Goal: Task Accomplishment & Management: Manage account settings

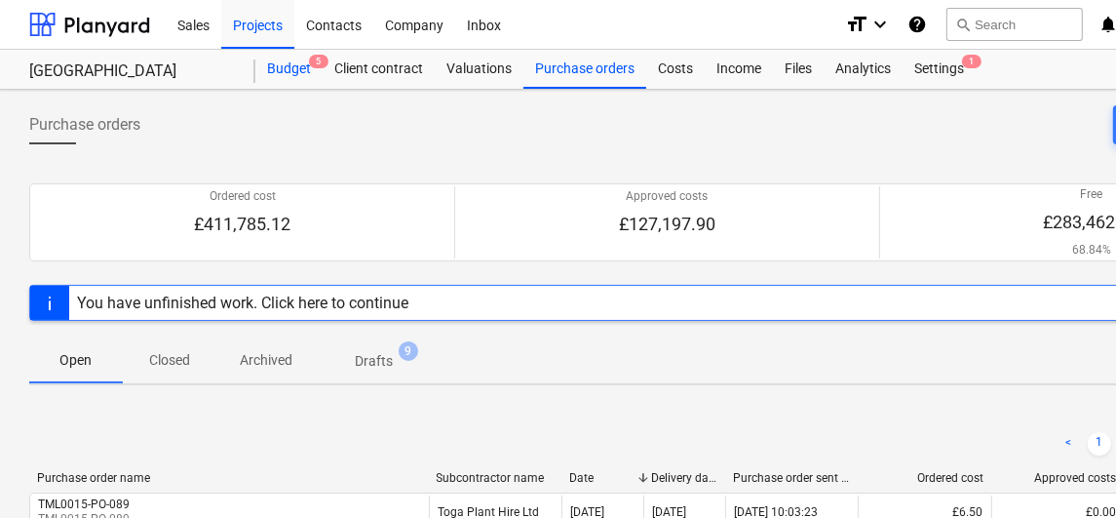
click at [317, 84] on div "Budget 5" at bounding box center [288, 69] width 67 height 39
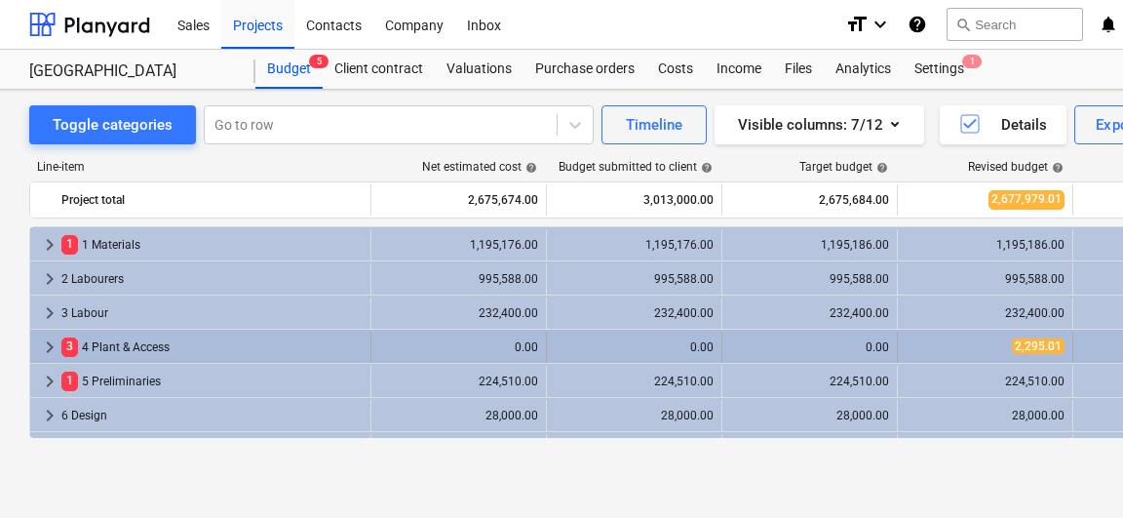
click at [38, 337] on span "keyboard_arrow_right" at bounding box center [49, 346] width 23 height 23
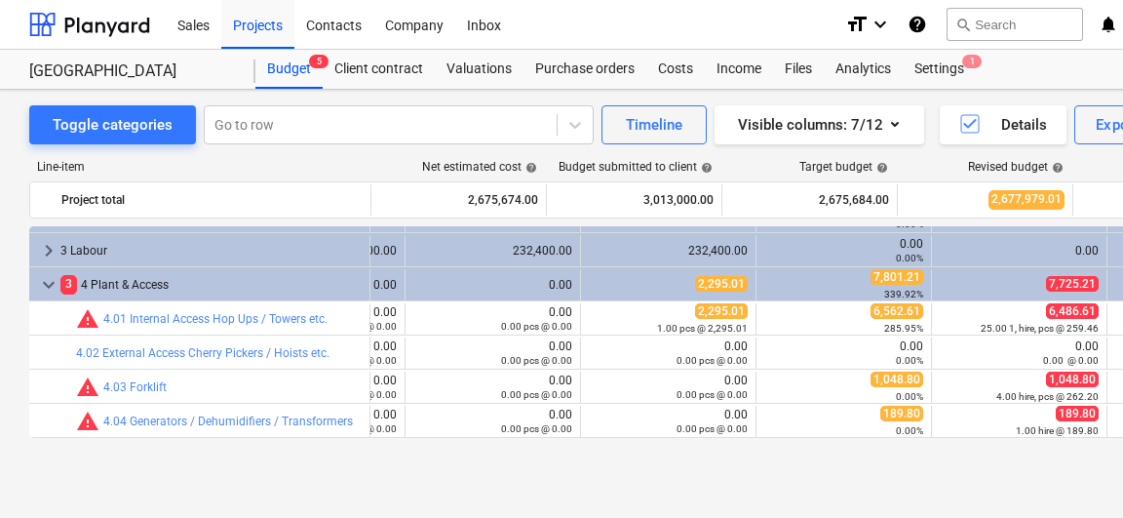
scroll to position [62, 295]
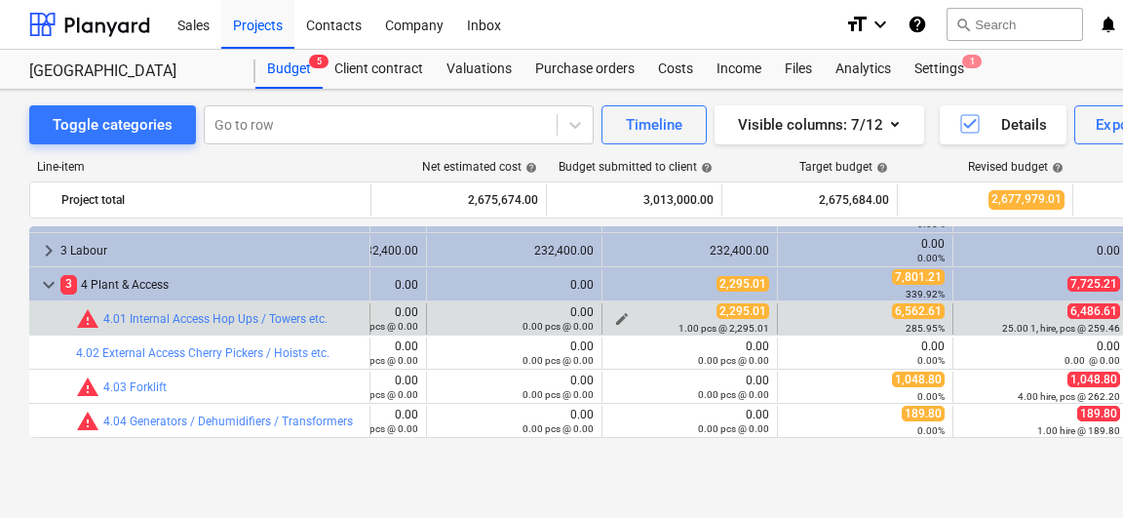
click at [622, 312] on span "edit" at bounding box center [622, 319] width 16 height 16
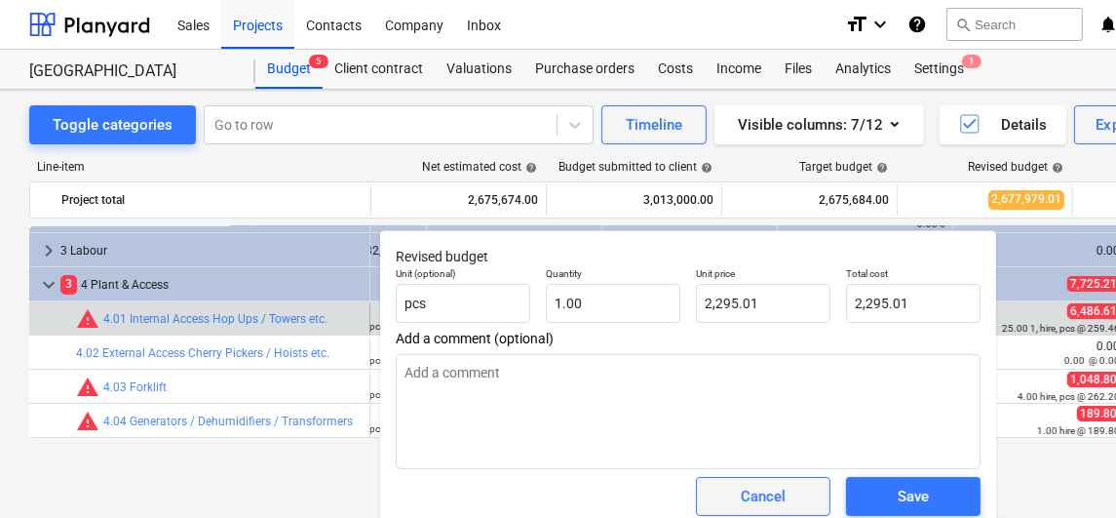
click at [744, 489] on div "Cancel" at bounding box center [763, 495] width 45 height 25
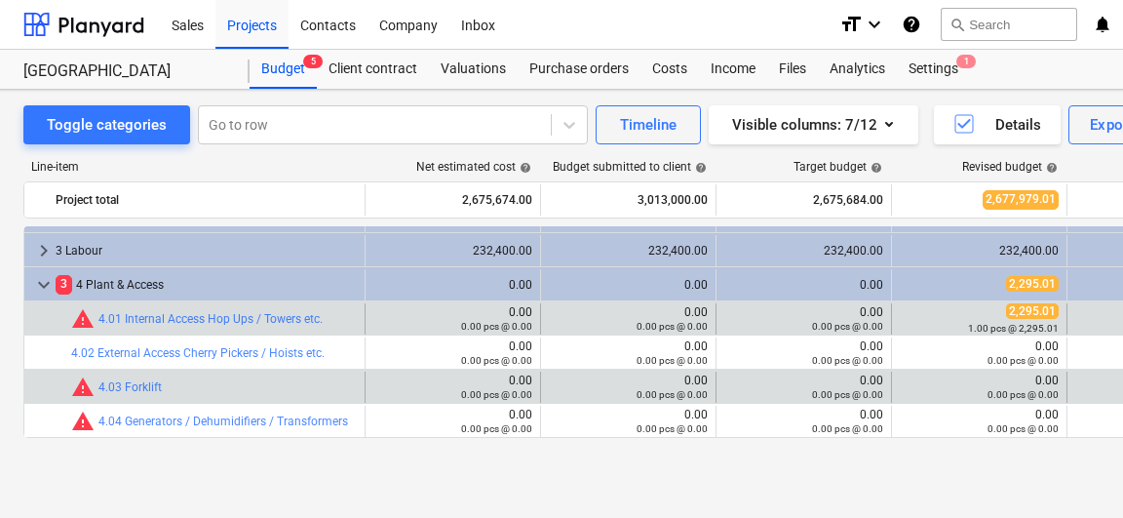
scroll to position [0, 0]
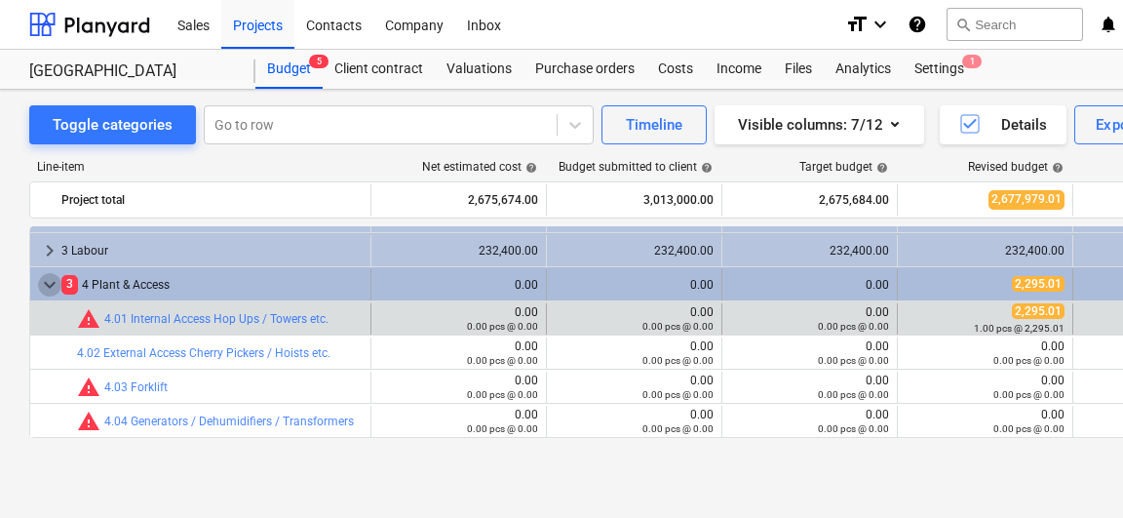
click at [48, 288] on span "keyboard_arrow_down" at bounding box center [49, 284] width 23 height 23
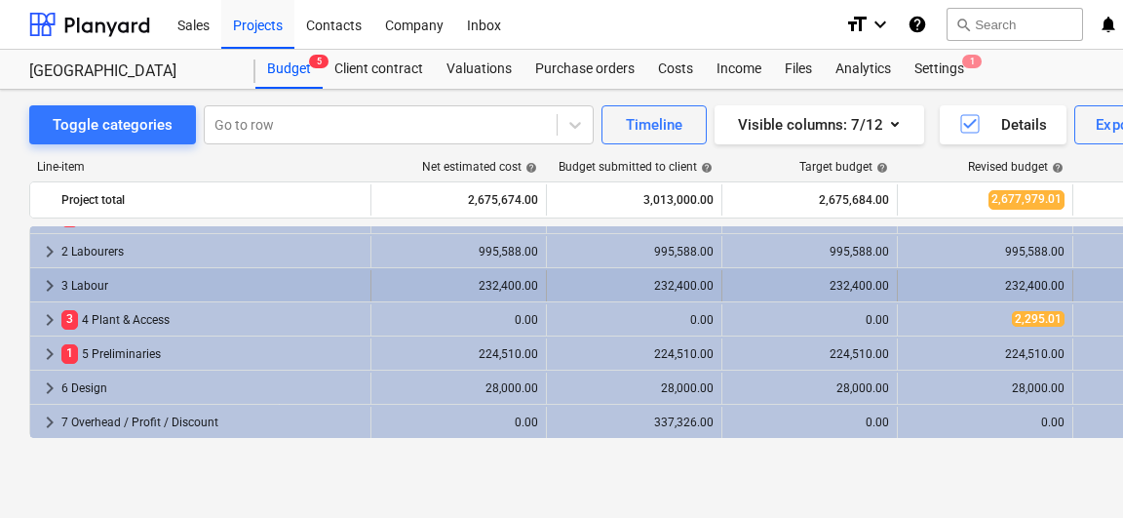
click at [48, 288] on span "keyboard_arrow_right" at bounding box center [49, 285] width 23 height 23
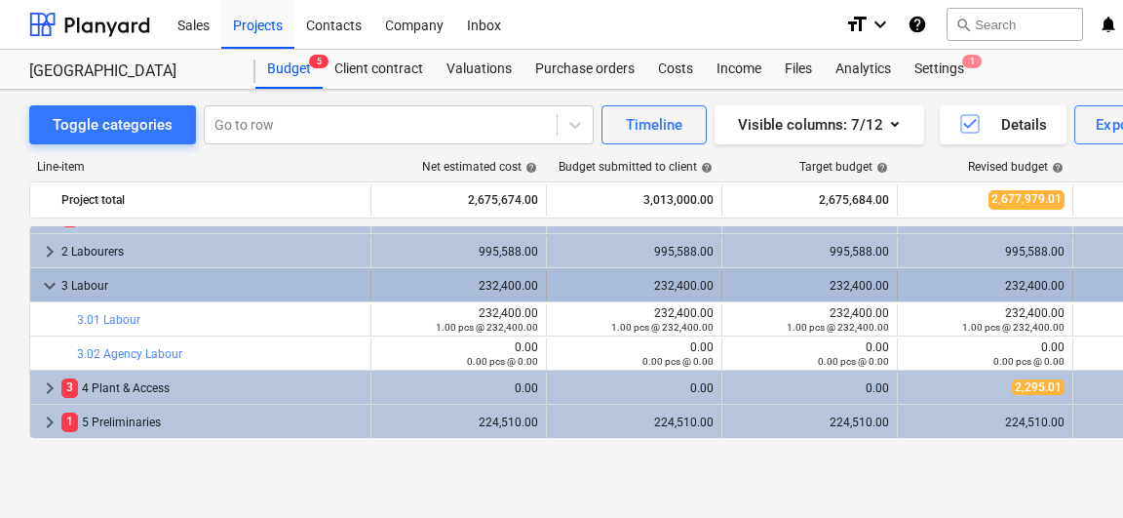
click at [50, 288] on span "keyboard_arrow_down" at bounding box center [49, 285] width 23 height 23
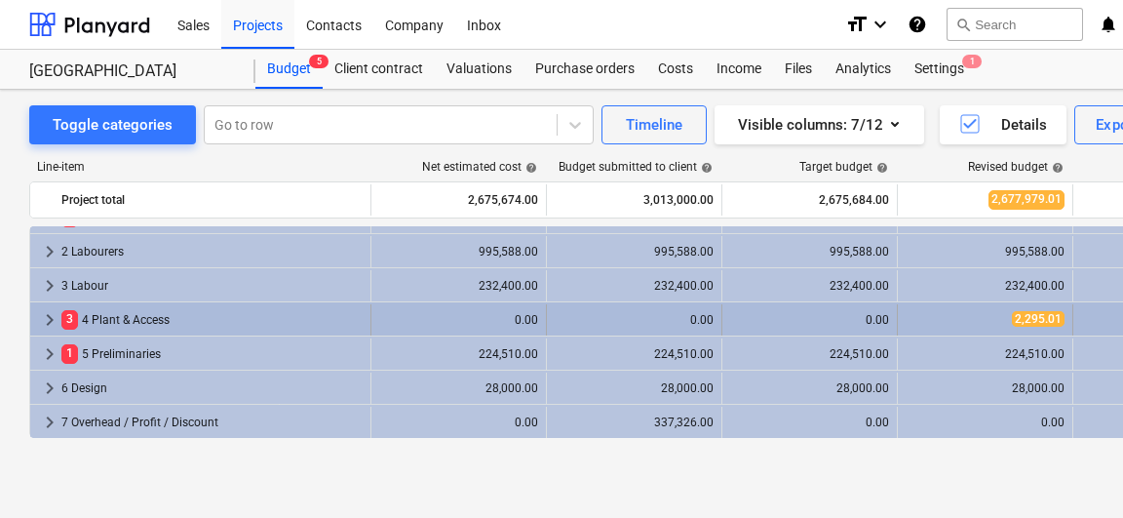
click at [50, 311] on span "keyboard_arrow_right" at bounding box center [49, 319] width 23 height 23
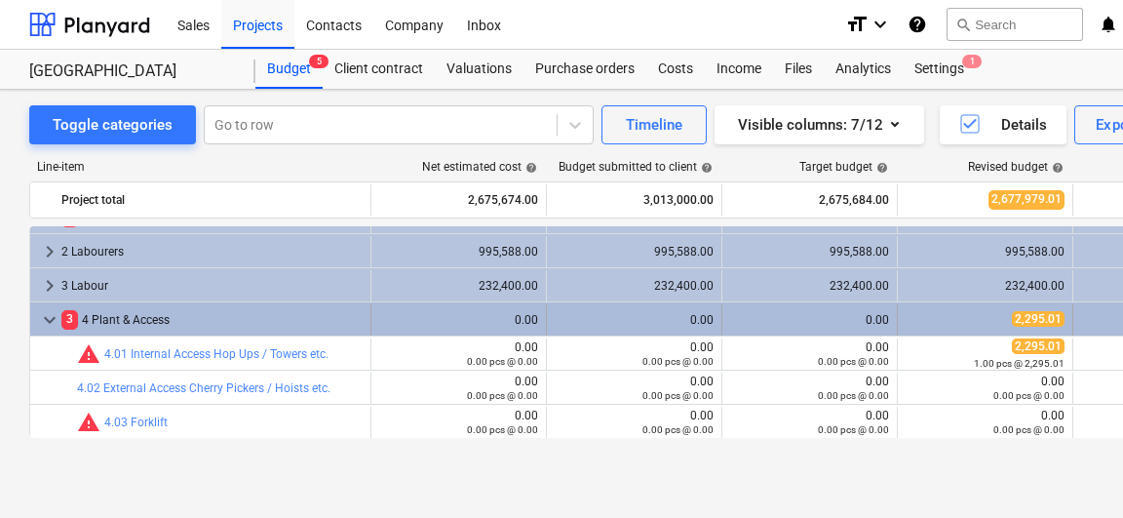
click at [50, 312] on span "keyboard_arrow_down" at bounding box center [49, 319] width 23 height 23
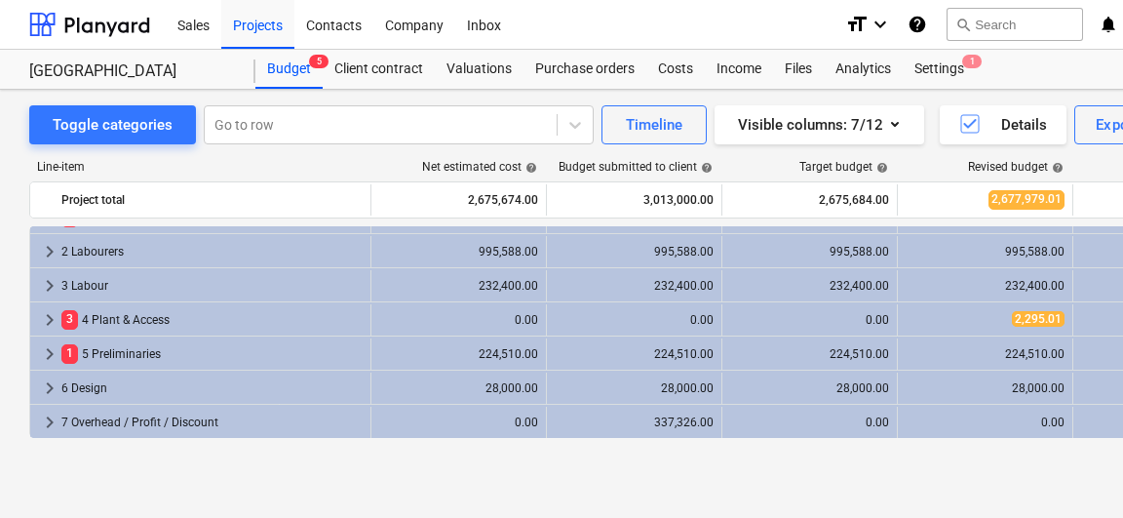
scroll to position [0, 0]
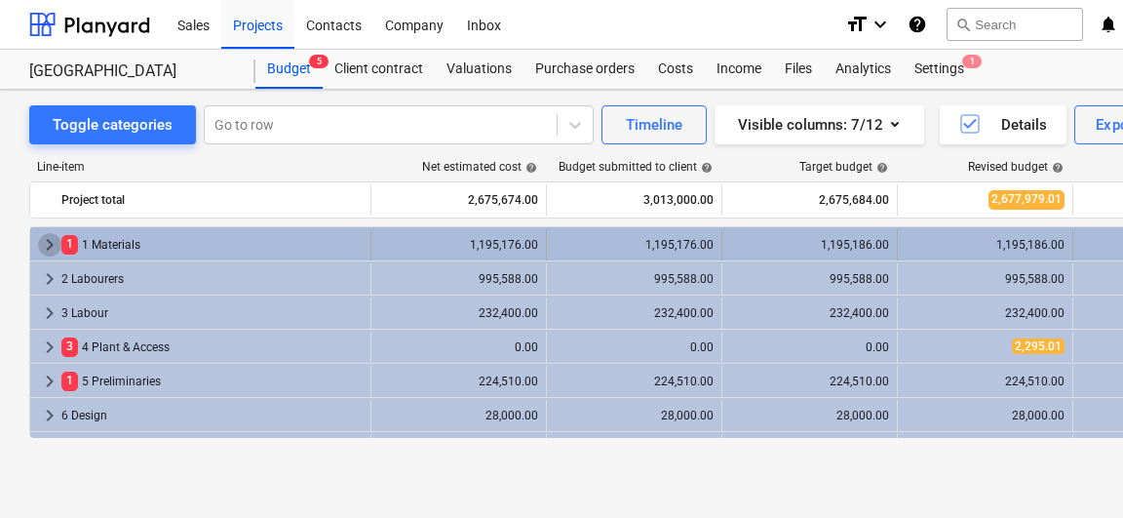
click at [55, 234] on span "keyboard_arrow_right" at bounding box center [49, 244] width 23 height 23
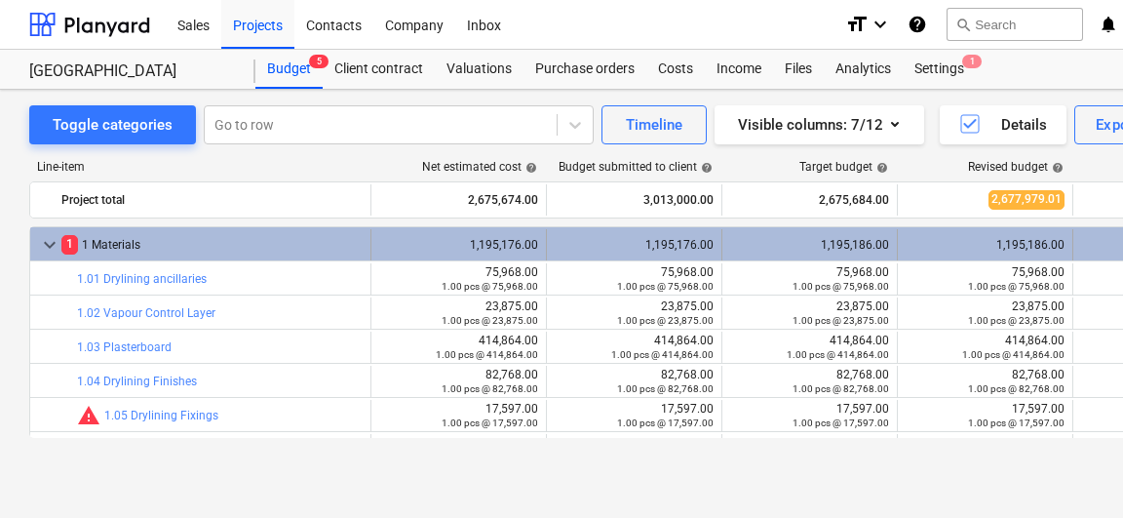
click at [51, 240] on span "keyboard_arrow_down" at bounding box center [49, 244] width 23 height 23
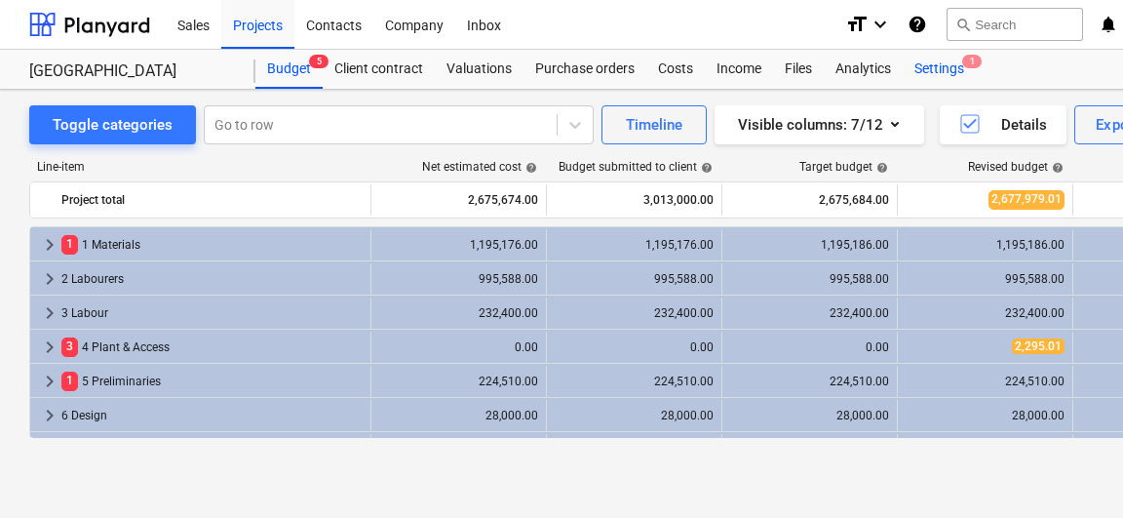
click at [948, 73] on div "Settings 1" at bounding box center [939, 69] width 73 height 39
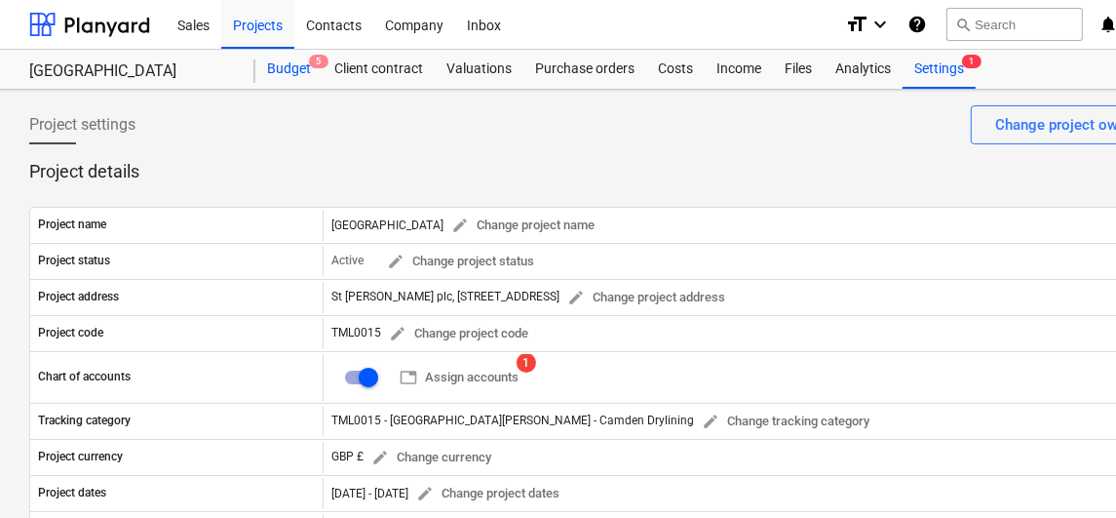
click at [298, 75] on div "Budget 5" at bounding box center [288, 69] width 67 height 39
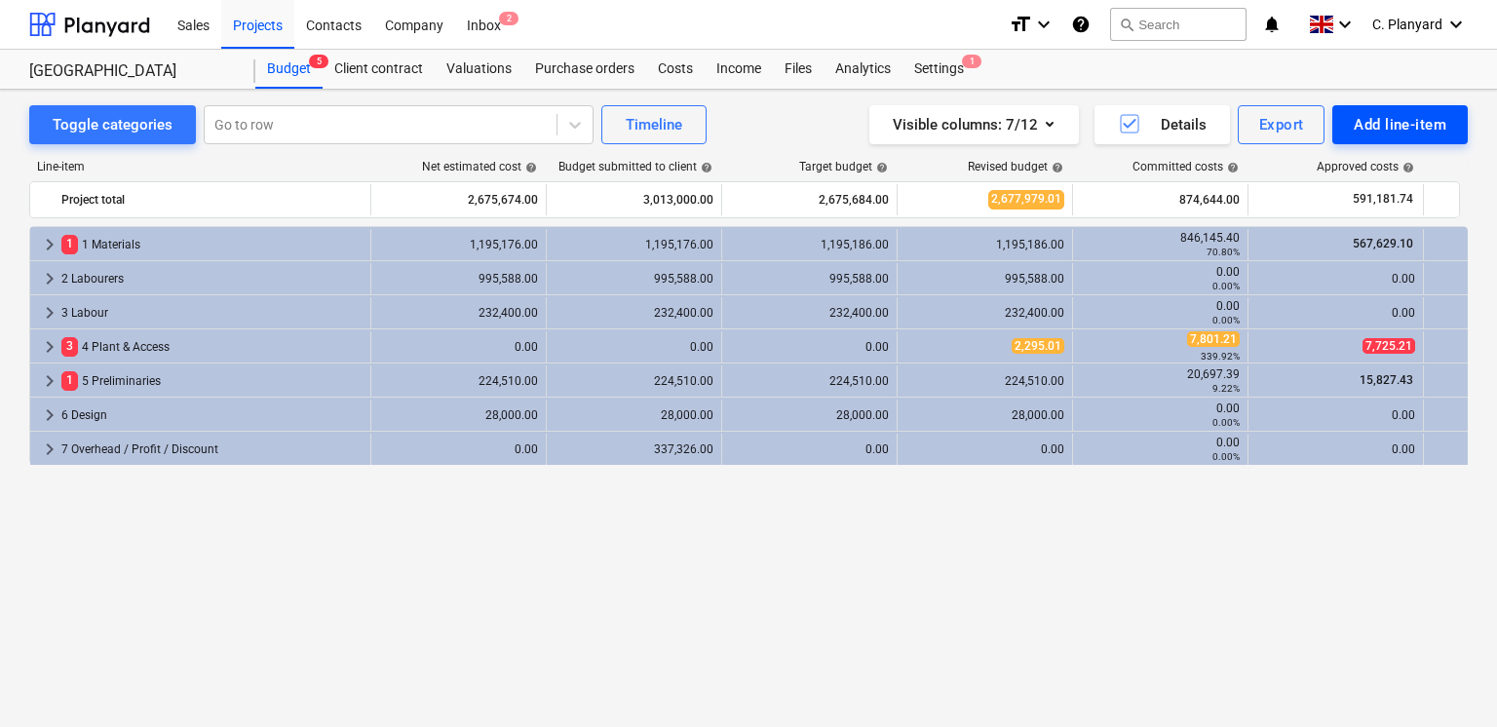
click at [1115, 127] on div "Add line-item" at bounding box center [1400, 124] width 93 height 25
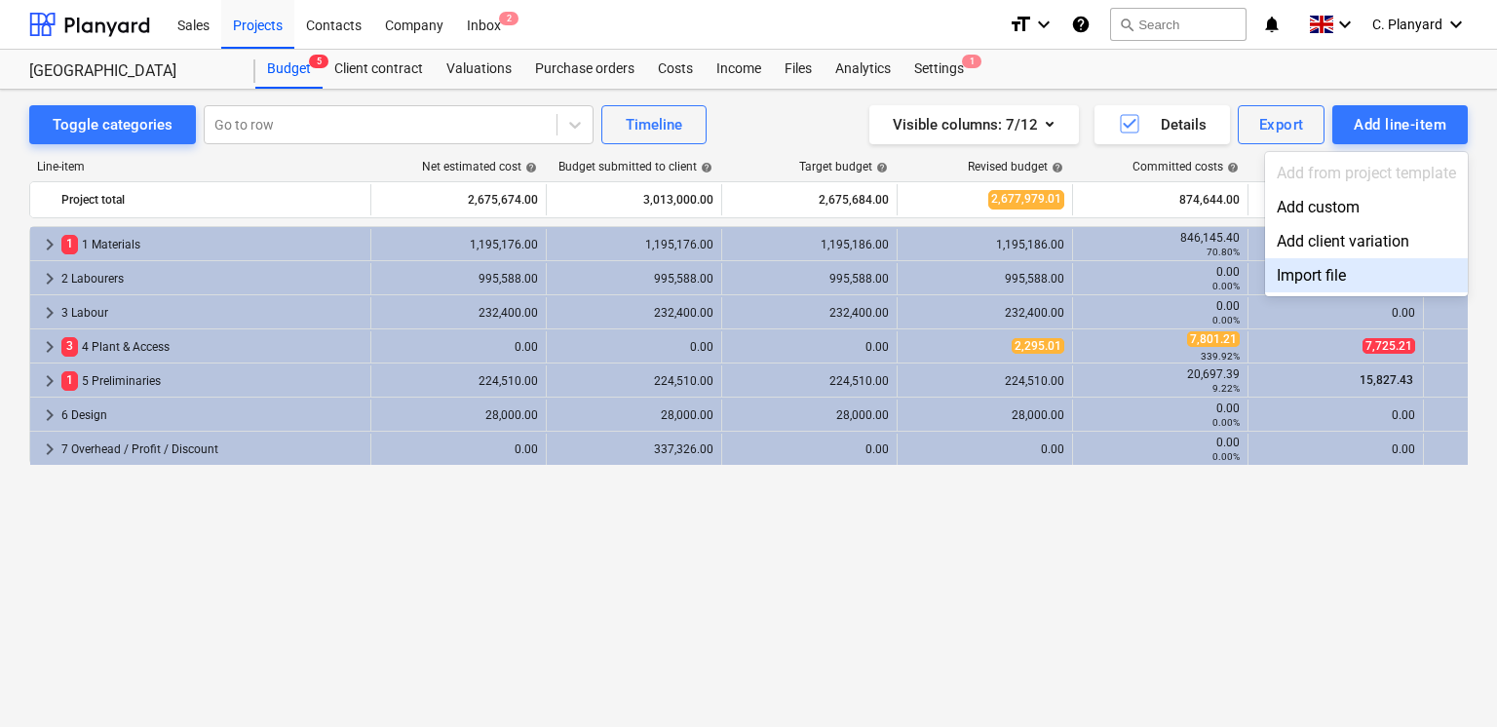
click at [1115, 276] on div "Import file" at bounding box center [1366, 275] width 203 height 34
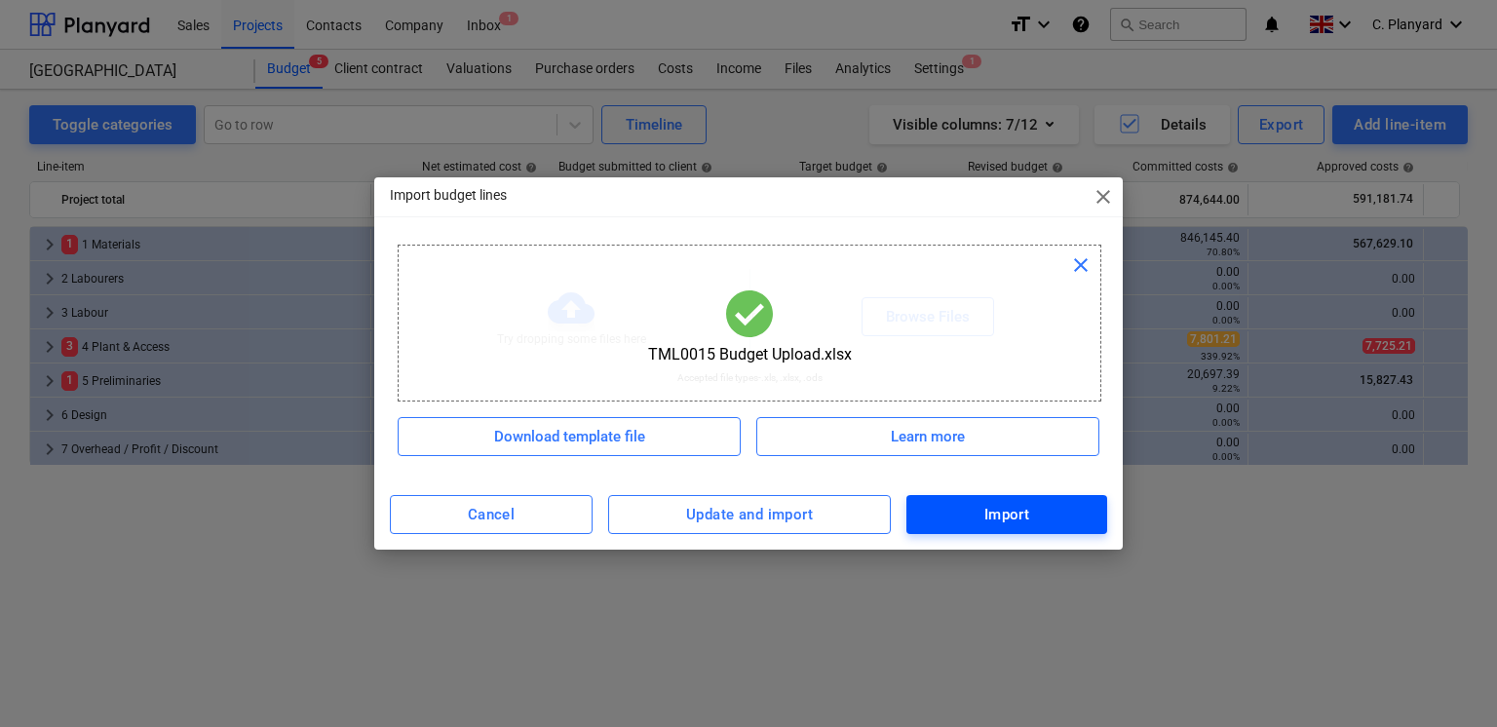
click at [941, 508] on span "Import" at bounding box center [1007, 514] width 158 height 25
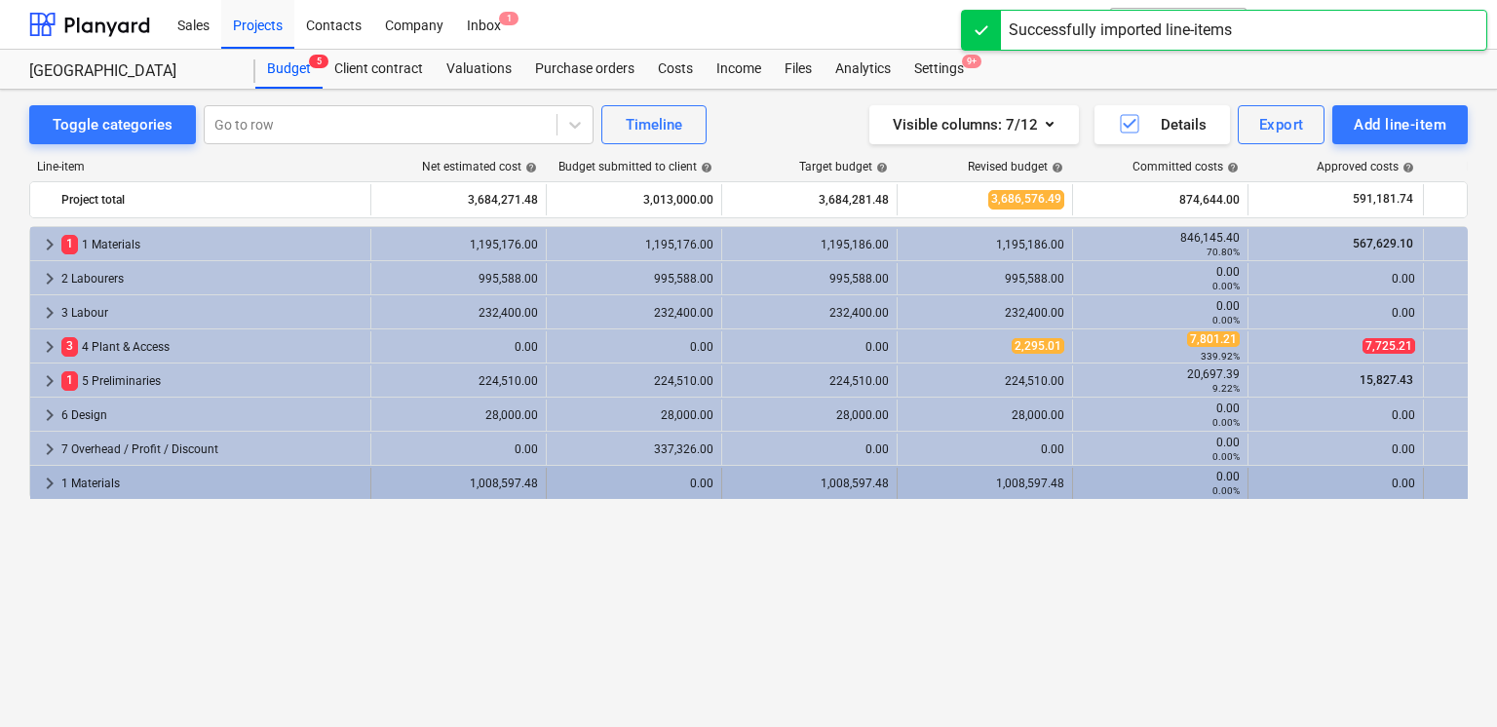
click at [45, 482] on span "keyboard_arrow_right" at bounding box center [49, 483] width 23 height 23
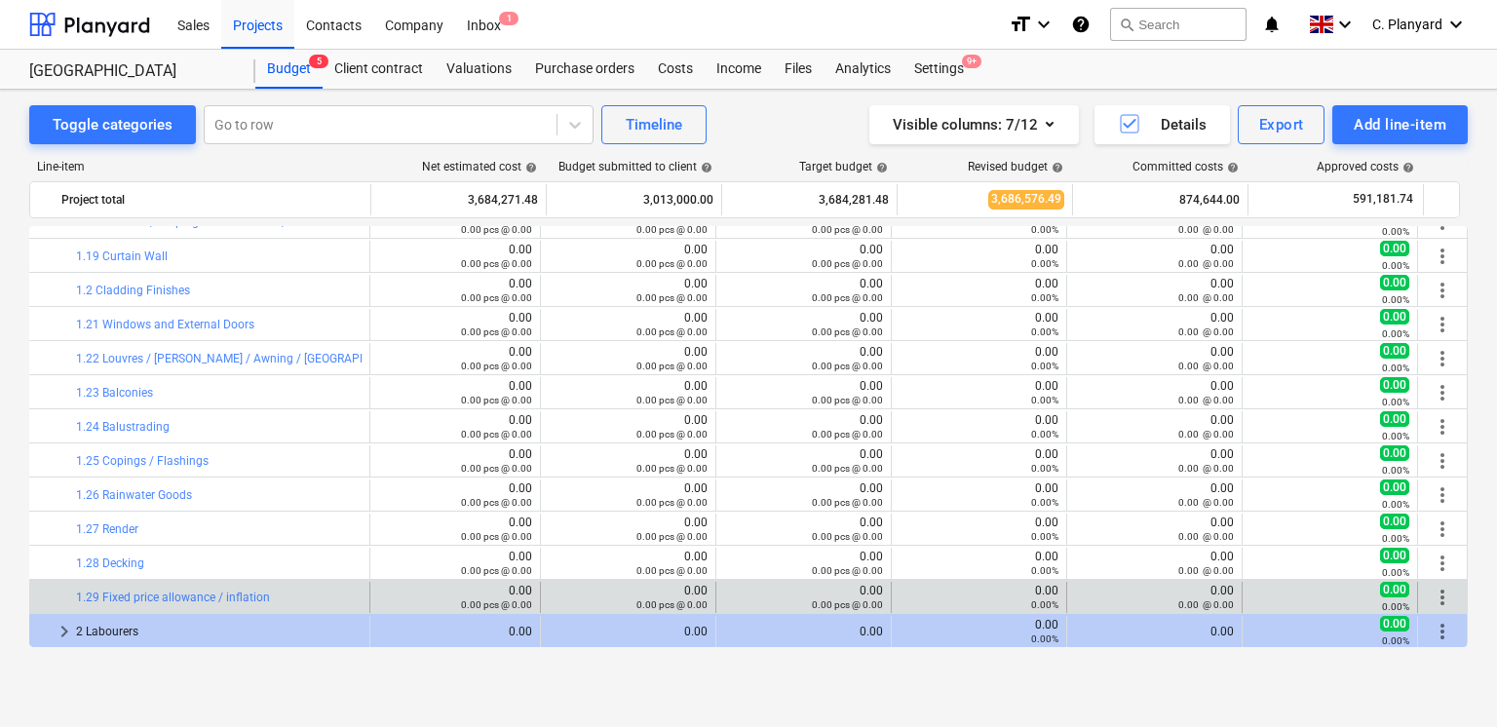
scroll to position [3263, 187]
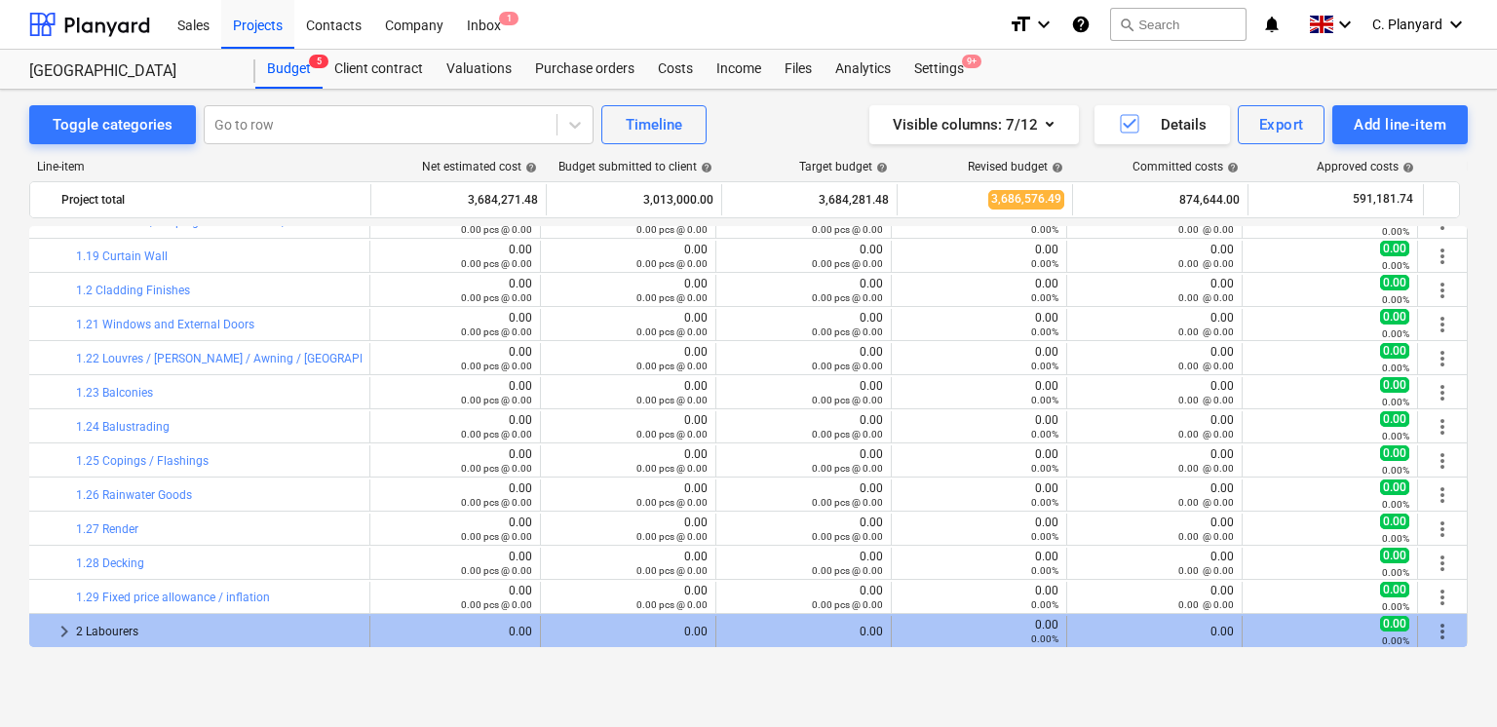
click at [1115, 517] on span "more_vert" at bounding box center [1442, 631] width 23 height 23
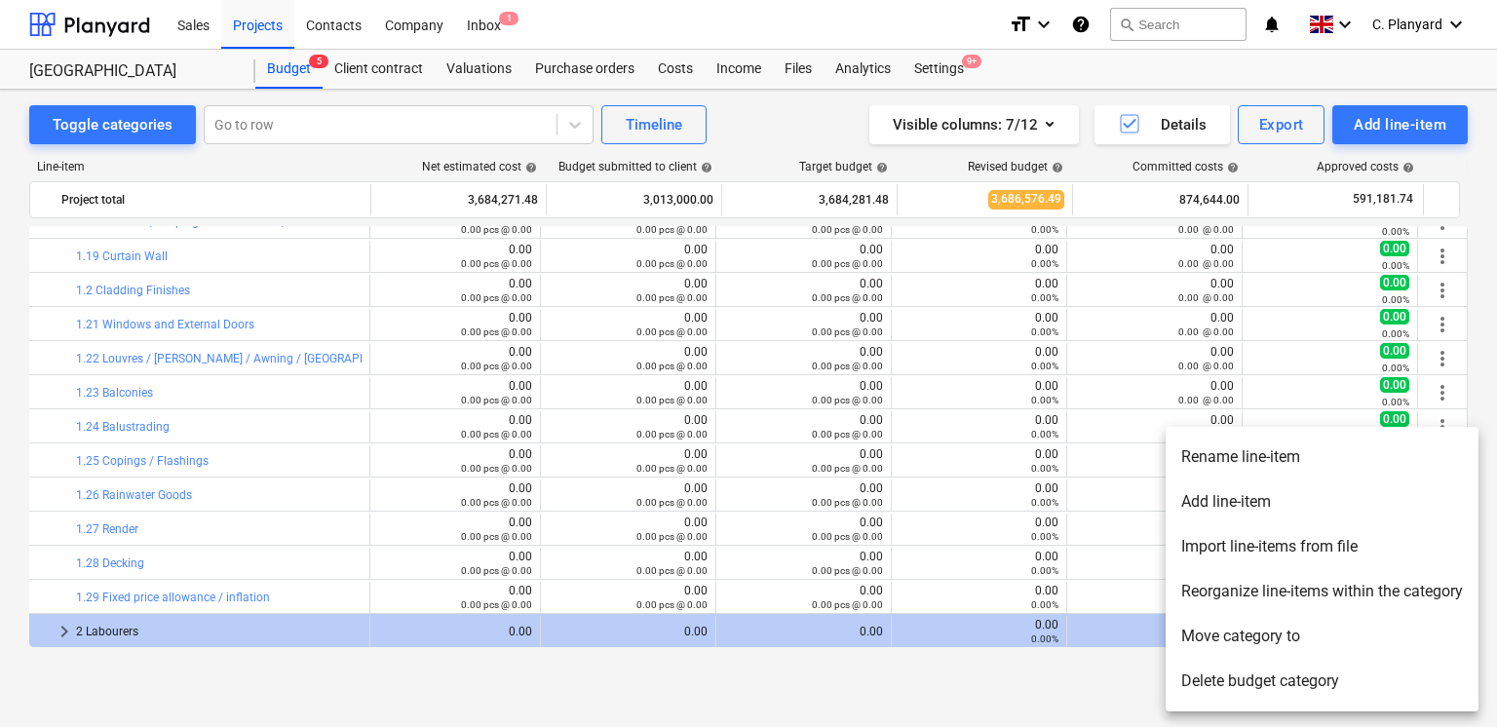
click at [1115, 517] on li "Delete budget category" at bounding box center [1322, 681] width 313 height 45
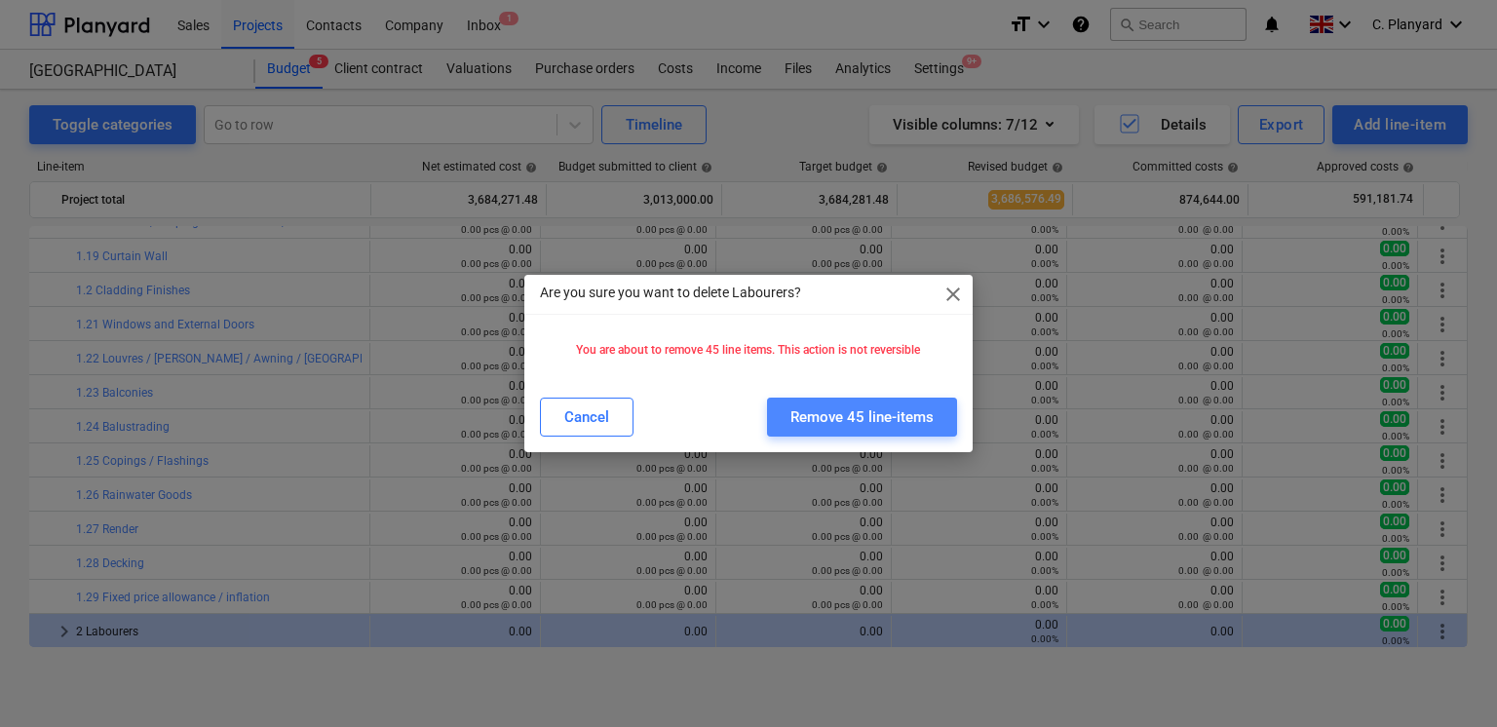
click at [844, 408] on div "Remove 45 line-items" at bounding box center [861, 416] width 143 height 25
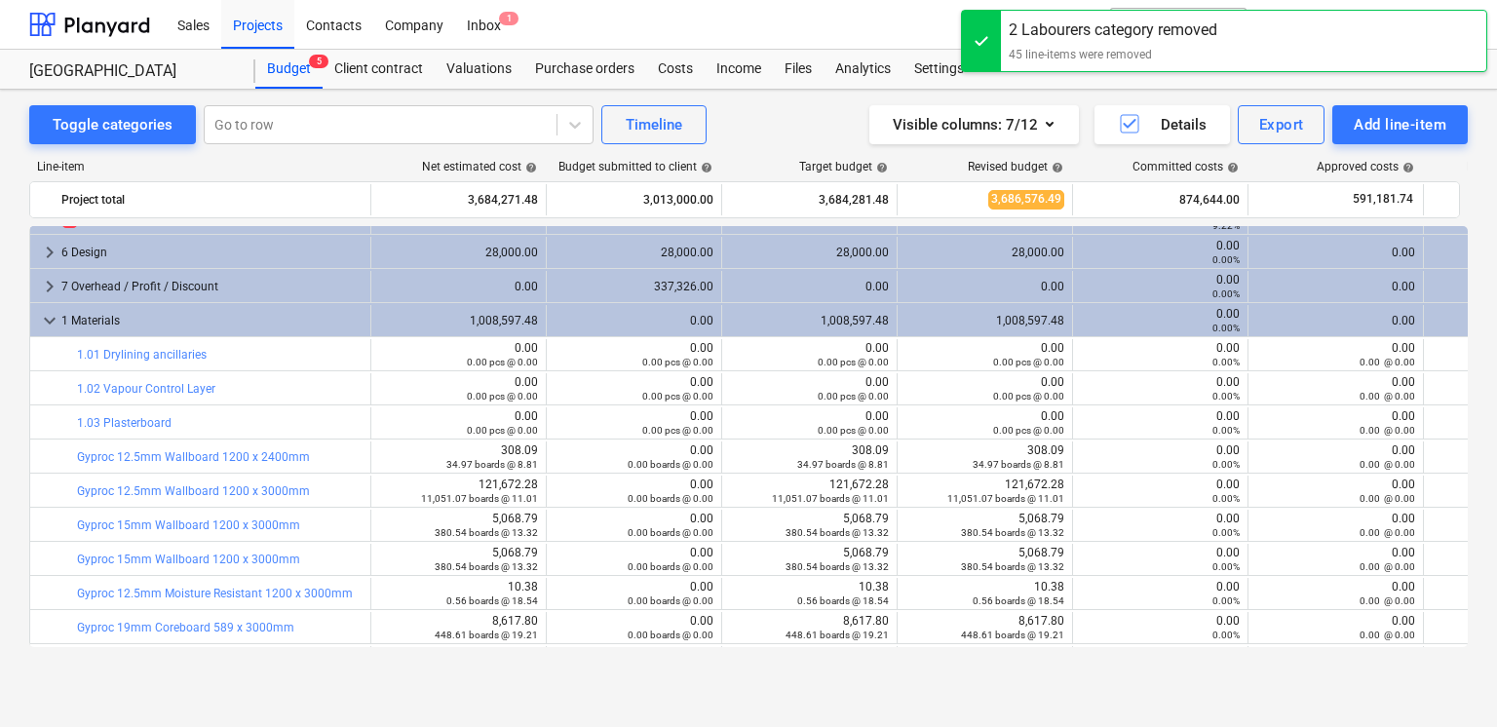
scroll to position [131, 0]
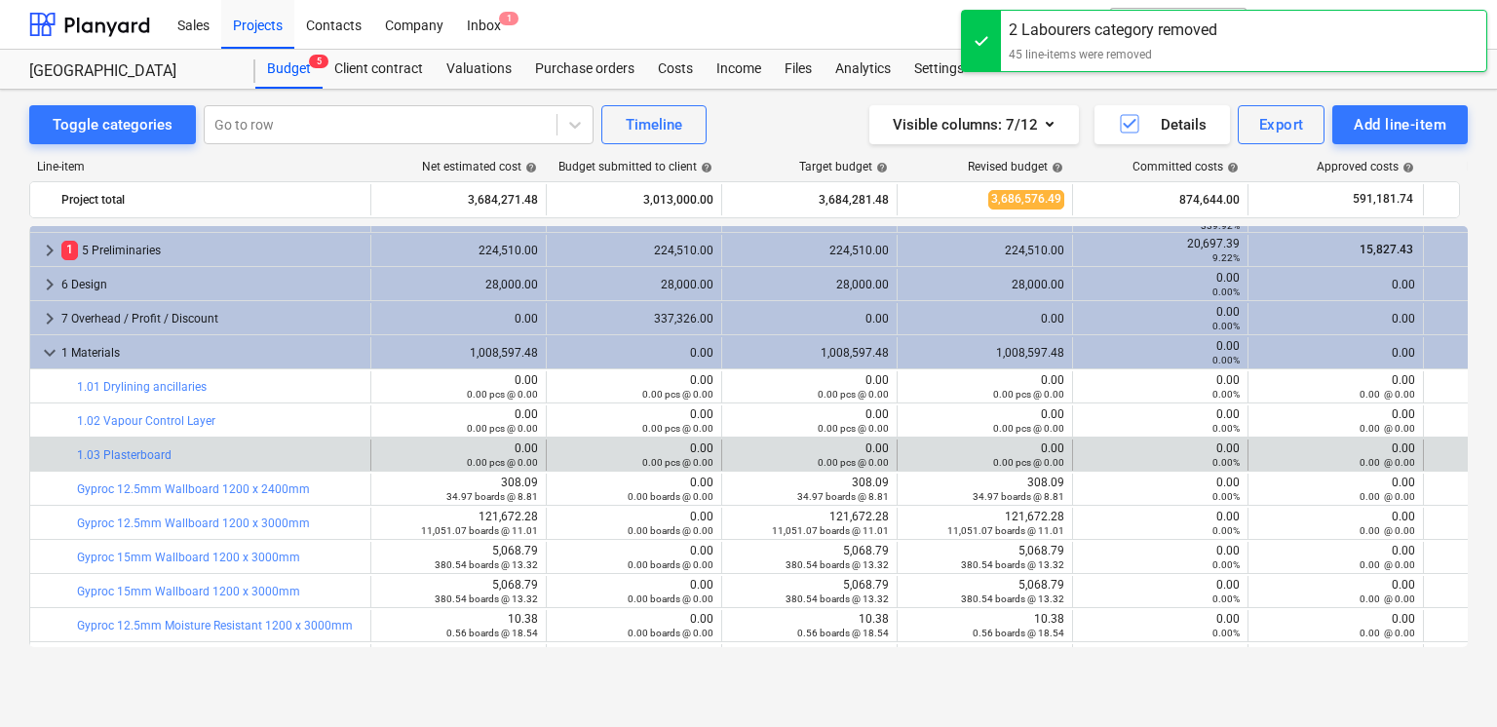
click at [1115, 464] on div "0.00 @ 0.00" at bounding box center [1335, 462] width 159 height 14
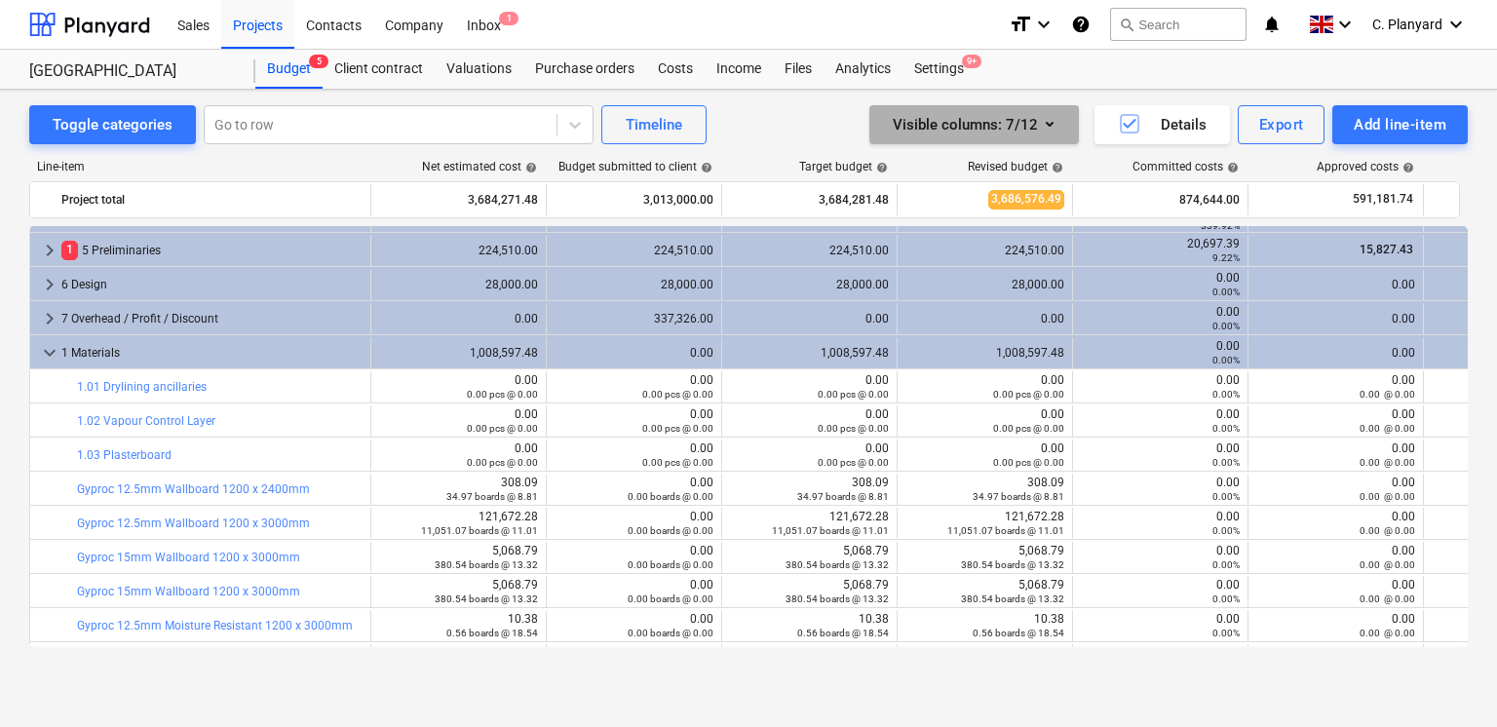
click at [1032, 133] on div "Visible columns : 7/12" at bounding box center [974, 124] width 163 height 25
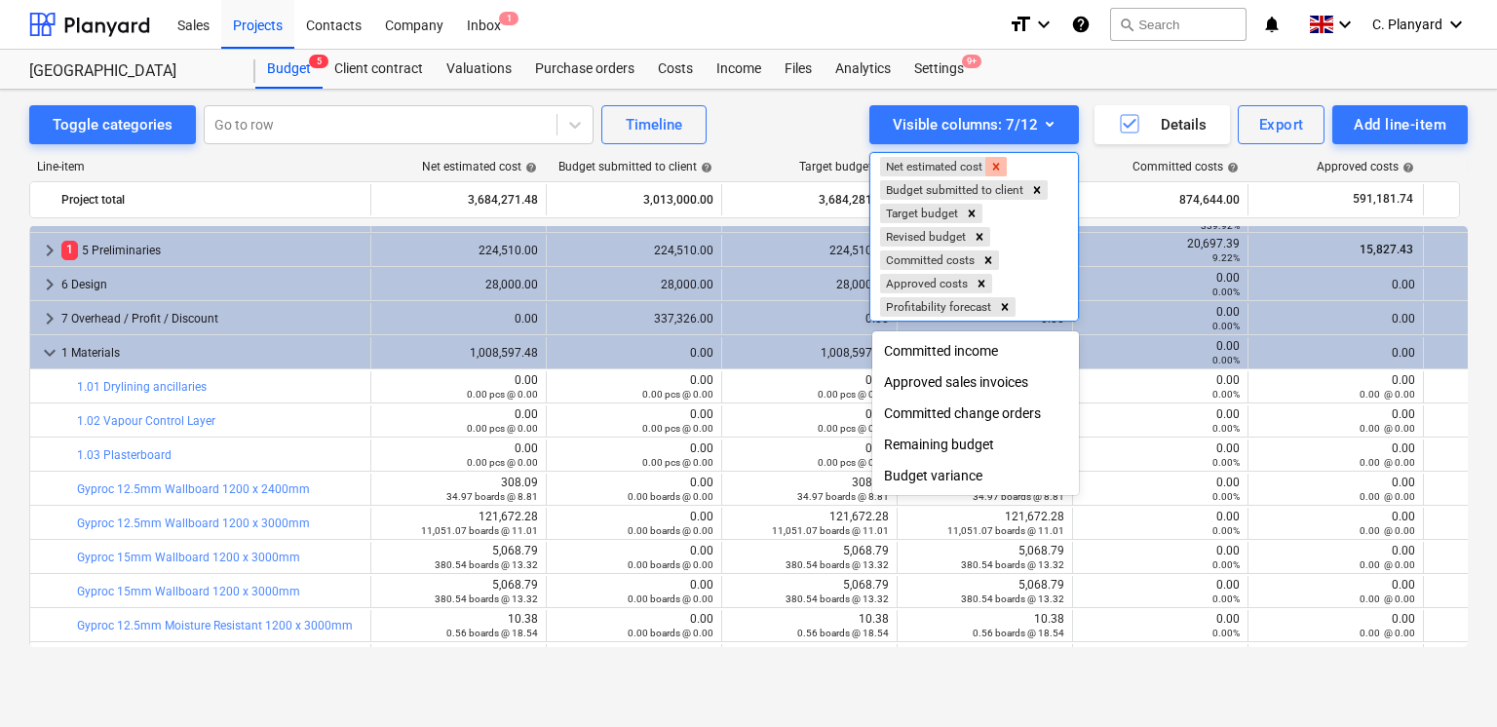
click at [999, 163] on icon "Remove Net estimated cost" at bounding box center [996, 167] width 14 height 14
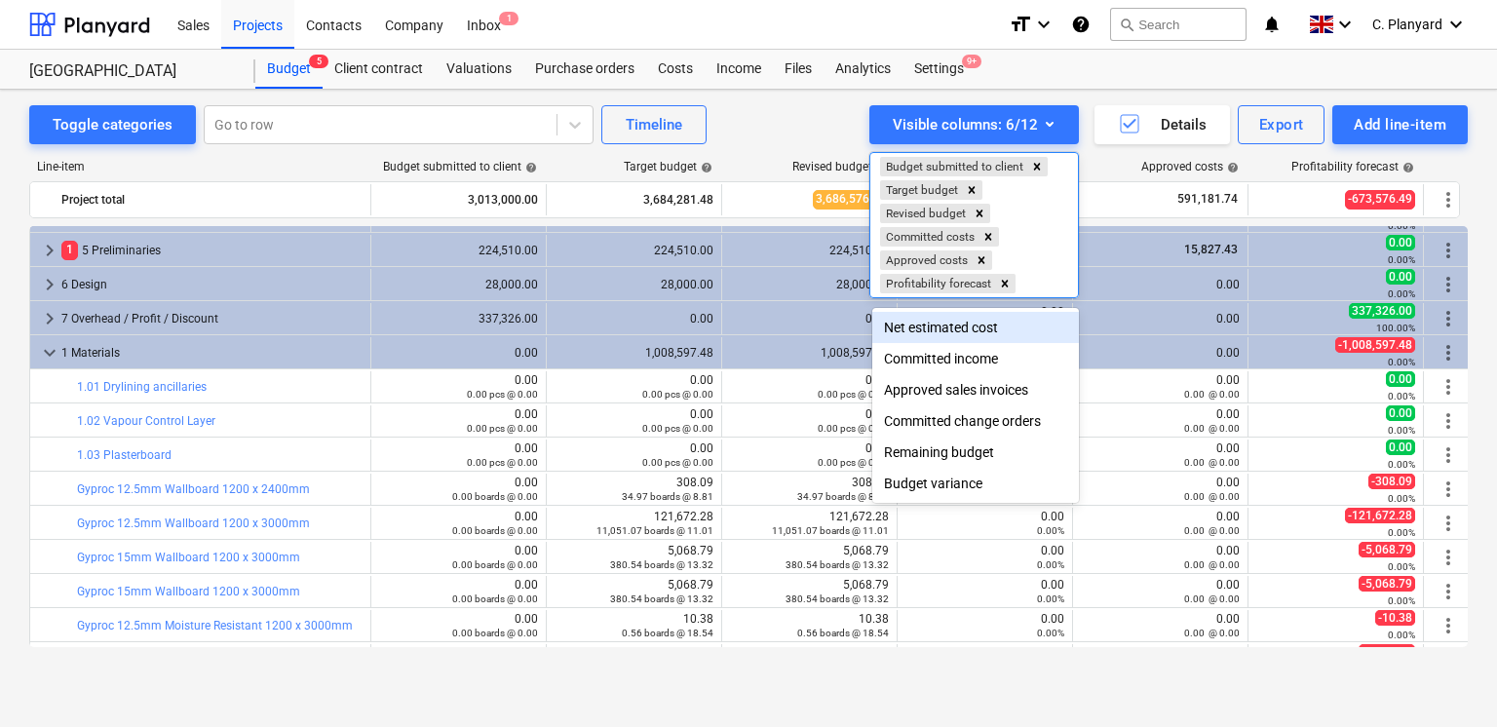
click at [824, 148] on div at bounding box center [748, 363] width 1497 height 727
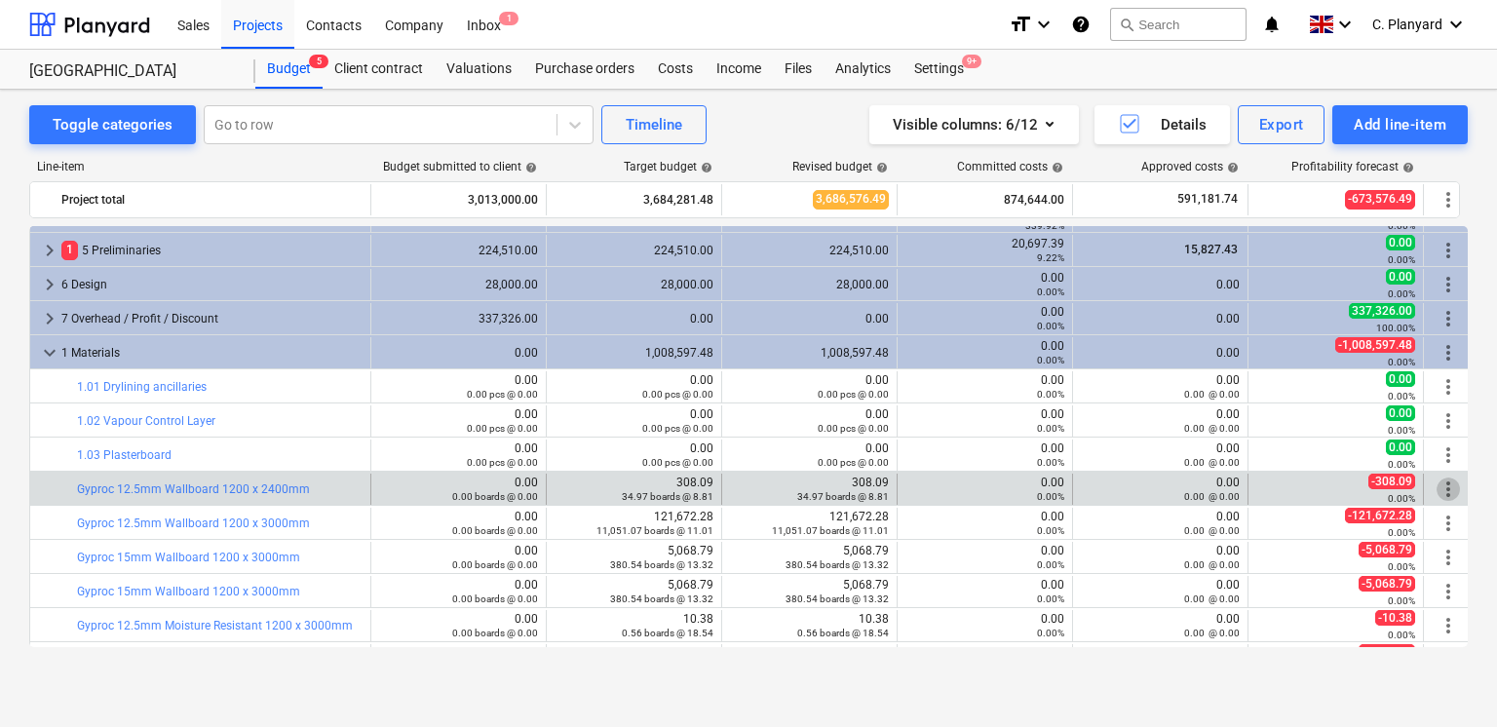
click at [1115, 484] on span "more_vert" at bounding box center [1448, 489] width 23 height 23
click at [1115, 481] on span "more_vert" at bounding box center [1448, 489] width 23 height 23
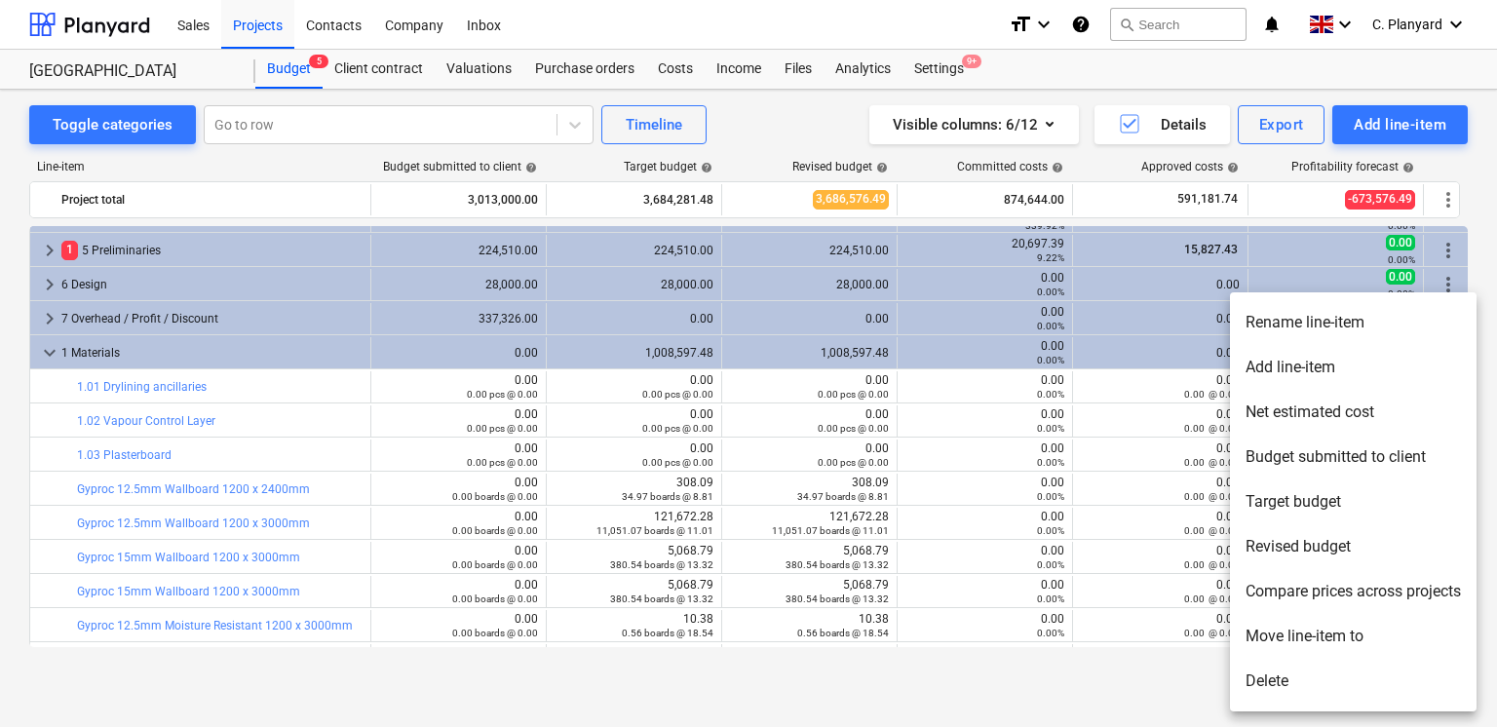
click at [1115, 517] on li "Move line-item to" at bounding box center [1353, 636] width 247 height 45
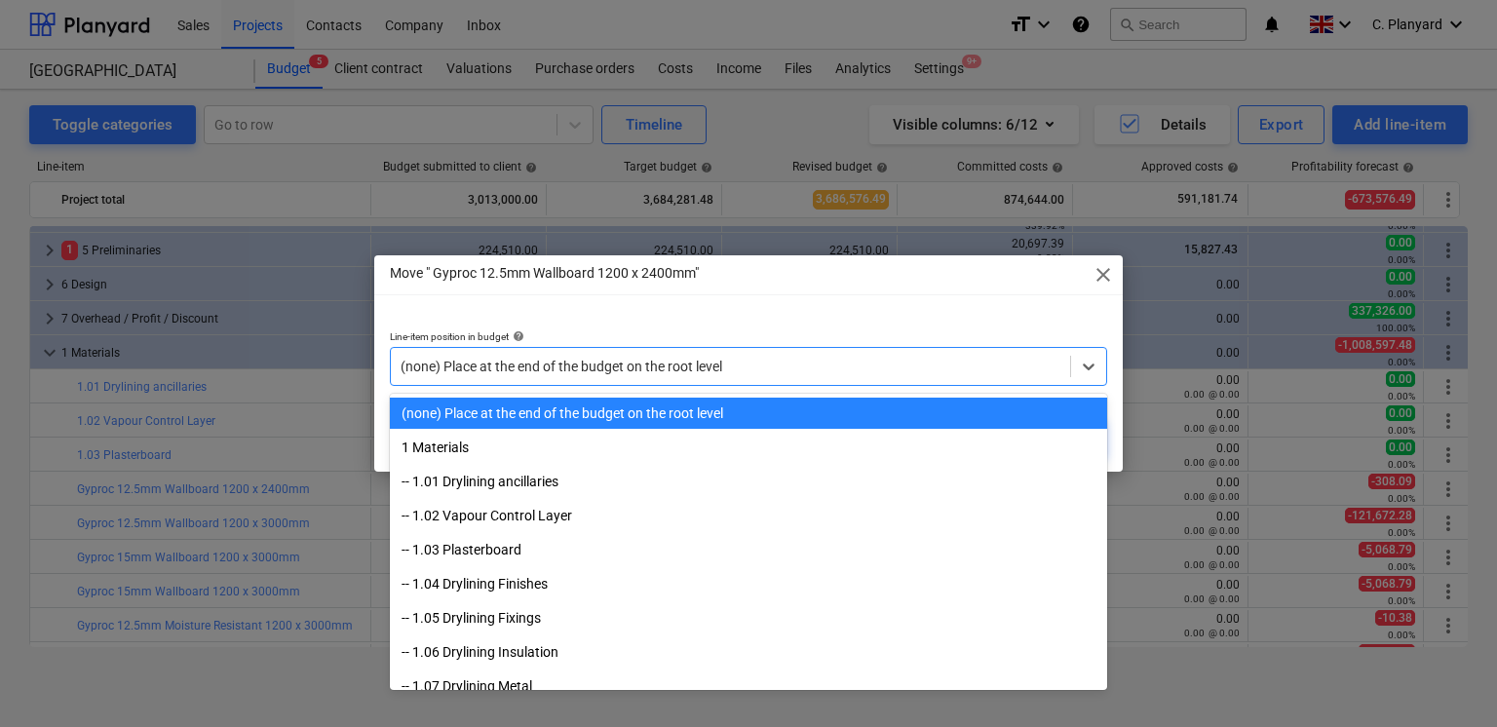
click at [605, 350] on div "(none) Place at the end of the budget on the root level" at bounding box center [748, 366] width 717 height 39
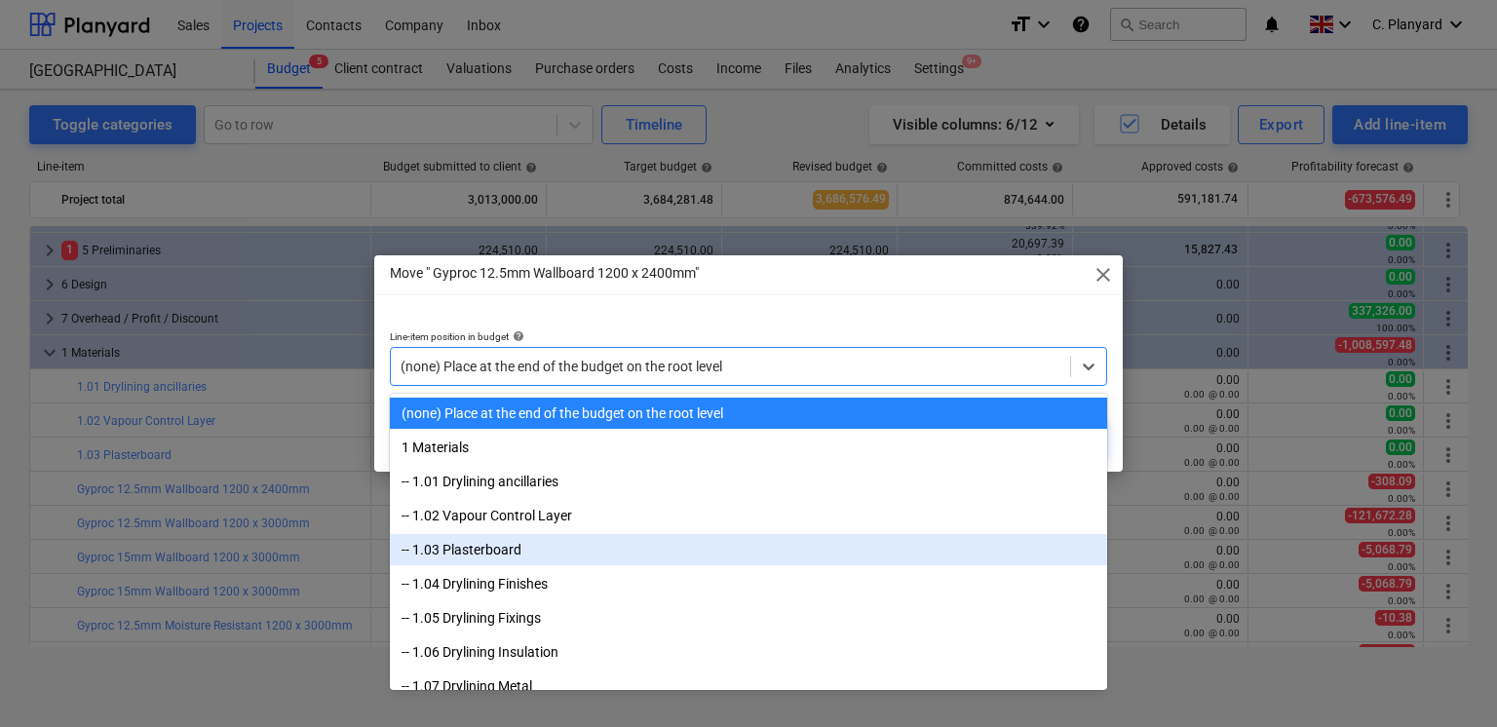
click at [578, 517] on div "-- 1.03 Plasterboard" at bounding box center [748, 549] width 717 height 31
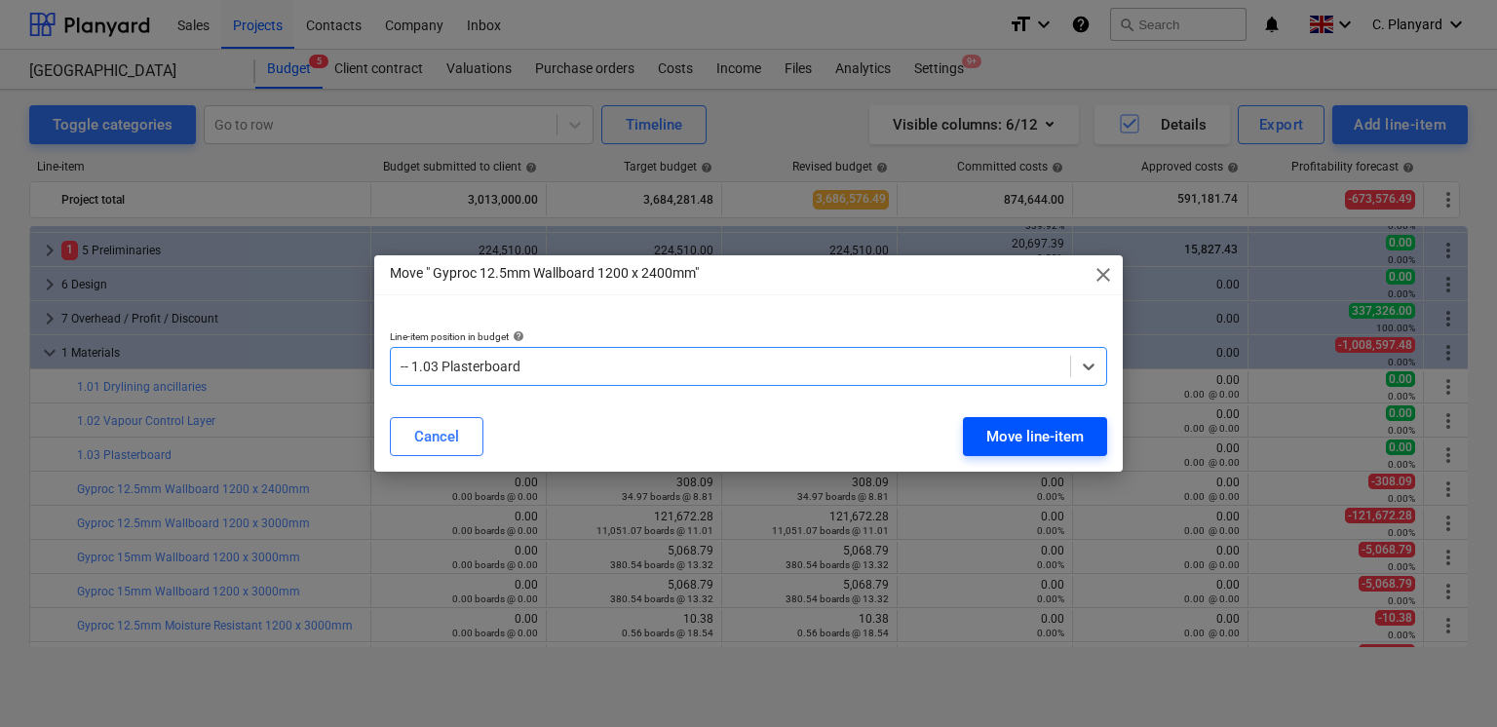
click at [1017, 436] on div "Move line-item" at bounding box center [1034, 436] width 97 height 25
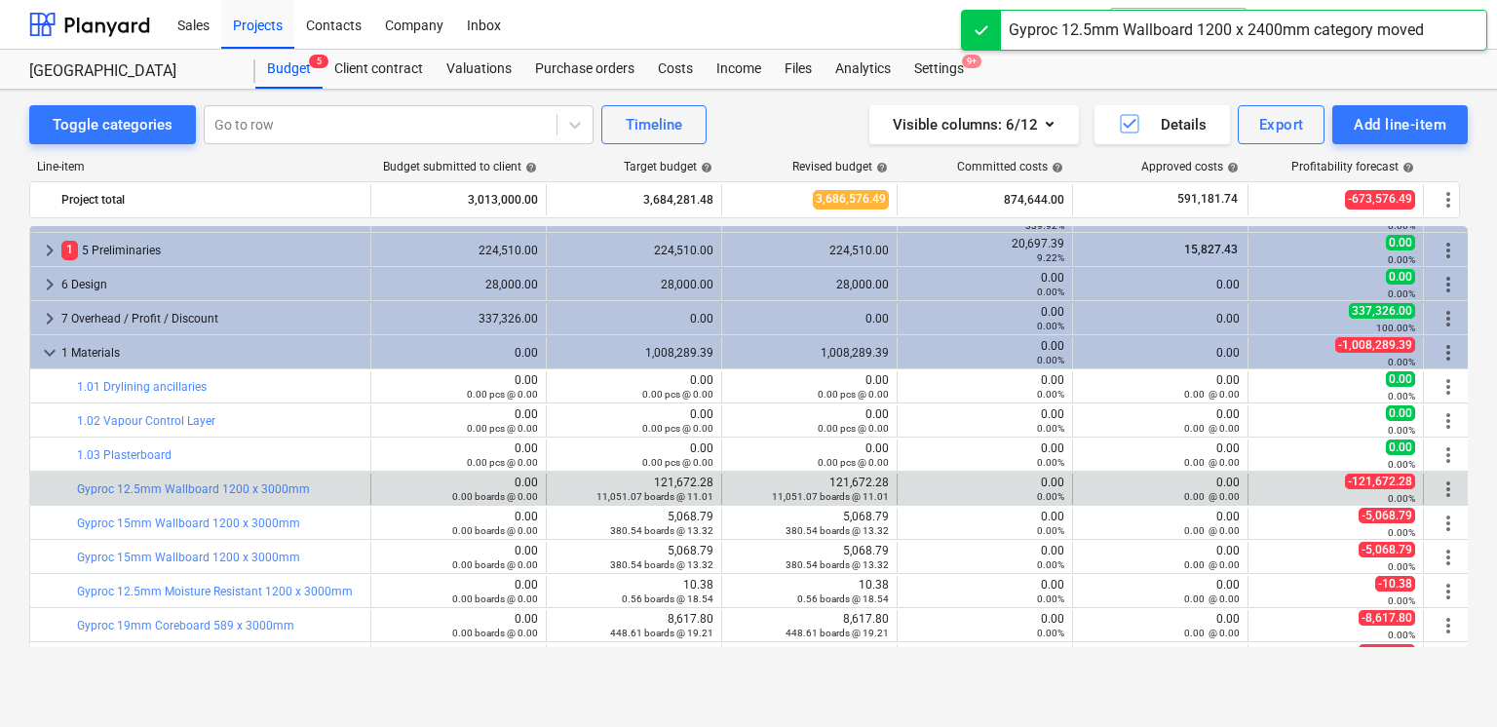
click at [1115, 489] on span "more_vert" at bounding box center [1448, 489] width 23 height 23
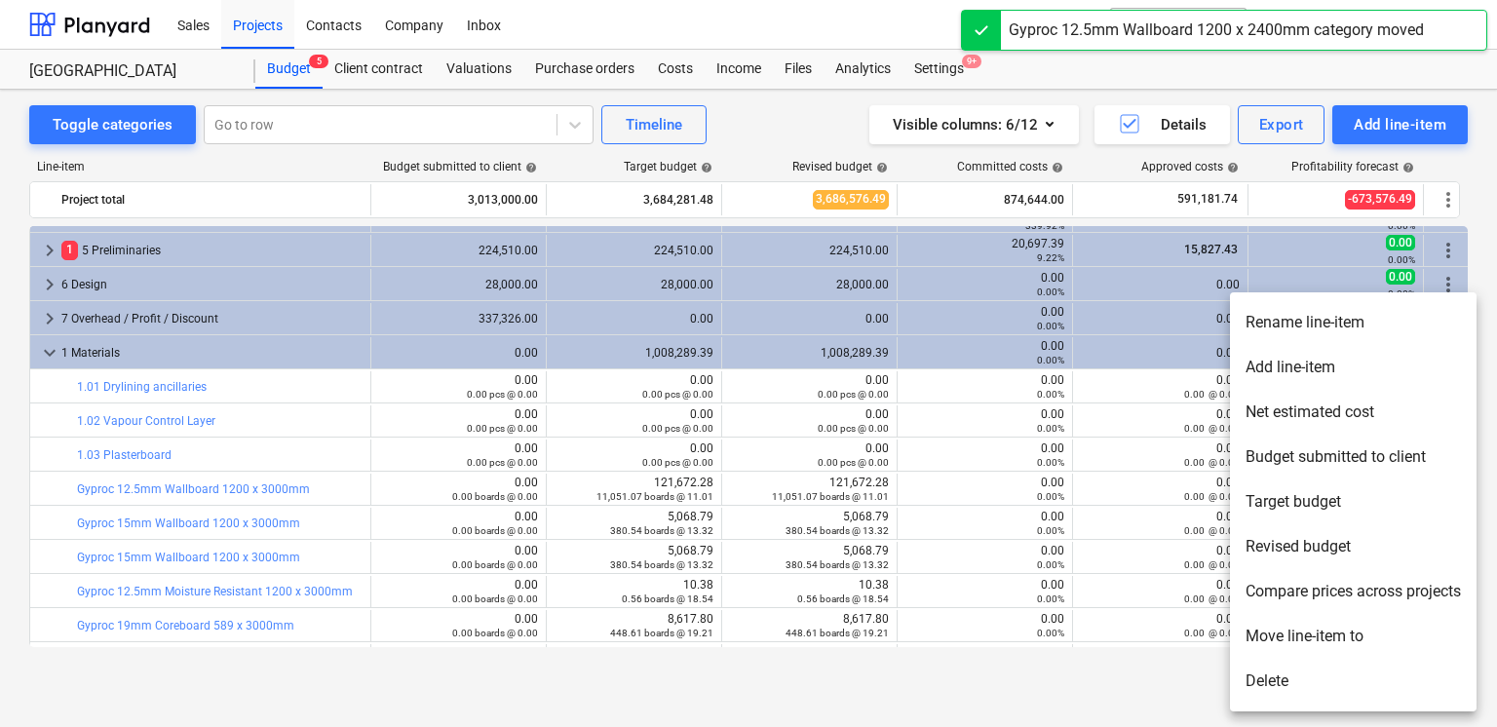
click at [1115, 517] on li "Move line-item to" at bounding box center [1353, 636] width 247 height 45
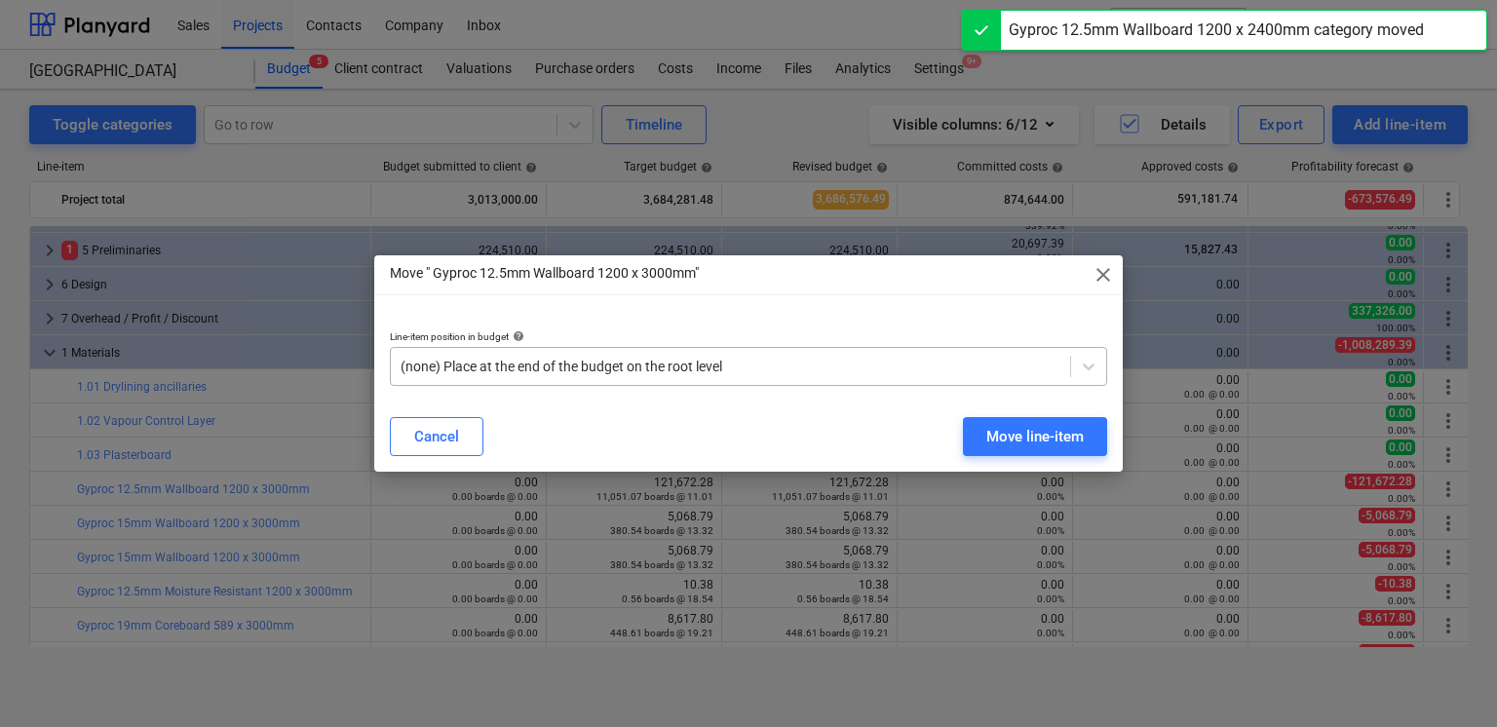
click at [678, 355] on div "(none) Place at the end of the budget on the root level" at bounding box center [730, 366] width 679 height 27
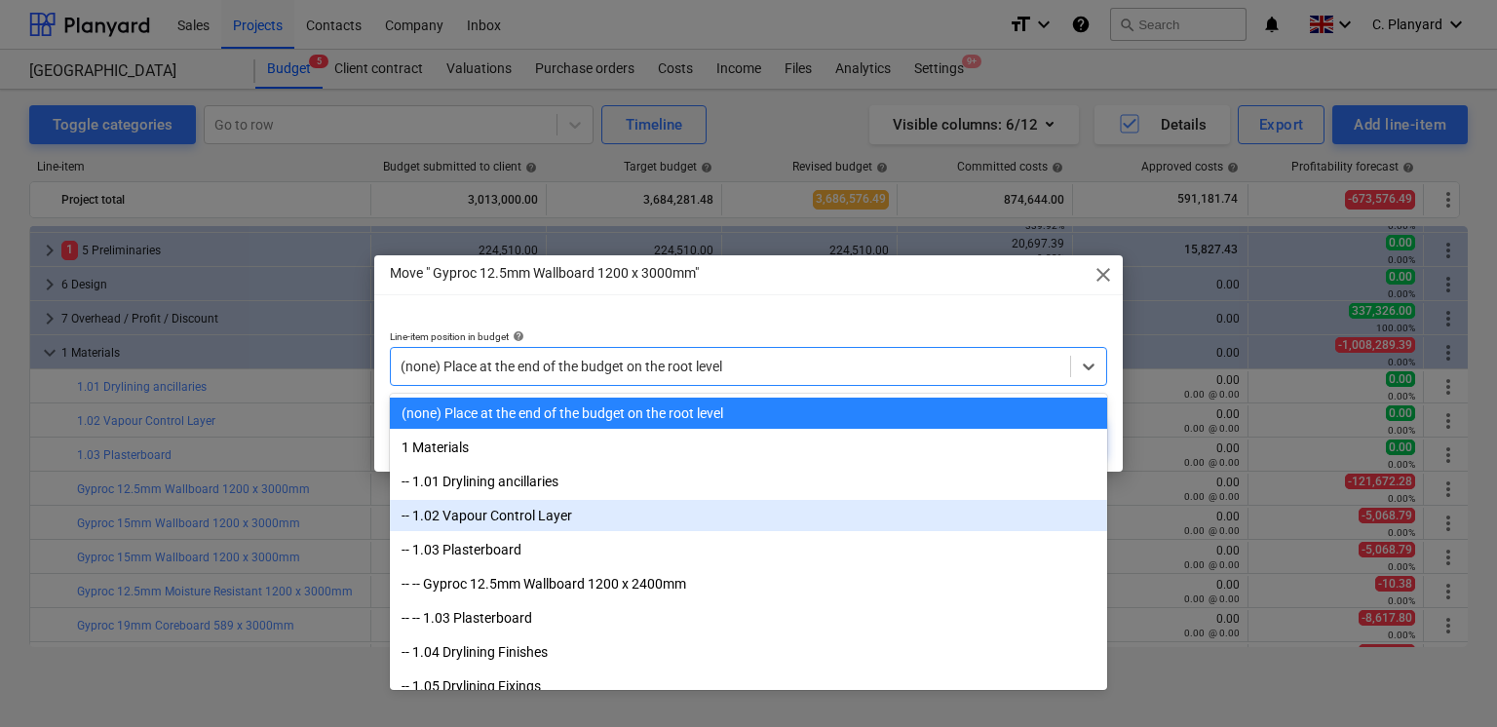
scroll to position [3, 0]
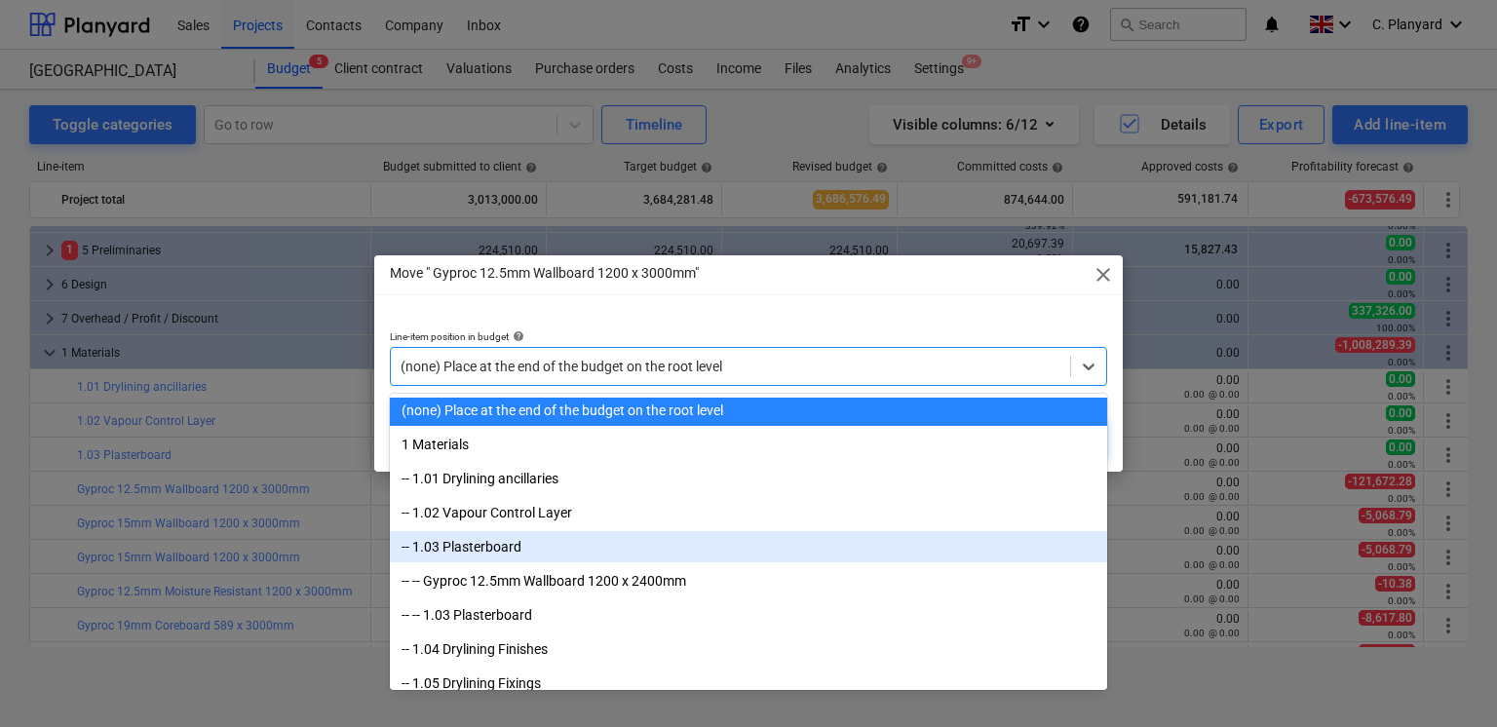
click at [556, 517] on div "-- 1.03 Plasterboard" at bounding box center [748, 546] width 717 height 31
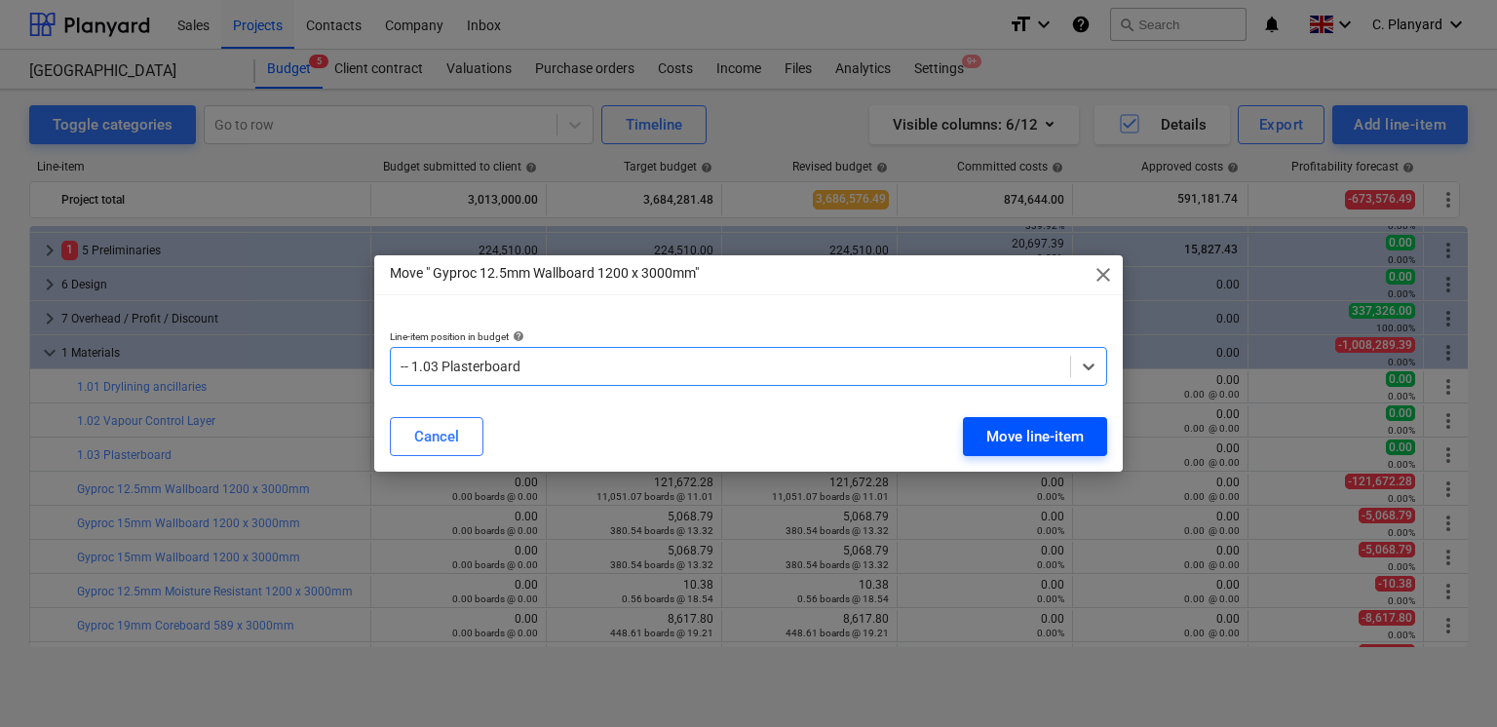
click at [1035, 437] on div "Move line-item" at bounding box center [1034, 436] width 97 height 25
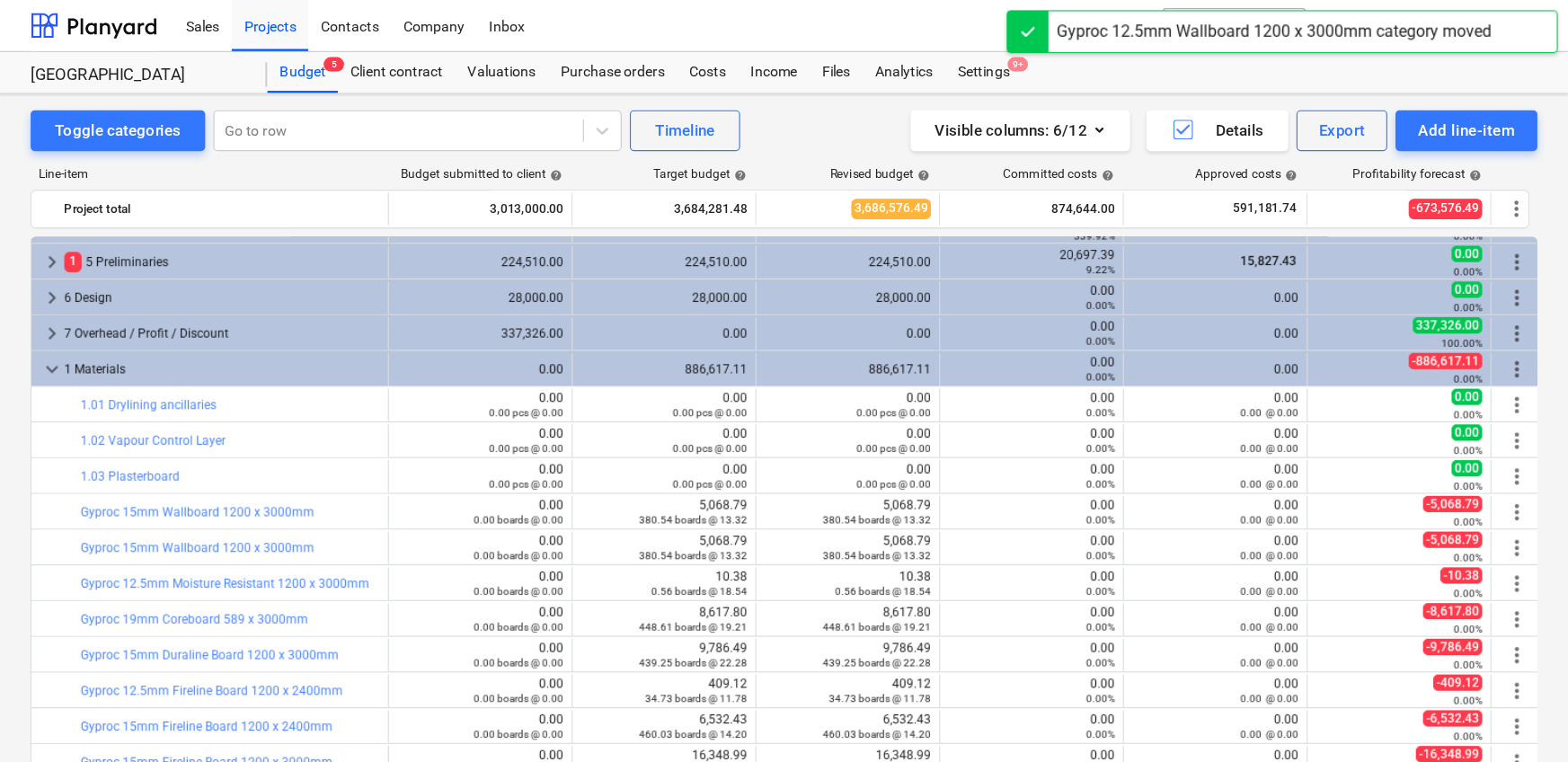
scroll to position [121, 0]
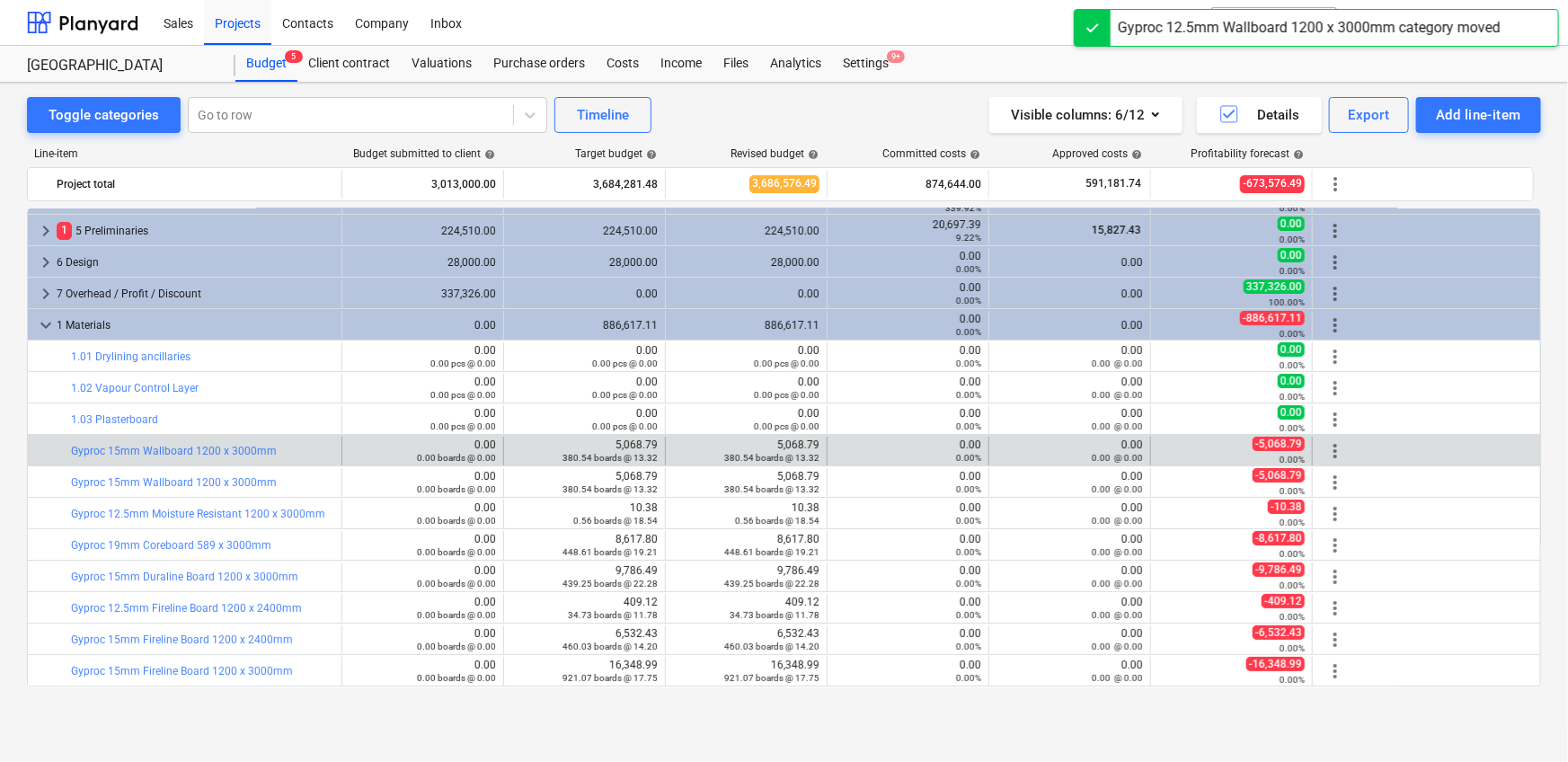
click at [1028, 446] on span "more_vert" at bounding box center [1335, 451] width 21 height 21
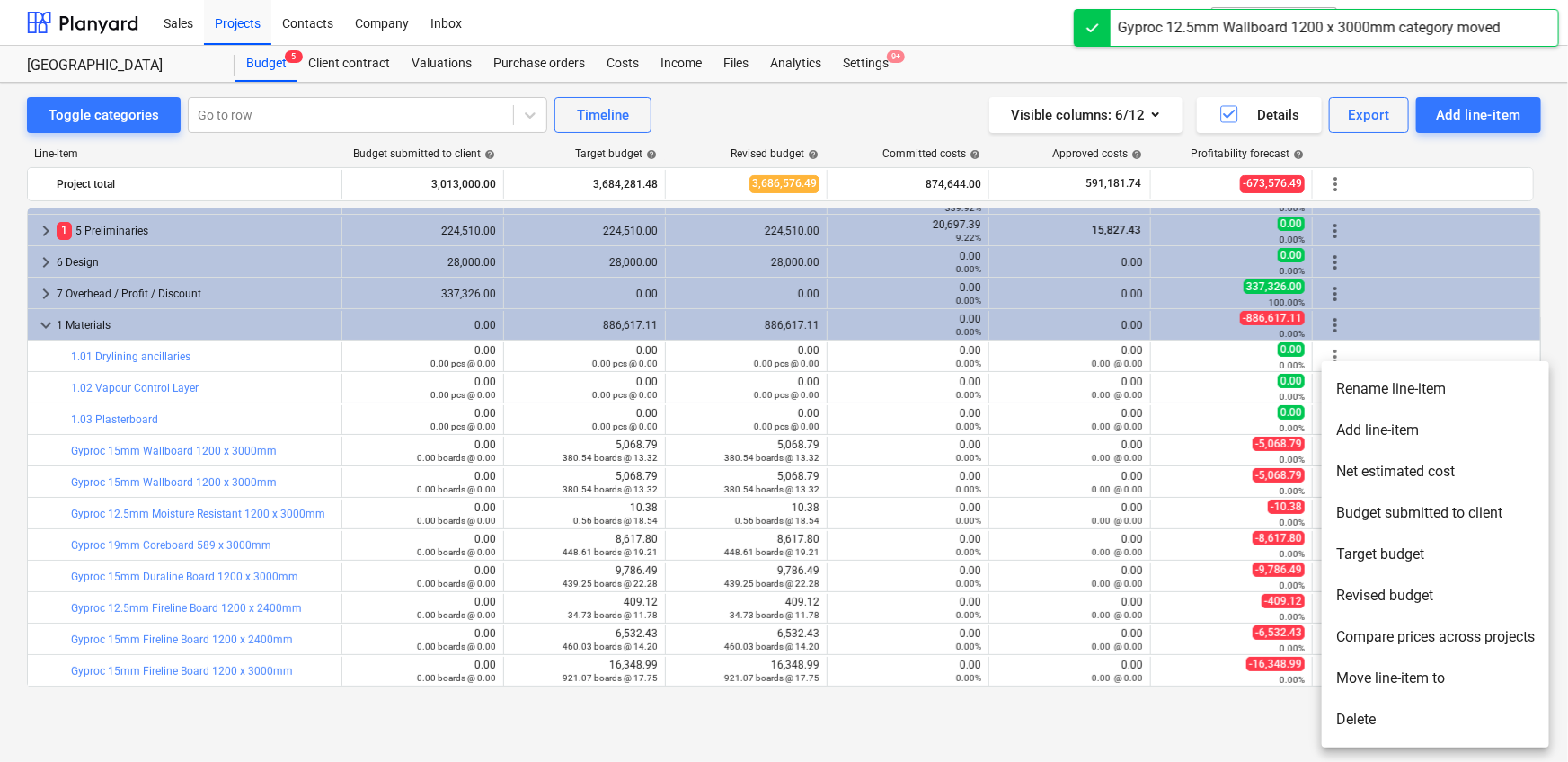
click at [1028, 476] on li "Move line-item to" at bounding box center [1435, 677] width 228 height 41
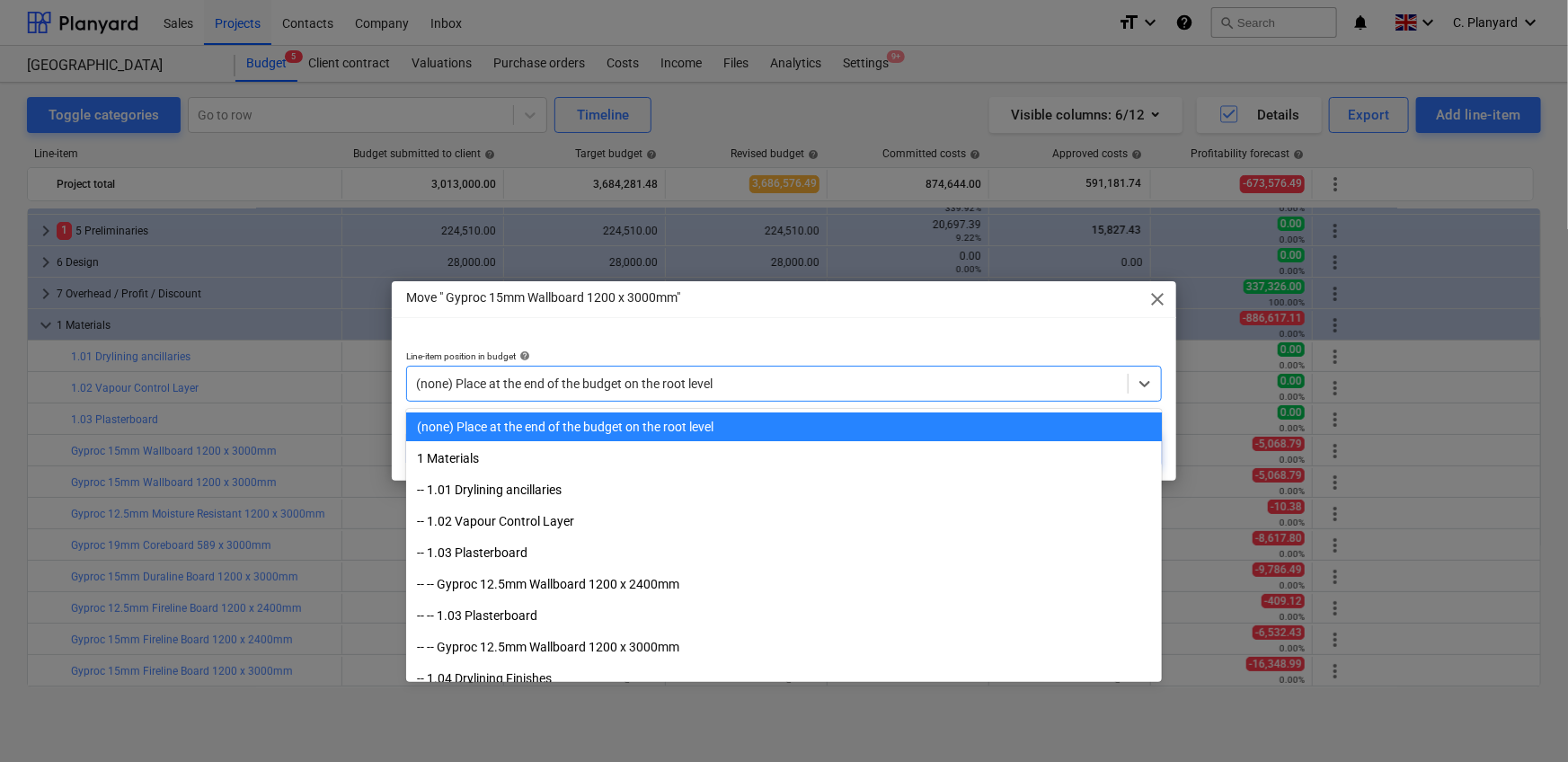
click at [658, 369] on div "(none) Place at the end of the budget on the root level" at bounding box center [784, 383] width 756 height 36
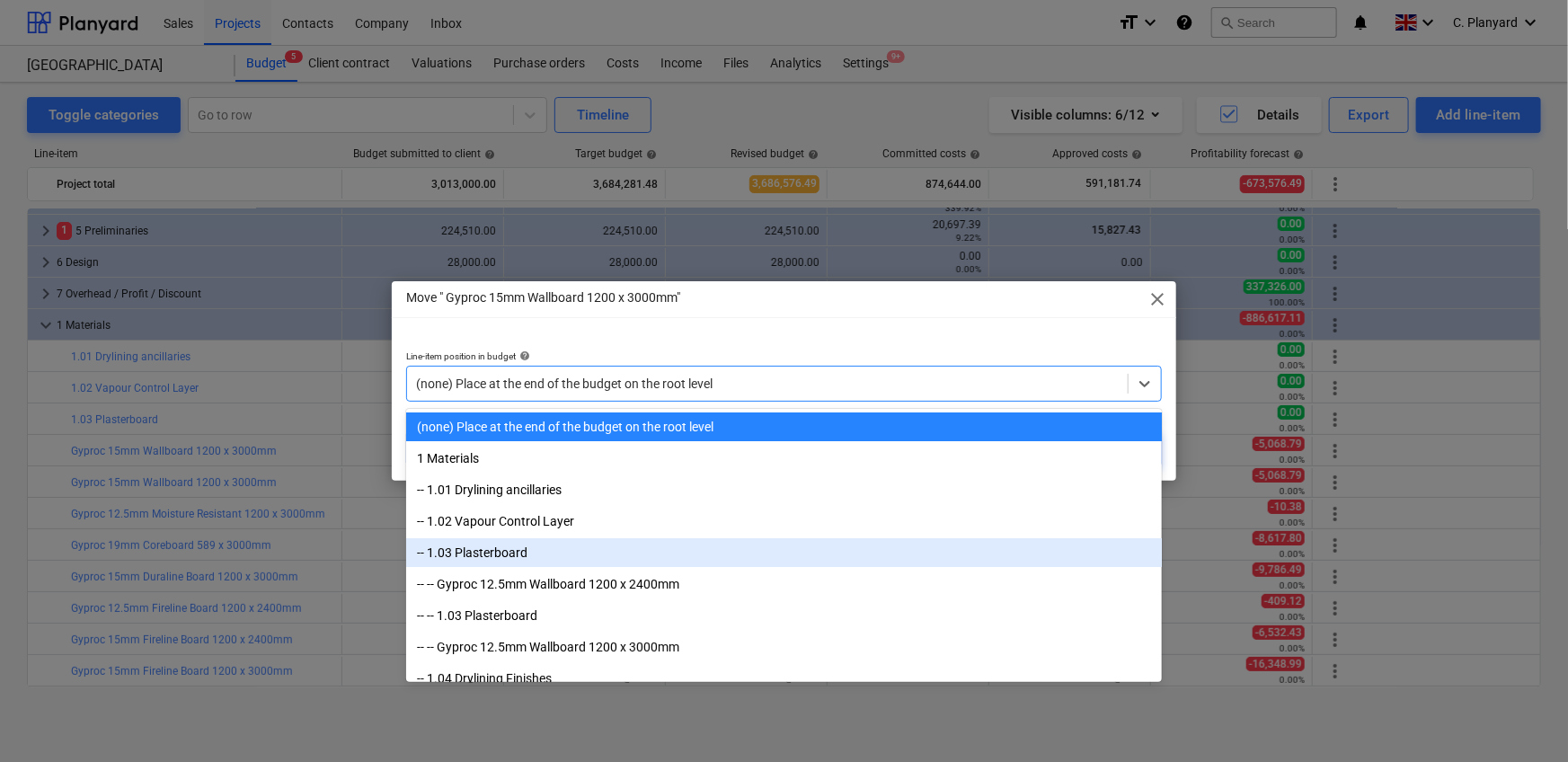
click at [571, 476] on div "-- 1.03 Plasterboard" at bounding box center [784, 552] width 756 height 29
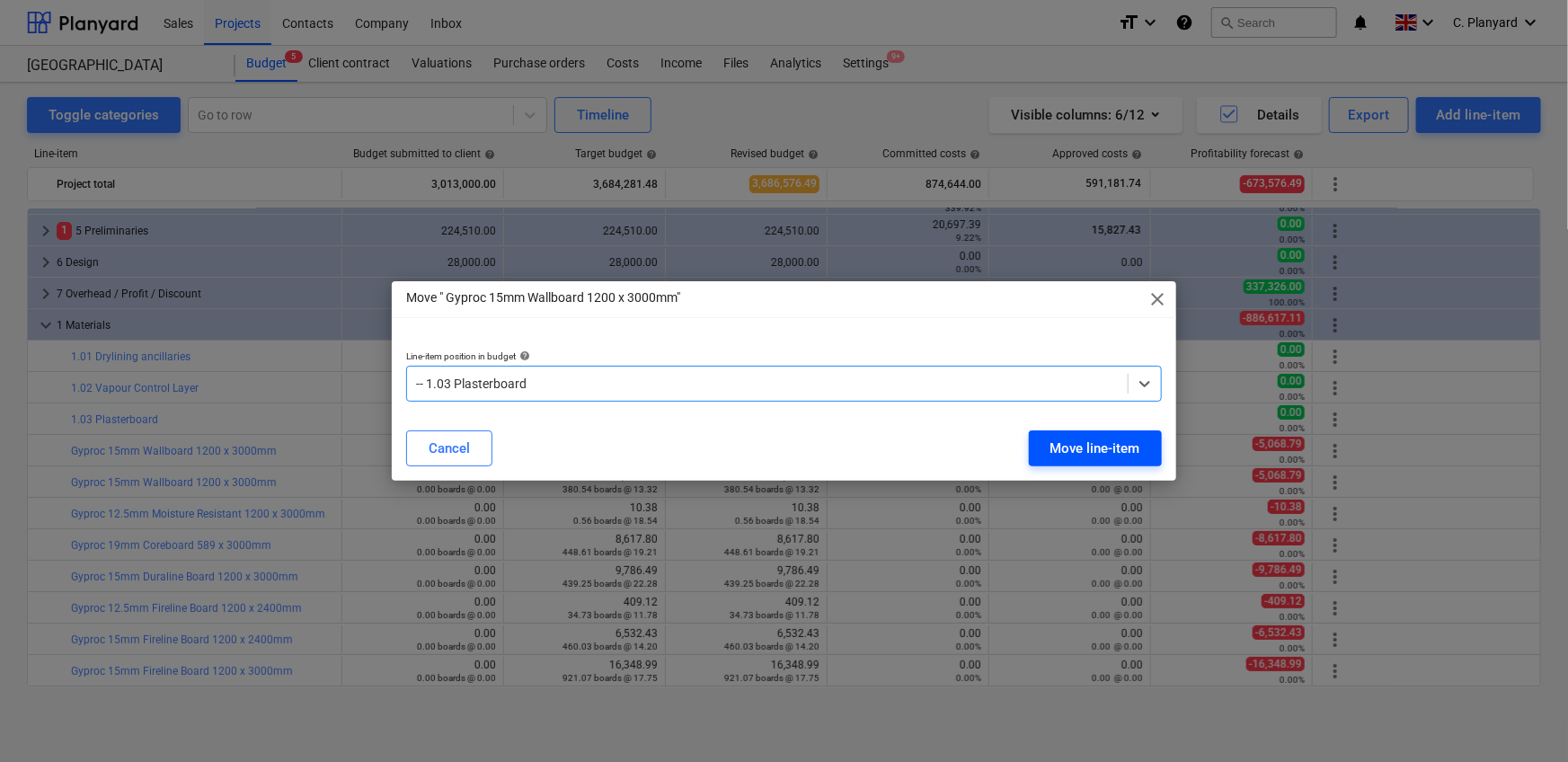
click at [1028, 444] on div "Move line-item" at bounding box center [1094, 448] width 89 height 23
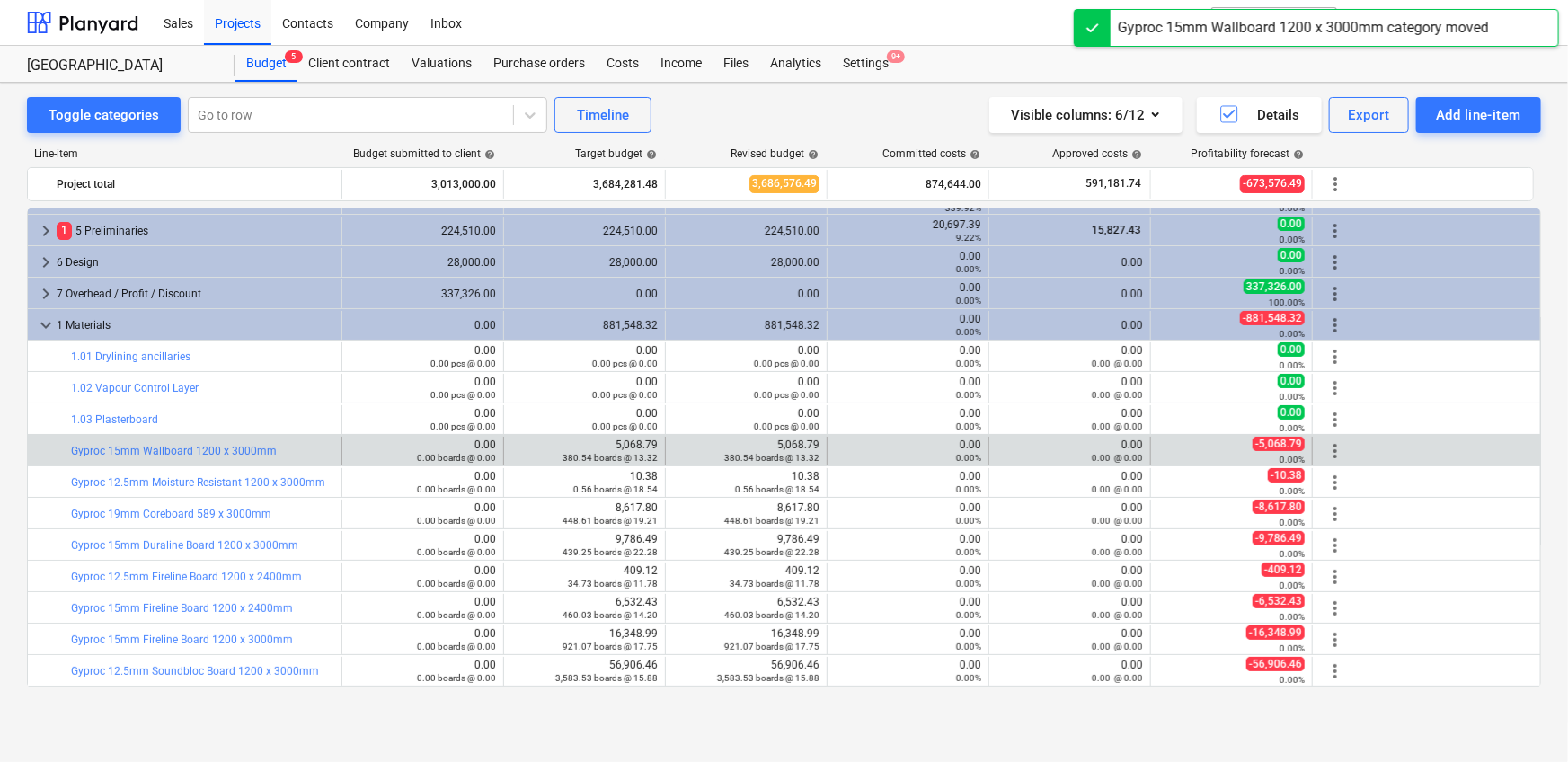
click at [1028, 446] on span "more_vert" at bounding box center [1335, 451] width 21 height 21
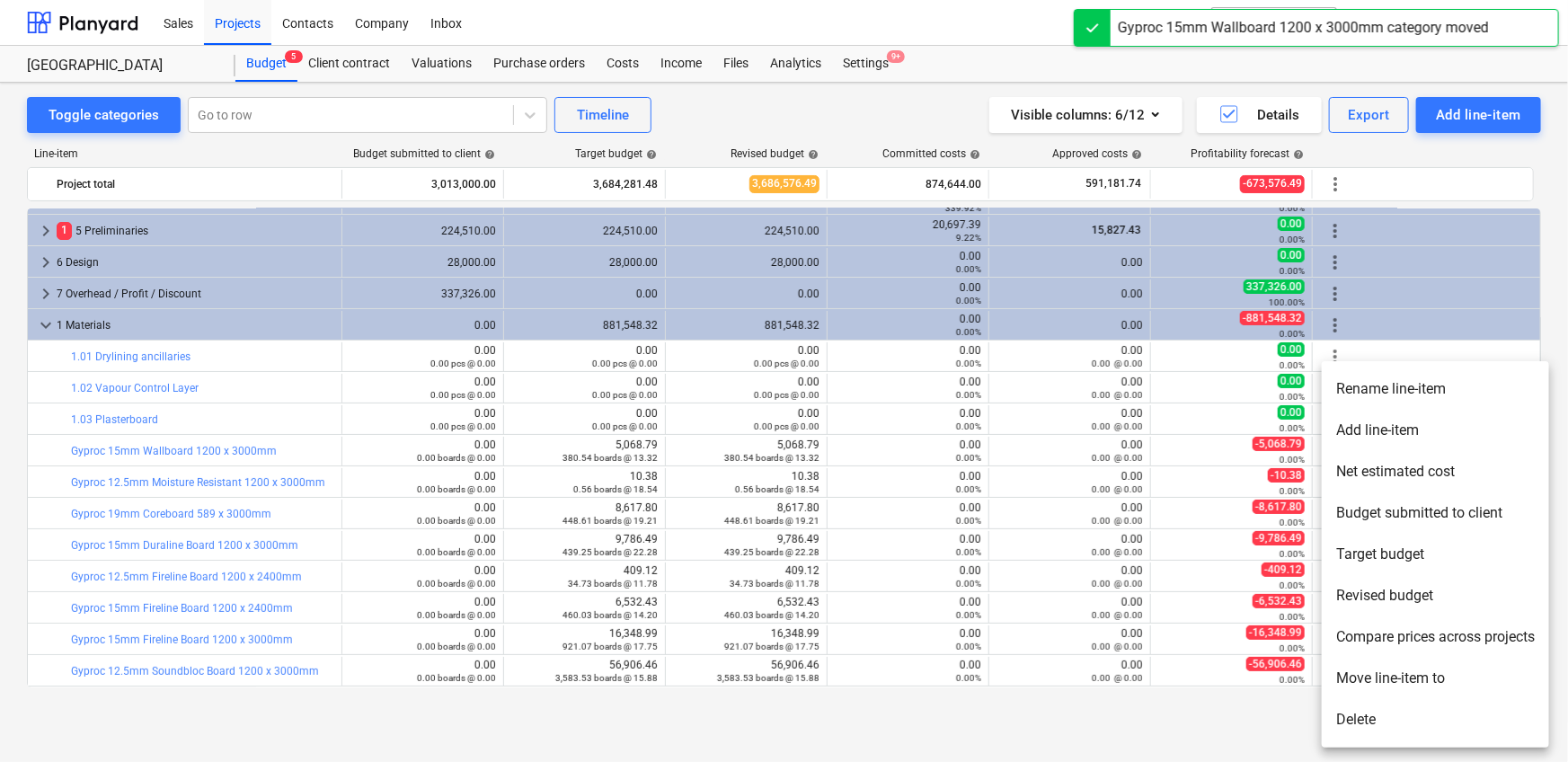
click at [1028, 476] on li "Move line-item to" at bounding box center [1435, 677] width 228 height 41
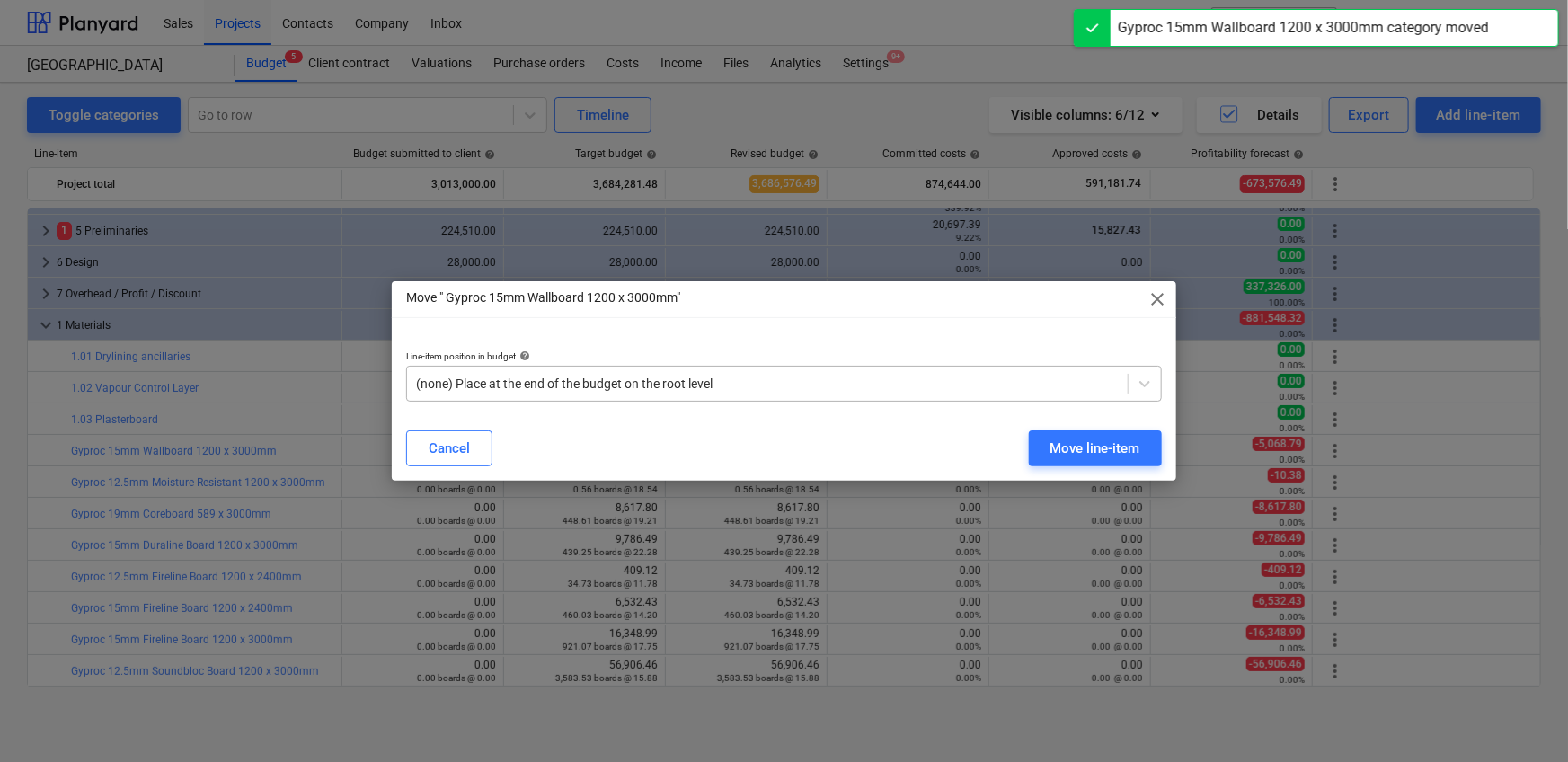
click at [762, 382] on div at bounding box center [767, 382] width 702 height 18
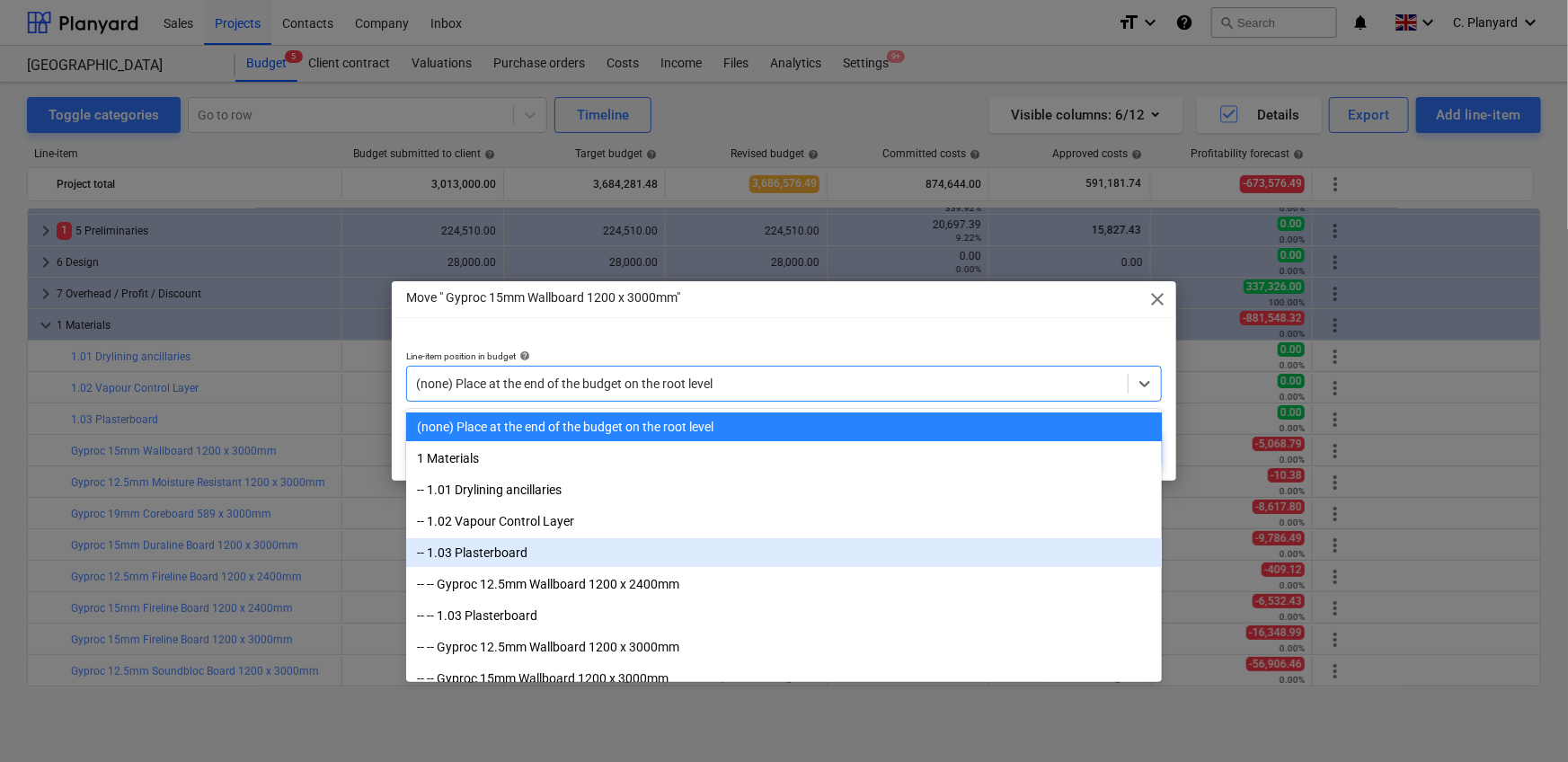
click at [661, 476] on div "-- 1.03 Plasterboard" at bounding box center [784, 552] width 756 height 29
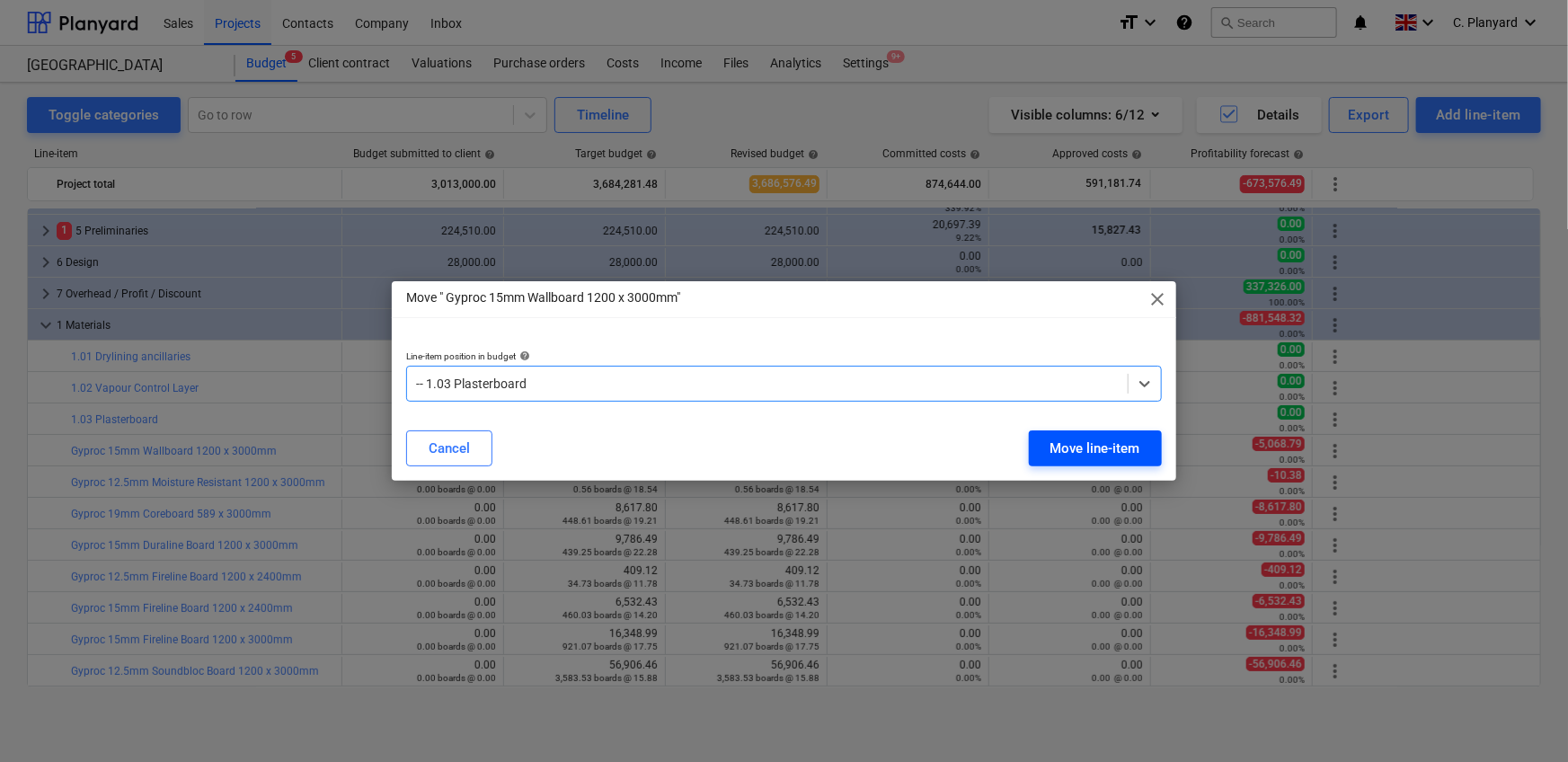
click at [1028, 450] on div "Move line-item" at bounding box center [1094, 448] width 89 height 23
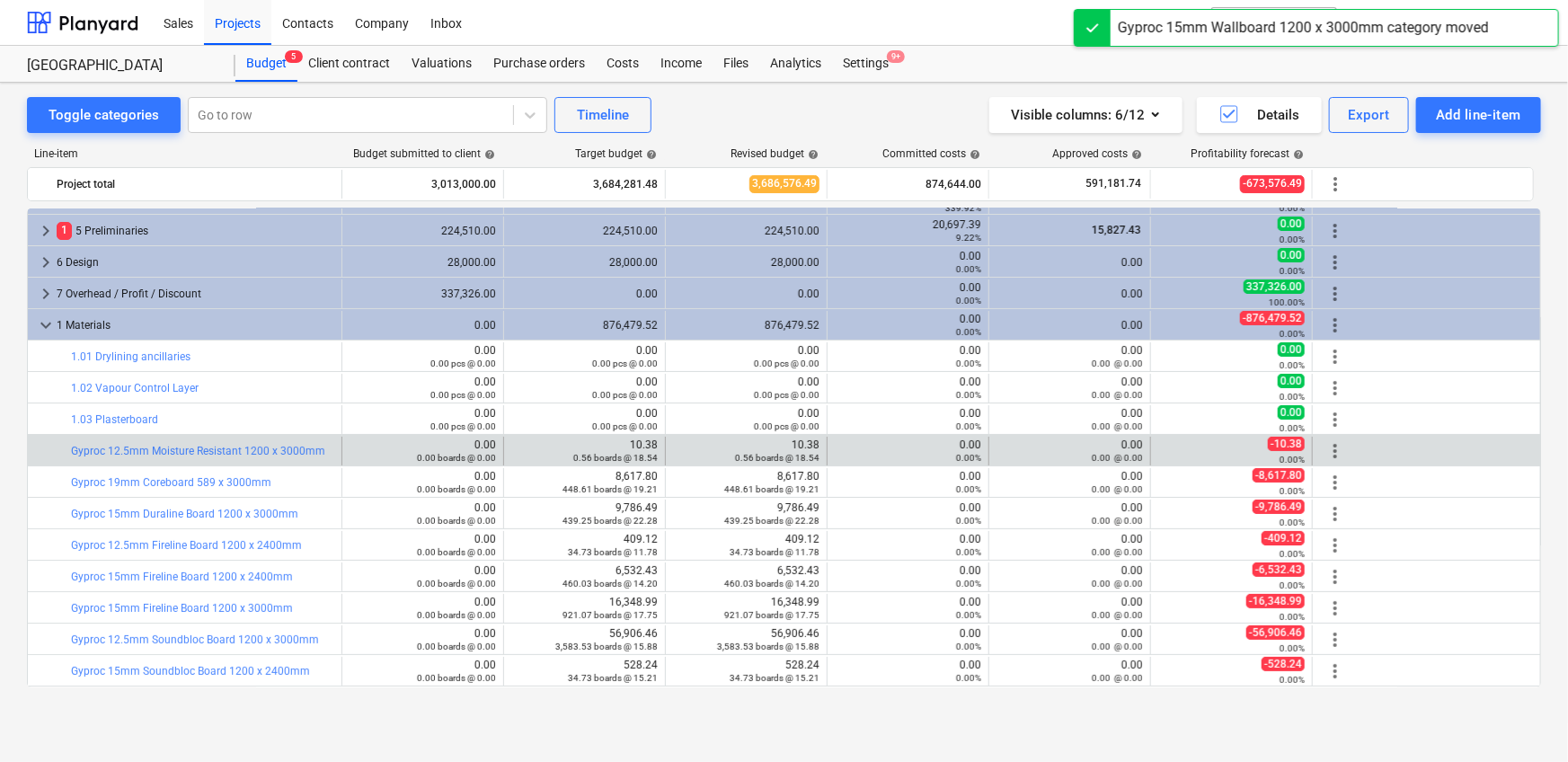
click at [1028, 446] on span "more_vert" at bounding box center [1335, 451] width 21 height 21
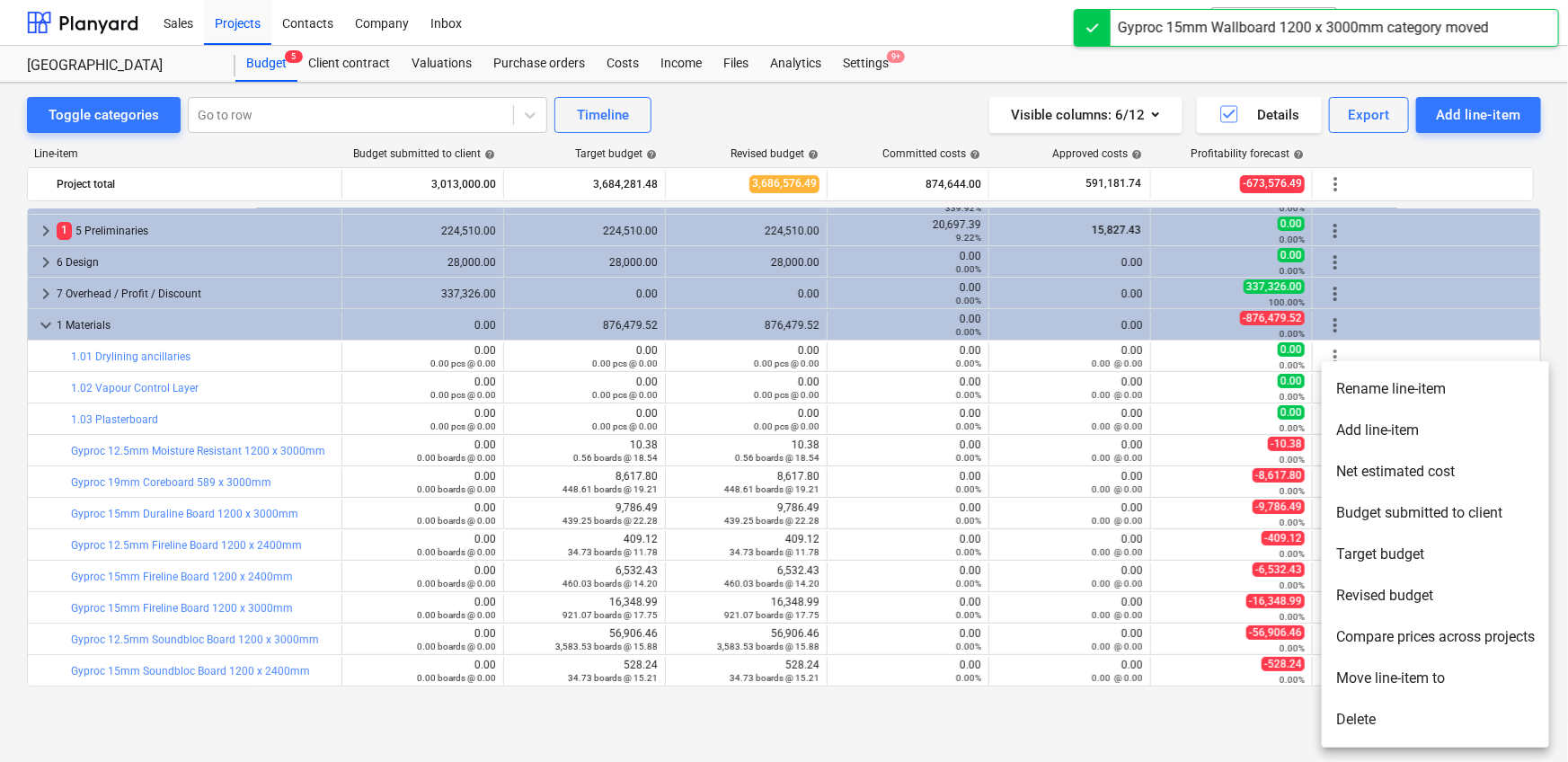
click at [1028, 476] on li "Move line-item to" at bounding box center [1435, 677] width 228 height 41
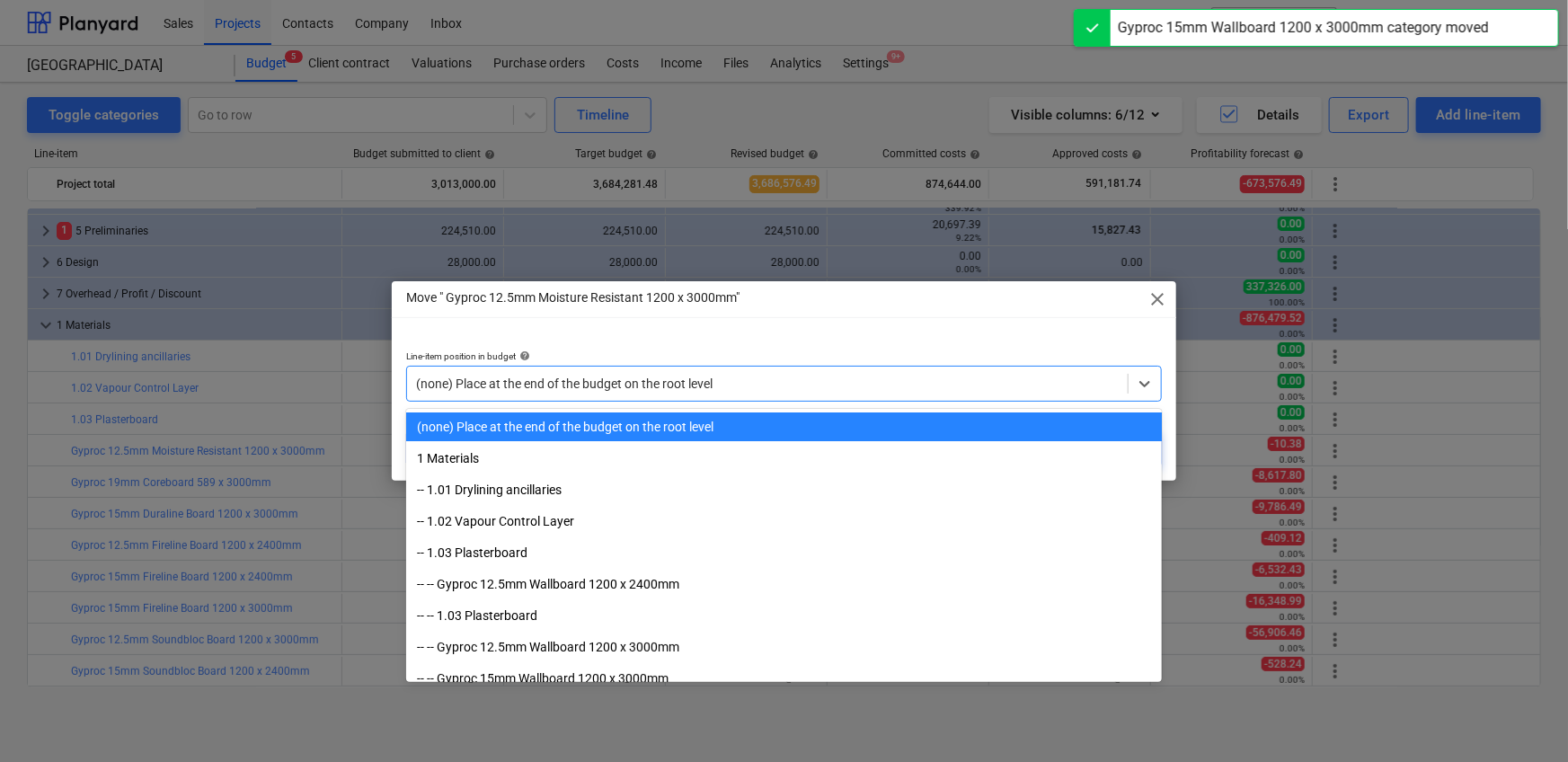
click at [691, 366] on div "(none) Place at the end of the budget on the root level" at bounding box center [784, 383] width 756 height 36
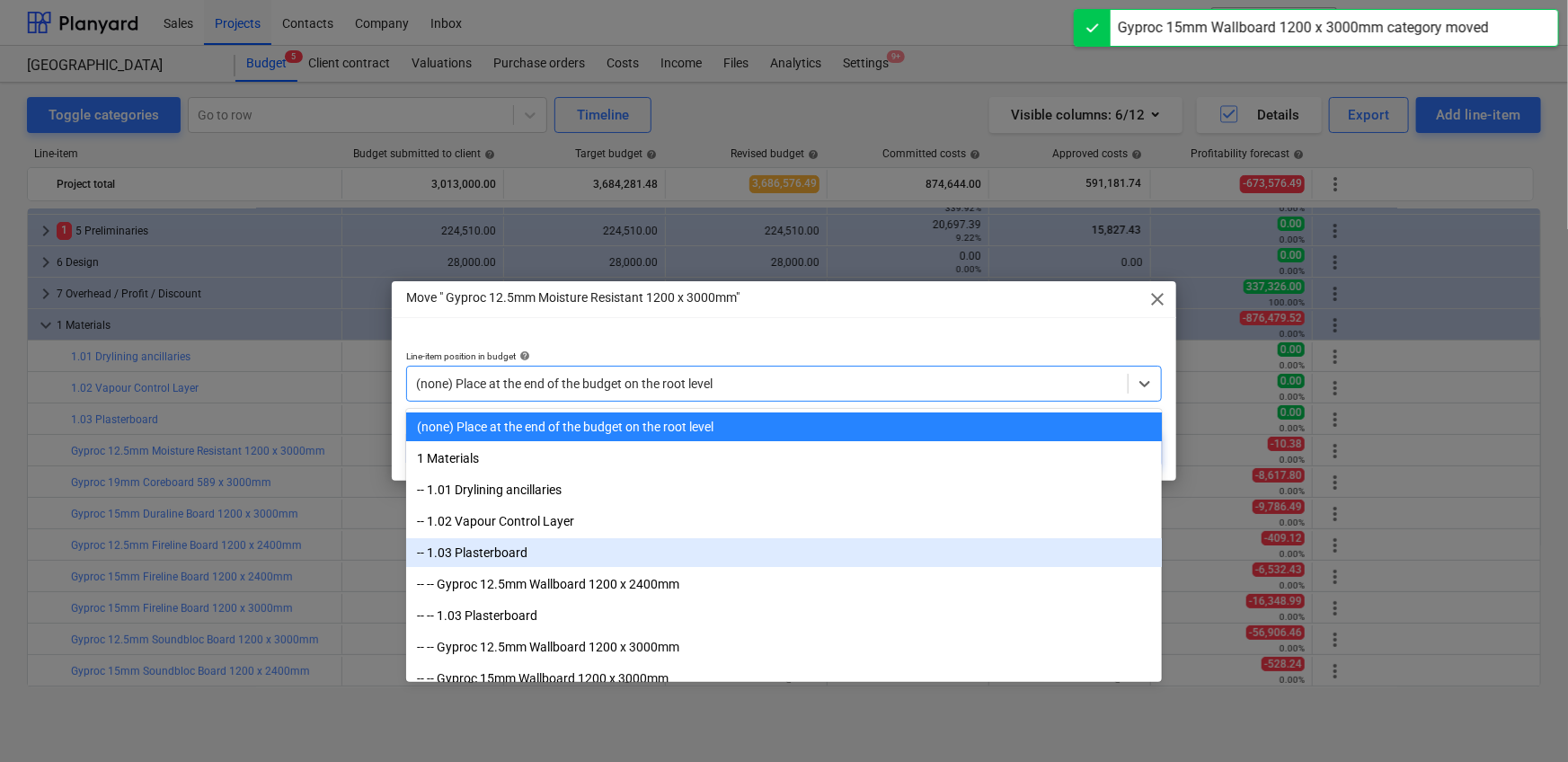
click at [637, 476] on div "-- 1.03 Plasterboard" at bounding box center [784, 552] width 756 height 29
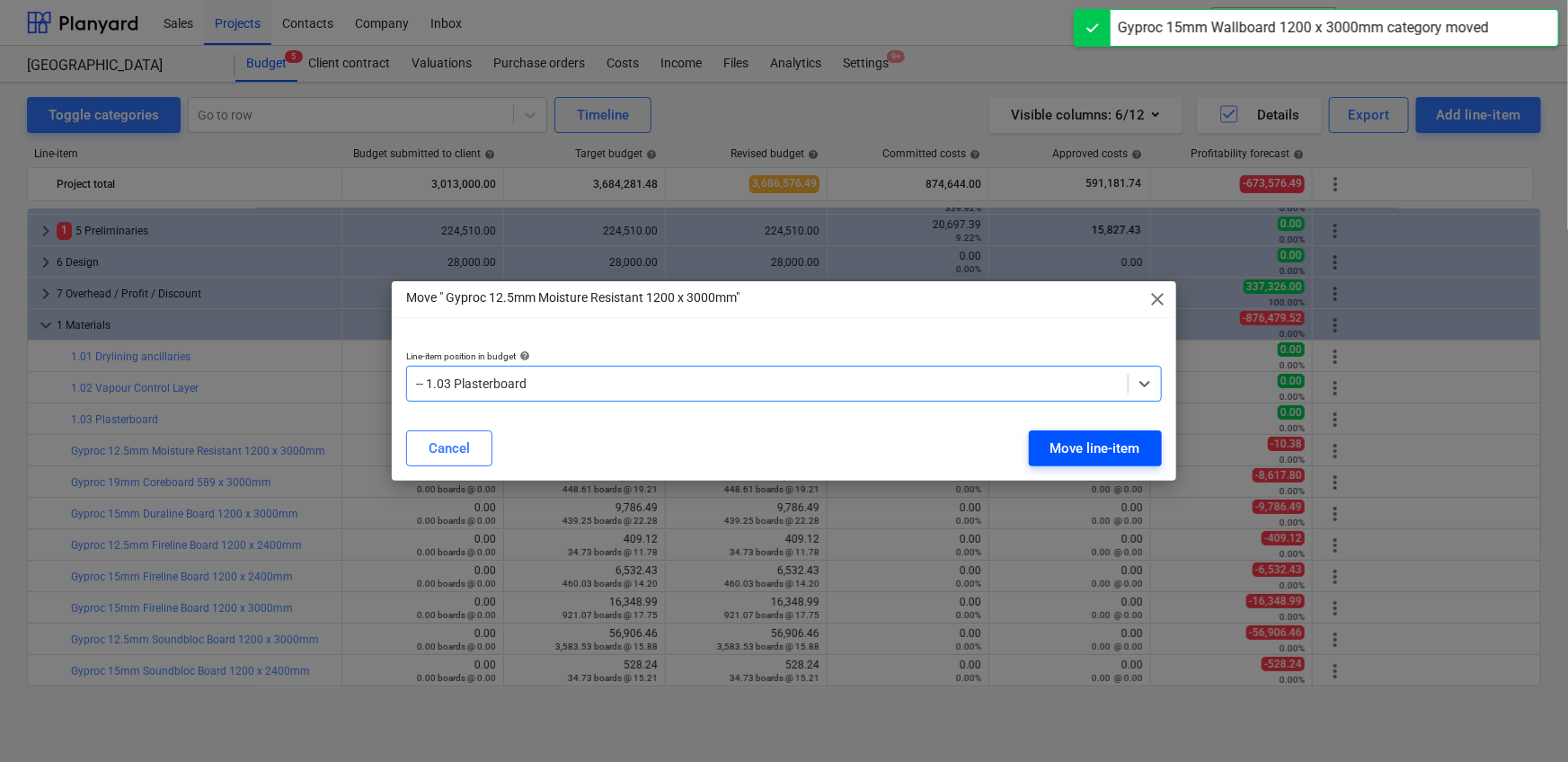
click at [1028, 442] on button "Move line-item" at bounding box center [1095, 448] width 133 height 36
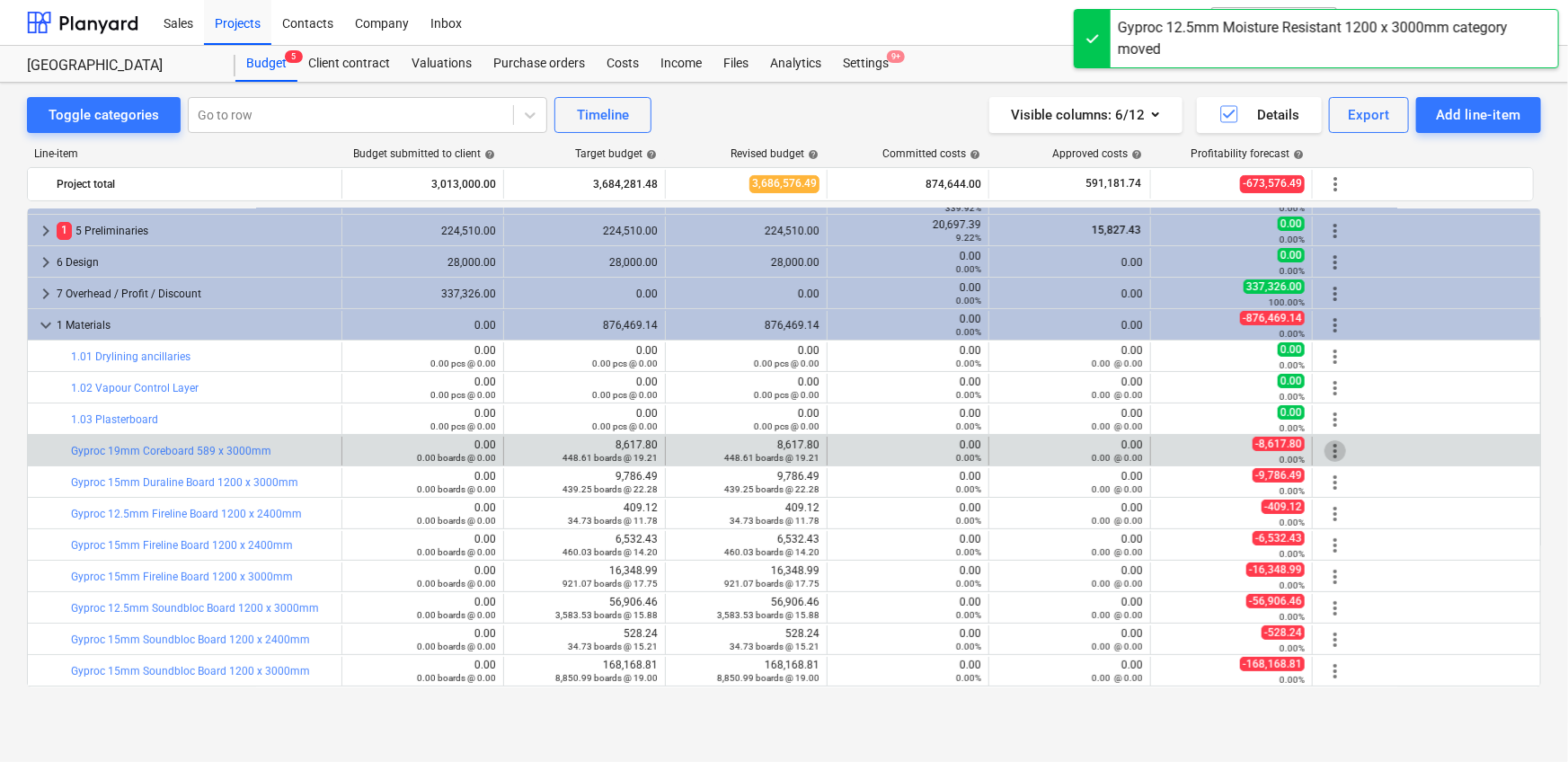
click at [1028, 453] on span "more_vert" at bounding box center [1335, 451] width 21 height 21
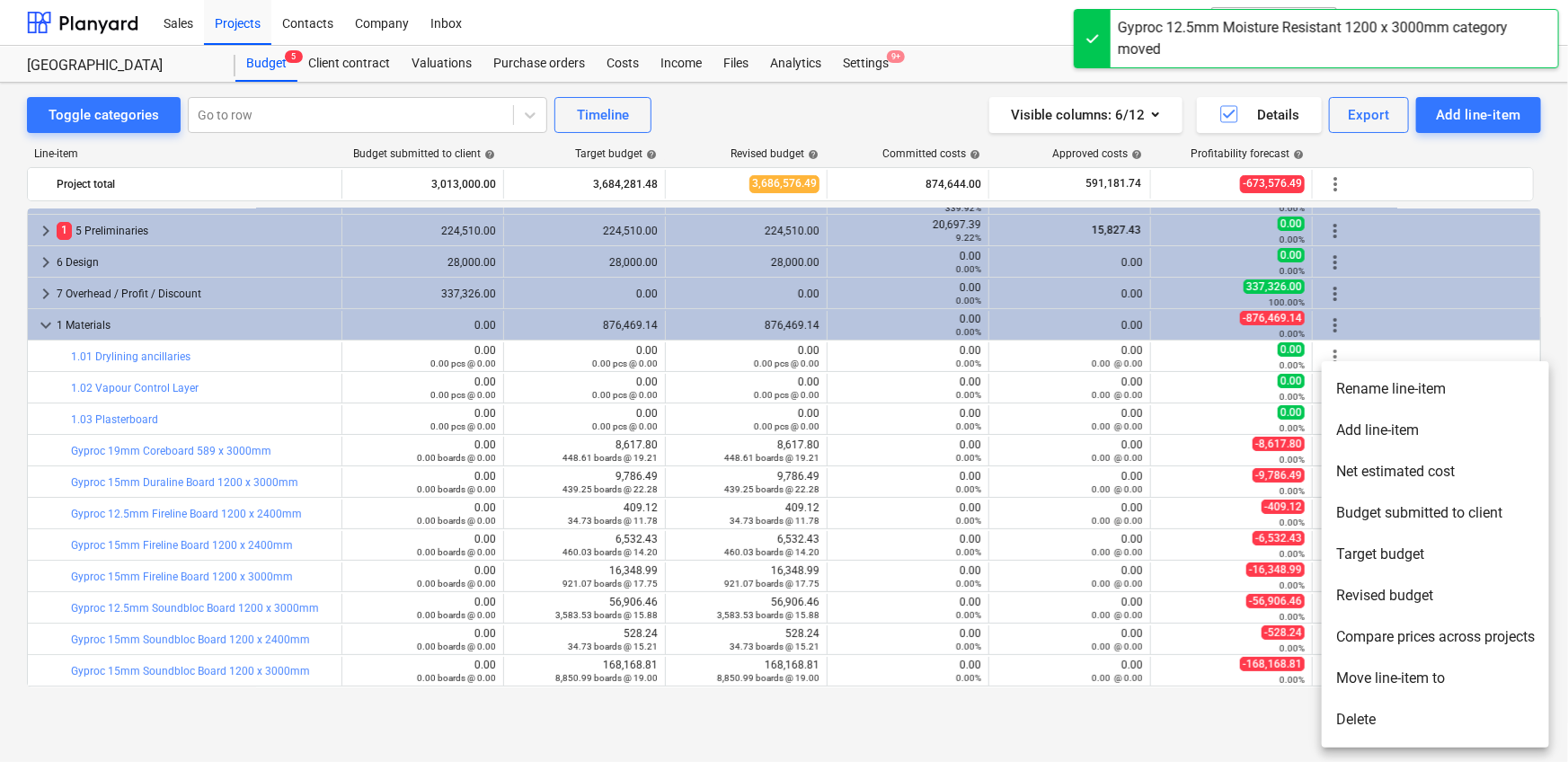
click at [1028, 476] on li "Move line-item to" at bounding box center [1435, 677] width 228 height 41
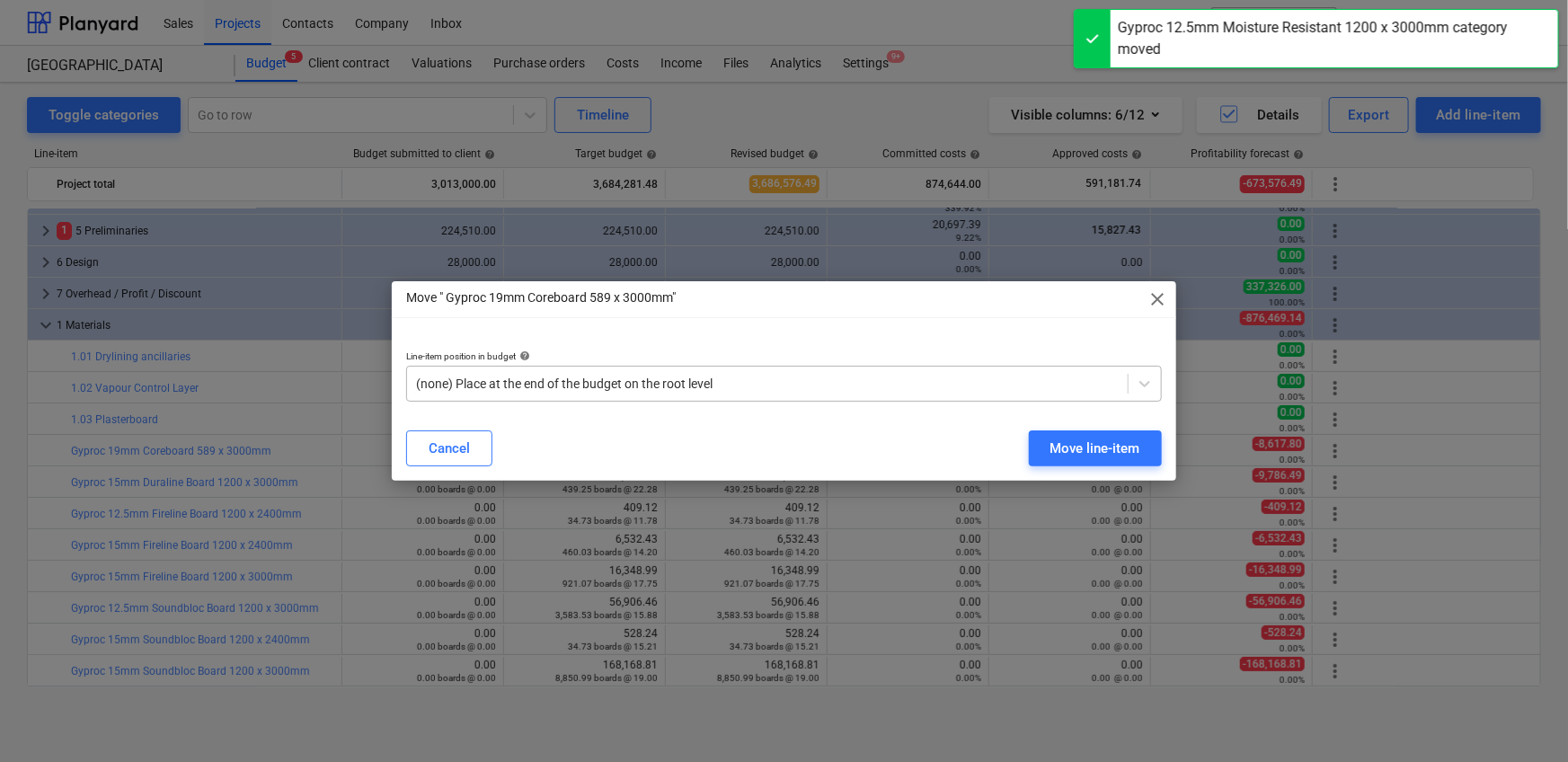
click at [644, 372] on div "(none) Place at the end of the budget on the root level" at bounding box center [768, 383] width 721 height 25
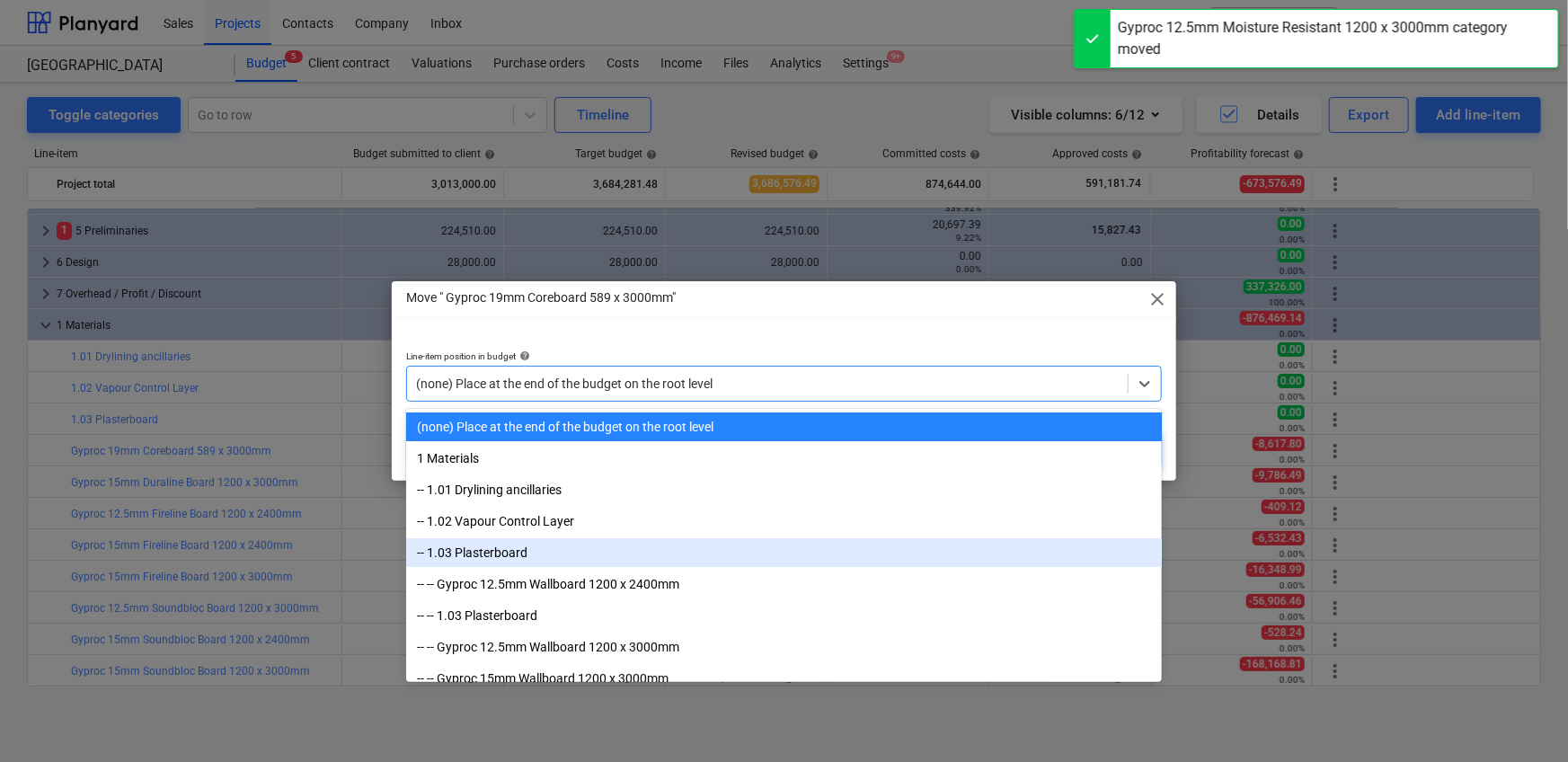
click at [591, 476] on div "-- 1.03 Plasterboard" at bounding box center [784, 552] width 756 height 29
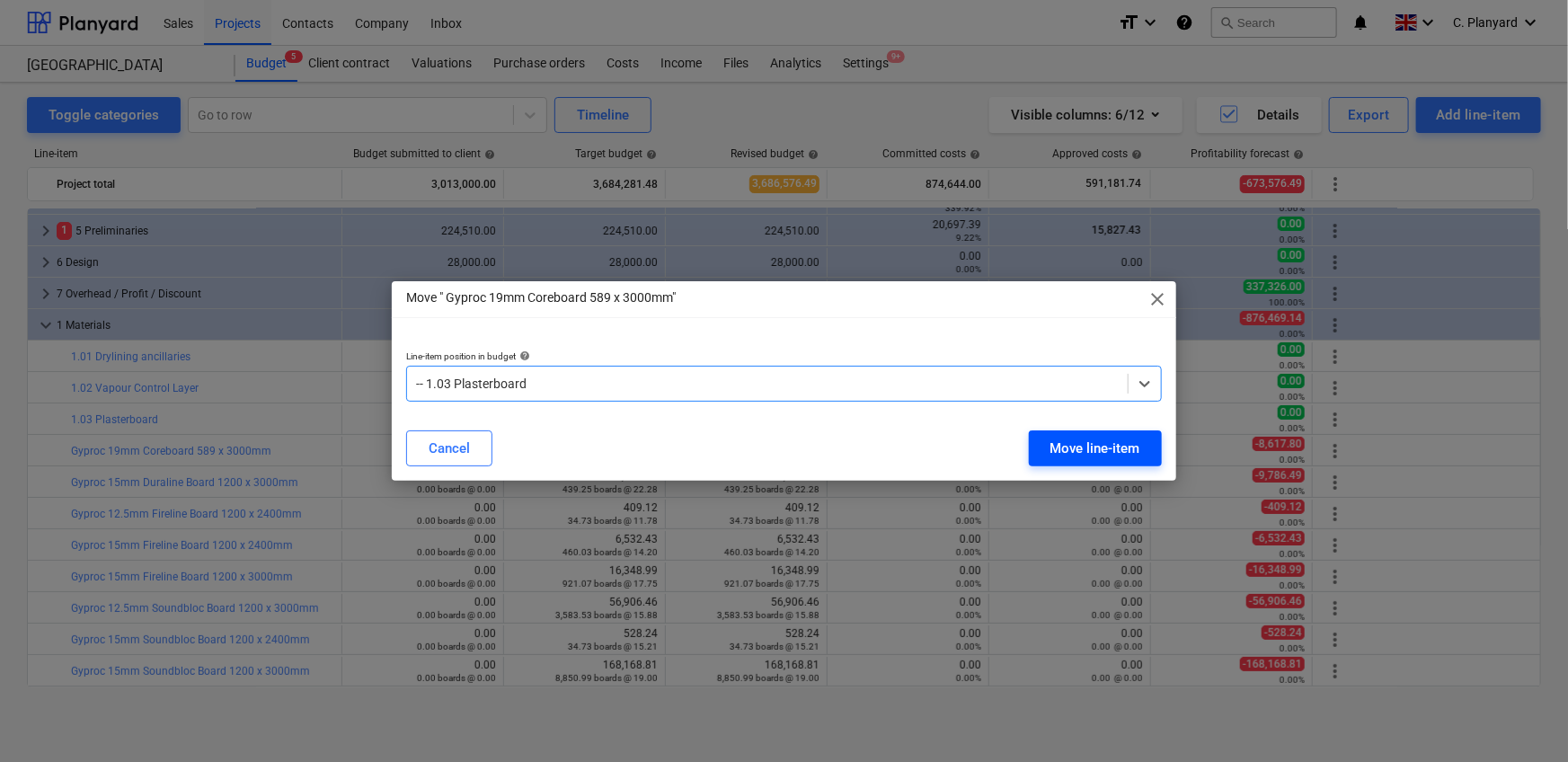
click at [1028, 443] on div "Move line-item" at bounding box center [1094, 448] width 89 height 23
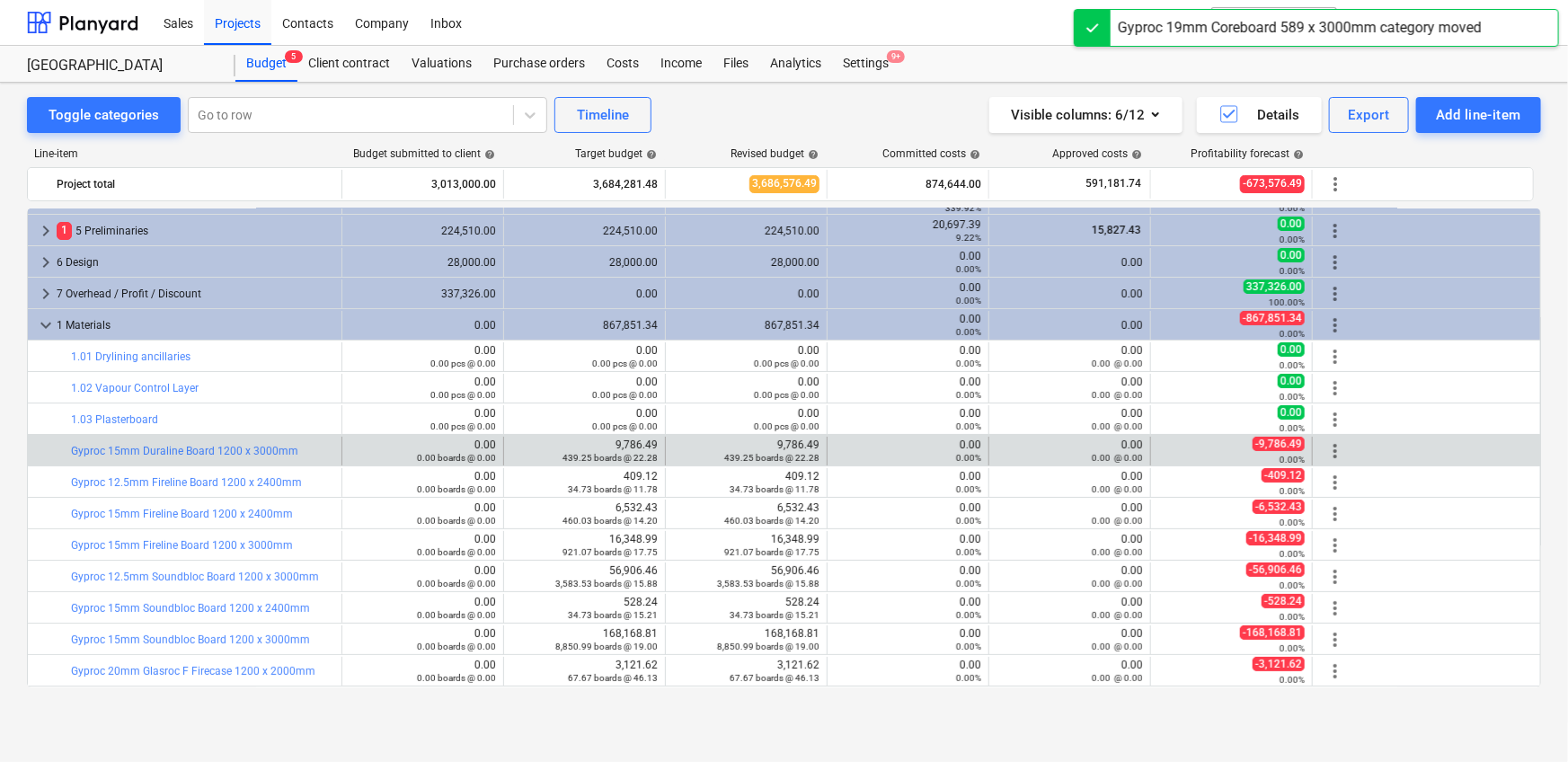
click at [1028, 443] on div "more_vert" at bounding box center [1335, 451] width 30 height 29
click at [1028, 443] on span "more_vert" at bounding box center [1335, 451] width 21 height 21
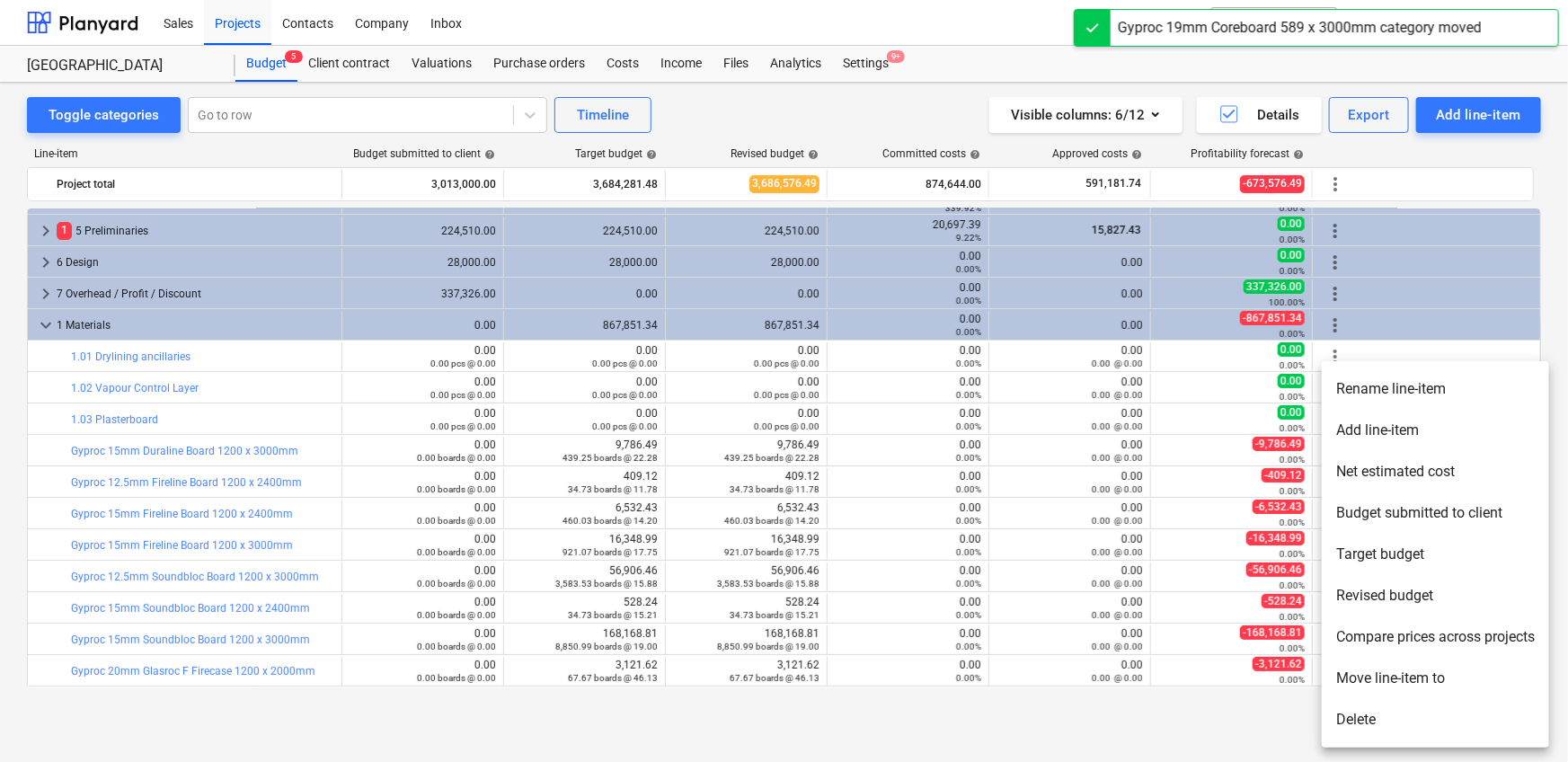
click at [1028, 476] on li "Move line-item to" at bounding box center [1435, 677] width 228 height 41
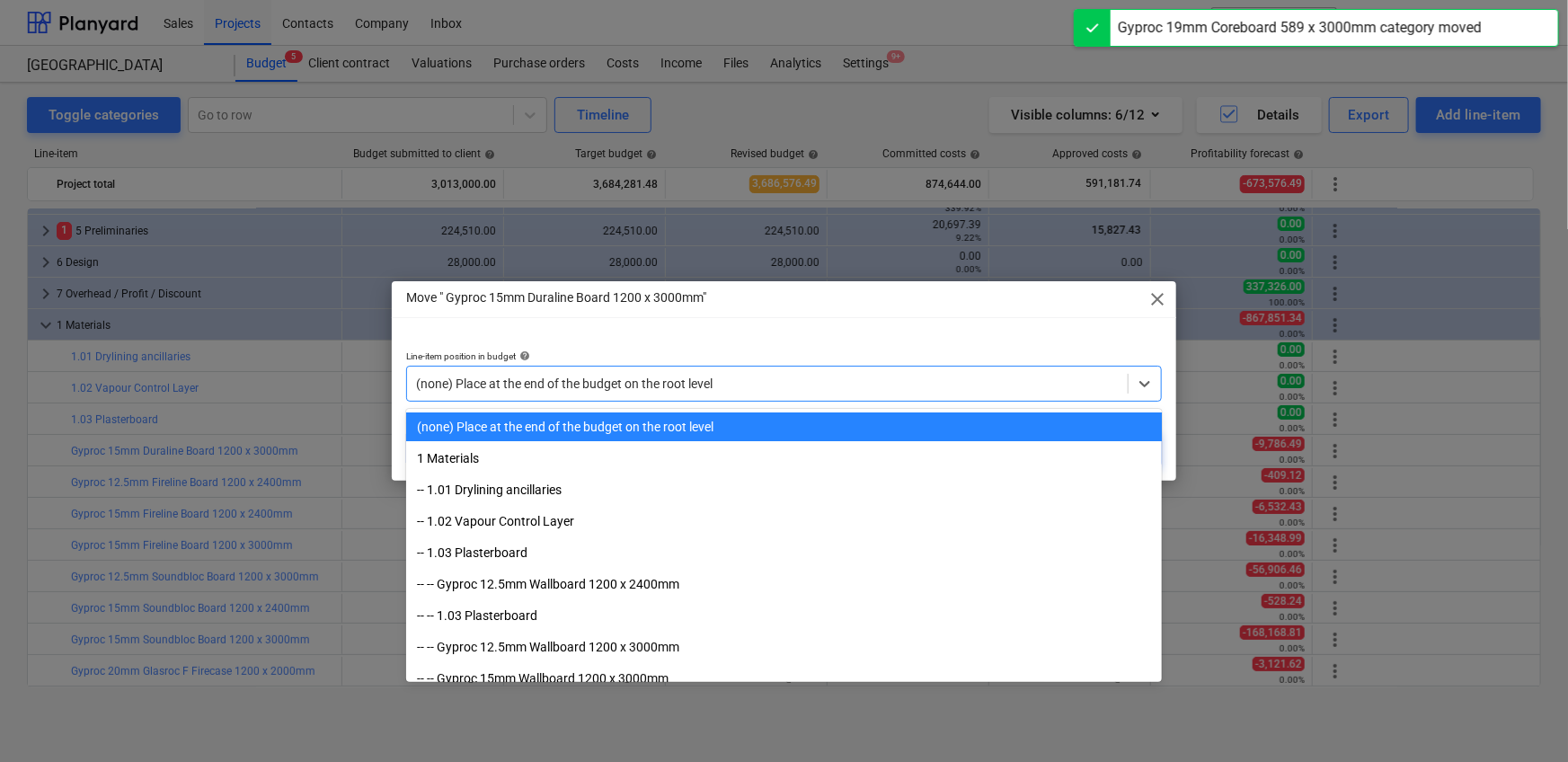
click at [550, 385] on div at bounding box center [767, 382] width 702 height 18
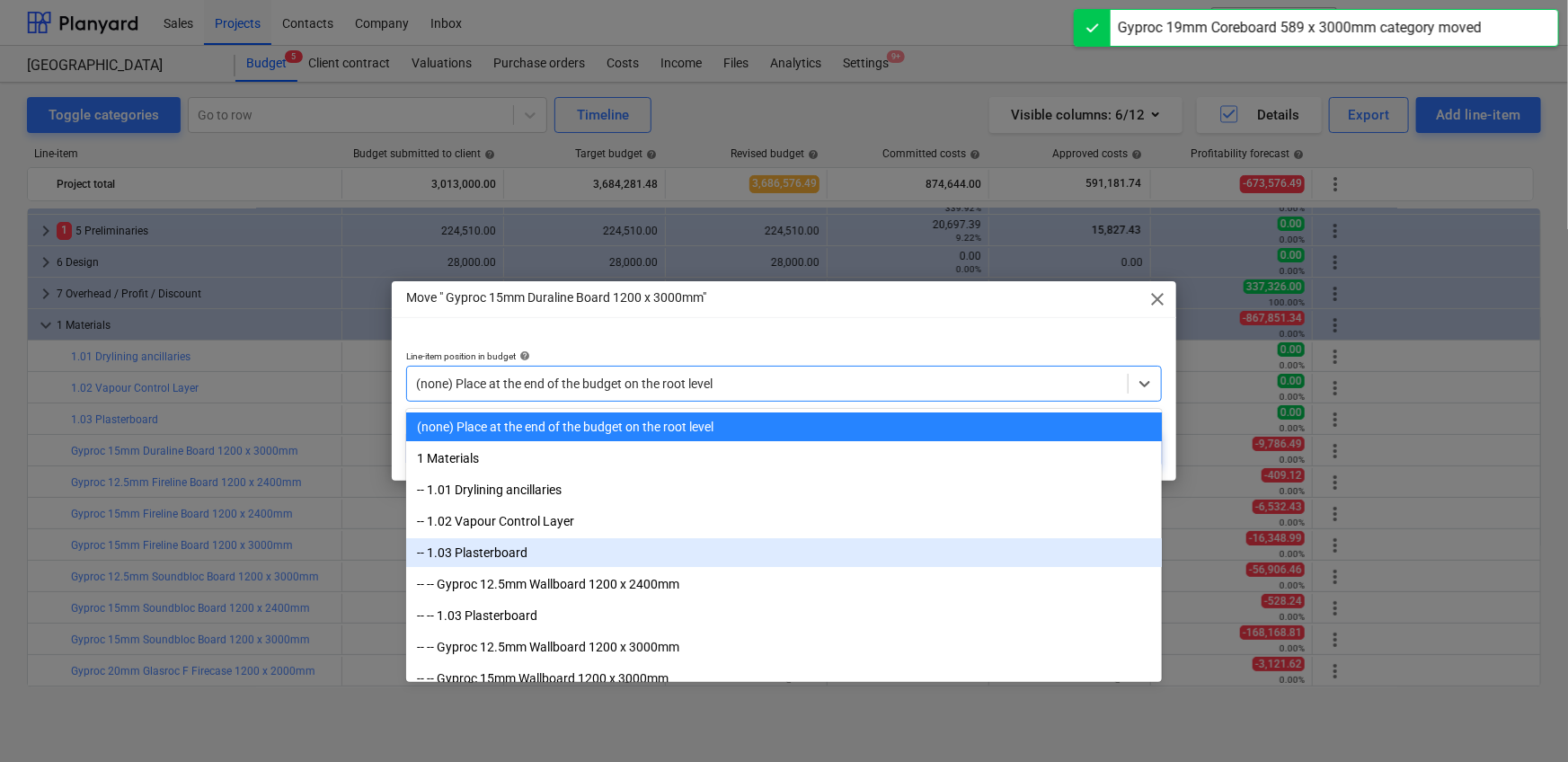
click at [526, 476] on div "-- 1.03 Plasterboard" at bounding box center [784, 552] width 756 height 29
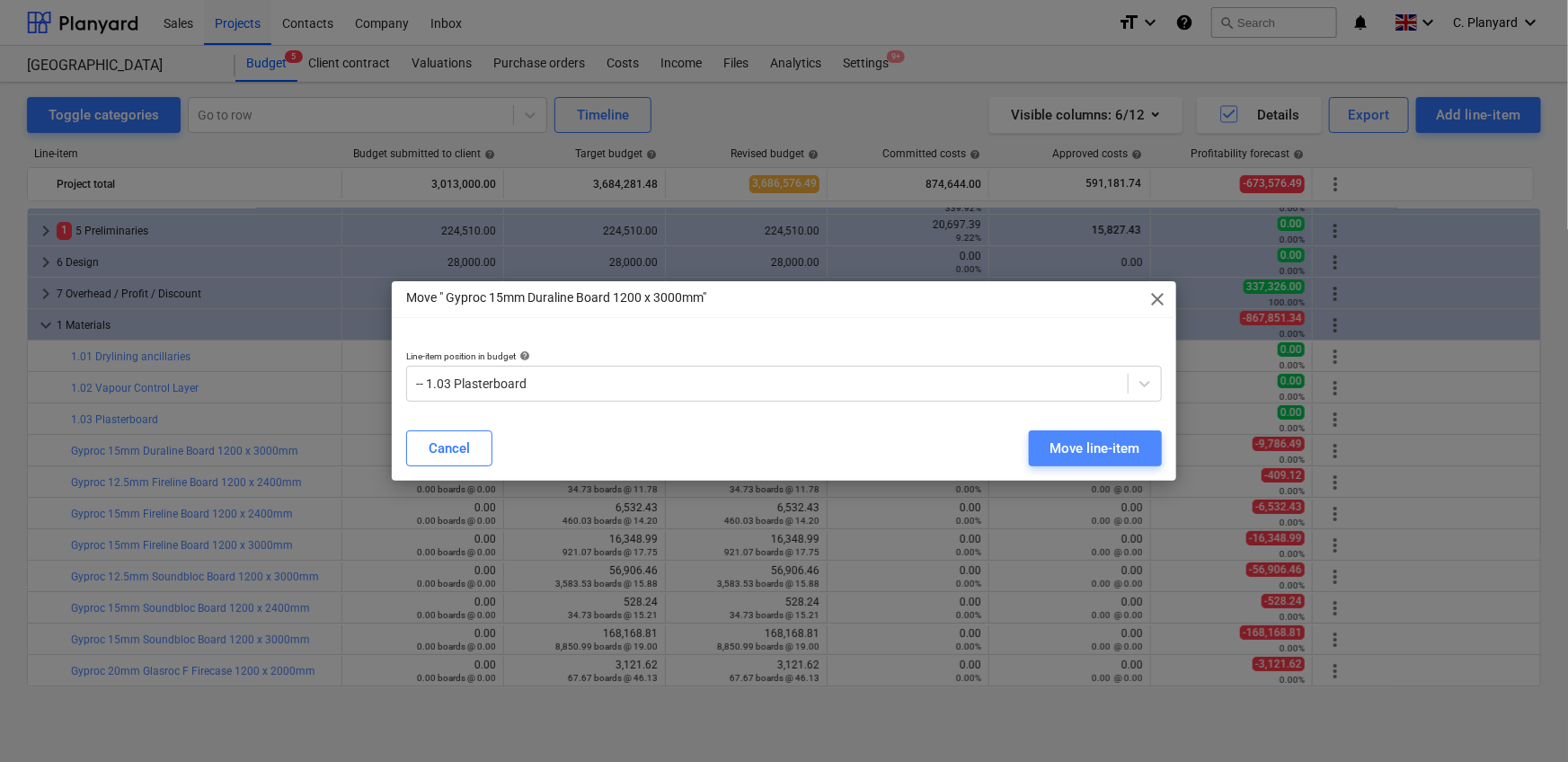
click at [1028, 446] on div "Move line-item" at bounding box center [1094, 448] width 89 height 23
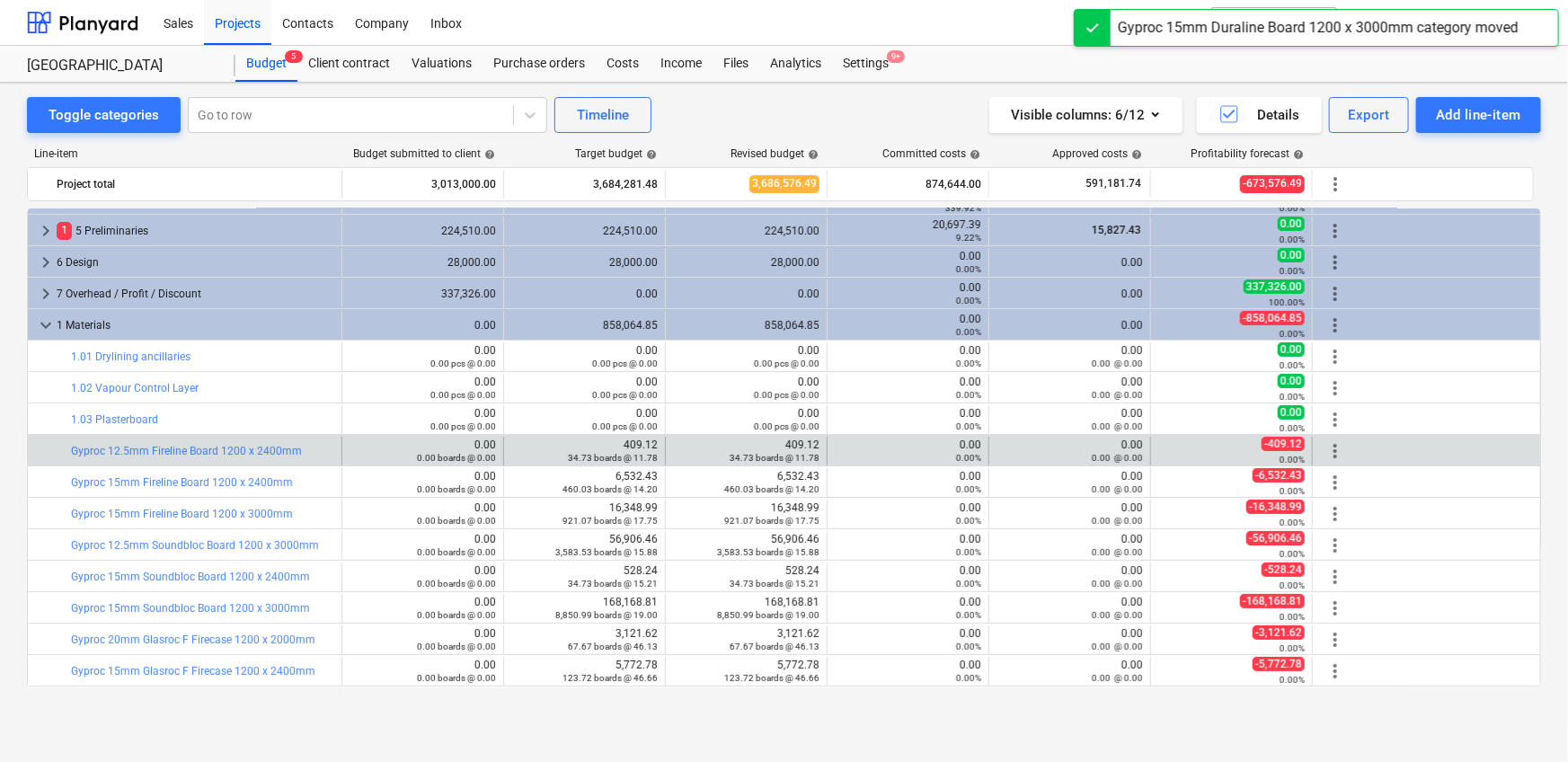
click at [1028, 443] on span "more_vert" at bounding box center [1335, 451] width 21 height 21
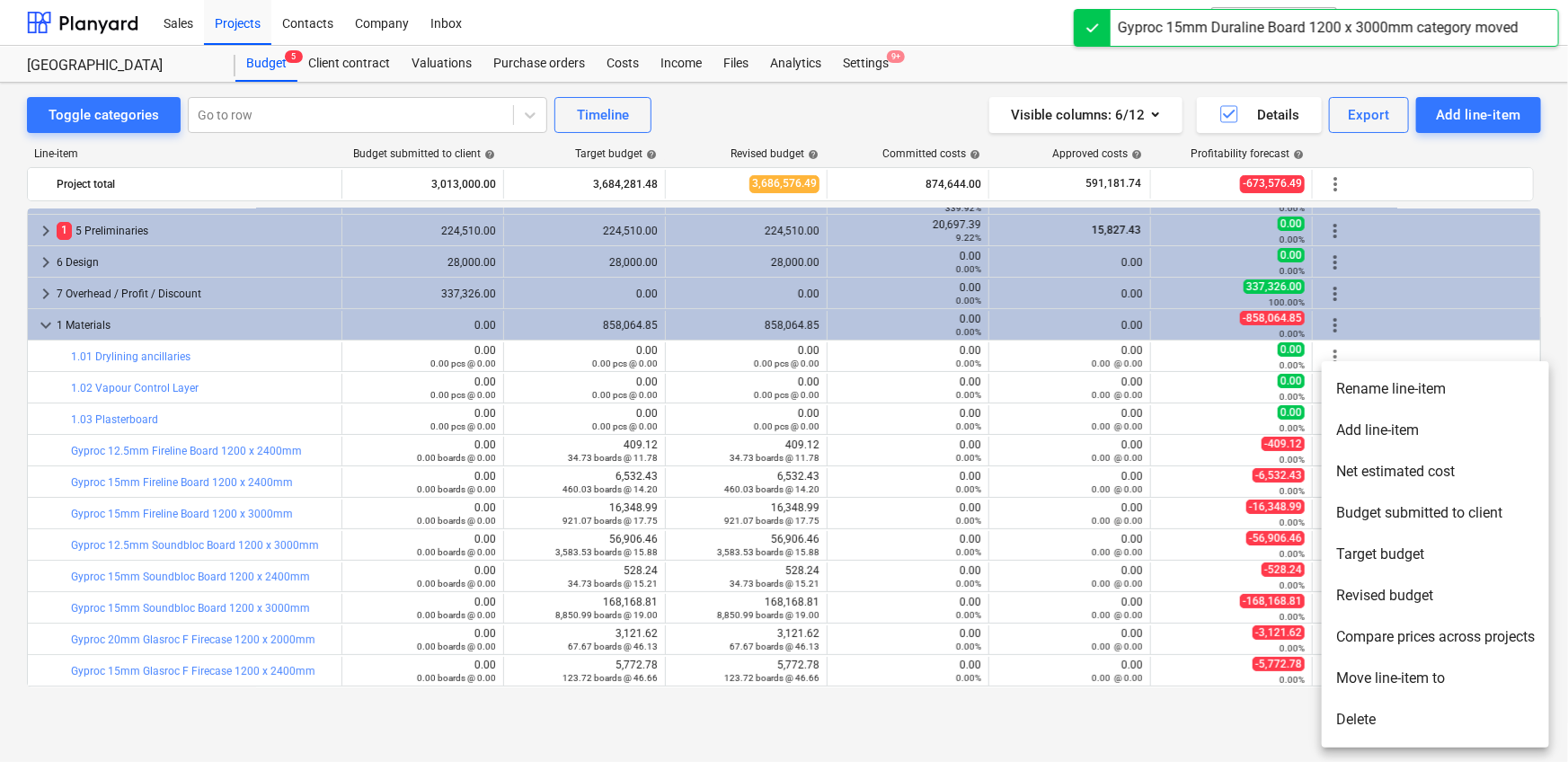
click at [1028, 476] on li "Move line-item to" at bounding box center [1435, 677] width 228 height 41
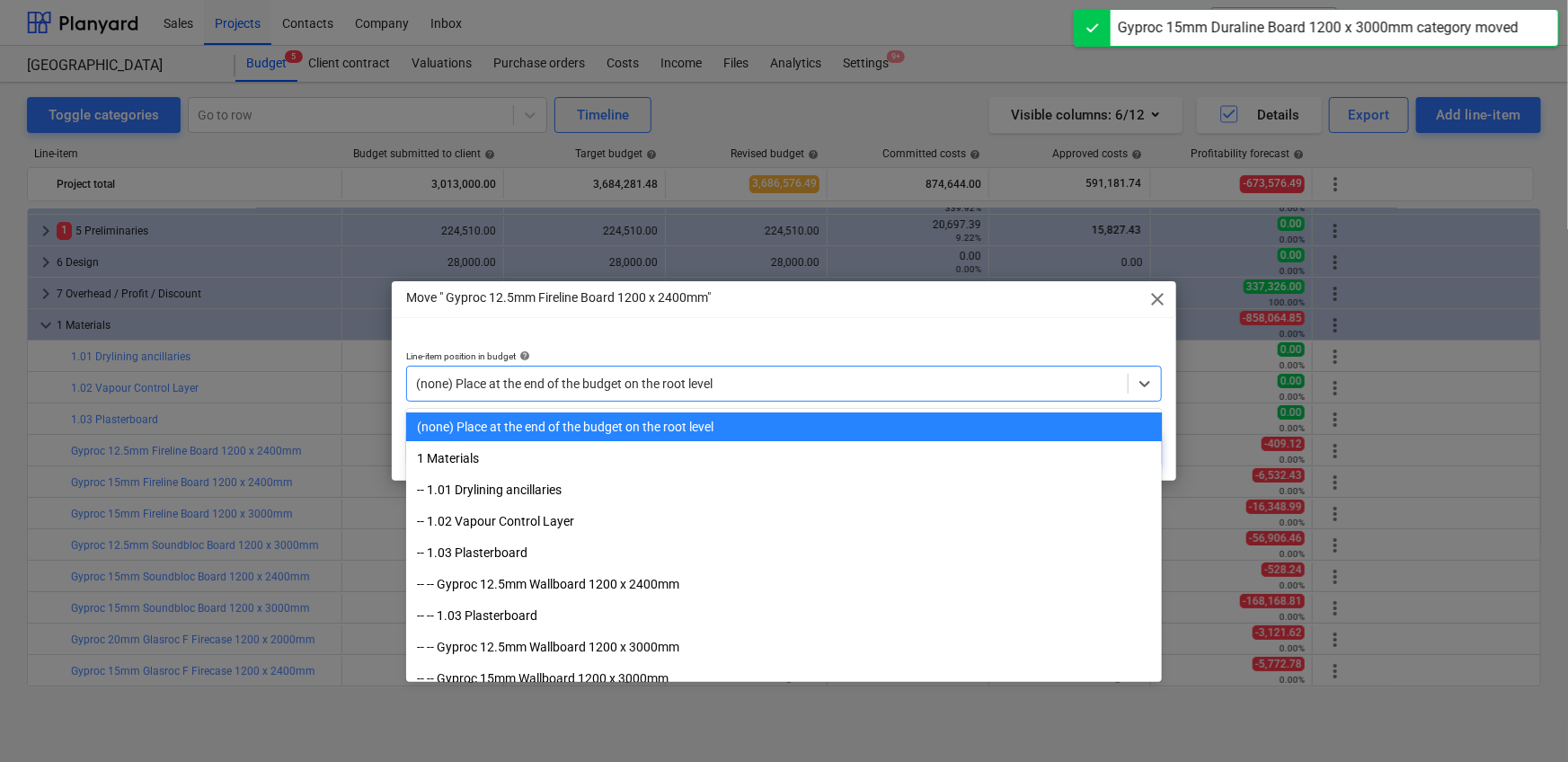
click at [457, 387] on div at bounding box center [767, 382] width 702 height 18
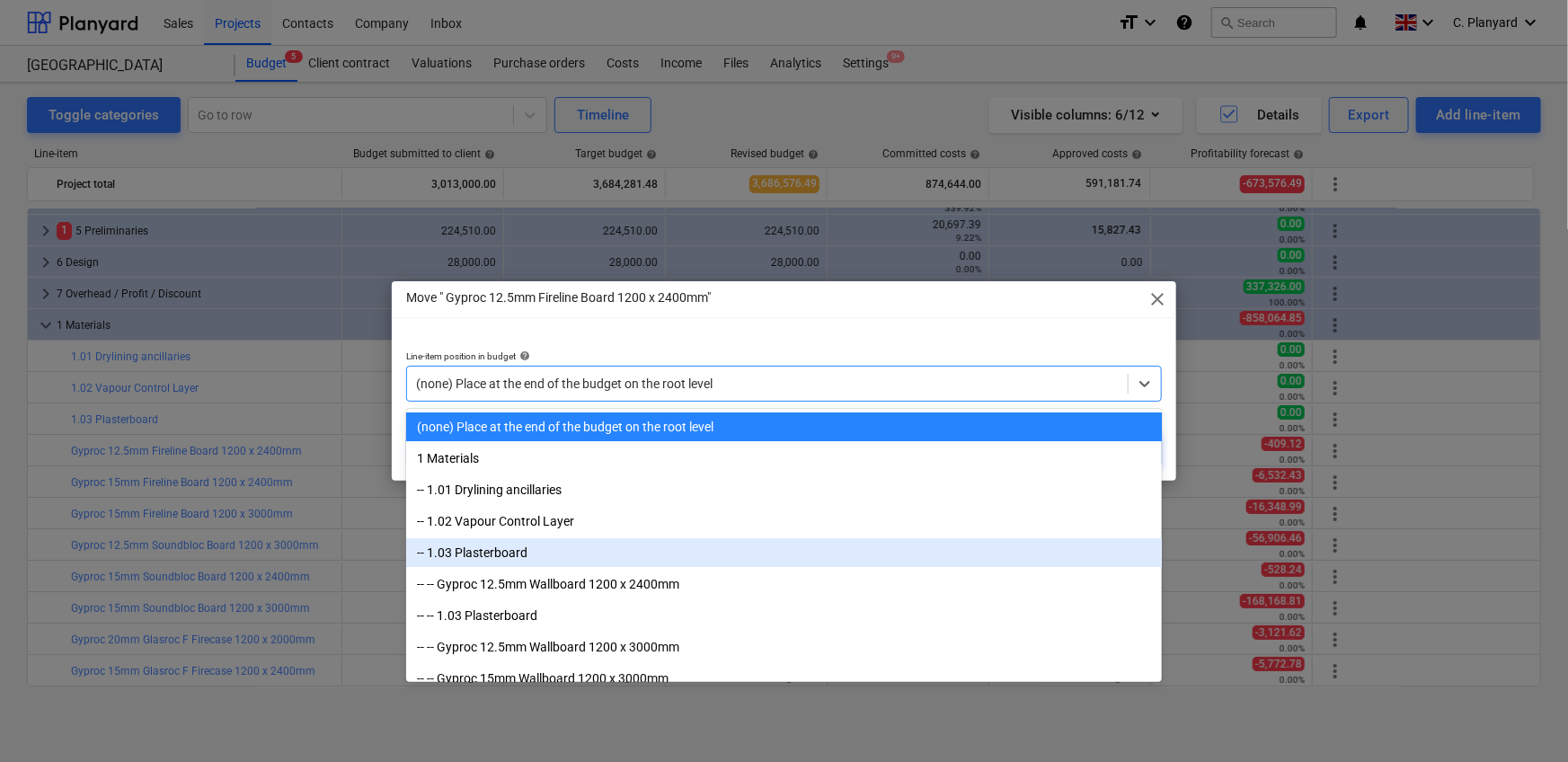
click at [512, 476] on div "-- 1.03 Plasterboard" at bounding box center [784, 552] width 756 height 29
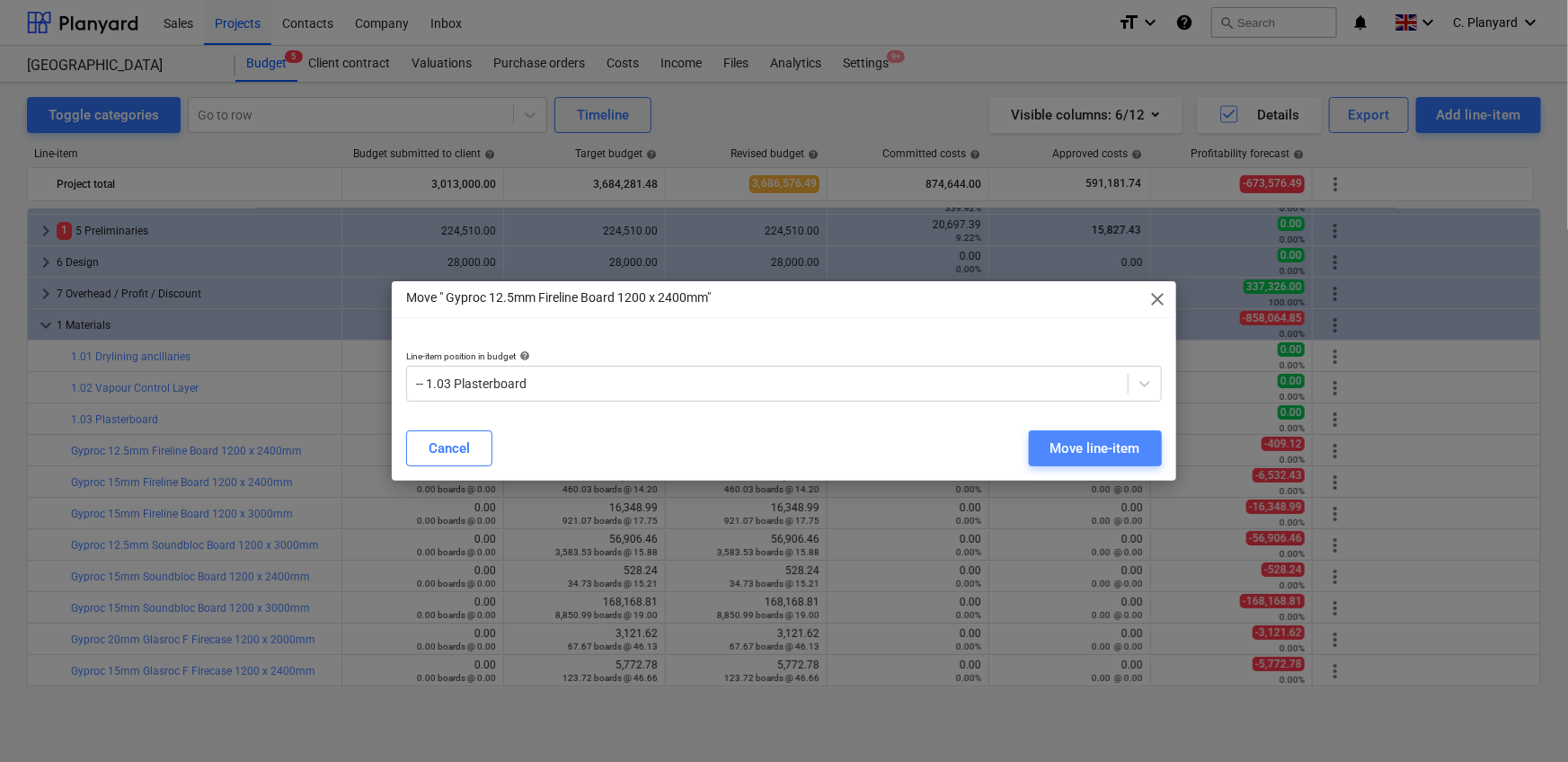
click at [1028, 441] on div "Move line-item" at bounding box center [1094, 448] width 89 height 23
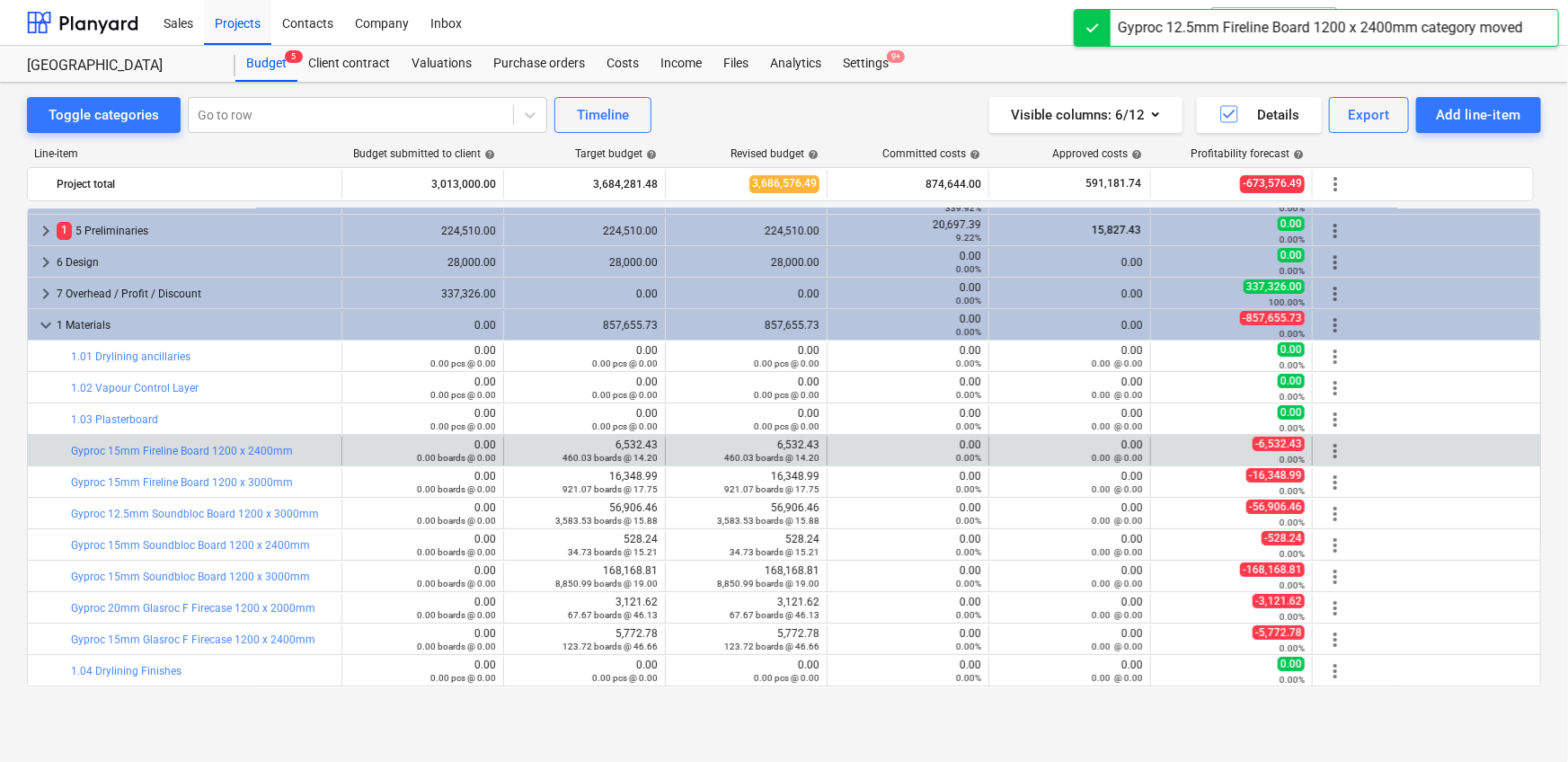
click at [1028, 451] on span "more_vert" at bounding box center [1335, 451] width 21 height 21
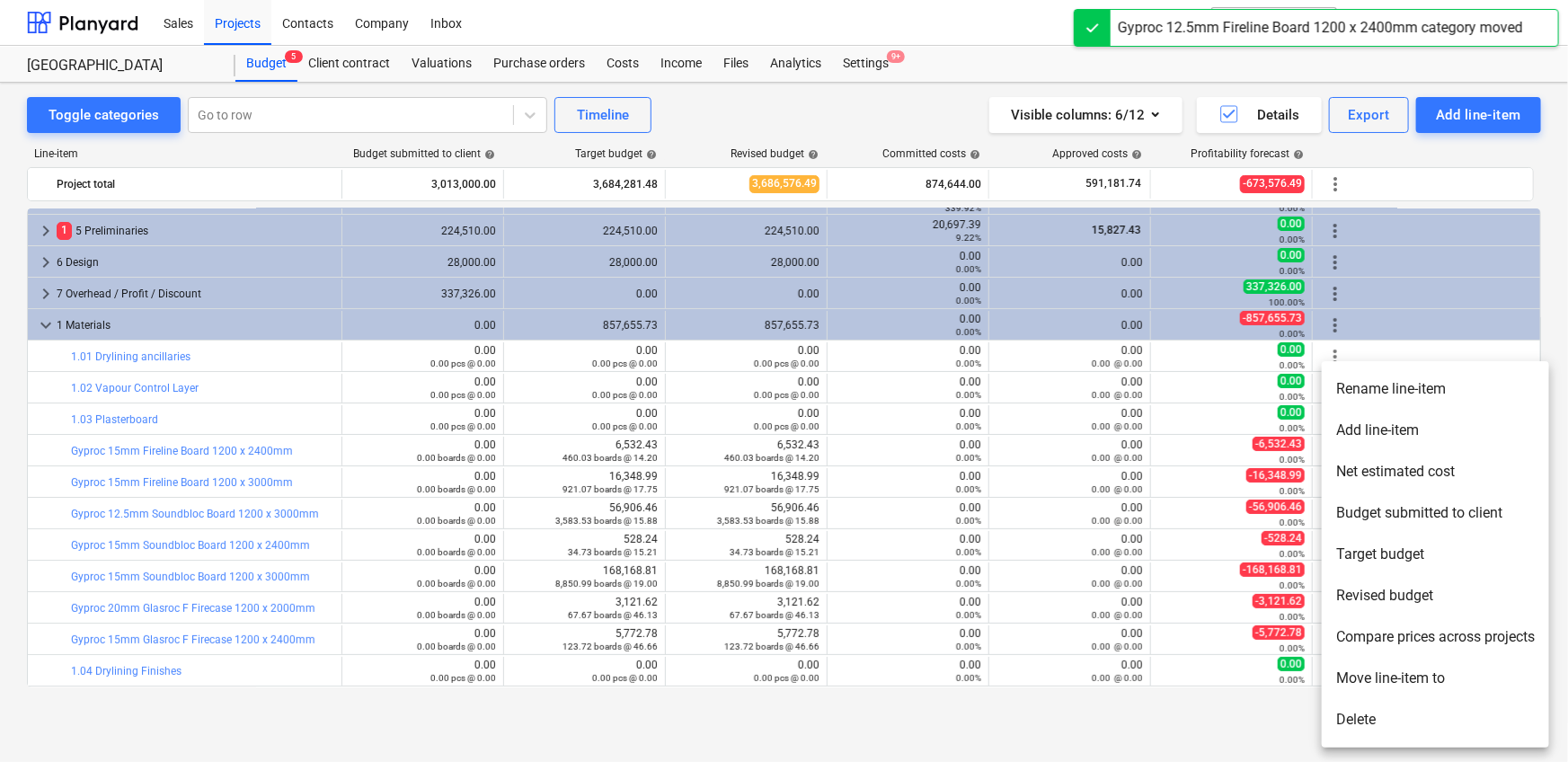
click at [1028, 476] on li "Move line-item to" at bounding box center [1435, 677] width 228 height 41
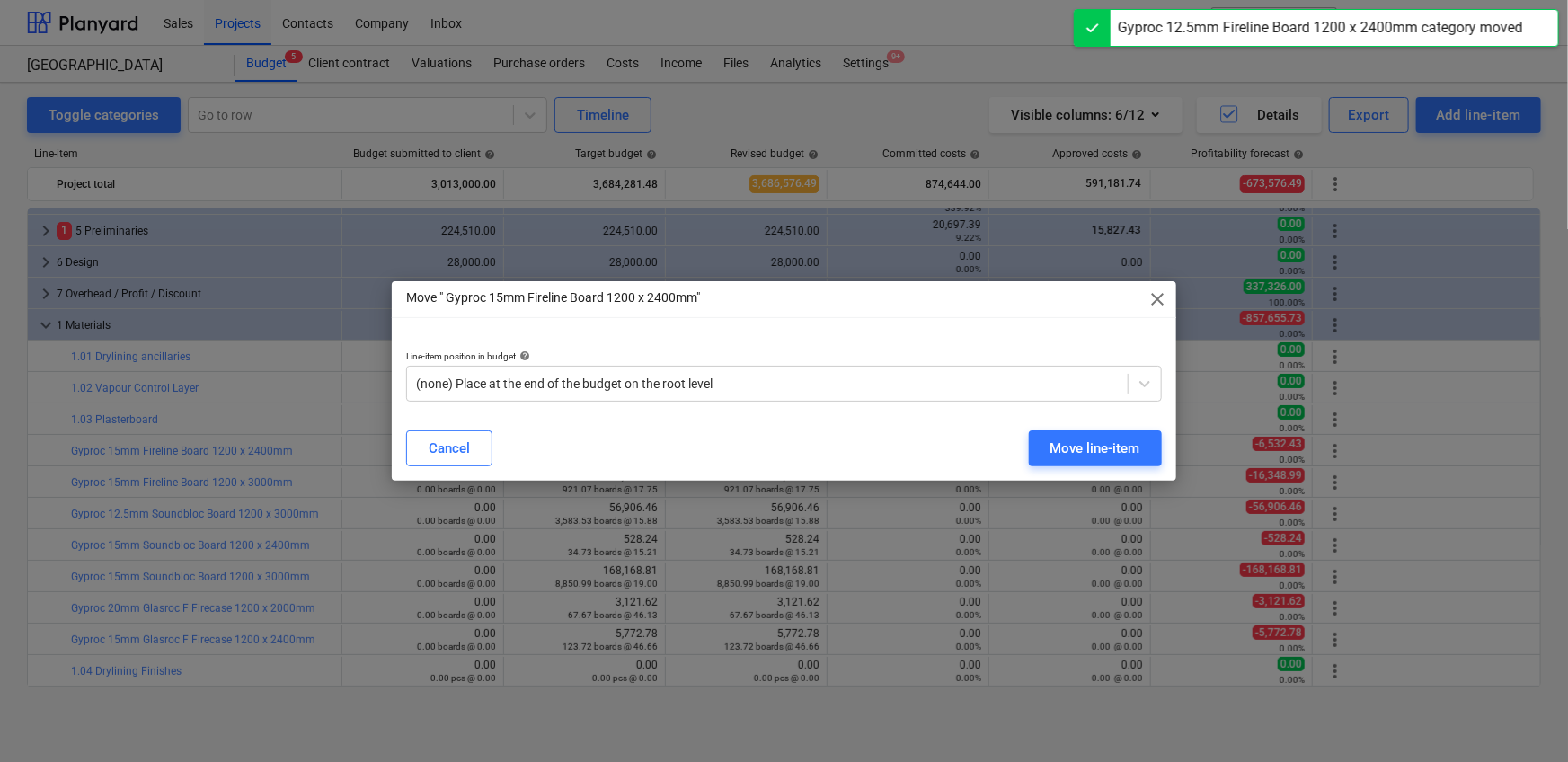
click at [697, 405] on div "Line-item position in budget help (none) Place at the end of the budget on the …" at bounding box center [784, 376] width 784 height 80
click at [694, 402] on div "Line-item position in budget help (none) Place at the end of the budget on the …" at bounding box center [784, 376] width 784 height 80
drag, startPoint x: 658, startPoint y: 383, endPoint x: 653, endPoint y: 407, distance: 24.5
click at [658, 384] on div at bounding box center [767, 382] width 702 height 18
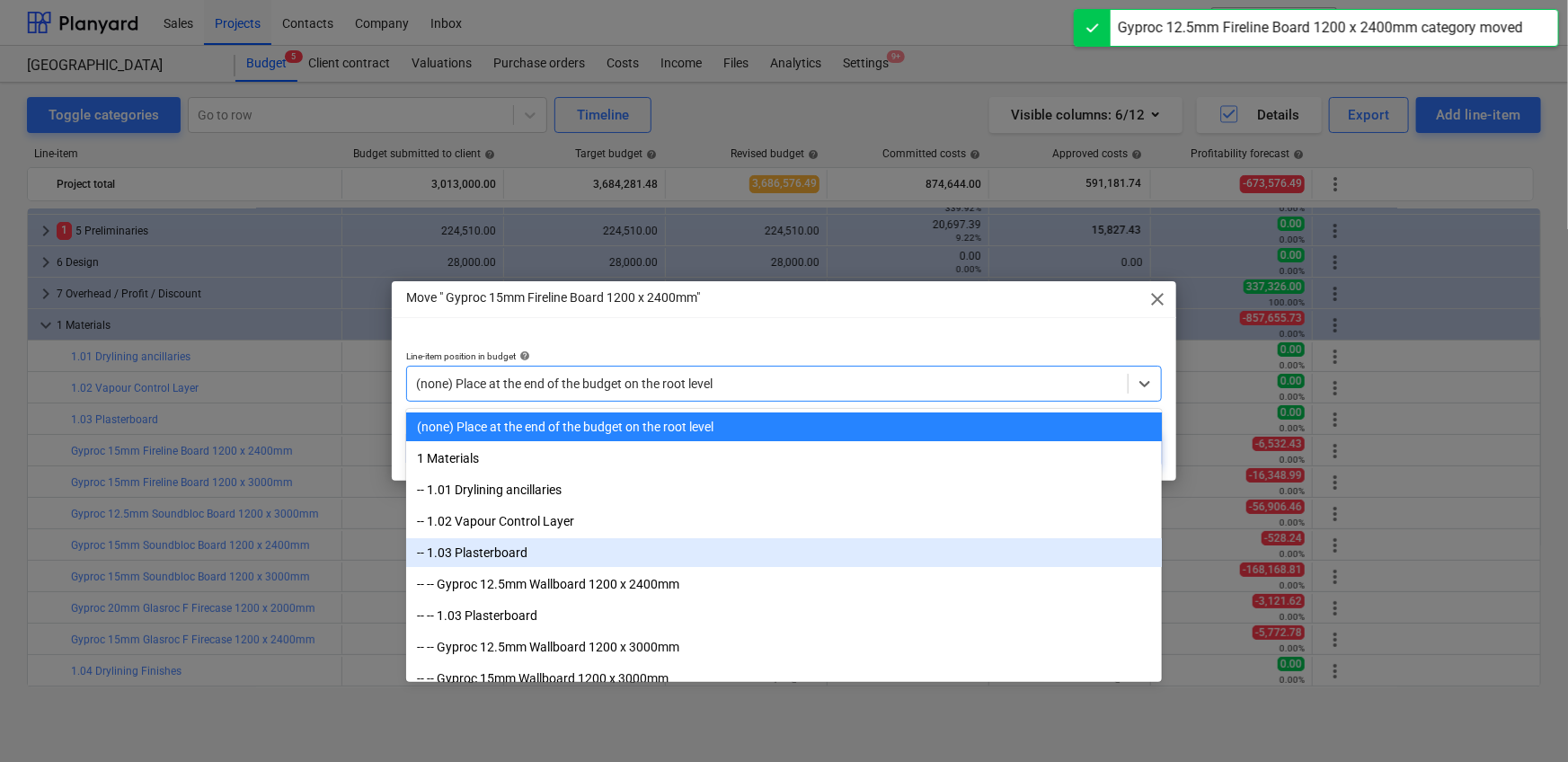
click at [595, 476] on div "-- 1.03 Plasterboard" at bounding box center [784, 552] width 756 height 29
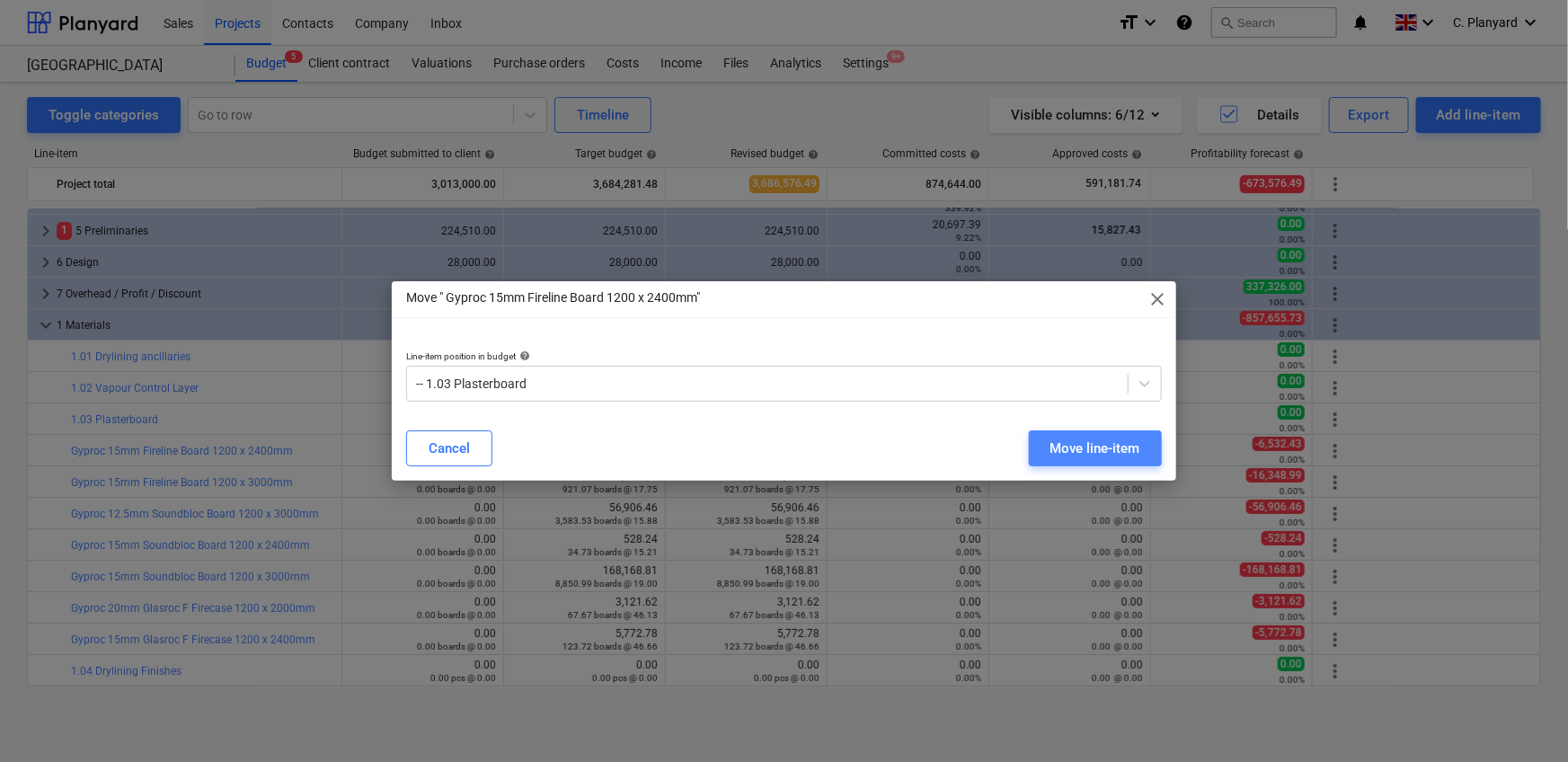
click at [1028, 451] on div "Move line-item" at bounding box center [1094, 448] width 89 height 23
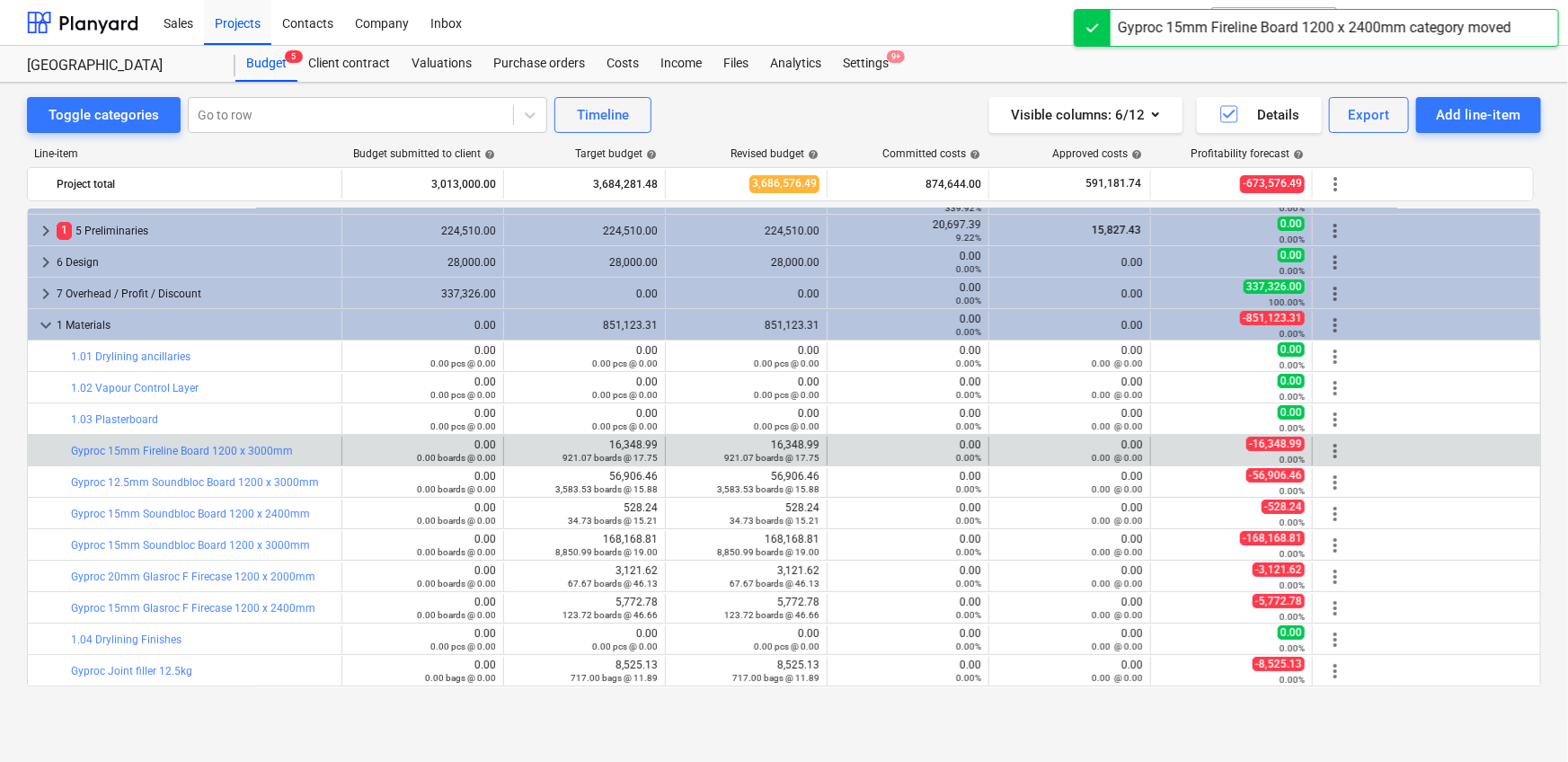
click at [1028, 448] on span "more_vert" at bounding box center [1335, 451] width 21 height 21
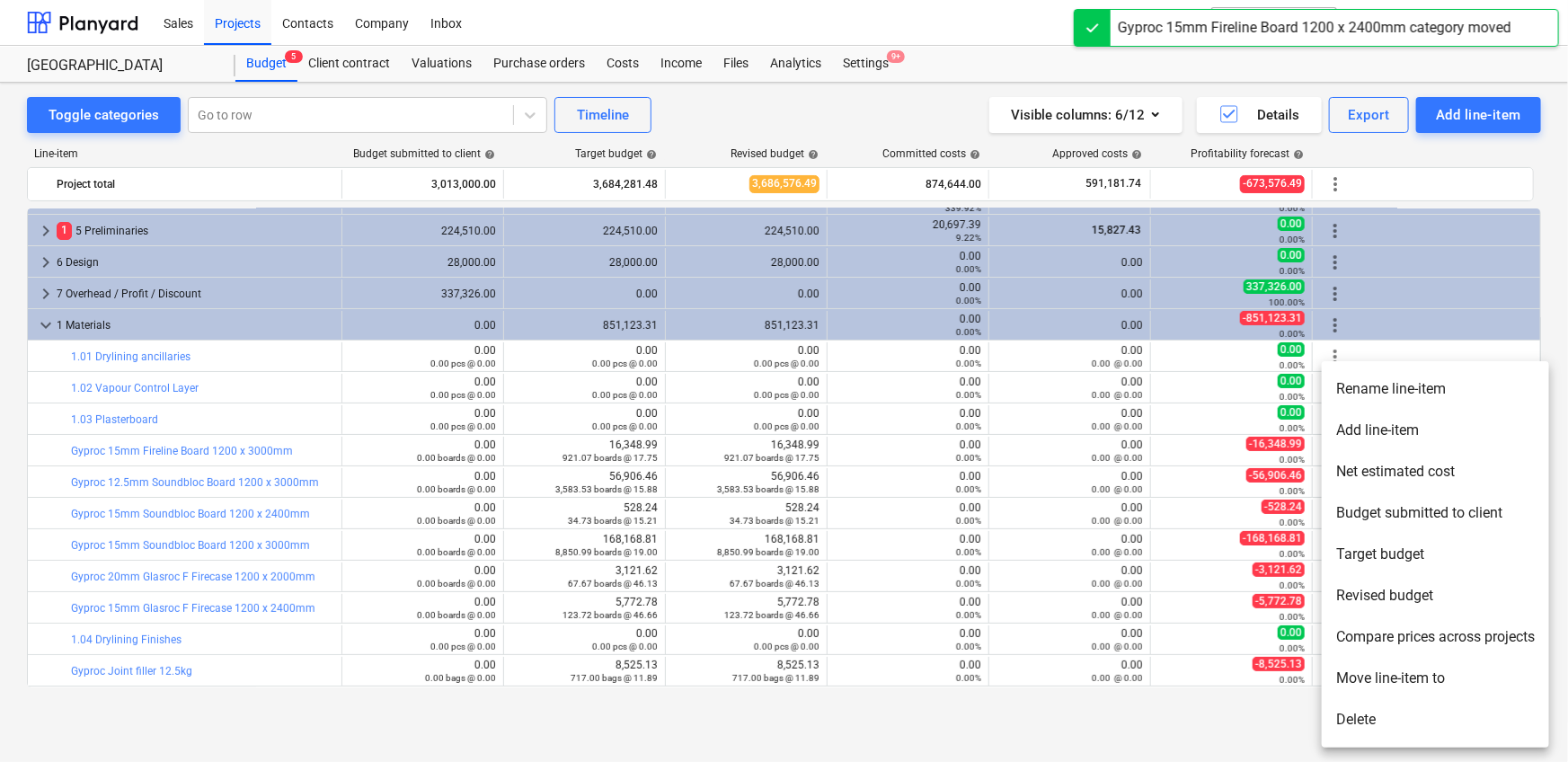
click at [1028, 476] on li "Move line-item to" at bounding box center [1435, 677] width 228 height 41
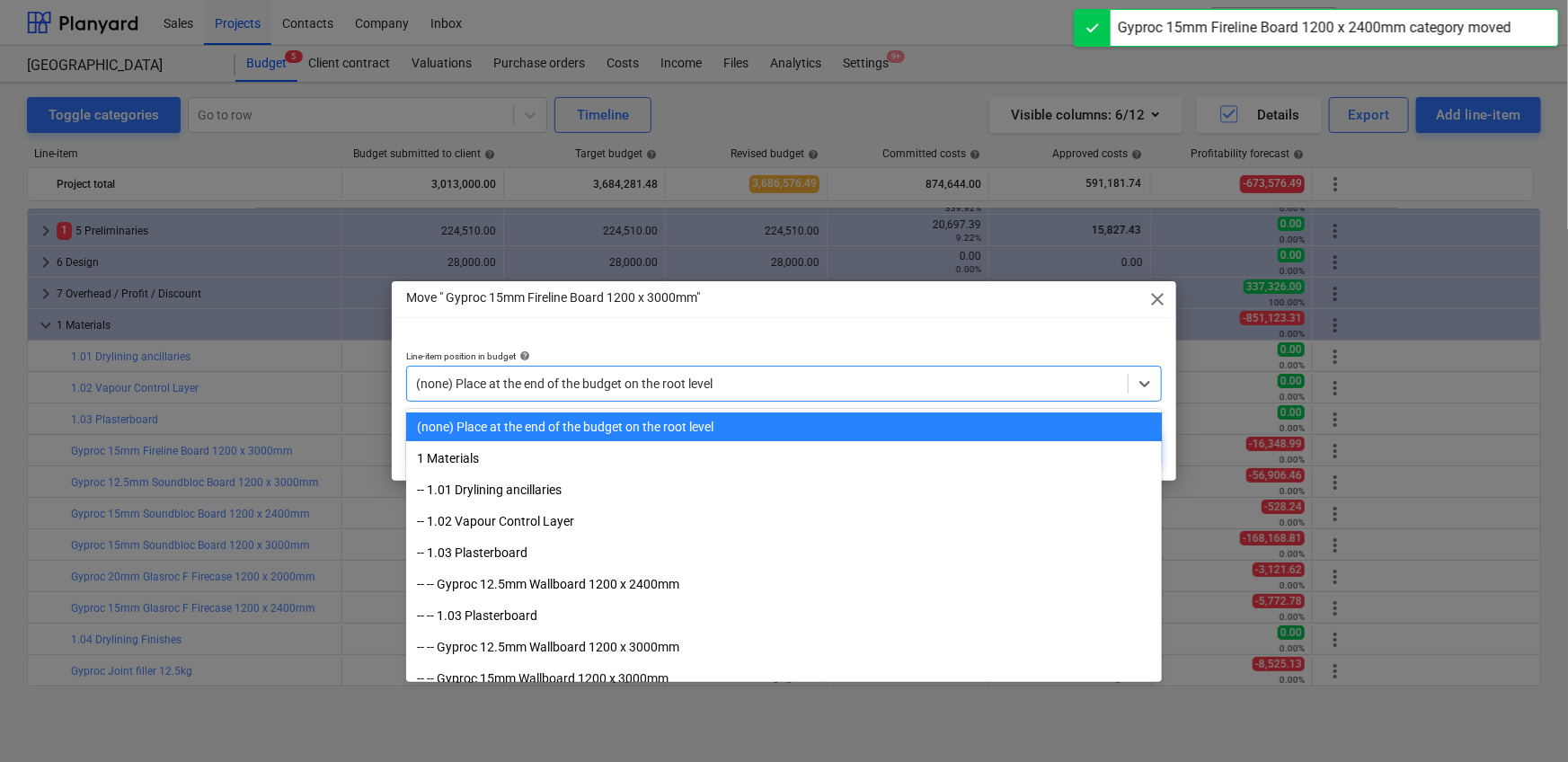
click at [547, 376] on div at bounding box center [767, 382] width 702 height 18
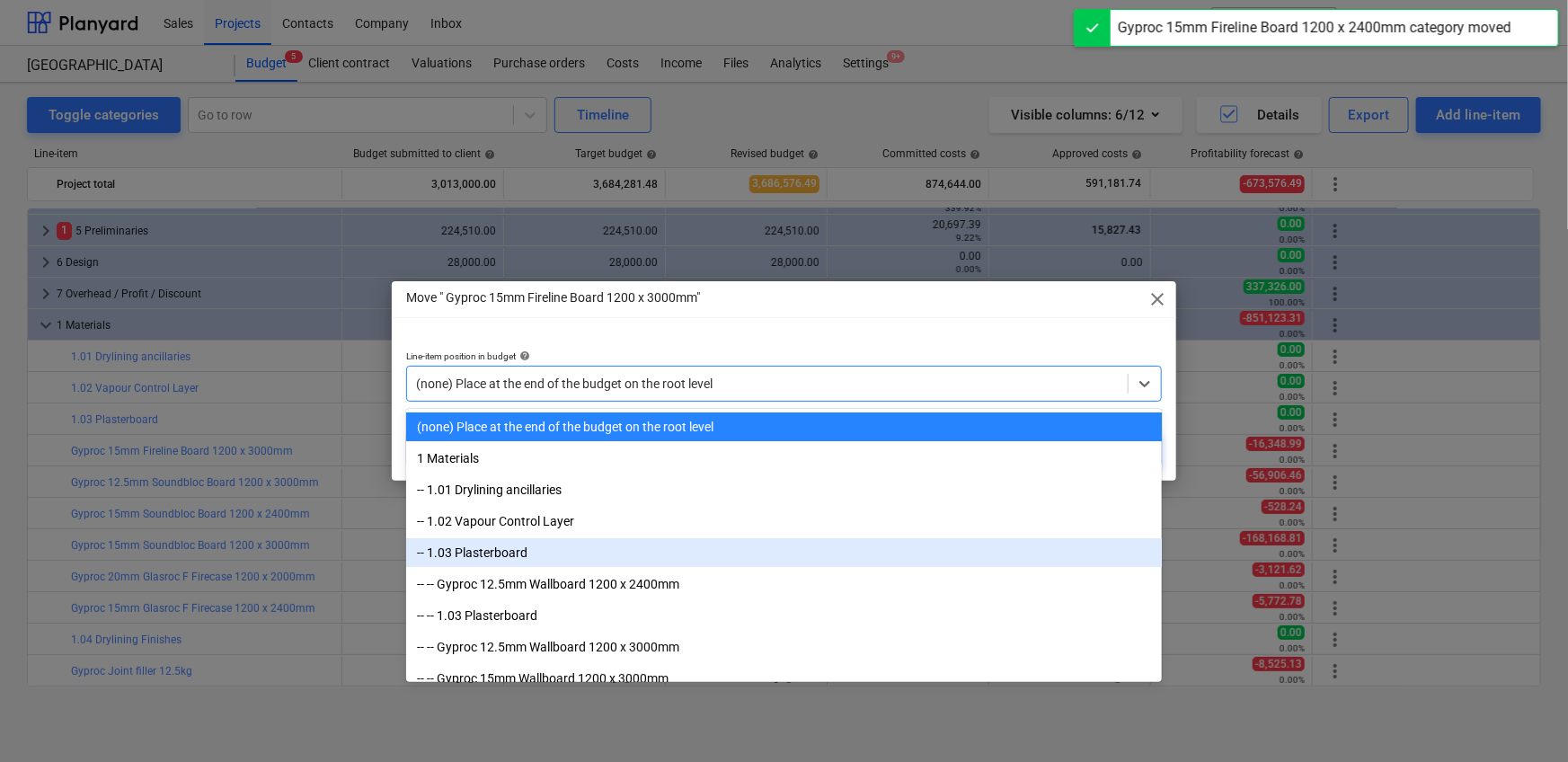
drag, startPoint x: 522, startPoint y: 554, endPoint x: 522, endPoint y: 544, distance: 10.0
click at [522, 476] on div "-- 1.03 Plasterboard" at bounding box center [784, 552] width 756 height 29
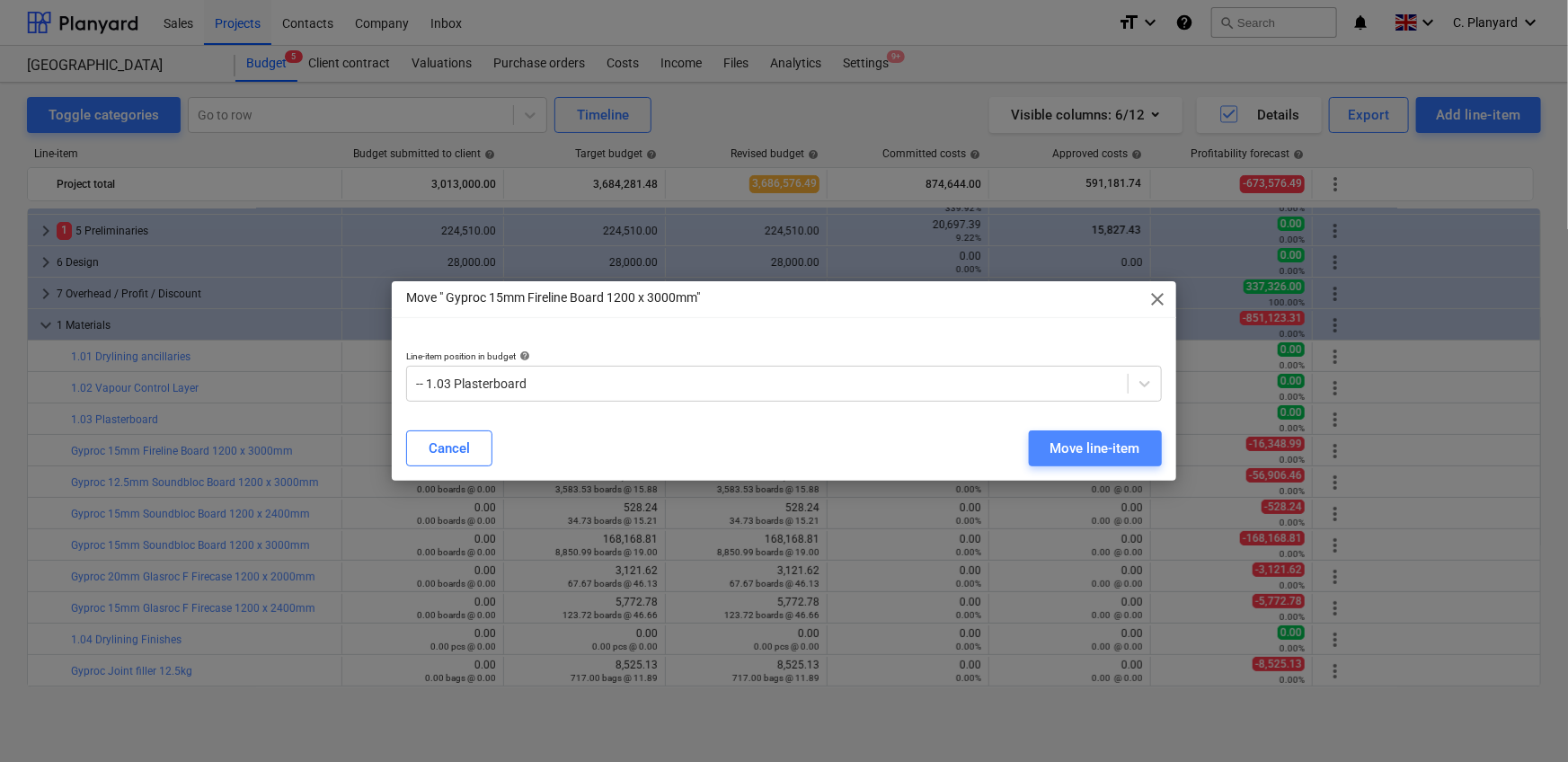
click at [1028, 440] on div "Move line-item" at bounding box center [1094, 448] width 89 height 23
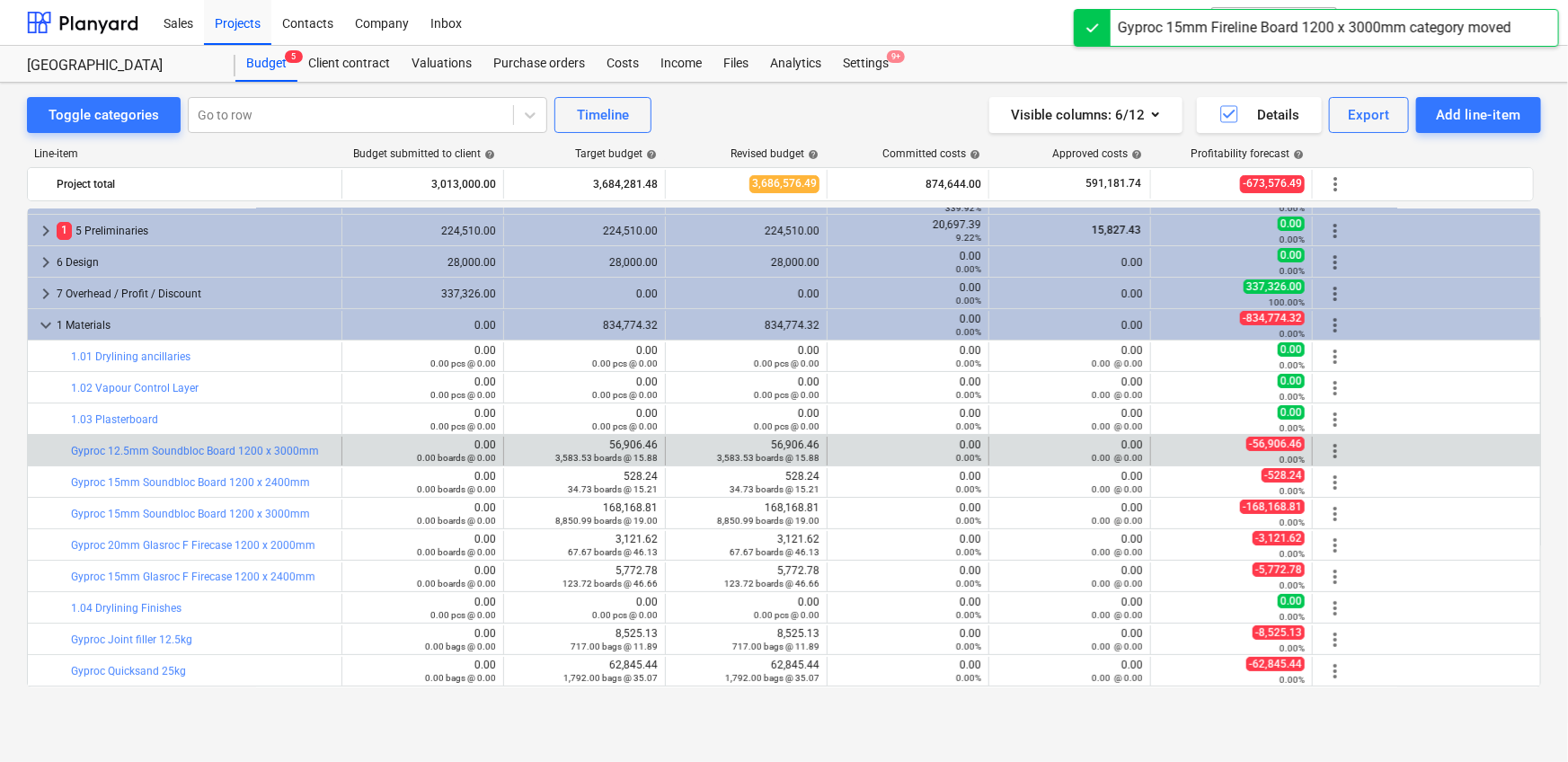
click at [1028, 450] on span "more_vert" at bounding box center [1335, 451] width 21 height 21
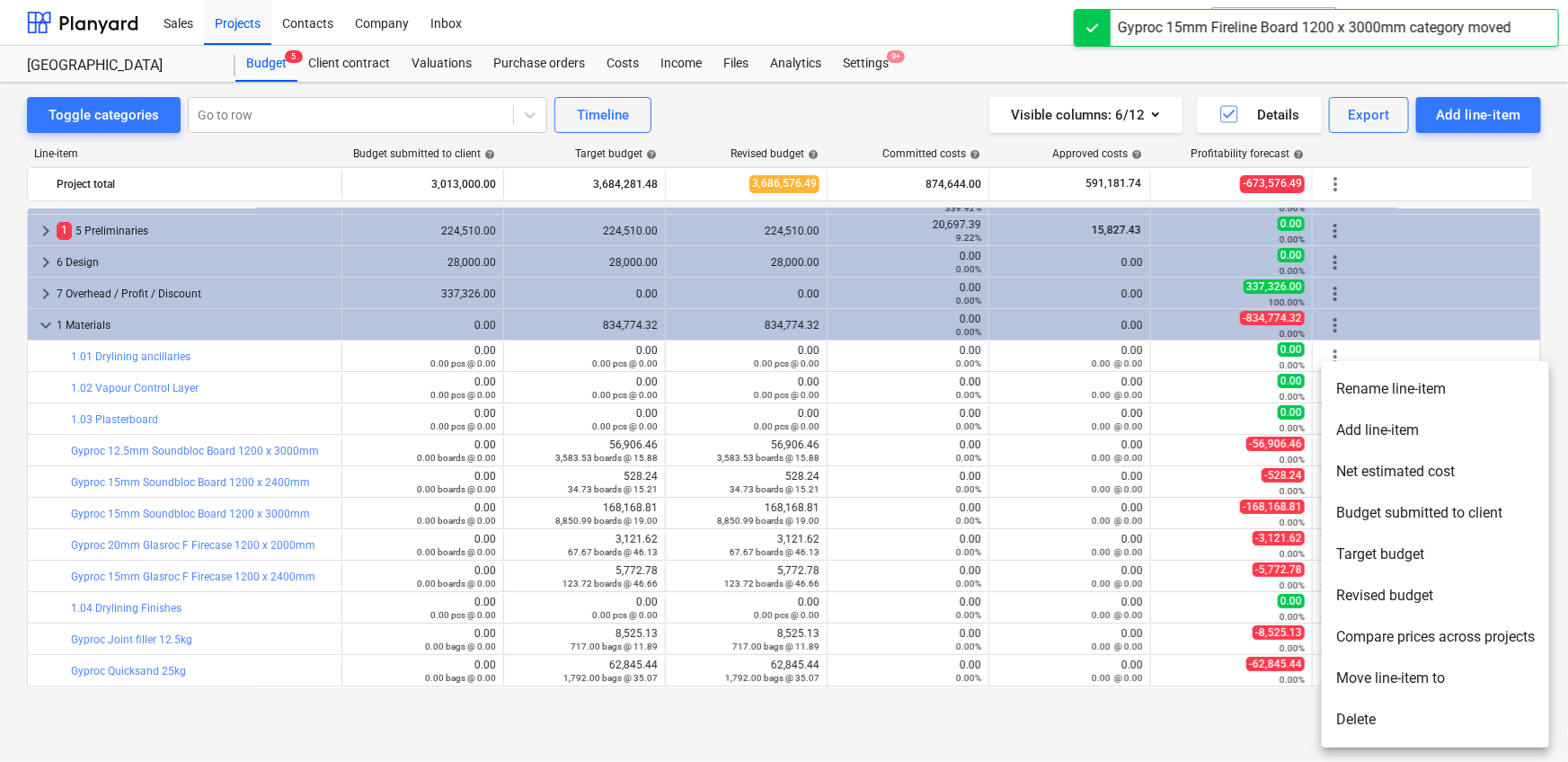
click at [1028, 476] on li "Move line-item to" at bounding box center [1435, 677] width 228 height 41
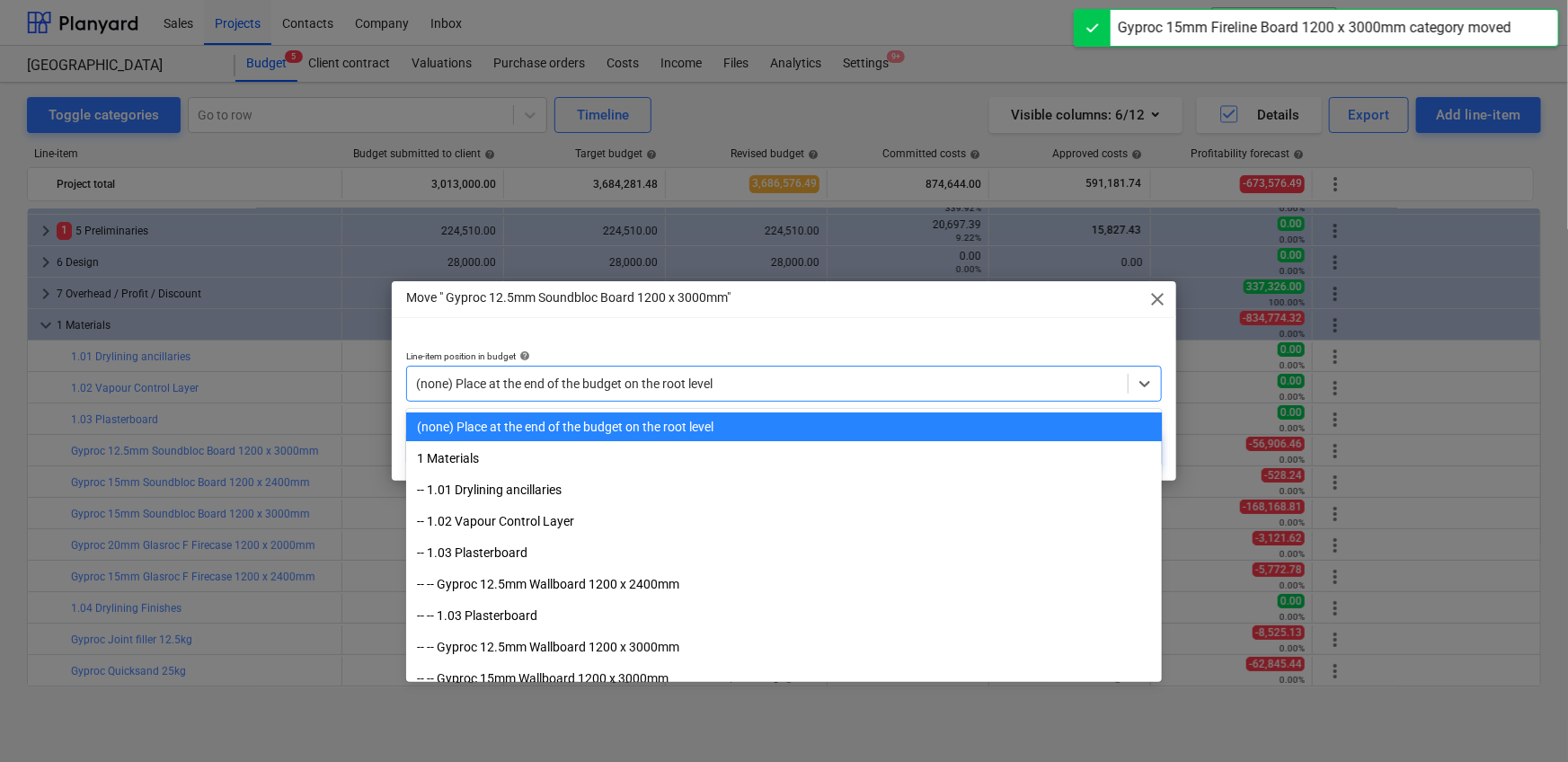
click at [701, 369] on div "(none) Place at the end of the budget on the root level" at bounding box center [784, 383] width 756 height 36
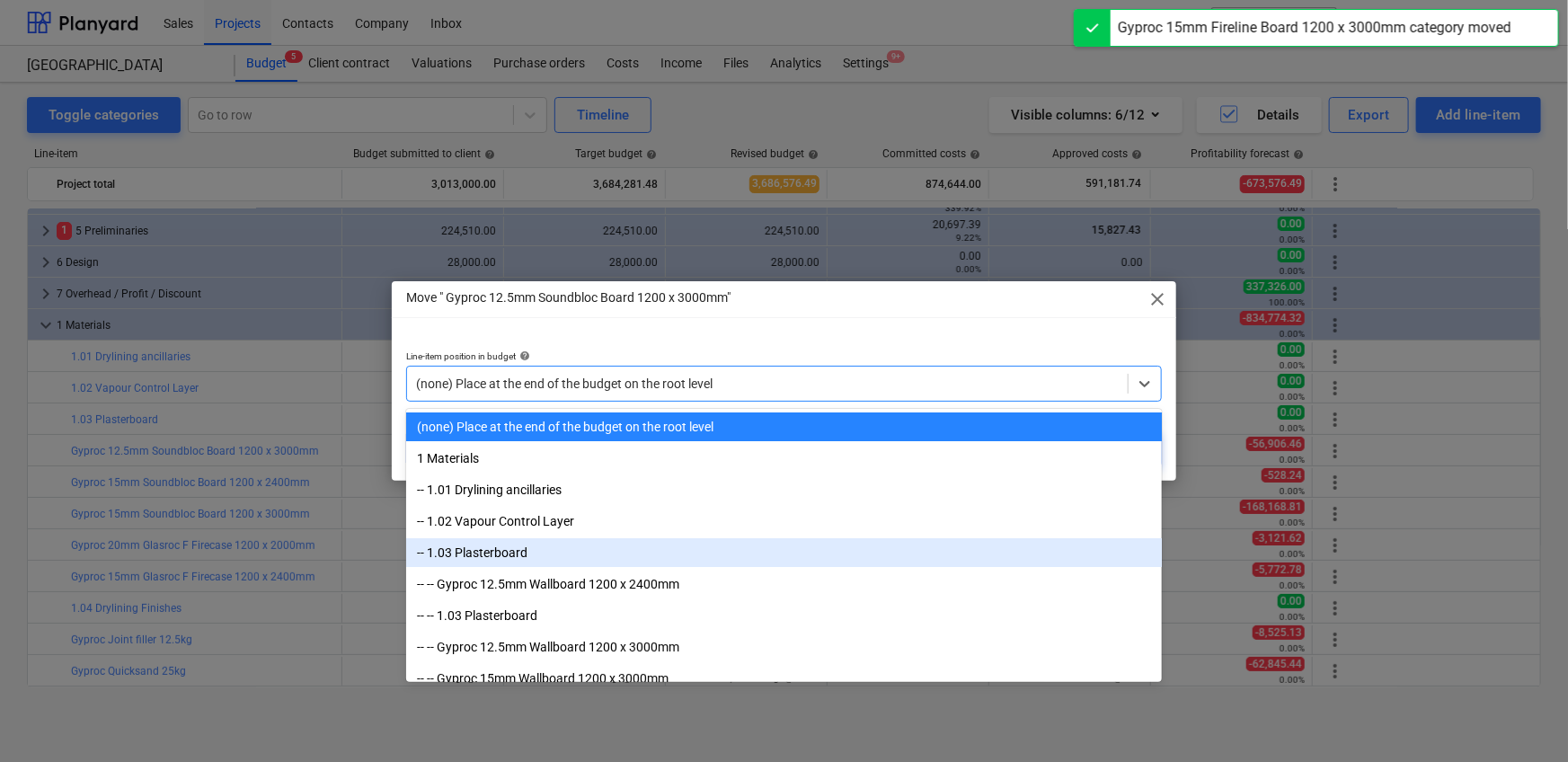
click at [604, 476] on div "-- 1.03 Plasterboard" at bounding box center [784, 552] width 756 height 29
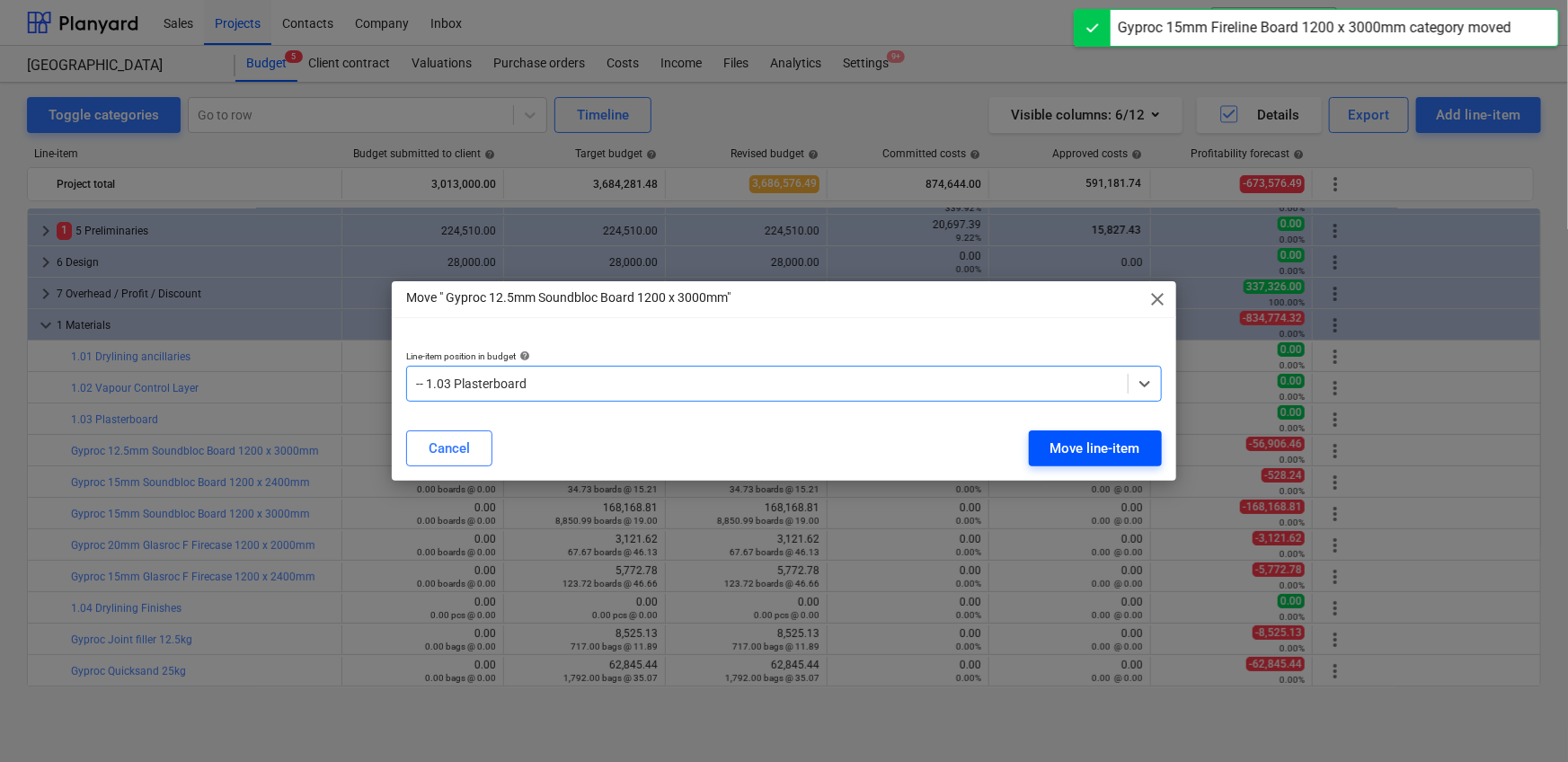
click at [1028, 433] on button "Move line-item" at bounding box center [1095, 448] width 133 height 36
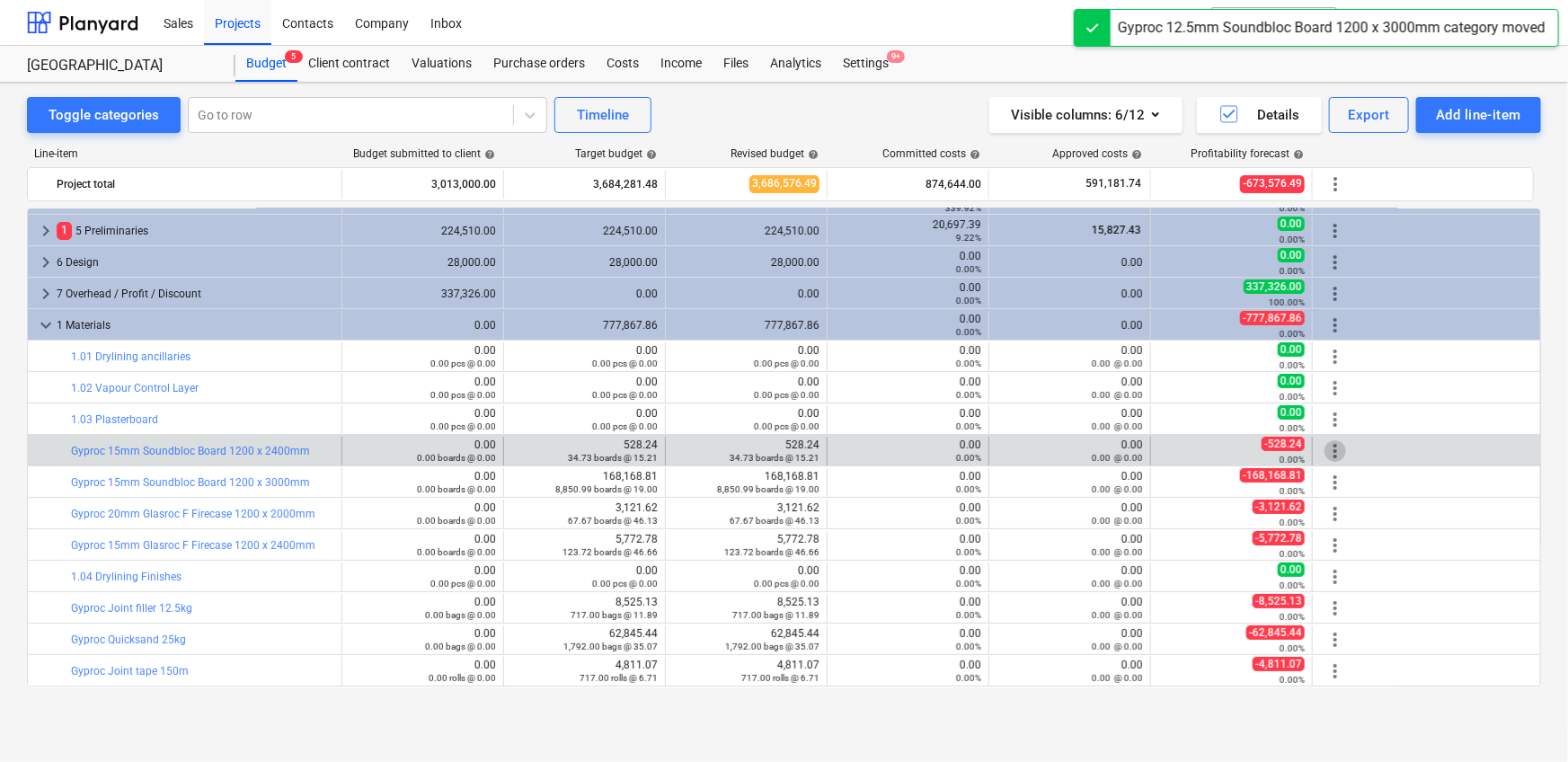
click at [1028, 456] on span "more_vert" at bounding box center [1335, 451] width 21 height 21
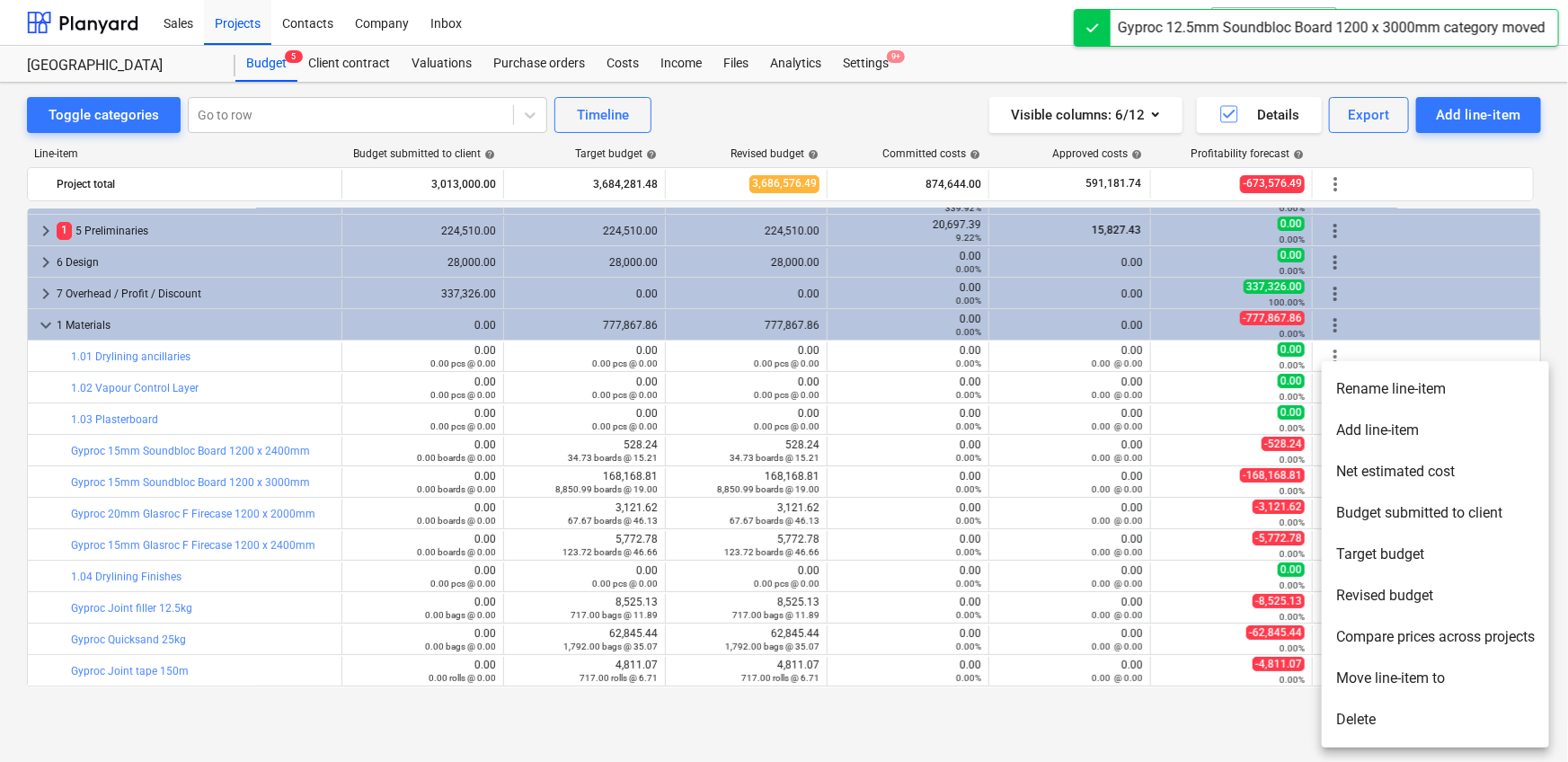
click at [1028, 476] on li "Move line-item to" at bounding box center [1435, 677] width 228 height 41
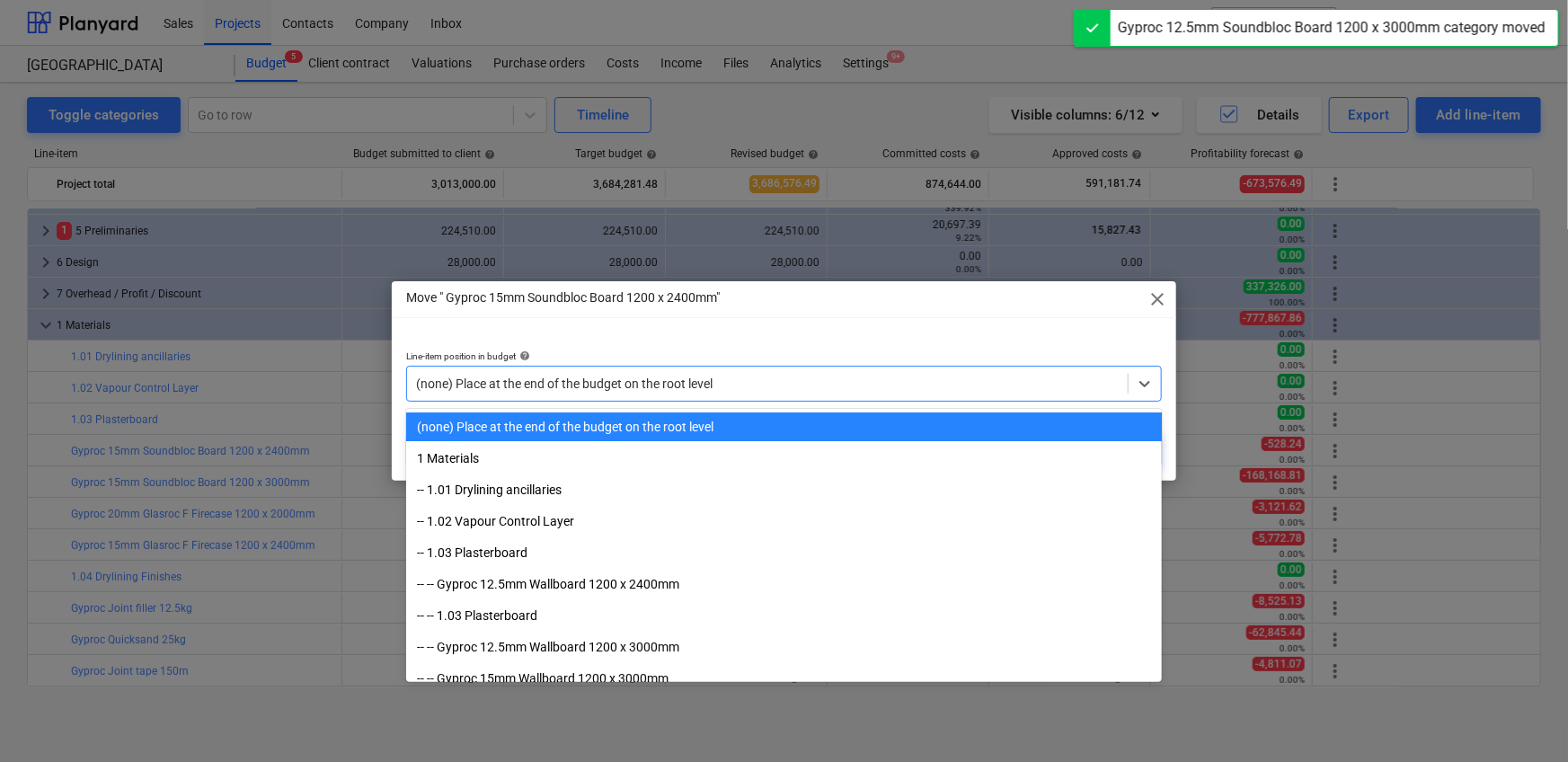
click at [830, 393] on div "(none) Place at the end of the budget on the root level" at bounding box center [768, 383] width 721 height 25
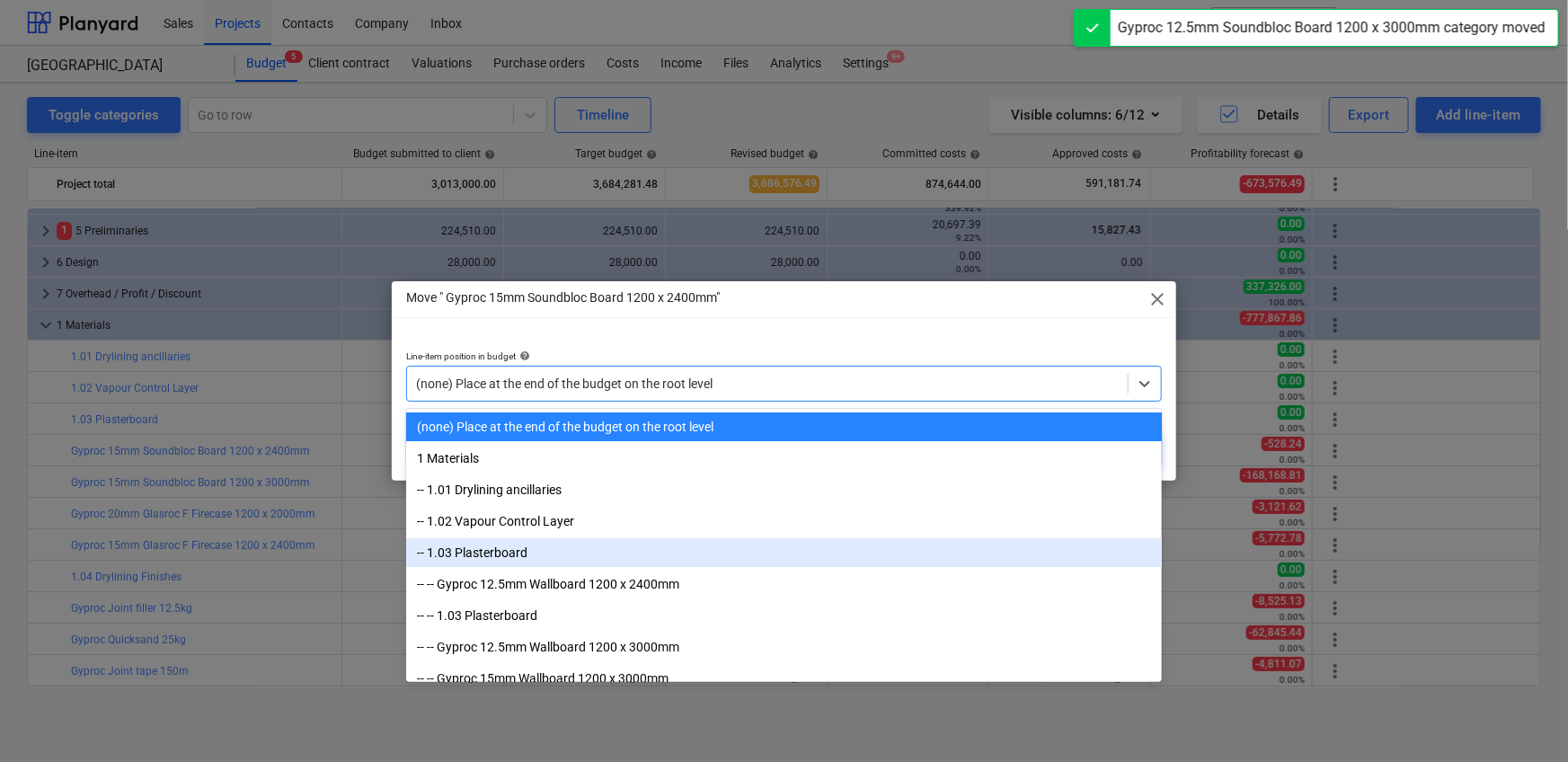
drag, startPoint x: 661, startPoint y: 550, endPoint x: 690, endPoint y: 542, distance: 30.1
click at [662, 476] on div "-- 1.03 Plasterboard" at bounding box center [784, 552] width 756 height 29
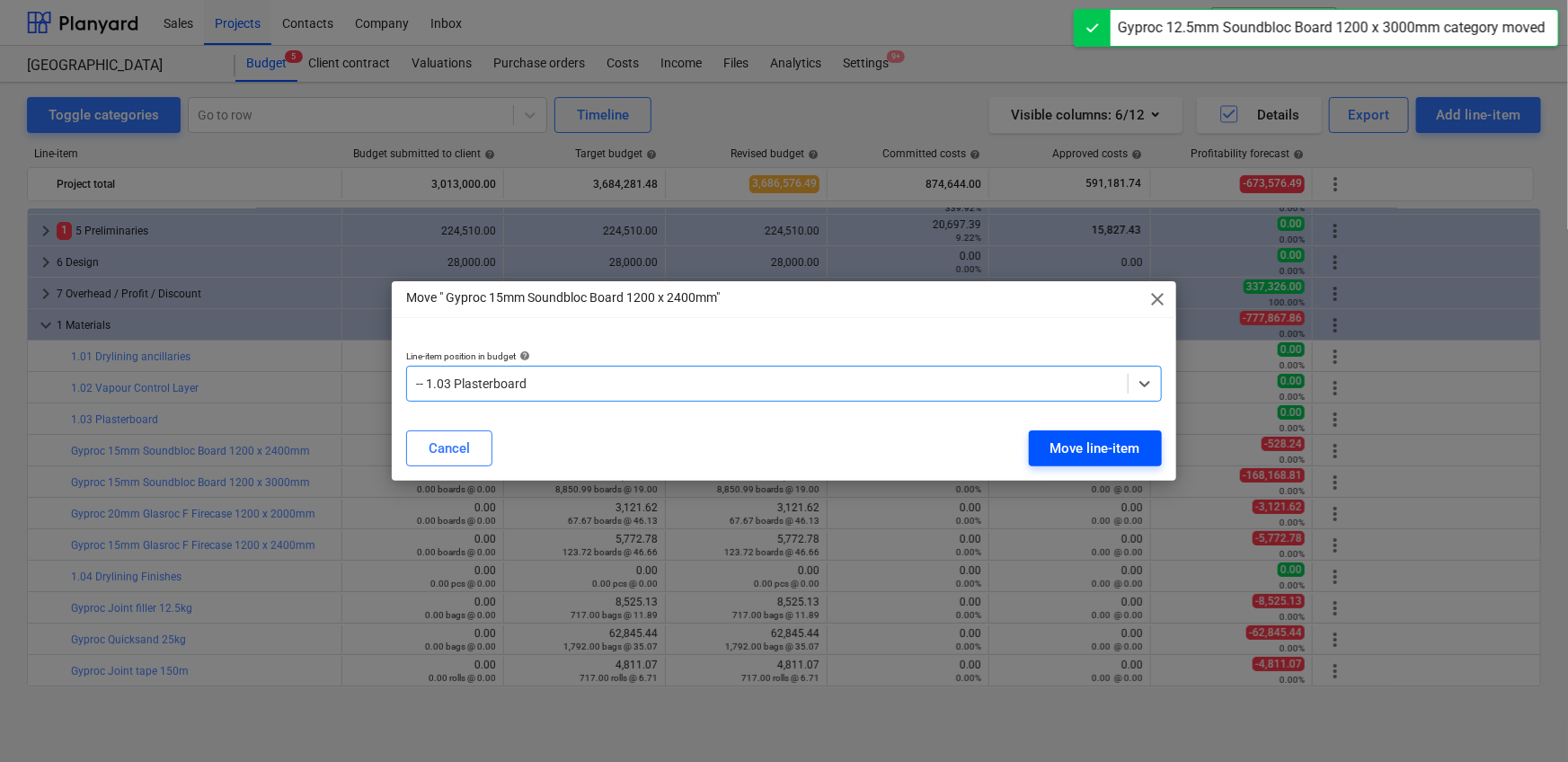
click at [1028, 440] on div "Move line-item" at bounding box center [1094, 448] width 89 height 23
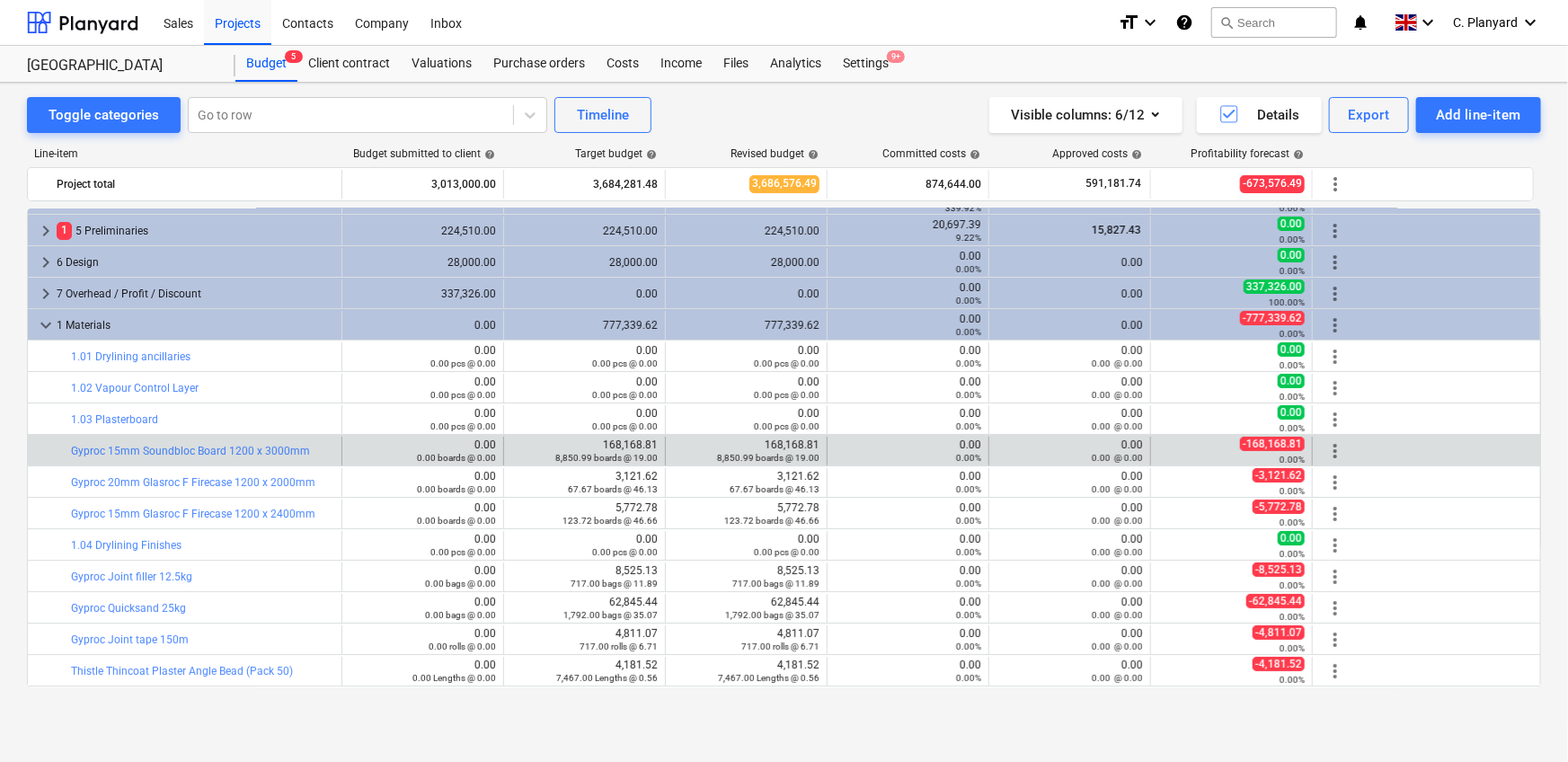
click at [1028, 443] on span "more_vert" at bounding box center [1335, 451] width 21 height 21
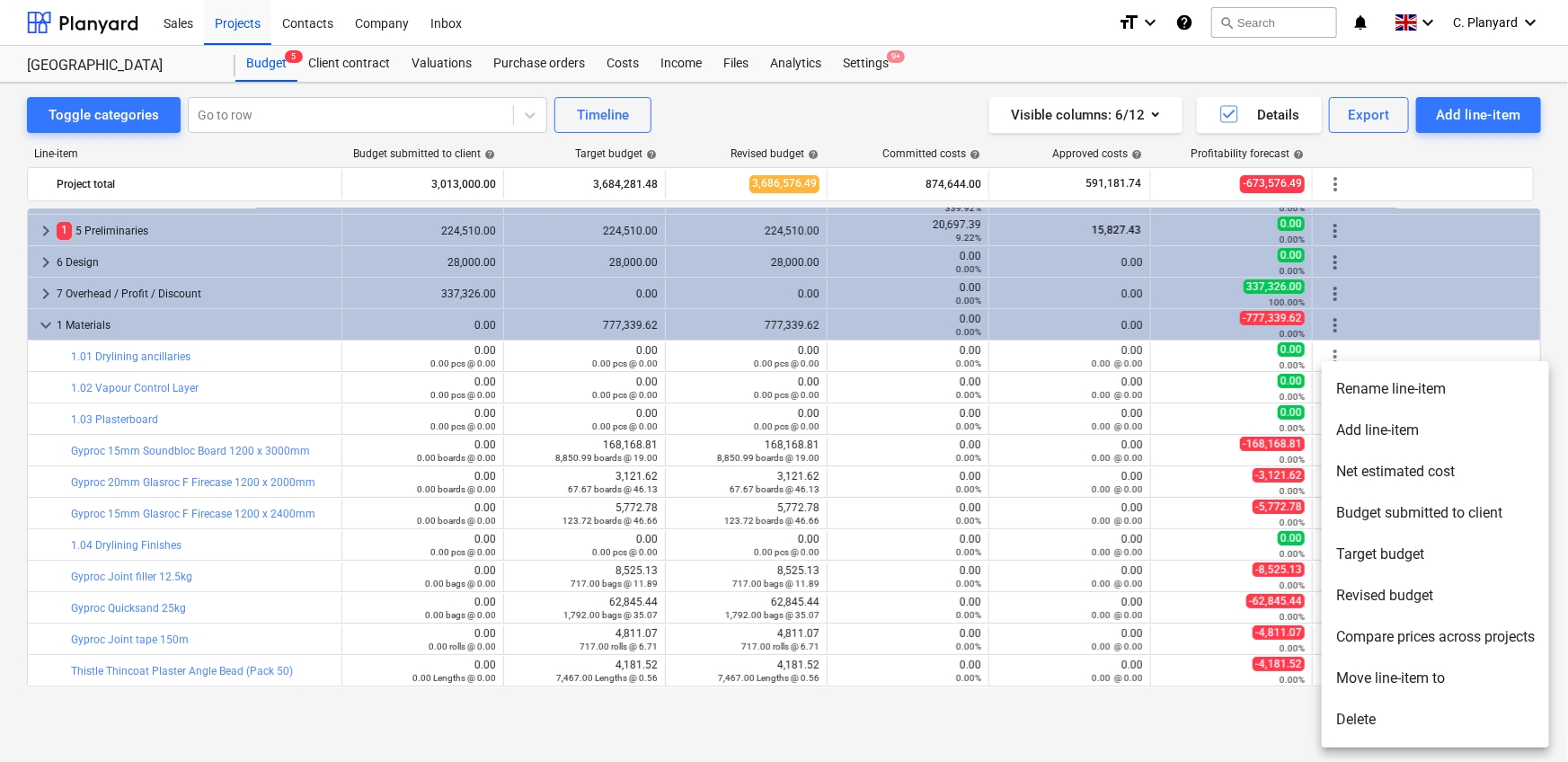
click at [1028, 476] on li "Move line-item to" at bounding box center [1435, 677] width 228 height 41
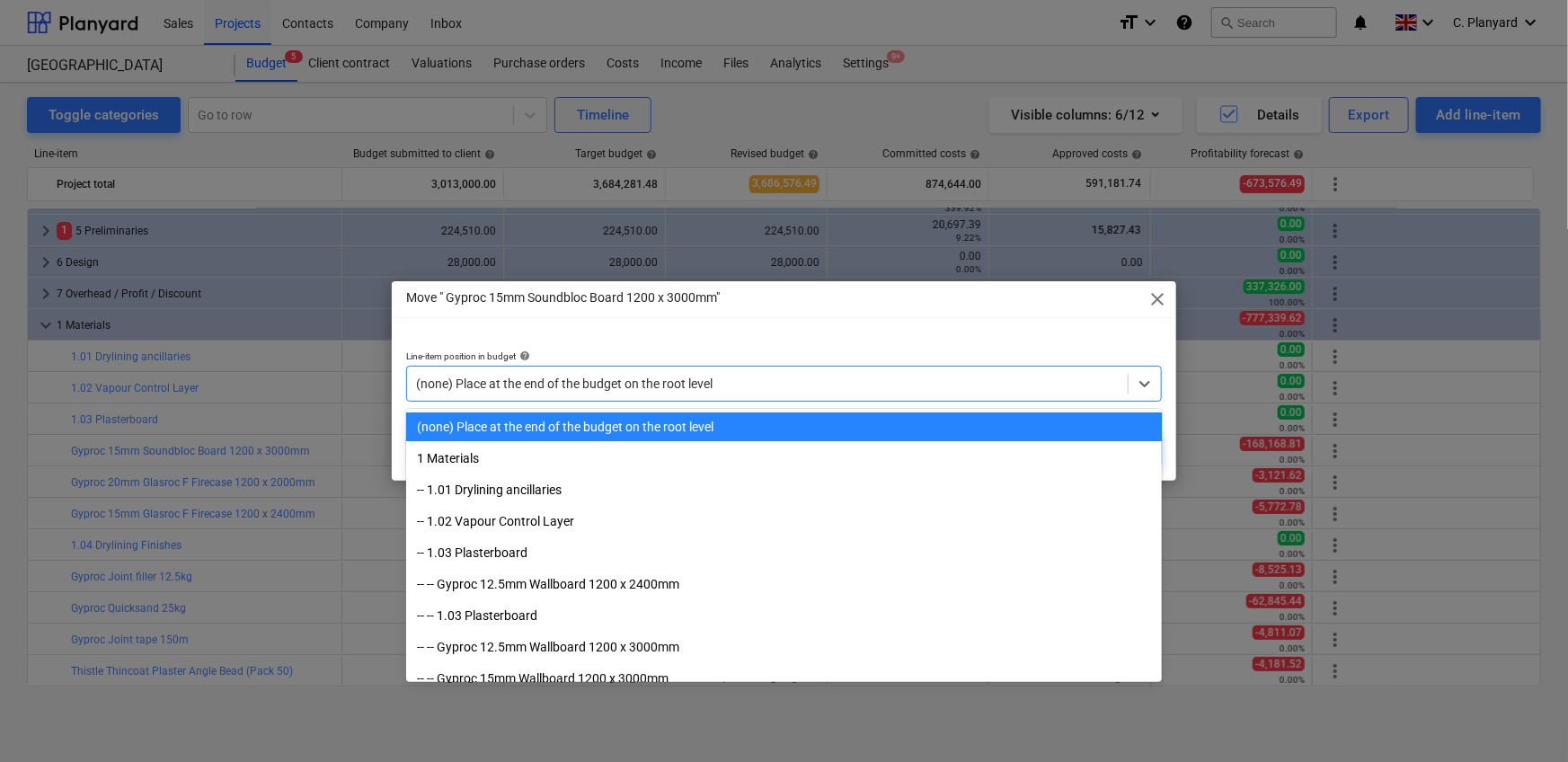
click at [701, 372] on div "(none) Place at the end of the budget on the root level" at bounding box center [784, 383] width 756 height 36
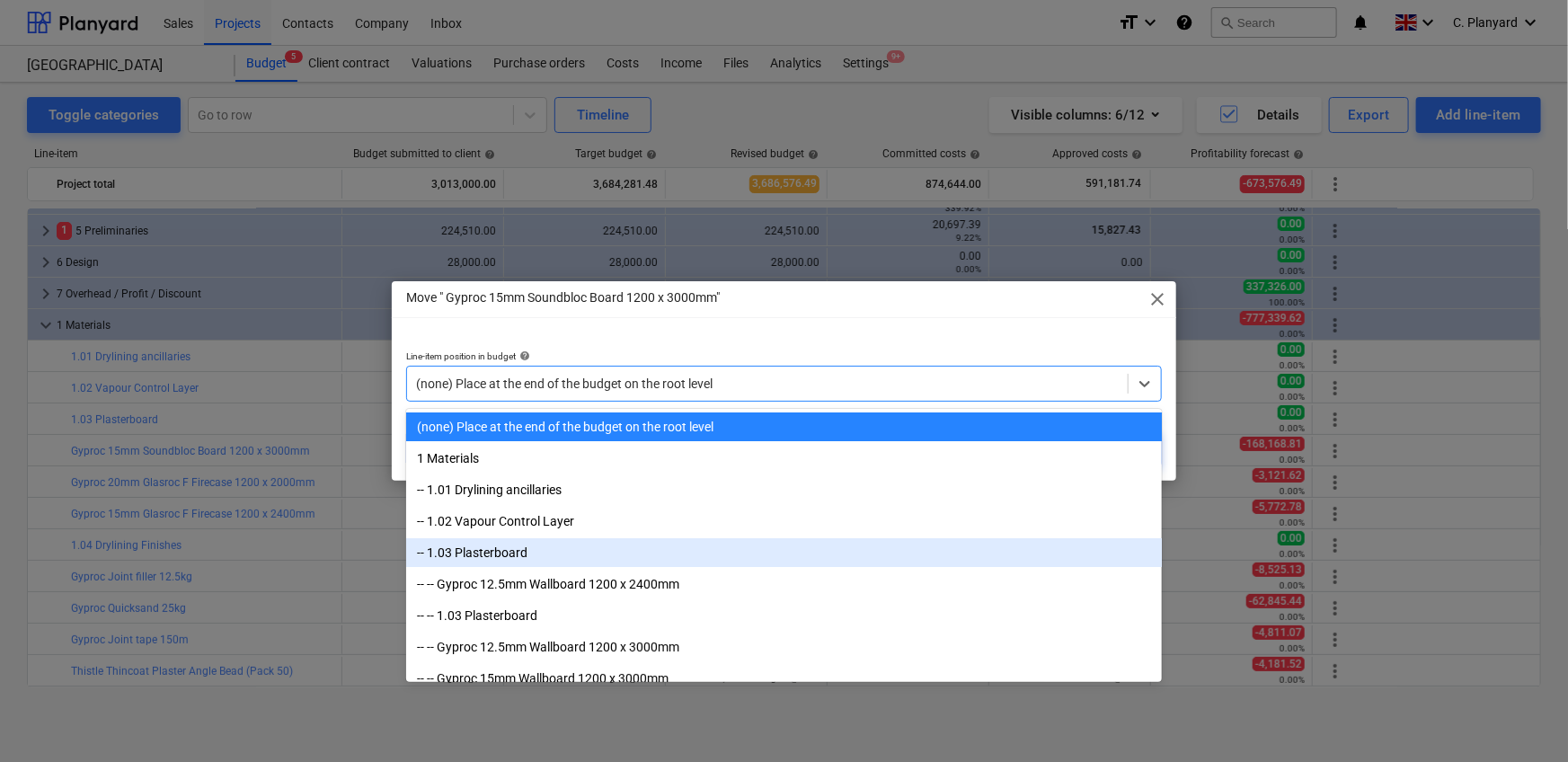
click at [600, 476] on div "-- 1.03 Plasterboard" at bounding box center [784, 552] width 756 height 29
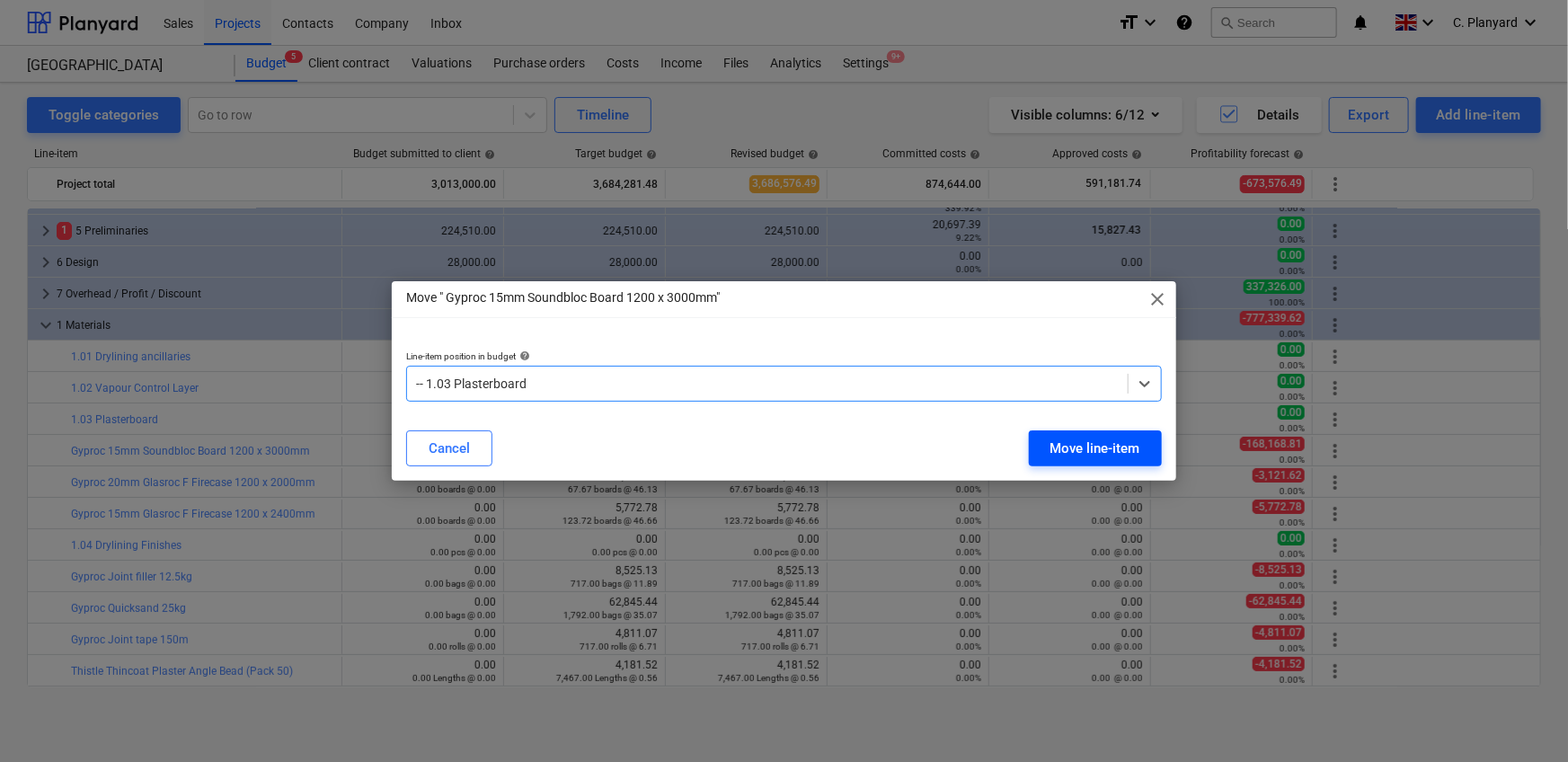
click at [1028, 453] on div "Move line-item" at bounding box center [1094, 448] width 89 height 23
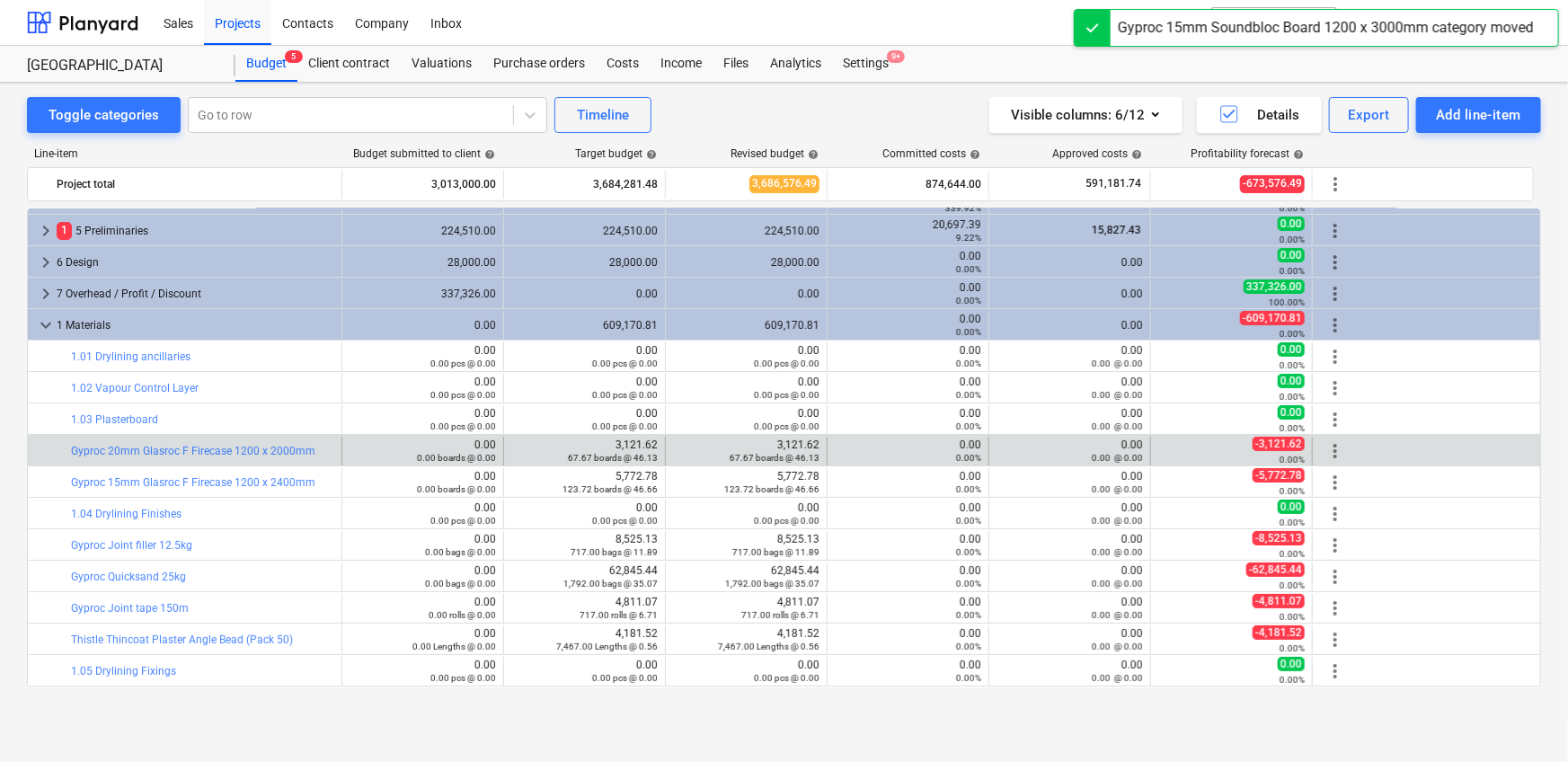
click at [1028, 446] on span "more_vert" at bounding box center [1335, 451] width 21 height 21
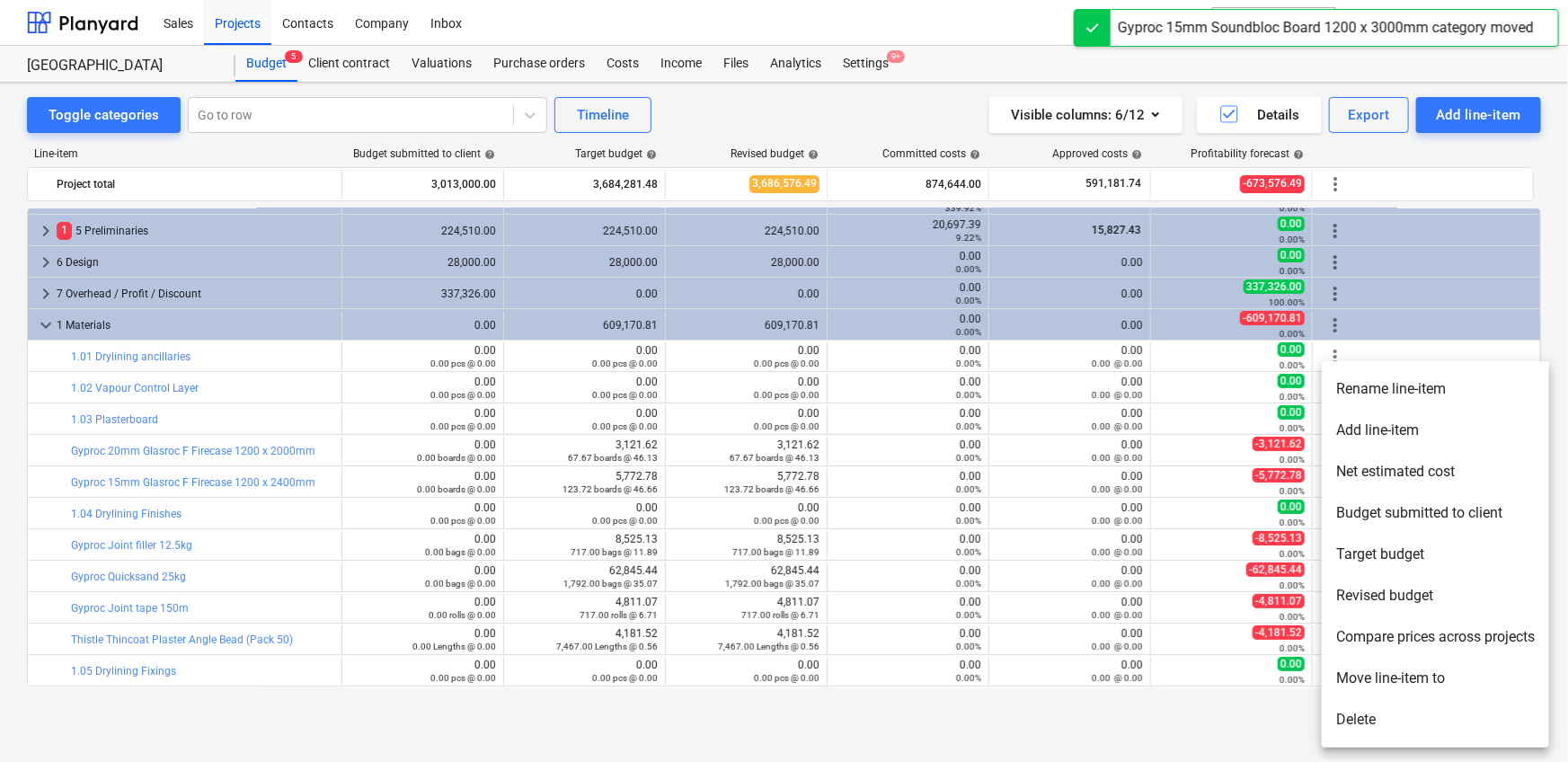
click at [1028, 476] on li "Move line-item to" at bounding box center [1435, 677] width 228 height 41
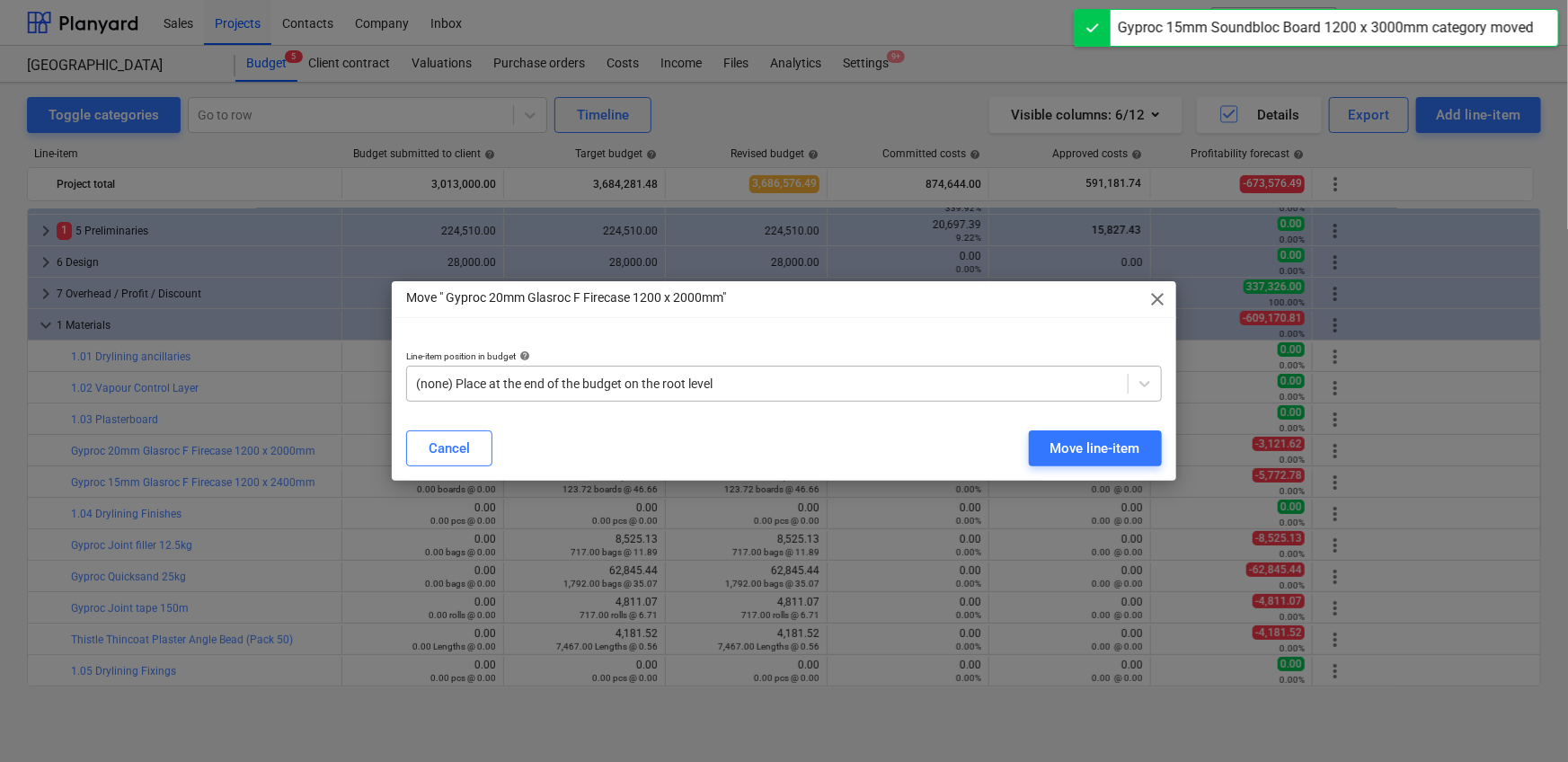
click at [808, 372] on div "Line-item position in budget help (none) Place at the end of the budget on the …" at bounding box center [784, 376] width 756 height 52
click at [808, 391] on div at bounding box center [767, 382] width 702 height 18
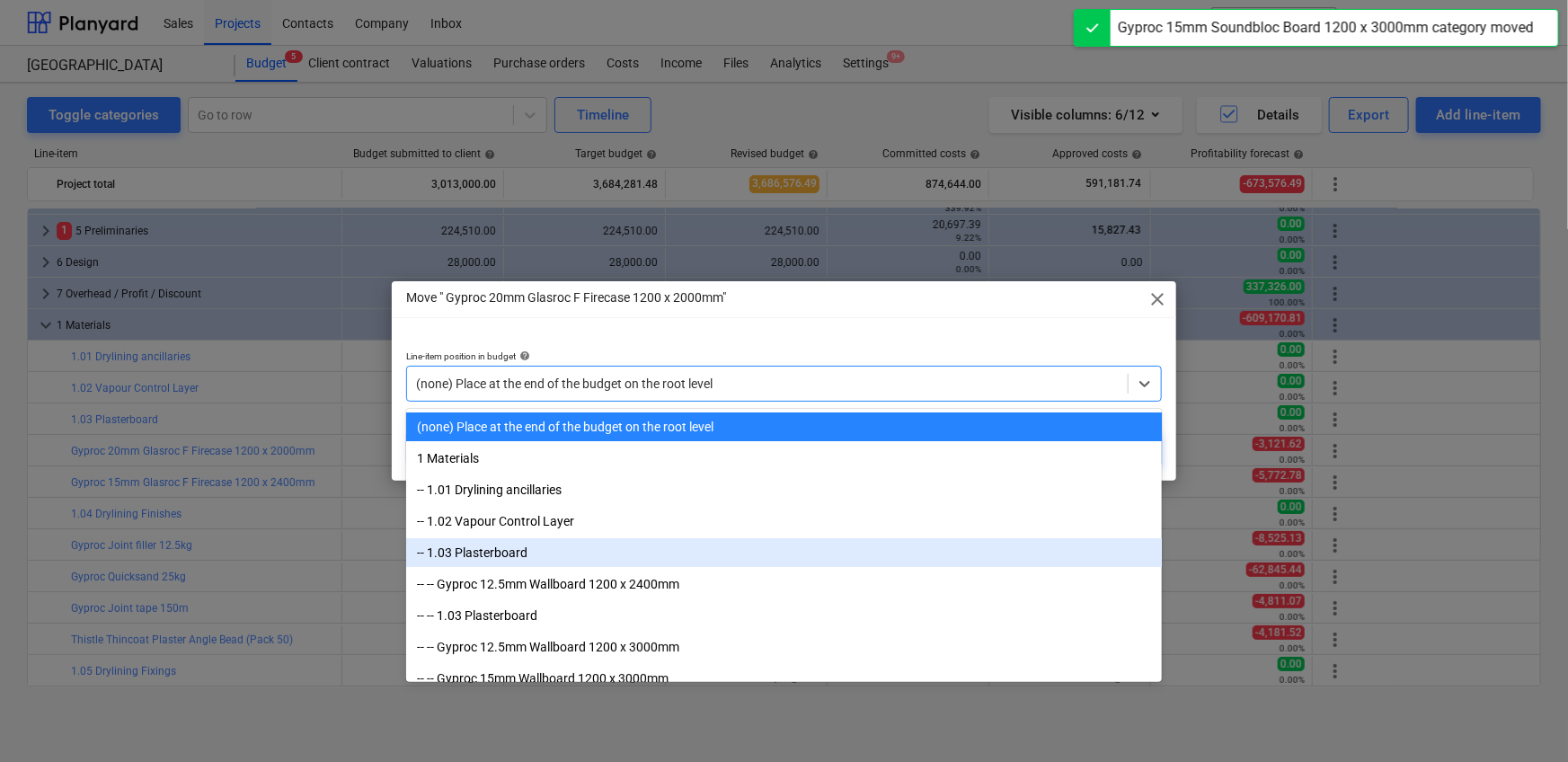
drag, startPoint x: 715, startPoint y: 509, endPoint x: 739, endPoint y: 538, distance: 37.6
click at [701, 476] on div "-- 1.03 Plasterboard" at bounding box center [784, 552] width 756 height 29
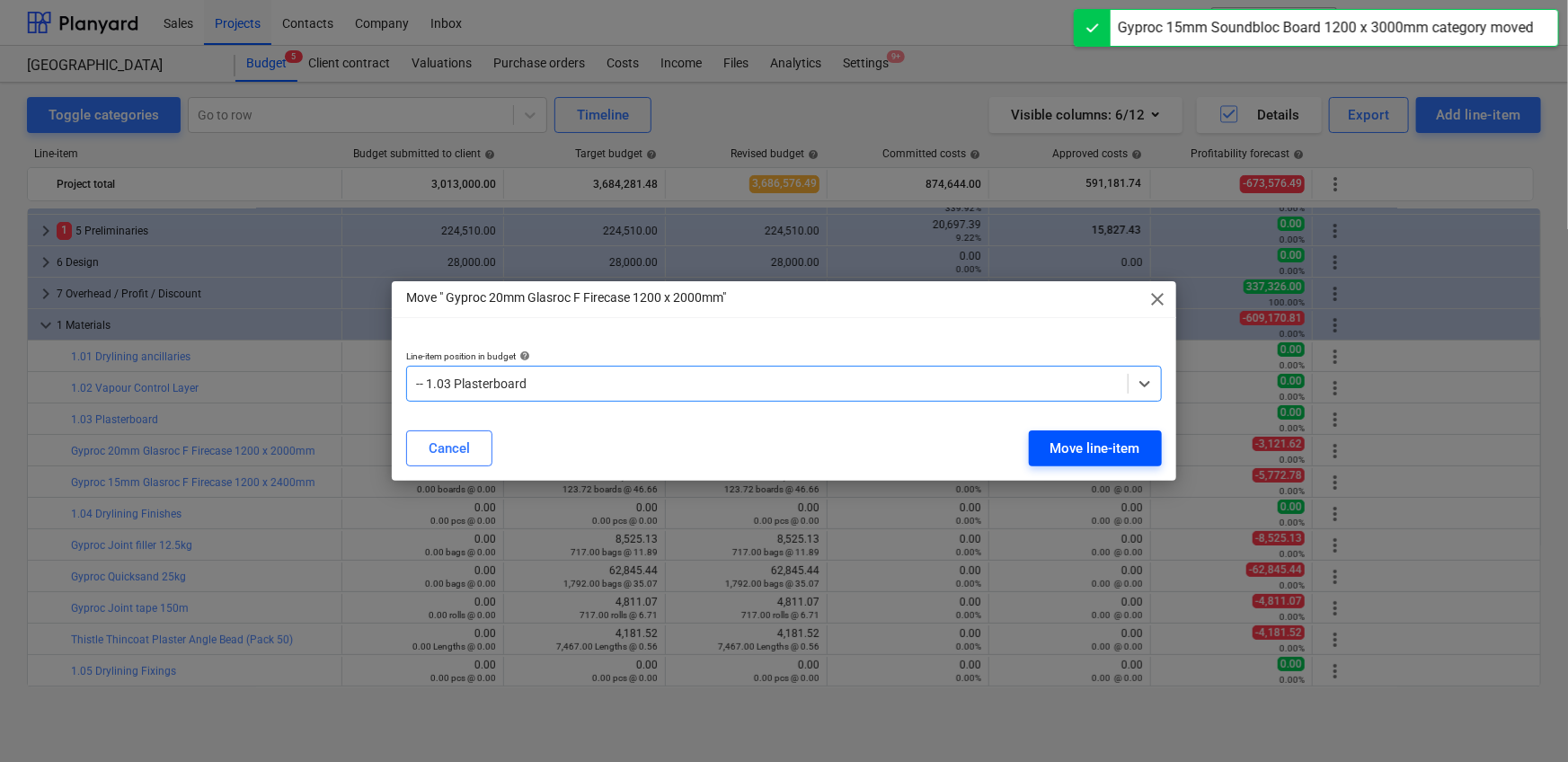
click at [1028, 434] on button "Move line-item" at bounding box center [1095, 448] width 133 height 36
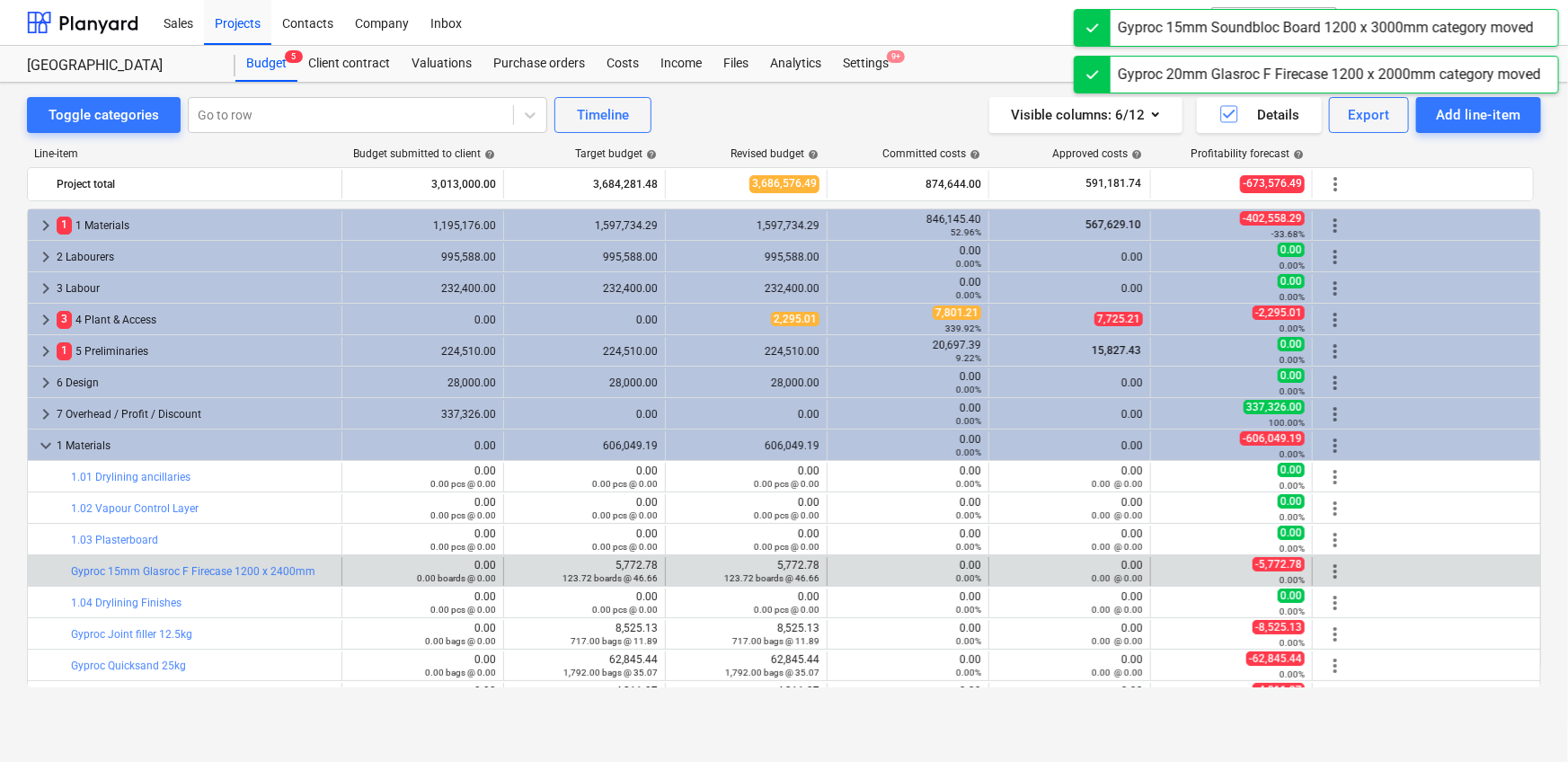
click at [1028, 476] on span "more_vert" at bounding box center [1335, 570] width 21 height 21
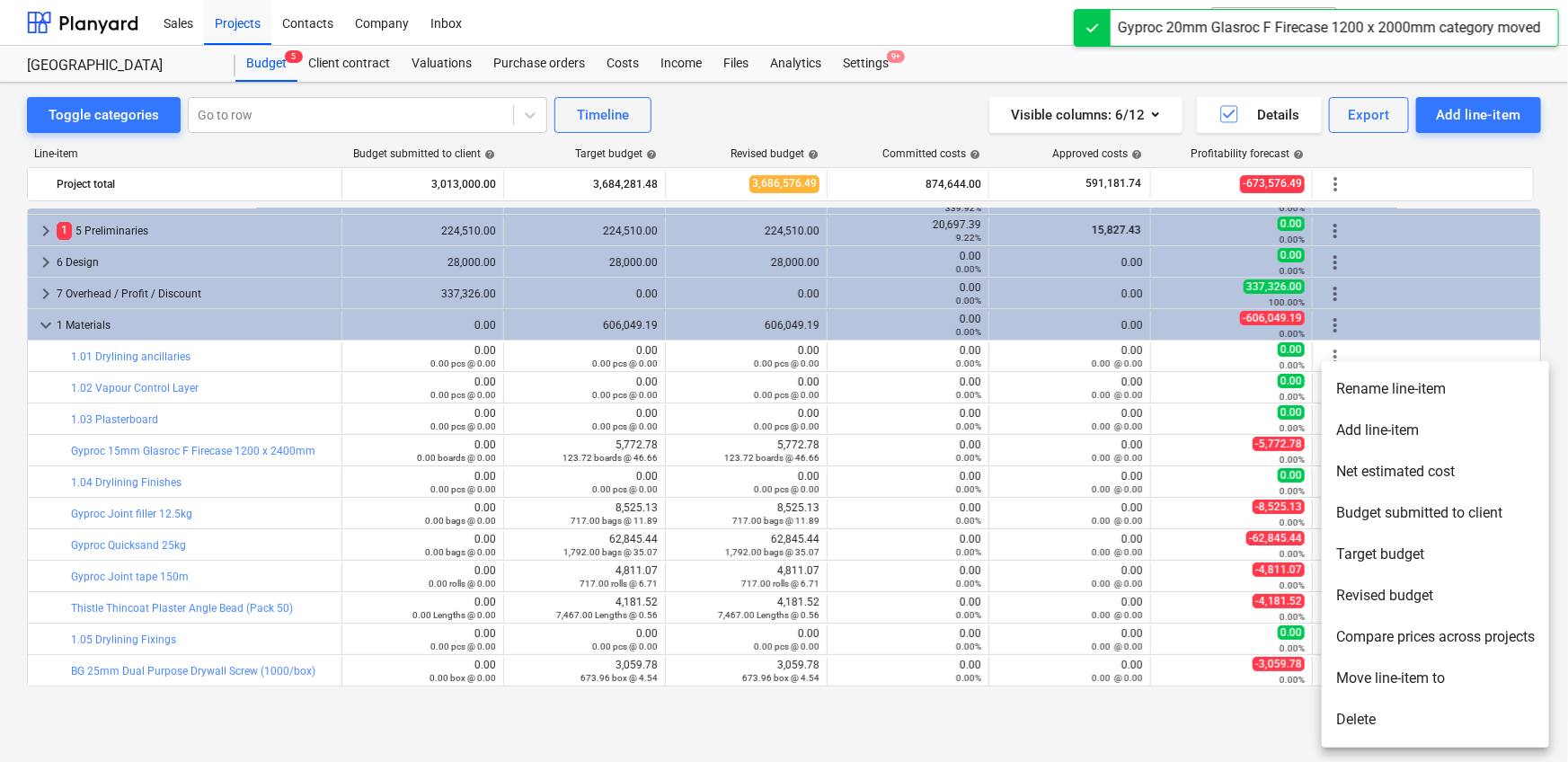
drag, startPoint x: 1373, startPoint y: 679, endPoint x: 1254, endPoint y: 620, distance: 132.8
click at [1028, 476] on li "Move line-item to" at bounding box center [1435, 677] width 228 height 41
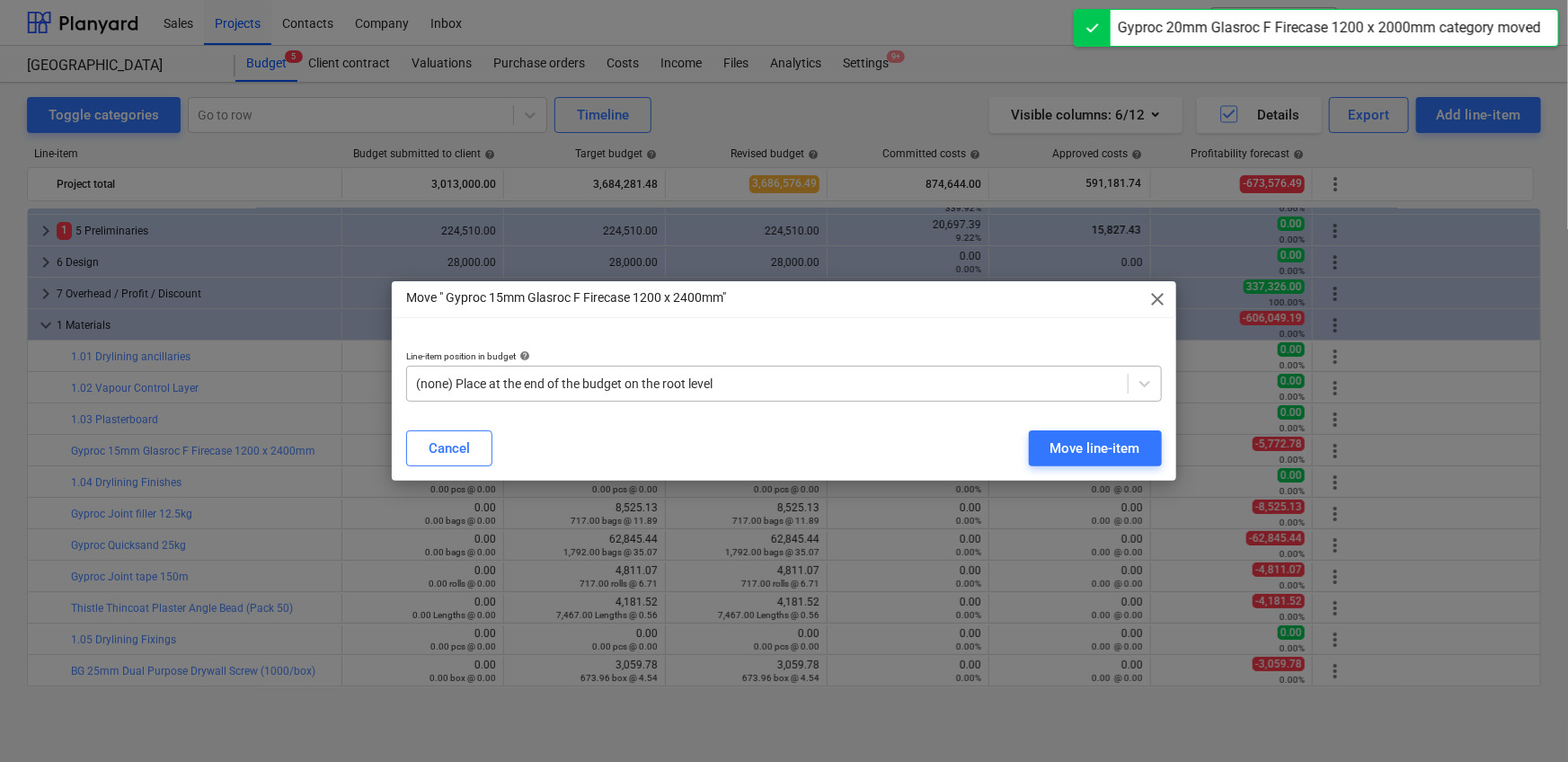
click at [573, 392] on div at bounding box center [767, 382] width 702 height 18
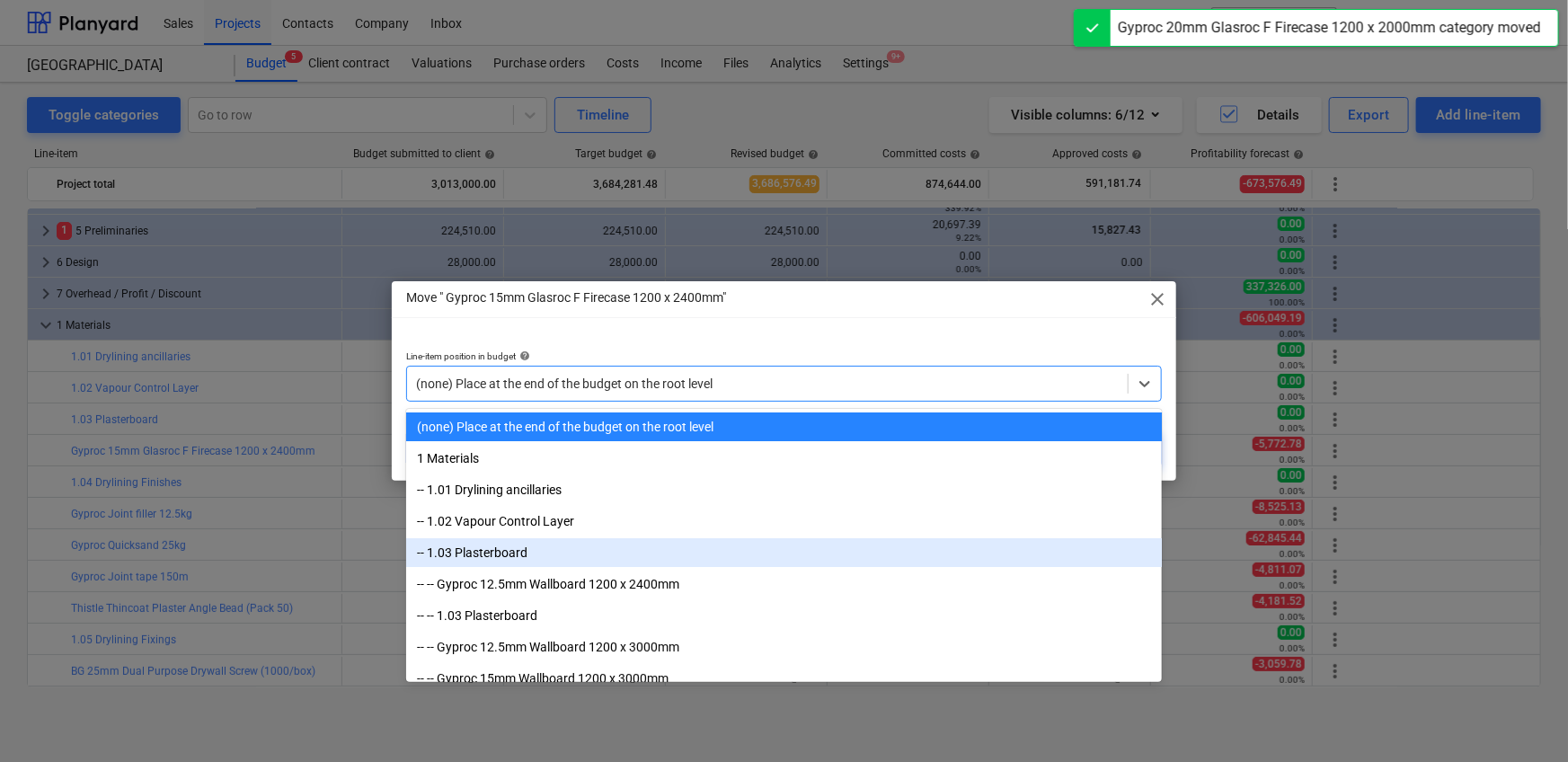
click at [561, 476] on div "-- 1.03 Plasterboard" at bounding box center [784, 552] width 756 height 29
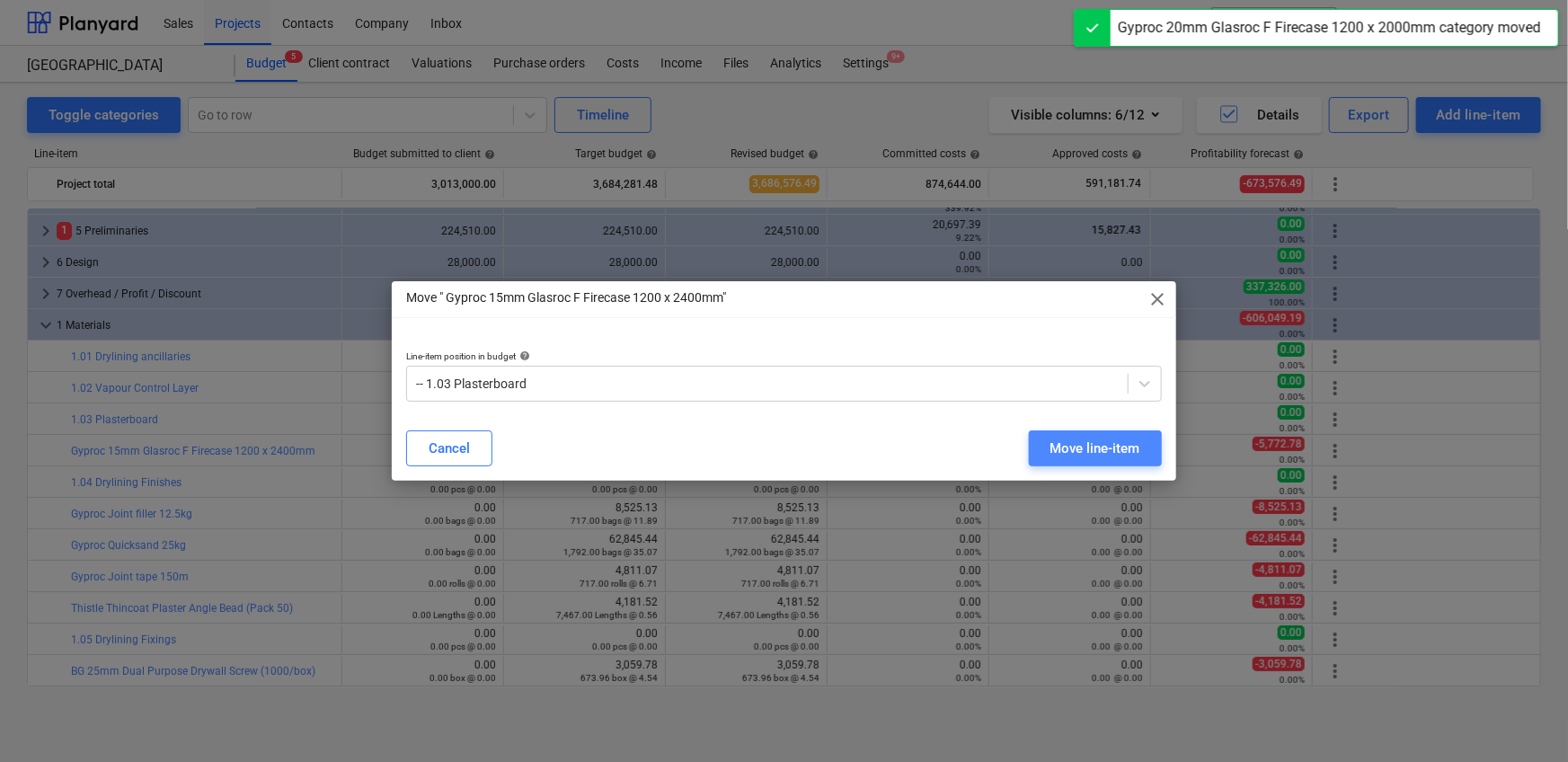
click at [1028, 440] on div "Move line-item" at bounding box center [1094, 448] width 89 height 23
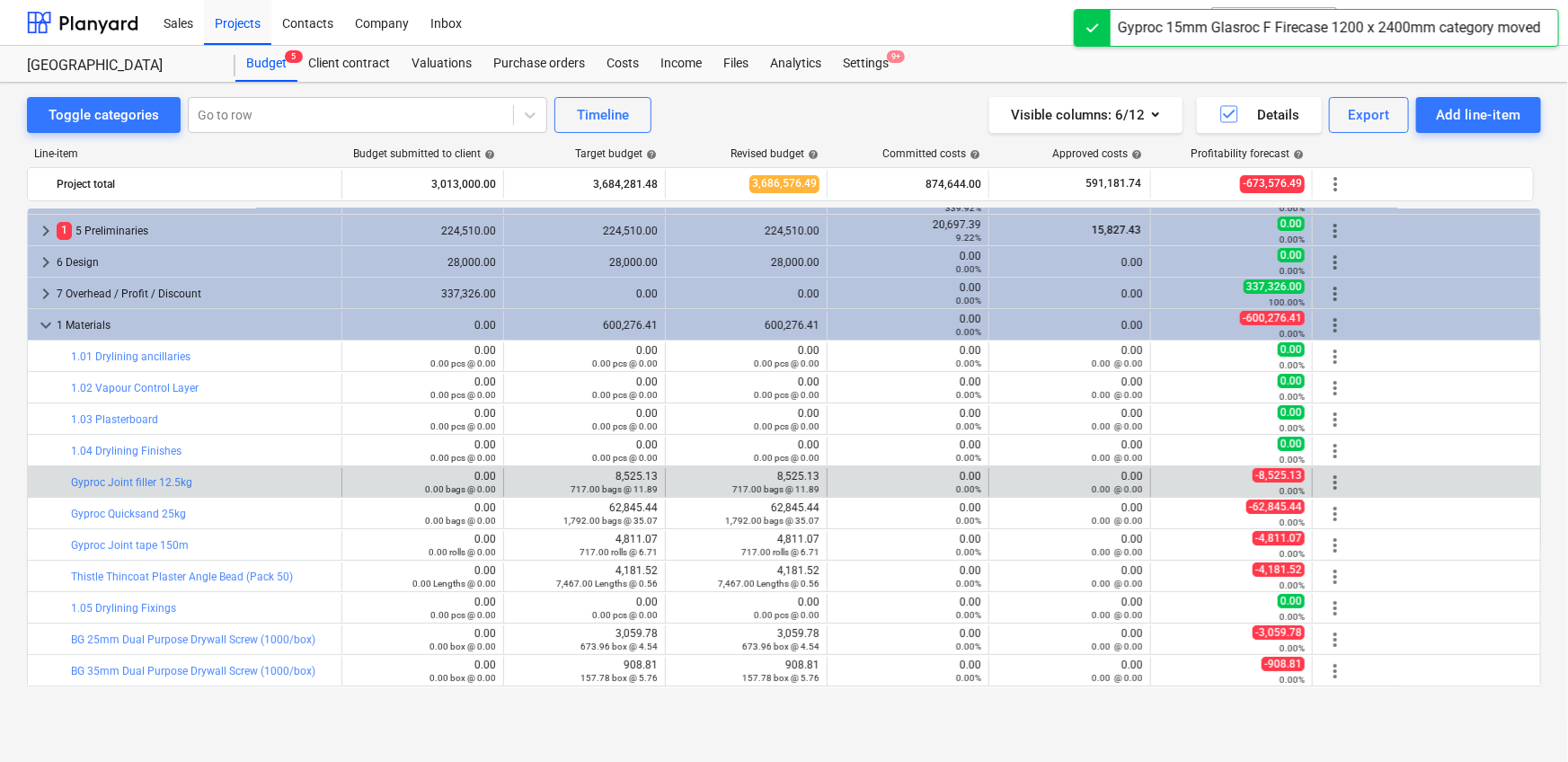
click at [1028, 476] on span "more_vert" at bounding box center [1335, 482] width 21 height 21
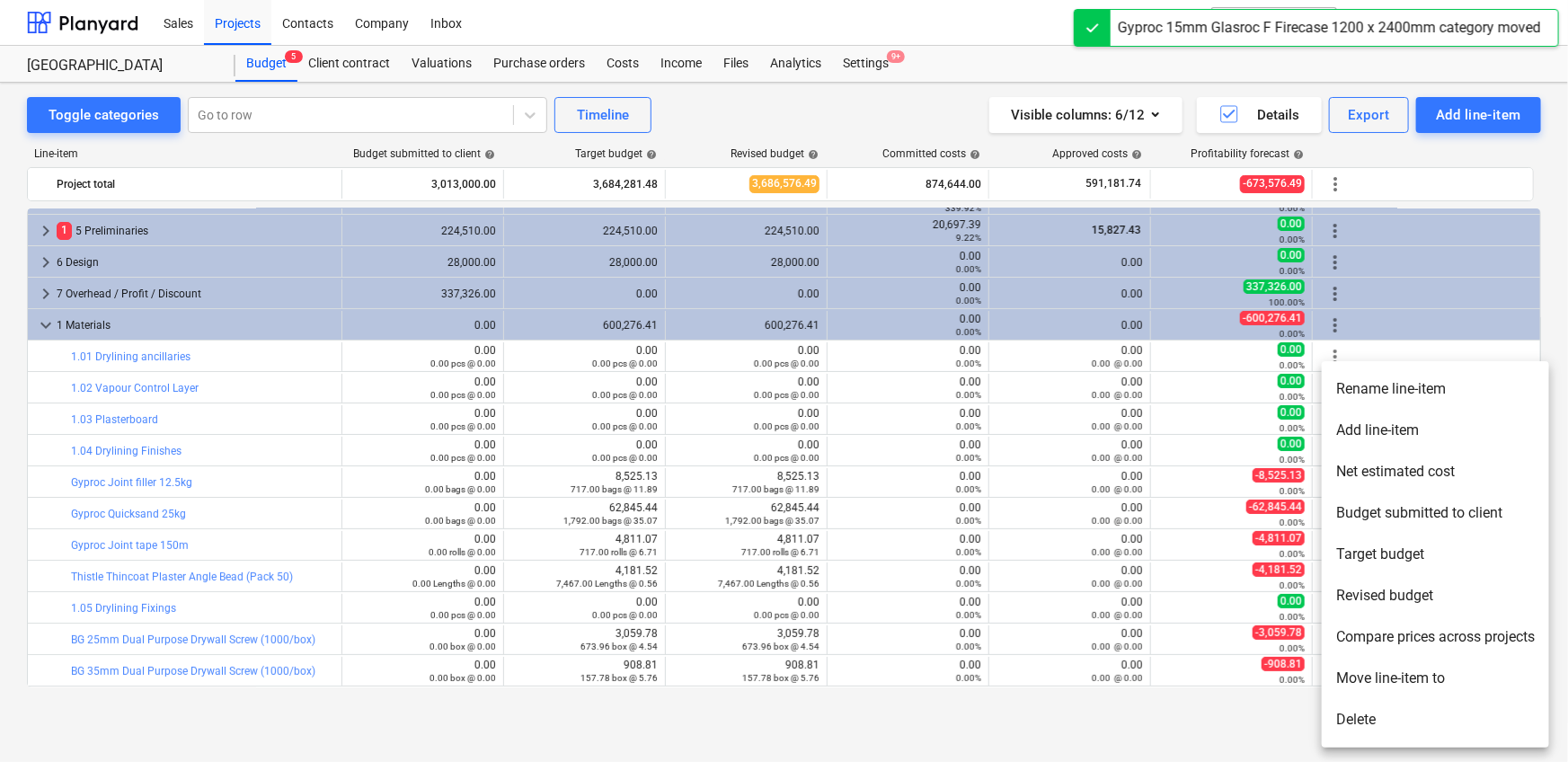
click at [1028, 476] on li "Move line-item to" at bounding box center [1435, 677] width 228 height 41
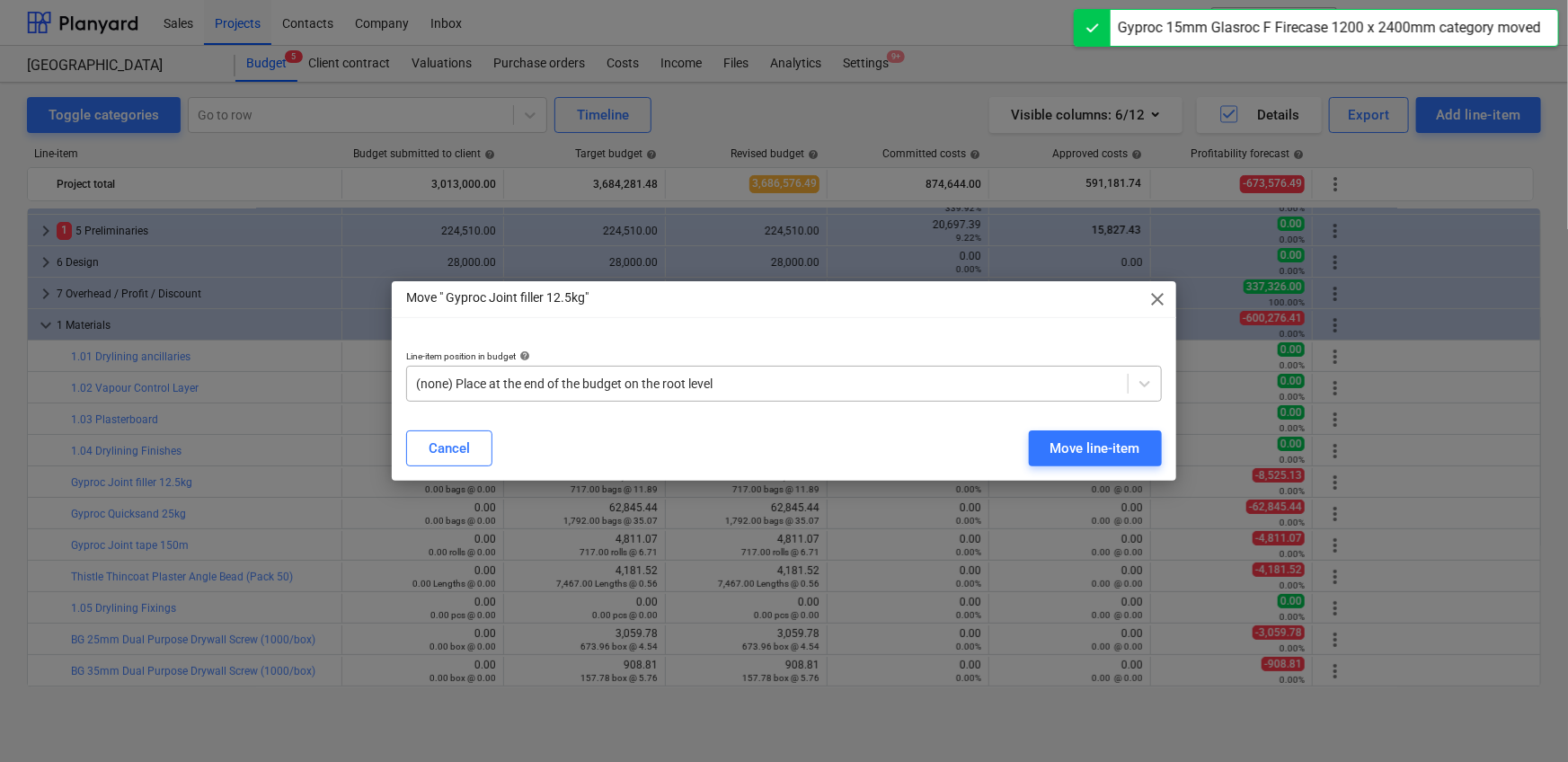
click at [643, 371] on div "(none) Place at the end of the budget on the root level" at bounding box center [768, 383] width 721 height 25
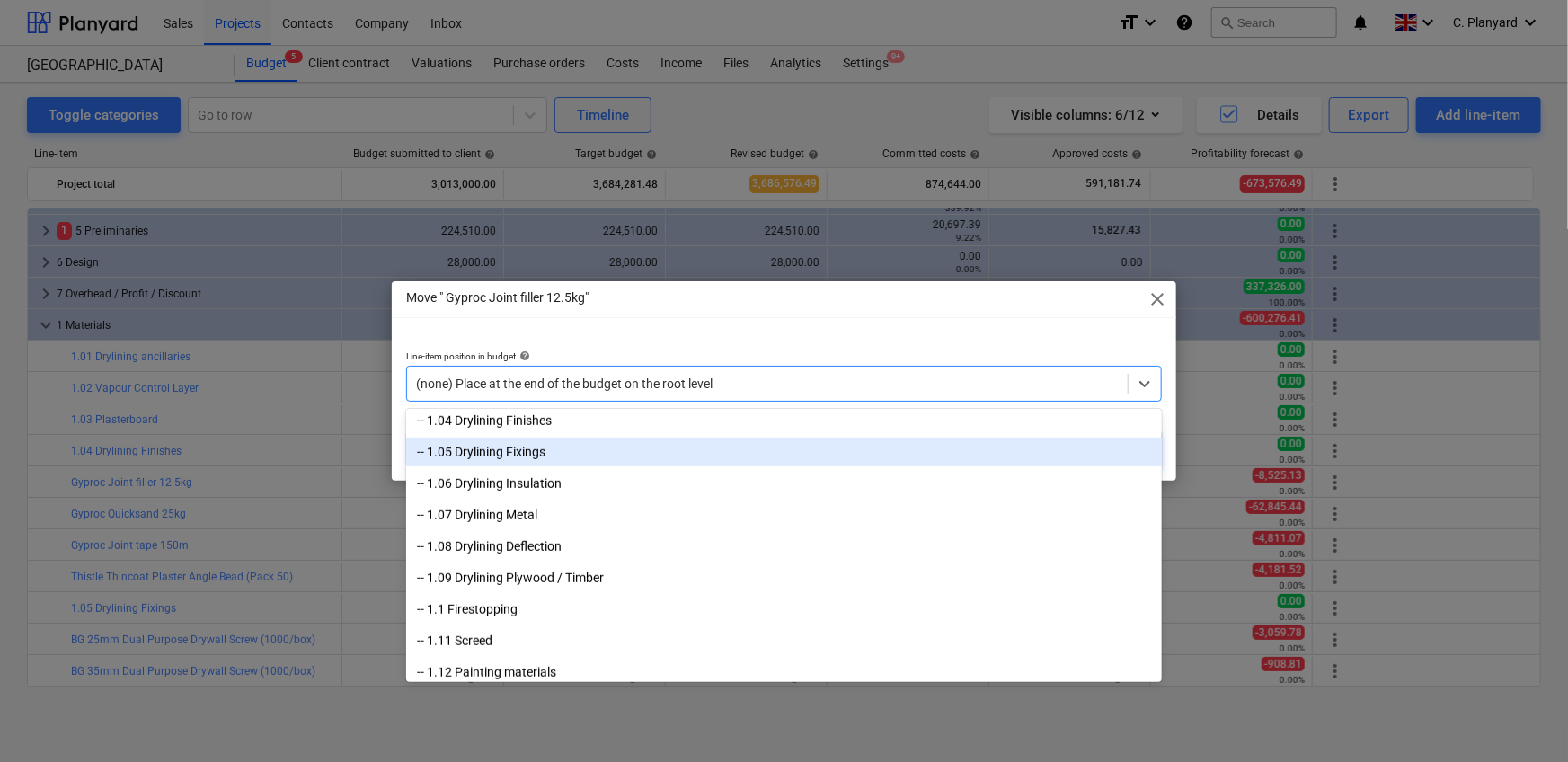
scroll to position [651, 0]
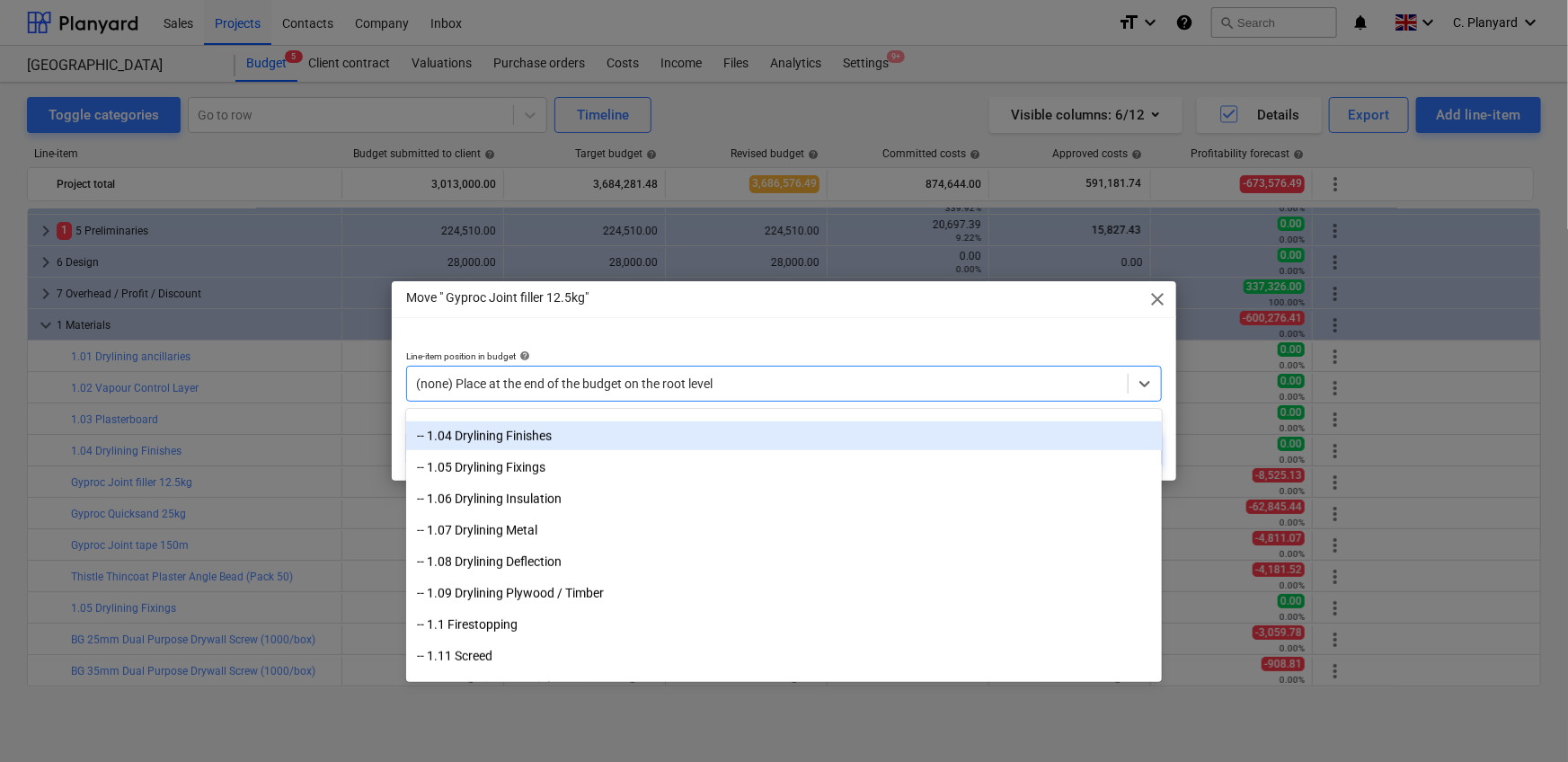
click at [579, 428] on div "-- 1.04 Drylining Finishes" at bounding box center [784, 435] width 756 height 29
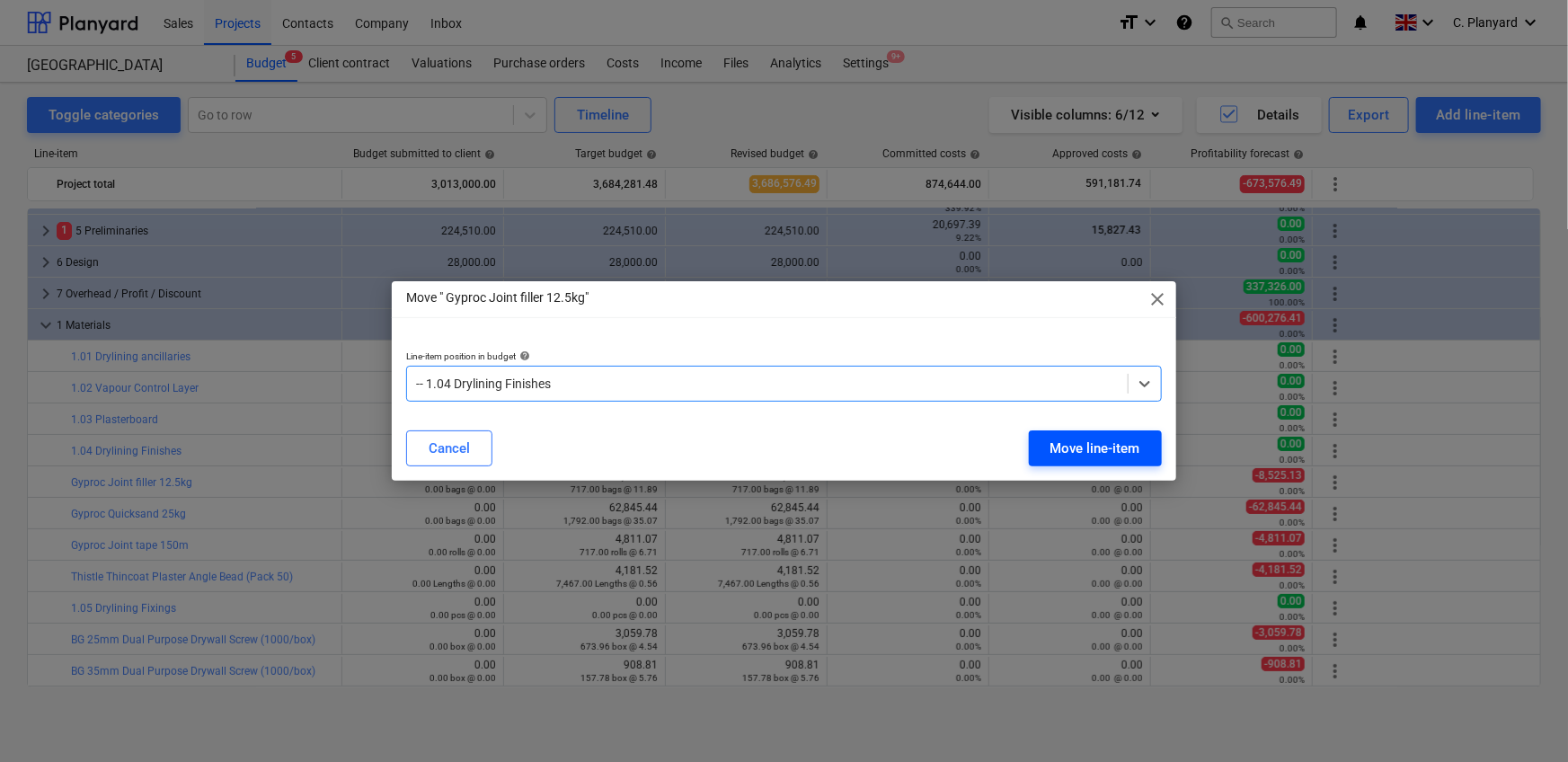
click at [1028, 448] on div "Move line-item" at bounding box center [1094, 448] width 89 height 23
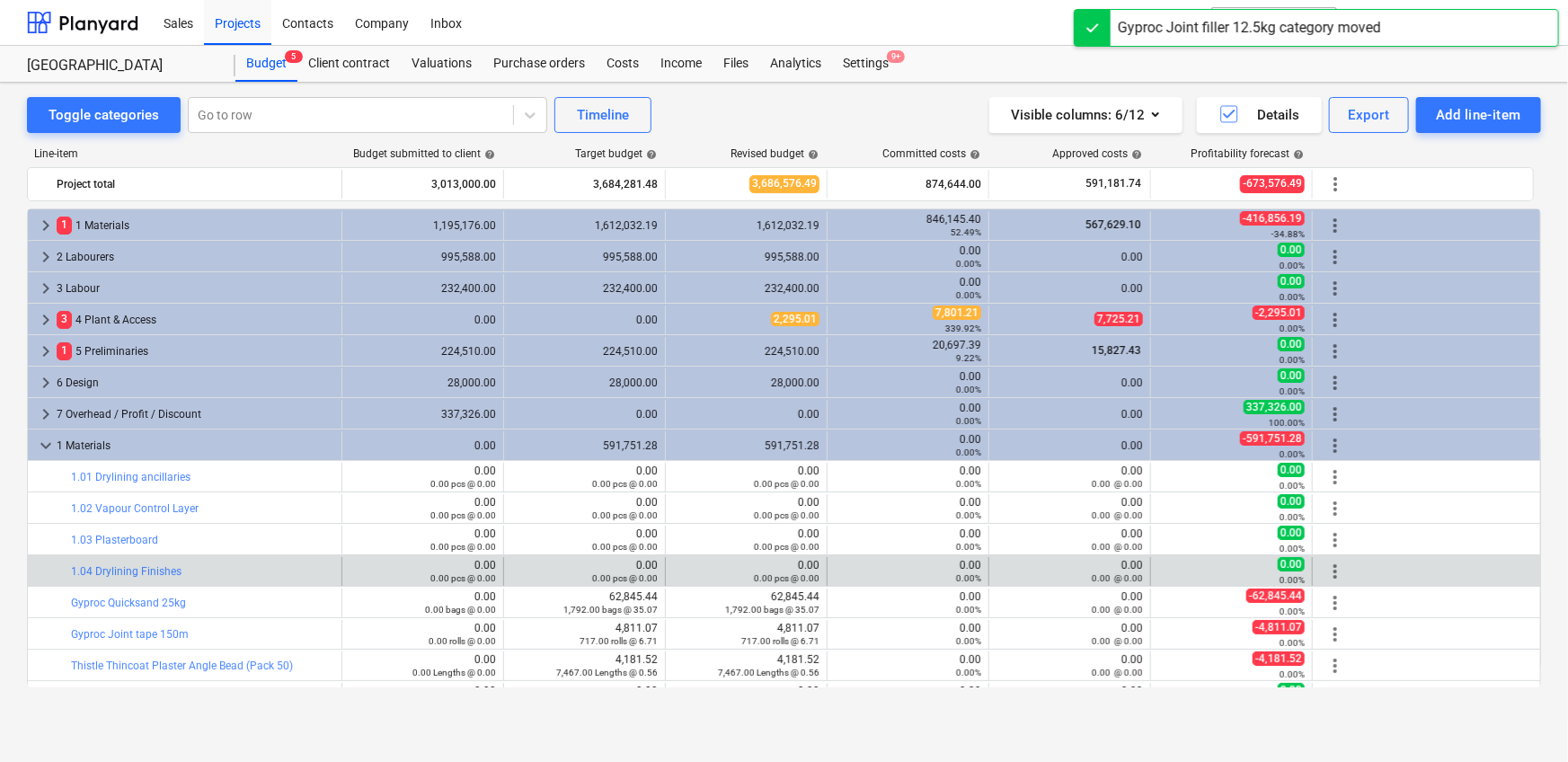
scroll to position [121, 0]
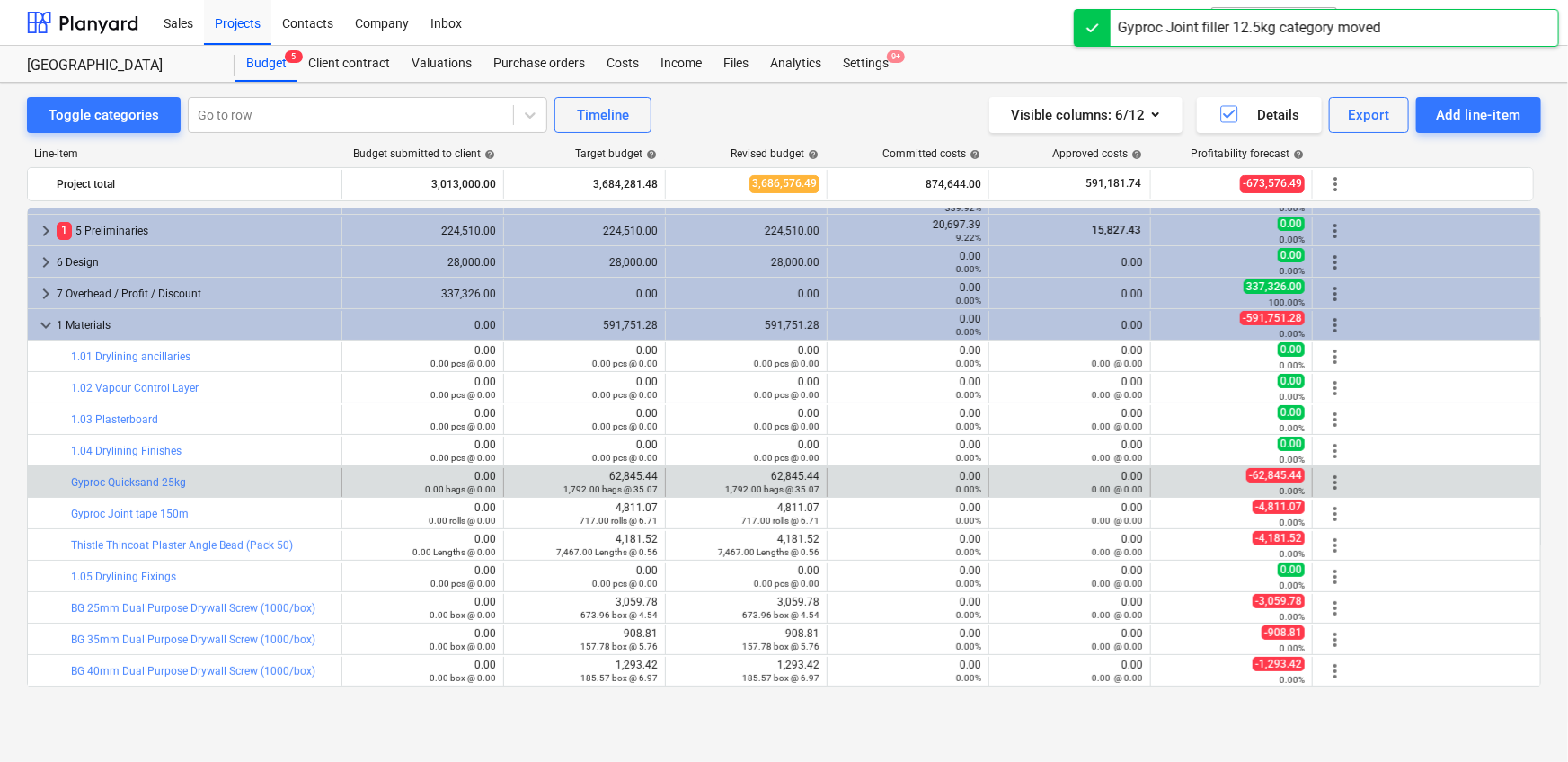
click at [1028, 476] on span "more_vert" at bounding box center [1335, 482] width 21 height 21
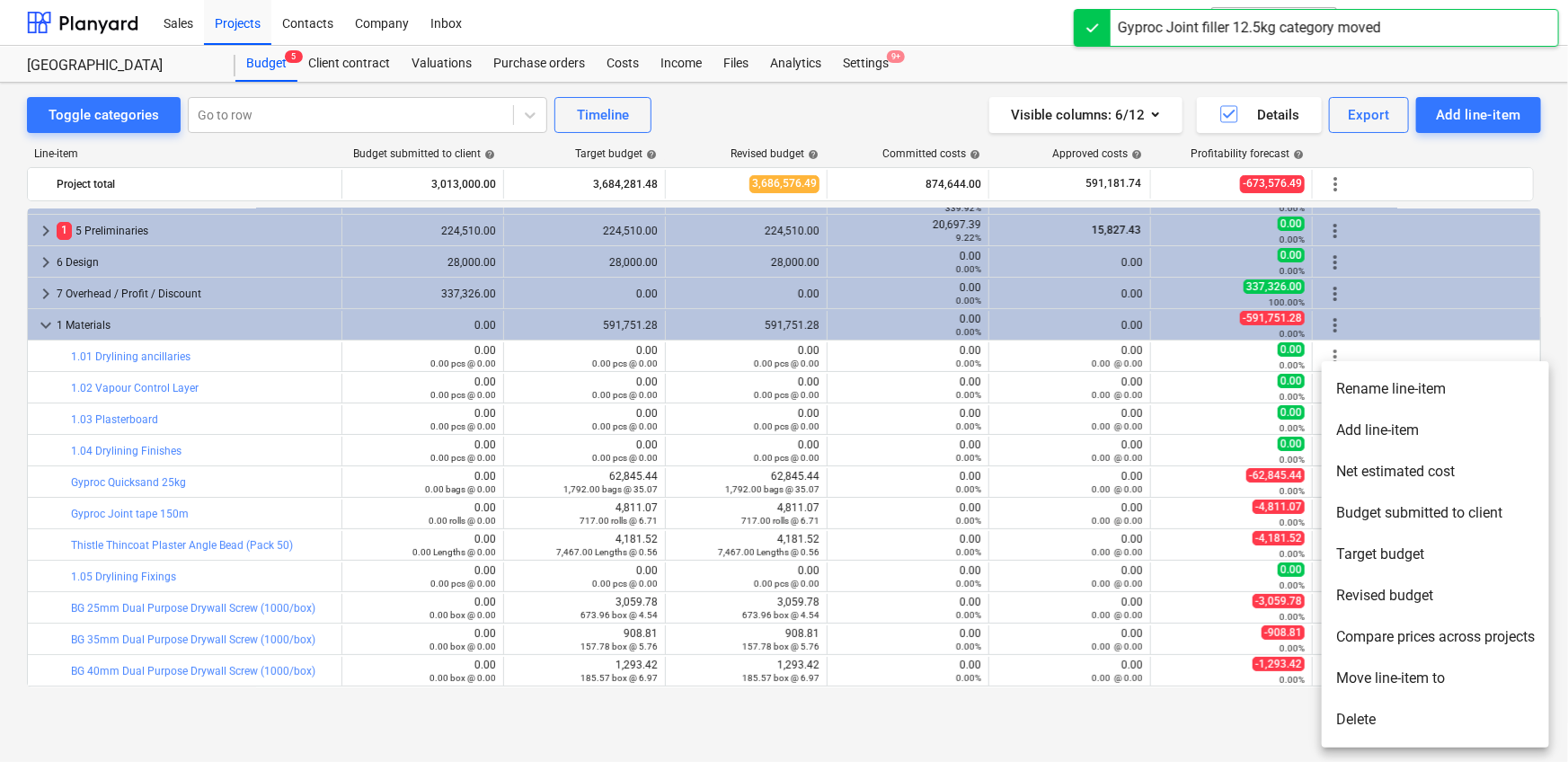
click at [1028, 476] on li "Move line-item to" at bounding box center [1435, 677] width 228 height 41
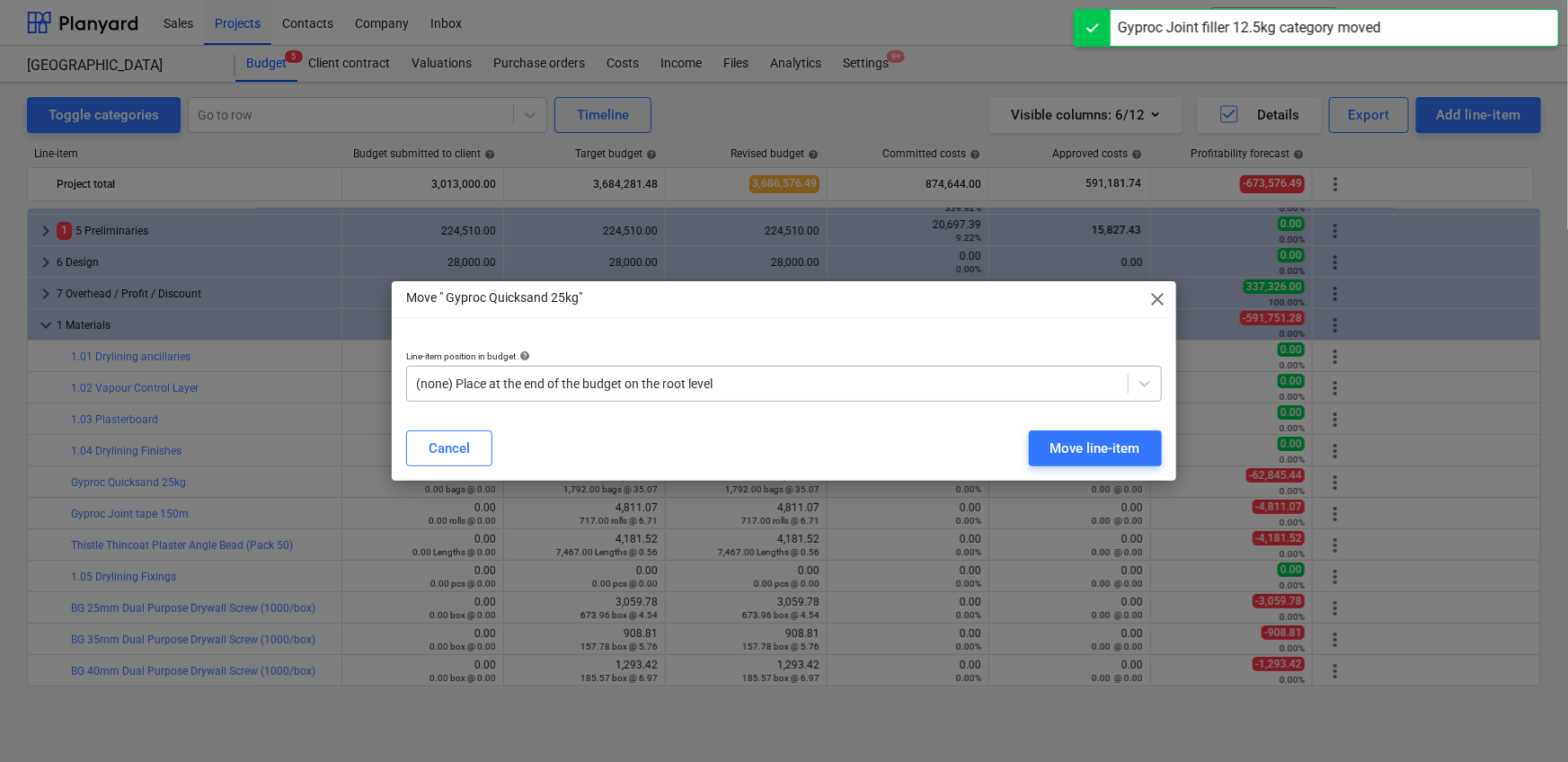
click at [669, 377] on div at bounding box center [767, 382] width 702 height 18
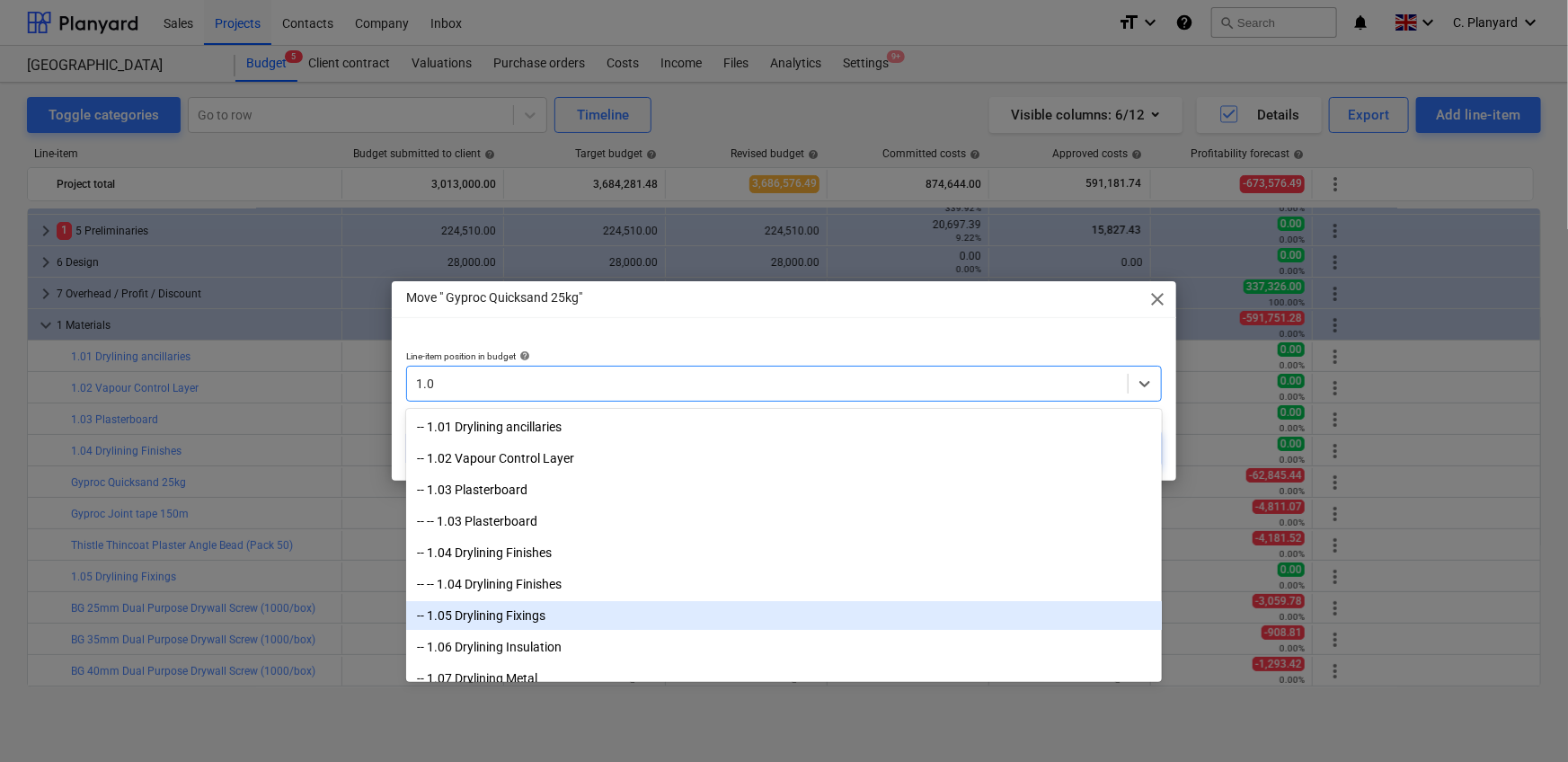
type input "1.04"
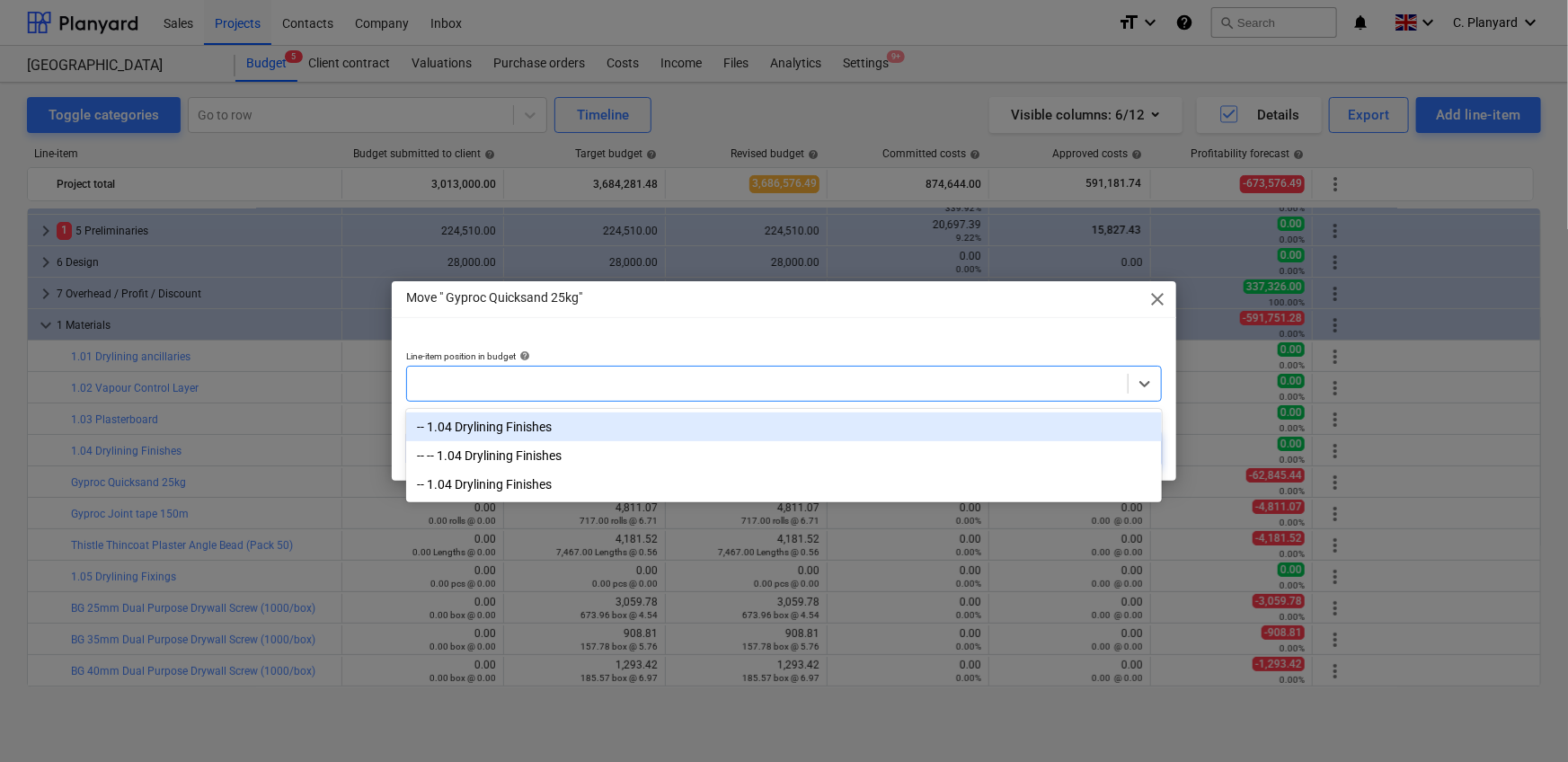
click at [503, 384] on div at bounding box center [767, 382] width 702 height 18
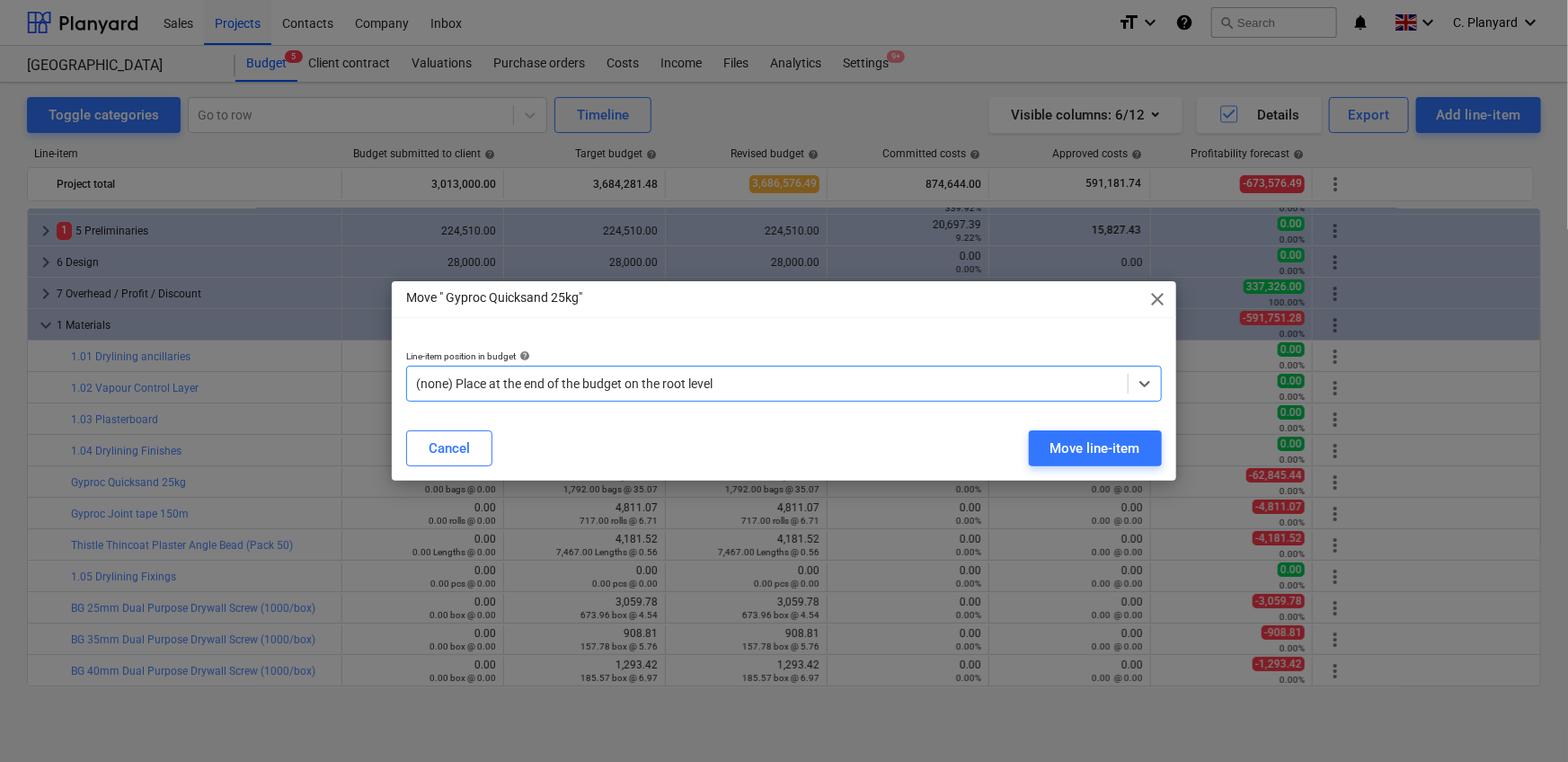
click at [502, 384] on div at bounding box center [767, 382] width 702 height 18
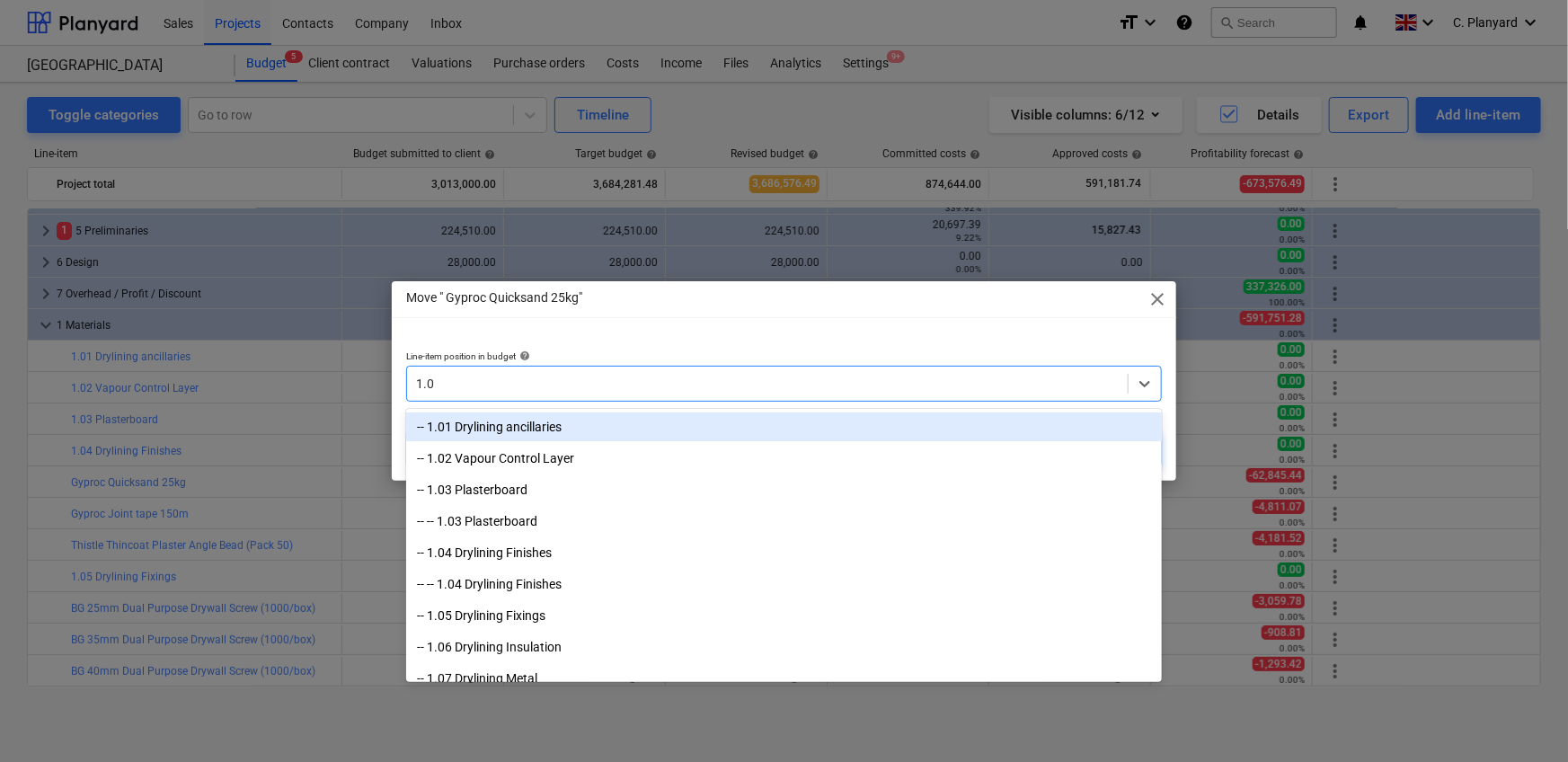
type input "1.04"
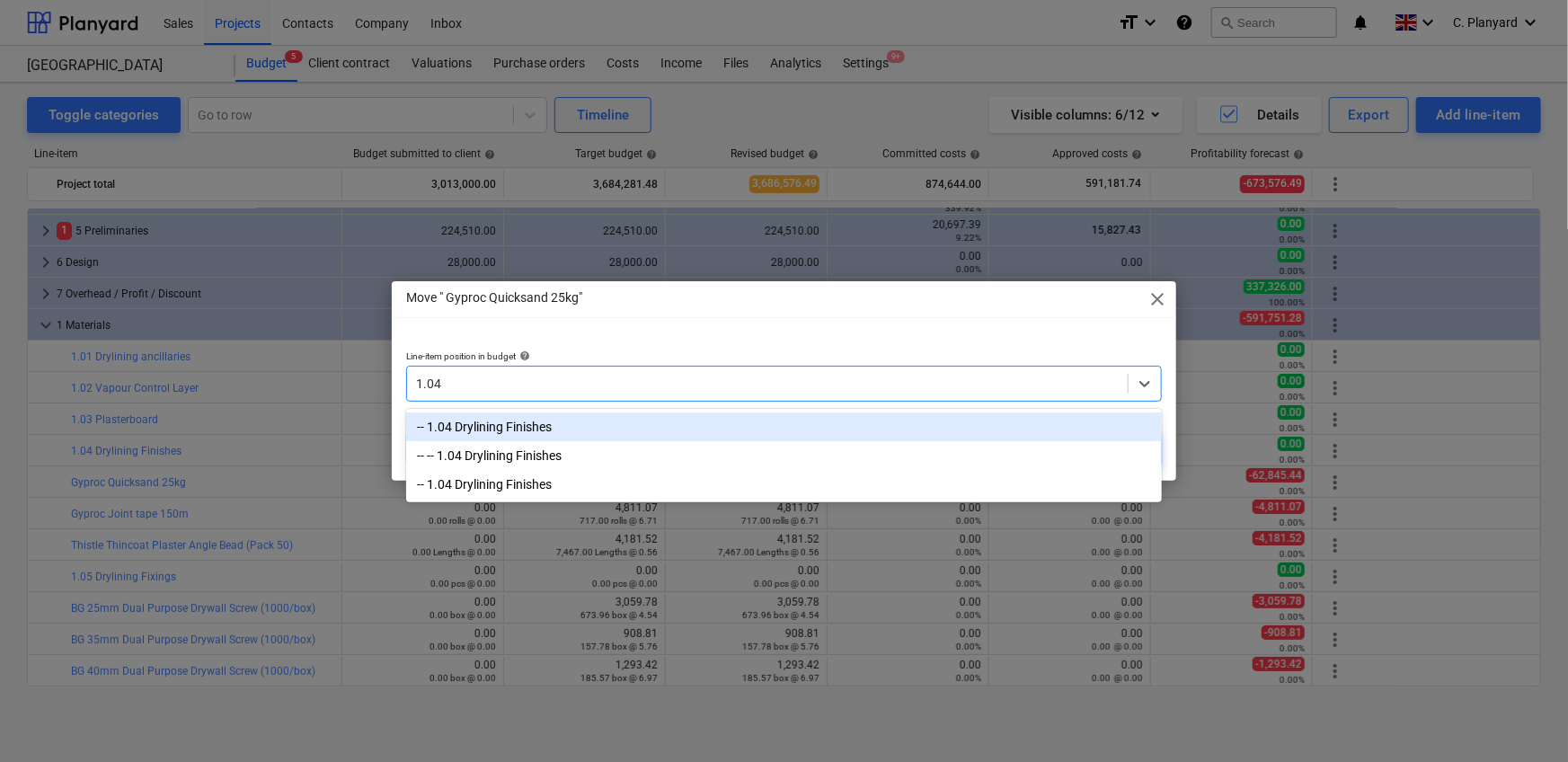
drag, startPoint x: 443, startPoint y: 390, endPoint x: 408, endPoint y: 387, distance: 35.1
click at [408, 387] on div "1.04" at bounding box center [768, 383] width 721 height 25
click at [551, 434] on div "-- 1.04 Drylining Finishes" at bounding box center [784, 426] width 756 height 29
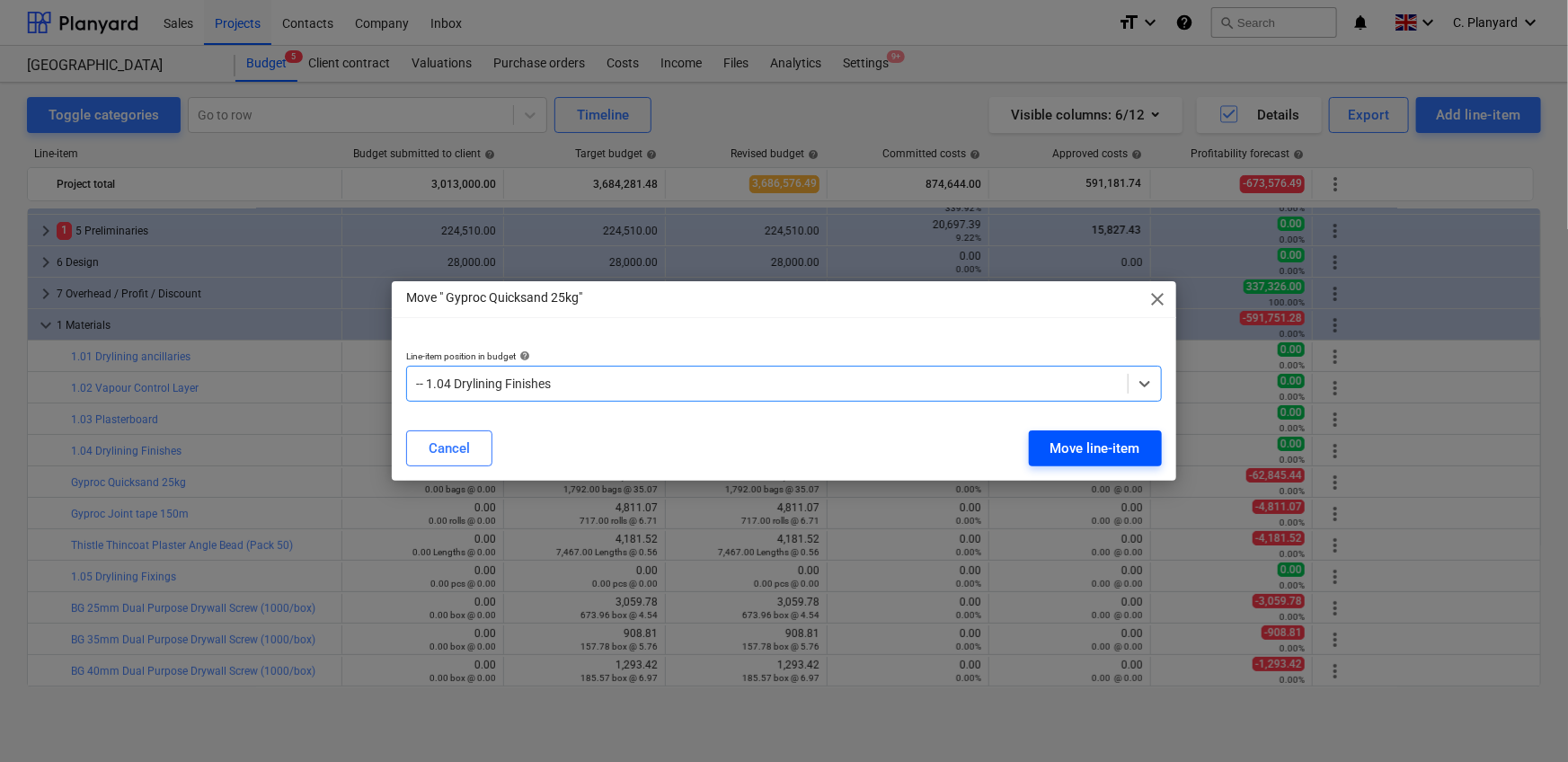
click at [1028, 448] on div "Move line-item" at bounding box center [1094, 448] width 89 height 23
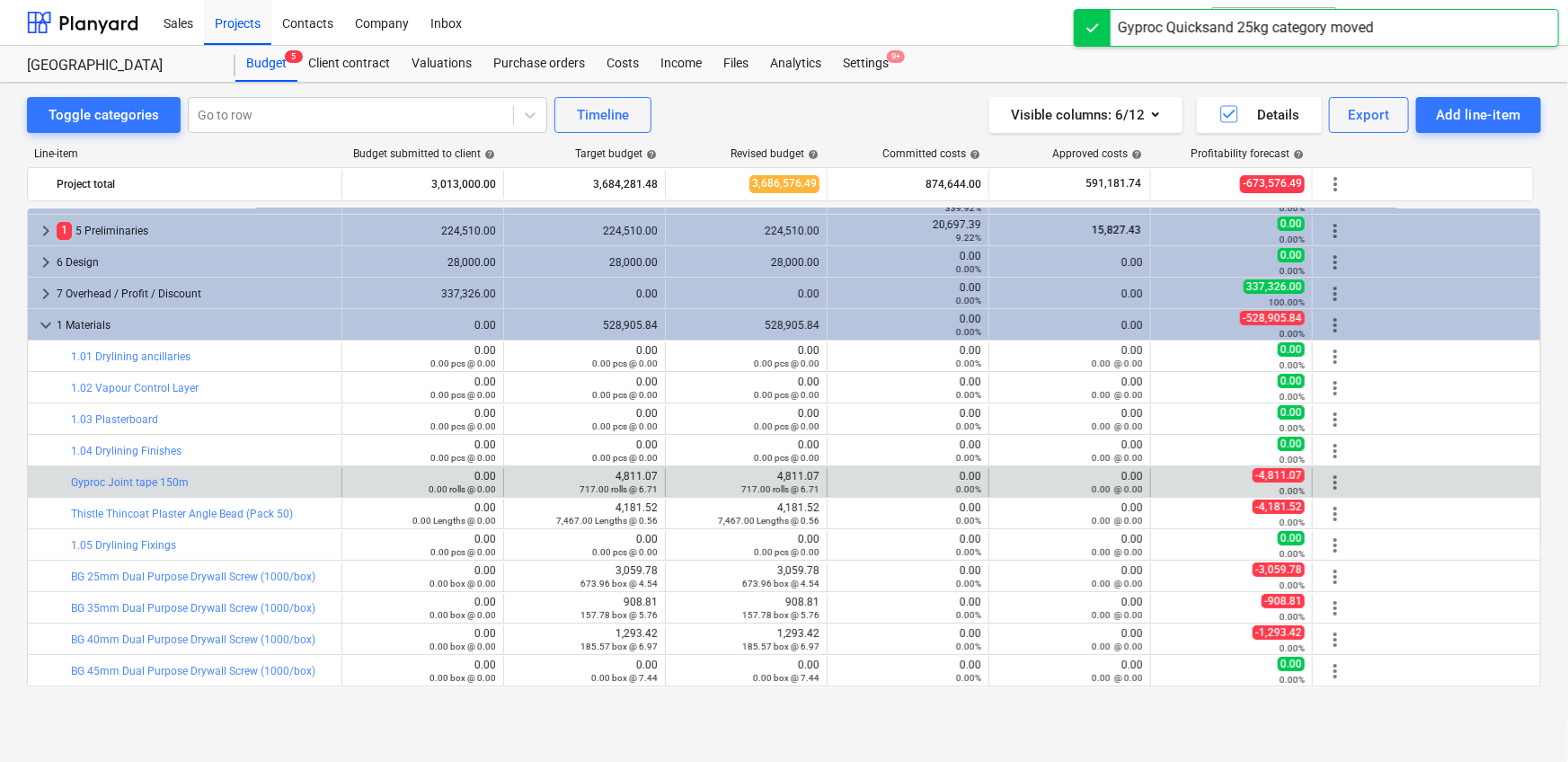
click at [1028, 476] on span "more_vert" at bounding box center [1335, 482] width 21 height 21
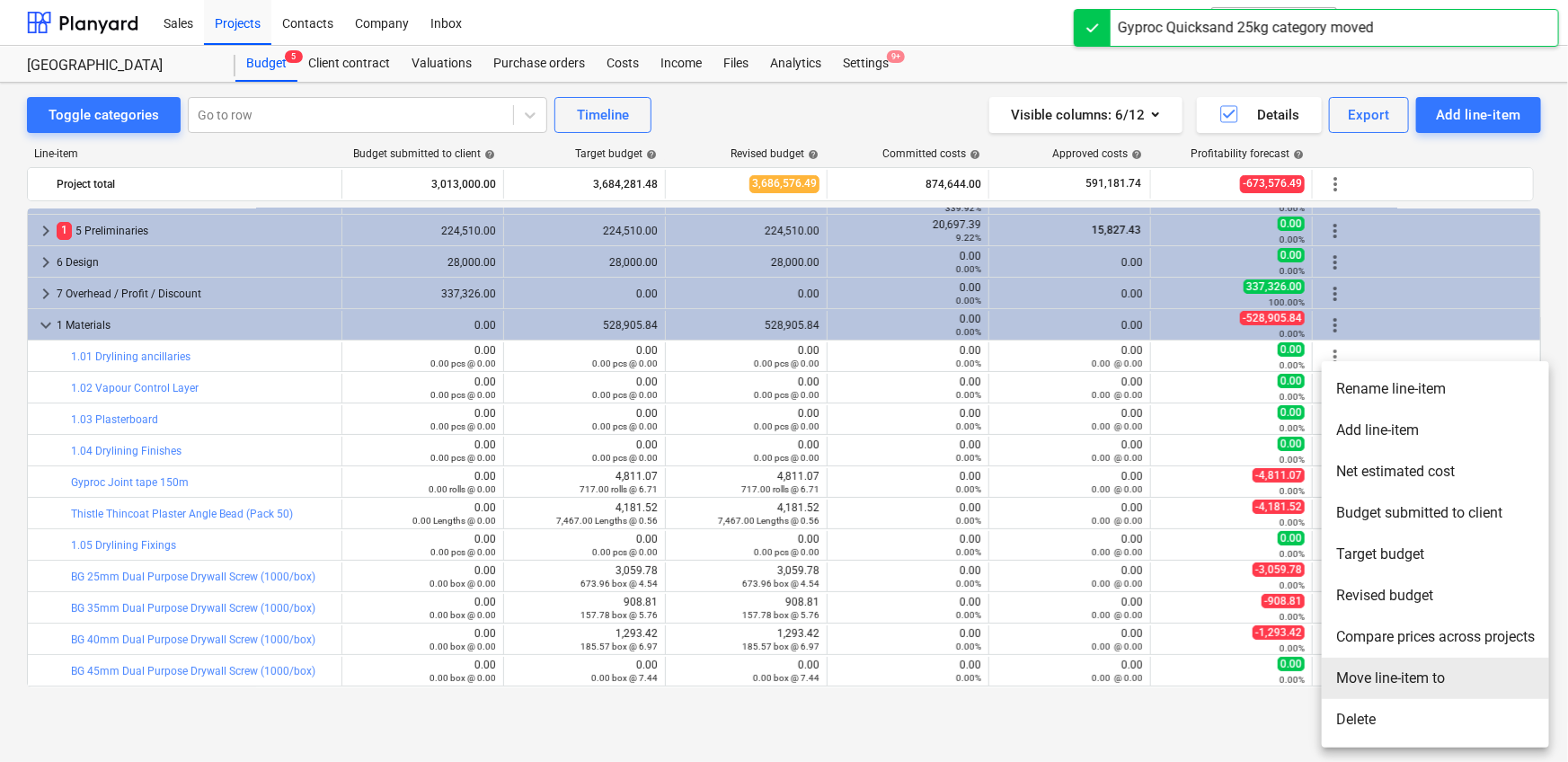
drag, startPoint x: 1362, startPoint y: 683, endPoint x: 974, endPoint y: 532, distance: 416.3
click at [1028, 476] on li "Move line-item to" at bounding box center [1435, 677] width 228 height 41
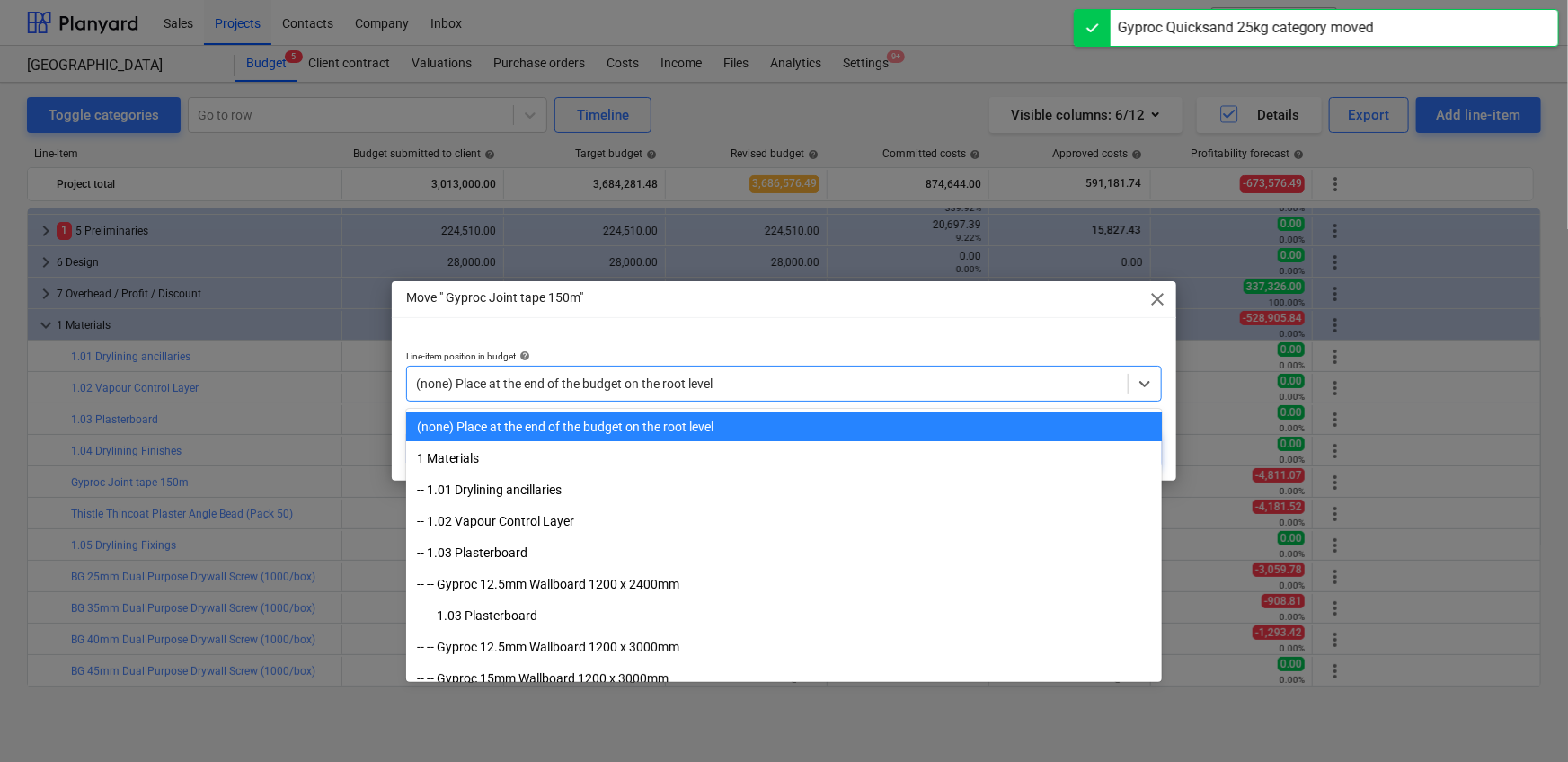
click at [673, 383] on div at bounding box center [767, 382] width 702 height 18
paste input "1.04"
type input "1.04"
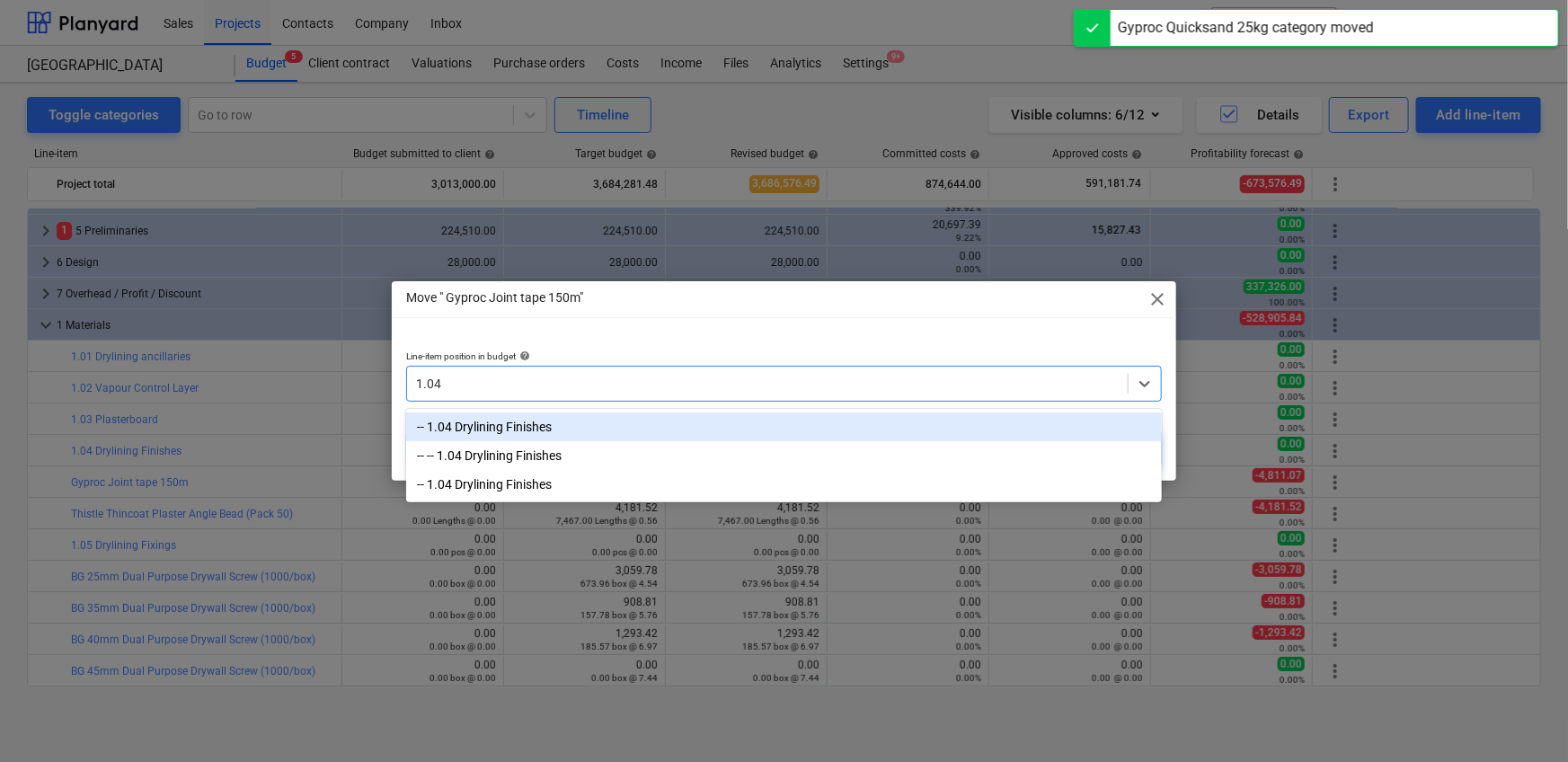
click at [564, 417] on div "-- 1.04 Drylining Finishes" at bounding box center [784, 426] width 756 height 29
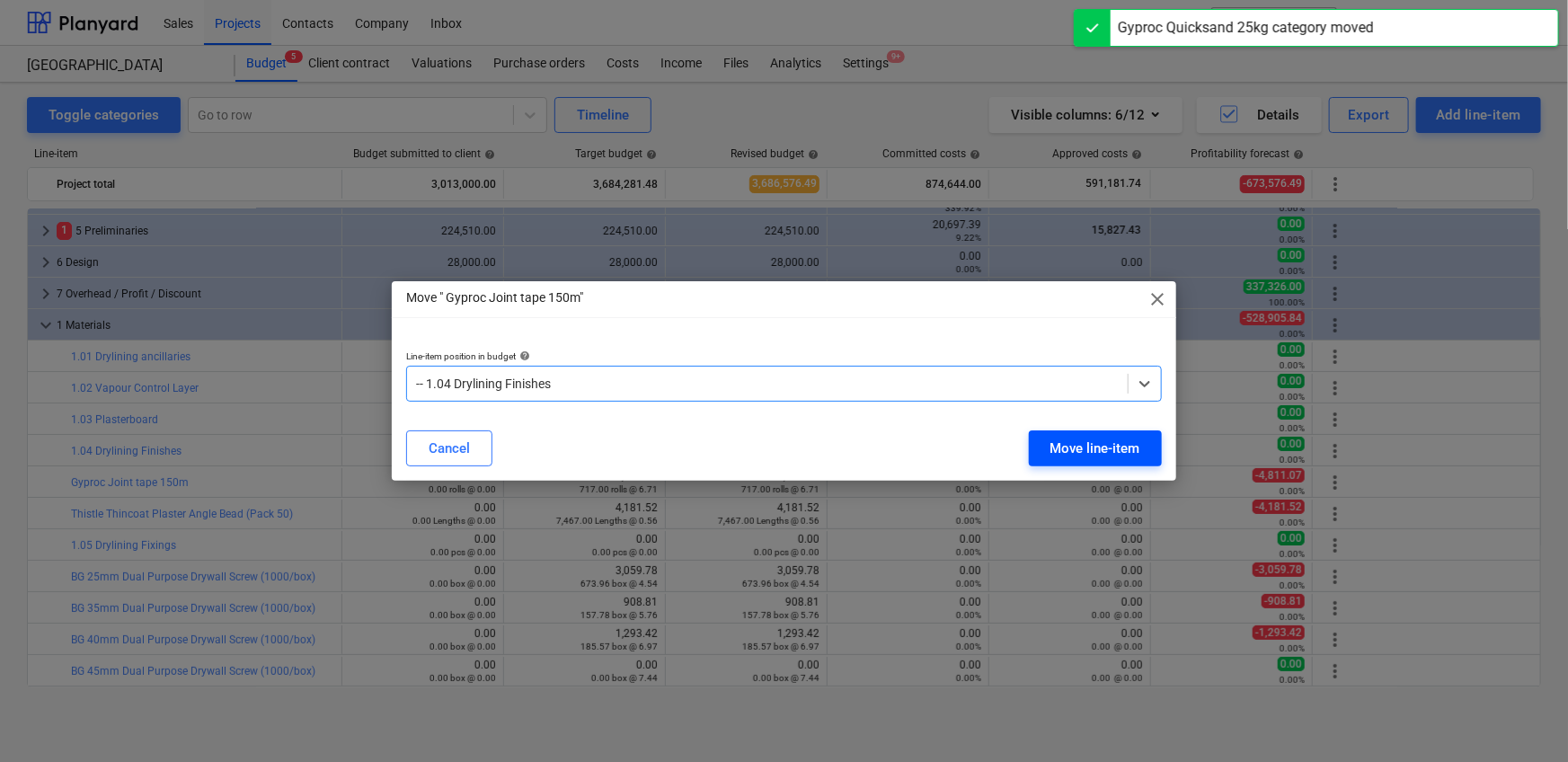
click at [1028, 442] on div "Move line-item" at bounding box center [1094, 448] width 89 height 23
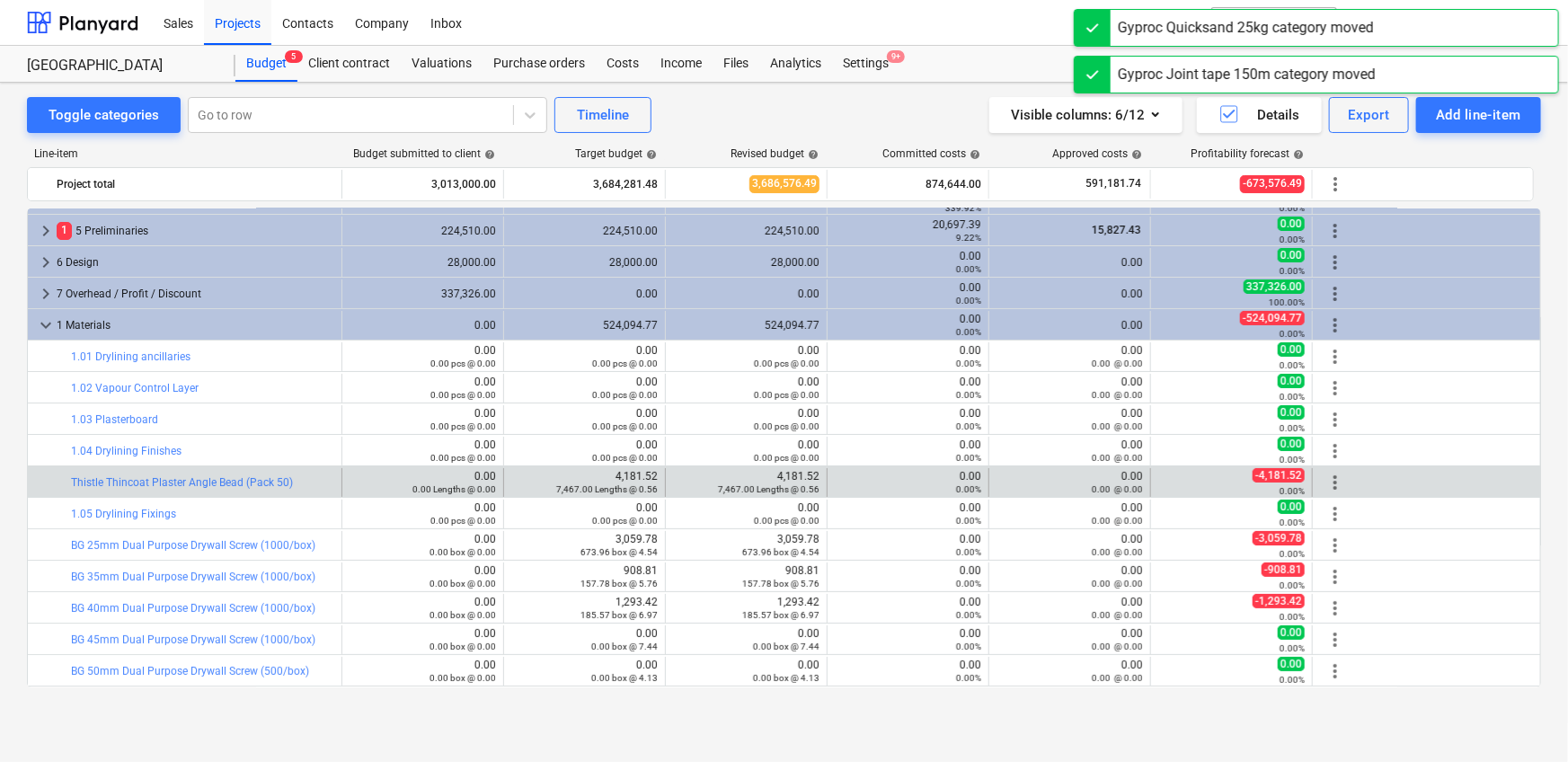
click at [1028, 476] on span "more_vert" at bounding box center [1335, 482] width 21 height 21
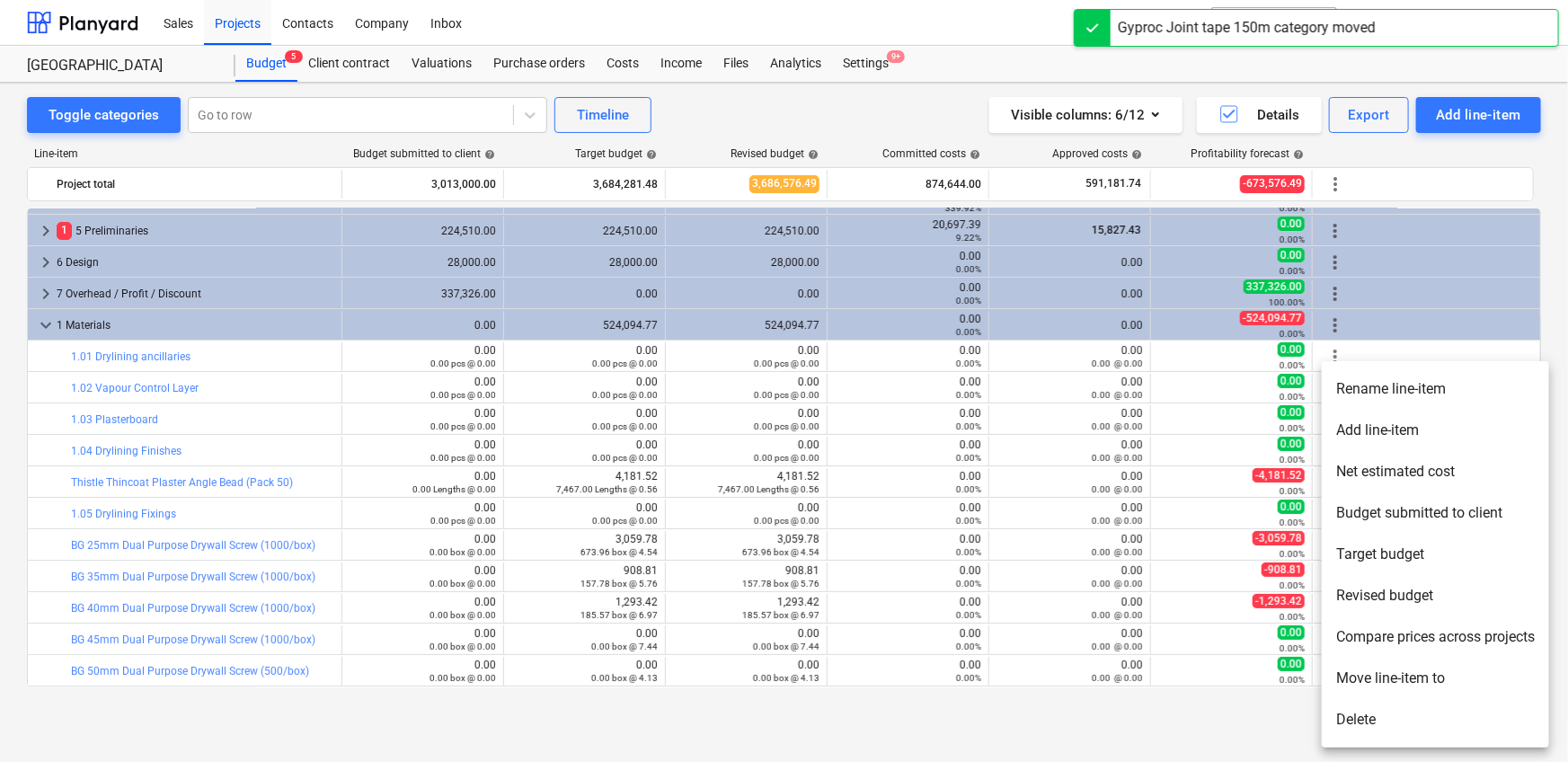
click at [1028, 476] on li "Move line-item to" at bounding box center [1435, 677] width 228 height 41
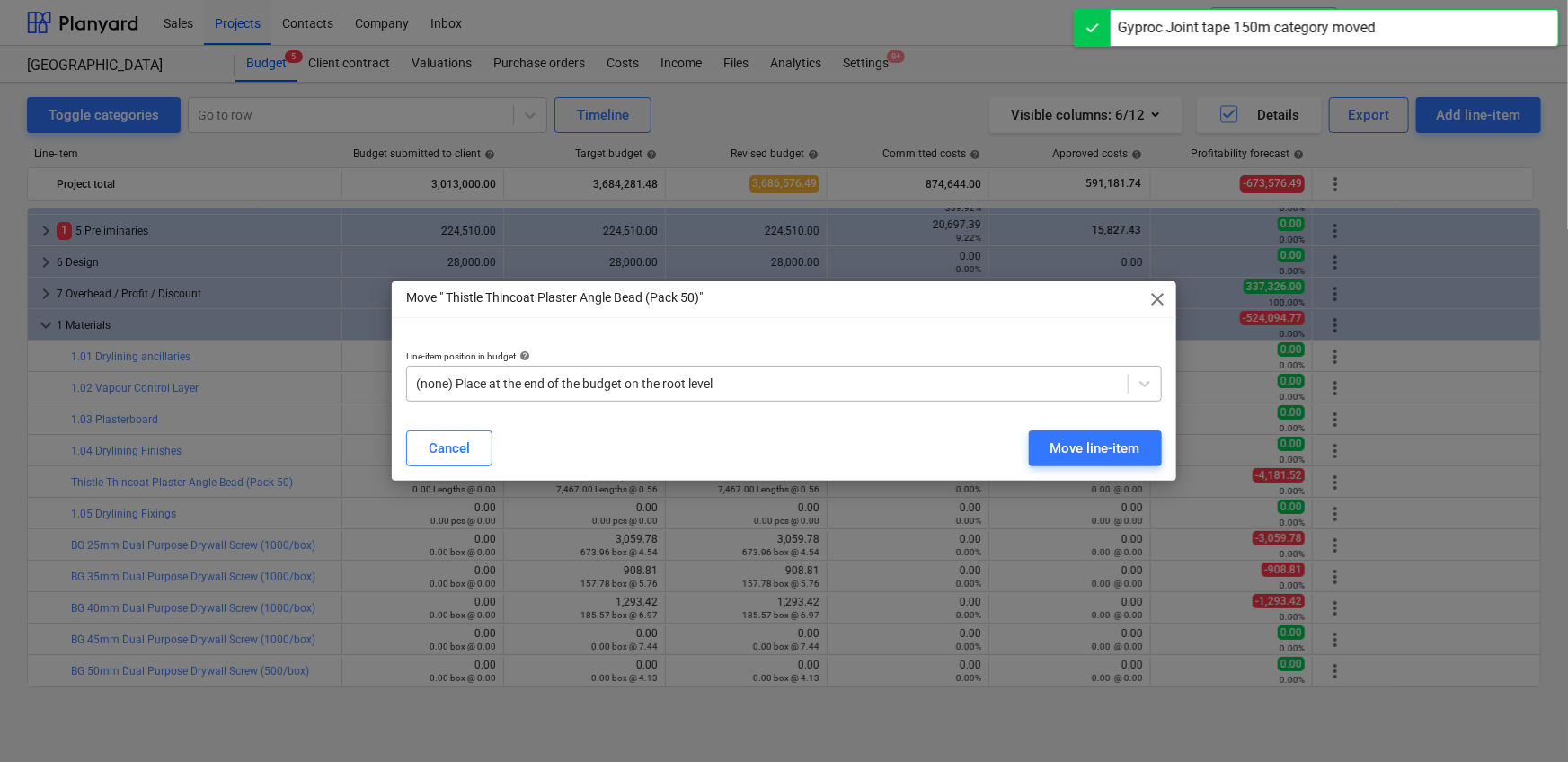
click at [681, 388] on div at bounding box center [767, 382] width 702 height 18
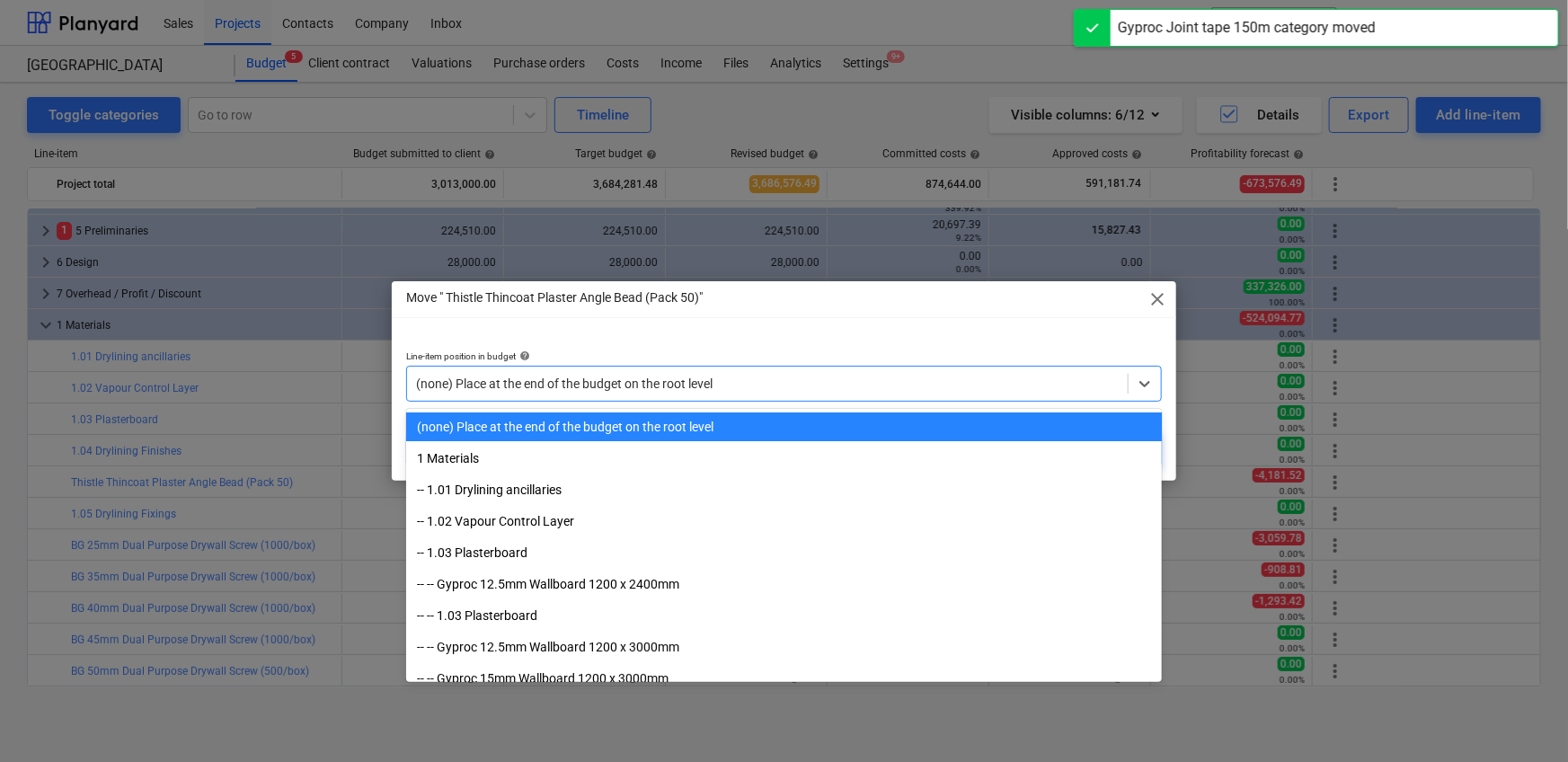
paste input "1.04"
type input "1.04"
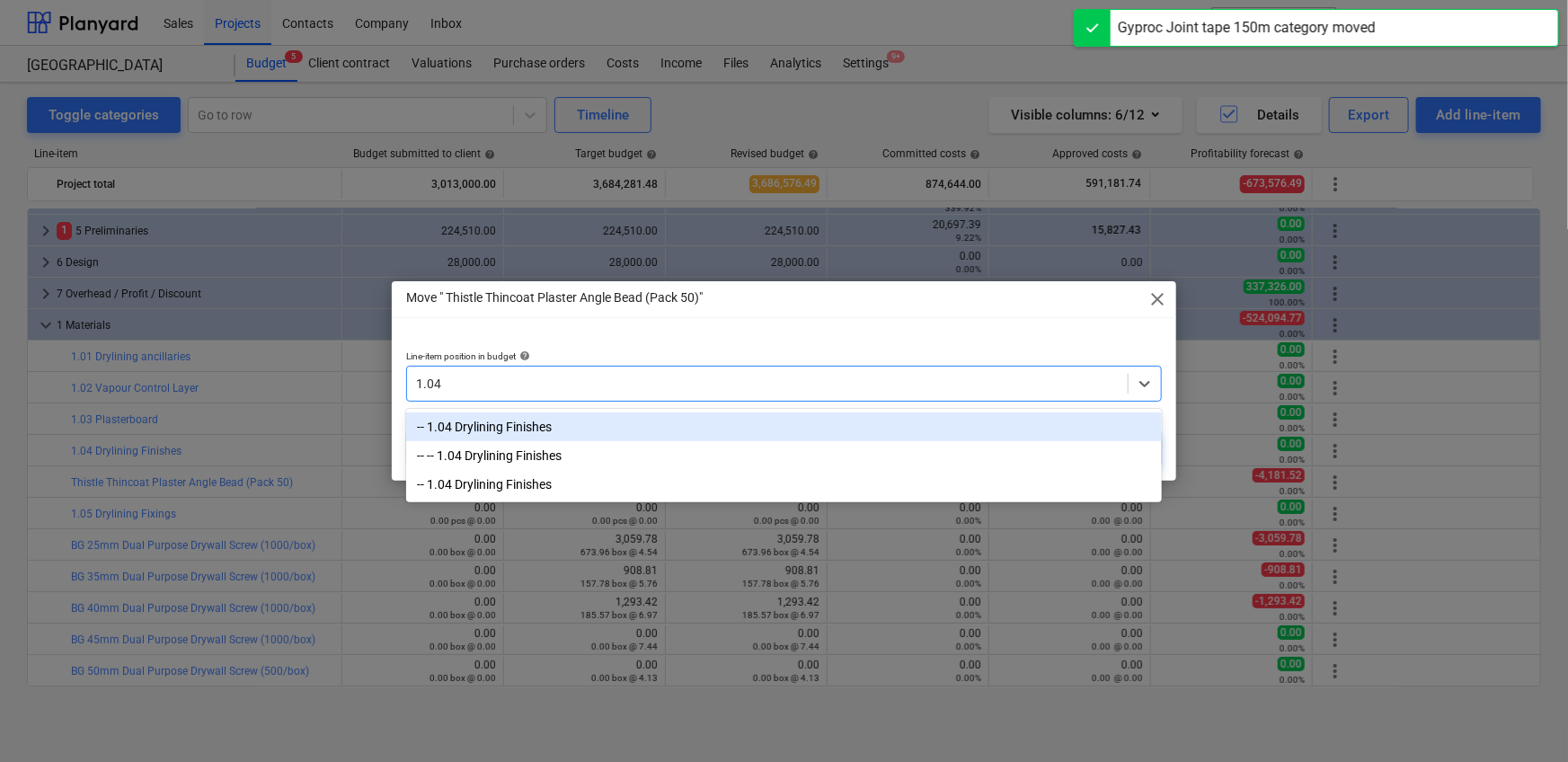
click at [611, 413] on div "-- 1.04 Drylining Finishes" at bounding box center [784, 426] width 756 height 29
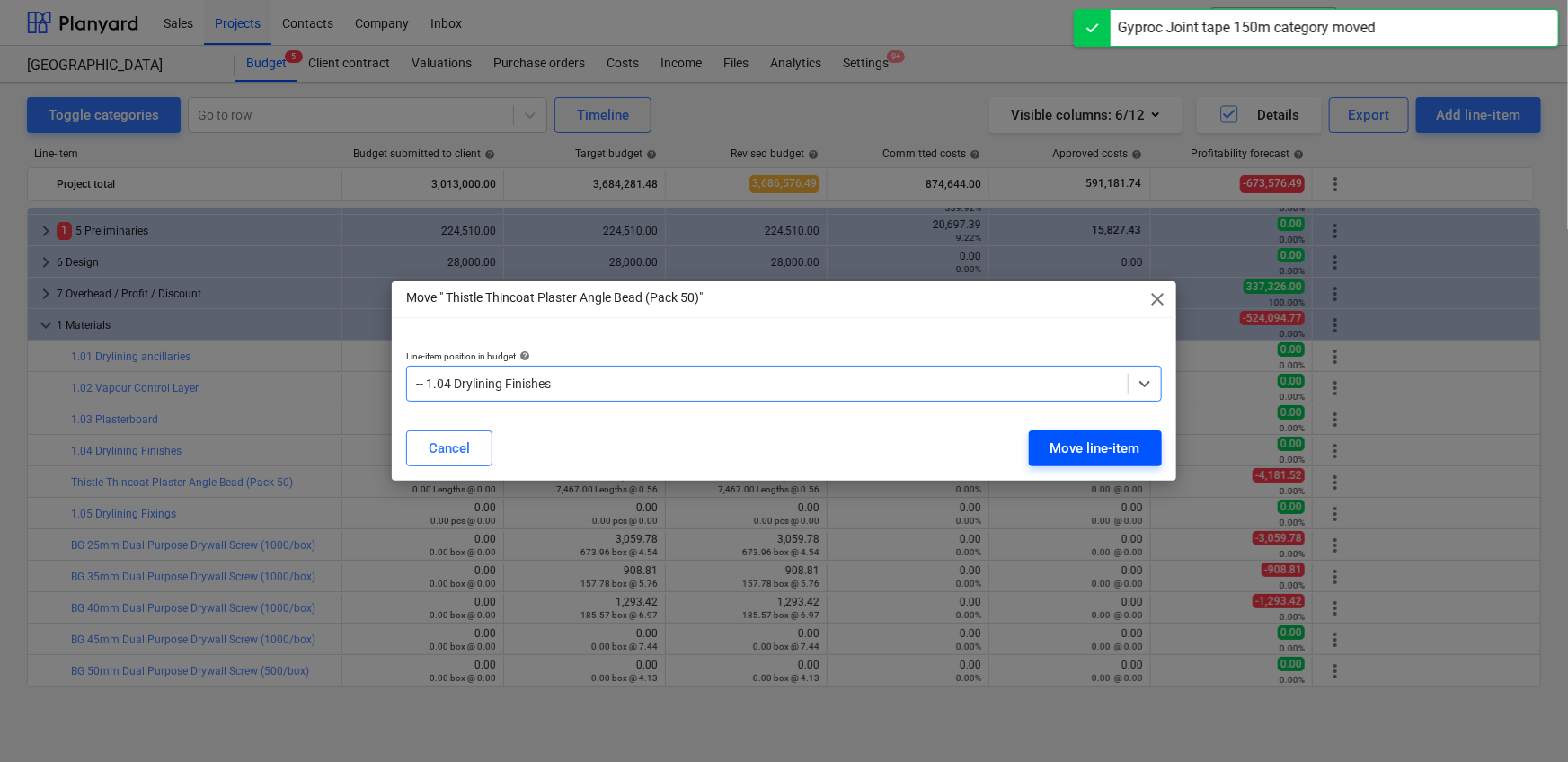
click at [1028, 449] on div "Move line-item" at bounding box center [1094, 448] width 89 height 23
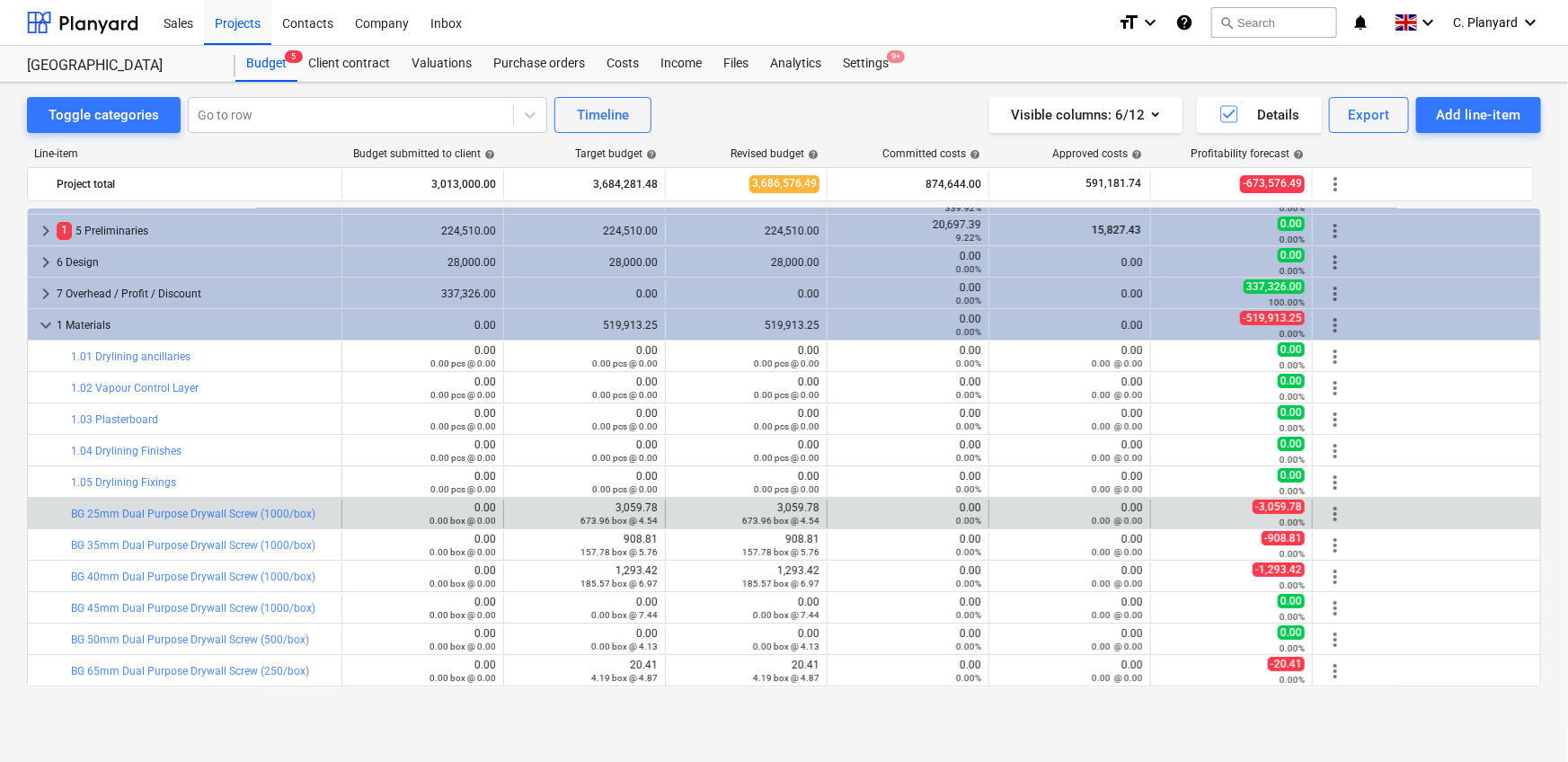
click at [1028, 476] on span "more_vert" at bounding box center [1335, 513] width 21 height 21
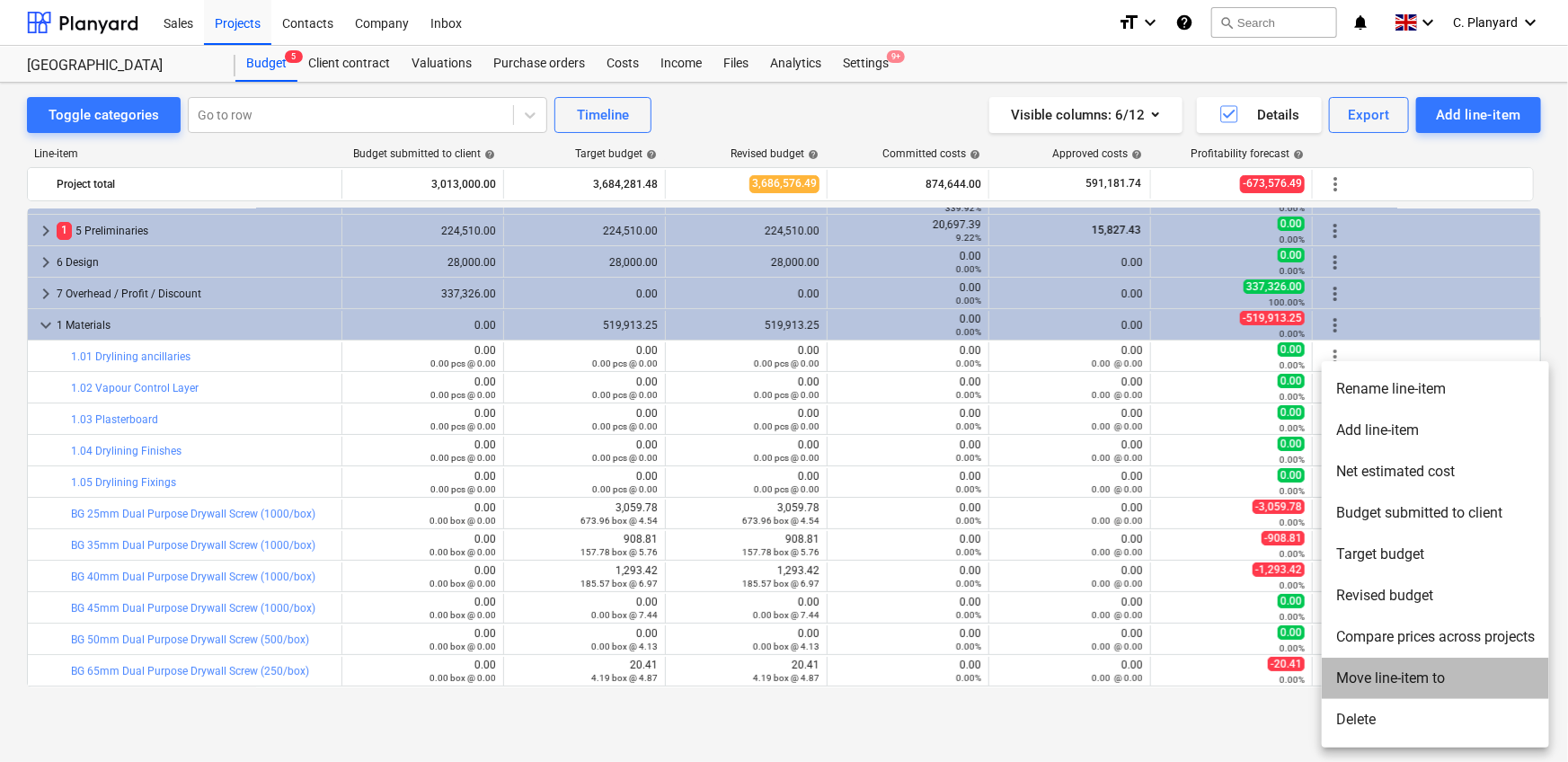
click at [1028, 476] on li "Move line-item to" at bounding box center [1435, 677] width 228 height 41
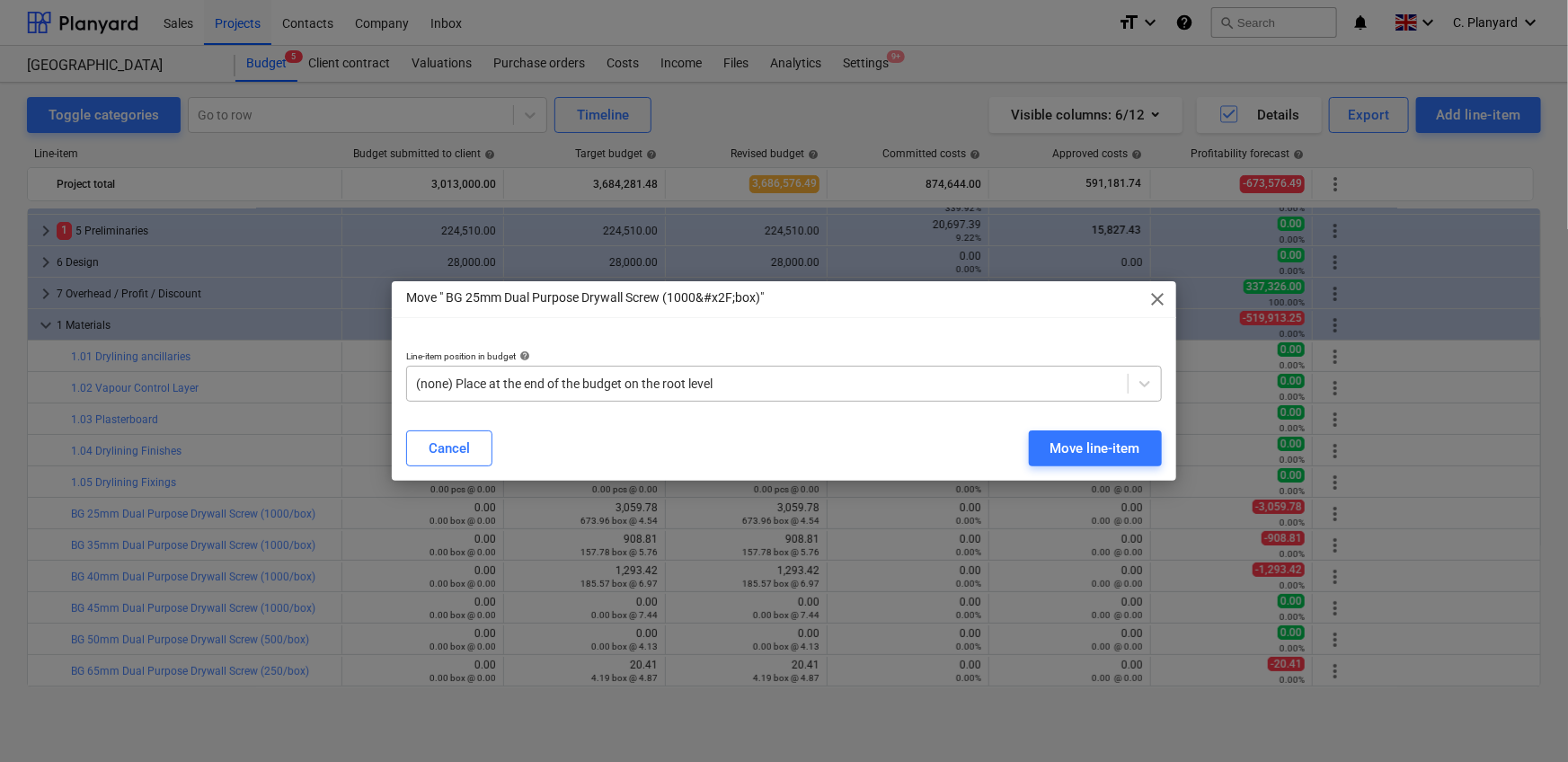
click at [656, 376] on div at bounding box center [767, 382] width 702 height 18
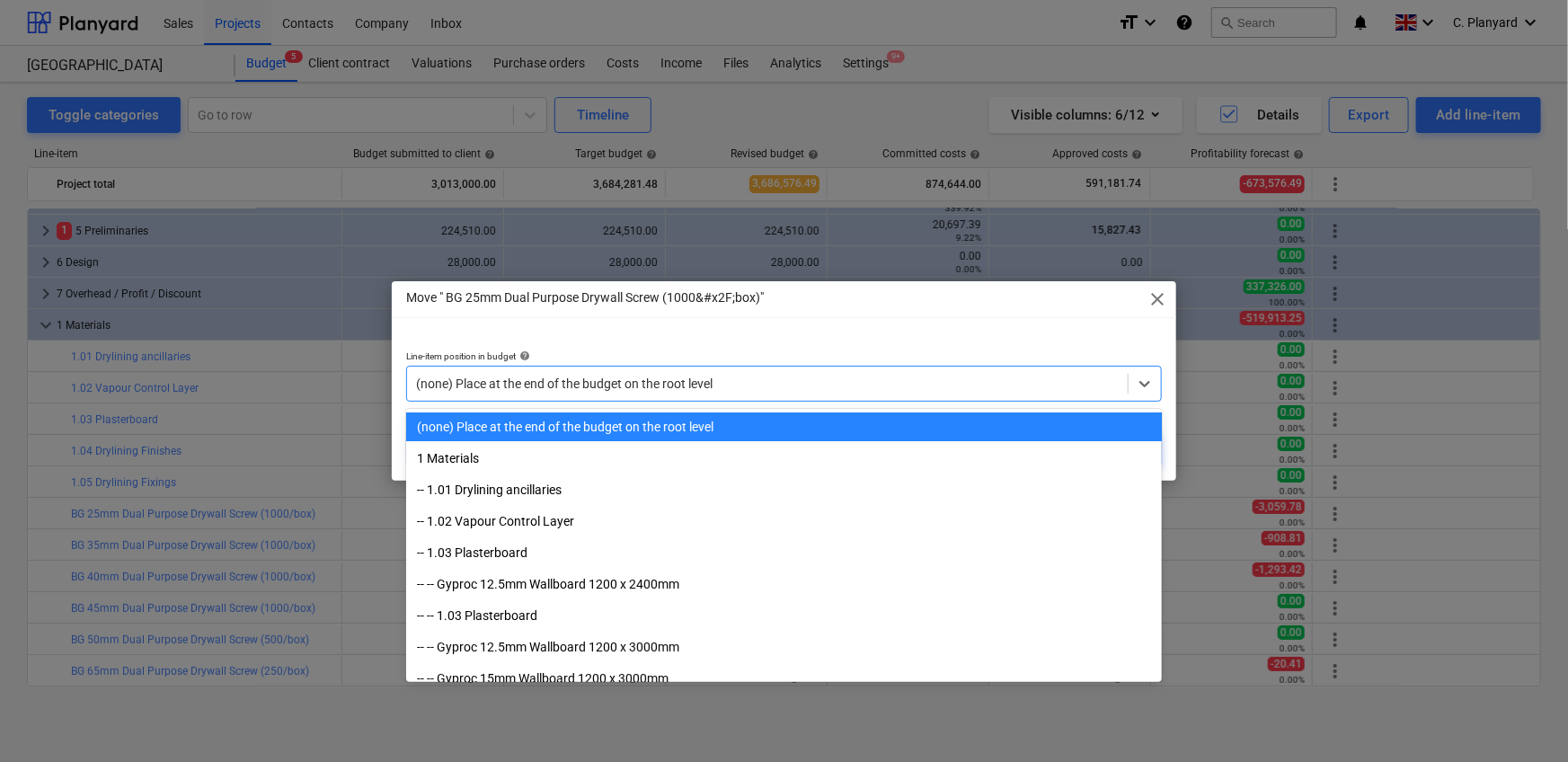
paste input "1.05"
type input "1.05"
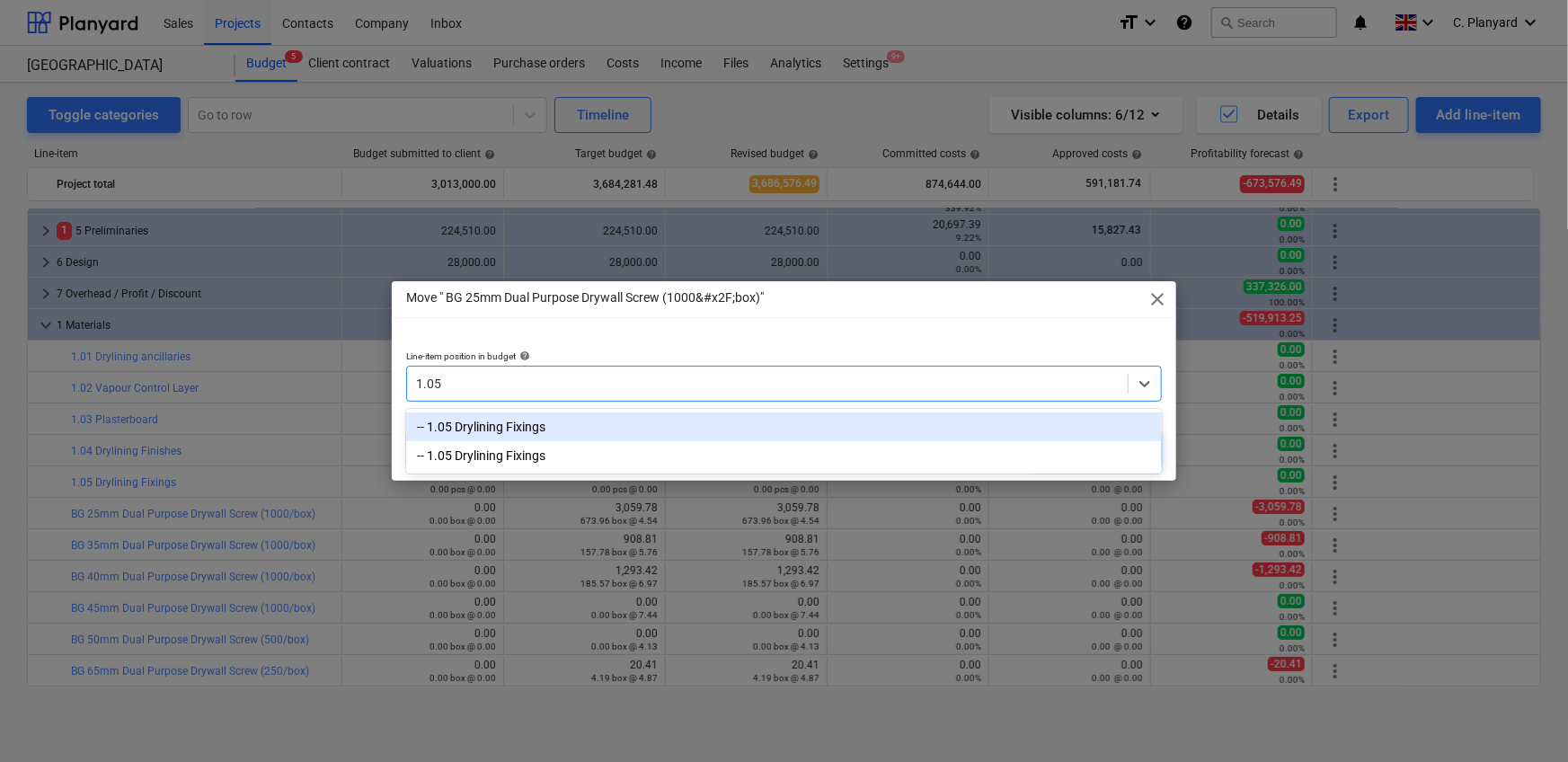
click at [584, 411] on div "-- 1.05 Drylining Fixings -- 1.05 Drylining Fixings" at bounding box center [784, 440] width 756 height 64
click at [590, 417] on div "-- 1.05 Drylining Fixings" at bounding box center [784, 426] width 756 height 29
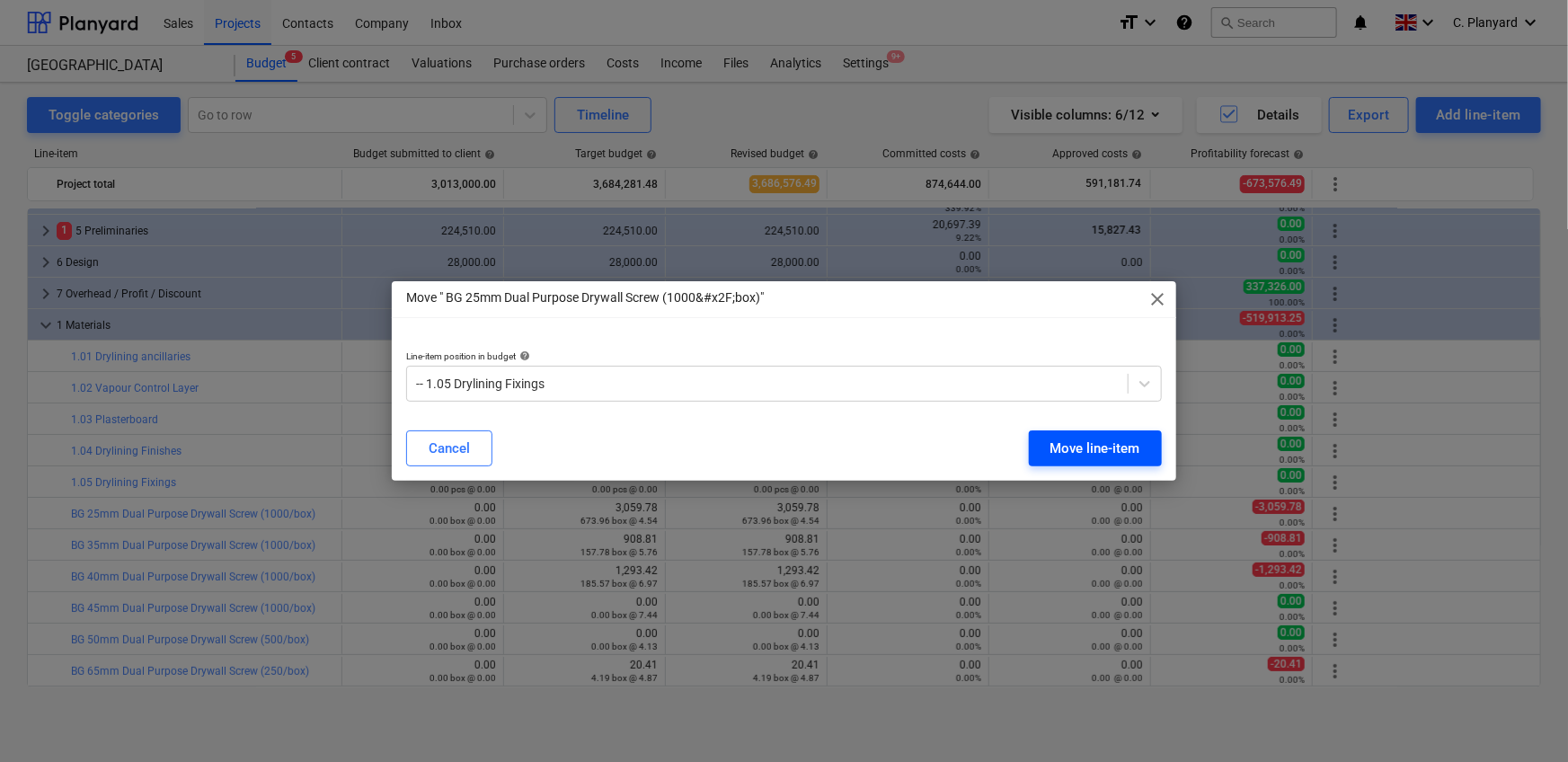
click at [1028, 470] on div "Cancel Move line-item" at bounding box center [784, 448] width 777 height 51
click at [1028, 448] on div "Move line-item" at bounding box center [1094, 448] width 89 height 23
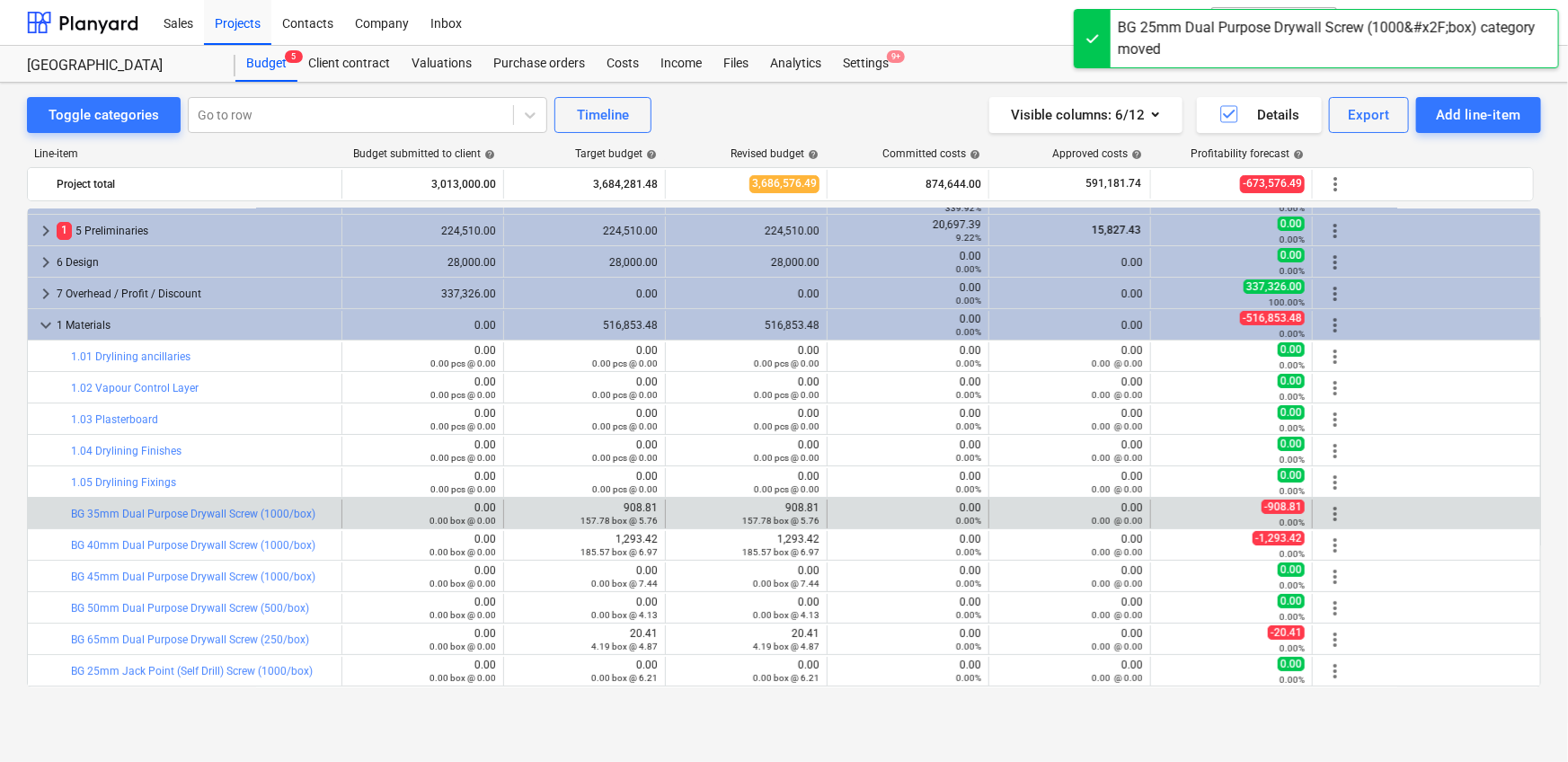
click at [1028, 476] on span "more_vert" at bounding box center [1335, 513] width 21 height 21
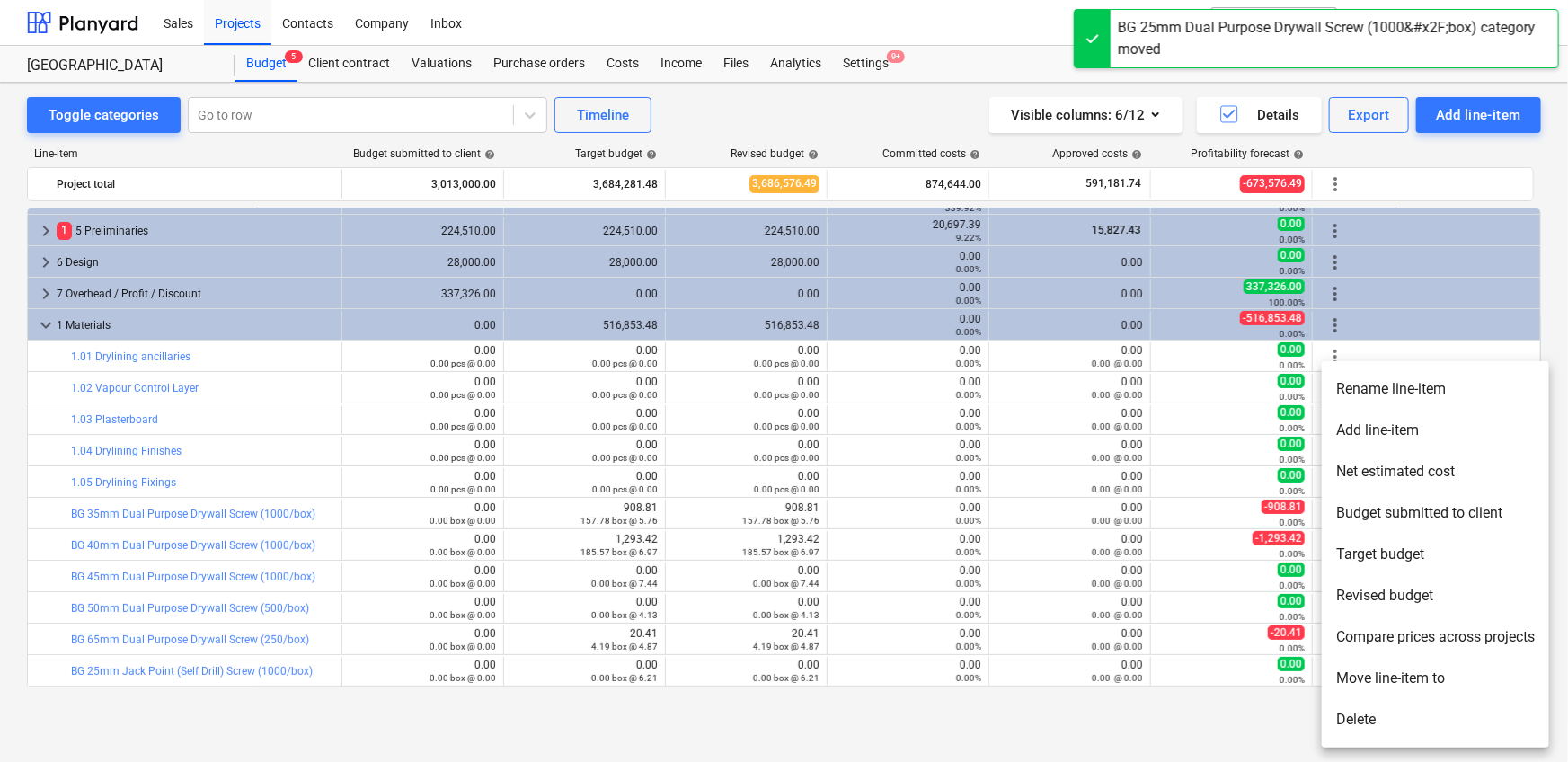
click at [1028, 476] on li "Move line-item to" at bounding box center [1435, 677] width 228 height 41
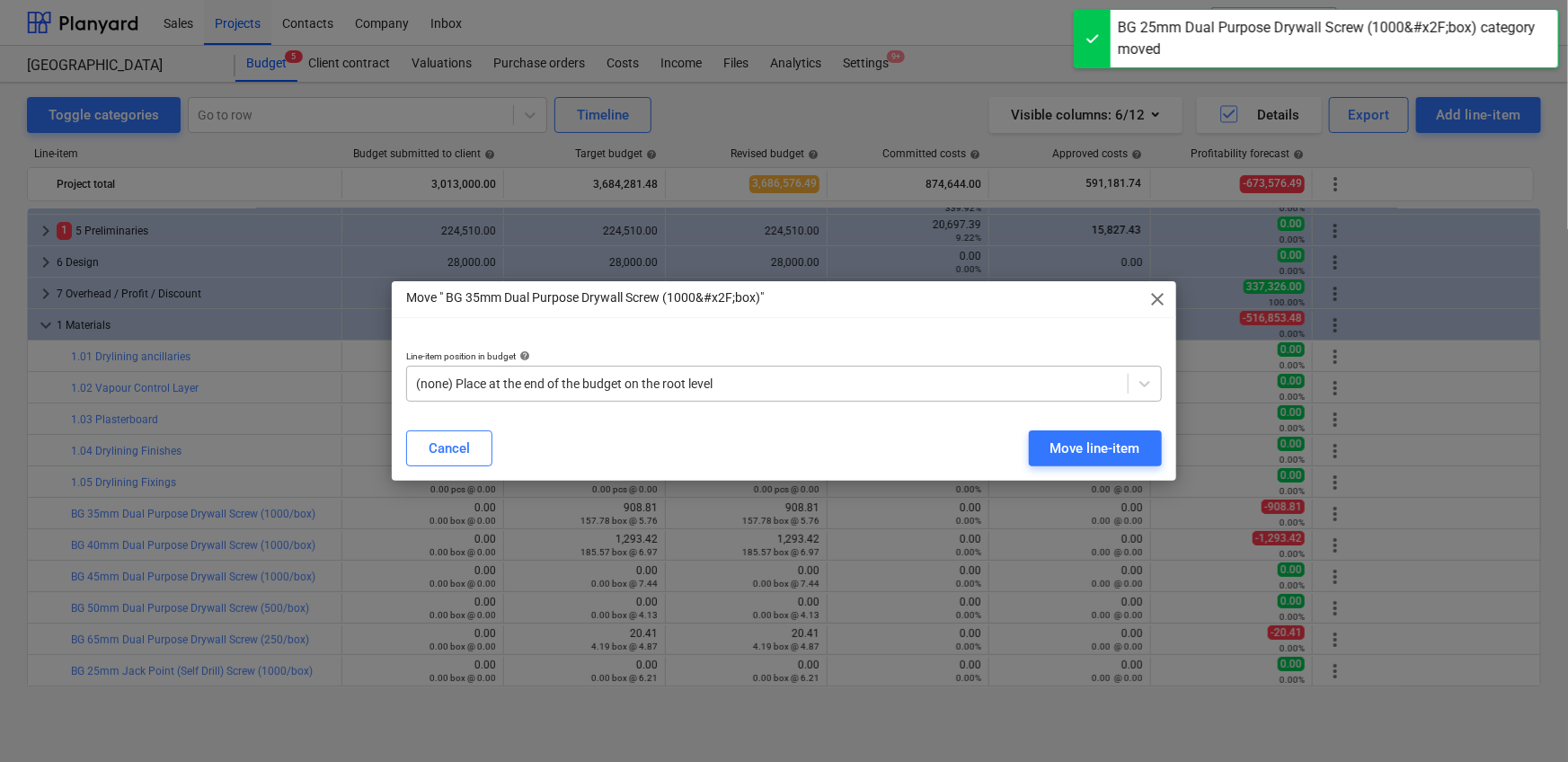
click at [654, 368] on div "(none) Place at the end of the budget on the root level" at bounding box center [784, 383] width 756 height 36
paste input "1.05"
type input "1.05"
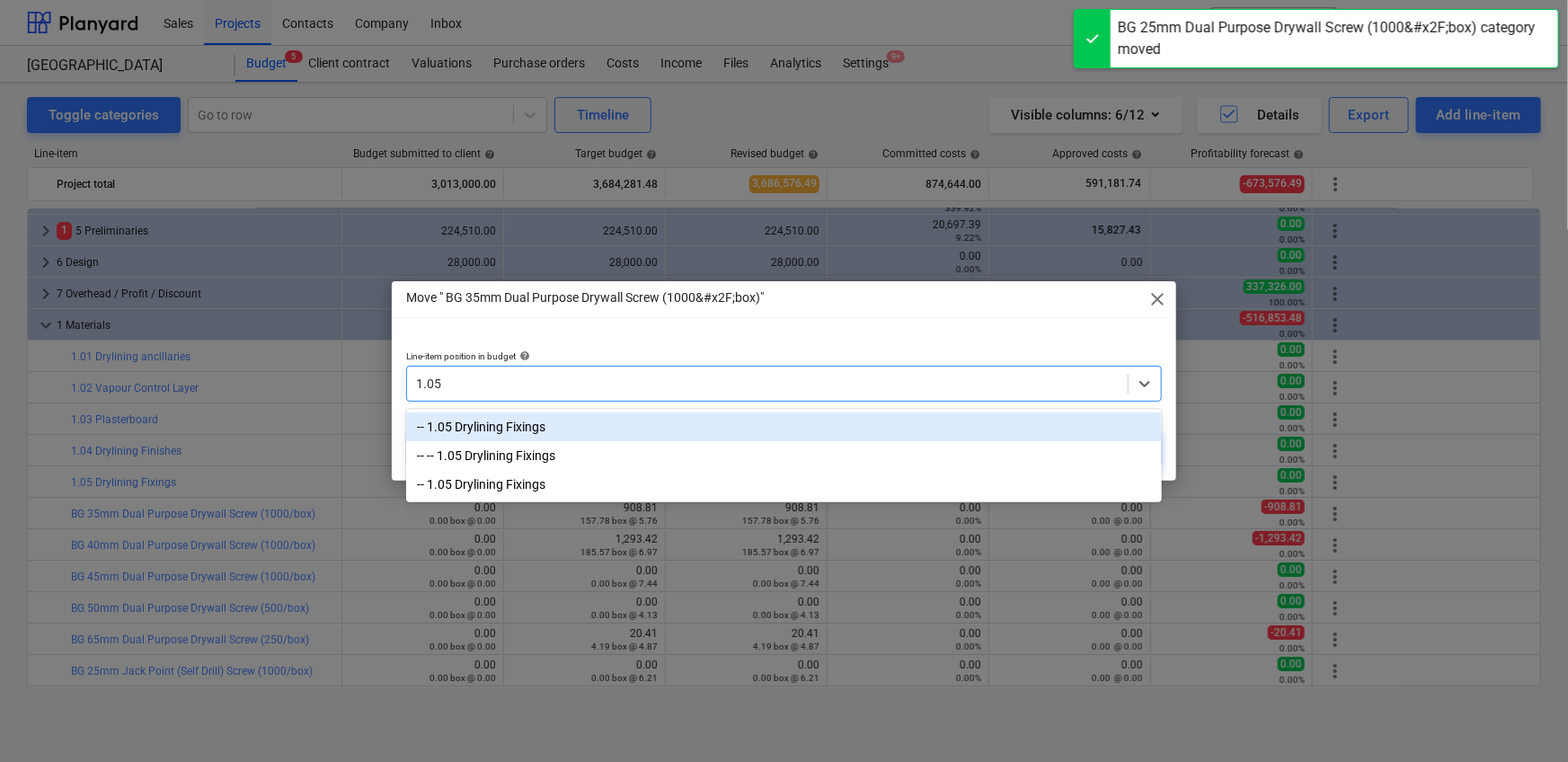
click at [758, 416] on div "-- 1.05 Drylining Fixings" at bounding box center [784, 426] width 756 height 29
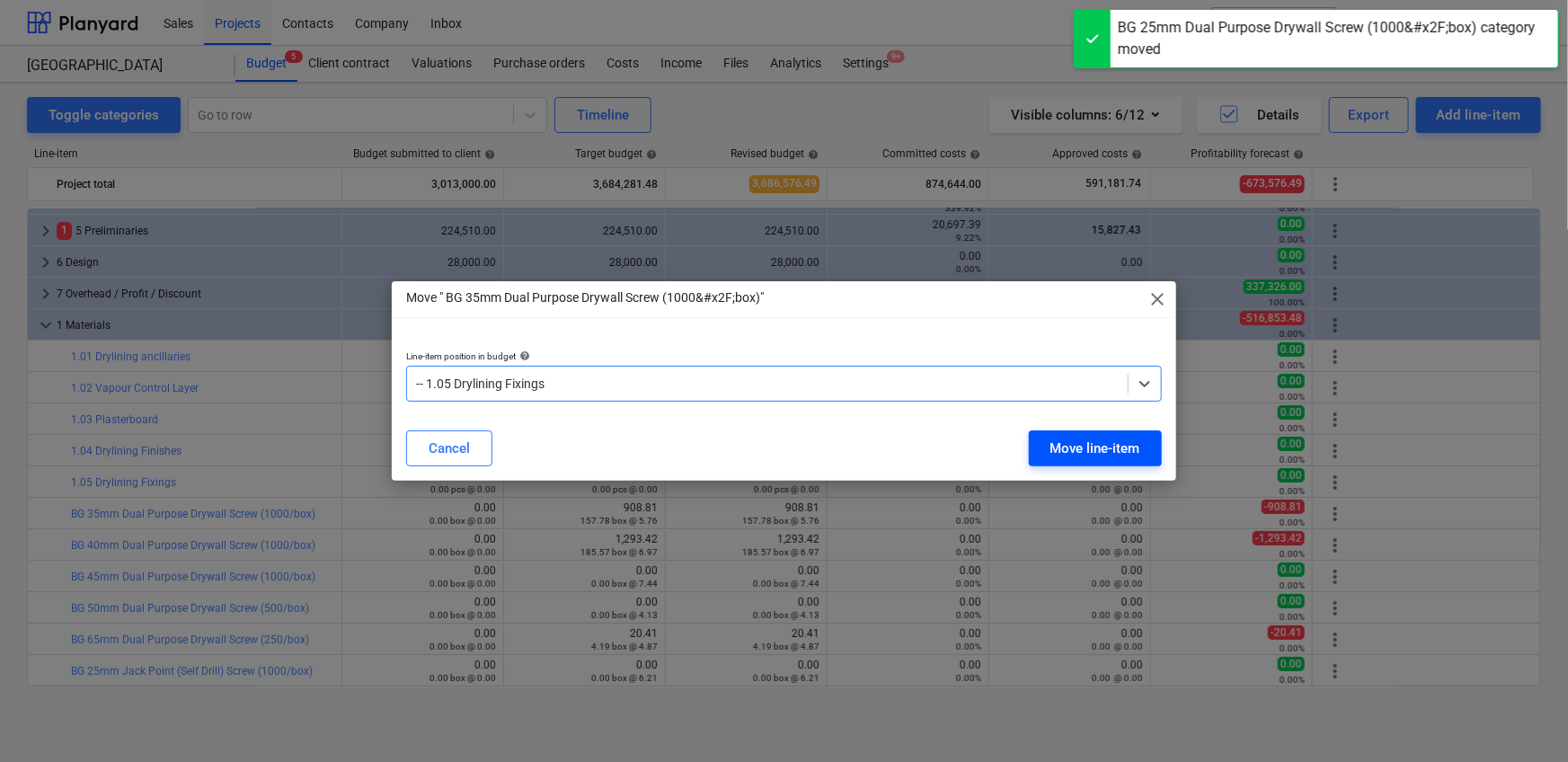
click at [1028, 451] on div "Move line-item" at bounding box center [1094, 448] width 89 height 23
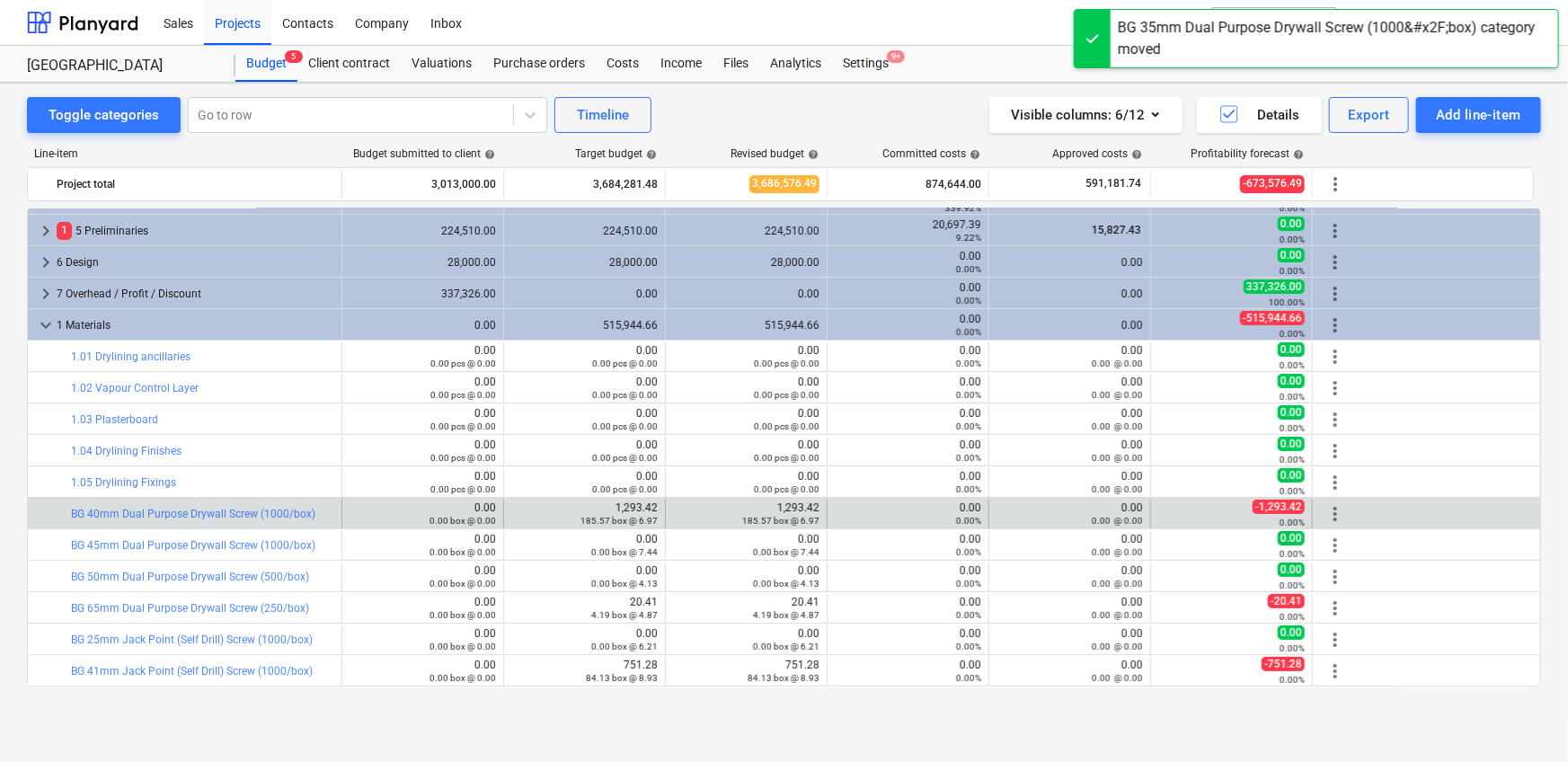
click at [1028, 476] on span "more_vert" at bounding box center [1335, 513] width 21 height 21
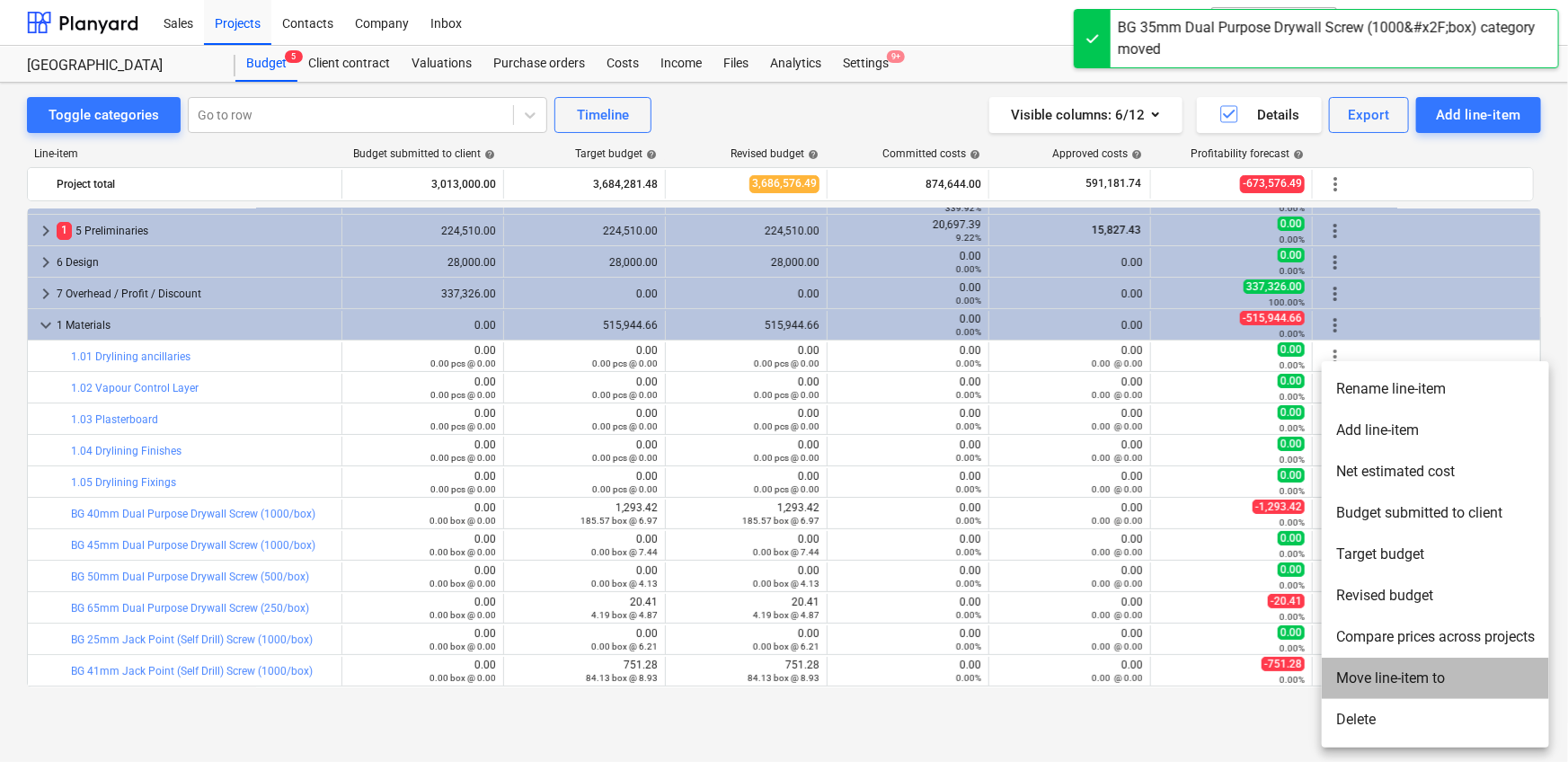
click at [1028, 476] on li "Move line-item to" at bounding box center [1435, 677] width 228 height 41
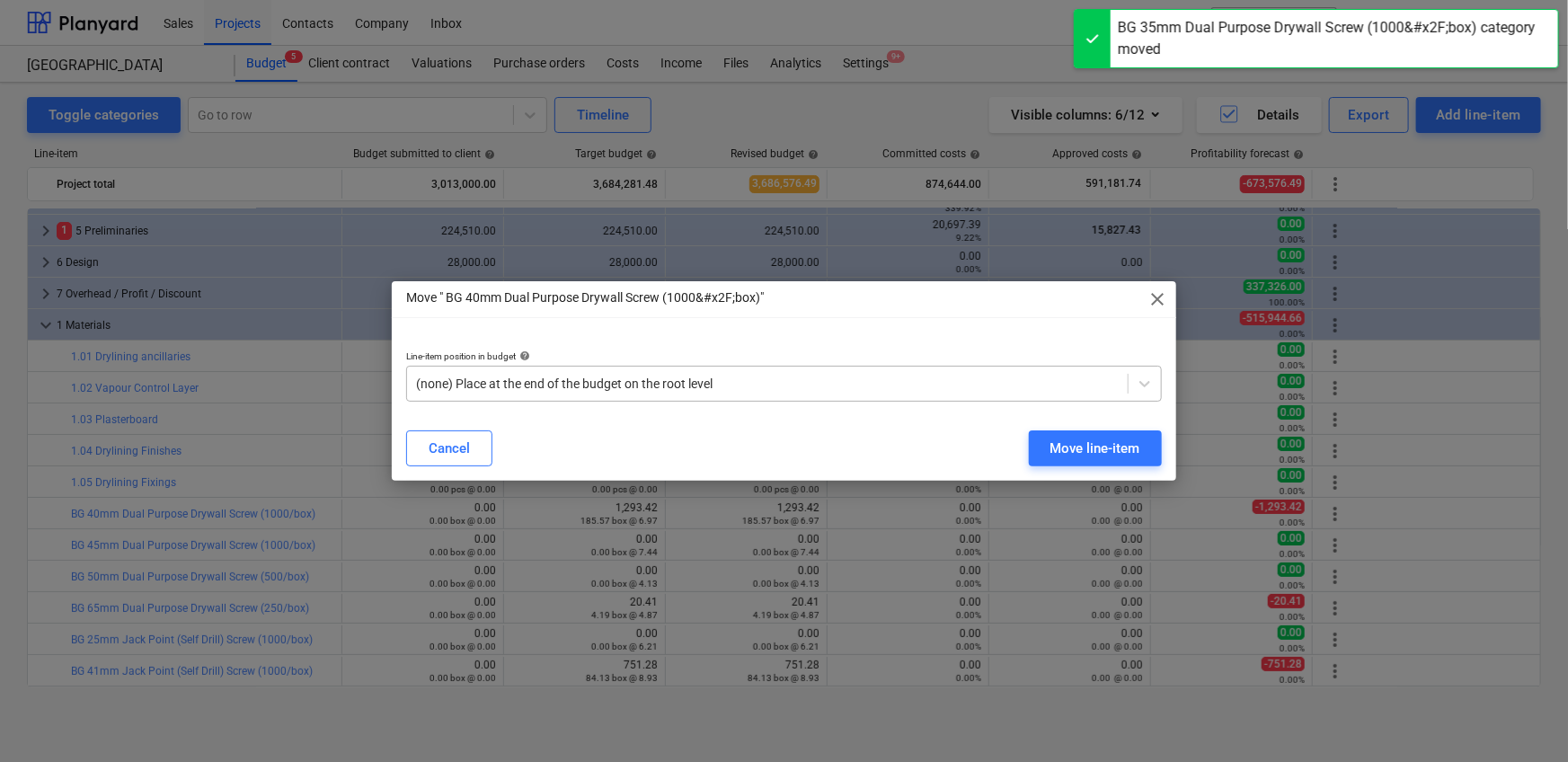
click at [791, 385] on div at bounding box center [767, 382] width 702 height 18
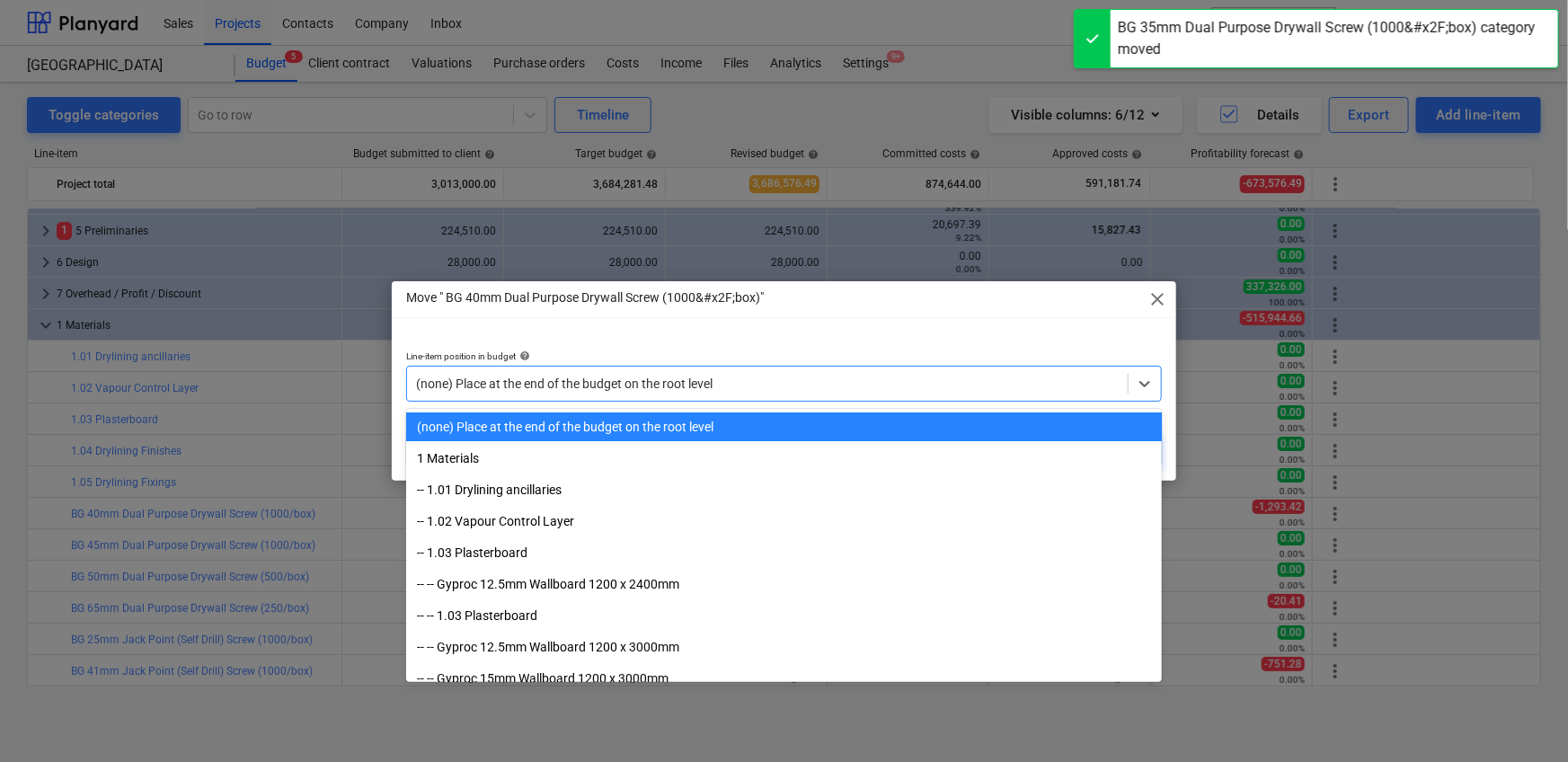
paste input "1.05"
type input "1.05"
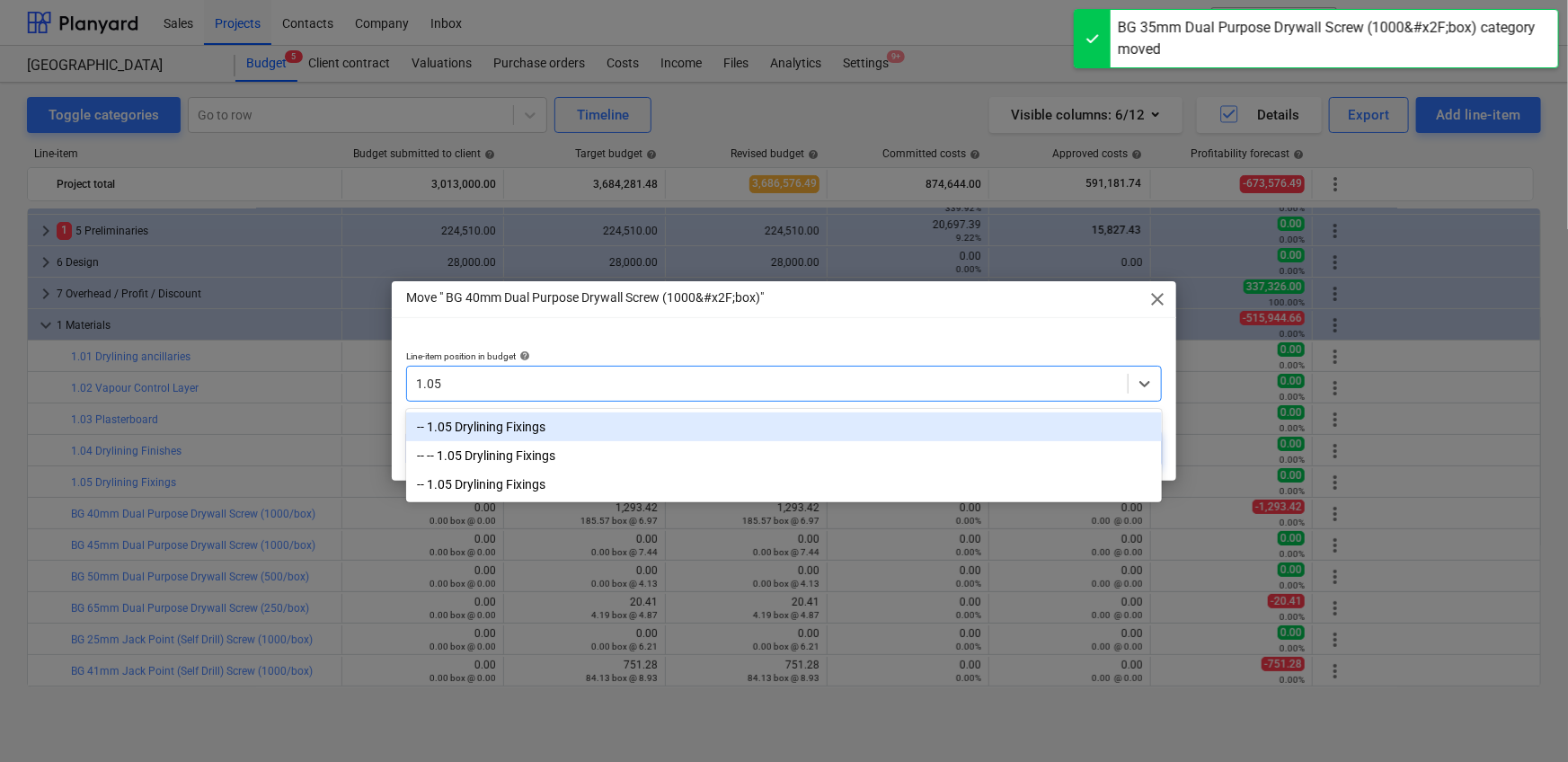
click at [716, 420] on div "-- 1.05 Drylining Fixings" at bounding box center [784, 426] width 756 height 29
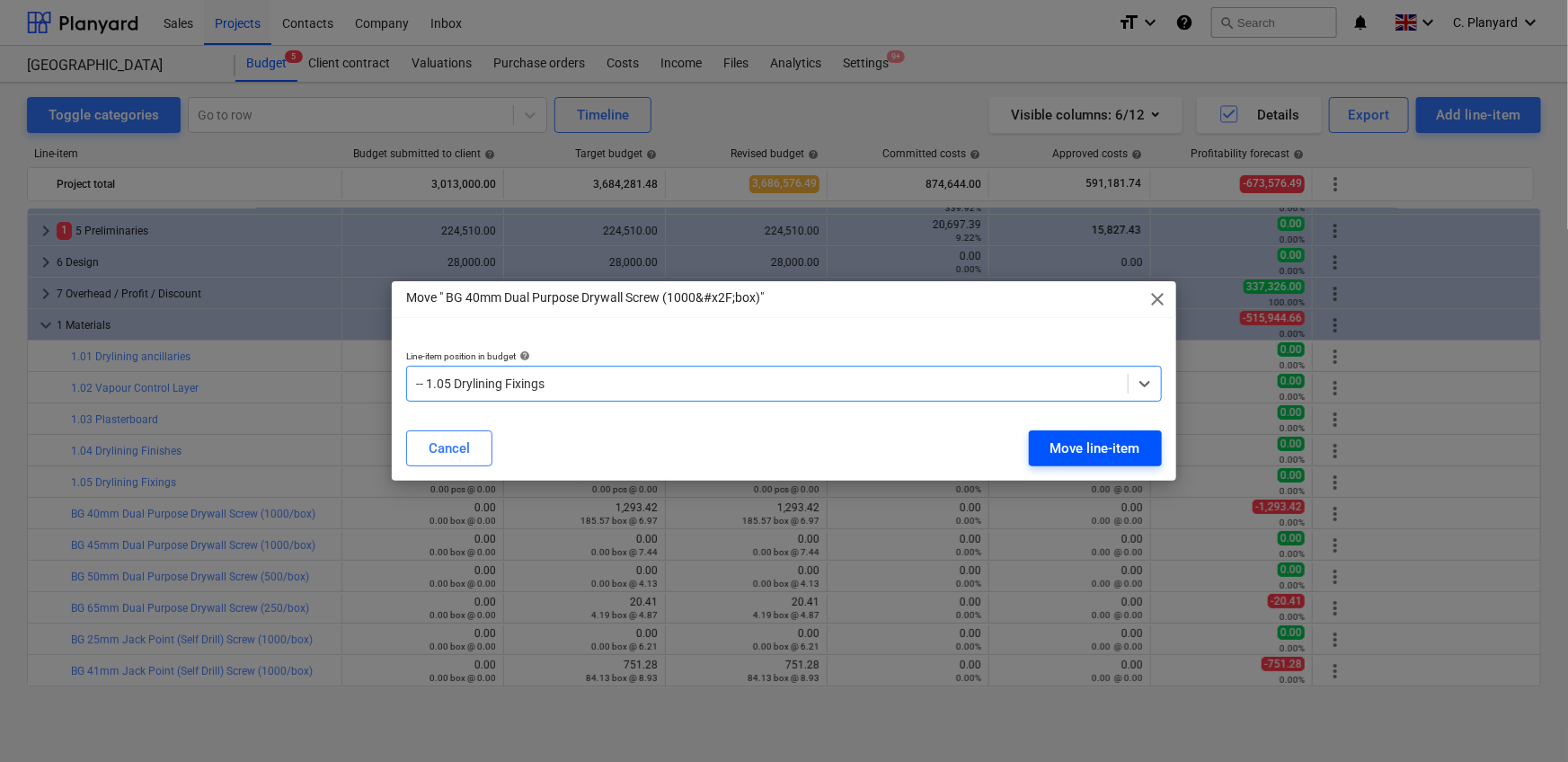
click at [1028, 446] on div "Move line-item" at bounding box center [1094, 448] width 89 height 23
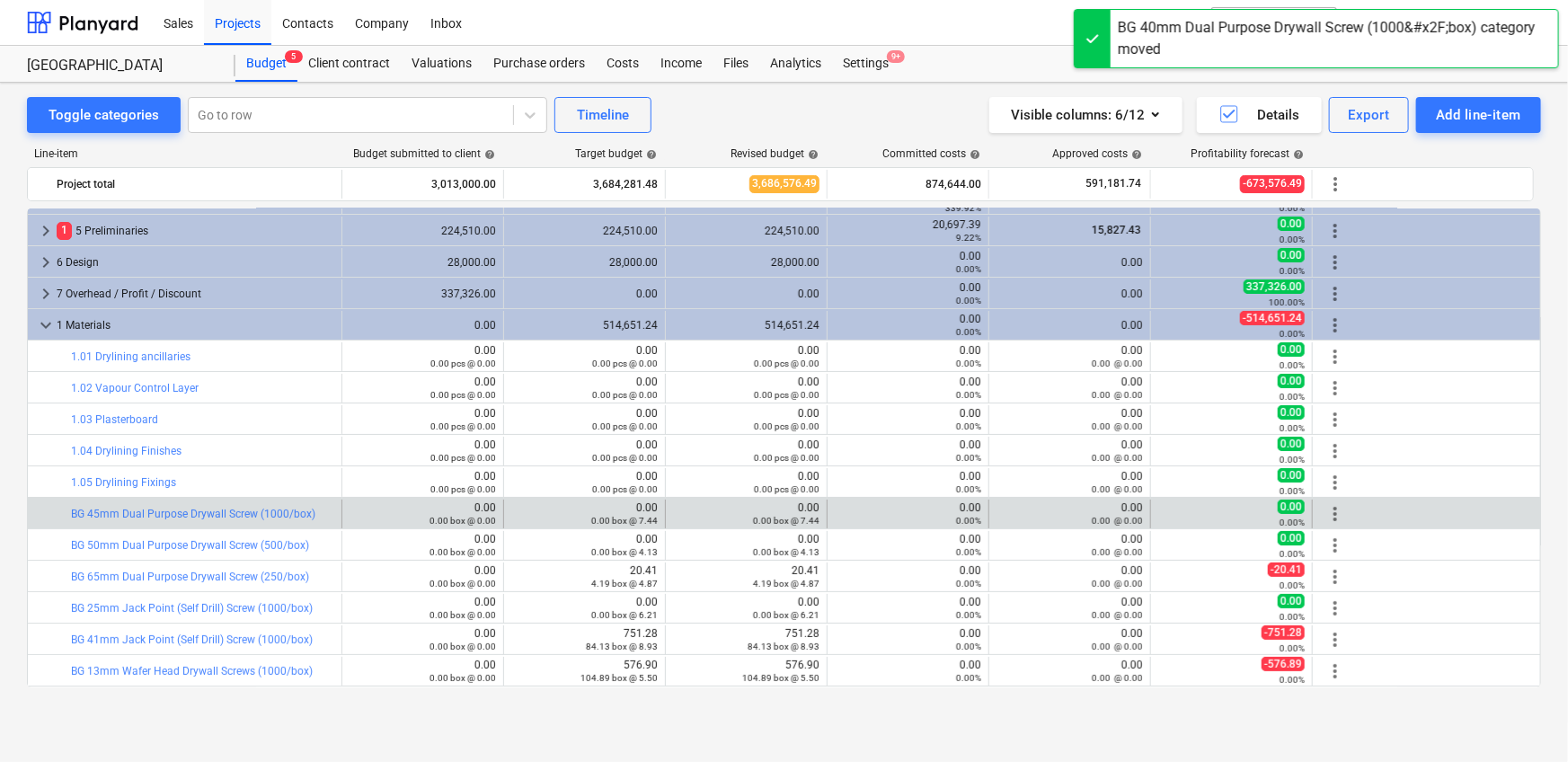
click at [1028, 476] on span "more_vert" at bounding box center [1335, 513] width 21 height 21
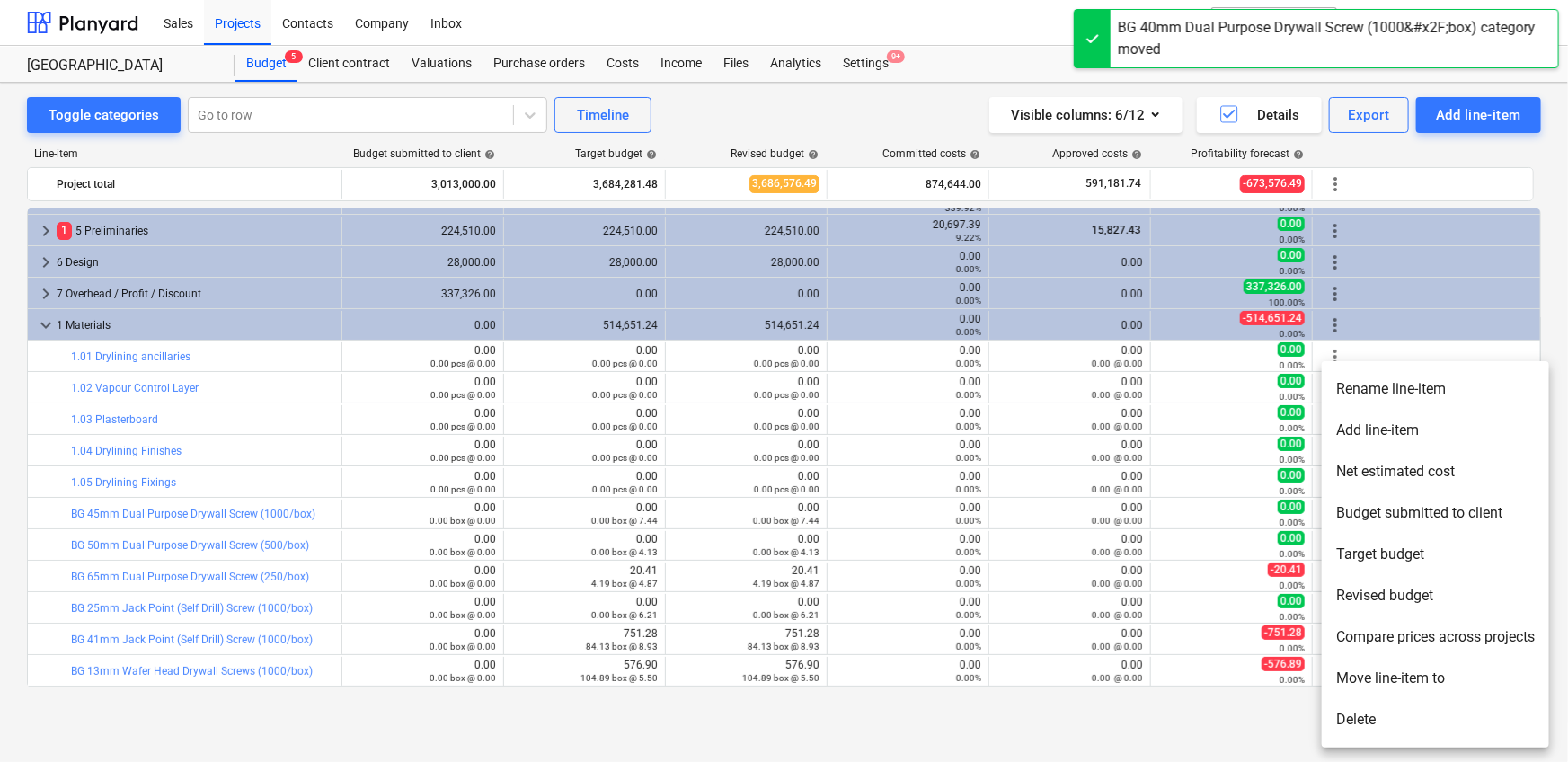
click at [1028, 476] on li "Move line-item to" at bounding box center [1435, 677] width 228 height 41
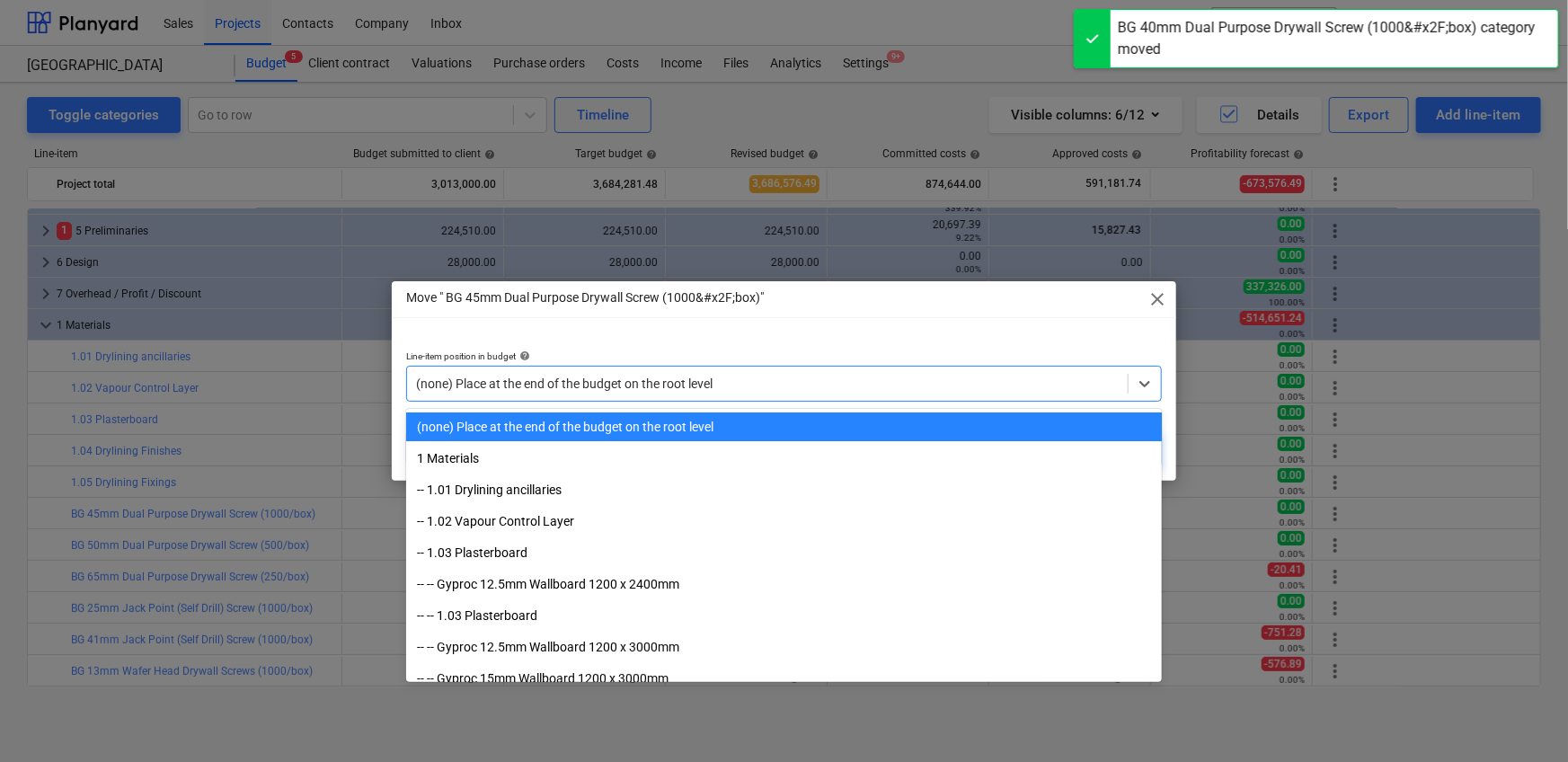
click at [713, 371] on div "(none) Place at the end of the budget on the root level" at bounding box center [768, 383] width 721 height 25
paste input "1.05"
type input "1.05"
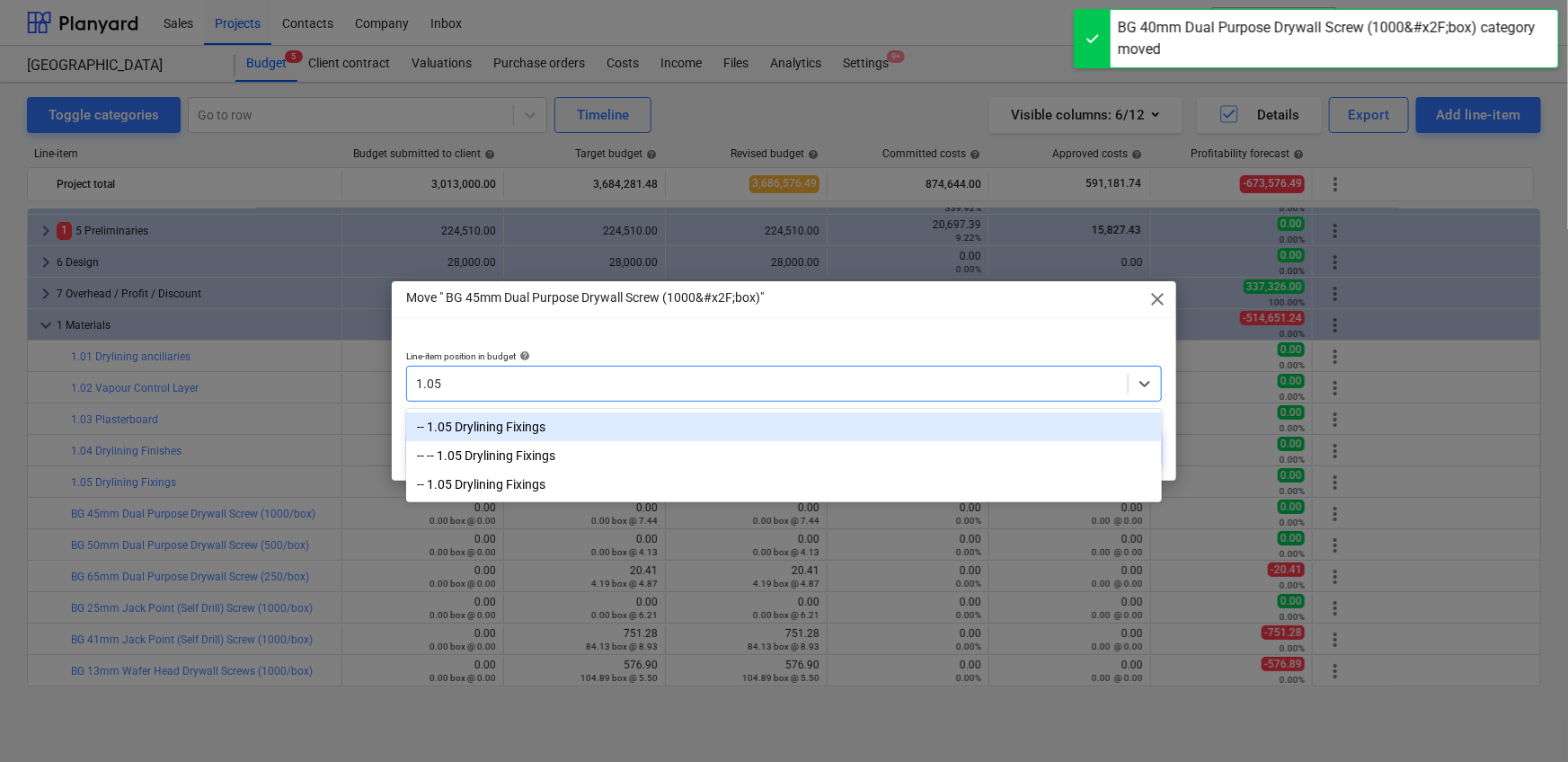
click at [652, 421] on div "-- 1.05 Drylining Fixings" at bounding box center [784, 426] width 756 height 29
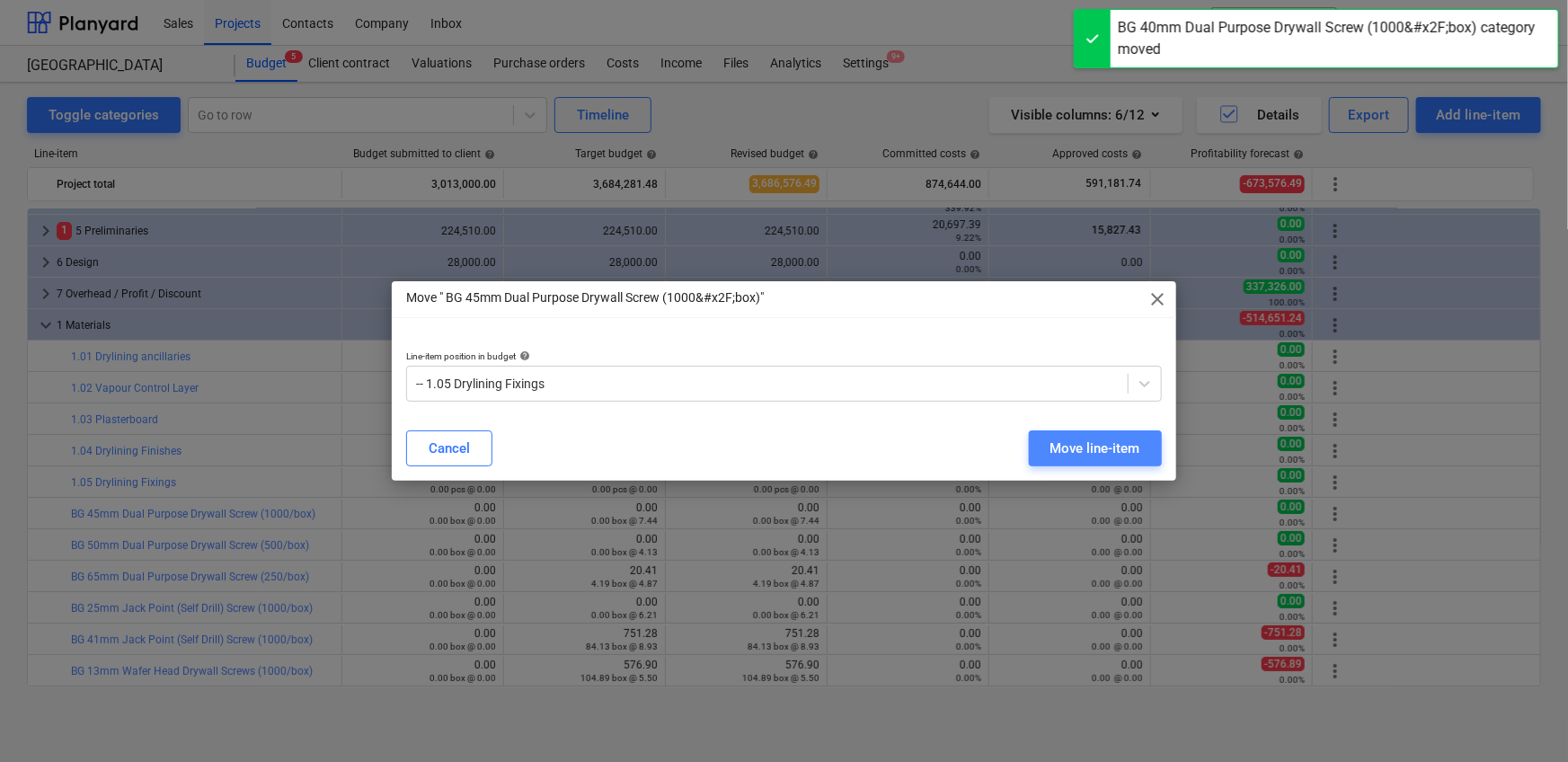
click at [1028, 441] on div "Move line-item" at bounding box center [1094, 448] width 89 height 23
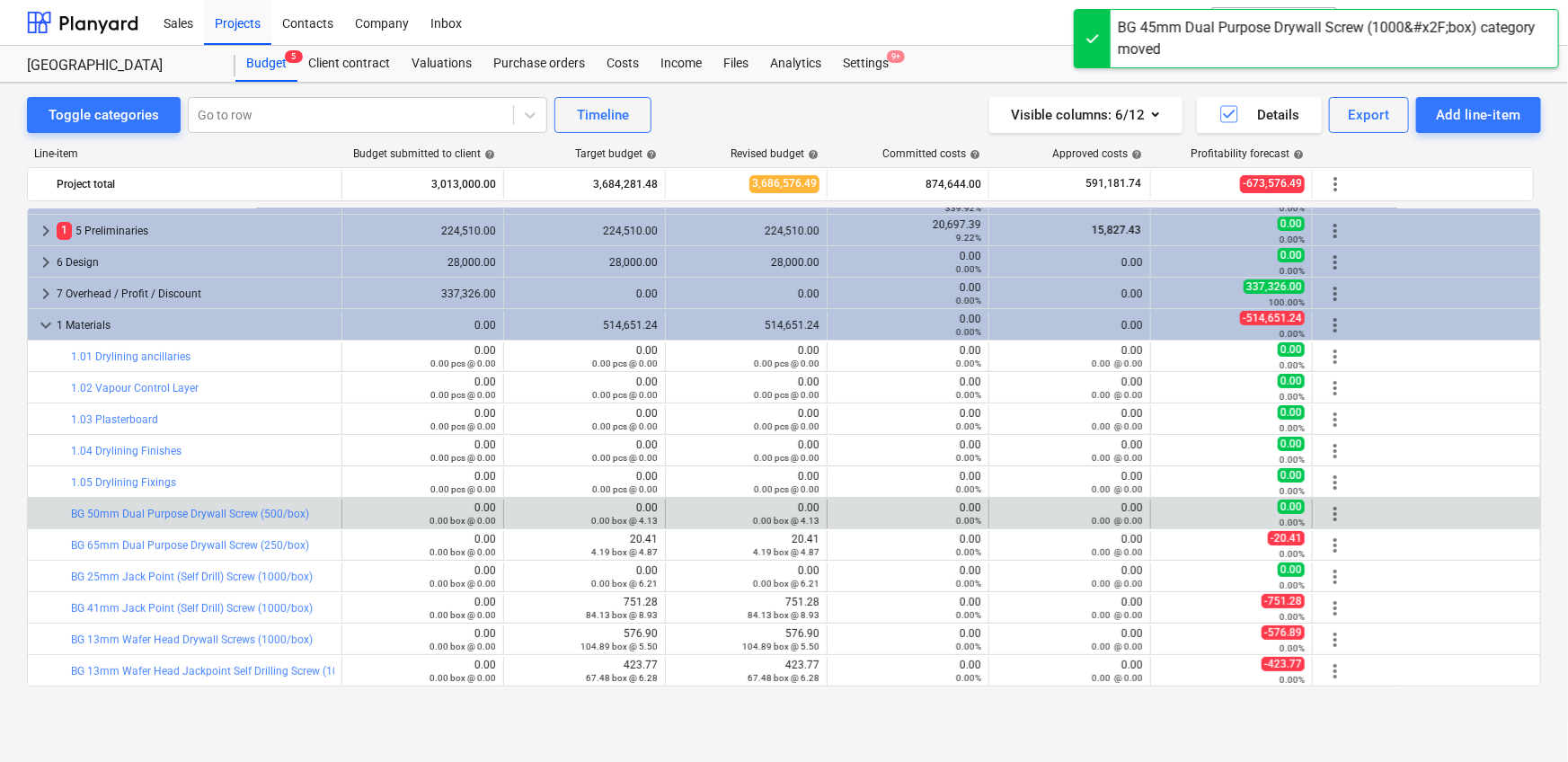
click at [1028, 476] on span "more_vert" at bounding box center [1335, 513] width 21 height 21
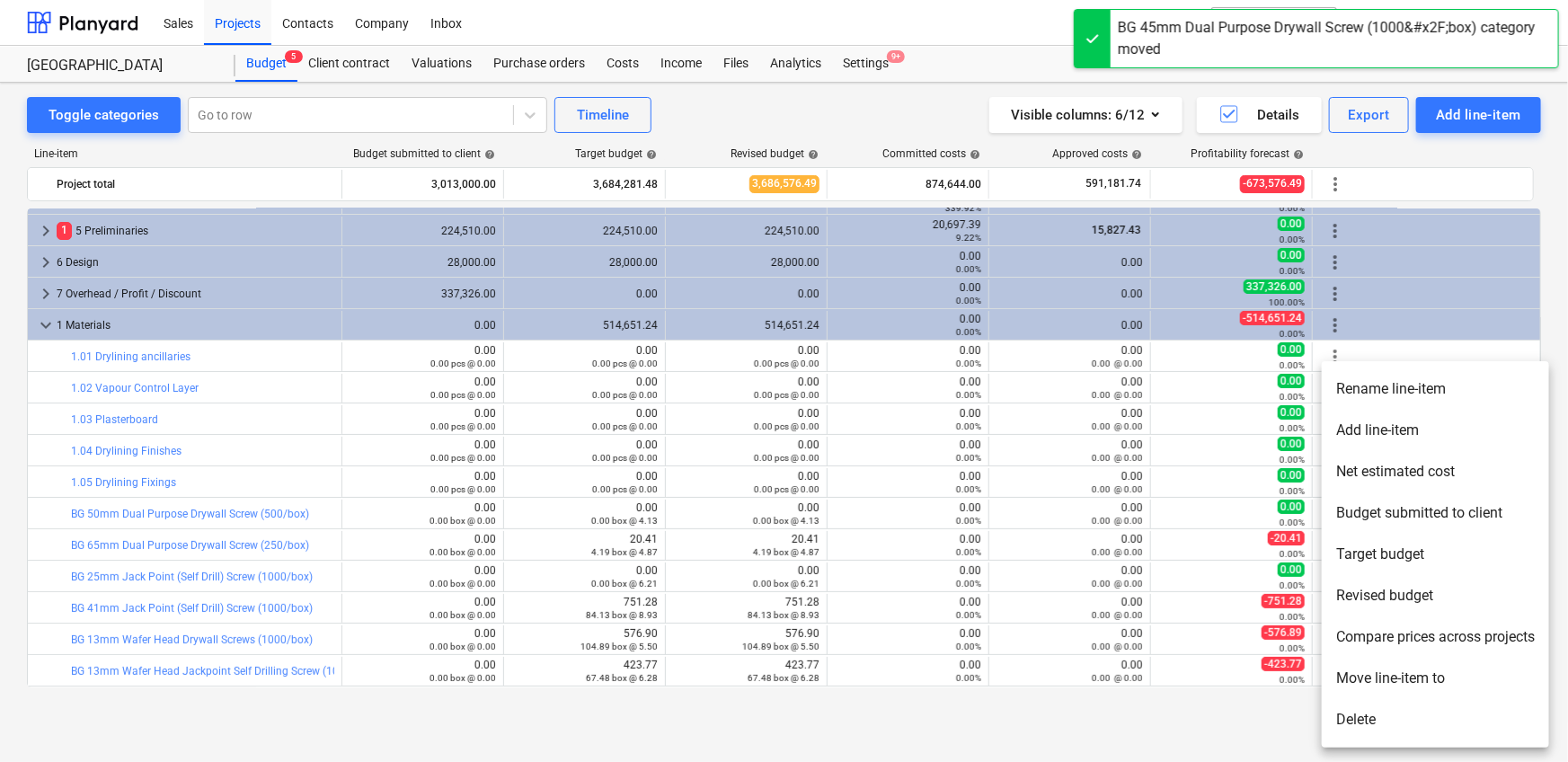
click at [1028, 476] on li "Move line-item to" at bounding box center [1435, 677] width 228 height 41
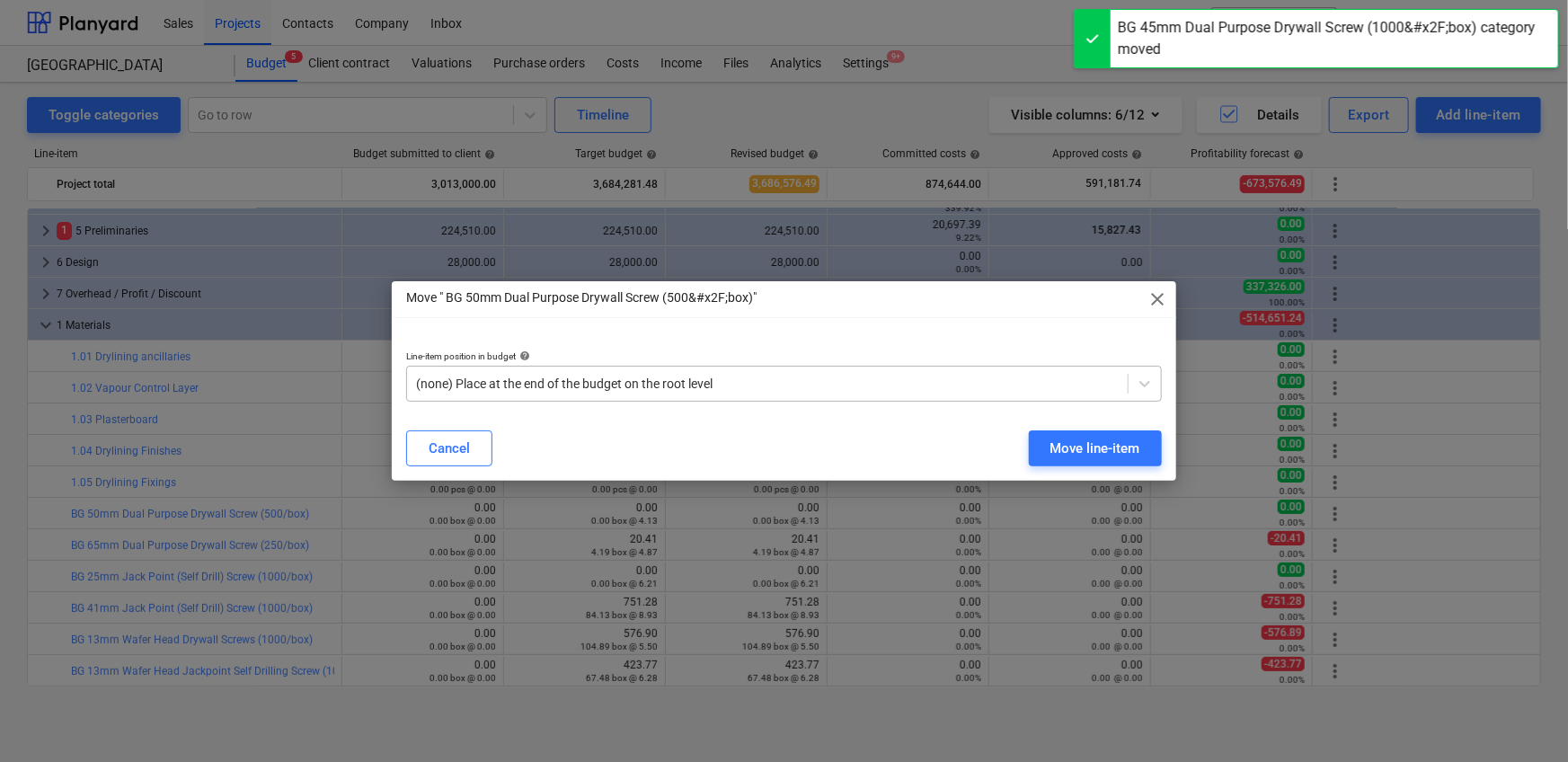
click at [869, 381] on div at bounding box center [767, 382] width 702 height 18
paste input "1.05"
type input "1.05"
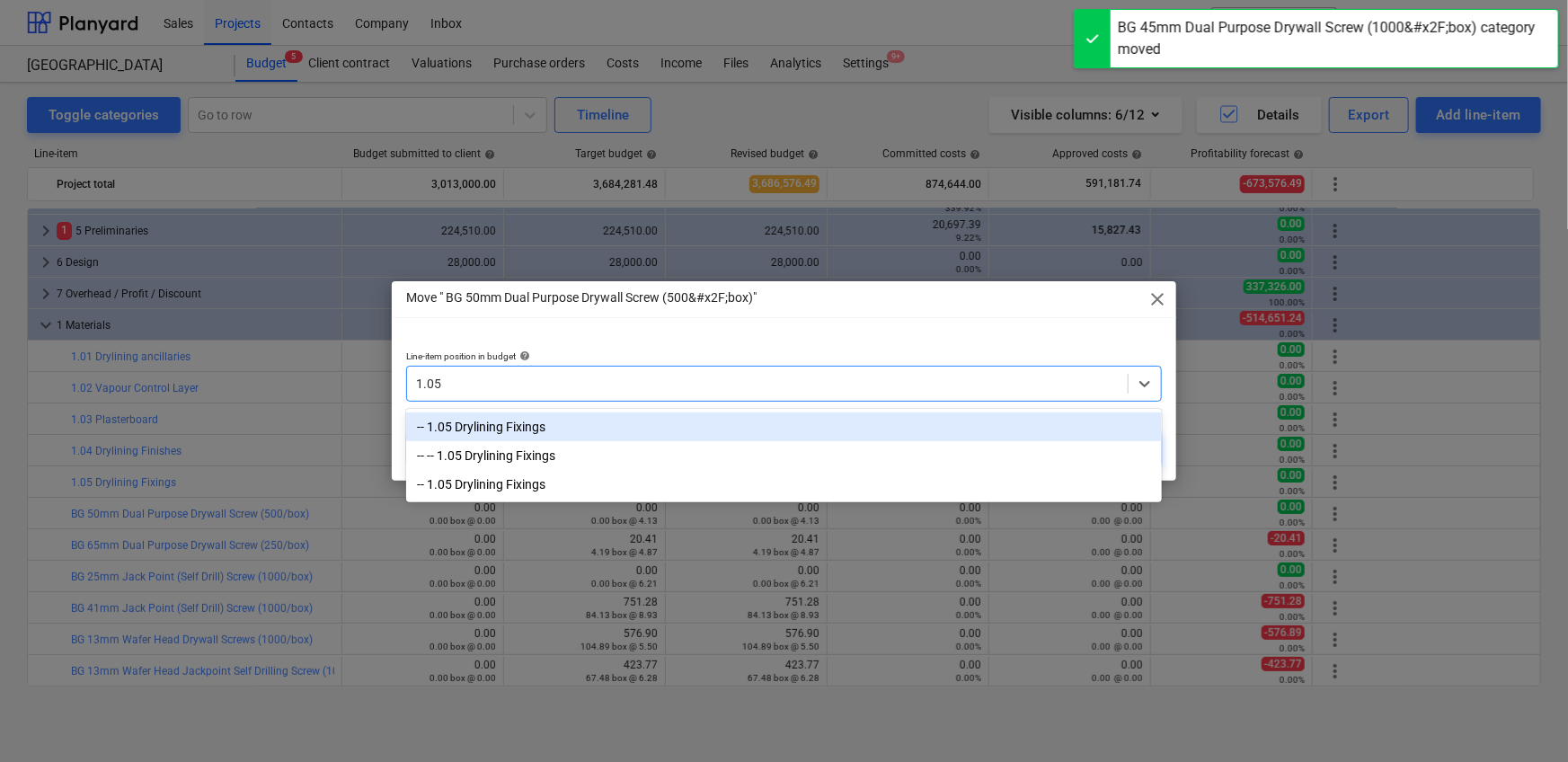
click at [749, 422] on div "-- 1.05 Drylining Fixings" at bounding box center [784, 426] width 756 height 29
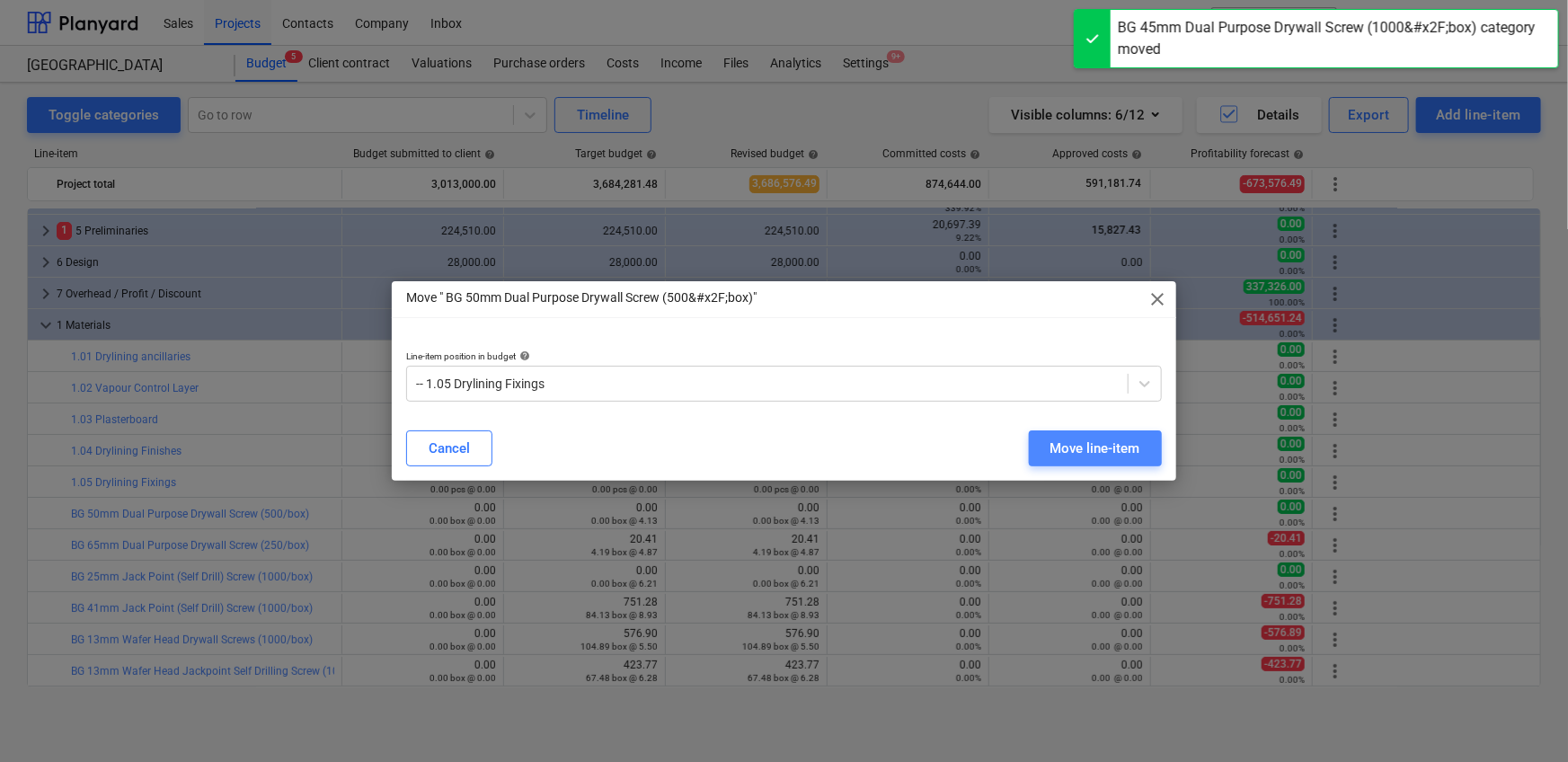
click at [1028, 444] on button "Move line-item" at bounding box center [1095, 448] width 133 height 36
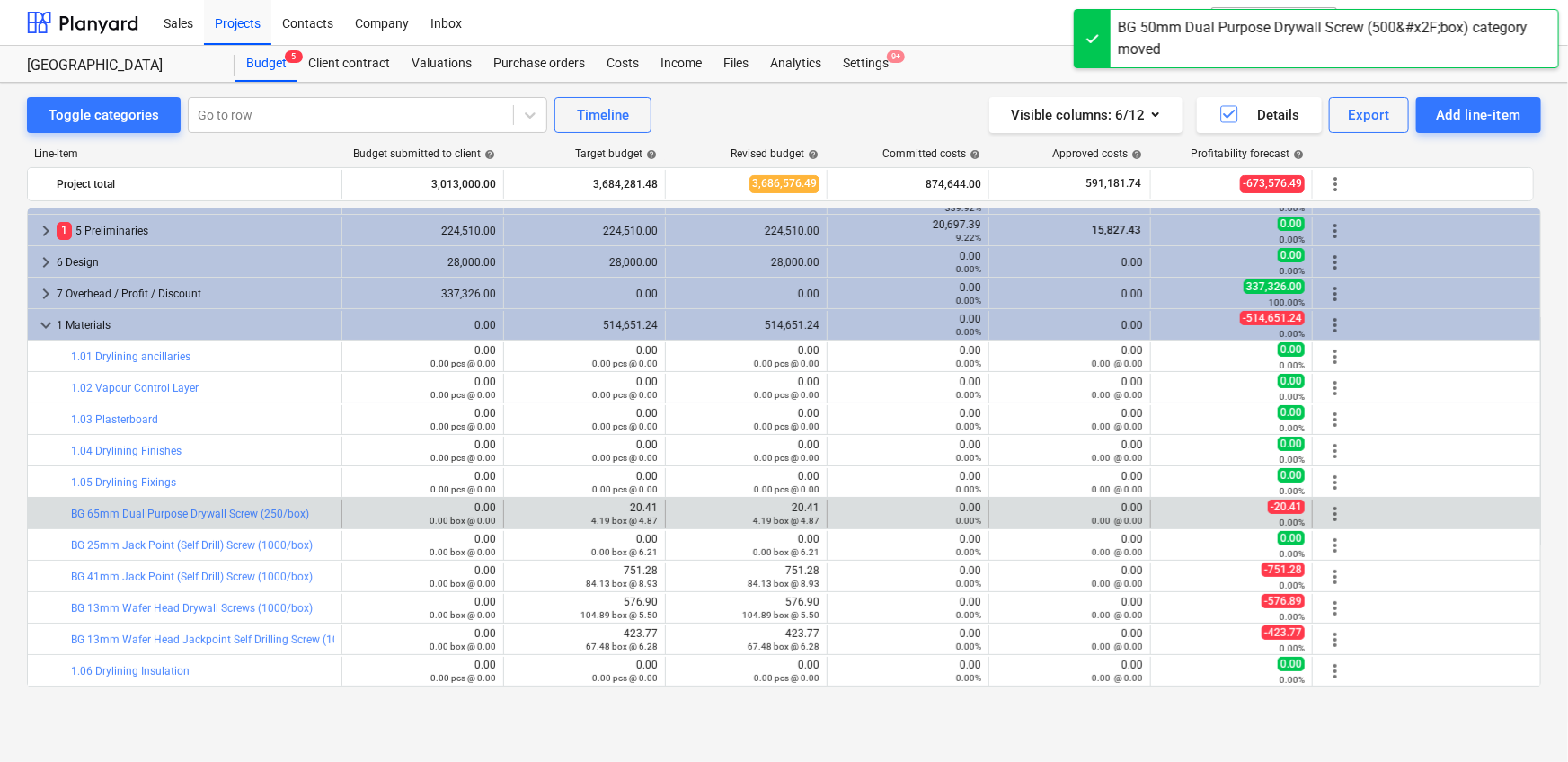
click at [1028, 476] on span "more_vert" at bounding box center [1335, 513] width 21 height 21
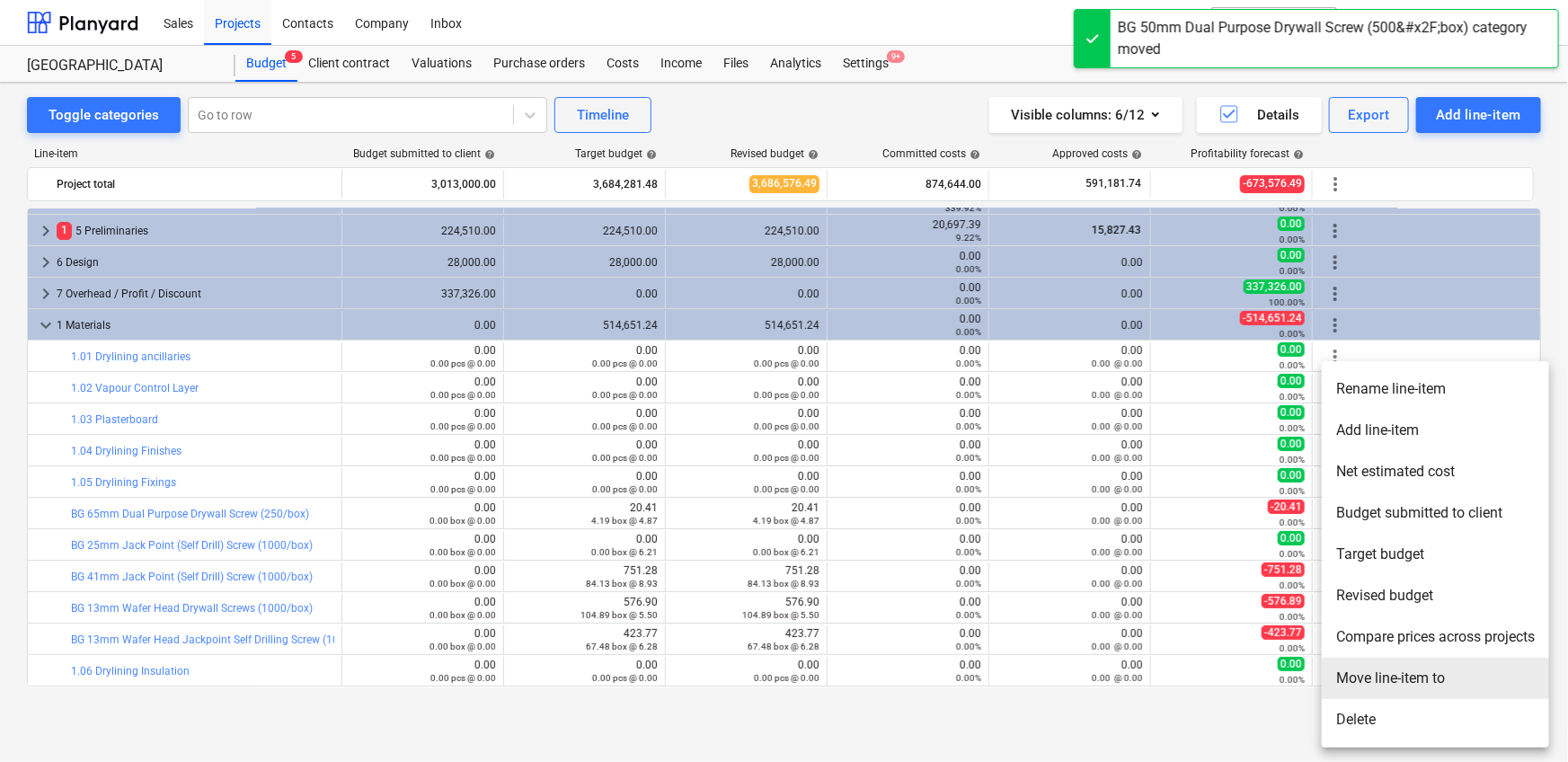
click at [1028, 476] on li "Move line-item to" at bounding box center [1435, 677] width 228 height 41
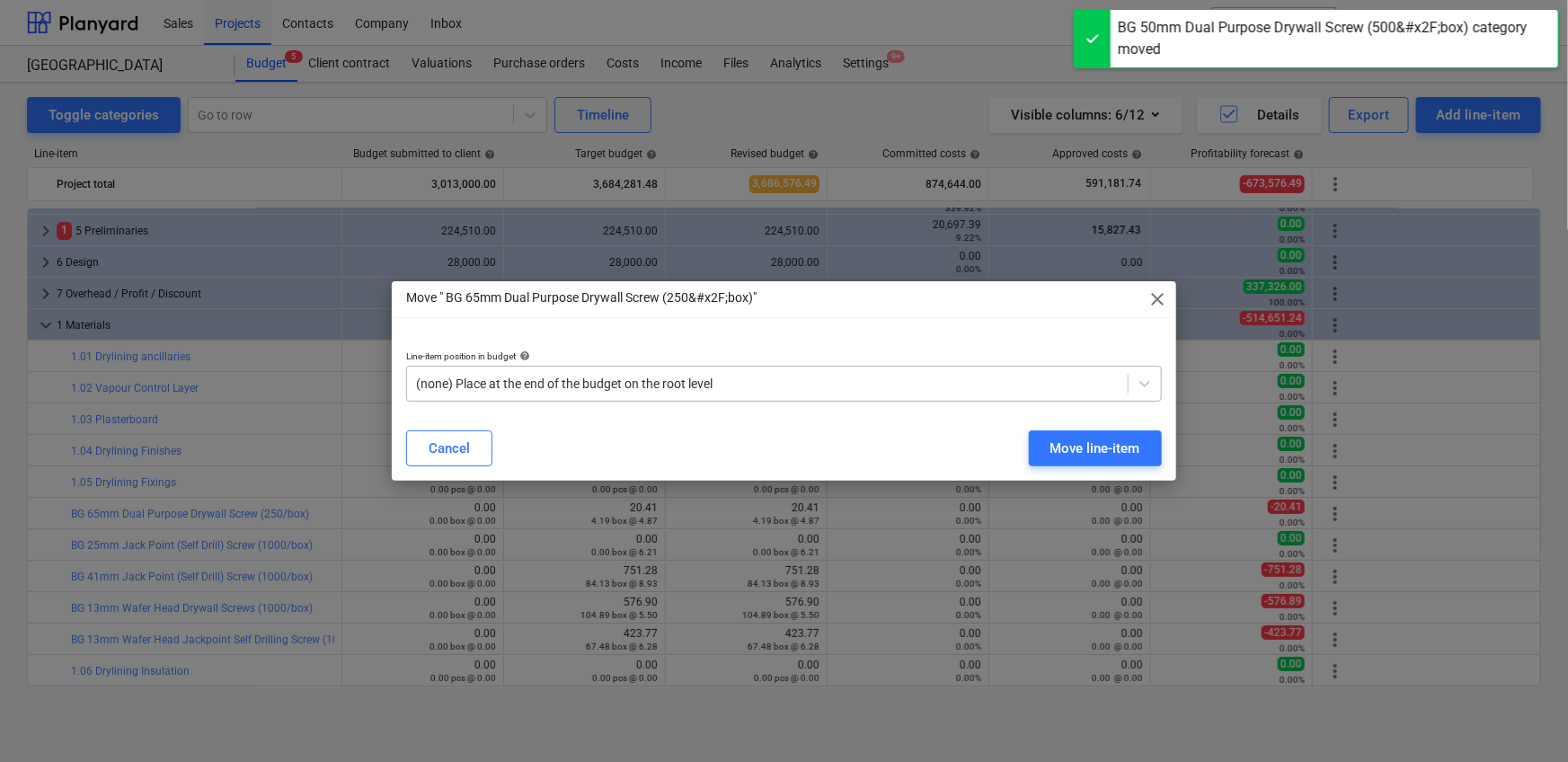
click at [690, 361] on div "Line-item position in budget help" at bounding box center [784, 356] width 756 height 12
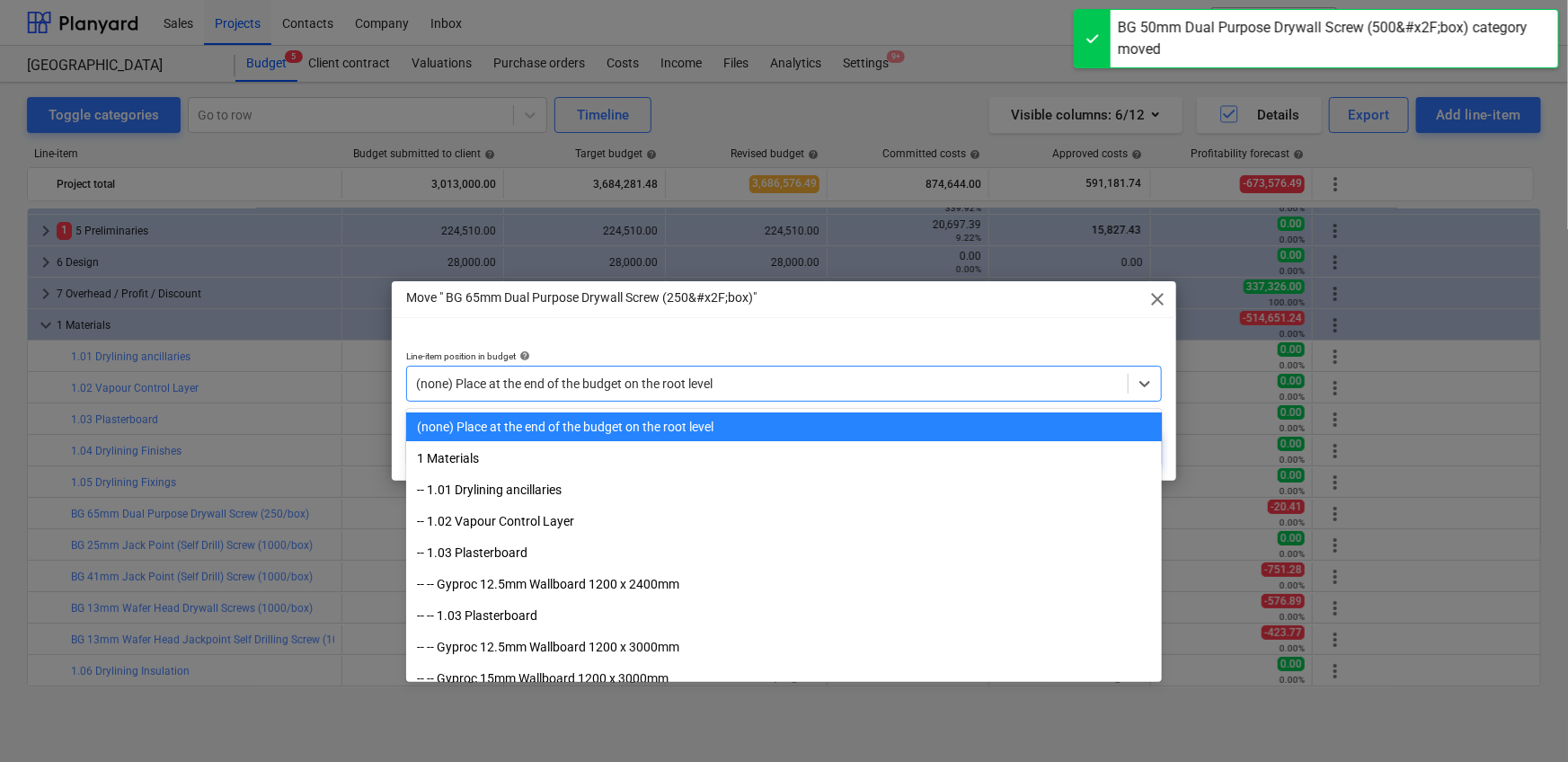
drag, startPoint x: 701, startPoint y: 373, endPoint x: 714, endPoint y: 381, distance: 15.3
click at [701, 375] on div at bounding box center [767, 382] width 702 height 18
paste input "1.05"
type input "1.05"
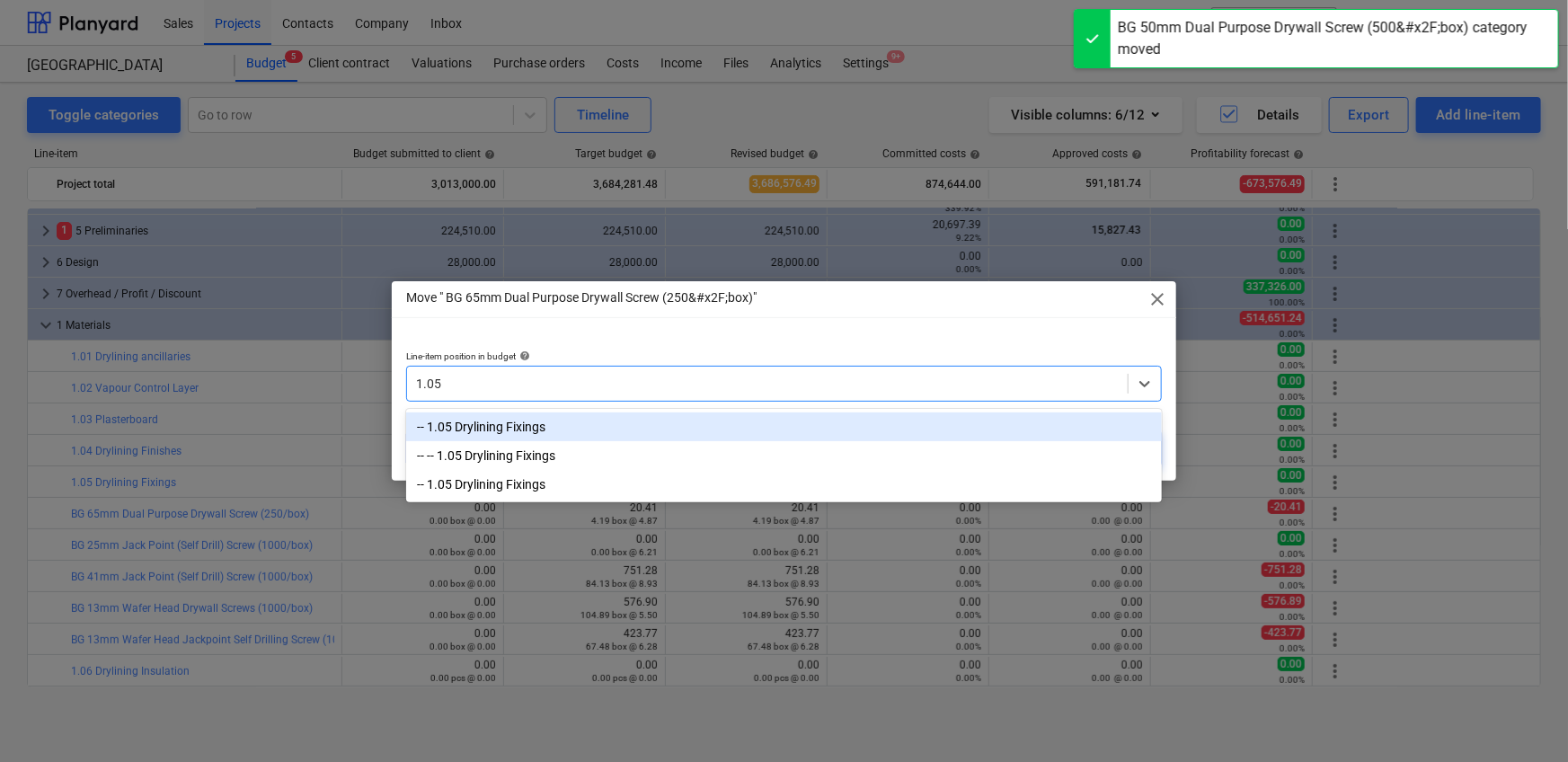
click at [816, 414] on div "-- 1.05 Drylining Fixings" at bounding box center [784, 426] width 756 height 29
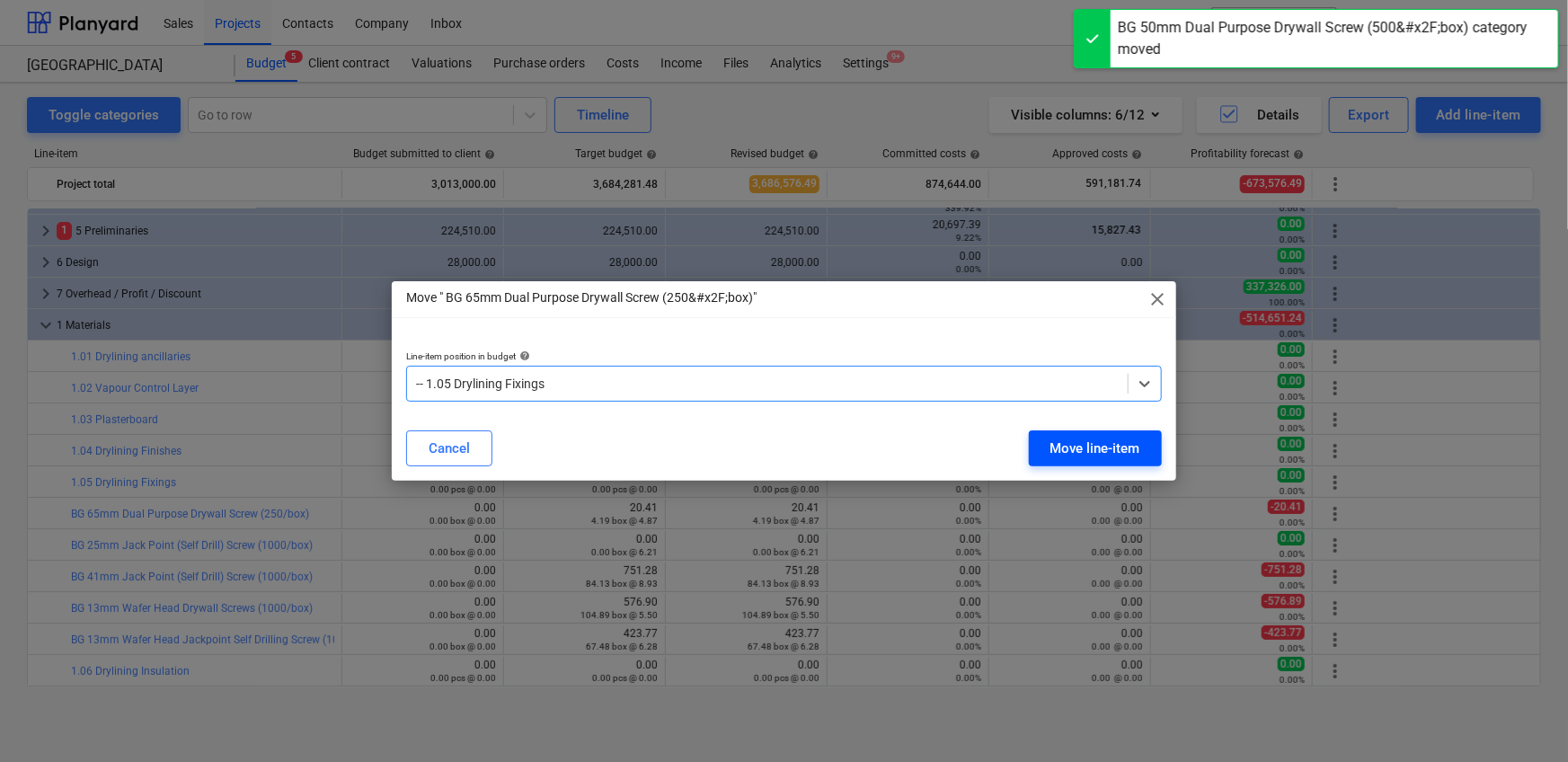
click at [1028, 447] on div "Move line-item" at bounding box center [1094, 448] width 89 height 23
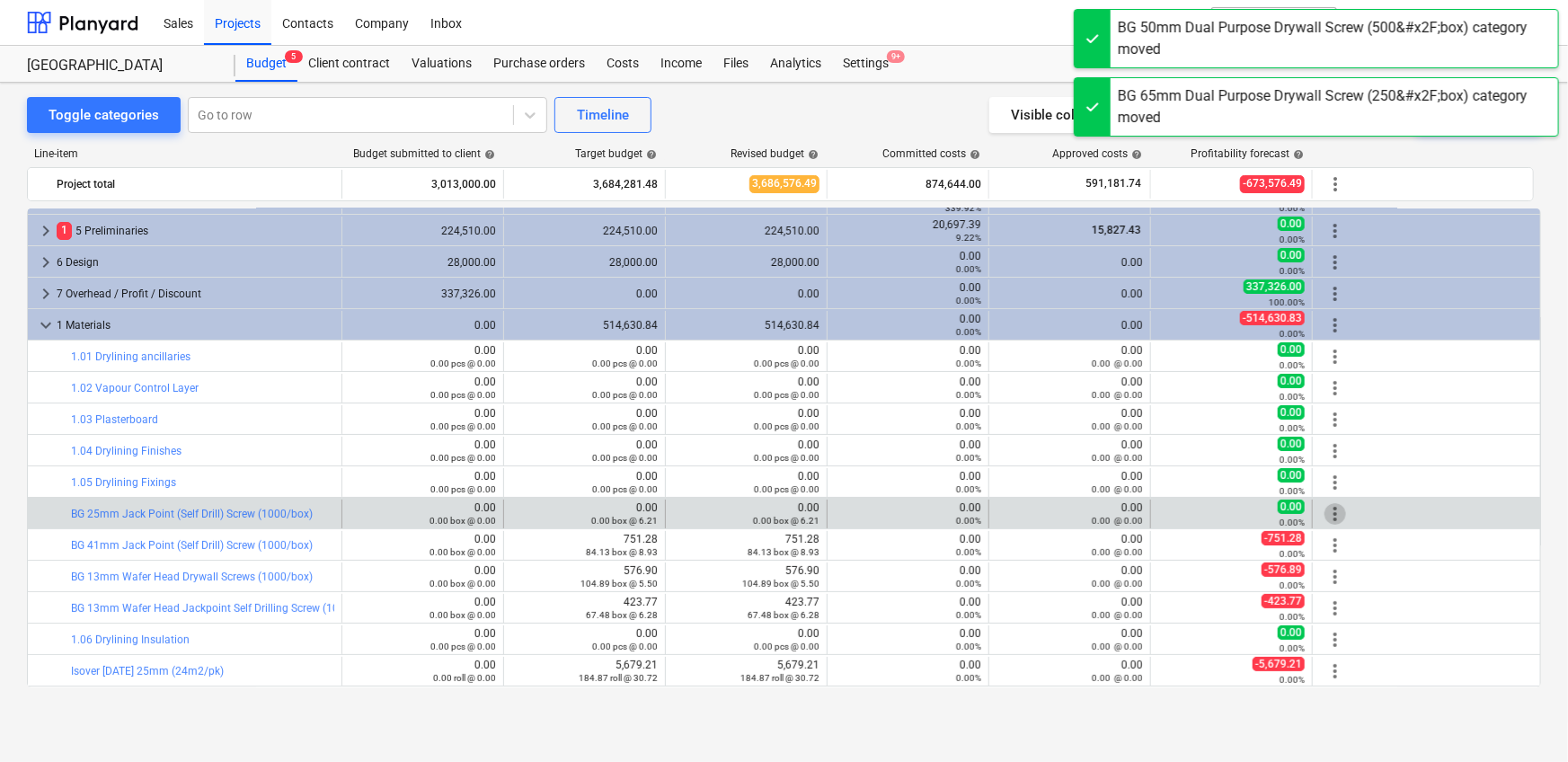
click at [1028, 476] on span "more_vert" at bounding box center [1335, 513] width 21 height 21
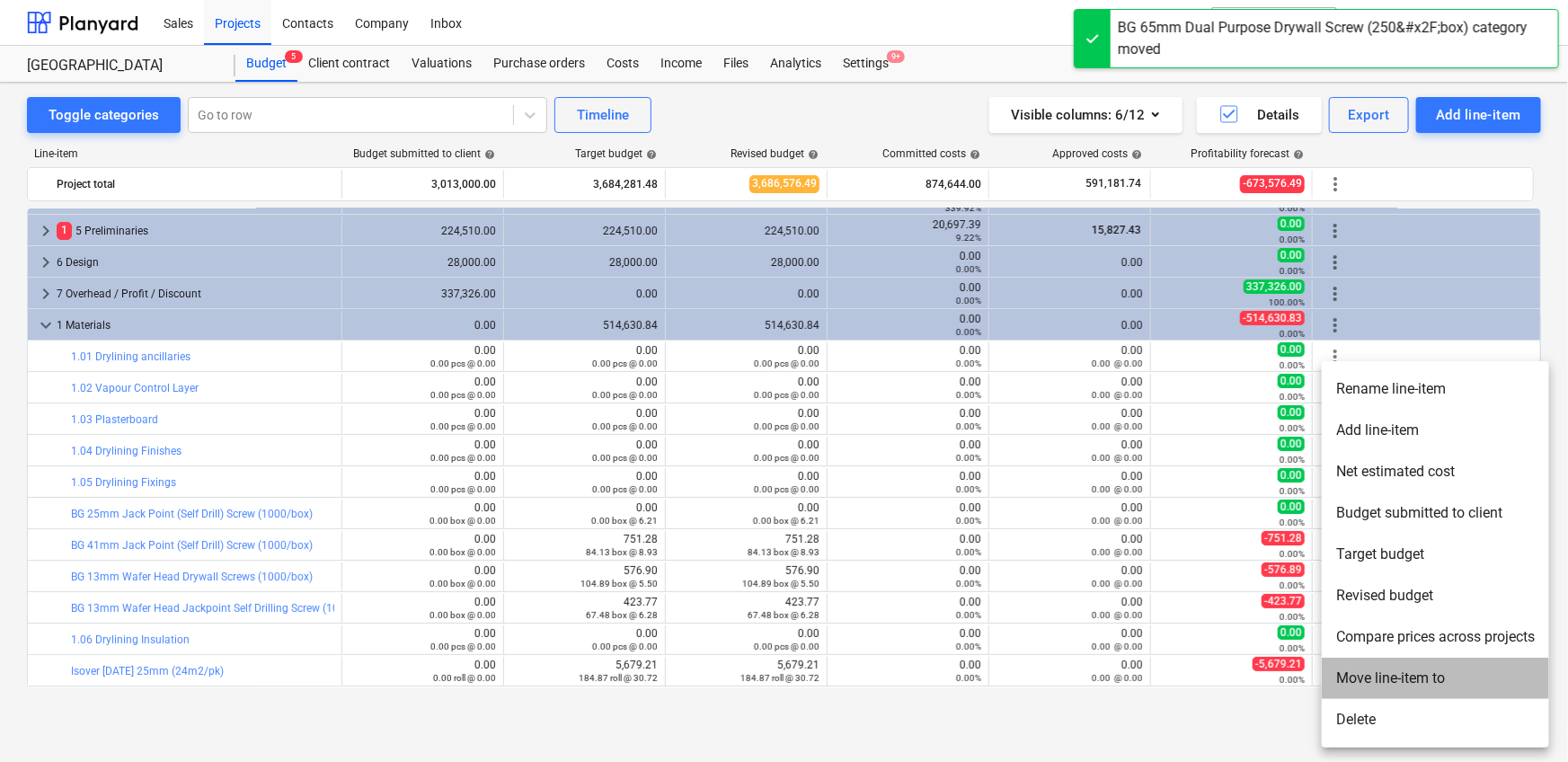
click at [1028, 476] on li "Move line-item to" at bounding box center [1435, 677] width 228 height 41
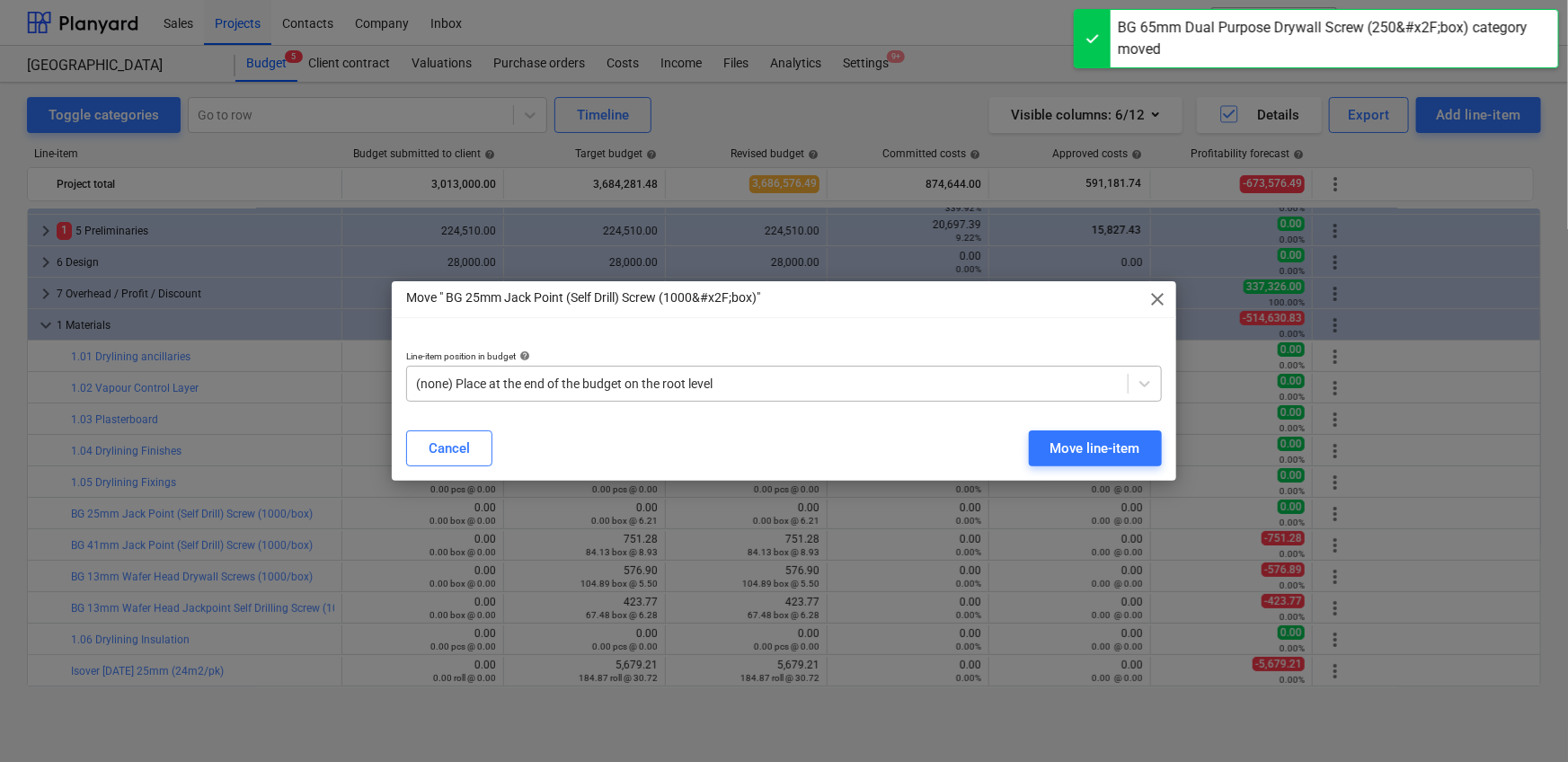
click at [828, 367] on div "(none) Place at the end of the budget on the root level" at bounding box center [784, 383] width 756 height 36
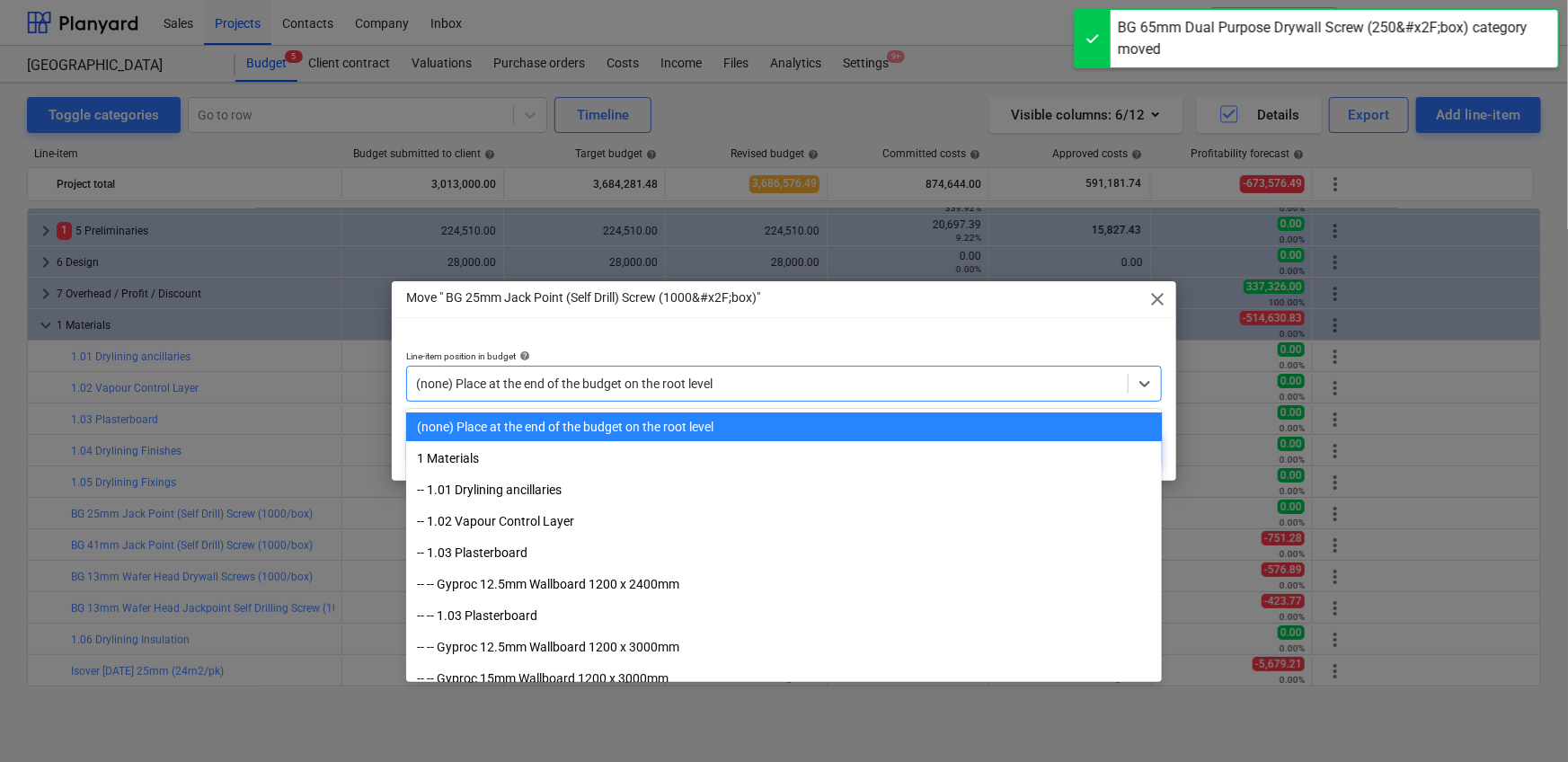
paste input "1.05"
type input "1.05"
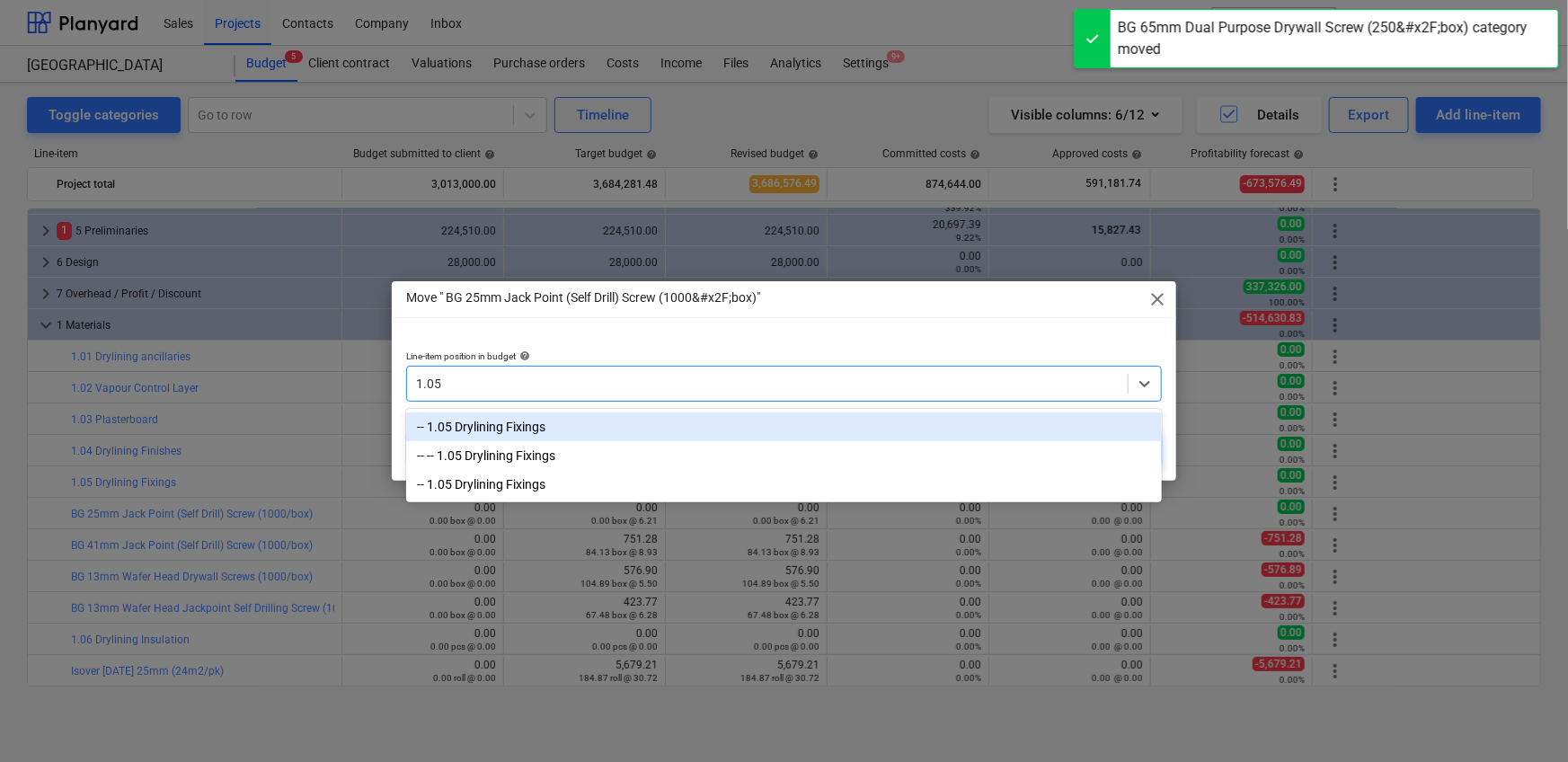
click at [926, 433] on div "-- 1.05 Drylining Fixings" at bounding box center [784, 426] width 756 height 29
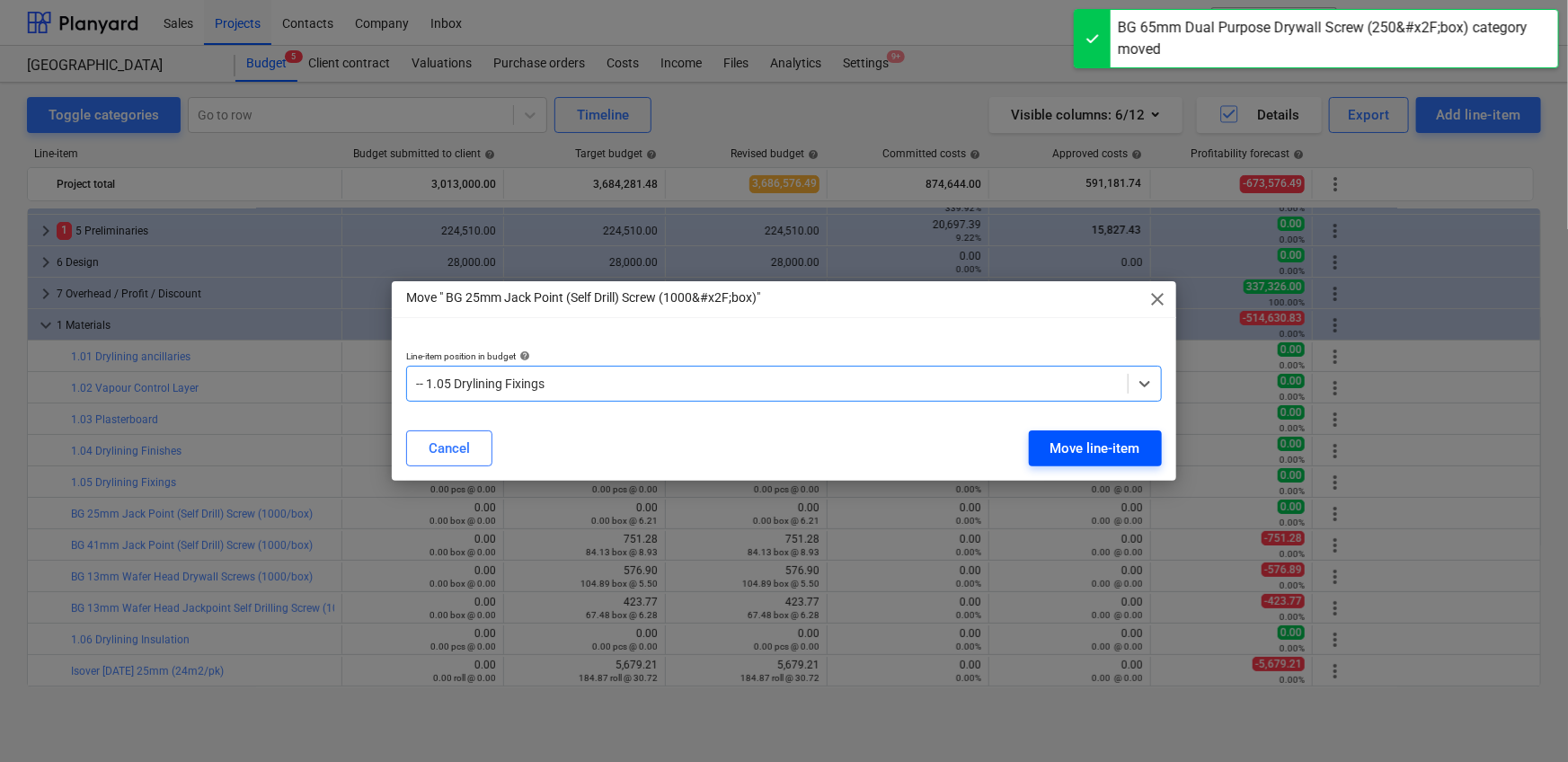
click at [1028, 453] on div "Move line-item" at bounding box center [1094, 448] width 89 height 23
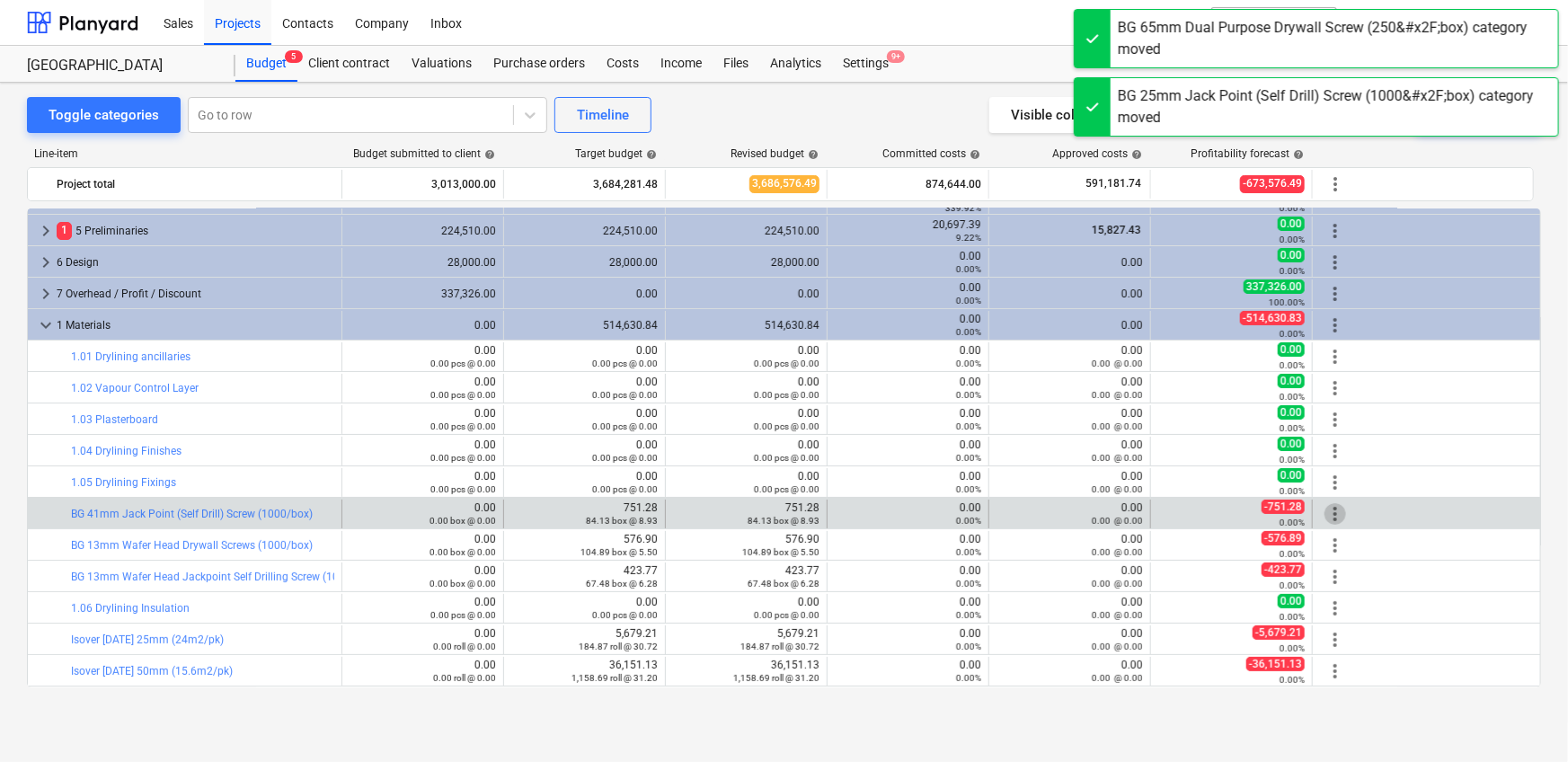
click at [1028, 476] on span "more_vert" at bounding box center [1335, 513] width 21 height 21
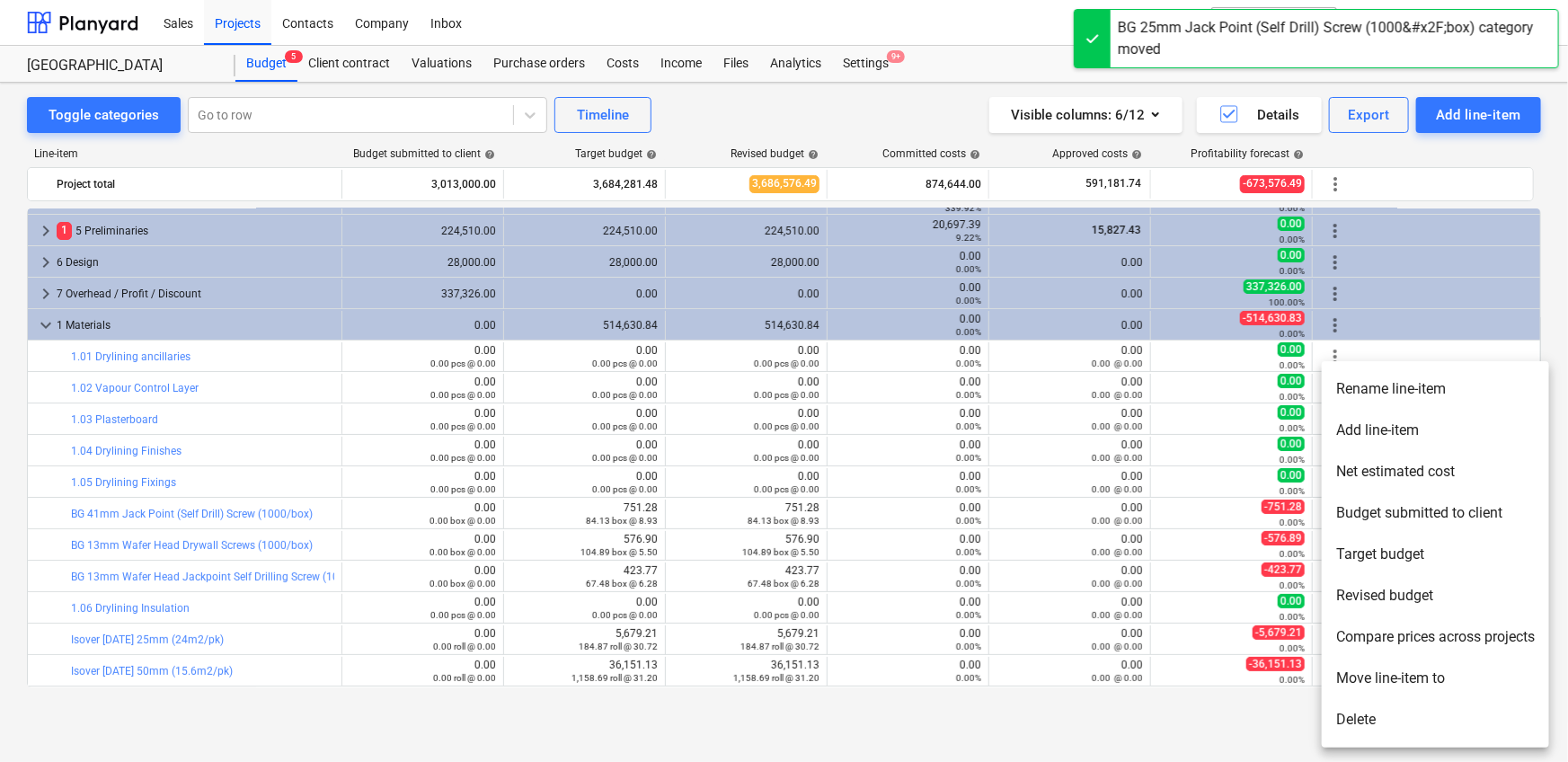
click at [1028, 476] on li "Move line-item to" at bounding box center [1435, 677] width 228 height 41
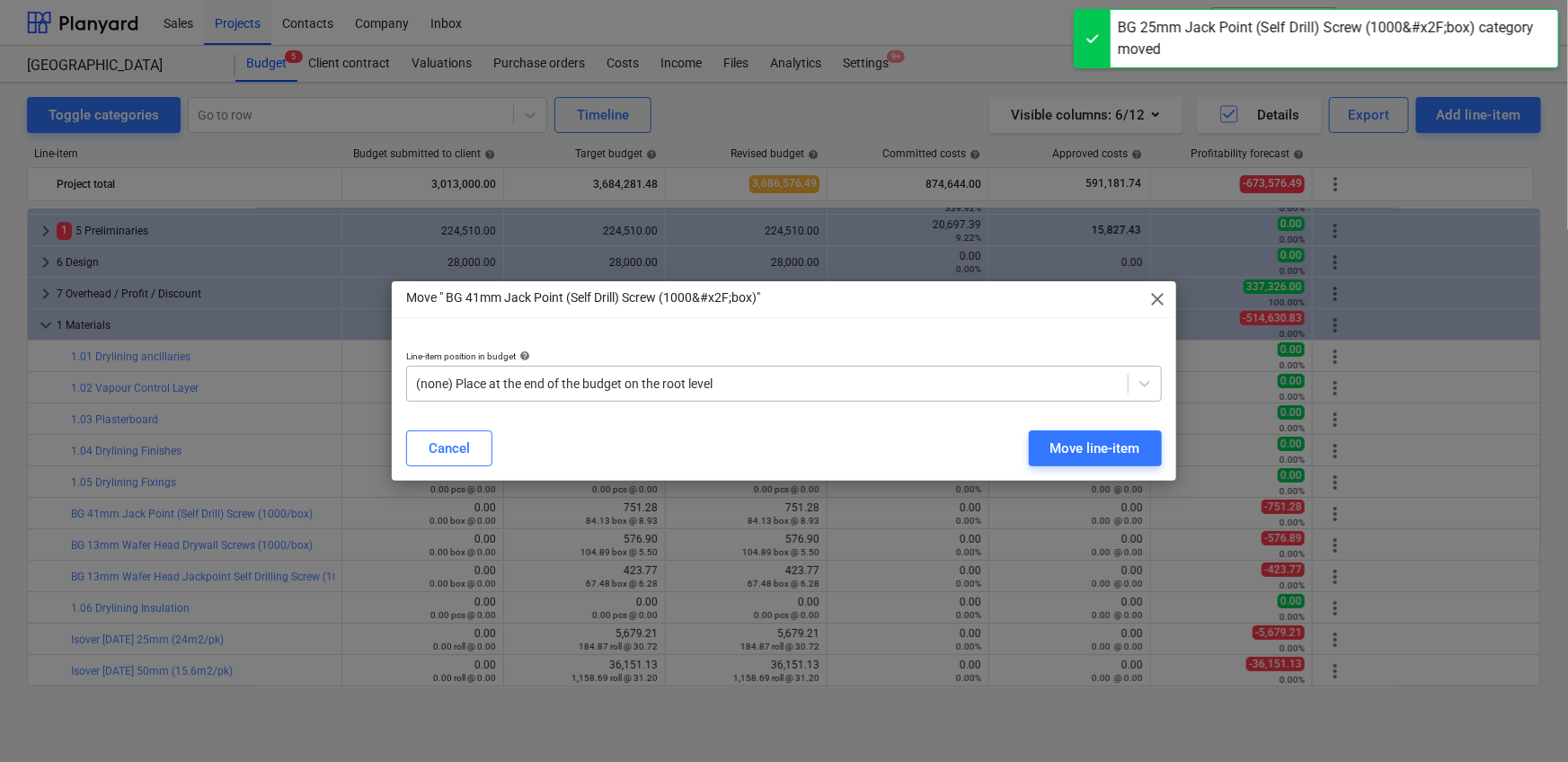
click at [832, 394] on div "(none) Place at the end of the budget on the root level" at bounding box center [768, 383] width 721 height 25
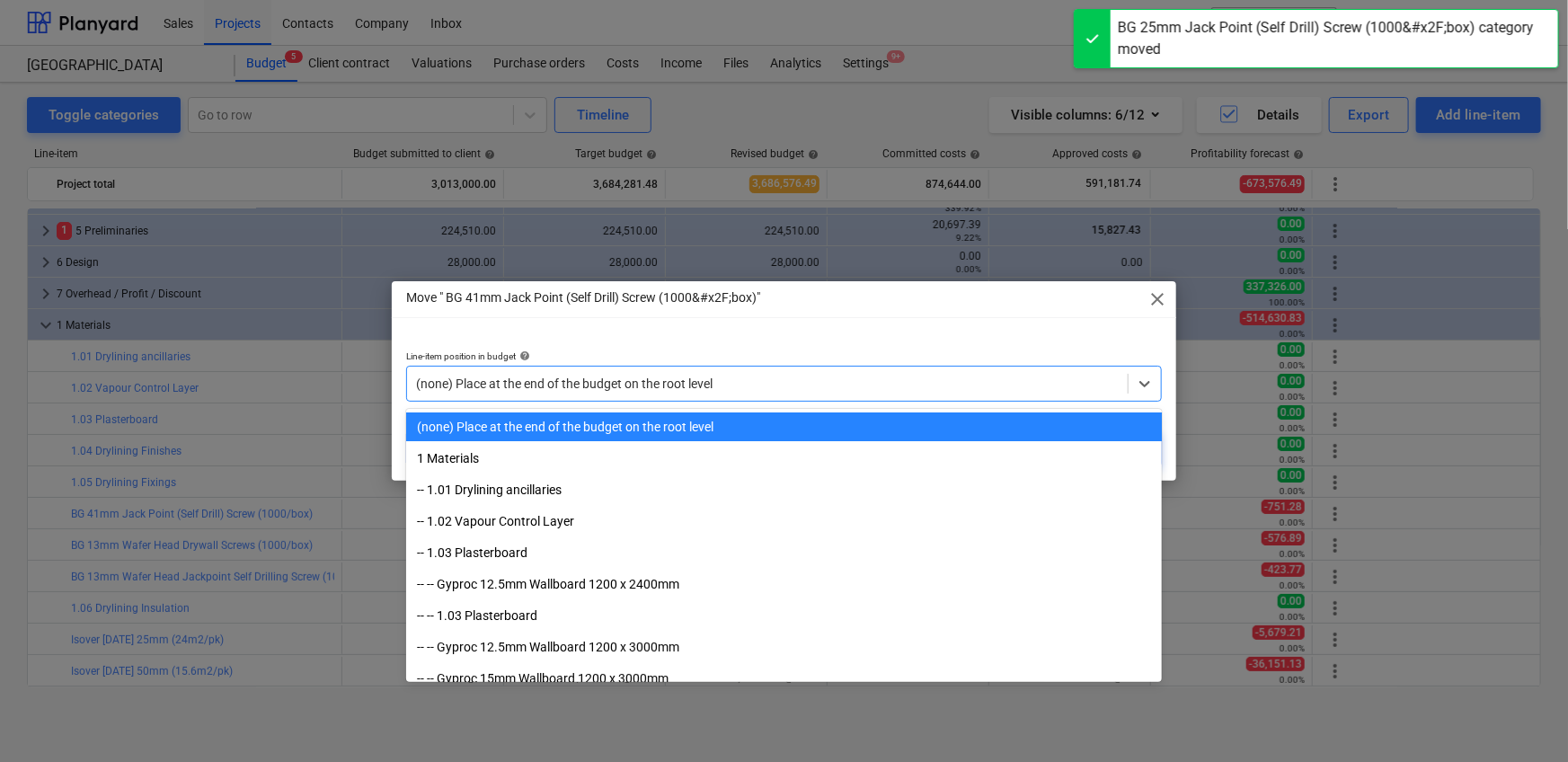
paste input "1.05"
type input "1.05"
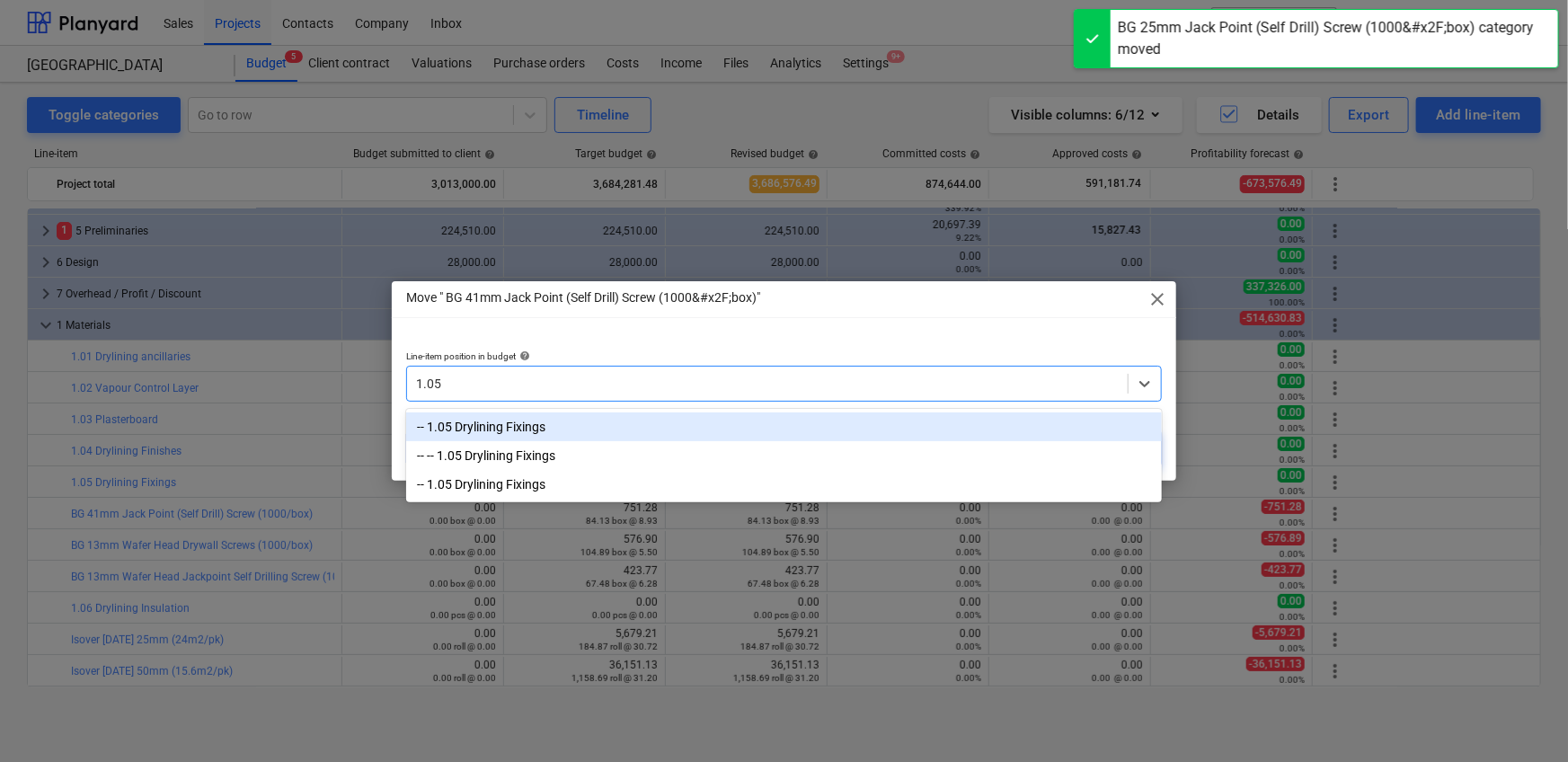
click at [814, 413] on div "-- 1.05 Drylining Fixings" at bounding box center [784, 426] width 756 height 29
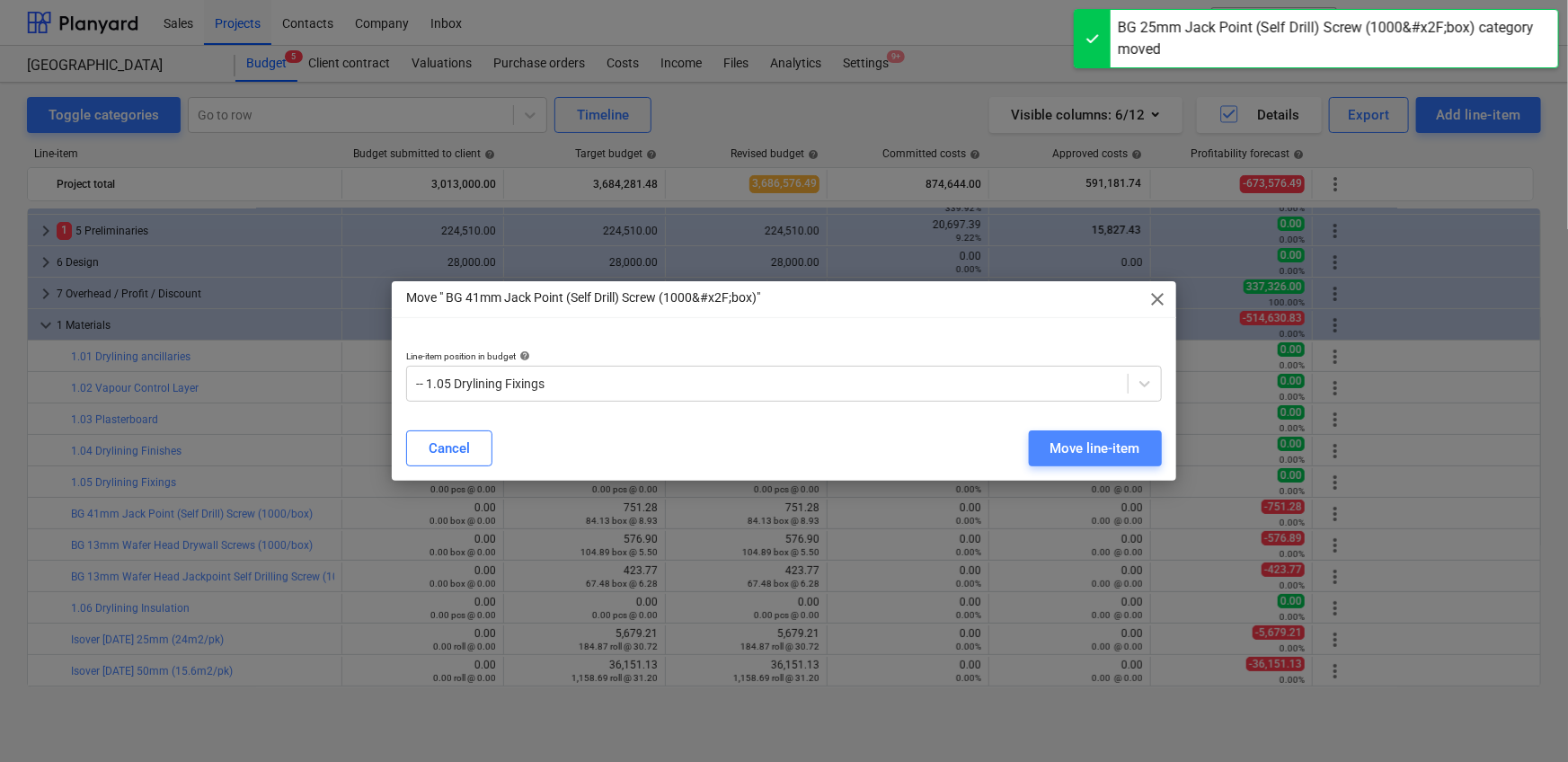
click at [1028, 452] on div "Move line-item" at bounding box center [1094, 448] width 89 height 23
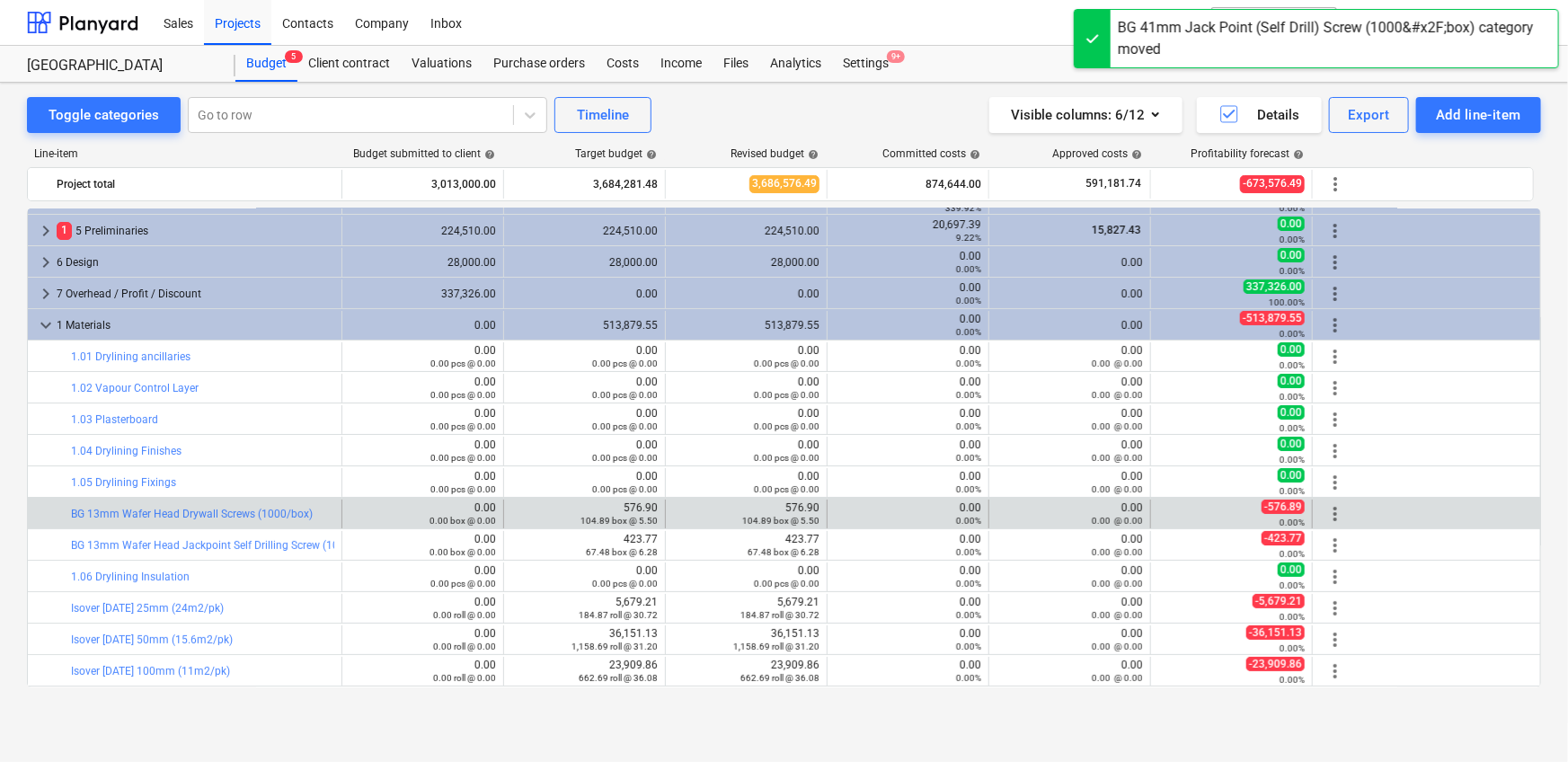
click at [1028, 476] on span "more_vert" at bounding box center [1335, 513] width 21 height 21
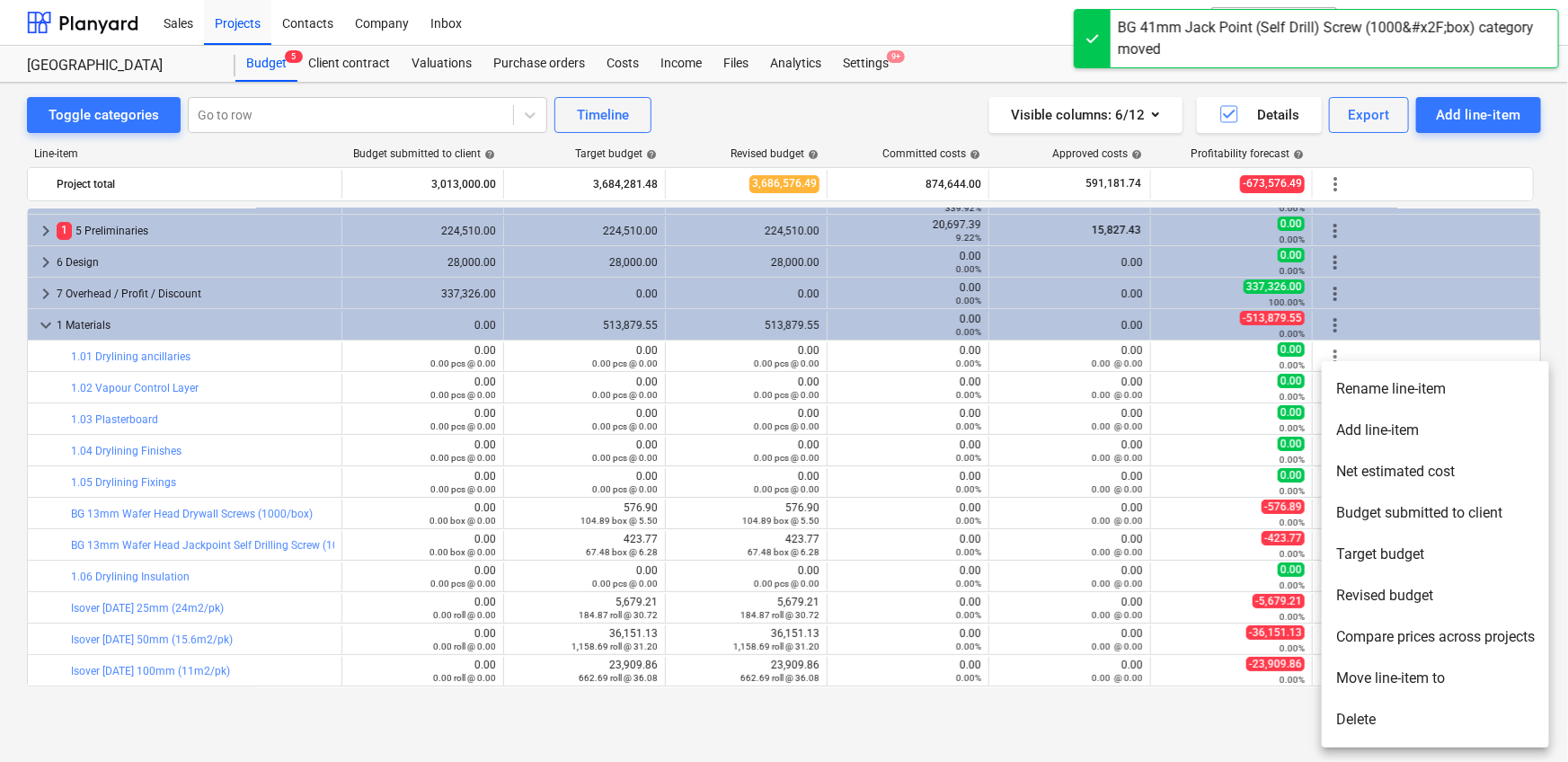
click at [1028, 476] on li "Move line-item to" at bounding box center [1435, 677] width 228 height 41
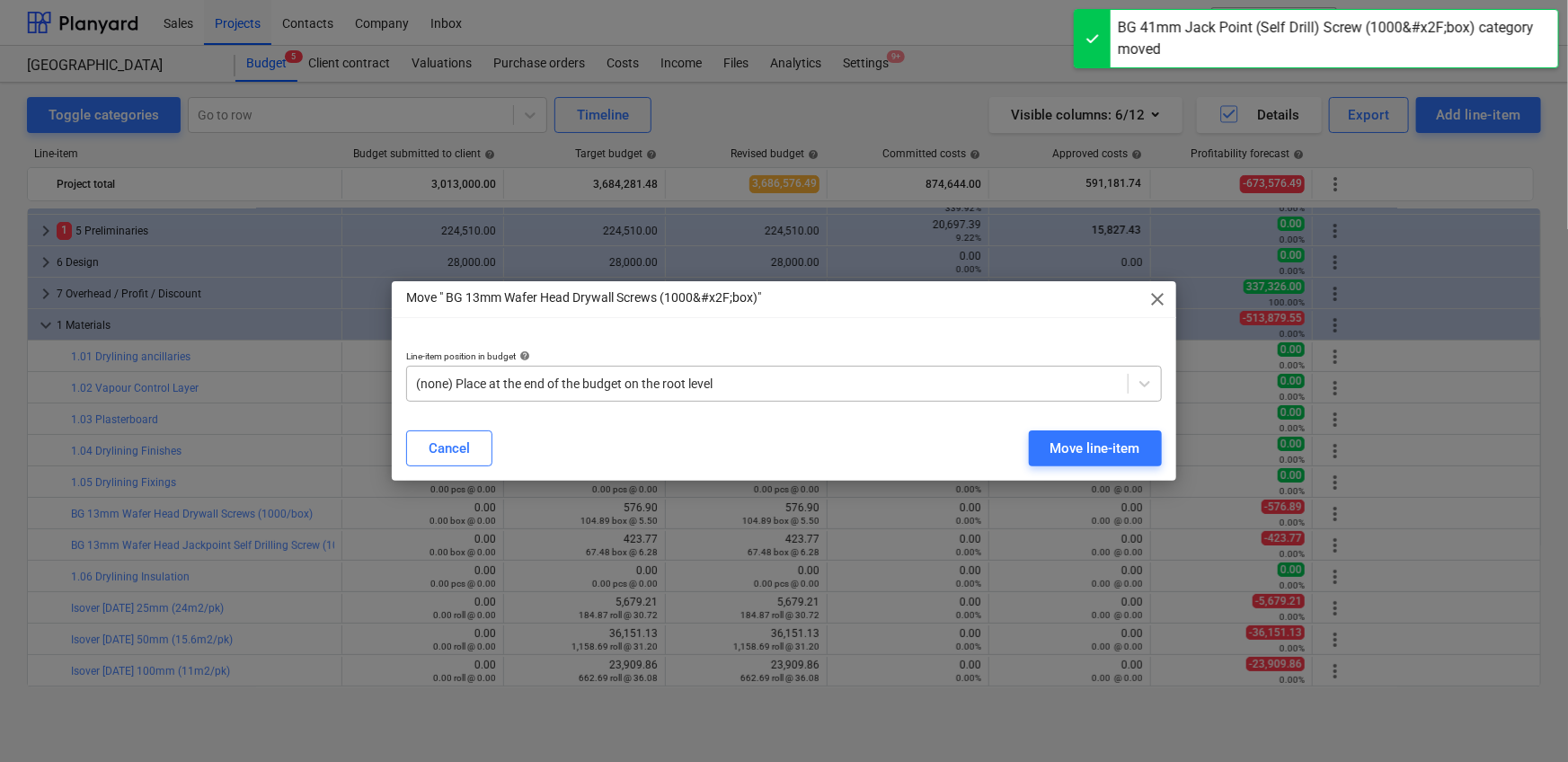
click at [852, 393] on div "(none) Place at the end of the budget on the root level" at bounding box center [768, 383] width 721 height 25
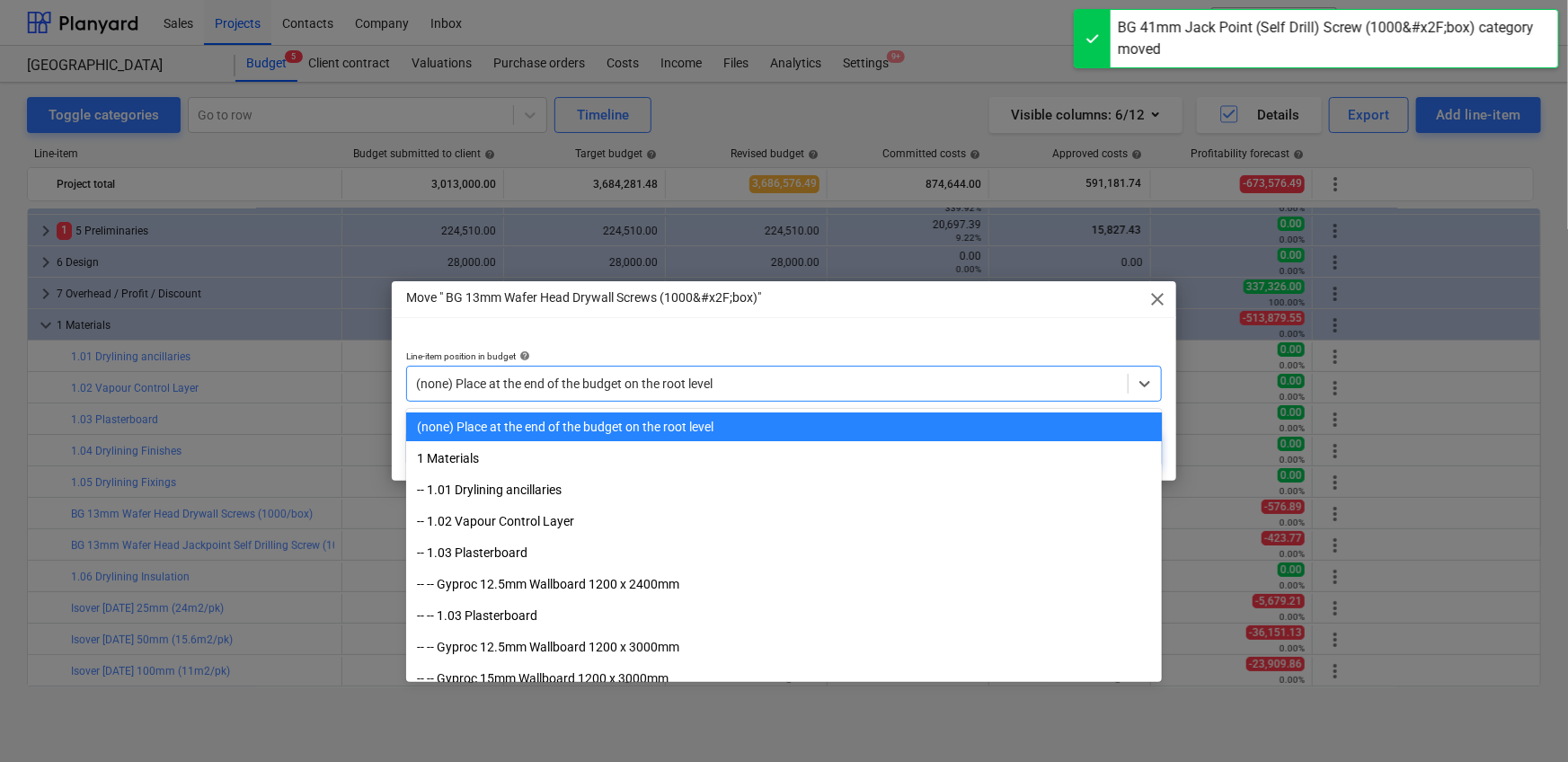
paste input "1.05"
type input "1.05"
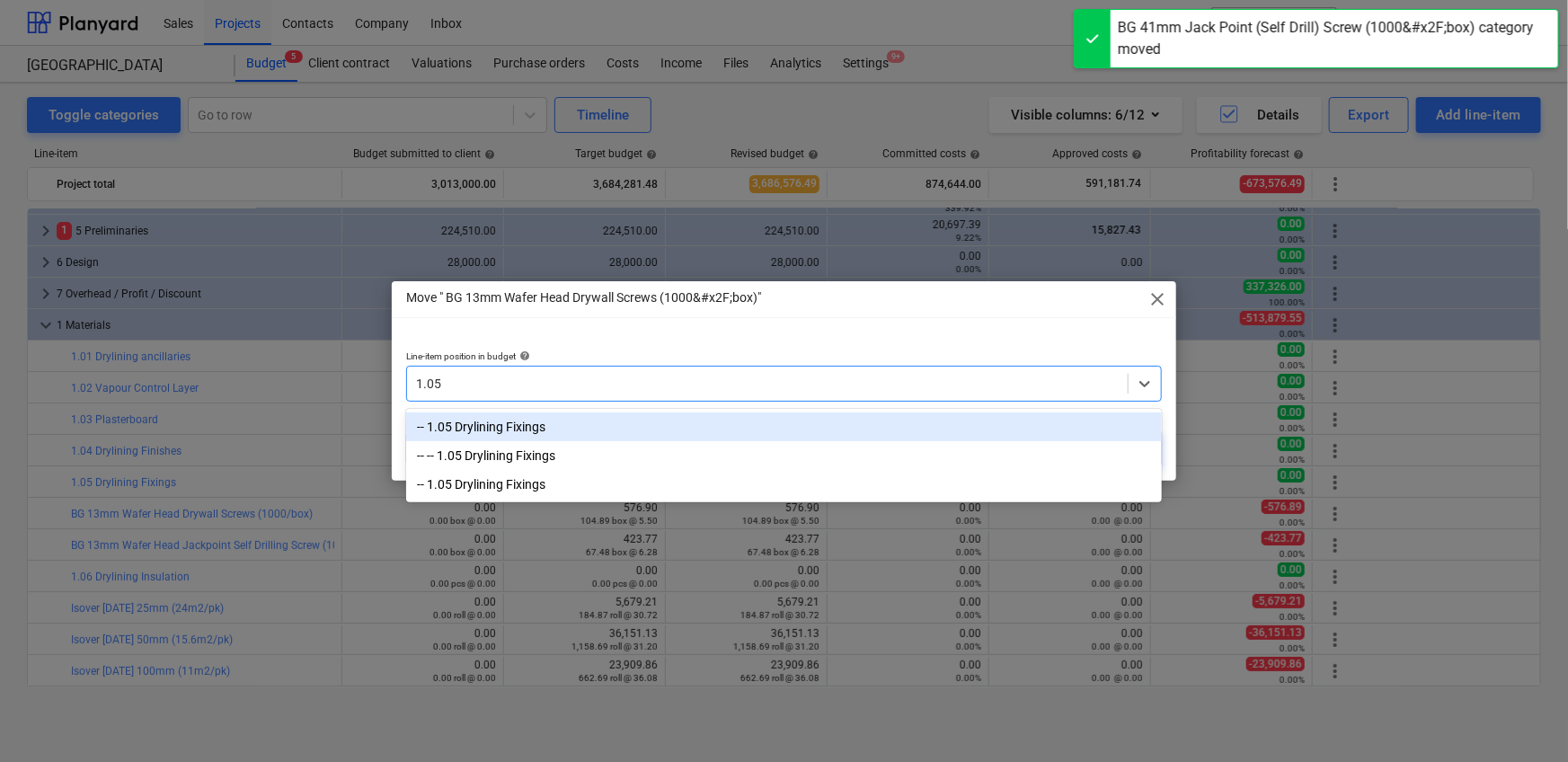
click at [865, 428] on div "-- 1.05 Drylining Fixings" at bounding box center [784, 426] width 756 height 29
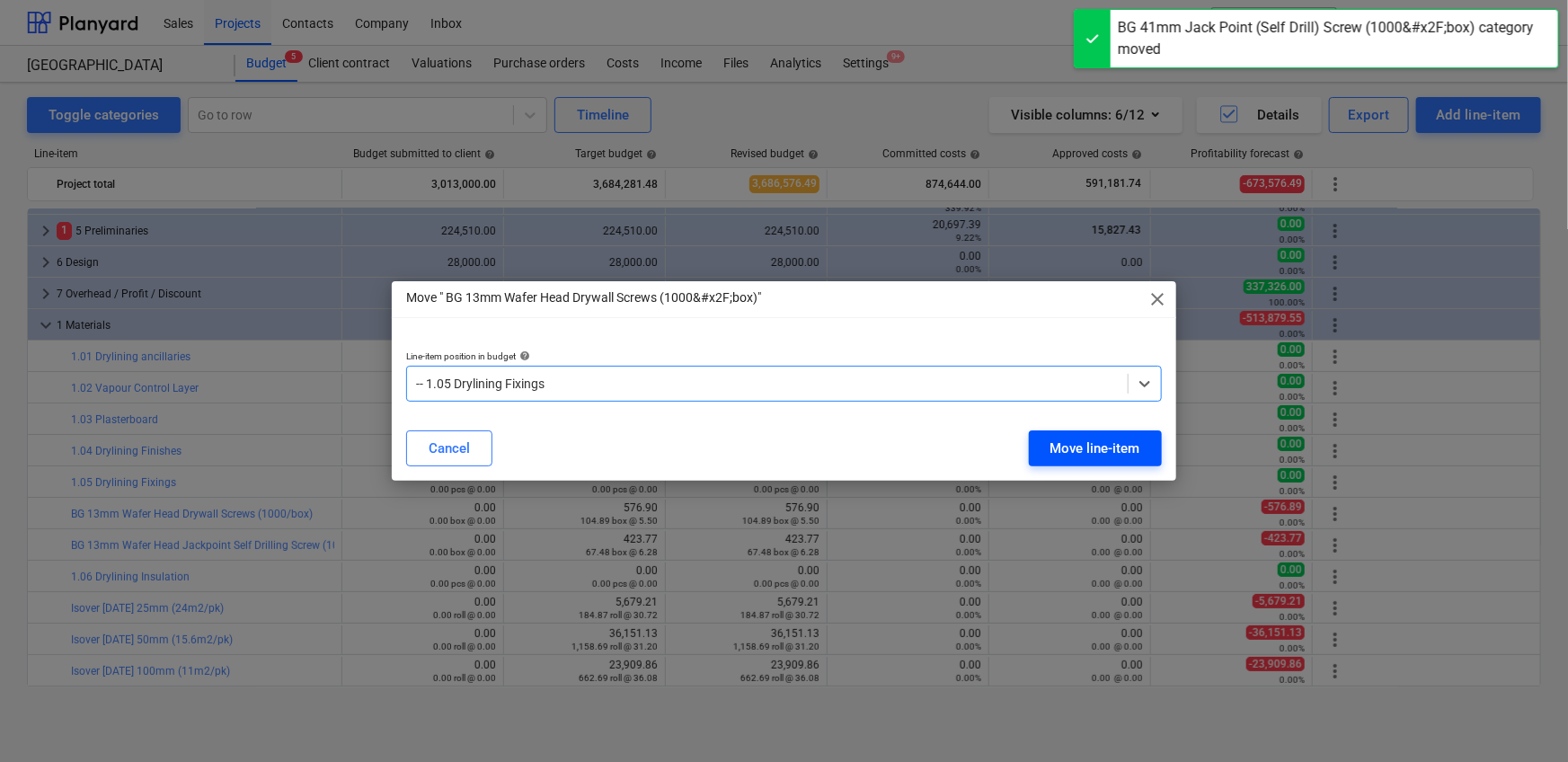
click at [1028, 449] on div "Move line-item" at bounding box center [1094, 448] width 89 height 23
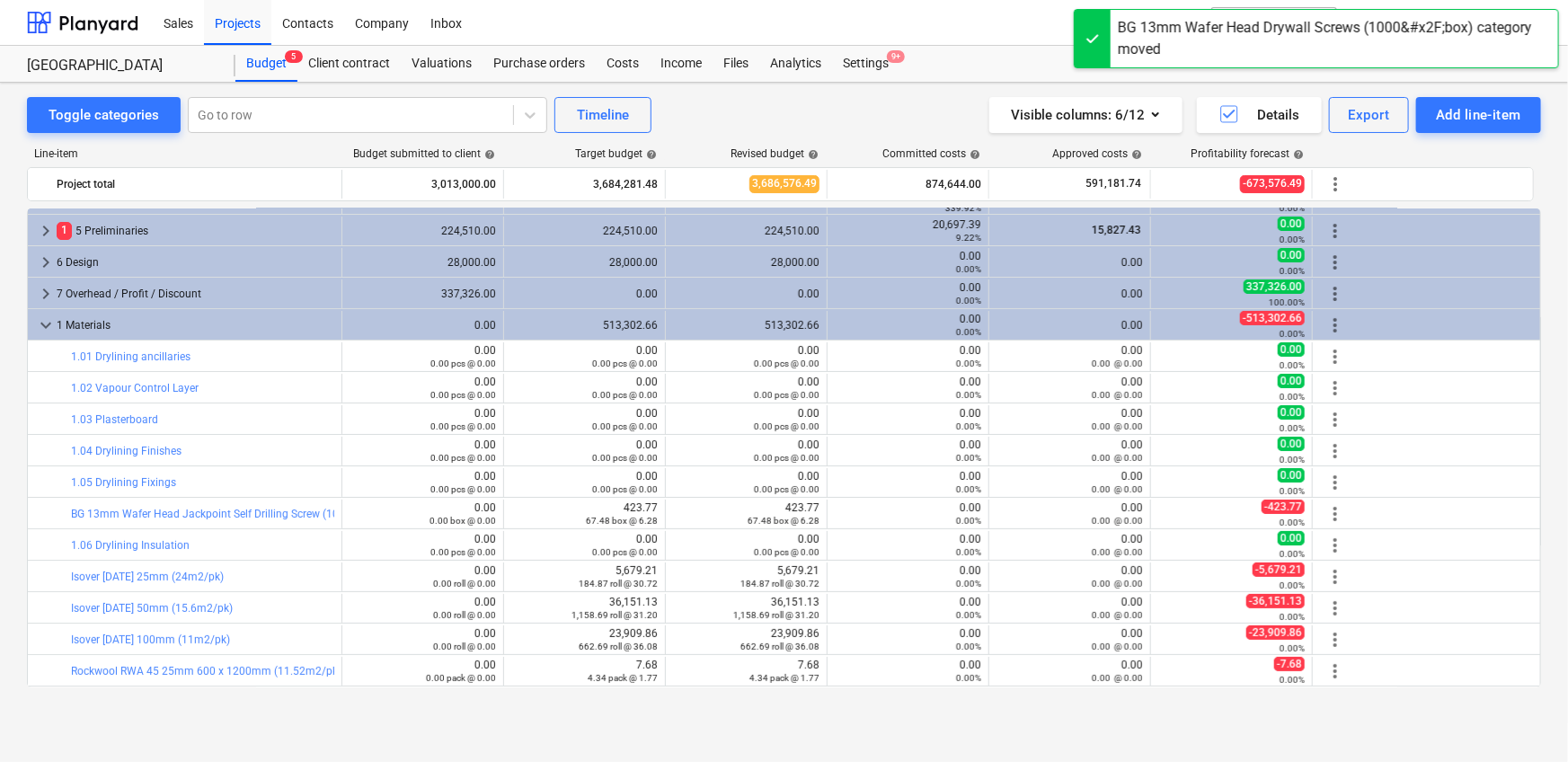
click at [1028, 476] on span "more_vert" at bounding box center [1335, 513] width 21 height 21
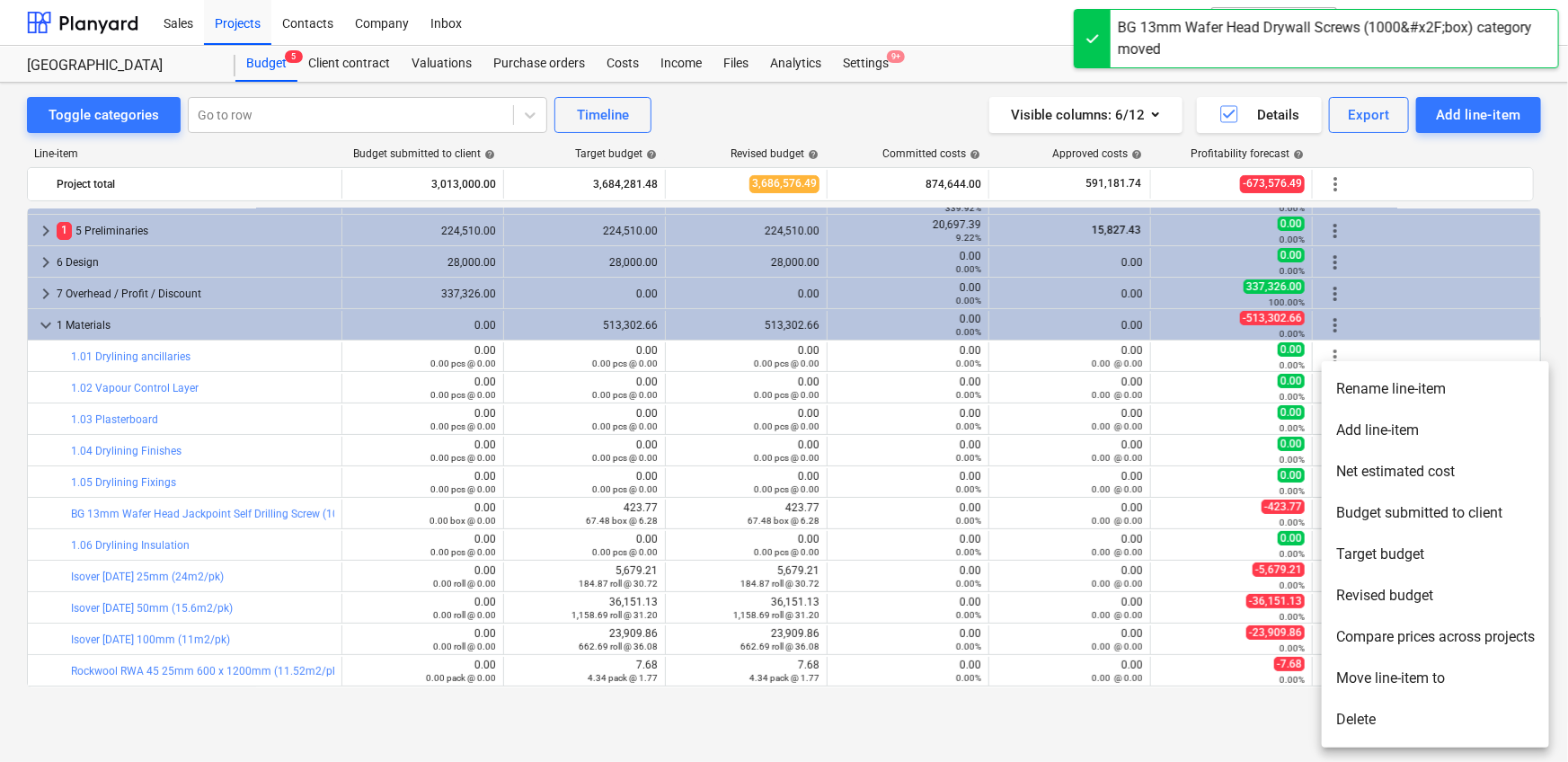
click at [1028, 476] on li "Move line-item to" at bounding box center [1435, 677] width 228 height 41
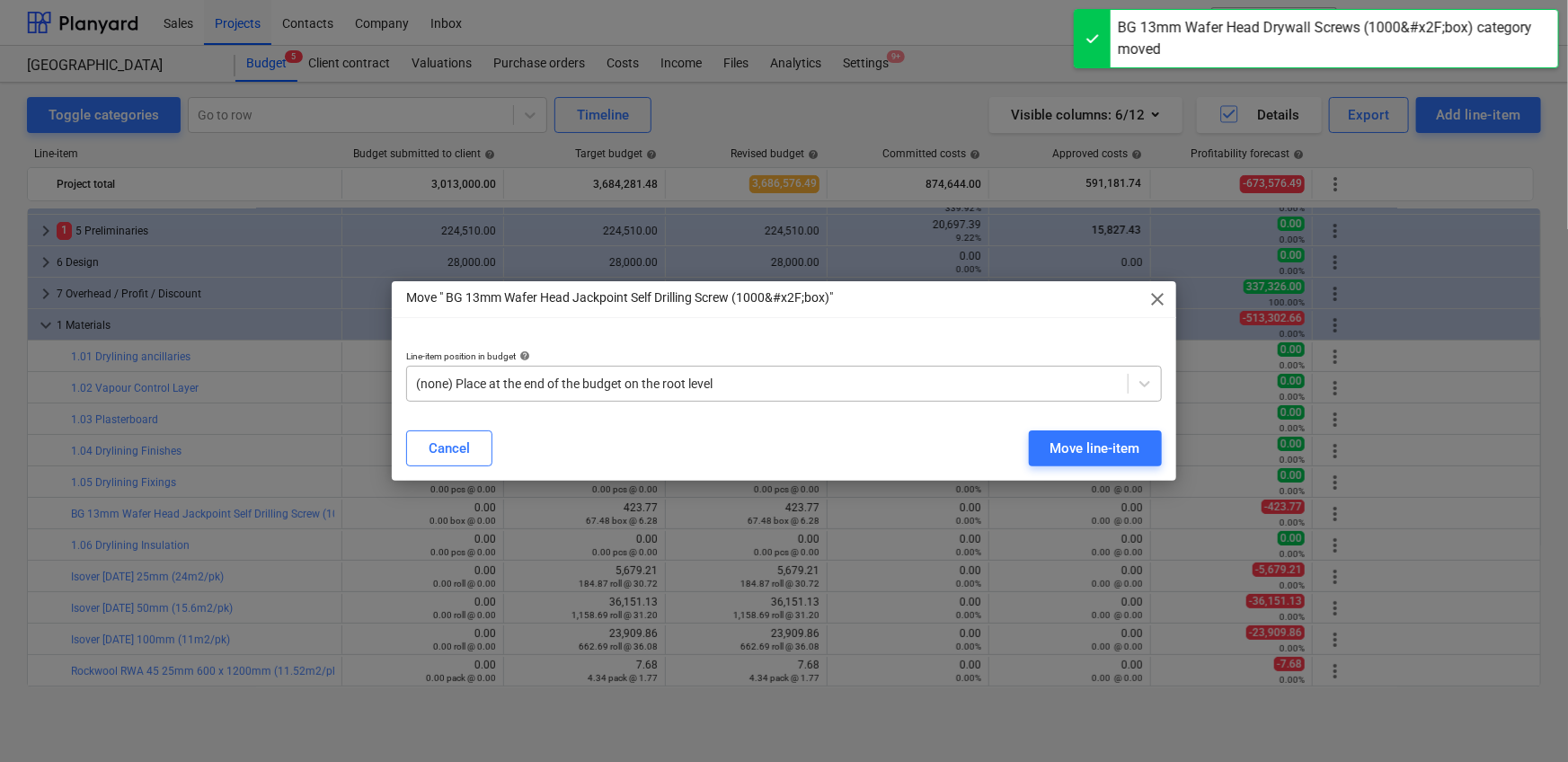
click at [769, 370] on div "(none) Place at the end of the budget on the root level" at bounding box center [784, 383] width 756 height 36
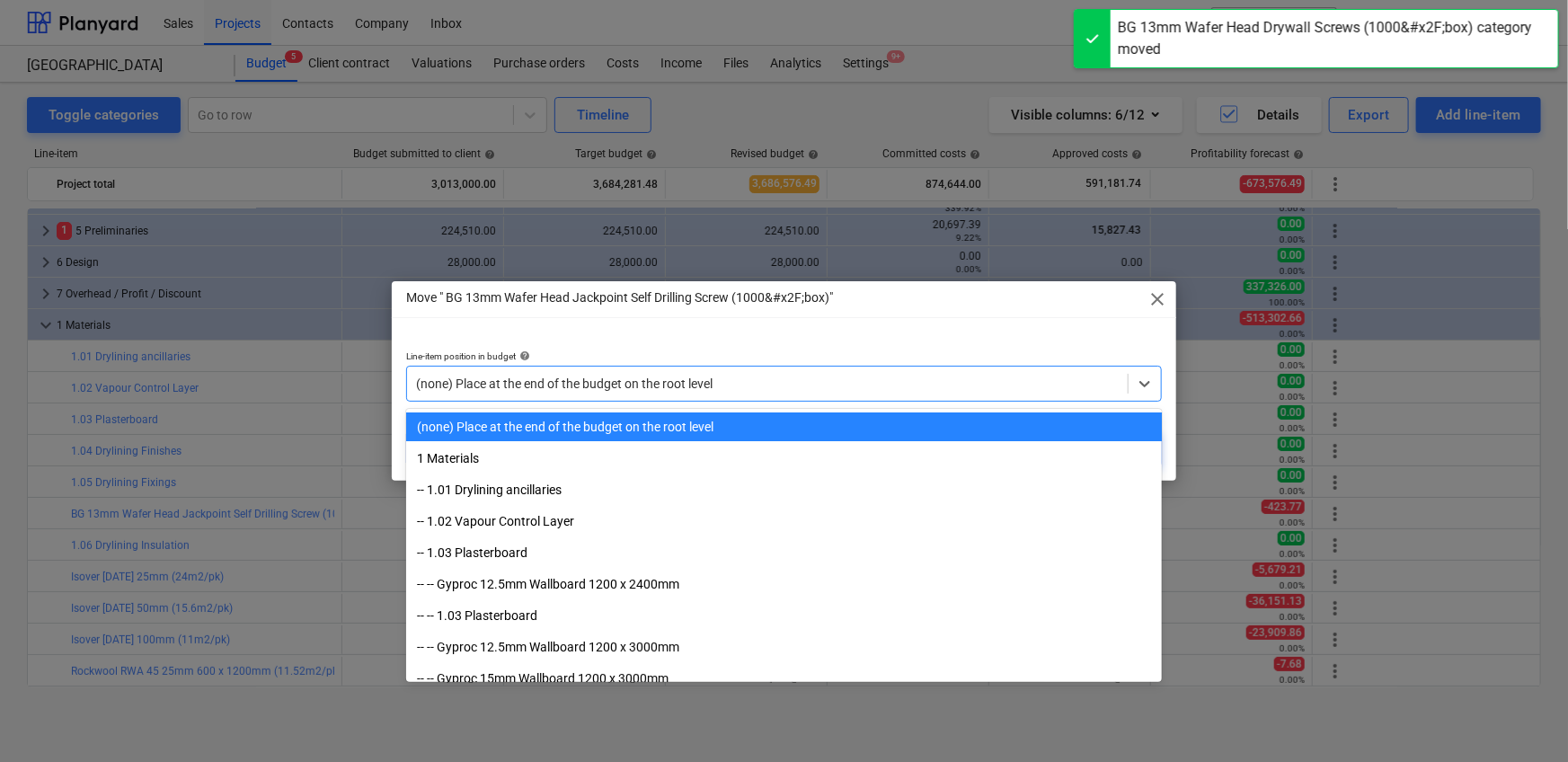
paste input "1.05"
type input "1.05"
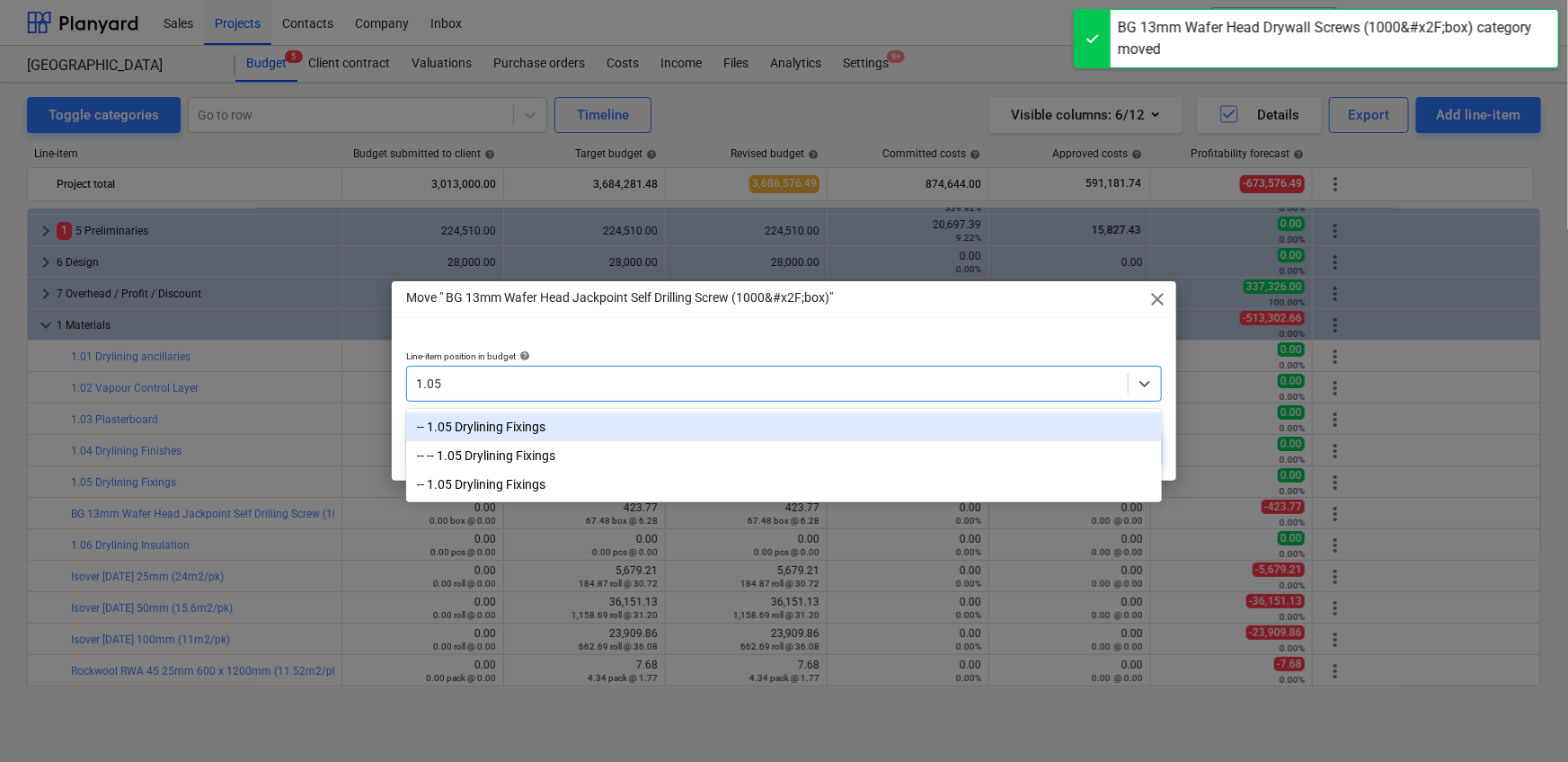
click at [700, 417] on div "-- 1.05 Drylining Fixings" at bounding box center [784, 426] width 756 height 29
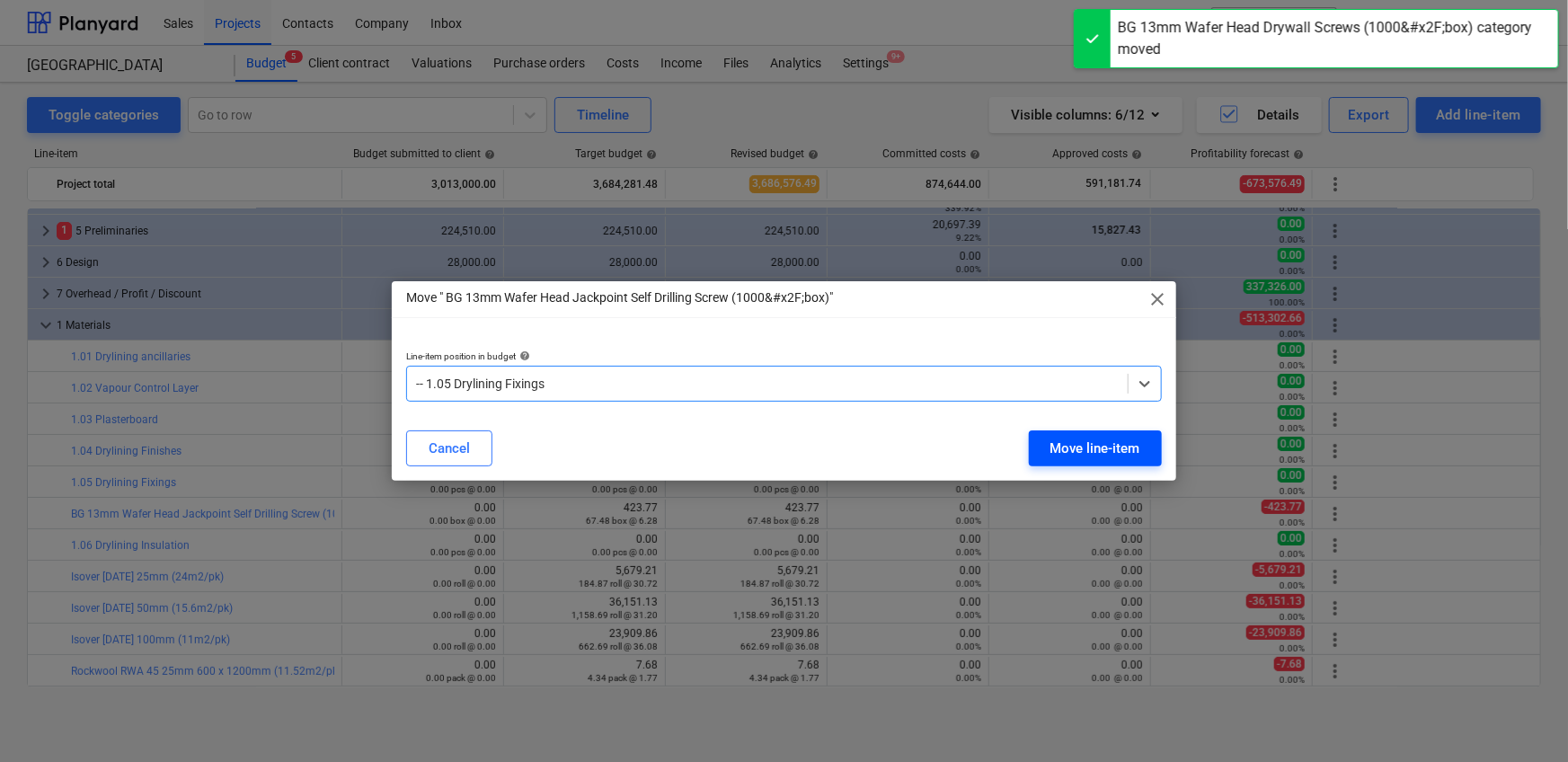
click at [1028, 443] on div "Move line-item" at bounding box center [1094, 448] width 89 height 23
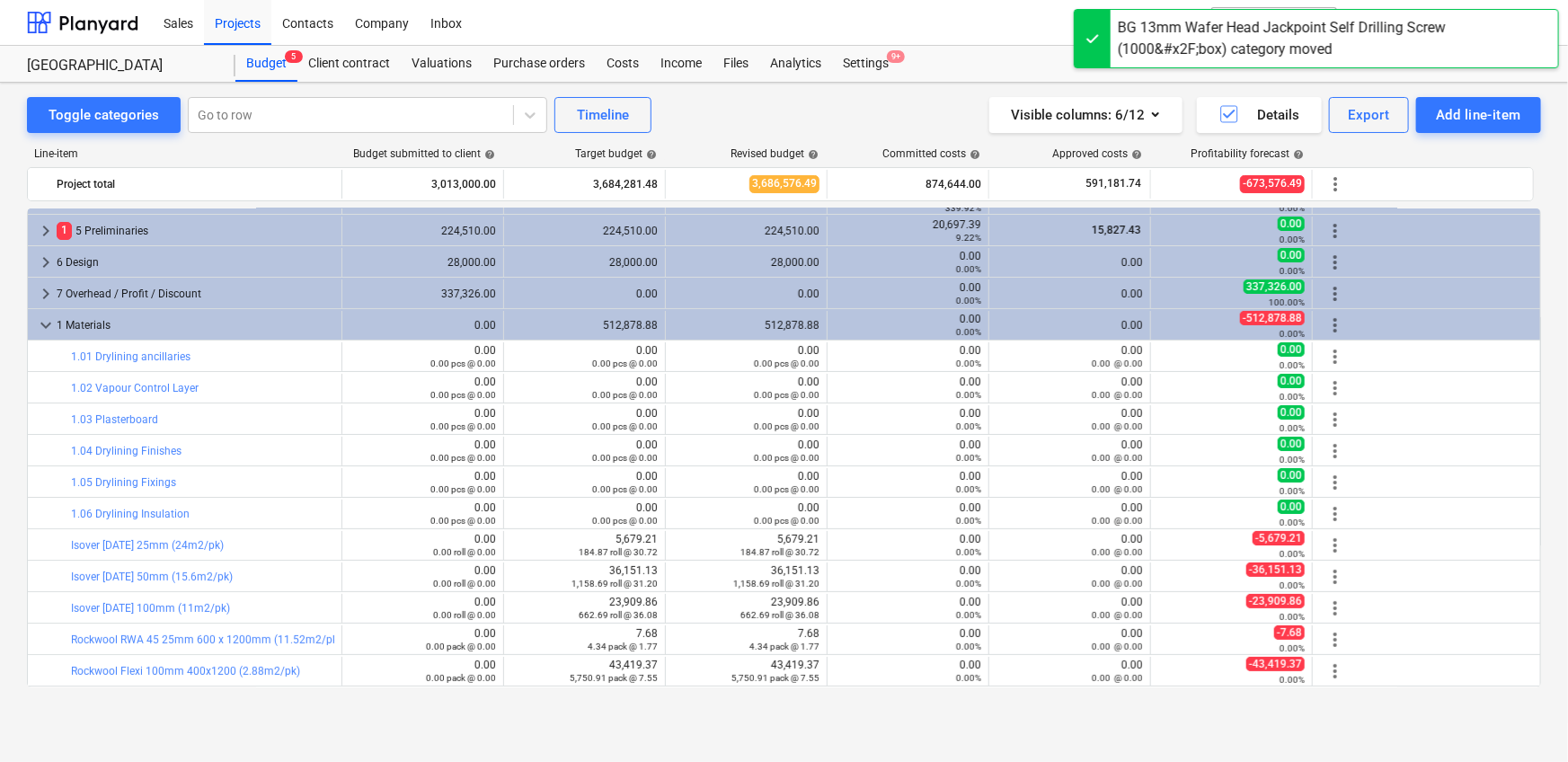
scroll to position [72, 0]
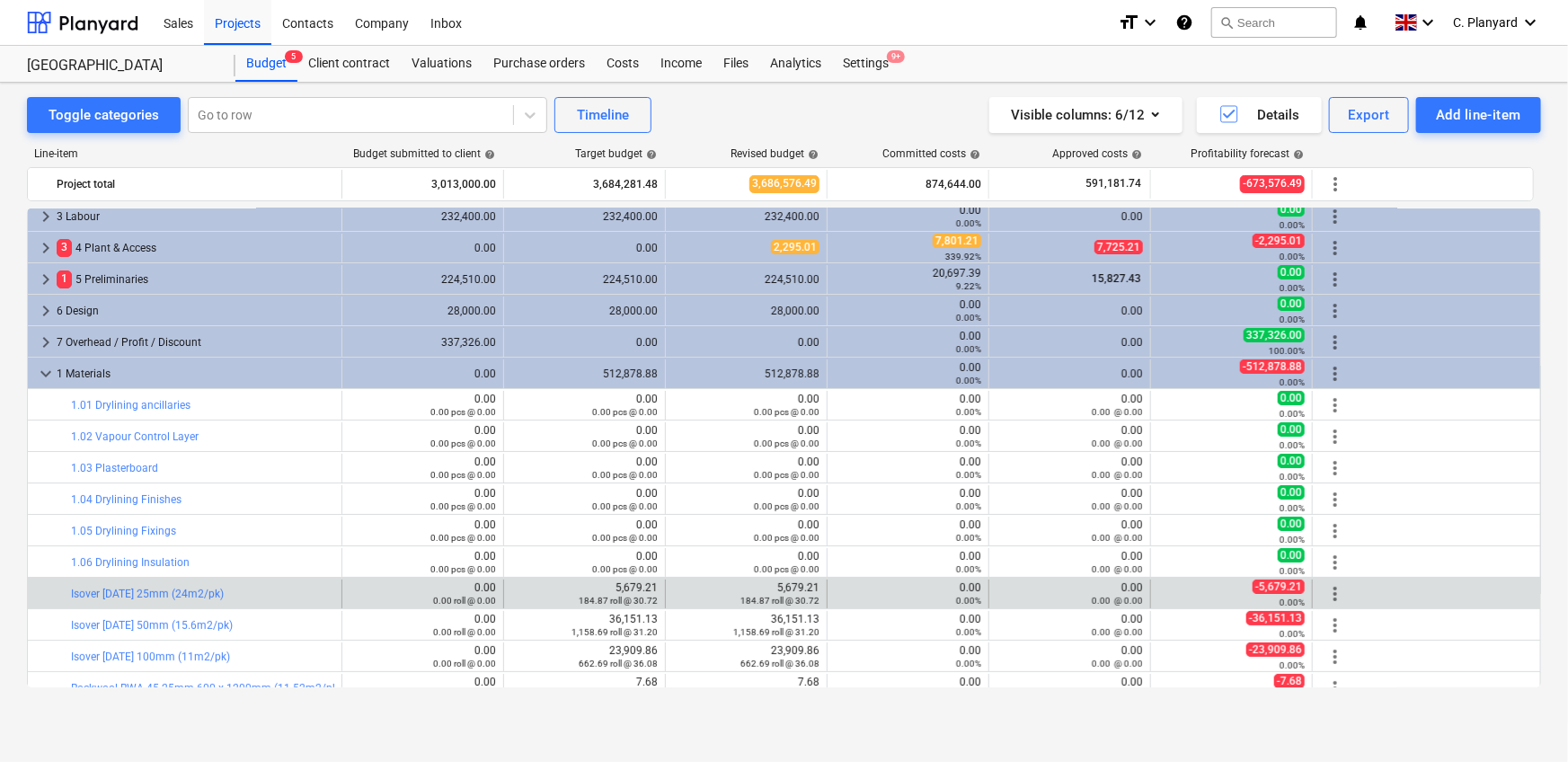
click at [1028, 476] on span "more_vert" at bounding box center [1335, 593] width 21 height 21
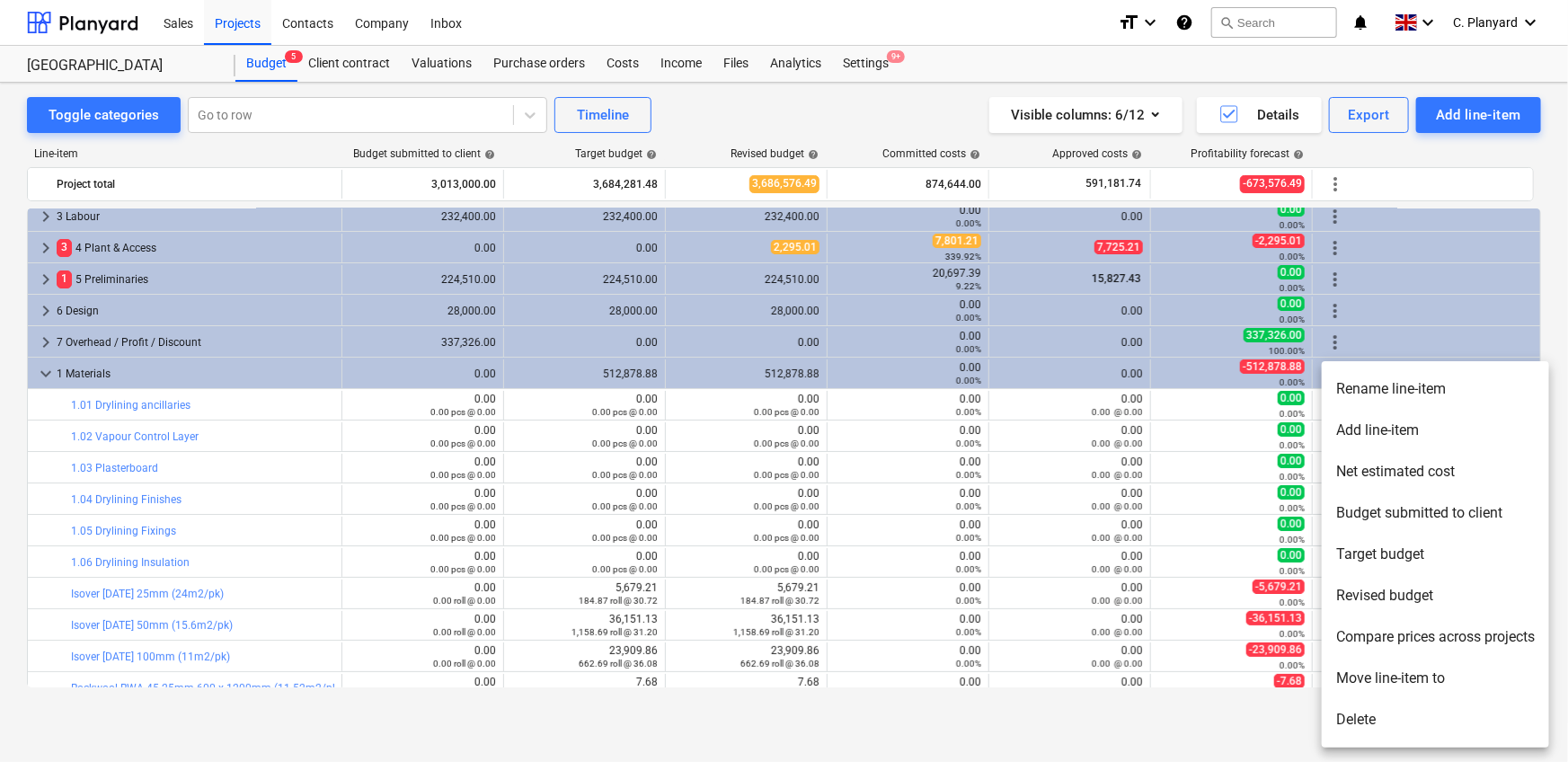
click at [1028, 476] on li "Move line-item to" at bounding box center [1435, 677] width 228 height 41
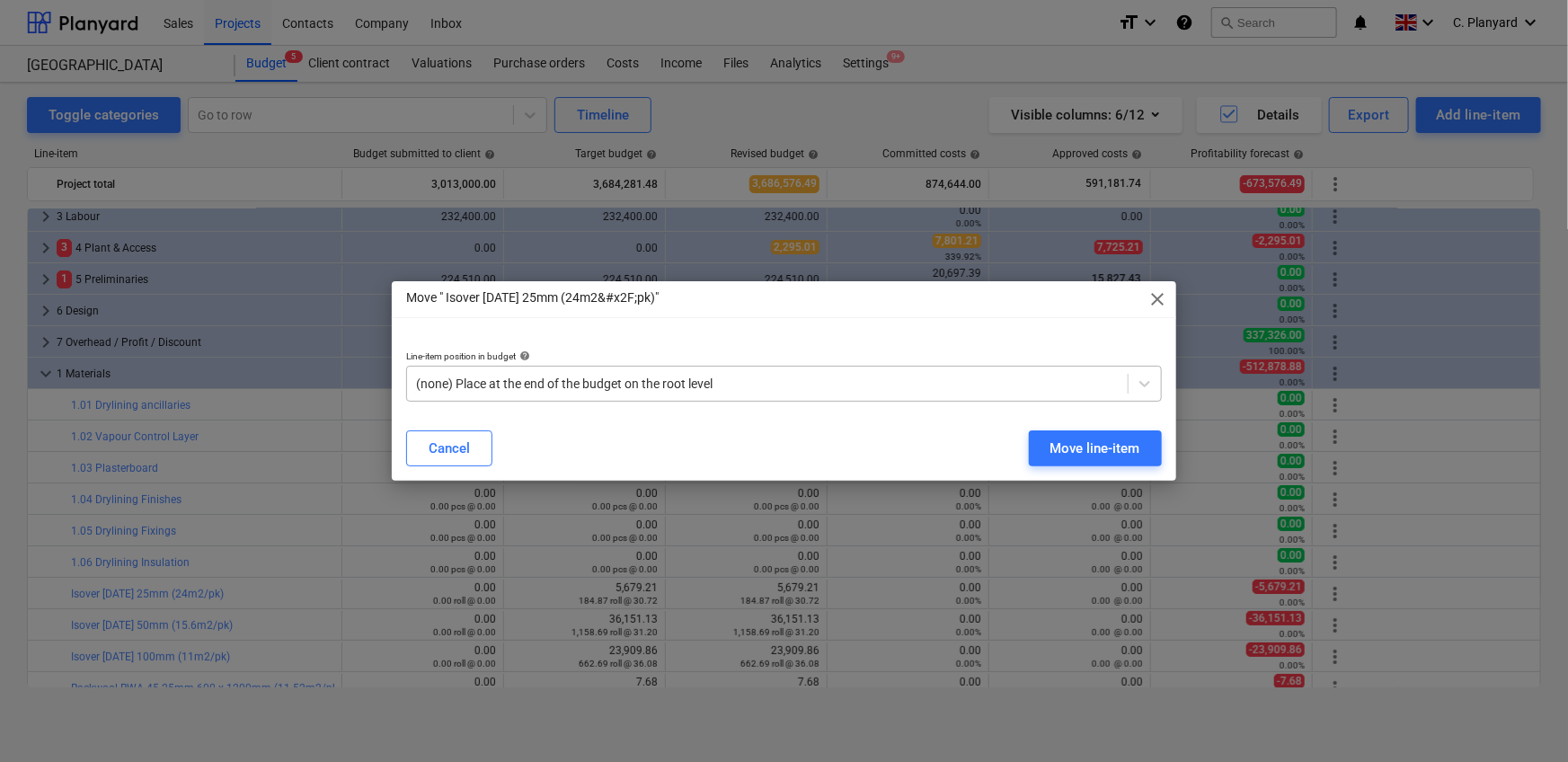
click at [826, 369] on div "(none) Place at the end of the budget on the root level" at bounding box center [784, 383] width 756 height 36
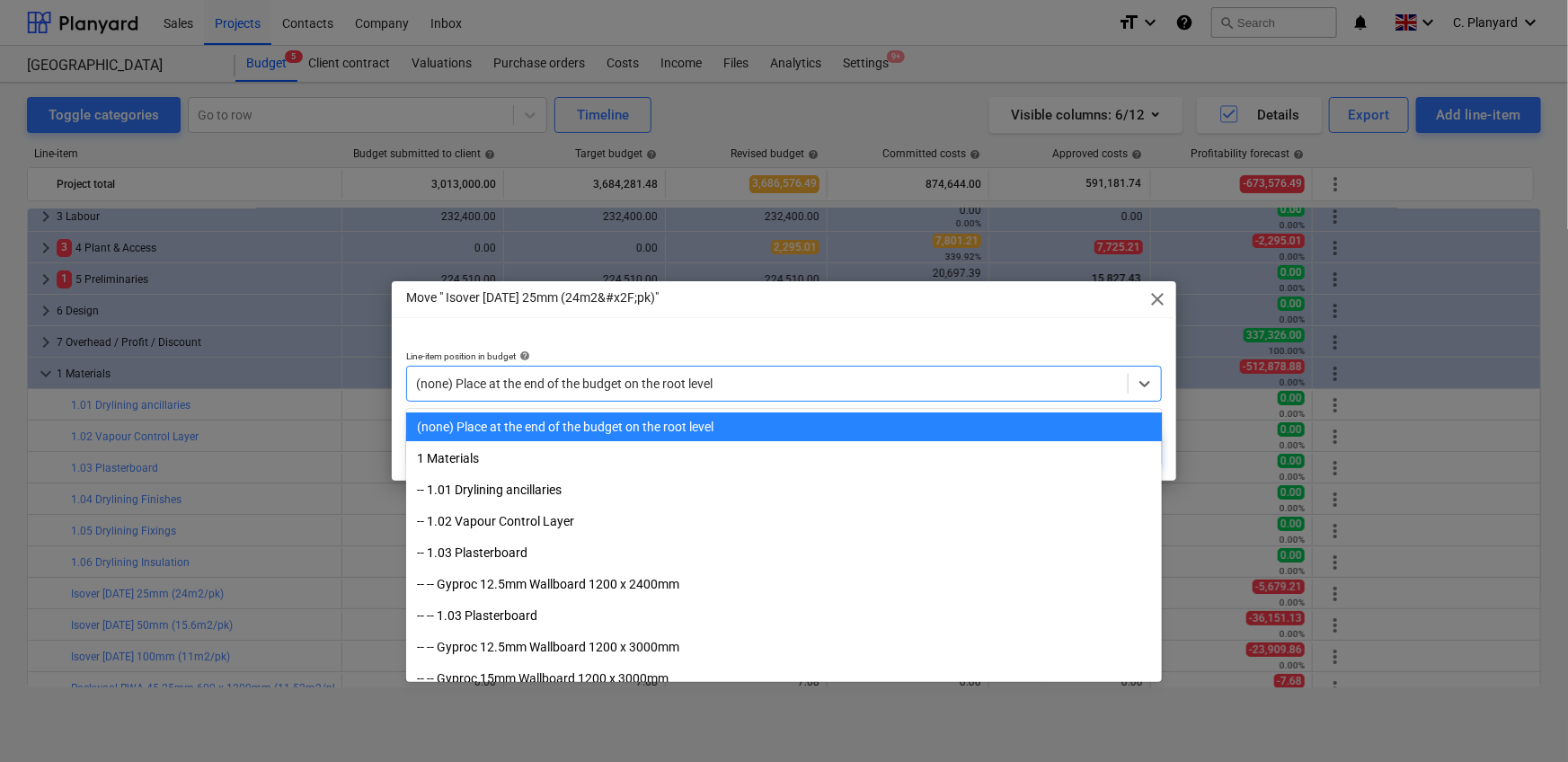
paste input "1.06"
type input "1.06"
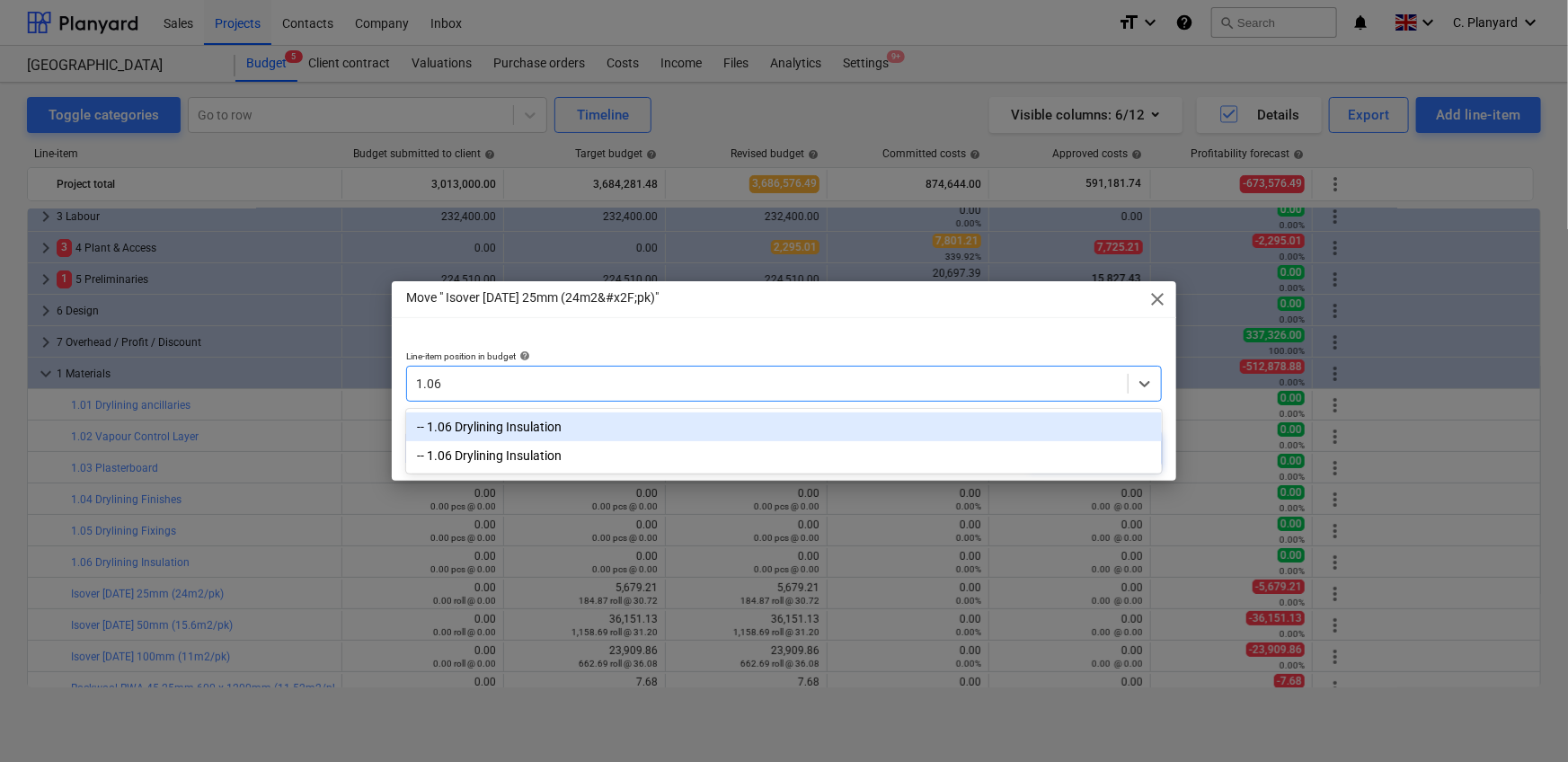
click at [773, 419] on div "-- 1.06 Drylining Insulation" at bounding box center [784, 426] width 756 height 29
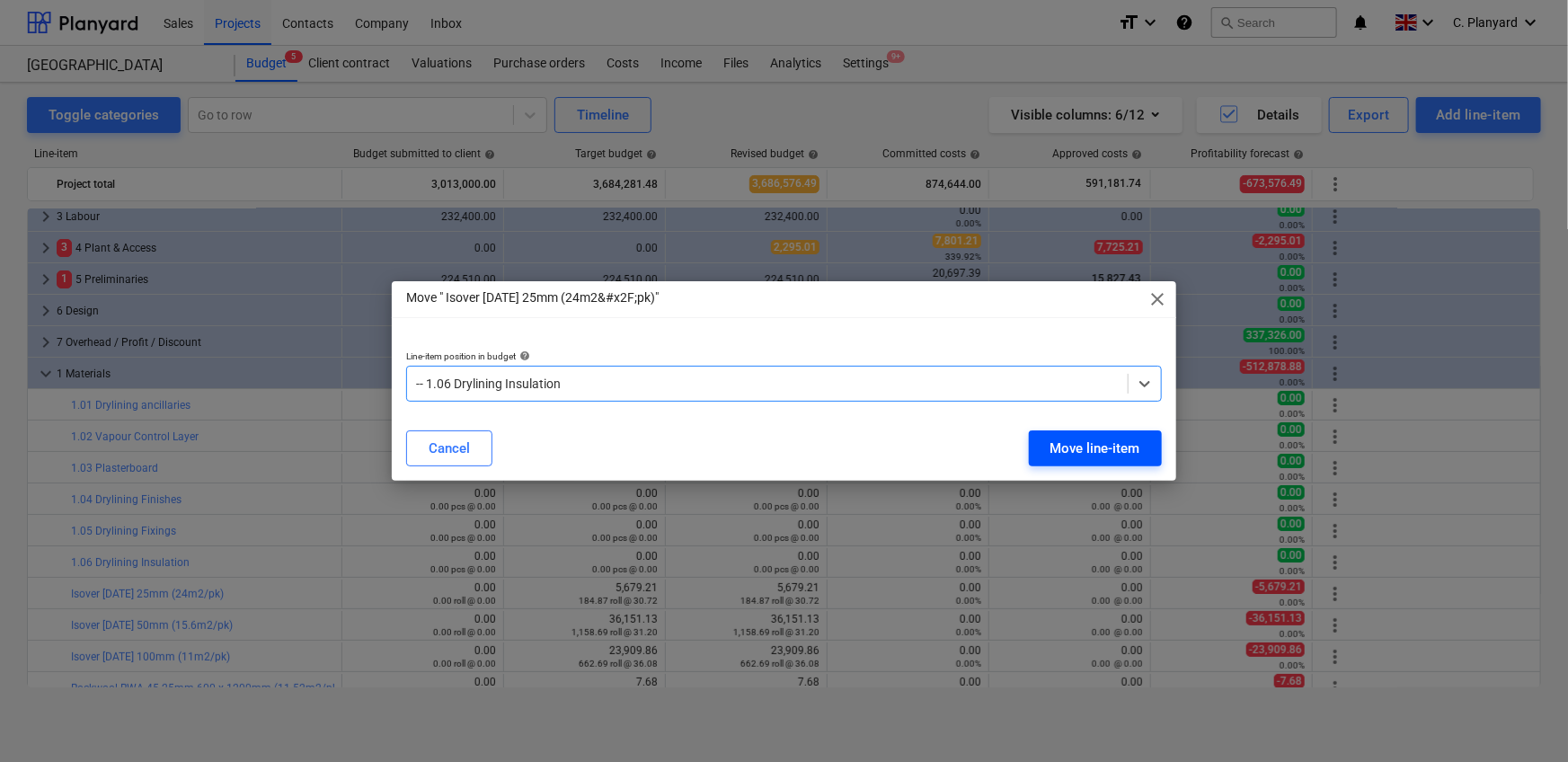
click at [1028, 445] on div "Move line-item" at bounding box center [1094, 448] width 89 height 23
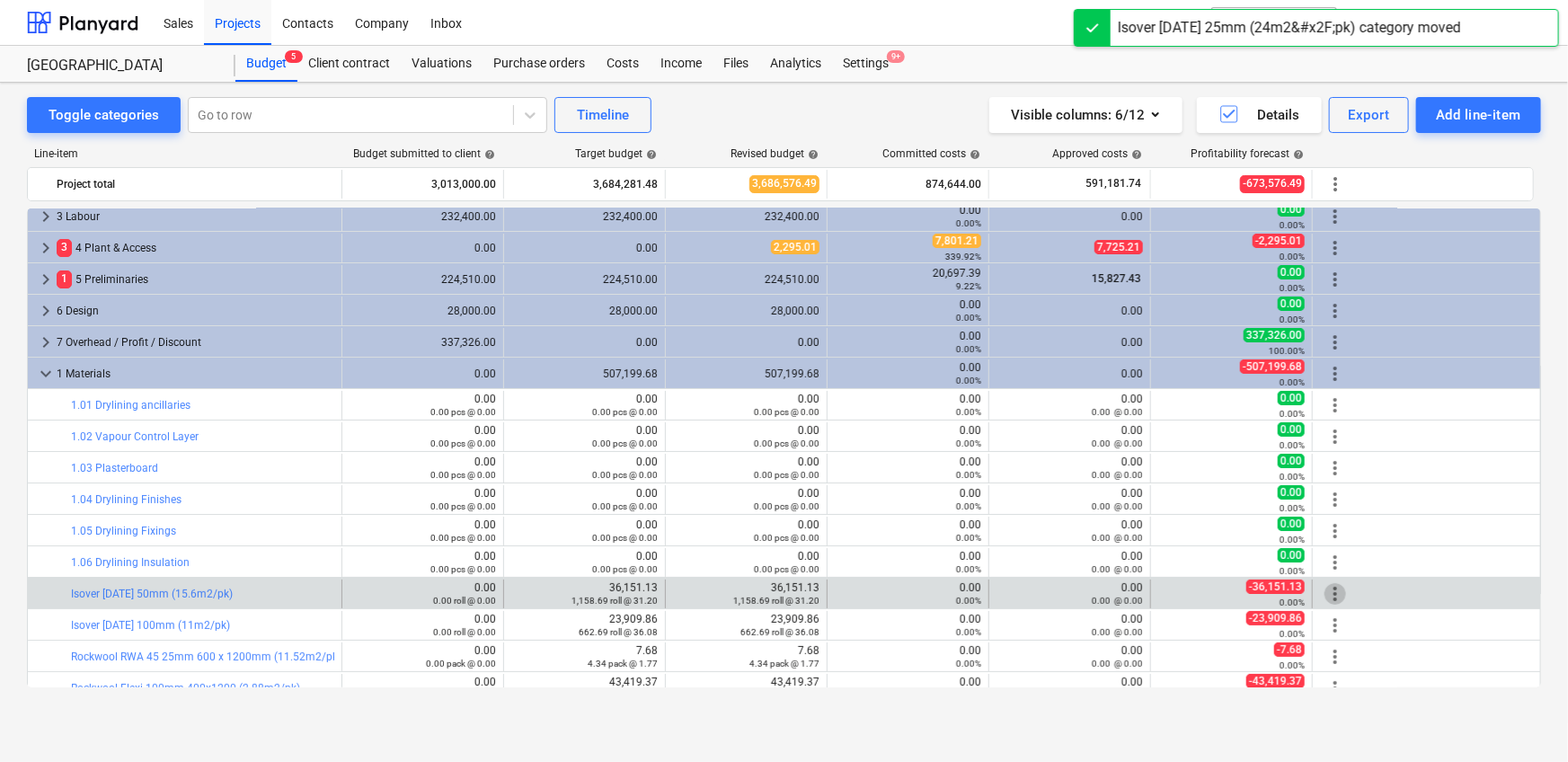
click at [1028, 476] on span "more_vert" at bounding box center [1335, 593] width 21 height 21
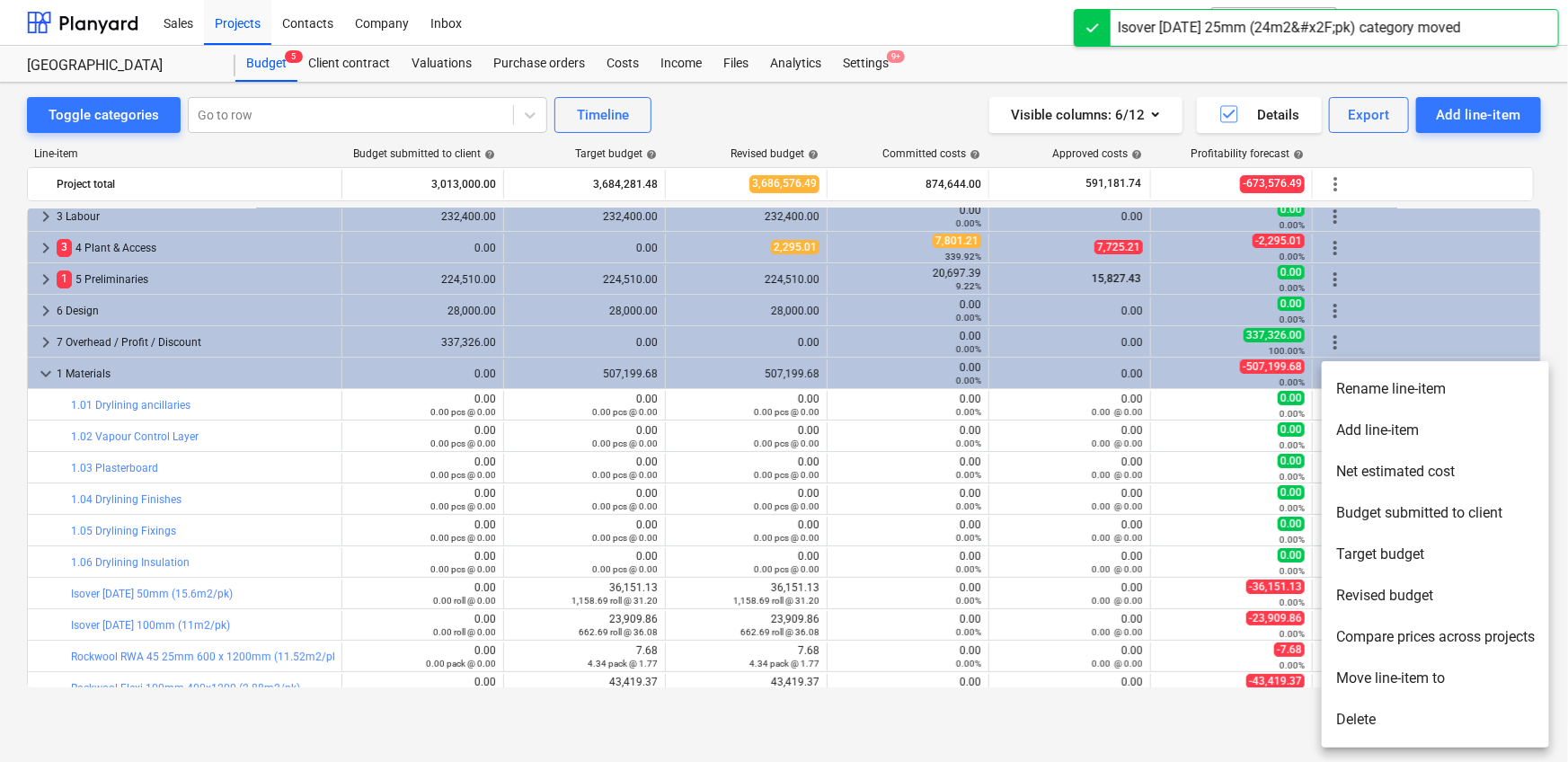
click at [1028, 476] on li "Move line-item to" at bounding box center [1435, 677] width 228 height 41
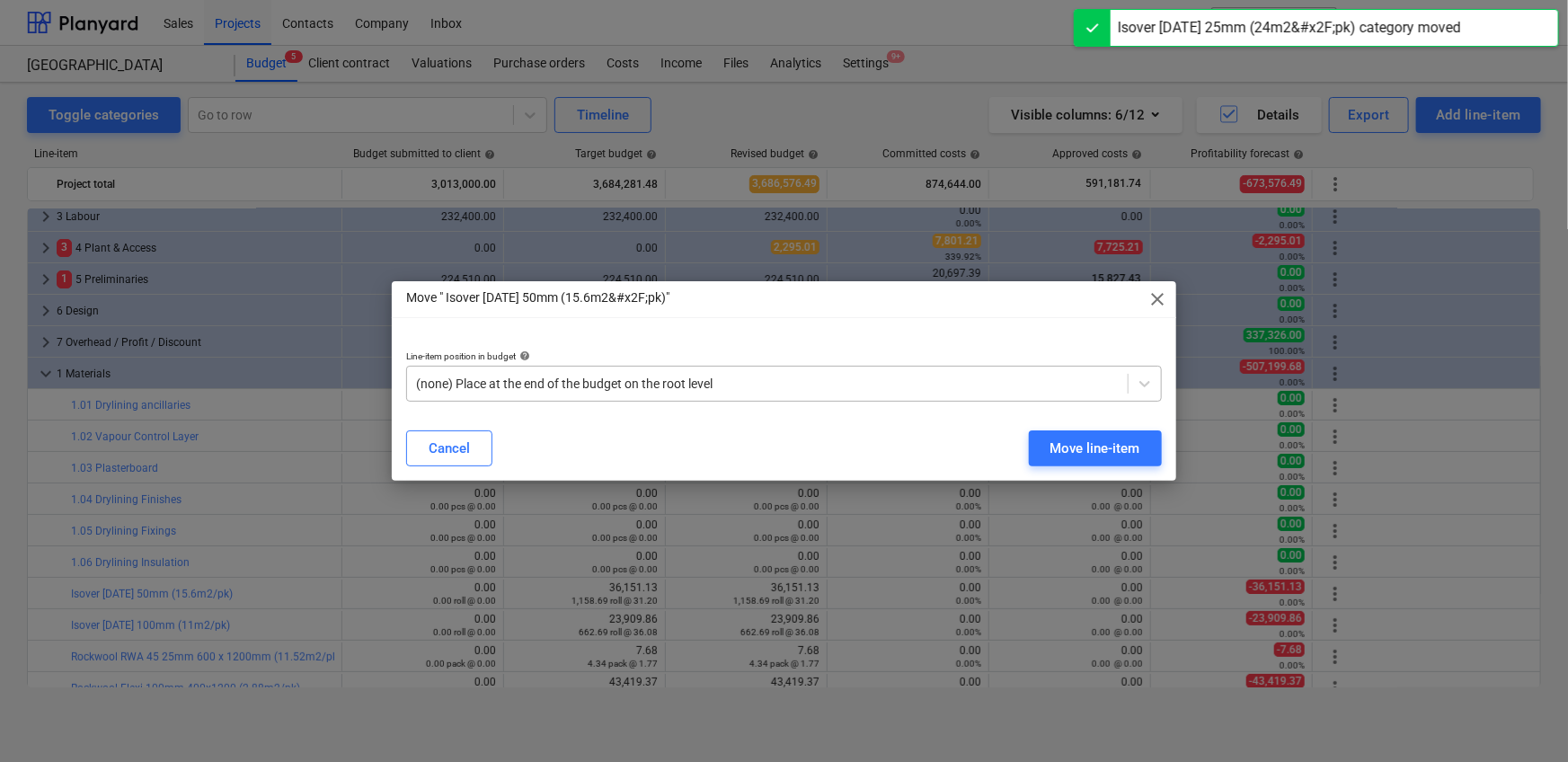
click at [874, 380] on div at bounding box center [767, 382] width 702 height 18
paste input "1.06"
type input "1.06"
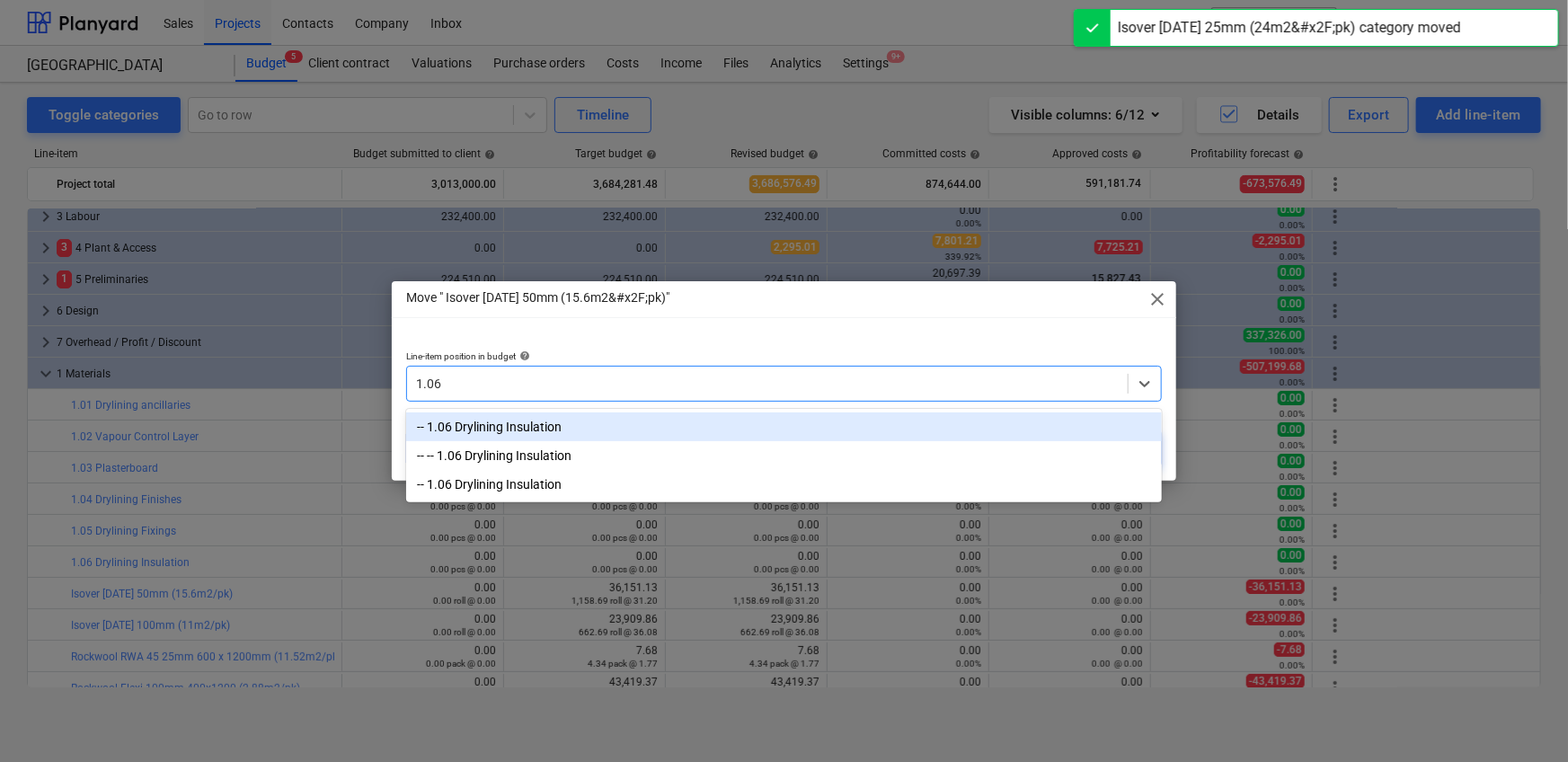
click at [931, 416] on div "-- 1.06 Drylining Insulation" at bounding box center [784, 426] width 756 height 29
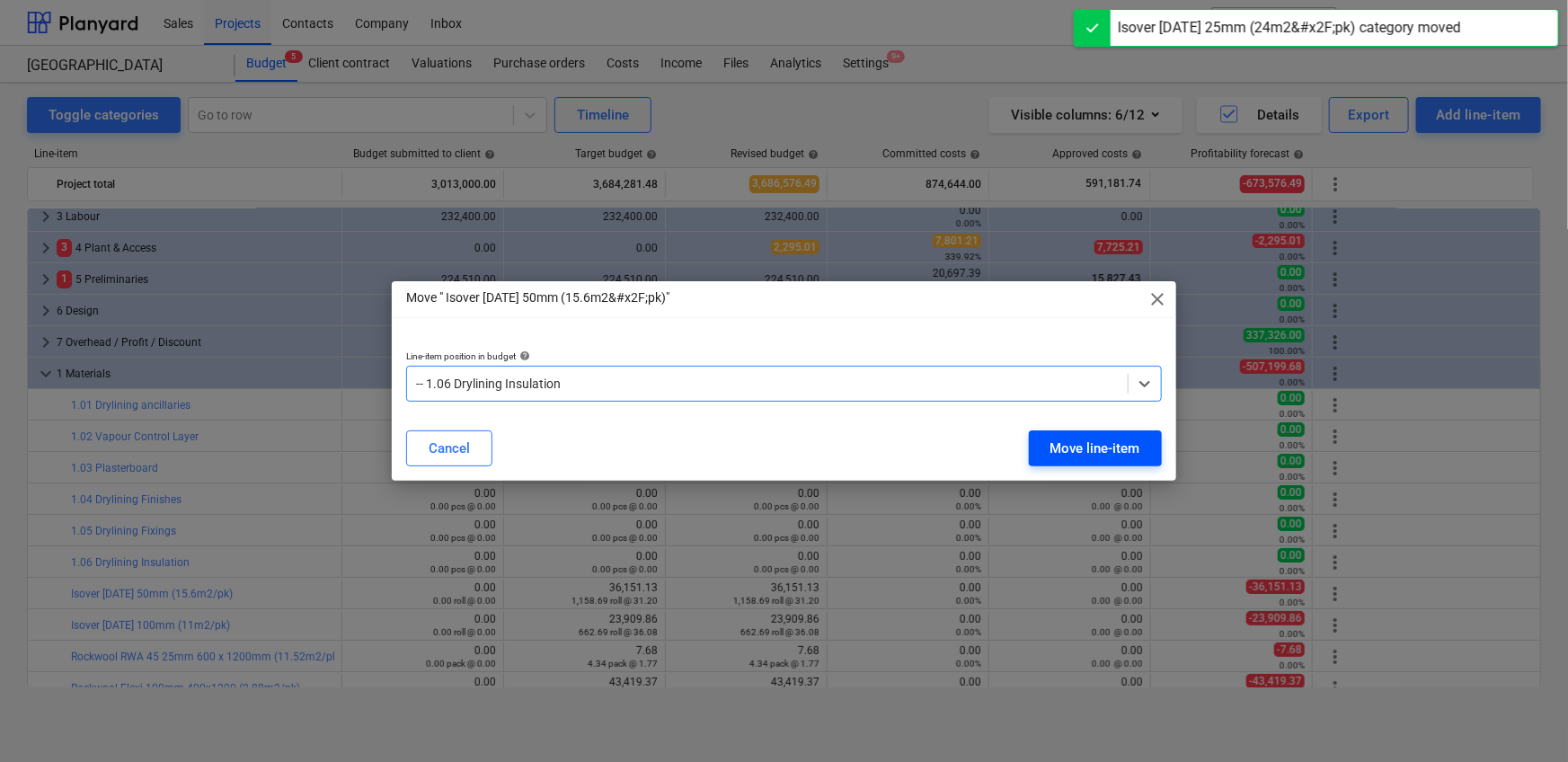
click at [1028, 444] on div "Move line-item" at bounding box center [1094, 448] width 89 height 23
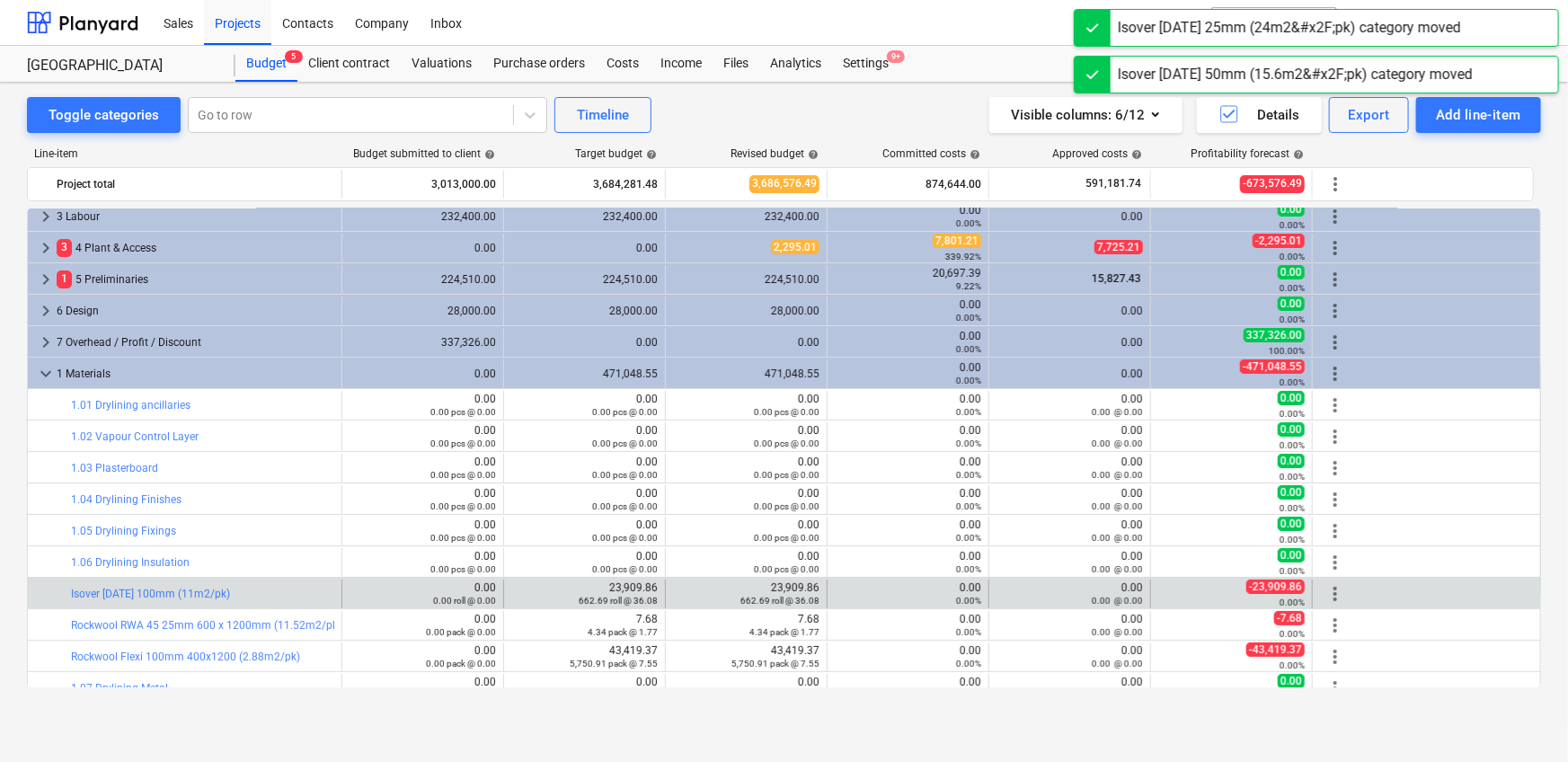
click at [1028, 476] on span "more_vert" at bounding box center [1335, 593] width 21 height 21
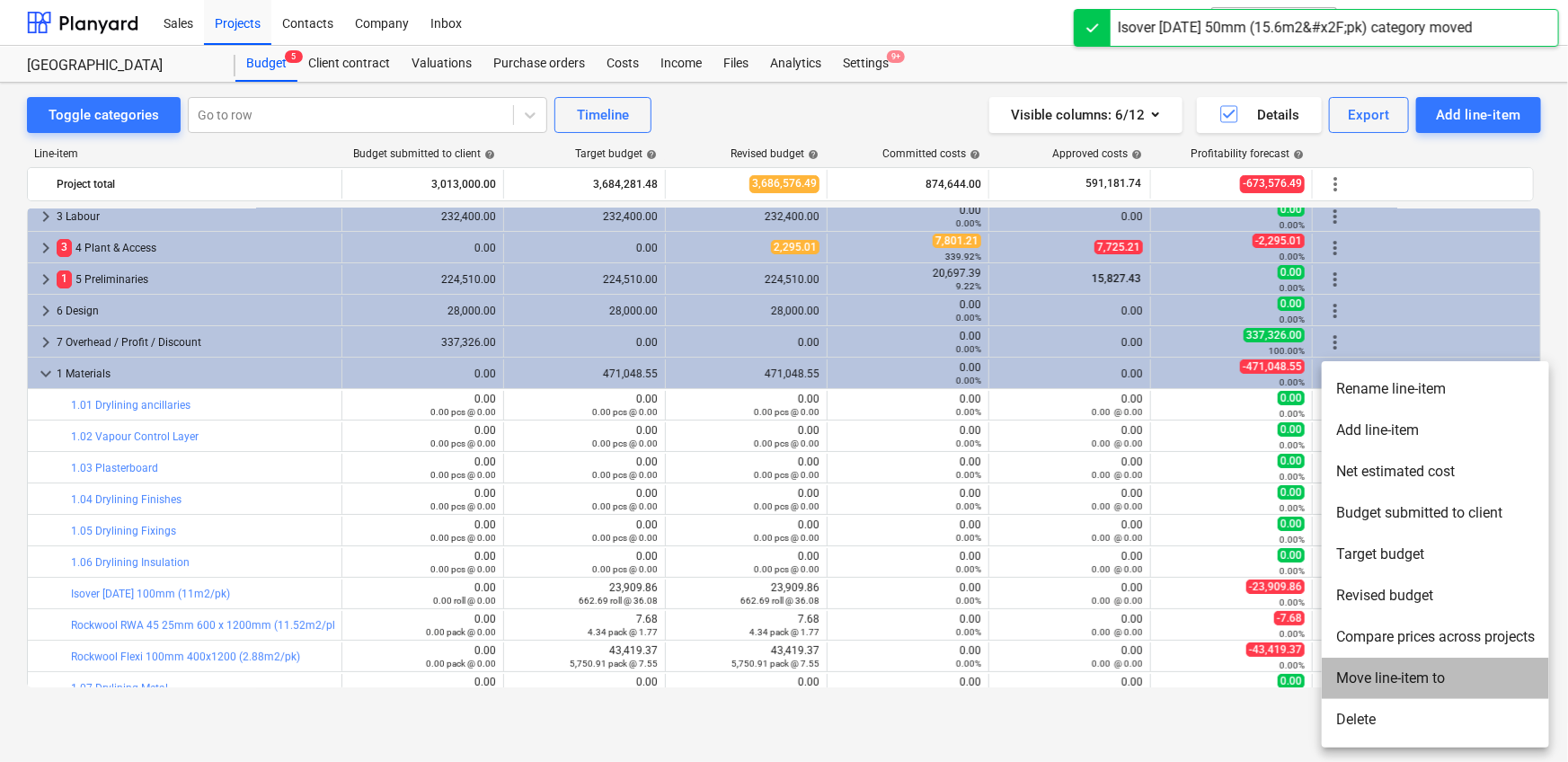
click at [1028, 476] on li "Move line-item to" at bounding box center [1435, 677] width 228 height 41
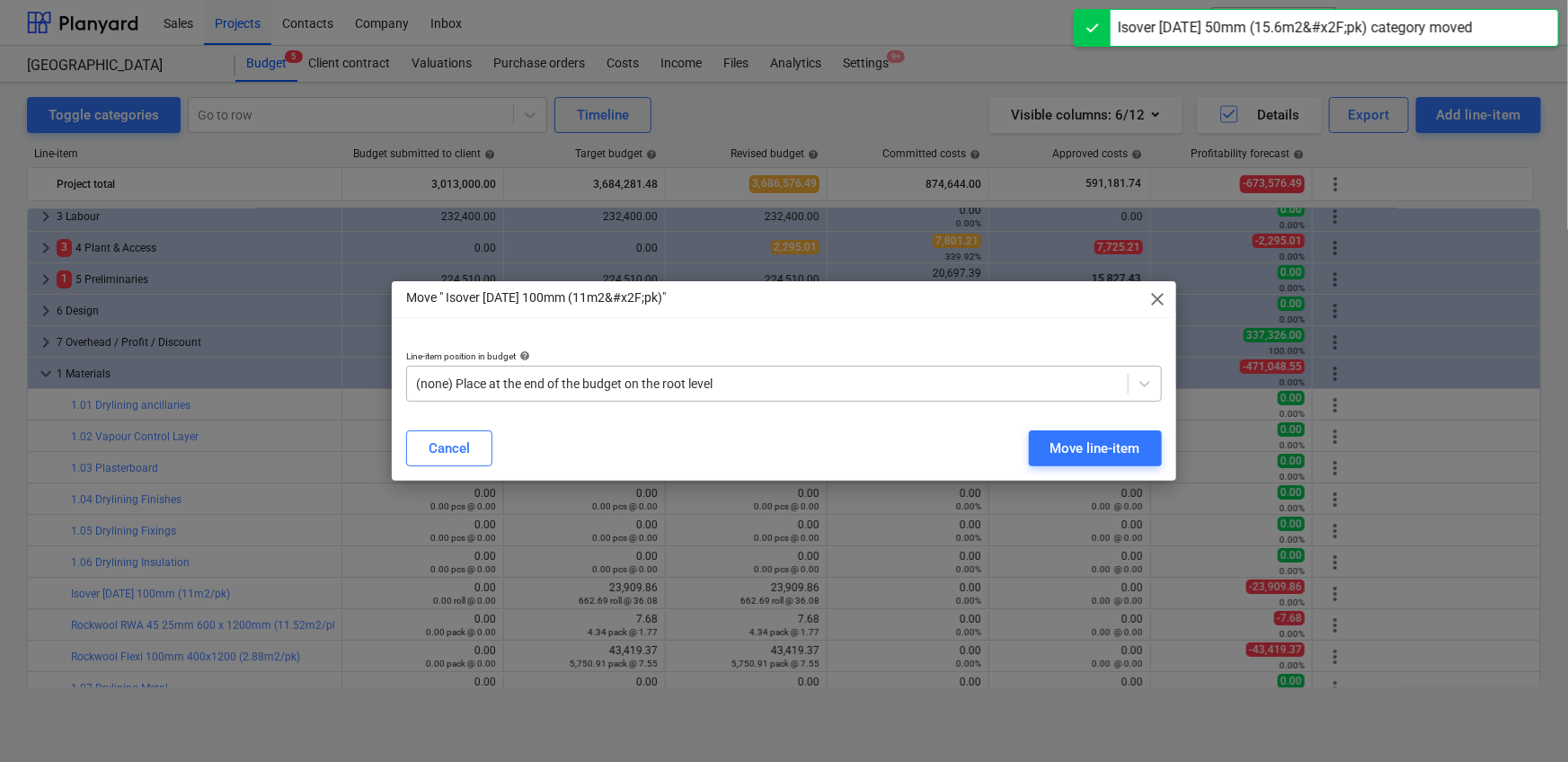
click at [852, 390] on div at bounding box center [767, 382] width 702 height 18
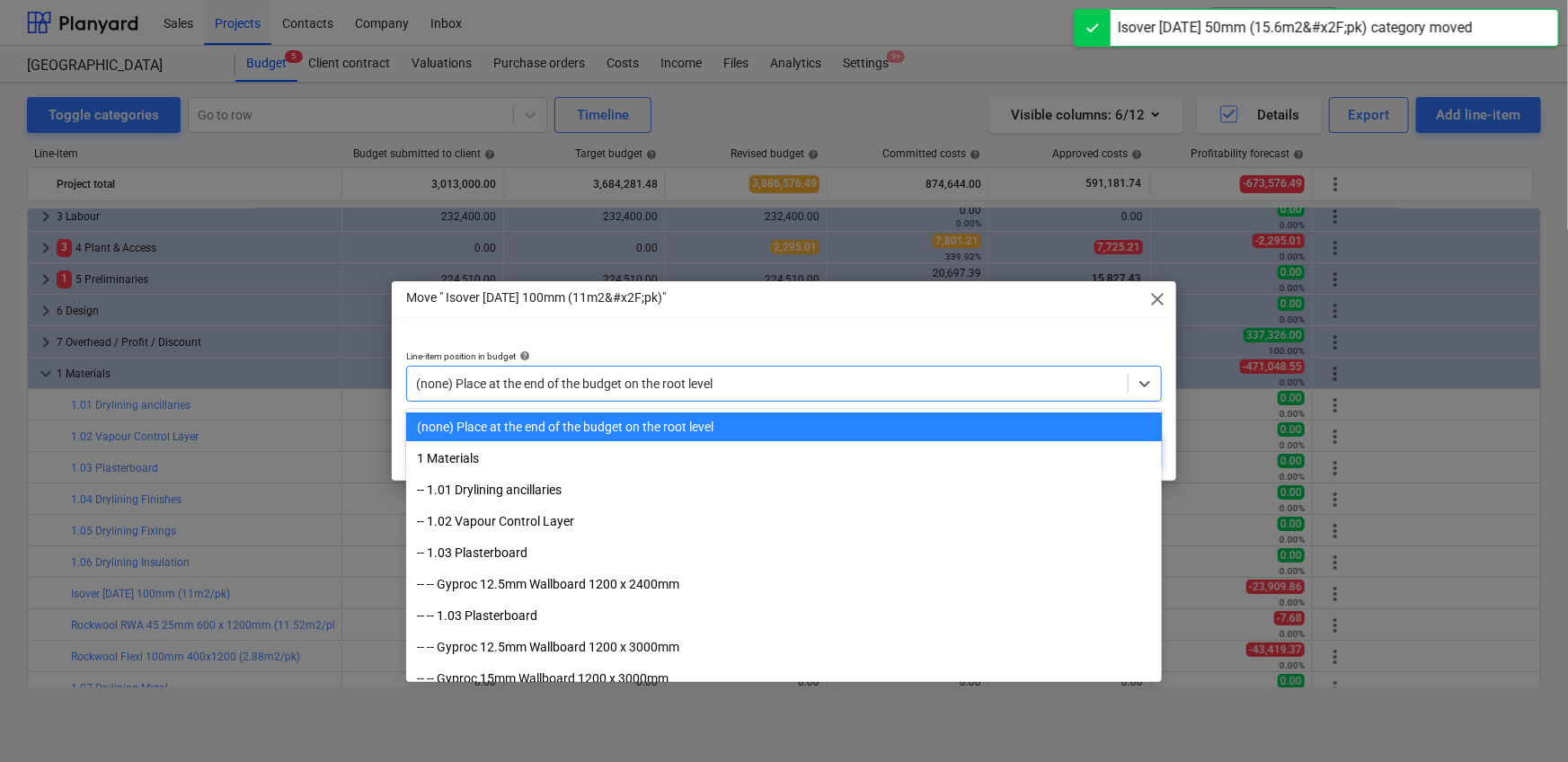
paste input "1.06"
type input "1.06"
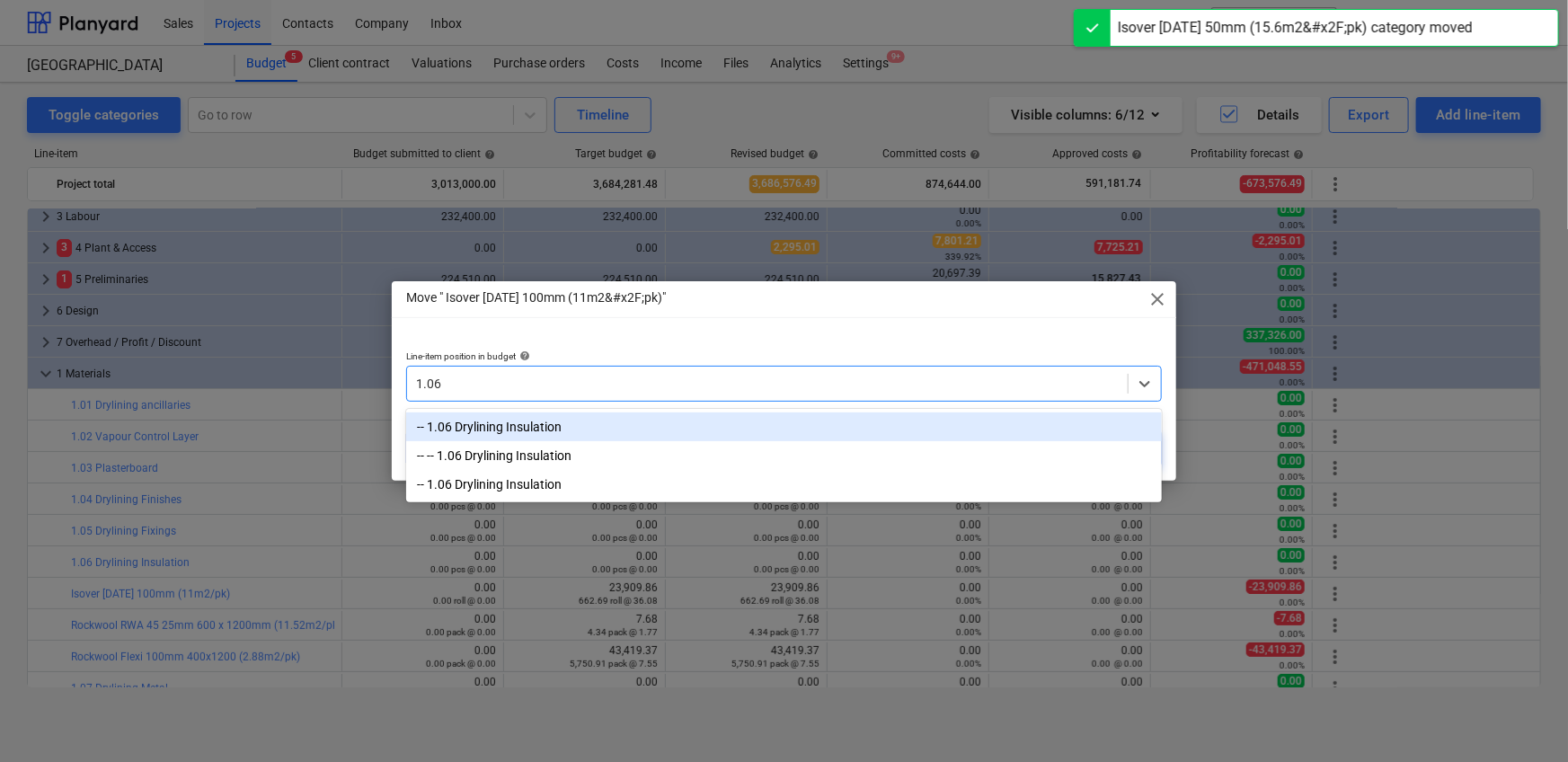
click at [919, 430] on div "-- 1.06 Drylining Insulation" at bounding box center [784, 426] width 756 height 29
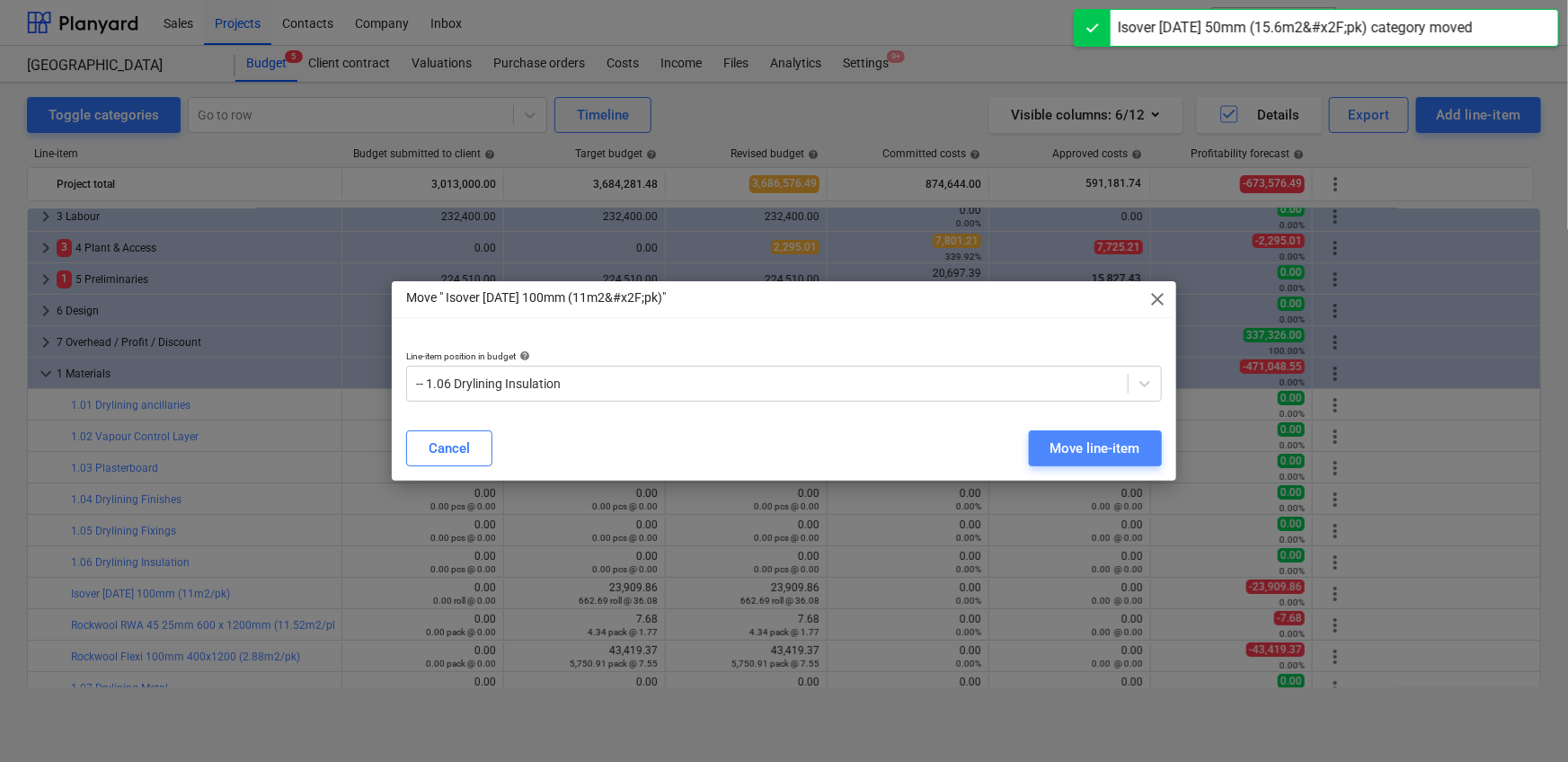
click at [1028, 442] on div "Move line-item" at bounding box center [1094, 448] width 89 height 23
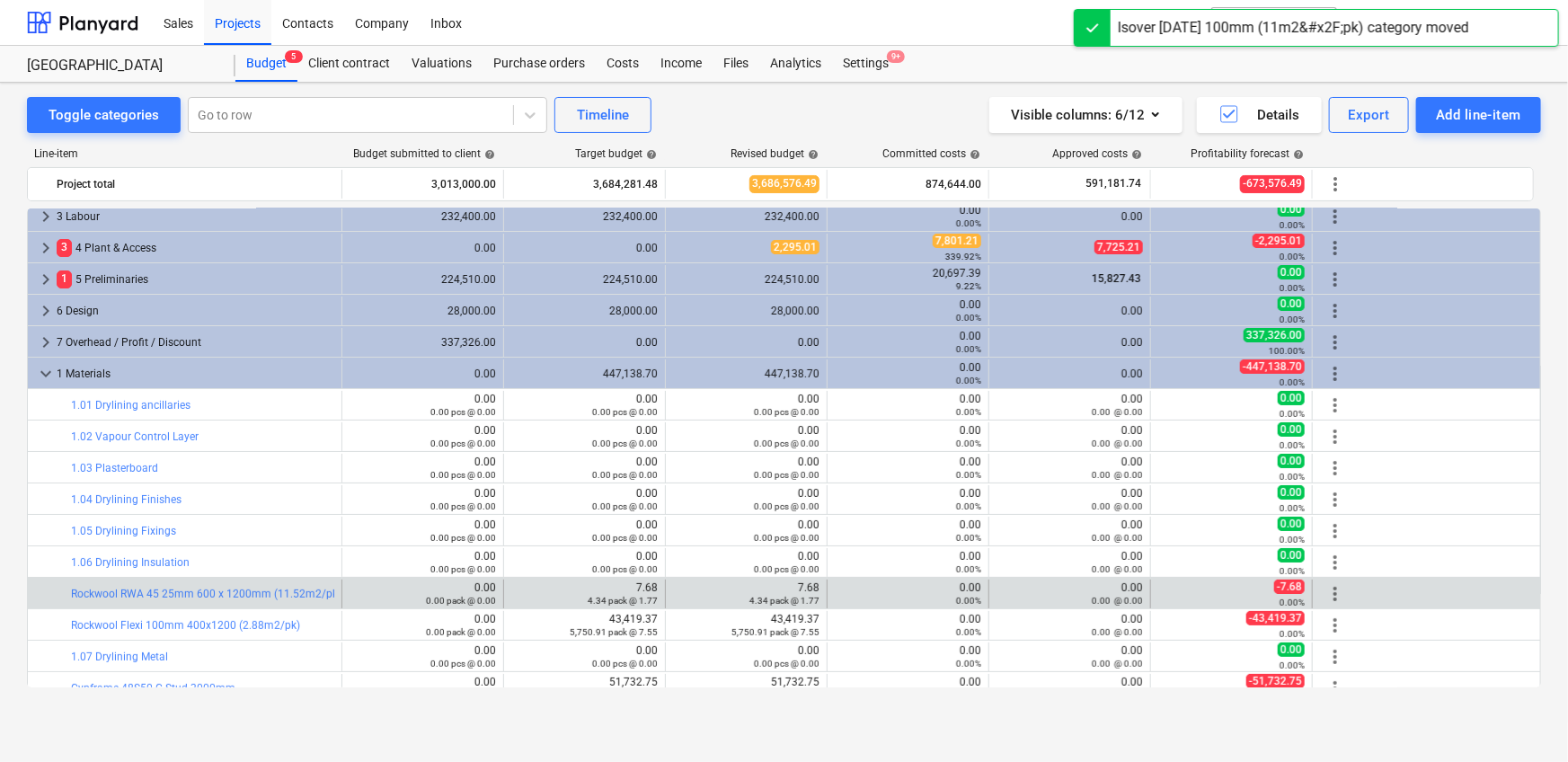
click at [1028, 476] on span "more_vert" at bounding box center [1335, 593] width 21 height 21
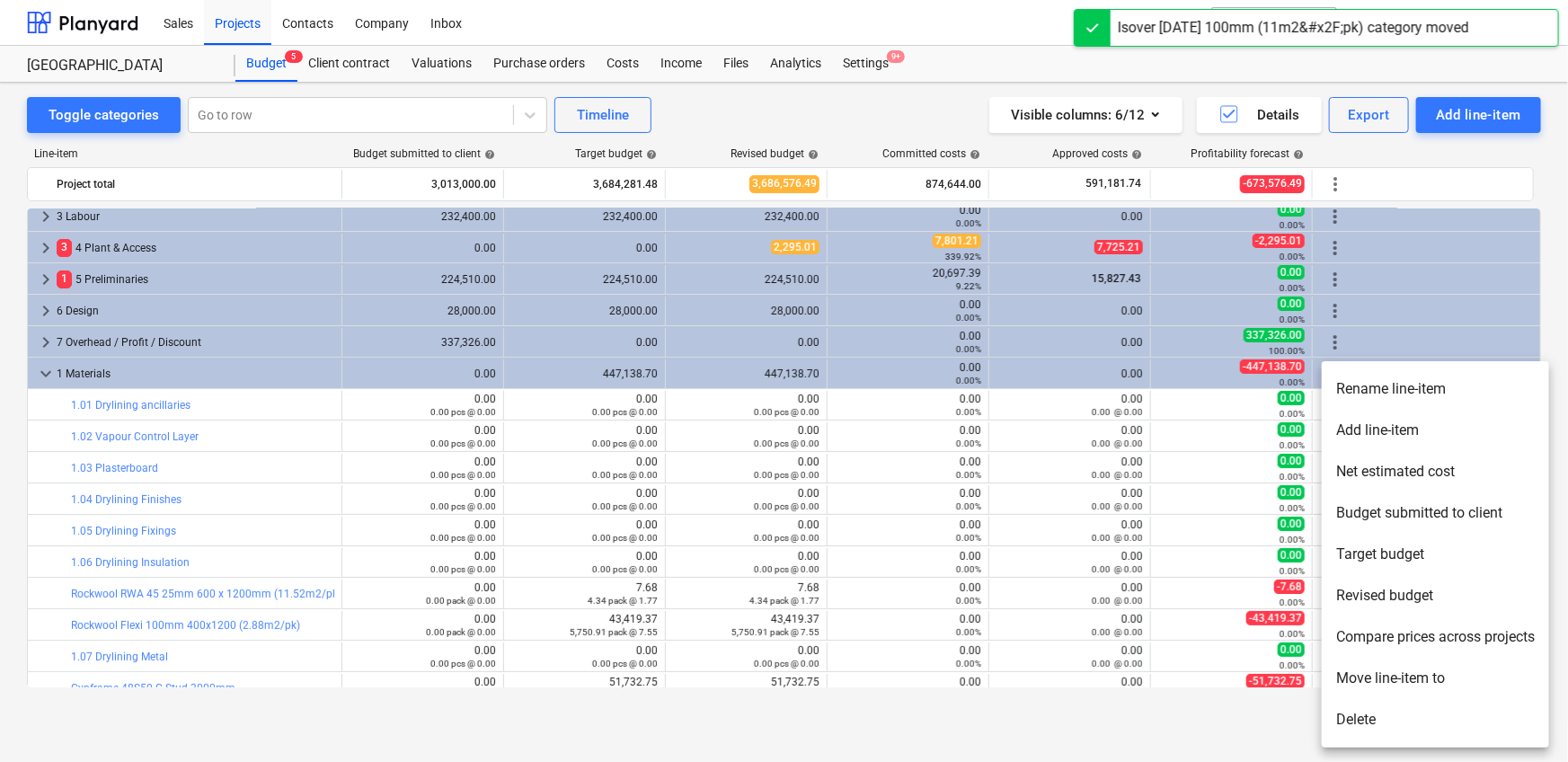
click at [1028, 476] on li "Move line-item to" at bounding box center [1435, 677] width 228 height 41
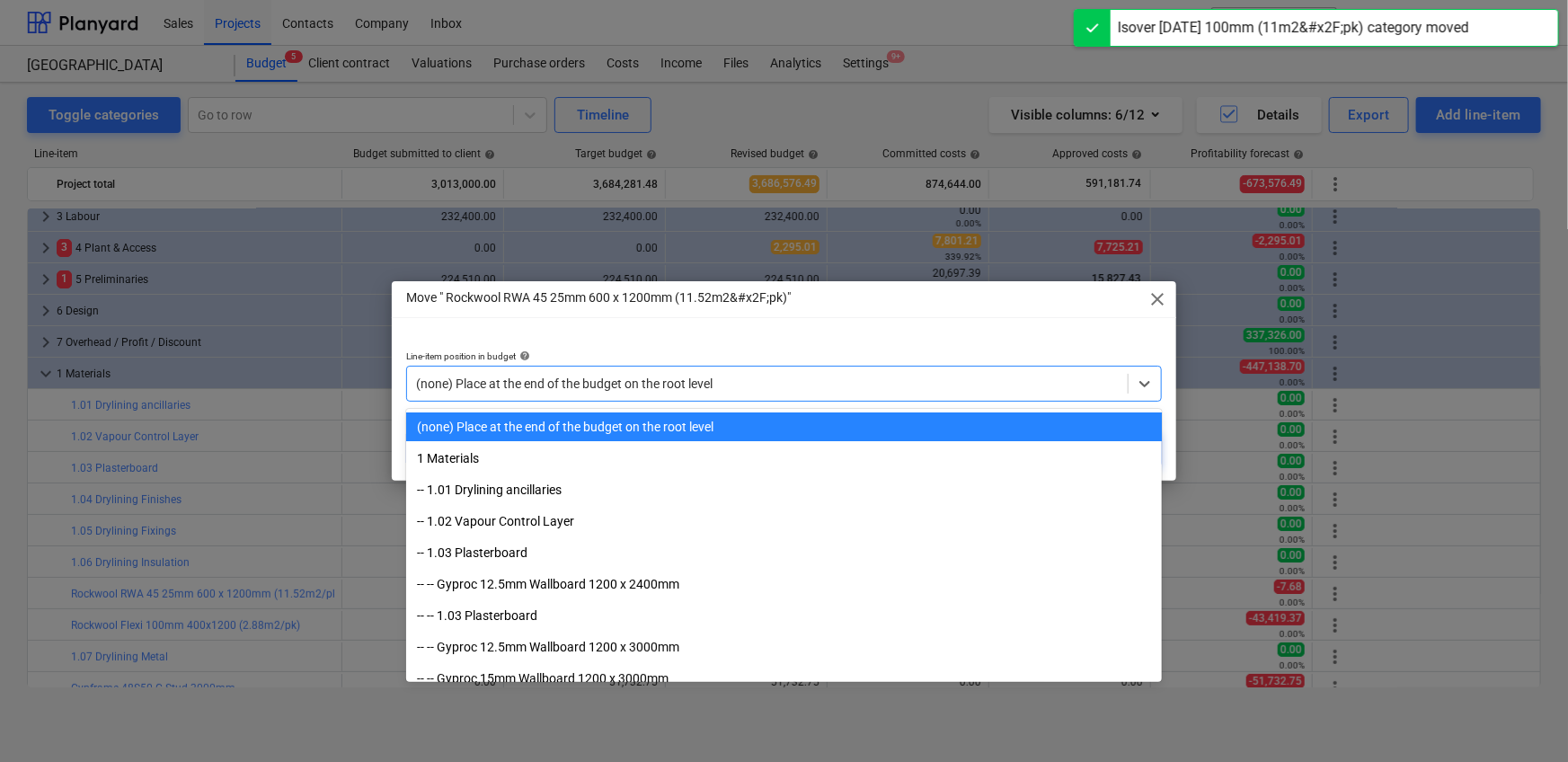
click at [863, 379] on div at bounding box center [767, 382] width 702 height 18
paste input "1.06"
type input "1.06"
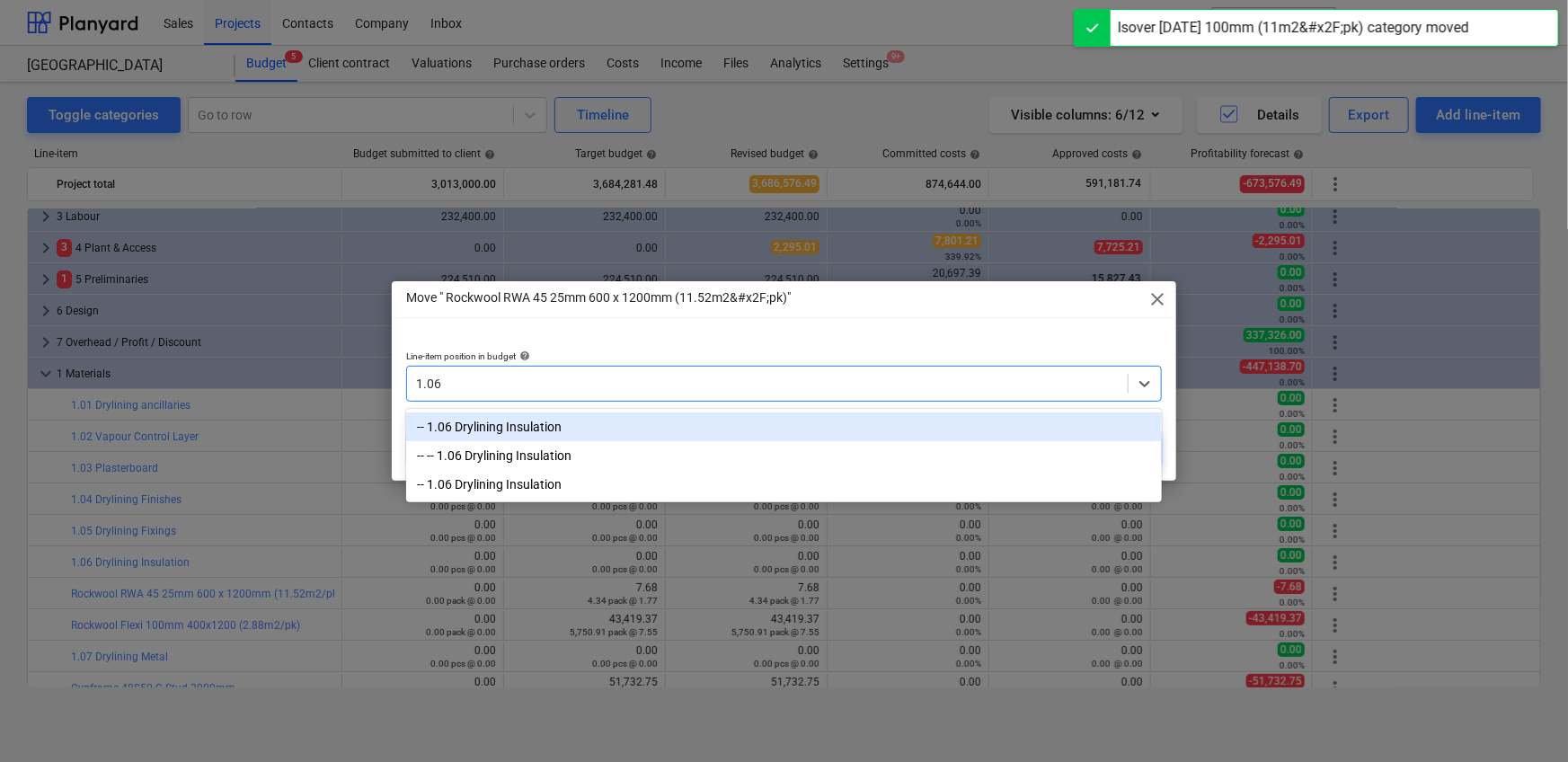
click at [842, 412] on div "-- 1.06 Drylining Insulation" at bounding box center [784, 426] width 756 height 29
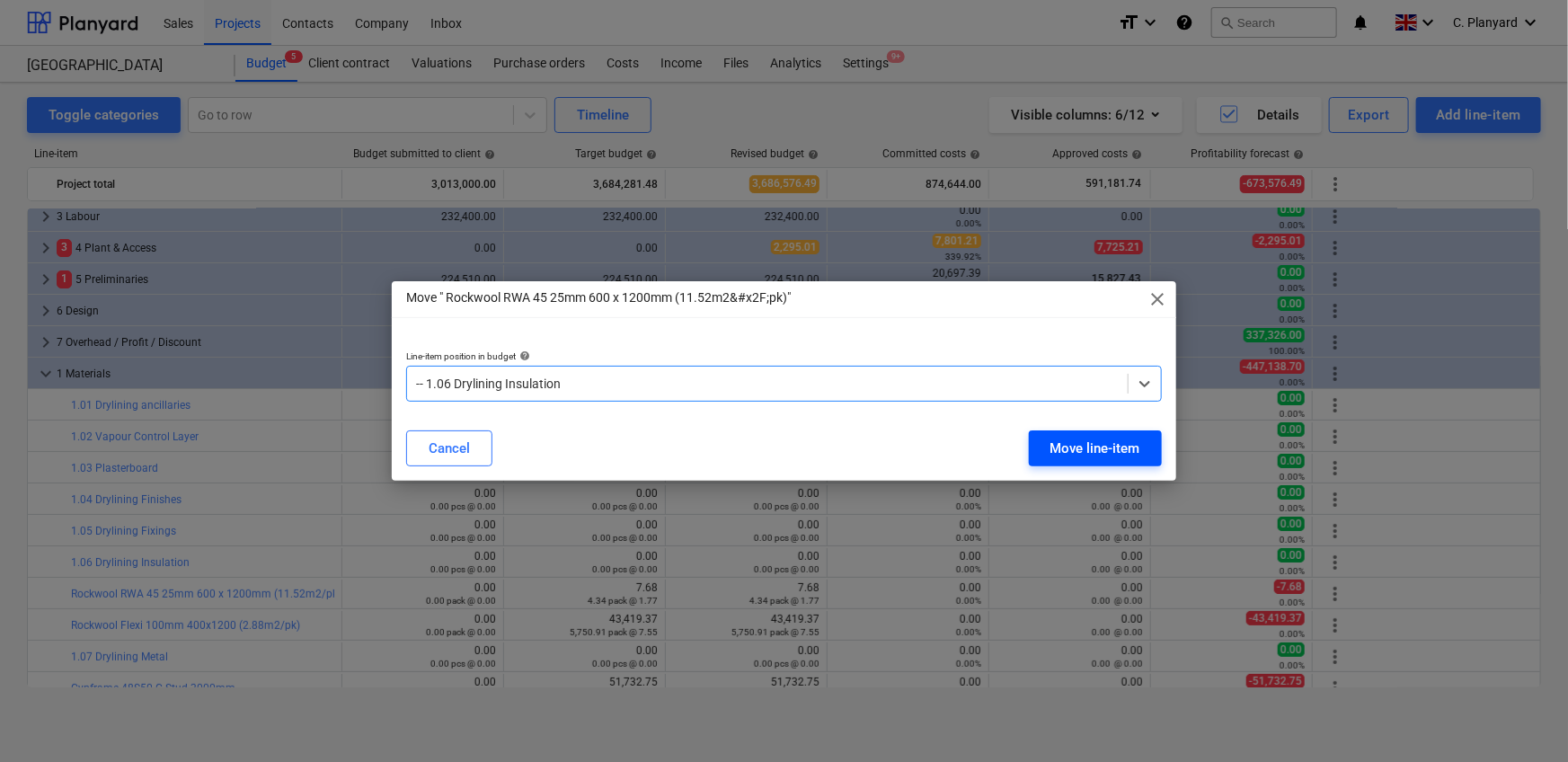
click at [1028, 451] on div "Move line-item" at bounding box center [1094, 448] width 89 height 23
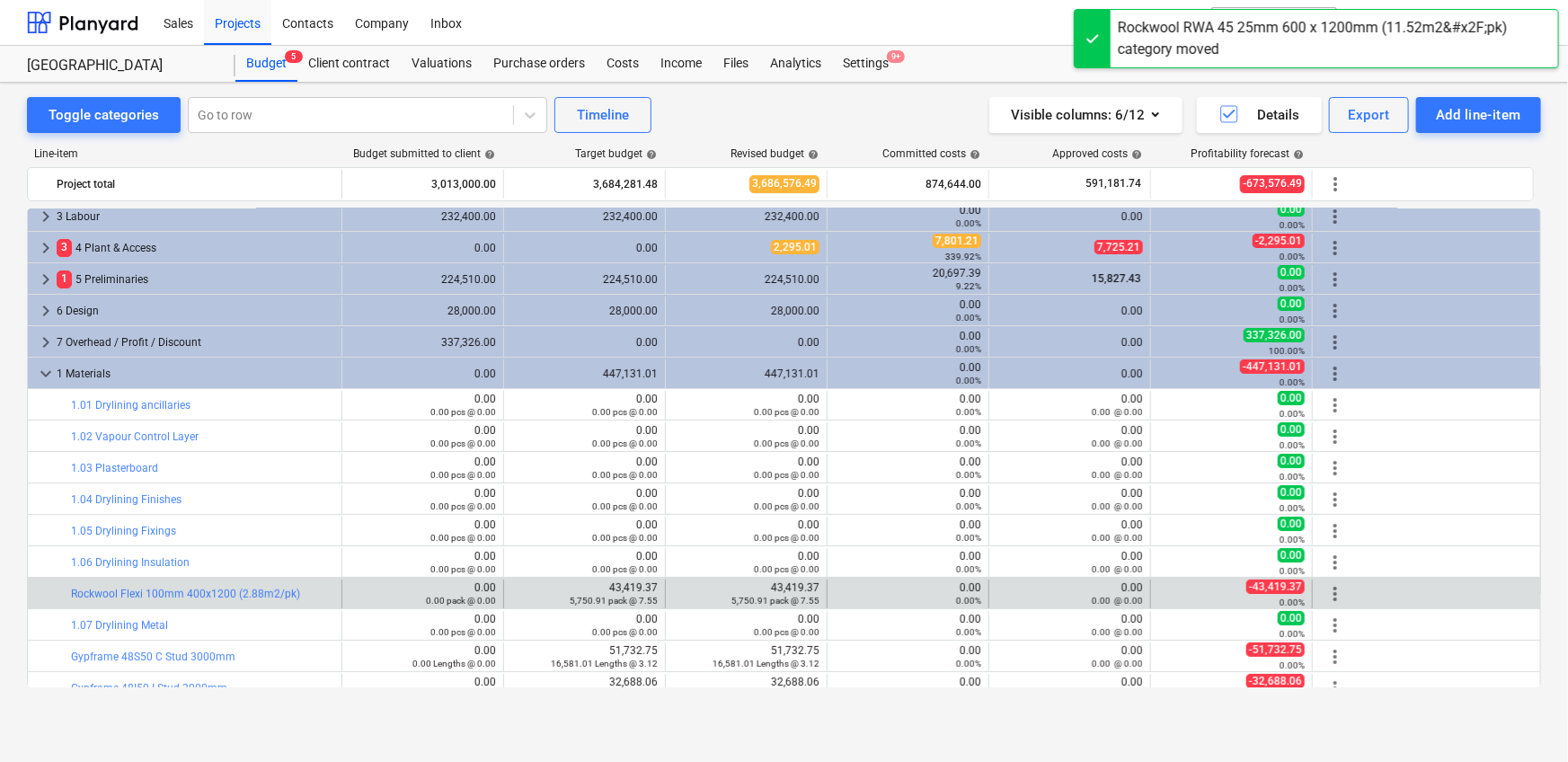
click at [1028, 476] on span "more_vert" at bounding box center [1335, 593] width 21 height 21
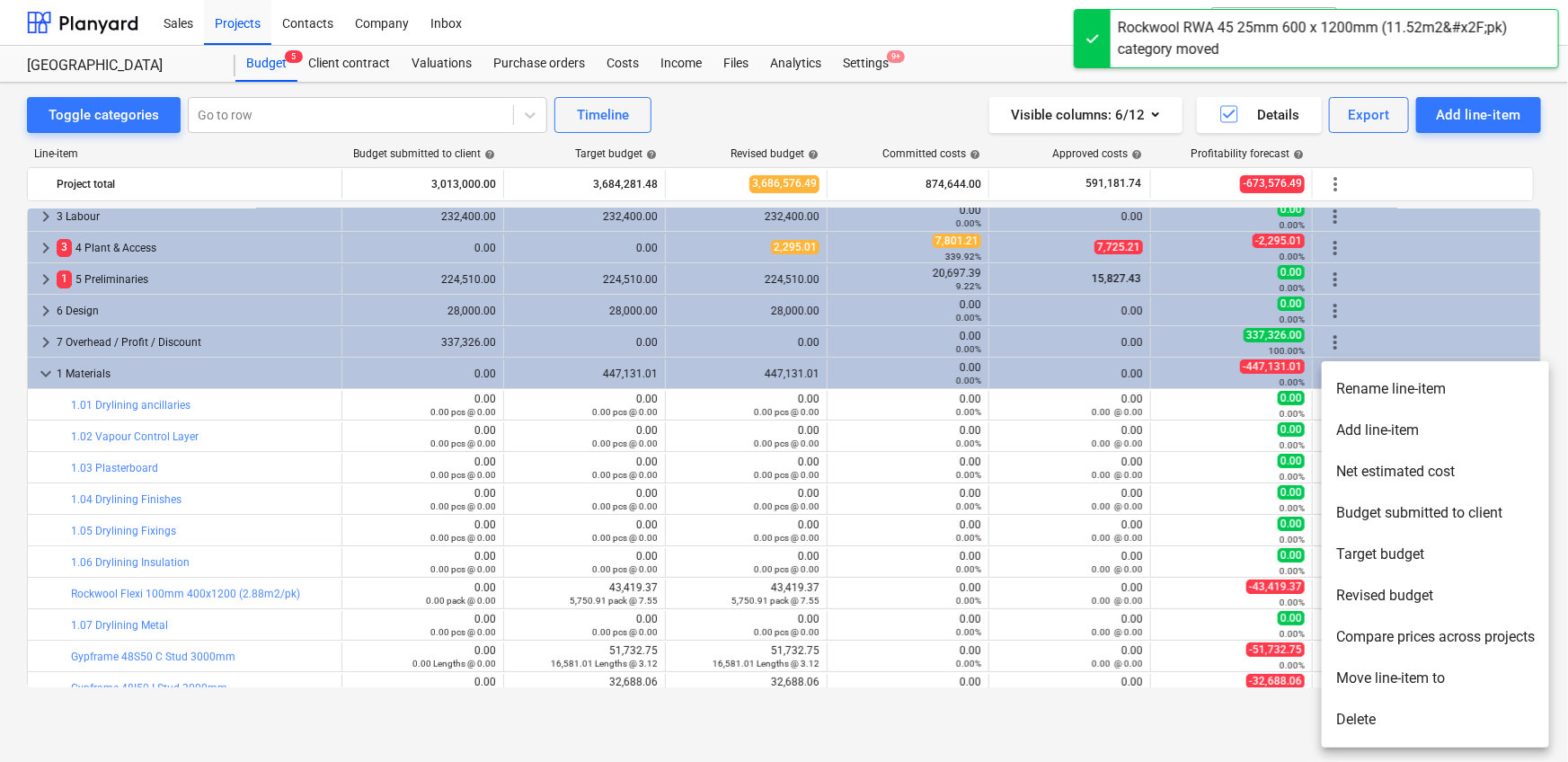
click at [1028, 476] on li "Move line-item to" at bounding box center [1435, 677] width 228 height 41
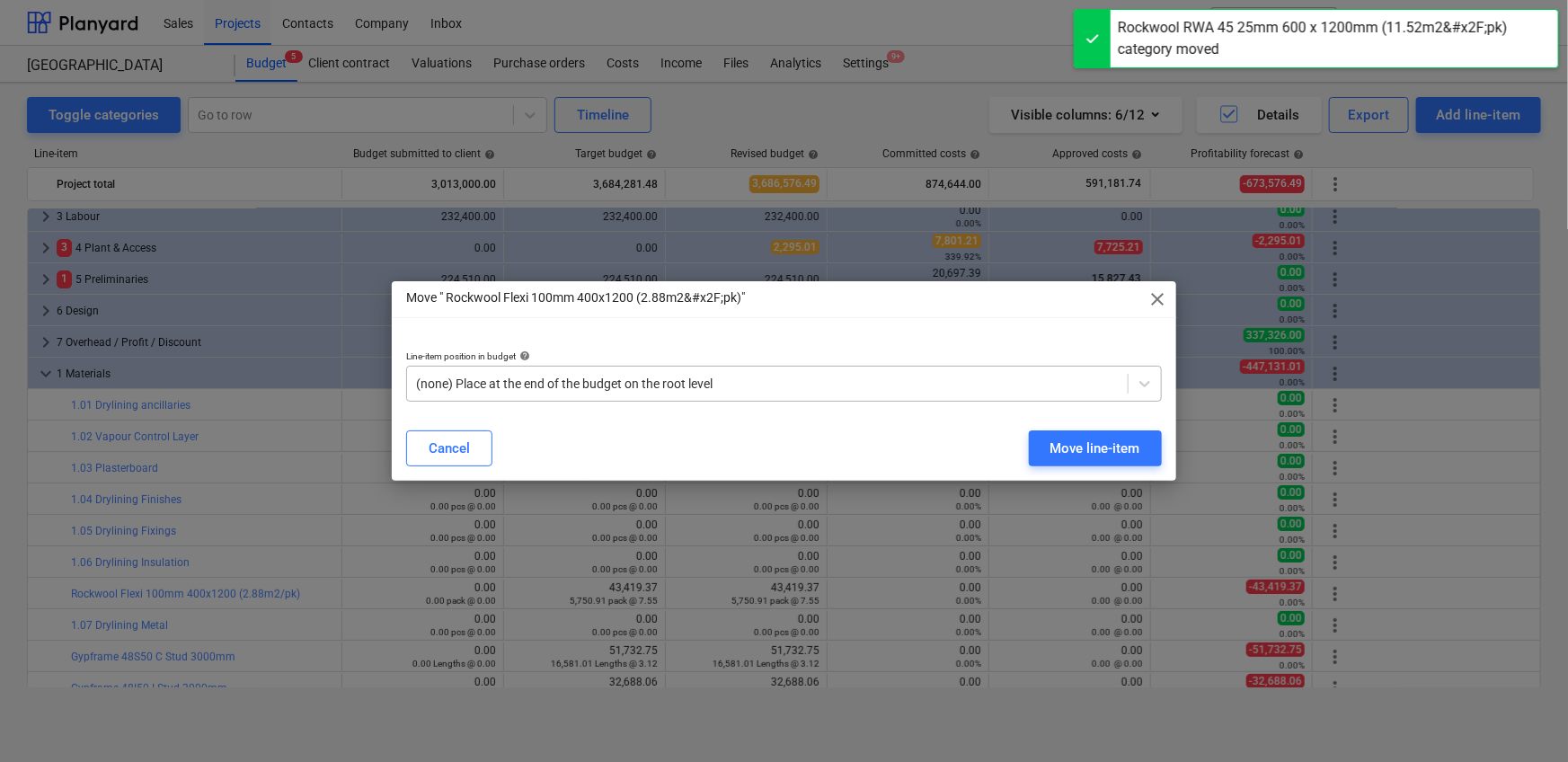
click at [957, 366] on div "(none) Place at the end of the budget on the root level" at bounding box center [784, 383] width 756 height 36
paste input "1.06"
type input "1.06"
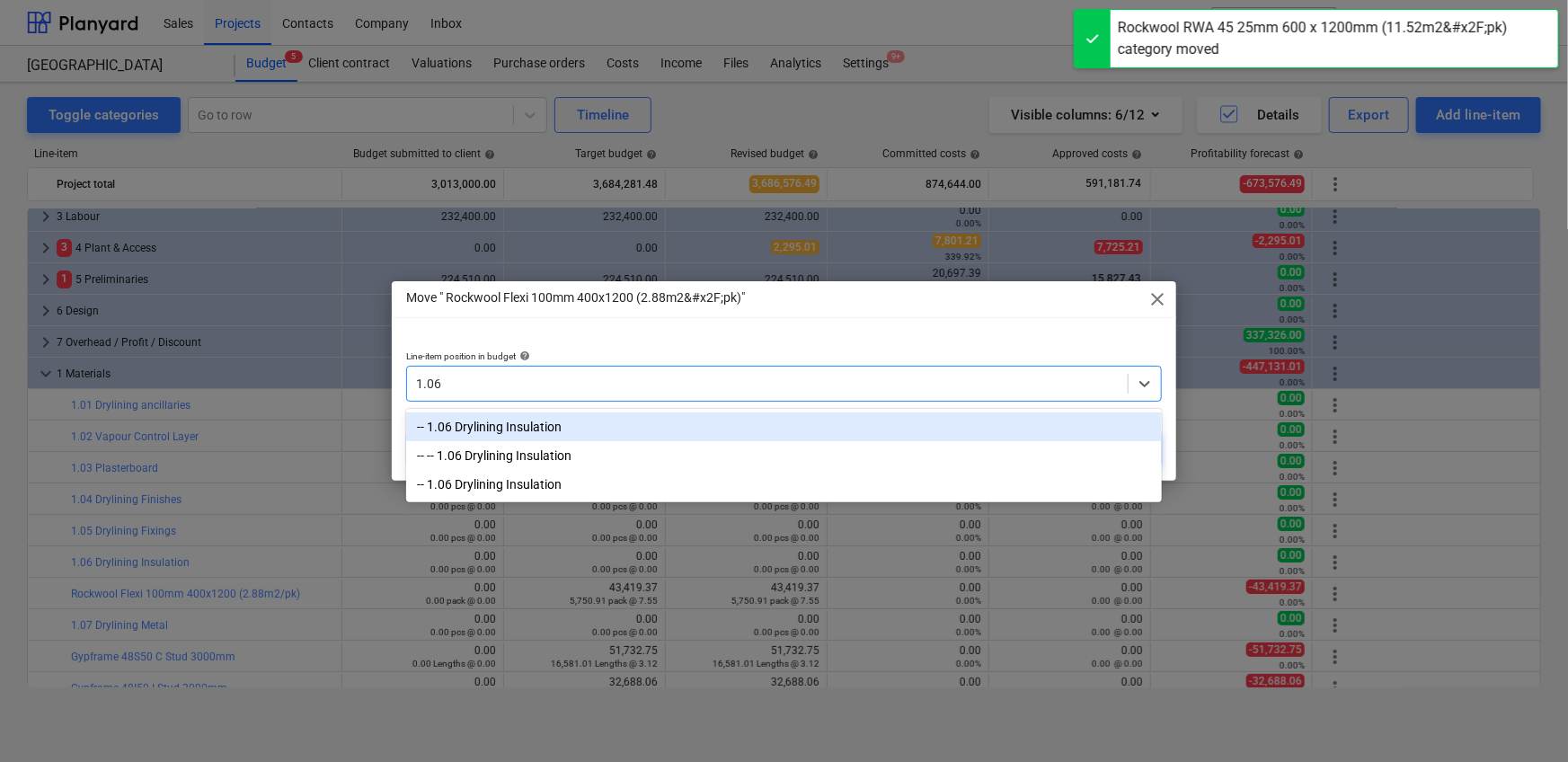
click at [949, 416] on div "-- 1.06 Drylining Insulation" at bounding box center [784, 426] width 756 height 29
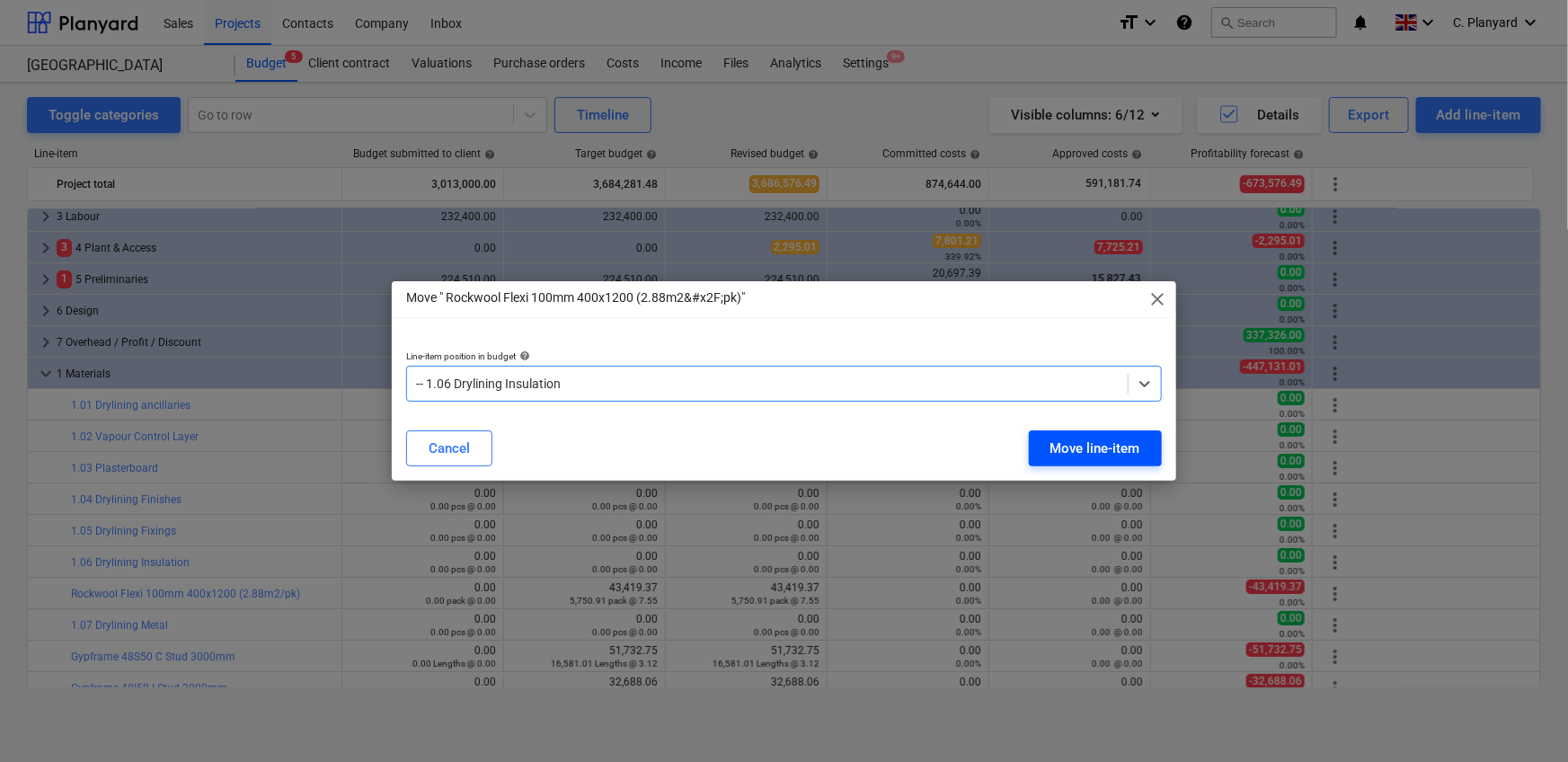
click at [1028, 449] on div "Move line-item" at bounding box center [1094, 448] width 89 height 23
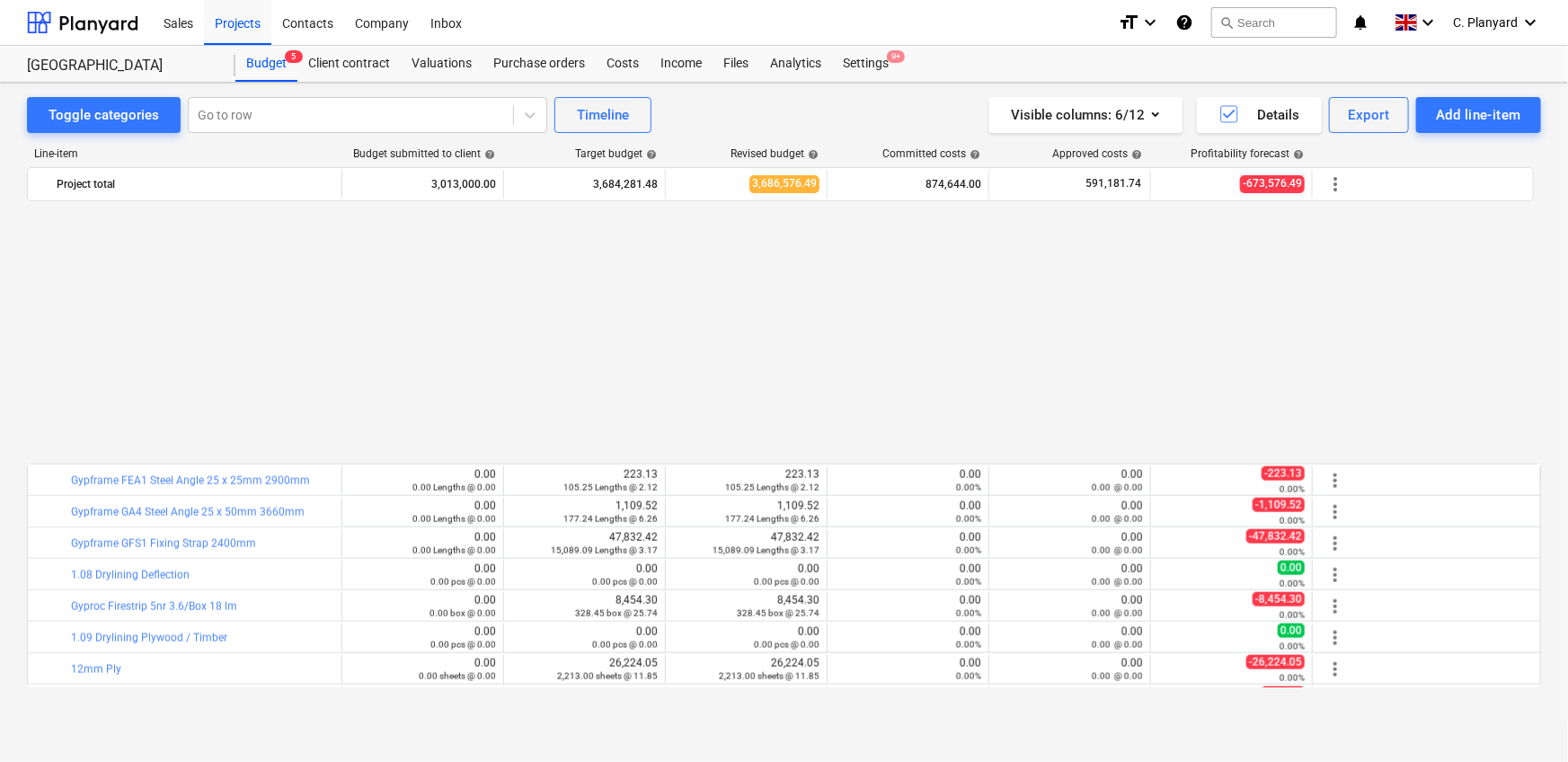
scroll to position [1408, 0]
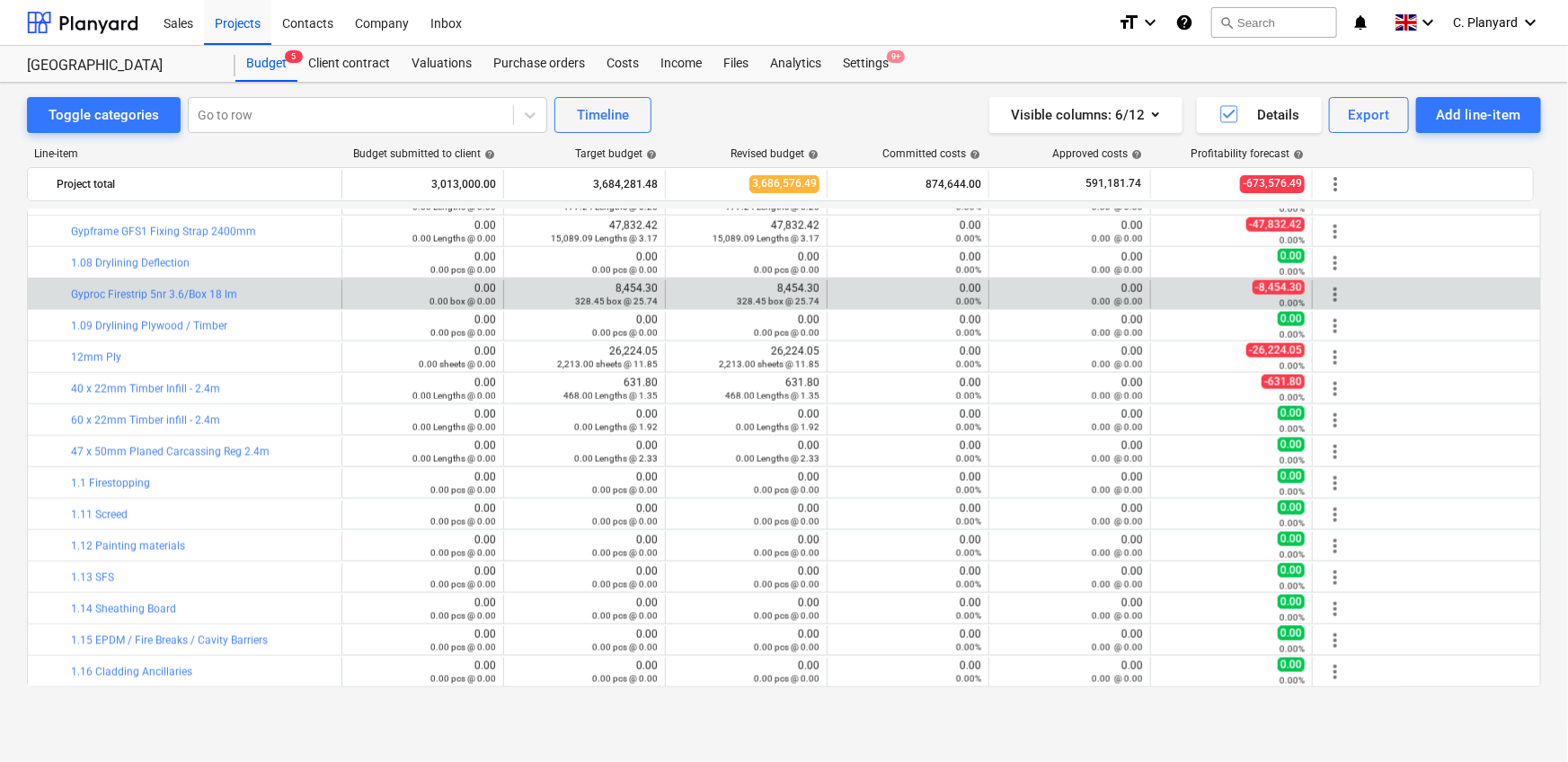
click at [1028, 295] on span "more_vert" at bounding box center [1335, 294] width 21 height 21
click at [1028, 287] on span "more_vert" at bounding box center [1335, 294] width 21 height 21
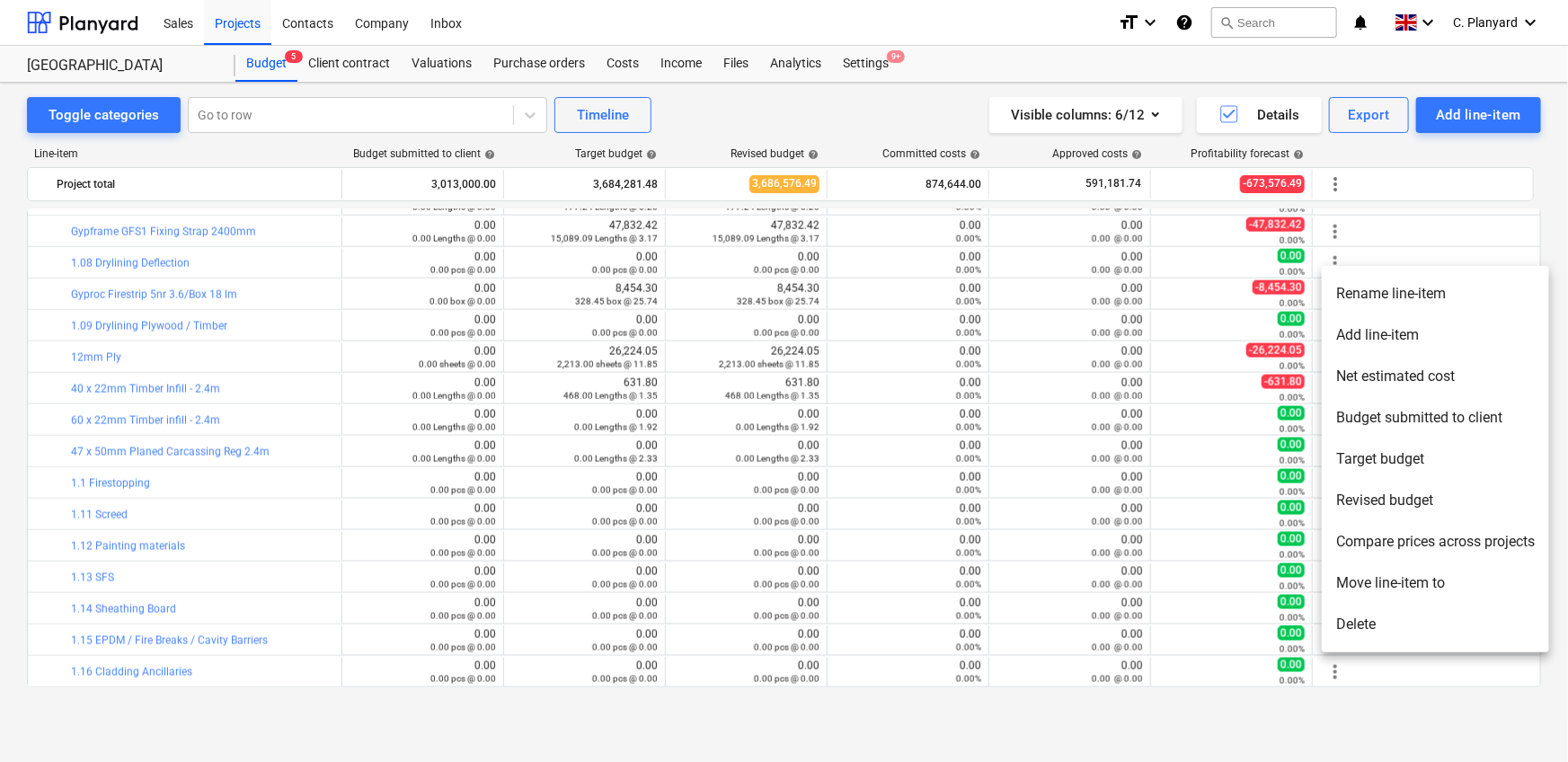
click at [1028, 476] on li "Move line-item to" at bounding box center [1435, 582] width 228 height 41
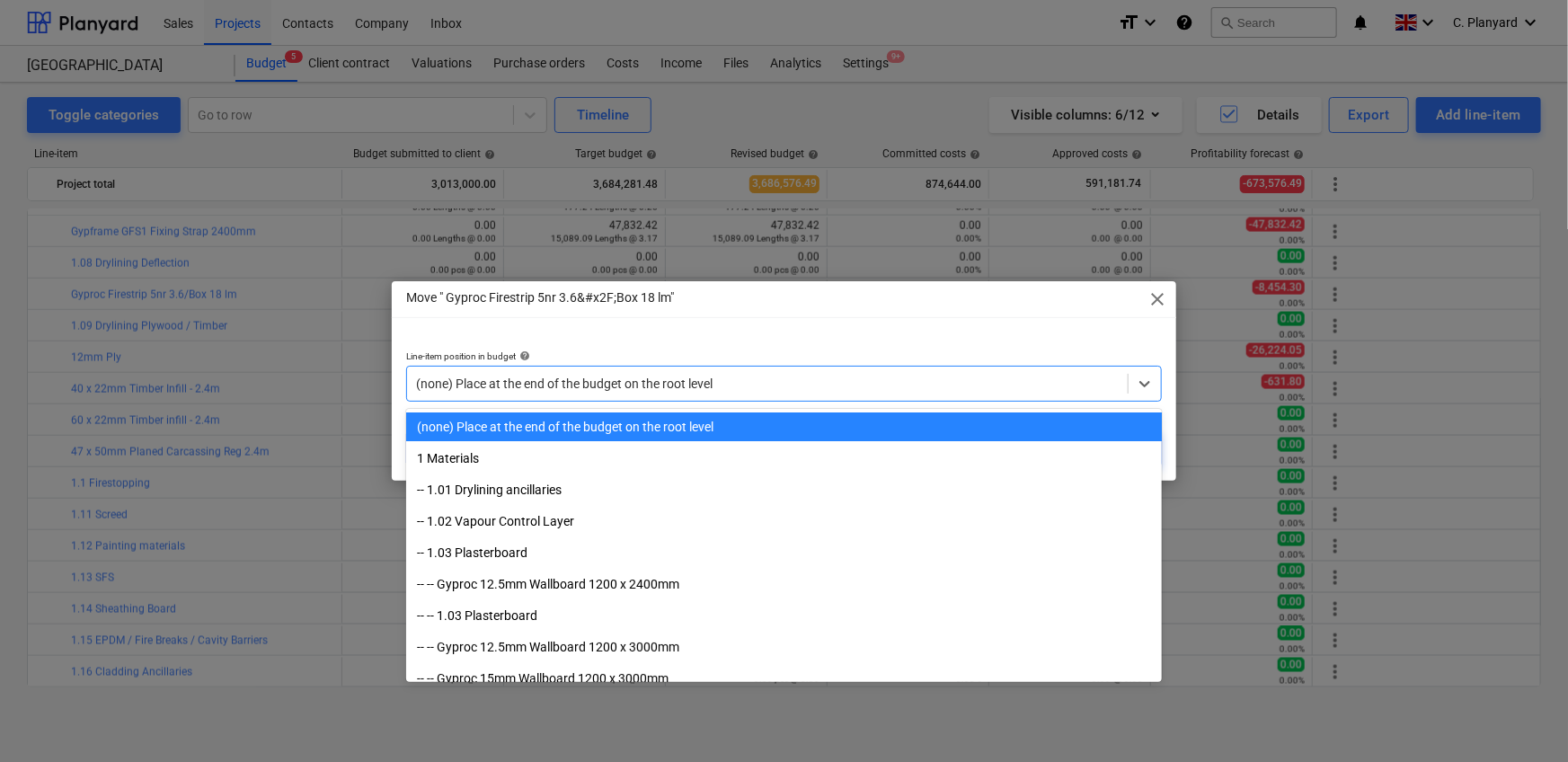
click at [850, 383] on div at bounding box center [767, 382] width 702 height 18
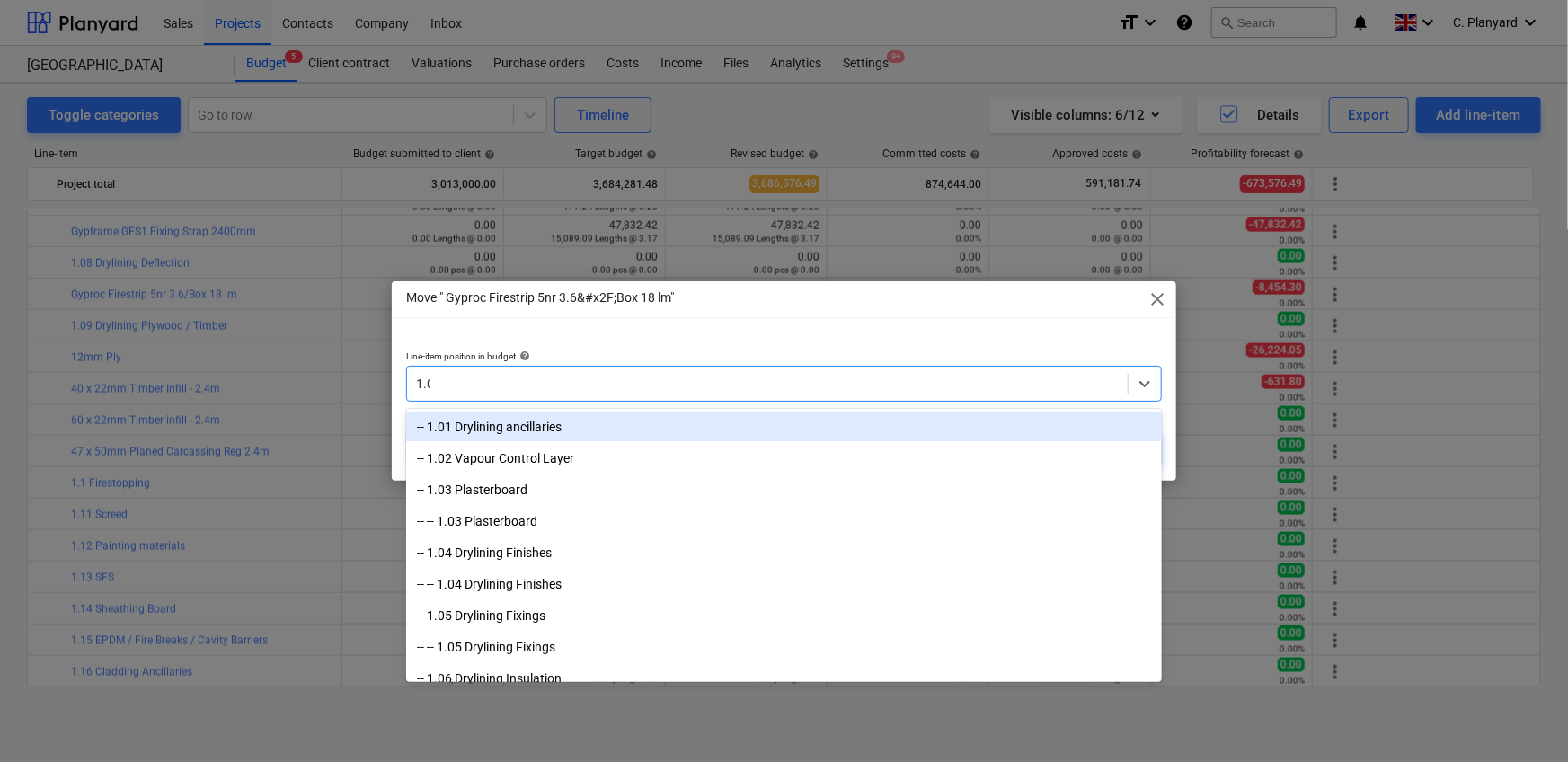
type input "1.08"
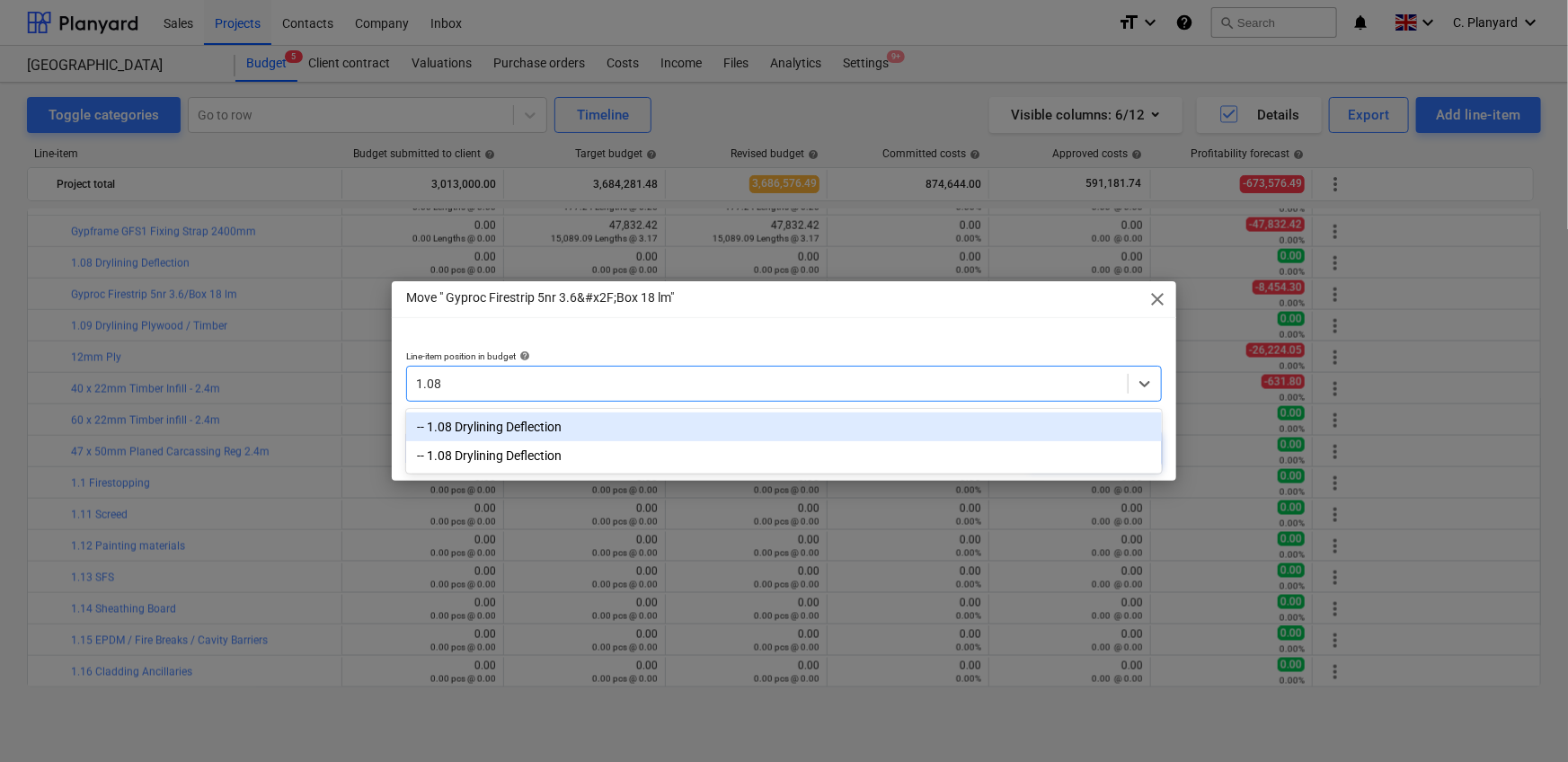
click at [825, 423] on div "-- 1.08 Drylining Deflection" at bounding box center [784, 426] width 756 height 29
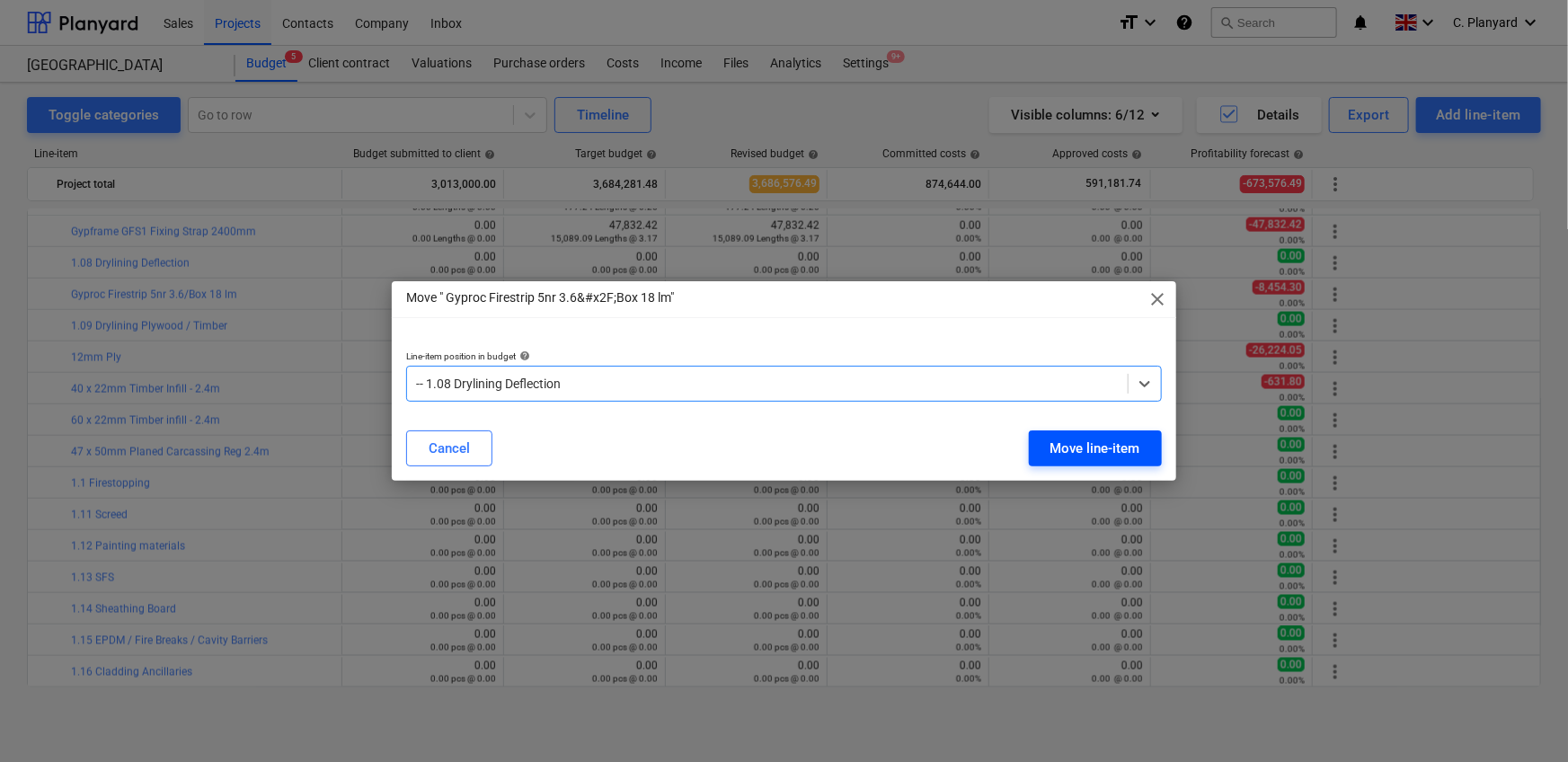
click at [1028, 440] on button "Move line-item" at bounding box center [1095, 448] width 133 height 36
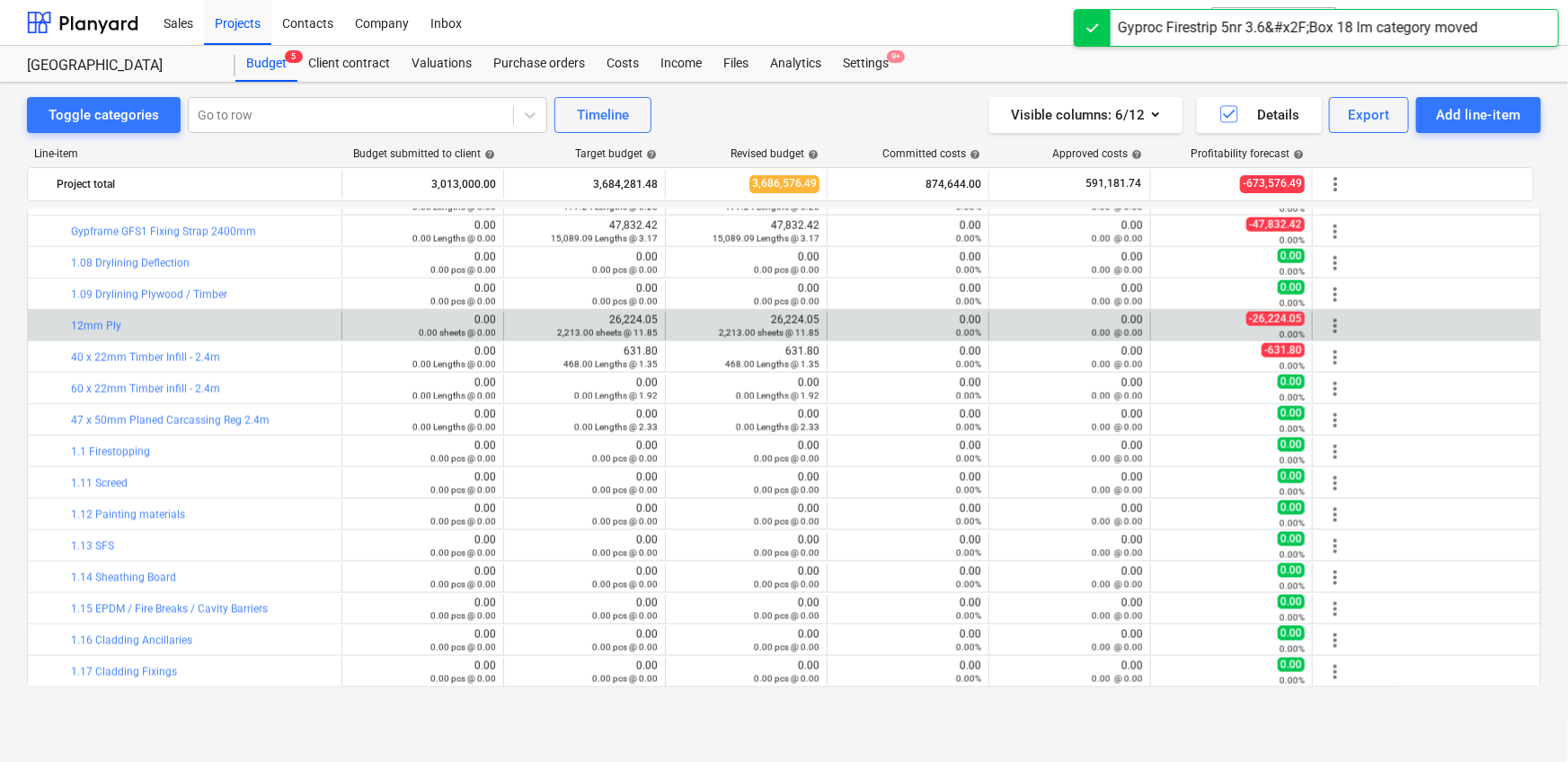
click at [1028, 322] on span "more_vert" at bounding box center [1335, 325] width 21 height 21
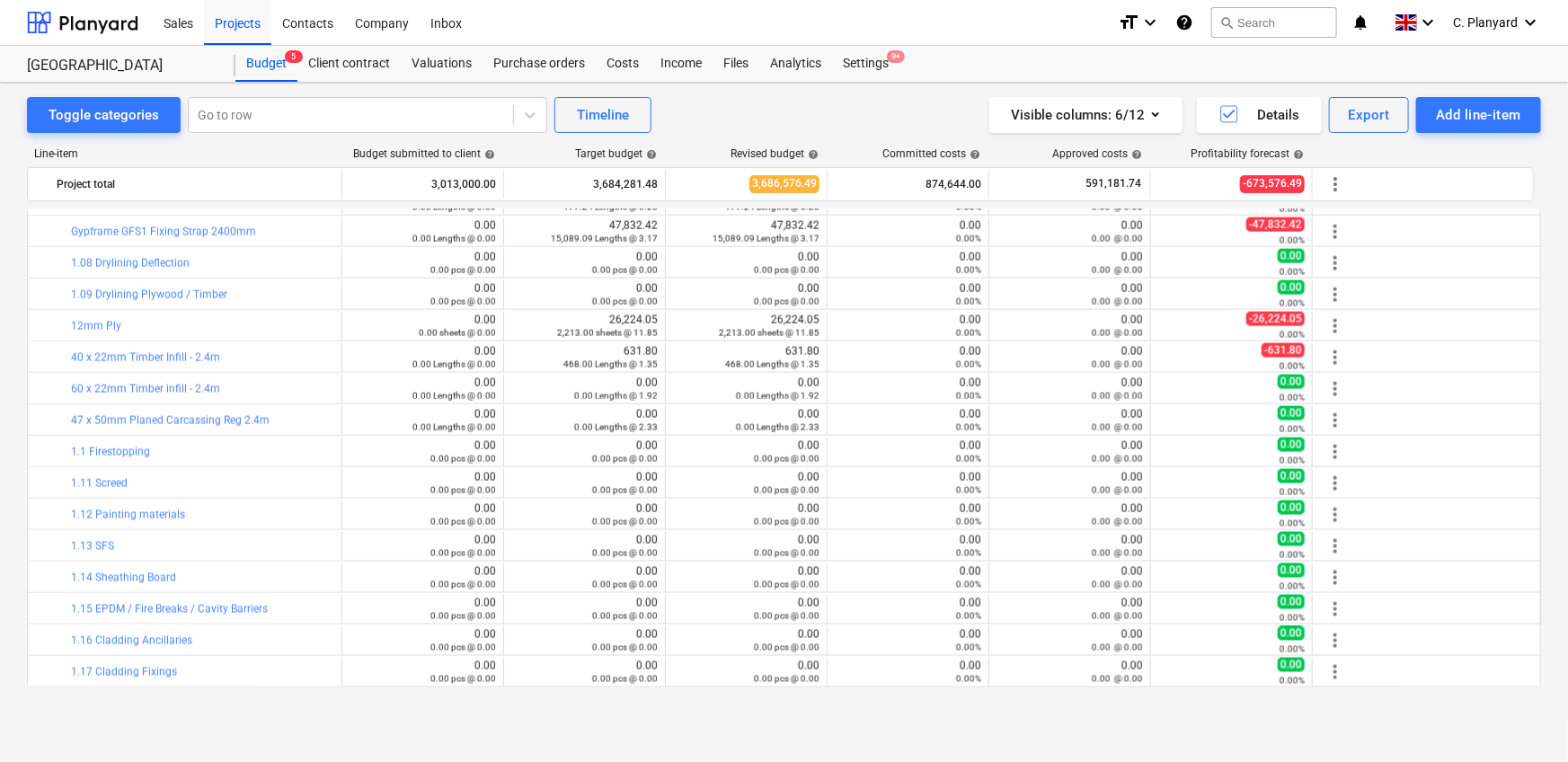
click at [1028, 321] on div "Toggle categories Go to row Timeline Visible columns : 6/12 Details Export Add …" at bounding box center [784, 403] width 1568 height 640
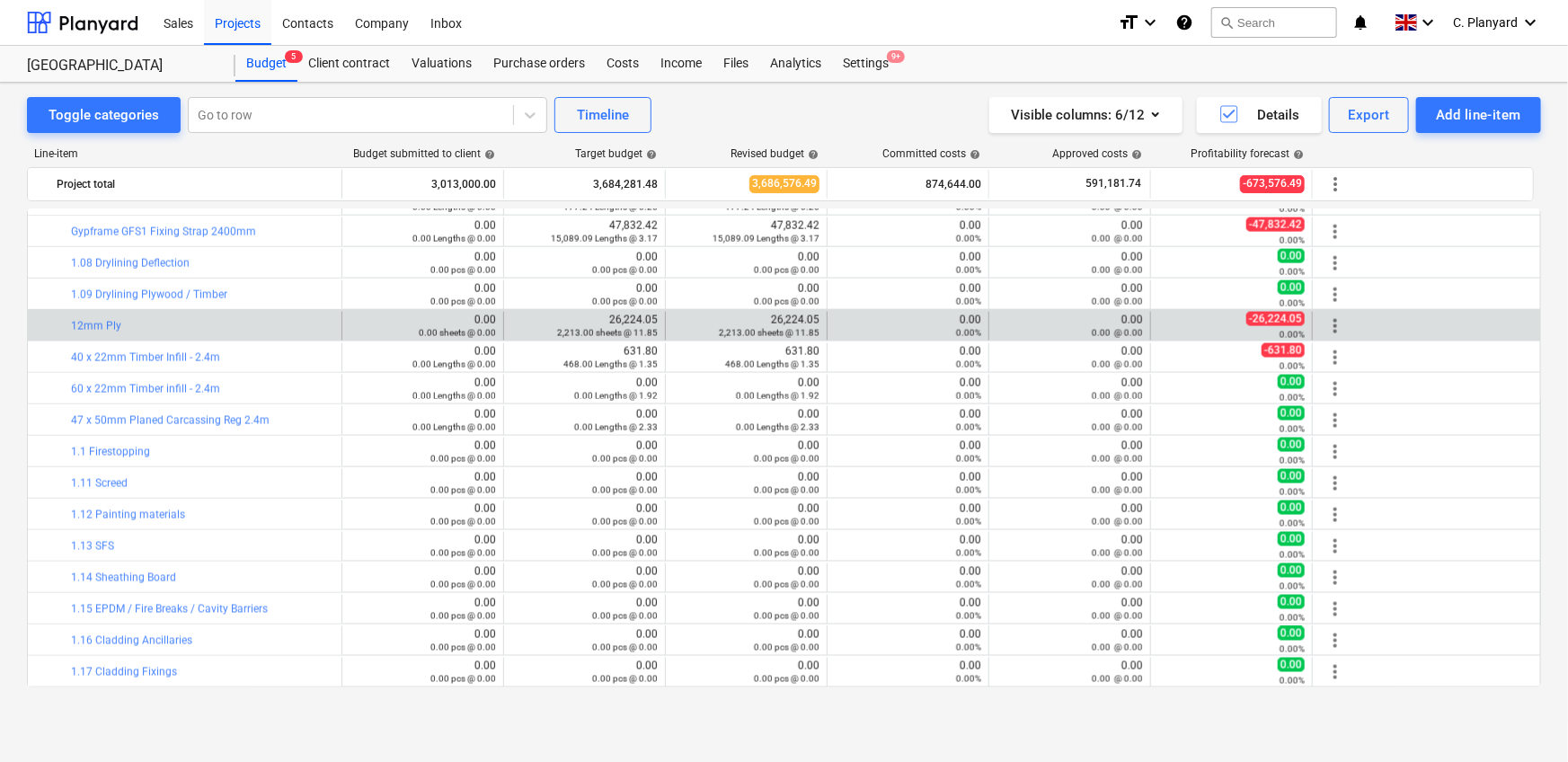
click at [1028, 322] on span "more_vert" at bounding box center [1335, 325] width 21 height 21
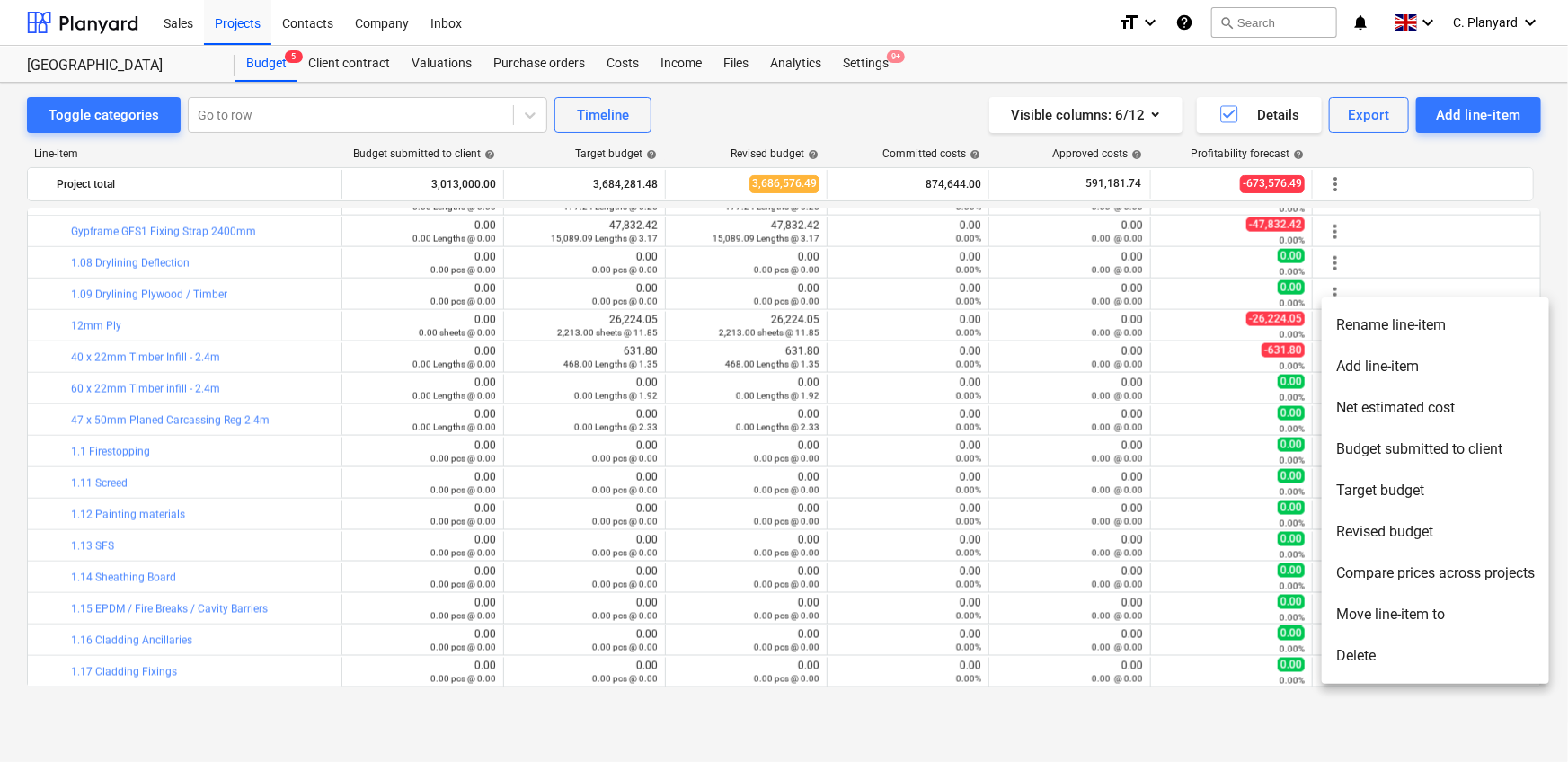
click at [1028, 476] on li "Move line-item to" at bounding box center [1435, 614] width 228 height 41
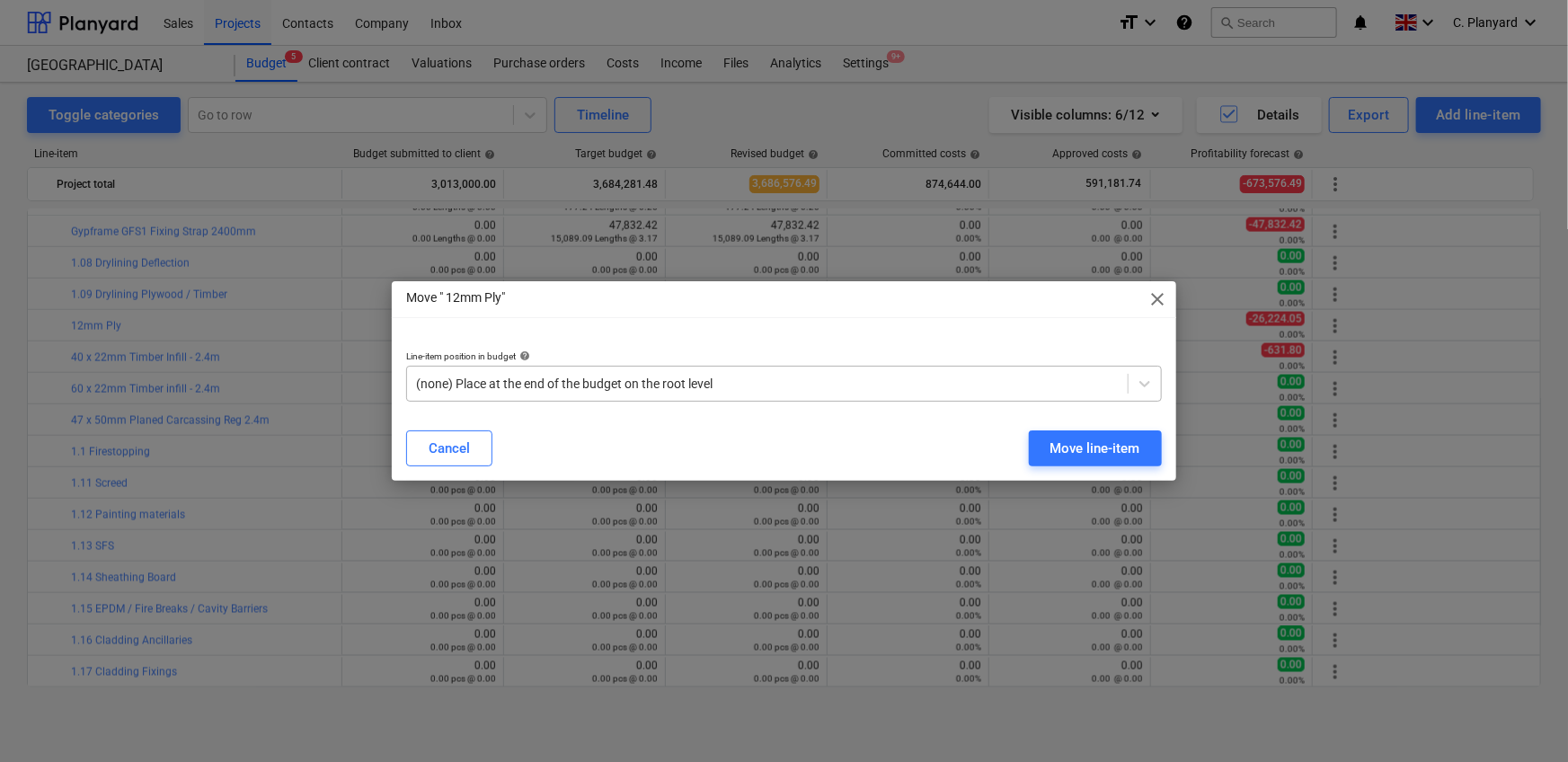
click at [557, 393] on div at bounding box center [767, 382] width 702 height 18
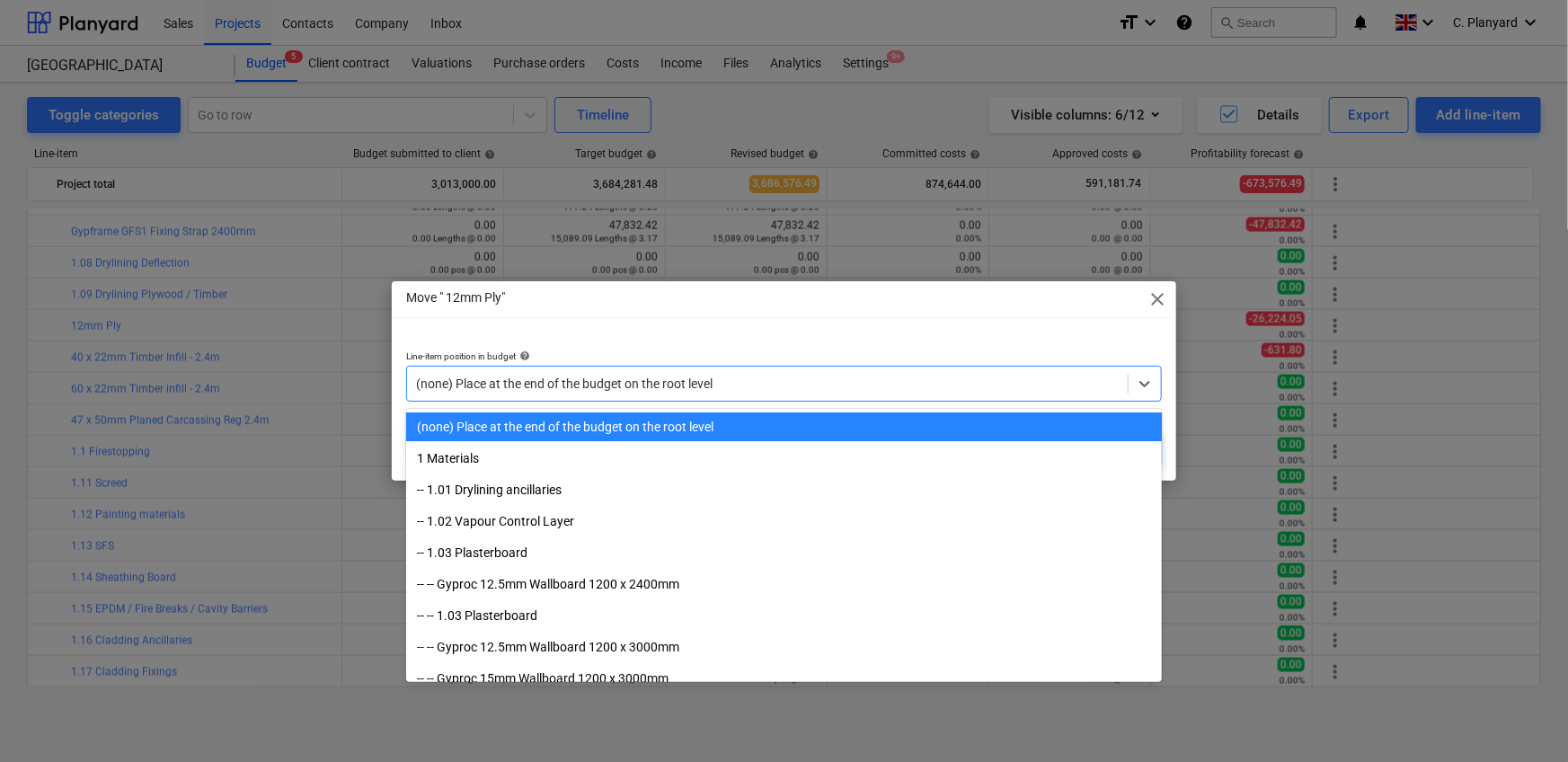
click at [546, 389] on div at bounding box center [767, 382] width 702 height 18
paste input "1.09"
type input "1.09"
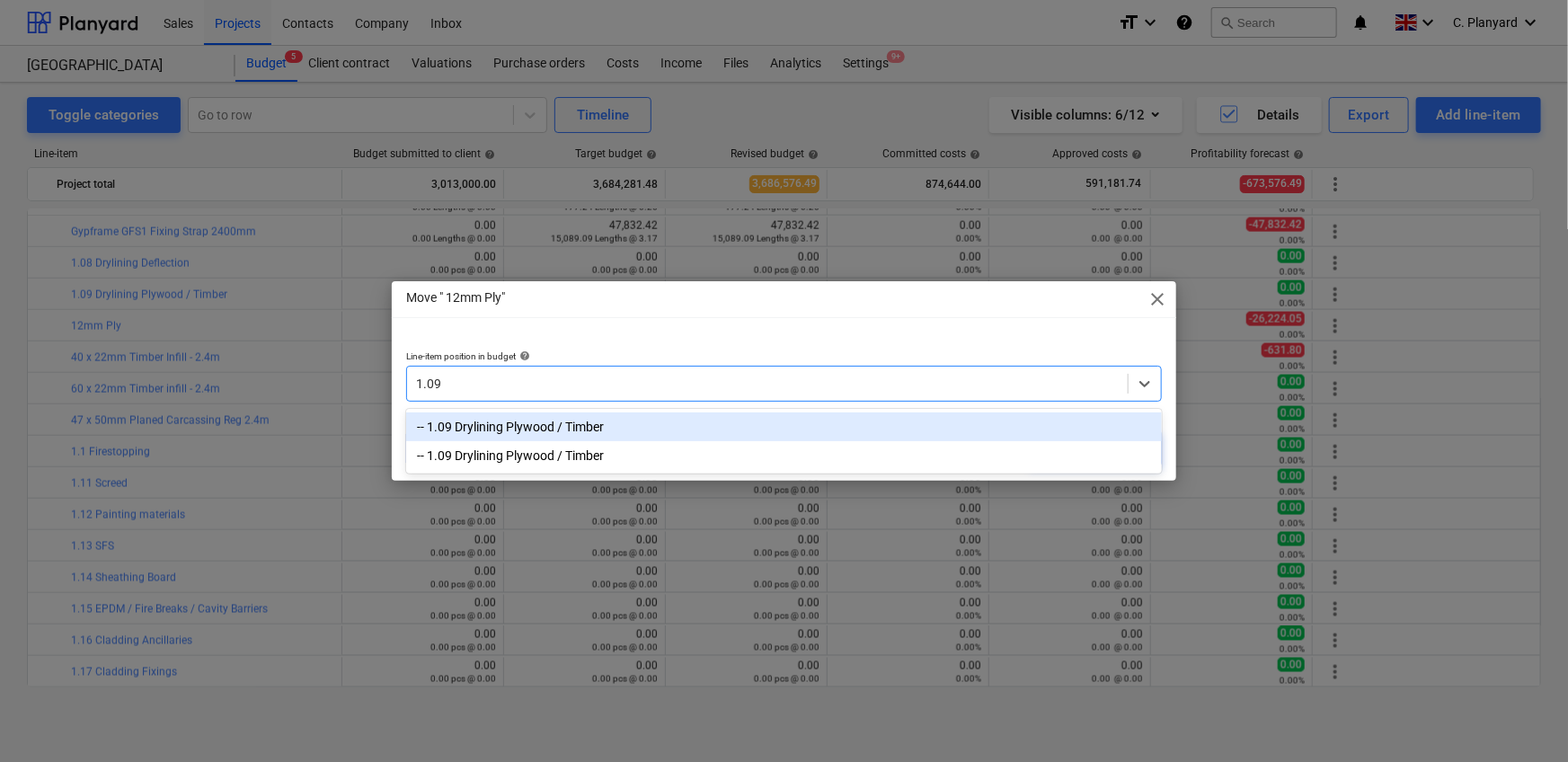
click at [545, 417] on div "-- 1.09 Drylining Plywood / Timber" at bounding box center [784, 426] width 756 height 29
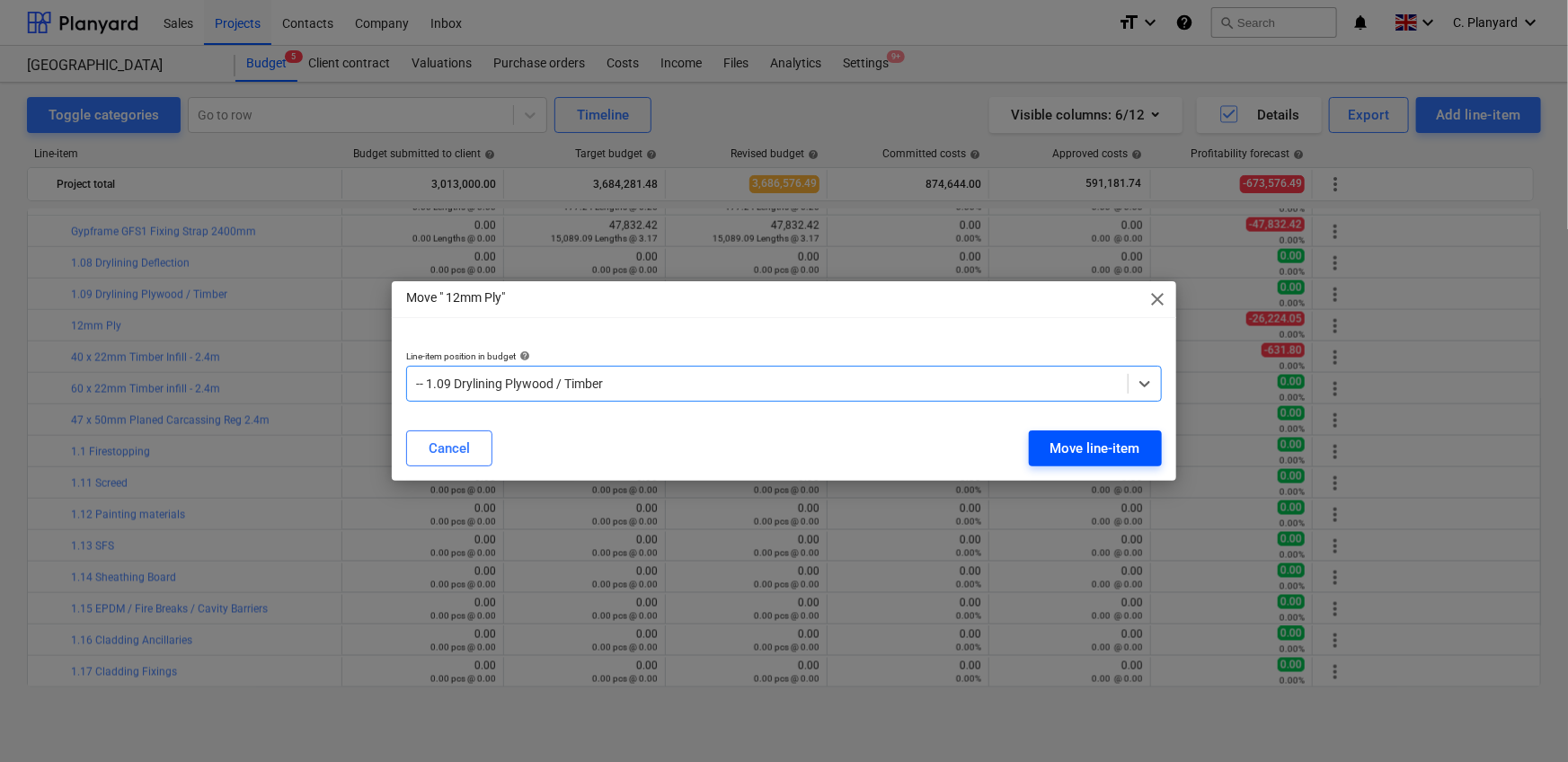
click at [1028, 445] on div "Move line-item" at bounding box center [1094, 448] width 89 height 23
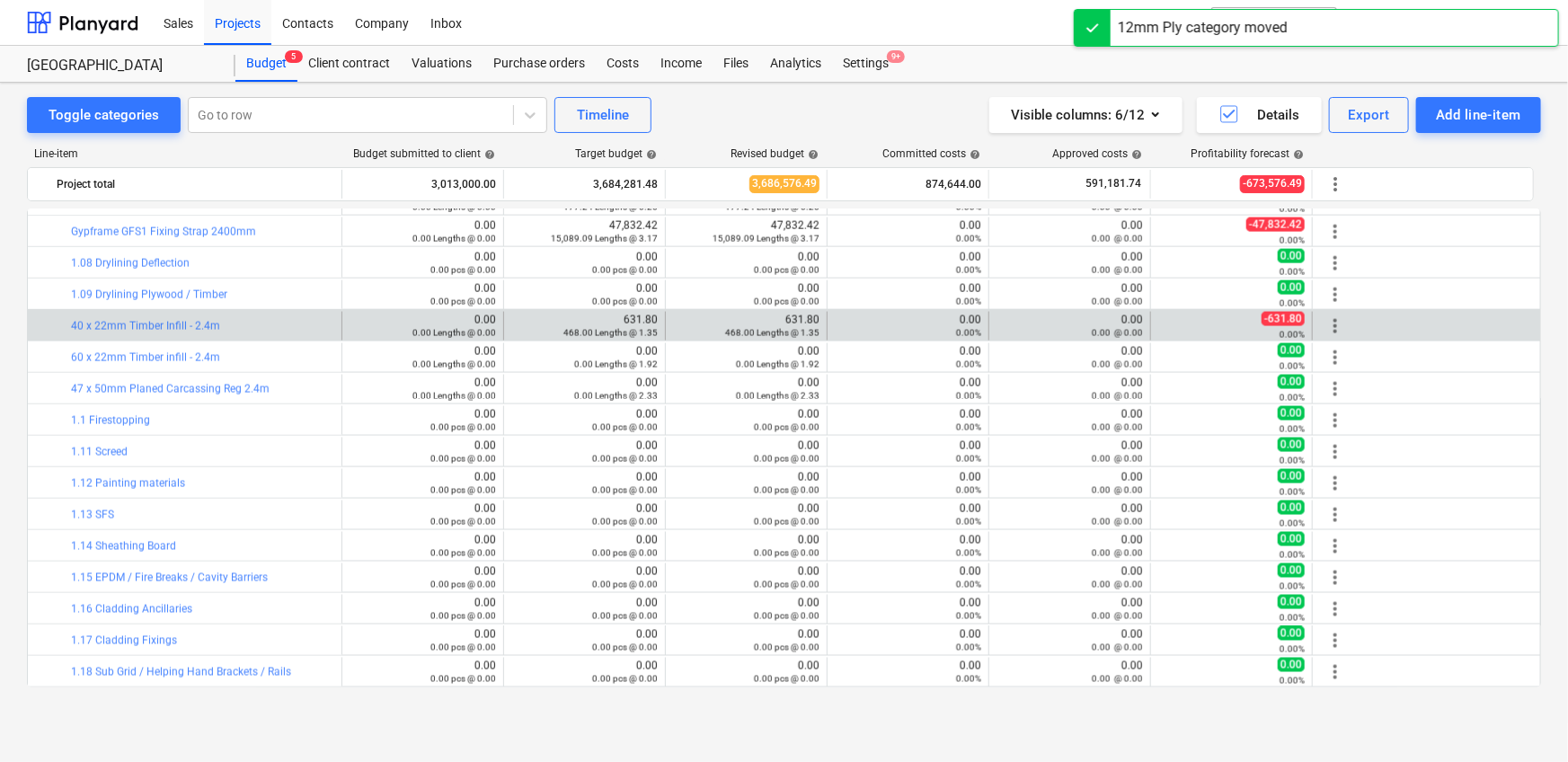
click at [1028, 321] on span "more_vert" at bounding box center [1335, 325] width 21 height 21
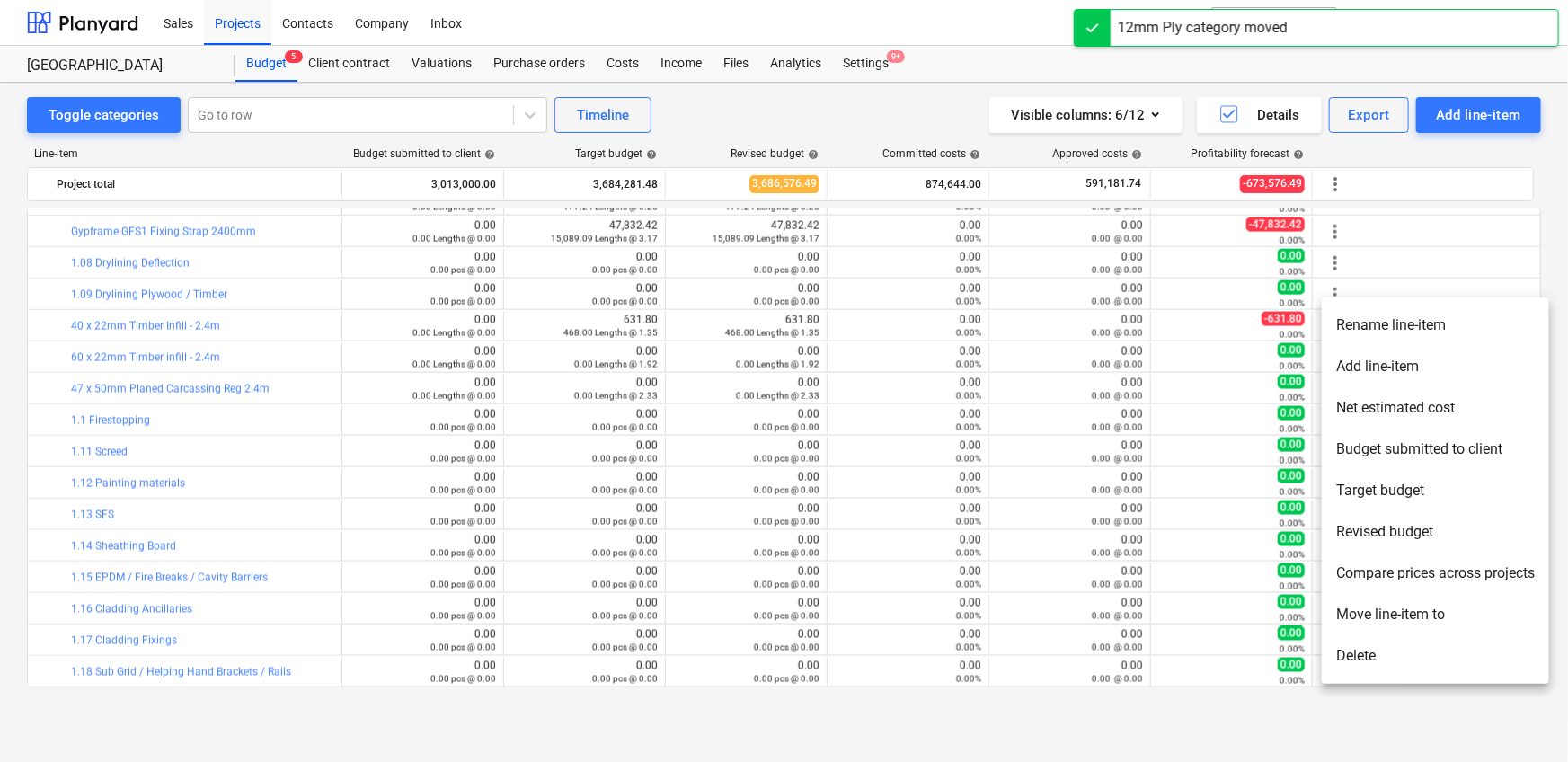
click at [1028, 476] on li "Move line-item to" at bounding box center [1435, 614] width 228 height 41
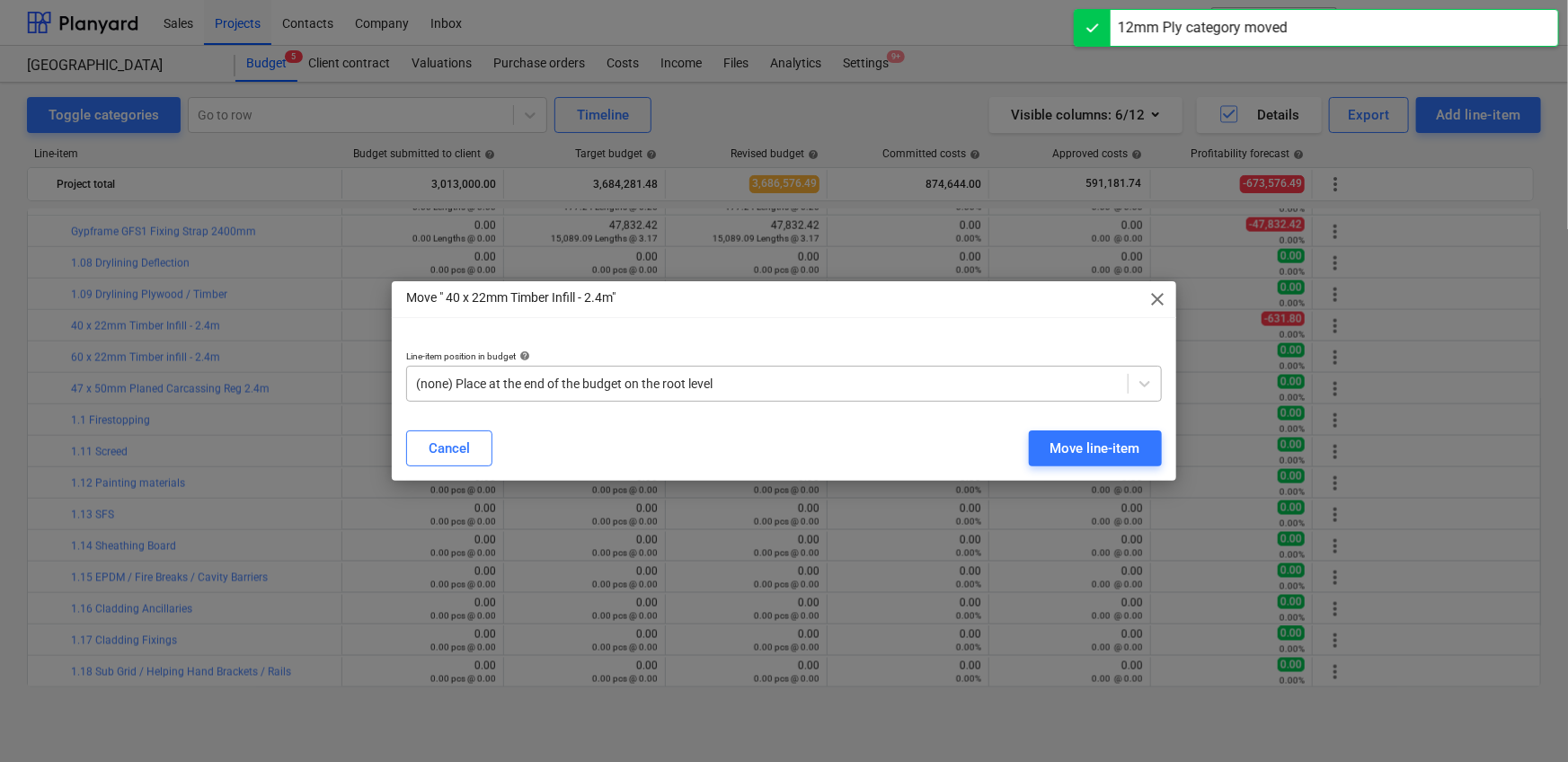
click at [793, 376] on div at bounding box center [767, 382] width 702 height 18
paste input "1.09"
type input "1.09"
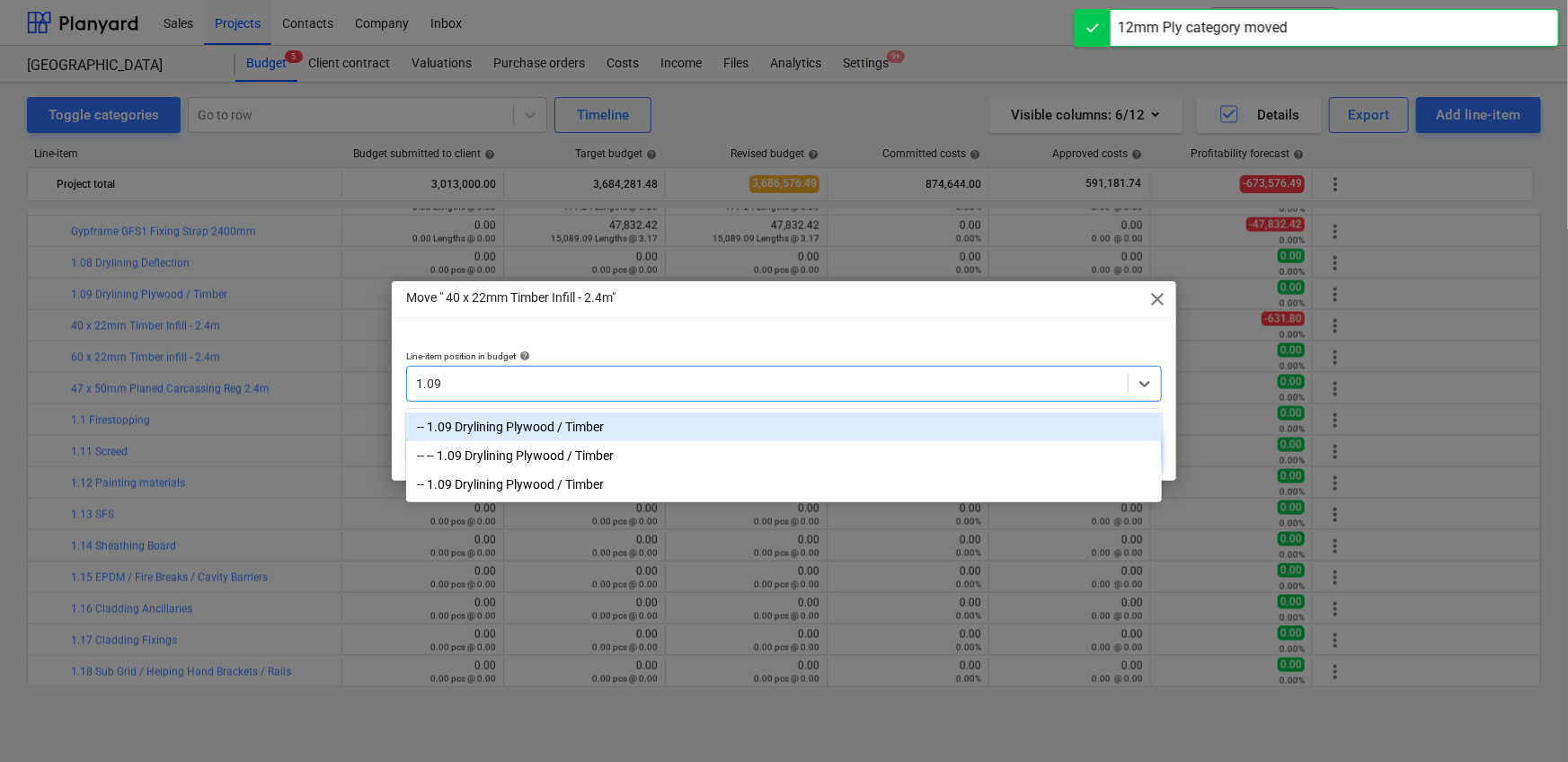
click at [732, 436] on div "-- 1.09 Drylining Plywood / Timber" at bounding box center [784, 426] width 756 height 29
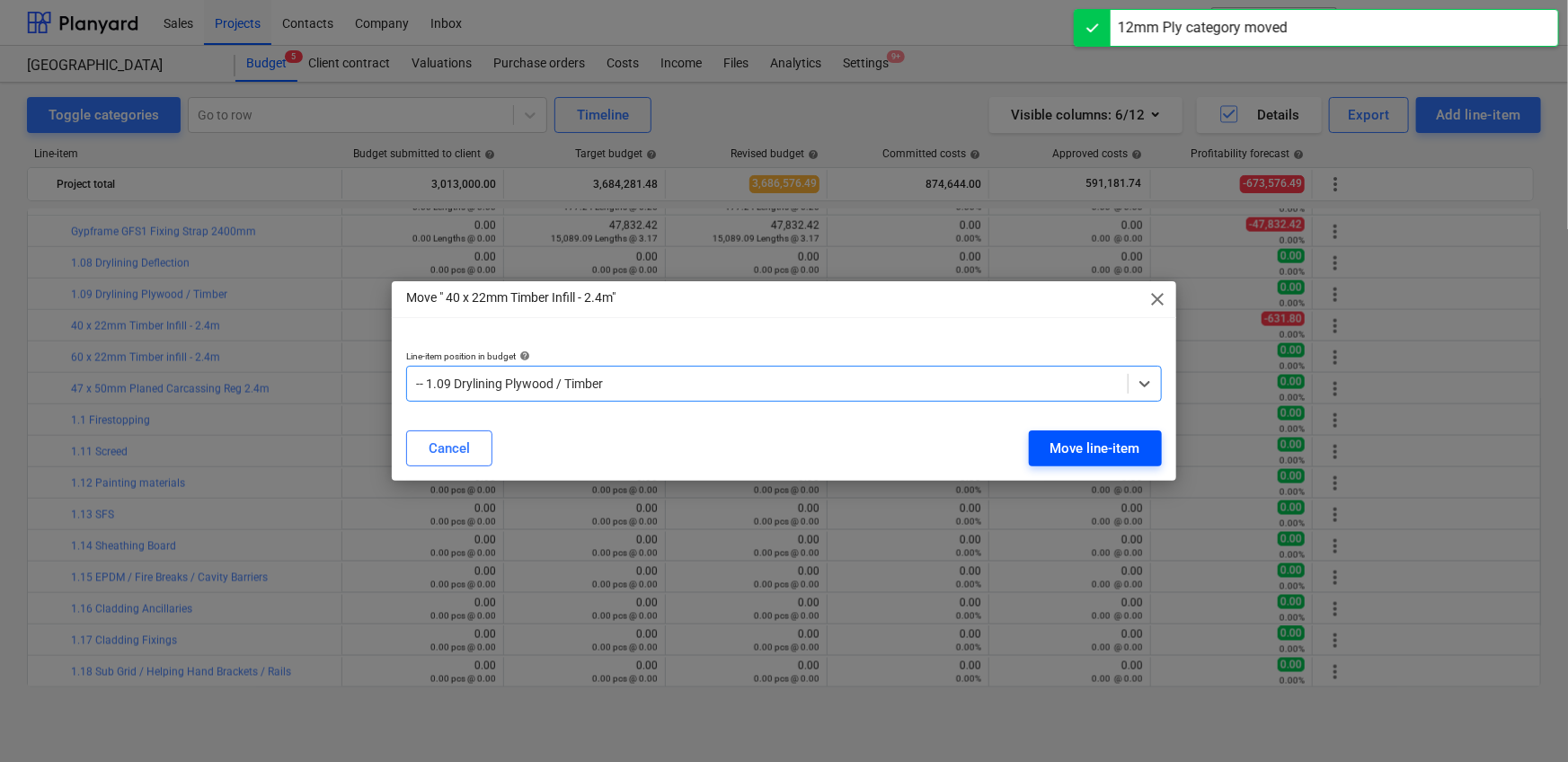
click at [1028, 447] on div "Move line-item" at bounding box center [1094, 448] width 89 height 23
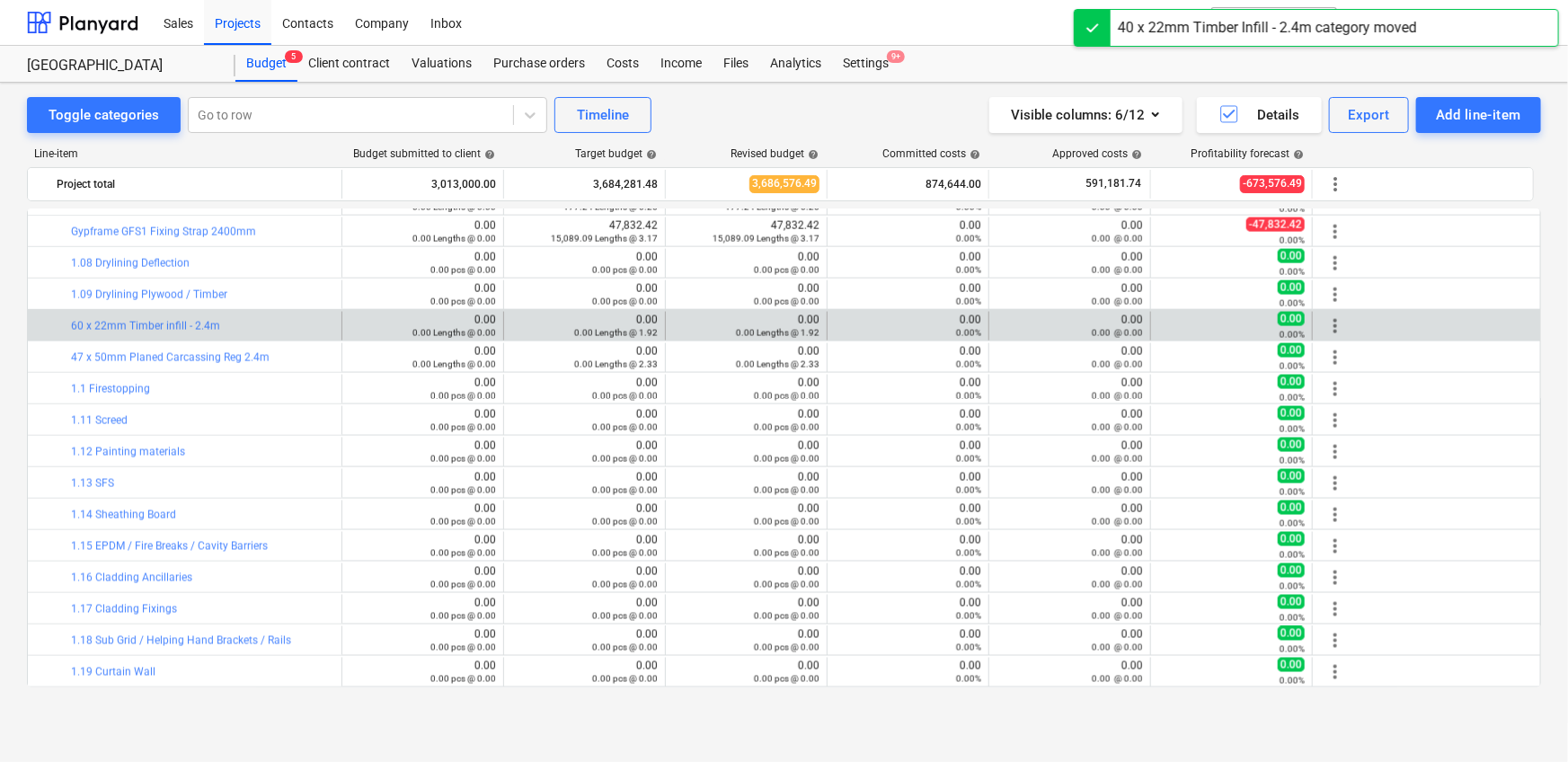
click at [1028, 317] on span "more_vert" at bounding box center [1335, 325] width 21 height 21
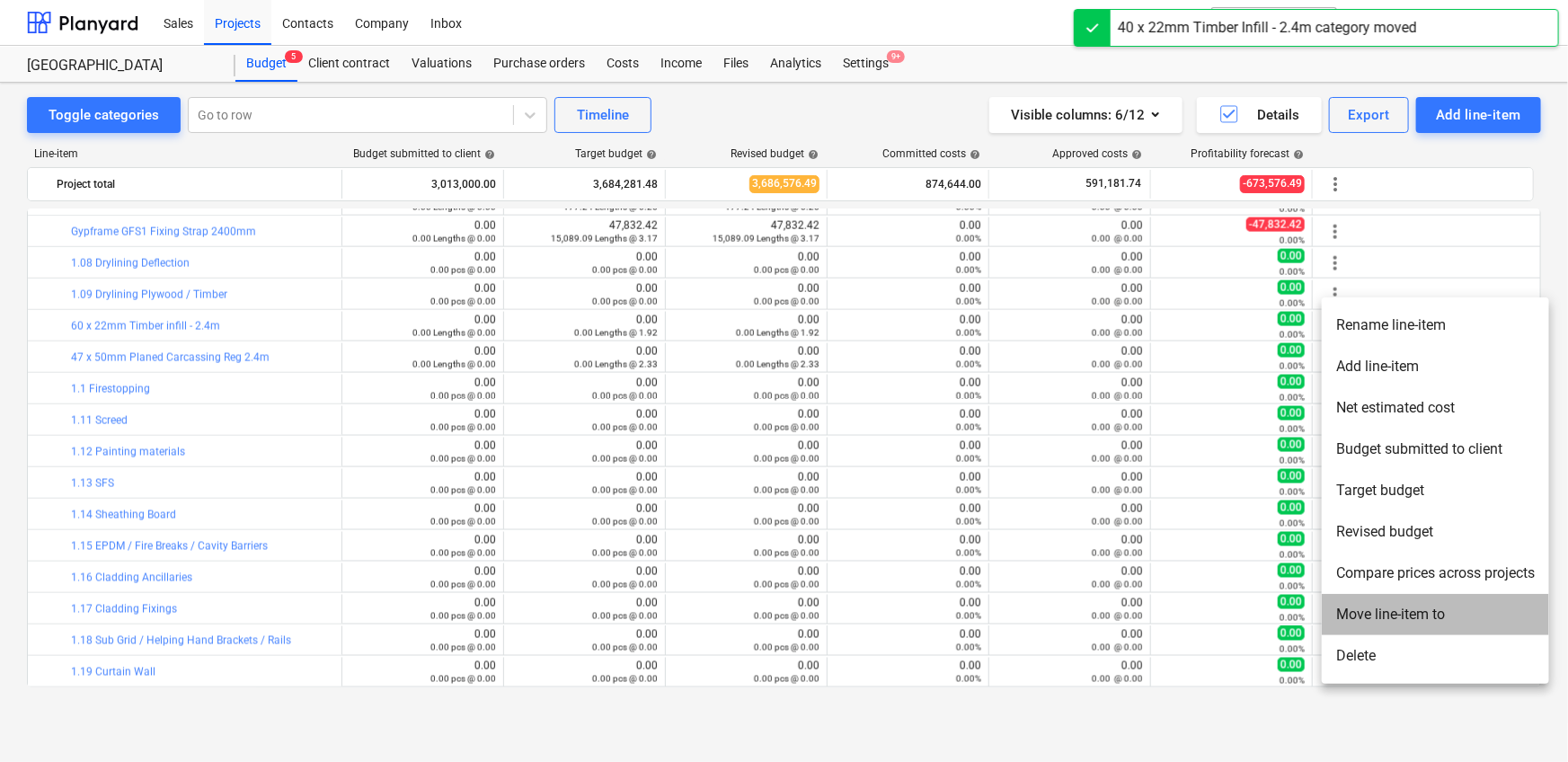
drag, startPoint x: 1363, startPoint y: 604, endPoint x: 1332, endPoint y: 597, distance: 31.8
click at [1028, 476] on li "Move line-item to" at bounding box center [1435, 614] width 228 height 41
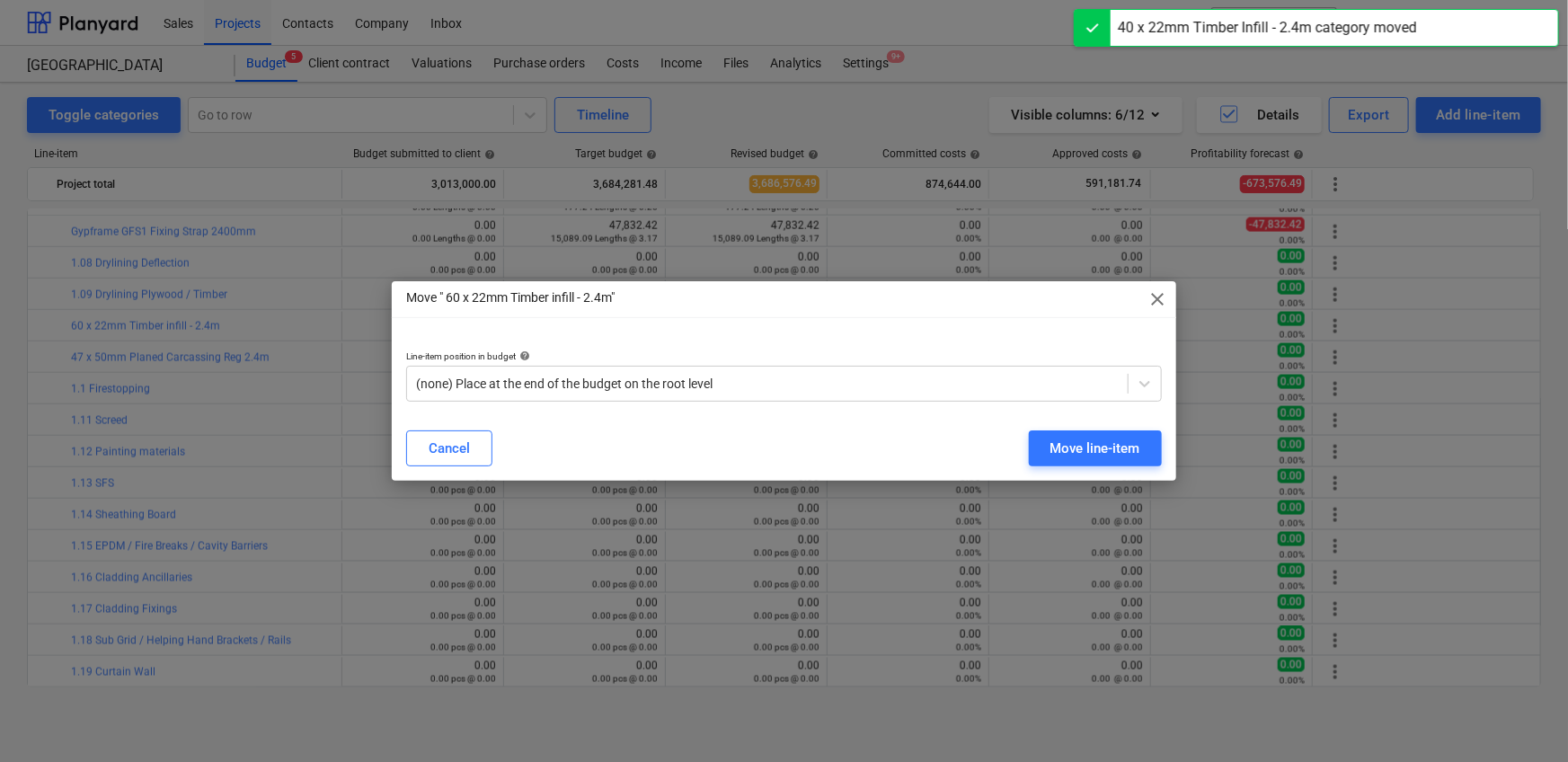
click at [789, 365] on p "Line-item position in budget help" at bounding box center [784, 358] width 756 height 16
click at [809, 383] on div at bounding box center [767, 382] width 702 height 18
paste input "1.09"
type input "1.09"
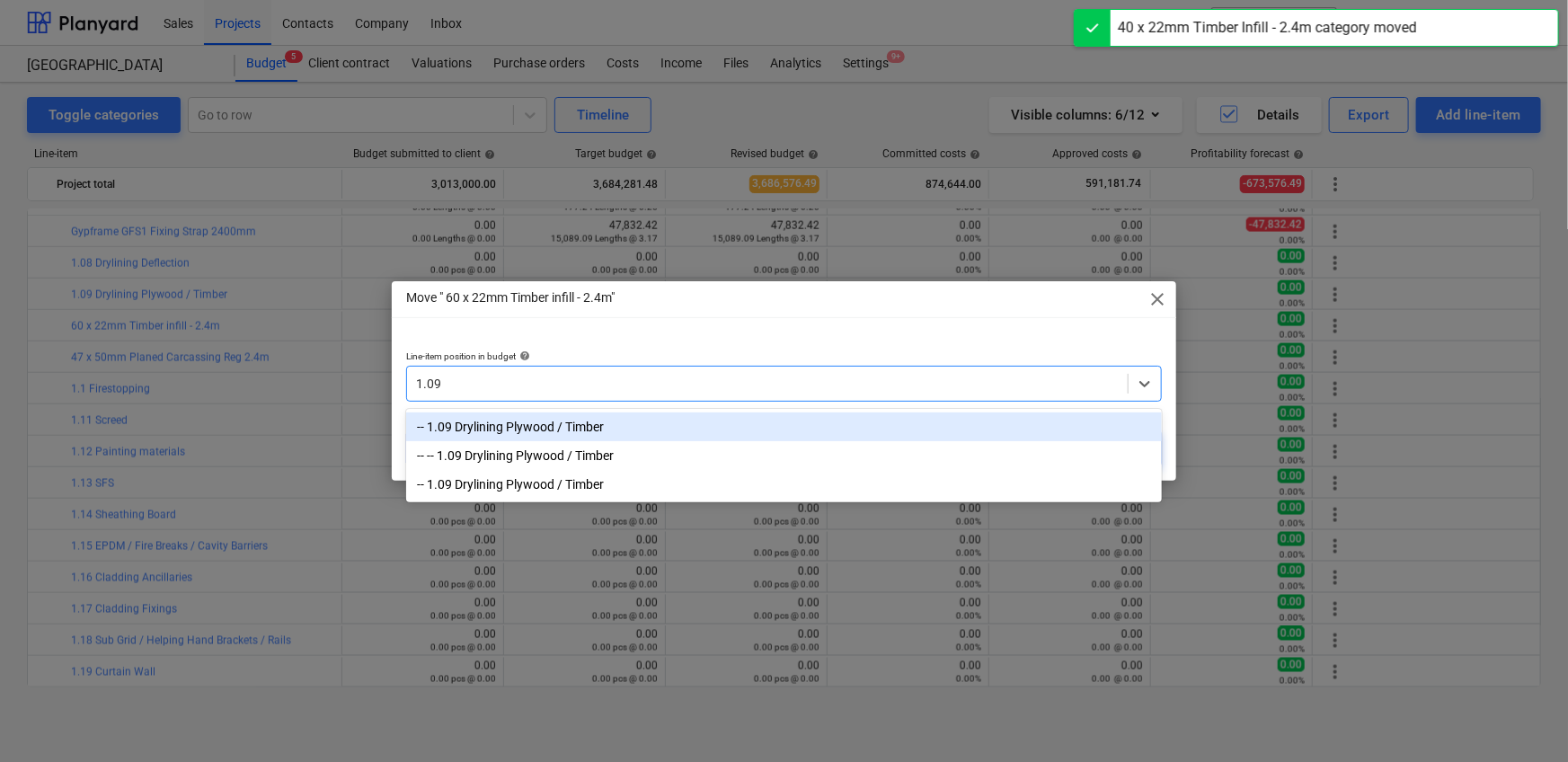
click at [776, 418] on div "-- 1.09 Drylining Plywood / Timber" at bounding box center [784, 426] width 756 height 29
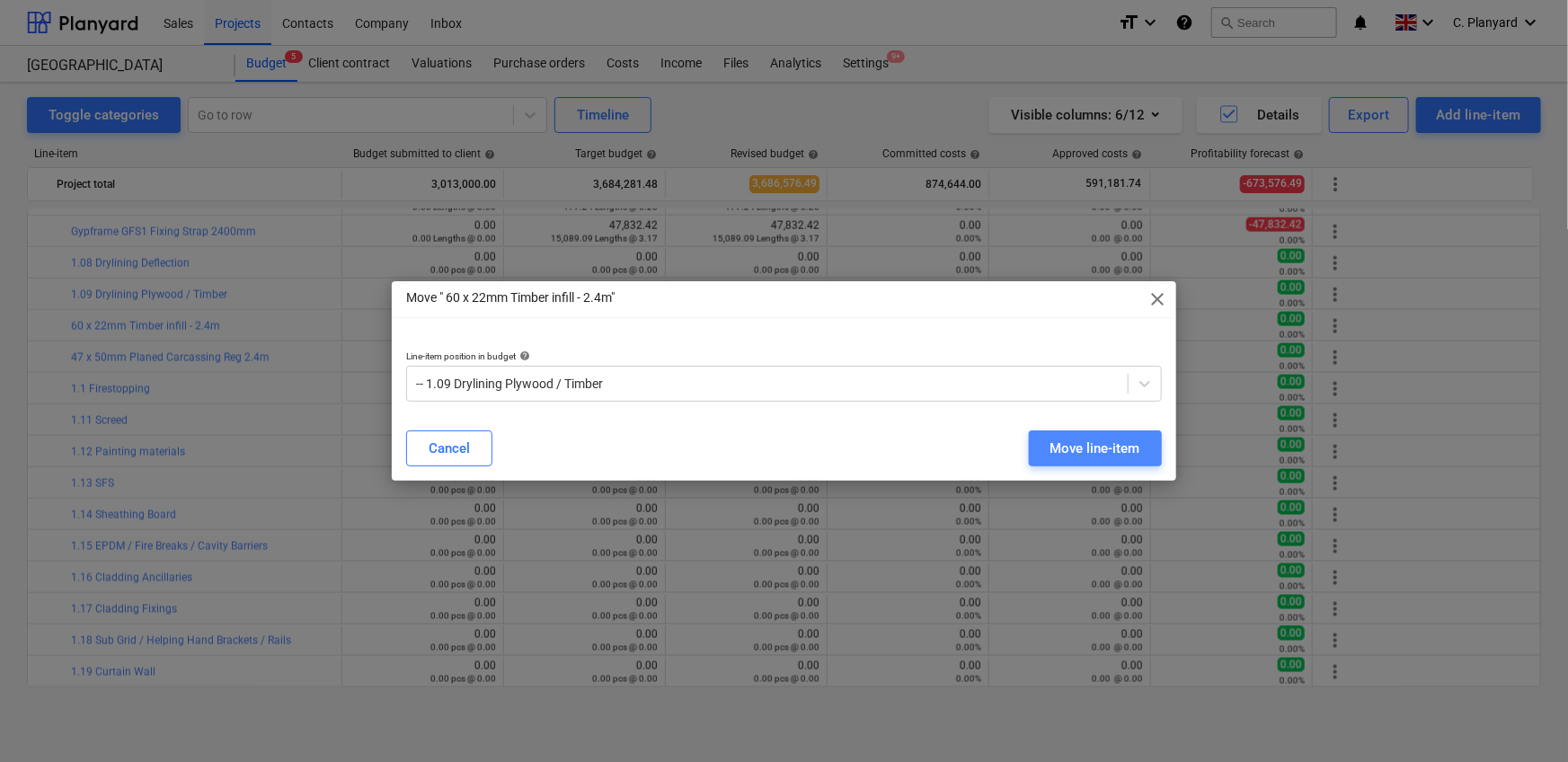
click at [1028, 440] on div "Move line-item" at bounding box center [1094, 448] width 89 height 23
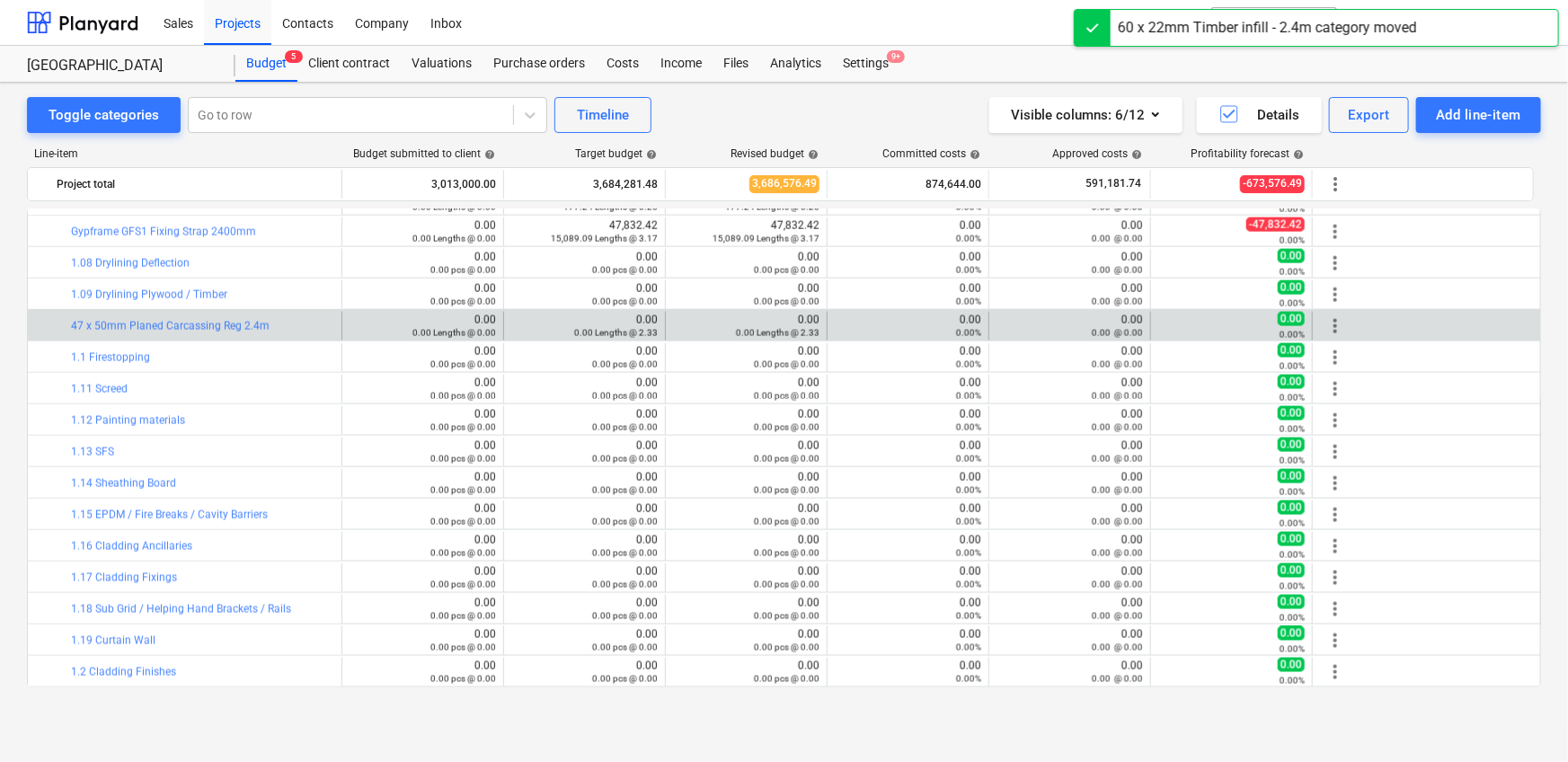
click at [1028, 323] on span "more_vert" at bounding box center [1335, 325] width 21 height 21
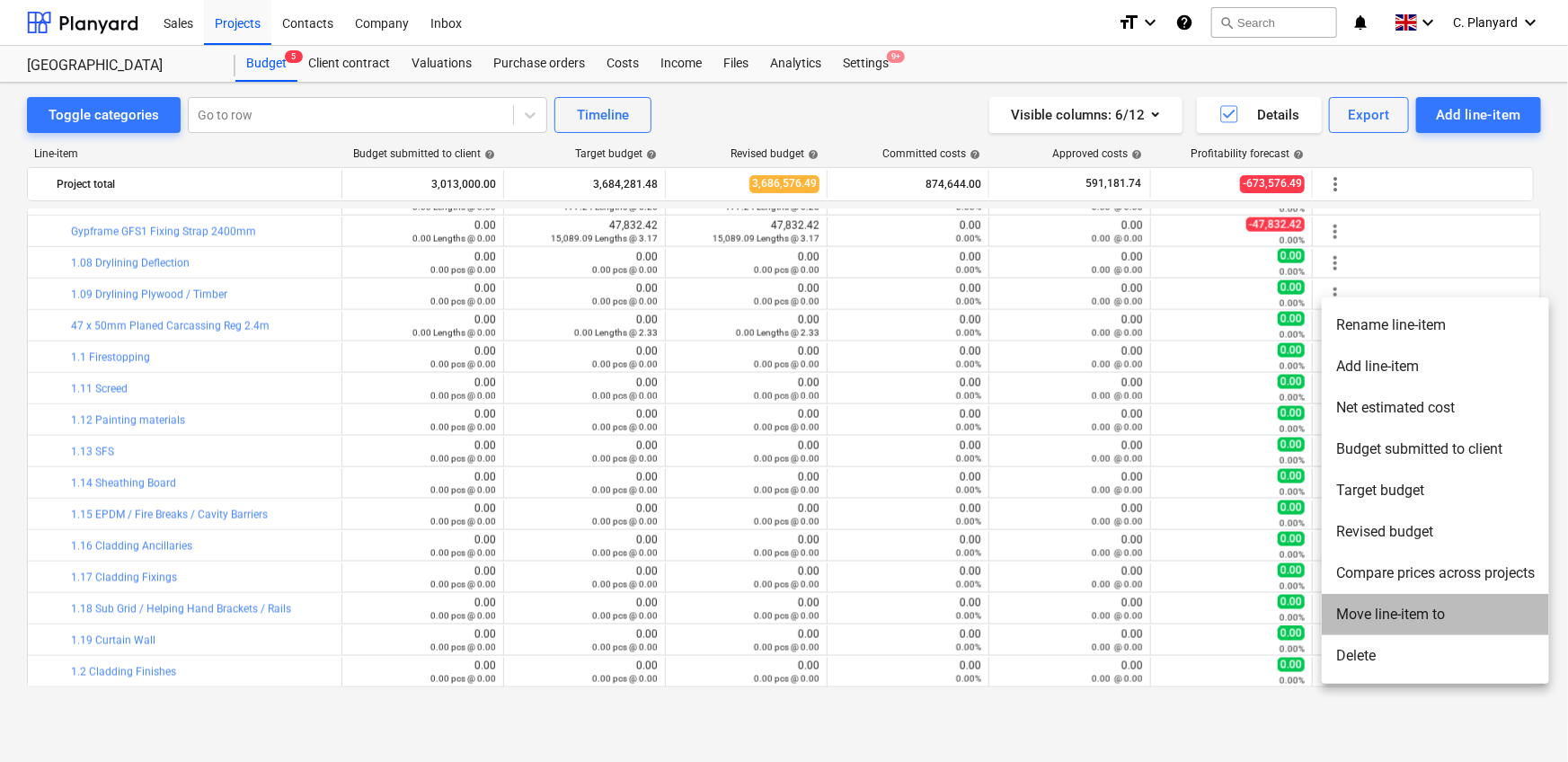
click at [1028, 476] on li "Move line-item to" at bounding box center [1435, 614] width 228 height 41
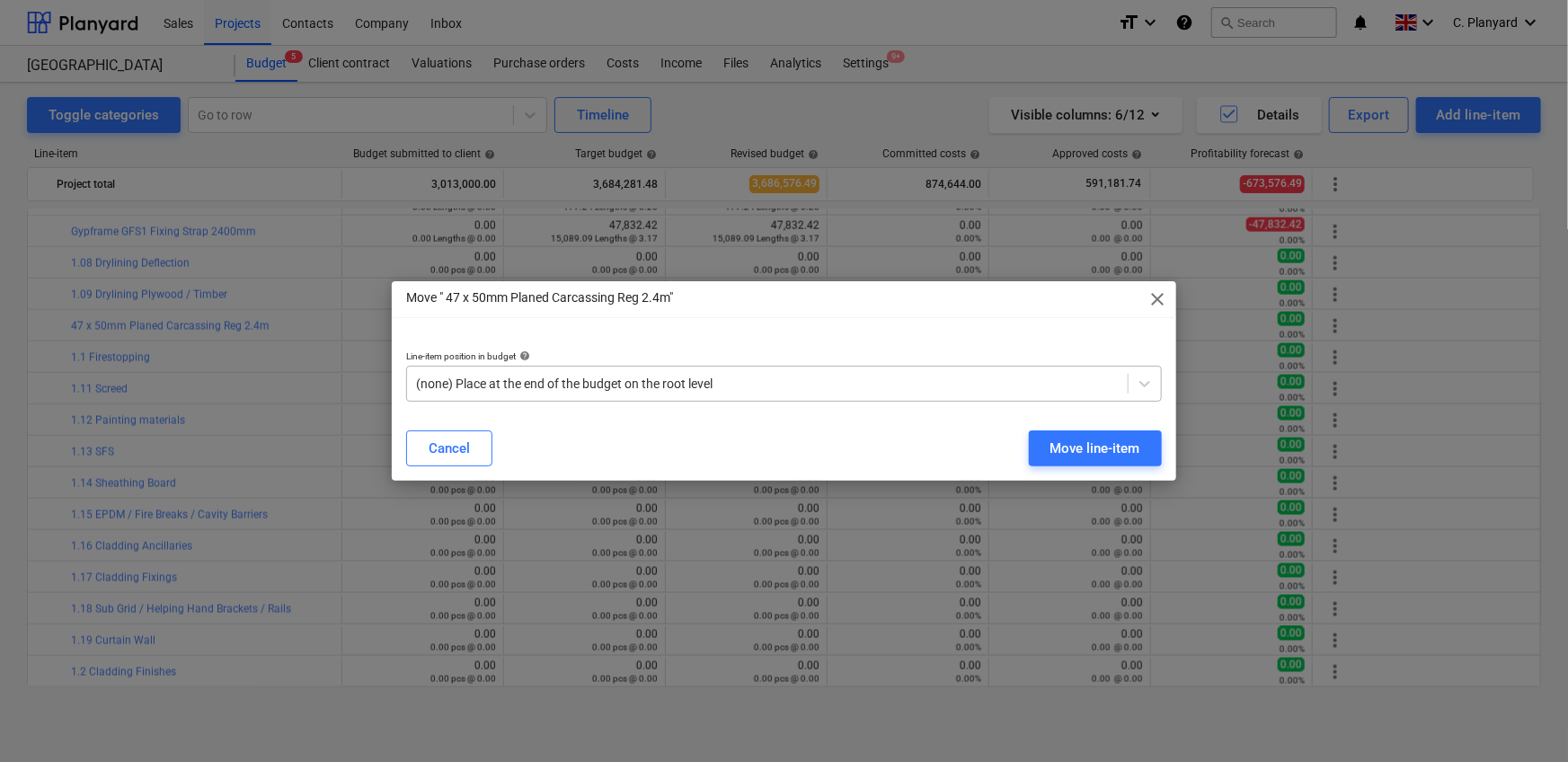
click at [905, 376] on div at bounding box center [767, 382] width 702 height 18
paste input "1.09"
type input "1.09"
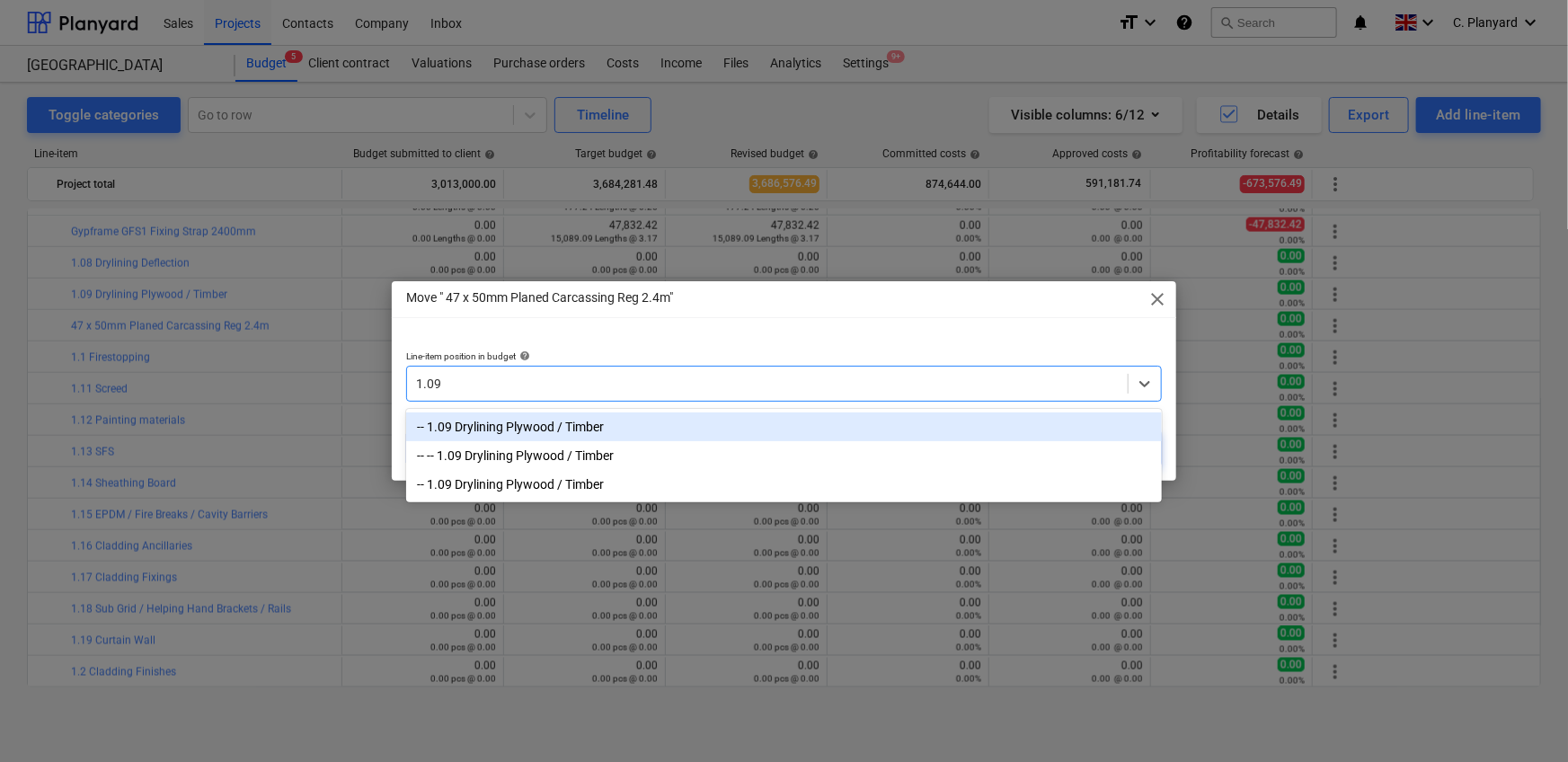
click at [898, 424] on div "-- 1.09 Drylining Plywood / Timber" at bounding box center [784, 426] width 756 height 29
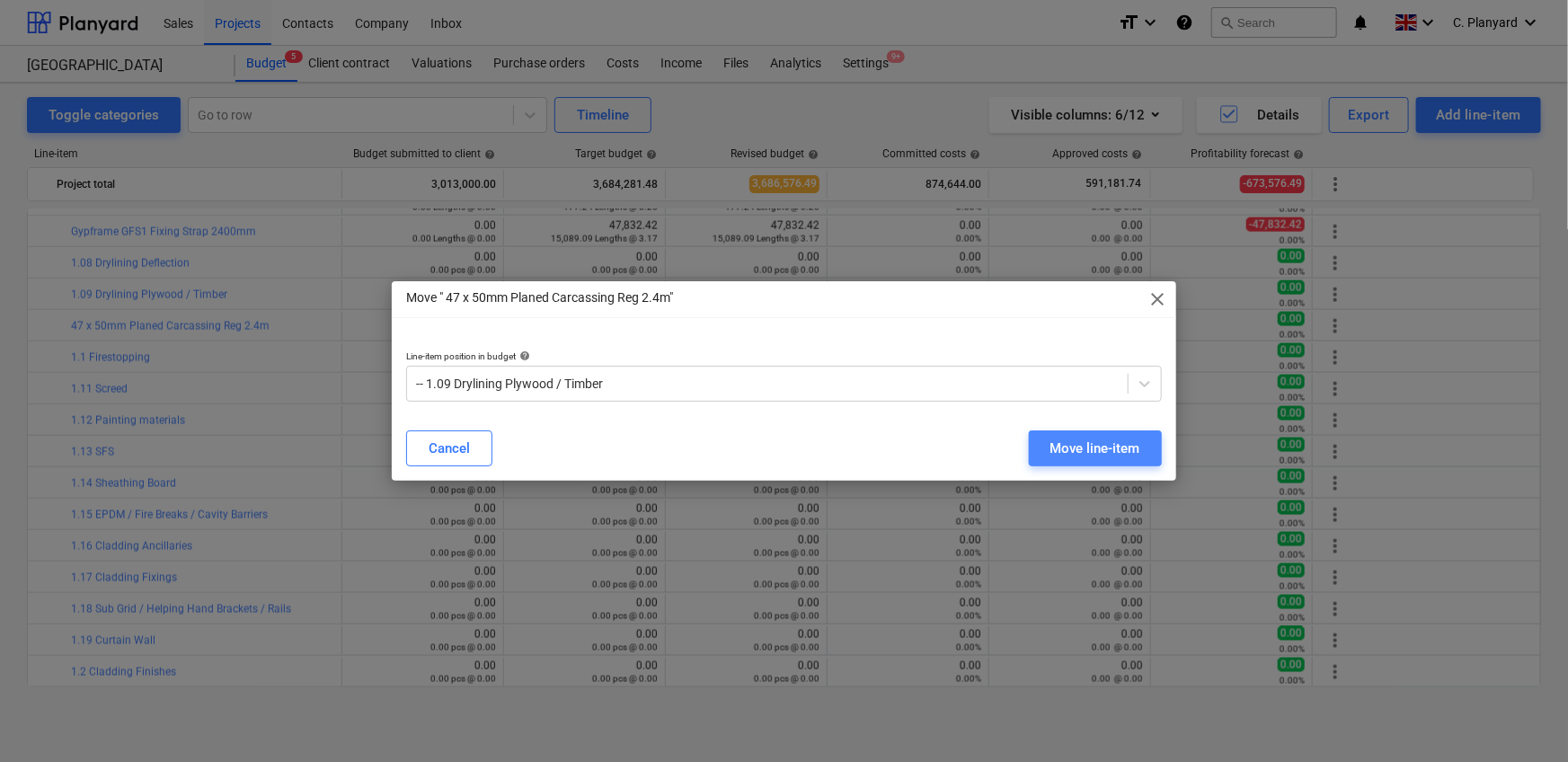
click at [1028, 452] on div "Move line-item" at bounding box center [1094, 448] width 89 height 23
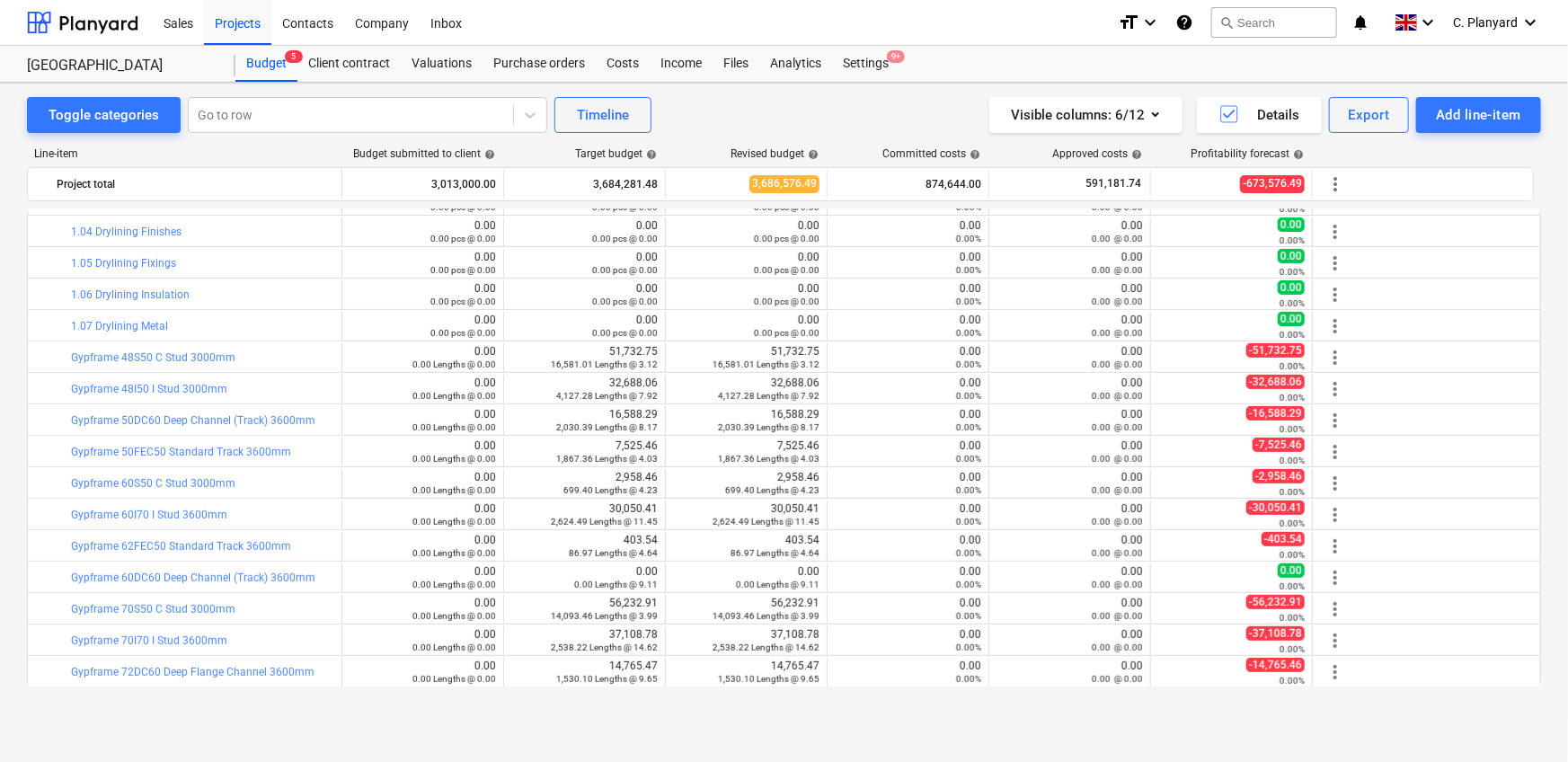
scroll to position [287, 0]
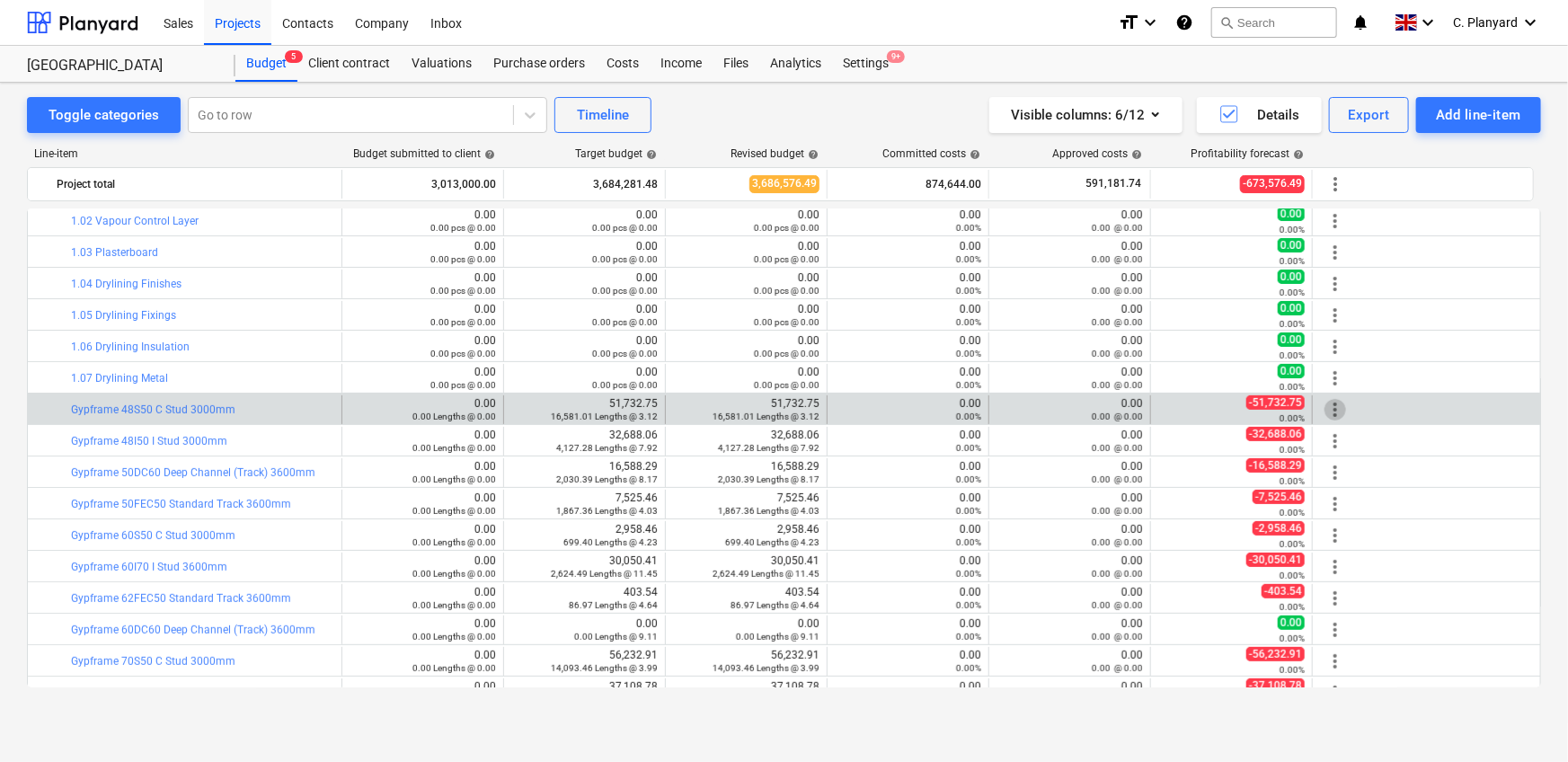
click at [1028, 406] on span "more_vert" at bounding box center [1335, 409] width 21 height 21
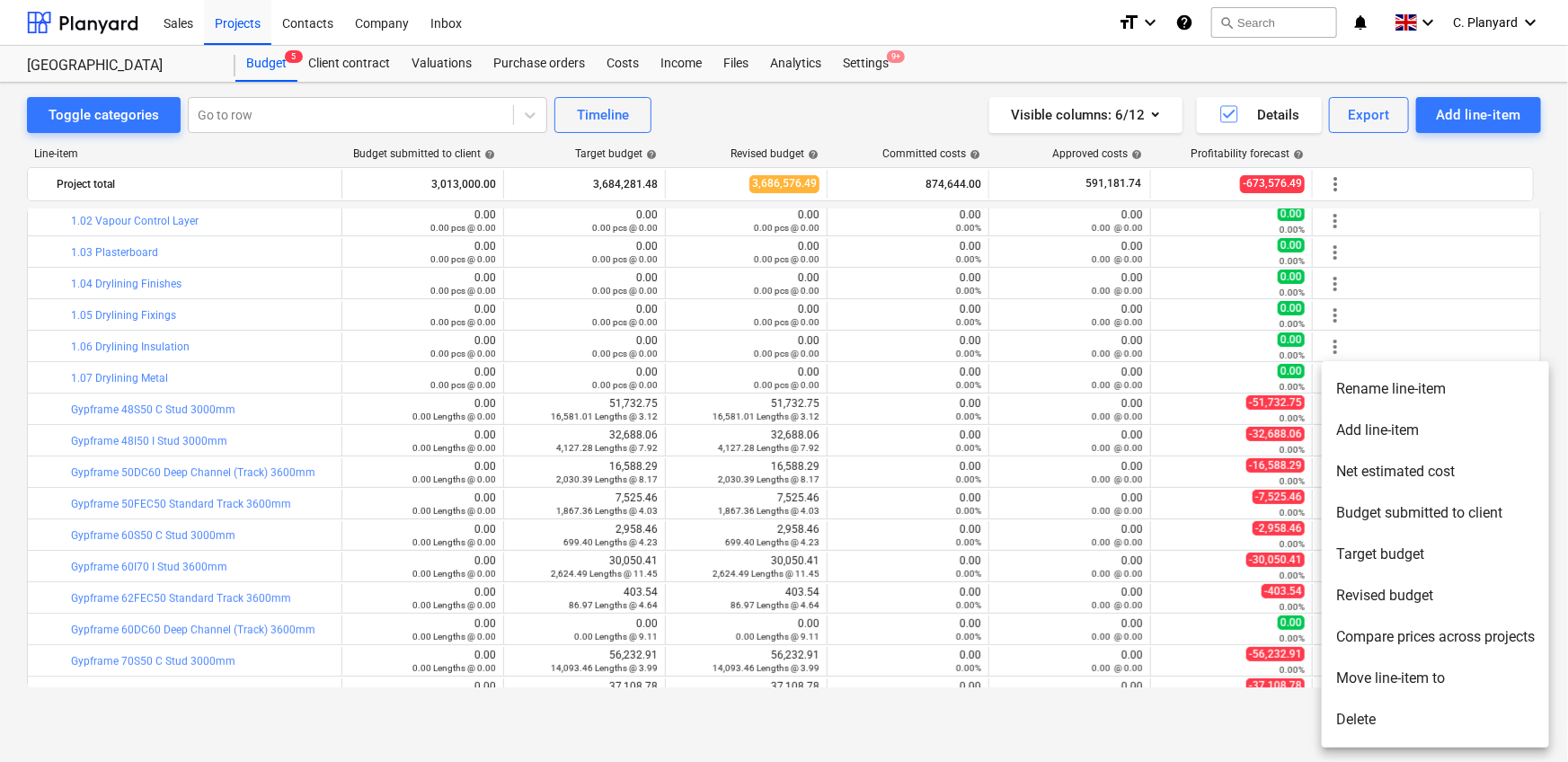
click at [1028, 476] on li "Move line-item to" at bounding box center [1435, 677] width 228 height 41
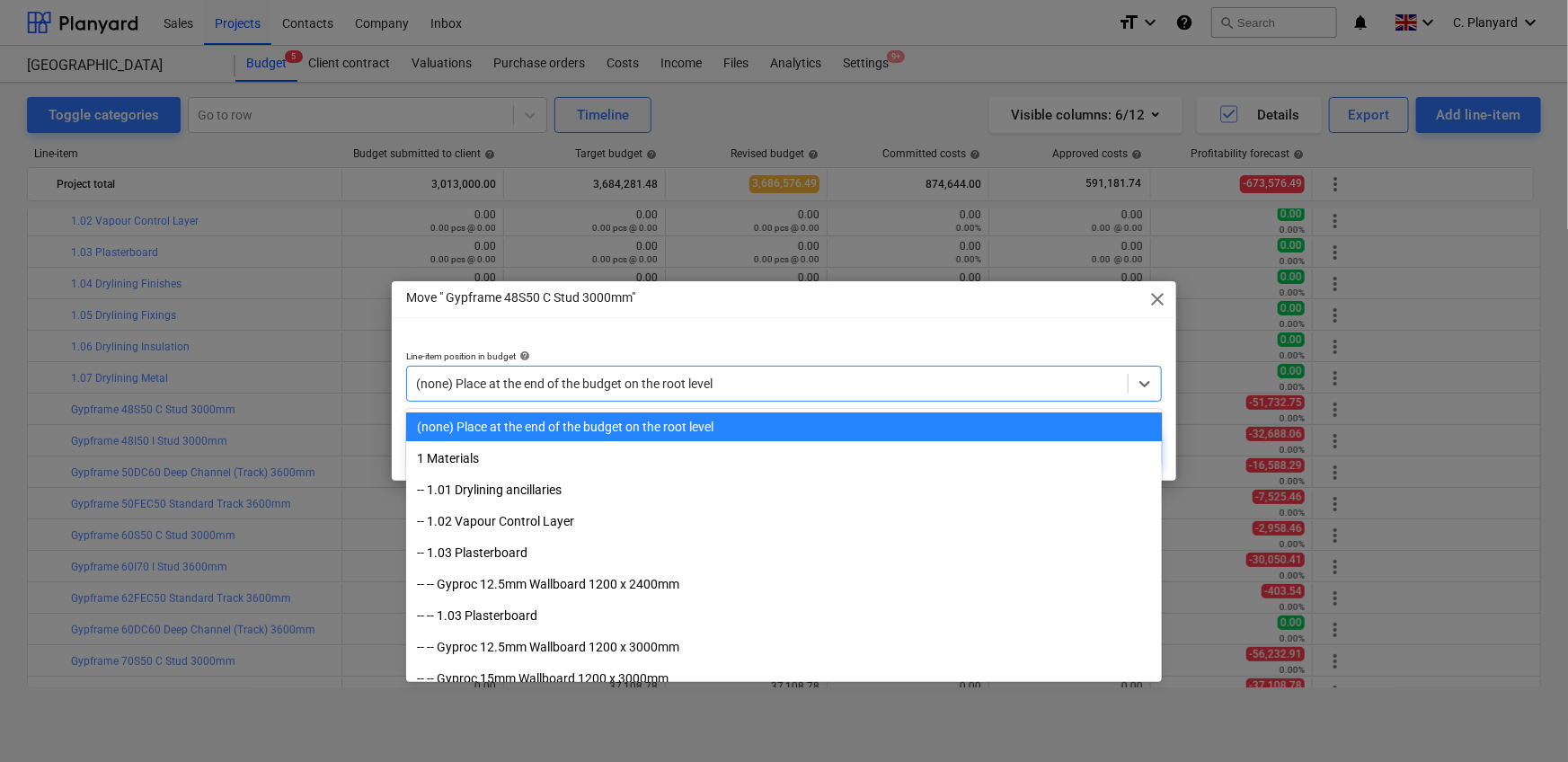
click at [776, 374] on div at bounding box center [767, 382] width 702 height 18
paste input "1.07"
type input "1.07"
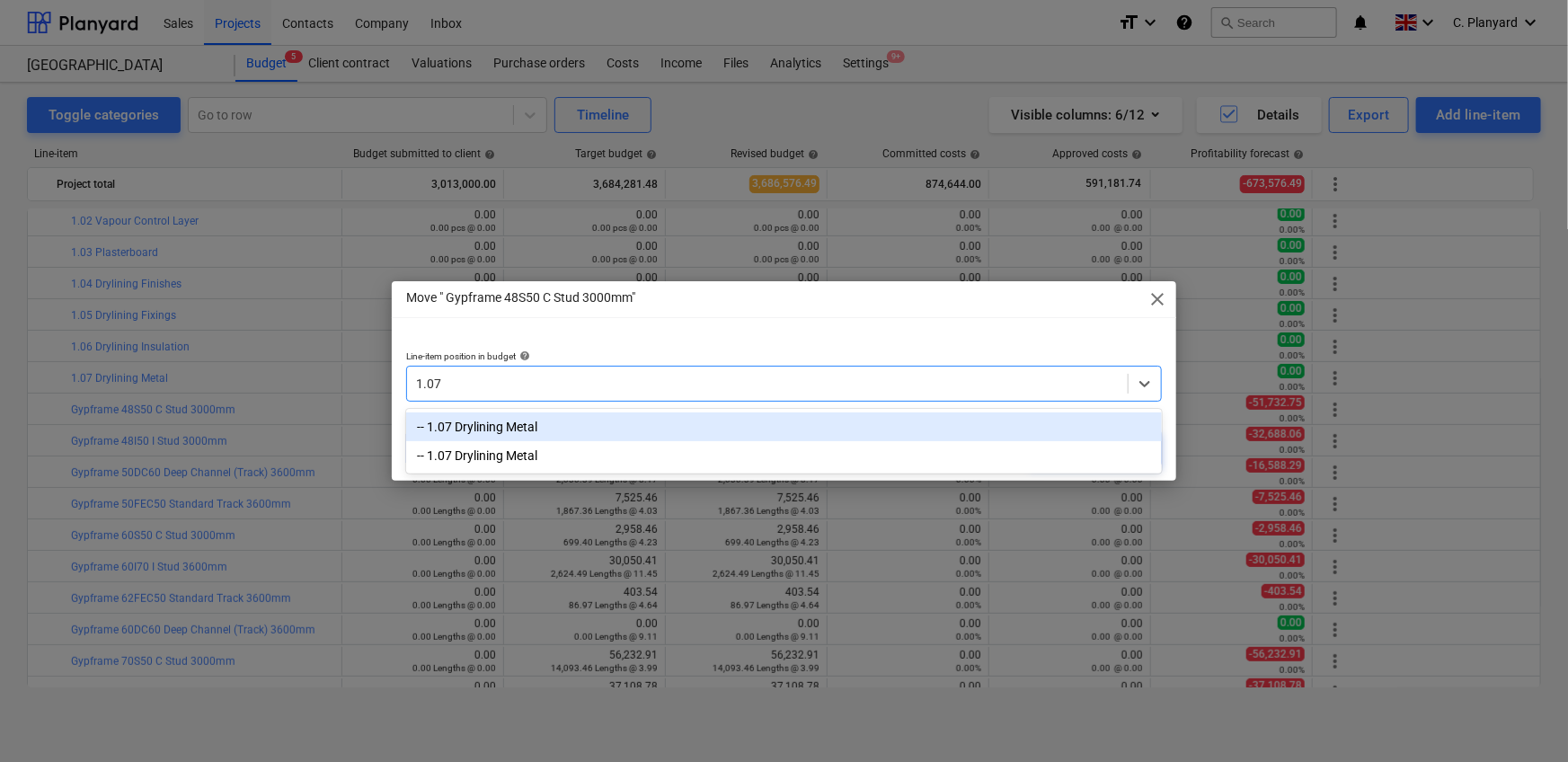
click at [764, 418] on div "-- 1.07 Drylining Metal" at bounding box center [784, 426] width 756 height 29
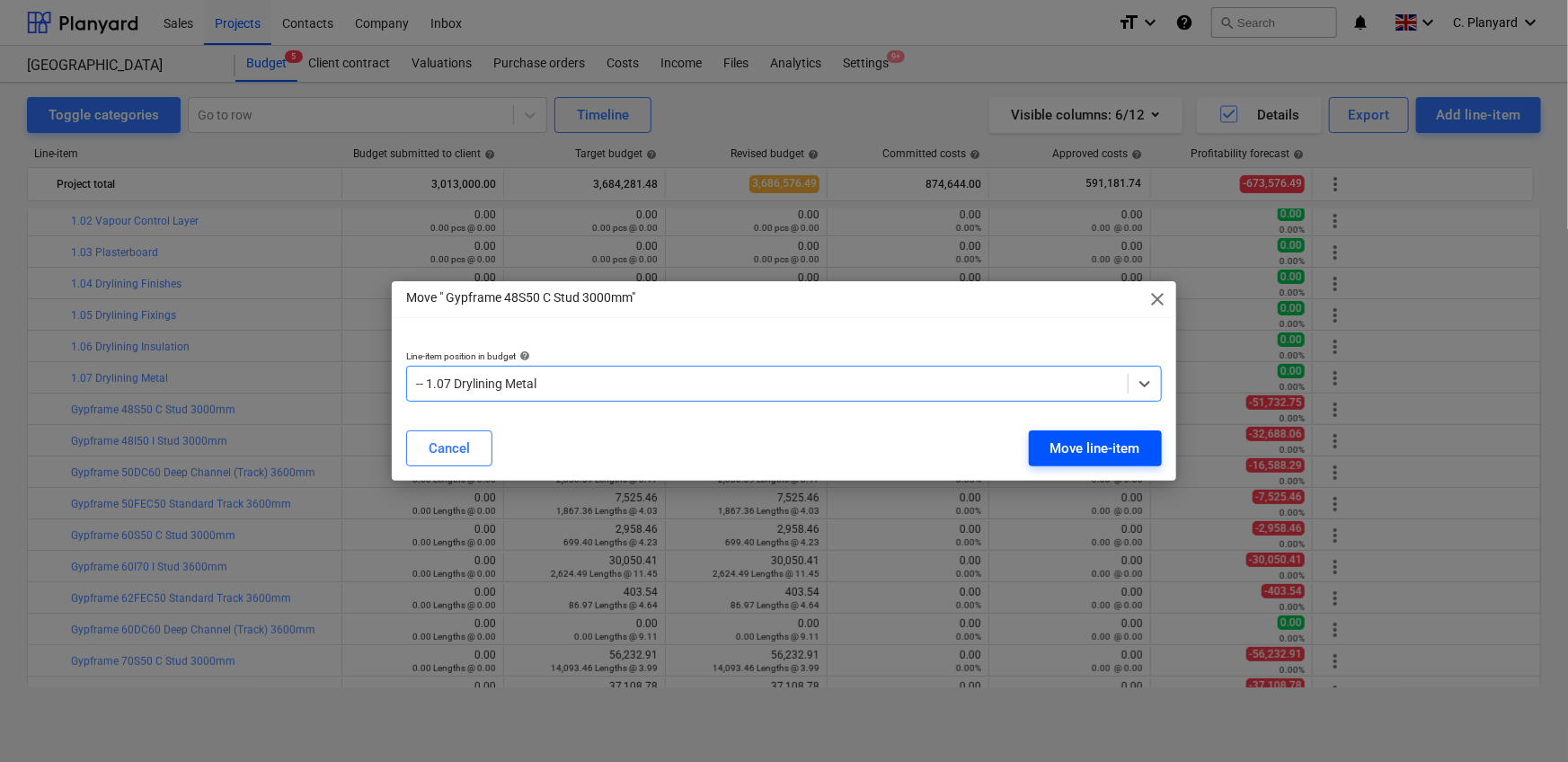
click at [1028, 446] on div "Move line-item" at bounding box center [1094, 448] width 89 height 23
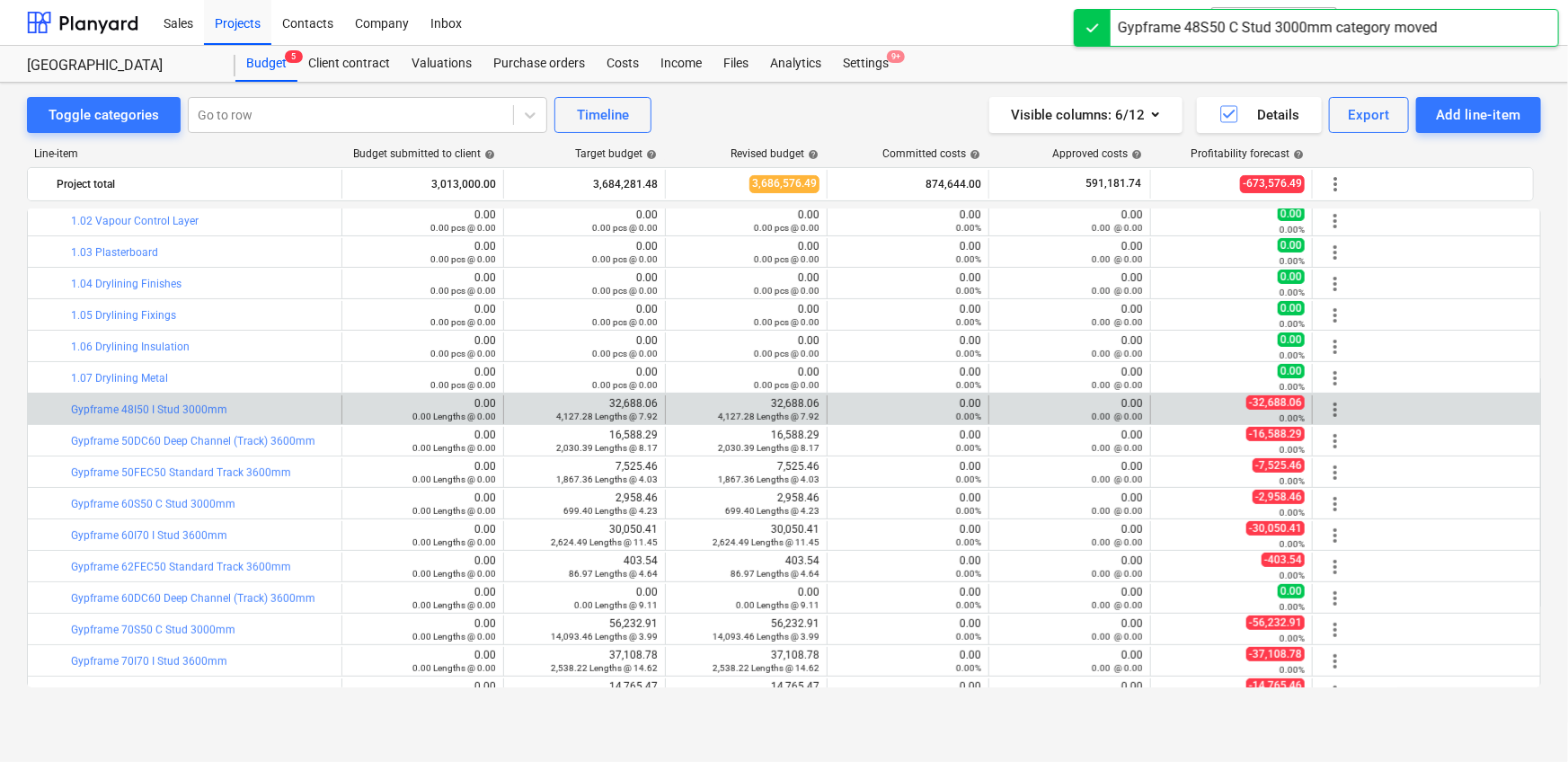
click at [1028, 411] on span "more_vert" at bounding box center [1335, 409] width 21 height 21
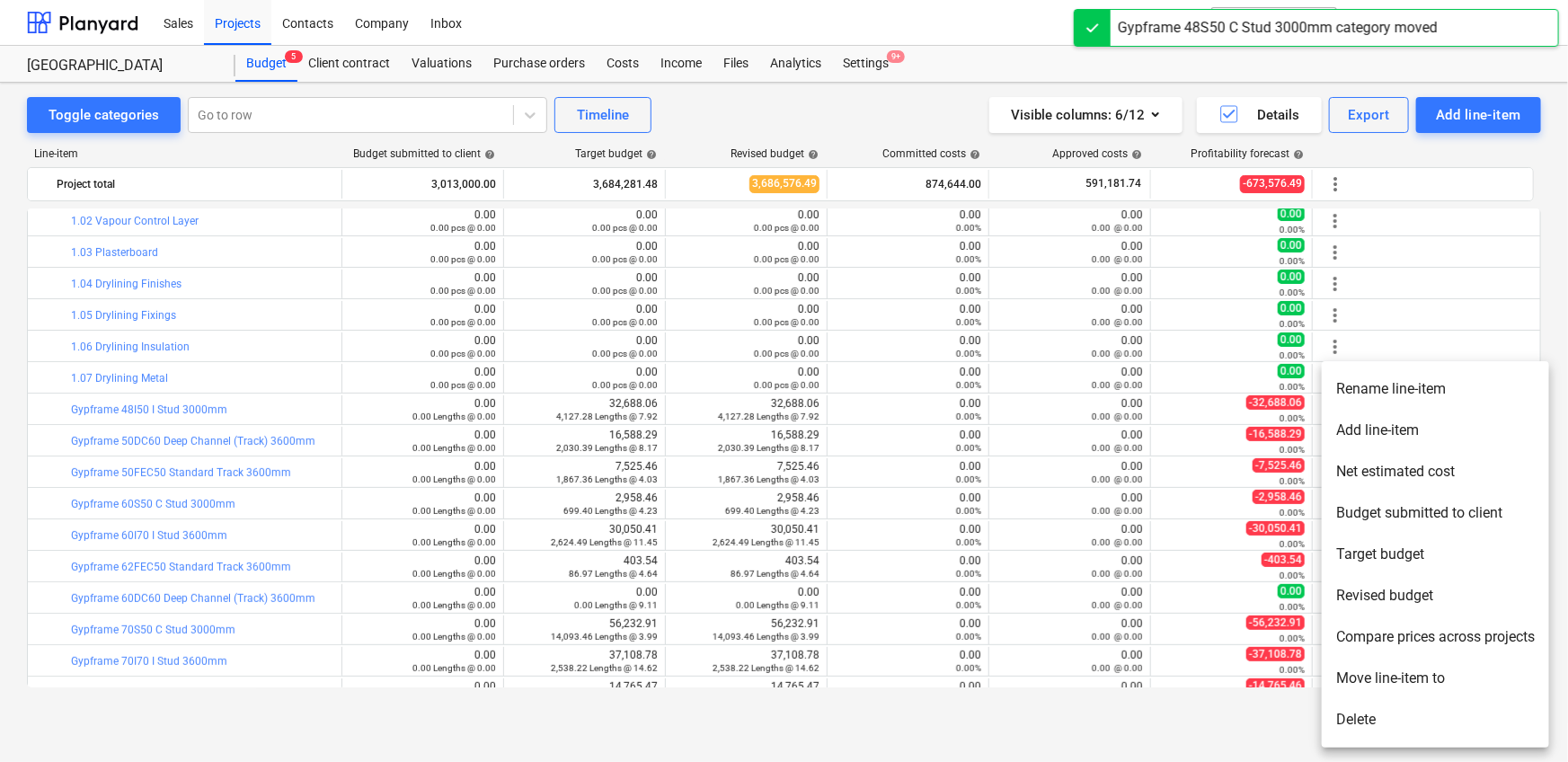
click at [1028, 476] on li "Move line-item to" at bounding box center [1435, 677] width 228 height 41
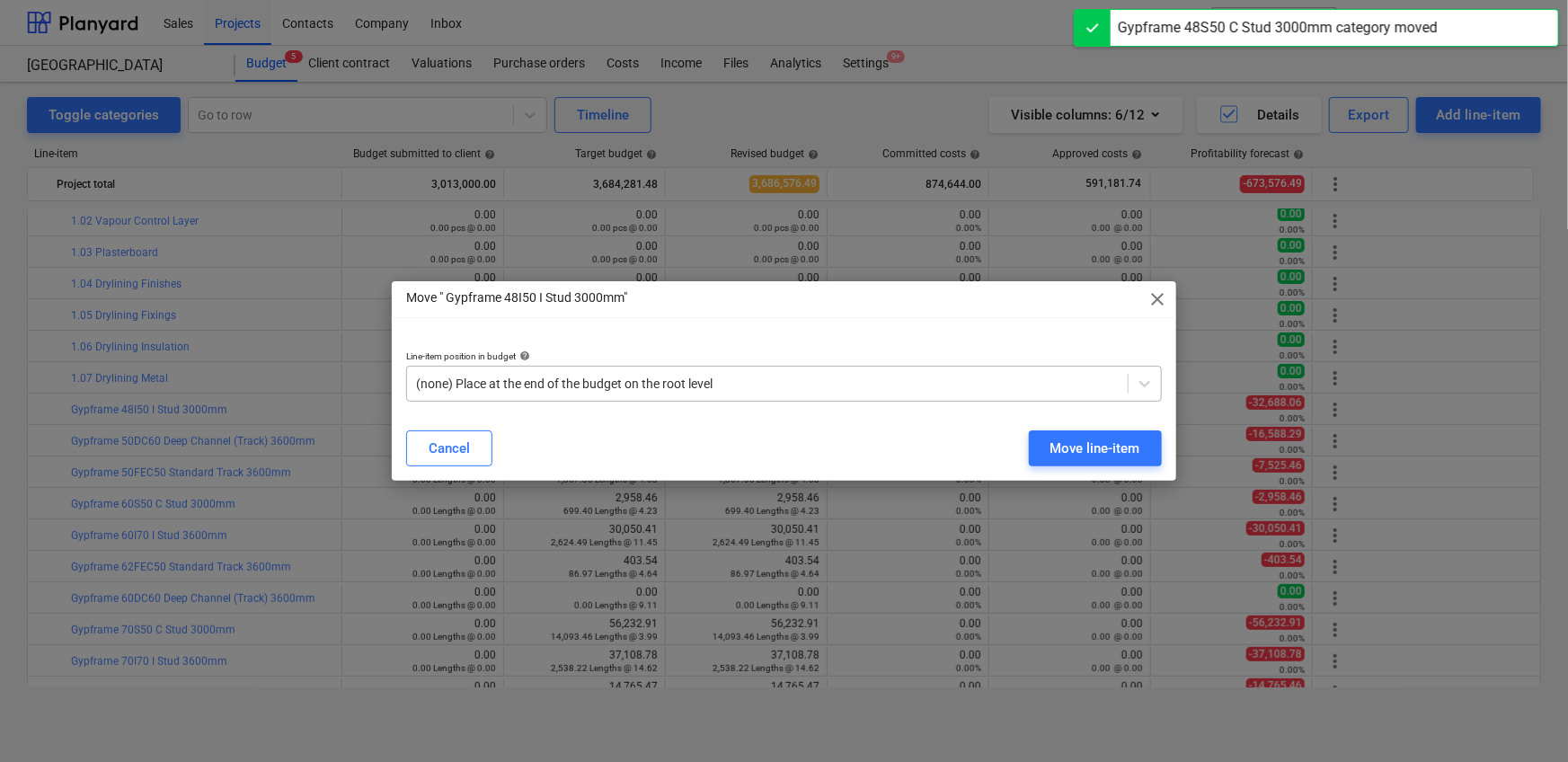
click at [833, 378] on div at bounding box center [767, 382] width 702 height 18
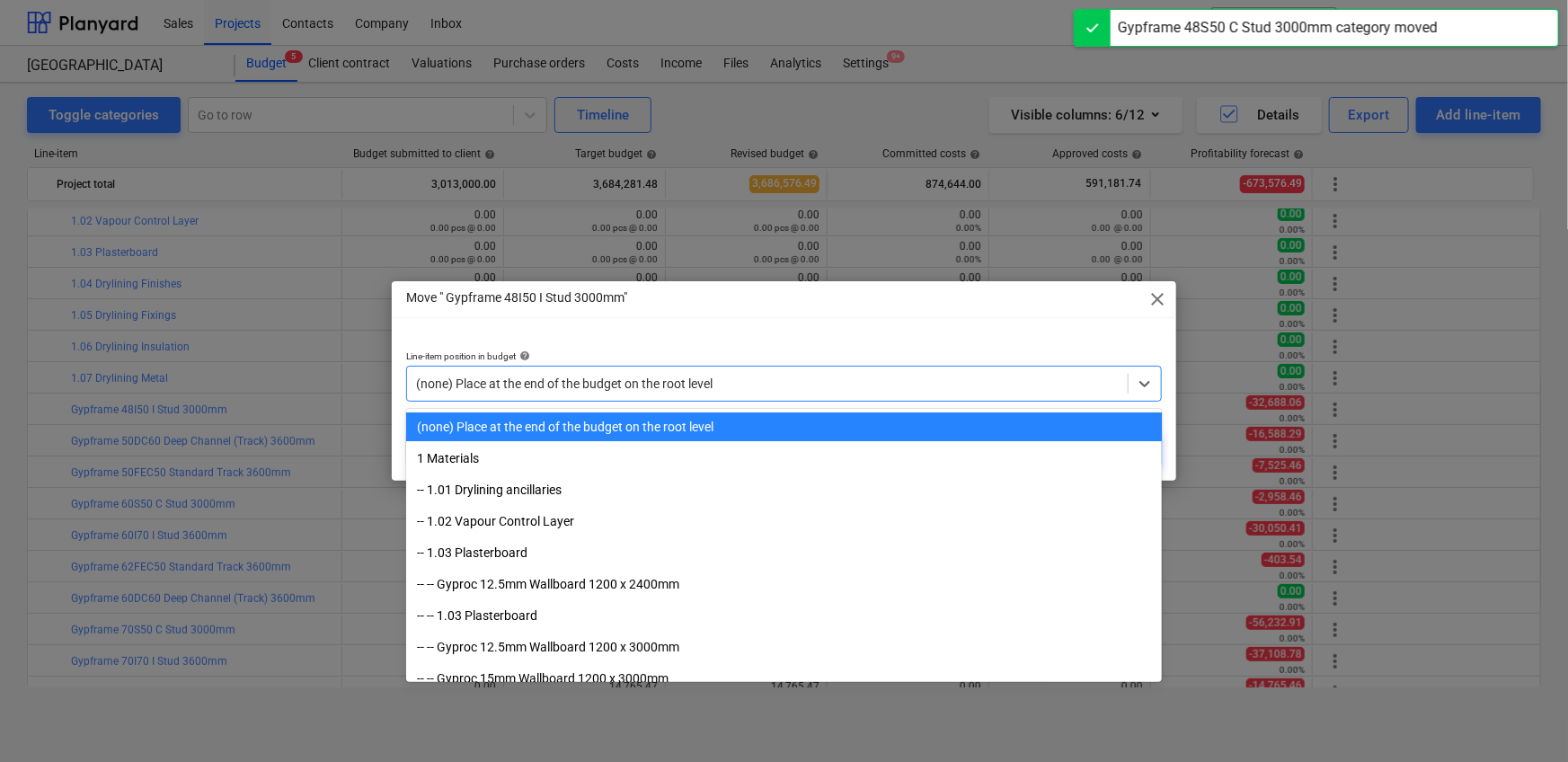
paste input "1.07"
type input "1.07"
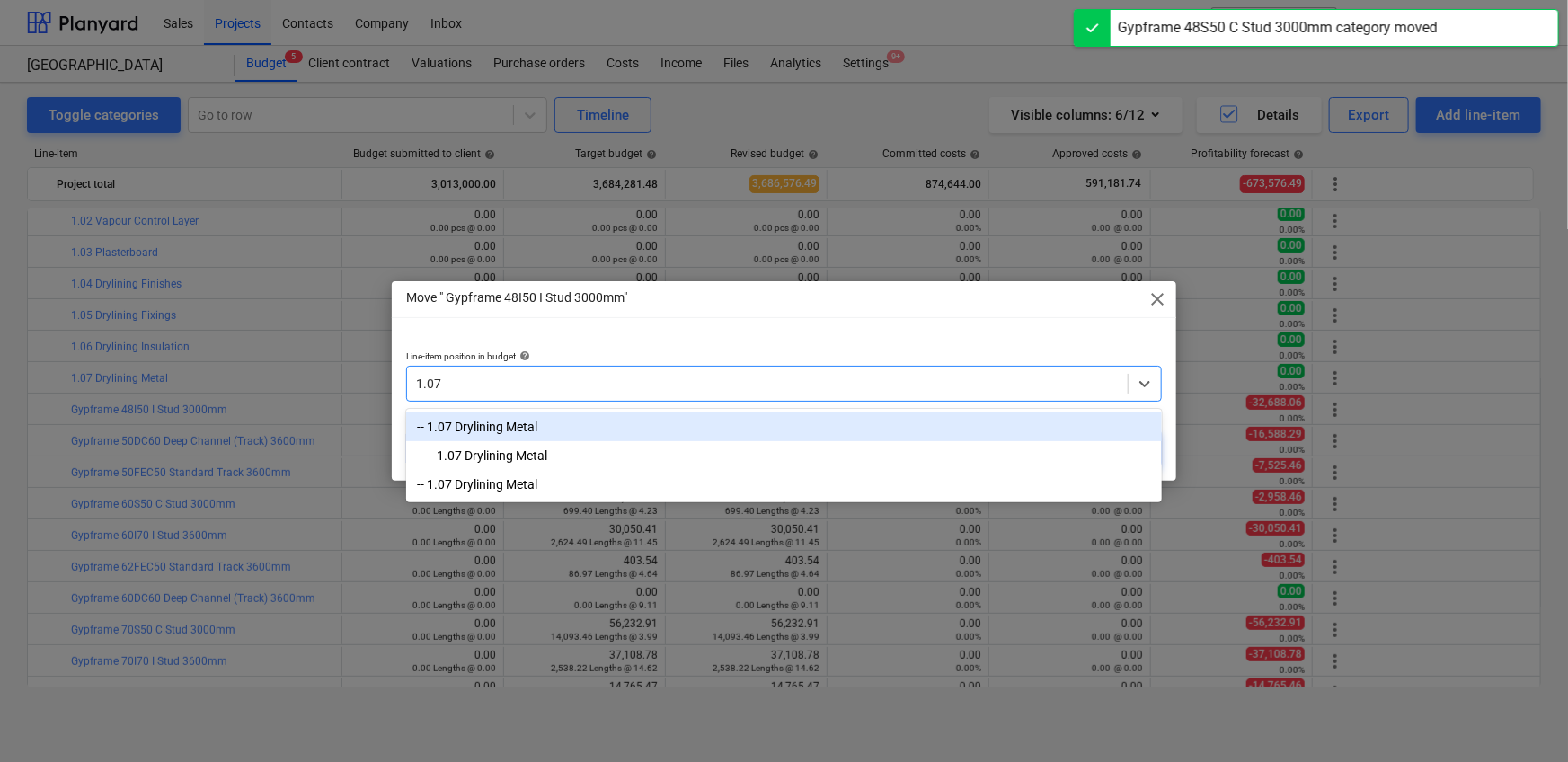
click at [808, 416] on div "-- 1.07 Drylining Metal" at bounding box center [784, 426] width 756 height 29
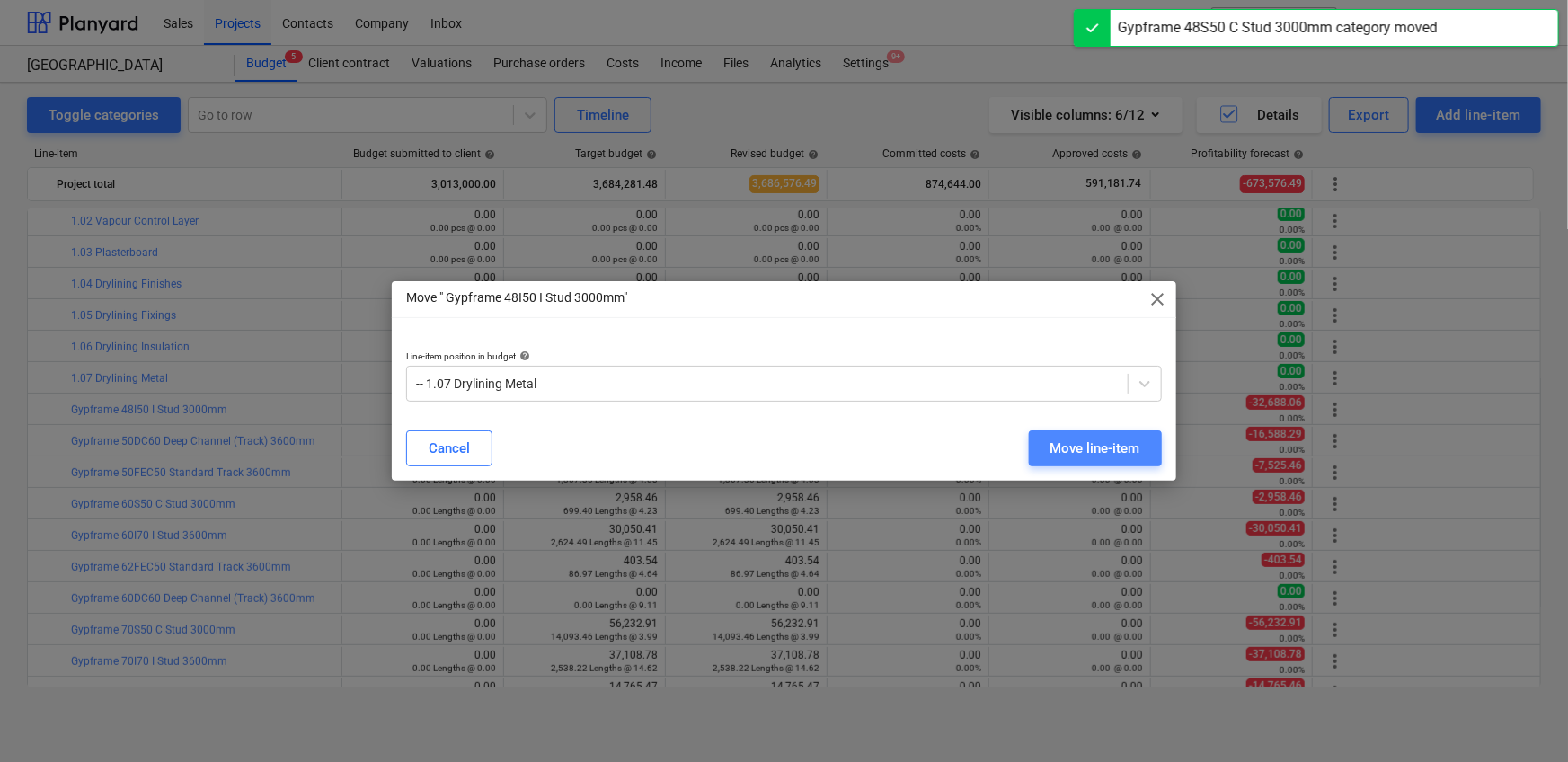
click at [1028, 433] on button "Move line-item" at bounding box center [1095, 448] width 133 height 36
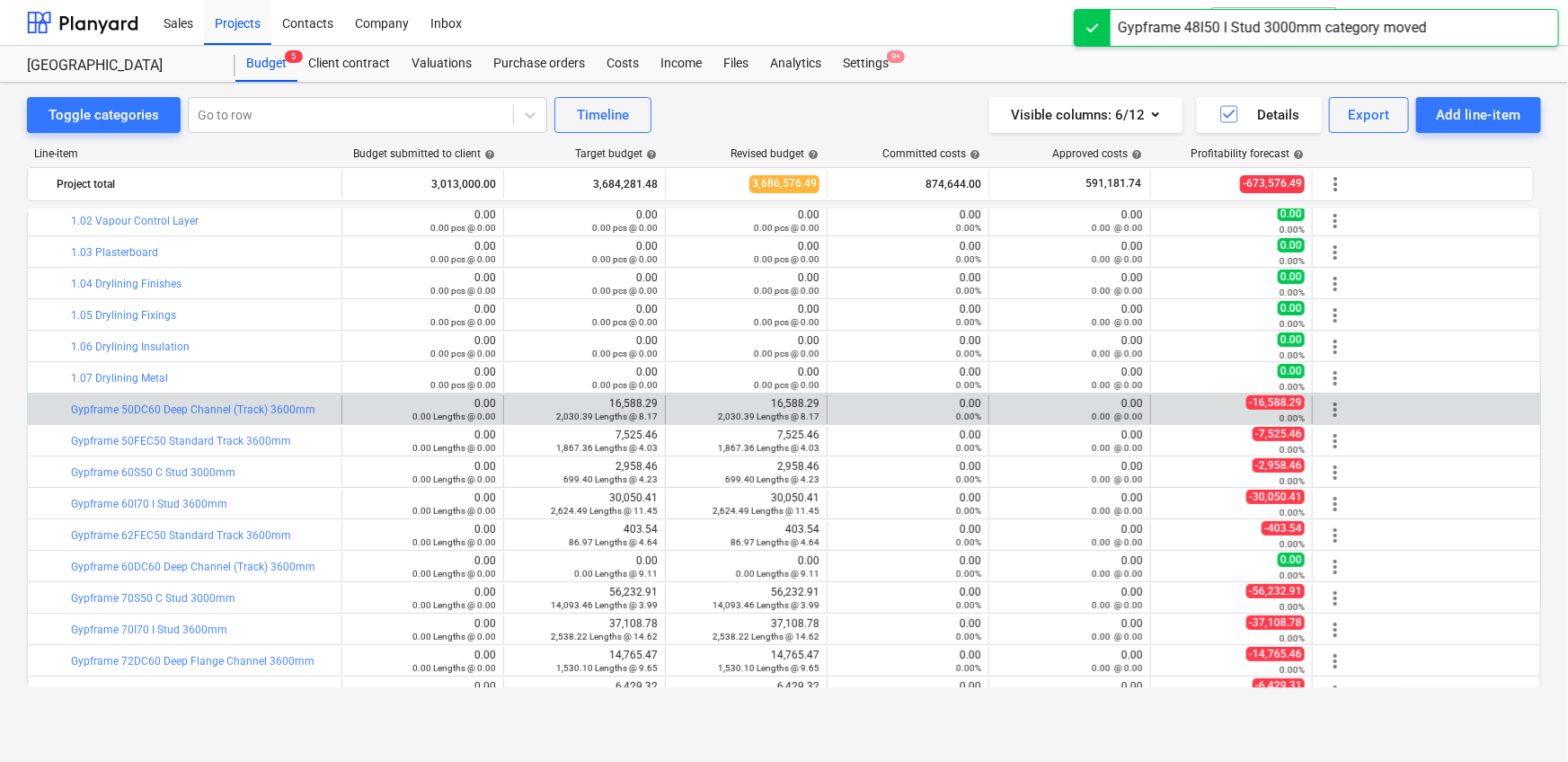
click at [1028, 410] on span "more_vert" at bounding box center [1335, 409] width 21 height 21
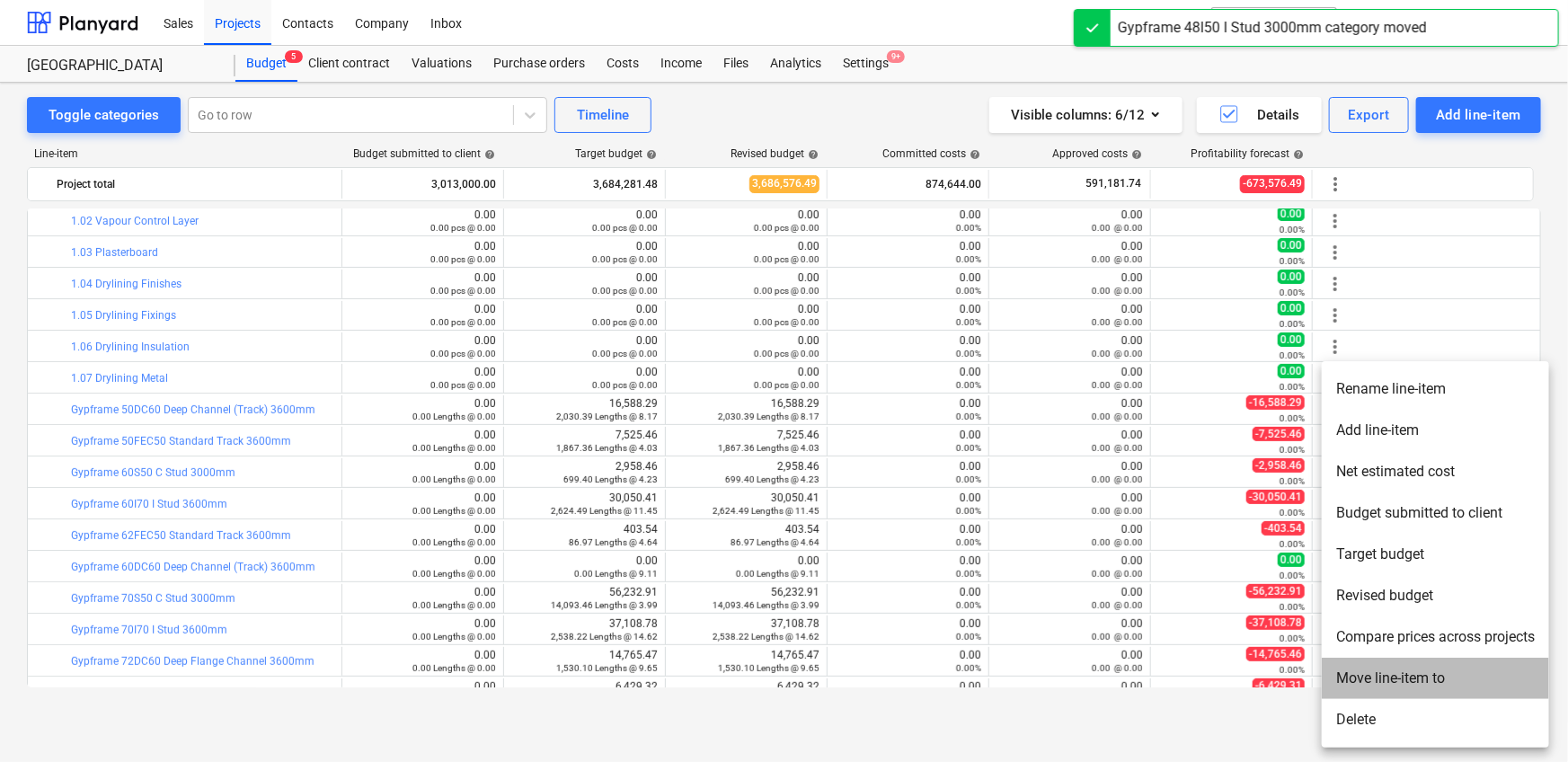
click at [1028, 476] on li "Move line-item to" at bounding box center [1435, 677] width 228 height 41
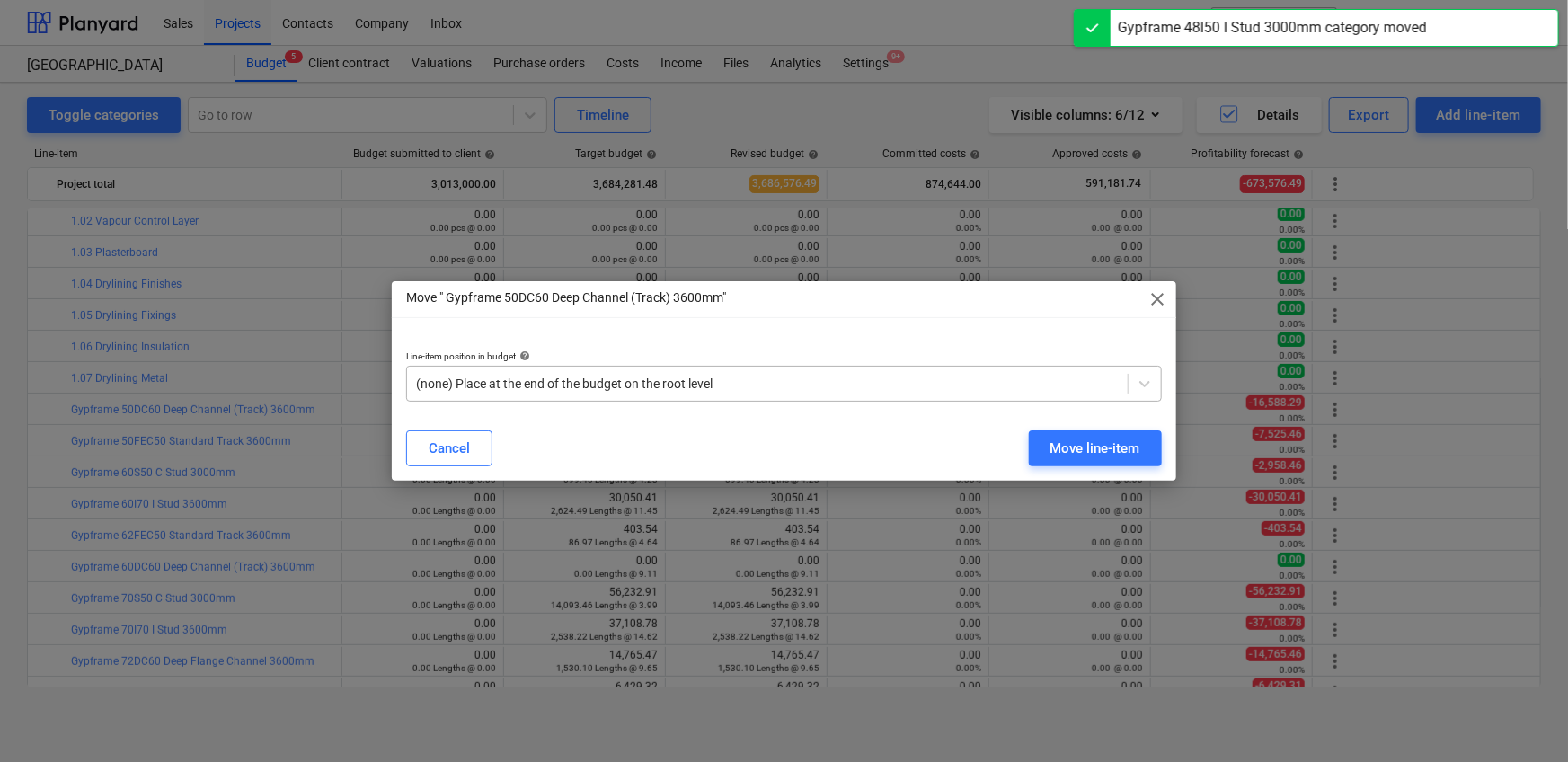
click at [772, 384] on div at bounding box center [767, 382] width 702 height 18
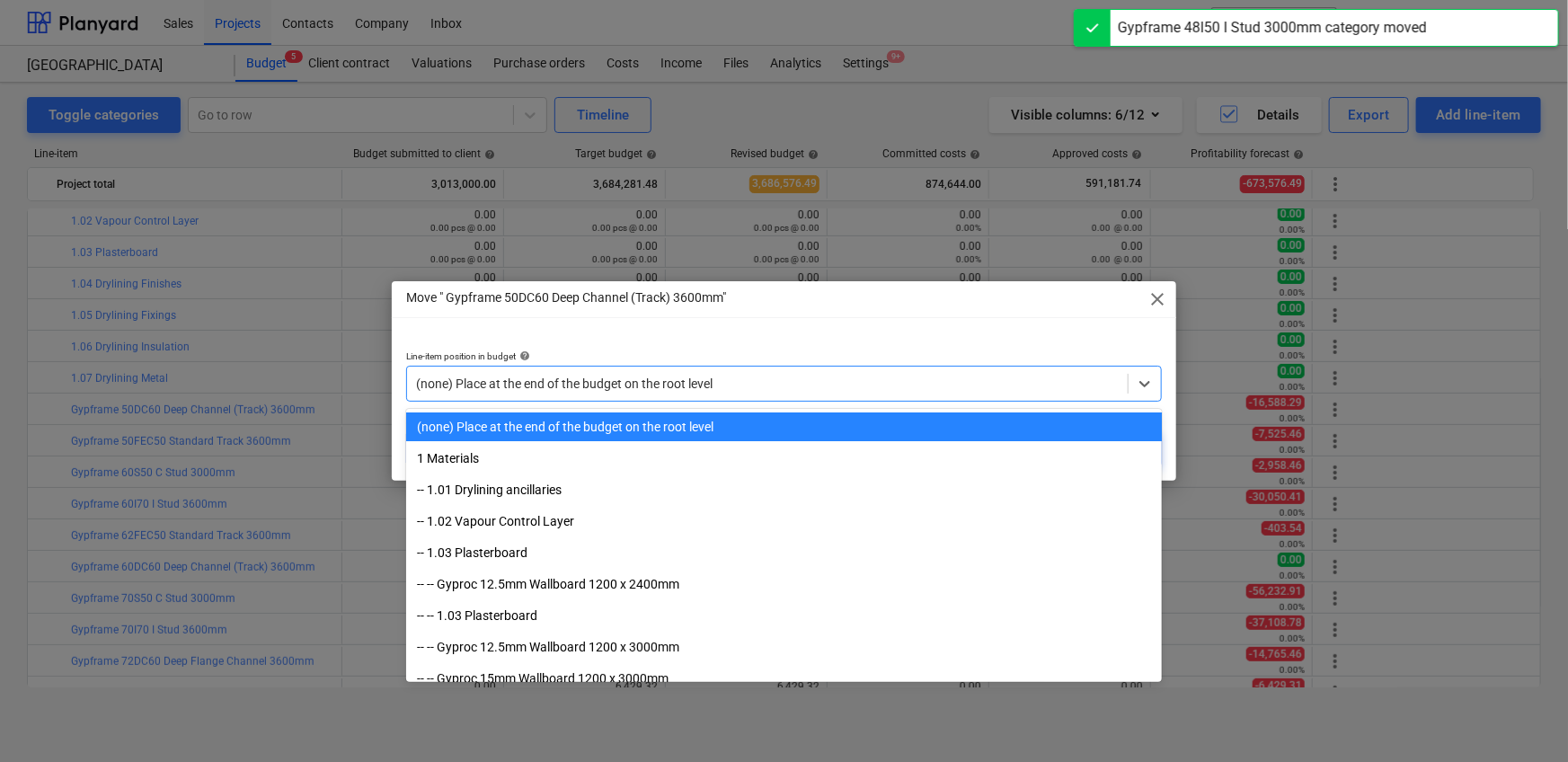
paste input "1.07"
type input "1.07"
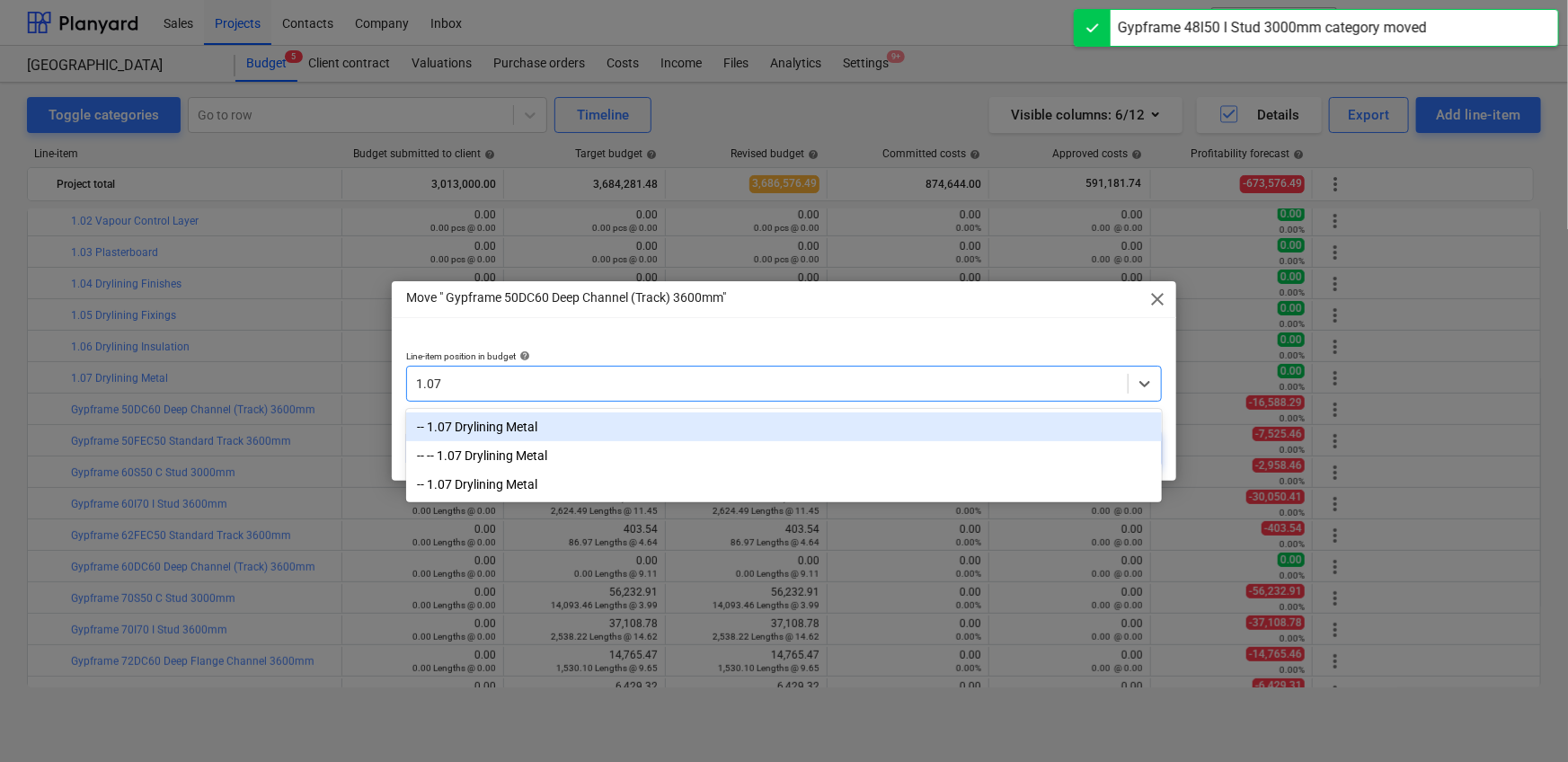
click at [694, 424] on div "-- 1.07 Drylining Metal" at bounding box center [784, 426] width 756 height 29
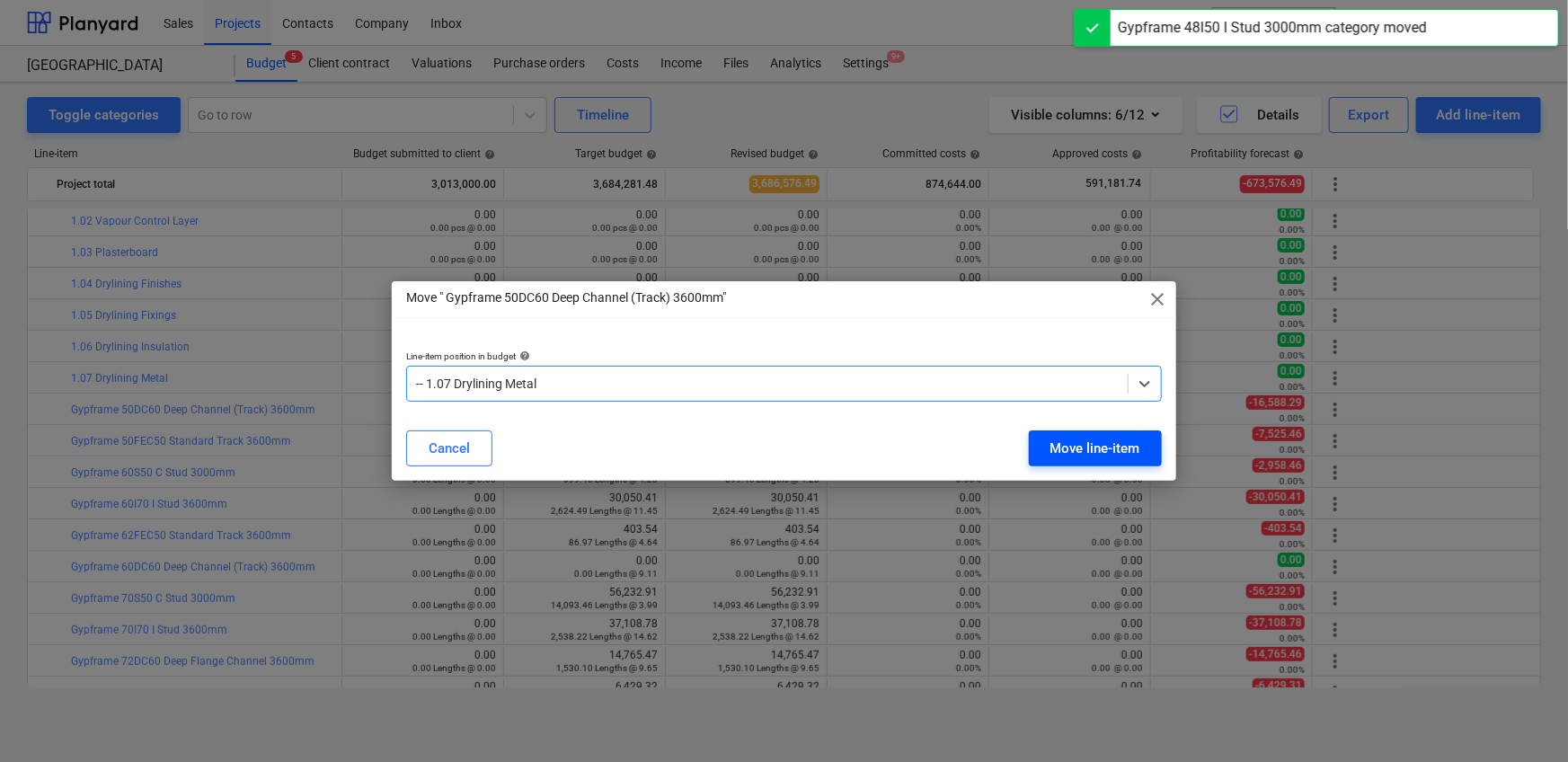
click at [1028, 442] on div "Move line-item" at bounding box center [1094, 448] width 89 height 23
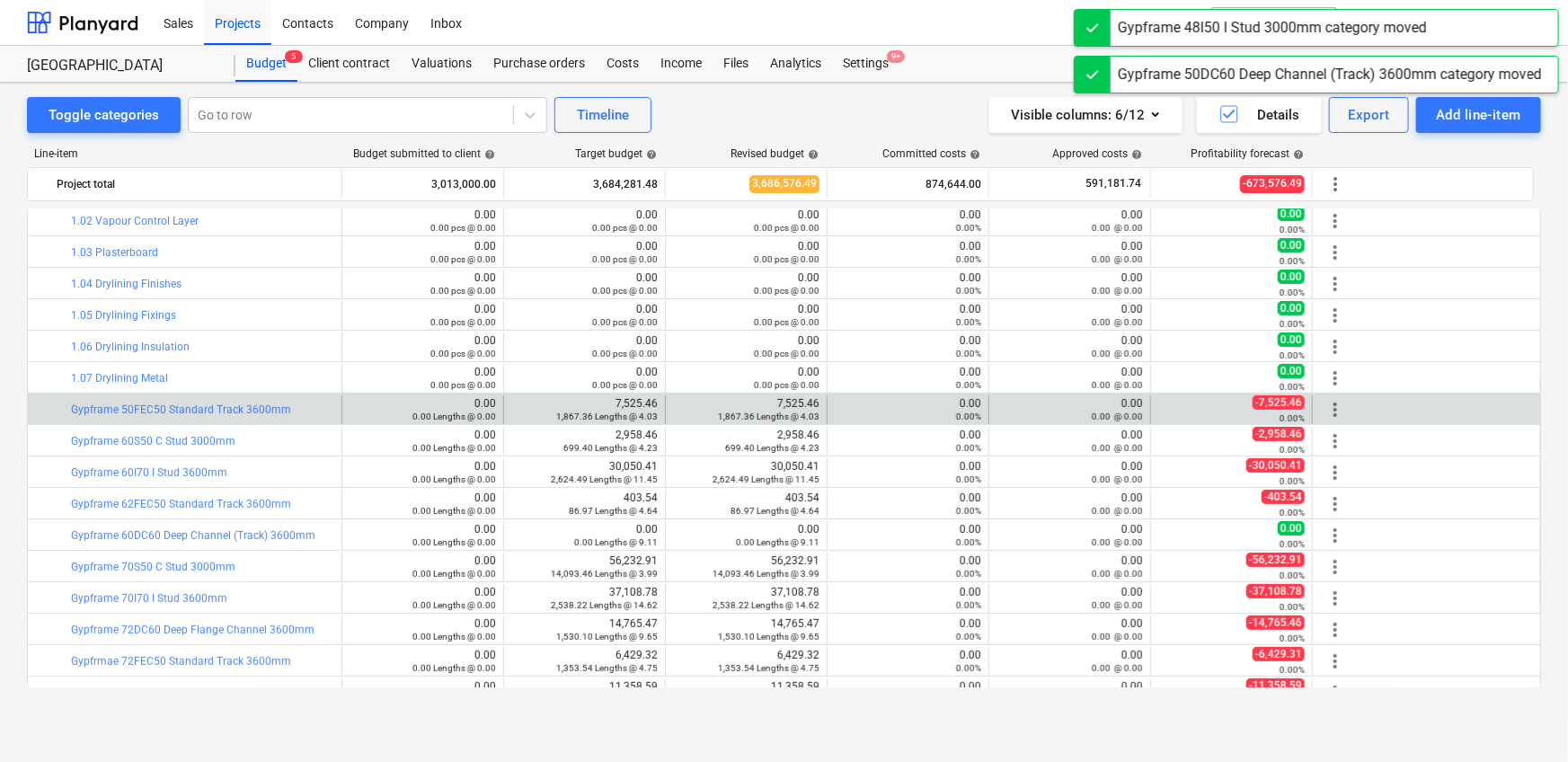
click at [1028, 408] on span "more_vert" at bounding box center [1335, 409] width 21 height 21
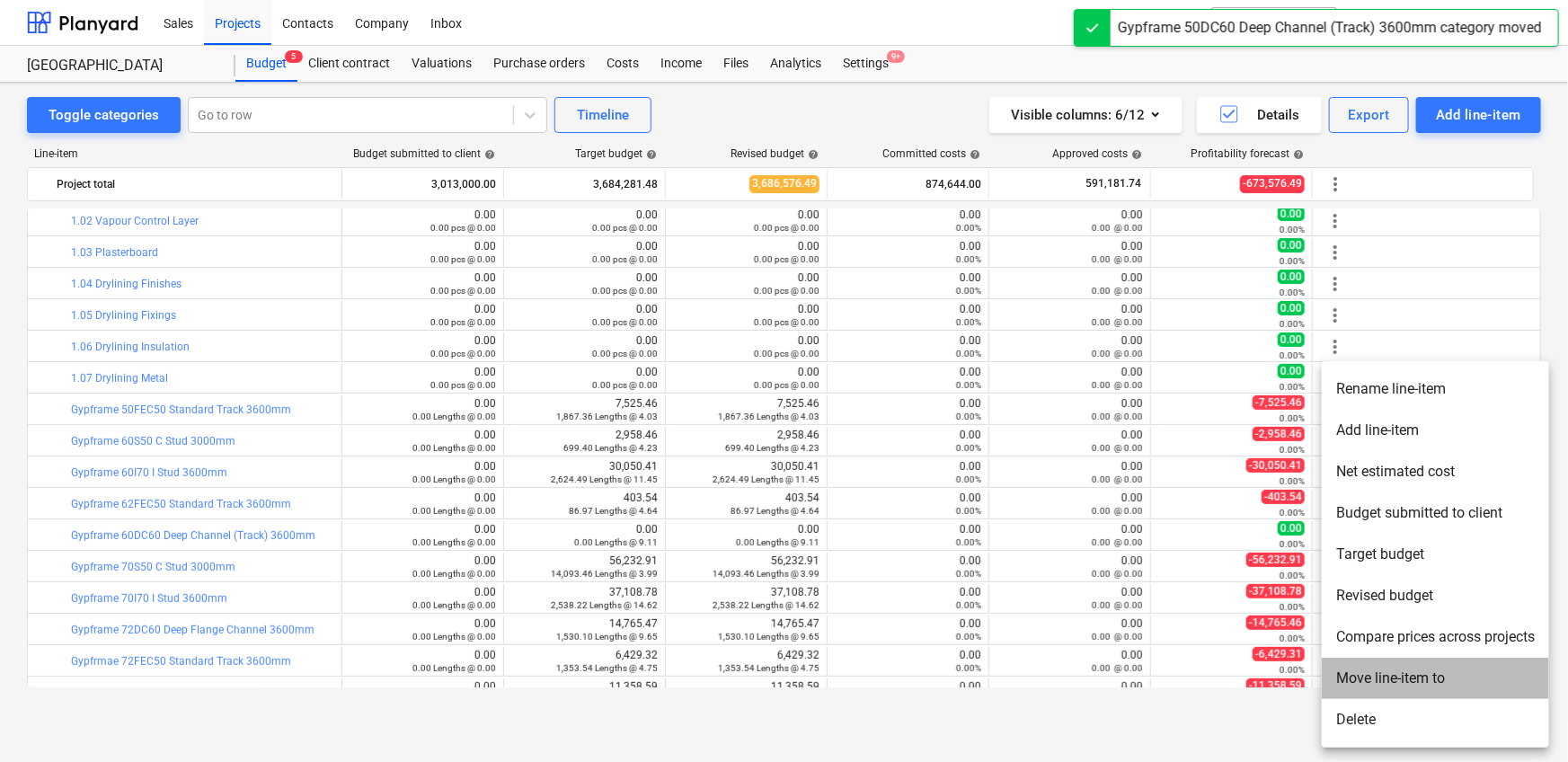
click at [1028, 476] on li "Move line-item to" at bounding box center [1435, 677] width 228 height 41
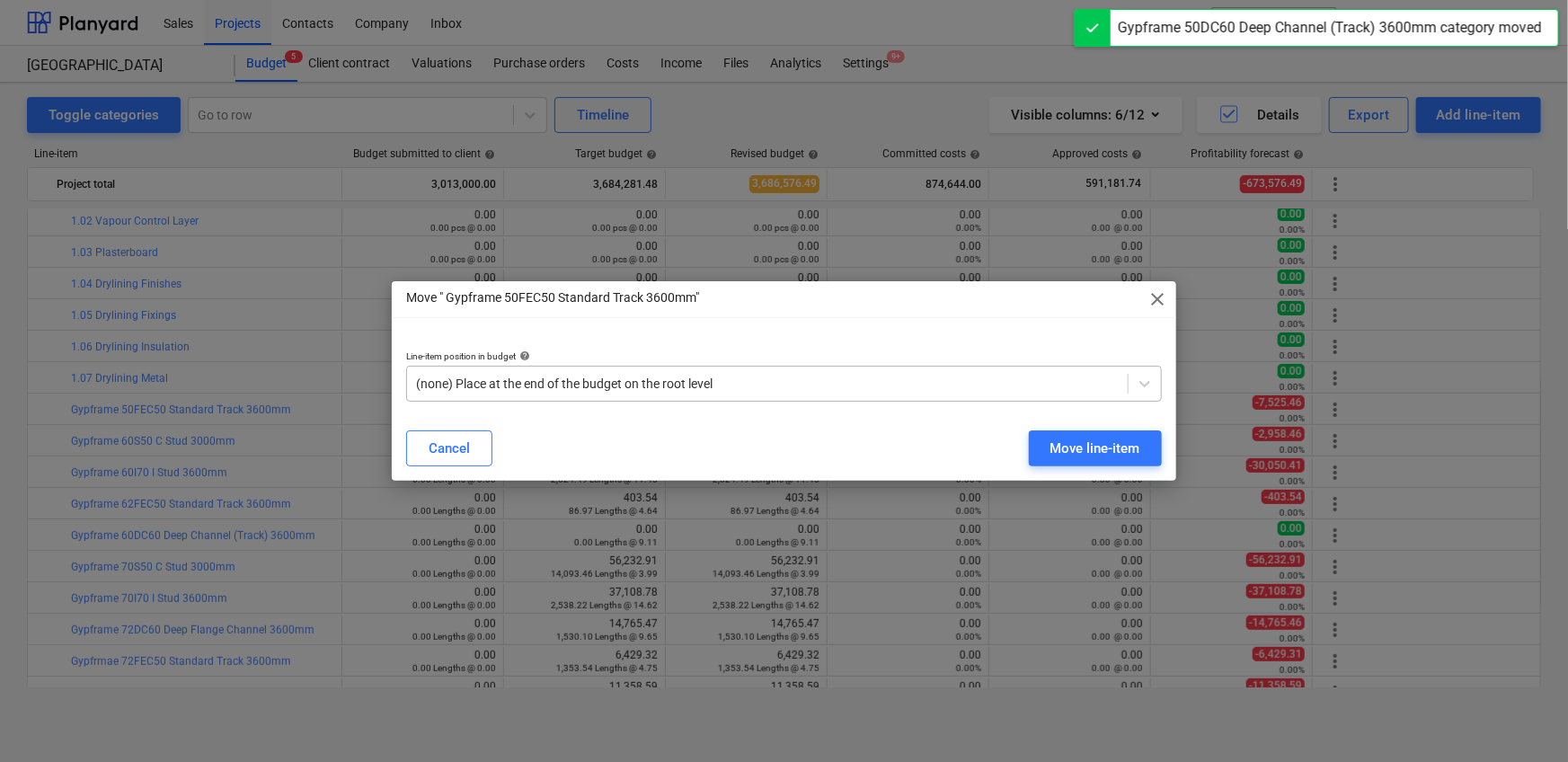
click at [758, 391] on div at bounding box center [767, 382] width 702 height 18
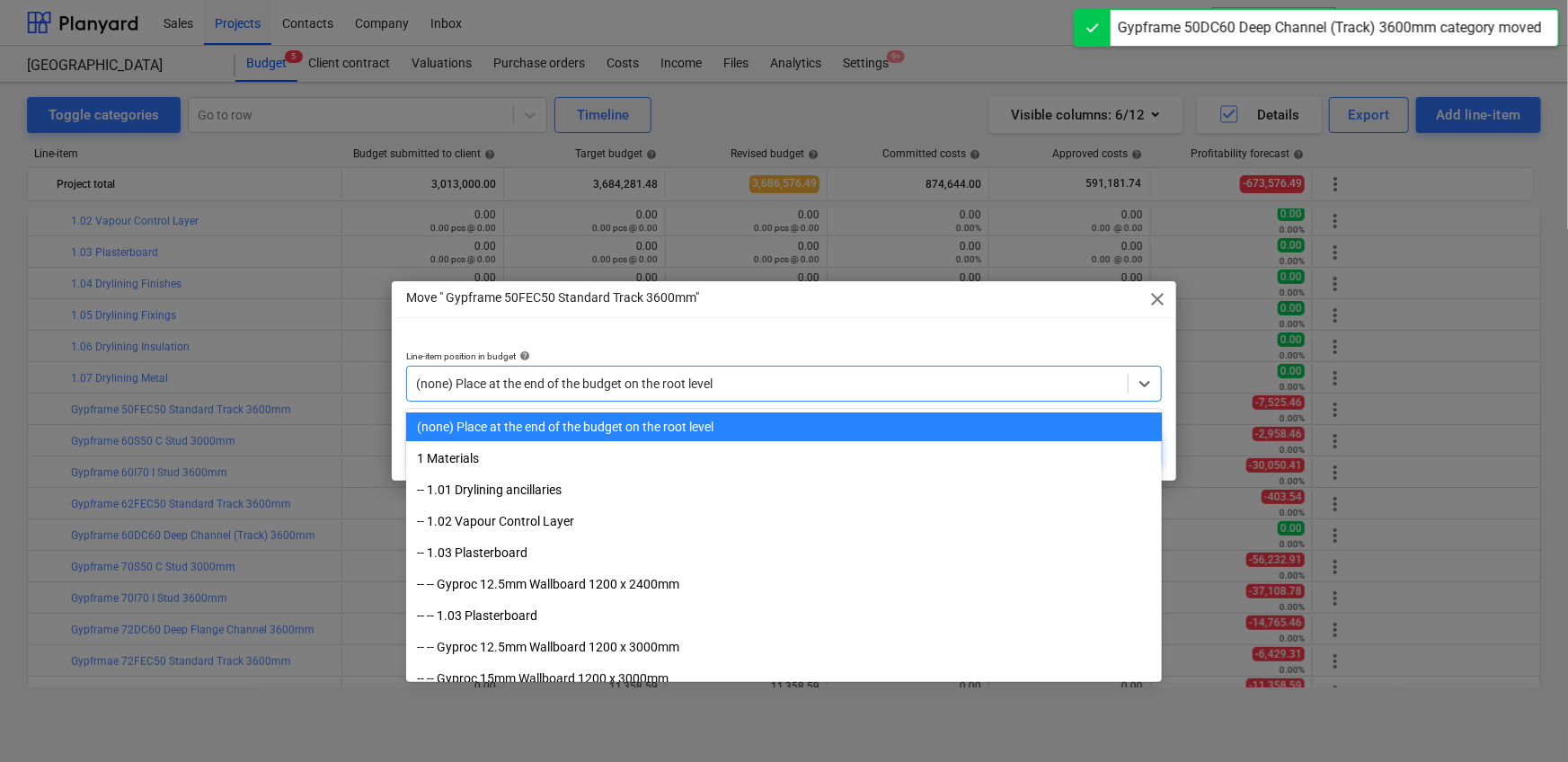
paste input "1.07"
type input "1.07"
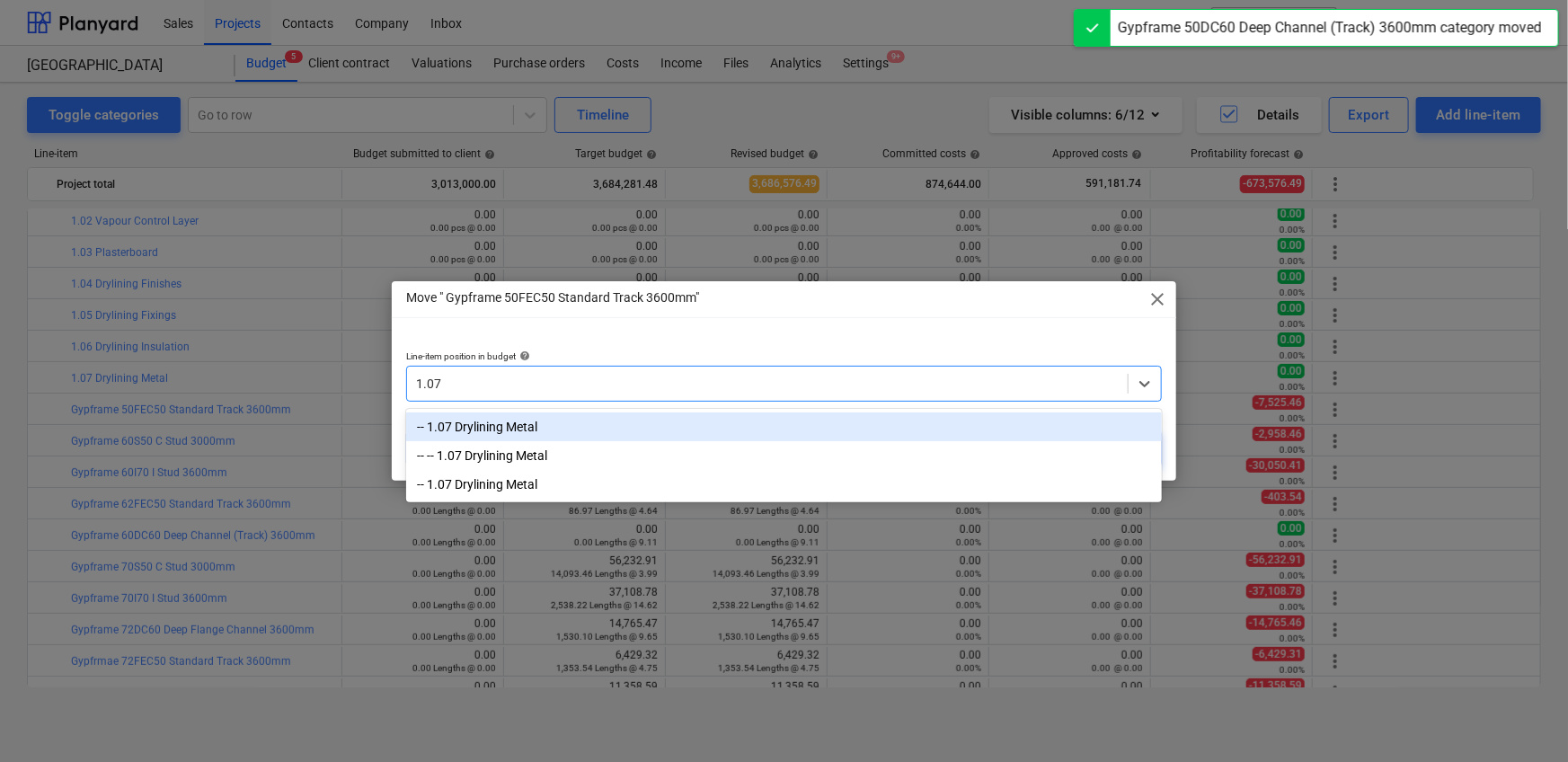
click at [756, 436] on div "-- 1.07 Drylining Metal" at bounding box center [784, 426] width 756 height 29
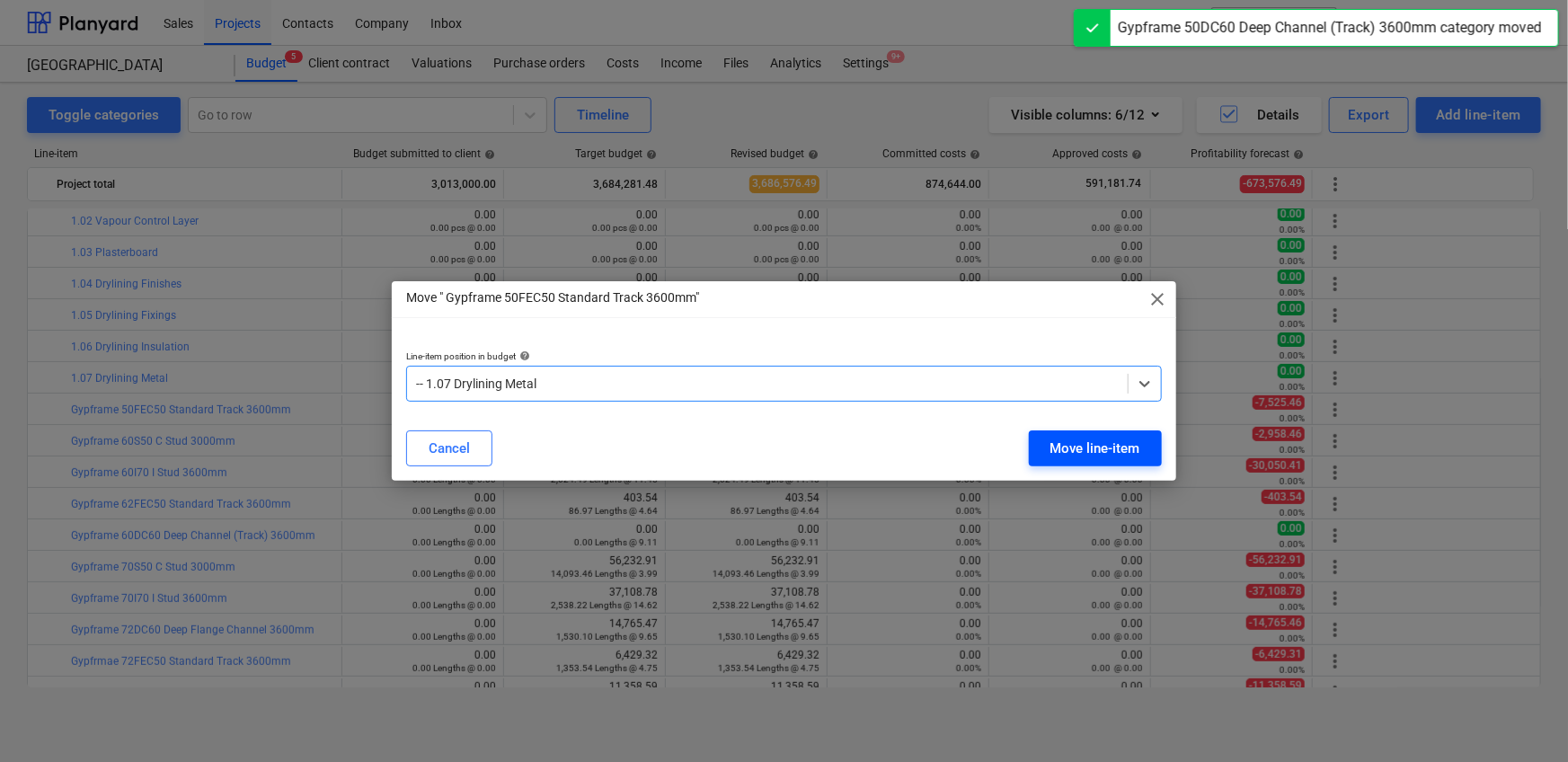
click at [1028, 448] on div "Move line-item" at bounding box center [1094, 448] width 89 height 23
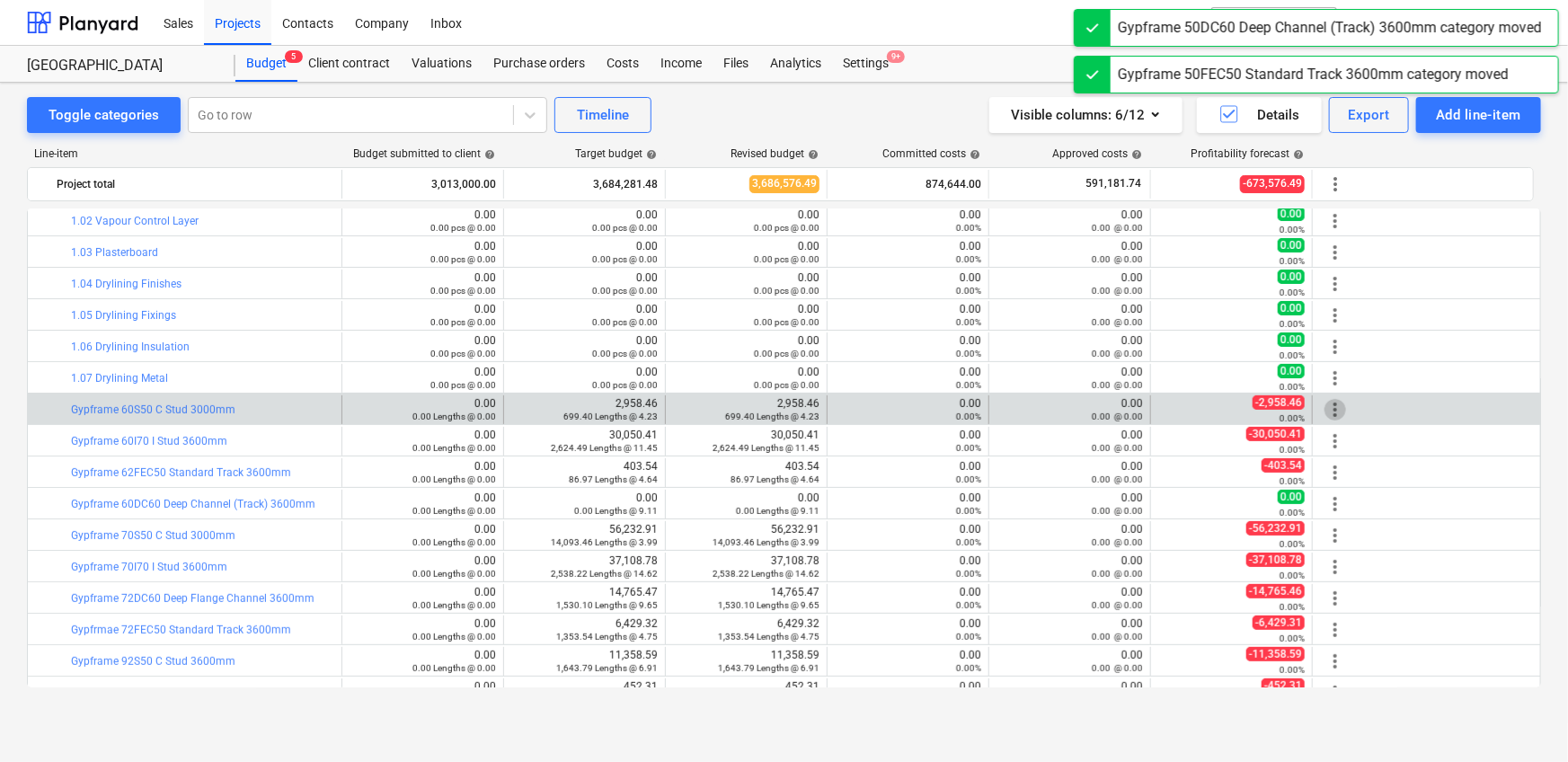
click at [1028, 406] on span "more_vert" at bounding box center [1335, 409] width 21 height 21
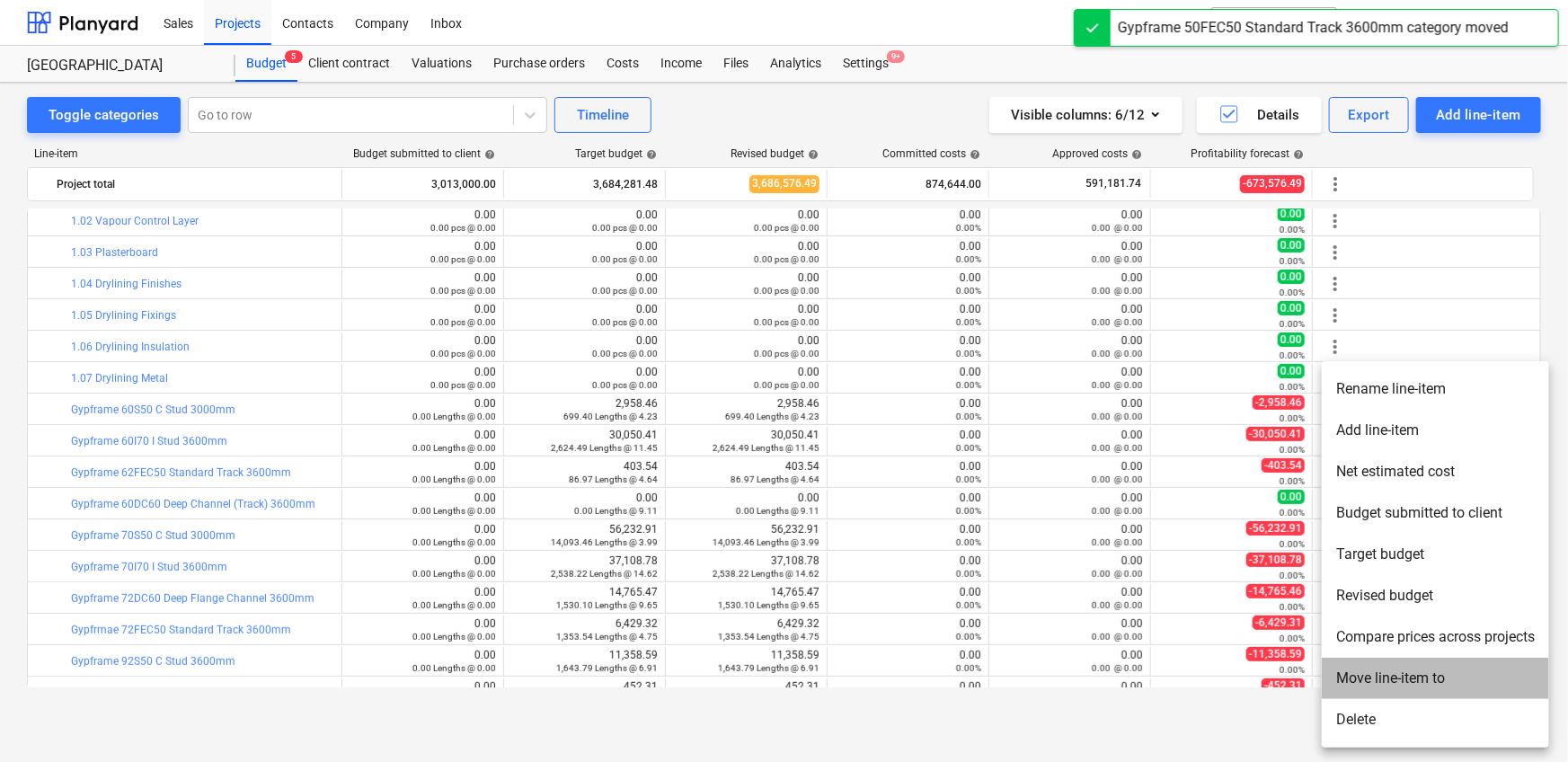
click at [1028, 476] on li "Move line-item to" at bounding box center [1435, 677] width 228 height 41
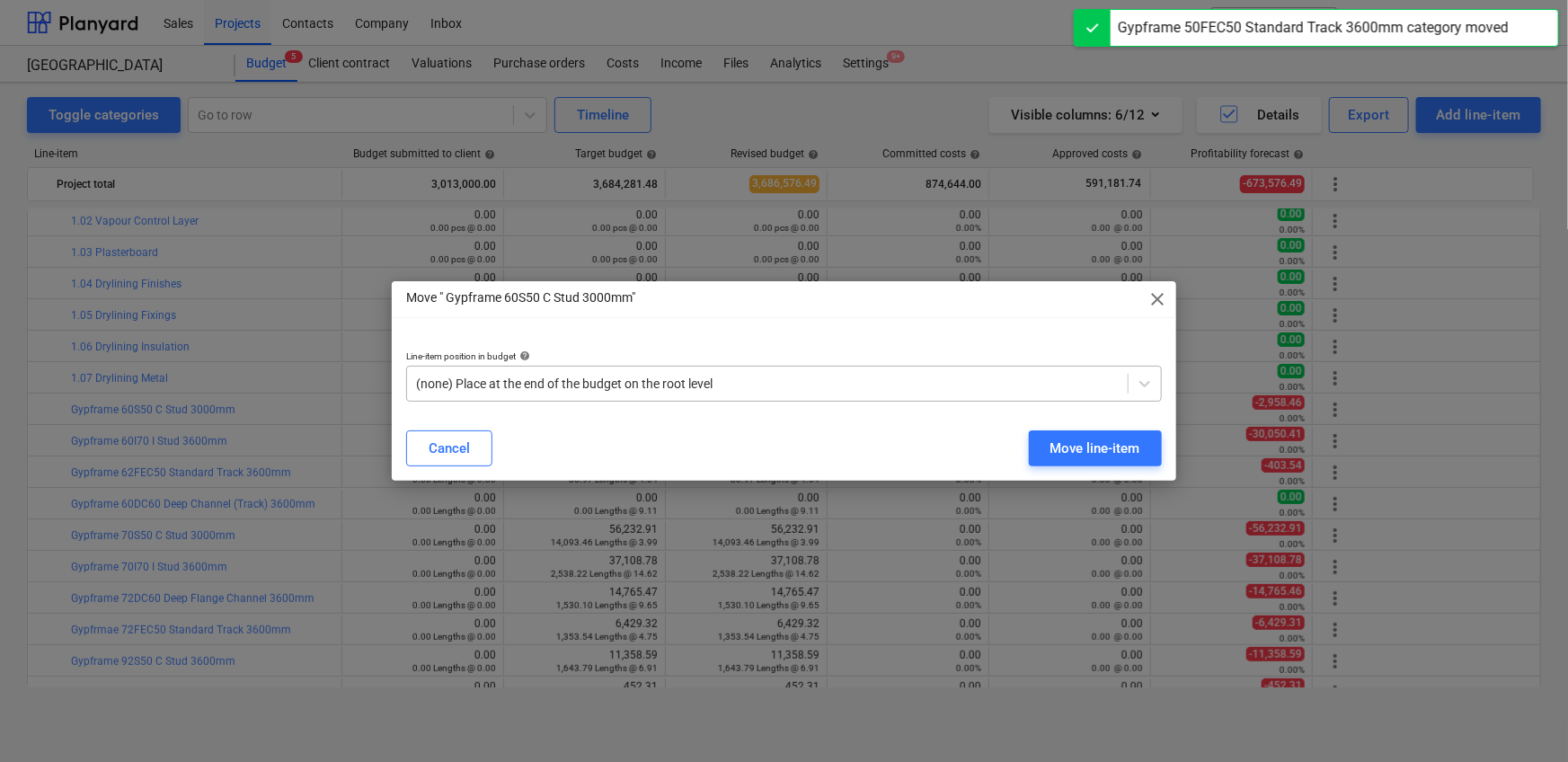
click at [774, 387] on div at bounding box center [767, 382] width 702 height 18
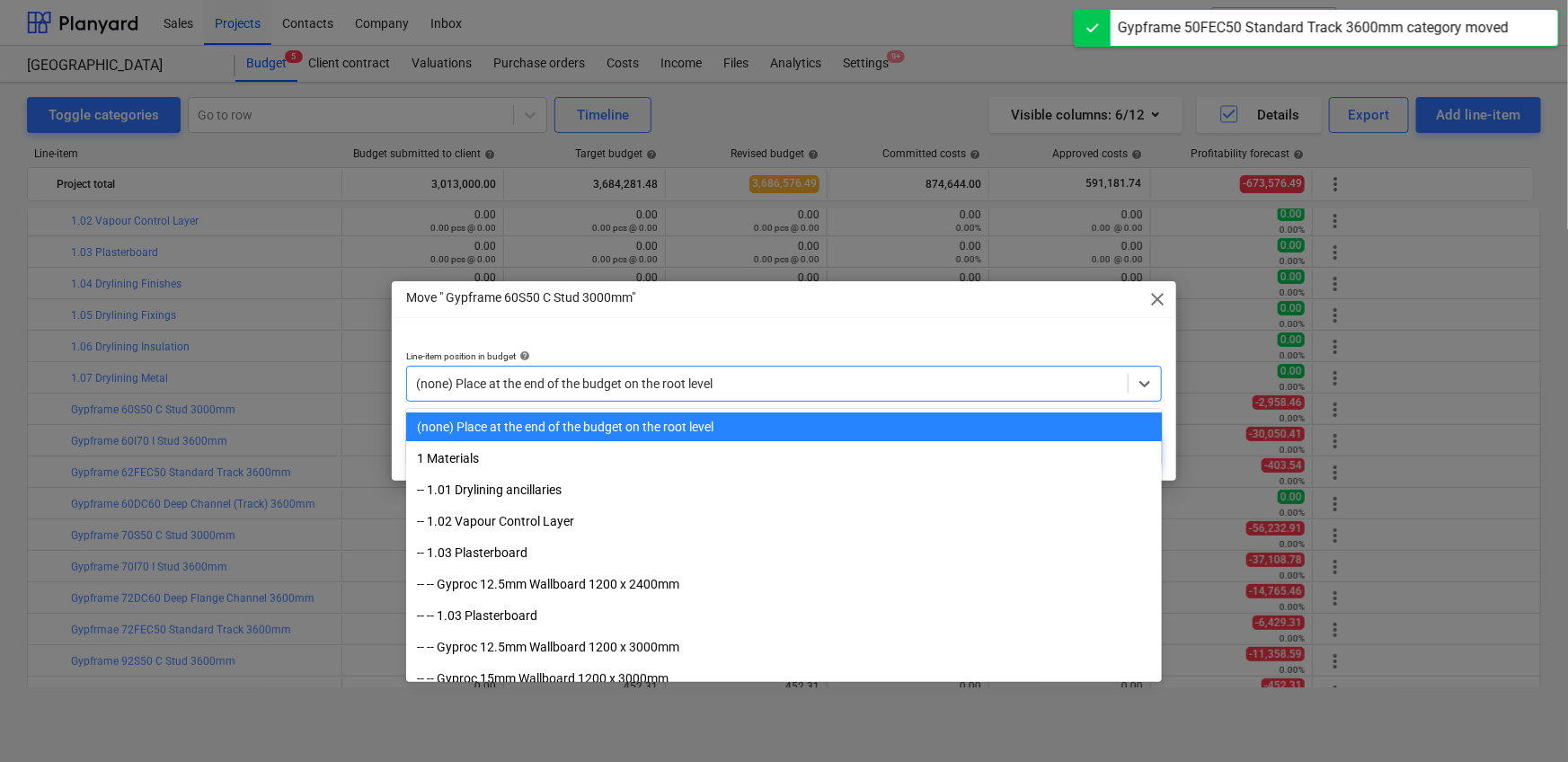
paste input "1.07"
type input "1.07"
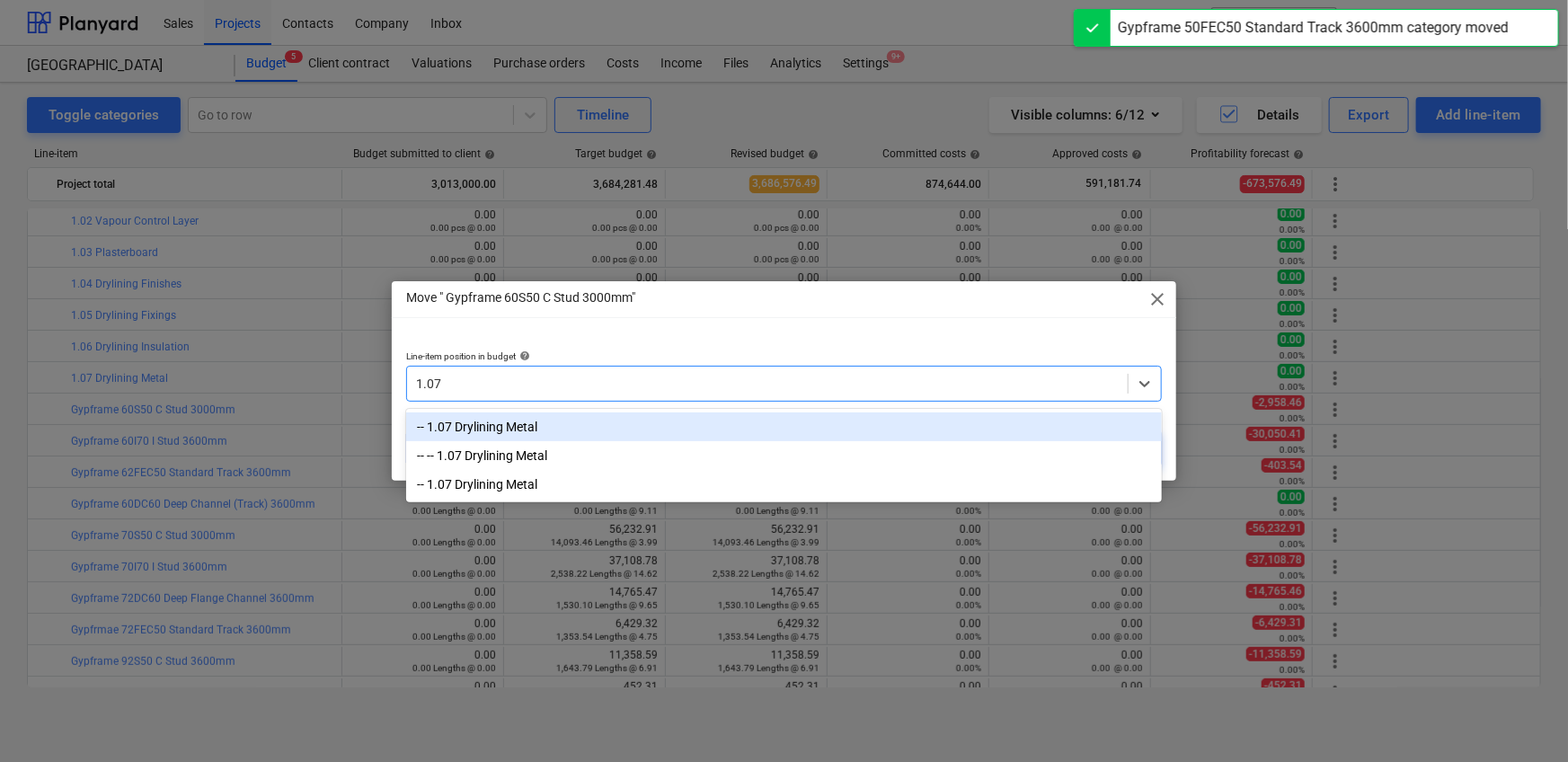
click at [743, 420] on div "-- 1.07 Drylining Metal" at bounding box center [784, 426] width 756 height 29
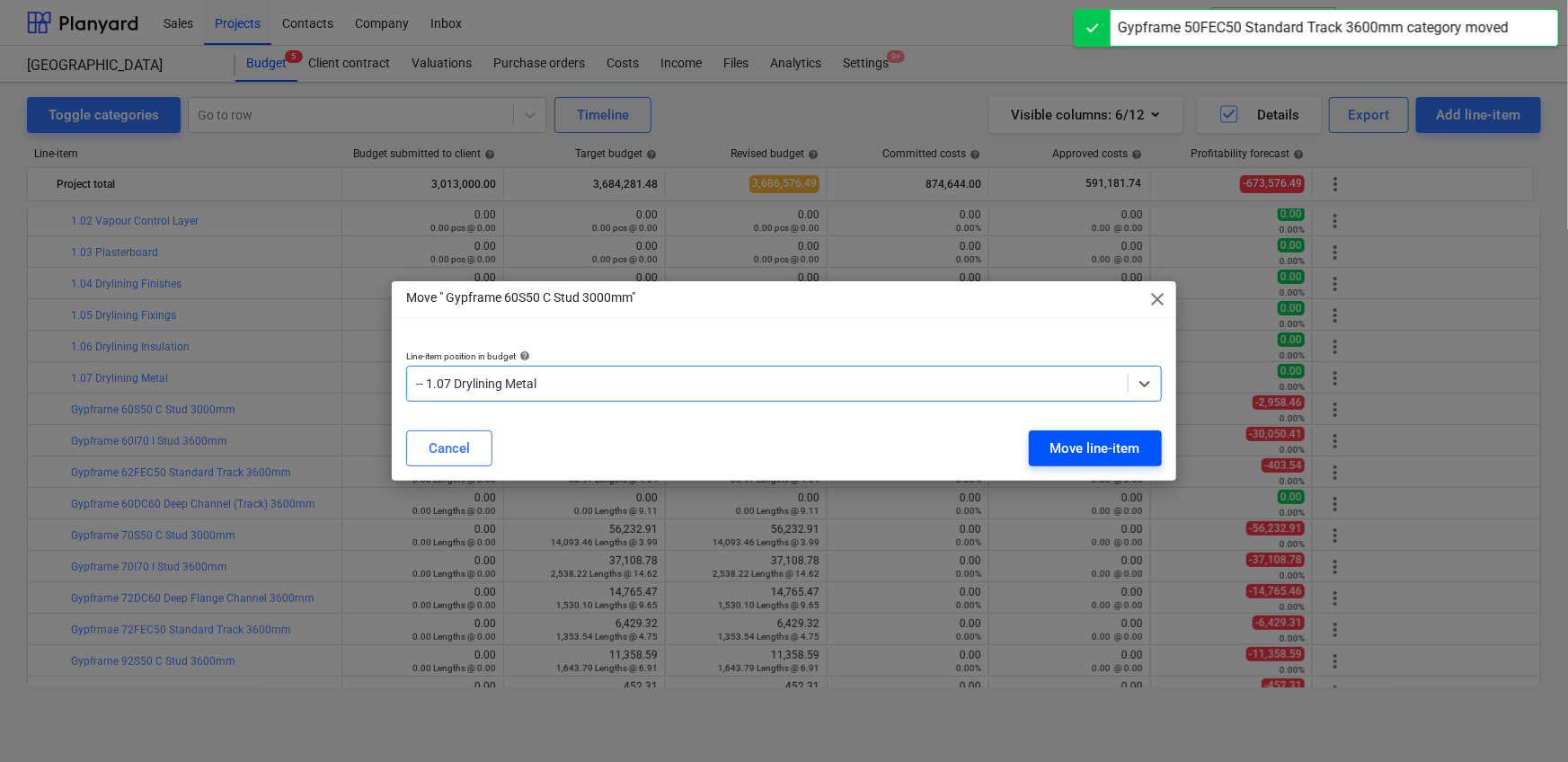
click at [1028, 443] on button "Move line-item" at bounding box center [1095, 448] width 133 height 36
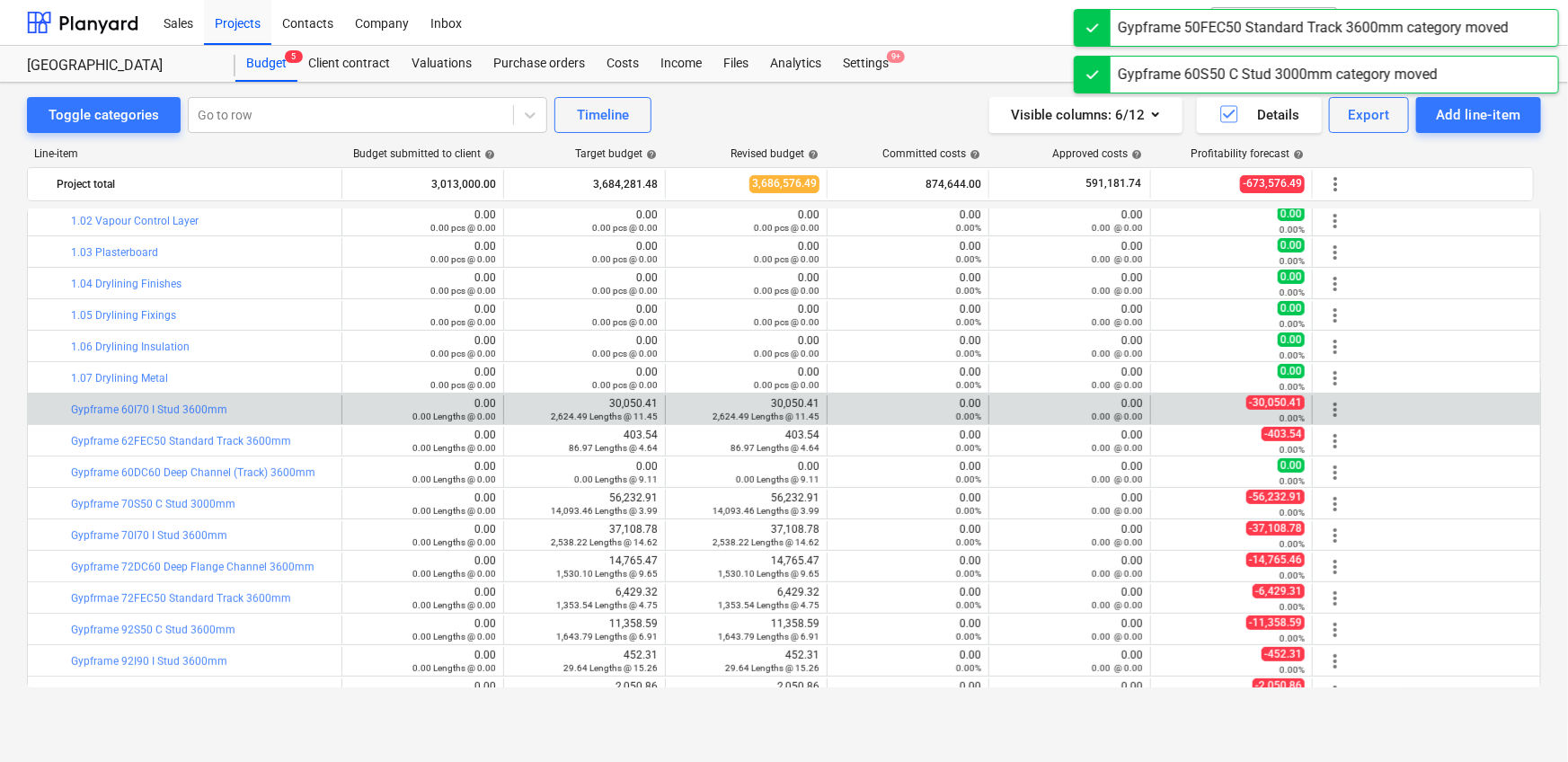
click at [1028, 408] on span "more_vert" at bounding box center [1335, 409] width 21 height 21
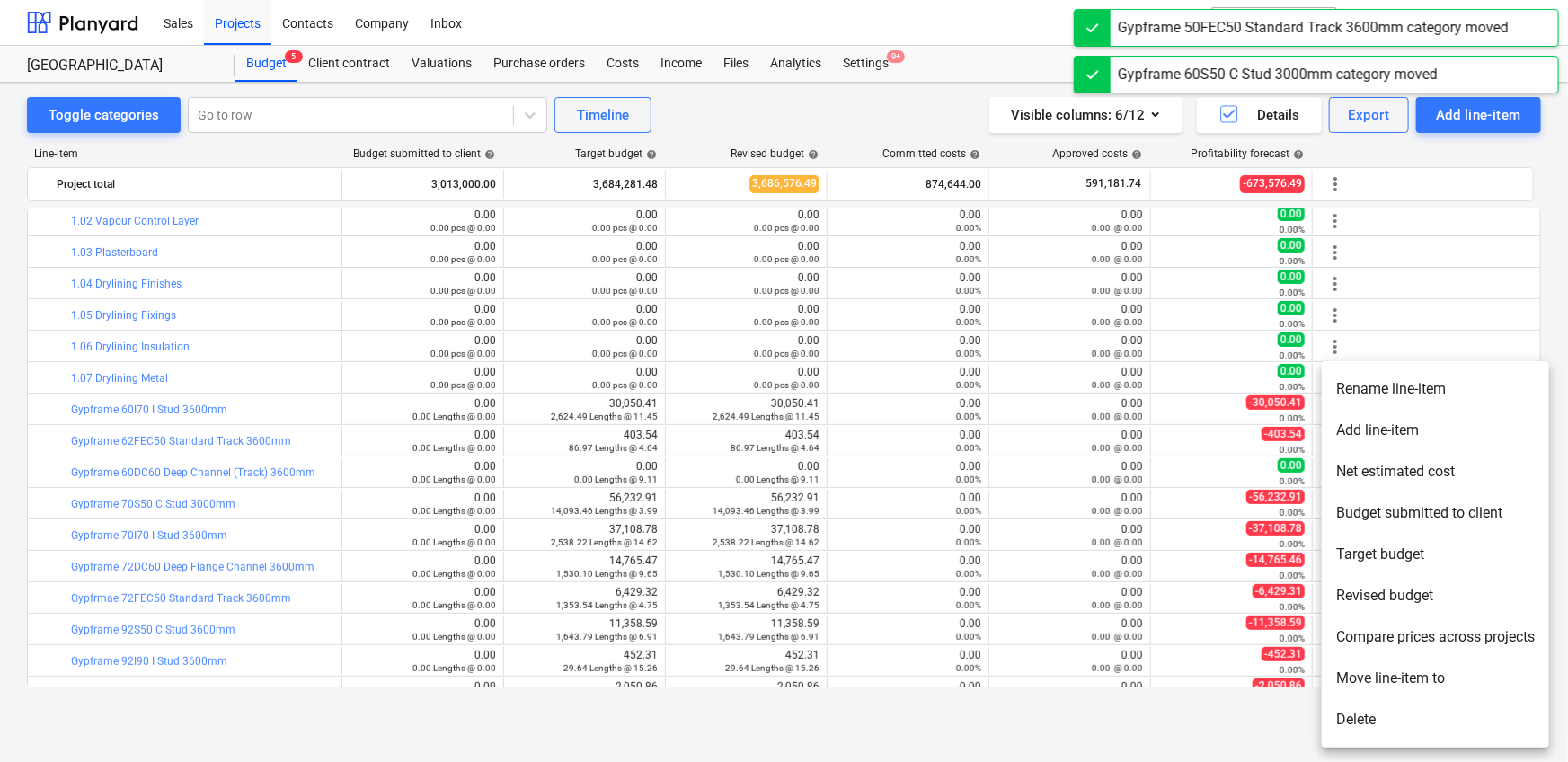
click at [1028, 476] on li "Move line-item to" at bounding box center [1435, 677] width 228 height 41
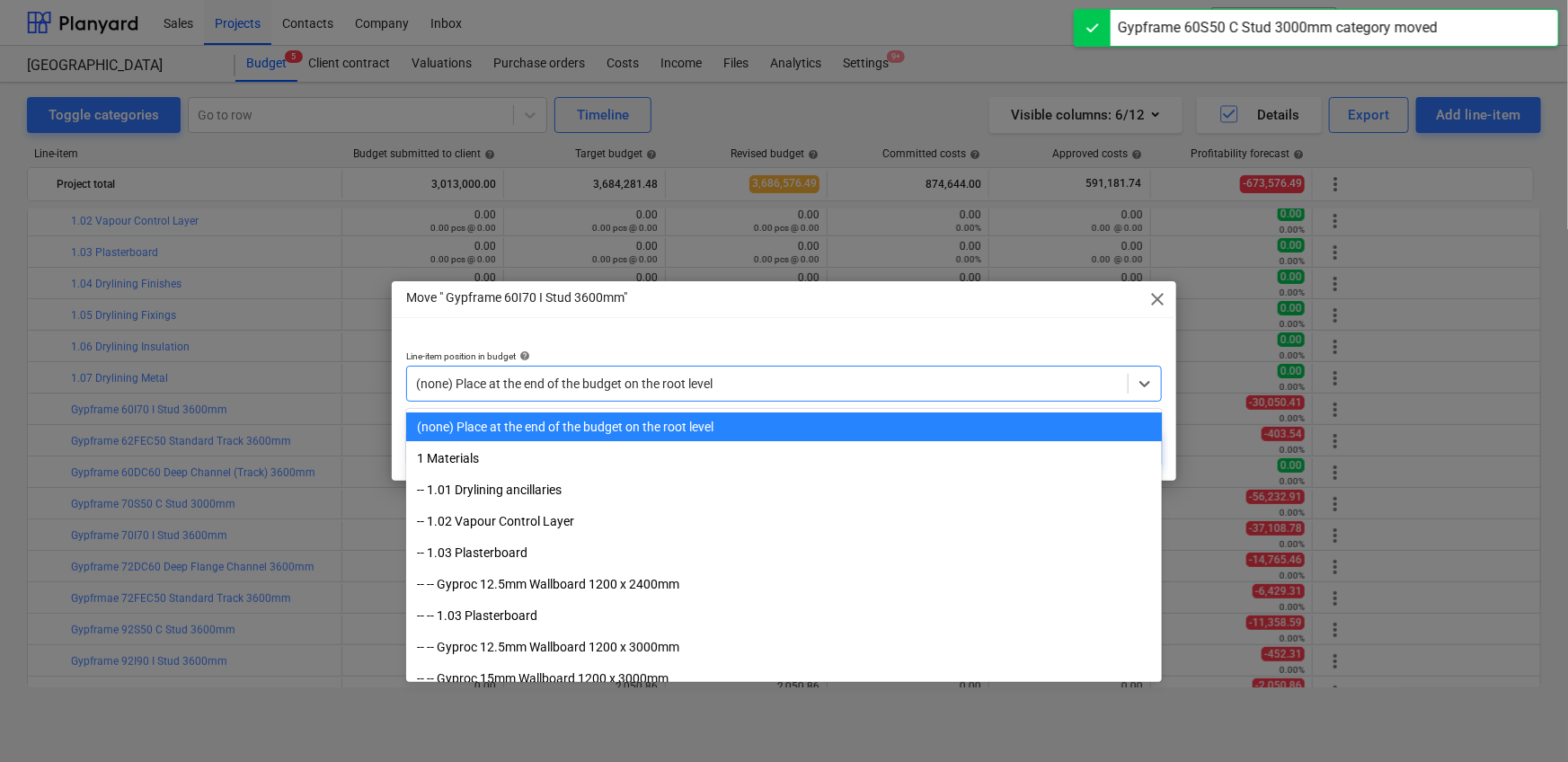
drag, startPoint x: 816, startPoint y: 395, endPoint x: 815, endPoint y: 371, distance: 24.0
click at [816, 394] on div "(none) Place at the end of the budget on the root level" at bounding box center [768, 383] width 721 height 25
paste input "1.07"
type input "1.07"
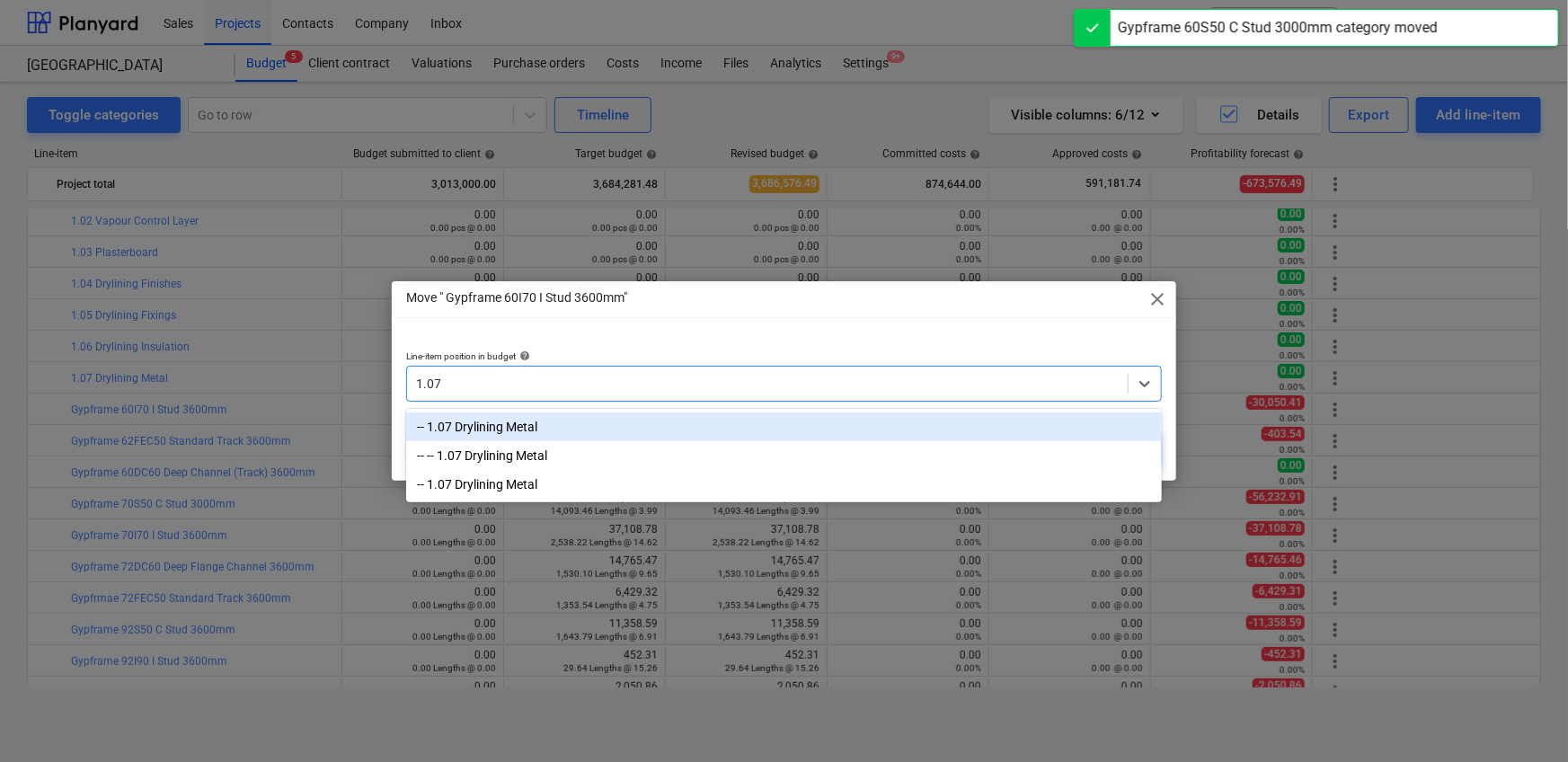
click at [745, 422] on div "-- 1.07 Drylining Metal" at bounding box center [784, 426] width 756 height 29
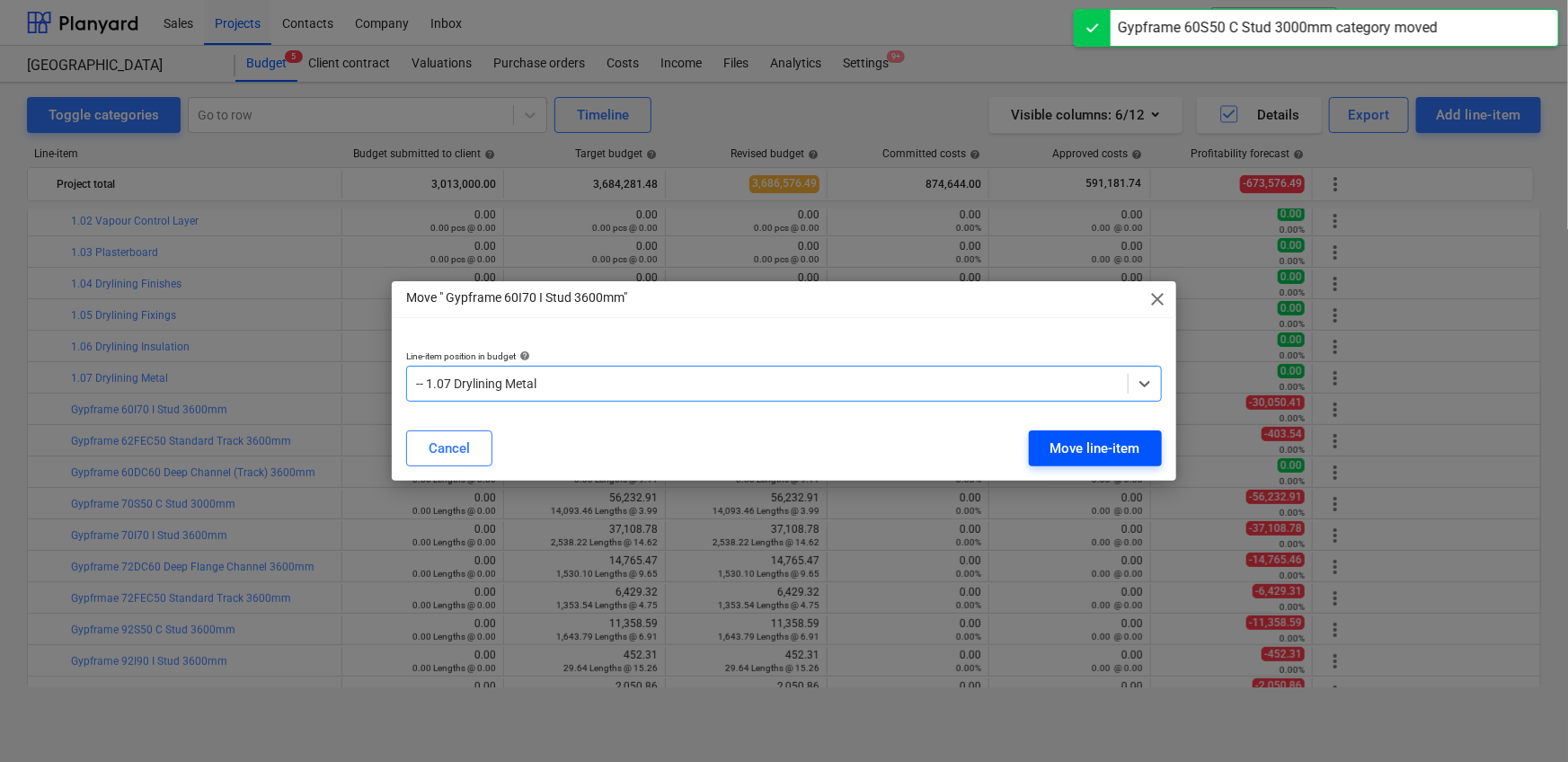
click at [1028, 444] on div "Move line-item" at bounding box center [1094, 448] width 89 height 23
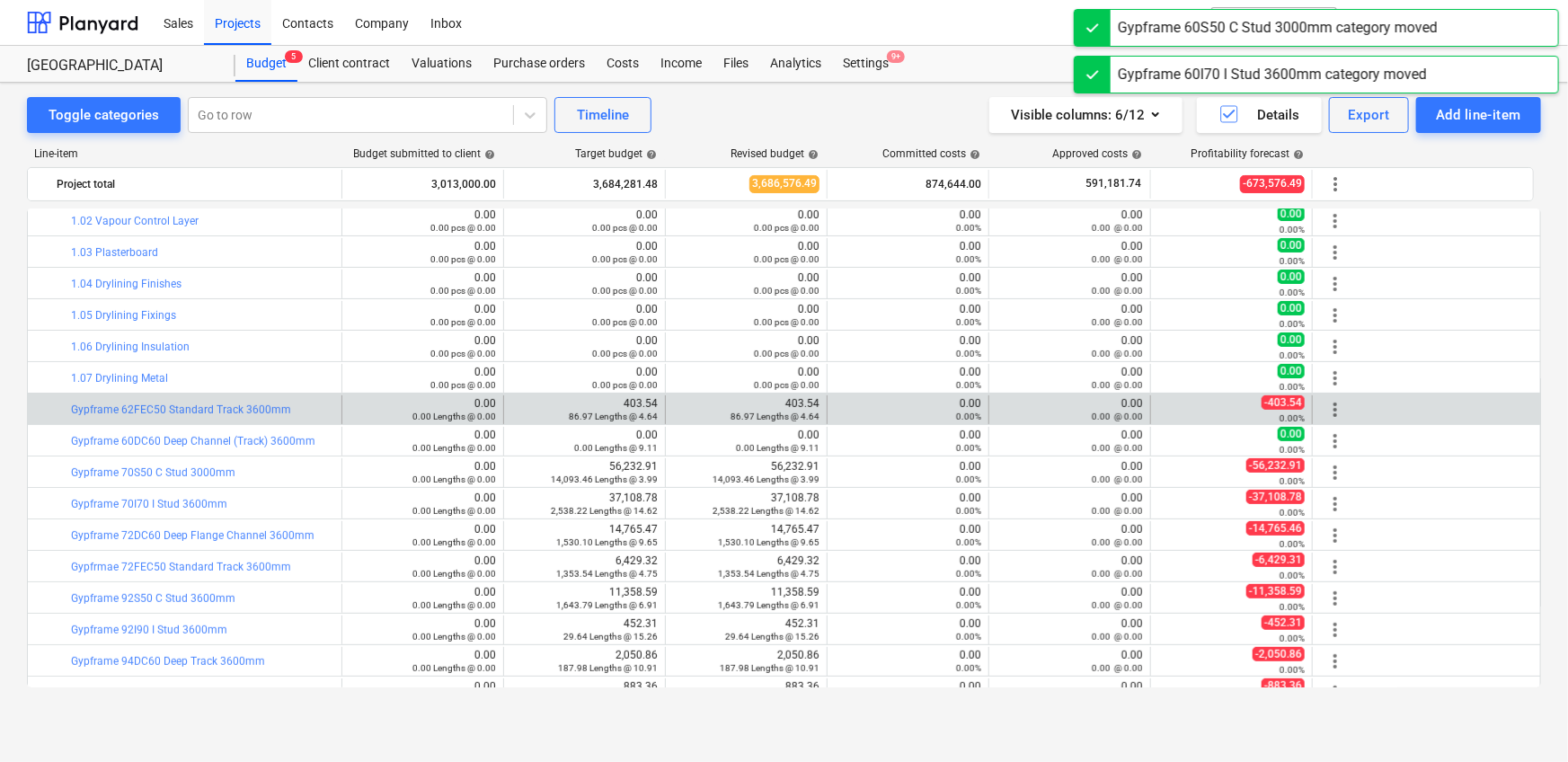
click at [1028, 407] on span "more_vert" at bounding box center [1335, 409] width 21 height 21
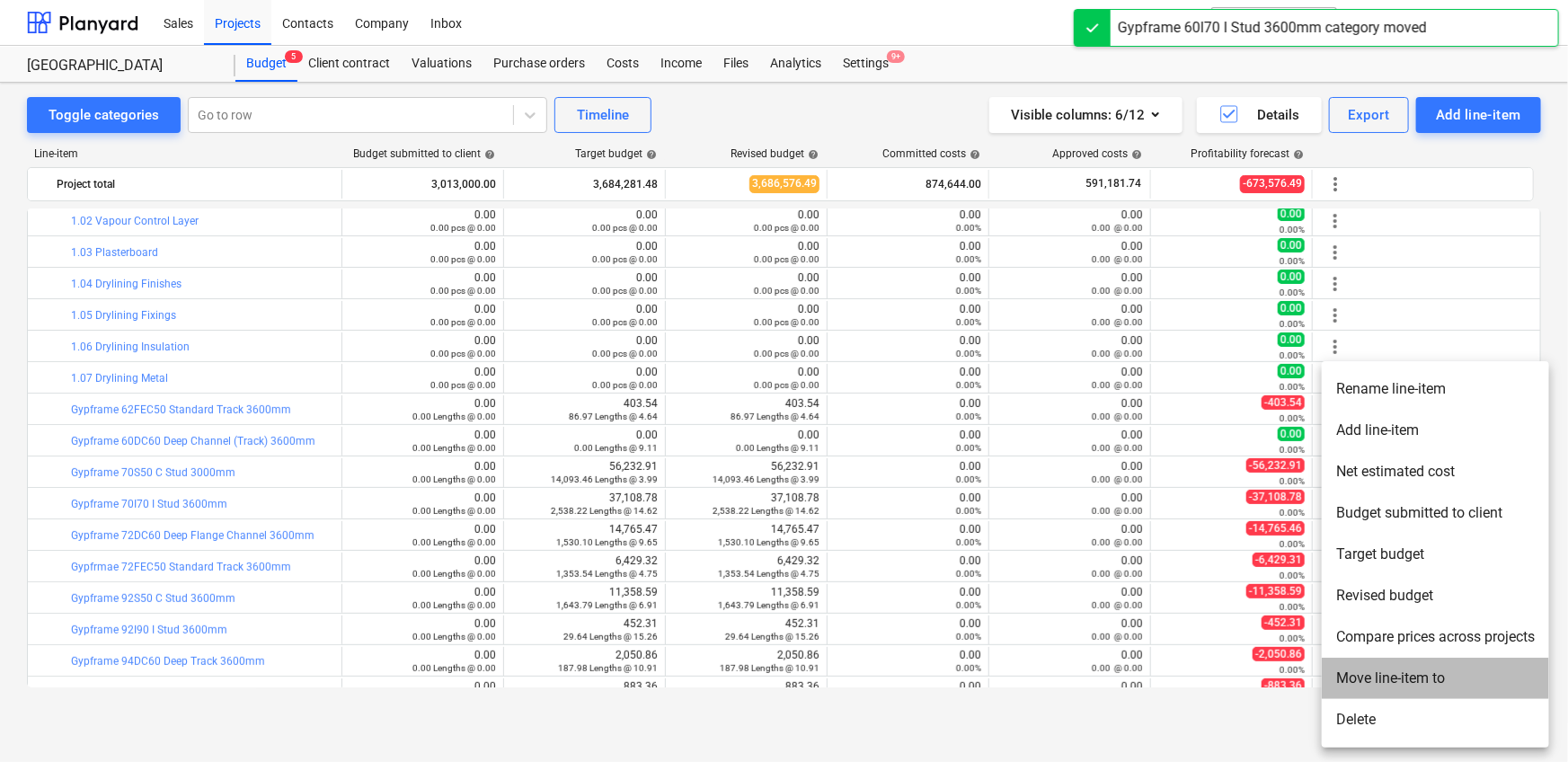
click at [1028, 476] on li "Move line-item to" at bounding box center [1435, 677] width 228 height 41
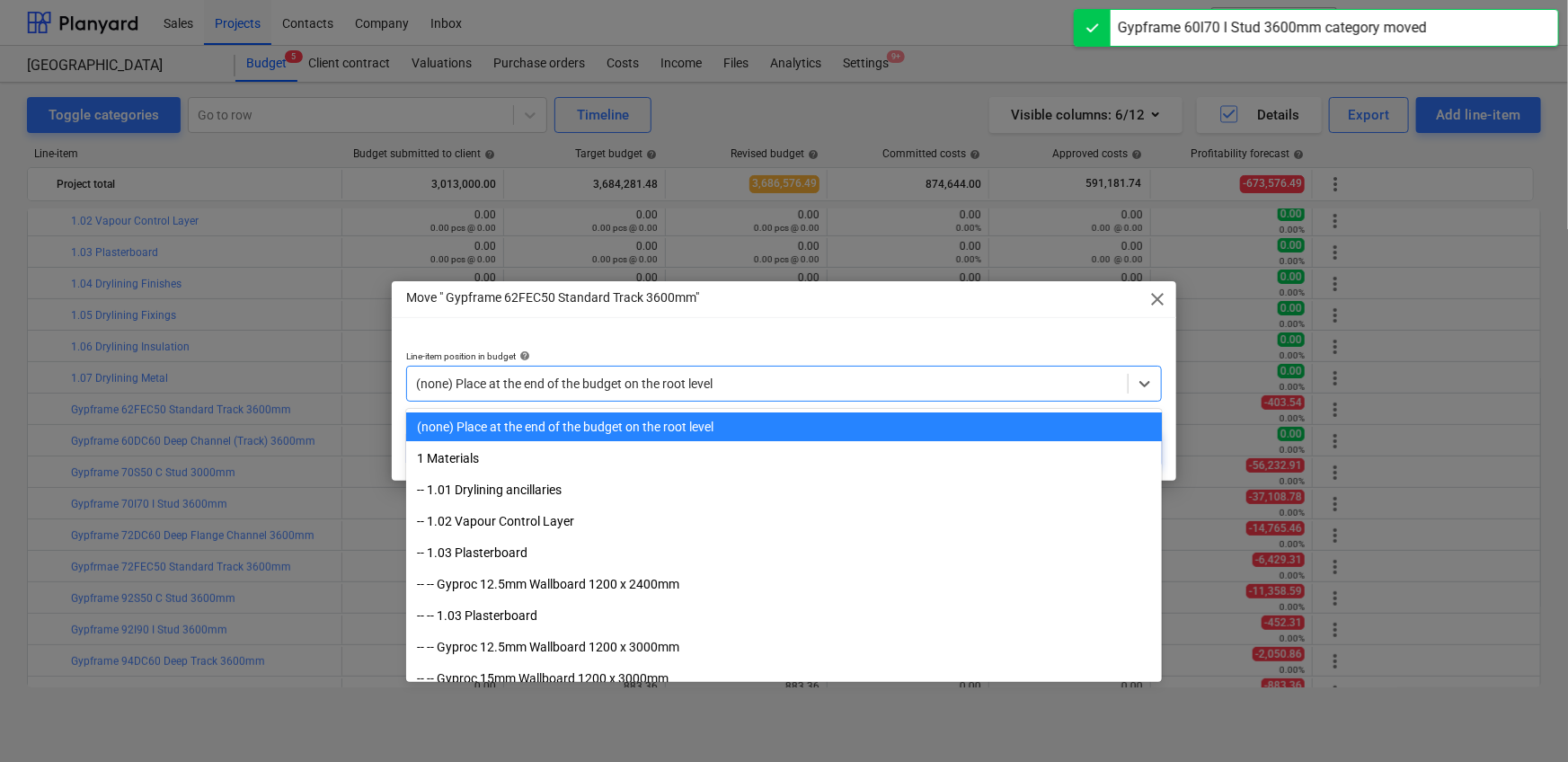
click at [811, 386] on div at bounding box center [767, 382] width 702 height 18
paste input "1.07"
type input "1.07"
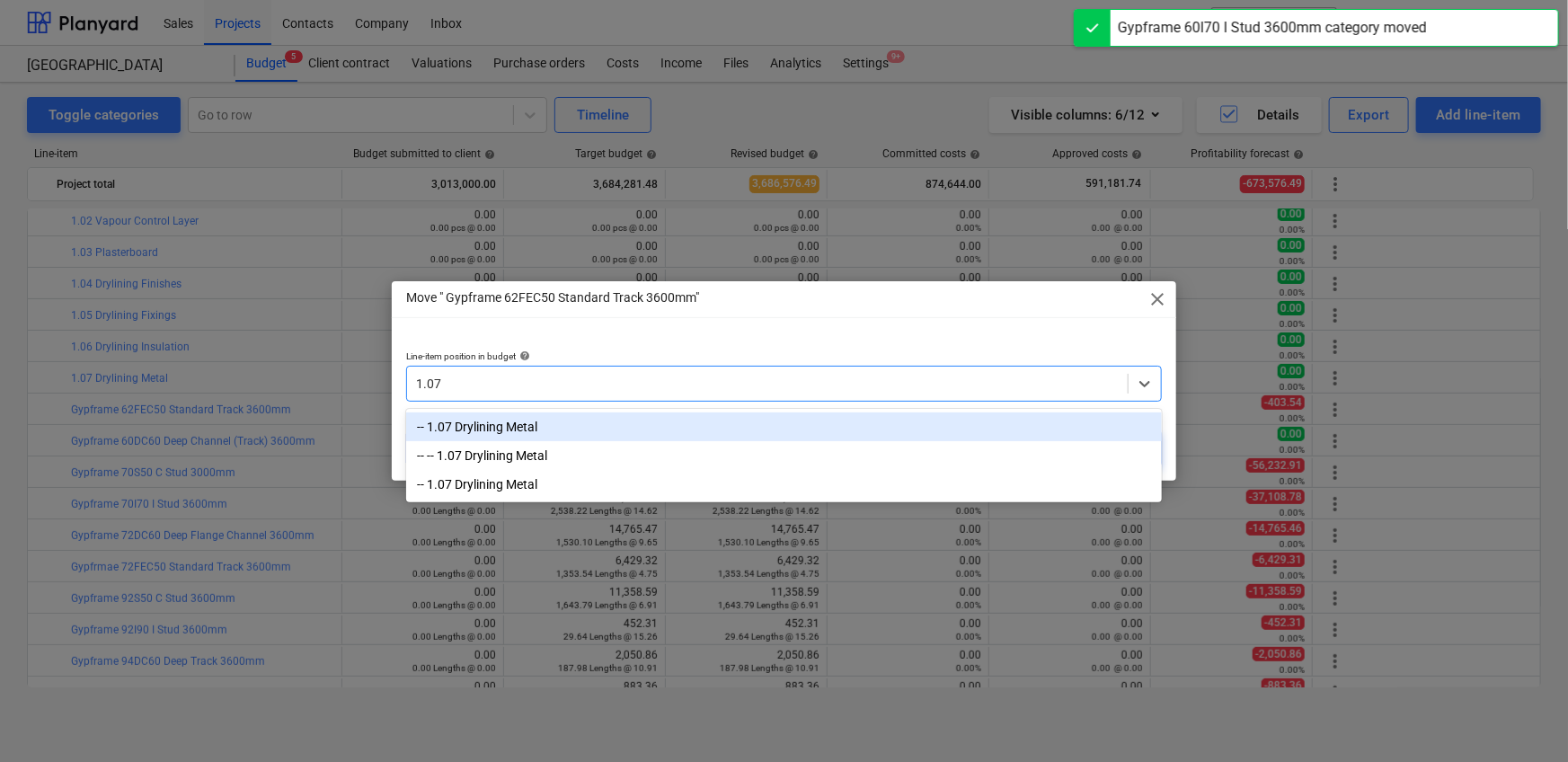
click at [713, 431] on div "-- 1.07 Drylining Metal" at bounding box center [784, 426] width 756 height 29
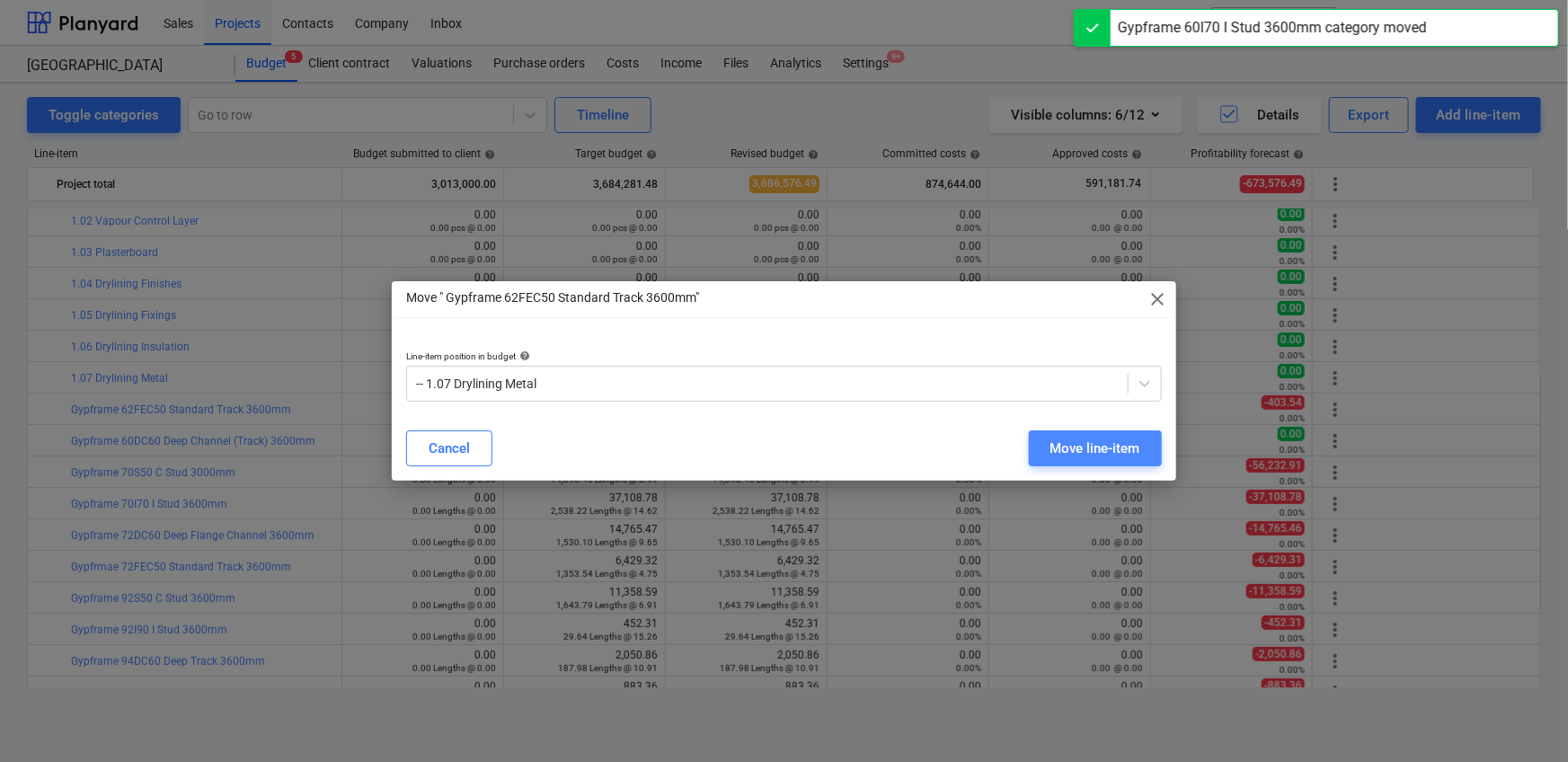
click at [1028, 455] on button "Move line-item" at bounding box center [1095, 448] width 133 height 36
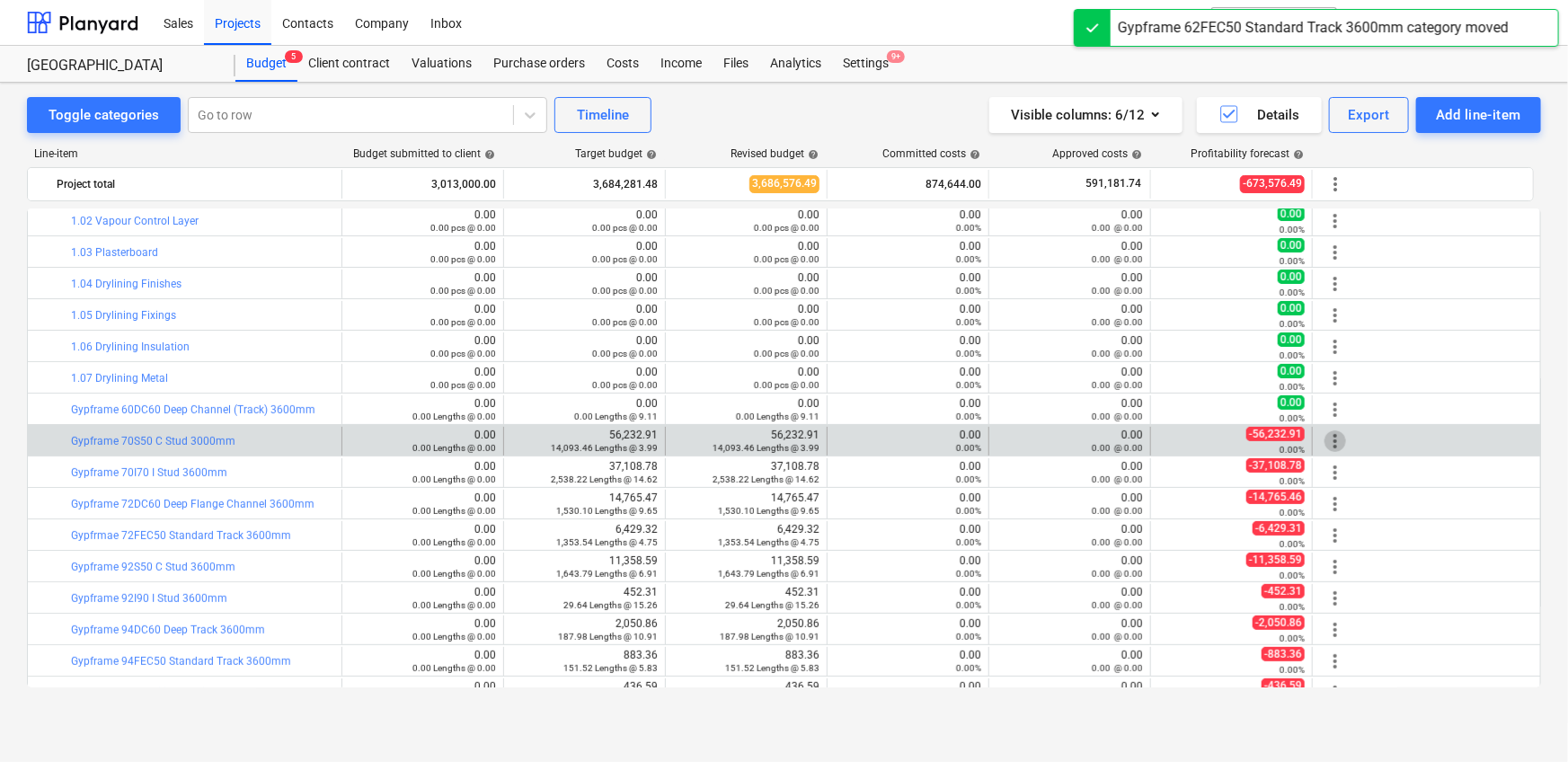
click at [1028, 433] on span "more_vert" at bounding box center [1335, 440] width 21 height 21
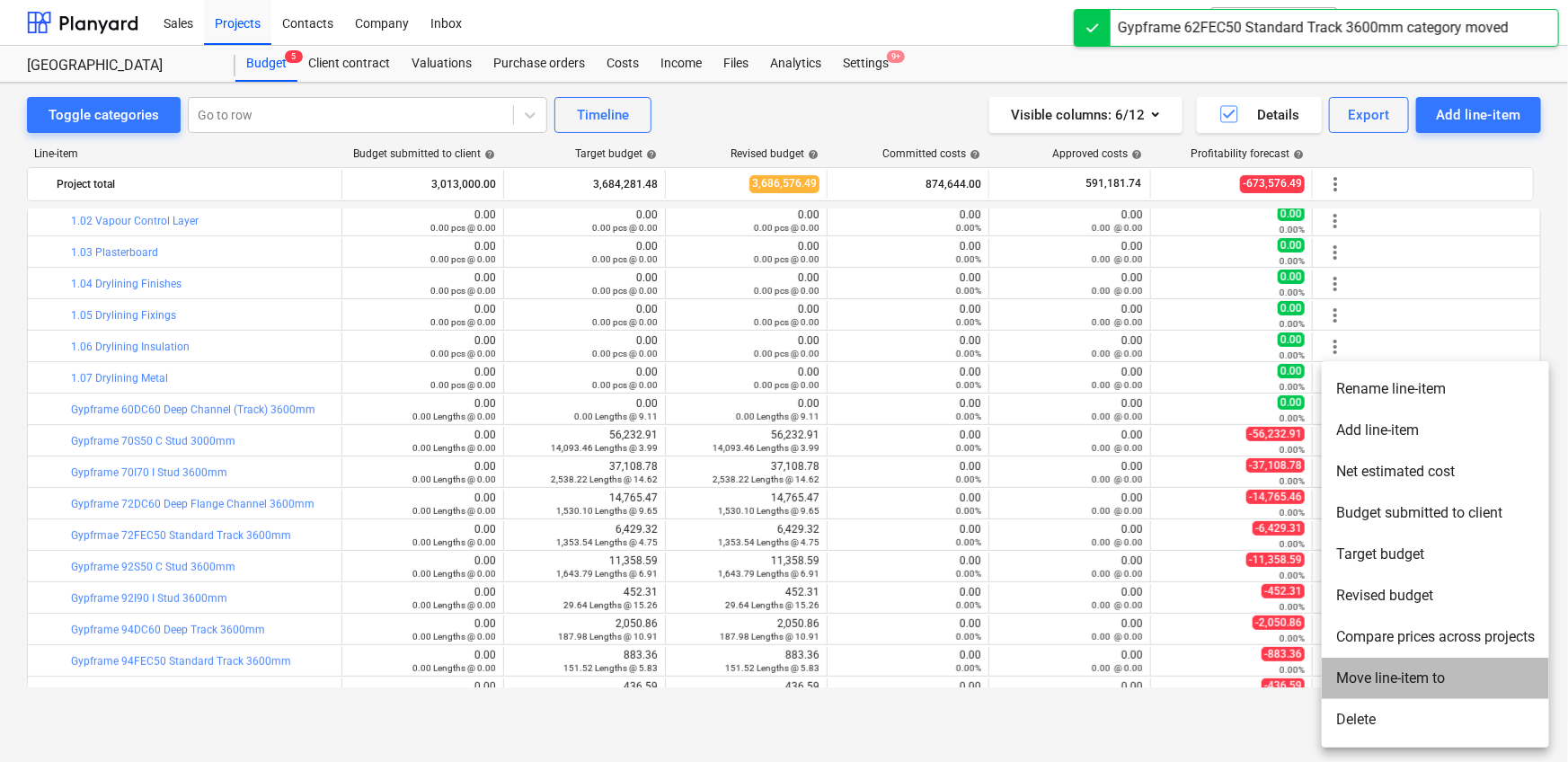
drag, startPoint x: 1397, startPoint y: 680, endPoint x: 1383, endPoint y: 670, distance: 17.2
click at [1028, 476] on li "Move line-item to" at bounding box center [1435, 677] width 228 height 41
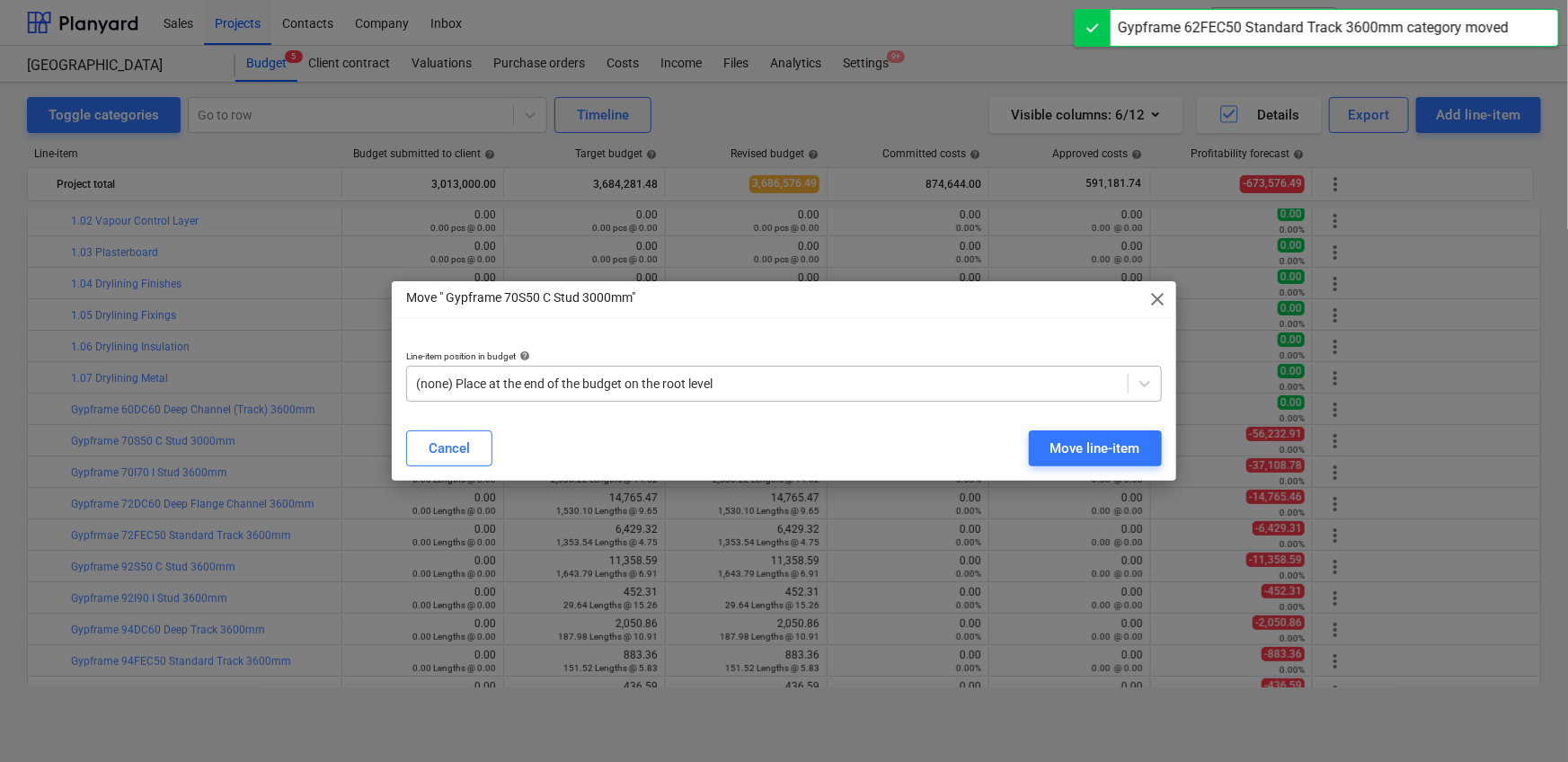
click at [914, 397] on div "(none) Place at the end of the budget on the root level" at bounding box center [784, 383] width 756 height 36
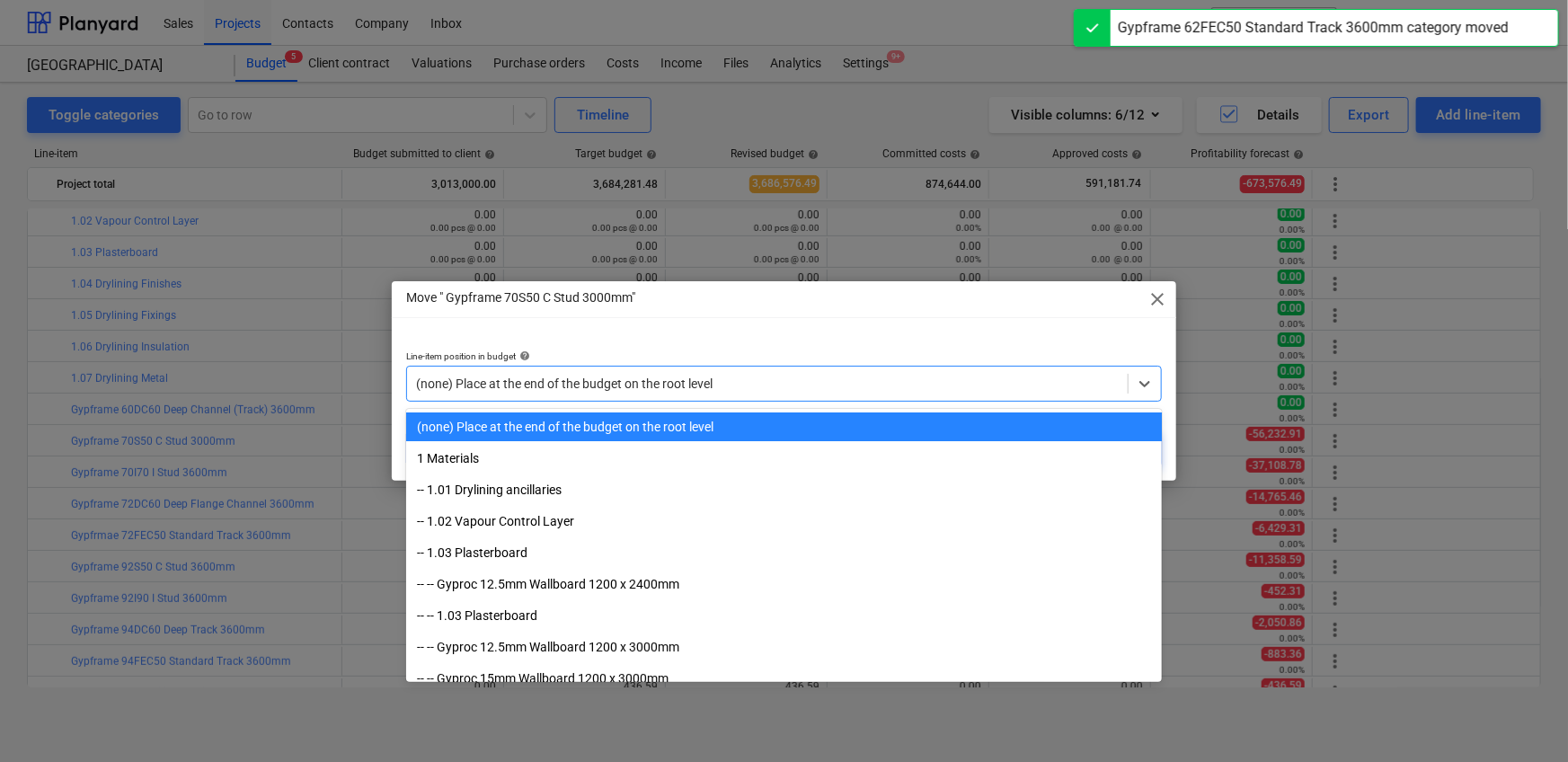
paste input "1.07"
type input "1.07"
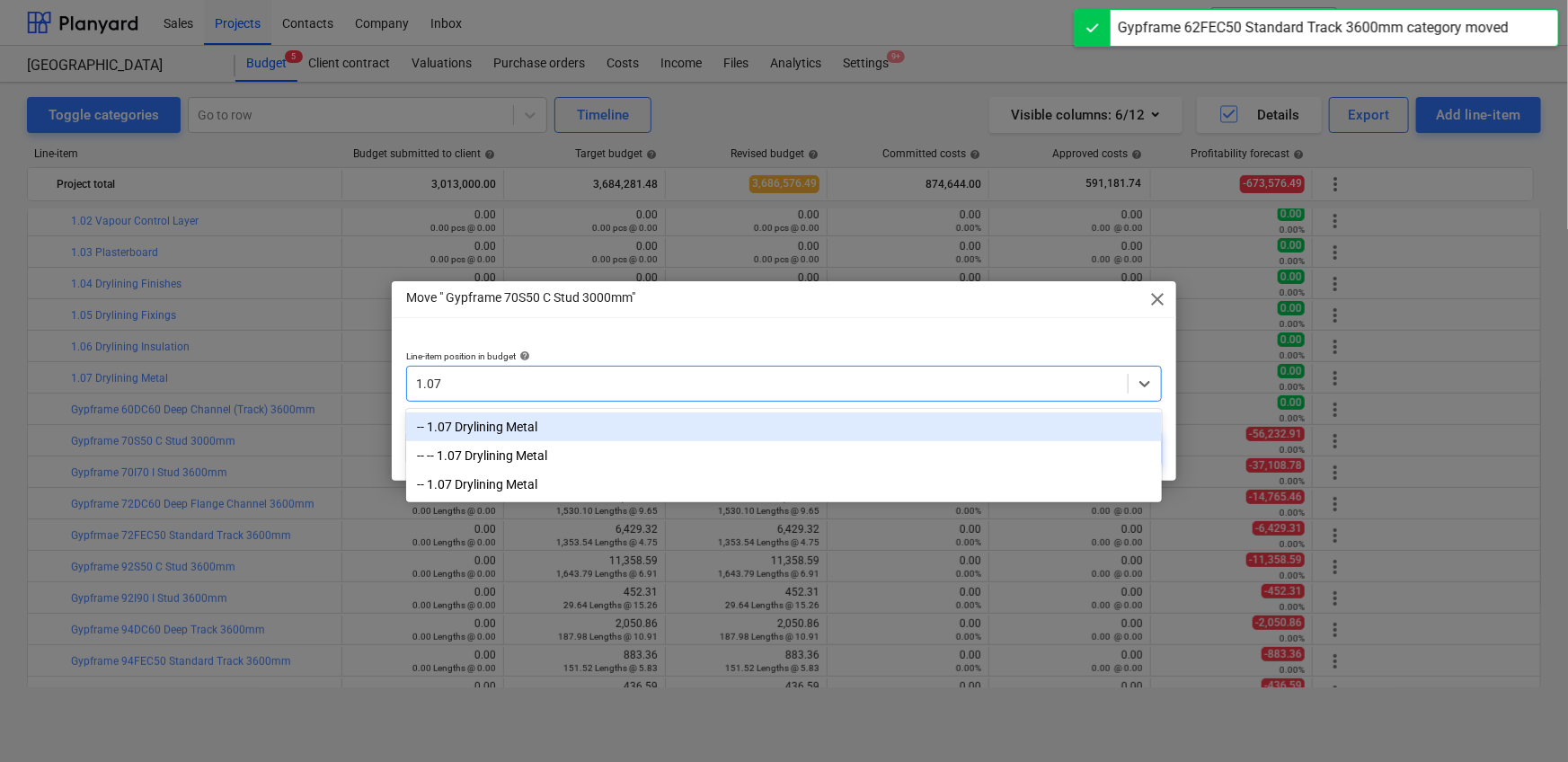
click at [890, 413] on div "-- 1.07 Drylining Metal" at bounding box center [784, 426] width 756 height 29
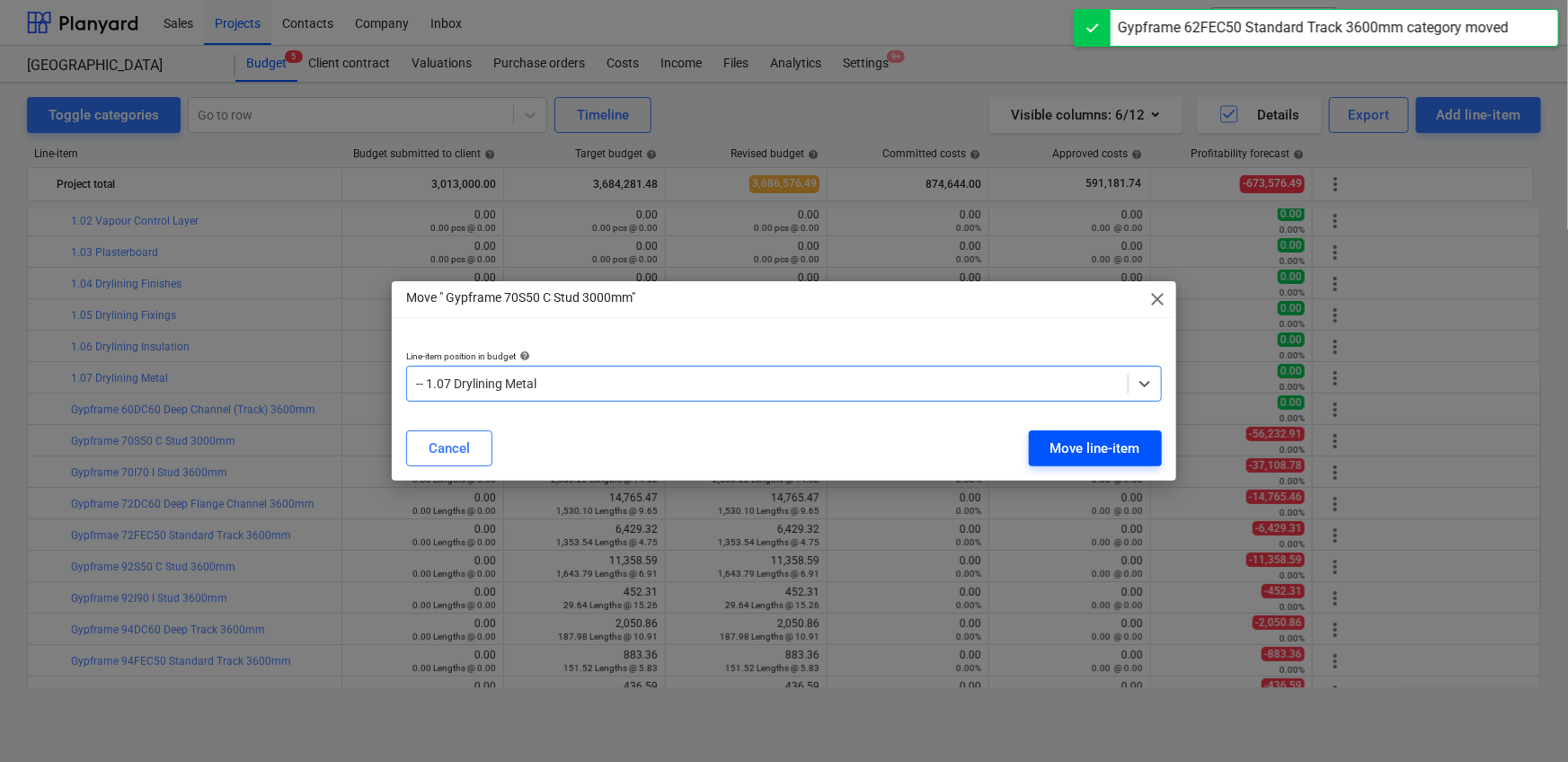
click at [1028, 451] on div "Move line-item" at bounding box center [1094, 448] width 89 height 23
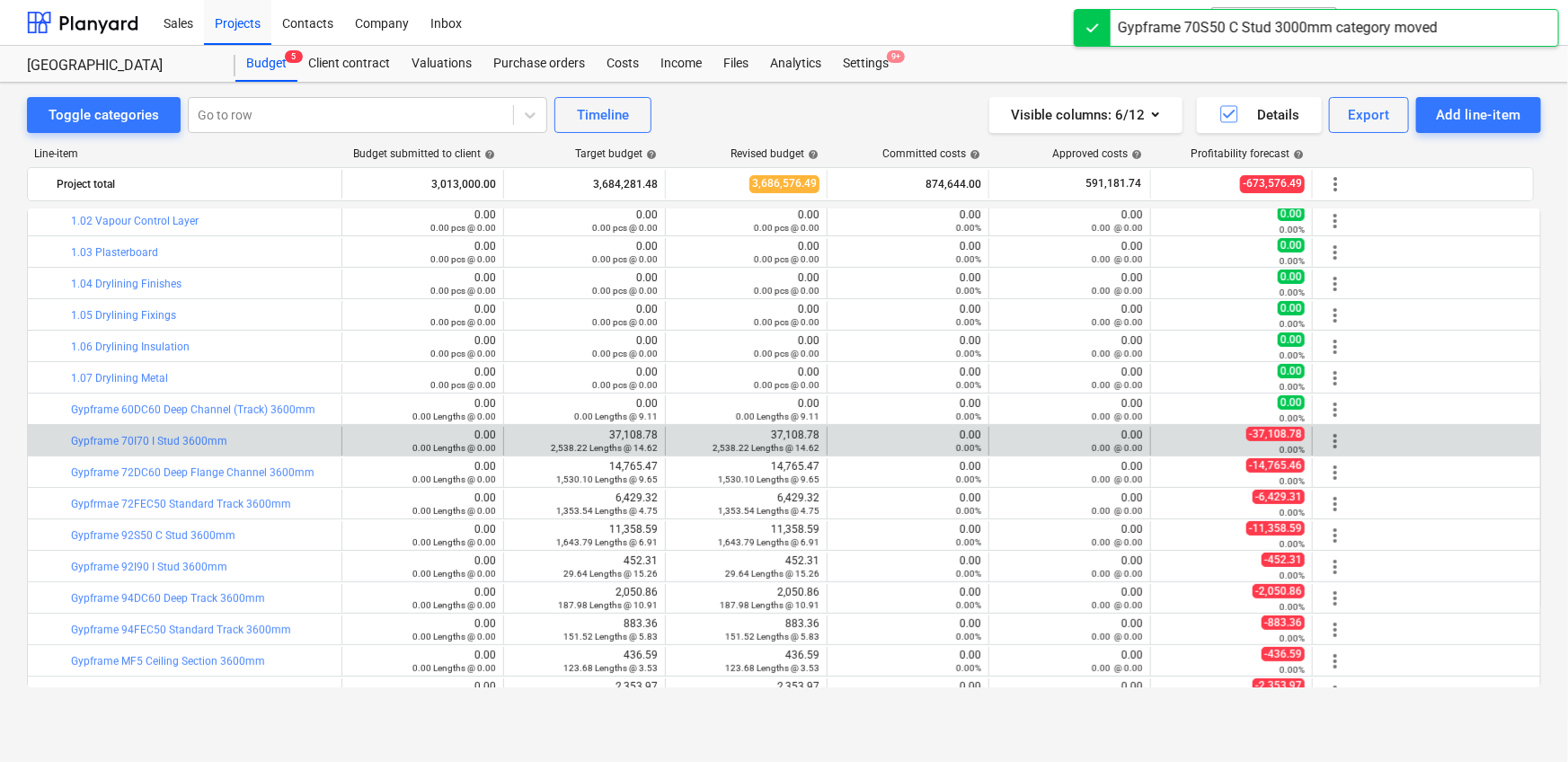
click at [1028, 438] on span "more_vert" at bounding box center [1335, 440] width 21 height 21
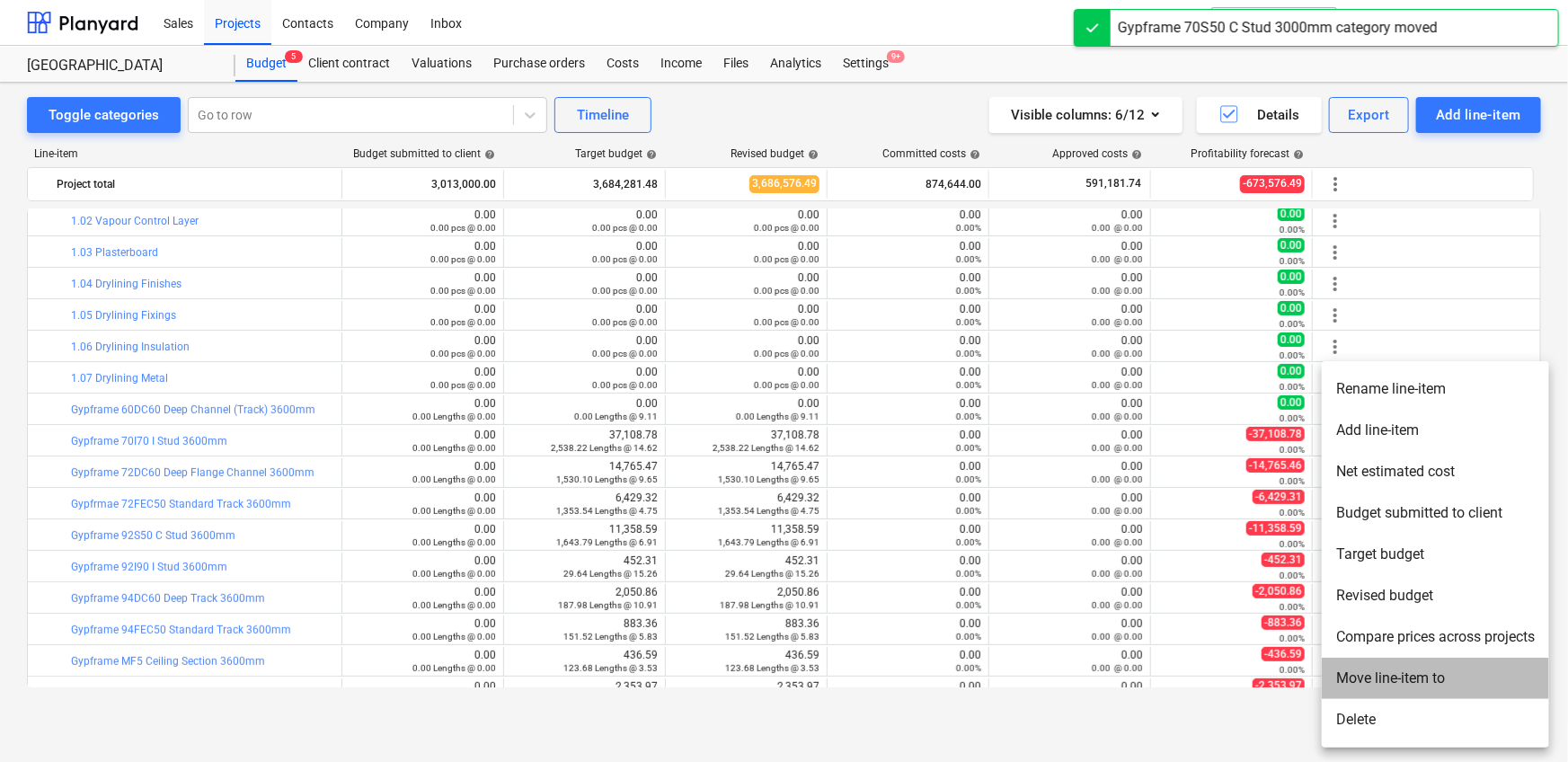
click at [1028, 476] on li "Move line-item to" at bounding box center [1435, 677] width 228 height 41
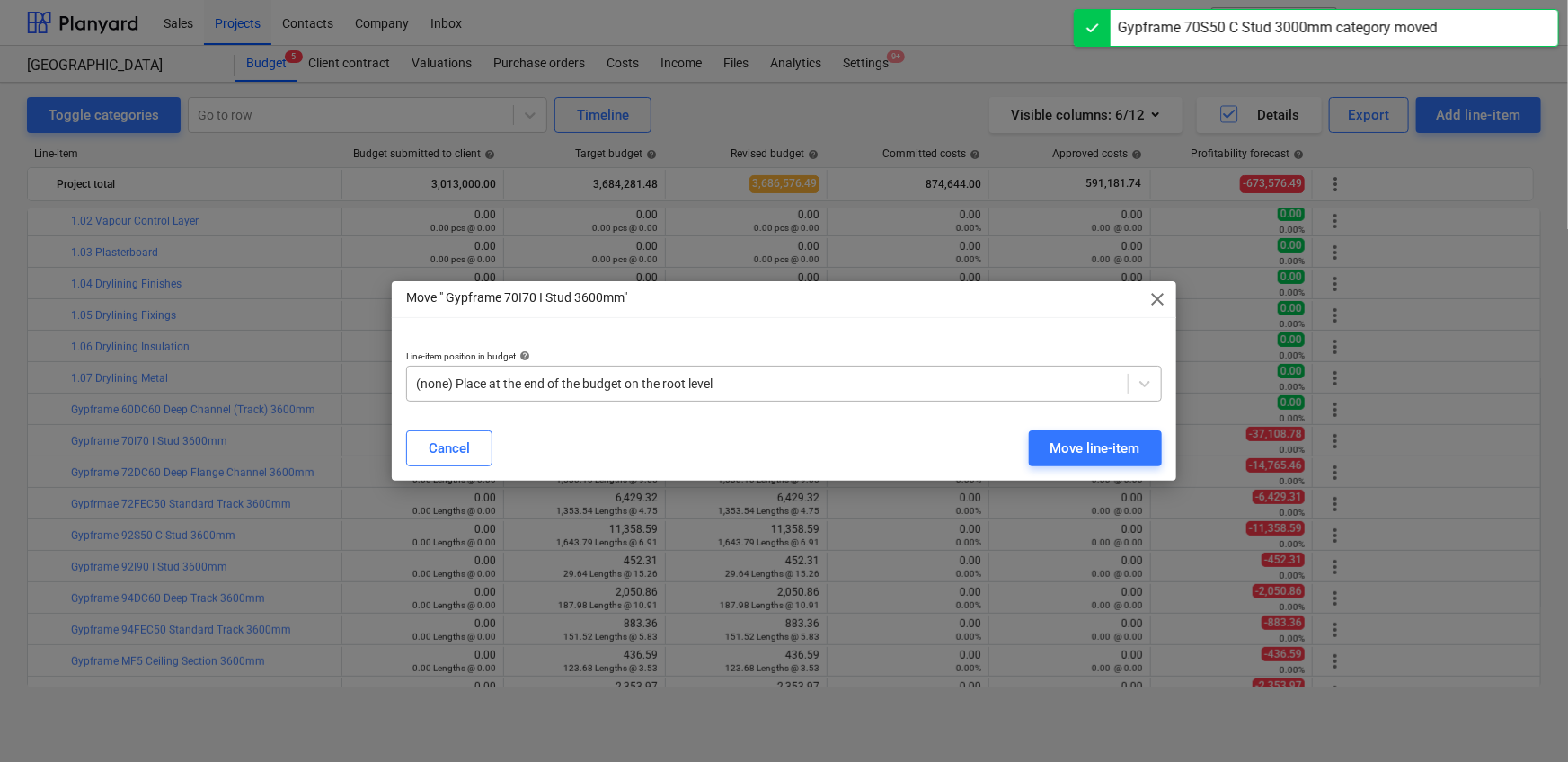
click at [797, 395] on div "(none) Place at the end of the budget on the root level" at bounding box center [768, 383] width 721 height 25
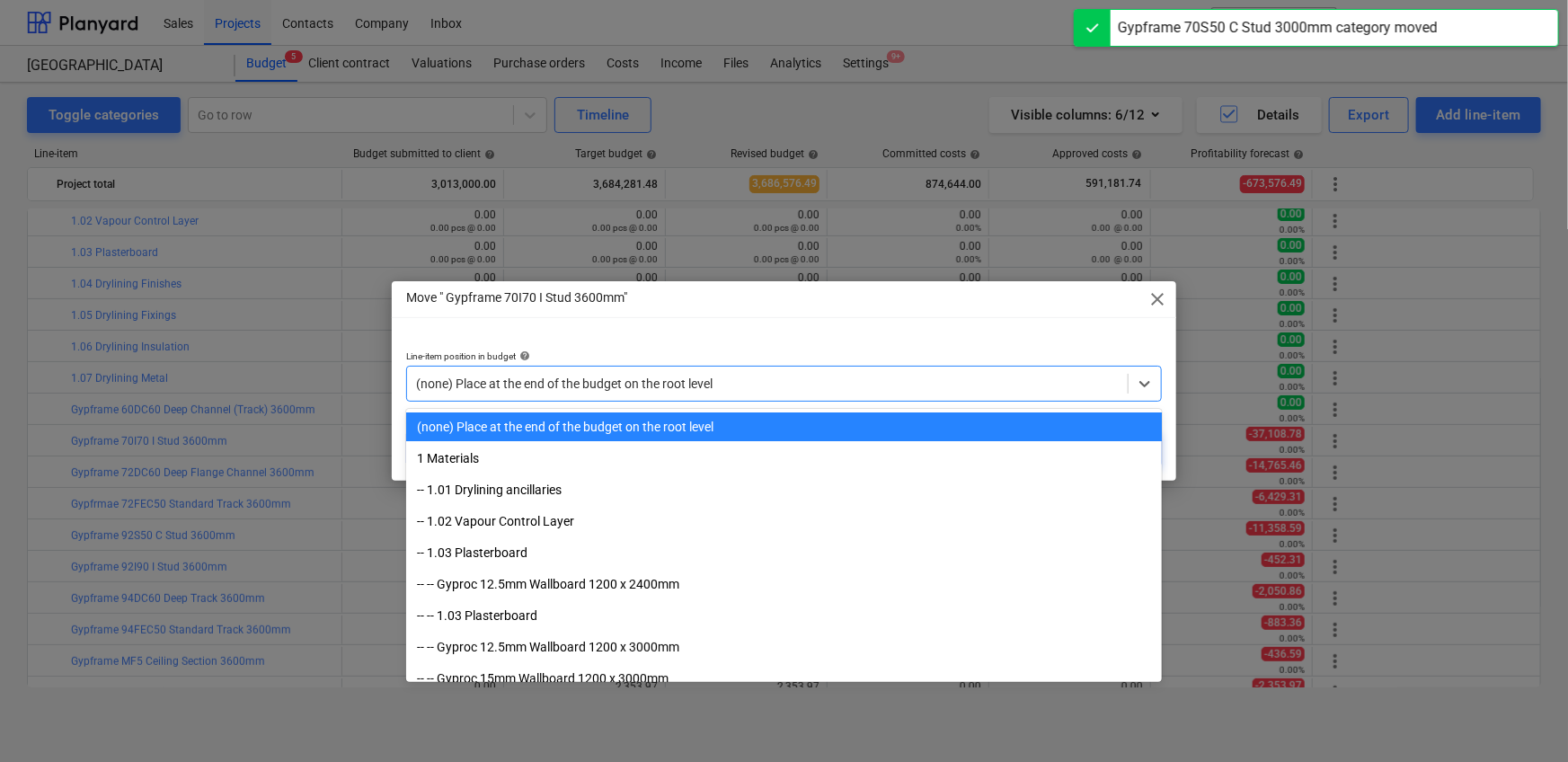
paste input "1.07"
type input "1.07"
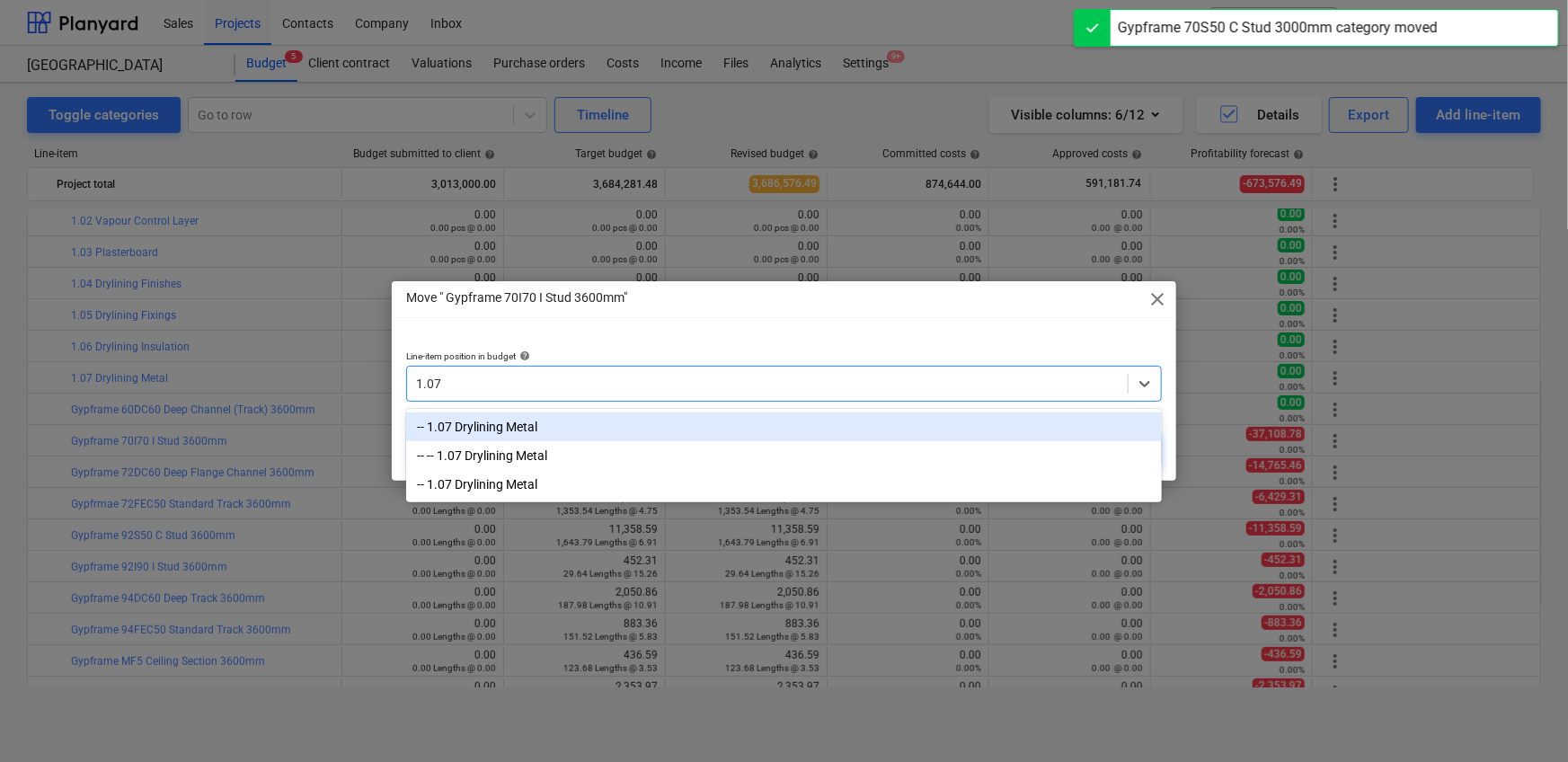
click at [773, 412] on div "-- 1.07 Drylining Metal" at bounding box center [784, 426] width 756 height 29
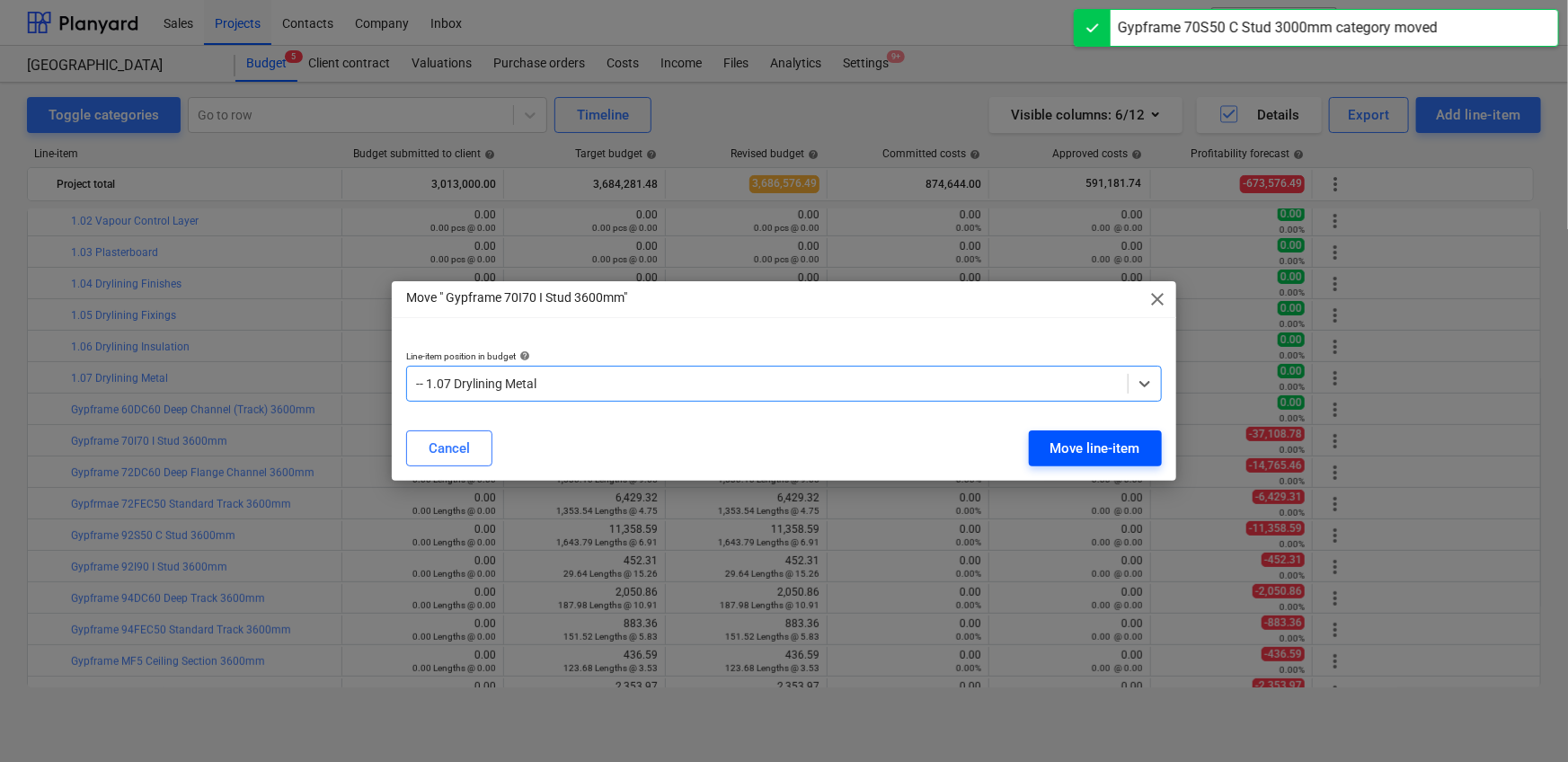
click at [1028, 446] on div "Move line-item" at bounding box center [1094, 448] width 89 height 23
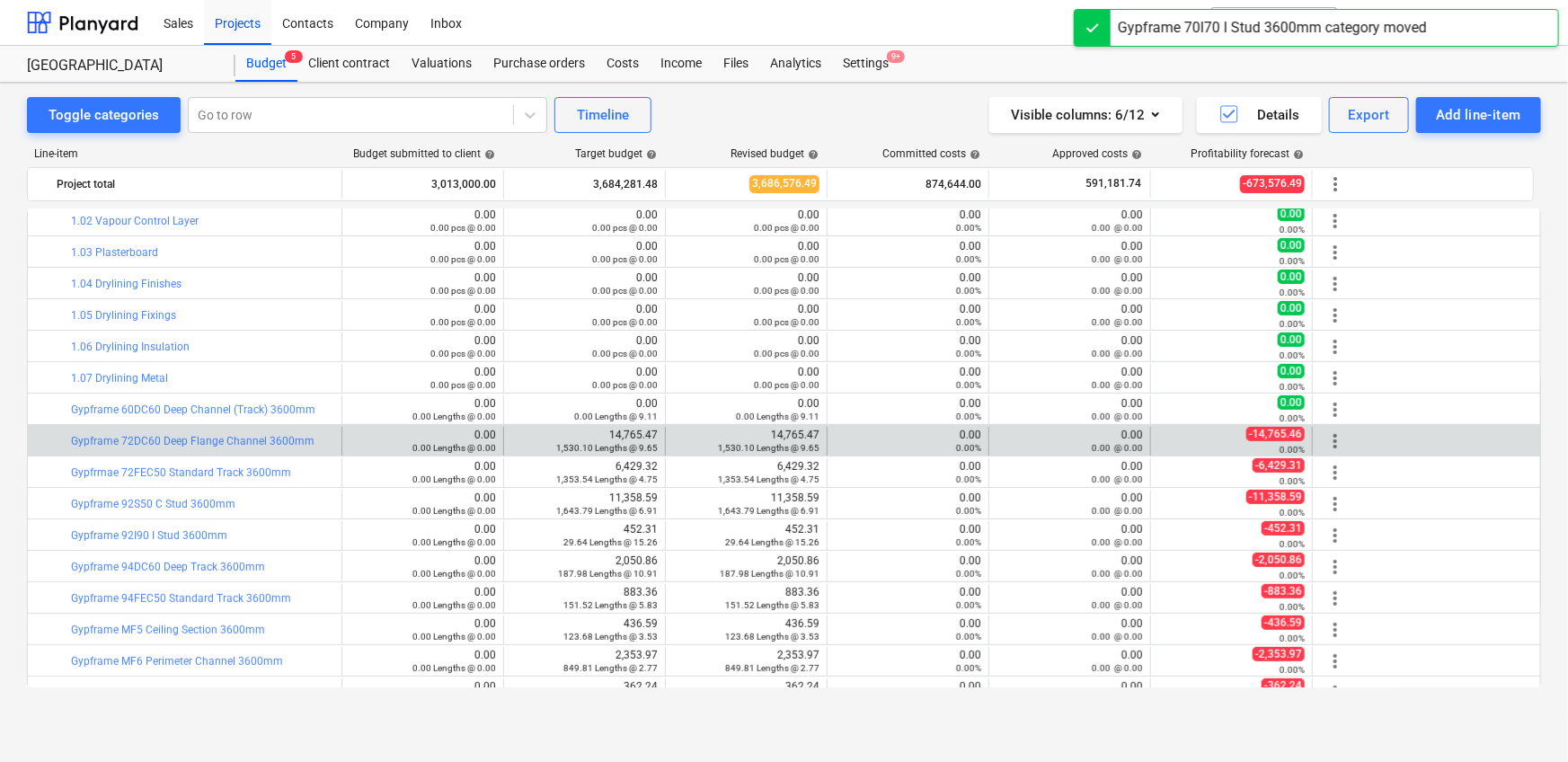
click at [1028, 443] on span "more_vert" at bounding box center [1335, 440] width 21 height 21
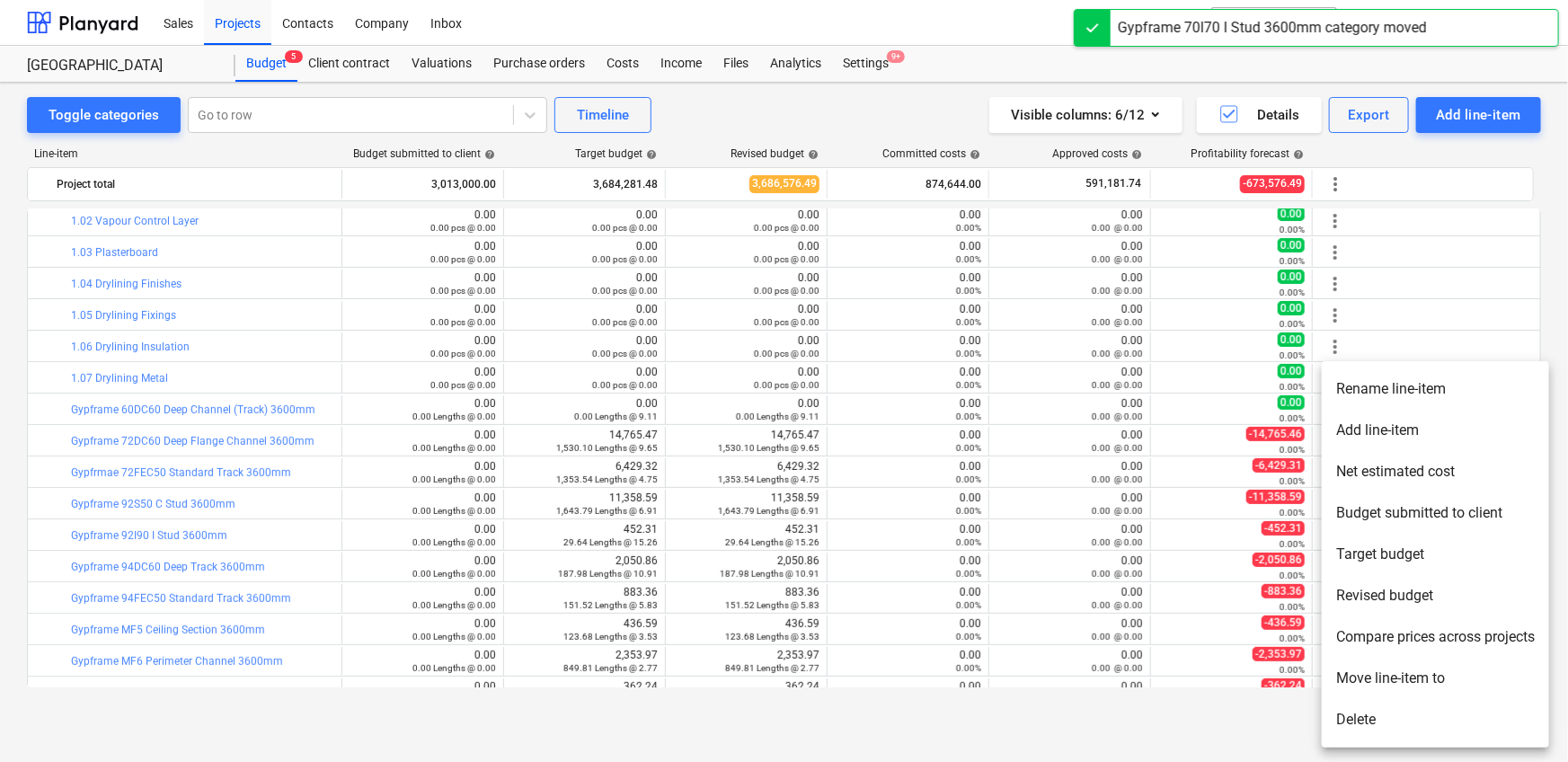
click at [1028, 476] on li "Move line-item to" at bounding box center [1435, 677] width 228 height 41
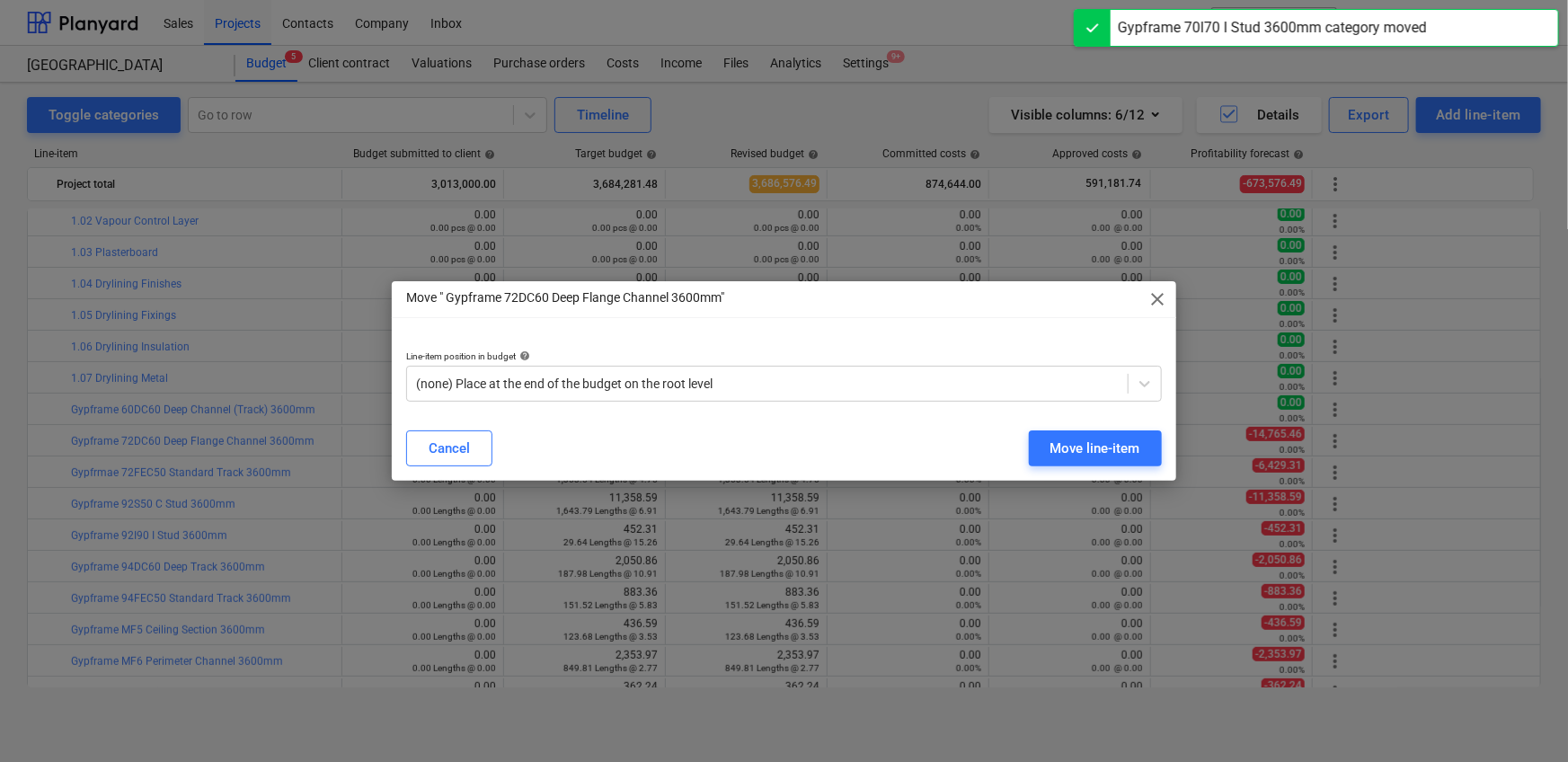
click at [687, 403] on div "Line-item position in budget help (none) Place at the end of the budget on the …" at bounding box center [784, 376] width 784 height 80
click at [687, 387] on div at bounding box center [767, 382] width 702 height 18
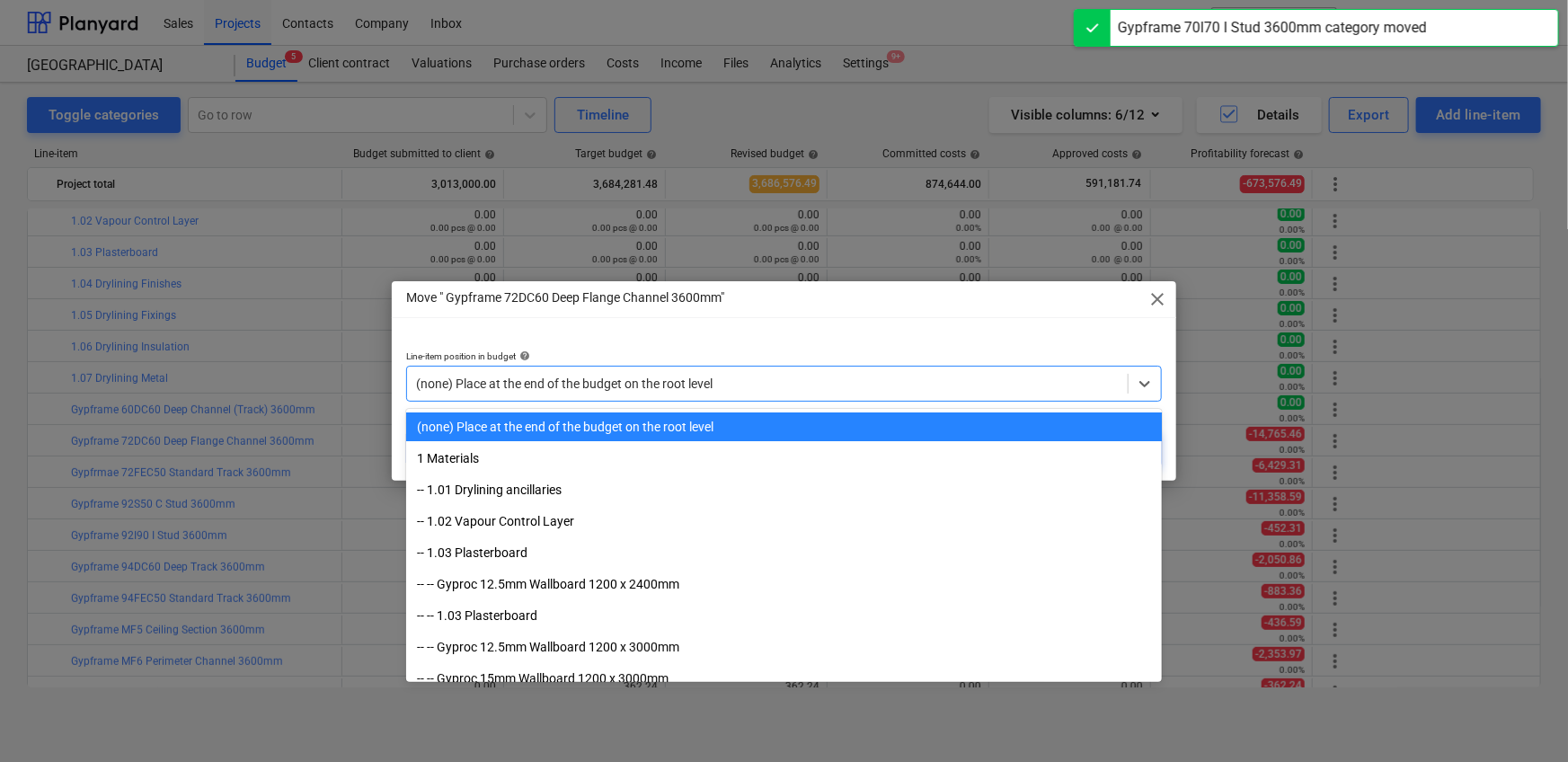
paste input "1.07"
type input "1.07"
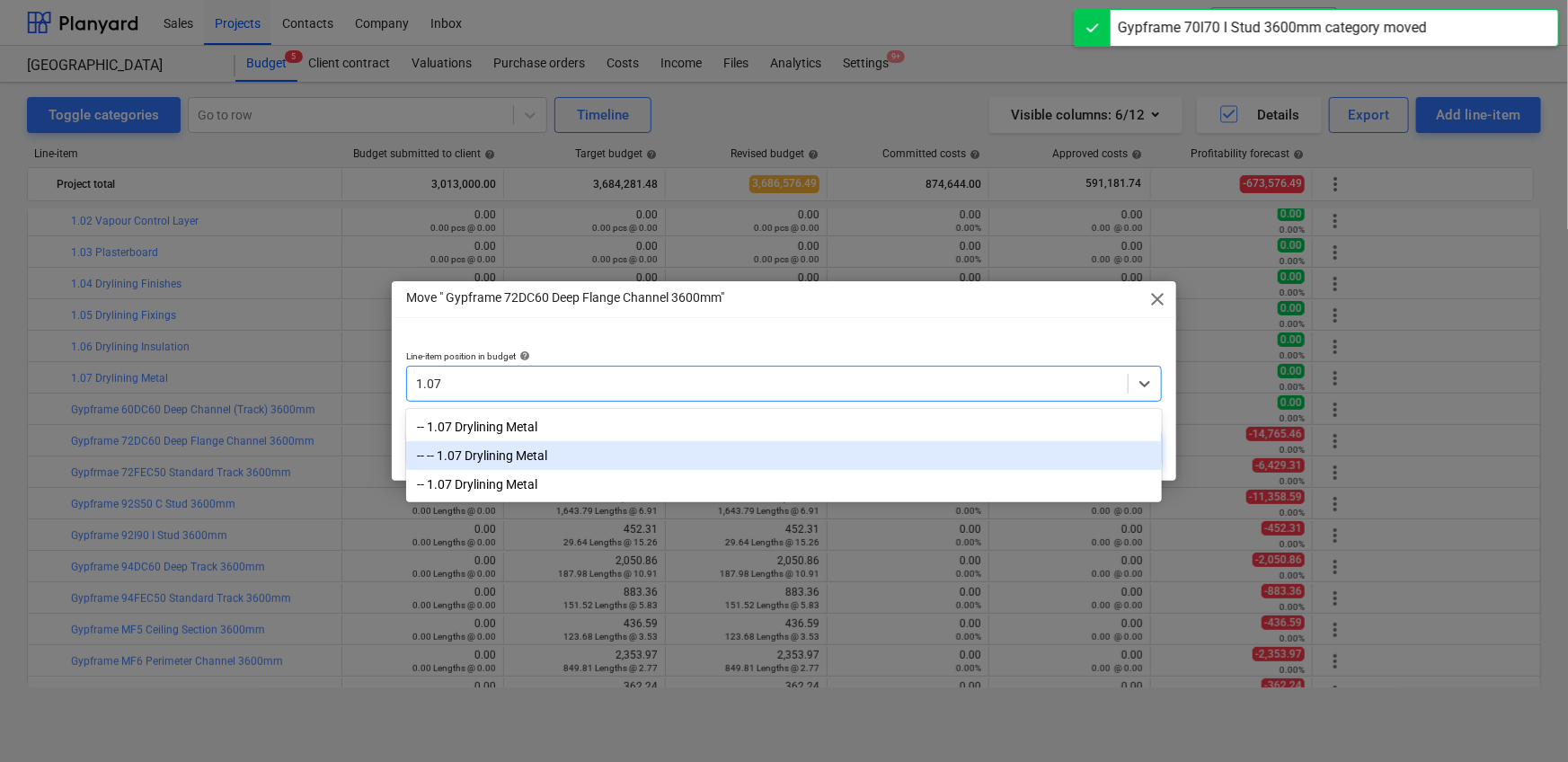
click at [614, 428] on div "-- 1.07 Drylining Metal" at bounding box center [784, 426] width 756 height 29
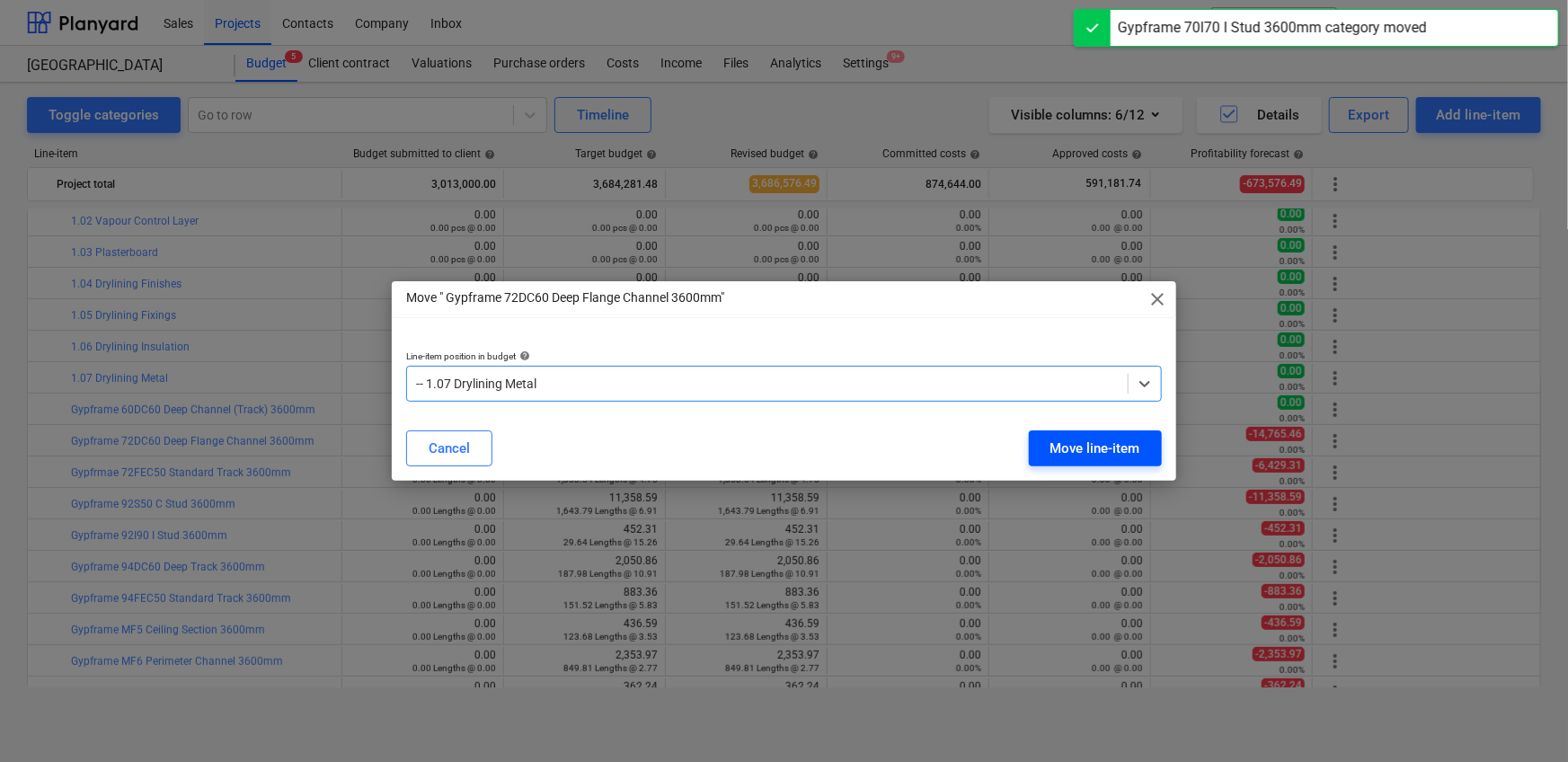
click at [1028, 450] on div "Move line-item" at bounding box center [1094, 448] width 89 height 23
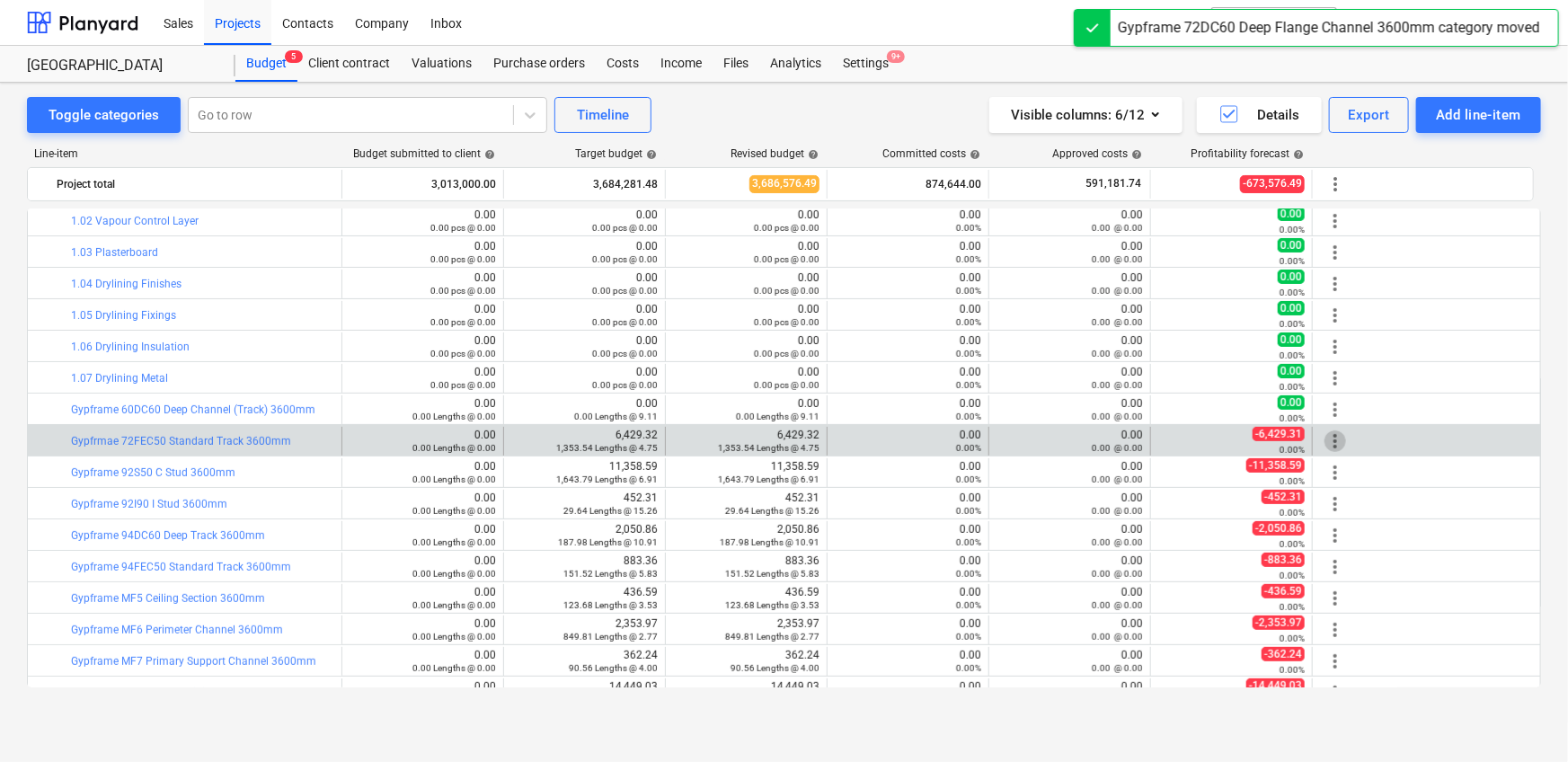
click at [1028, 440] on span "more_vert" at bounding box center [1335, 440] width 21 height 21
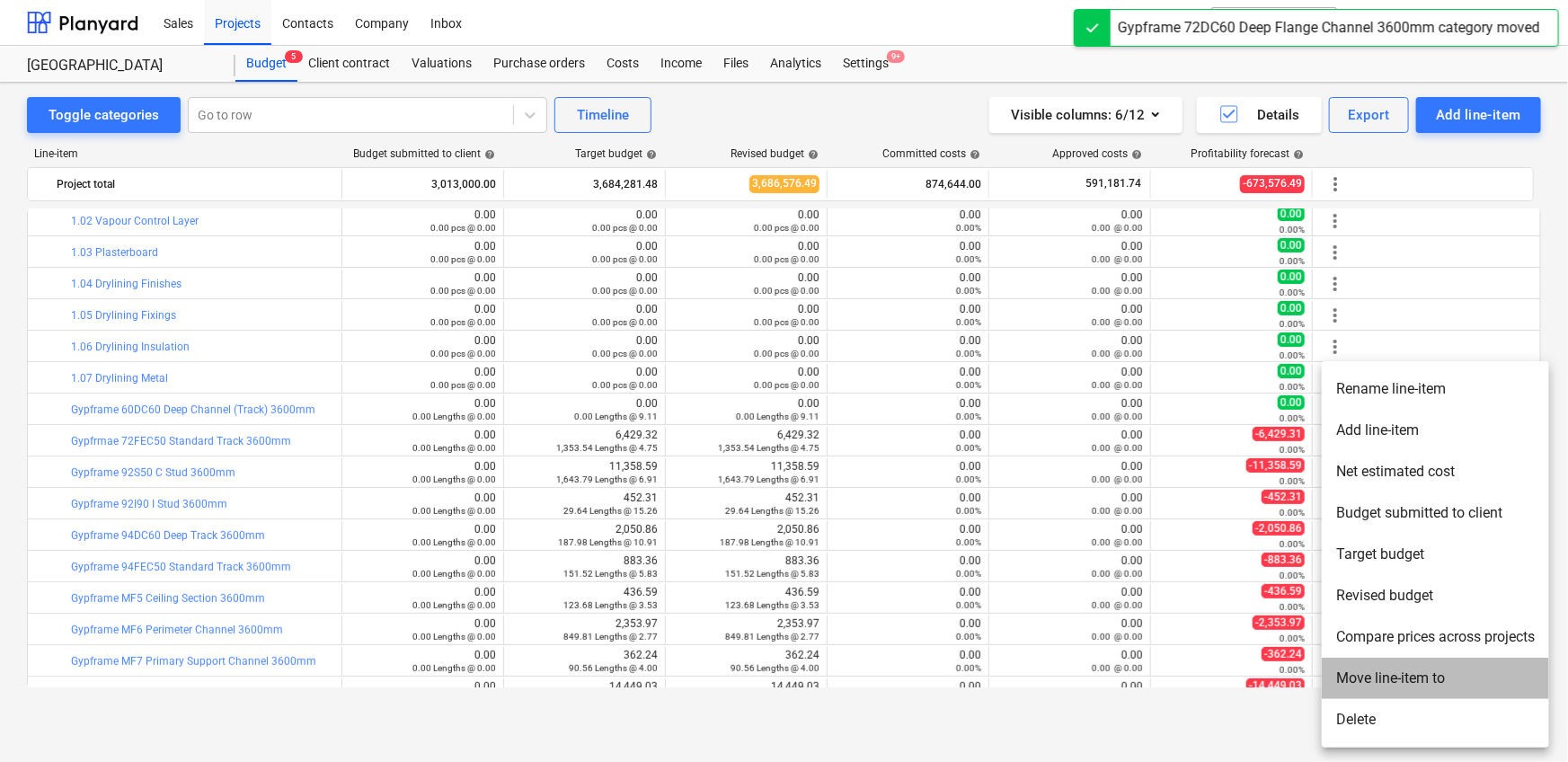
click at [1028, 476] on li "Move line-item to" at bounding box center [1435, 677] width 228 height 41
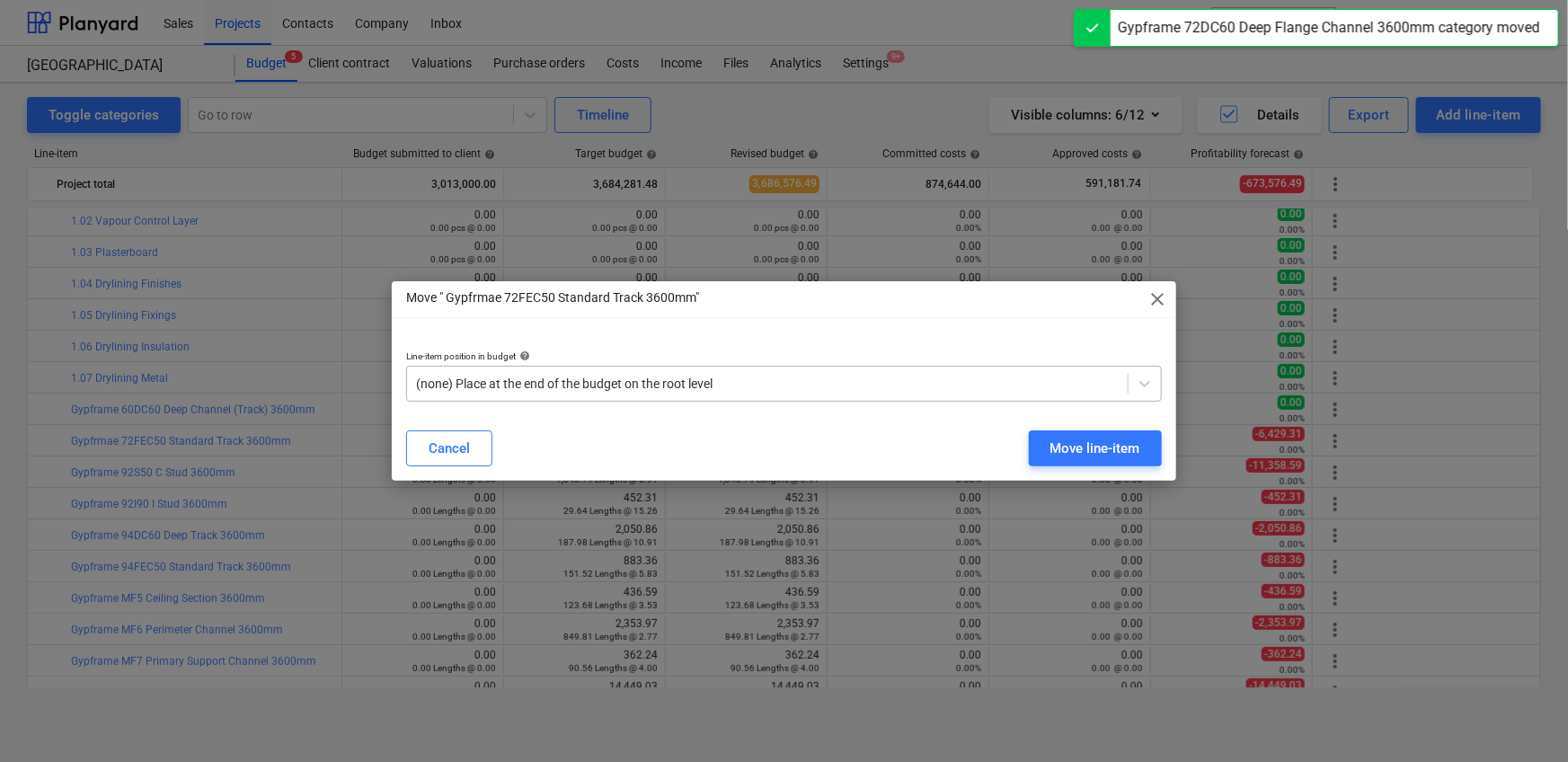
click at [842, 369] on div "(none) Place at the end of the budget on the root level" at bounding box center [784, 383] width 756 height 36
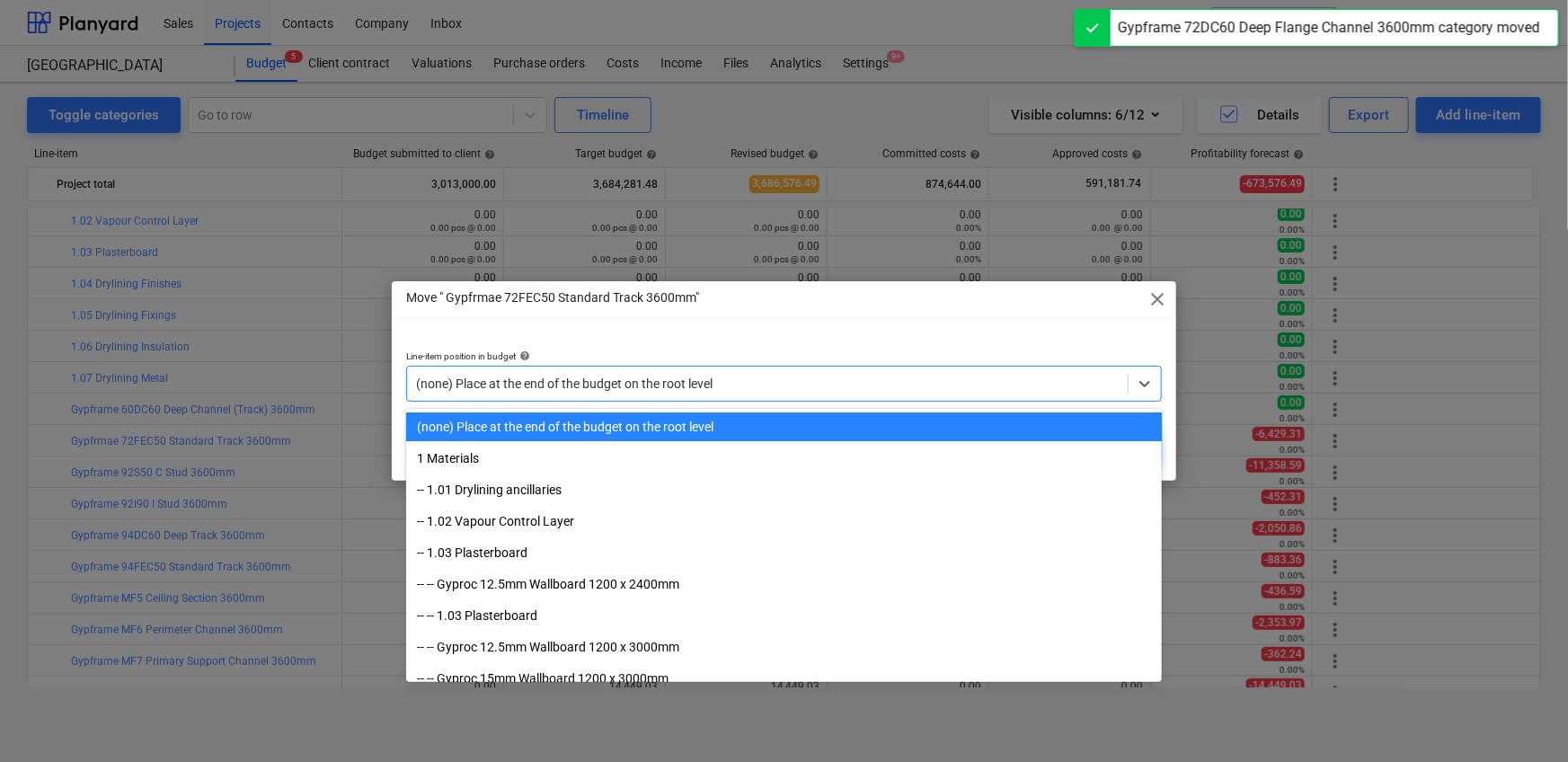
paste input "1.07"
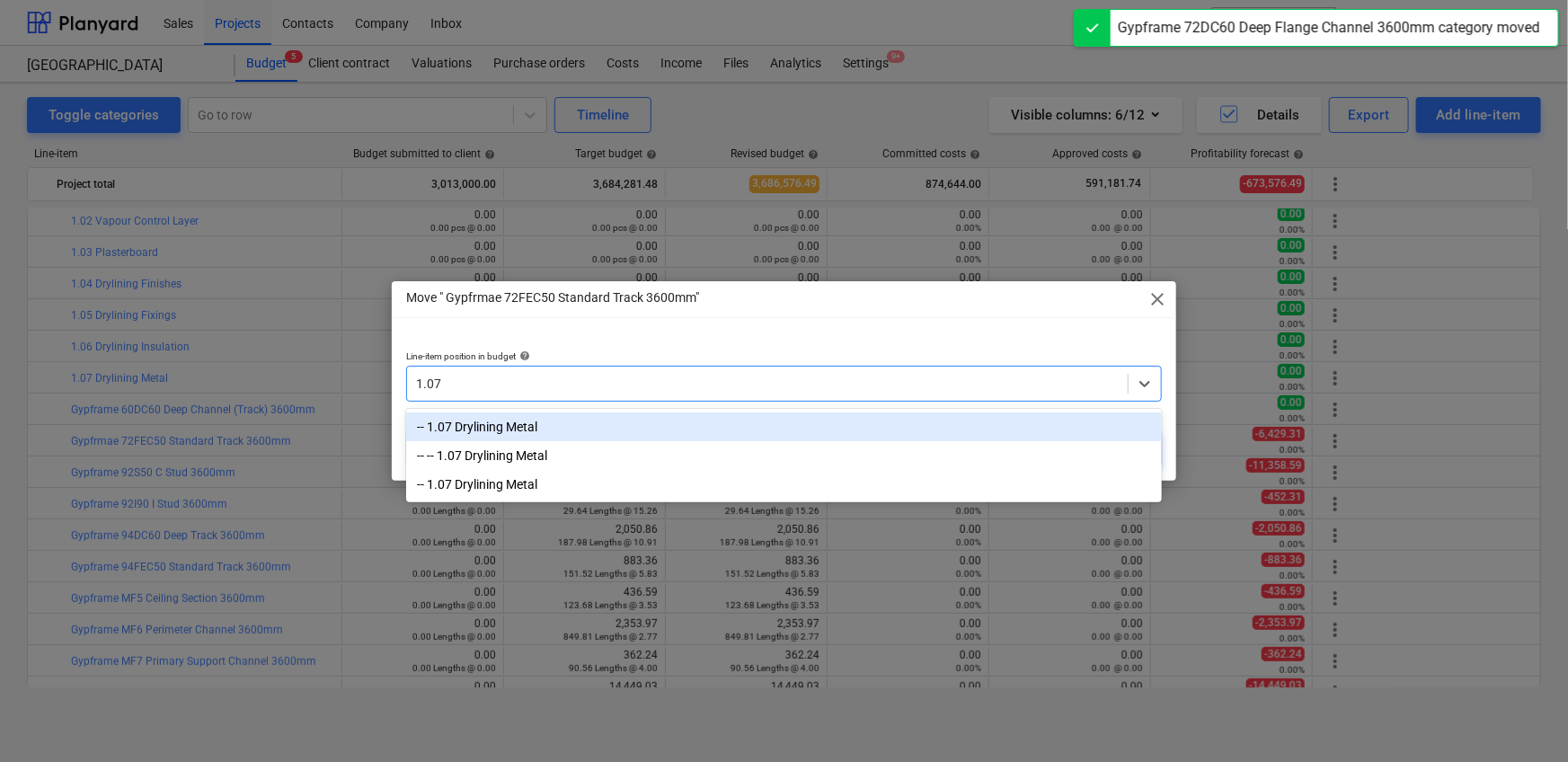
type input "1.07"
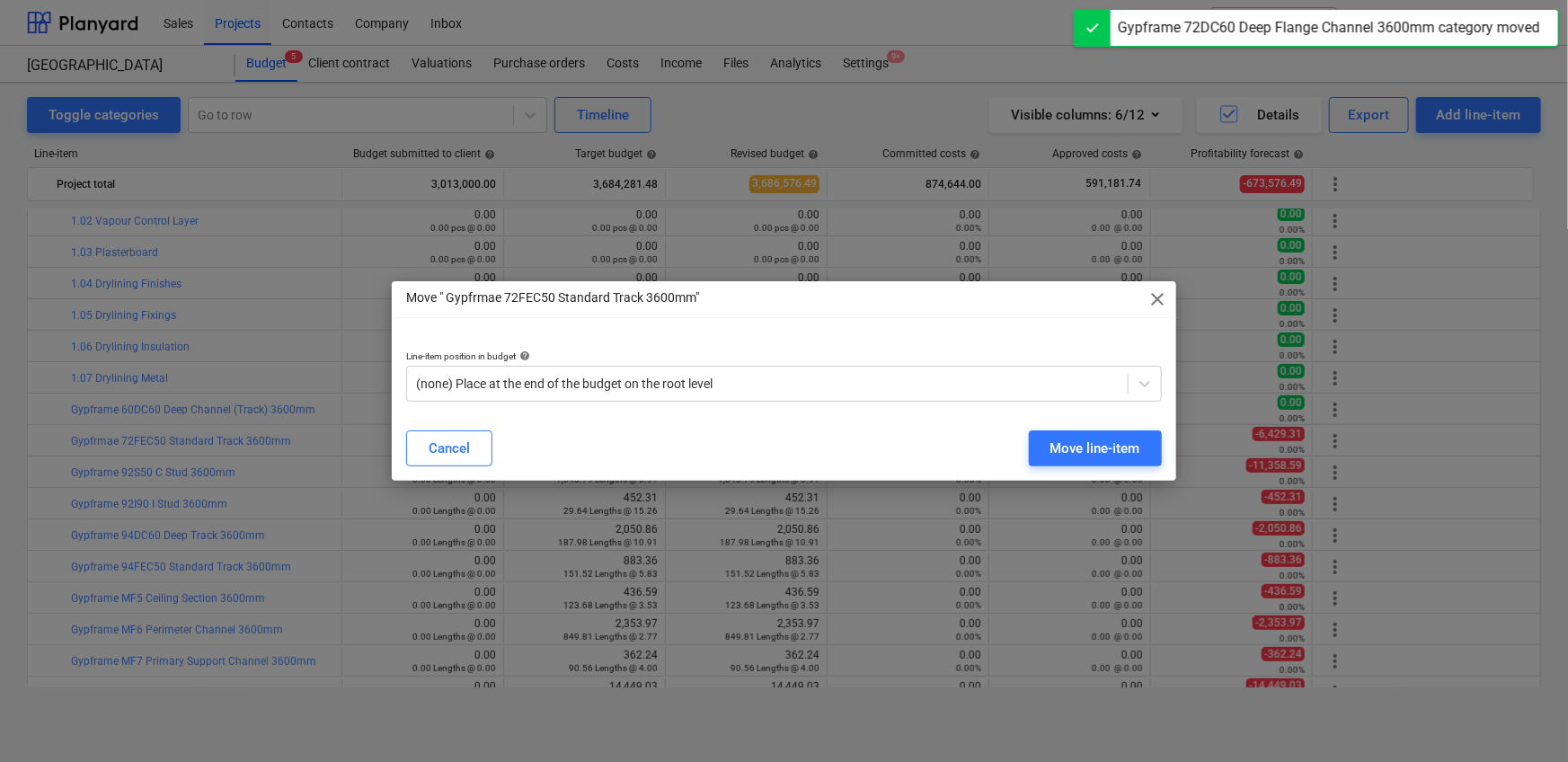
drag, startPoint x: 784, startPoint y: 404, endPoint x: 822, endPoint y: 408, distance: 38.2
click at [784, 404] on div "Line-item position in budget help (none) Place at the end of the budget on the …" at bounding box center [784, 376] width 784 height 80
click at [875, 366] on div "(none) Place at the end of the budget on the root level" at bounding box center [784, 383] width 756 height 36
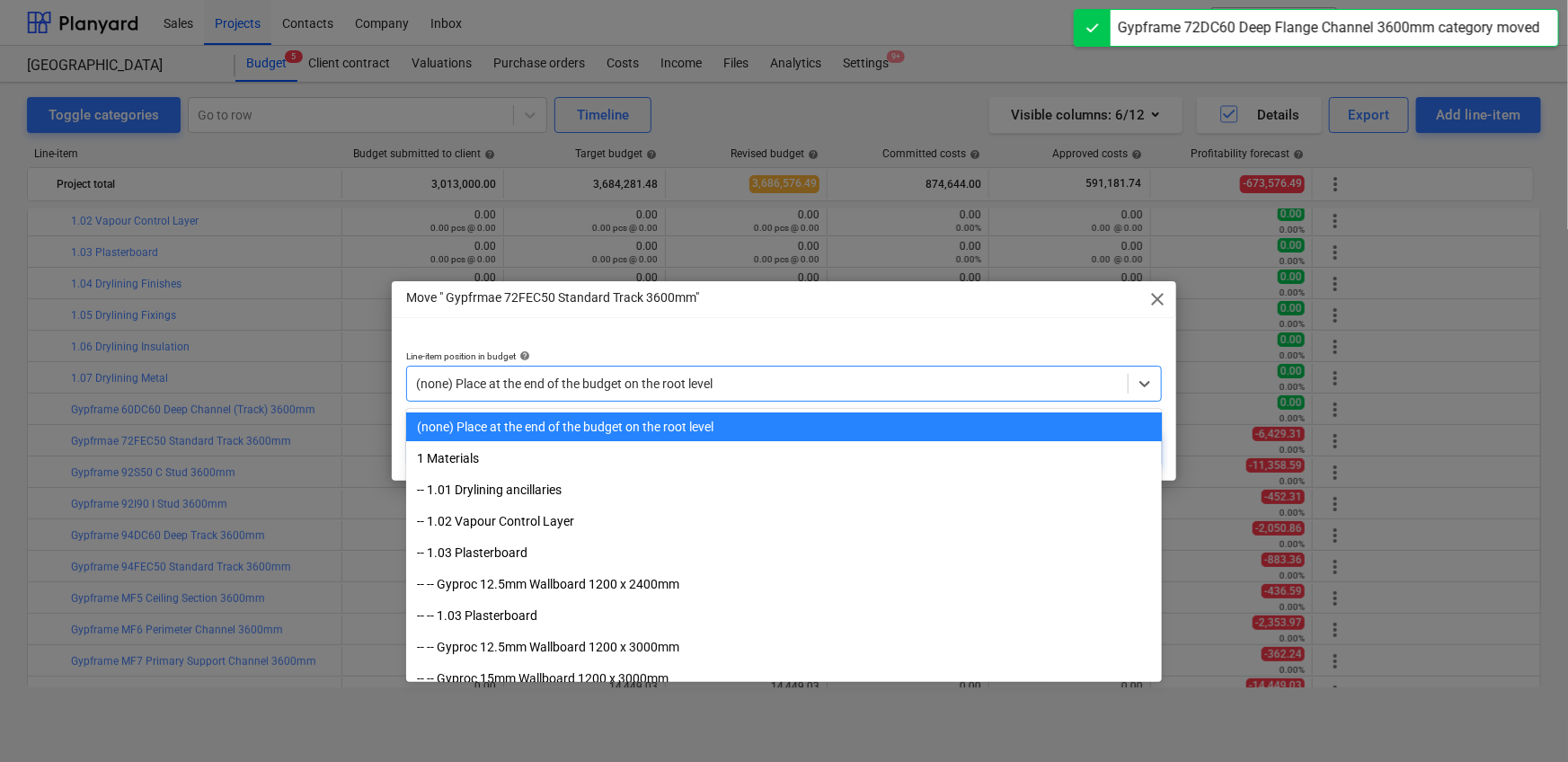
paste input "1.07"
type input "1.07"
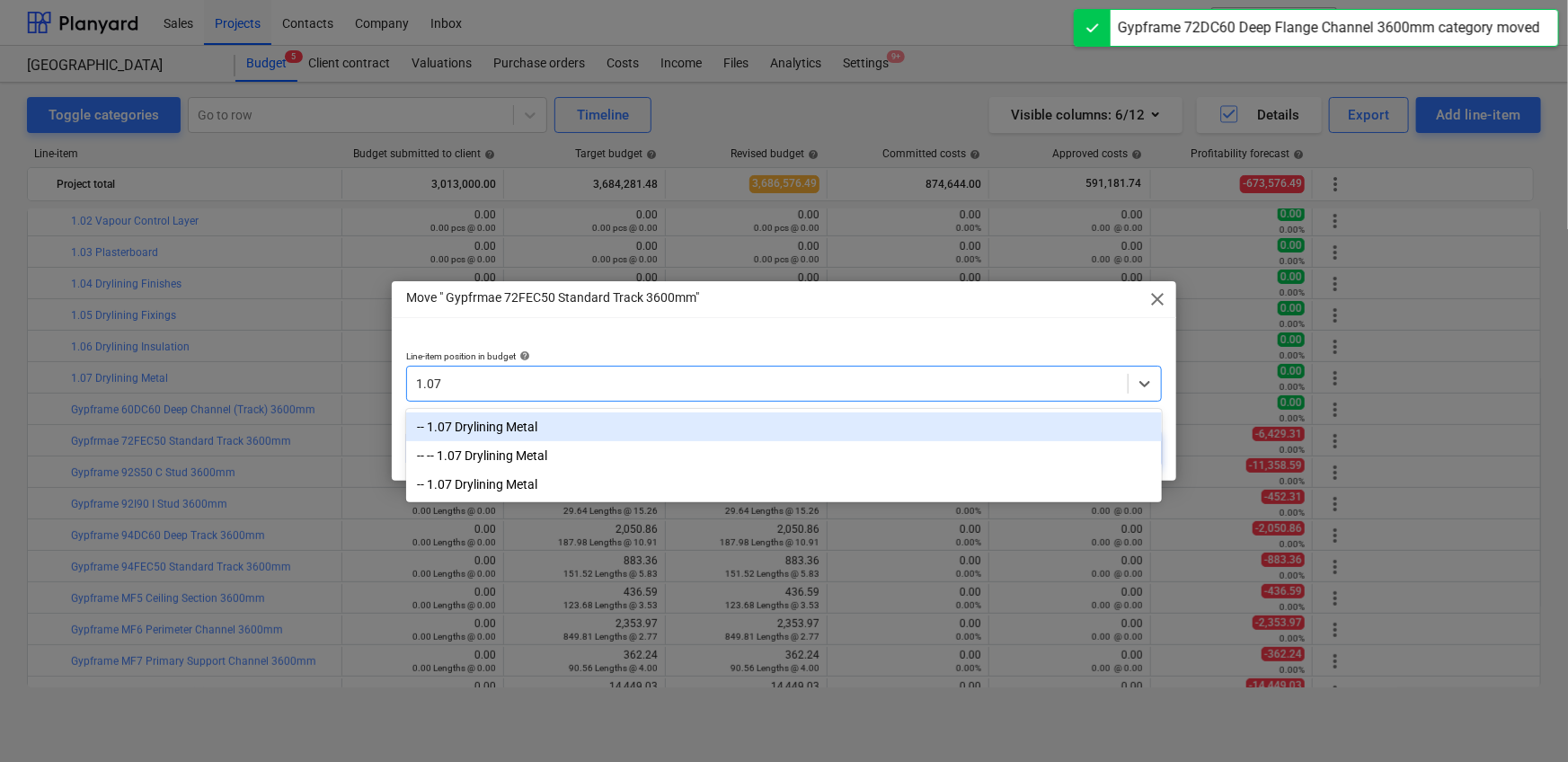
click at [680, 418] on div "-- 1.07 Drylining Metal" at bounding box center [784, 426] width 756 height 29
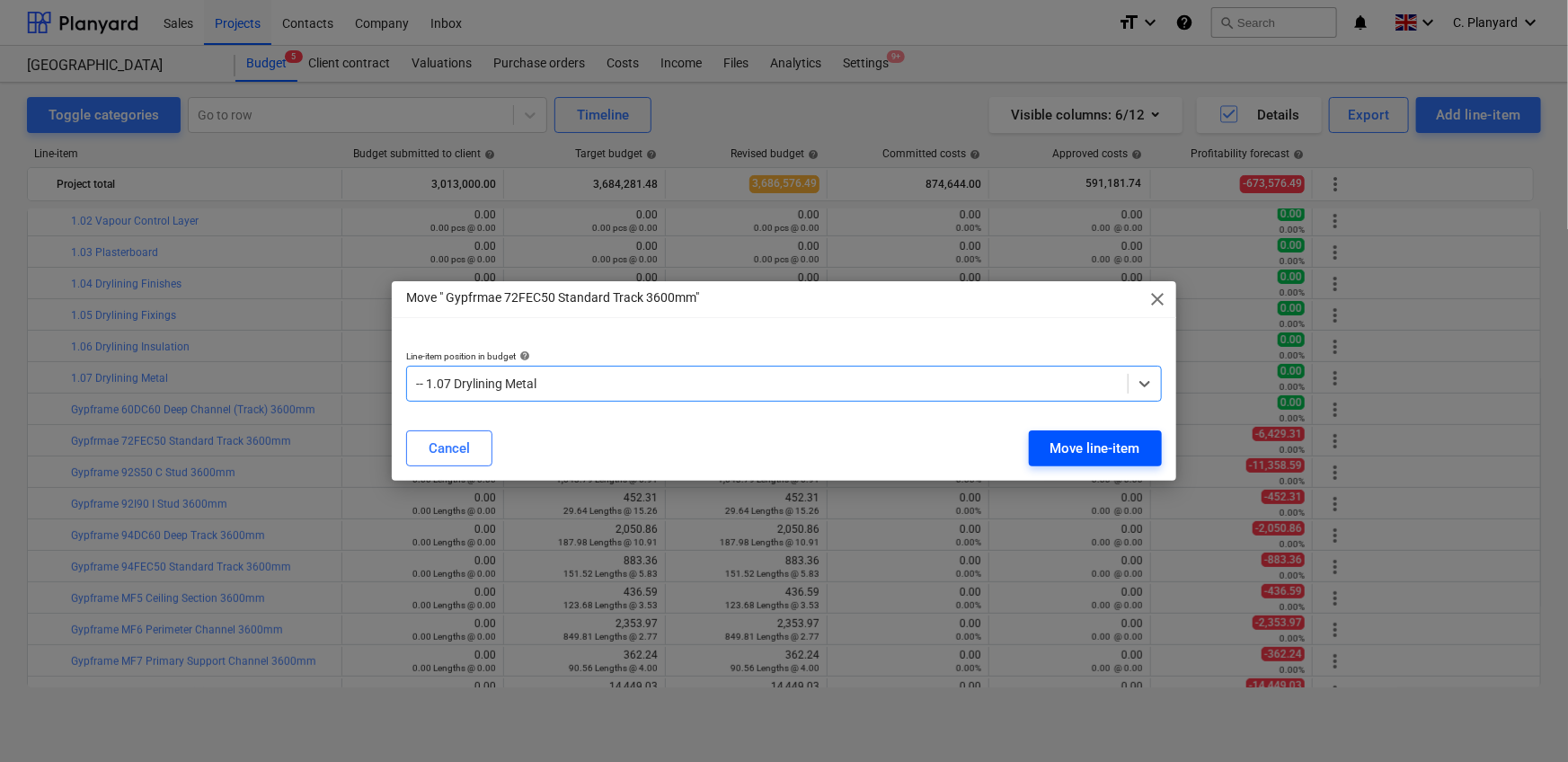
click at [1028, 450] on div "Move line-item" at bounding box center [1094, 448] width 89 height 23
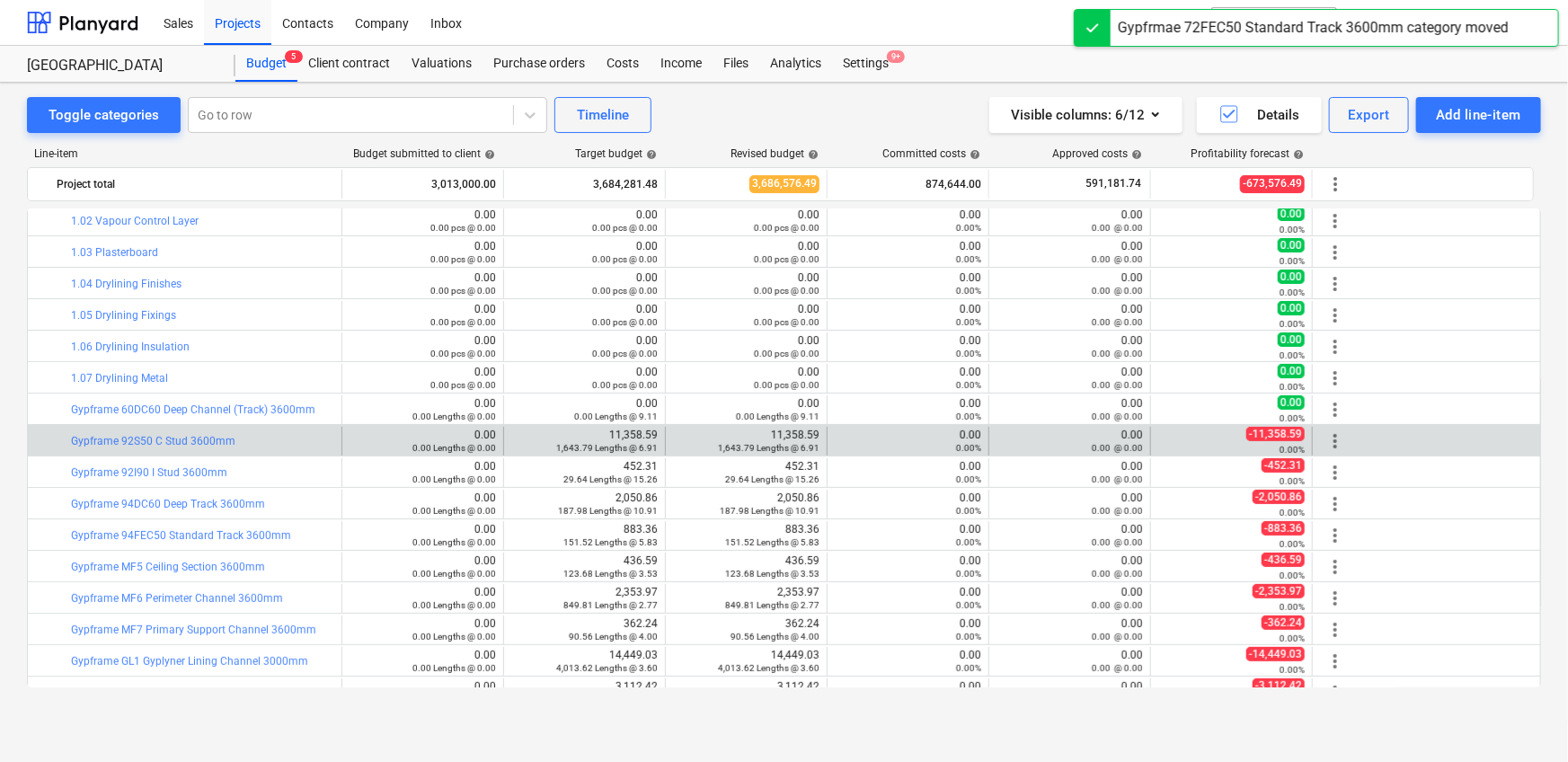
click at [1028, 440] on span "more_vert" at bounding box center [1335, 440] width 21 height 21
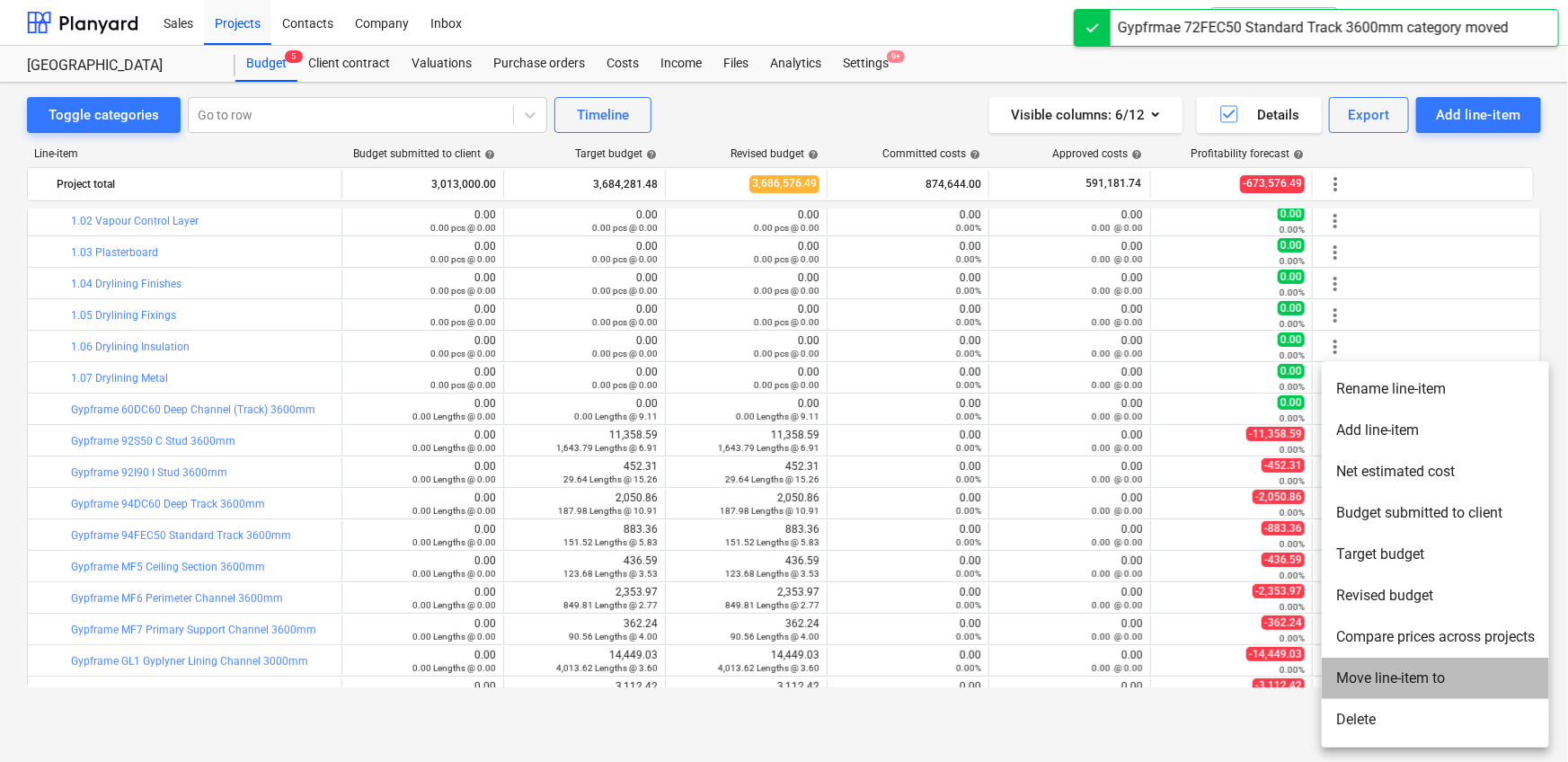
click at [1028, 476] on li "Move line-item to" at bounding box center [1435, 677] width 228 height 41
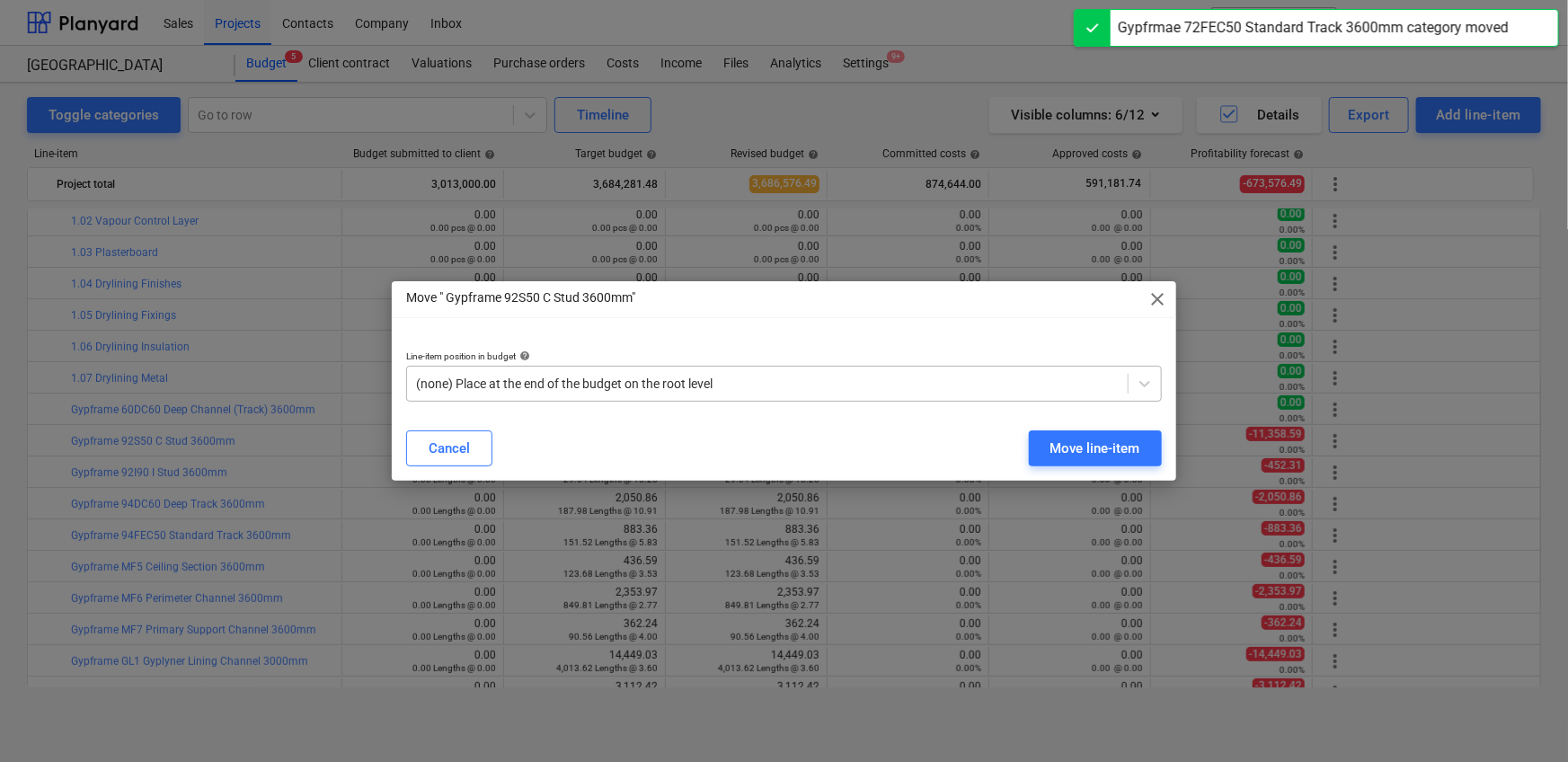
click at [731, 383] on div at bounding box center [767, 382] width 702 height 18
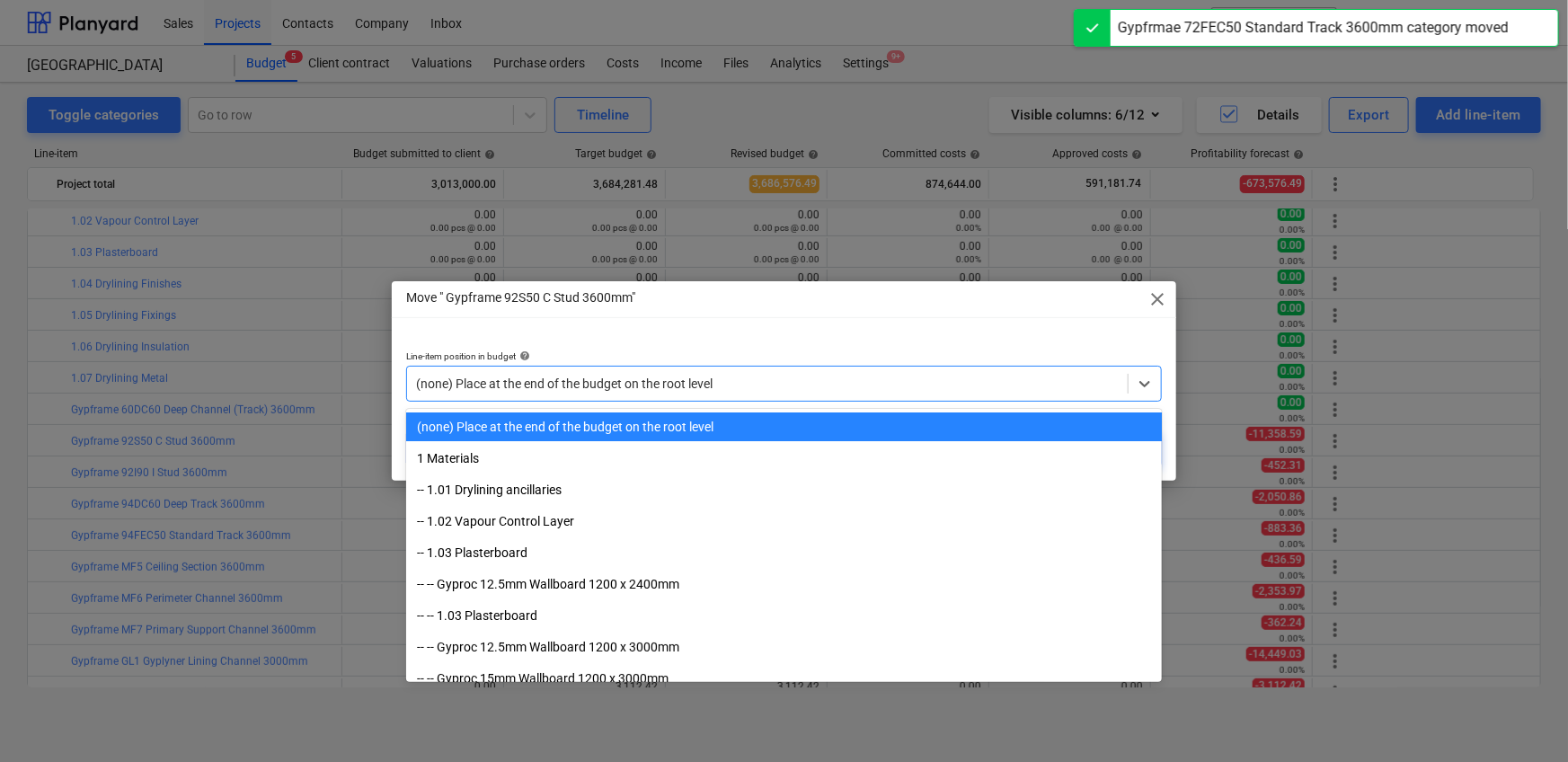
paste input "1.07"
type input "1.07"
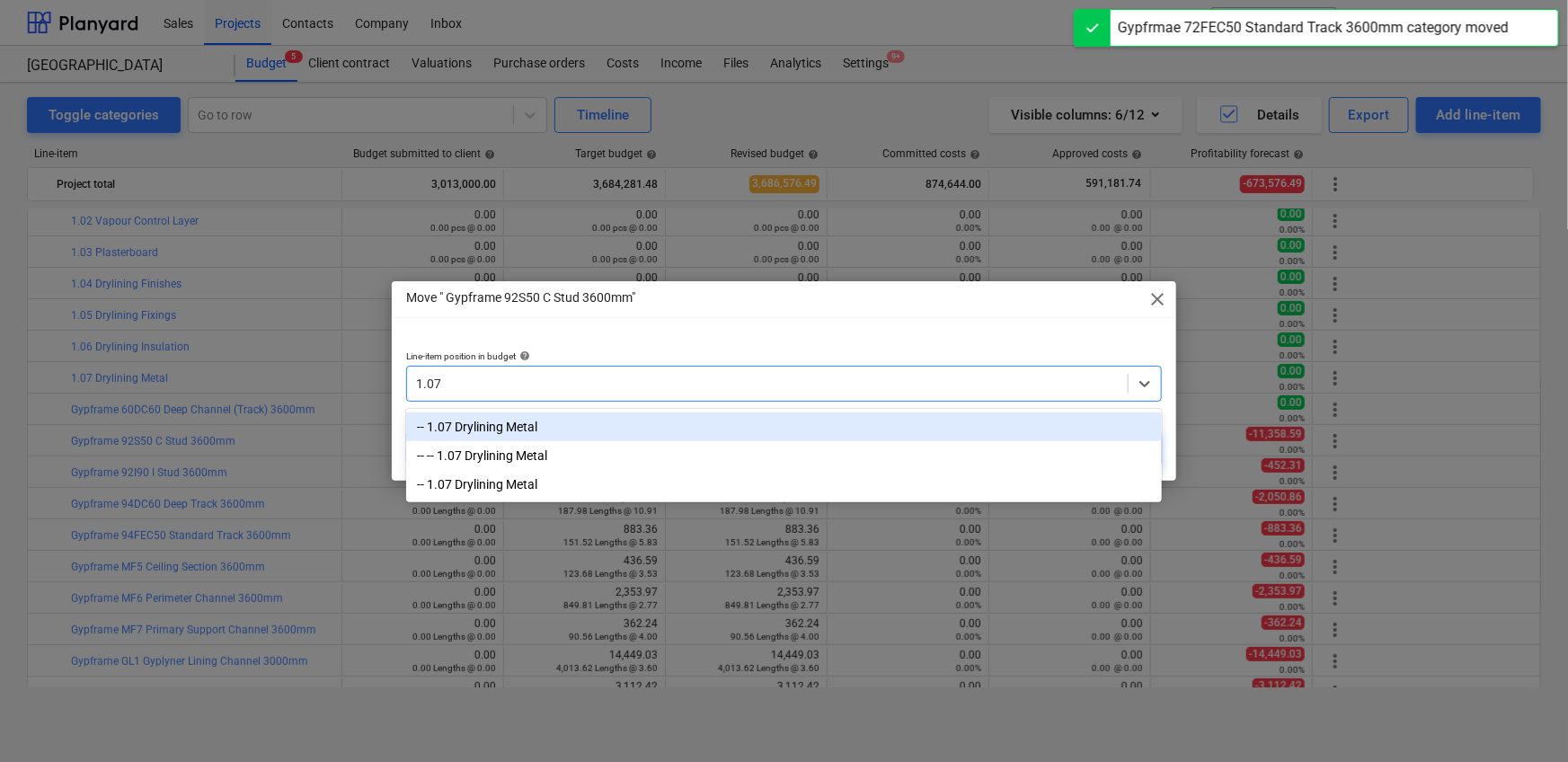
click at [618, 419] on div "-- 1.07 Drylining Metal" at bounding box center [784, 426] width 756 height 29
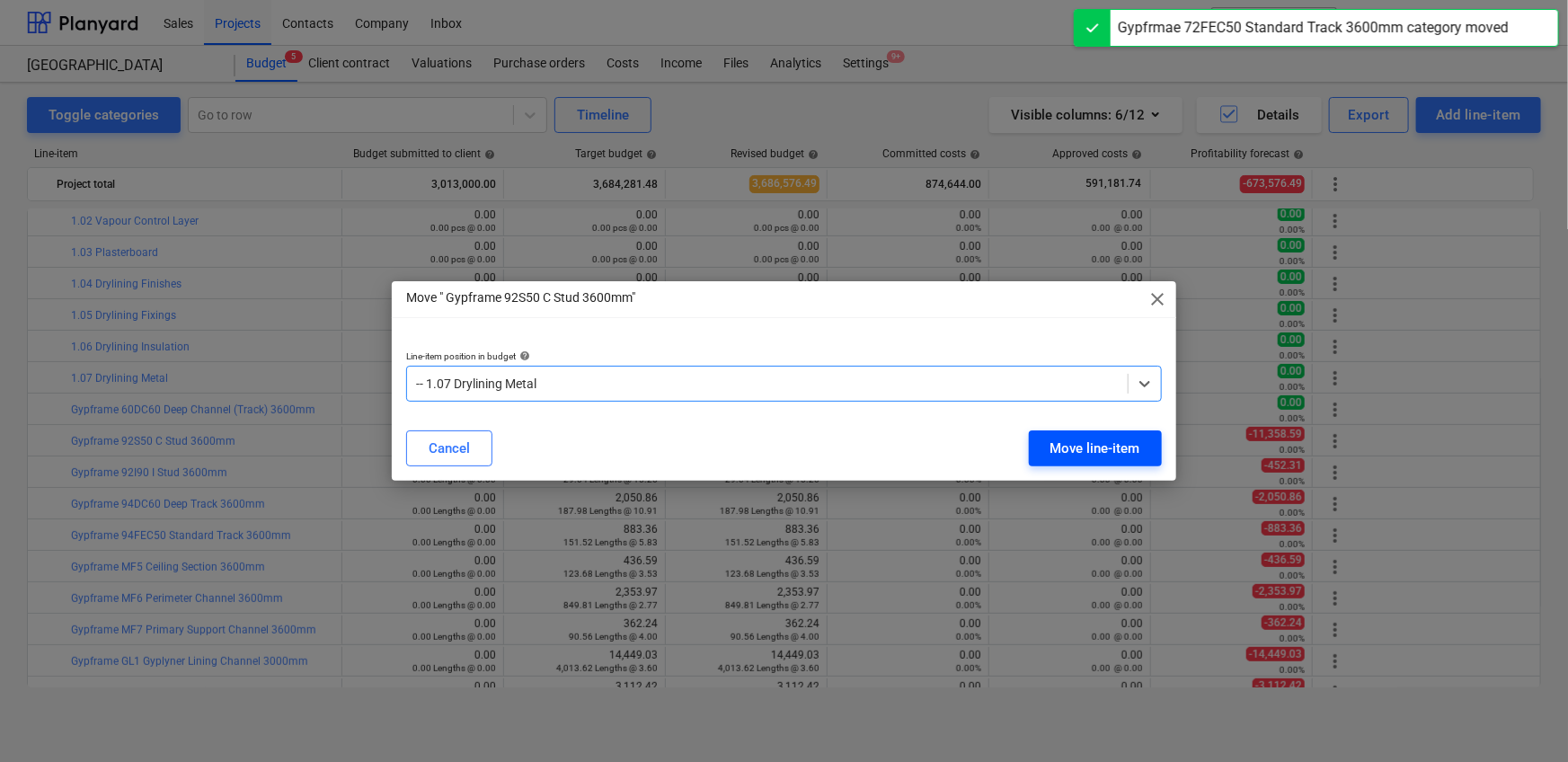
click at [1028, 441] on button "Move line-item" at bounding box center [1095, 448] width 133 height 36
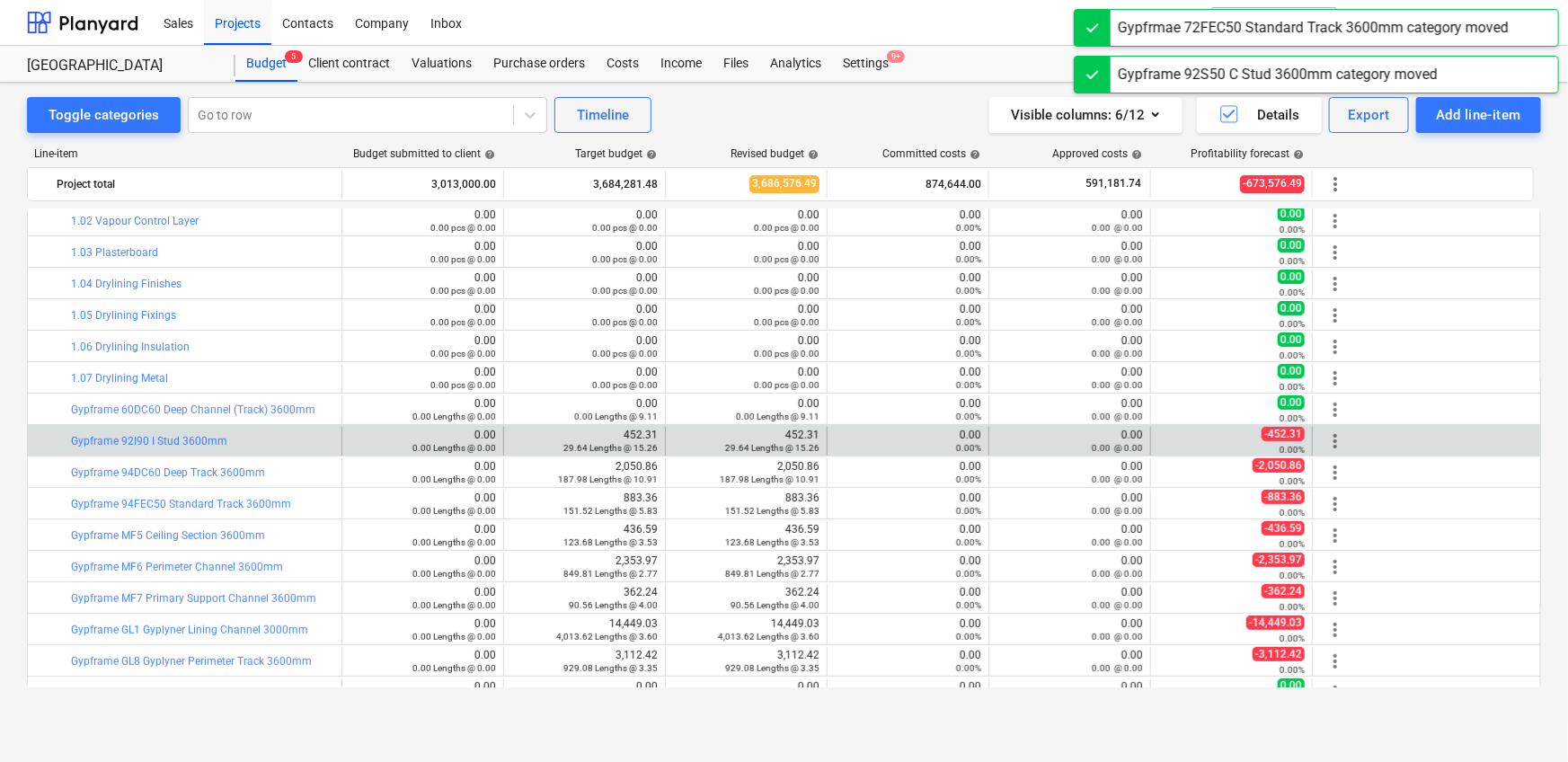
click at [1028, 439] on span "more_vert" at bounding box center [1335, 440] width 21 height 21
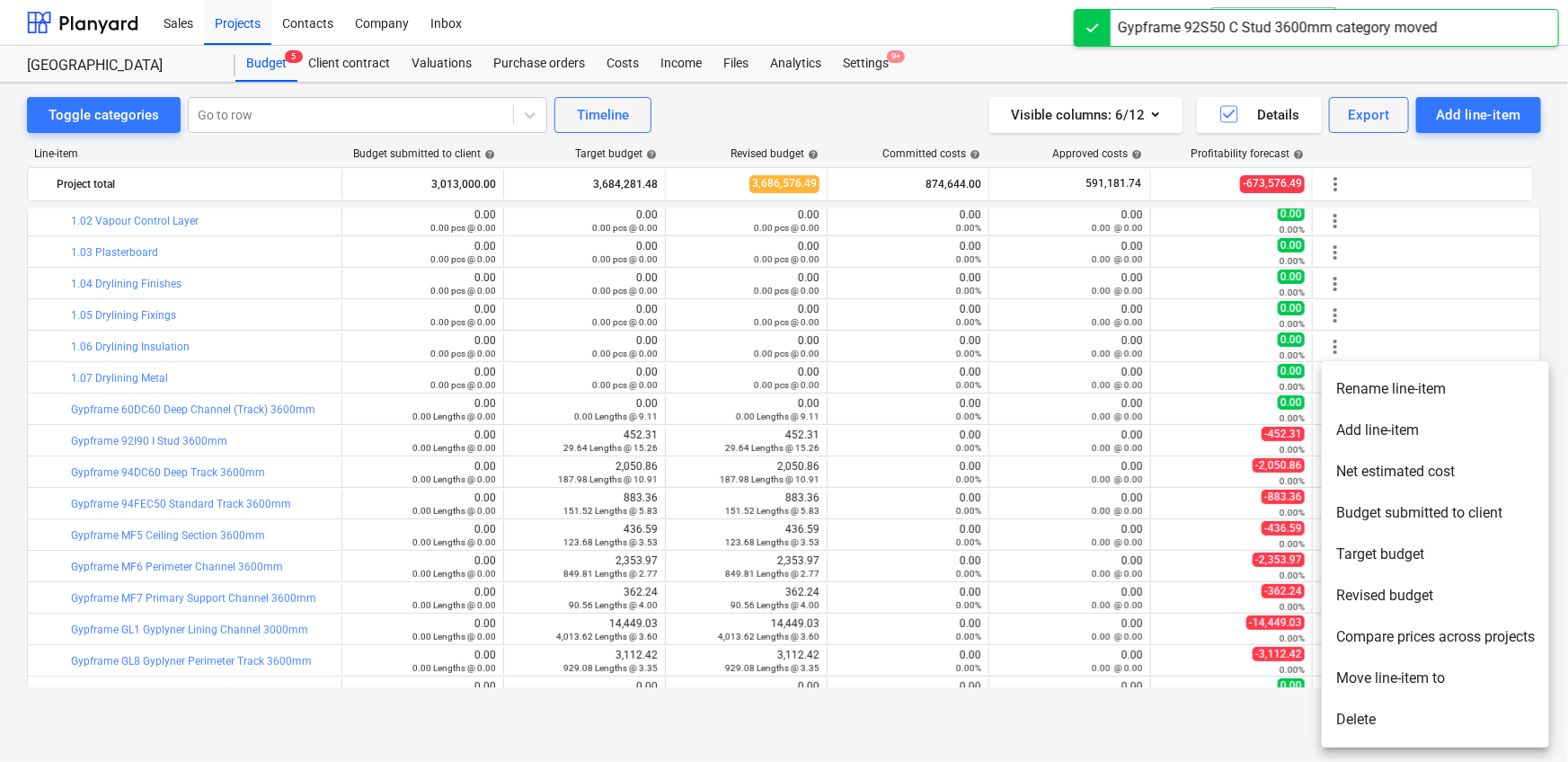
click at [1028, 476] on li "Move line-item to" at bounding box center [1435, 677] width 228 height 41
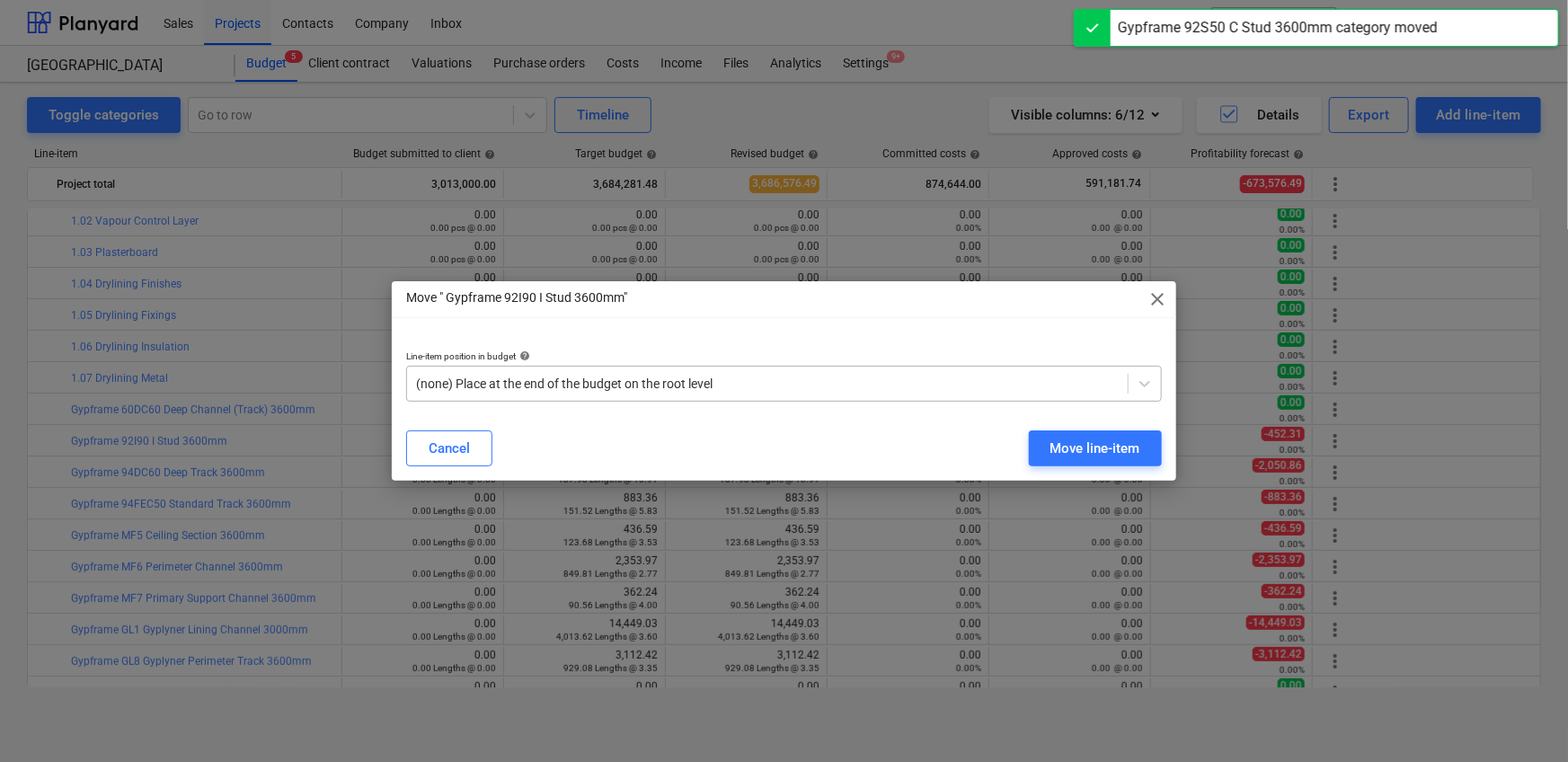
click at [655, 393] on div at bounding box center [767, 382] width 702 height 18
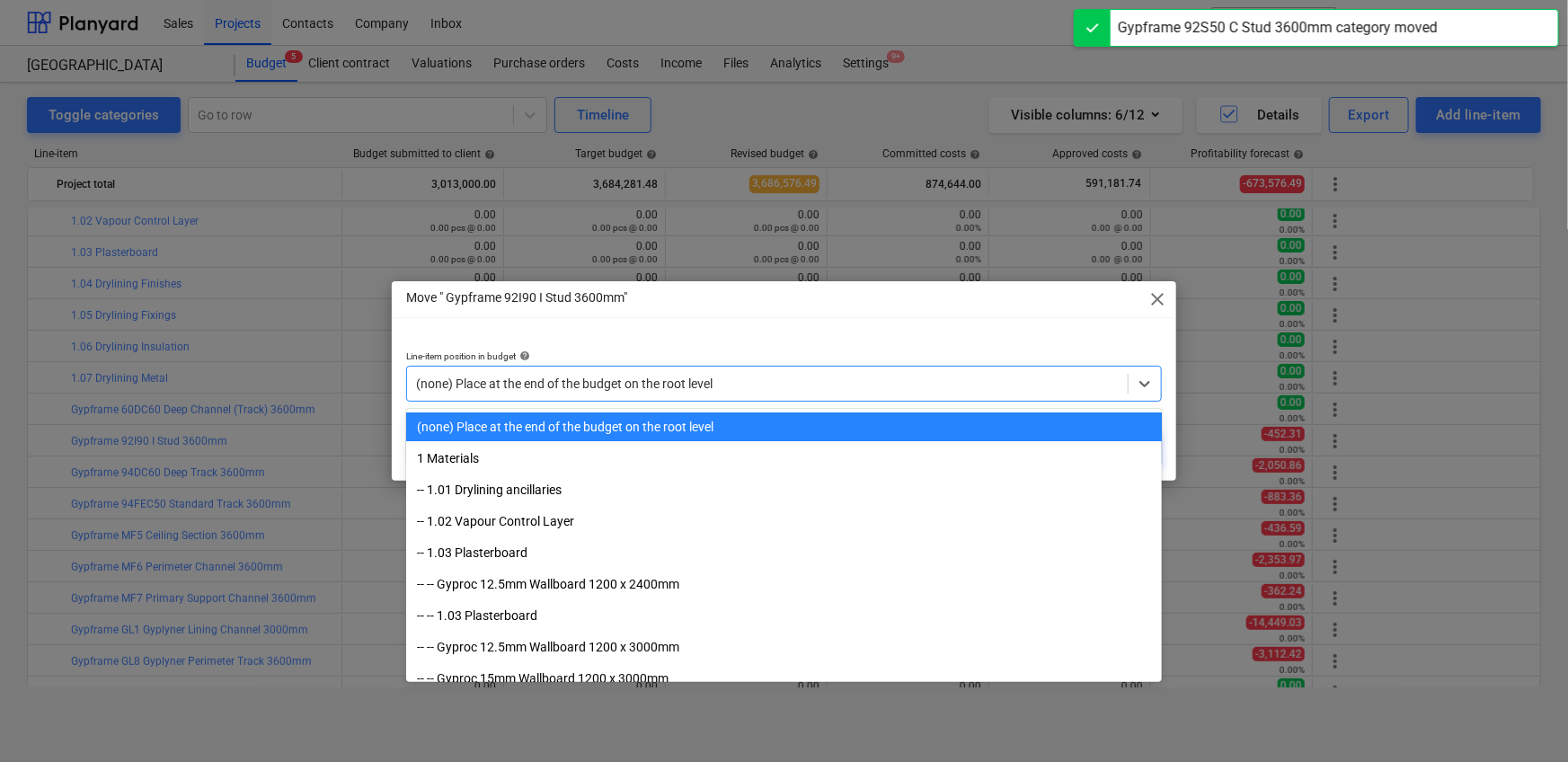
paste input "1.07"
type input "1.07"
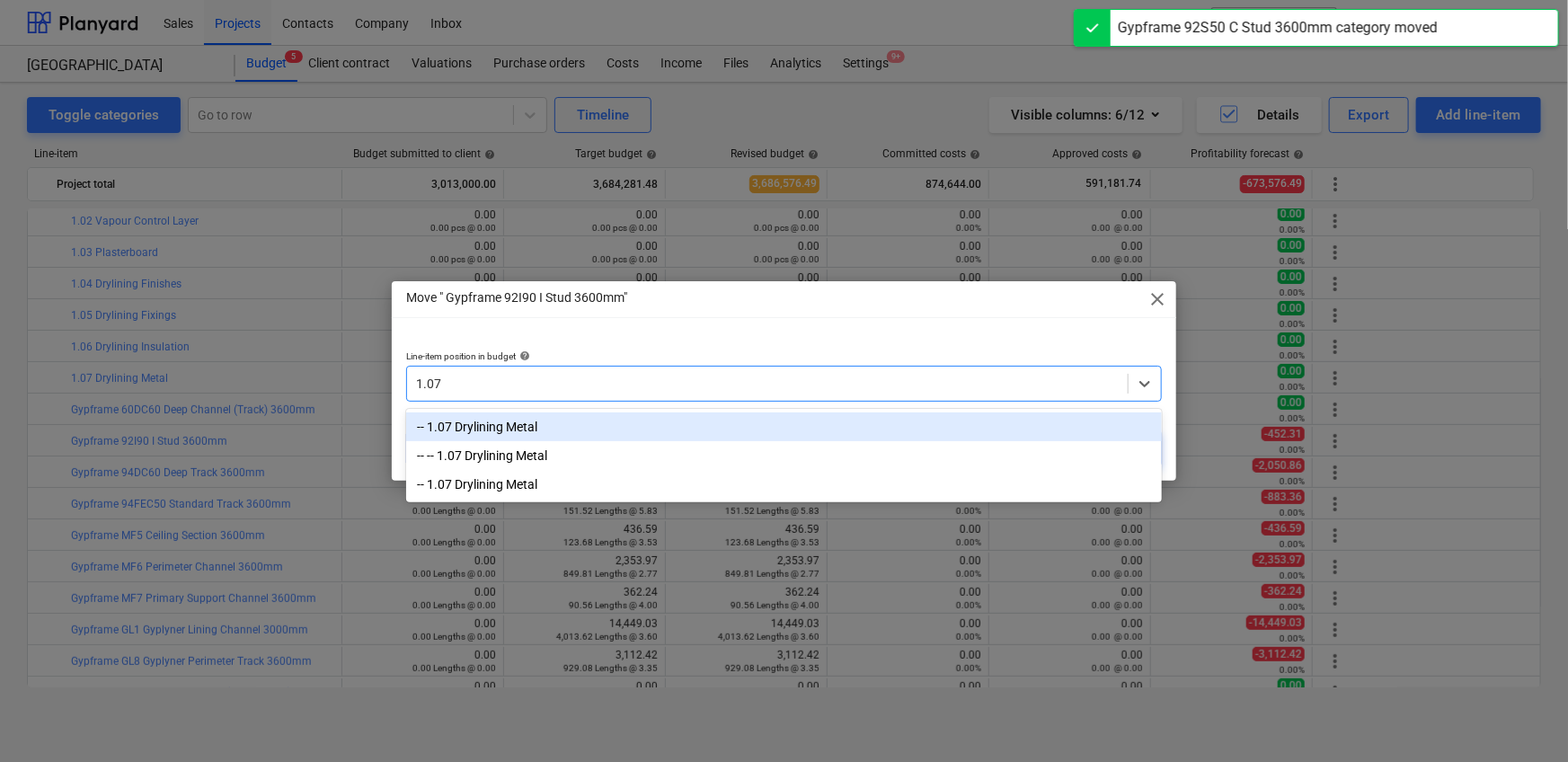
click at [601, 420] on div "-- 1.07 Drylining Metal" at bounding box center [784, 426] width 756 height 29
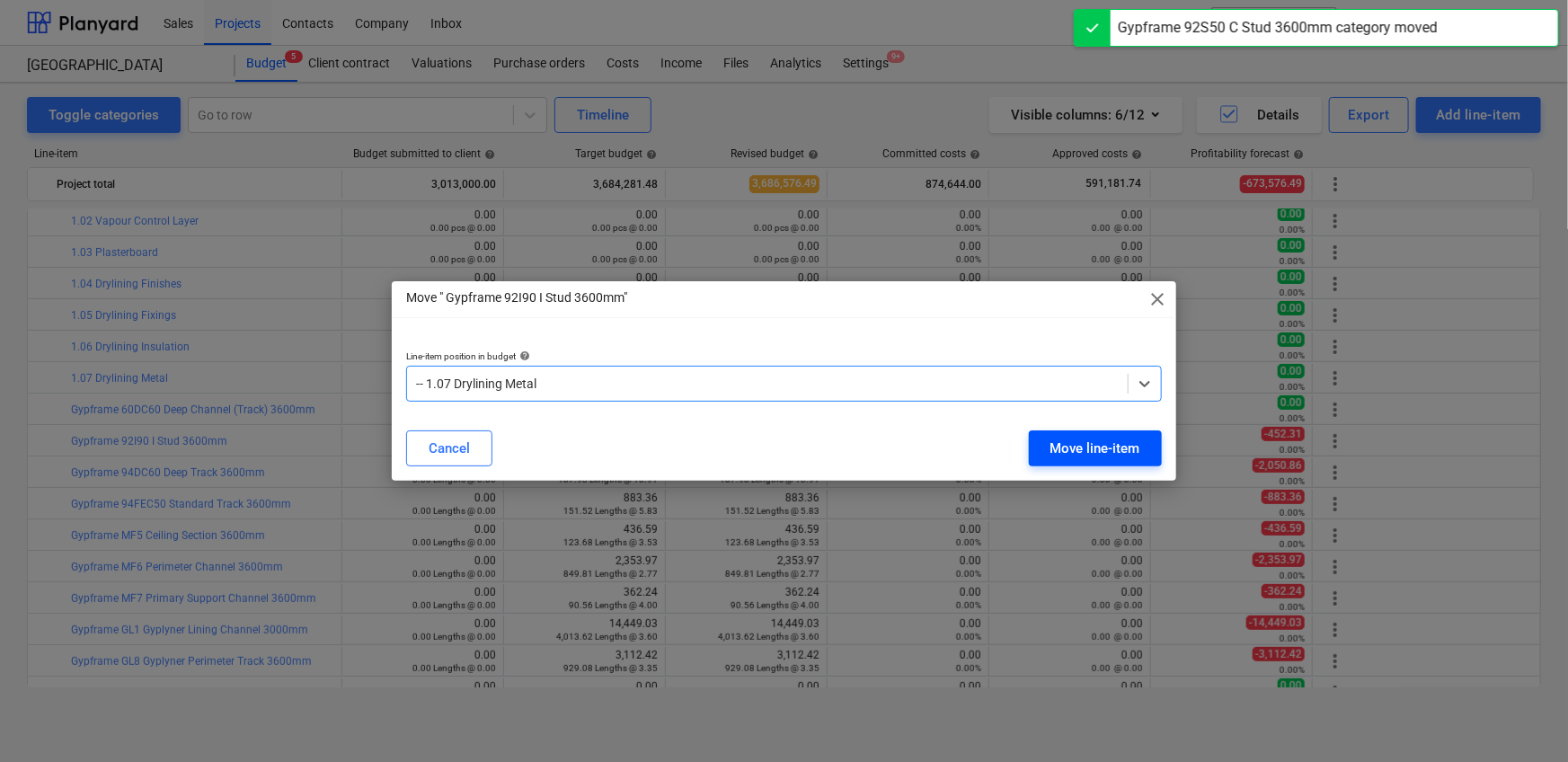
click at [1028, 442] on button "Move line-item" at bounding box center [1095, 448] width 133 height 36
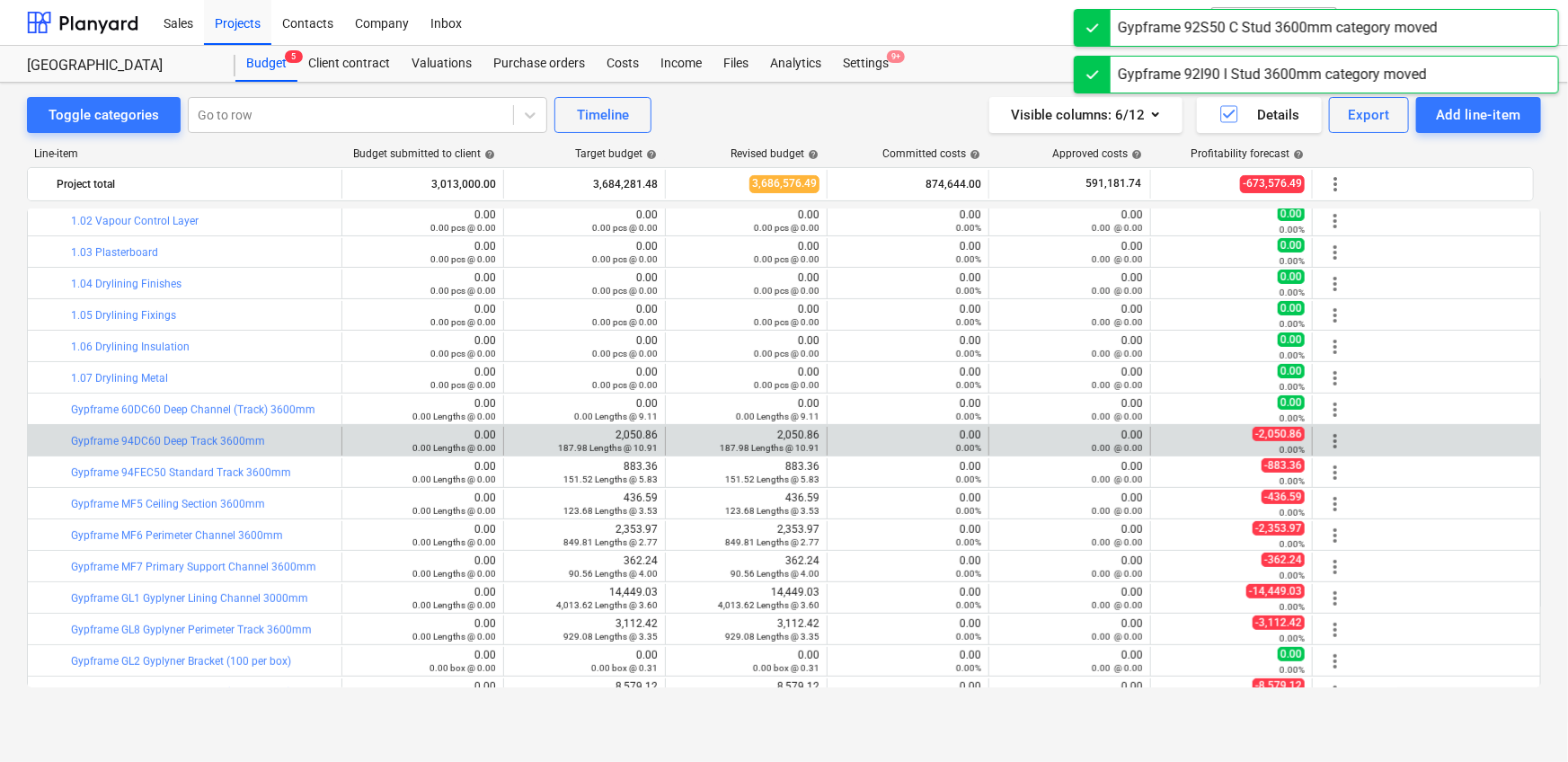
click at [1028, 443] on span "more_vert" at bounding box center [1335, 440] width 21 height 21
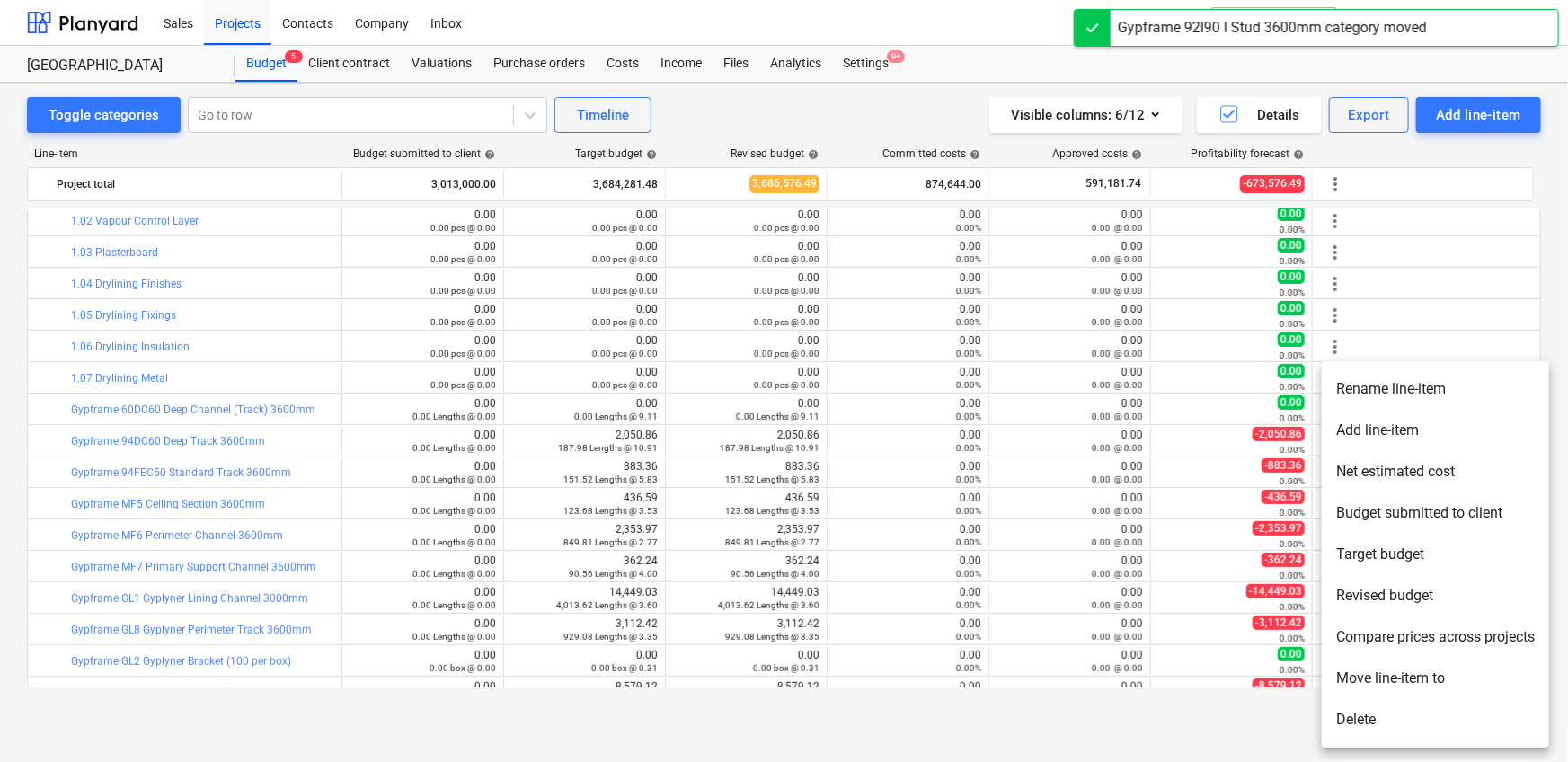
click at [1028, 476] on li "Move line-item to" at bounding box center [1435, 677] width 228 height 41
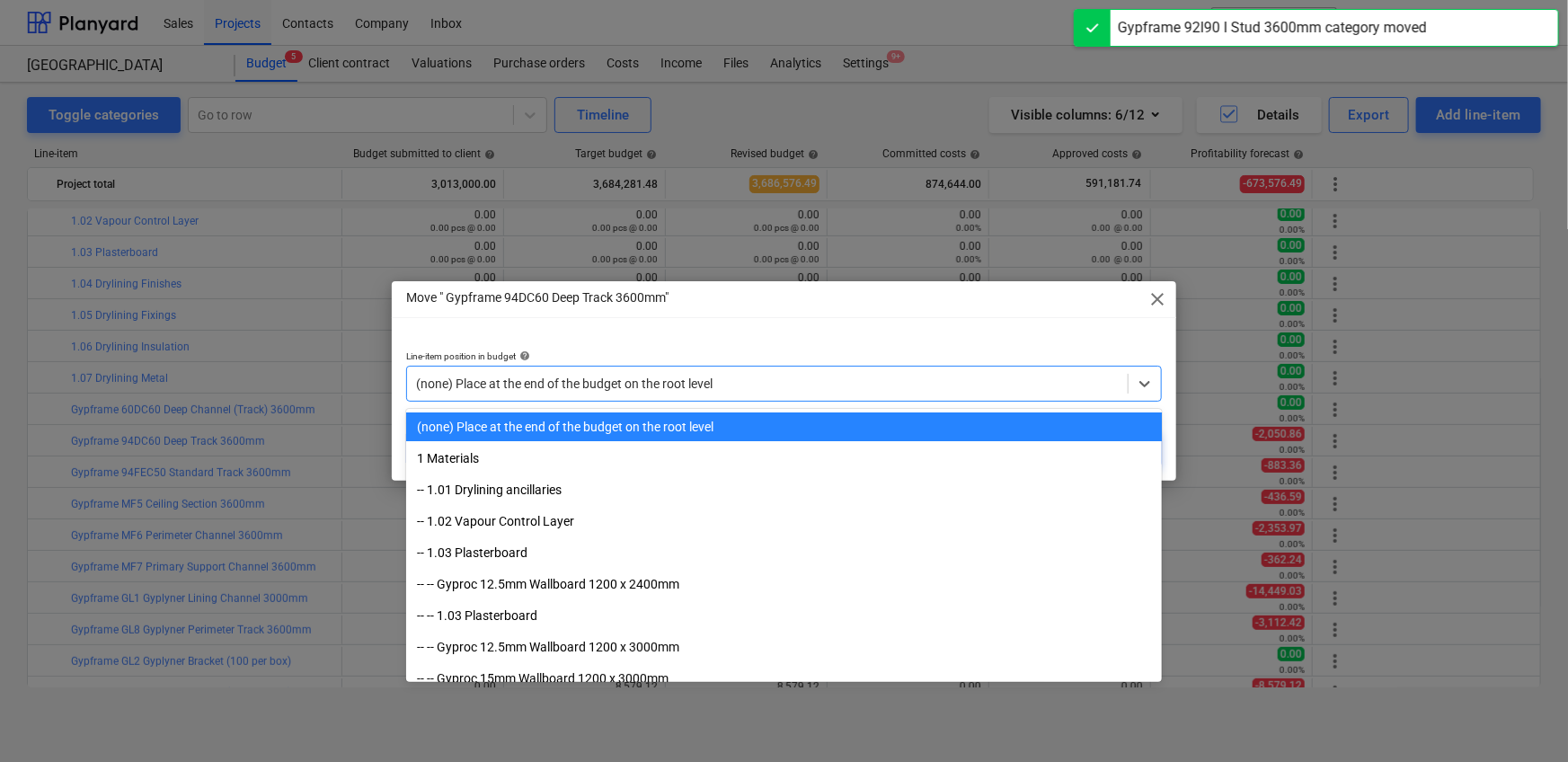
click at [772, 384] on div at bounding box center [767, 382] width 702 height 18
paste input "1.07"
type input "1.07"
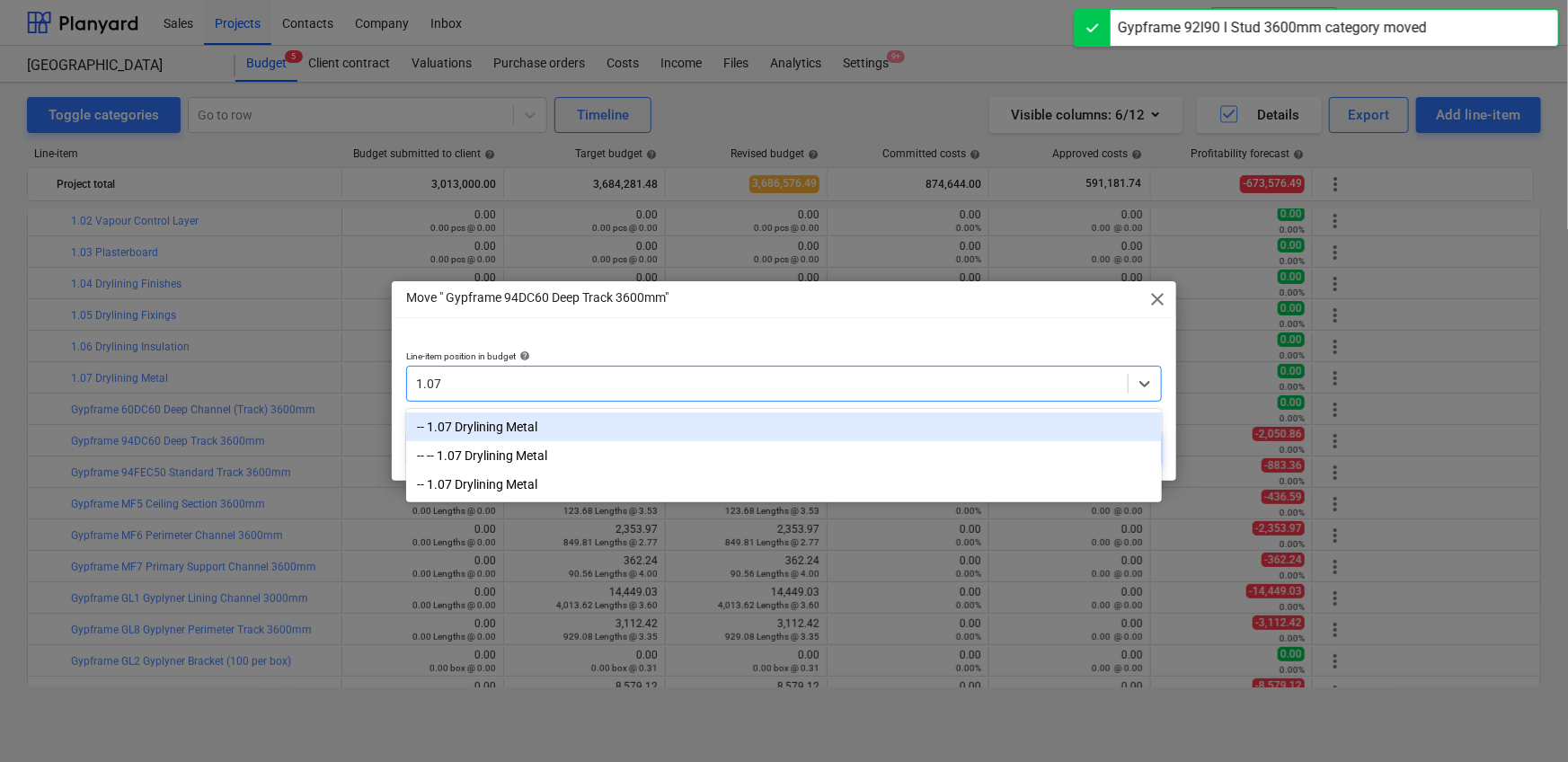
click at [735, 419] on div "-- 1.07 Drylining Metal" at bounding box center [784, 426] width 756 height 29
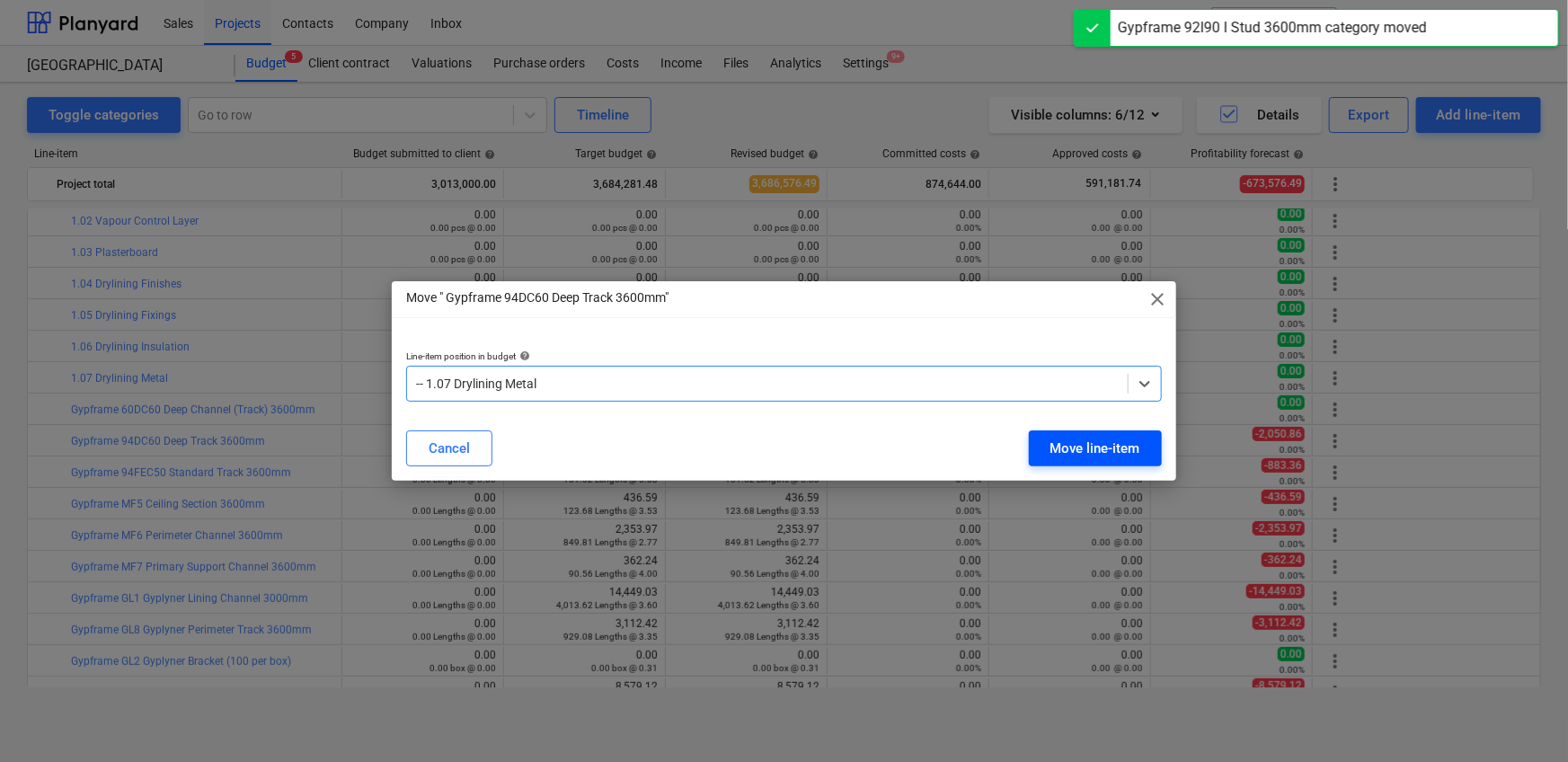
click at [1028, 442] on div "Move line-item" at bounding box center [1094, 448] width 89 height 23
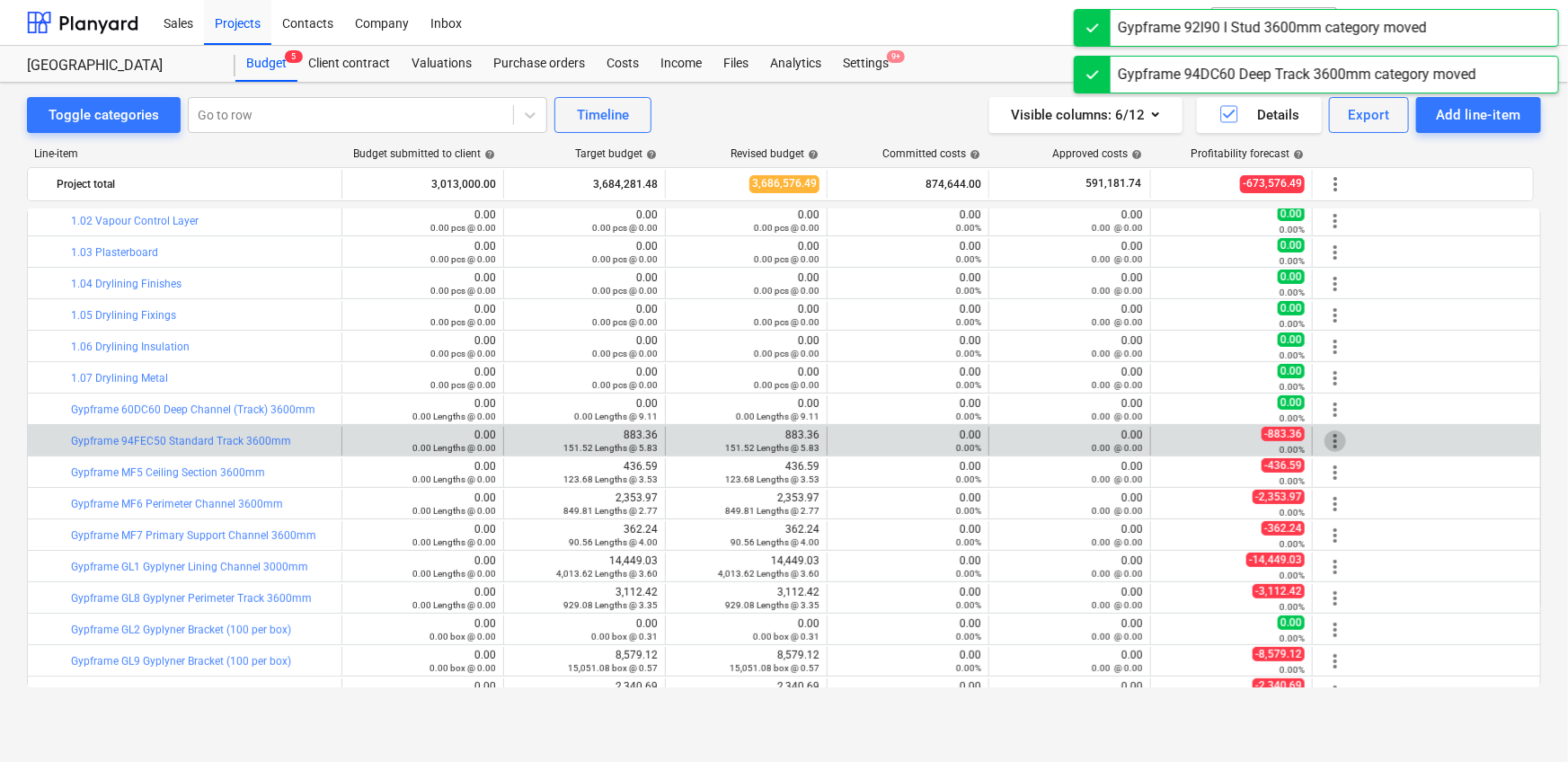
click at [1028, 440] on span "more_vert" at bounding box center [1335, 440] width 21 height 21
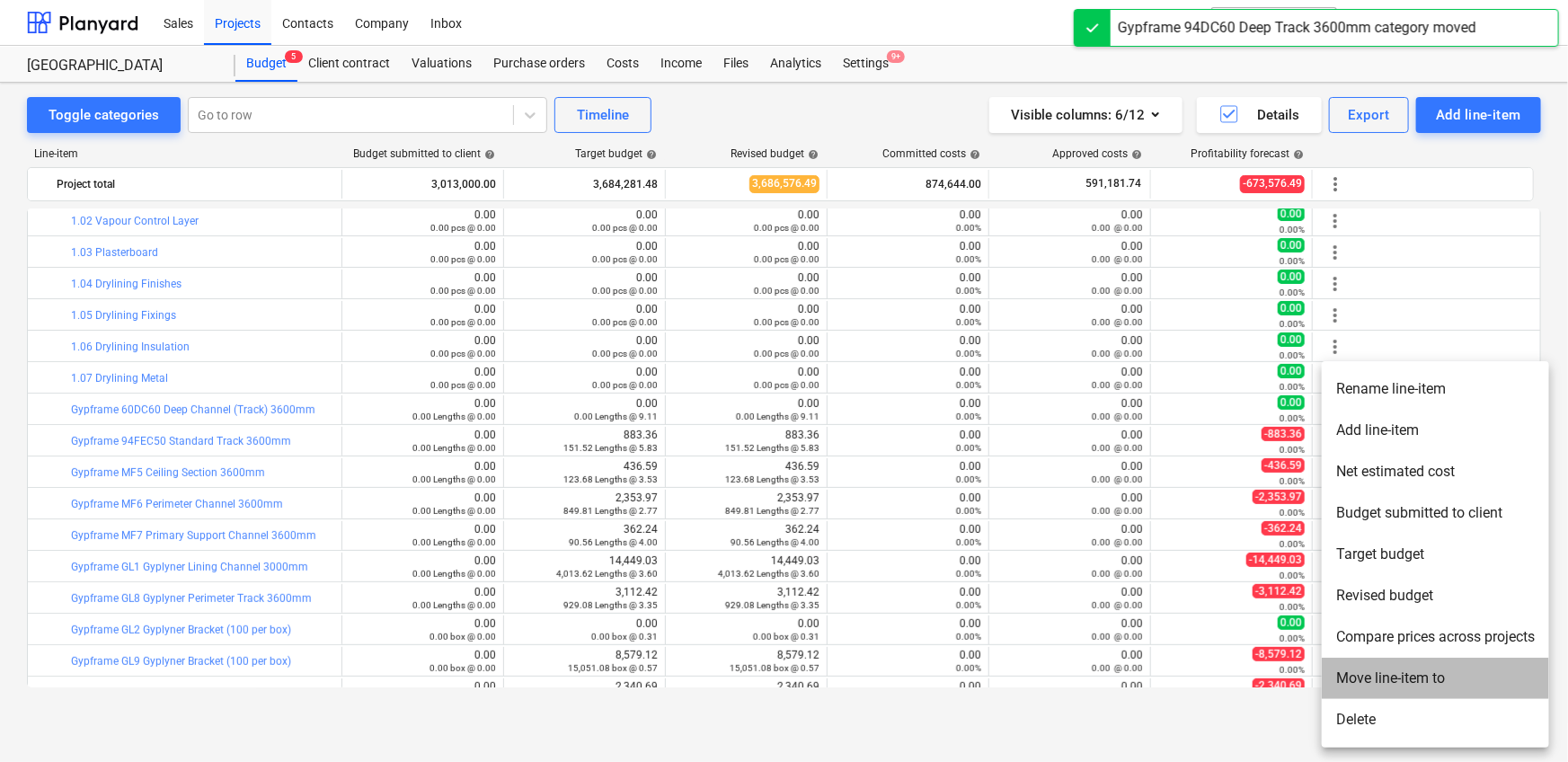
click at [1028, 476] on li "Move line-item to" at bounding box center [1435, 677] width 228 height 41
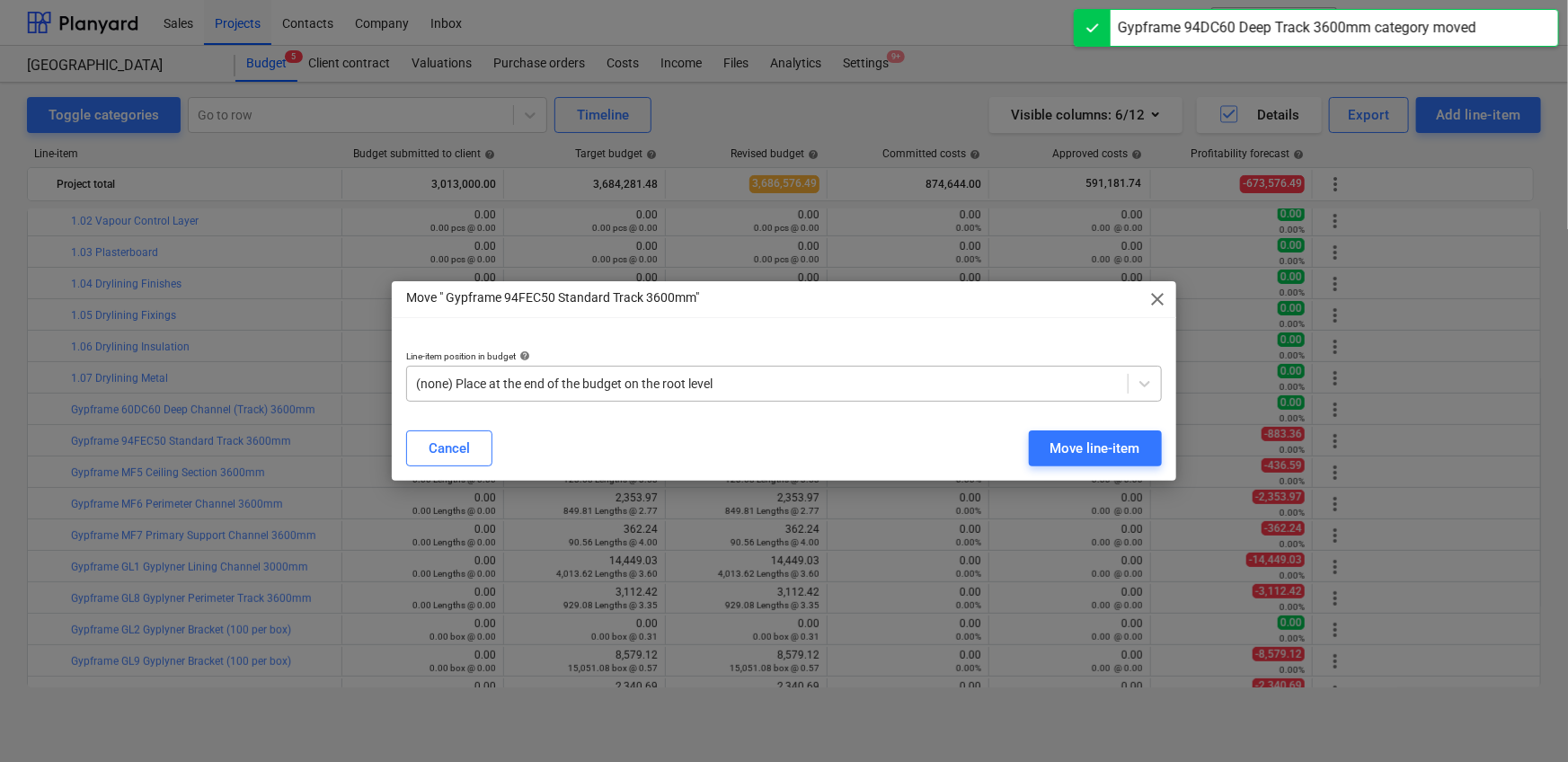
click at [543, 369] on div "(none) Place at the end of the budget on the root level" at bounding box center [784, 383] width 756 height 36
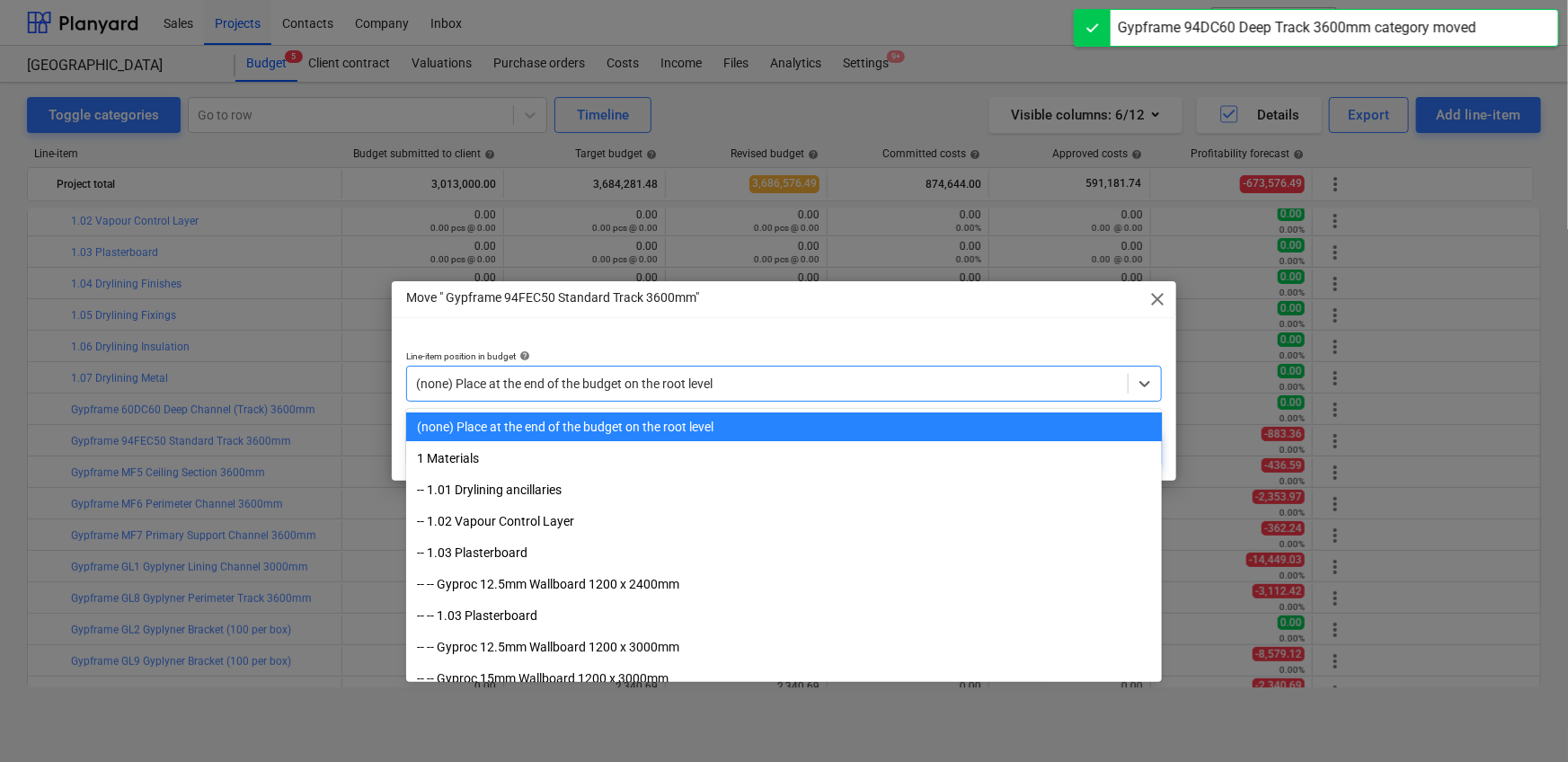
paste input "1.07"
type input "1.07"
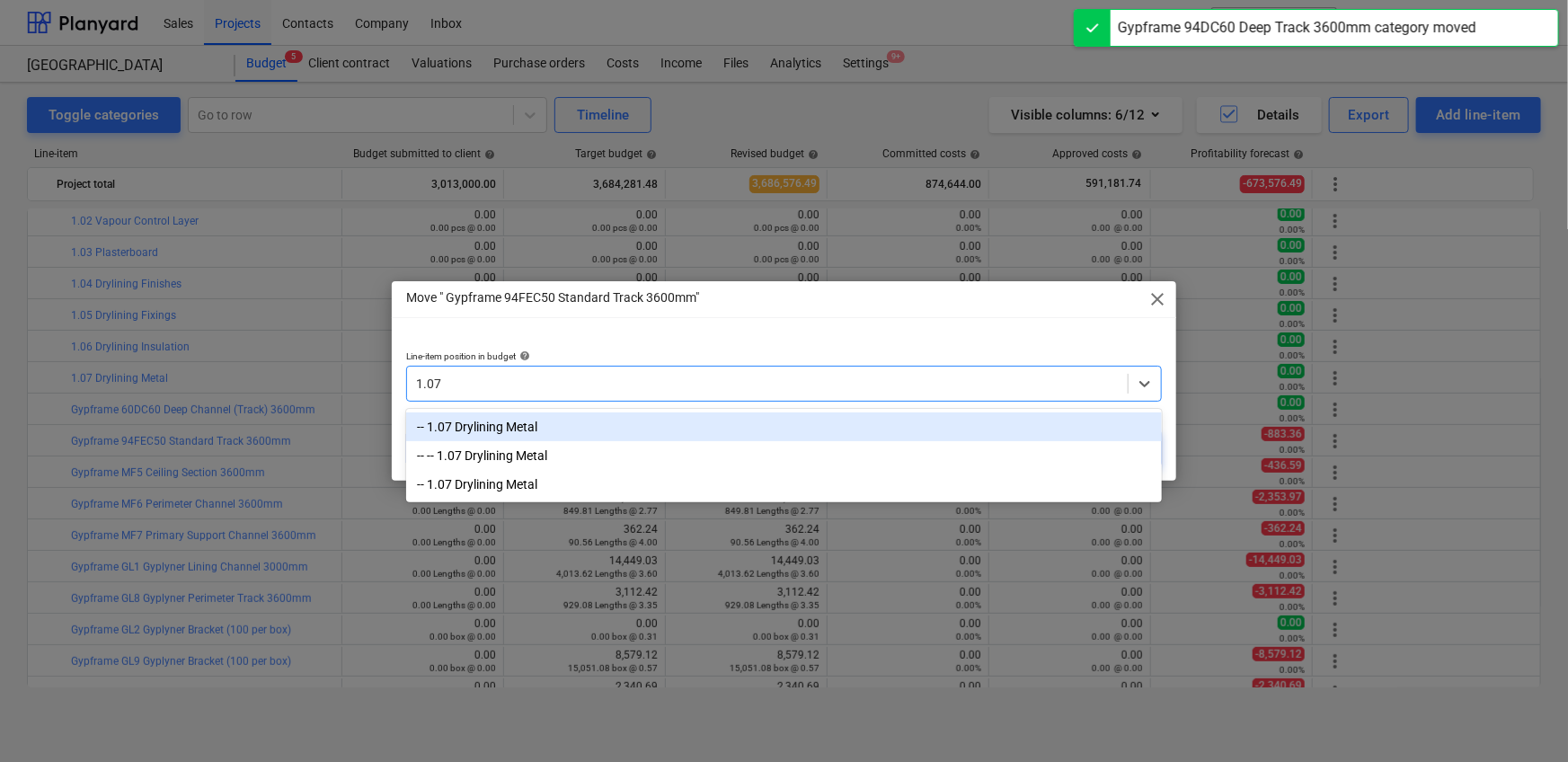
click at [560, 428] on div "-- 1.07 Drylining Metal" at bounding box center [784, 426] width 756 height 29
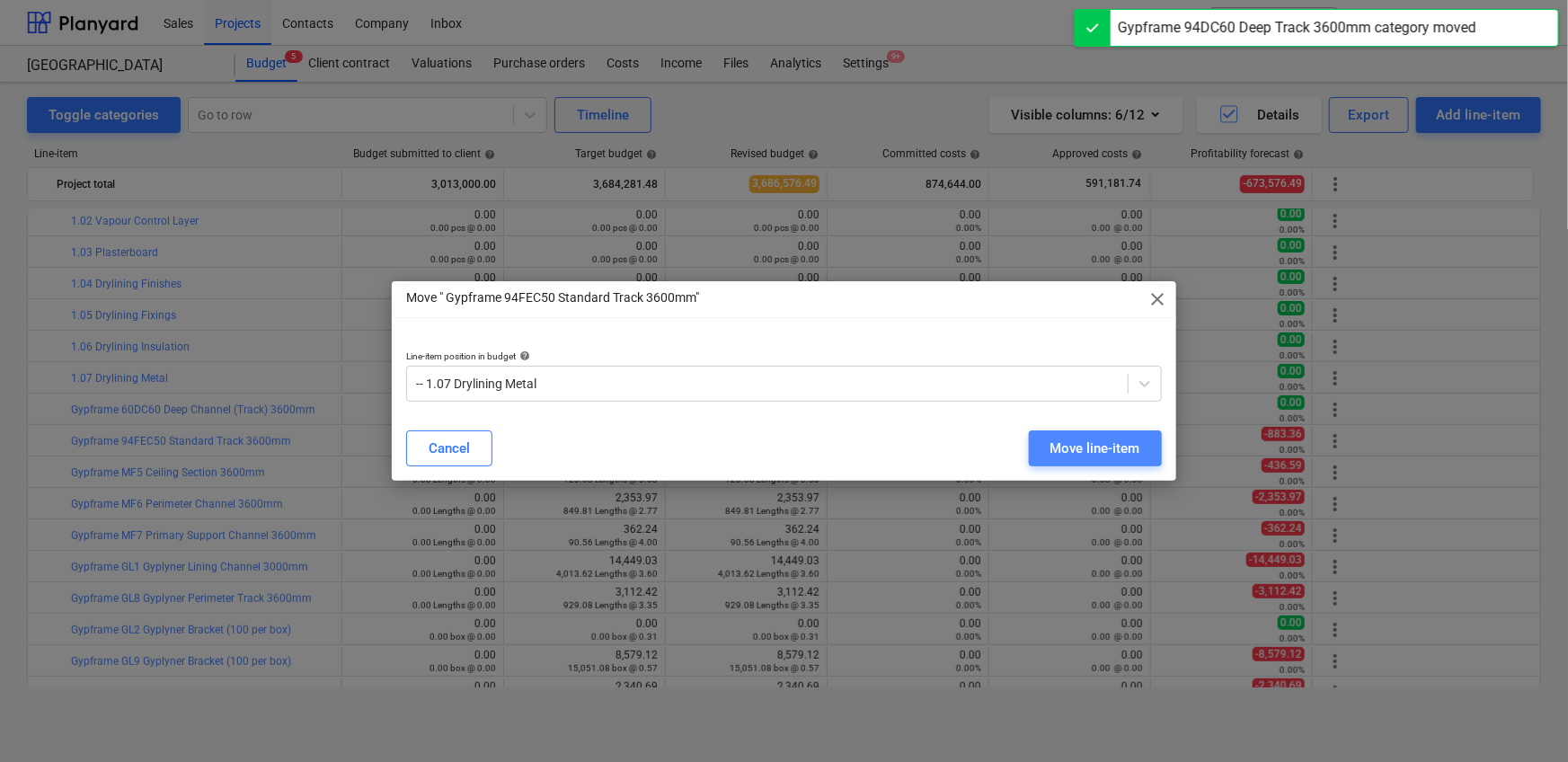
click at [1028, 443] on div "Move line-item" at bounding box center [1094, 448] width 89 height 23
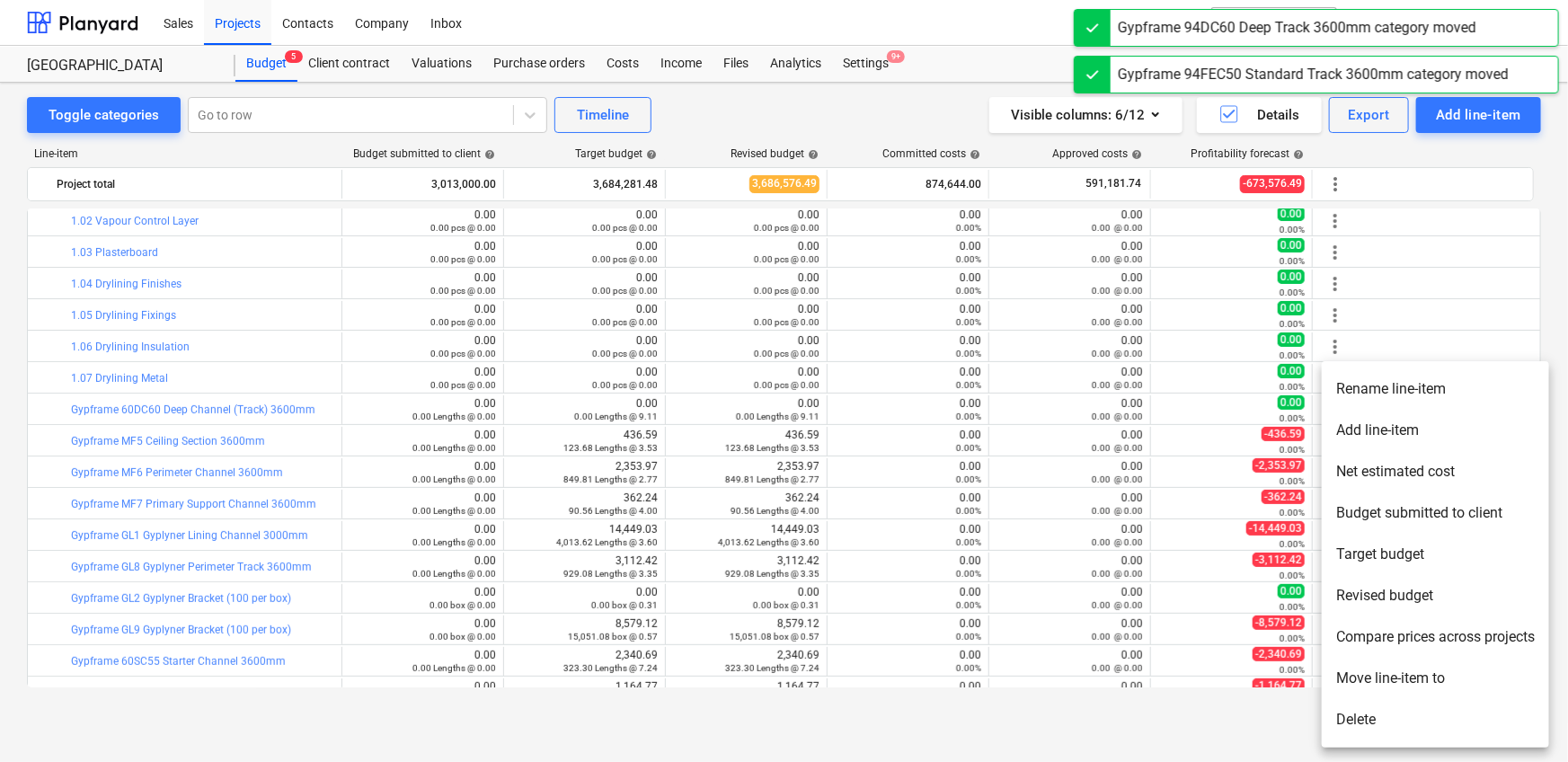
drag, startPoint x: 1364, startPoint y: 678, endPoint x: 1335, endPoint y: 659, distance: 34.7
click at [1028, 476] on li "Move line-item to" at bounding box center [1435, 677] width 228 height 41
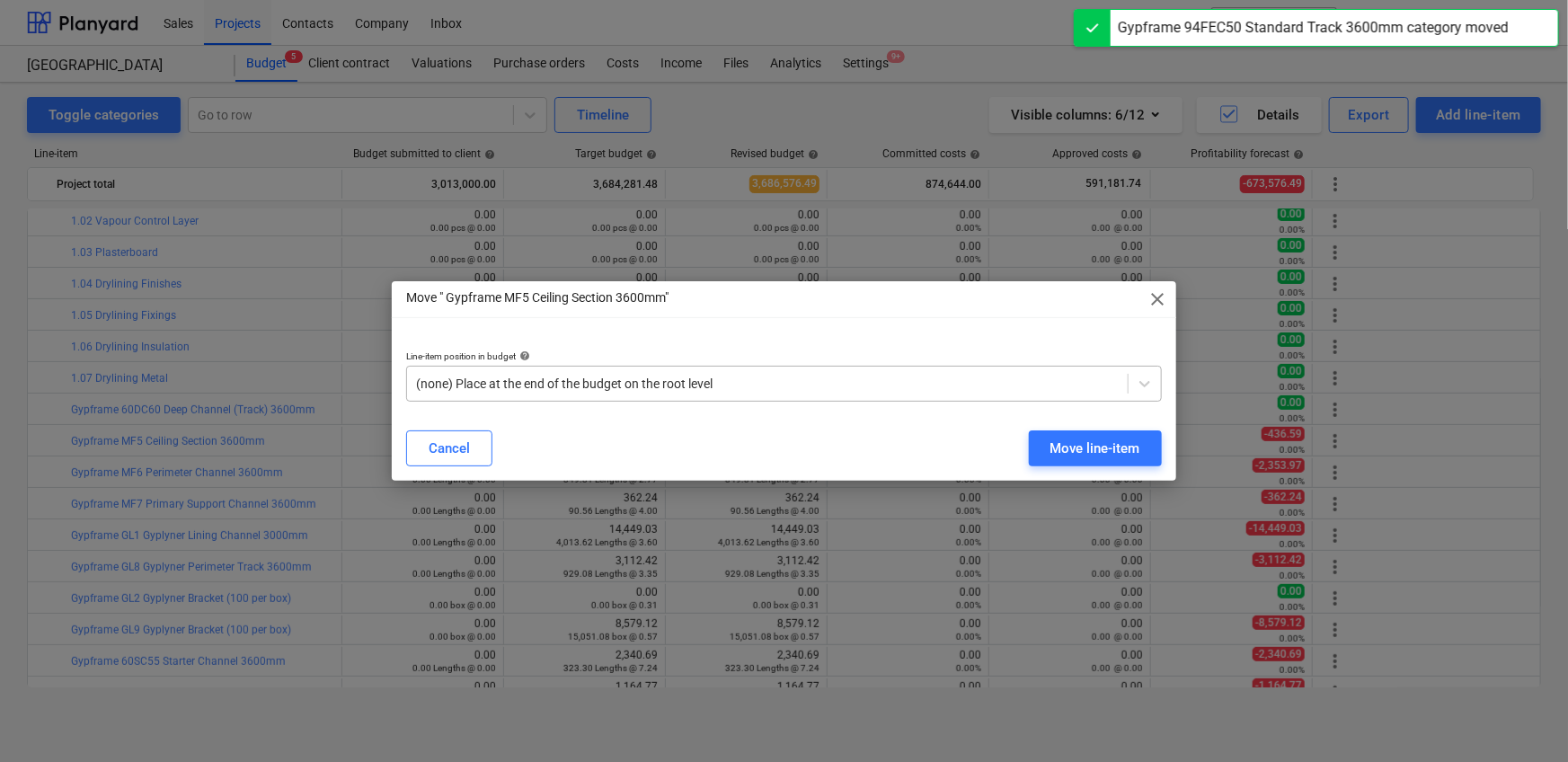
click at [790, 391] on div at bounding box center [767, 382] width 702 height 18
paste input "1.07"
type input "1.07"
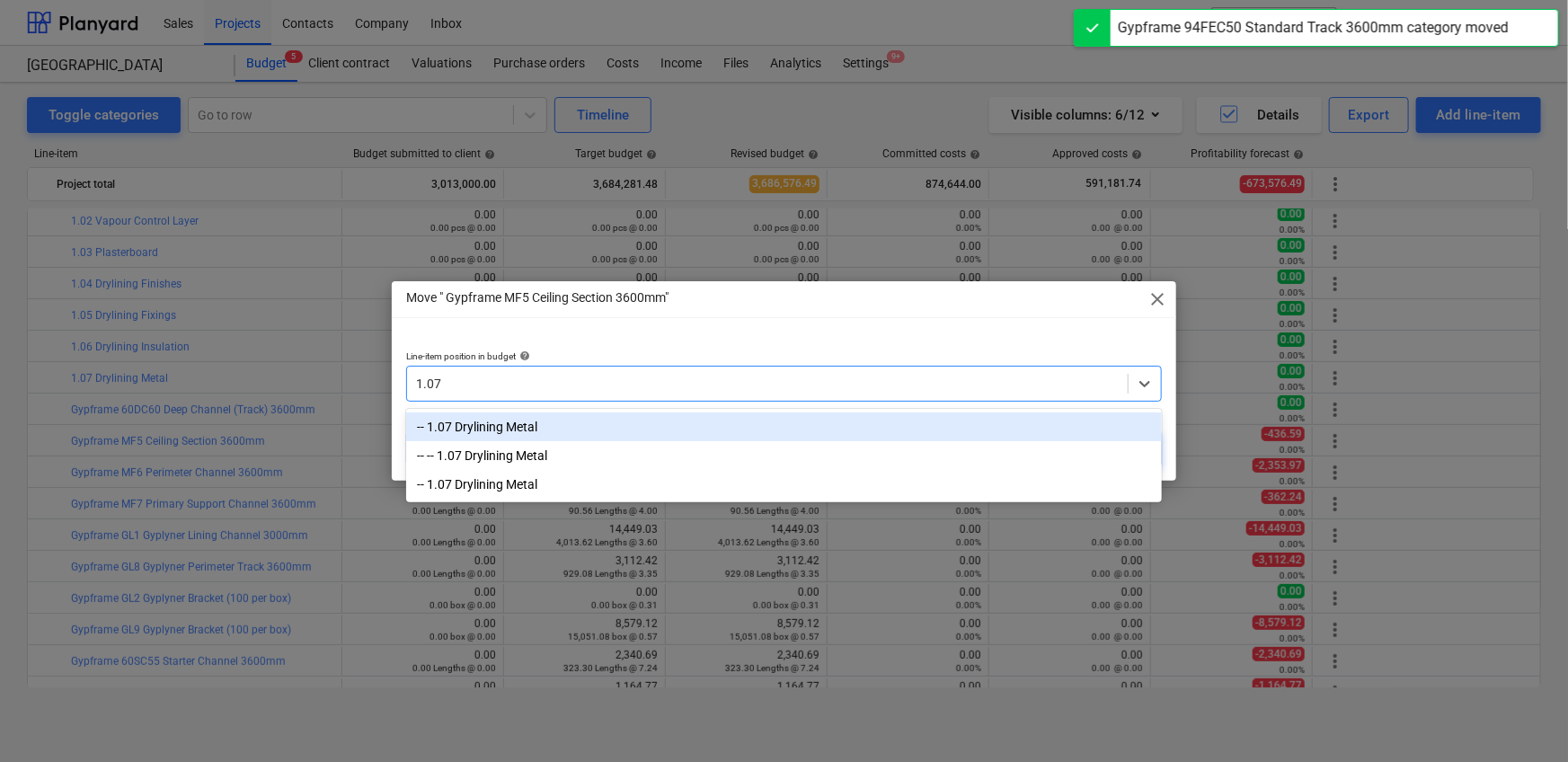
click at [693, 419] on div "-- 1.07 Drylining Metal" at bounding box center [784, 426] width 756 height 29
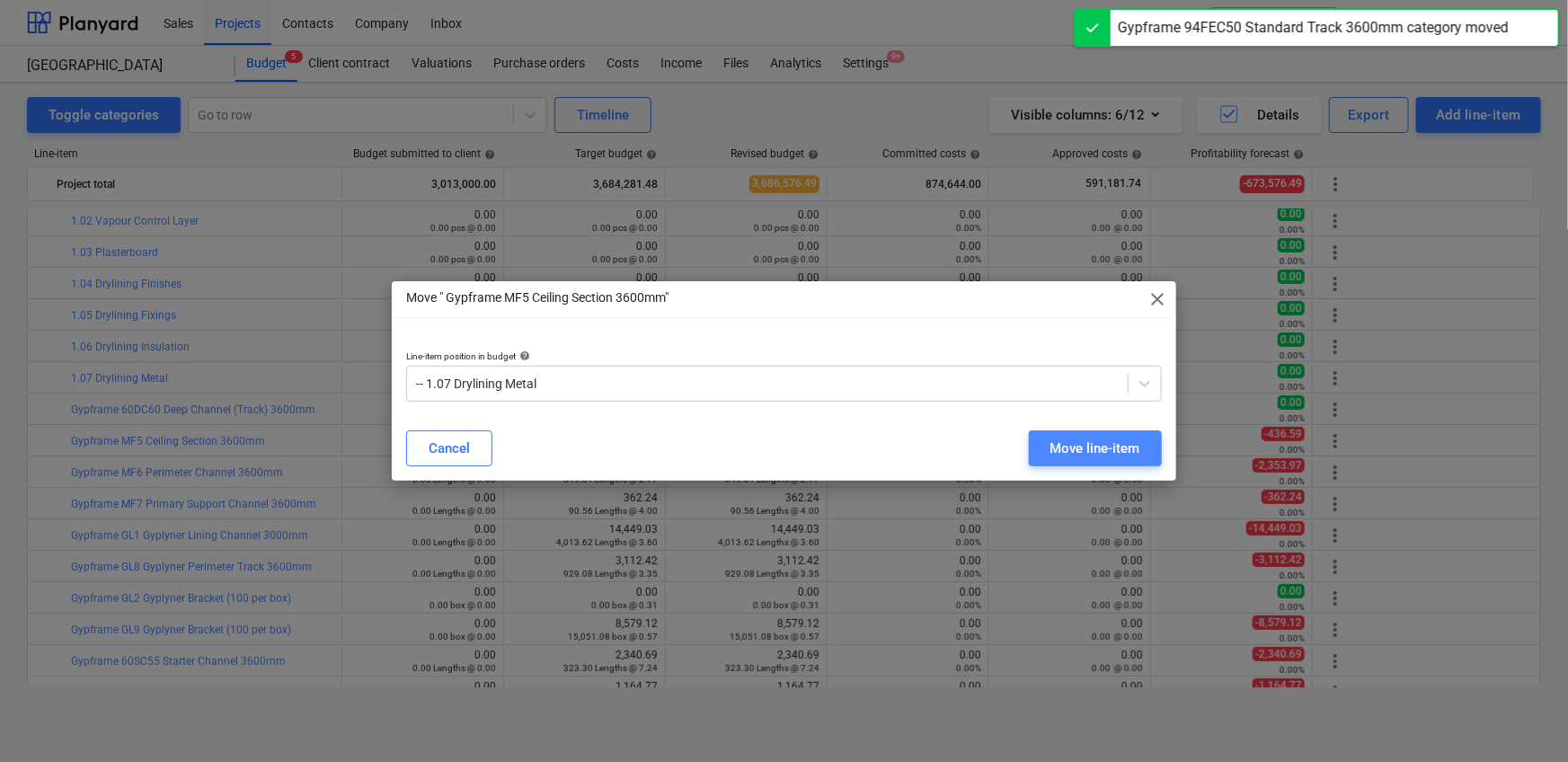
click at [1028, 442] on button "Move line-item" at bounding box center [1095, 448] width 133 height 36
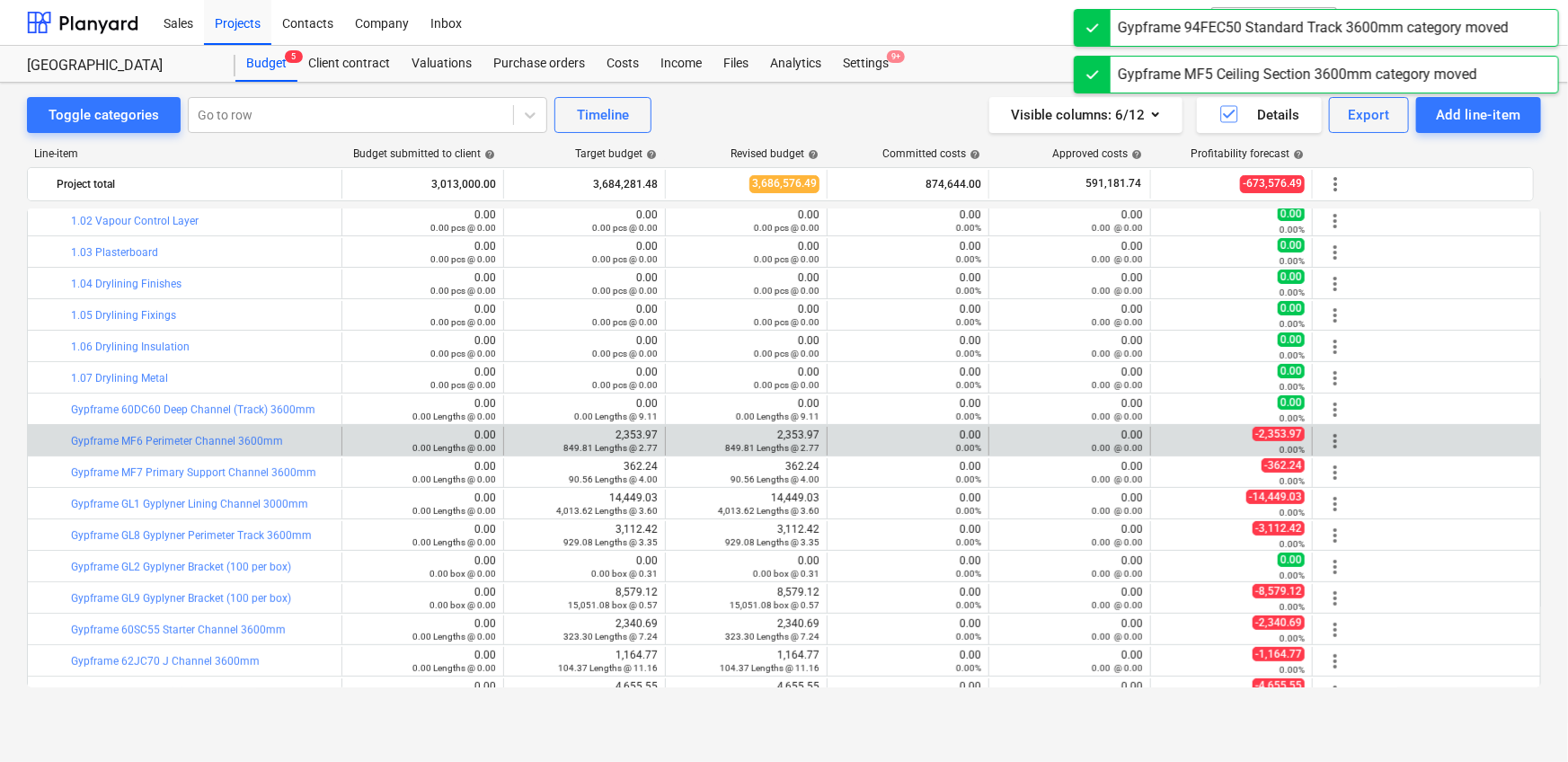
click at [1028, 438] on span "more_vert" at bounding box center [1335, 440] width 21 height 21
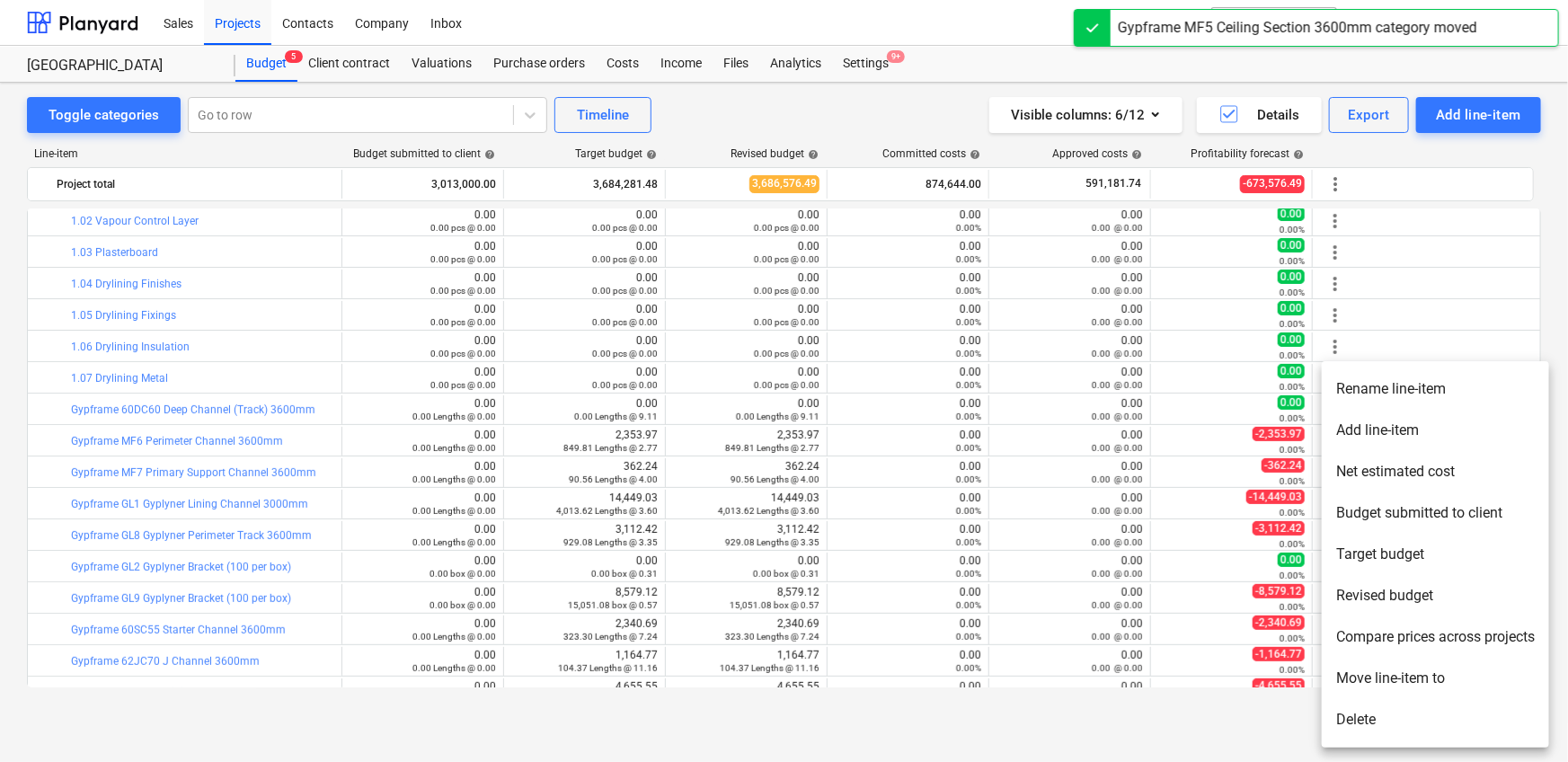
click at [1028, 476] on li "Move line-item to" at bounding box center [1435, 677] width 228 height 41
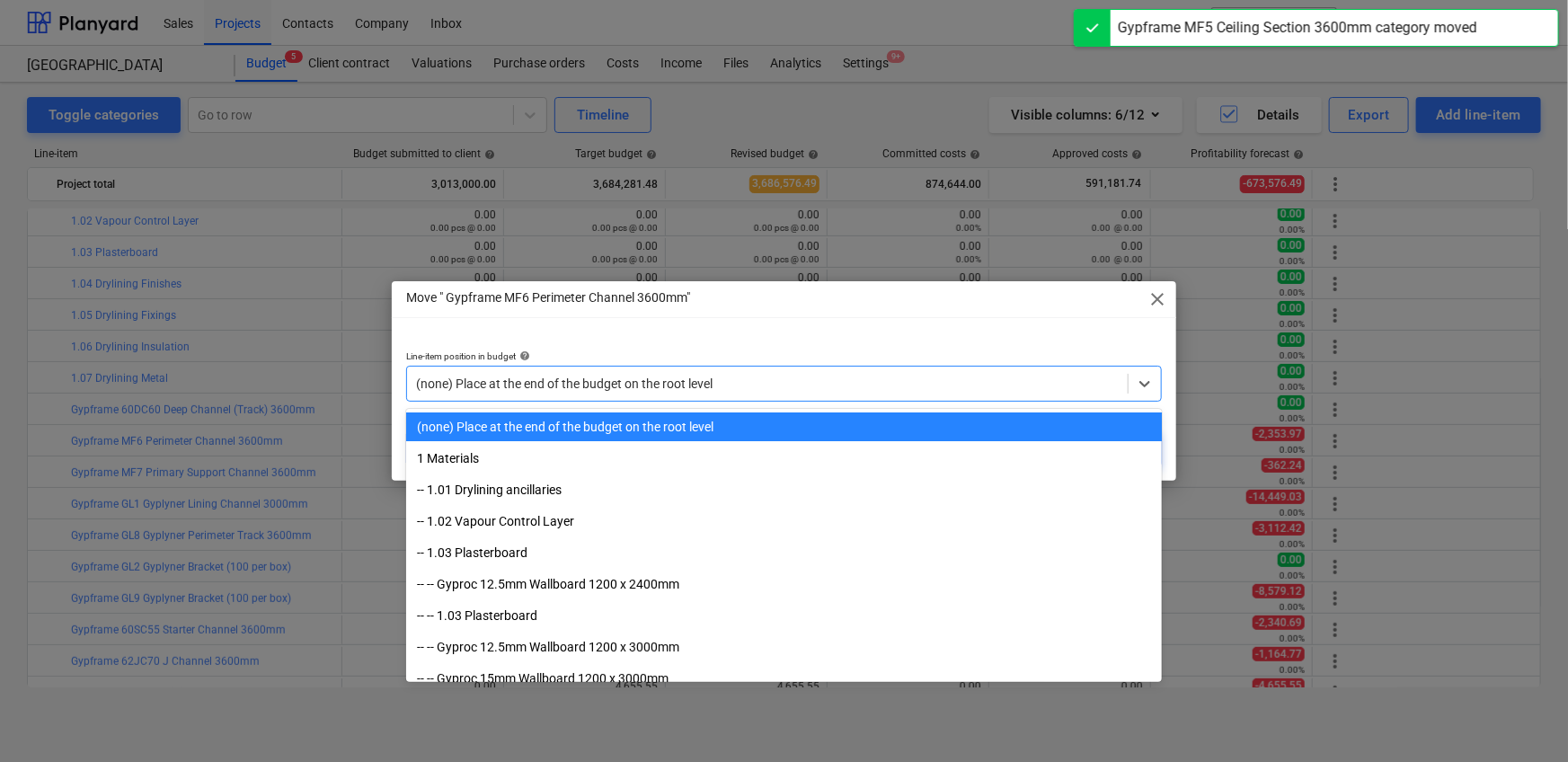
click at [914, 386] on div at bounding box center [767, 382] width 702 height 18
paste input "1.07"
type input "1.07"
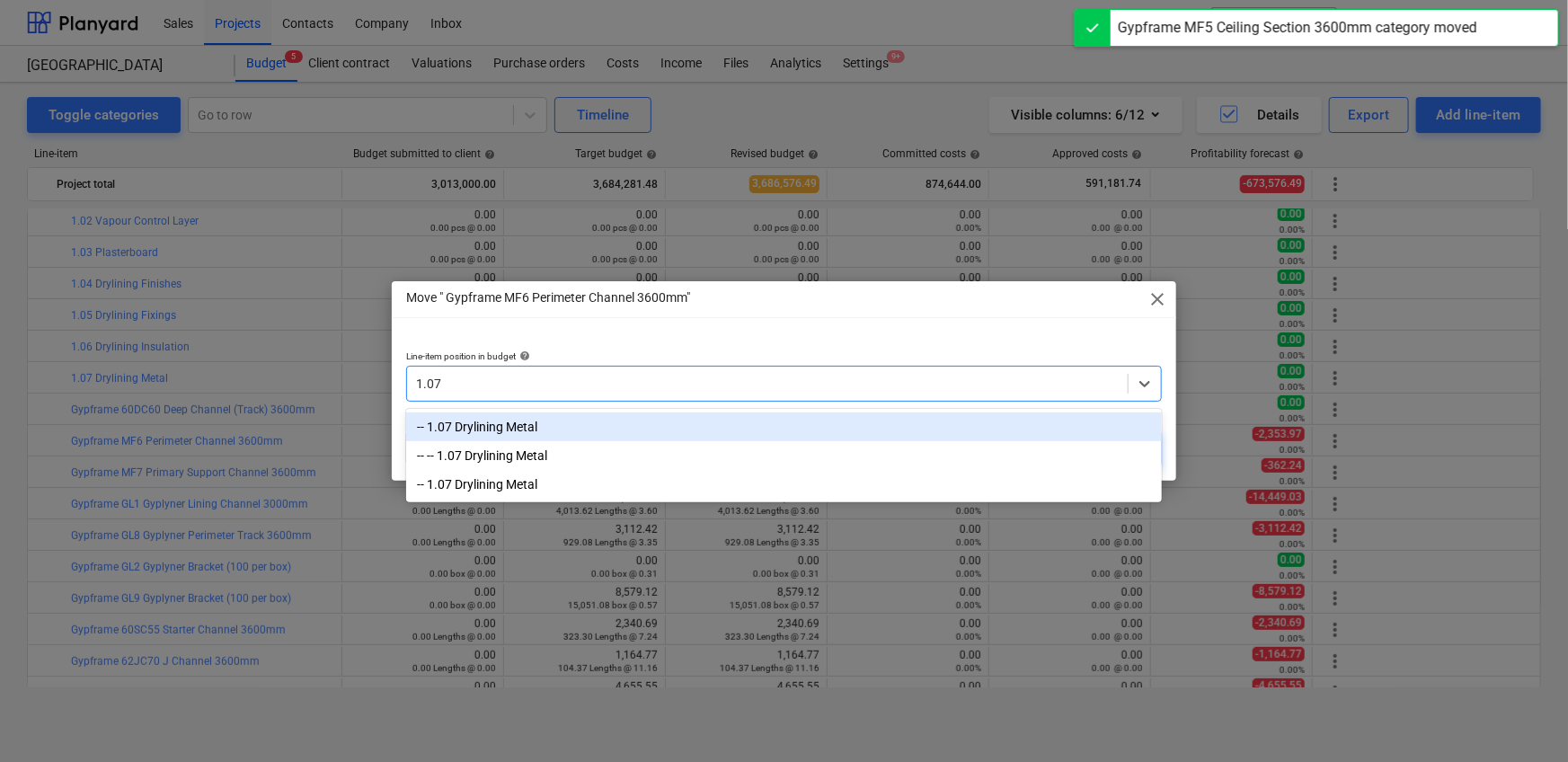
click at [884, 415] on div "-- 1.07 Drylining Metal" at bounding box center [784, 426] width 756 height 29
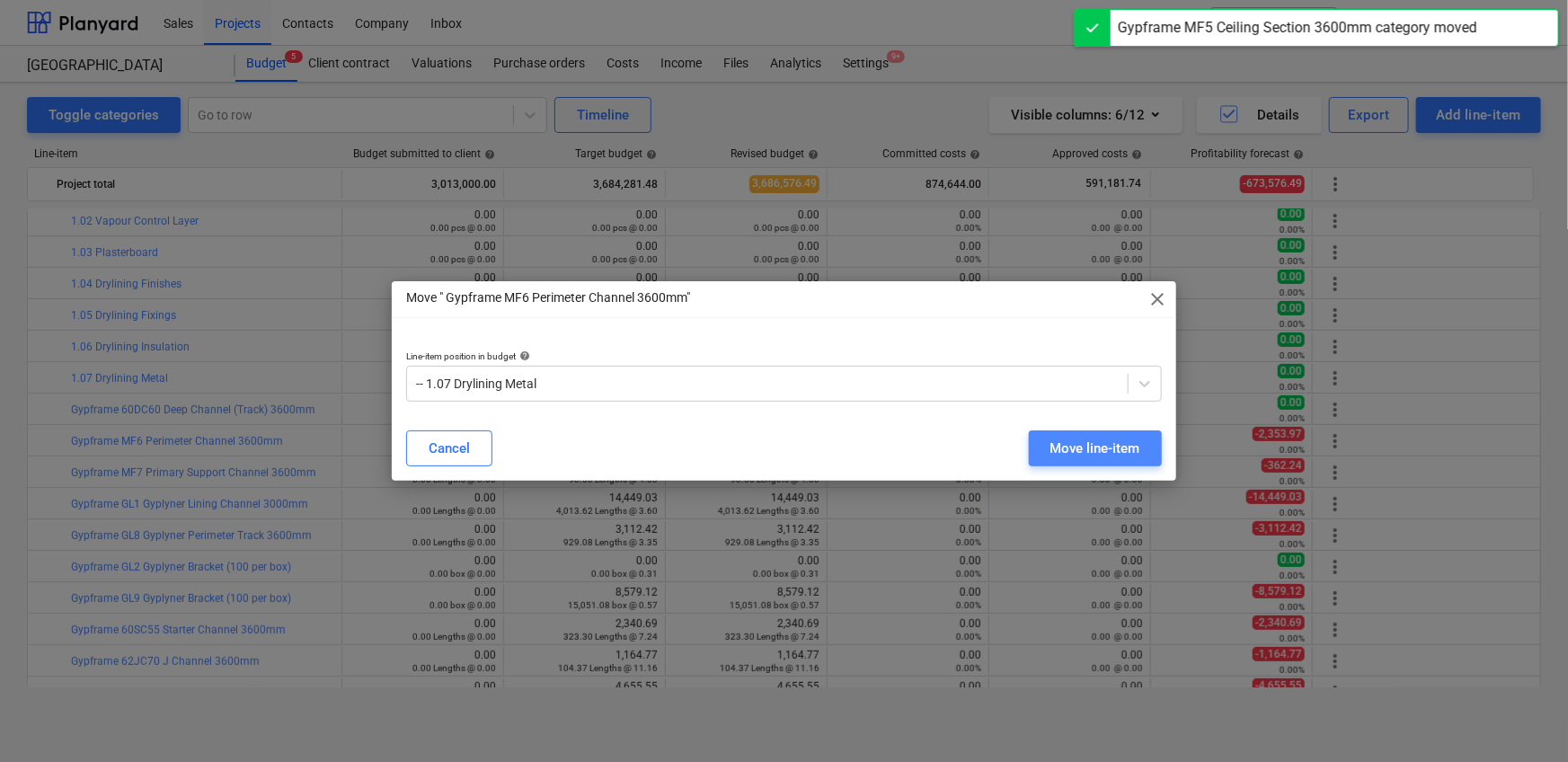
click at [1028, 439] on div "Move line-item" at bounding box center [1094, 448] width 89 height 23
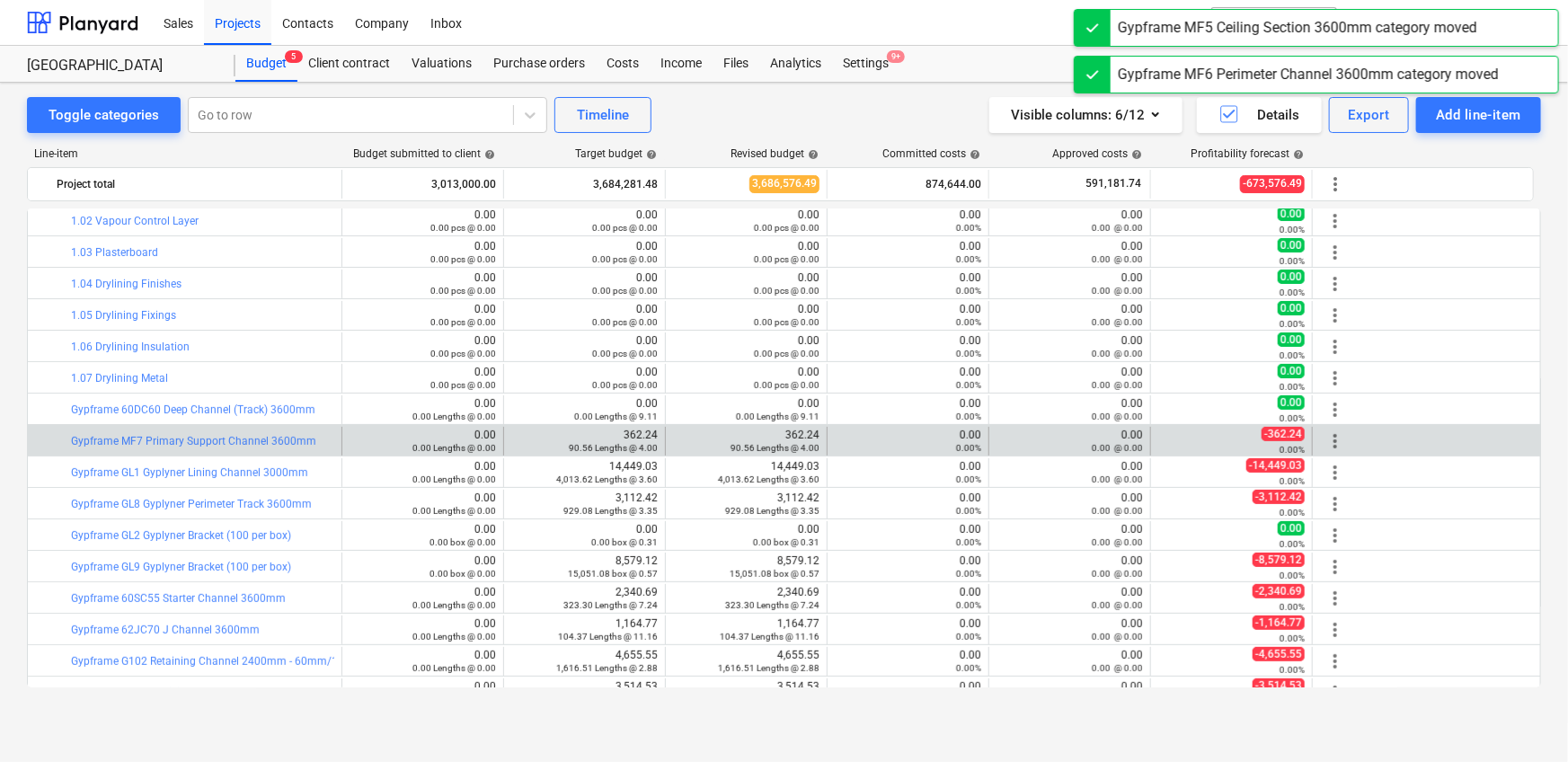
click at [1028, 431] on div "more_vert" at bounding box center [1335, 440] width 30 height 29
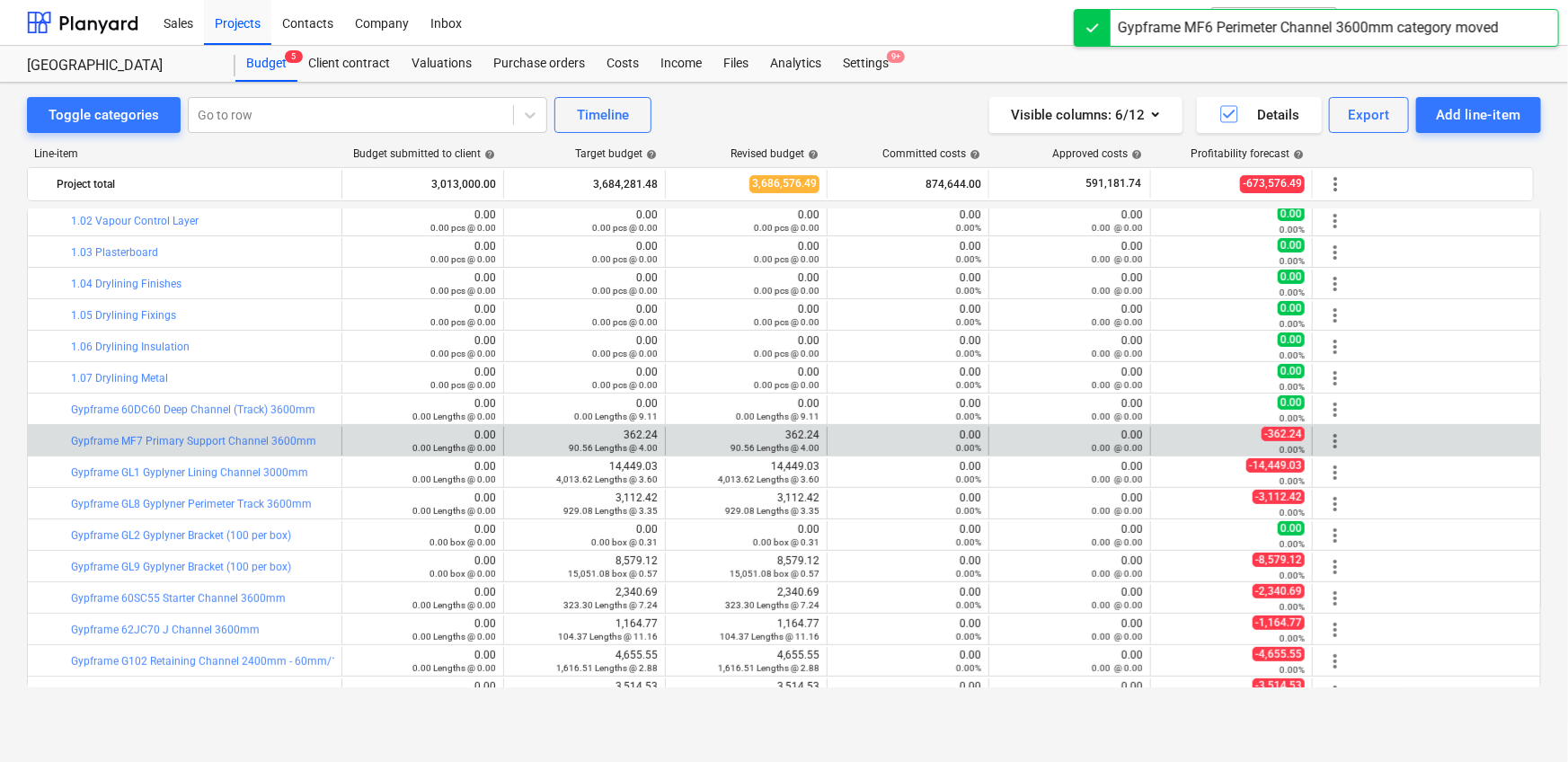
click at [1028, 435] on span "more_vert" at bounding box center [1335, 440] width 21 height 21
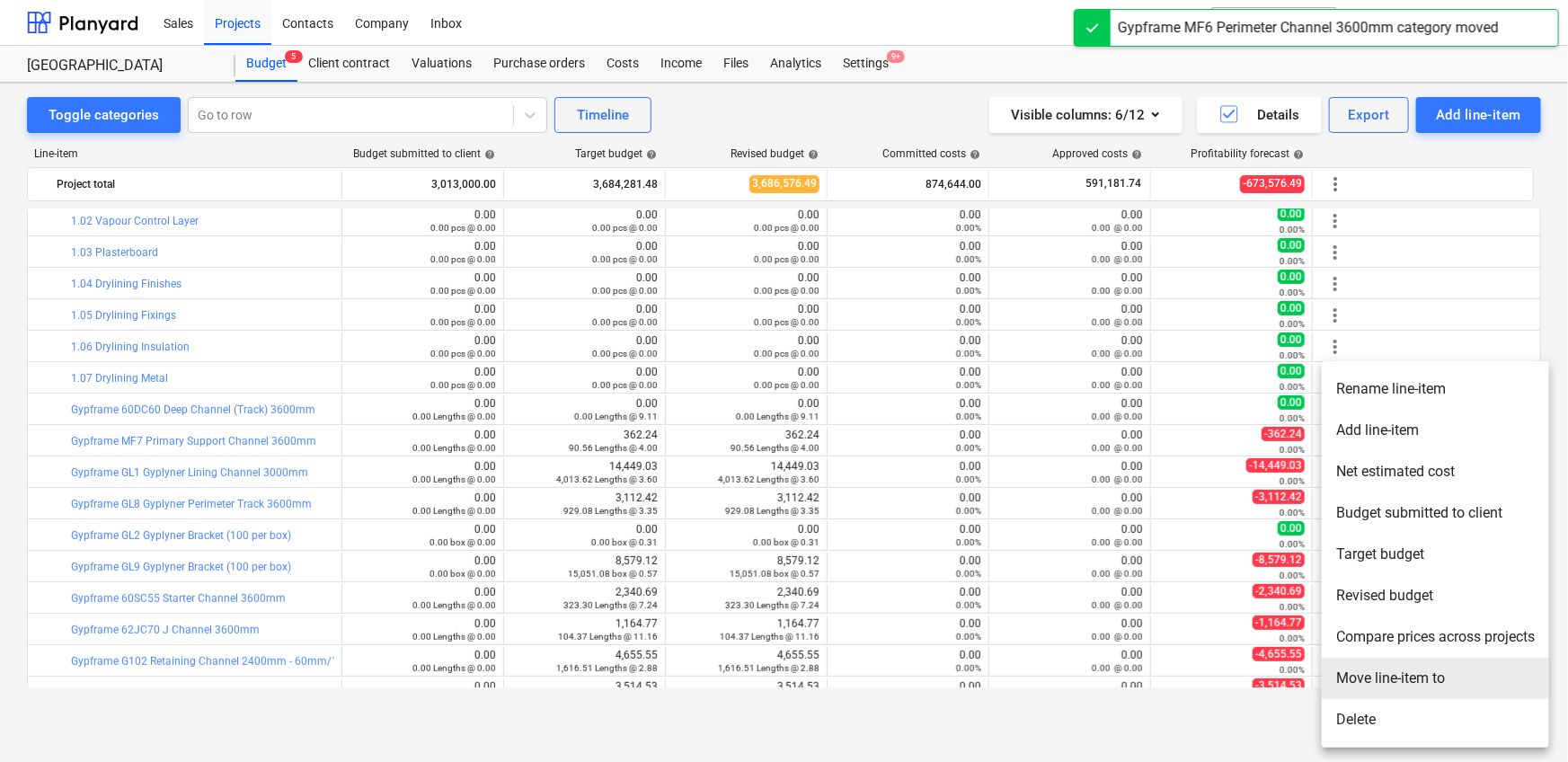
click at [1028, 476] on li "Move line-item to" at bounding box center [1435, 677] width 228 height 41
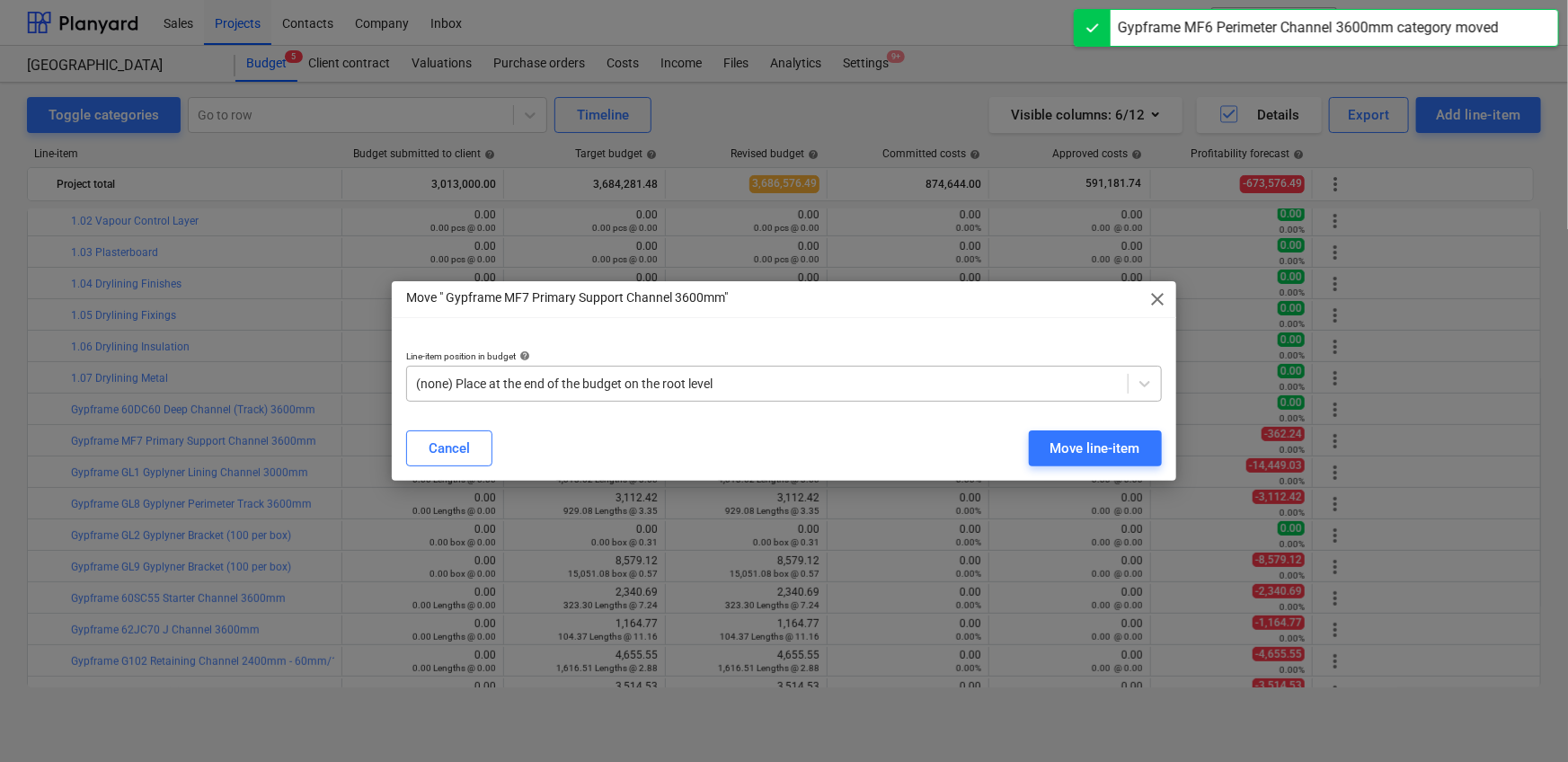
click at [867, 381] on div at bounding box center [767, 382] width 702 height 18
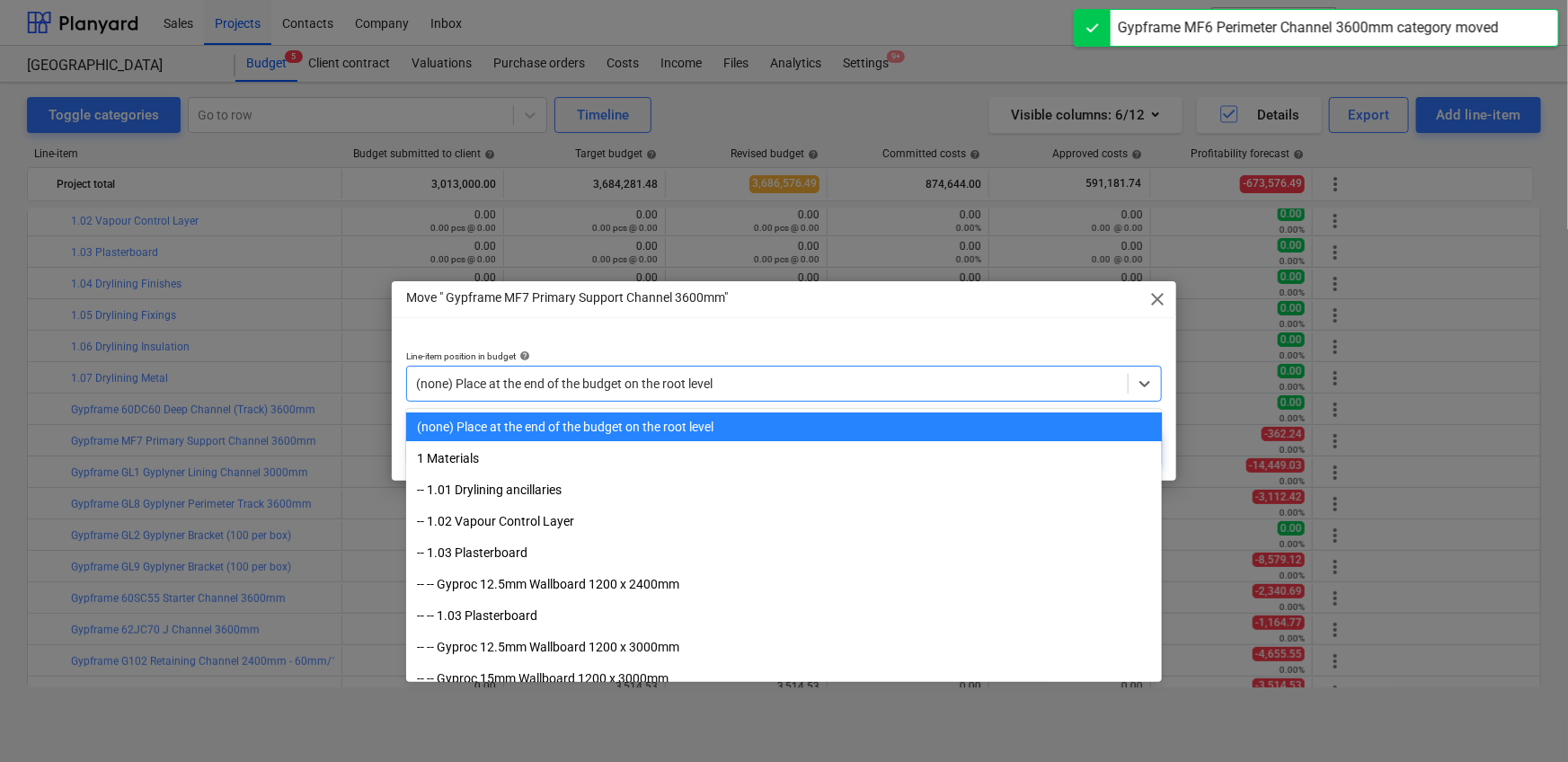
paste input "1.07"
type input "1.07"
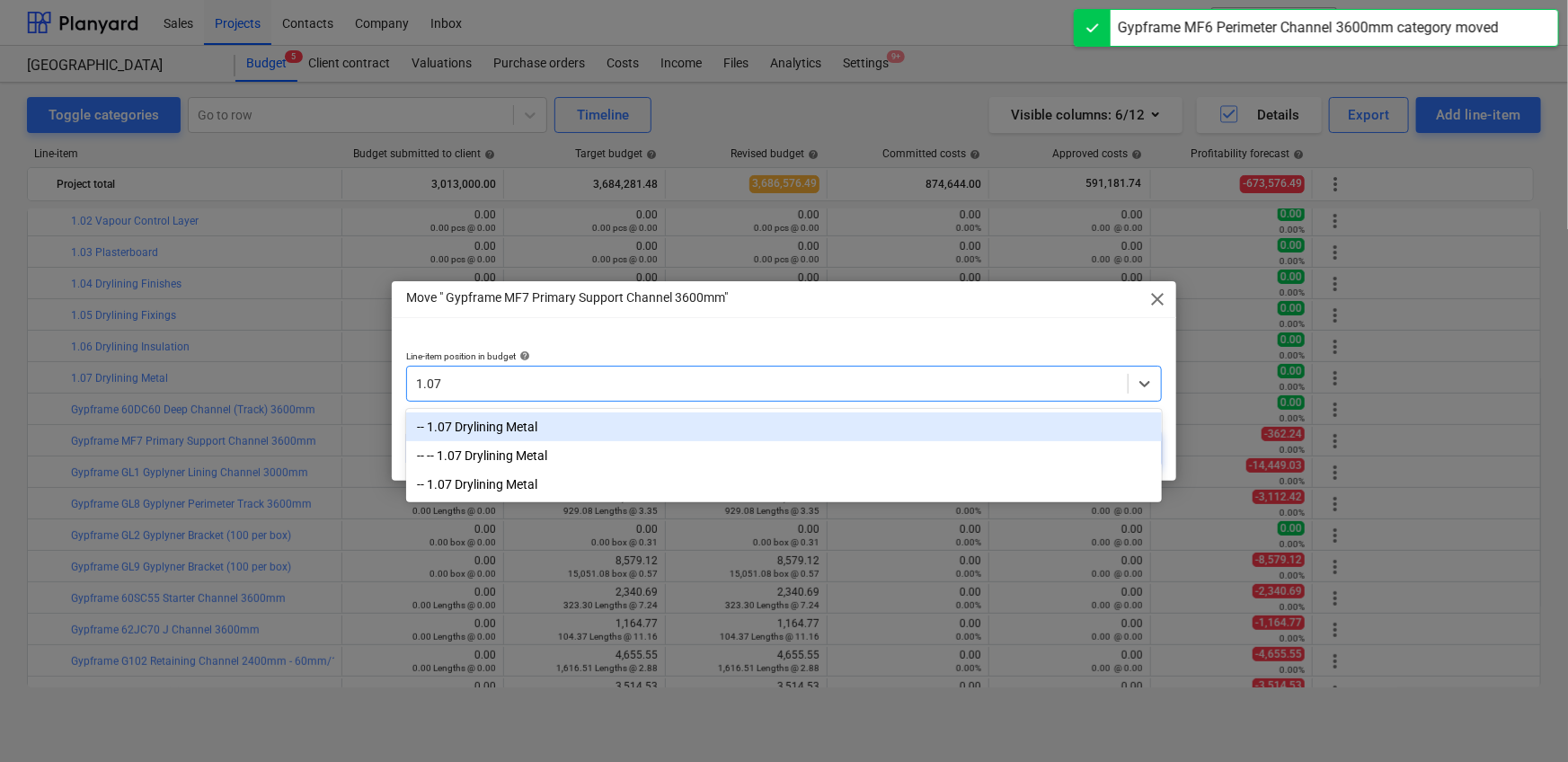
click at [828, 420] on div "-- 1.07 Drylining Metal" at bounding box center [784, 426] width 756 height 29
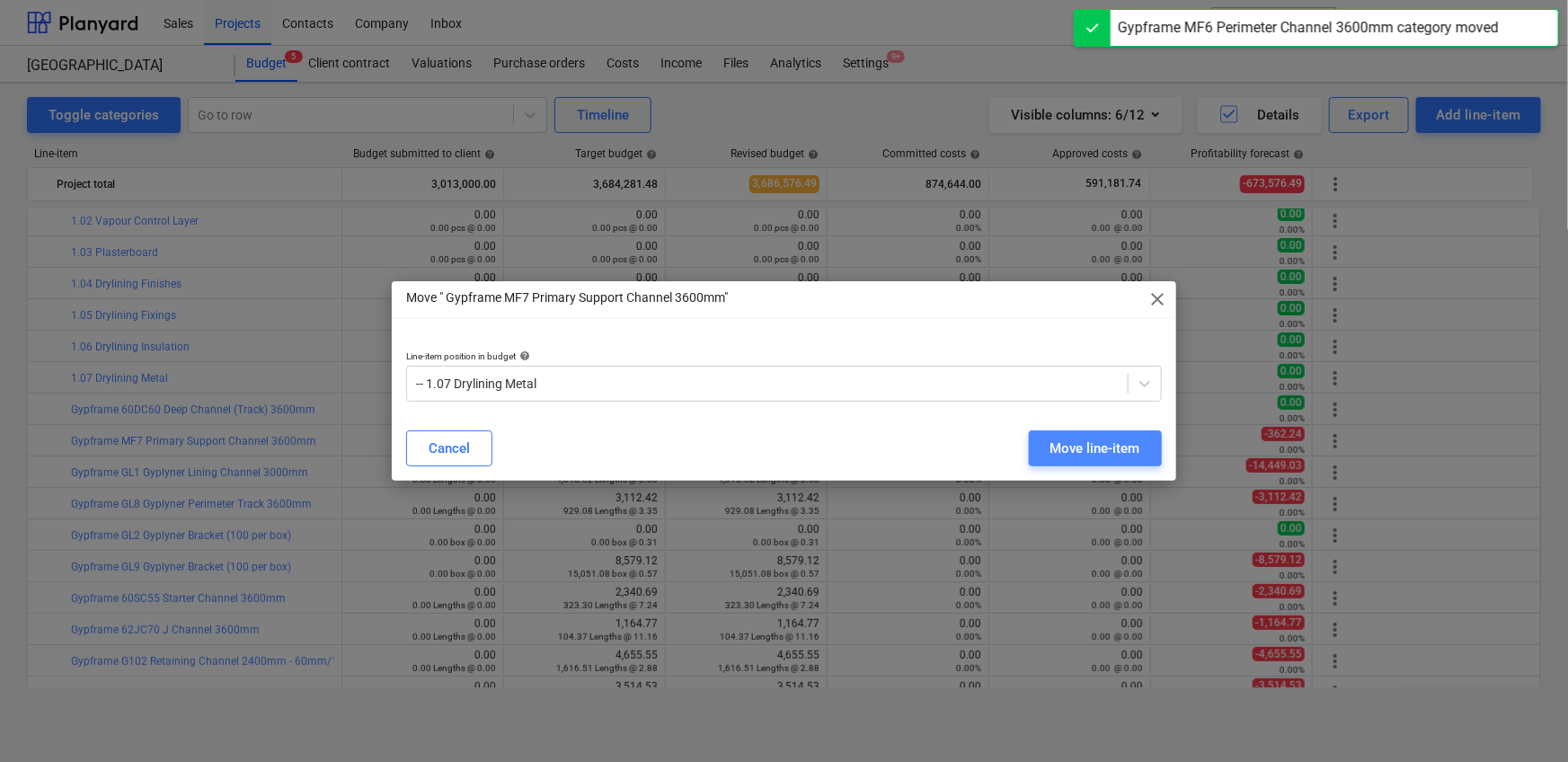
click at [1028, 440] on div "Move line-item" at bounding box center [1094, 448] width 89 height 23
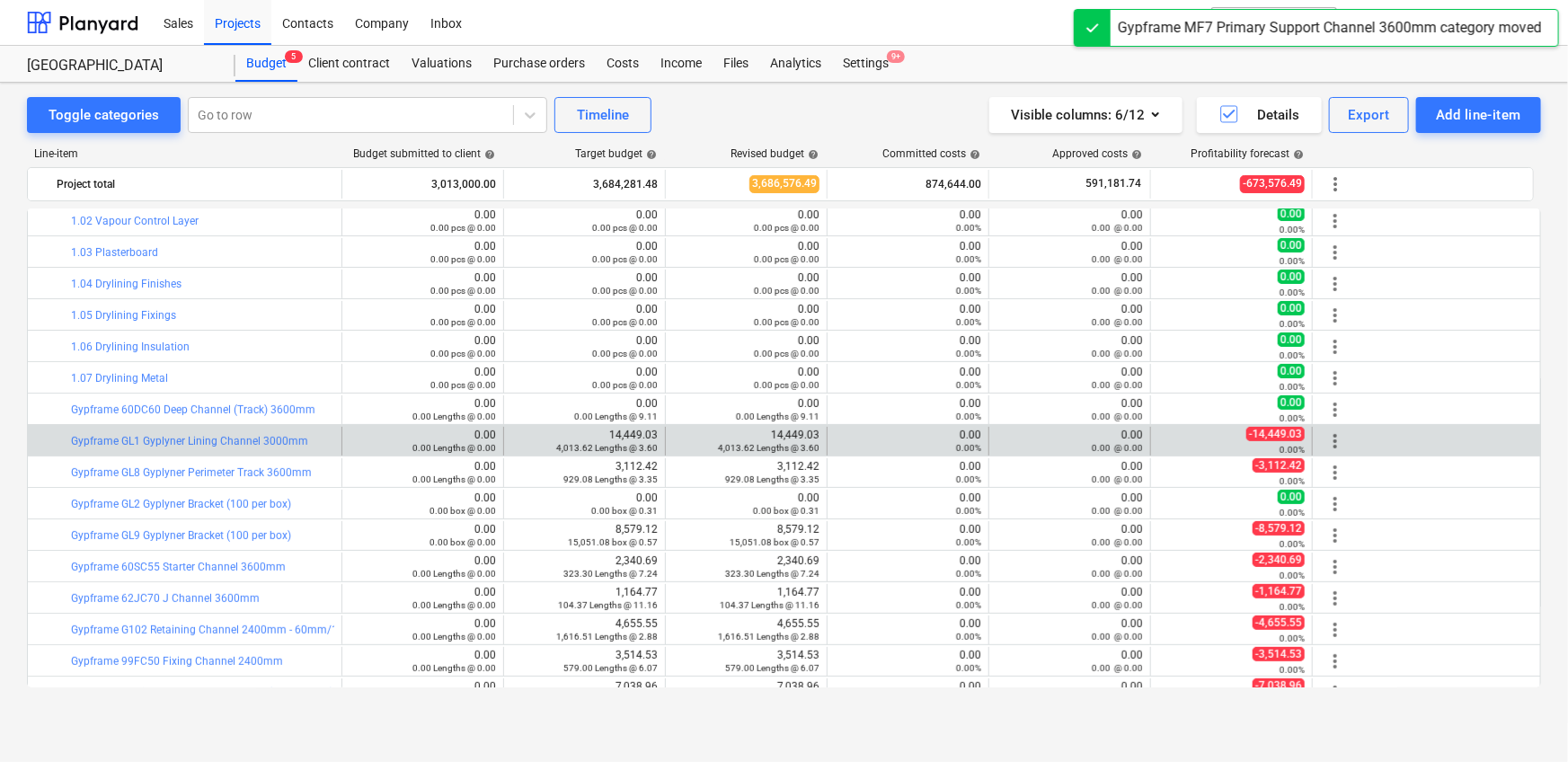
click at [1028, 439] on span "more_vert" at bounding box center [1335, 440] width 21 height 21
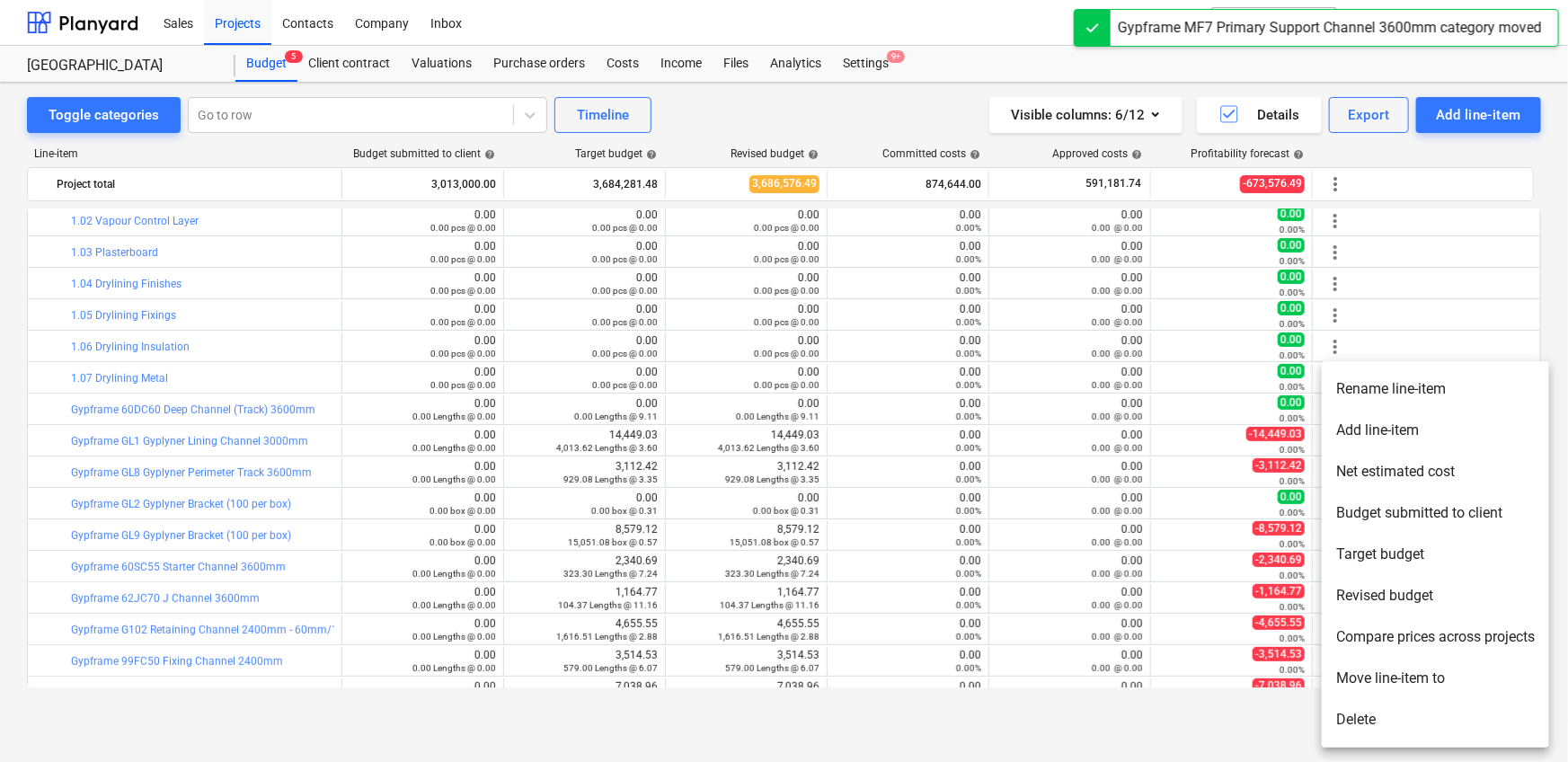
click at [1028, 476] on li "Move line-item to" at bounding box center [1435, 677] width 228 height 41
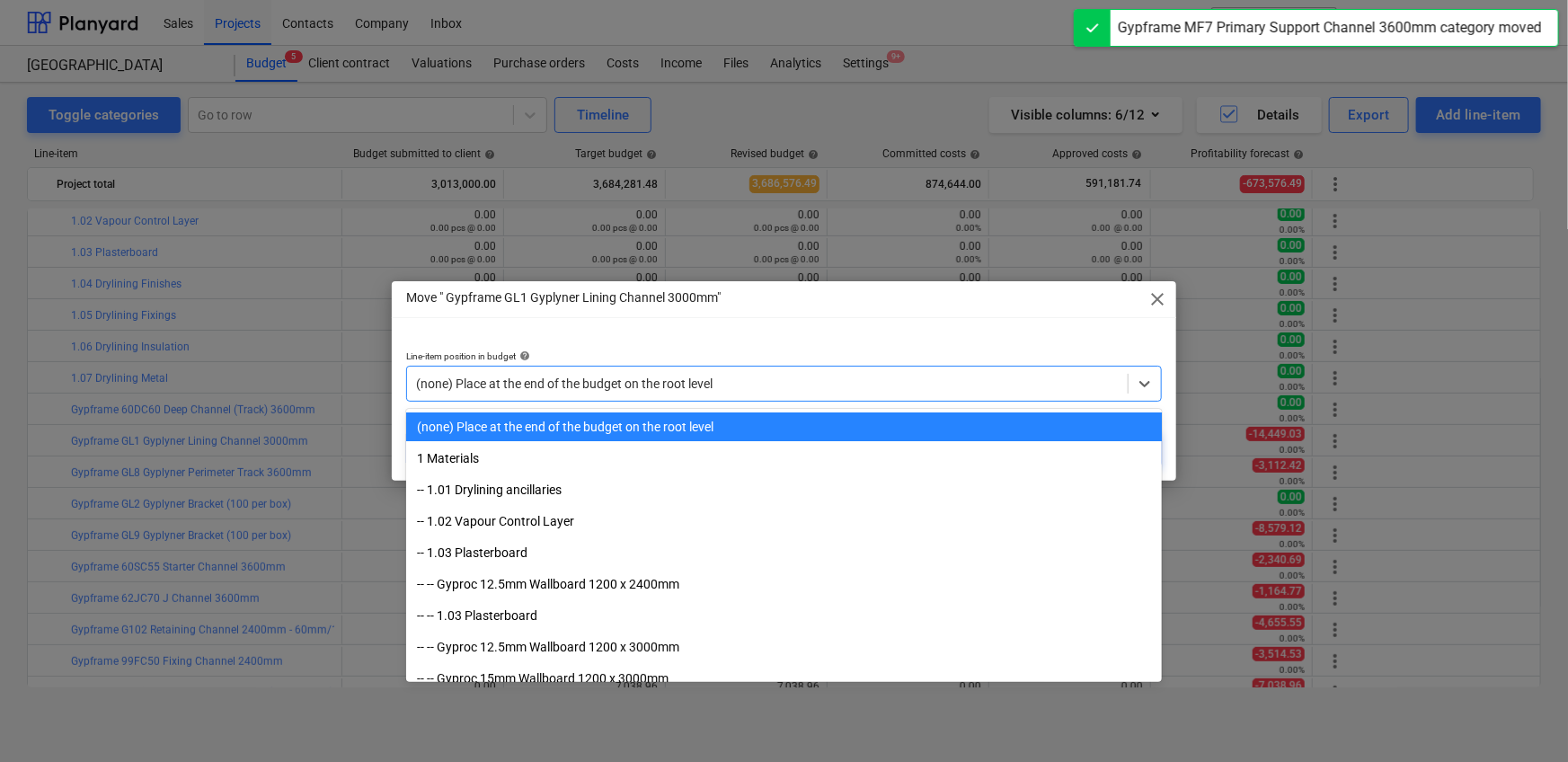
drag, startPoint x: 778, startPoint y: 372, endPoint x: 793, endPoint y: 372, distance: 15.0
click at [778, 372] on div "(none) Place at the end of the budget on the root level" at bounding box center [768, 383] width 721 height 25
paste input "1.07"
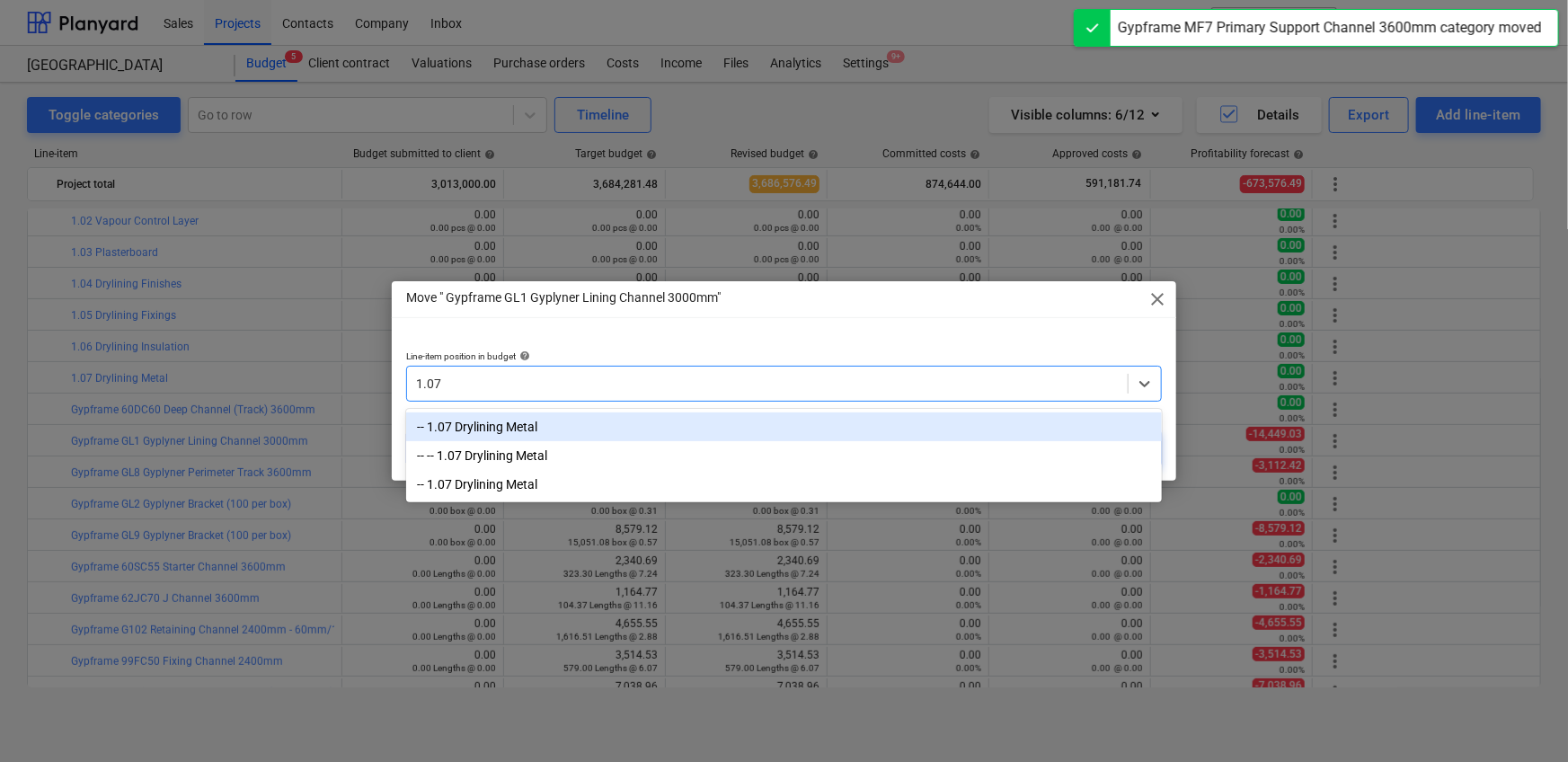
type input "1.07"
click at [788, 404] on div "Line-item position in budget help option -- 1.07 Drylining Metal focused, 1 of …" at bounding box center [784, 376] width 784 height 80
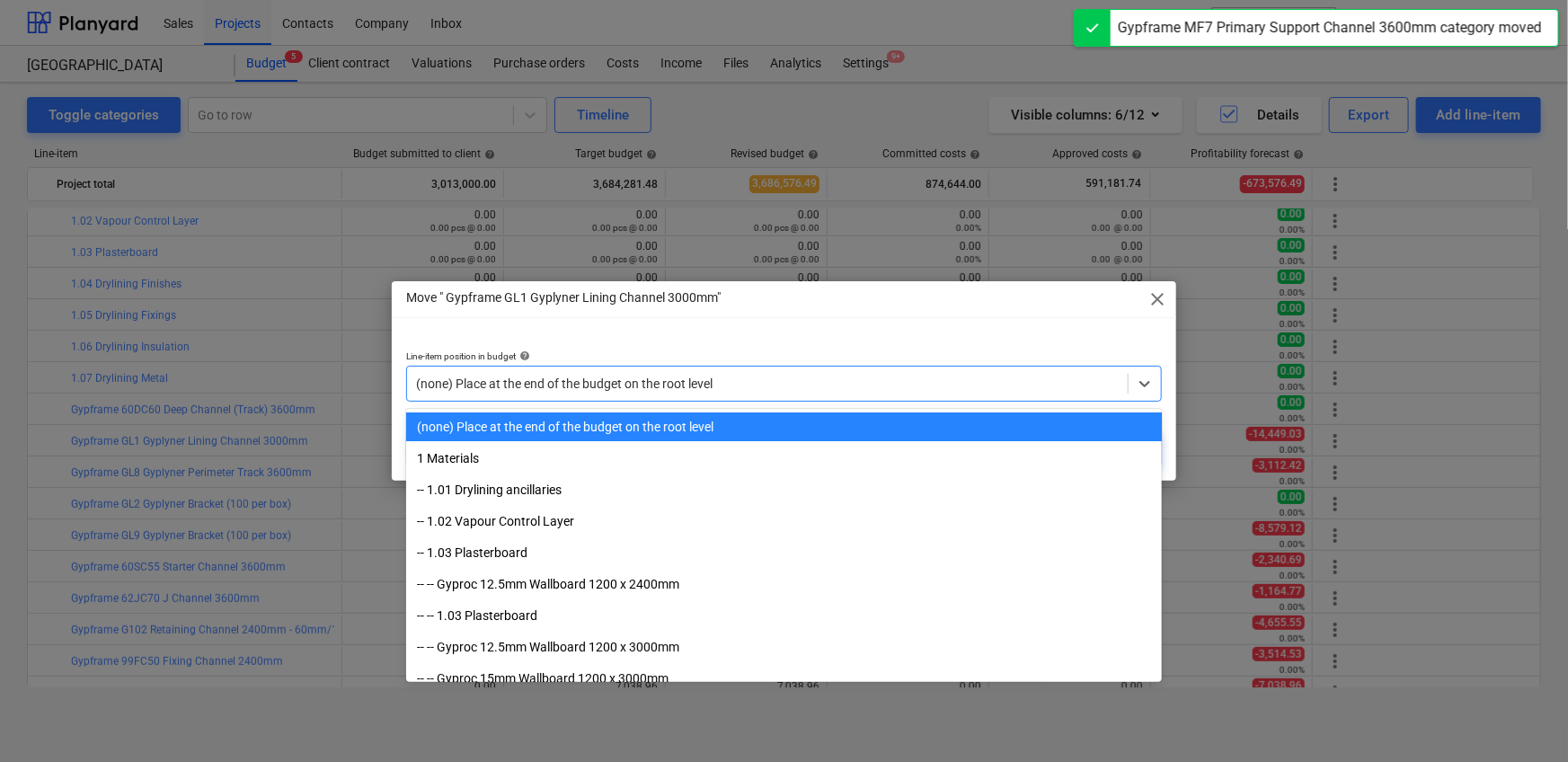
click at [925, 377] on div at bounding box center [767, 382] width 702 height 18
paste input "1.07"
type input "1.07"
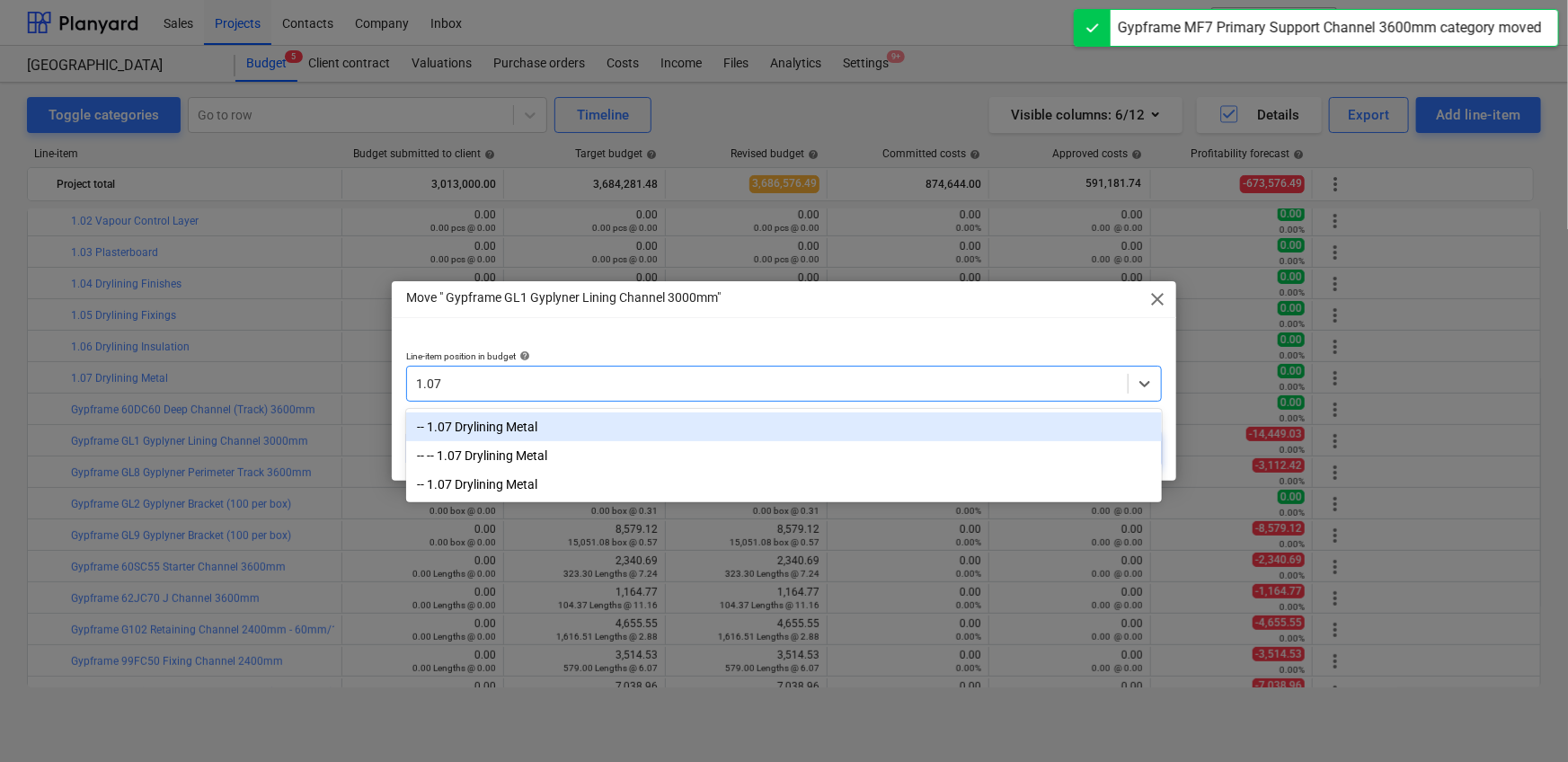
click at [896, 431] on div "-- 1.07 Drylining Metal" at bounding box center [784, 426] width 756 height 29
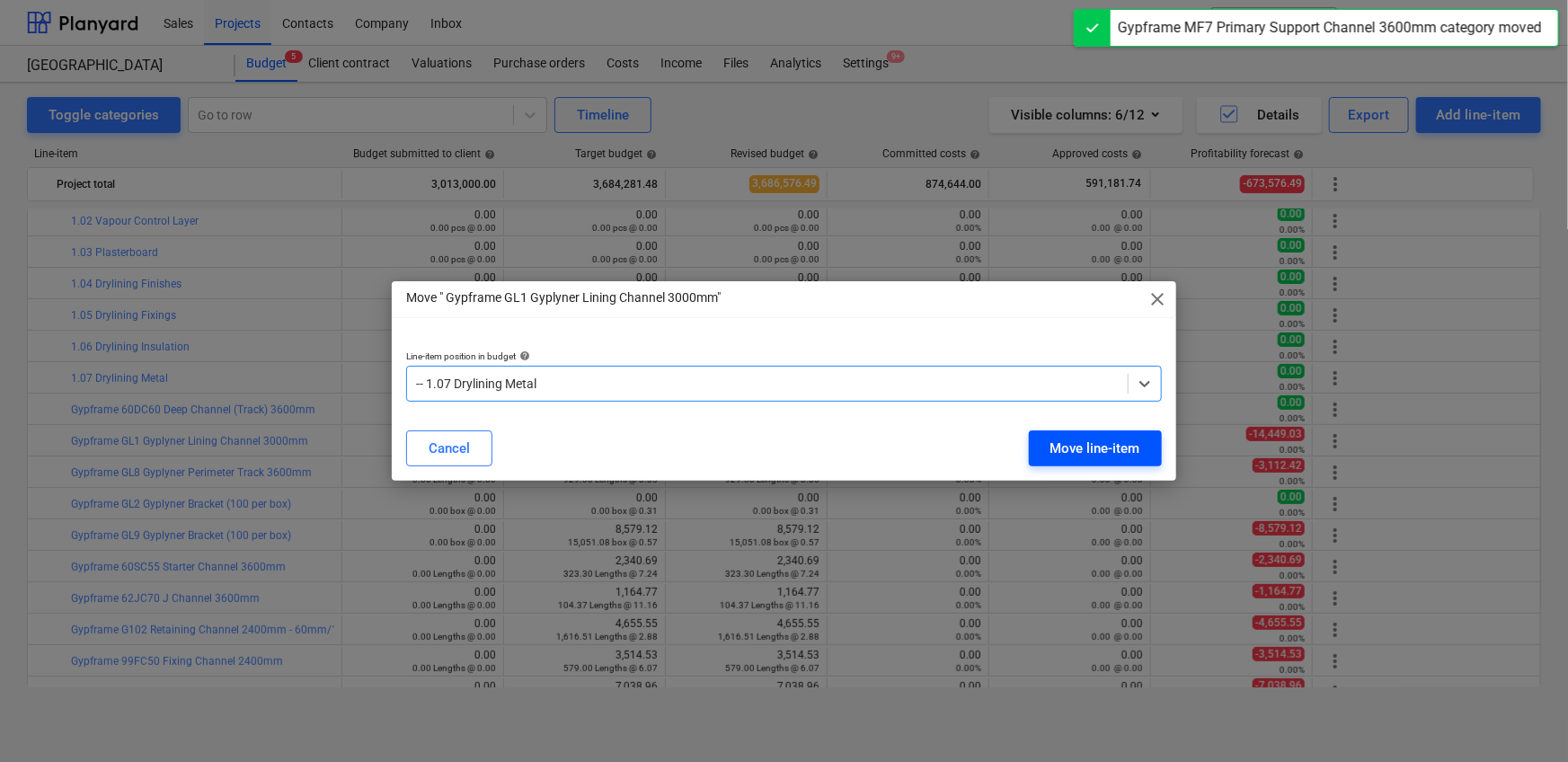
click at [1028, 450] on button "Move line-item" at bounding box center [1095, 448] width 133 height 36
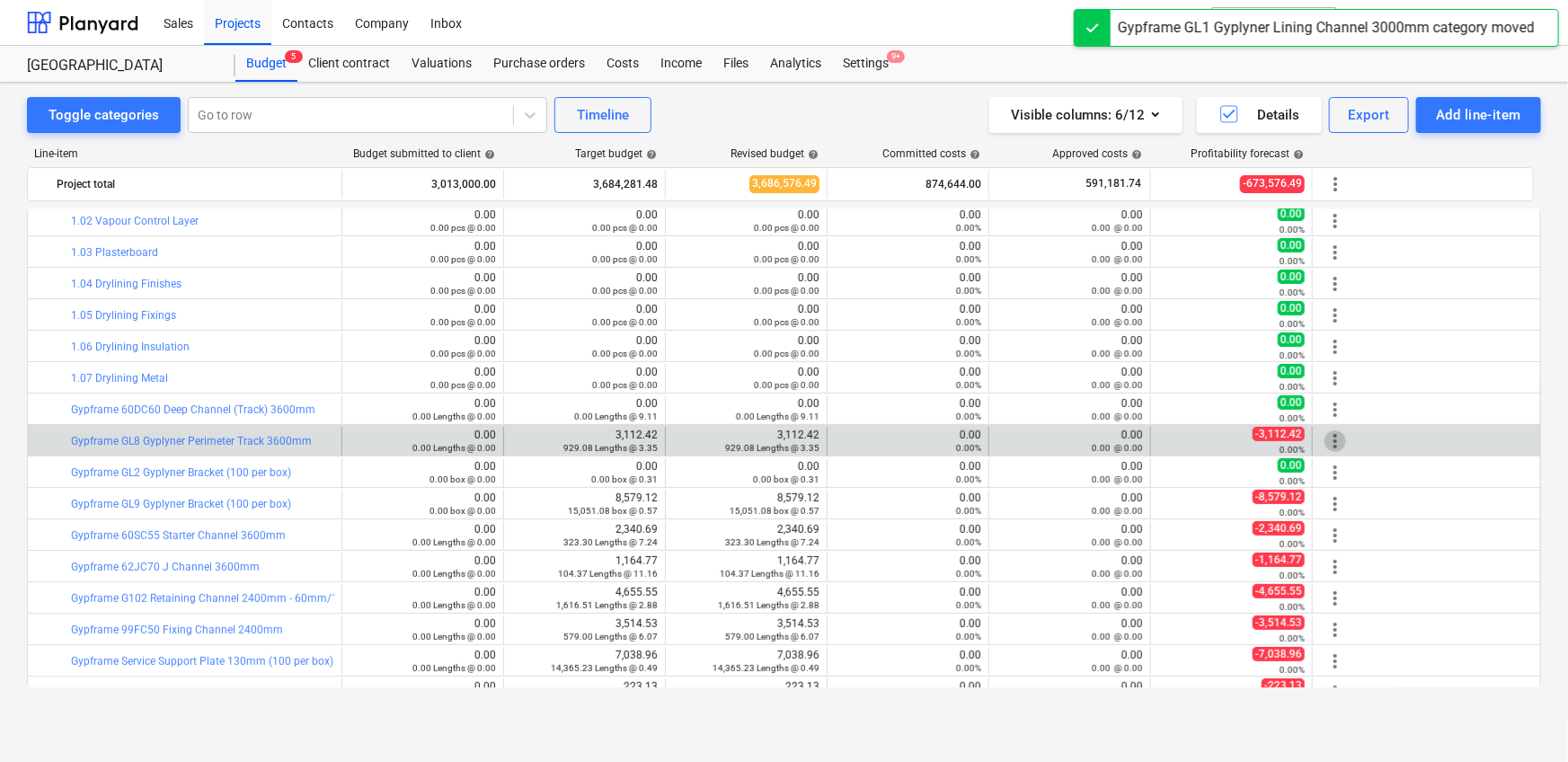
click at [1028, 434] on span "more_vert" at bounding box center [1335, 440] width 21 height 21
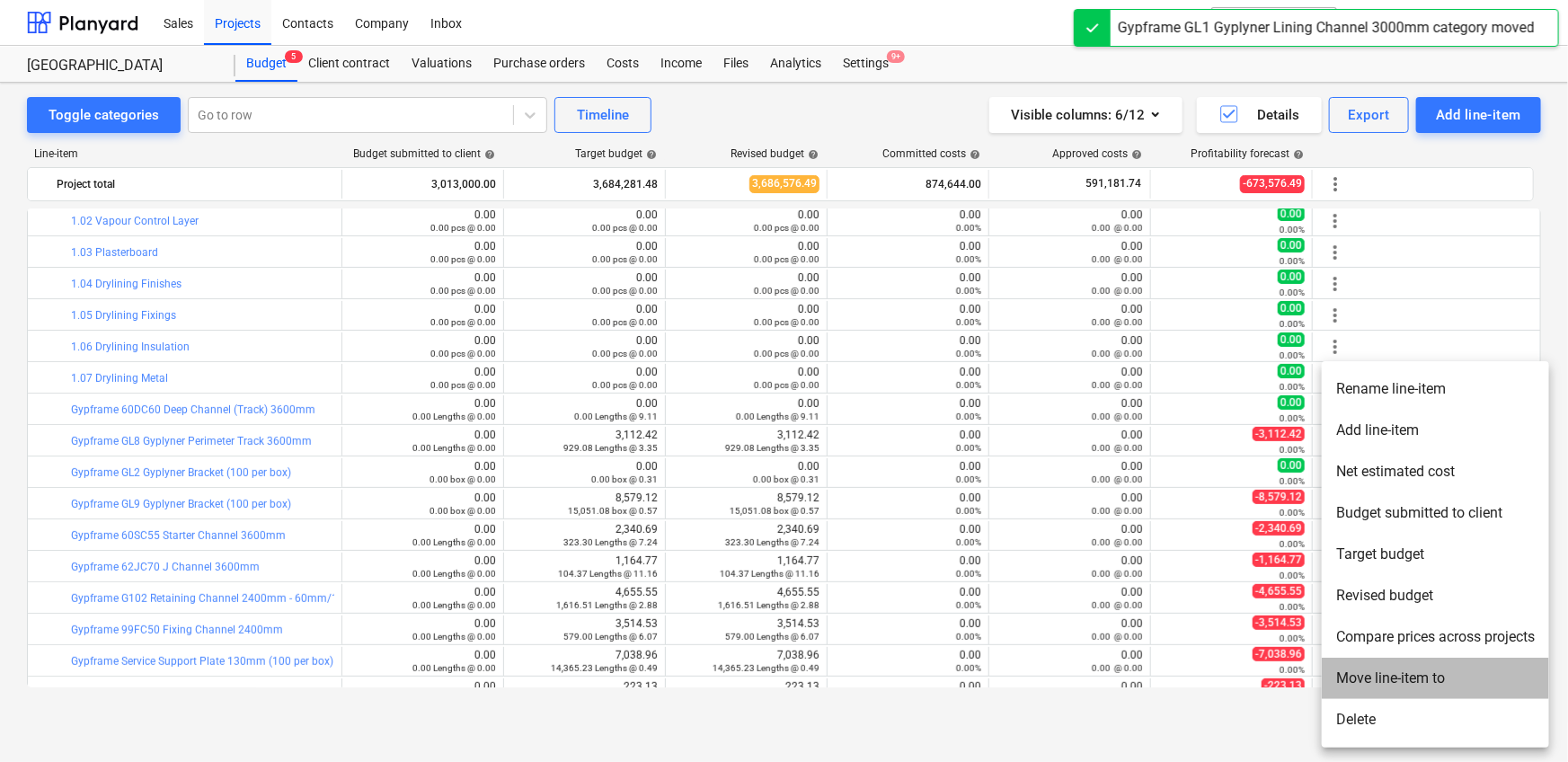
click at [1028, 476] on li "Move line-item to" at bounding box center [1435, 677] width 228 height 41
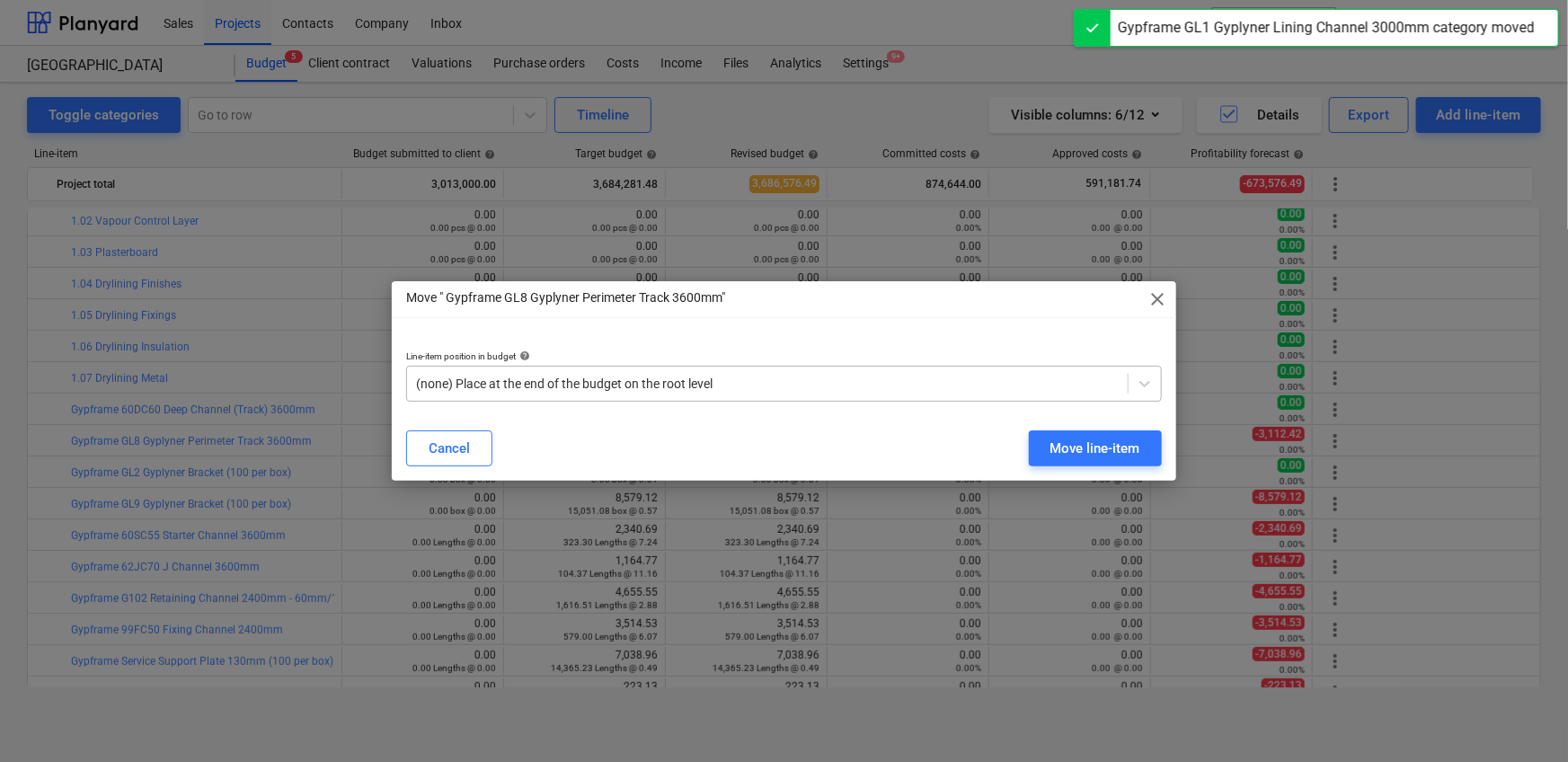
click at [834, 397] on div "(none) Place at the end of the budget on the root level" at bounding box center [784, 383] width 756 height 36
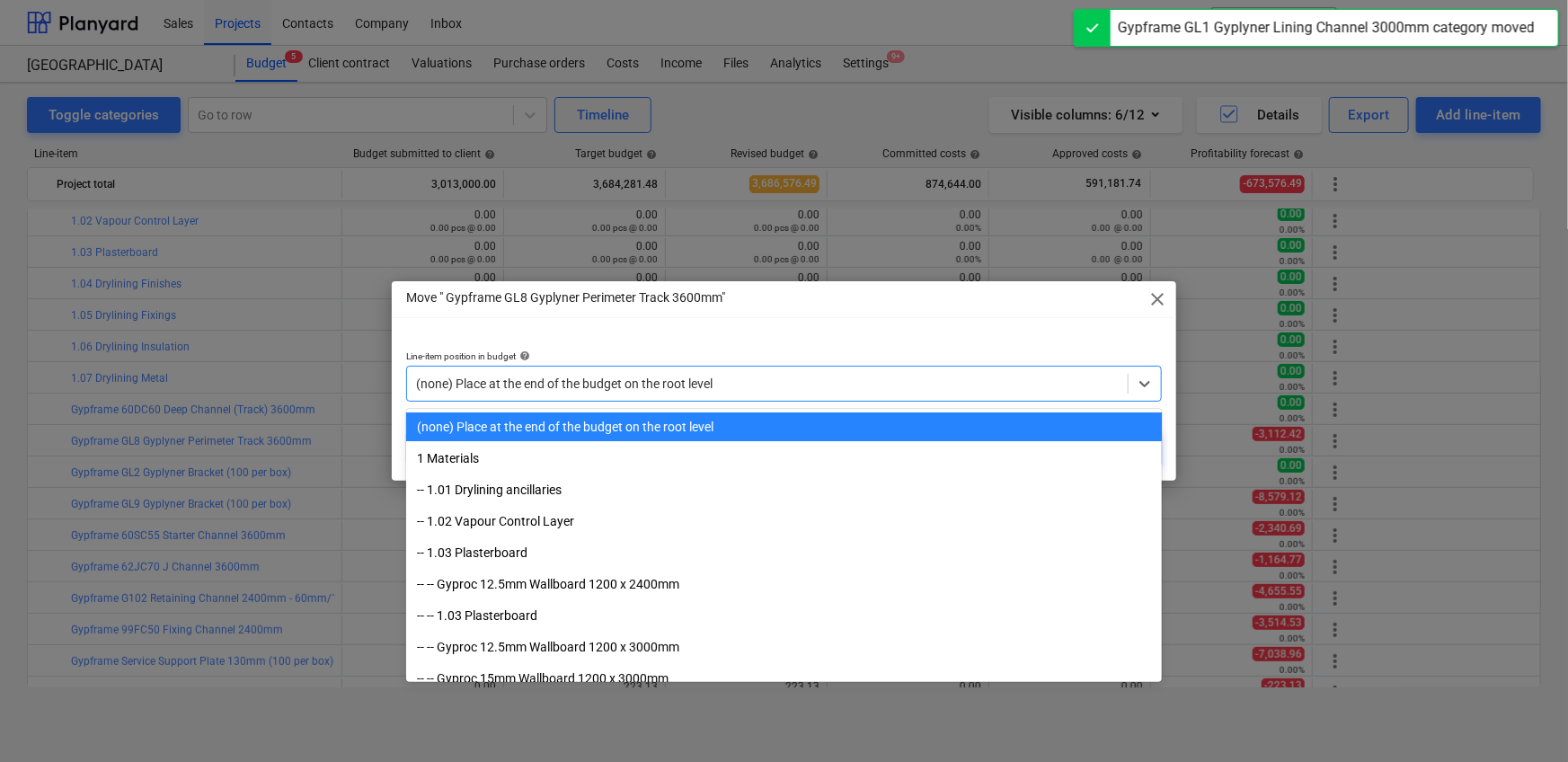
paste input "1.07"
type input "1.07"
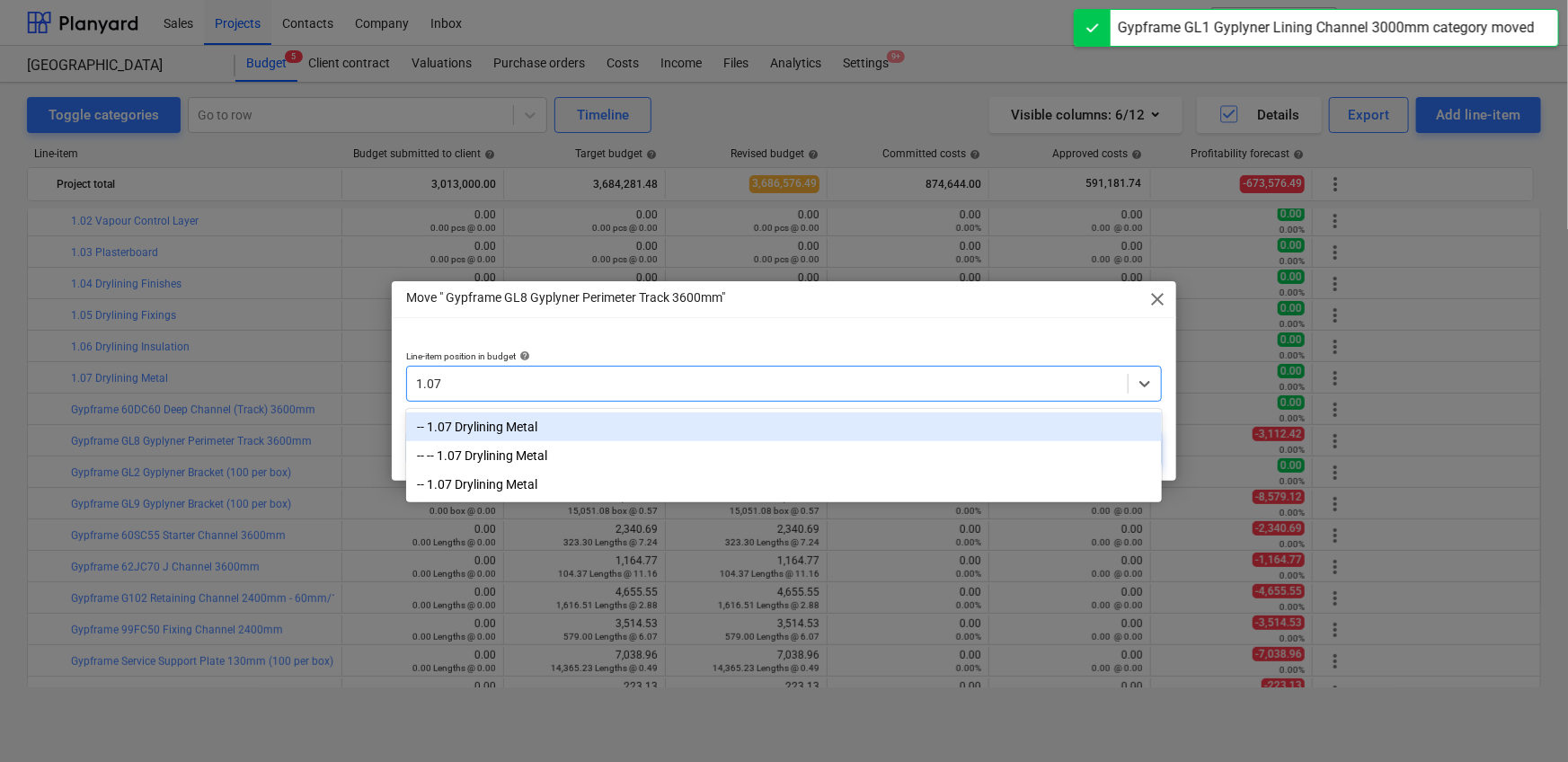
click at [784, 419] on div "-- 1.07 Drylining Metal" at bounding box center [784, 426] width 756 height 29
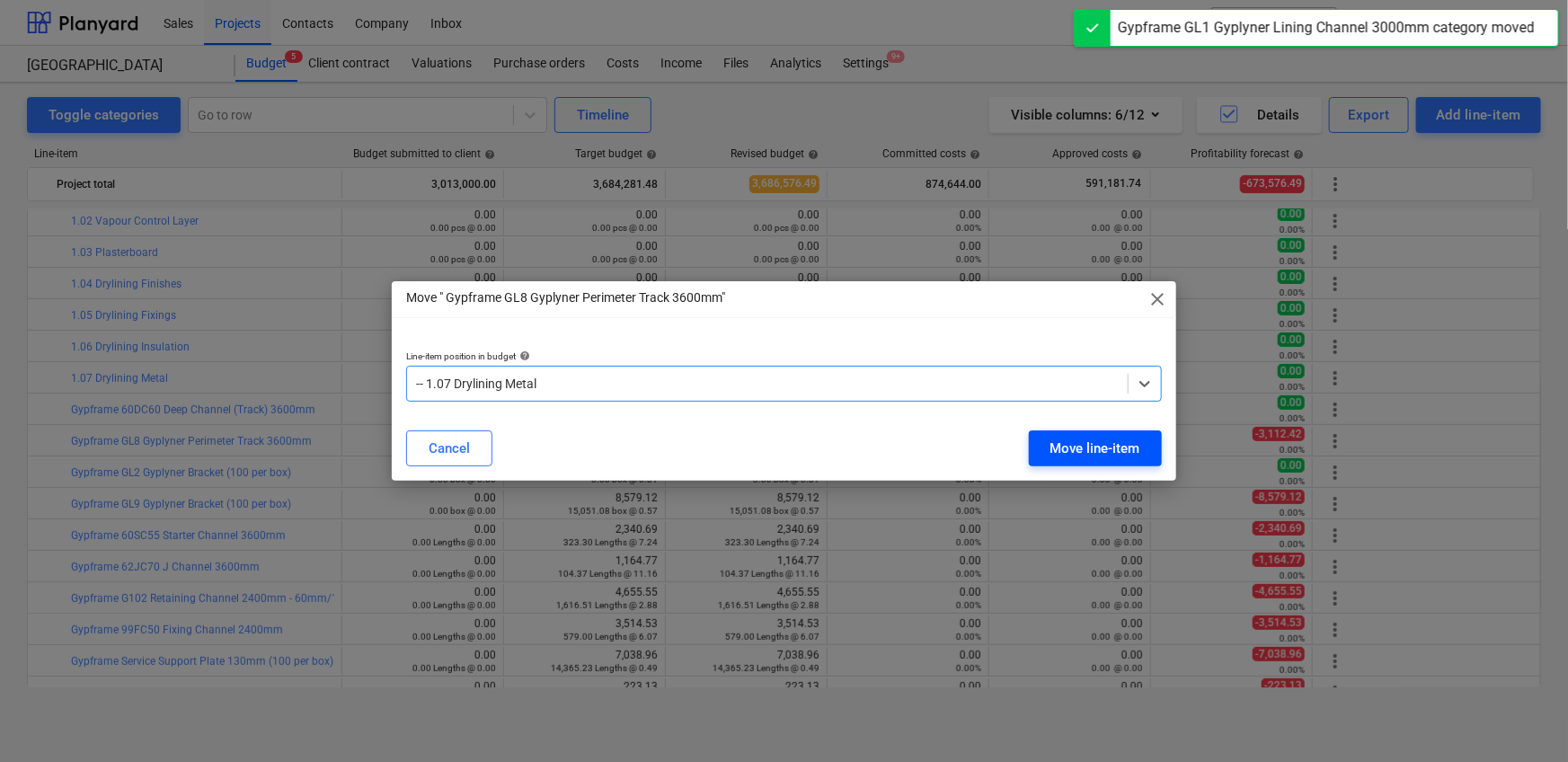
click at [1028, 435] on button "Move line-item" at bounding box center [1095, 448] width 133 height 36
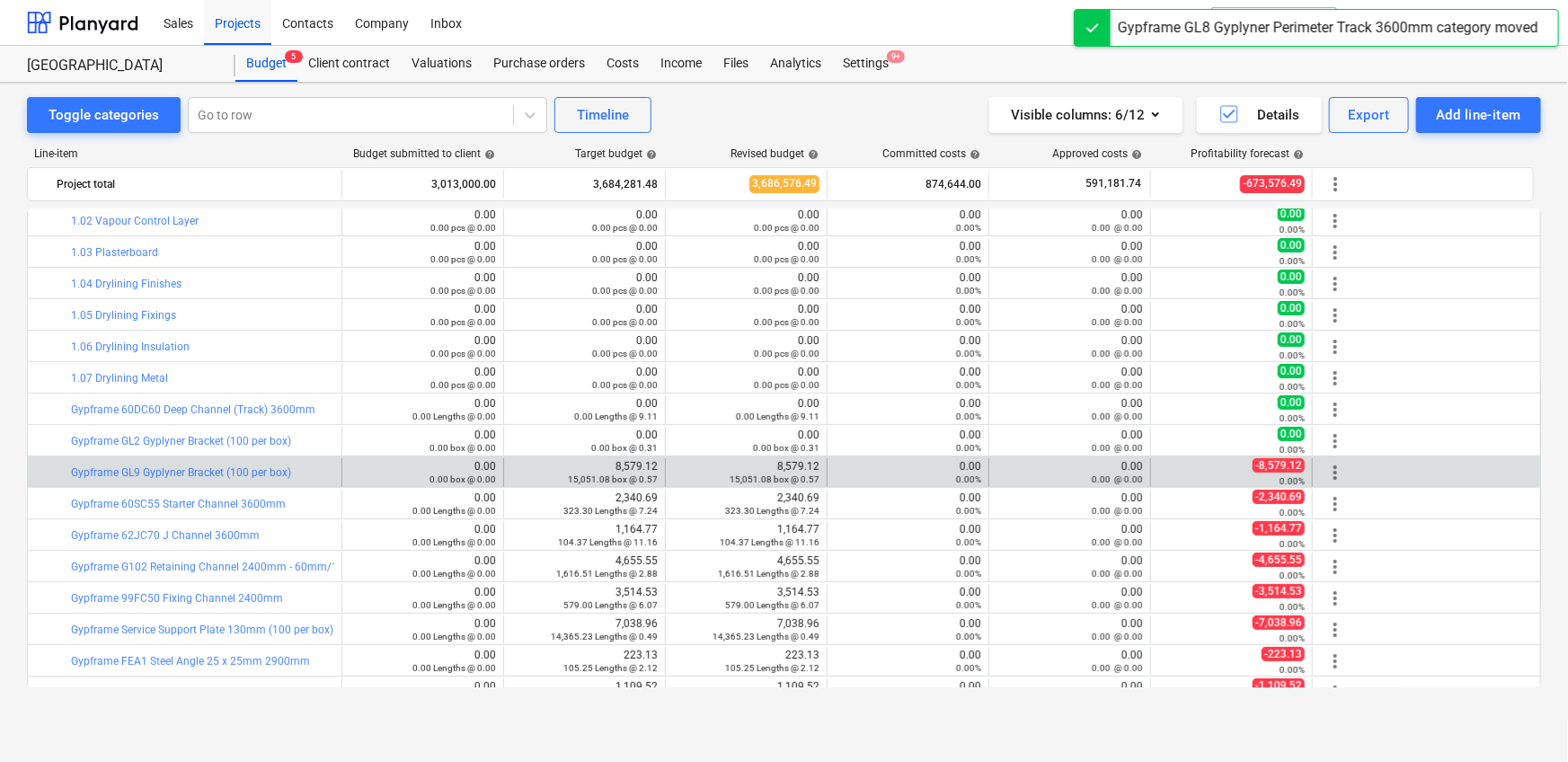
click at [1028, 464] on span "more_vert" at bounding box center [1335, 472] width 21 height 21
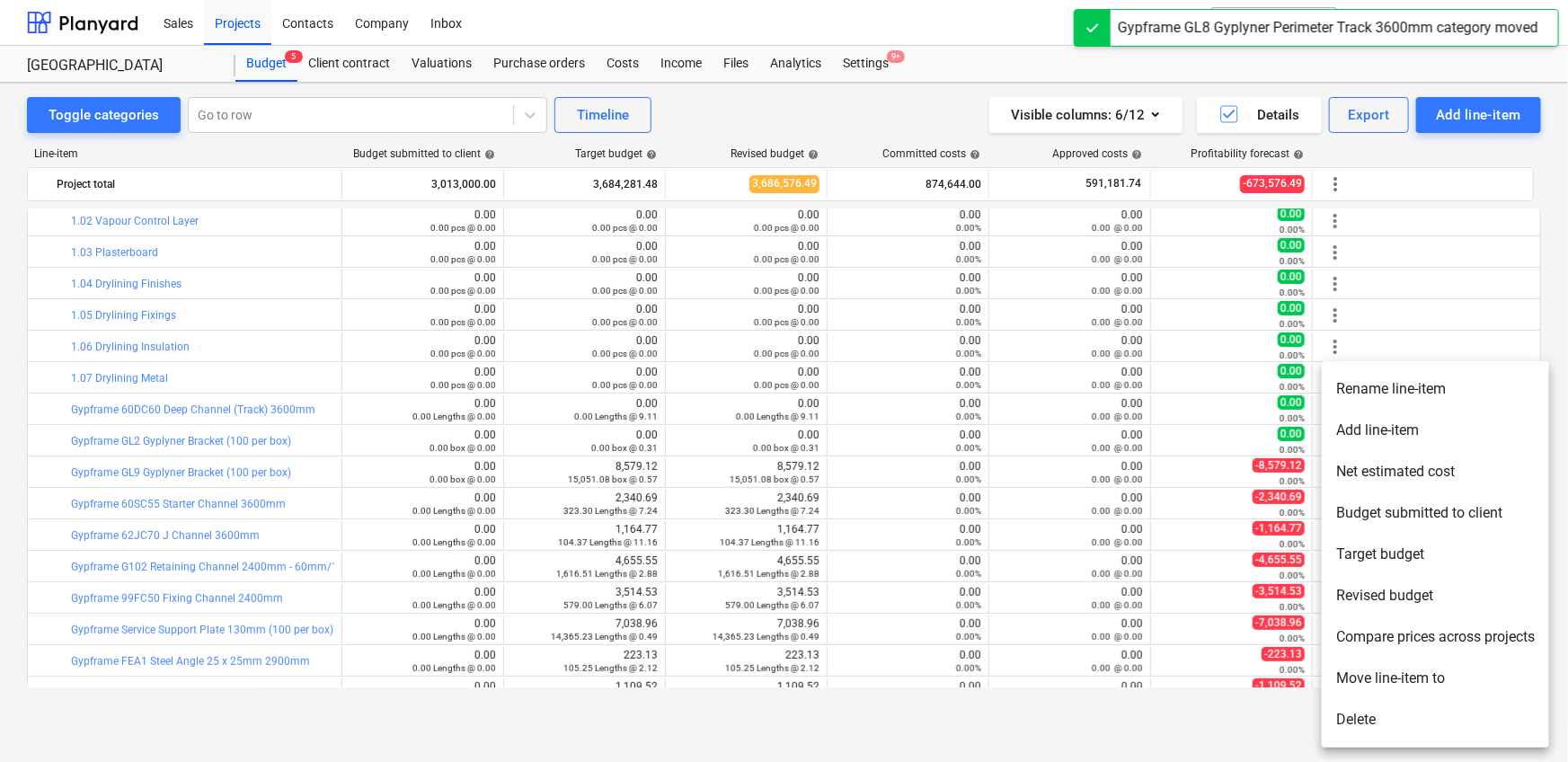
click at [1028, 476] on li "Move line-item to" at bounding box center [1435, 677] width 228 height 41
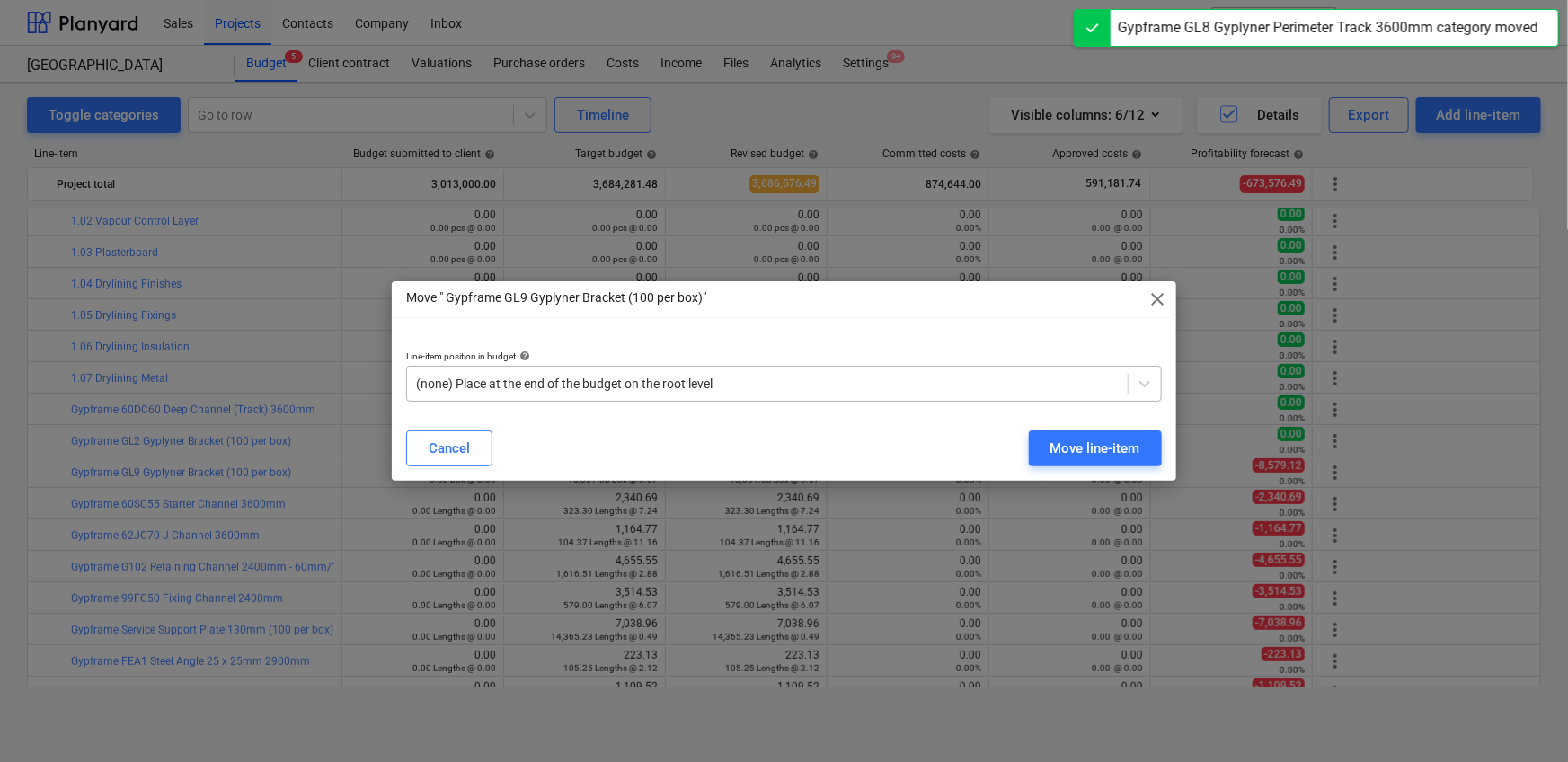
click at [900, 387] on div at bounding box center [767, 382] width 702 height 18
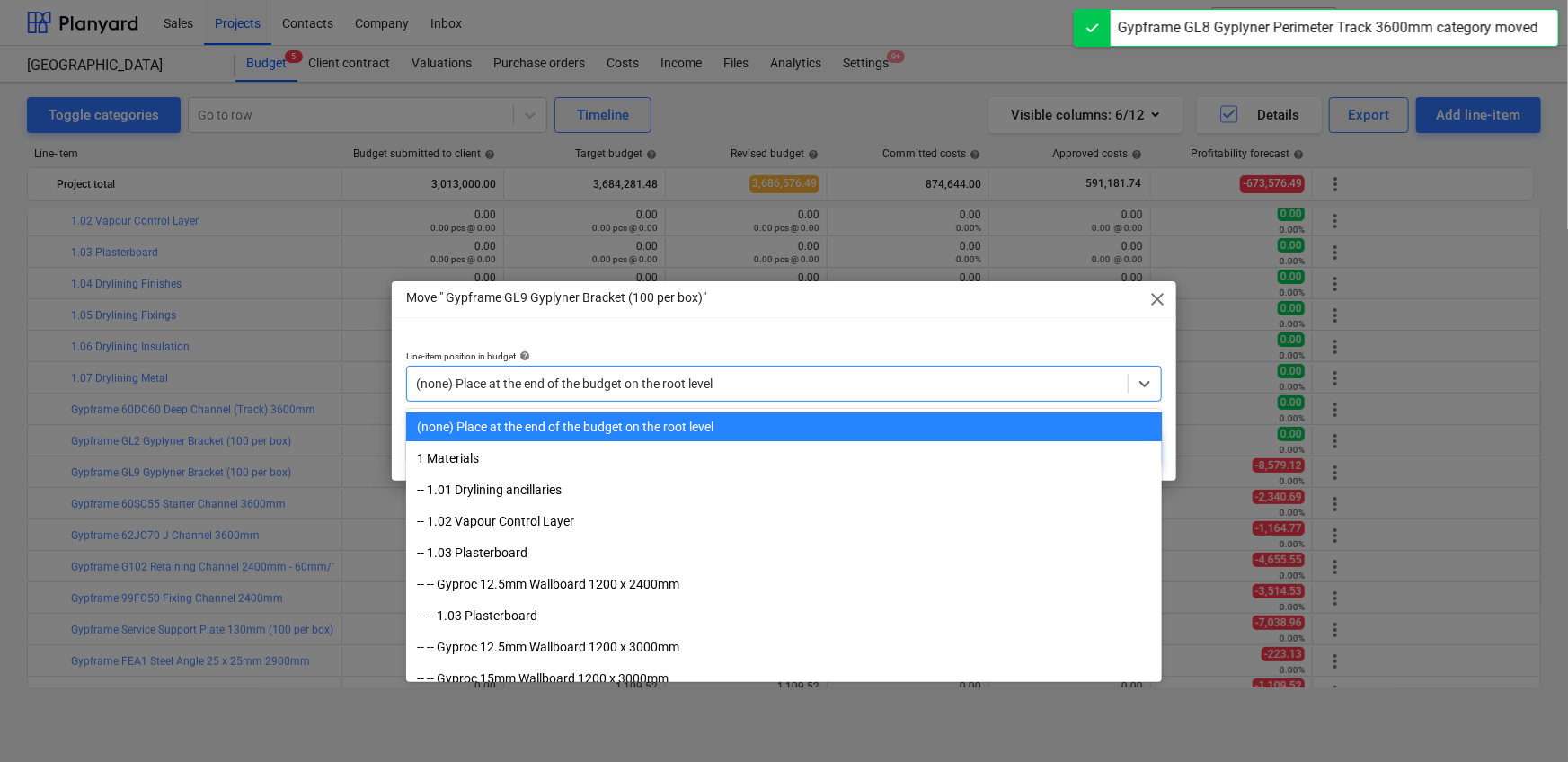
paste input "1.07"
type input "1.07"
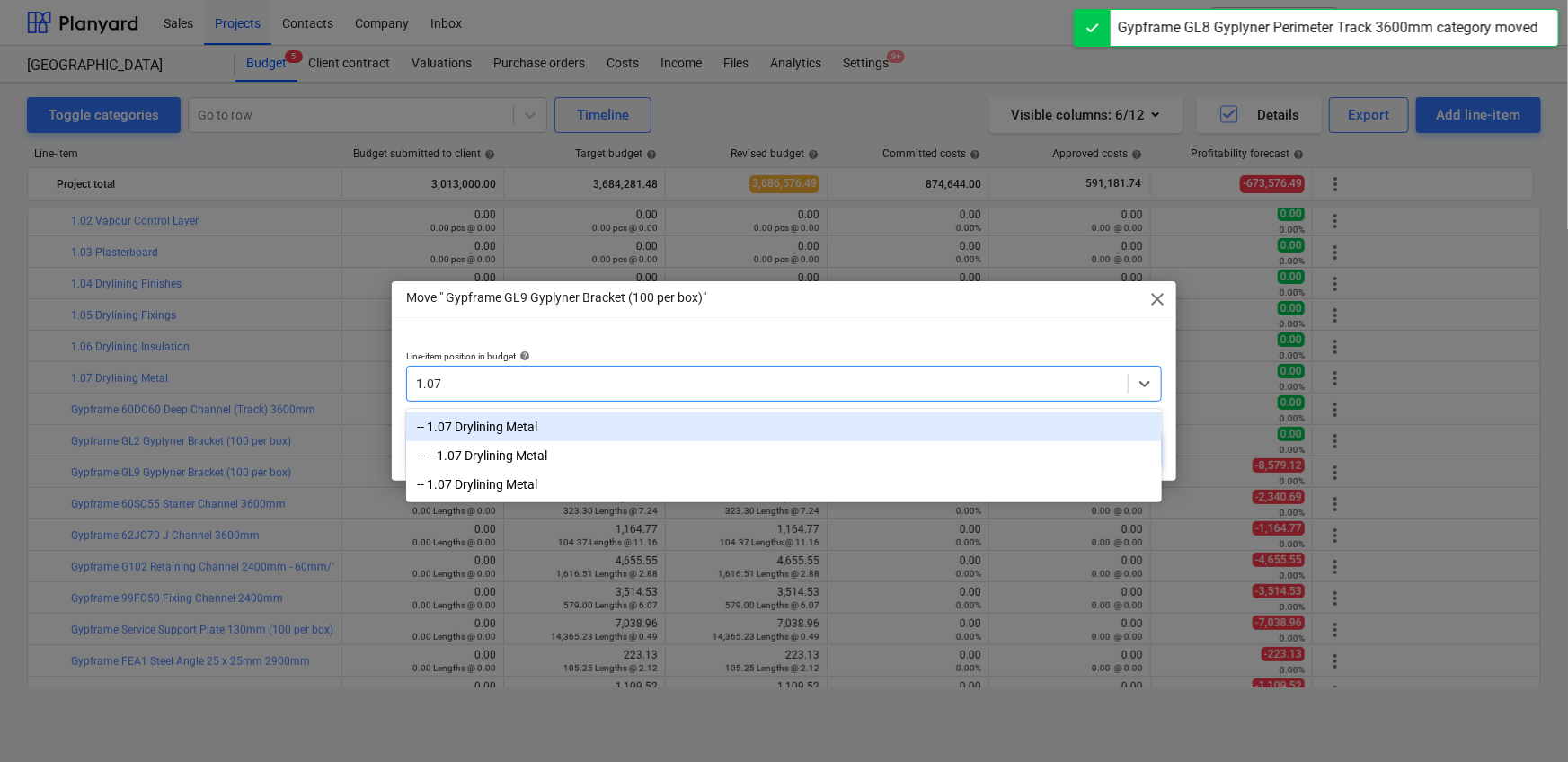
click at [848, 422] on div "-- 1.07 Drylining Metal" at bounding box center [784, 426] width 756 height 29
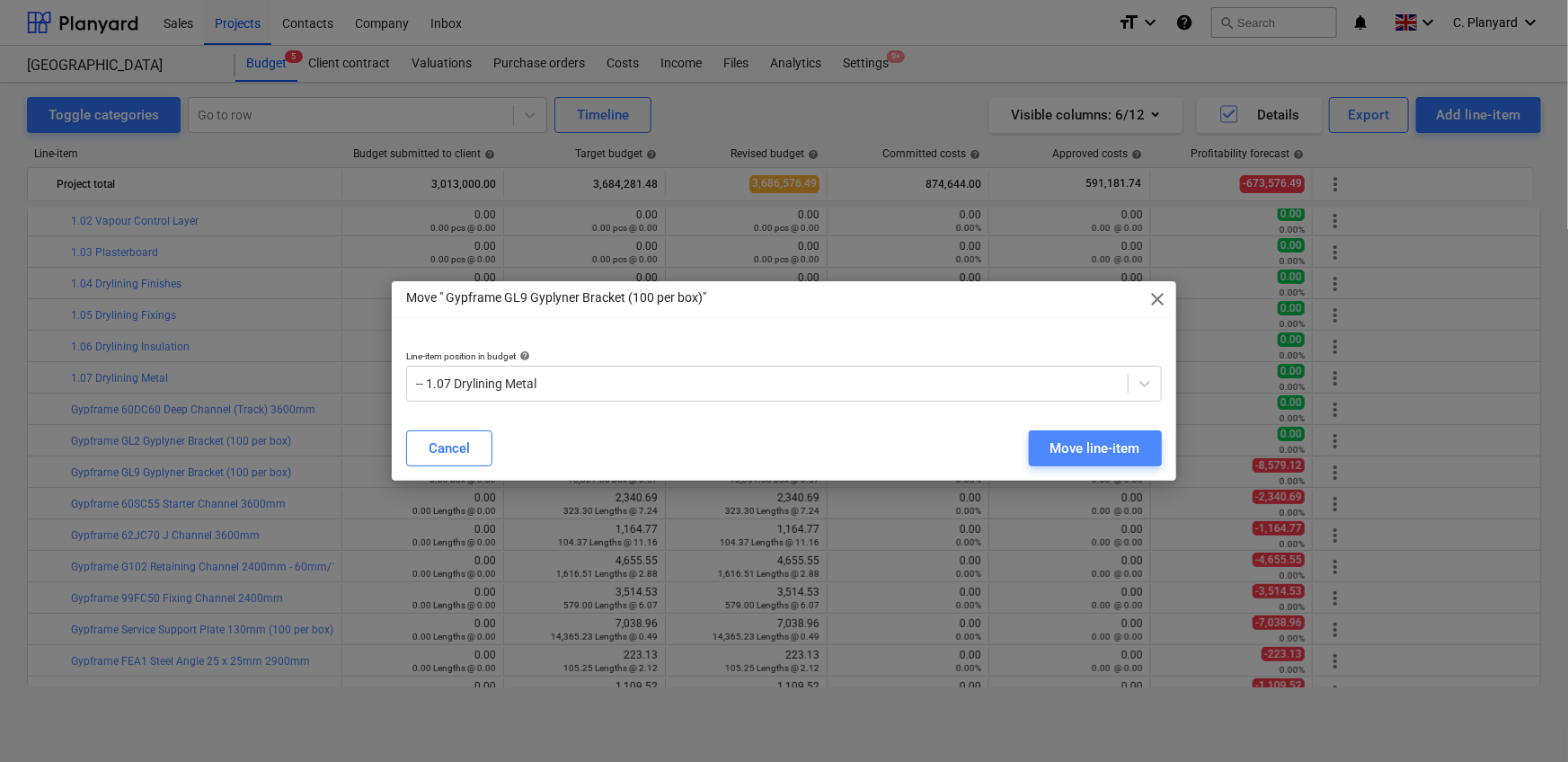
click at [1028, 455] on div "Move line-item" at bounding box center [1094, 448] width 89 height 23
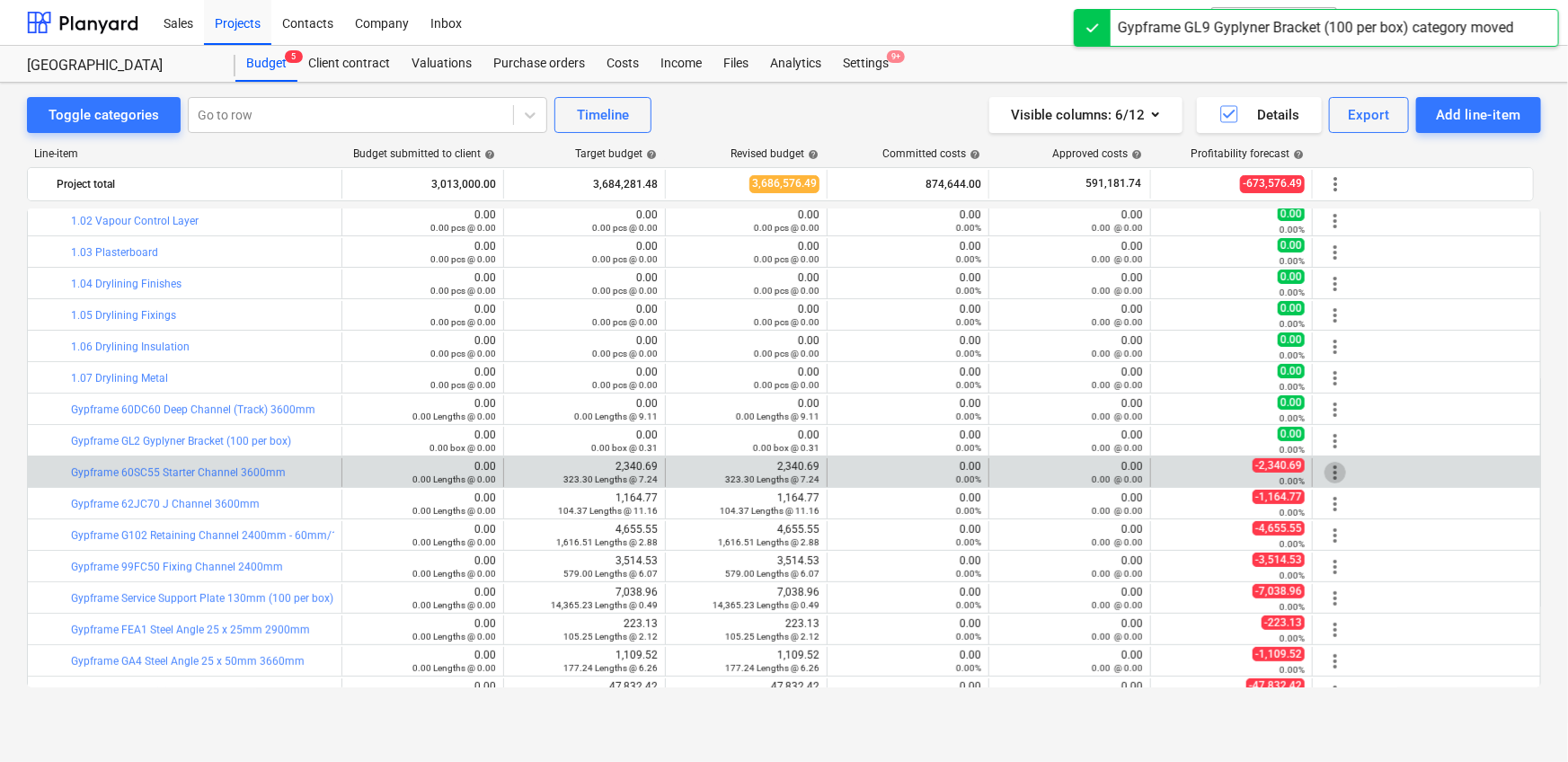
click at [1028, 471] on span "more_vert" at bounding box center [1335, 472] width 21 height 21
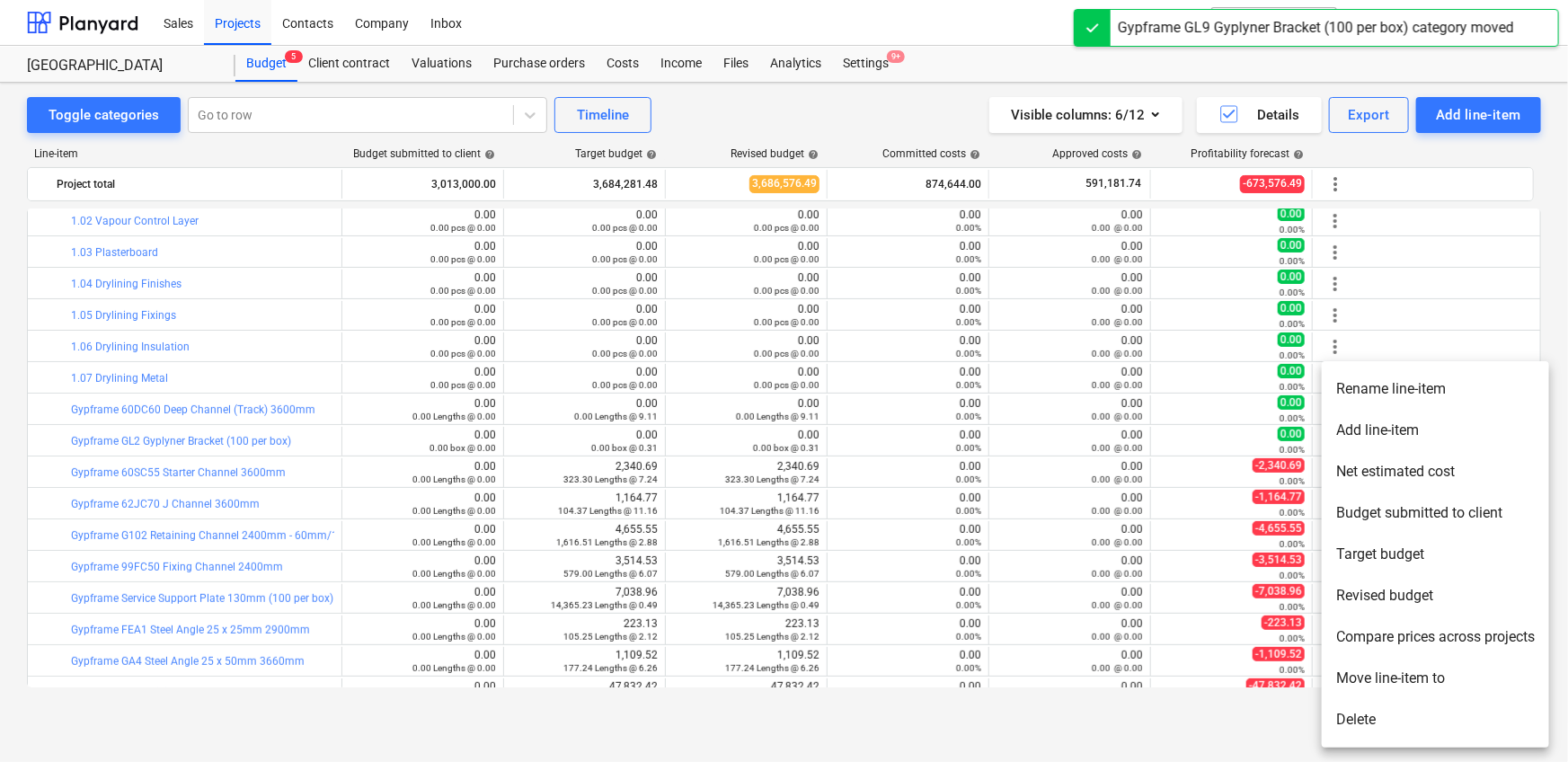
click at [1028, 476] on li "Move line-item to" at bounding box center [1435, 677] width 228 height 41
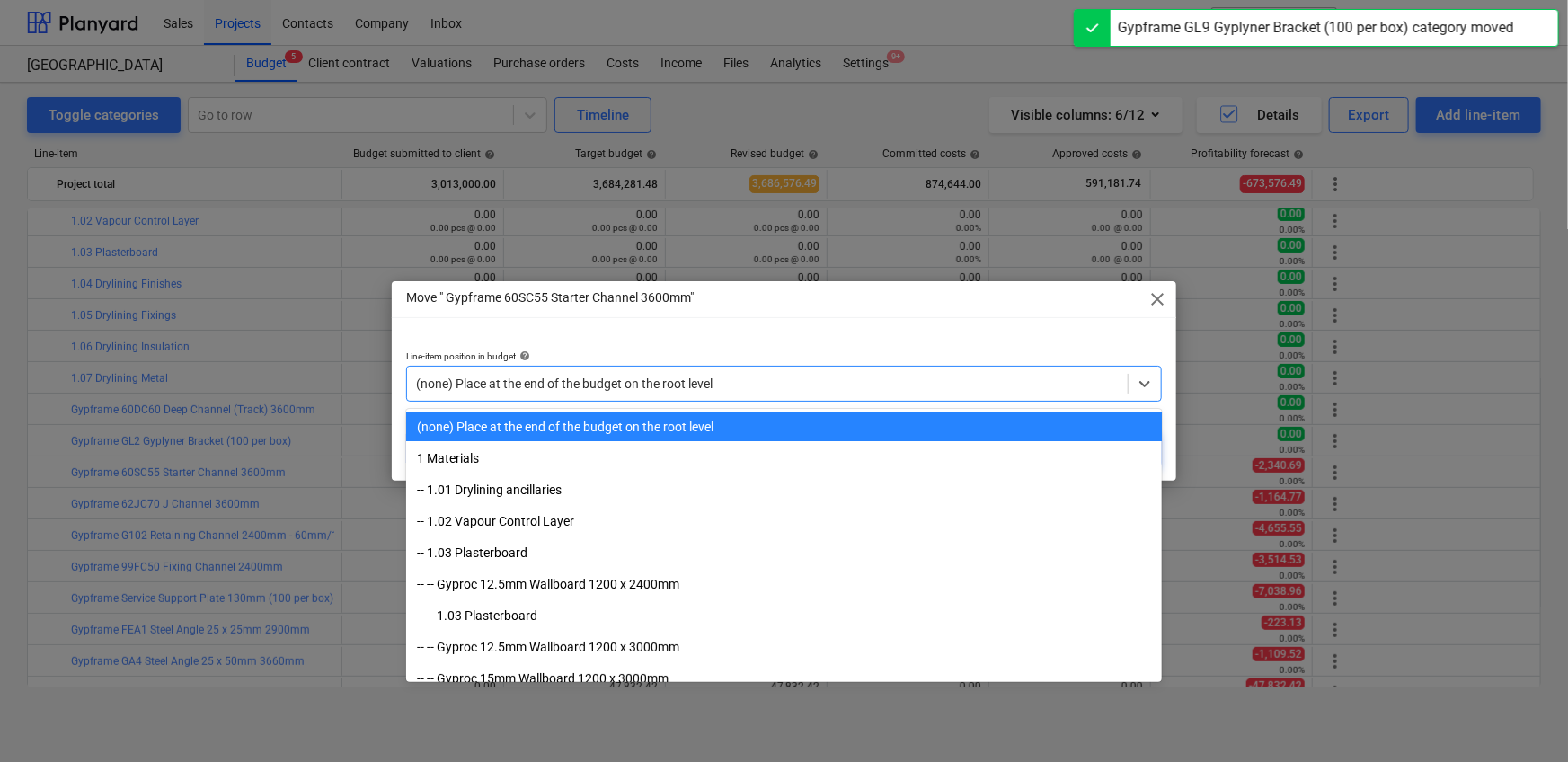
click at [904, 391] on div at bounding box center [767, 382] width 702 height 18
paste input "1.07"
type input "1.07"
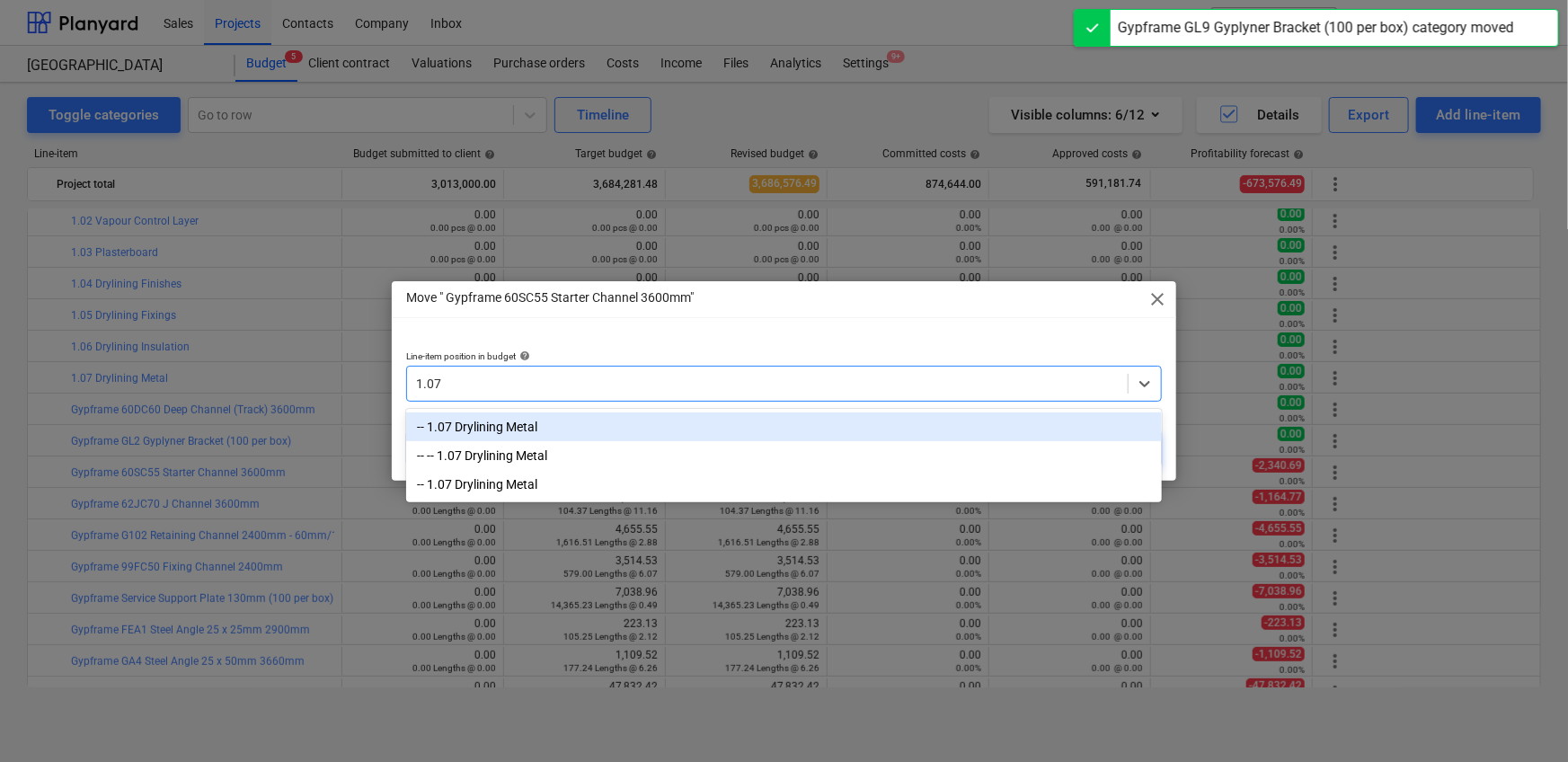
click at [886, 415] on div "-- 1.07 Drylining Metal" at bounding box center [784, 426] width 756 height 29
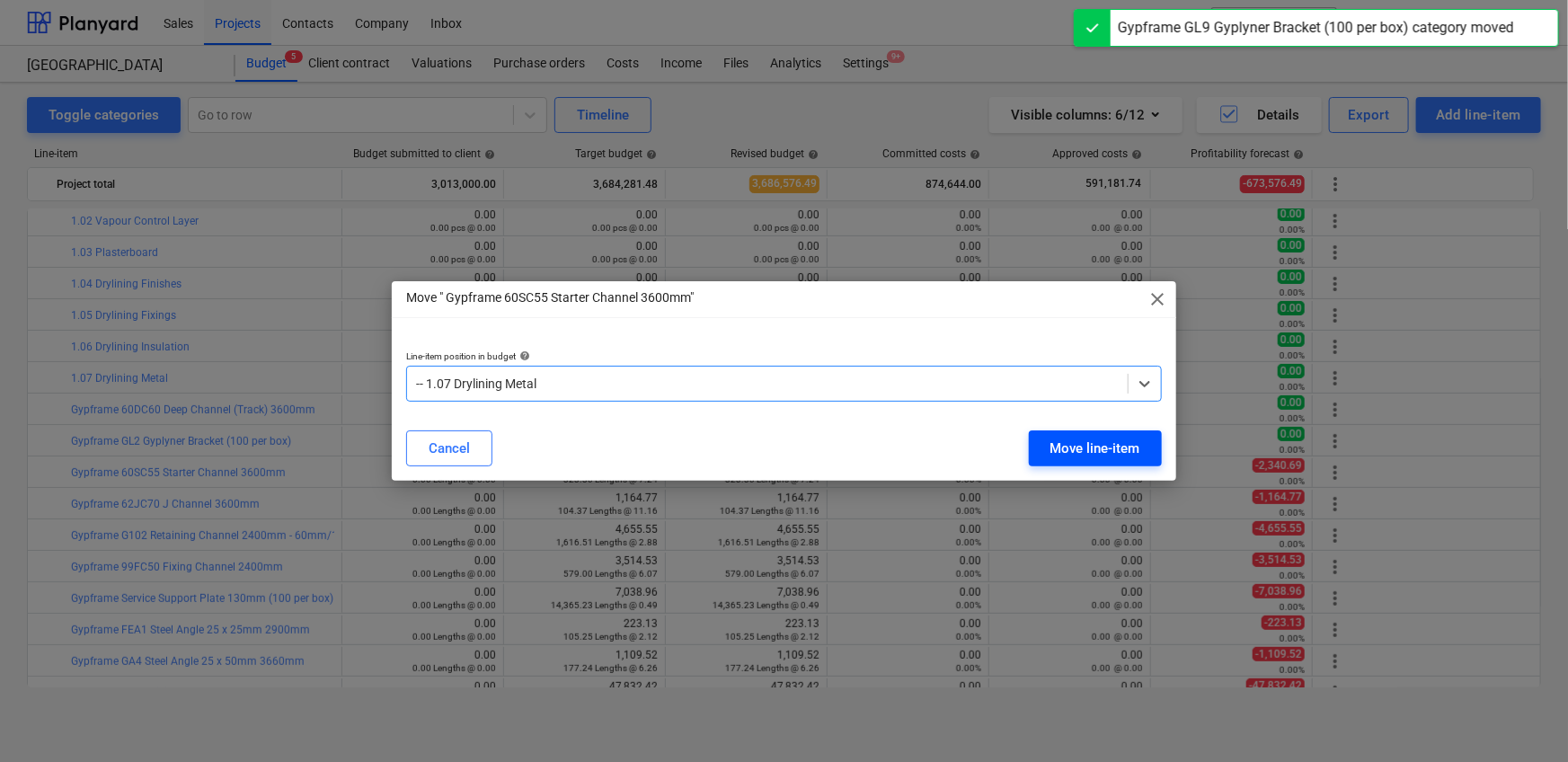
click at [1028, 448] on div "Move line-item" at bounding box center [1094, 448] width 89 height 23
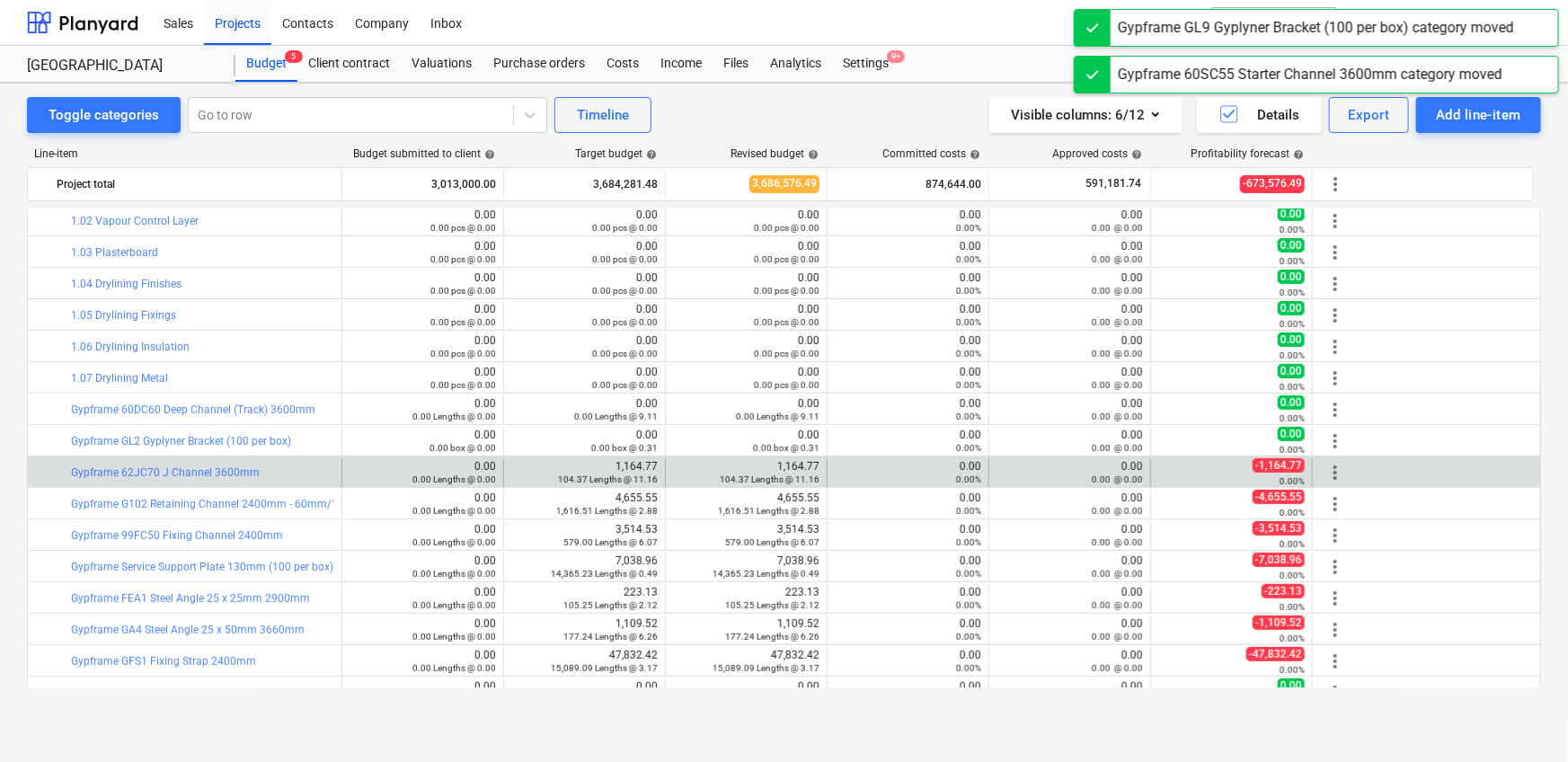
click at [1028, 471] on span "more_vert" at bounding box center [1335, 472] width 21 height 21
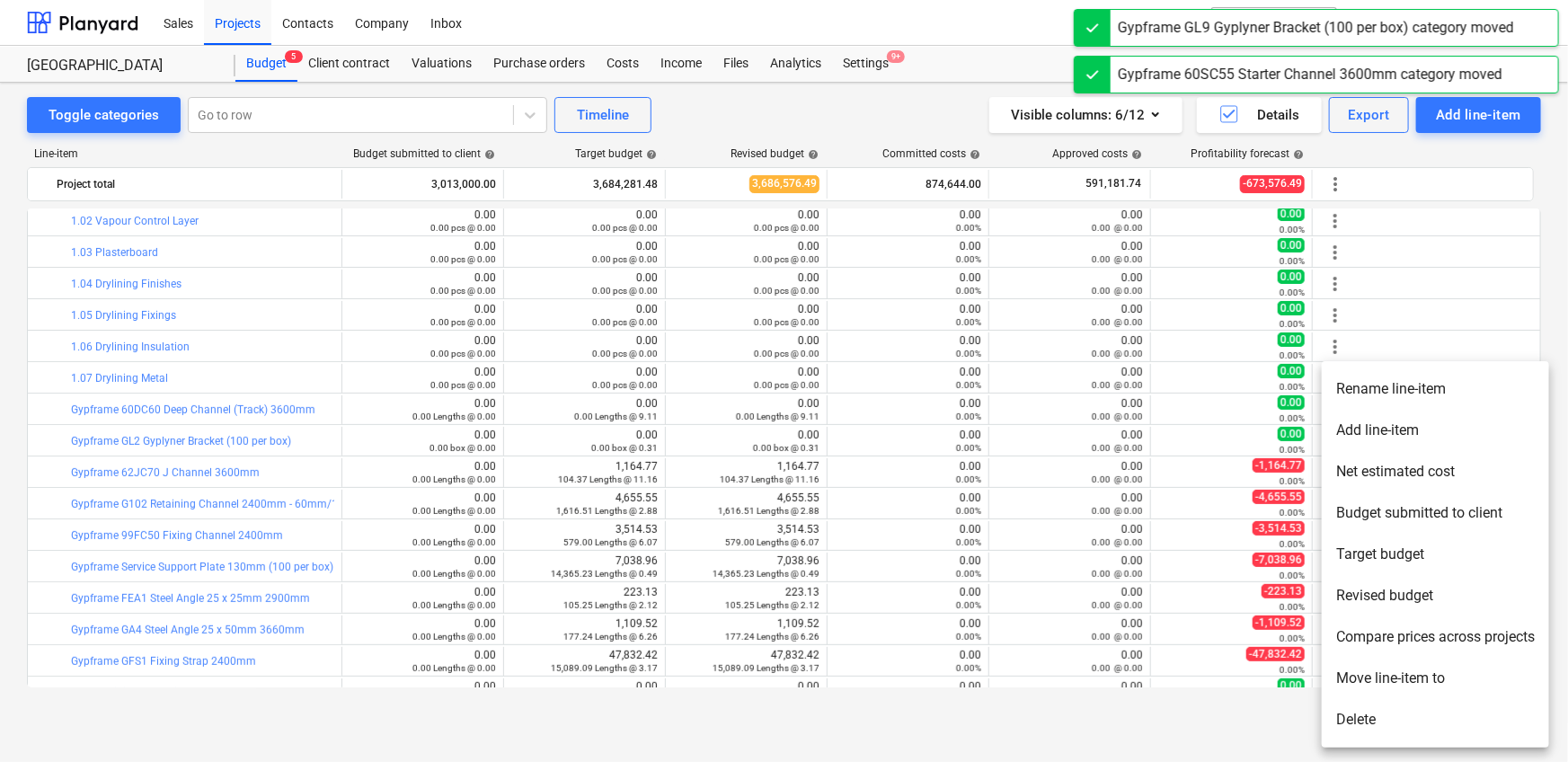
click at [1028, 476] on li "Move line-item to" at bounding box center [1435, 677] width 228 height 41
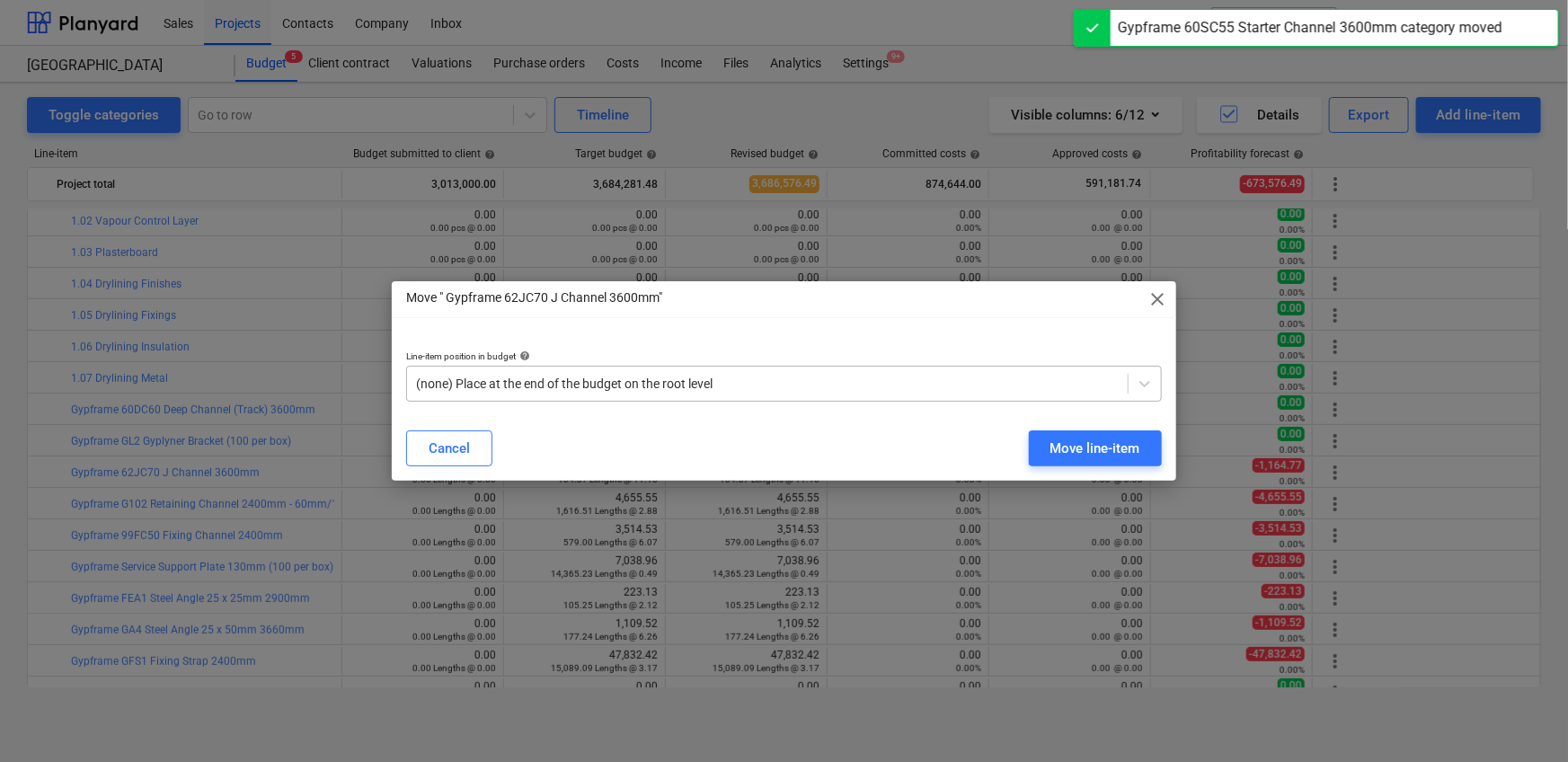
click at [906, 378] on div at bounding box center [767, 382] width 702 height 18
paste input "1.07"
type input "1.07"
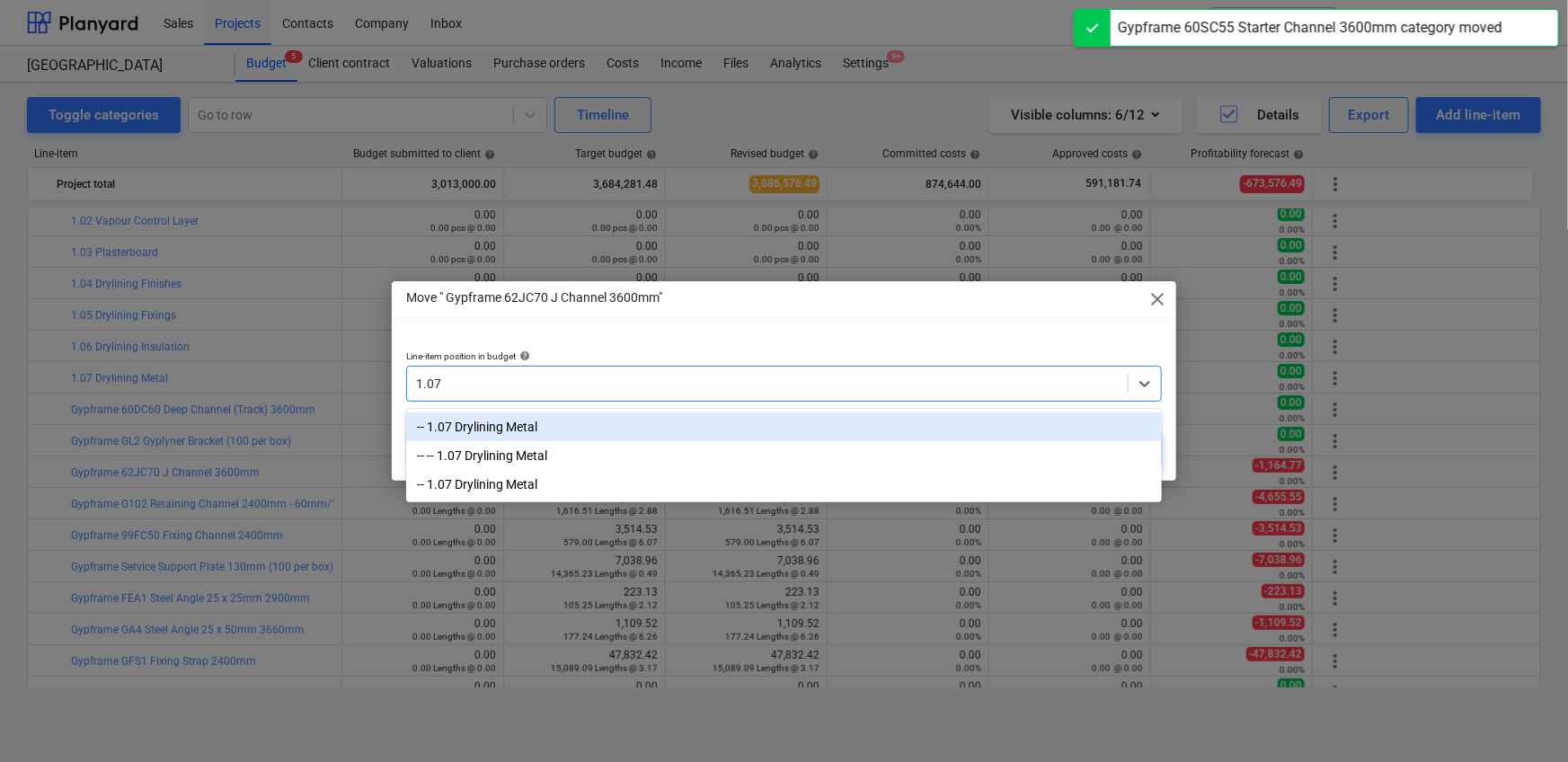
click at [889, 427] on div "-- 1.07 Drylining Metal" at bounding box center [784, 426] width 756 height 29
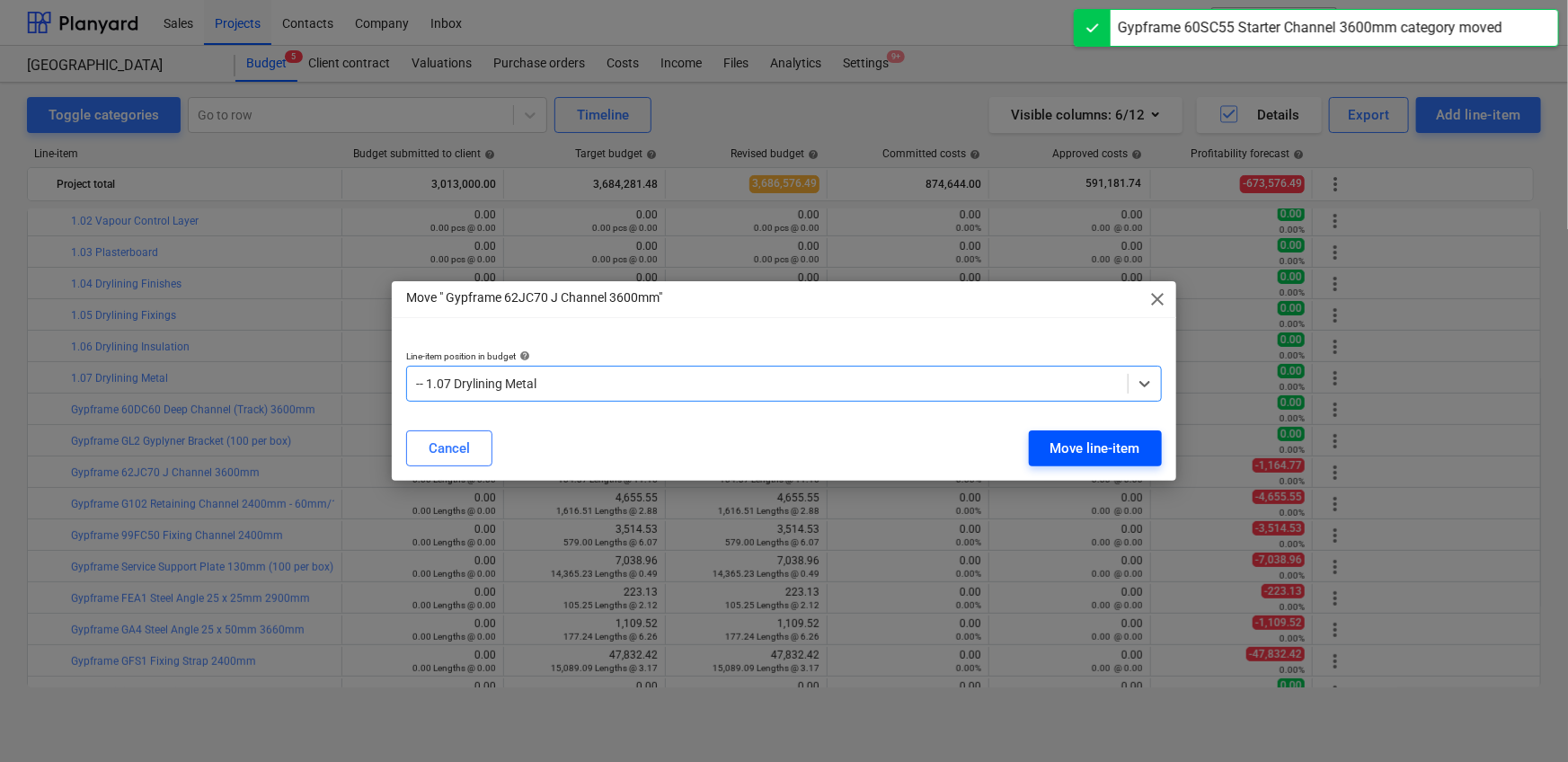
click at [1028, 445] on div "Move line-item" at bounding box center [1094, 448] width 89 height 23
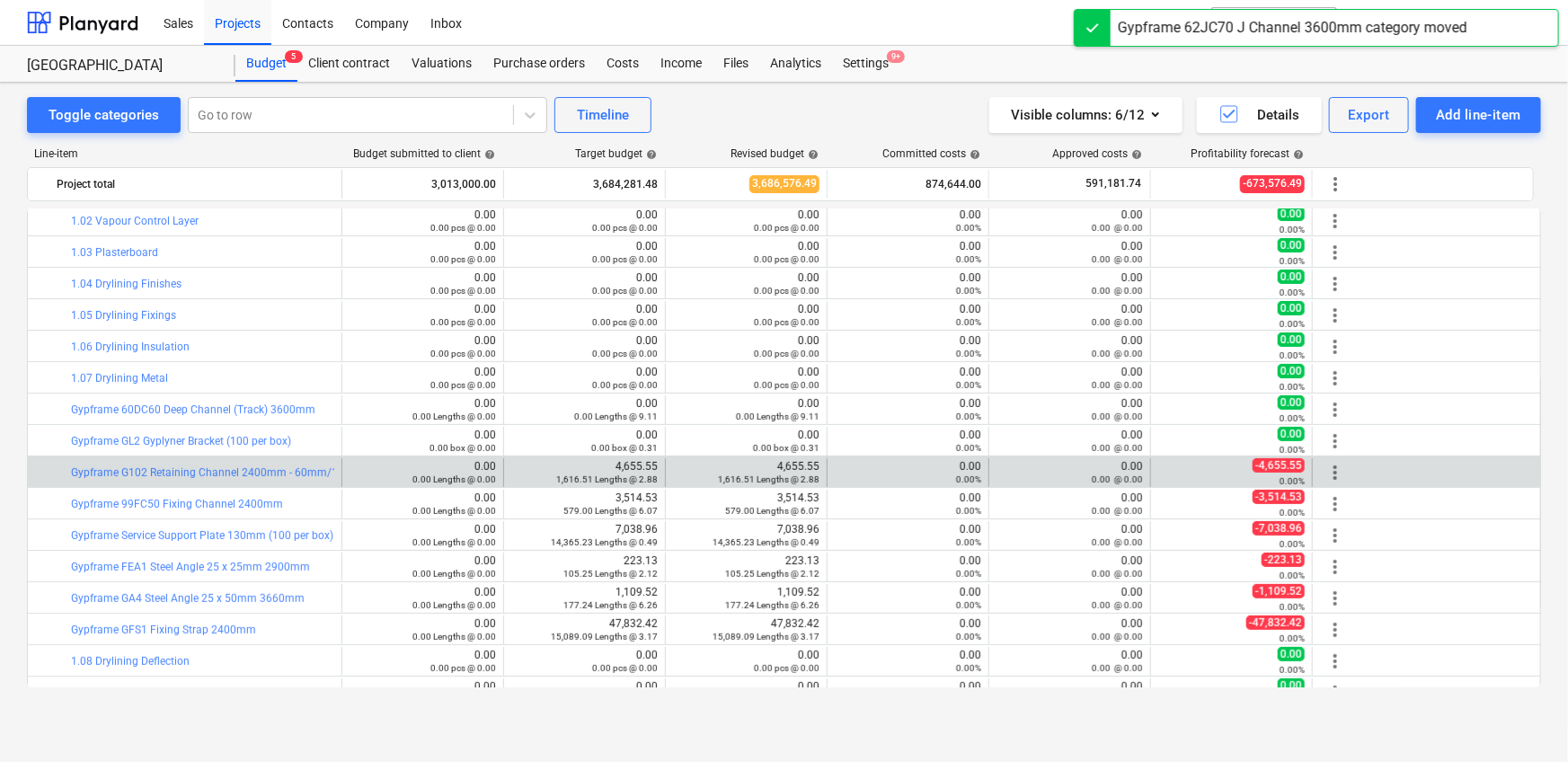
click at [1028, 472] on span "more_vert" at bounding box center [1335, 472] width 21 height 21
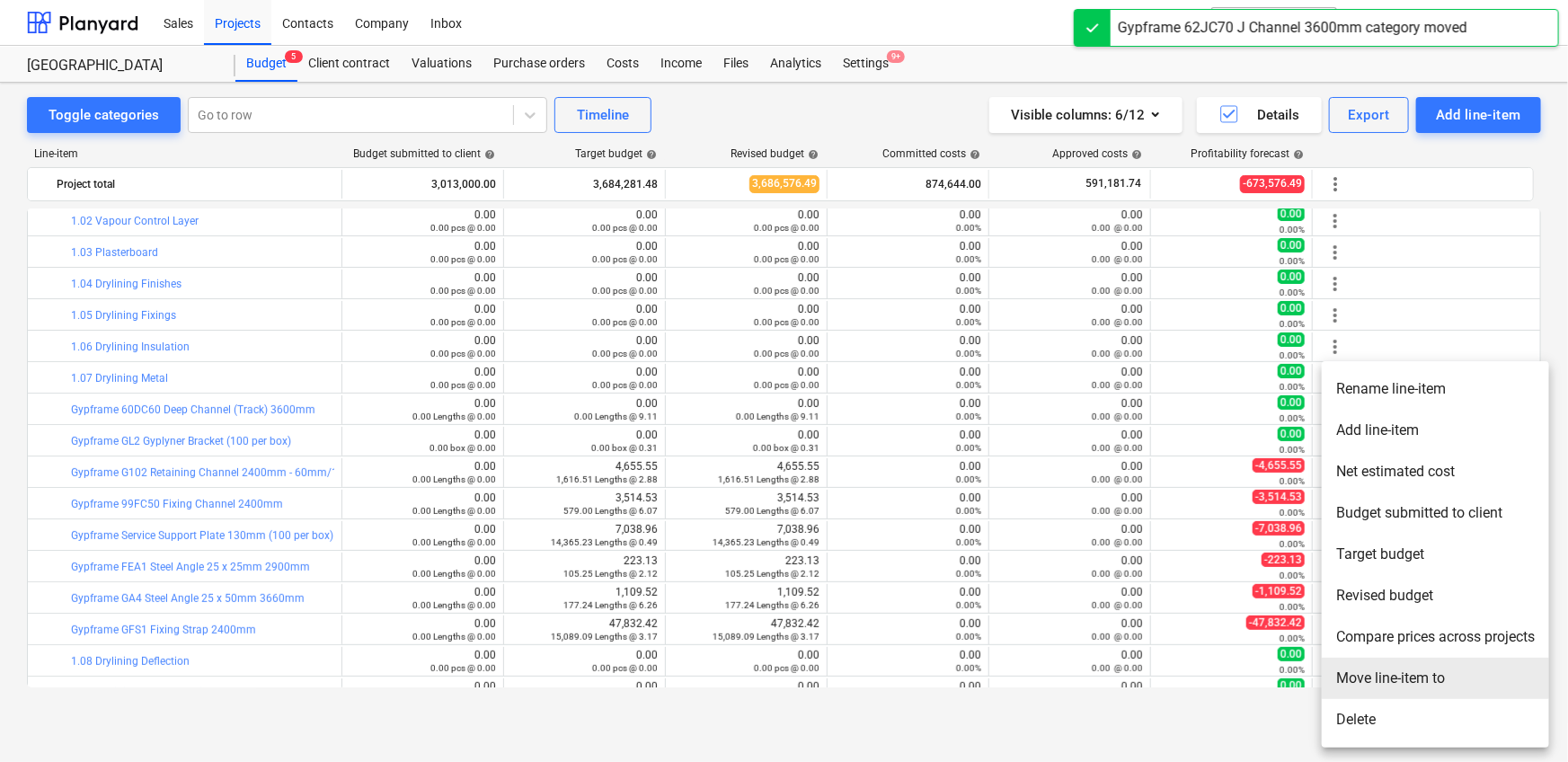
click at [1028, 476] on li "Move line-item to" at bounding box center [1435, 677] width 228 height 41
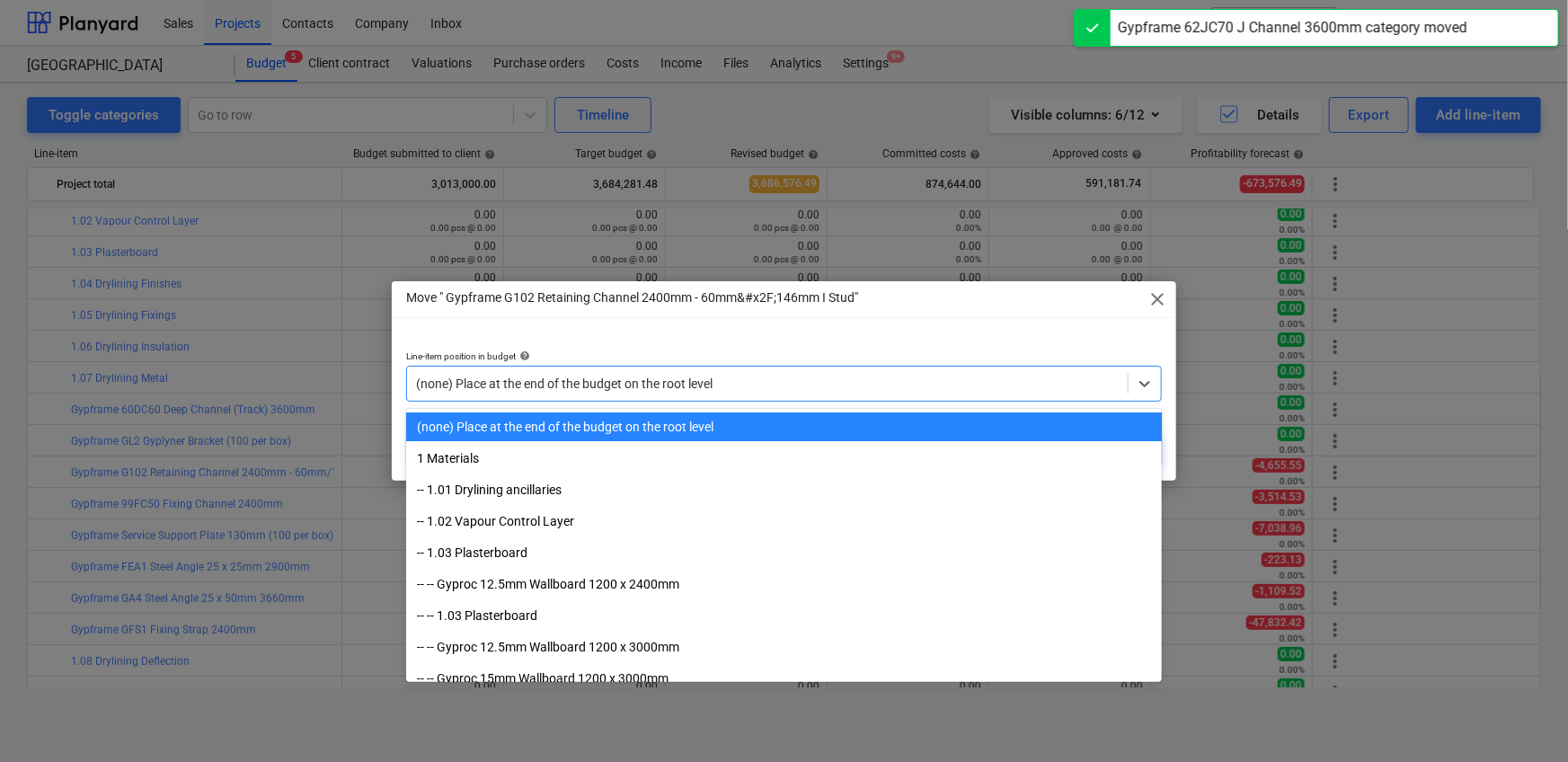
click at [859, 394] on div "(none) Place at the end of the budget on the root level" at bounding box center [768, 383] width 721 height 25
paste input "1.07"
type input "1.07"
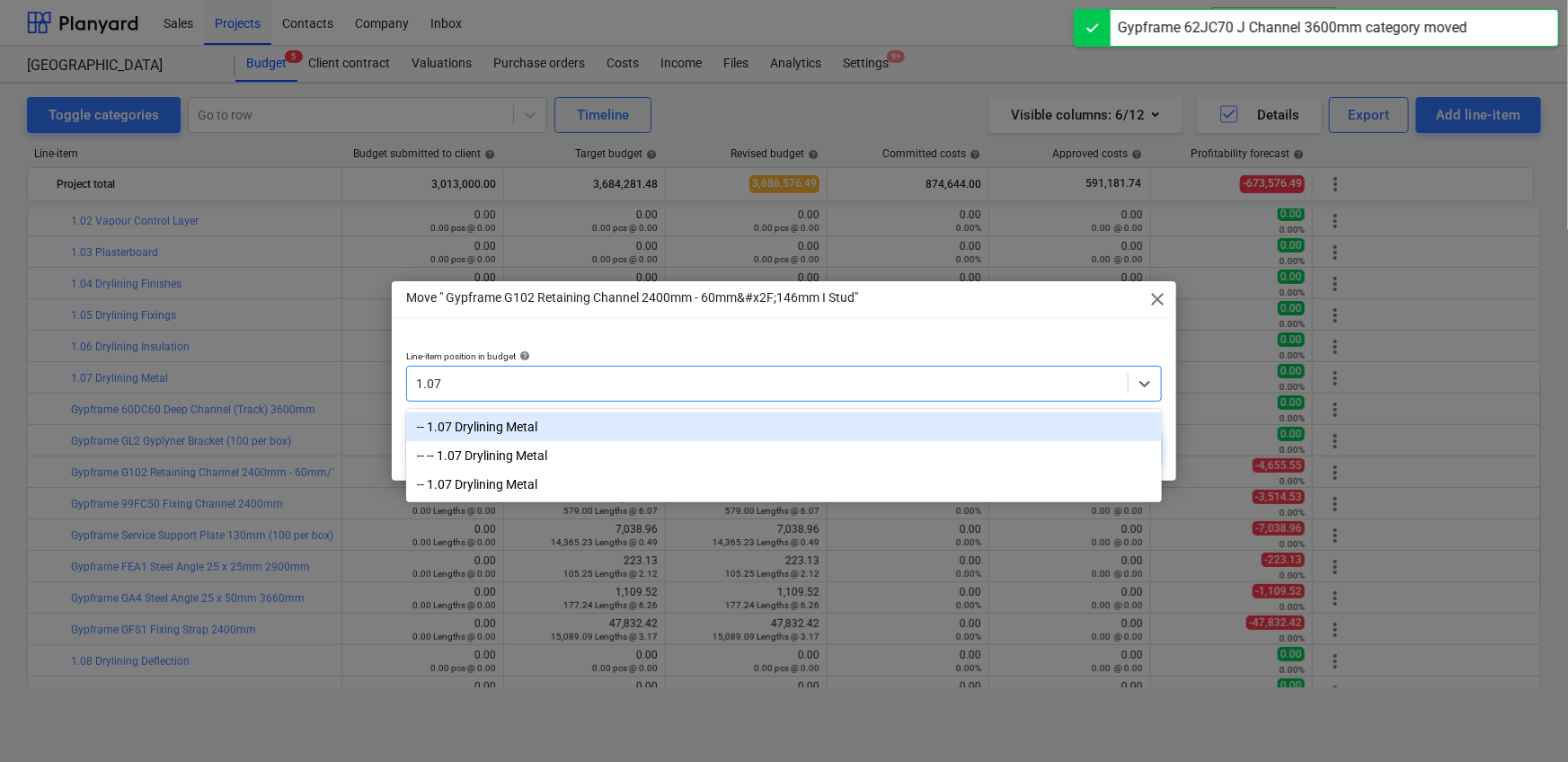
click at [823, 415] on div "-- 1.07 Drylining Metal" at bounding box center [784, 426] width 756 height 29
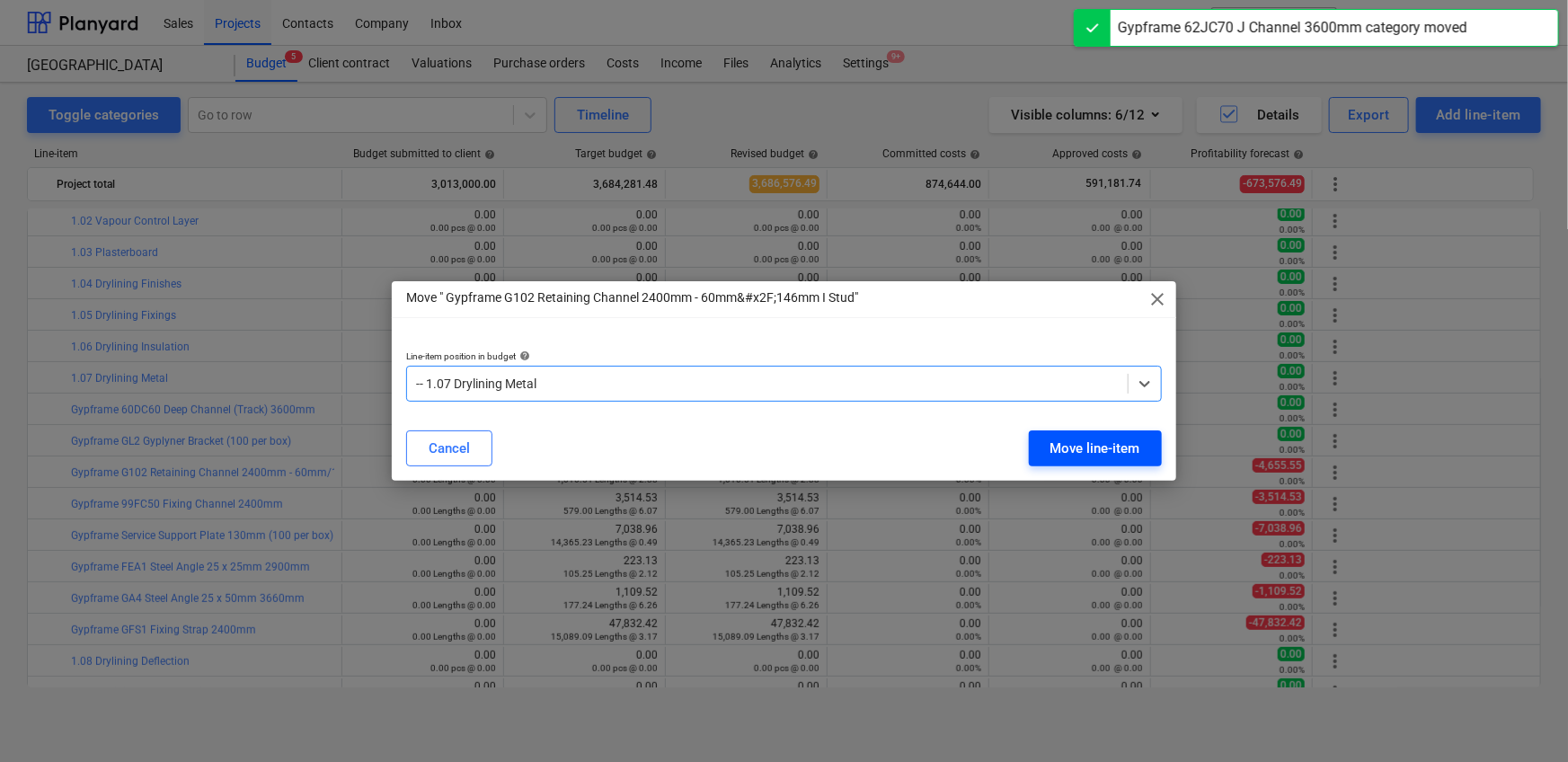
click at [1028, 441] on div "Move line-item" at bounding box center [1094, 448] width 89 height 23
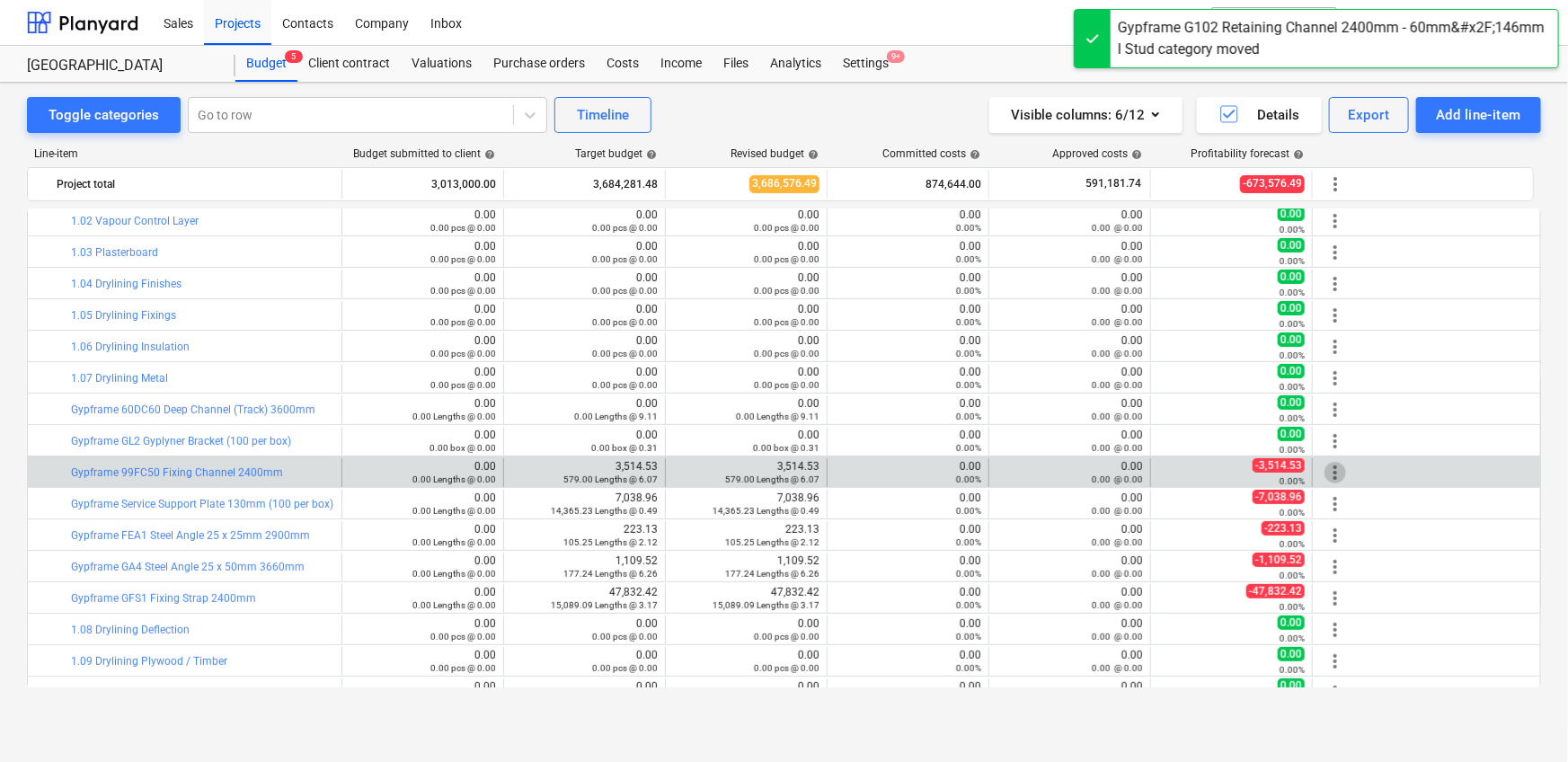
click at [1028, 474] on span "more_vert" at bounding box center [1335, 472] width 21 height 21
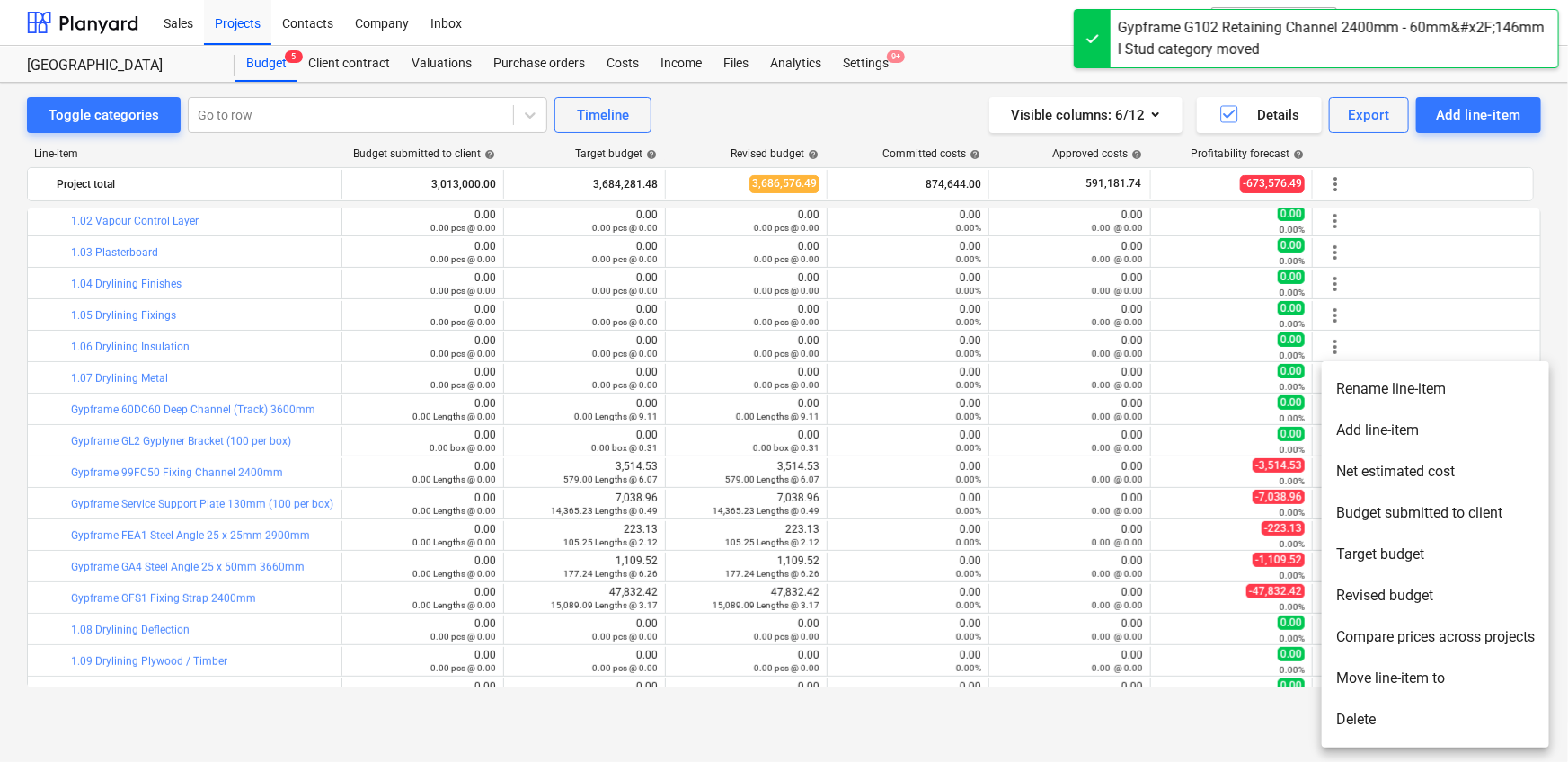
click at [1028, 476] on li "Move line-item to" at bounding box center [1435, 677] width 228 height 41
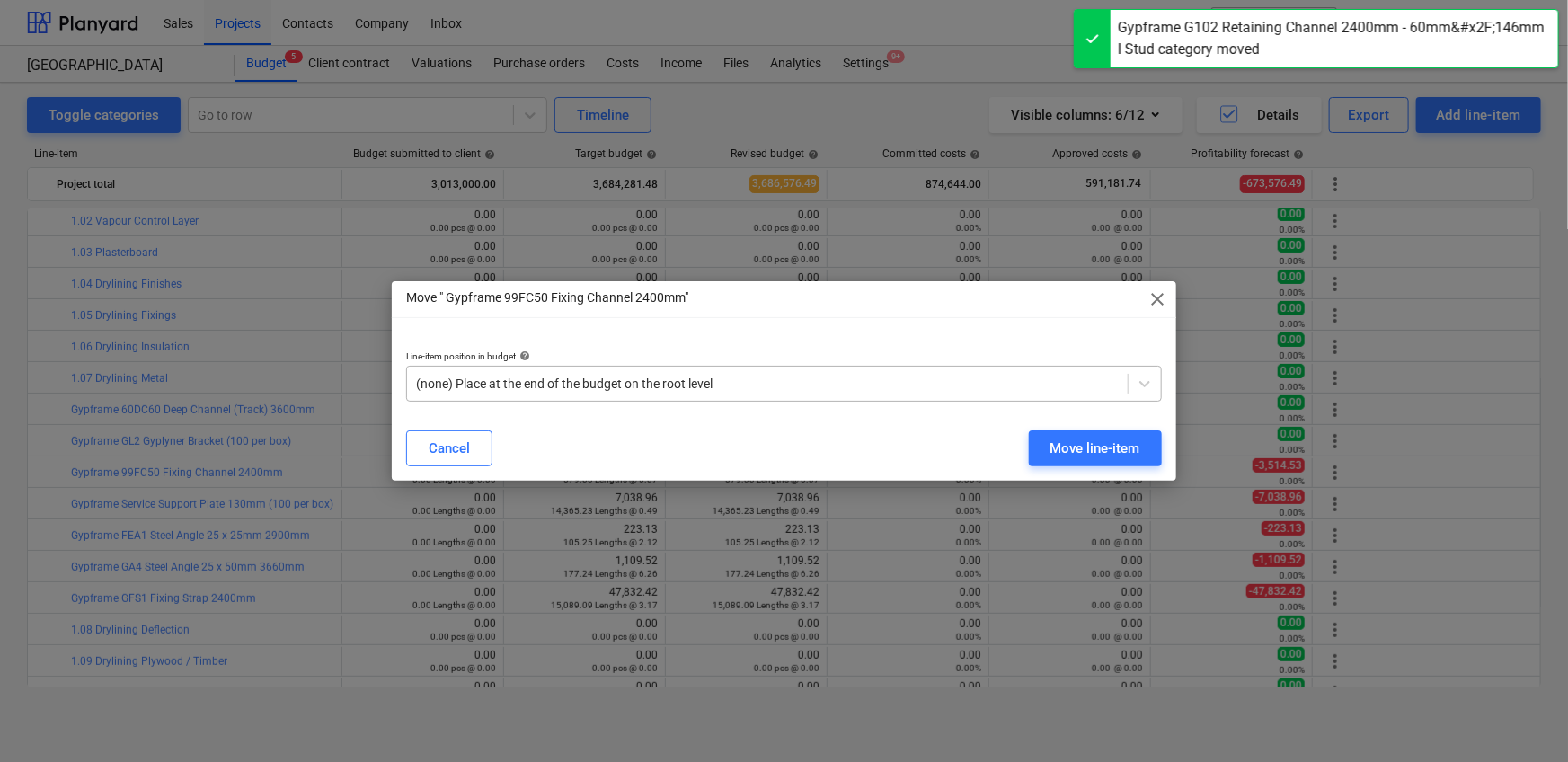
click at [830, 393] on div at bounding box center [767, 382] width 702 height 18
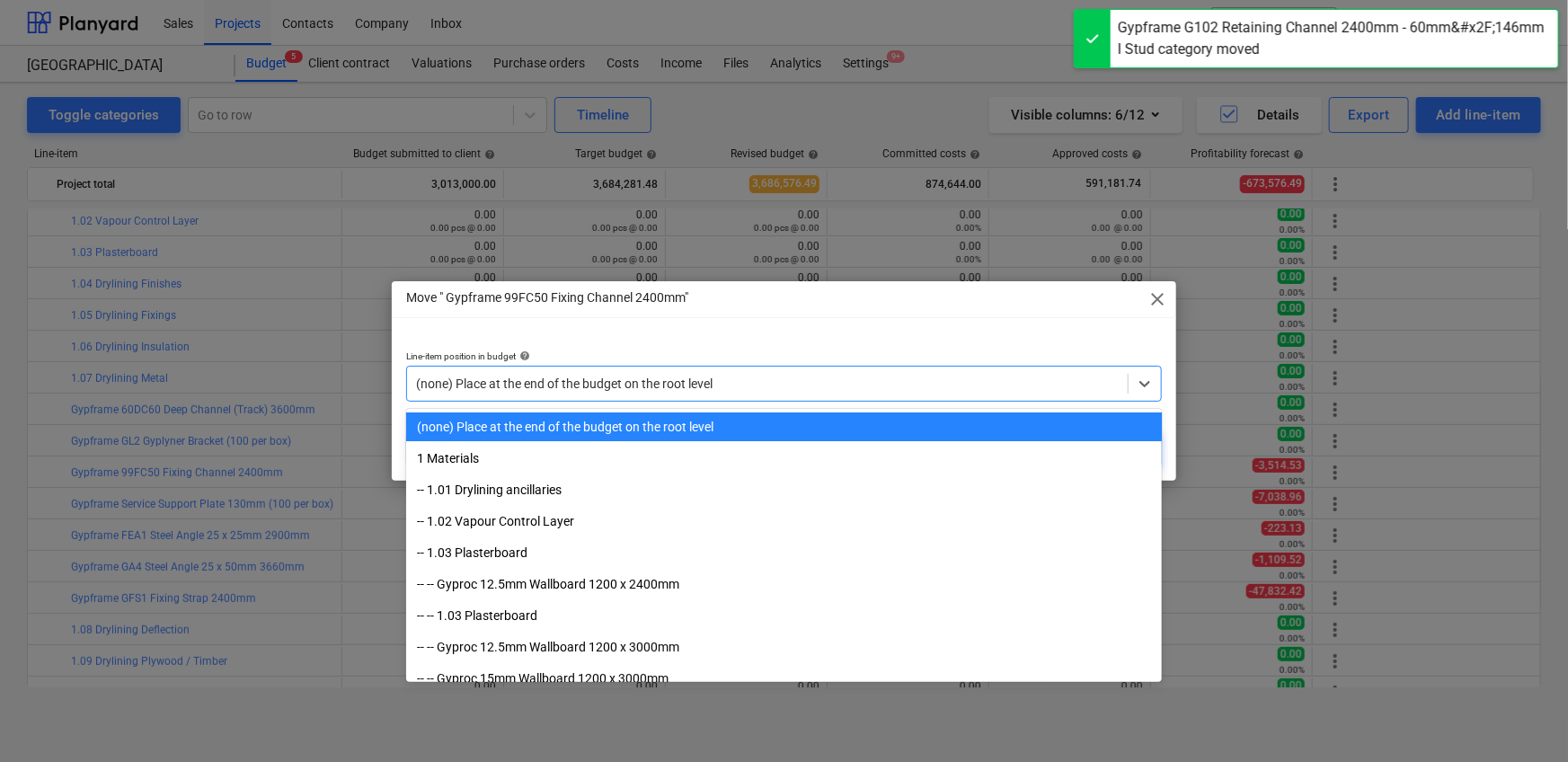
paste input "1.07"
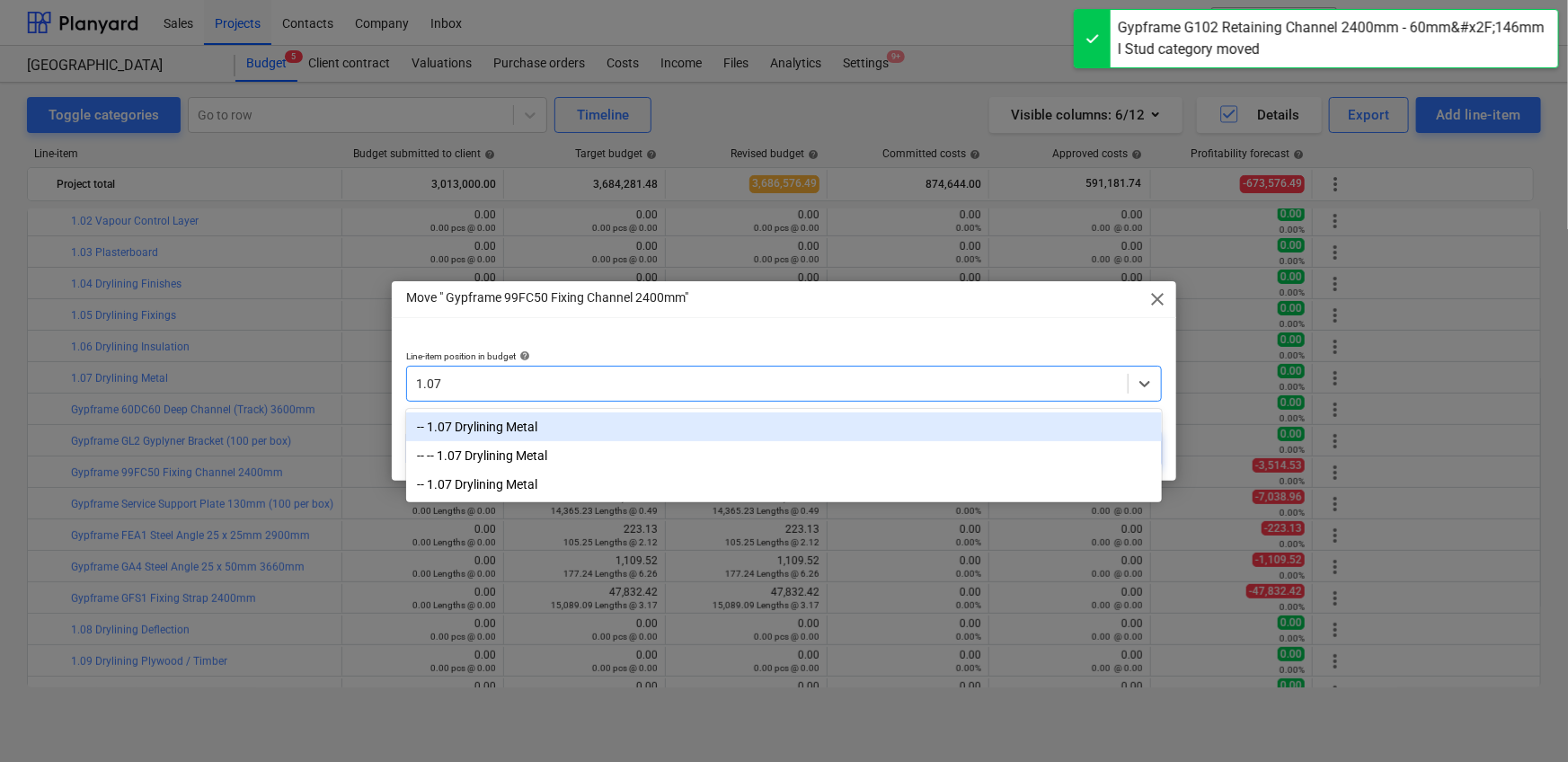
type input "1.07"
click at [810, 405] on div "Line-item position in budget help option -- 1.07 Drylining Metal focused, 1 of …" at bounding box center [784, 376] width 784 height 80
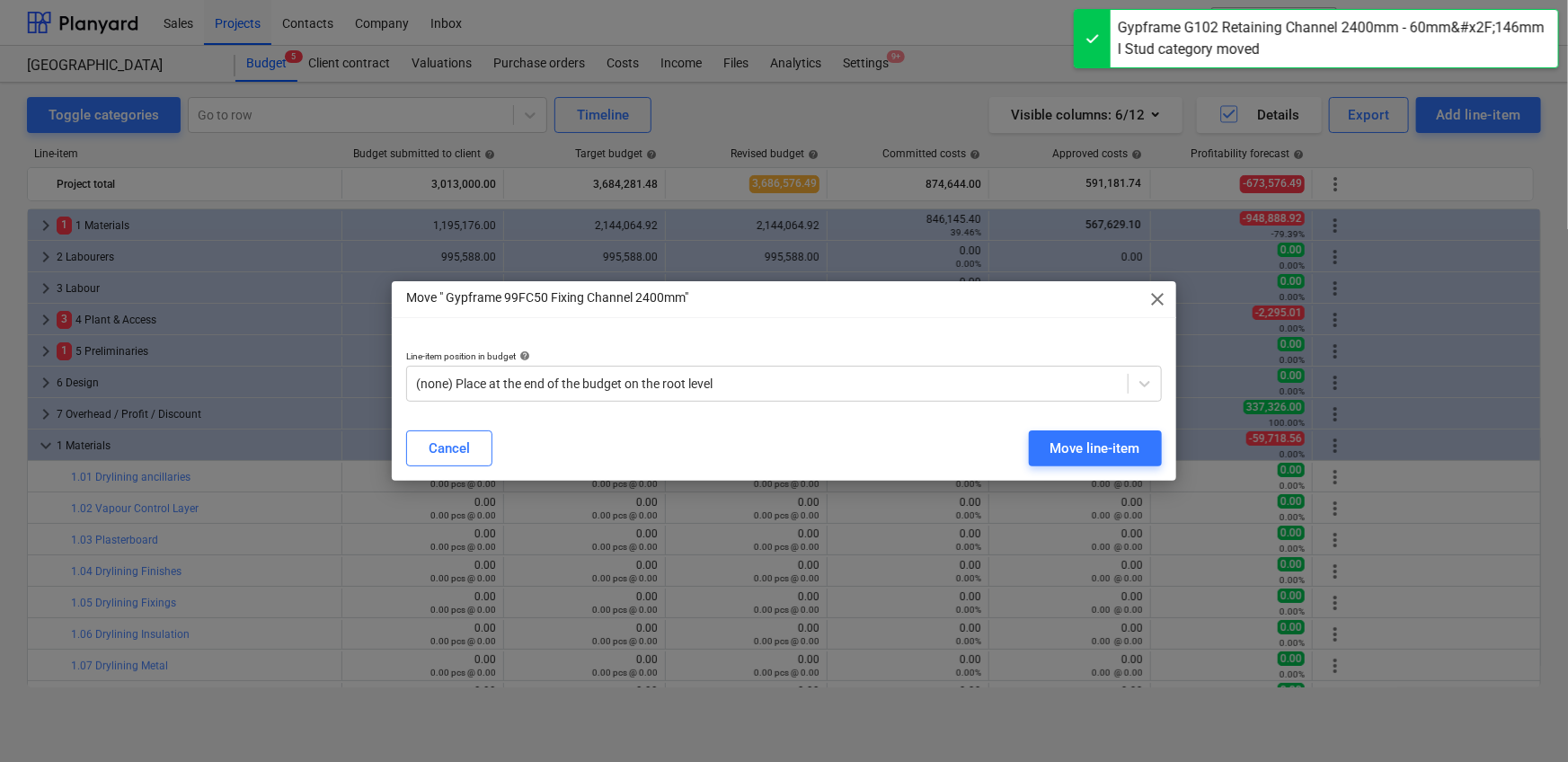
scroll to position [287, 0]
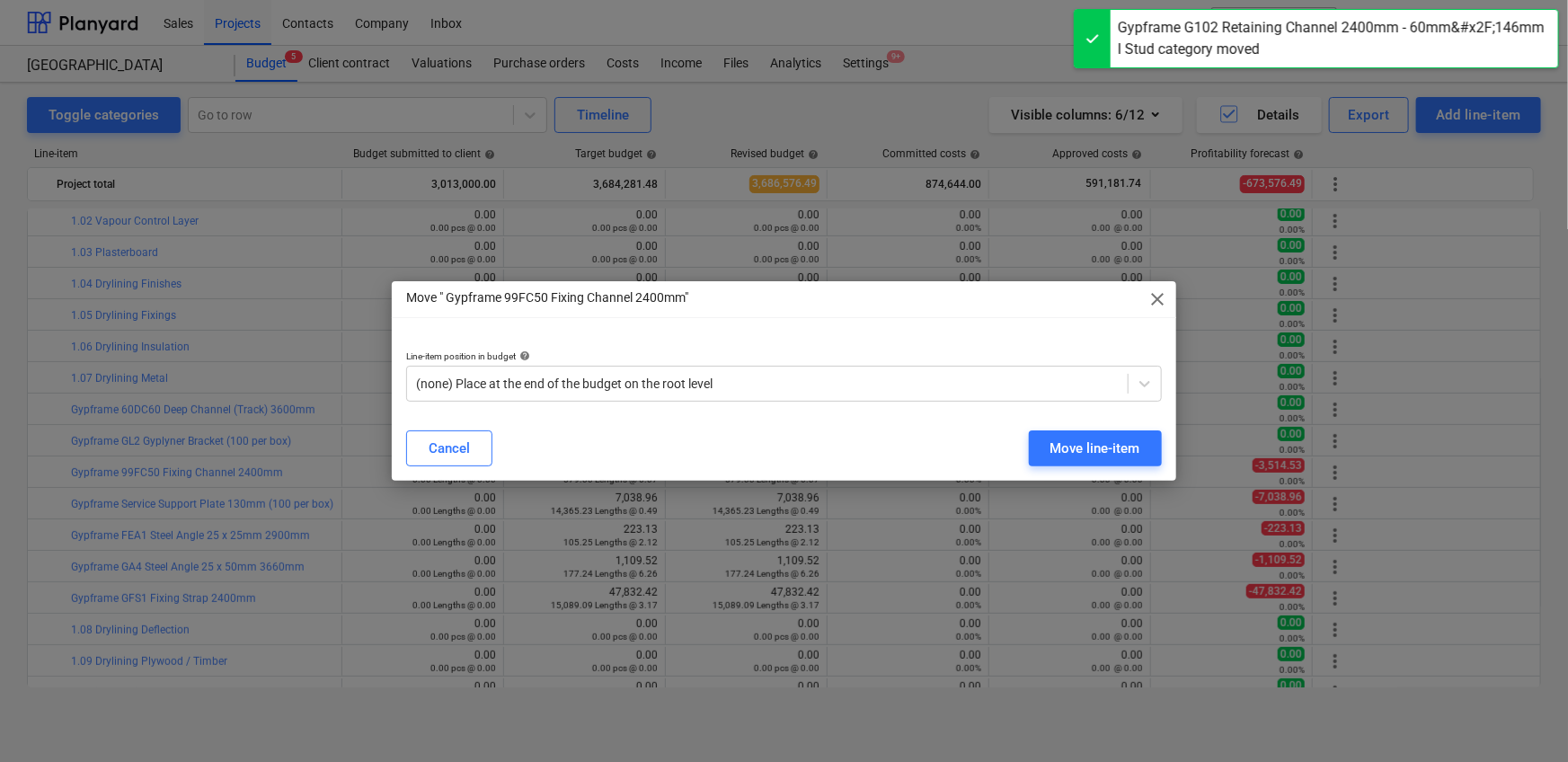
click at [902, 359] on div "Line-item position in budget help" at bounding box center [784, 356] width 756 height 12
click at [822, 408] on div "Line-item position in budget help (none) Place at the end of the budget on the …" at bounding box center [784, 376] width 784 height 80
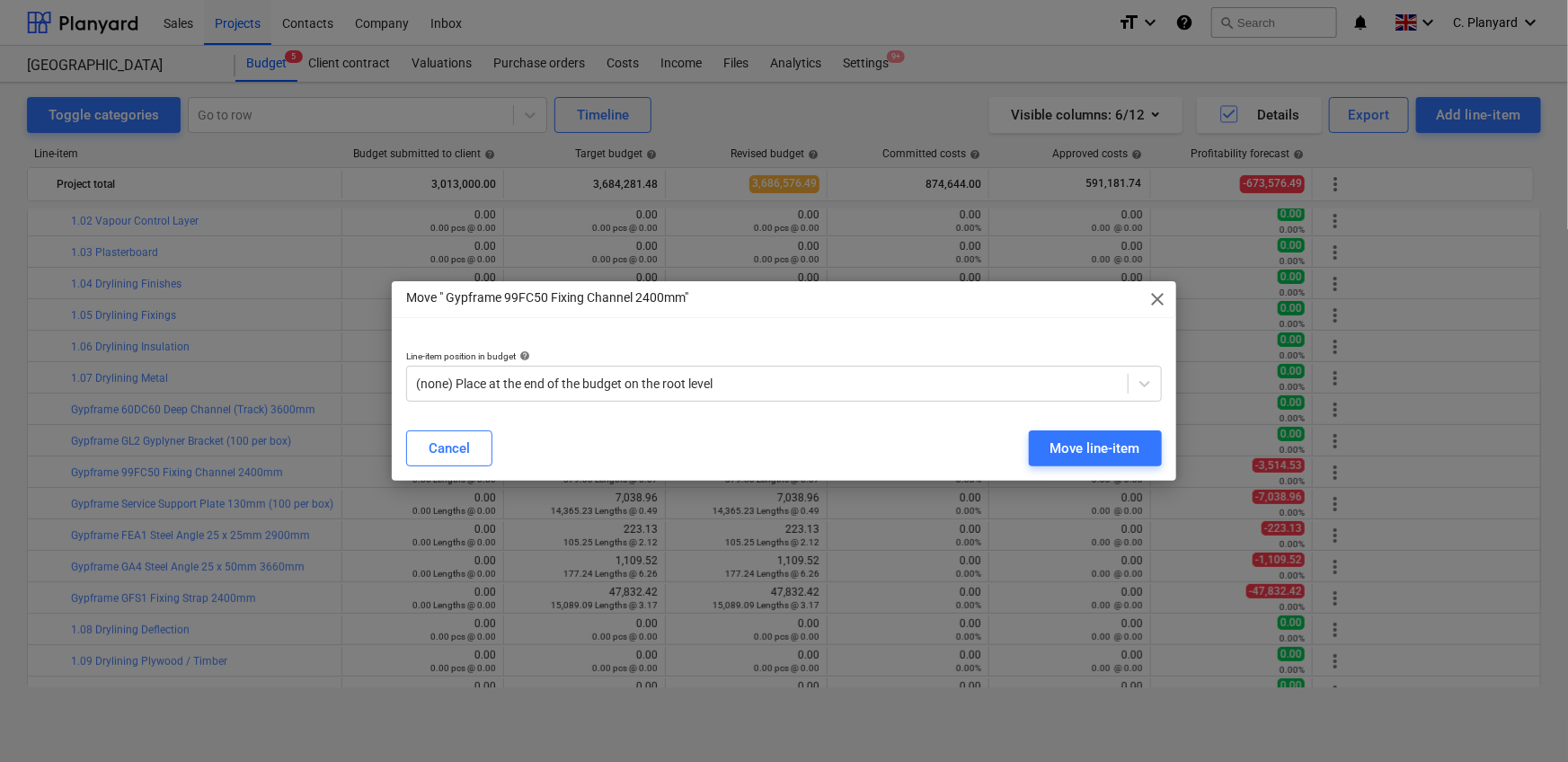
click at [820, 403] on div "Line-item position in budget help (none) Place at the end of the budget on the …" at bounding box center [784, 376] width 784 height 80
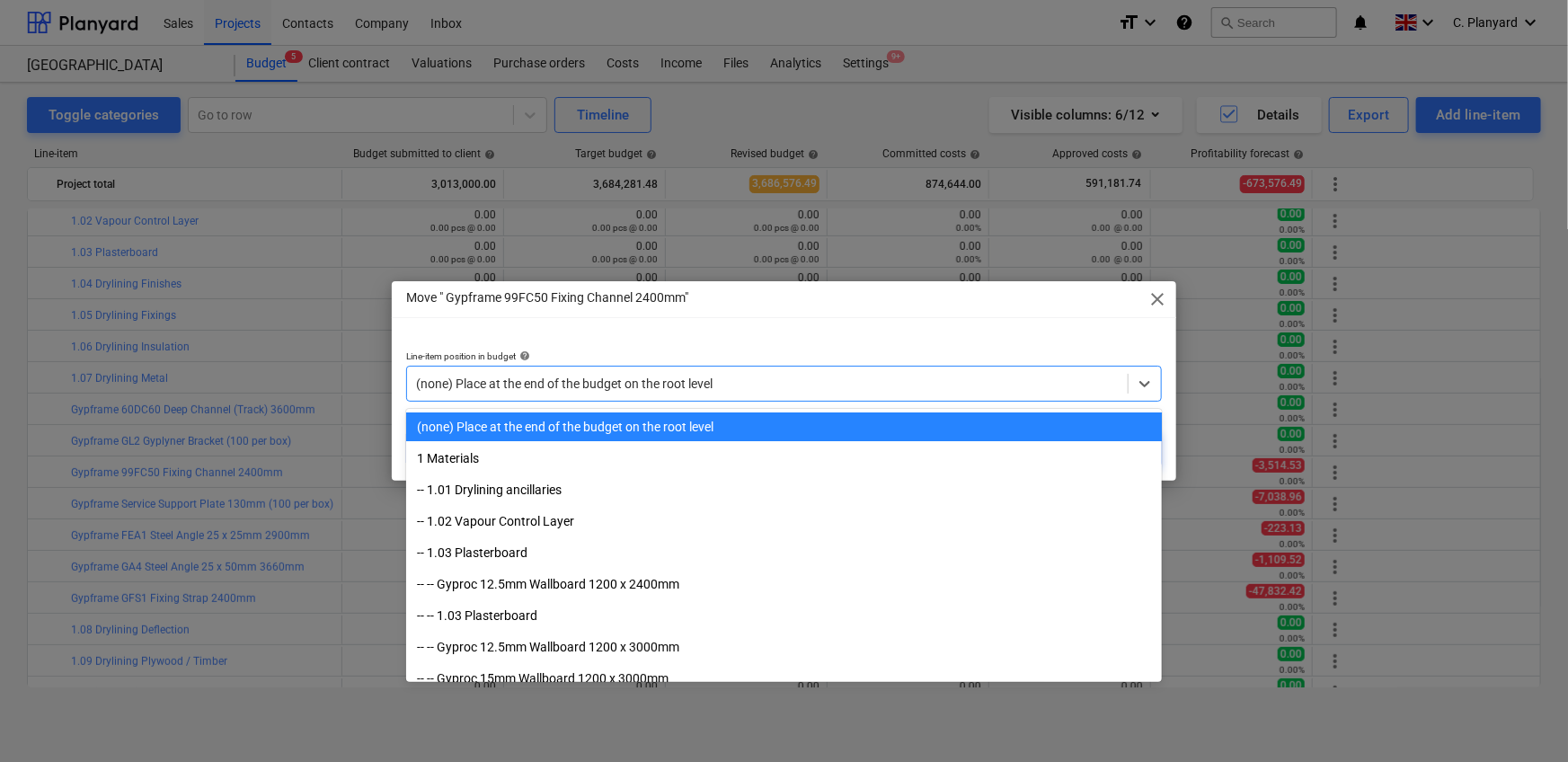
click at [816, 393] on div at bounding box center [767, 382] width 702 height 18
paste input "1.07"
type input "1.07"
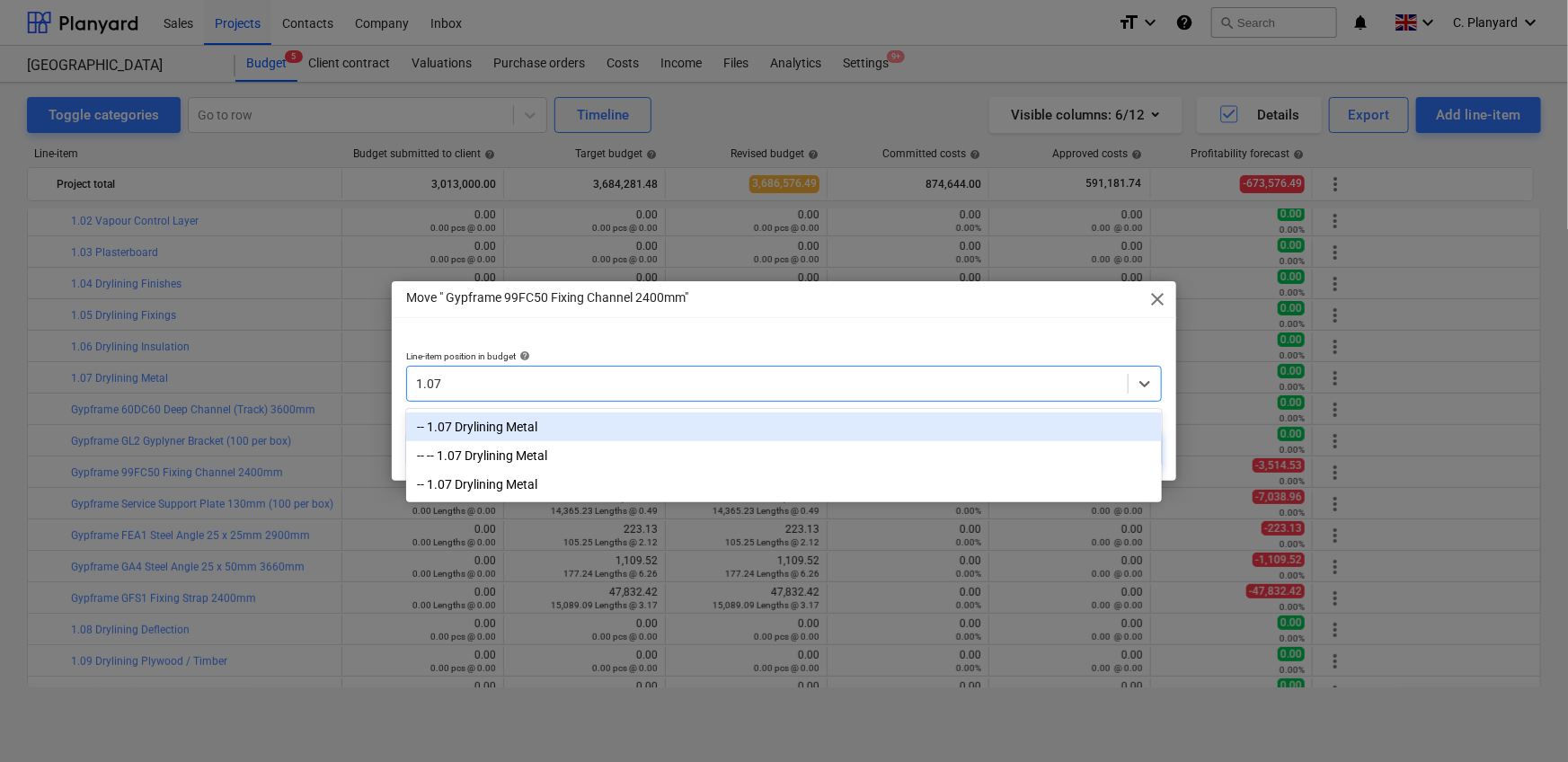
click at [763, 422] on div "-- 1.07 Drylining Metal" at bounding box center [784, 426] width 756 height 29
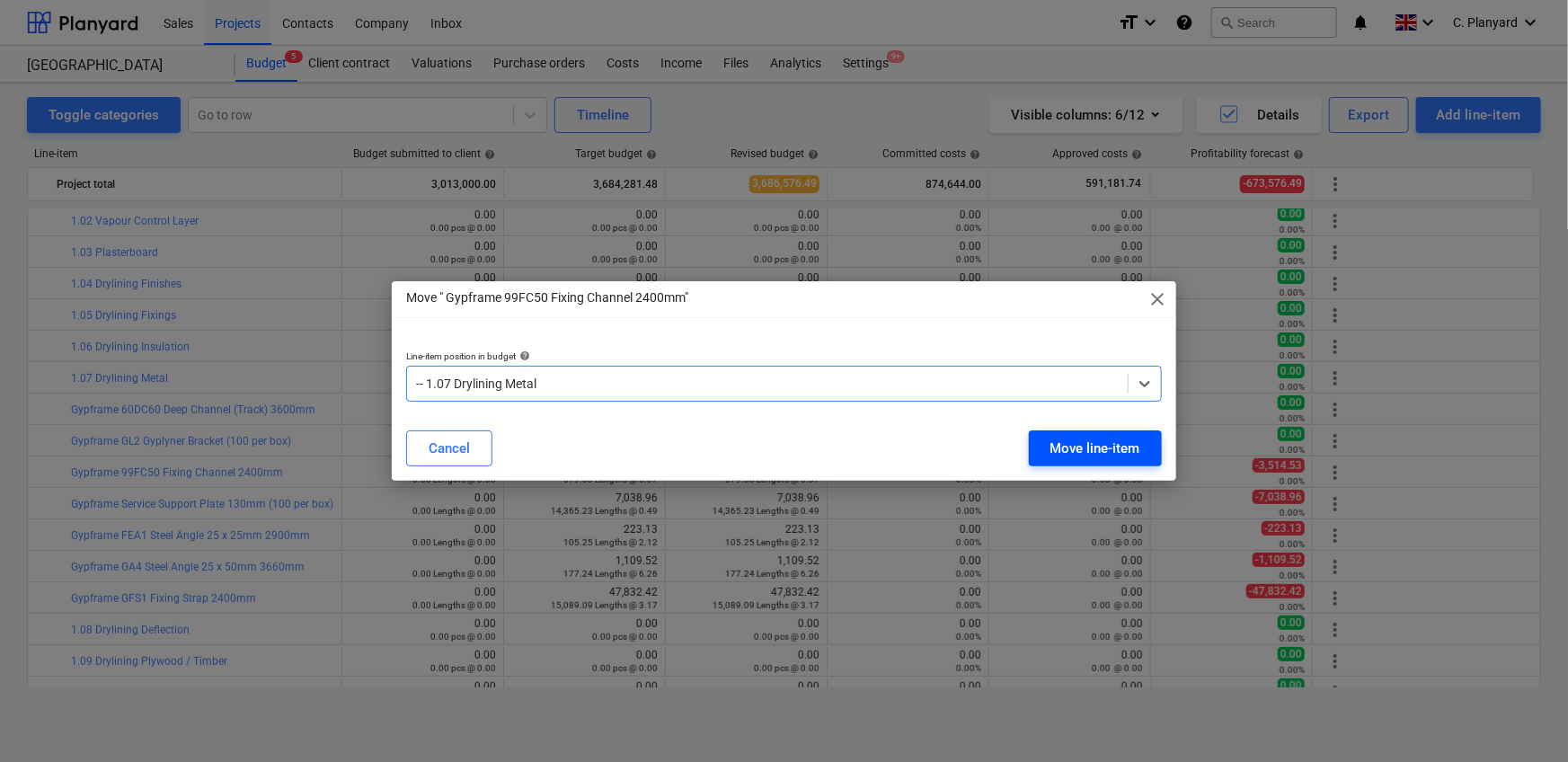
click at [1058, 443] on div "Move line-item" at bounding box center [1094, 448] width 89 height 23
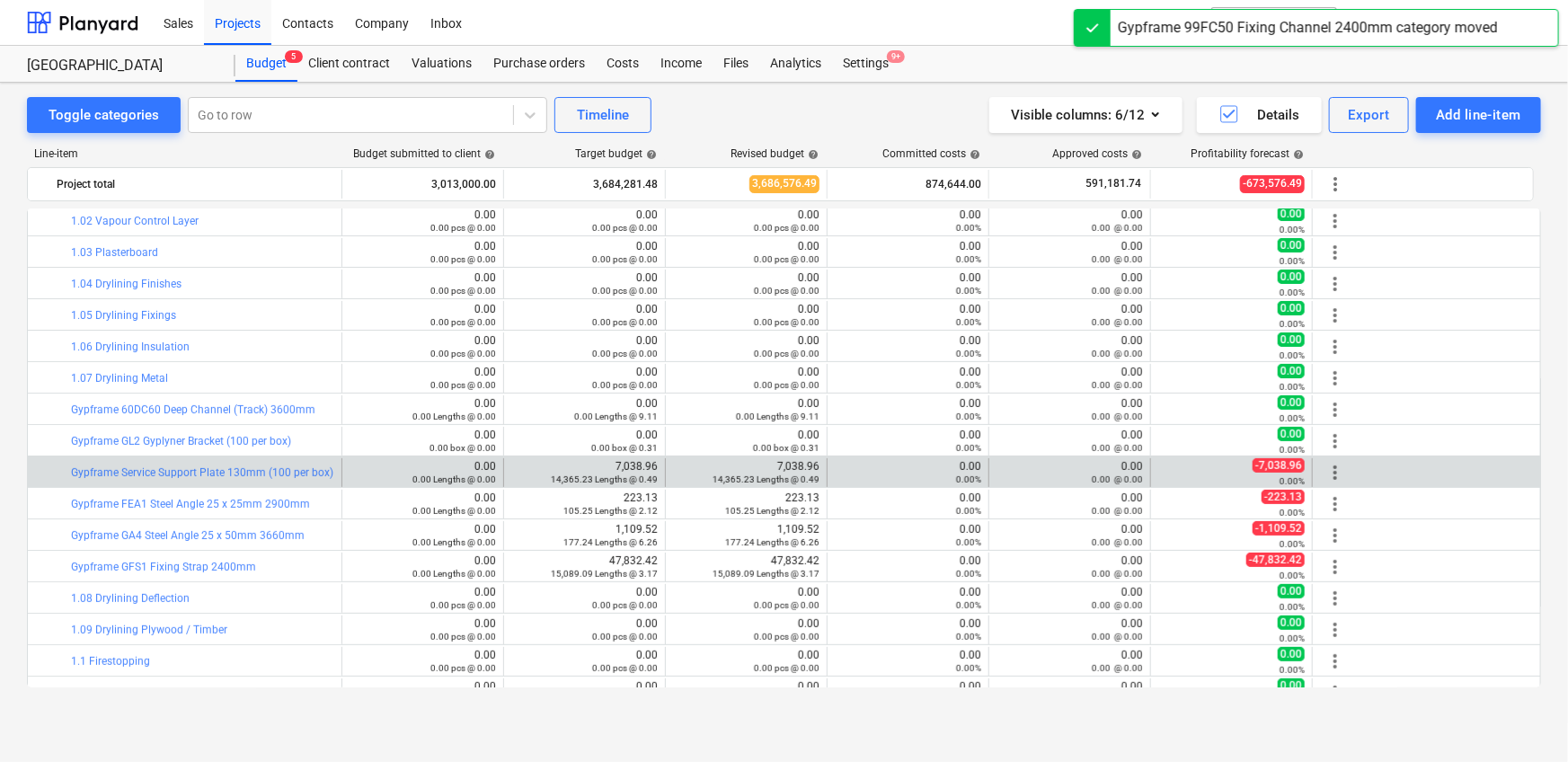
click at [1338, 468] on span "more_vert" at bounding box center [1335, 472] width 21 height 21
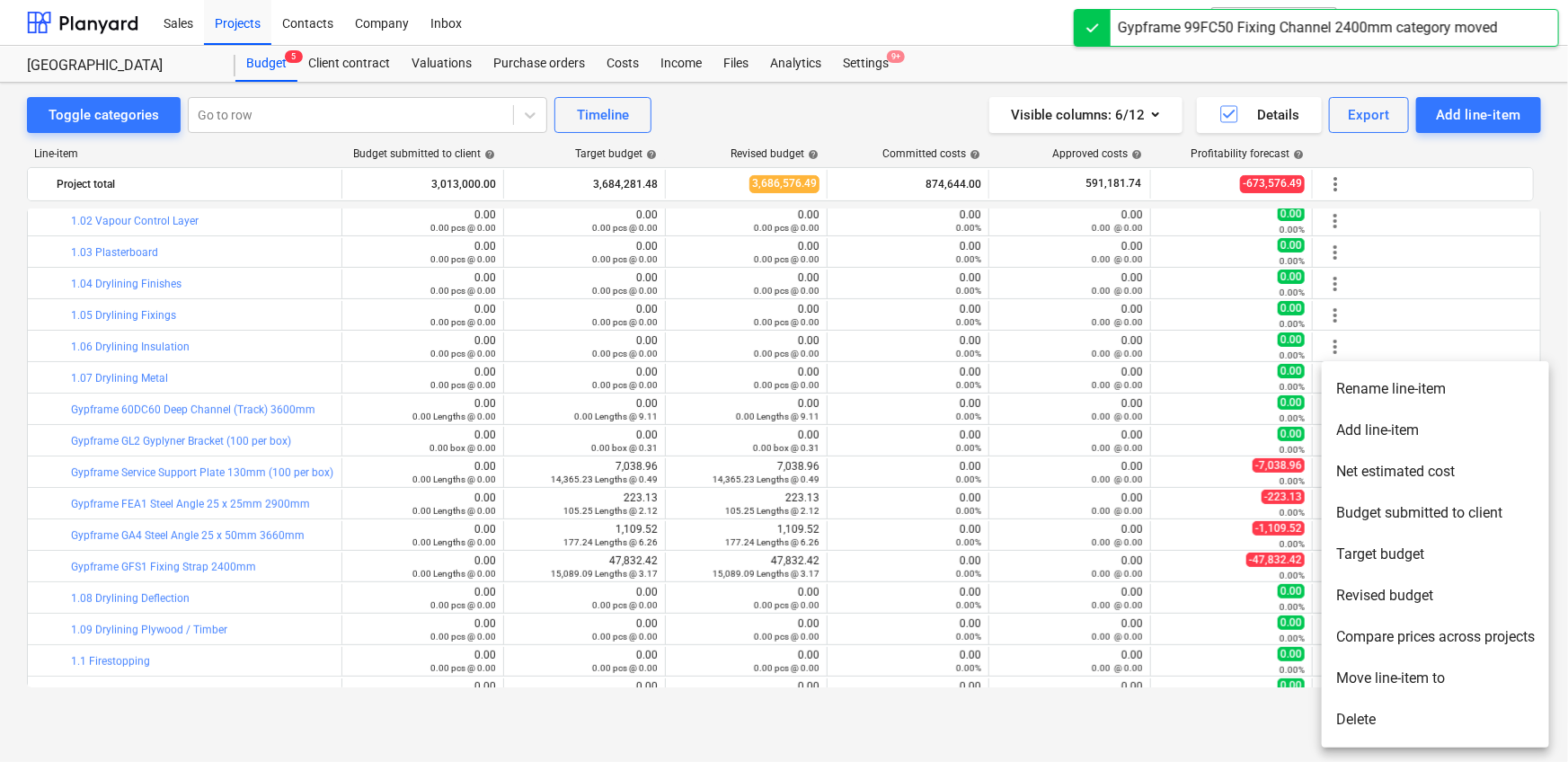
click at [1381, 674] on li "Move line-item to" at bounding box center [1435, 677] width 228 height 41
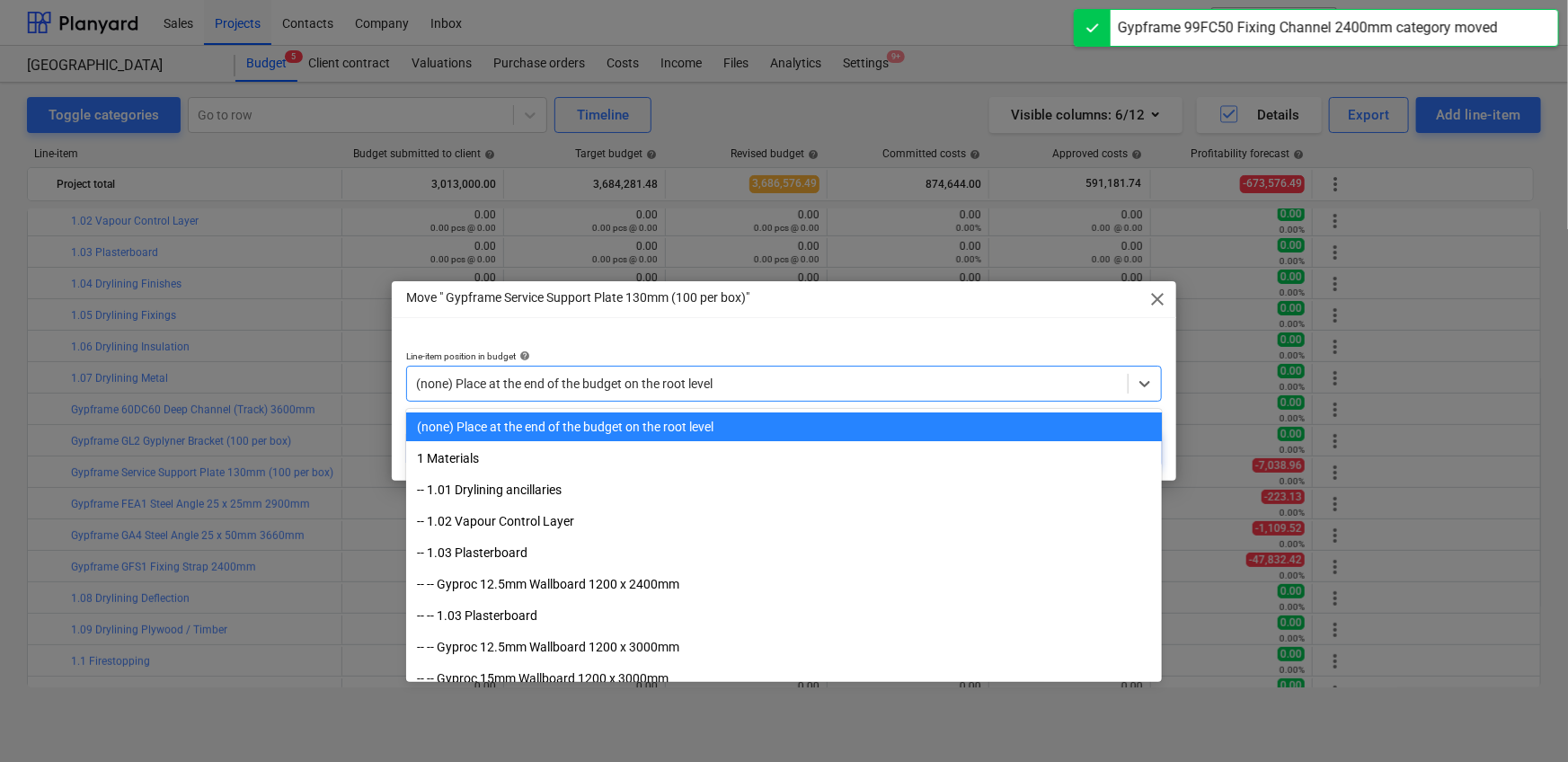
drag, startPoint x: 812, startPoint y: 400, endPoint x: 808, endPoint y: 383, distance: 17.5
click at [812, 400] on div "(none) Place at the end of the budget on the root level" at bounding box center [784, 383] width 756 height 36
paste input "1.07"
type input "1.07"
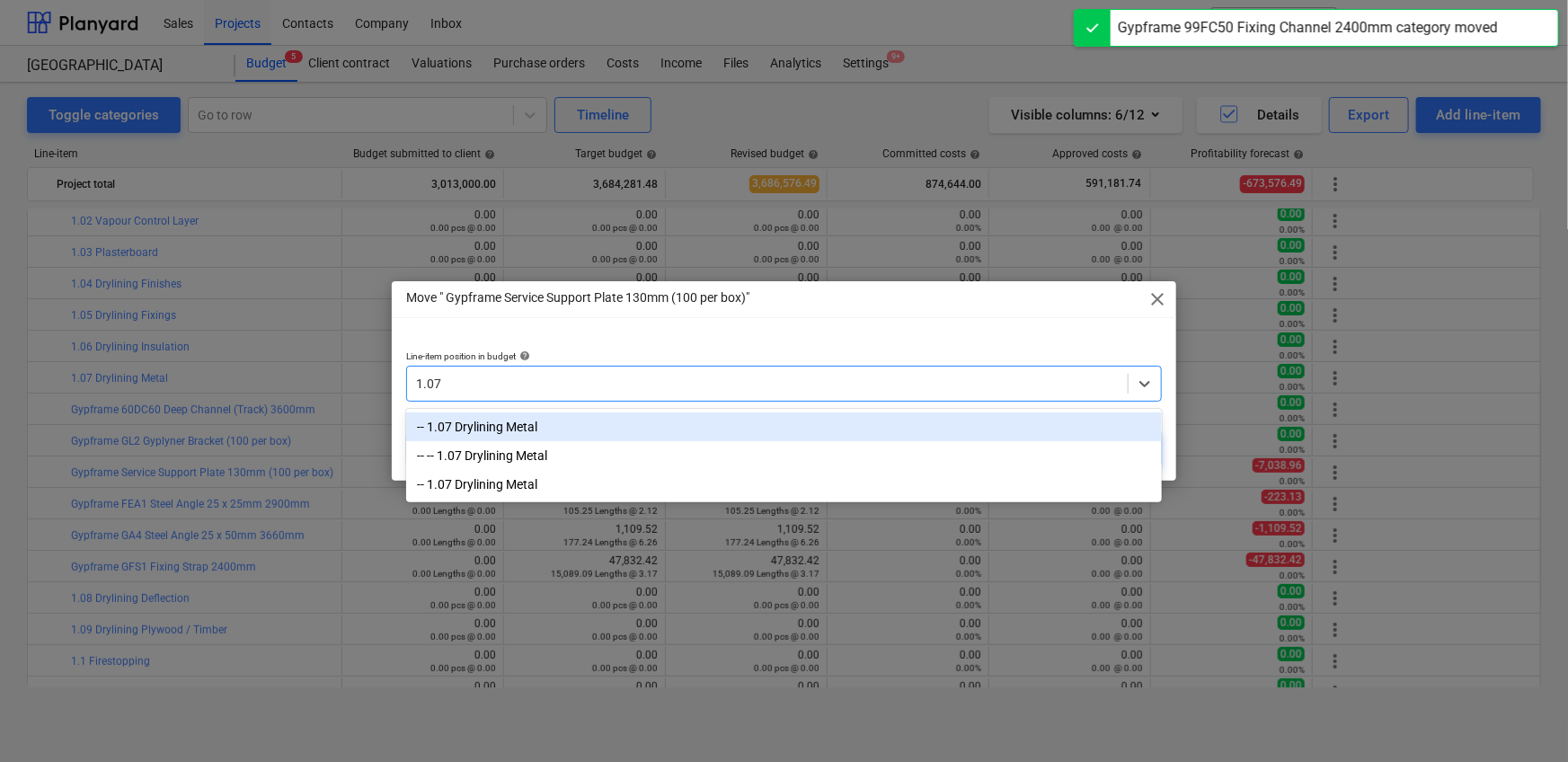
click at [752, 423] on div "-- 1.07 Drylining Metal" at bounding box center [784, 426] width 756 height 29
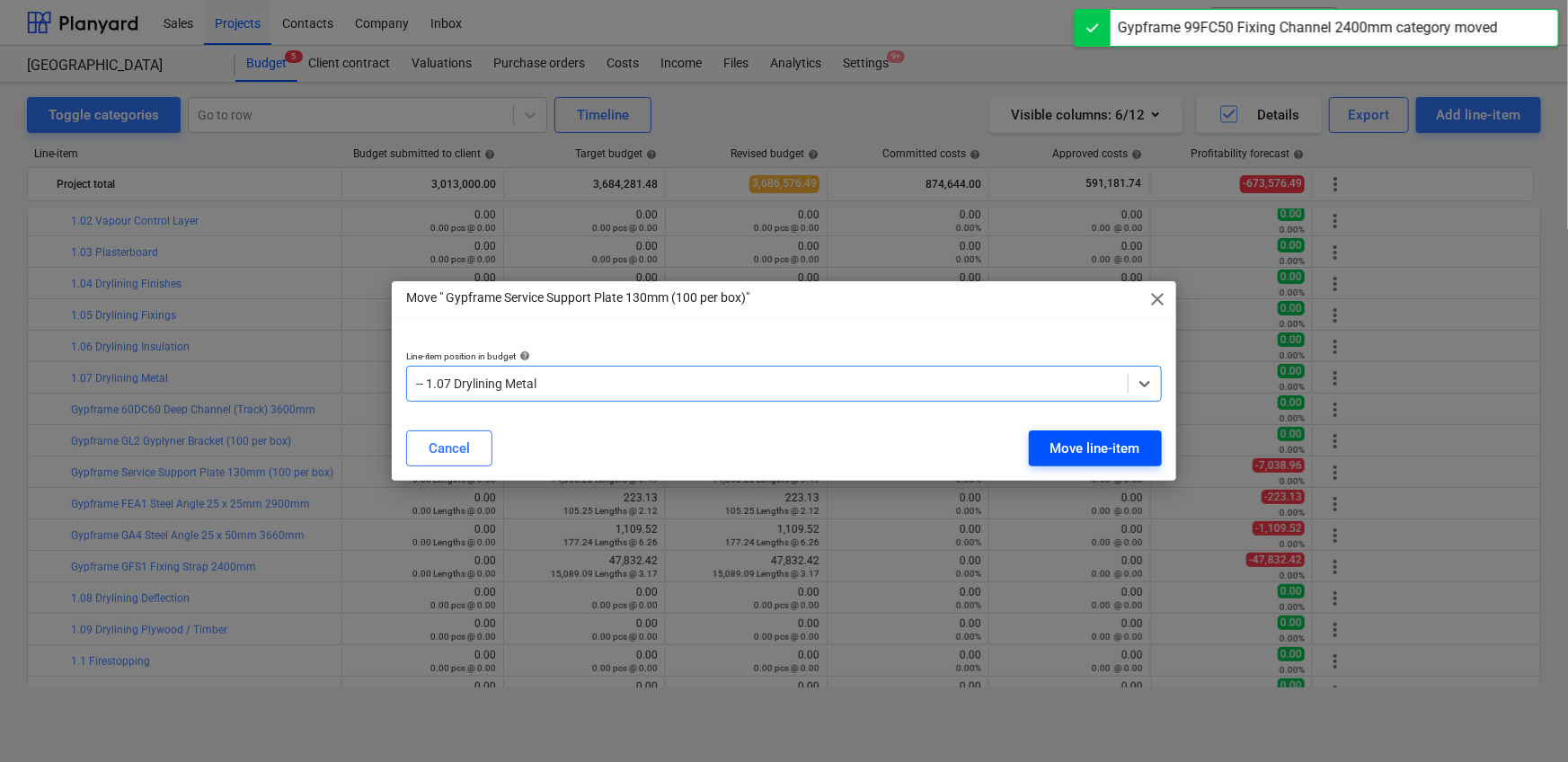
click at [1074, 438] on div "Move line-item" at bounding box center [1094, 448] width 89 height 23
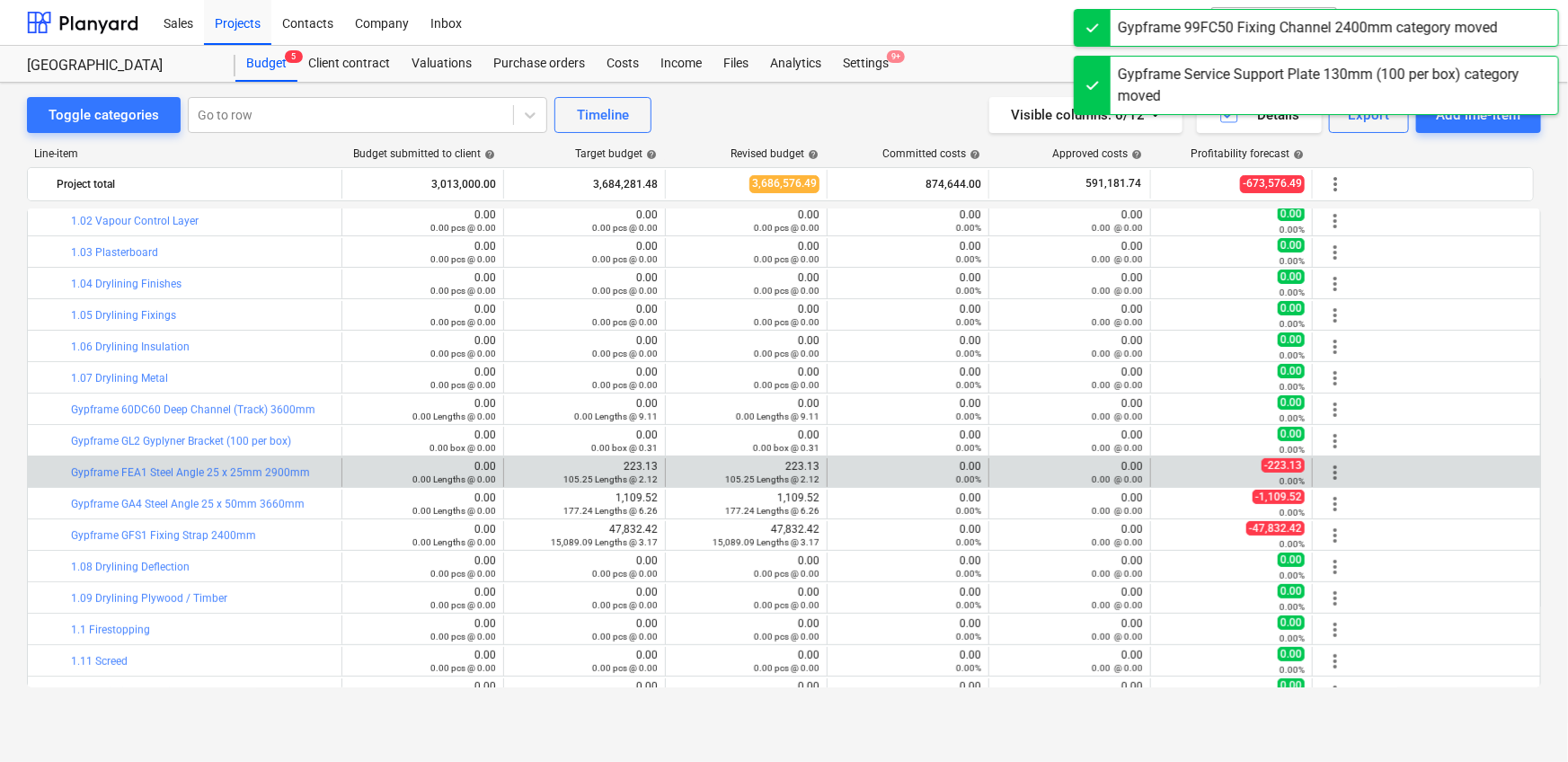
click at [1335, 467] on span "more_vert" at bounding box center [1335, 472] width 21 height 21
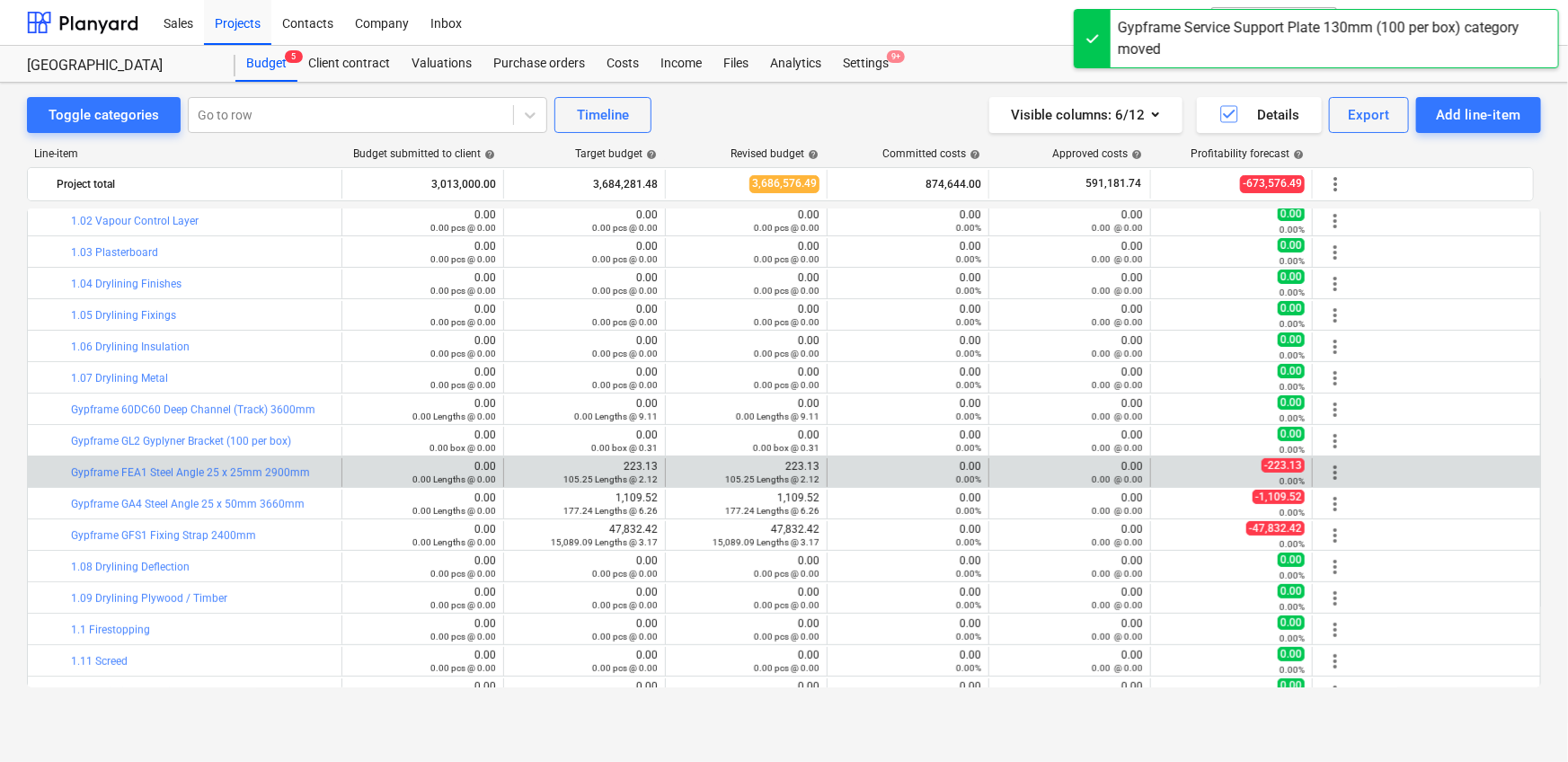
click at [1325, 473] on span "more_vert" at bounding box center [1335, 472] width 21 height 21
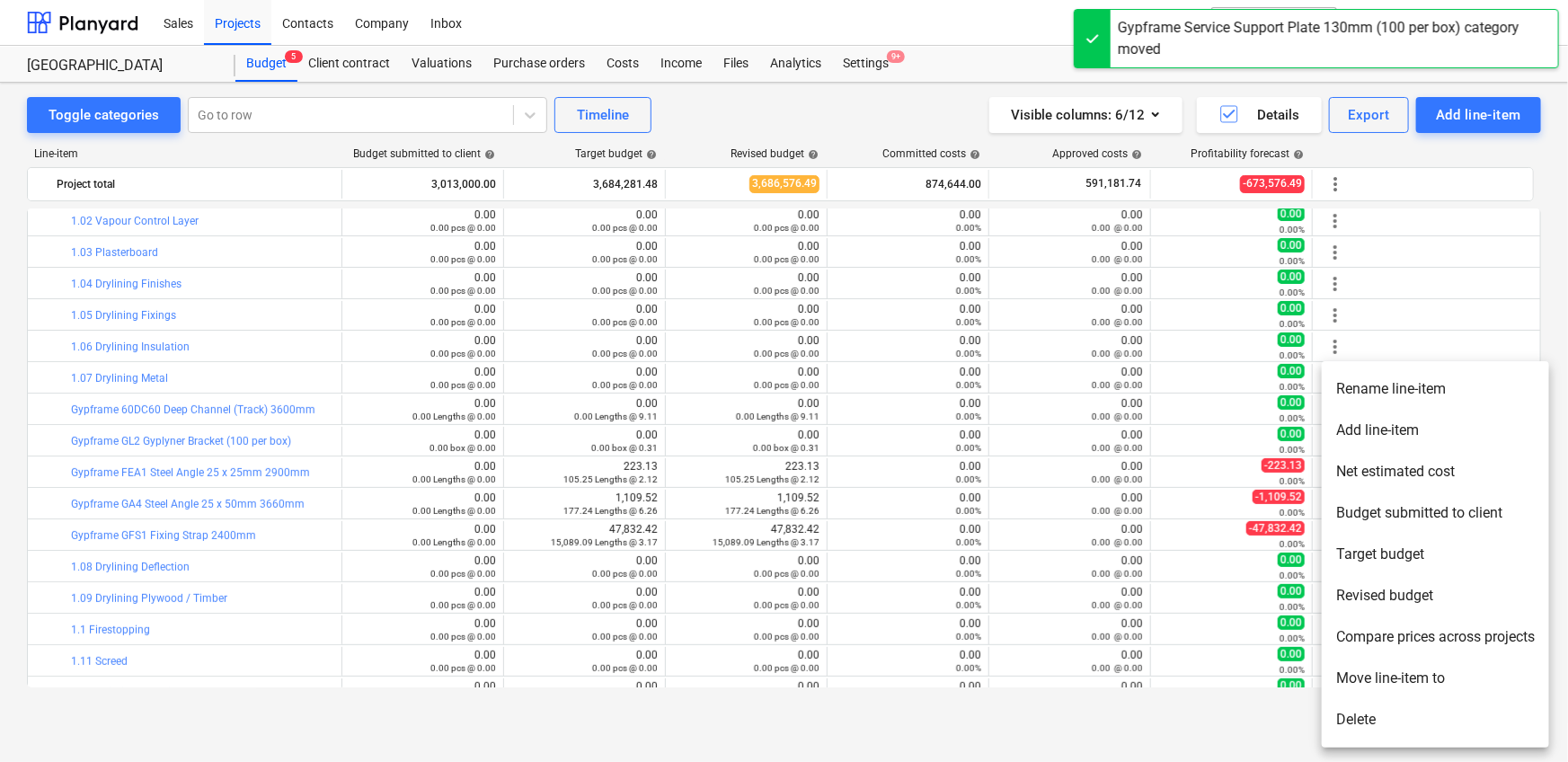
click at [1382, 674] on li "Move line-item to" at bounding box center [1435, 677] width 228 height 41
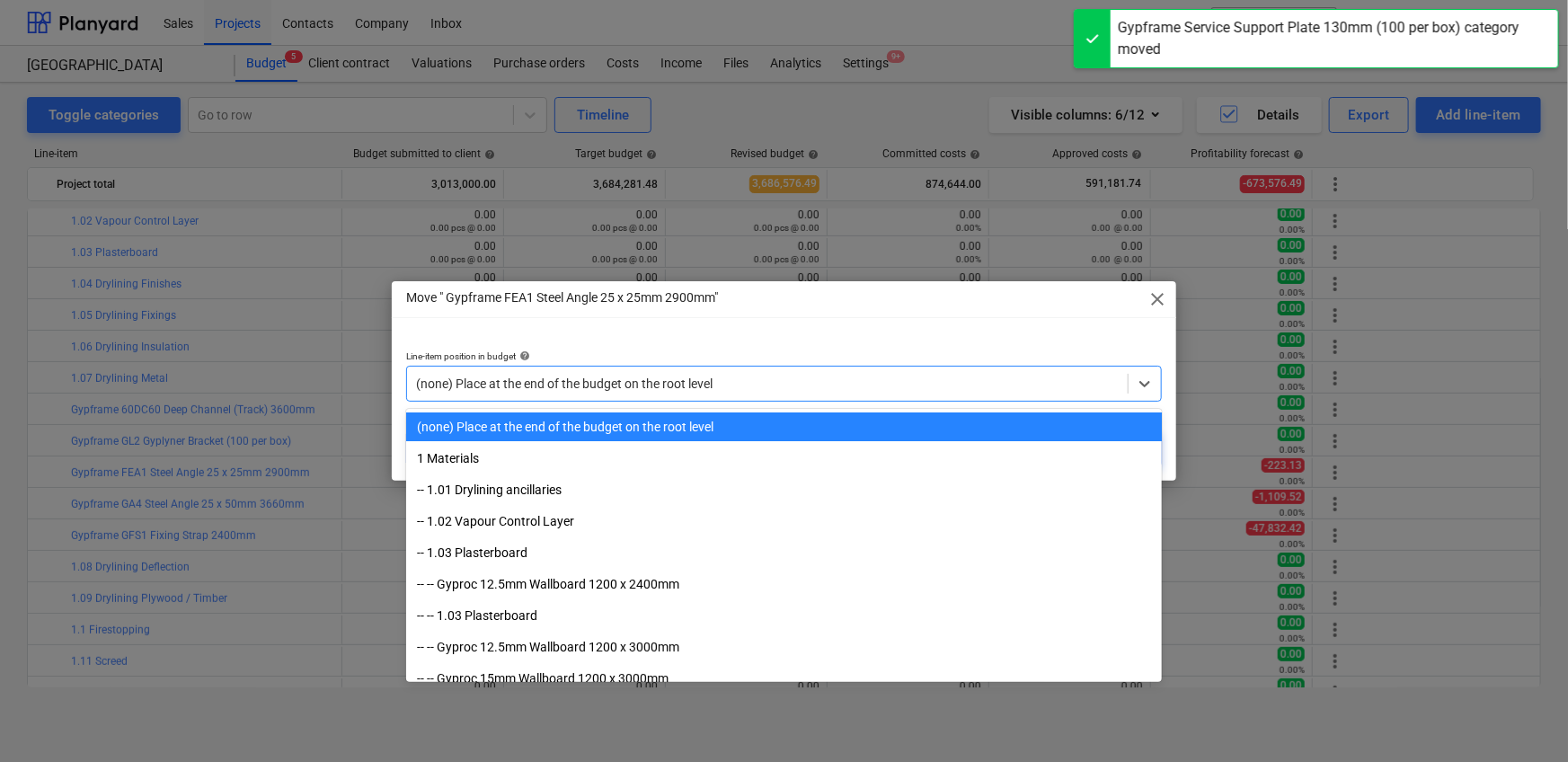
click at [729, 388] on div at bounding box center [767, 382] width 702 height 18
paste input "1.07"
type input "1.07"
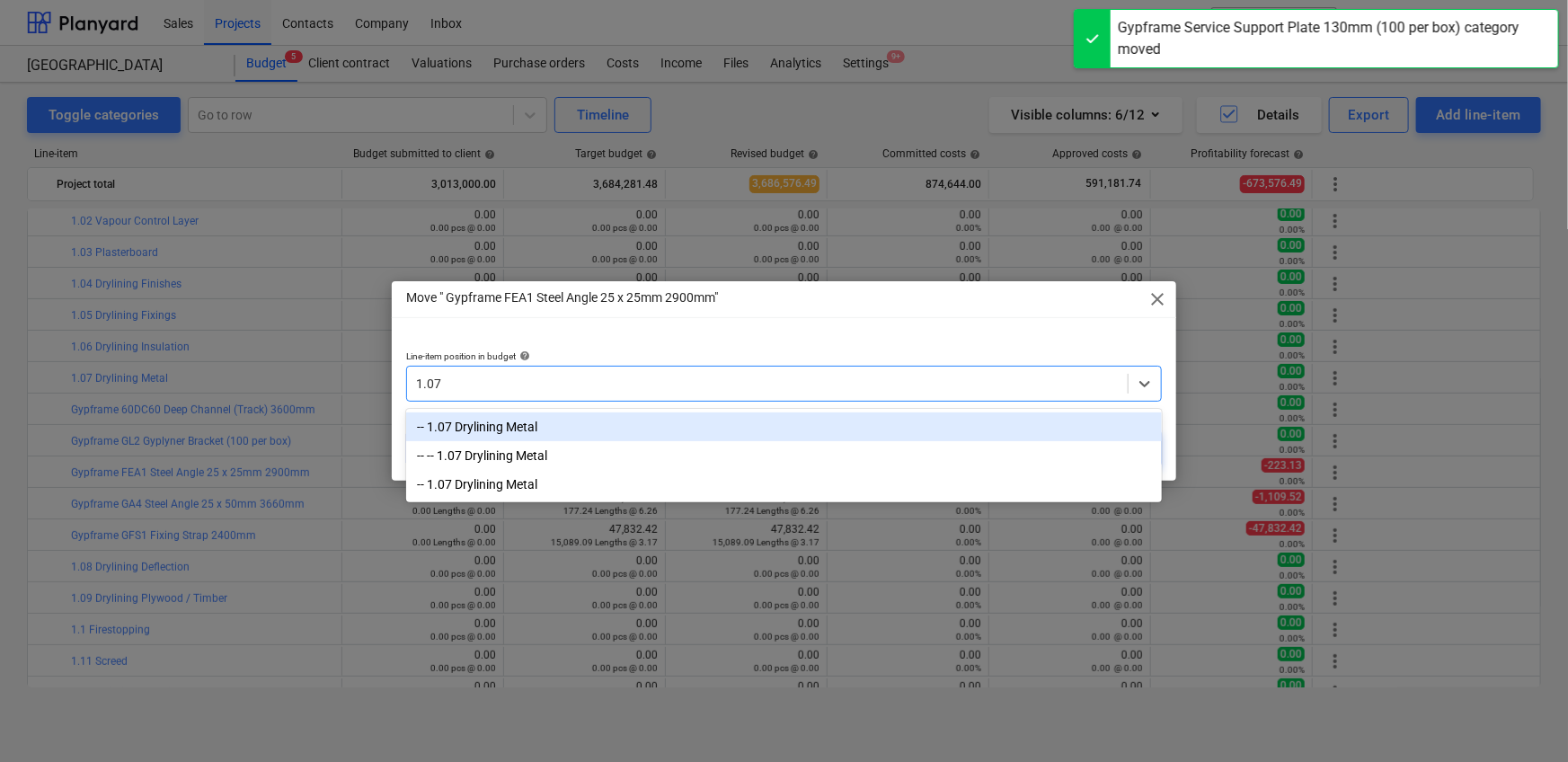
click at [637, 433] on div "-- 1.07 Drylining Metal" at bounding box center [784, 426] width 756 height 29
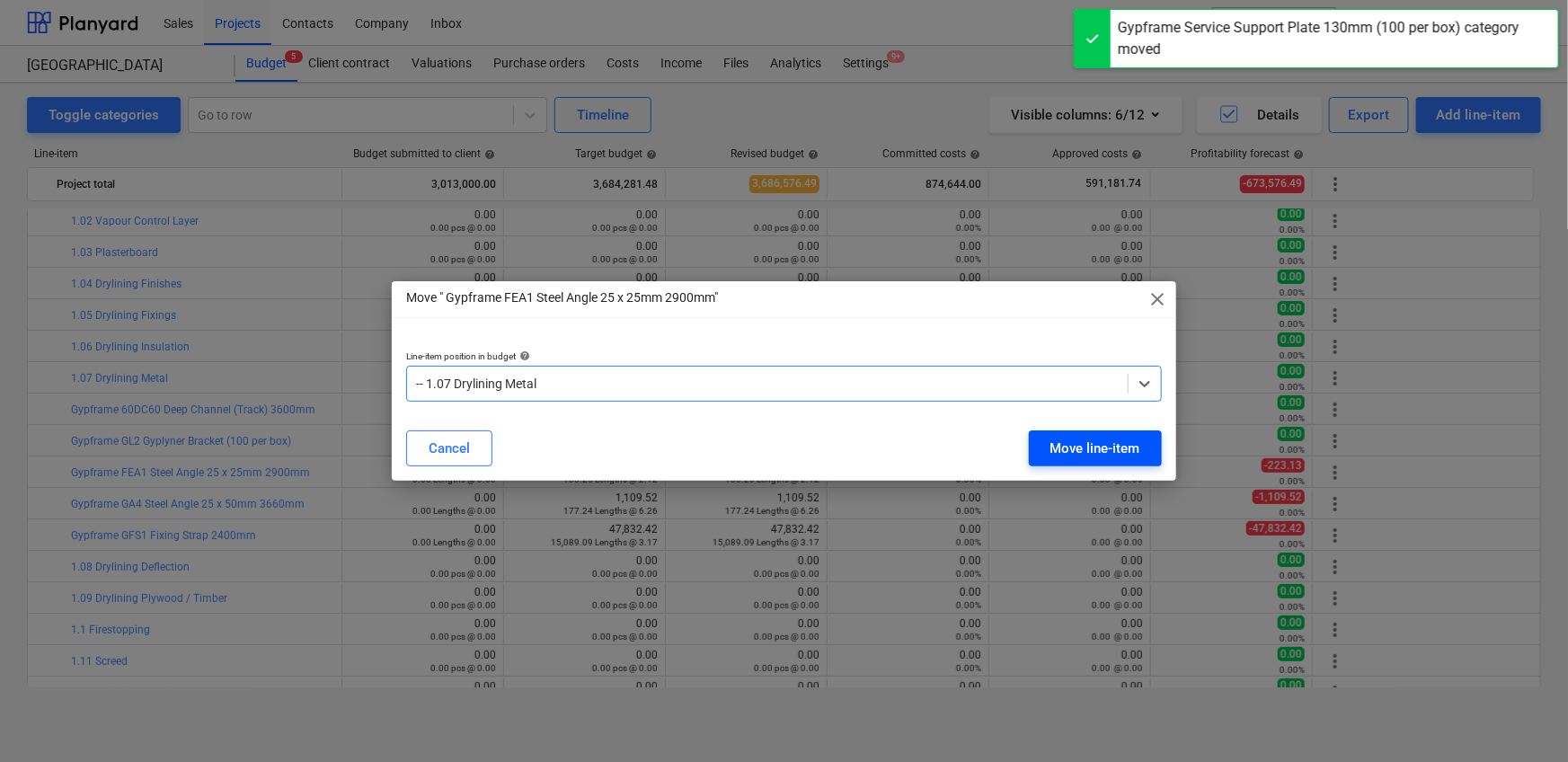
click at [1055, 440] on div "Move line-item" at bounding box center [1094, 448] width 89 height 23
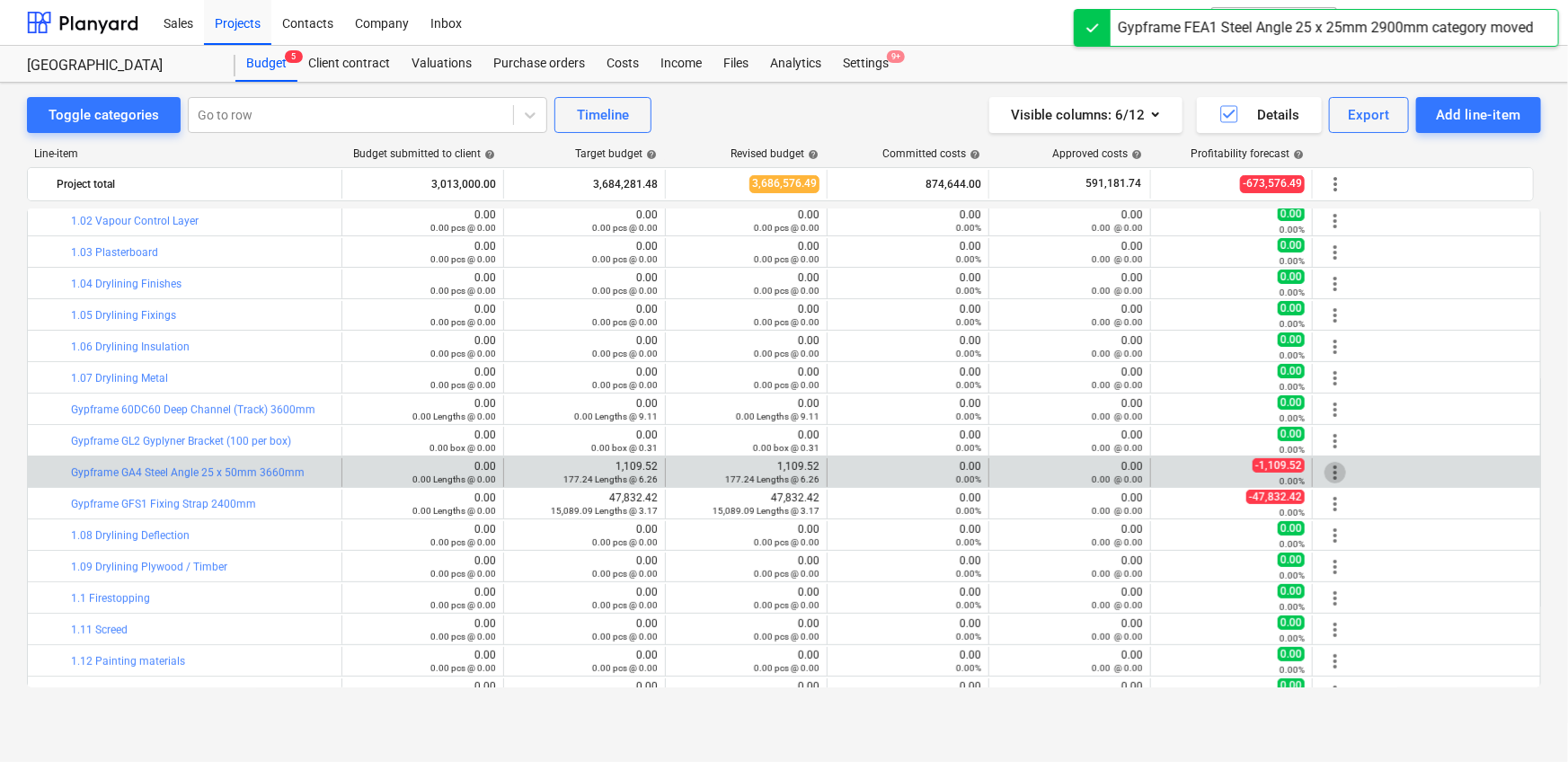
click at [1338, 471] on span "more_vert" at bounding box center [1335, 472] width 21 height 21
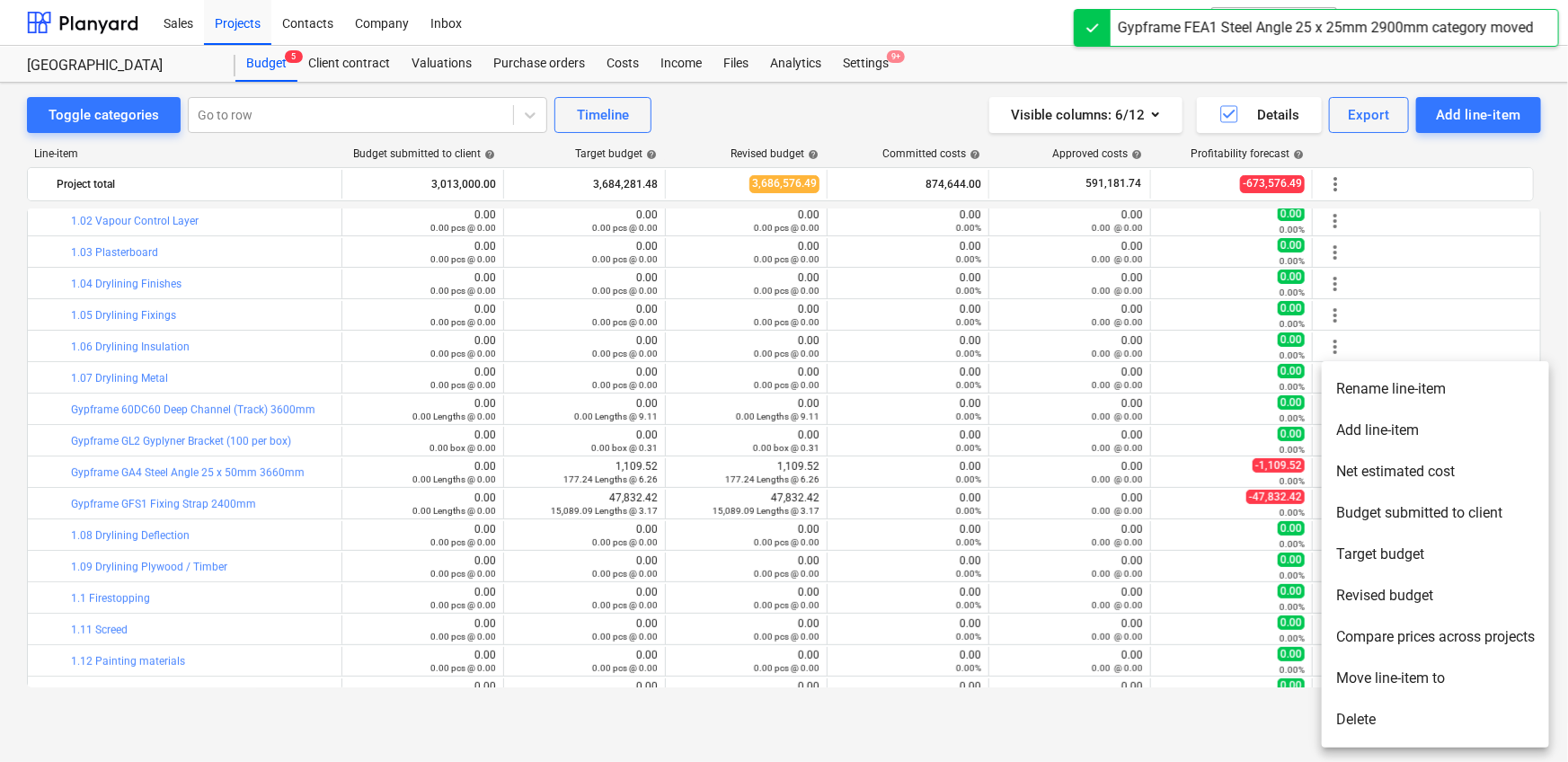
click at [1366, 674] on li "Move line-item to" at bounding box center [1435, 677] width 228 height 41
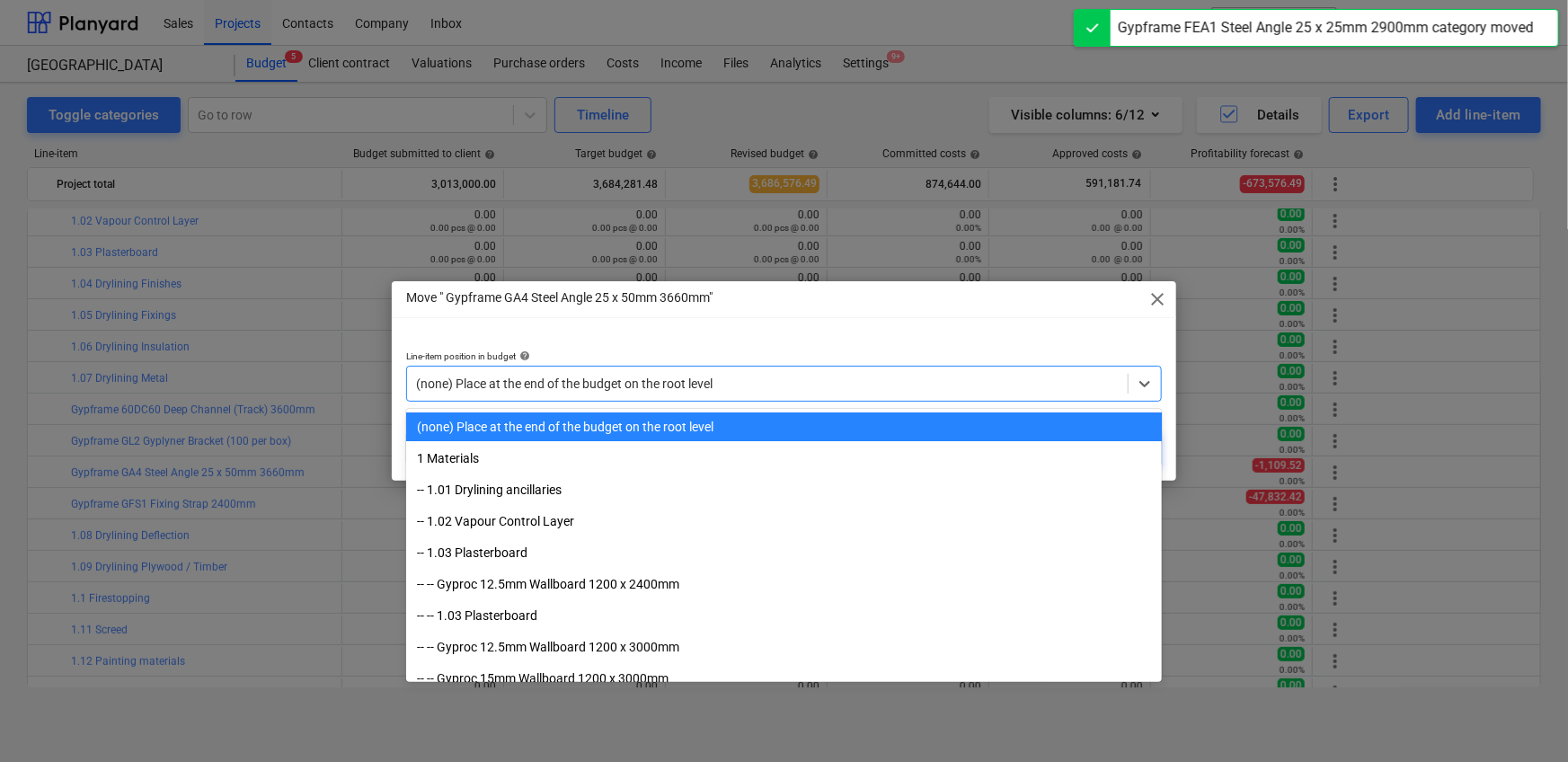
click at [700, 375] on div at bounding box center [767, 382] width 702 height 18
paste input "1.07"
type input "1.07"
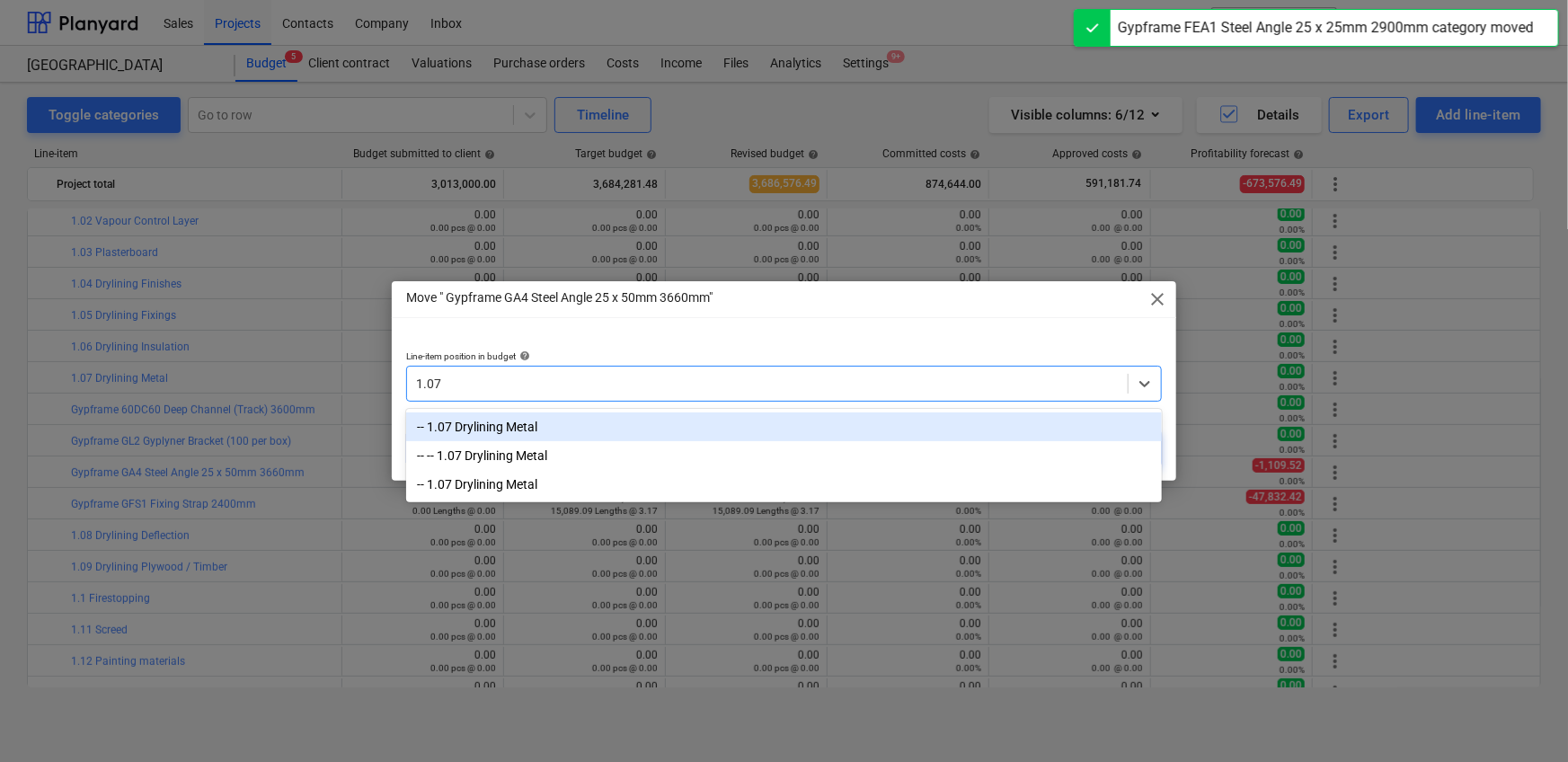
click at [687, 423] on div "-- 1.07 Drylining Metal" at bounding box center [784, 426] width 756 height 29
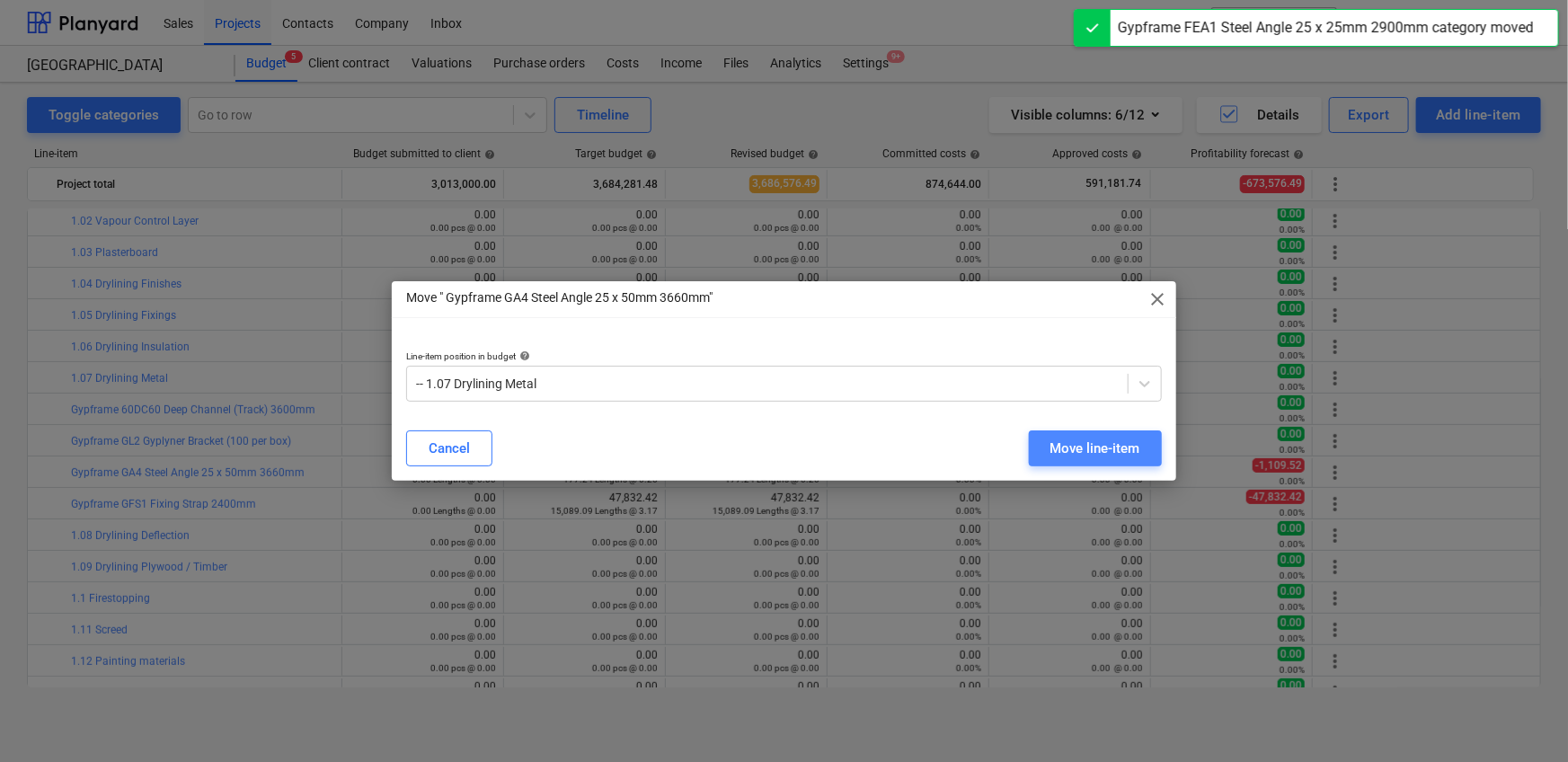
click at [1083, 446] on div "Move line-item" at bounding box center [1094, 448] width 89 height 23
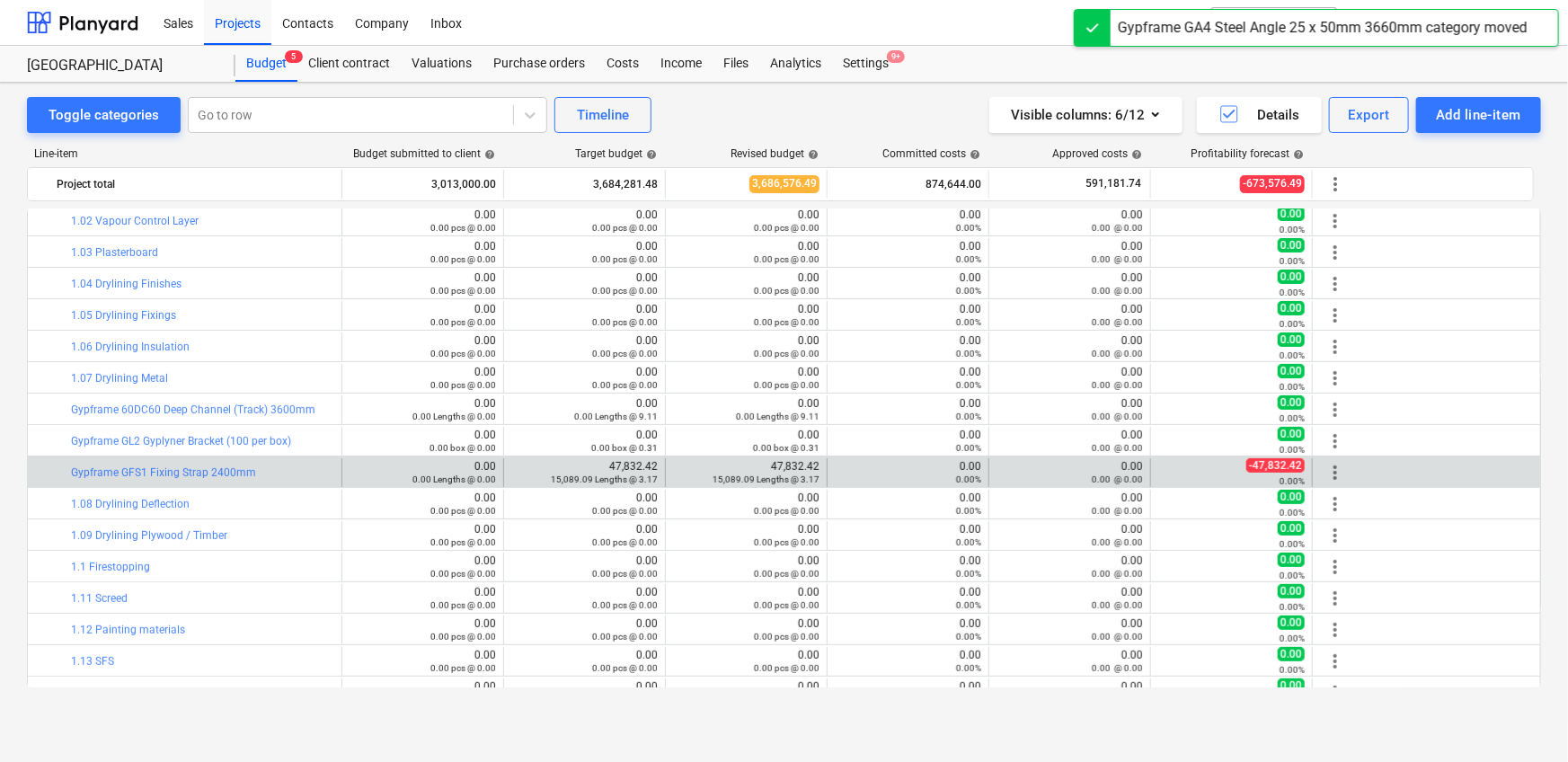
click at [1326, 465] on span "more_vert" at bounding box center [1335, 472] width 21 height 21
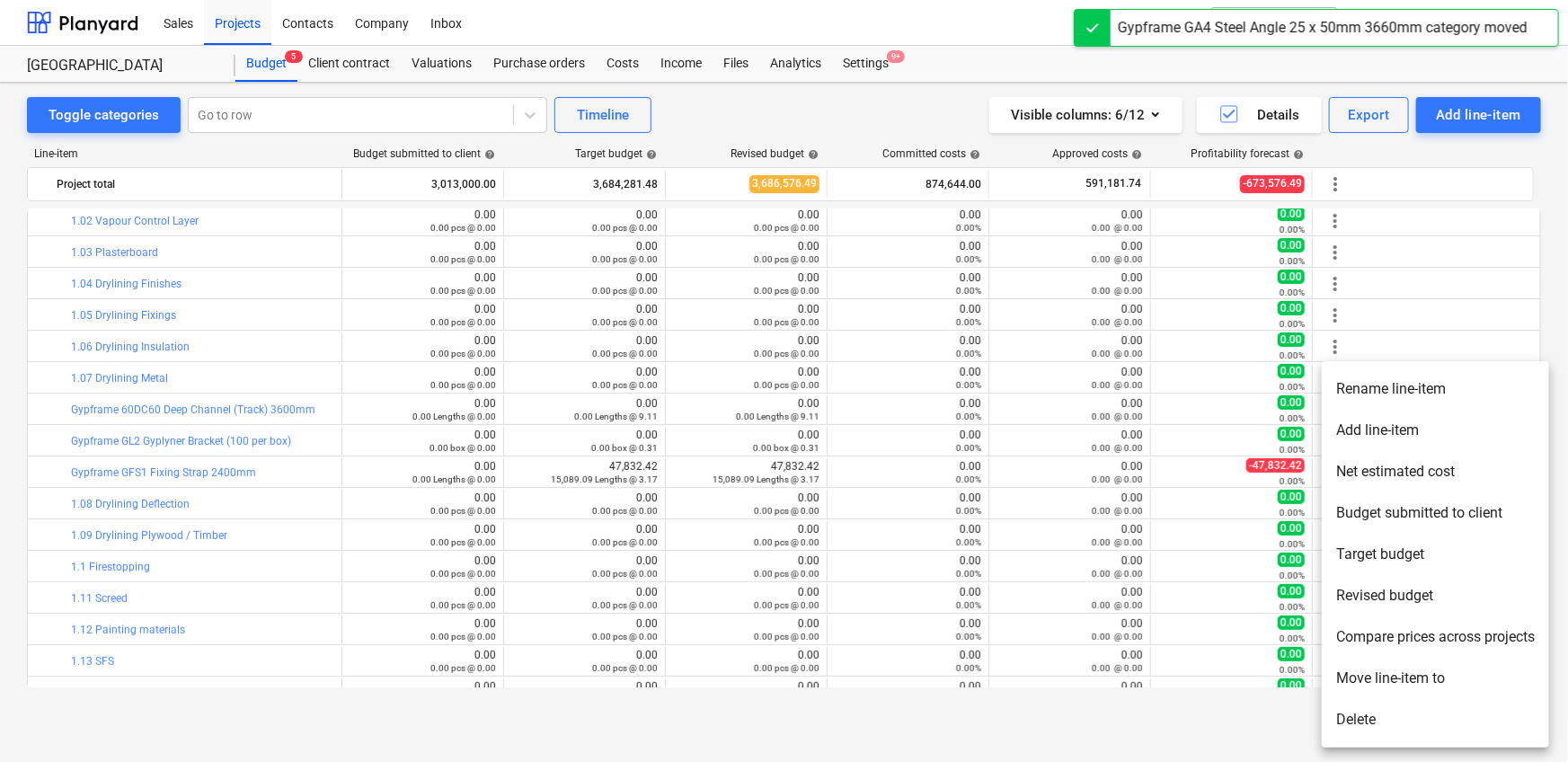
click at [1376, 673] on li "Move line-item to" at bounding box center [1435, 677] width 228 height 41
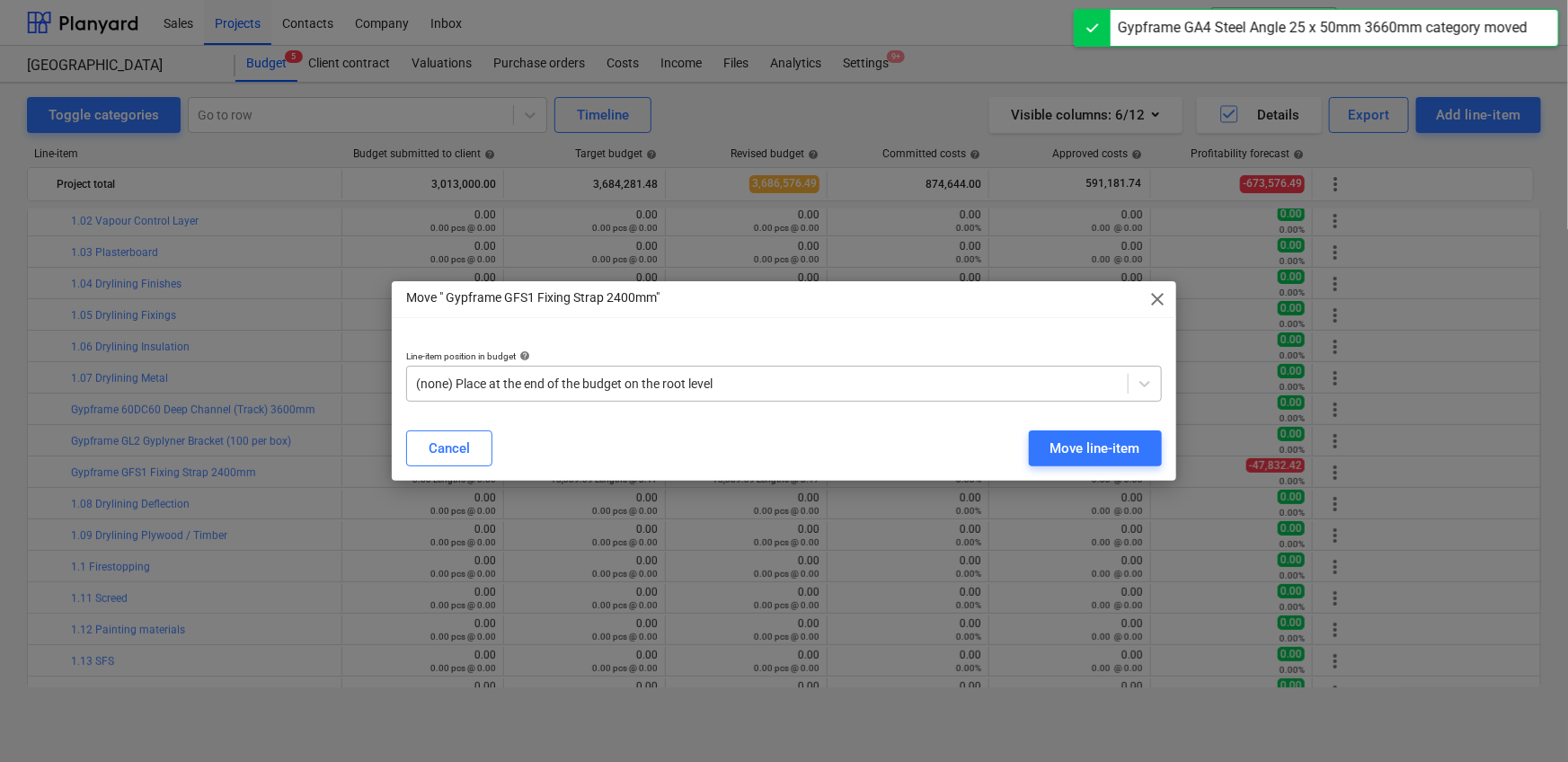
drag, startPoint x: 673, startPoint y: 376, endPoint x: 683, endPoint y: 382, distance: 11.7
click at [673, 376] on div at bounding box center [767, 382] width 702 height 18
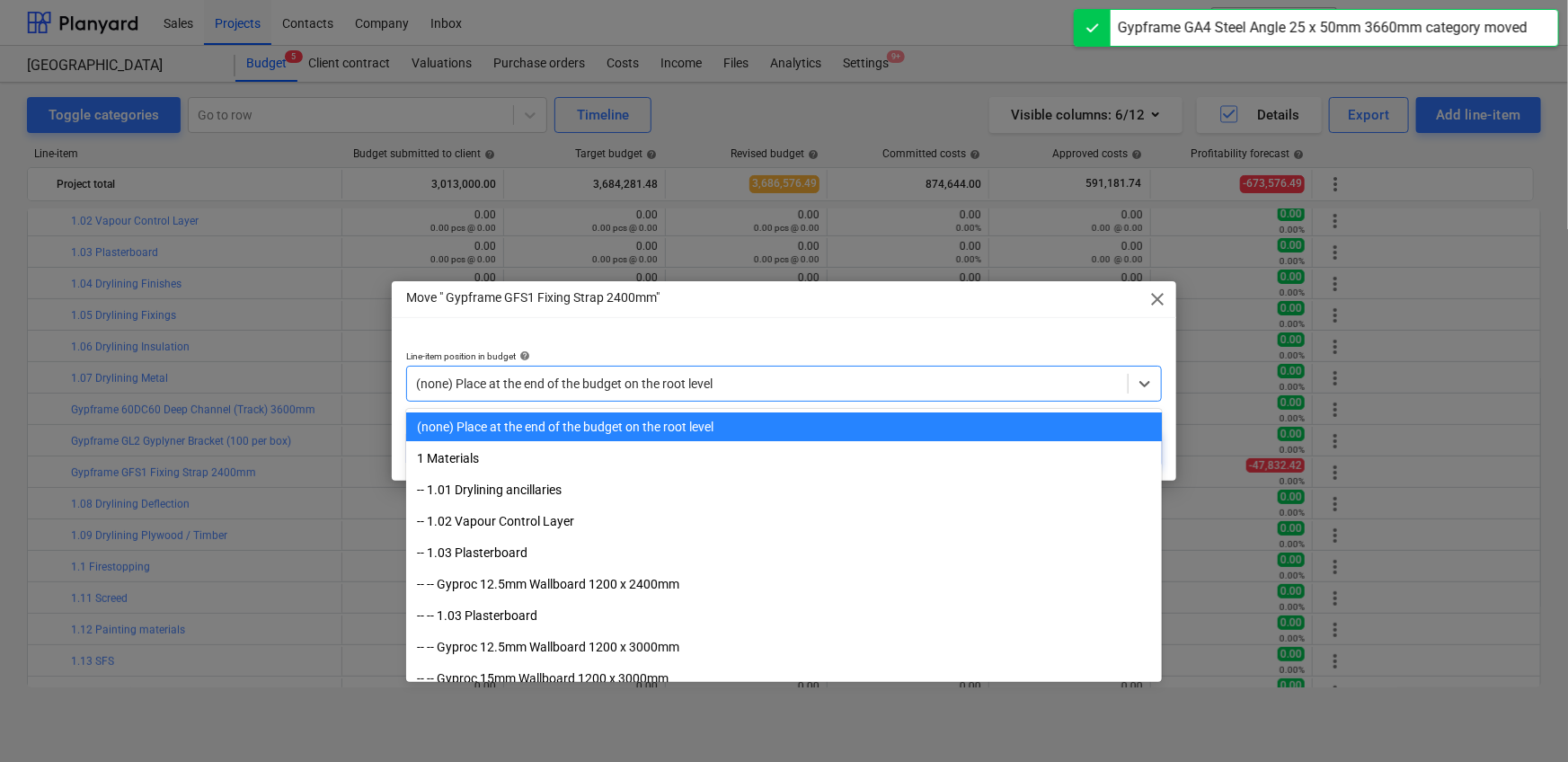
paste input "1.07"
type input "1.07"
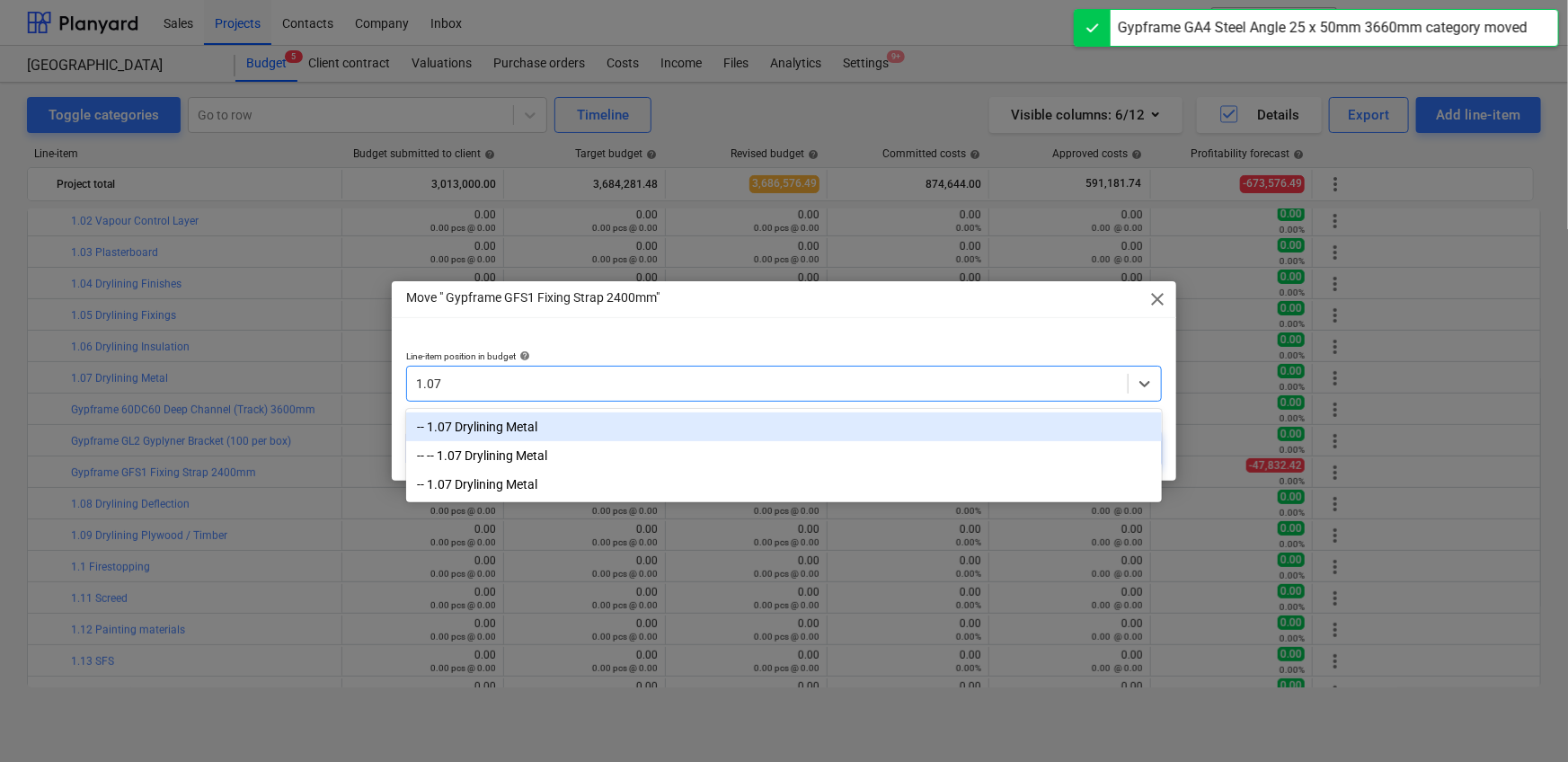
click at [670, 421] on div "-- 1.07 Drylining Metal" at bounding box center [784, 426] width 756 height 29
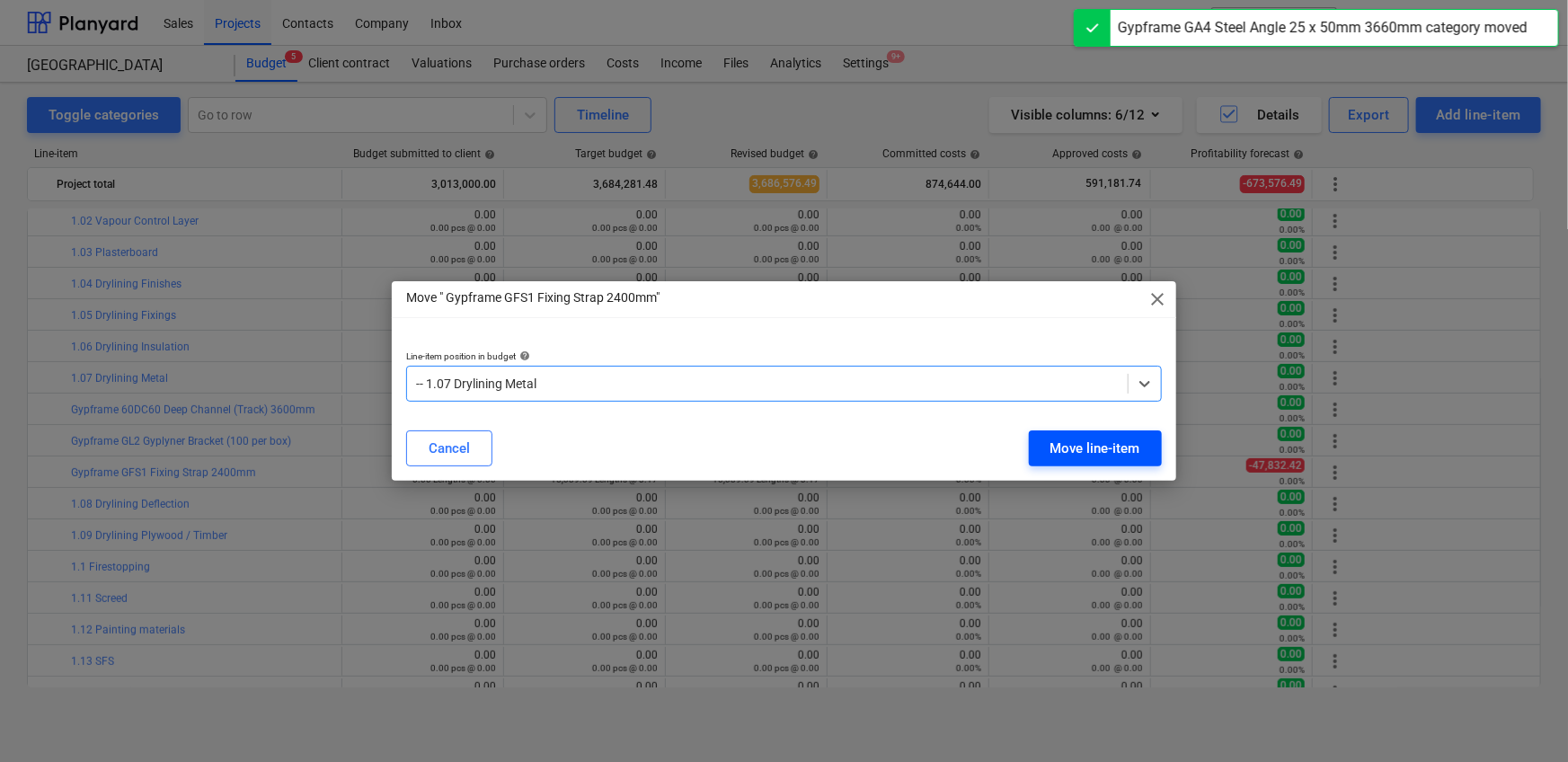
click at [1079, 451] on div "Move line-item" at bounding box center [1094, 448] width 89 height 23
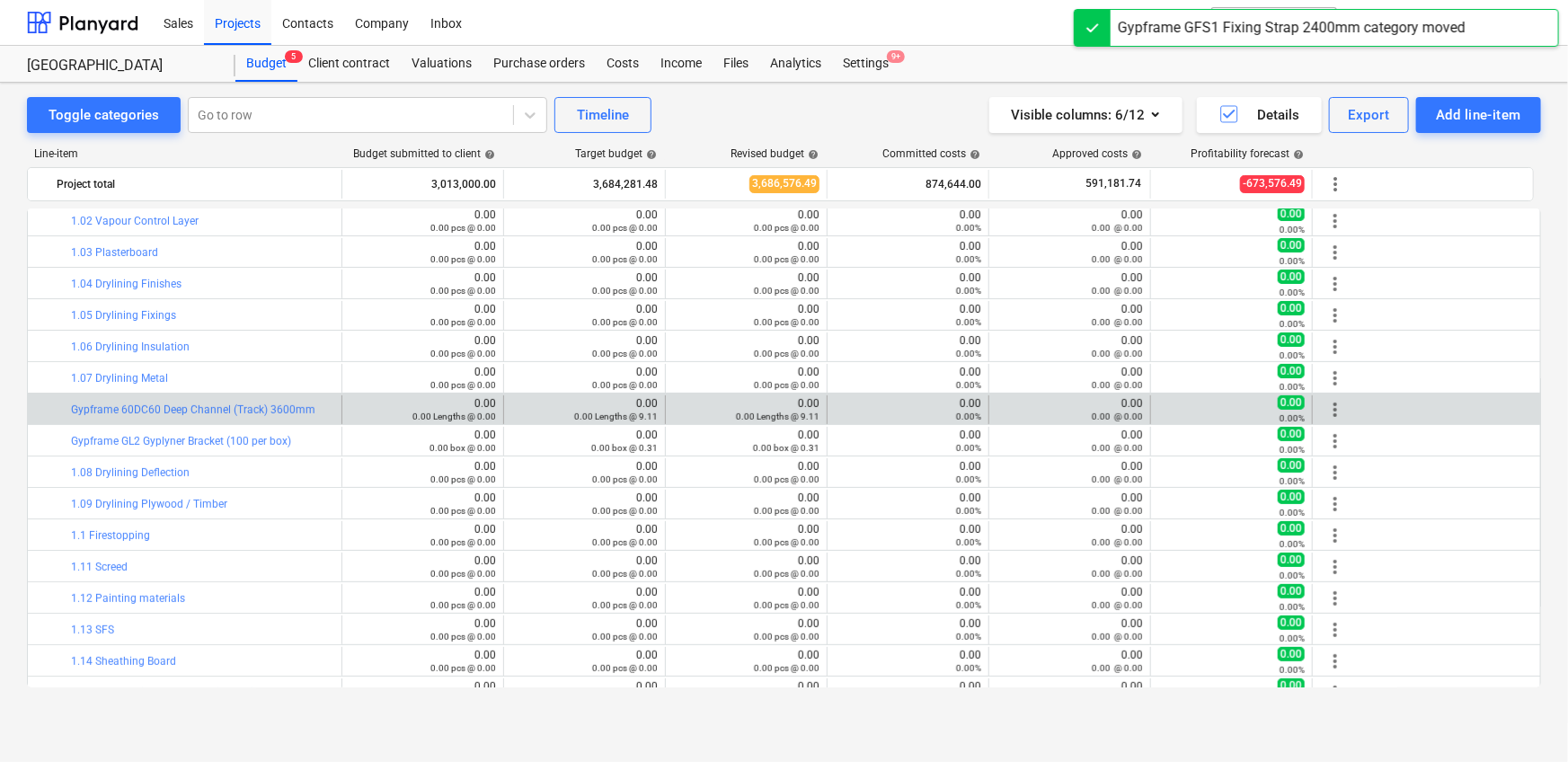
click at [1339, 415] on span "more_vert" at bounding box center [1335, 409] width 21 height 21
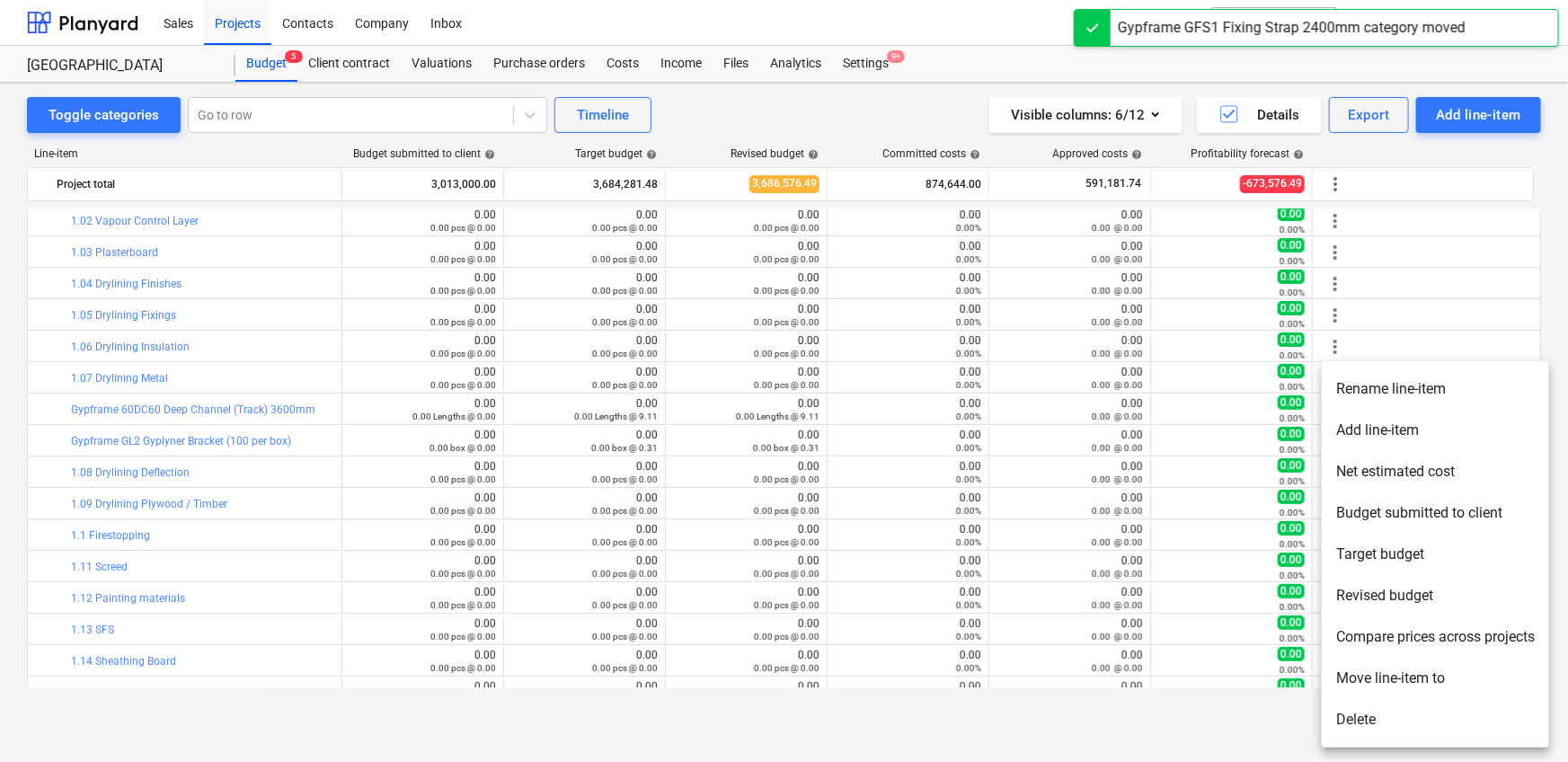
click at [1366, 695] on li "Move line-item to" at bounding box center [1435, 677] width 228 height 41
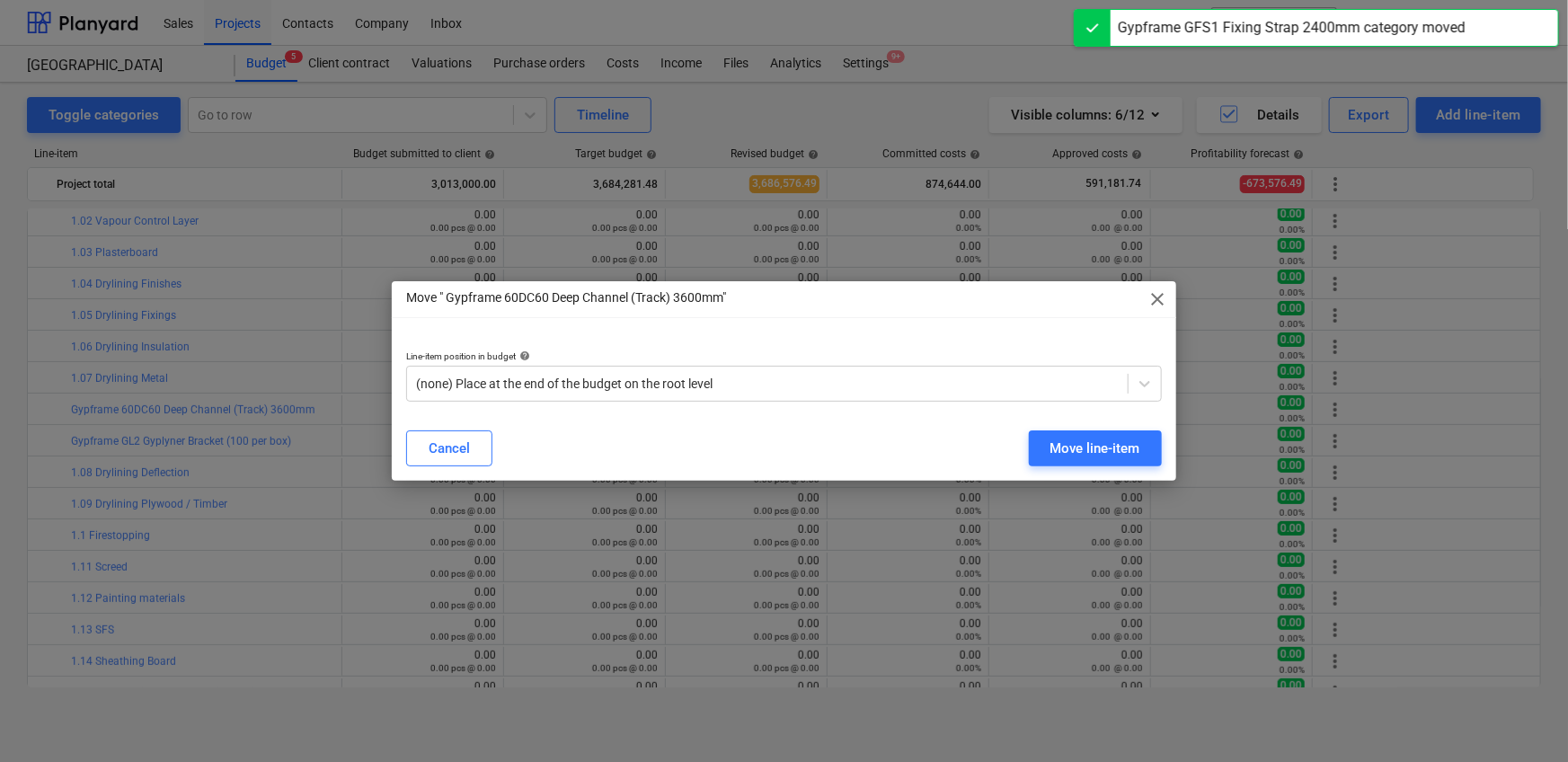
click at [895, 405] on div "Line-item position in budget help (none) Place at the end of the budget on the …" at bounding box center [784, 376] width 784 height 80
click at [888, 398] on div "(none) Place at the end of the budget on the root level" at bounding box center [784, 383] width 756 height 36
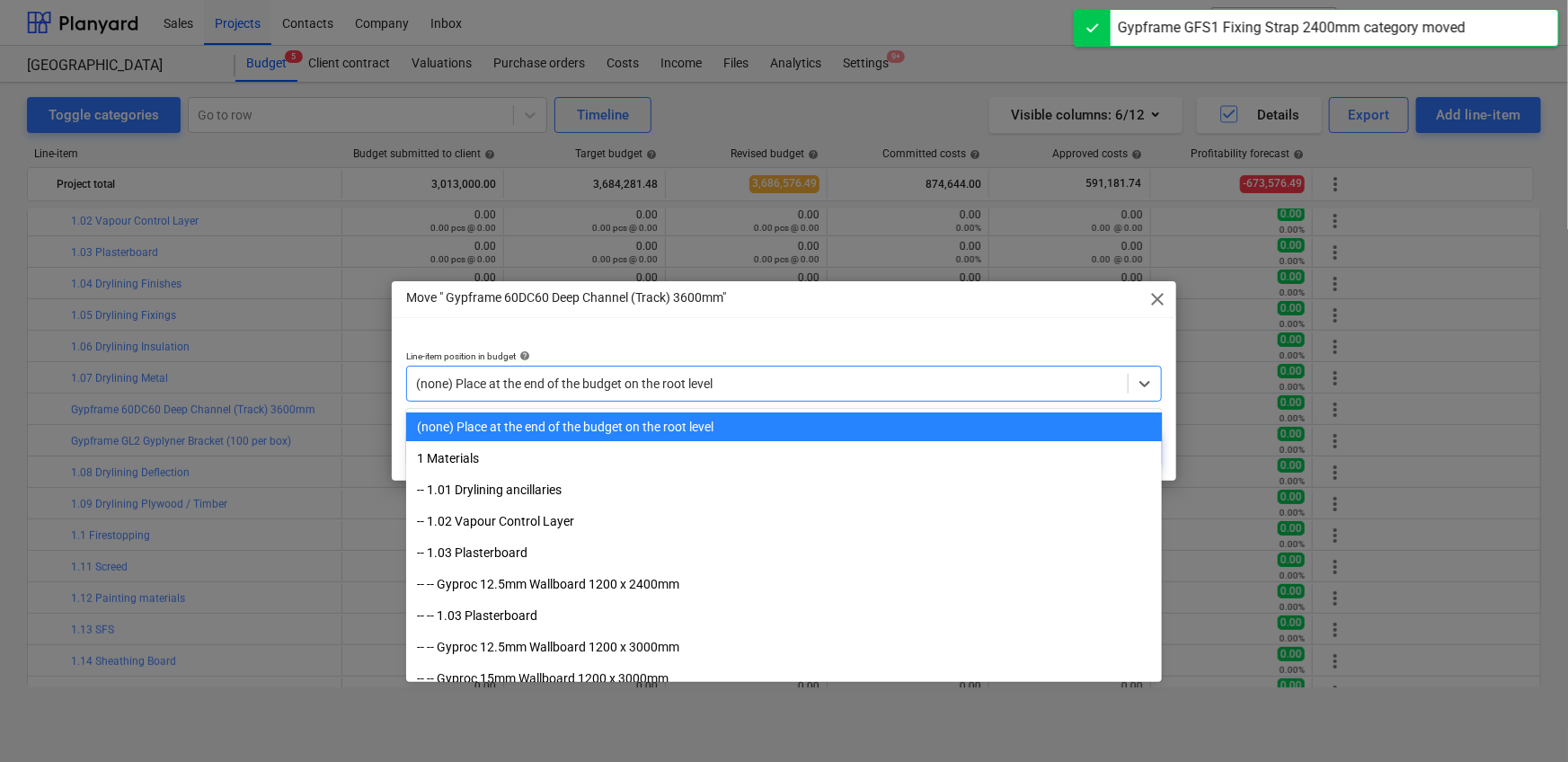
paste input "1.07"
type input "1.07"
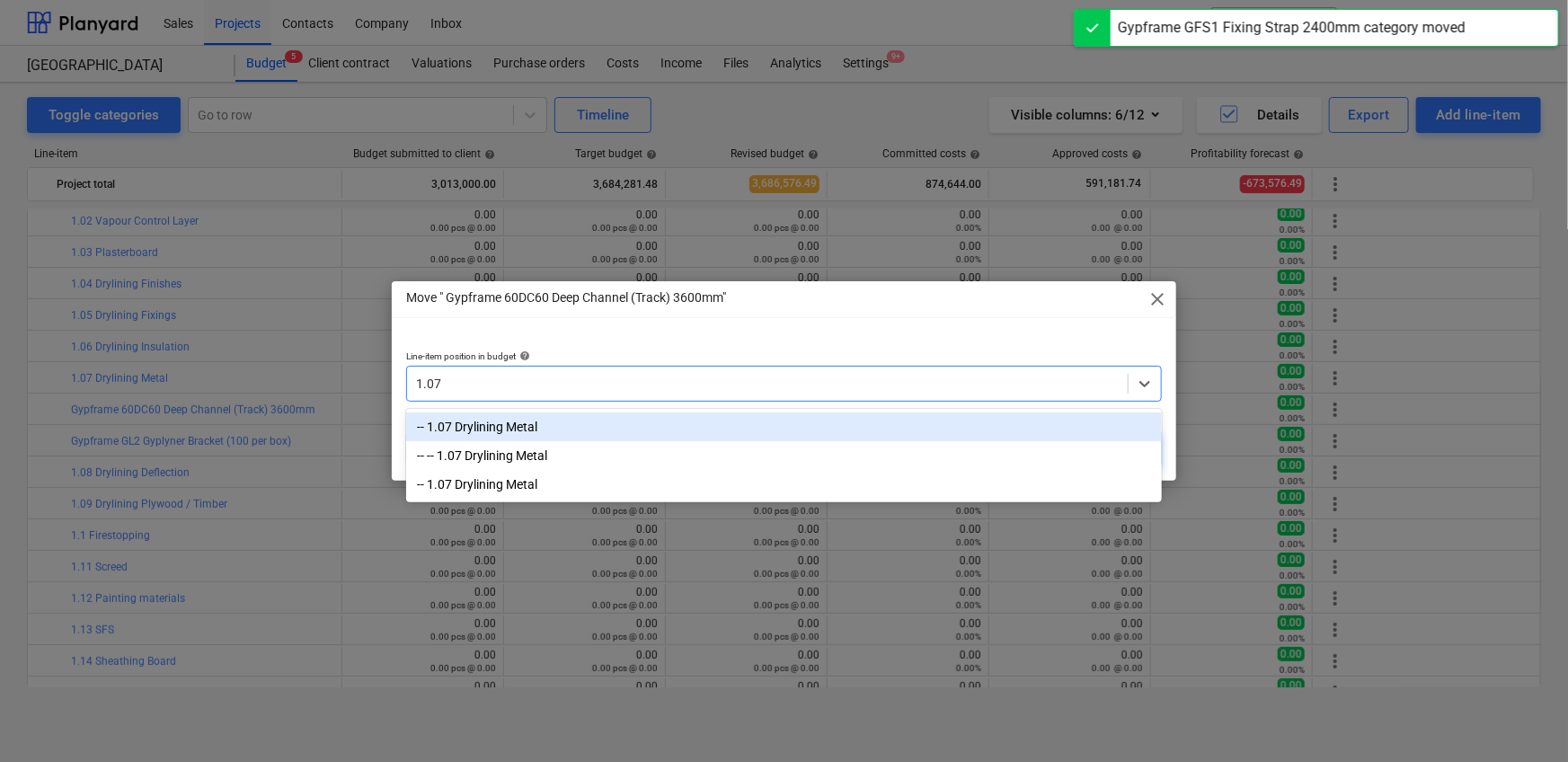
click at [812, 428] on div "-- 1.07 Drylining Metal" at bounding box center [784, 426] width 756 height 29
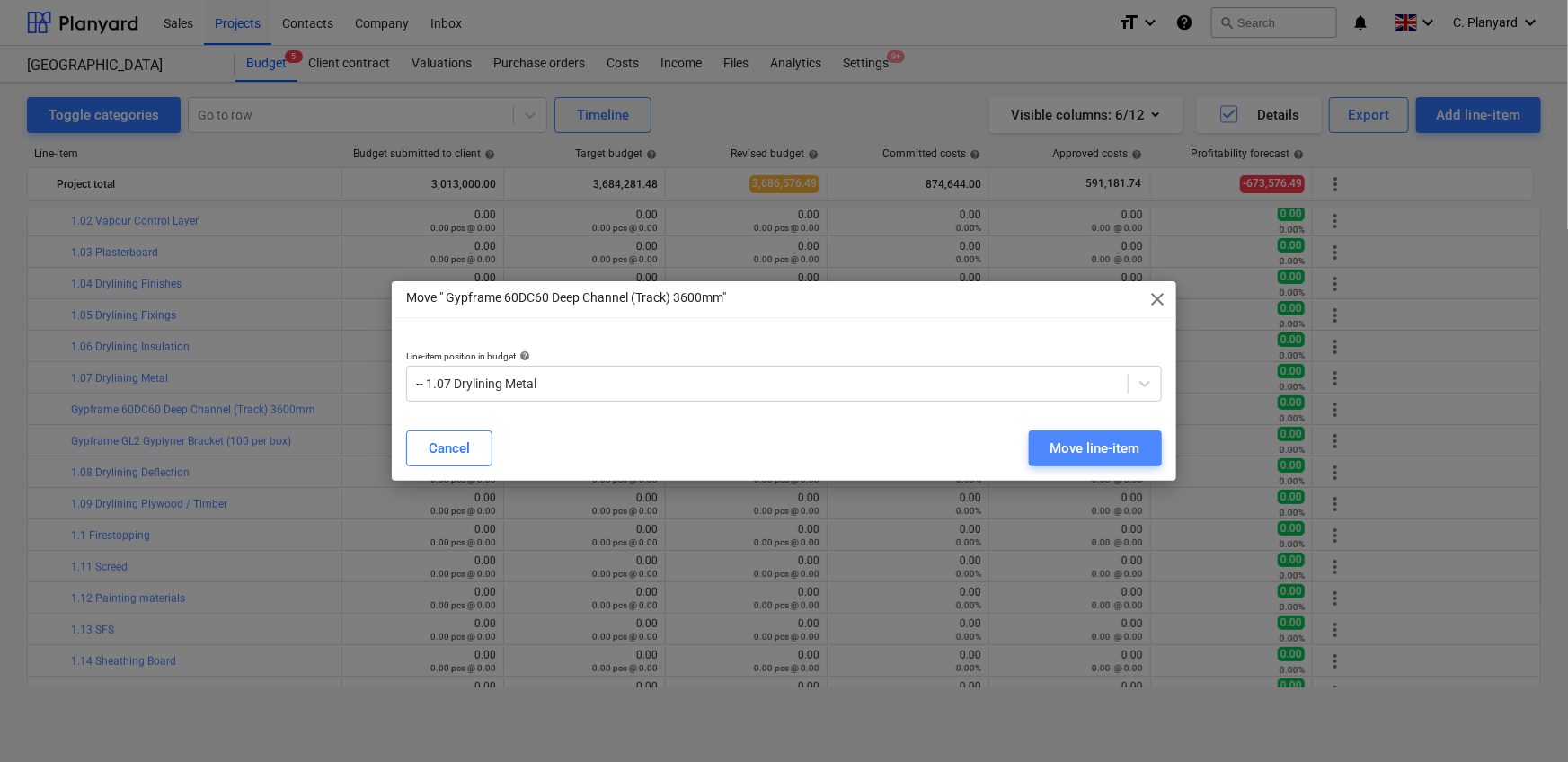
click at [1098, 451] on div "Move line-item" at bounding box center [1094, 448] width 89 height 23
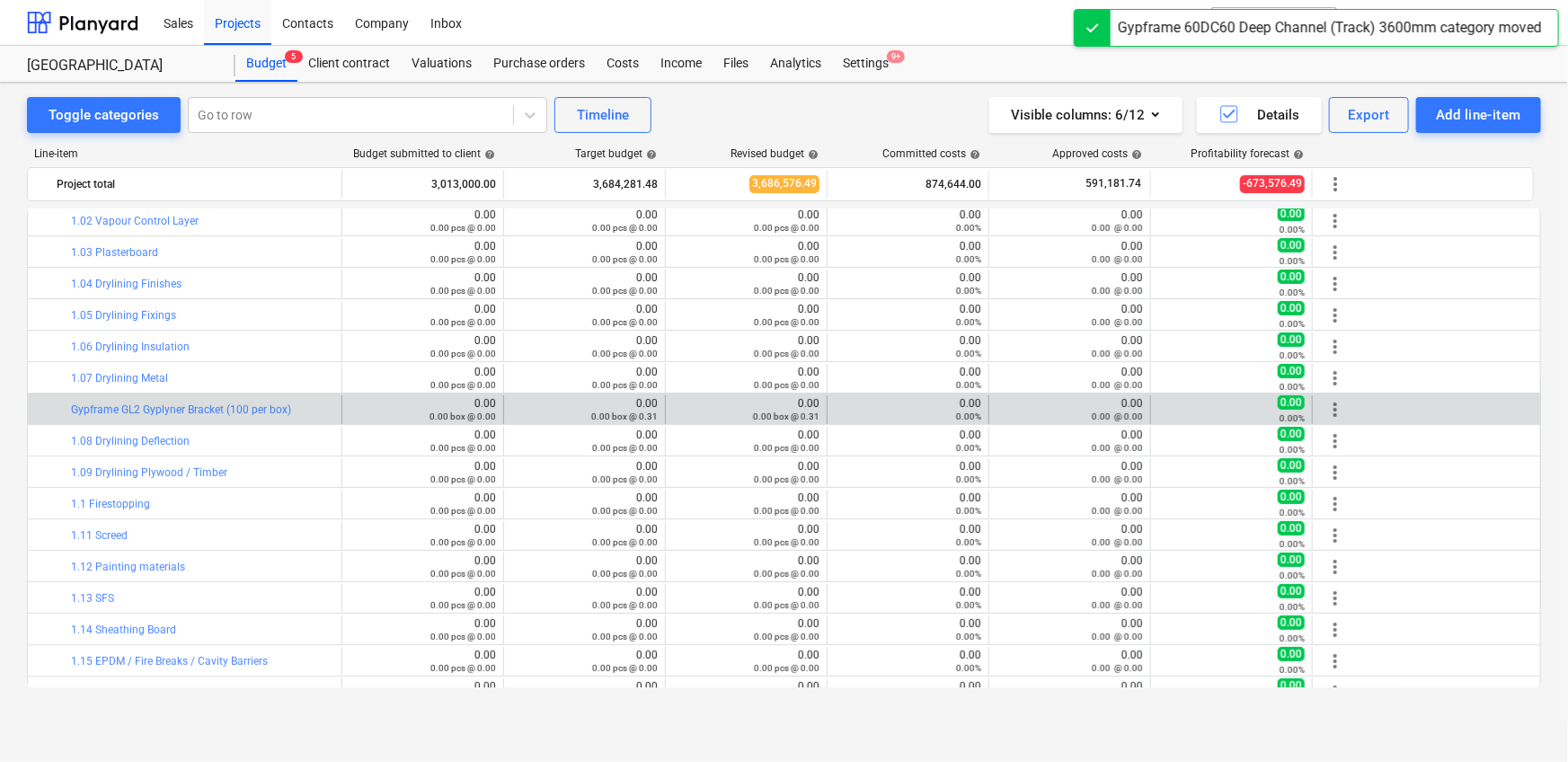
click at [1327, 414] on span "more_vert" at bounding box center [1335, 409] width 21 height 21
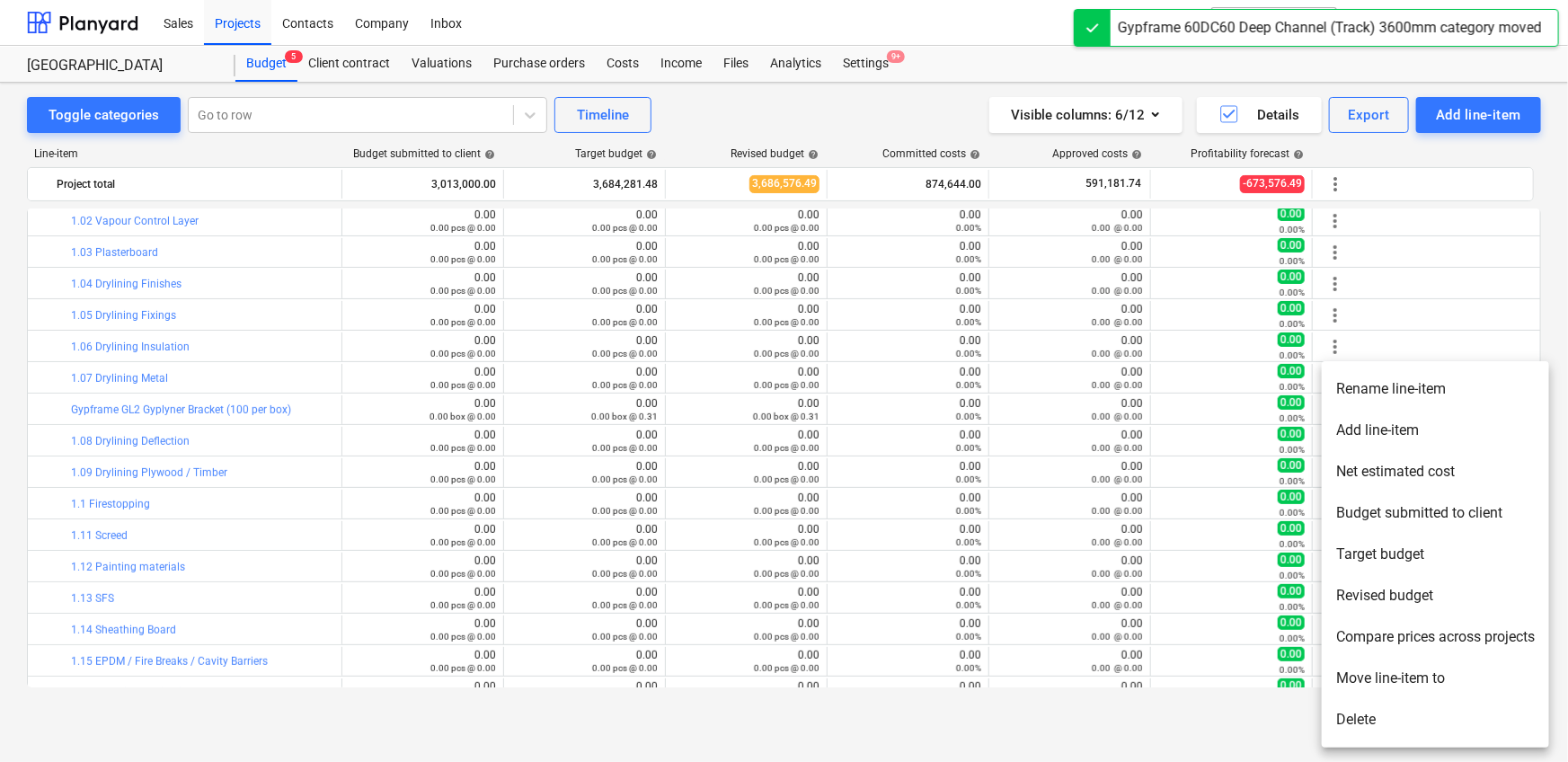
click at [1360, 667] on li "Move line-item to" at bounding box center [1435, 677] width 228 height 41
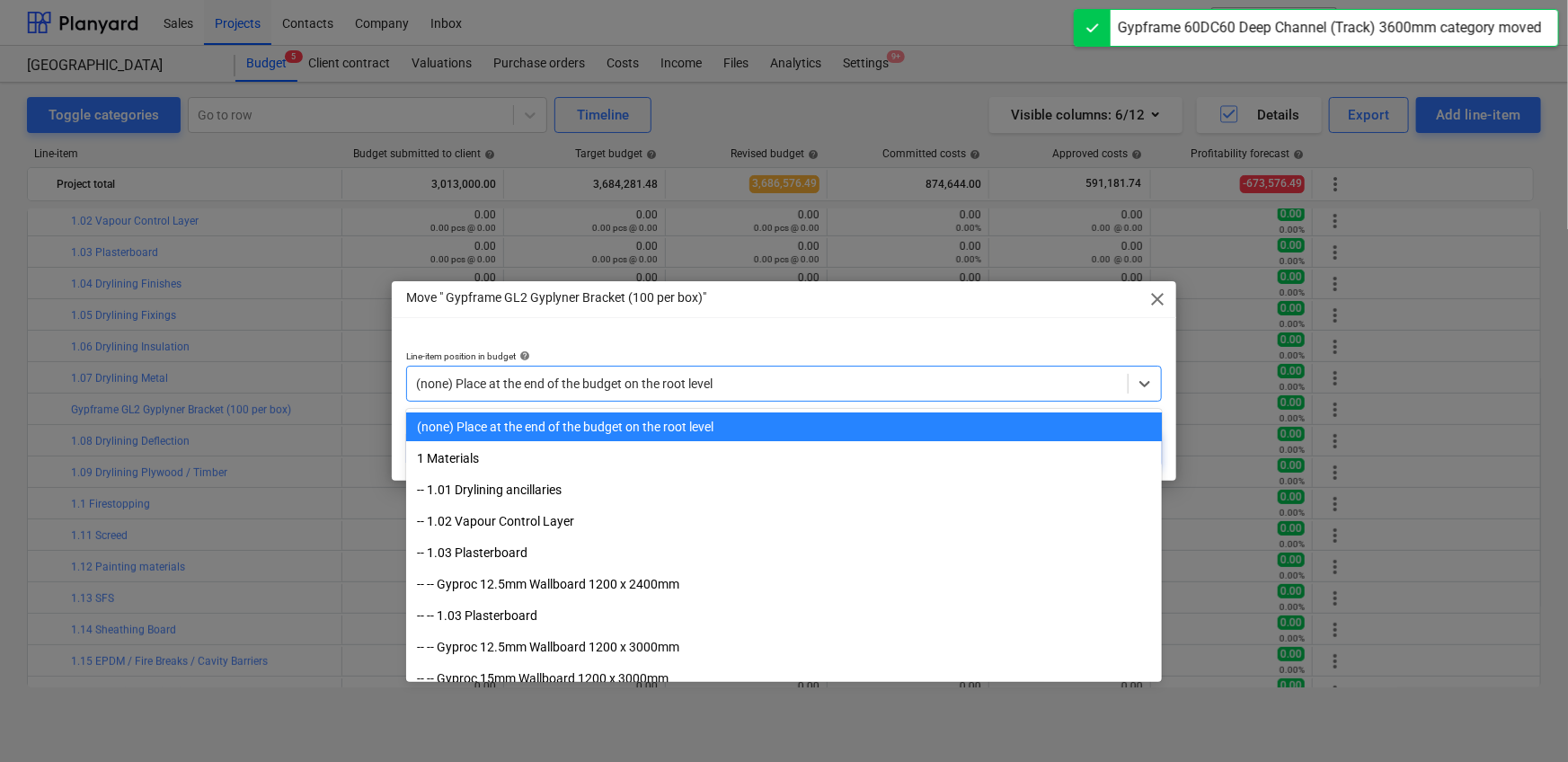
click at [941, 381] on div at bounding box center [767, 382] width 702 height 18
paste input "1.07"
type input "1.07"
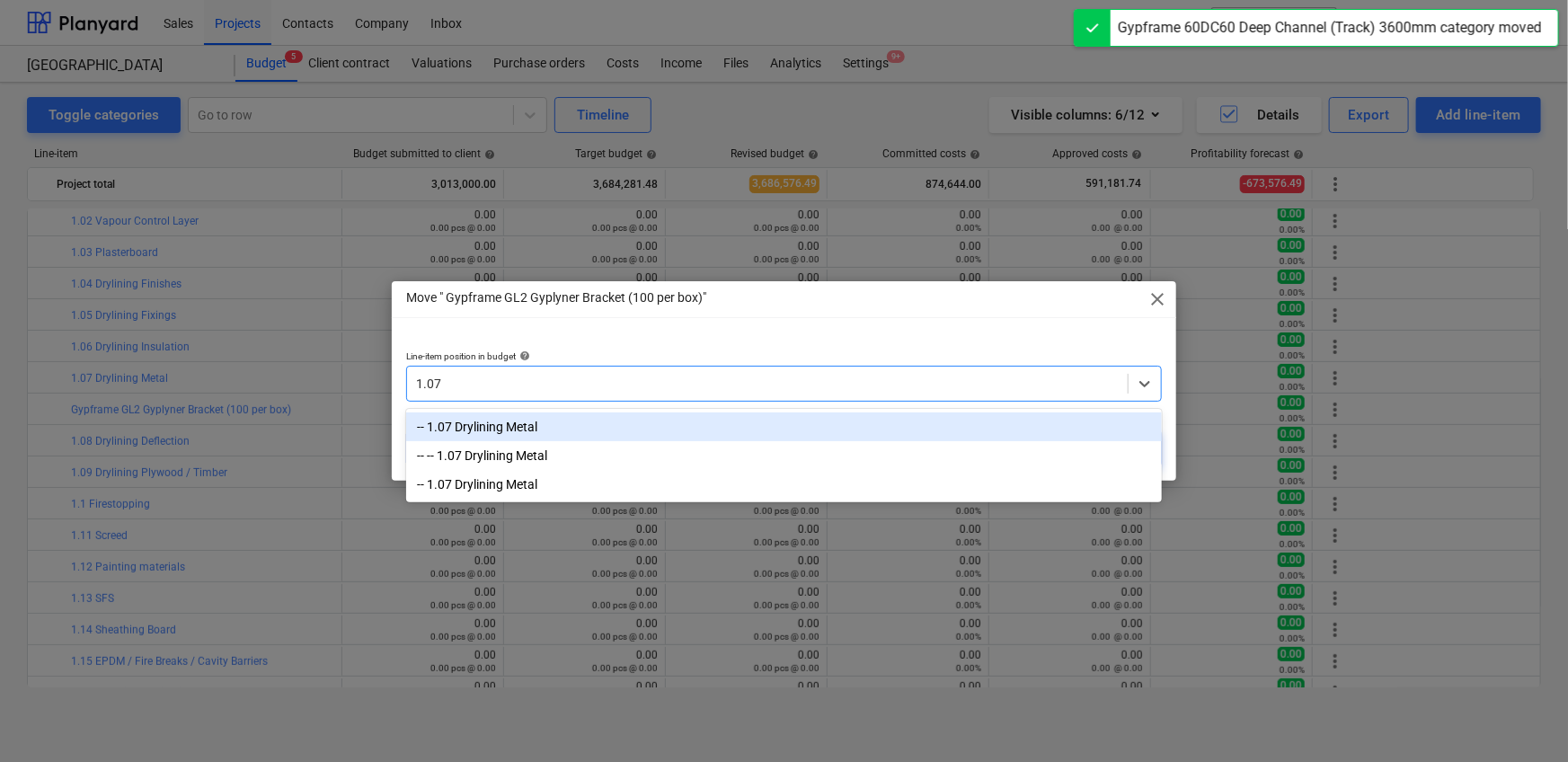
click at [894, 428] on div "-- 1.07 Drylining Metal" at bounding box center [784, 426] width 756 height 29
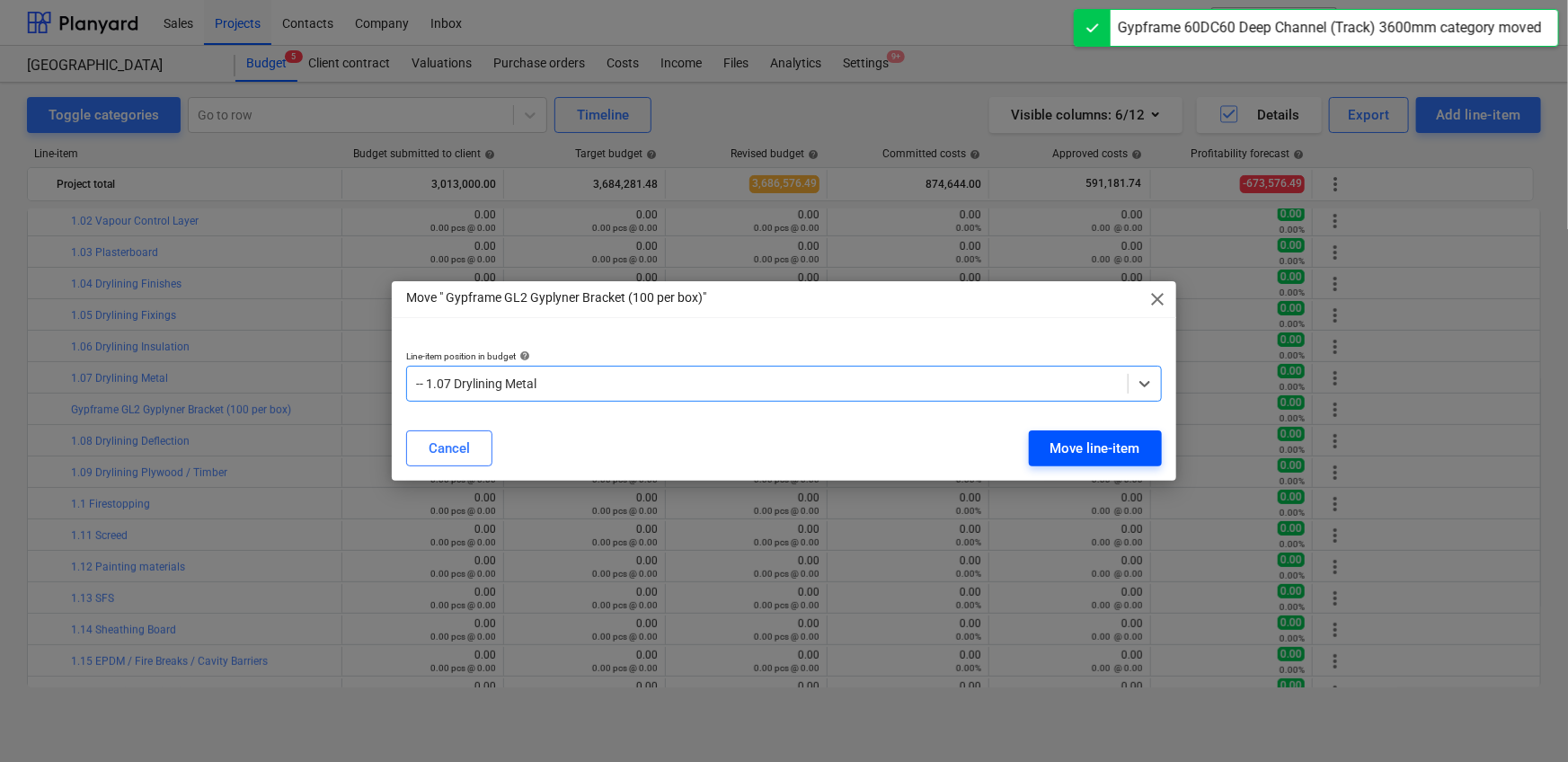
click at [1102, 445] on div "Move line-item" at bounding box center [1094, 448] width 89 height 23
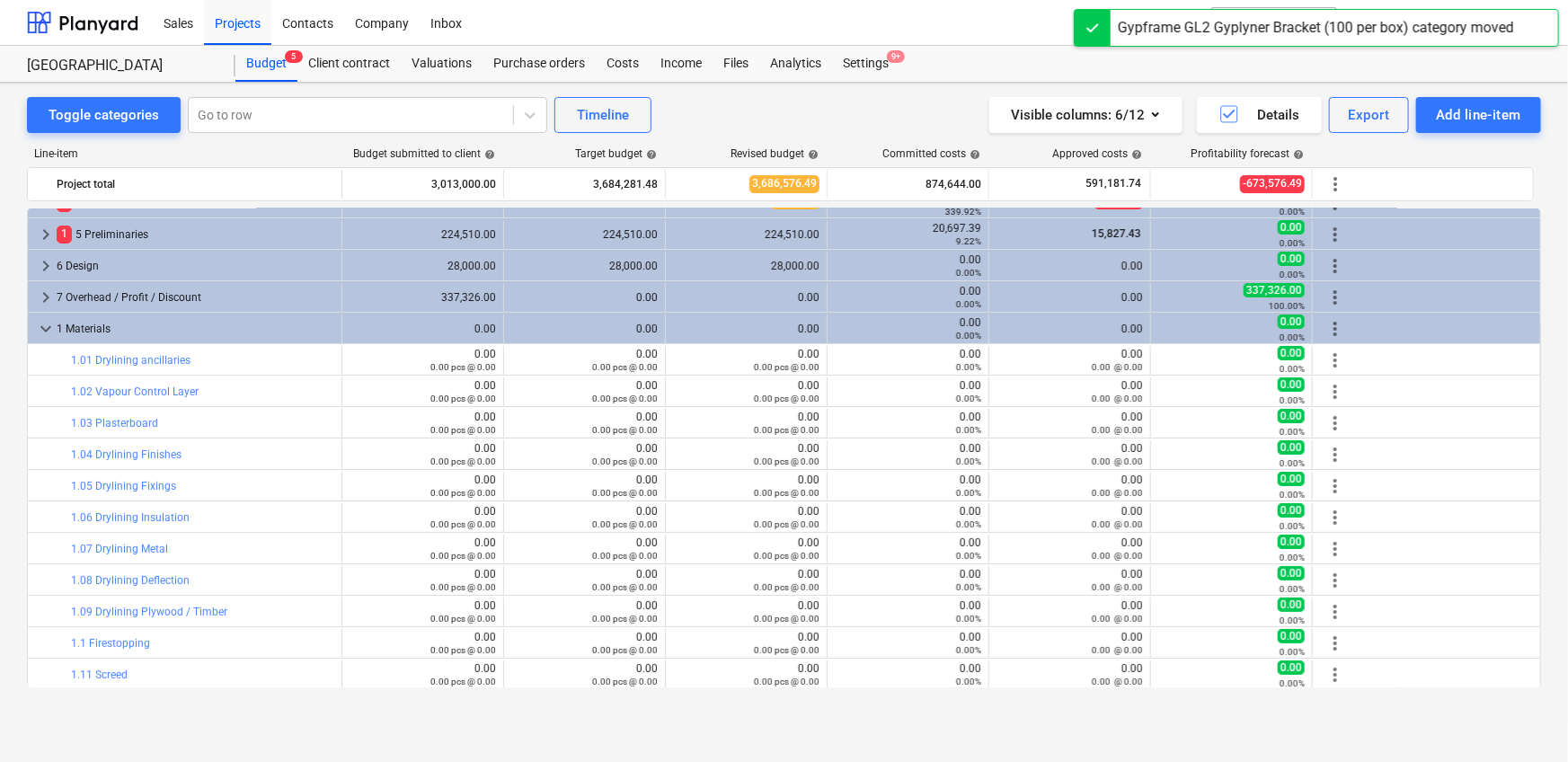
scroll to position [83, 0]
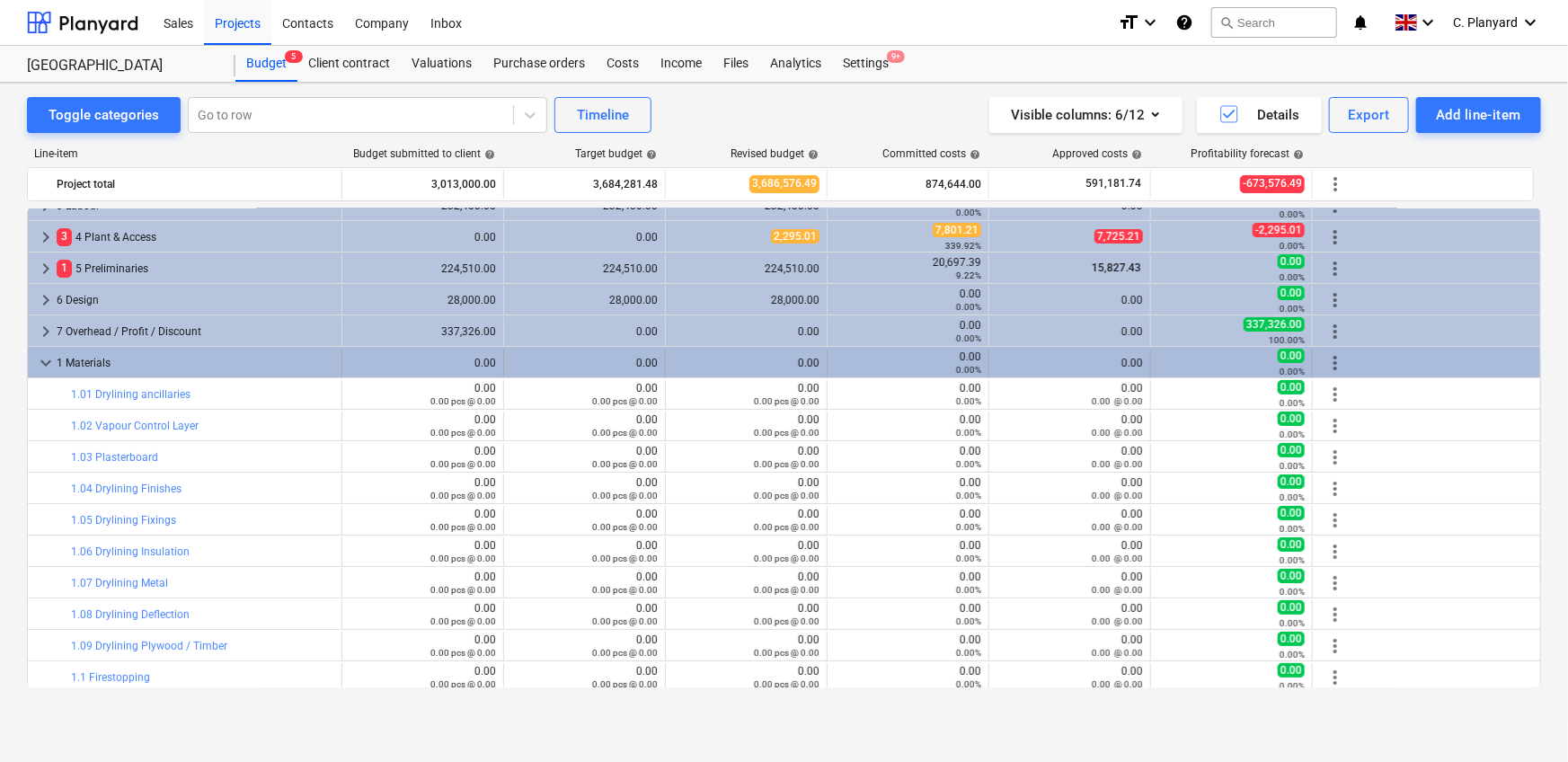
click at [1327, 357] on span "more_vert" at bounding box center [1335, 362] width 21 height 21
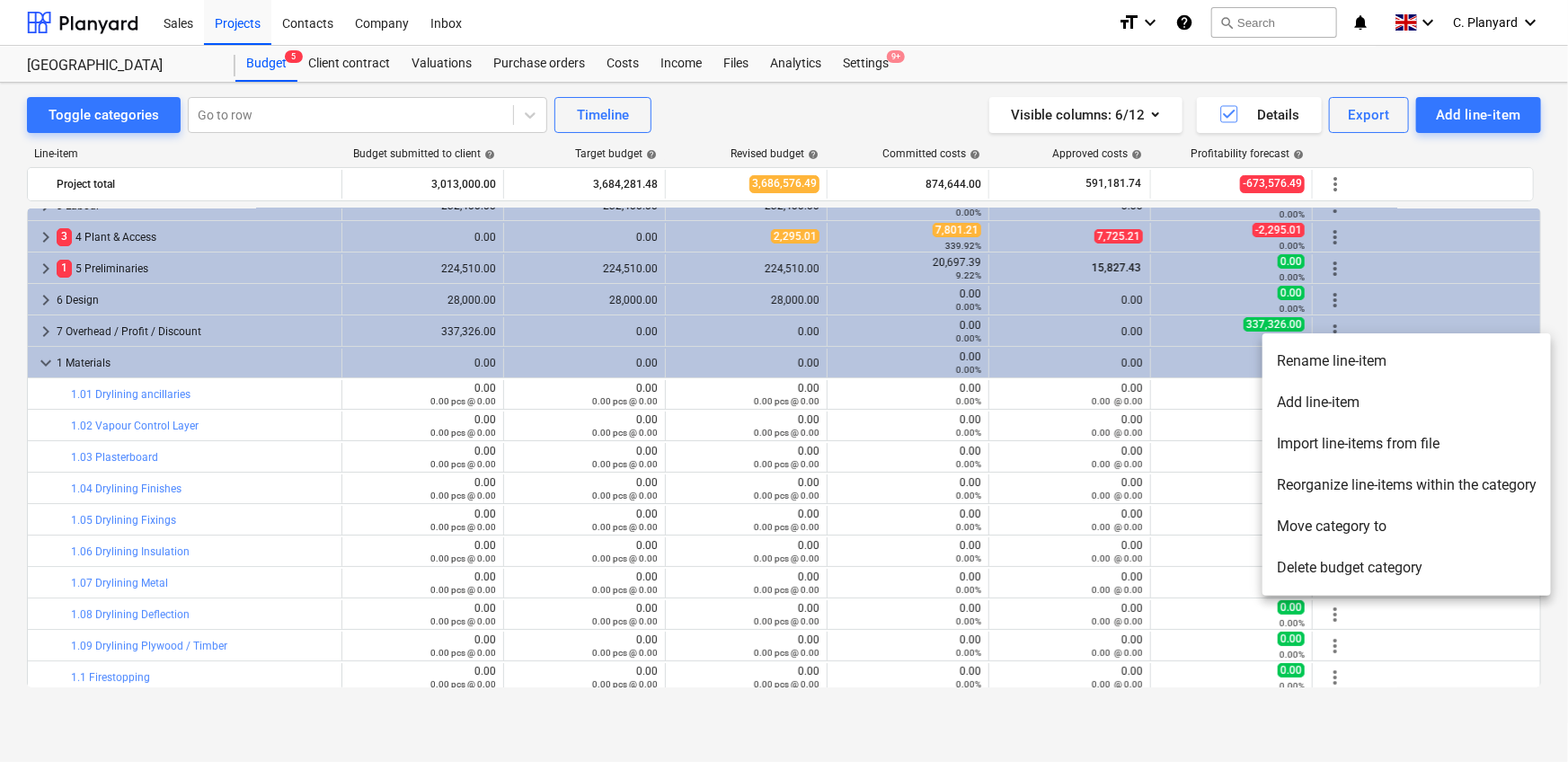
click at [1336, 566] on li "Delete budget category" at bounding box center [1406, 568] width 289 height 41
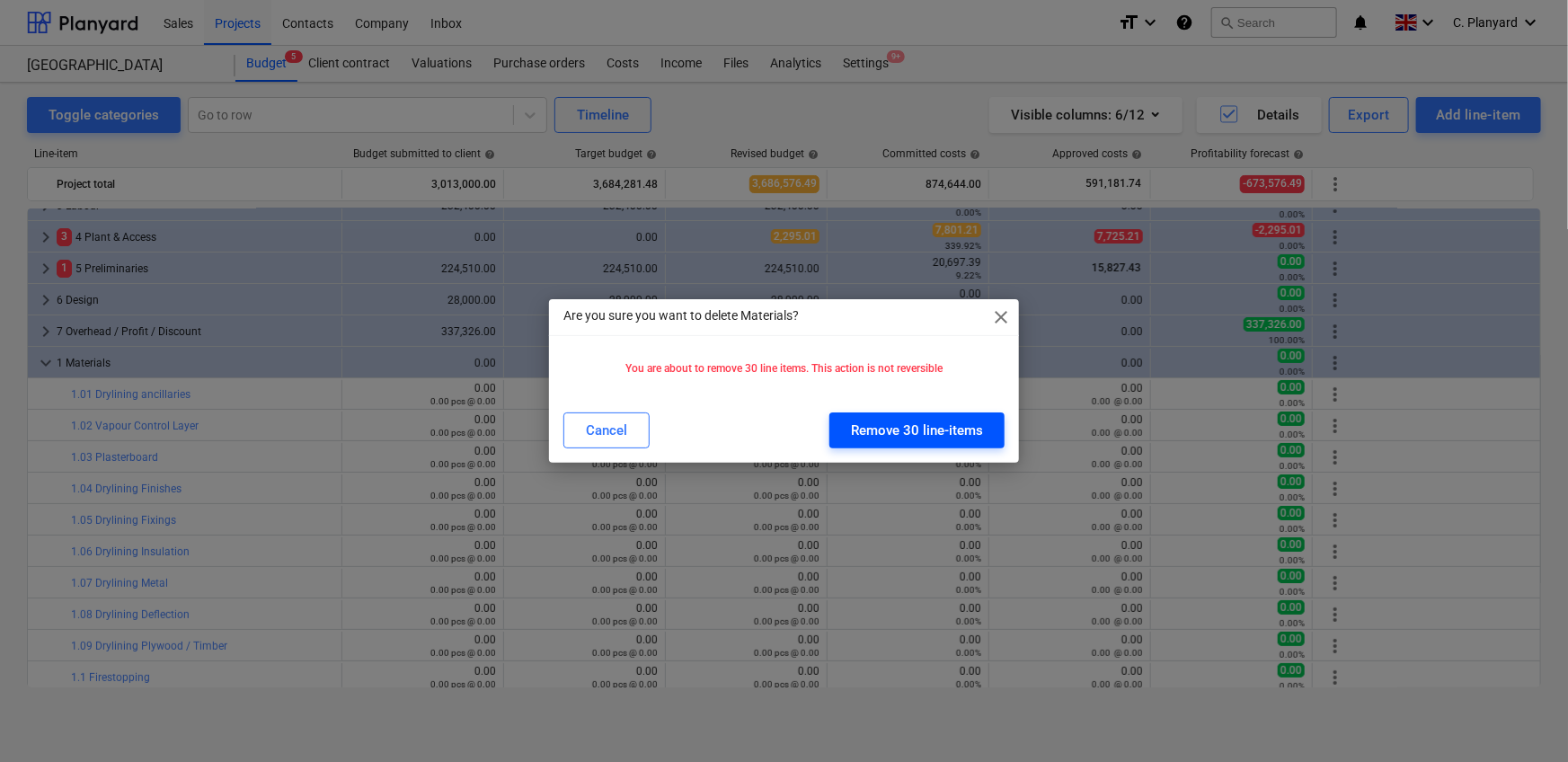
click at [849, 432] on button "Remove 30 line-items" at bounding box center [917, 429] width 175 height 36
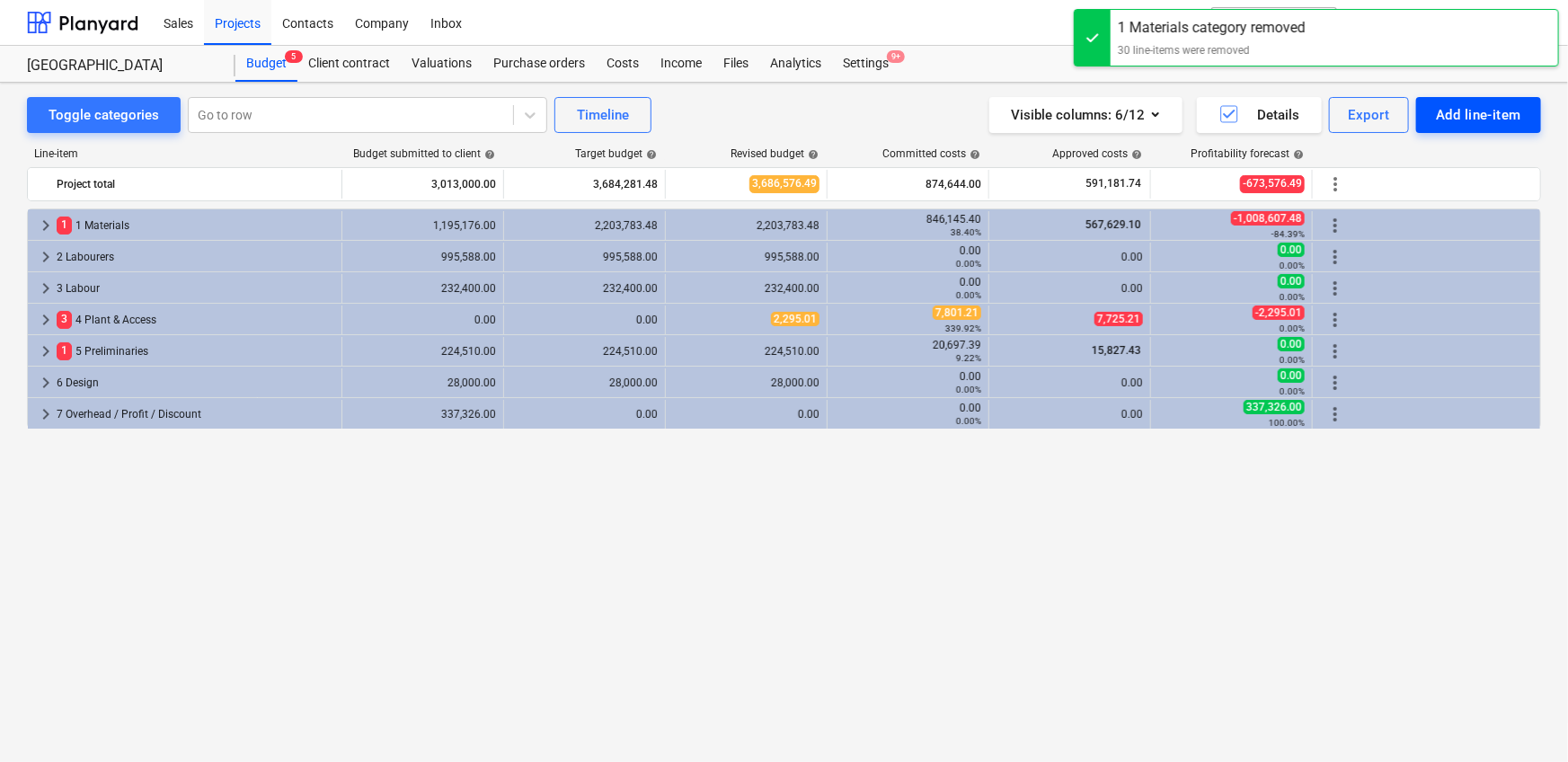
click at [1450, 120] on div "Add line-item" at bounding box center [1479, 114] width 86 height 23
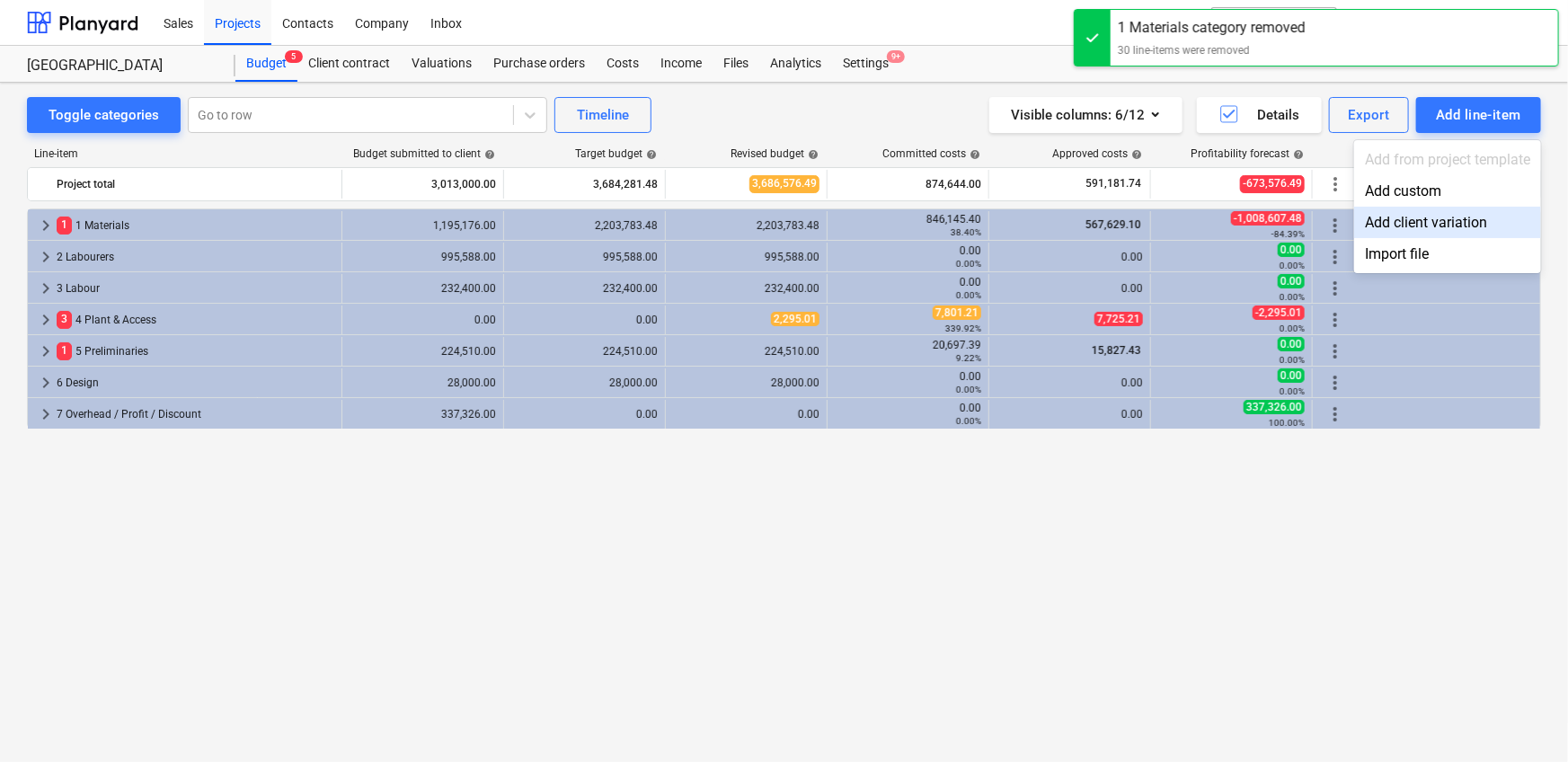
click at [1390, 256] on div "Import file" at bounding box center [1447, 253] width 187 height 31
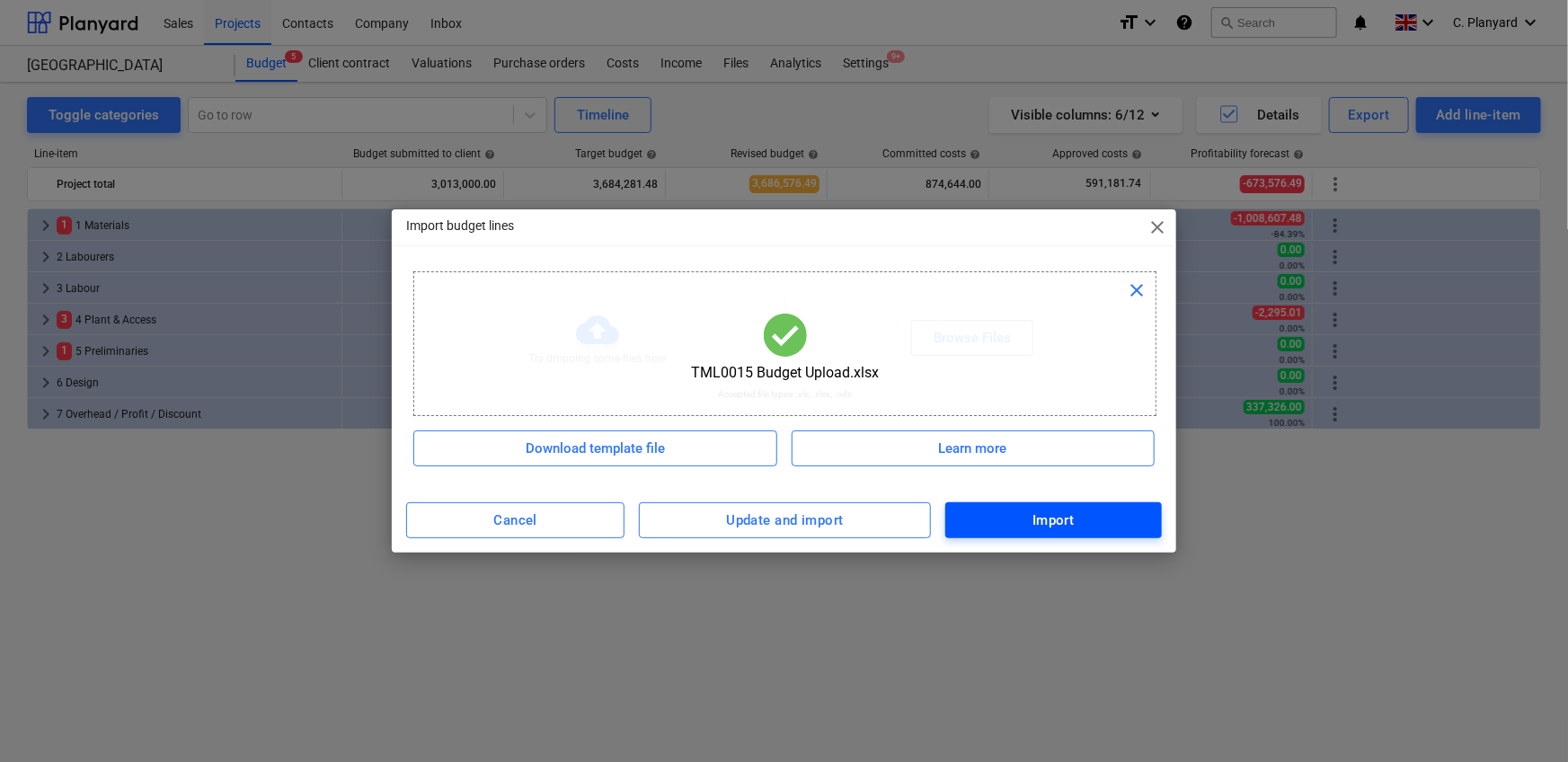
click at [1043, 517] on div "Import" at bounding box center [1054, 520] width 42 height 23
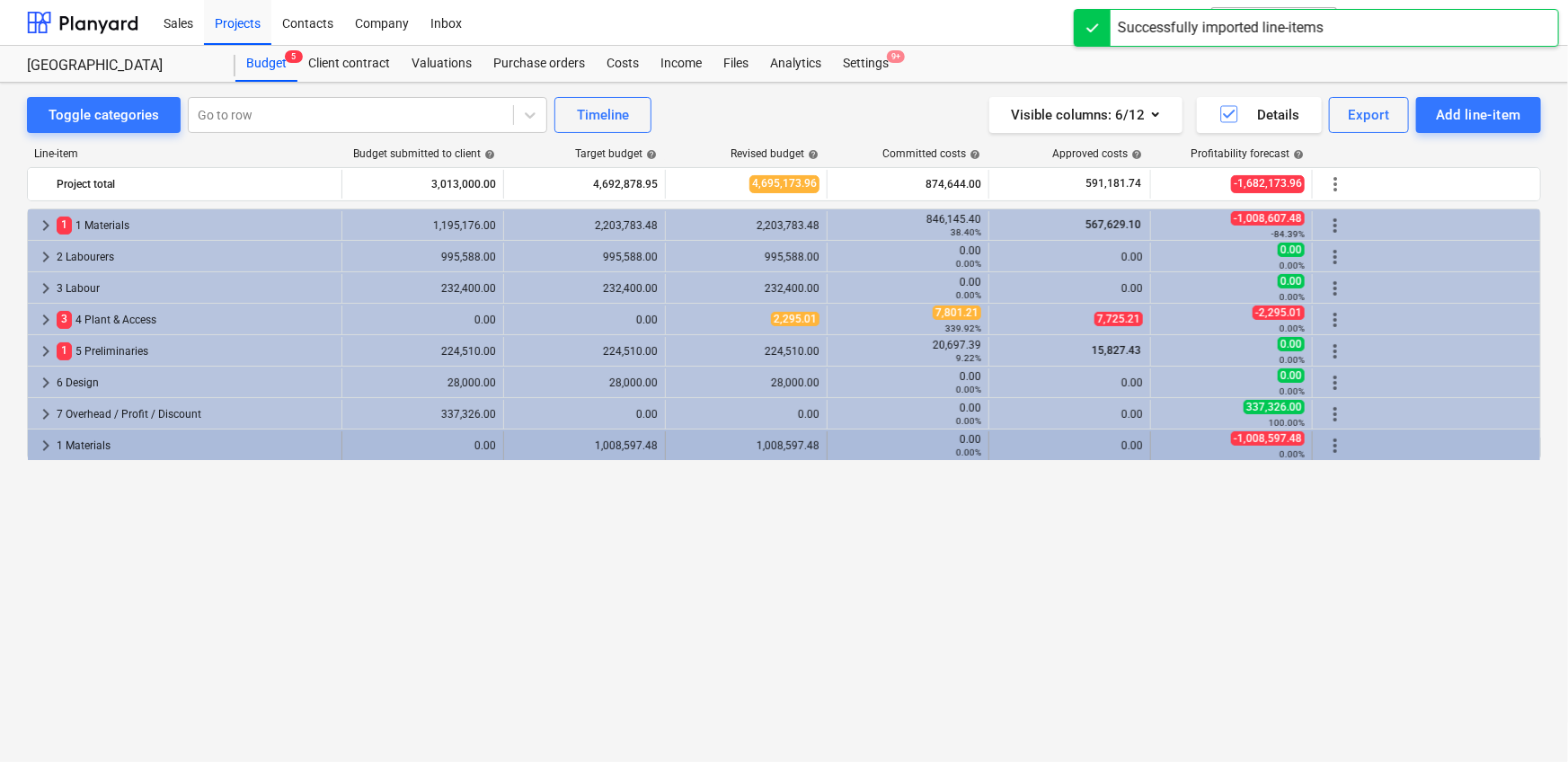
click at [45, 439] on span "keyboard_arrow_right" at bounding box center [45, 445] width 21 height 21
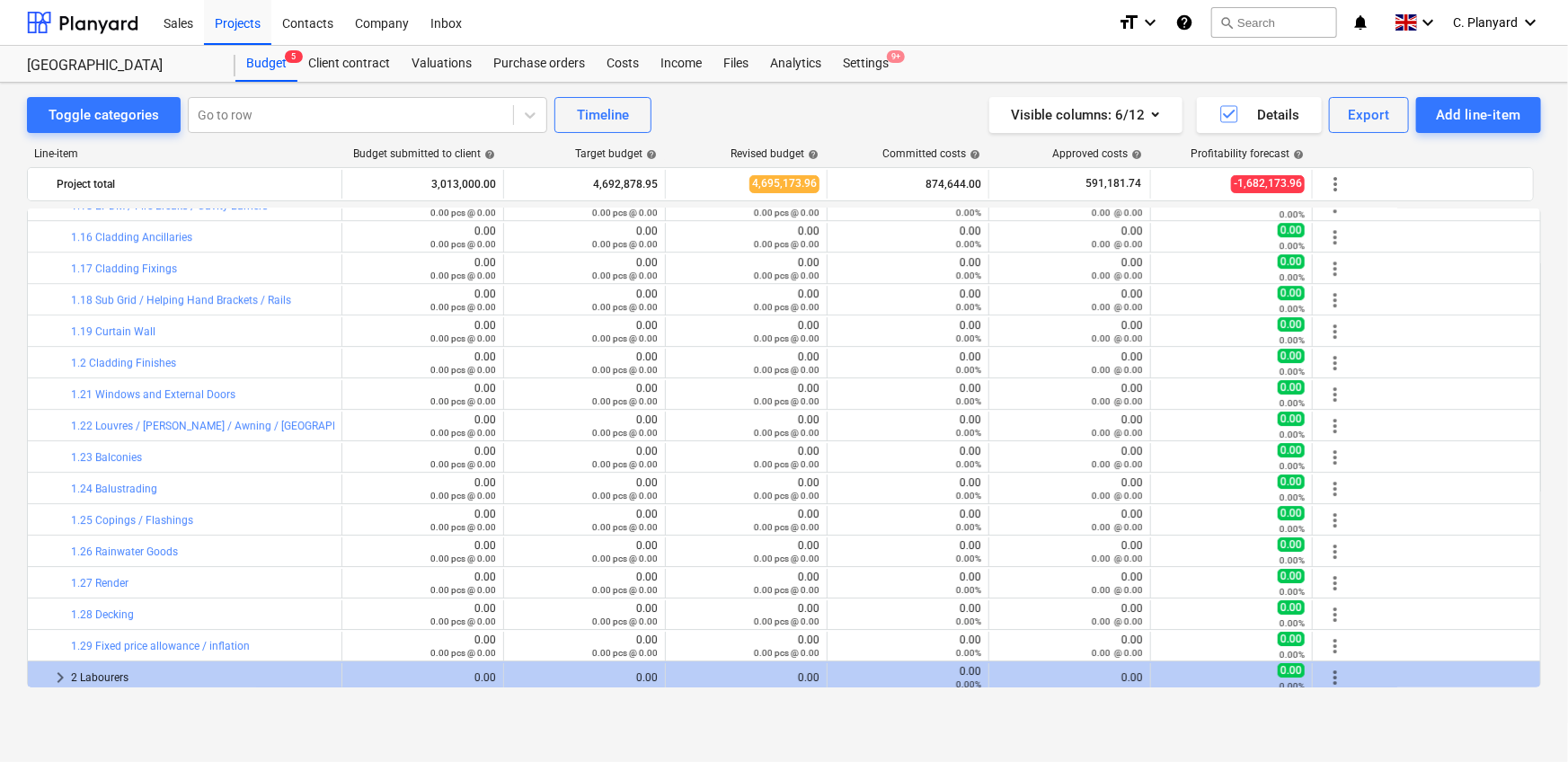
scroll to position [2916, 0]
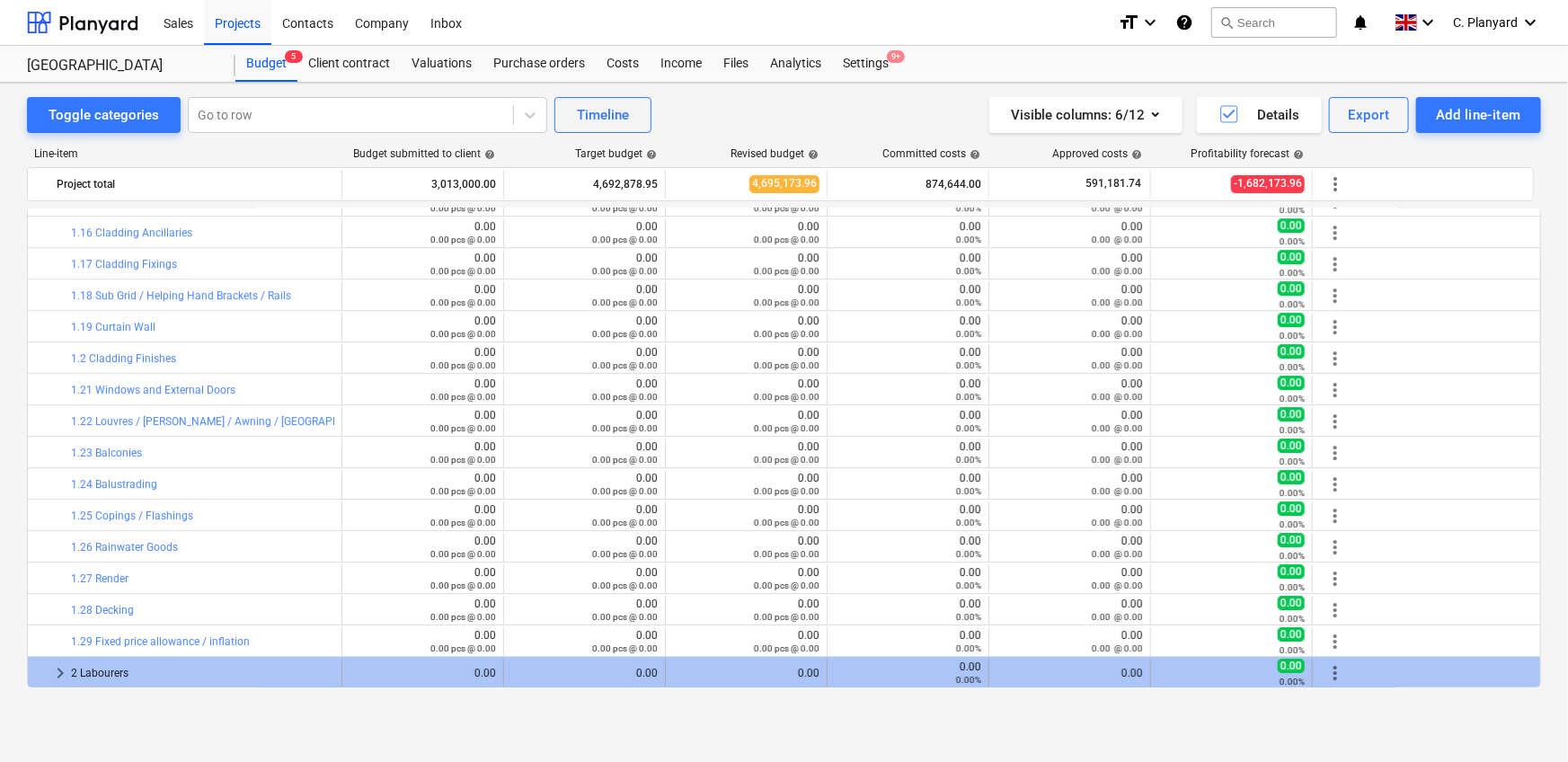
click at [60, 670] on span "keyboard_arrow_right" at bounding box center [60, 672] width 21 height 21
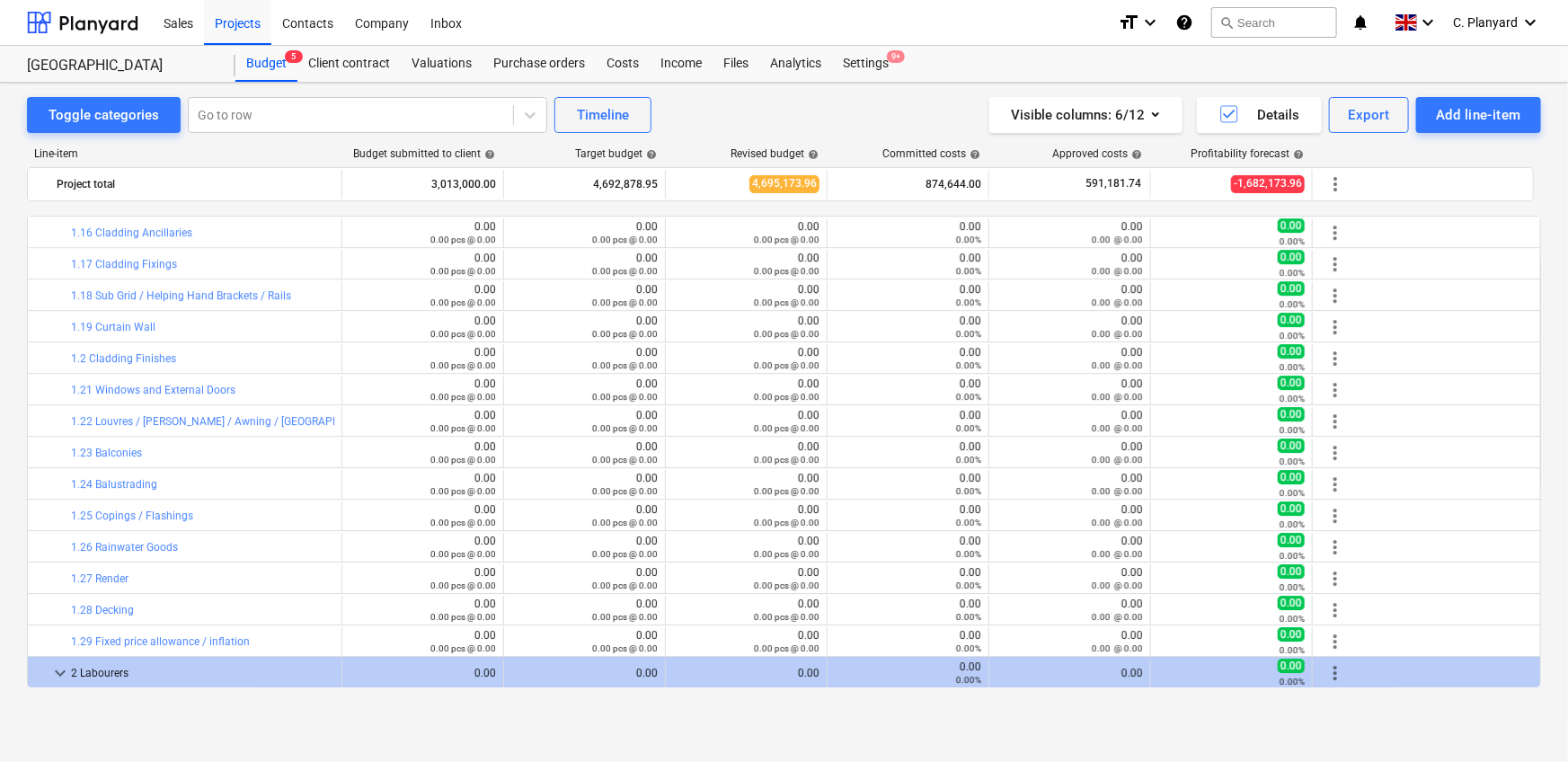
scroll to position [2979, 0]
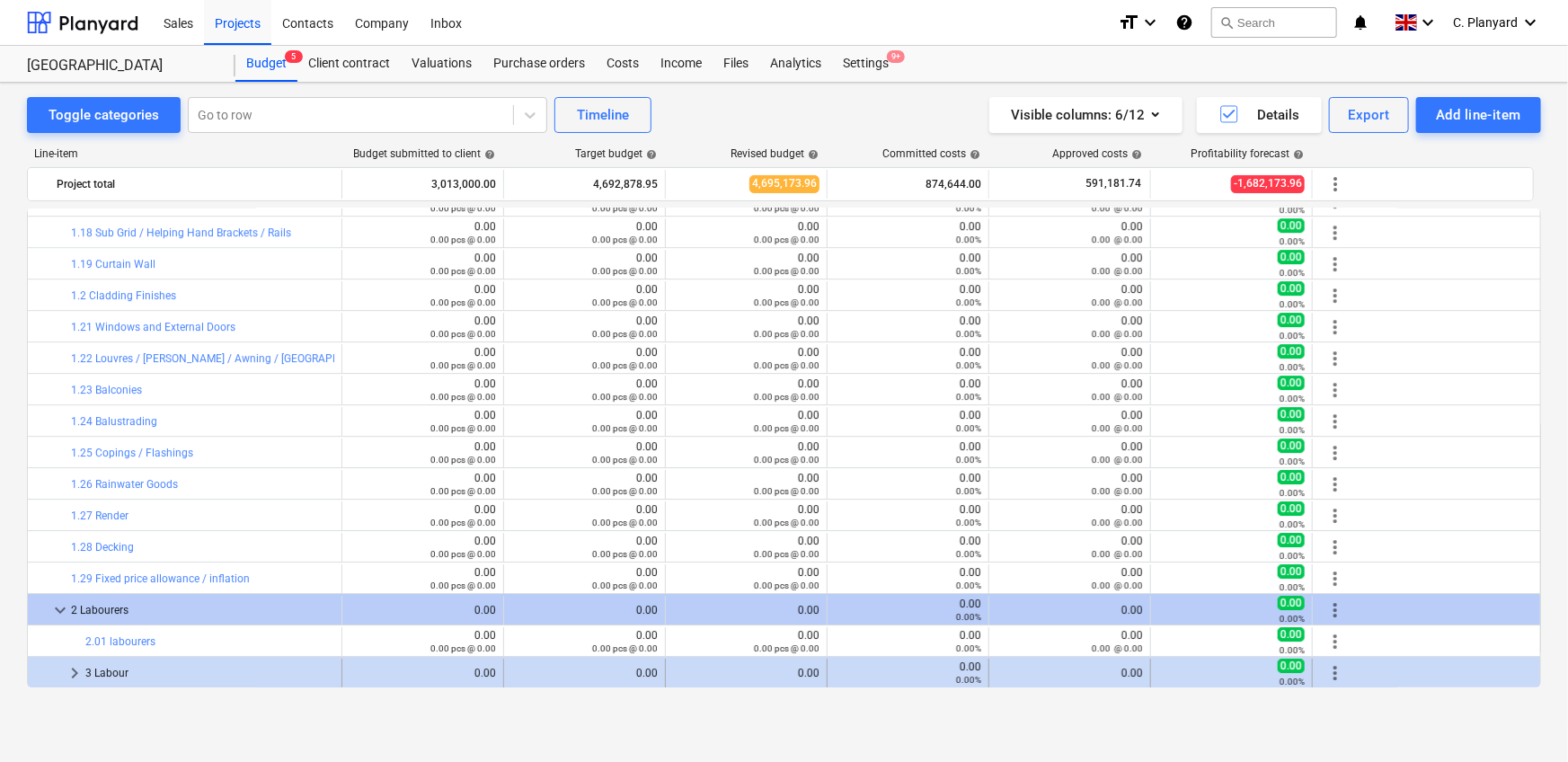
click at [71, 678] on span "keyboard_arrow_right" at bounding box center [74, 672] width 21 height 21
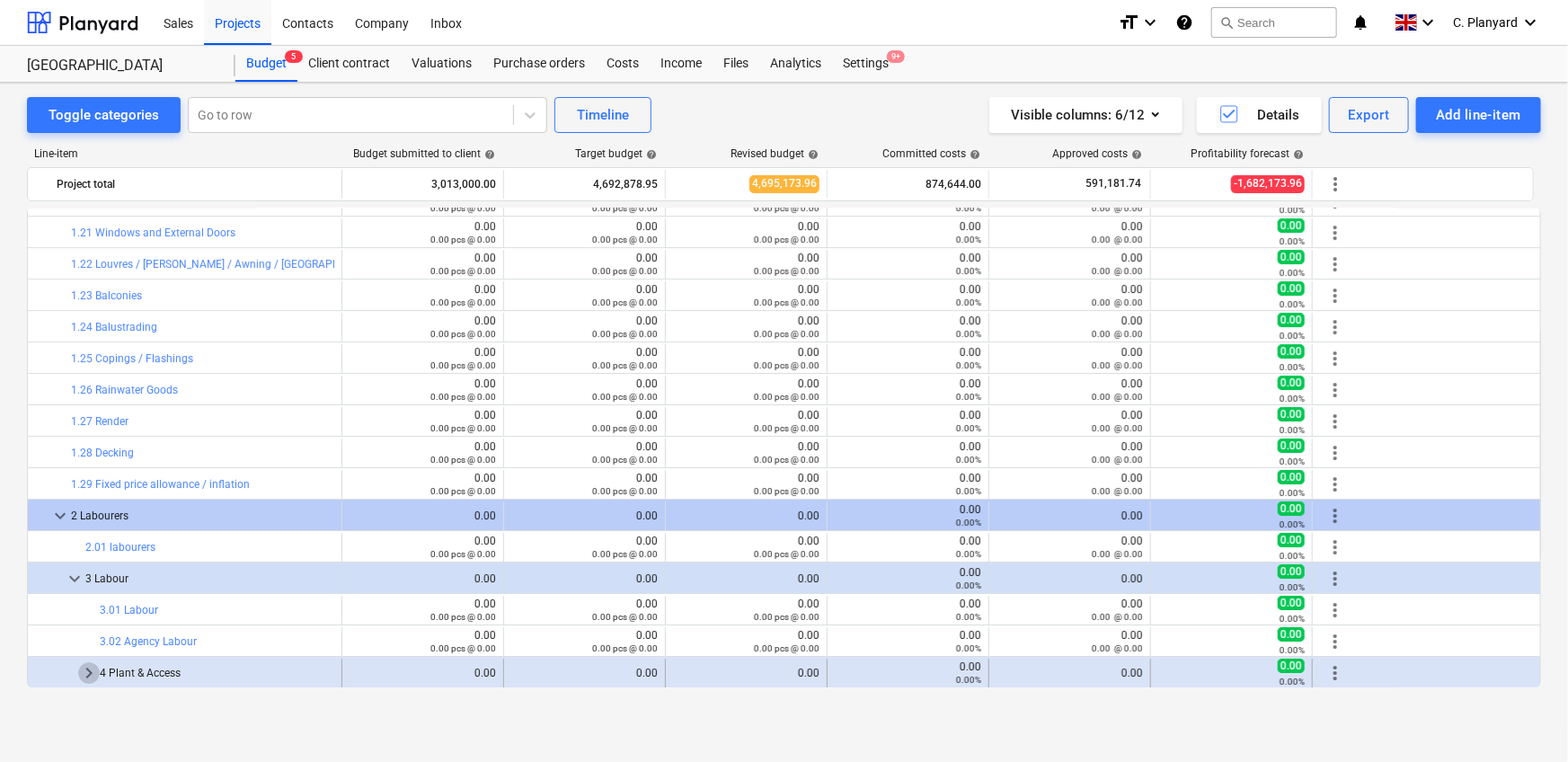
click at [87, 673] on span "keyboard_arrow_right" at bounding box center [88, 672] width 21 height 21
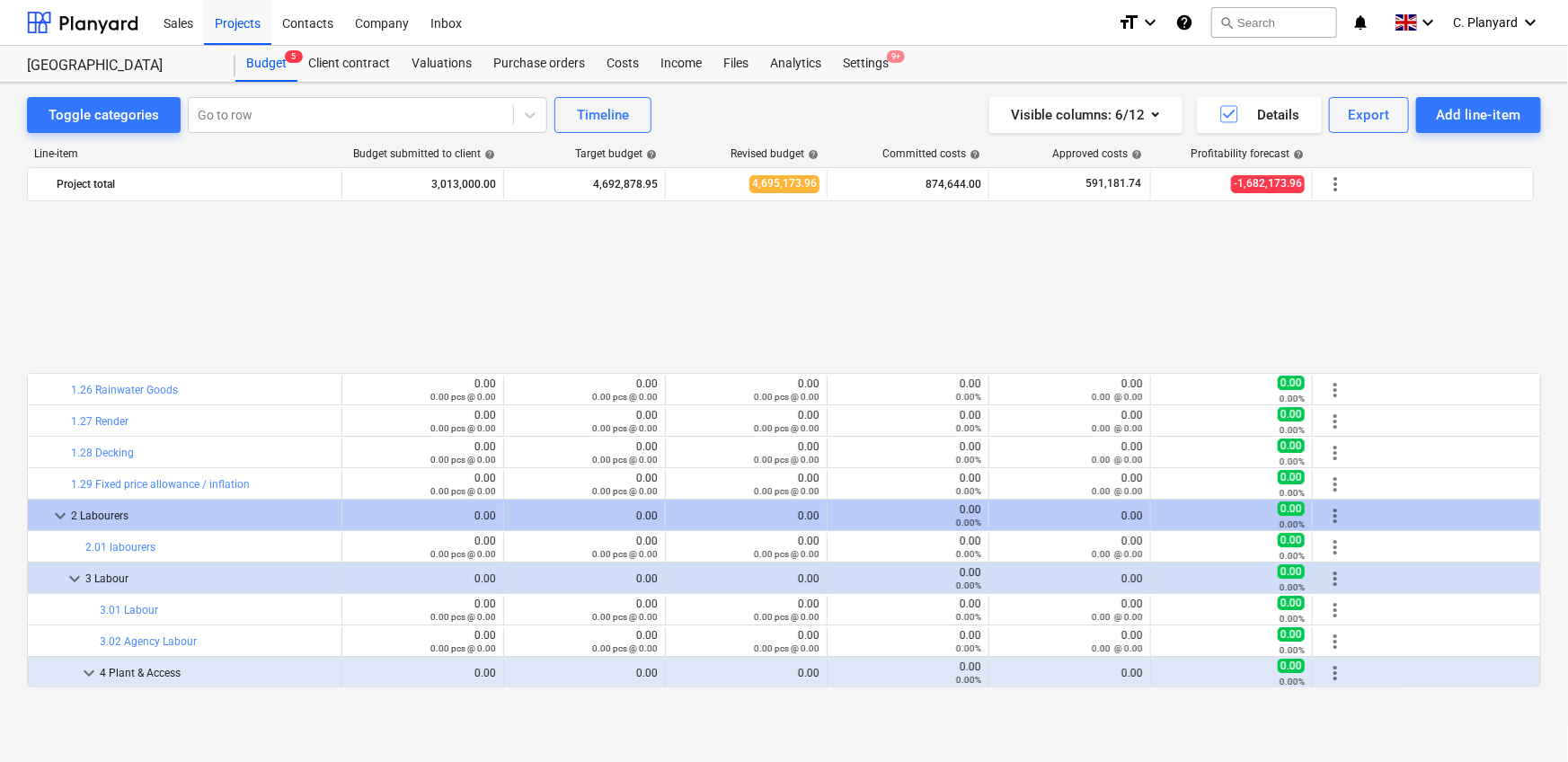
scroll to position [3293, 0]
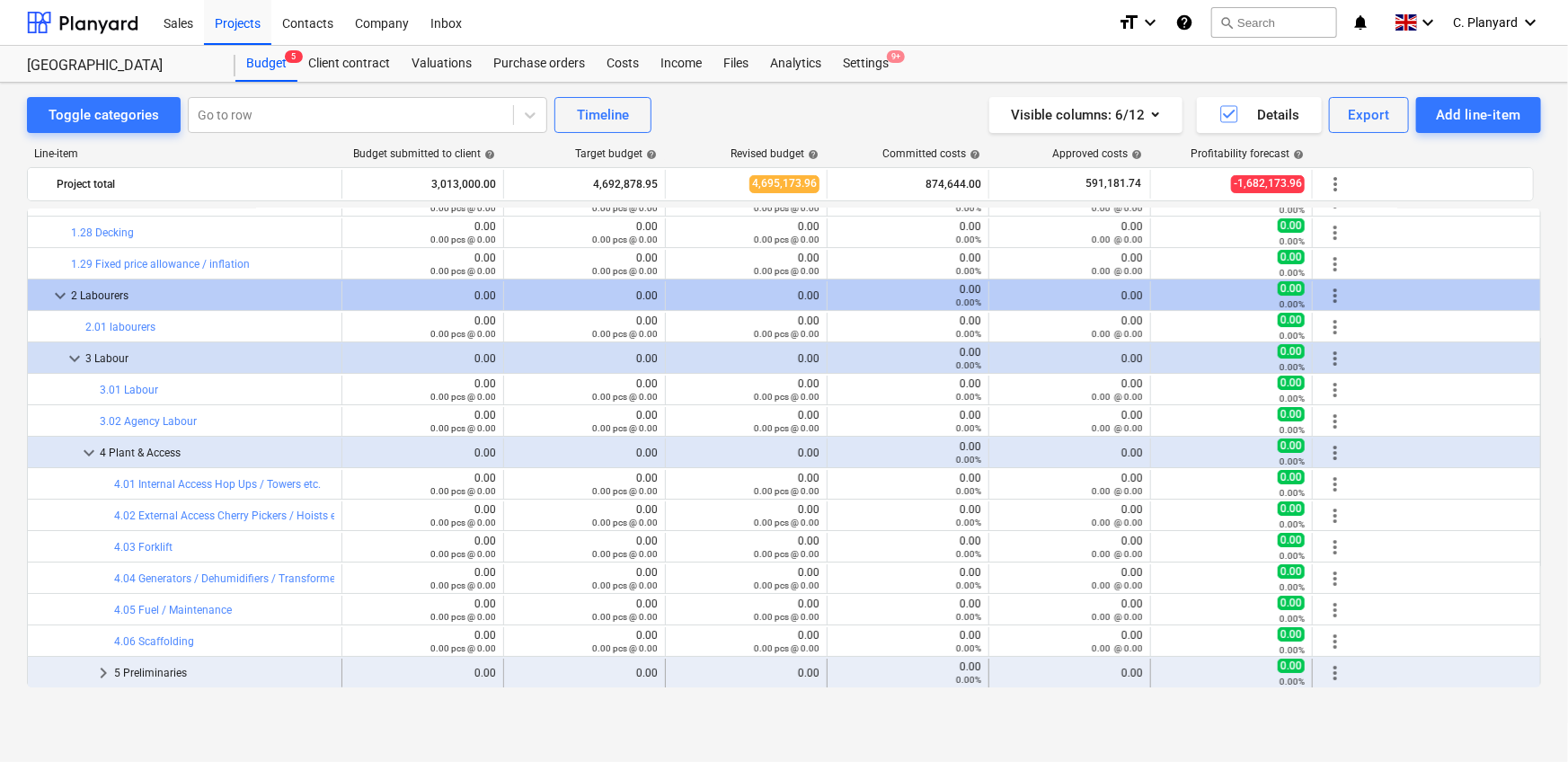
click at [100, 678] on span "keyboard_arrow_right" at bounding box center [102, 672] width 21 height 21
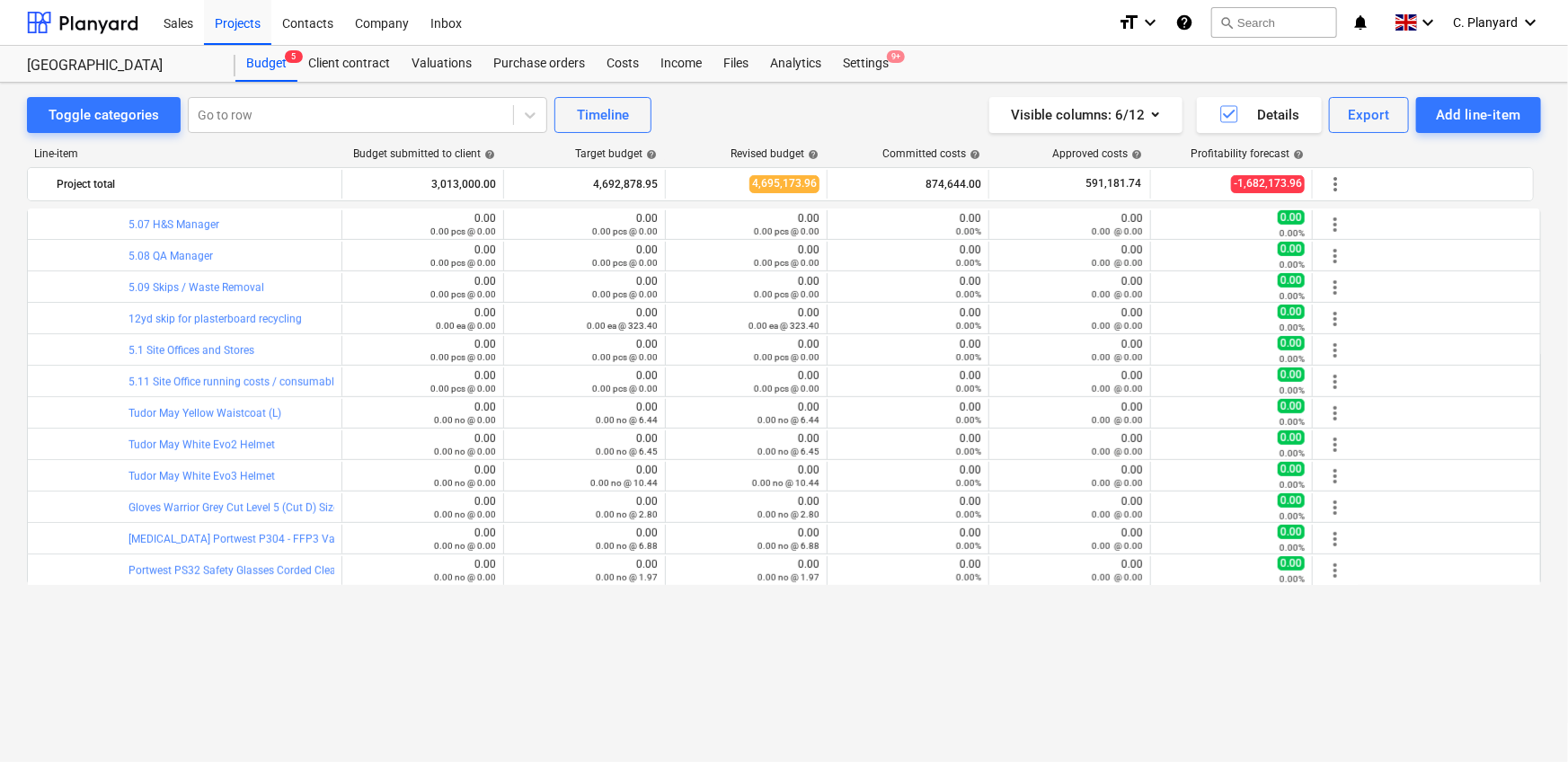
scroll to position [3719, 0]
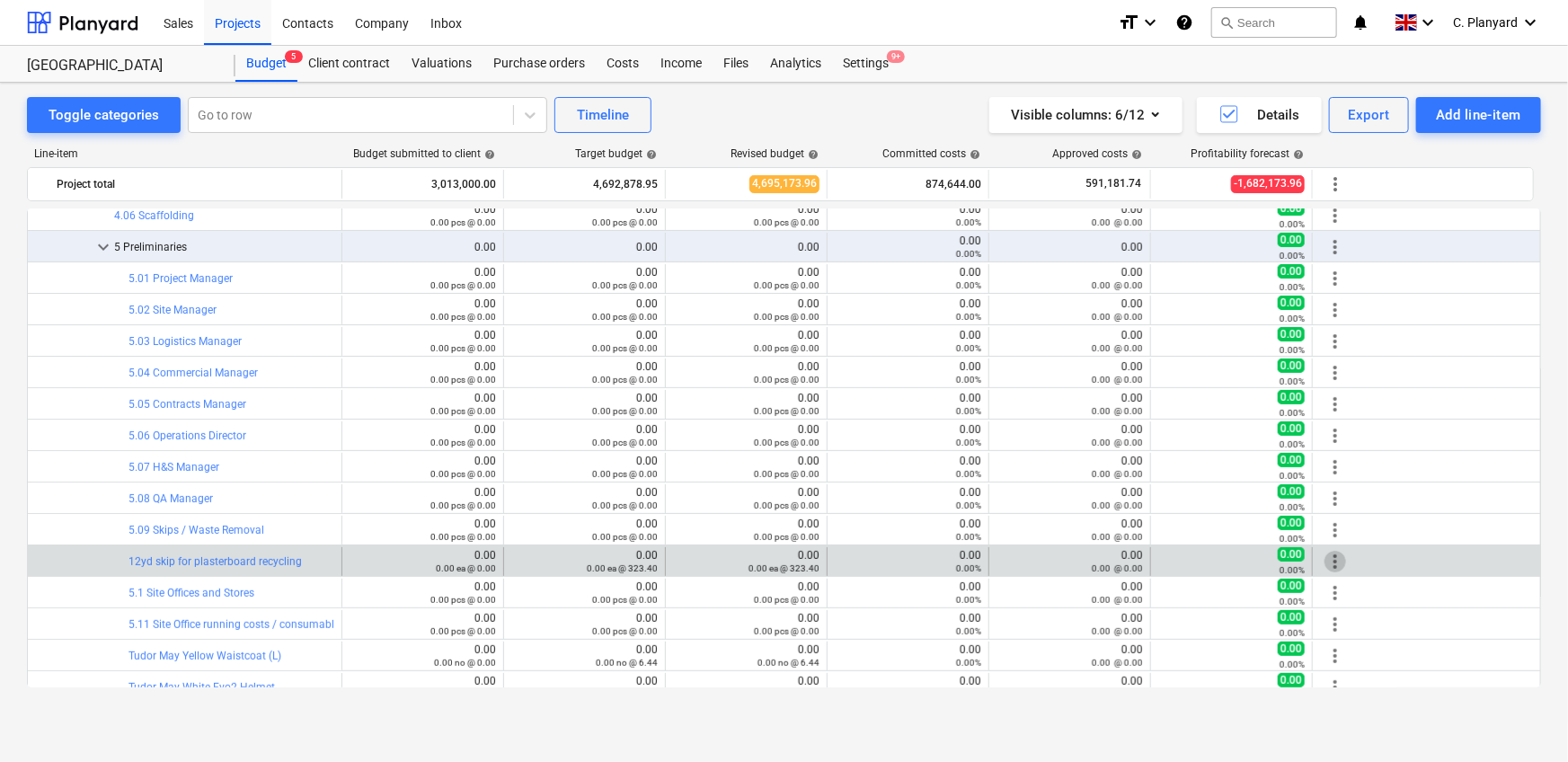
click at [1335, 557] on span "more_vert" at bounding box center [1335, 560] width 21 height 21
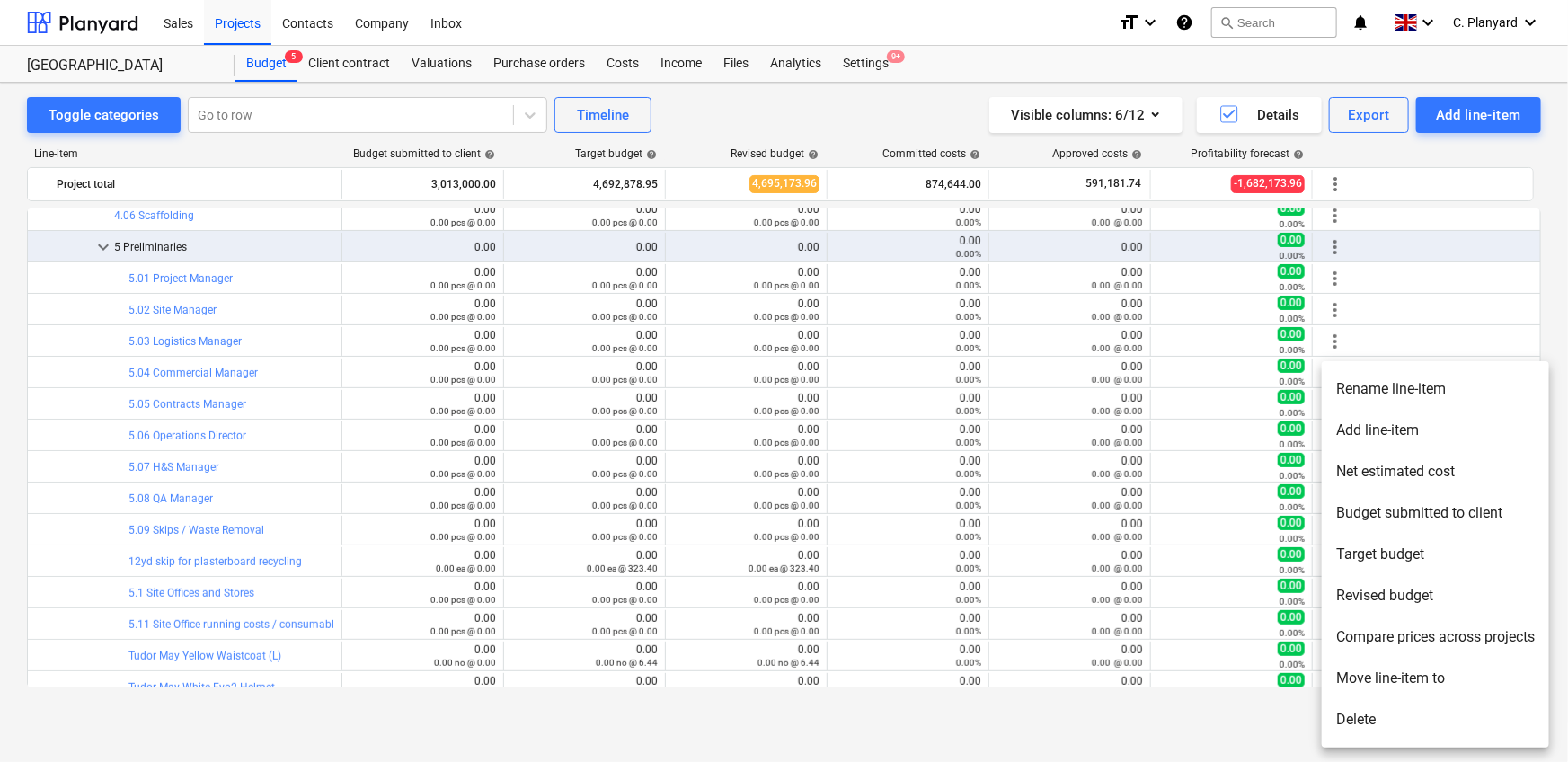
click at [1371, 673] on li "Move line-item to" at bounding box center [1435, 677] width 228 height 41
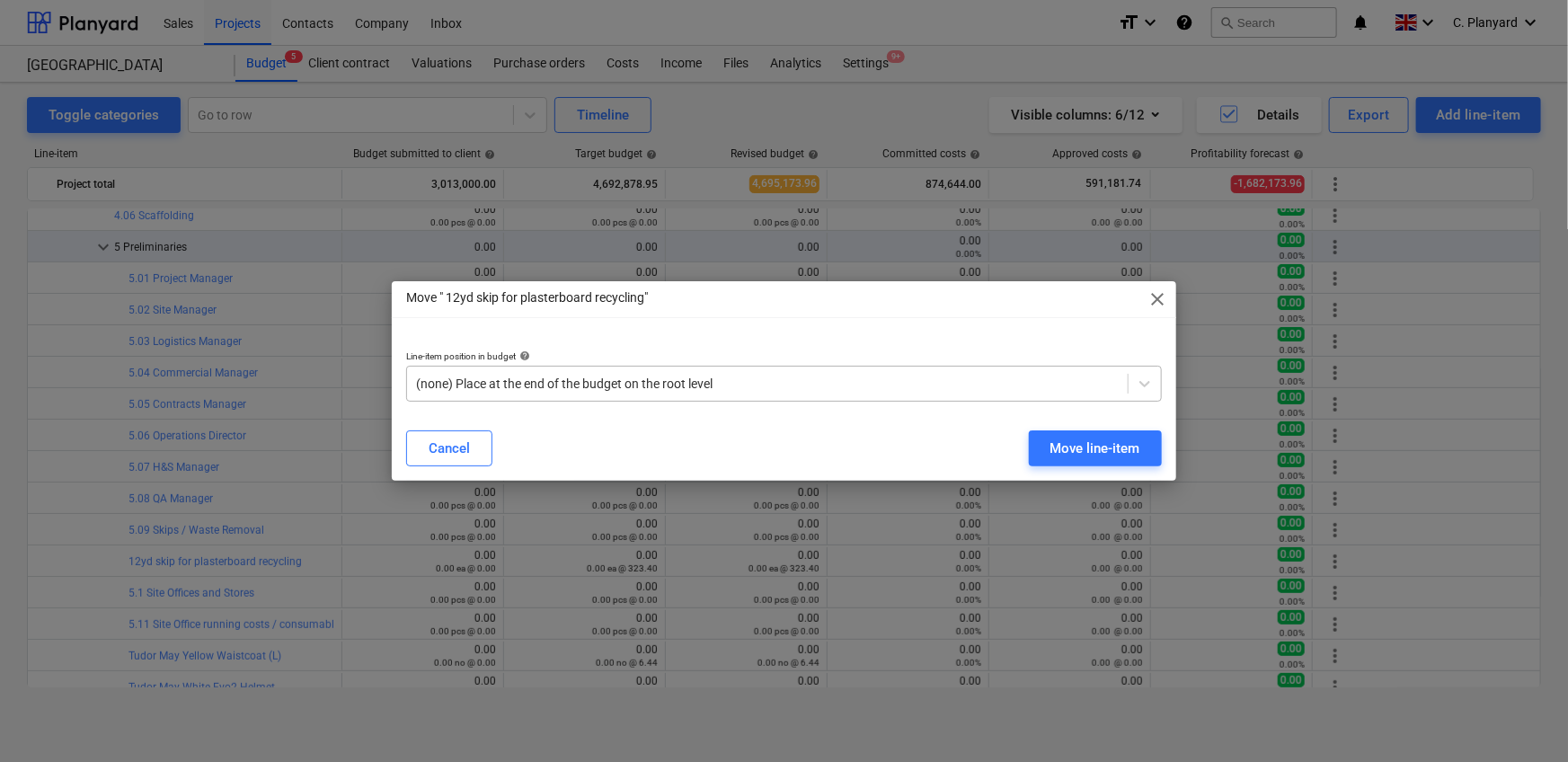
click at [698, 388] on div at bounding box center [767, 382] width 702 height 18
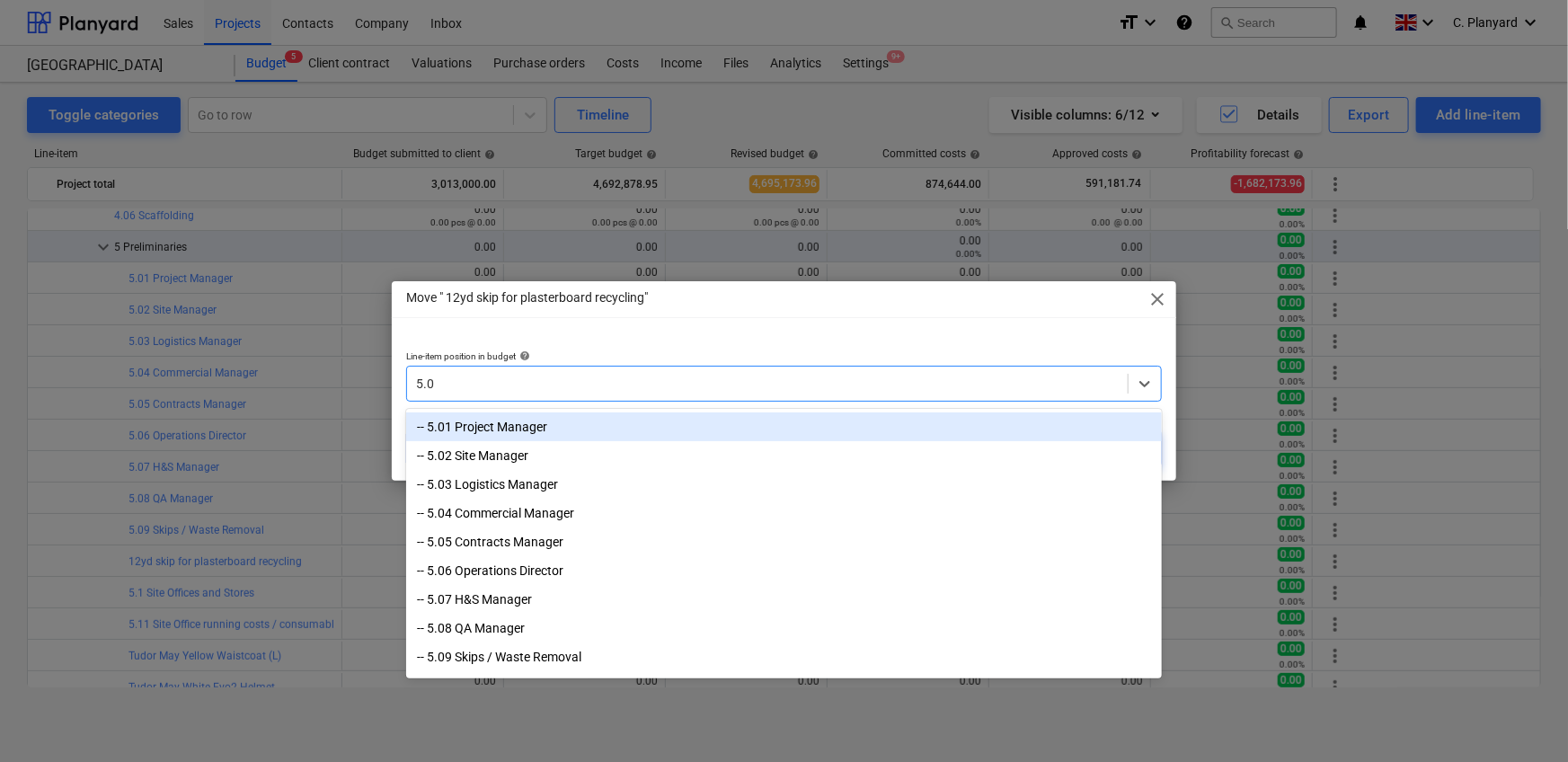
type input "5.09"
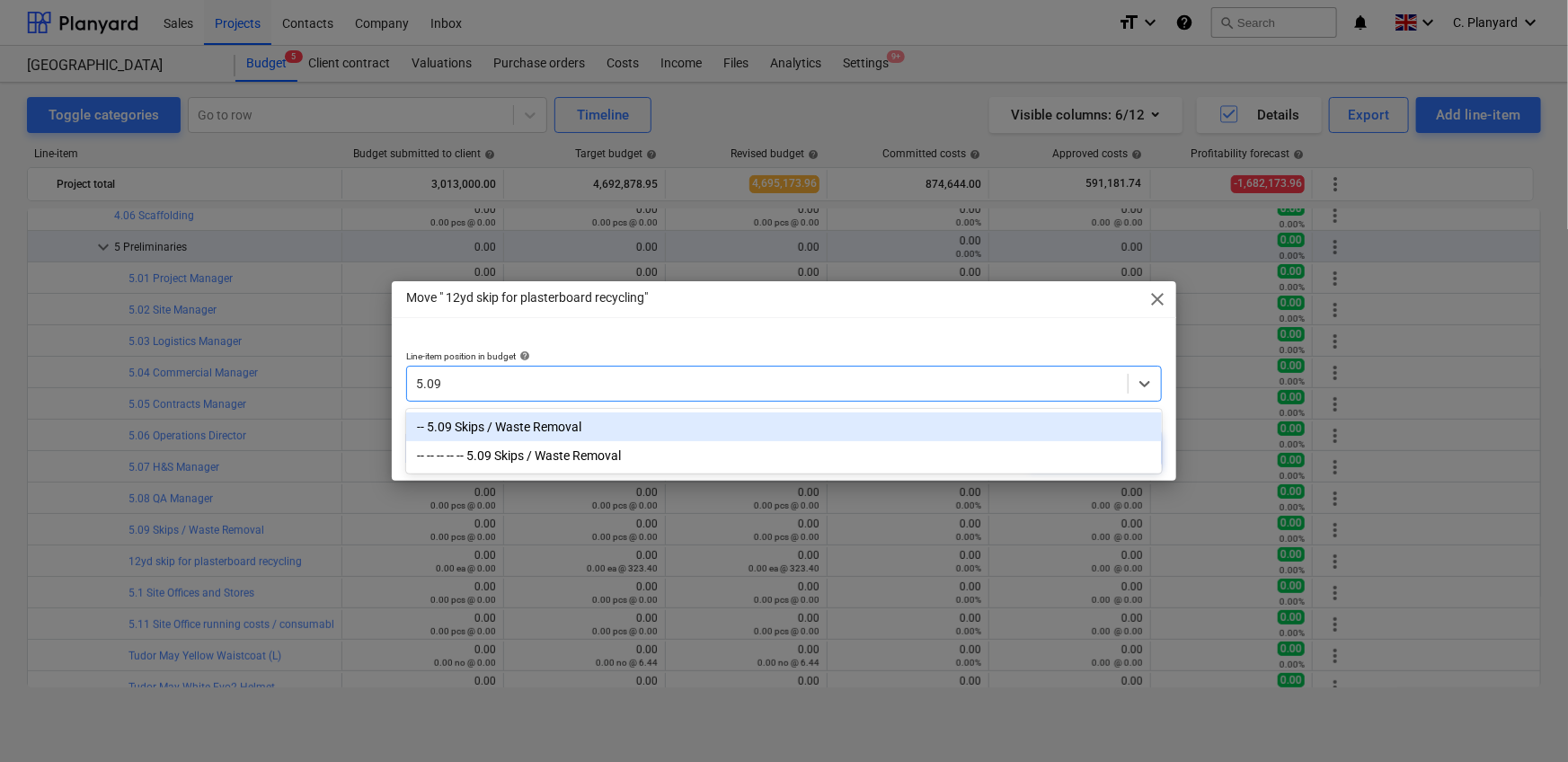
click at [681, 410] on div "-- 5.09 Skips / Waste Removal -- -- -- -- -- 5.09 Skips / Waste Removal" at bounding box center [784, 440] width 756 height 64
click at [683, 414] on div "-- 5.09 Skips / Waste Removal" at bounding box center [784, 426] width 756 height 29
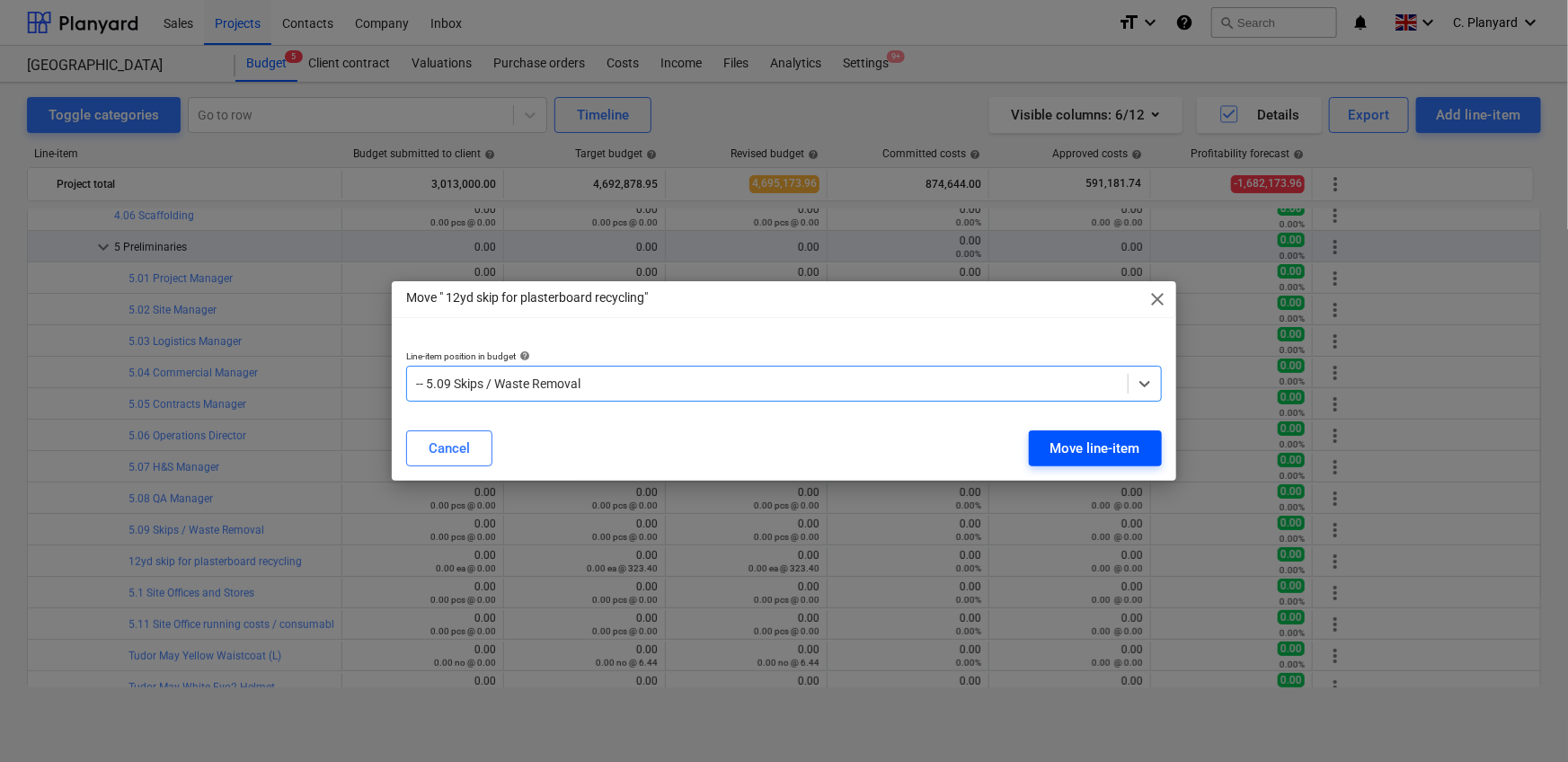
click at [1079, 437] on div "Move line-item" at bounding box center [1094, 448] width 89 height 23
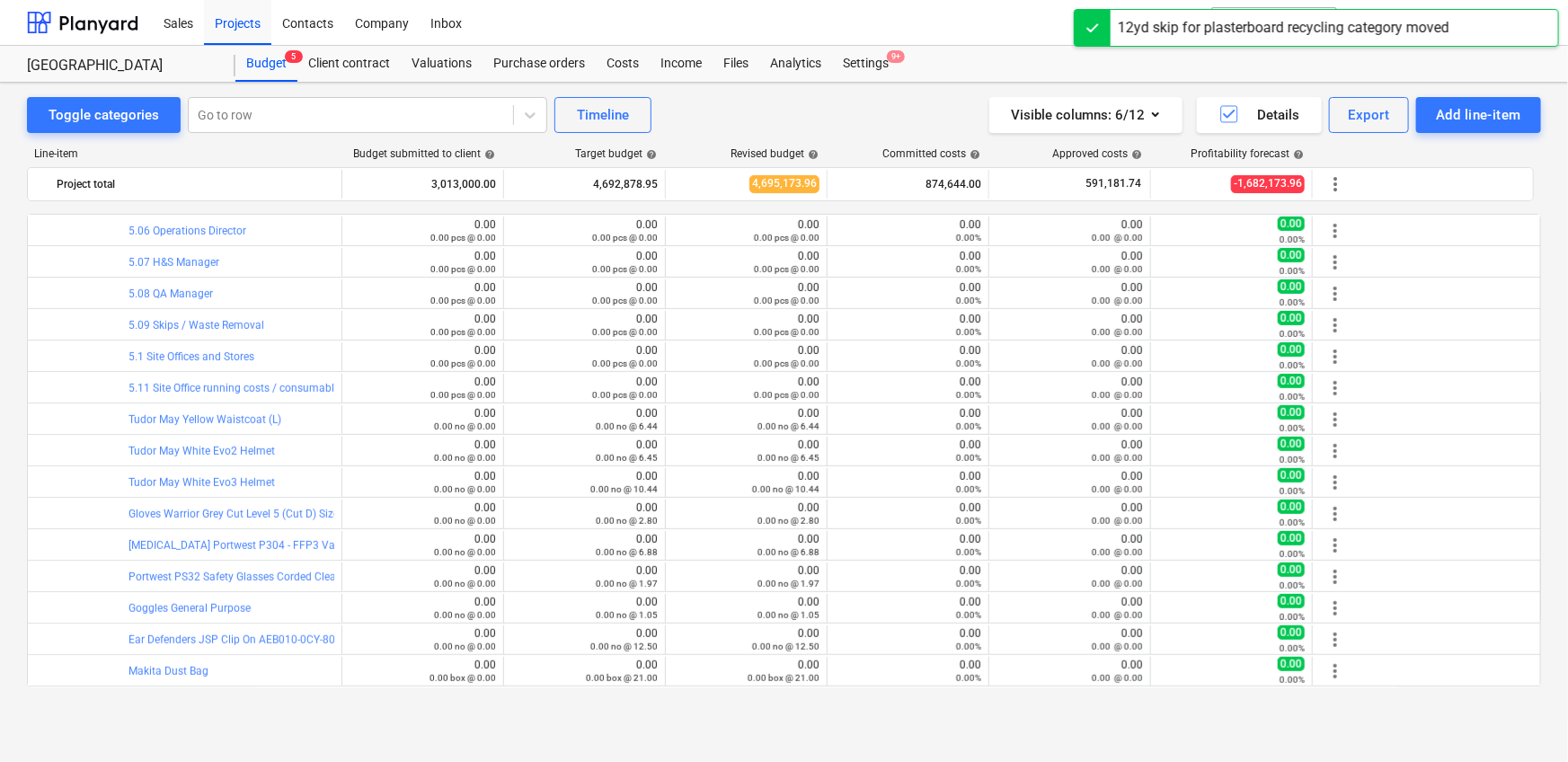
scroll to position [4010, 0]
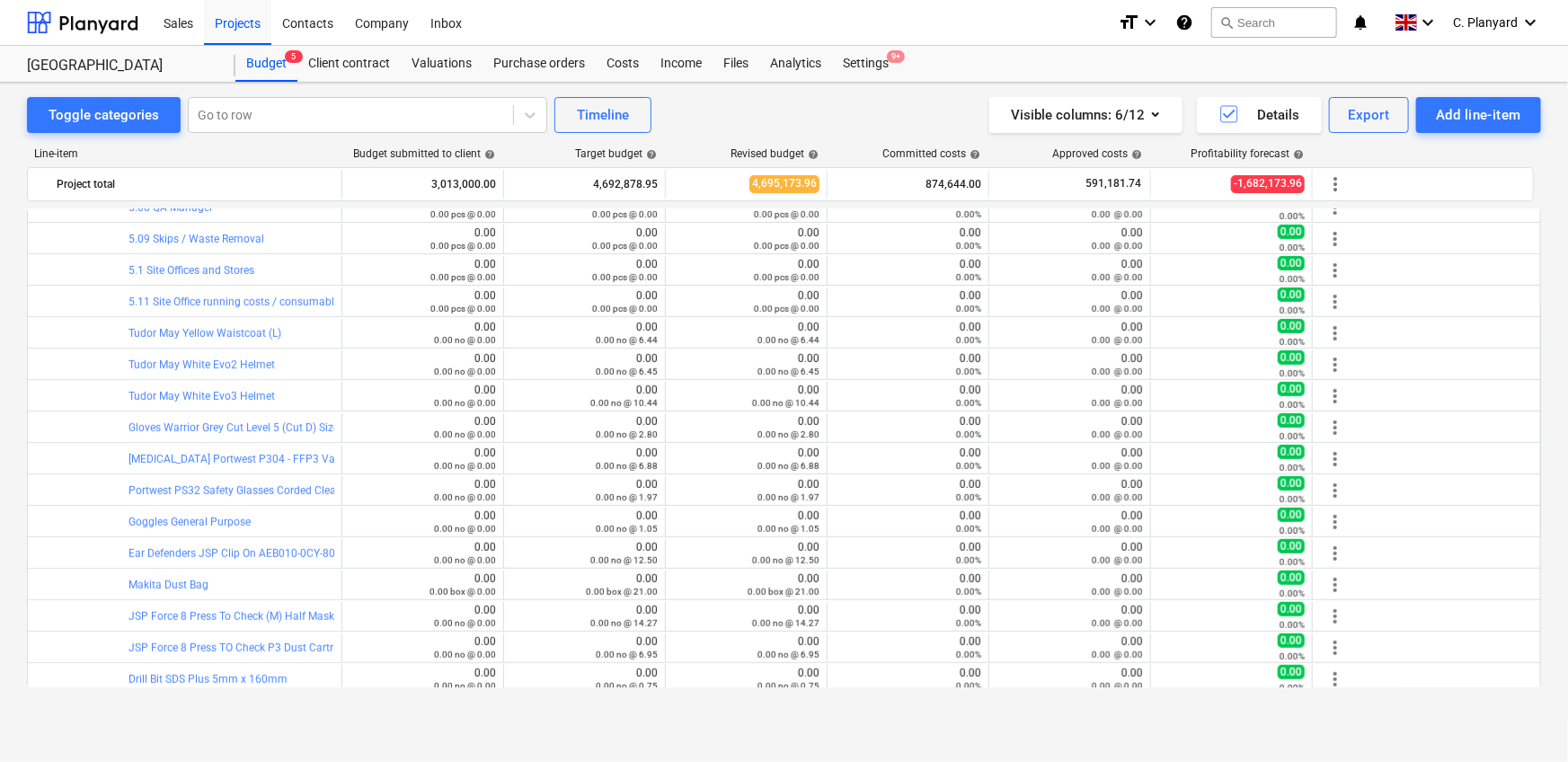
click at [32, 88] on div "Toggle categories Go to row Timeline Visible columns : 6/12 Details Export Add …" at bounding box center [784, 403] width 1568 height 640
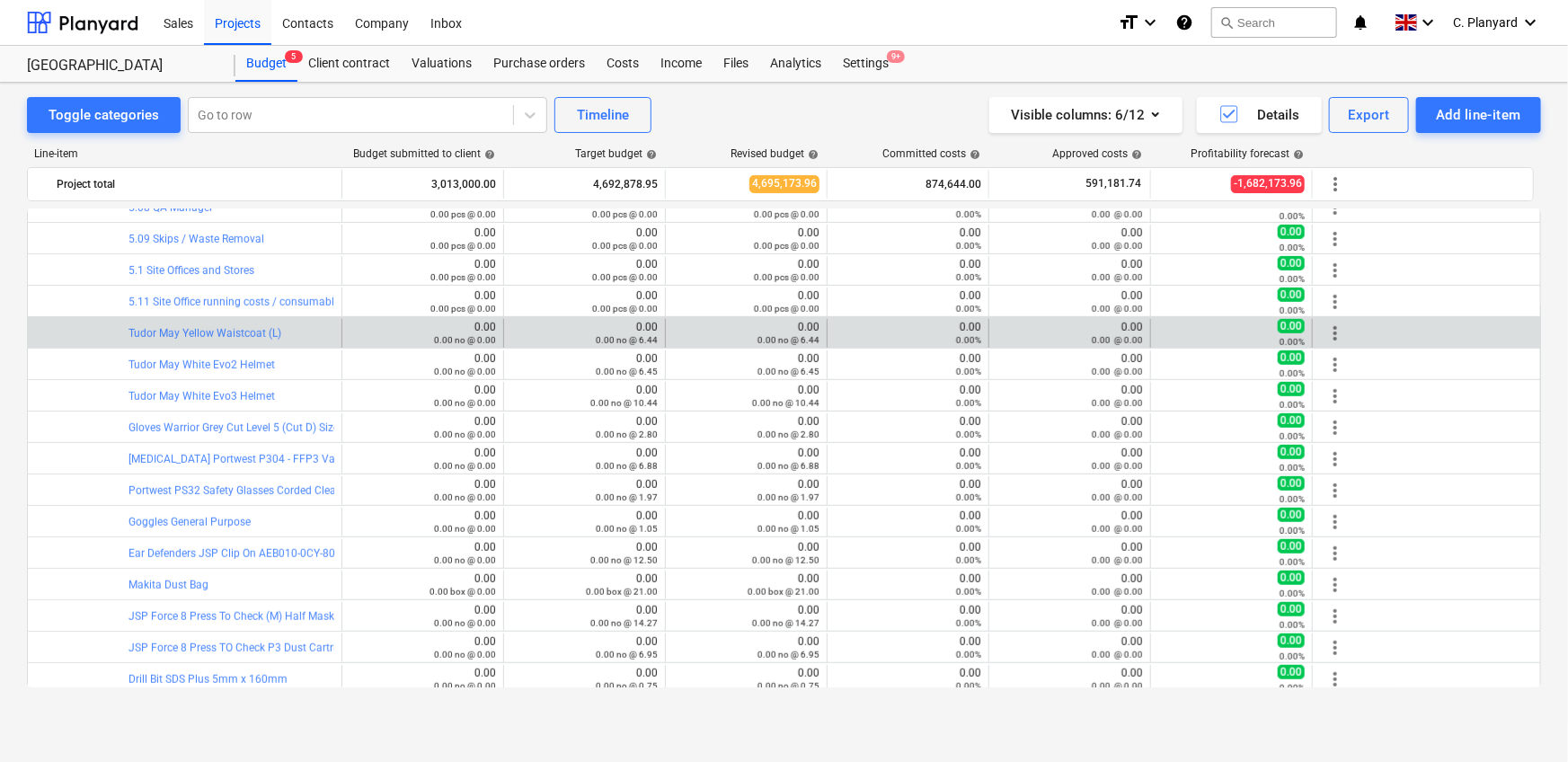
click at [1333, 328] on span "more_vert" at bounding box center [1335, 333] width 21 height 21
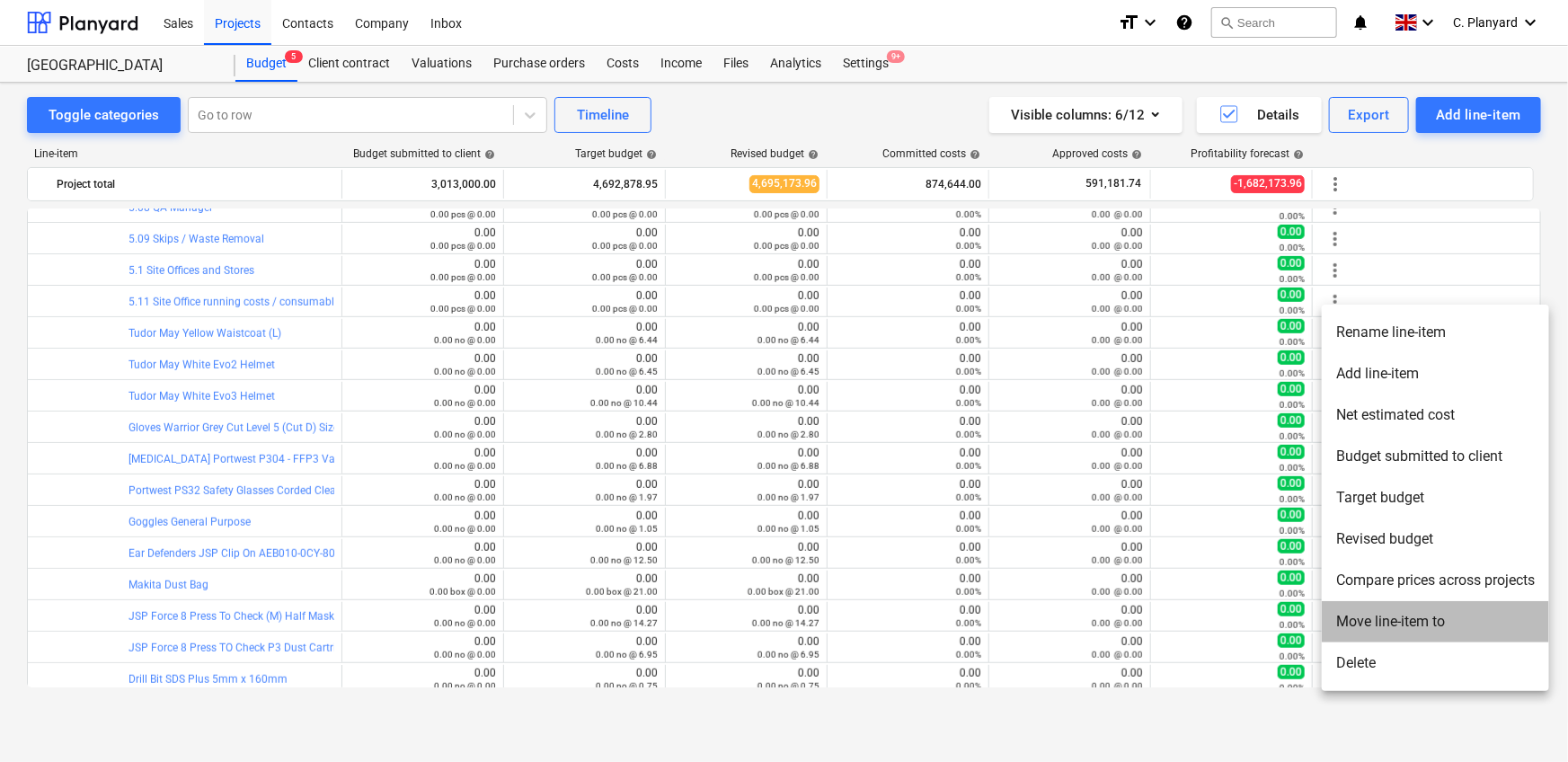
click at [1381, 615] on li "Move line-item to" at bounding box center [1435, 621] width 228 height 41
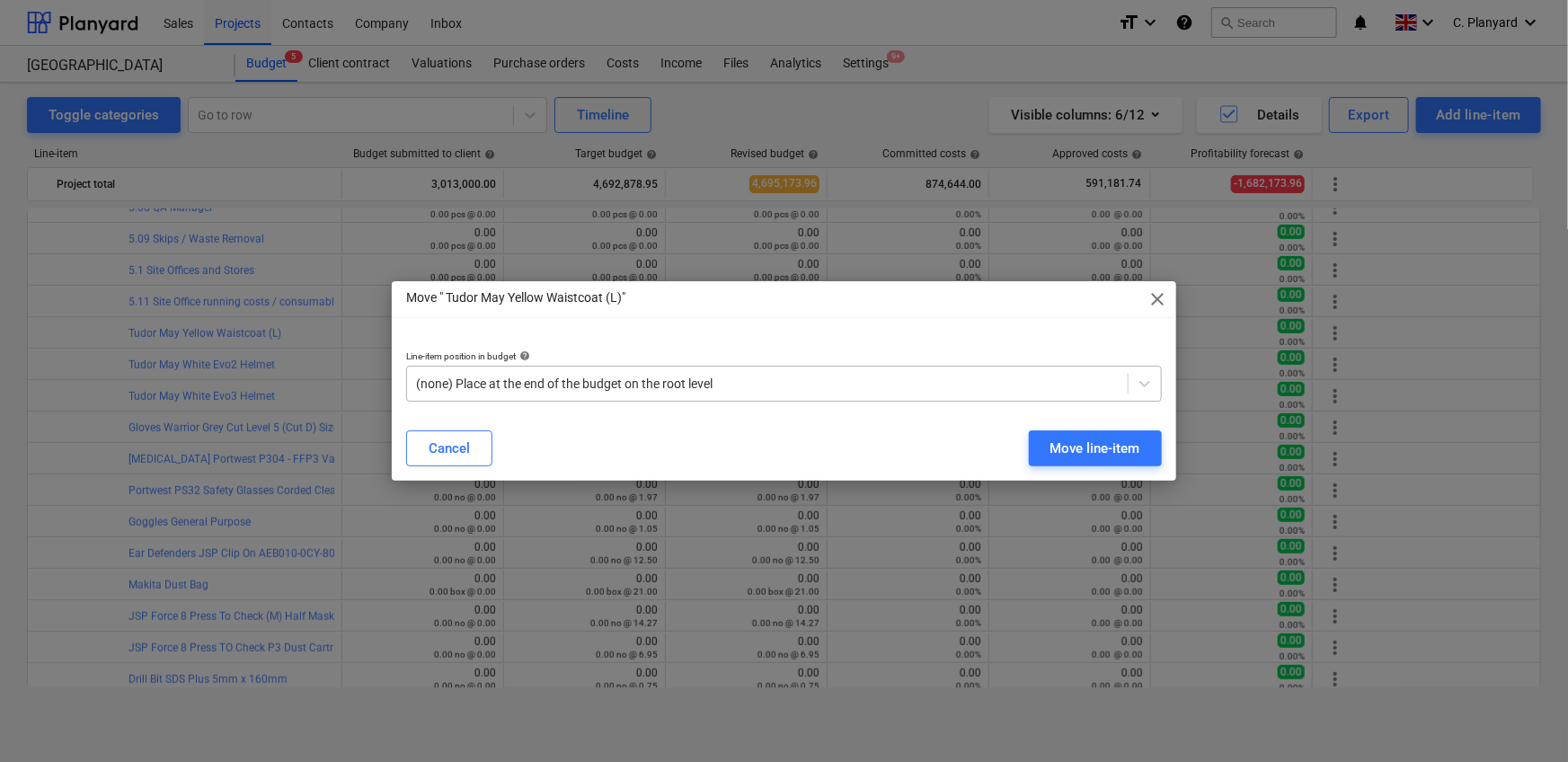
click at [761, 393] on div "(none) Place at the end of the budget on the root level" at bounding box center [768, 383] width 721 height 25
paste input "5.11"
type input "5.11"
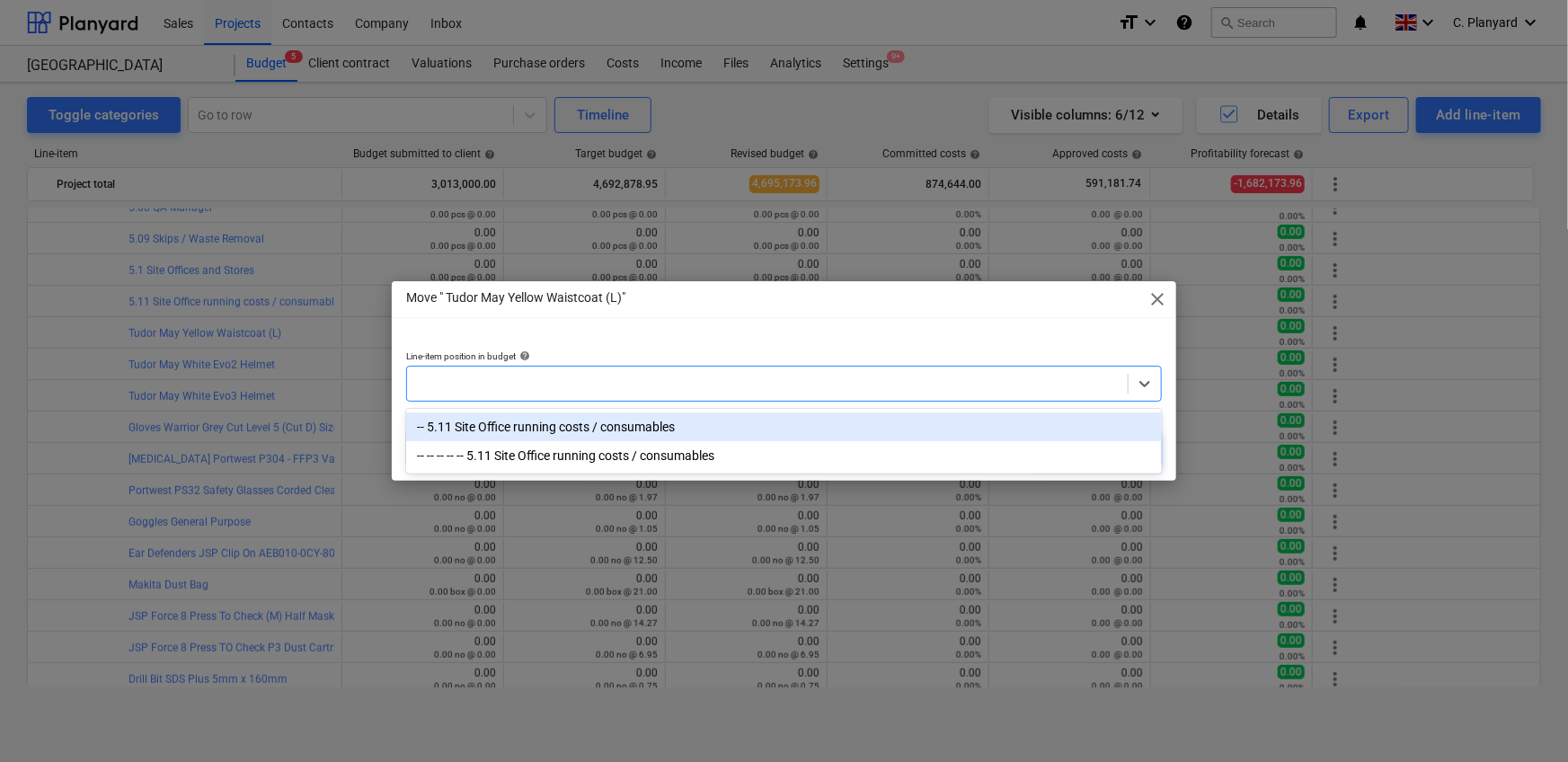
click at [767, 384] on div at bounding box center [767, 382] width 702 height 18
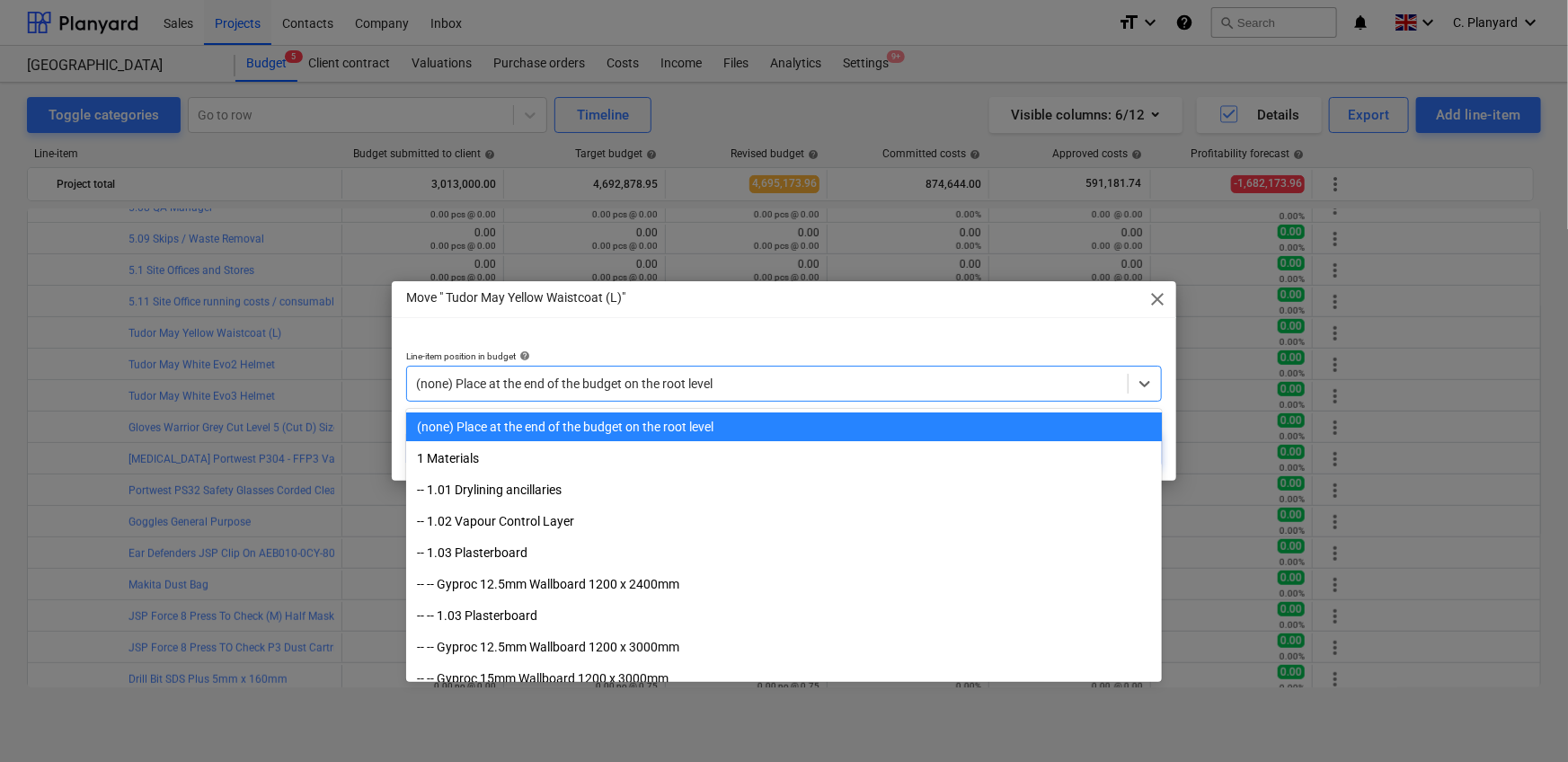
click at [765, 382] on div at bounding box center [767, 382] width 702 height 18
paste input "5.11"
type input "5.11"
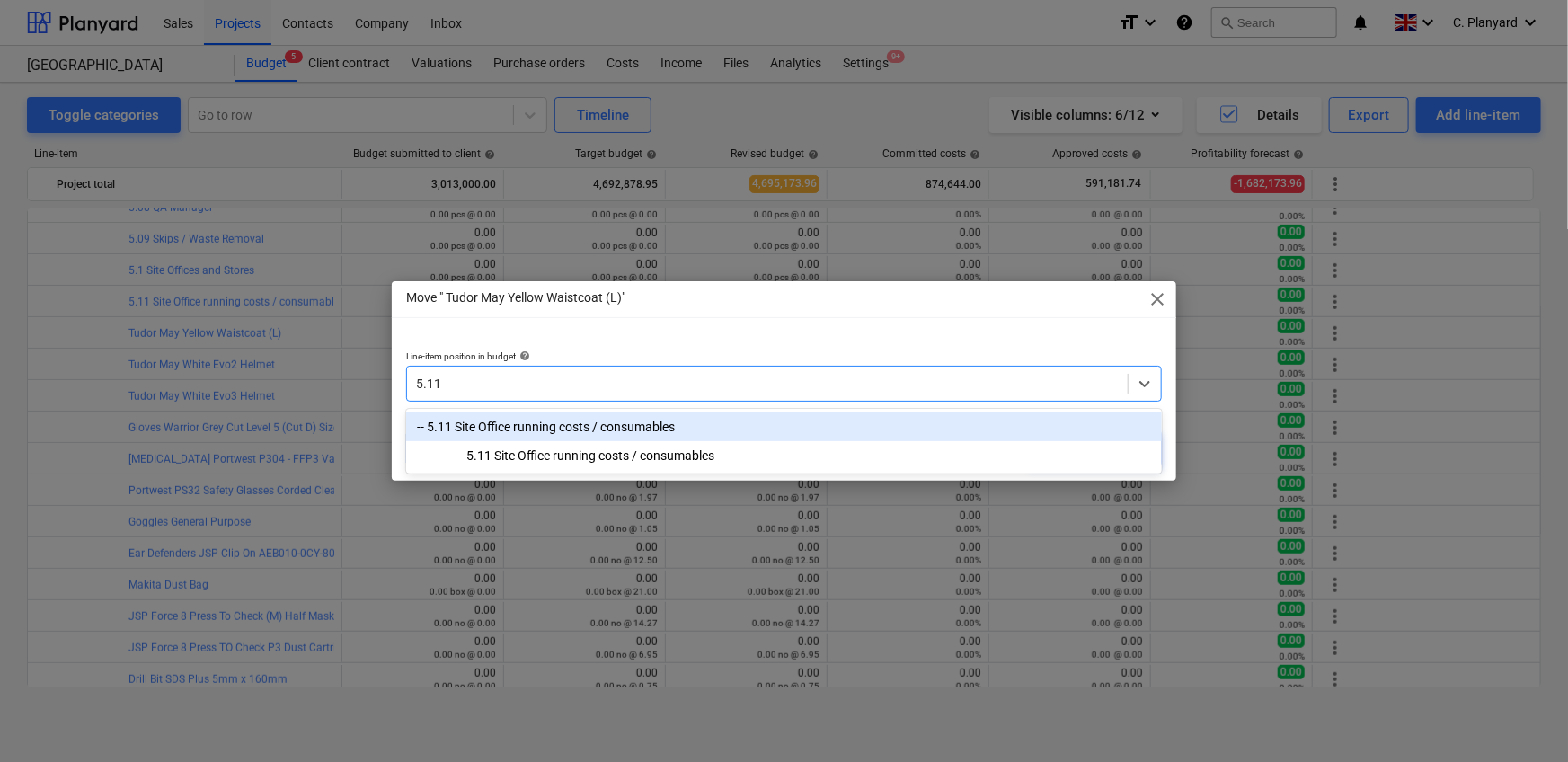
click at [730, 416] on div "-- 5.11 Site Office running costs / consumables" at bounding box center [784, 426] width 756 height 29
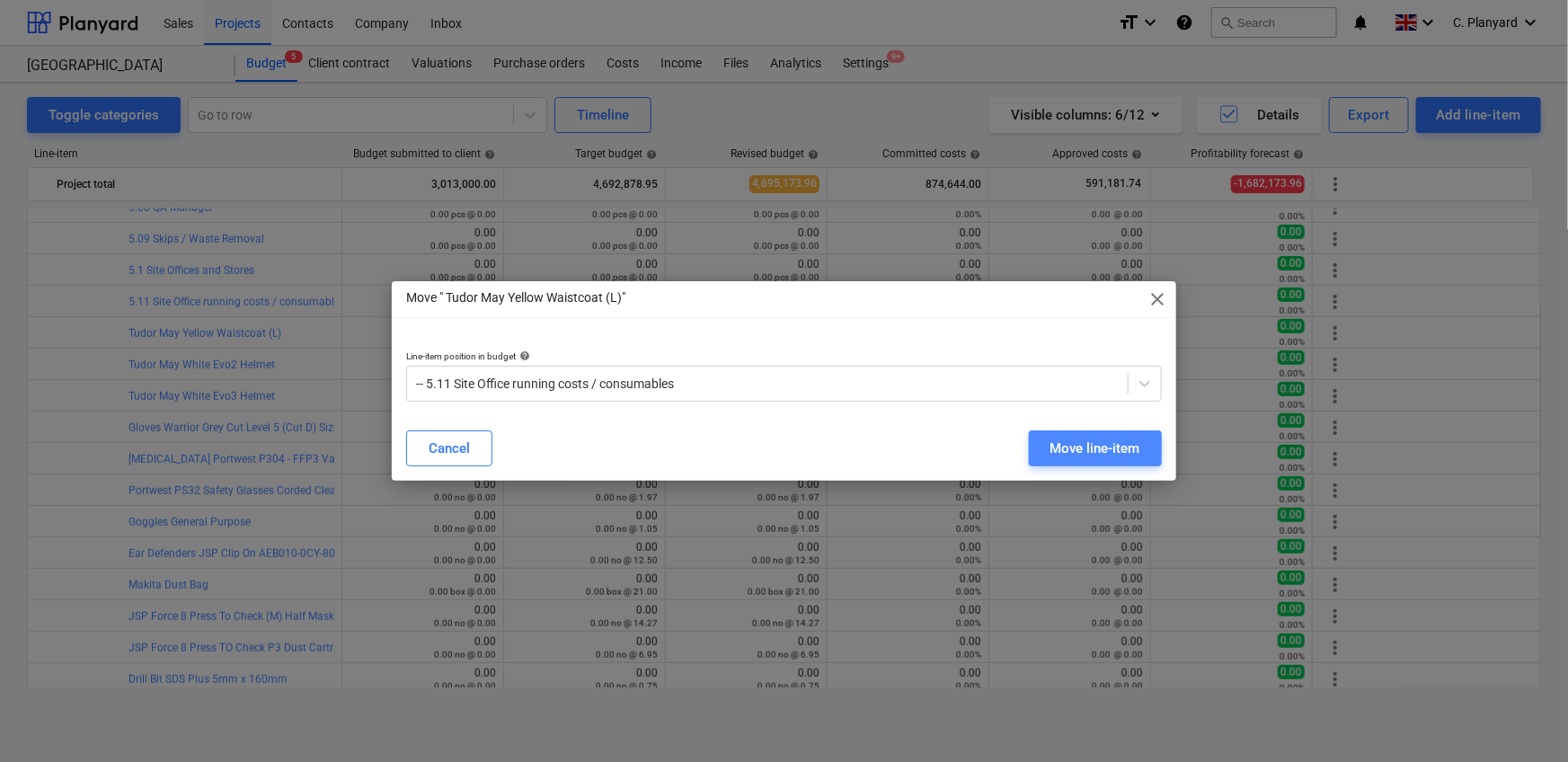
click at [1073, 445] on div "Move line-item" at bounding box center [1094, 448] width 89 height 23
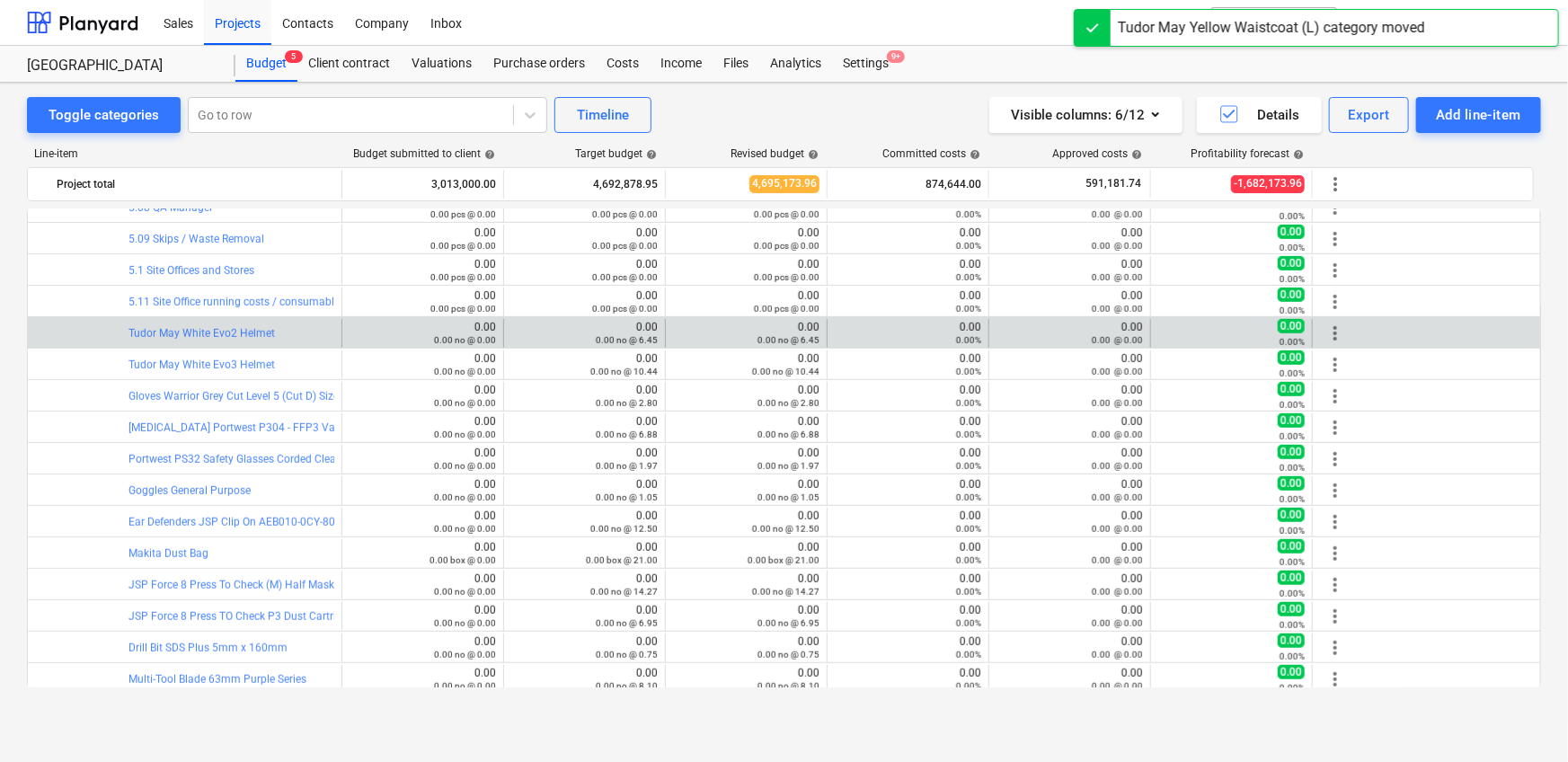
click at [1341, 332] on span "more_vert" at bounding box center [1335, 333] width 21 height 21
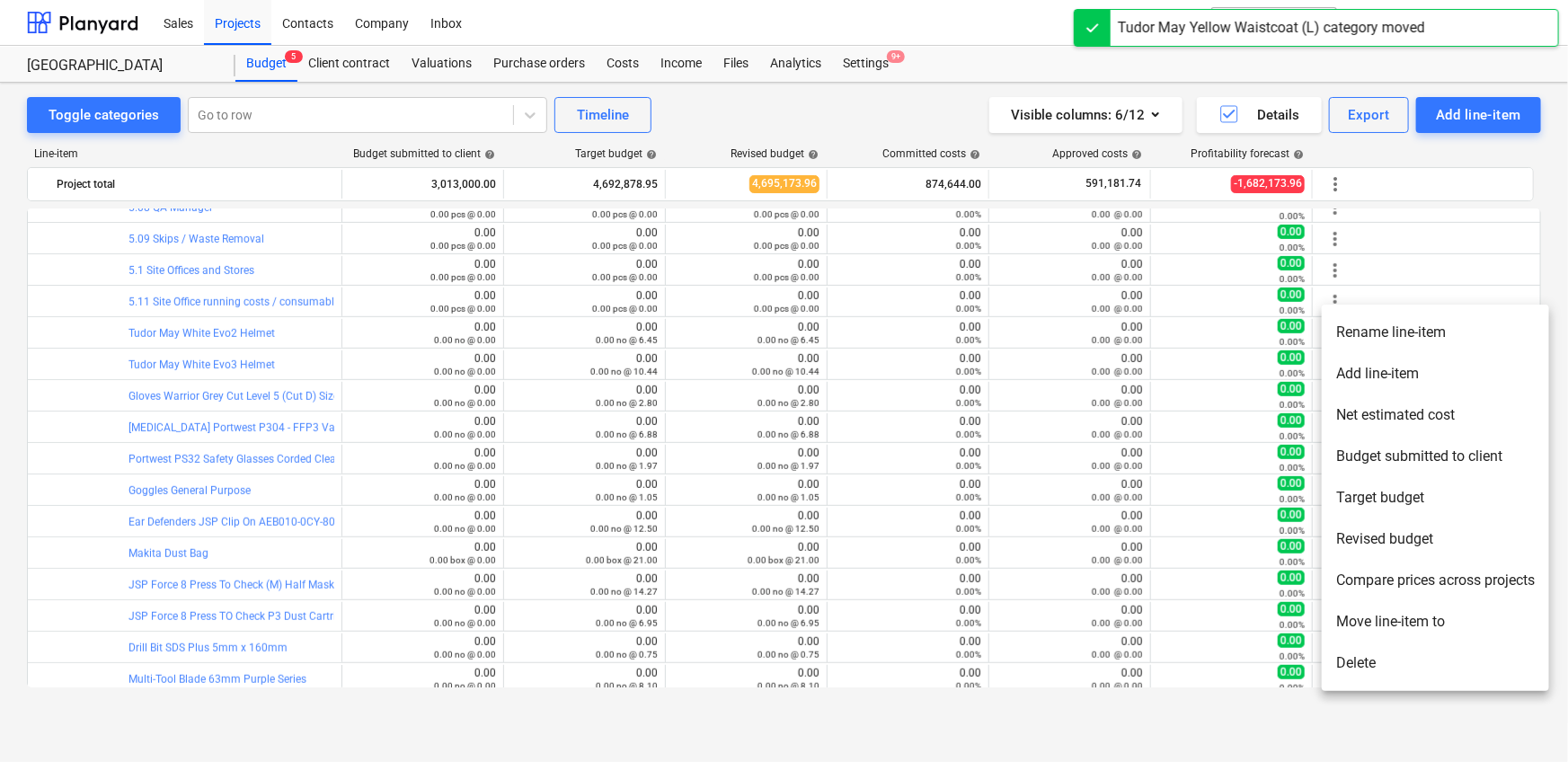
click at [1369, 617] on li "Move line-item to" at bounding box center [1435, 621] width 228 height 41
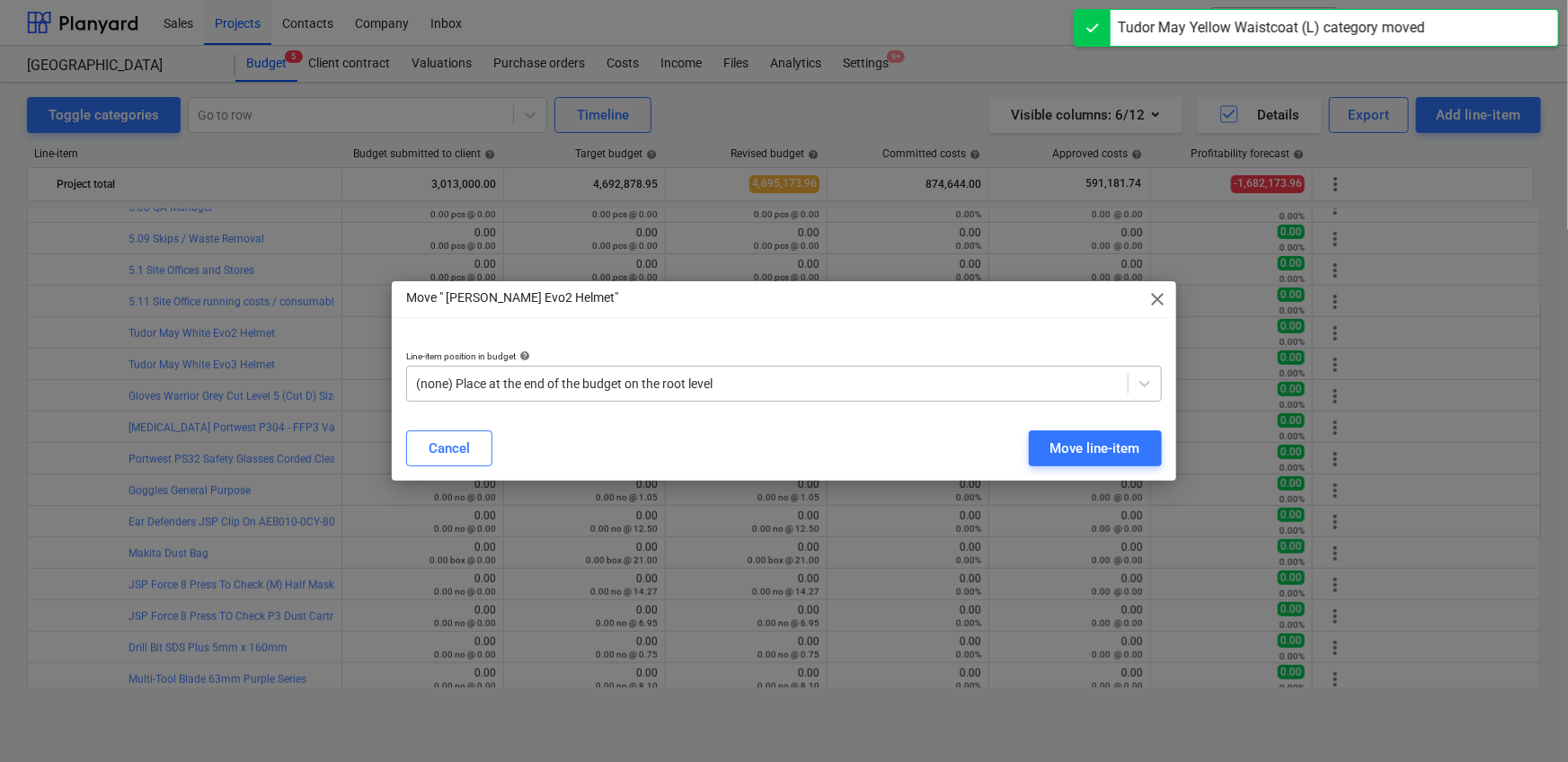
click at [732, 385] on div at bounding box center [767, 382] width 702 height 18
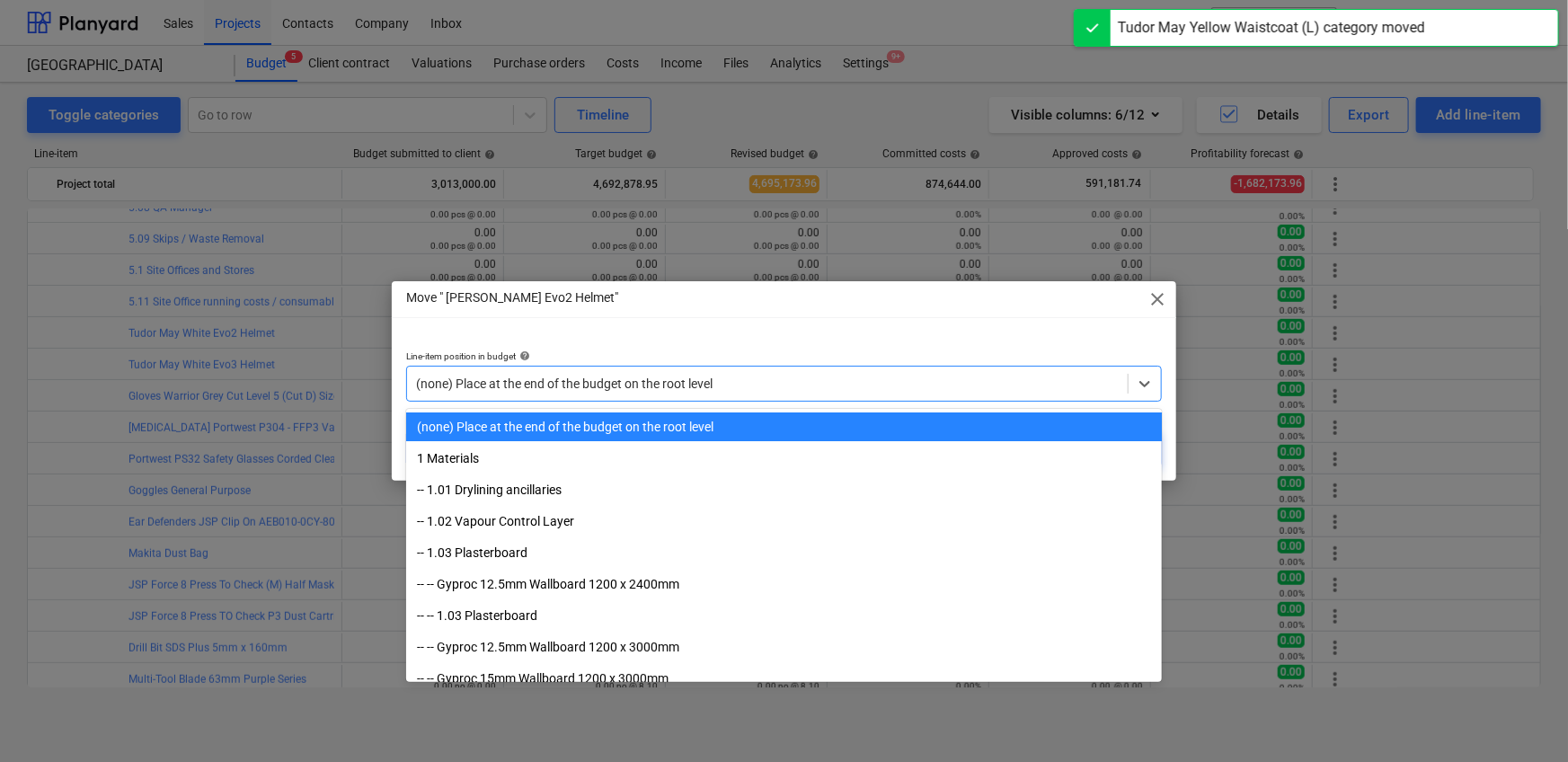
paste input "5.11"
type input "5.11"
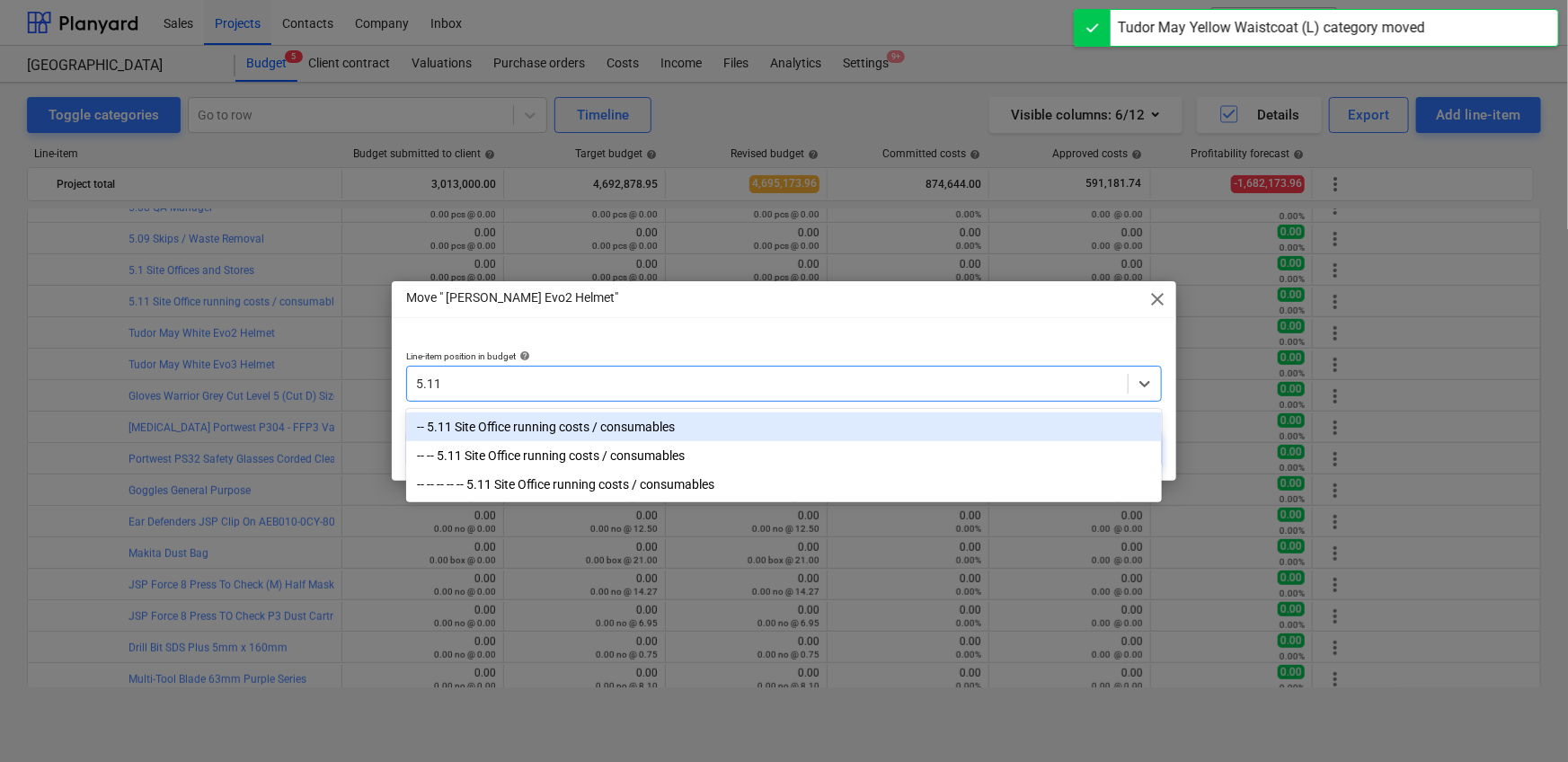
click at [710, 421] on div "-- 5.11 Site Office running costs / consumables" at bounding box center [784, 426] width 756 height 29
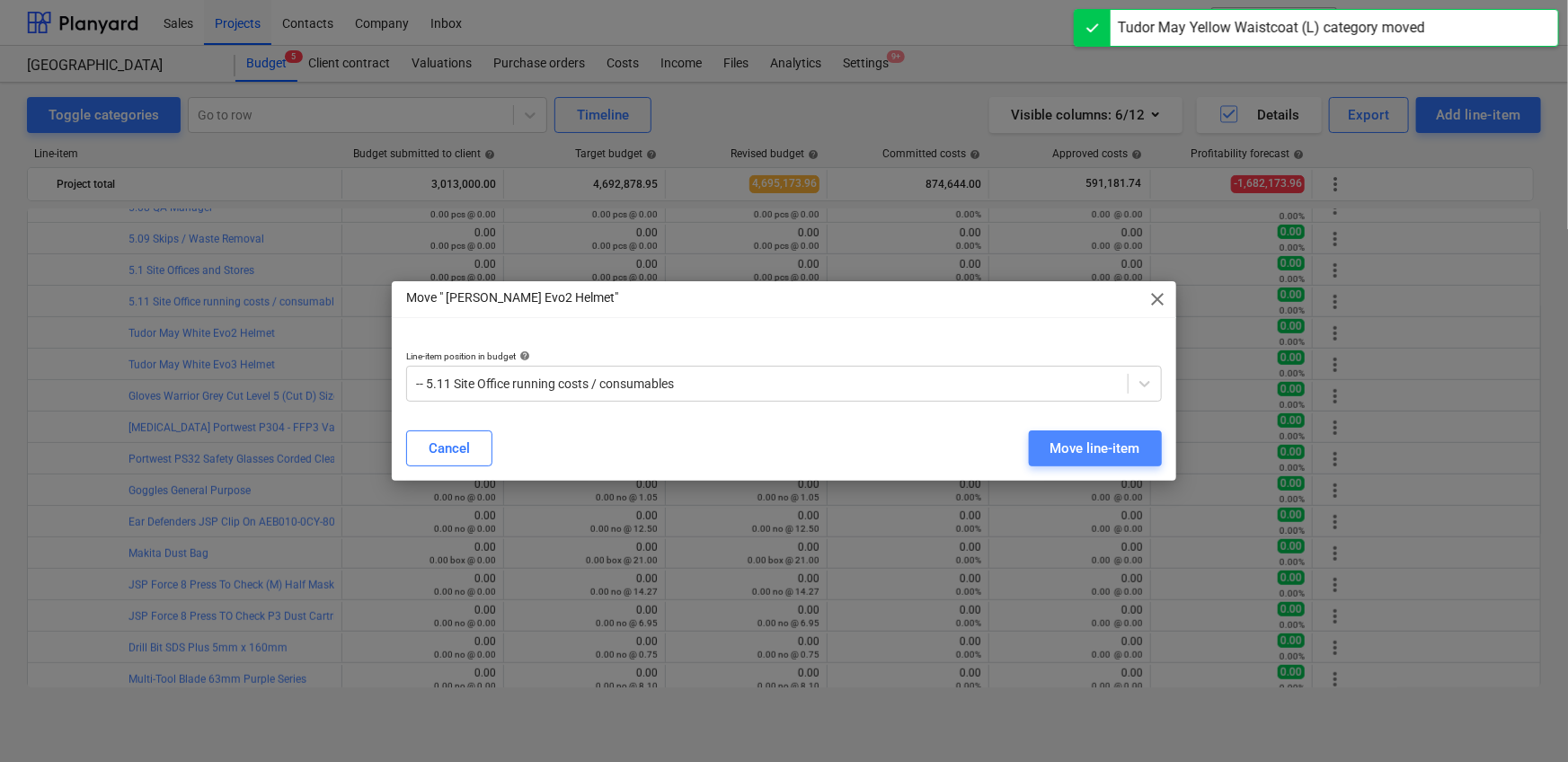
click at [1089, 441] on div "Move line-item" at bounding box center [1094, 448] width 89 height 23
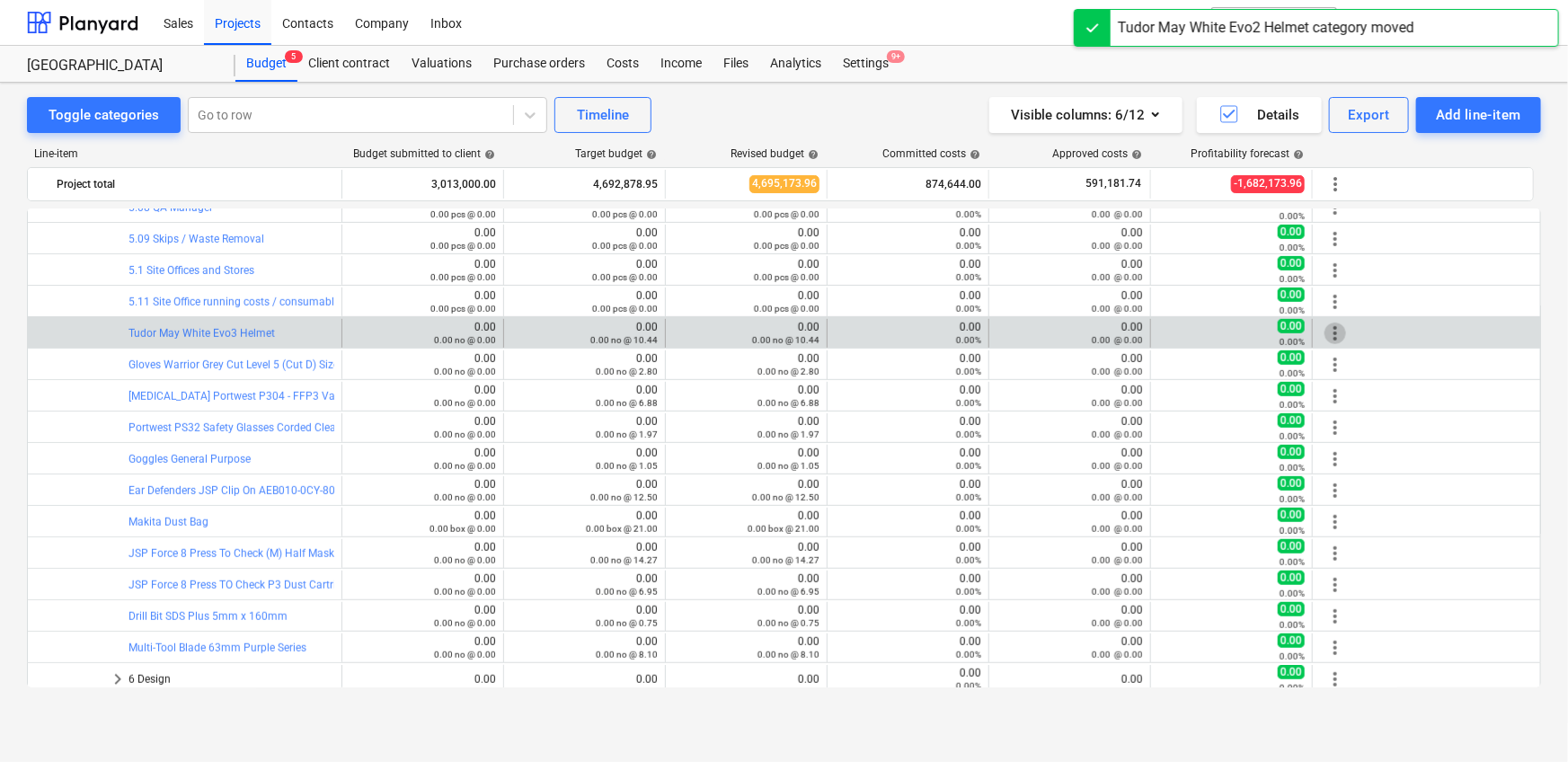
click at [1328, 325] on span "more_vert" at bounding box center [1335, 333] width 21 height 21
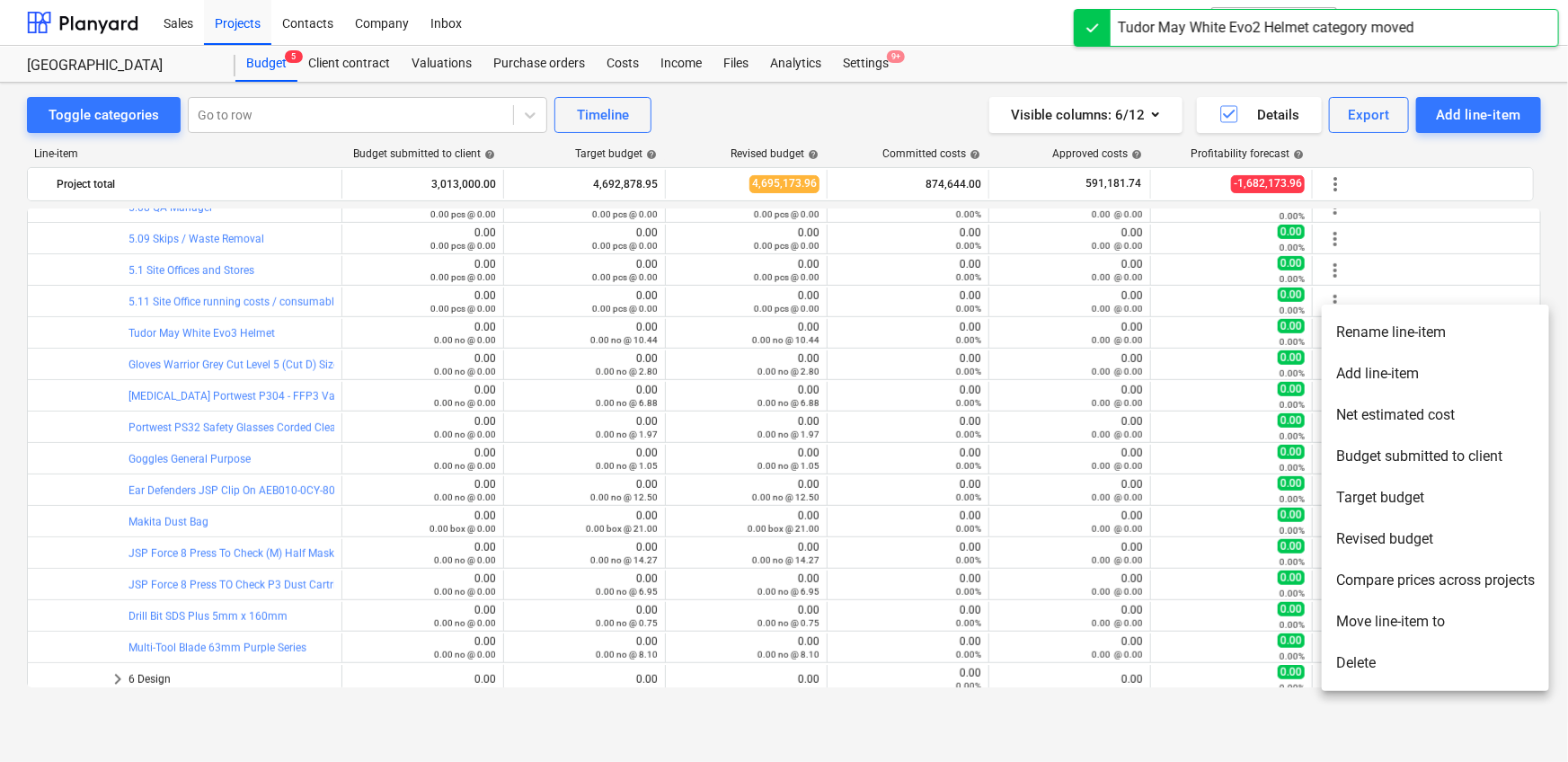
click at [1366, 614] on li "Move line-item to" at bounding box center [1435, 621] width 228 height 41
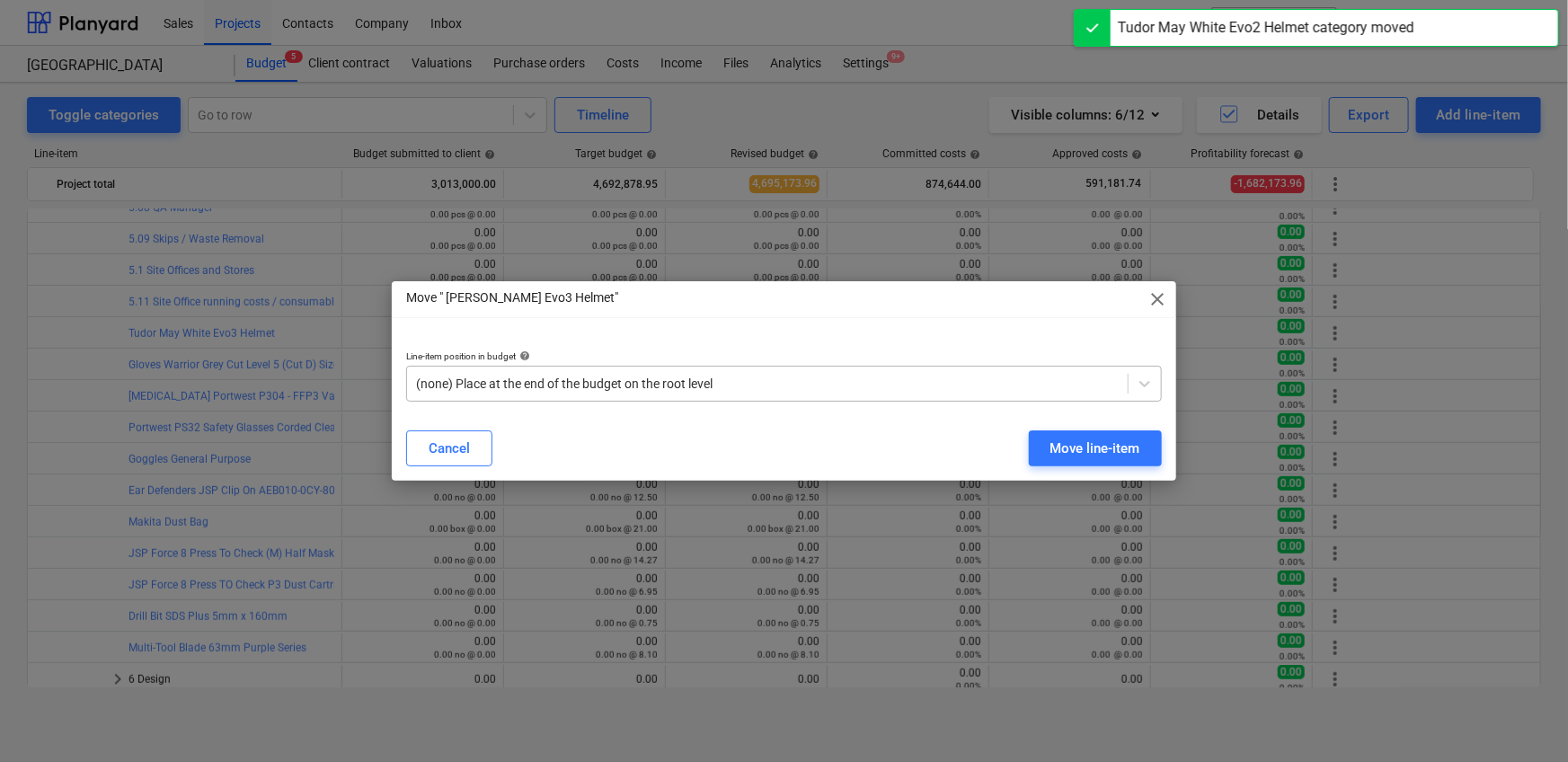
click at [756, 385] on div at bounding box center [767, 382] width 702 height 18
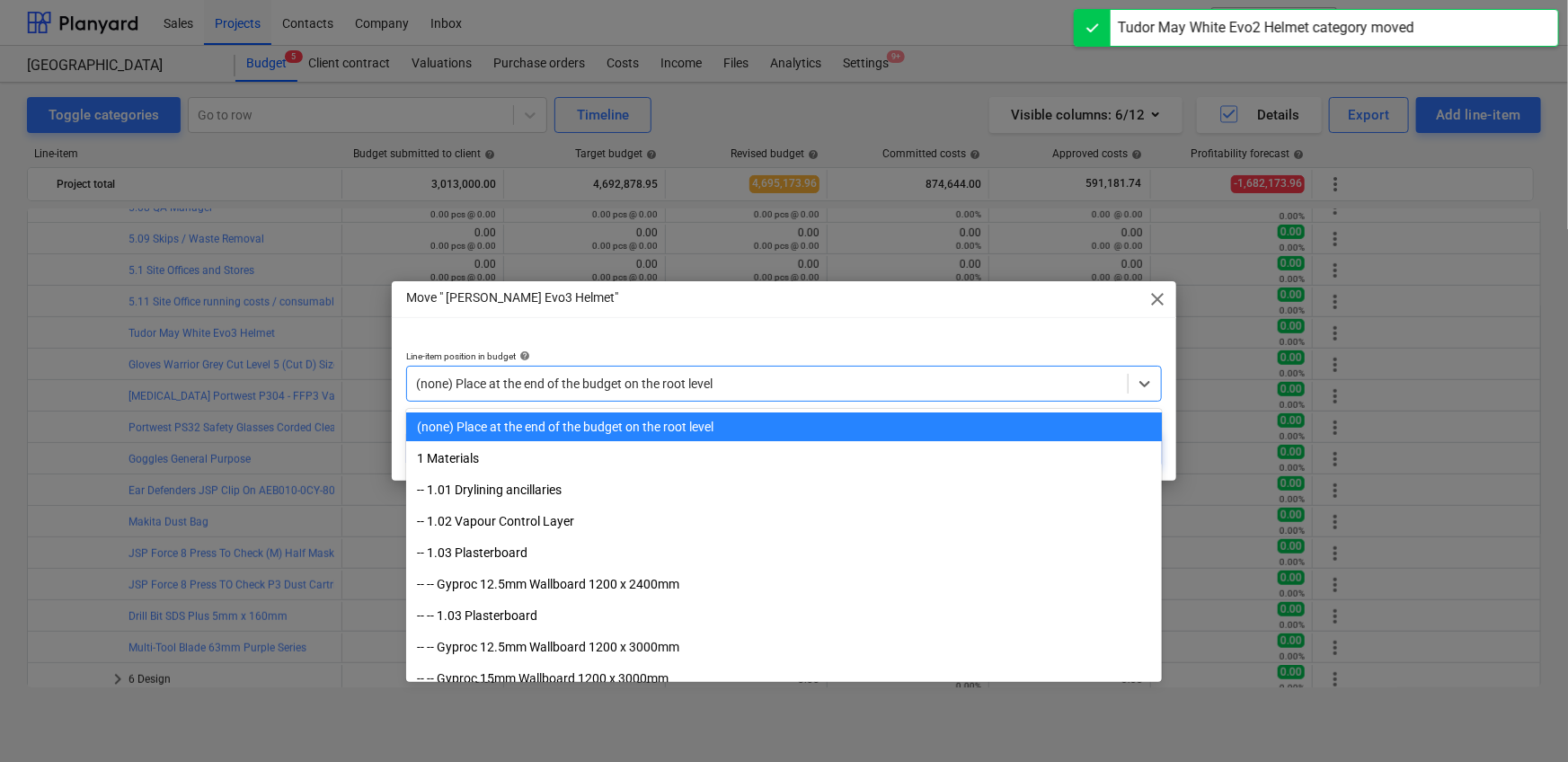
paste input "5.11"
type input "5.11"
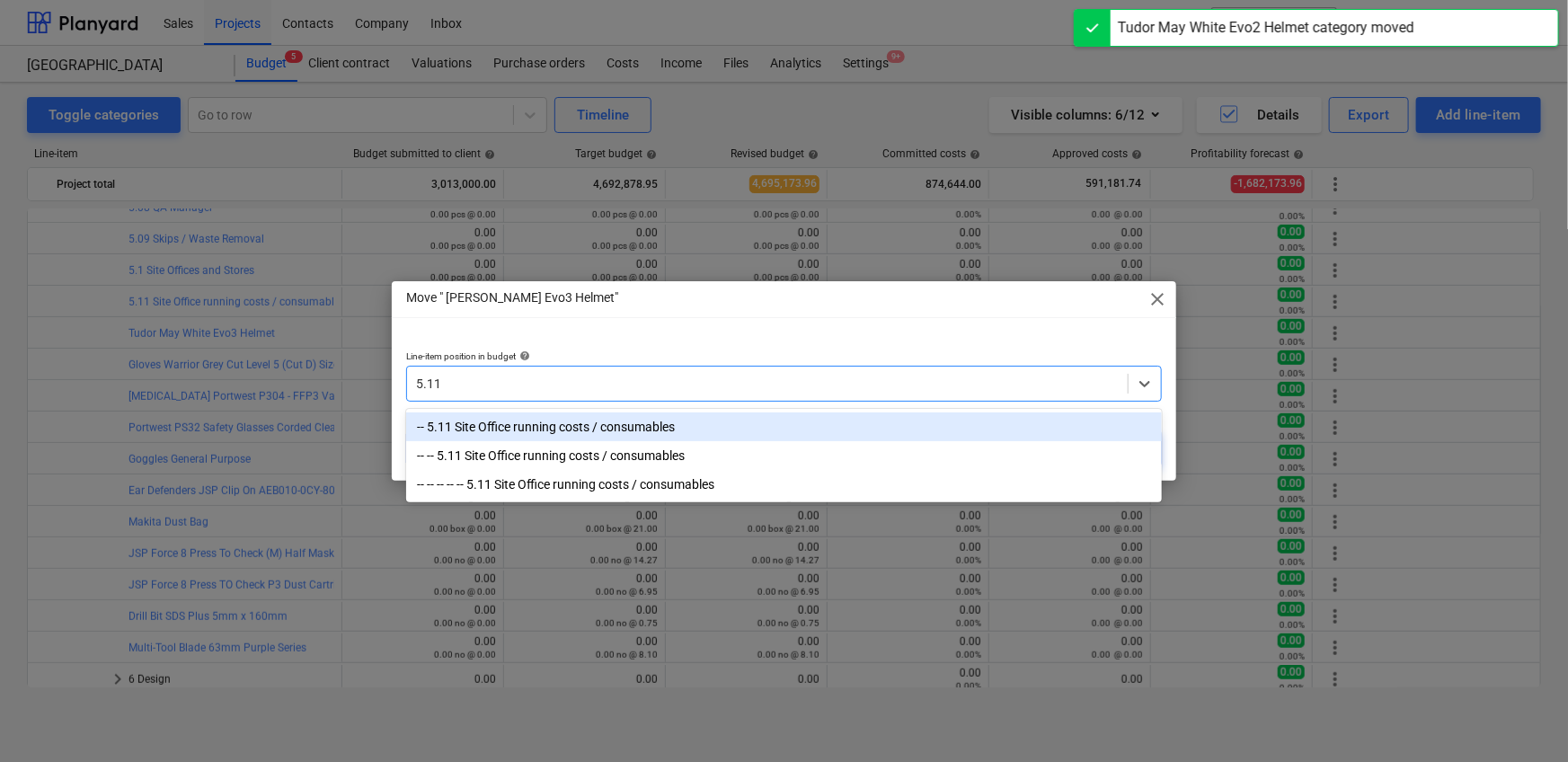
click at [704, 429] on div "-- 5.11 Site Office running costs / consumables" at bounding box center [784, 426] width 756 height 29
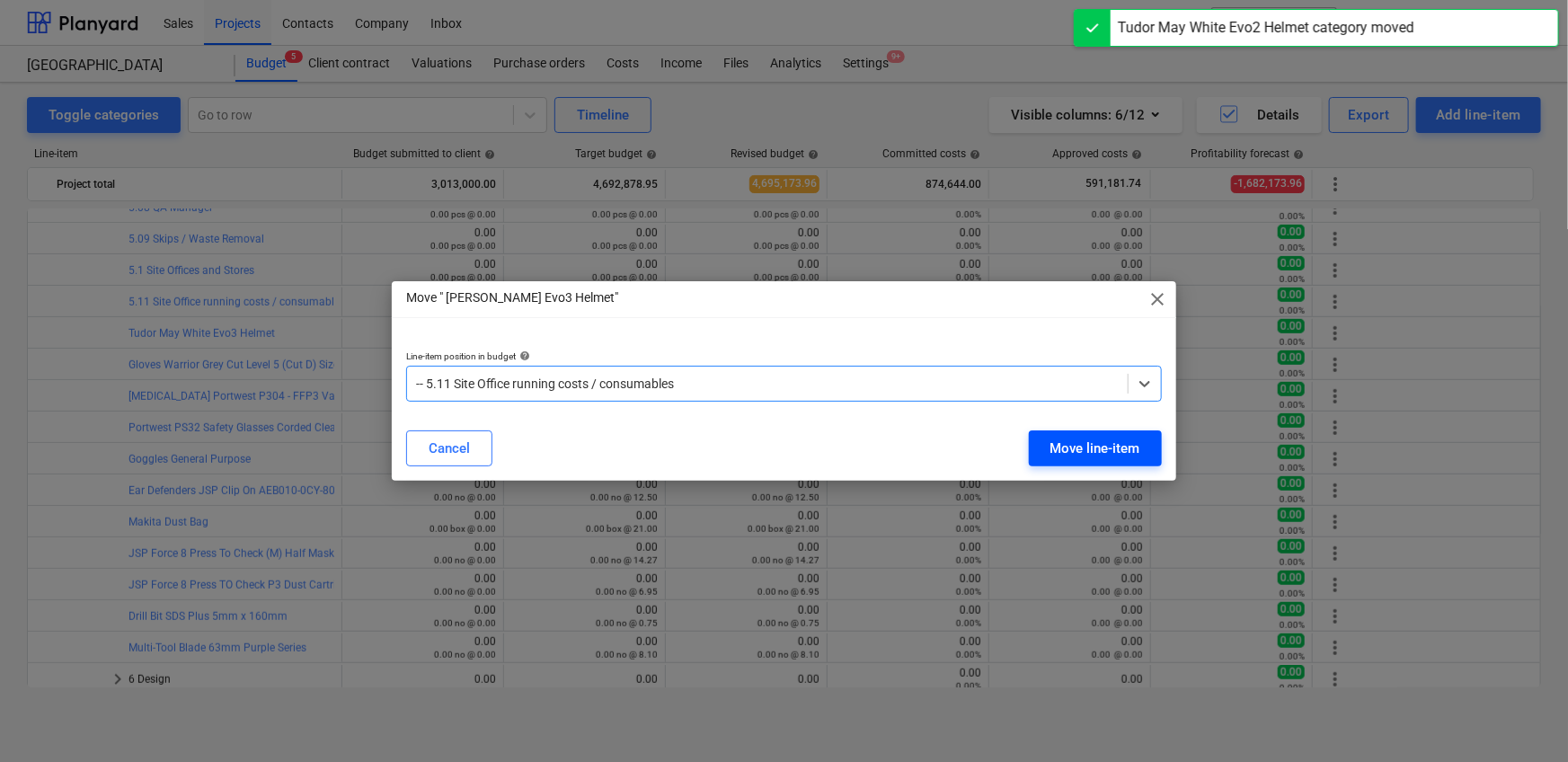
click at [1094, 448] on div "Move line-item" at bounding box center [1094, 448] width 89 height 23
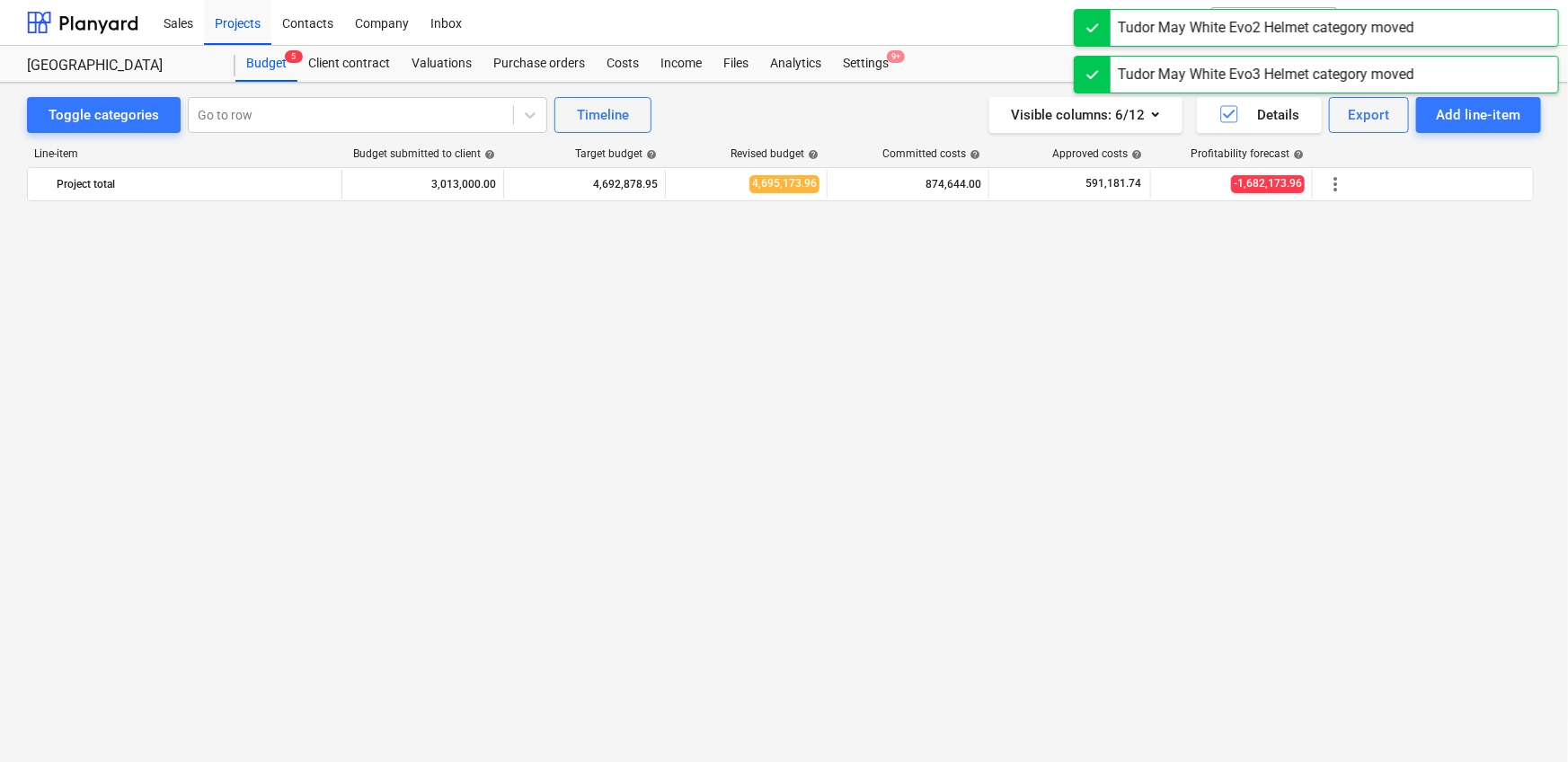
scroll to position [3985, 0]
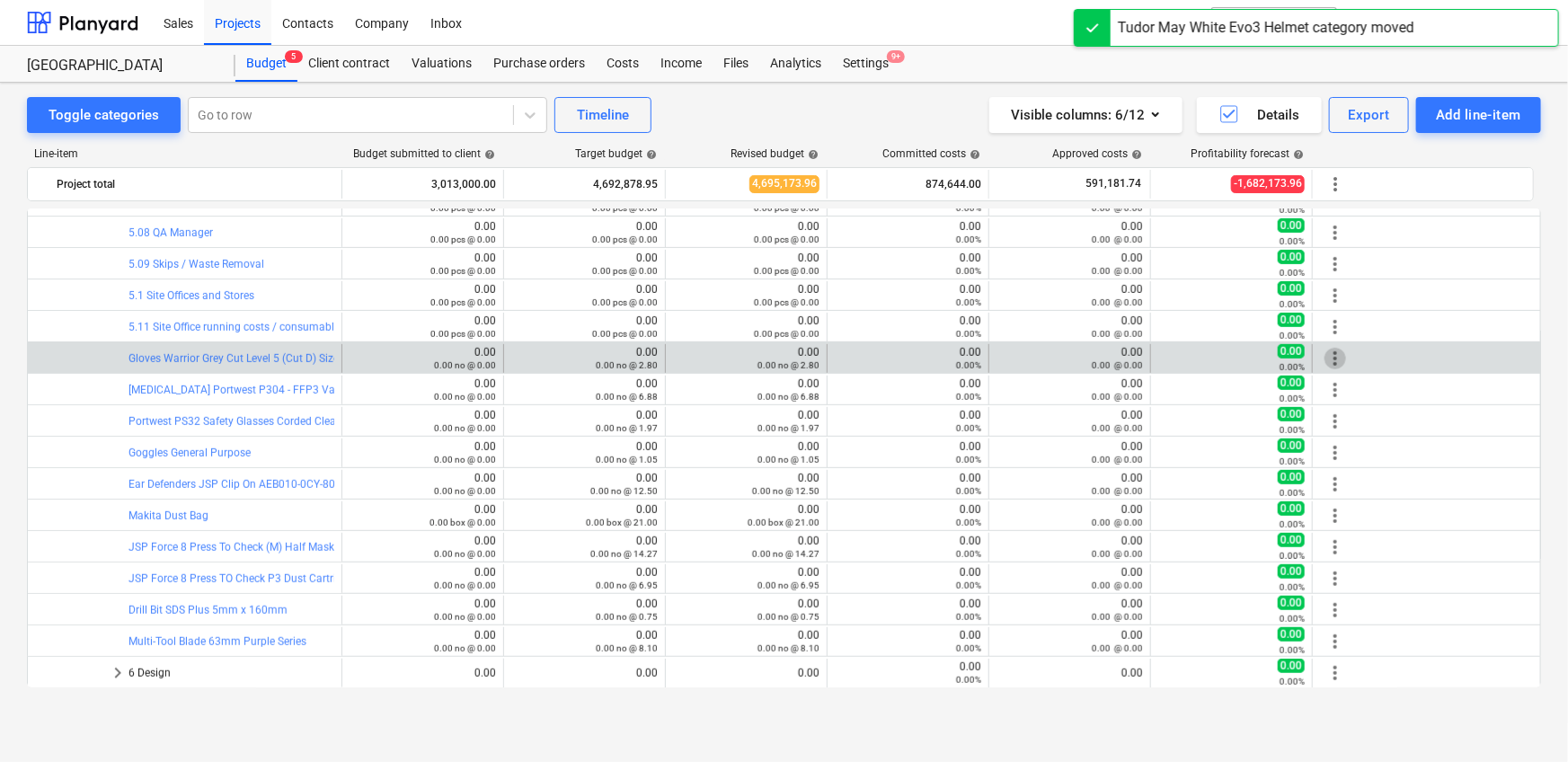
click at [1340, 357] on span "more_vert" at bounding box center [1335, 358] width 21 height 21
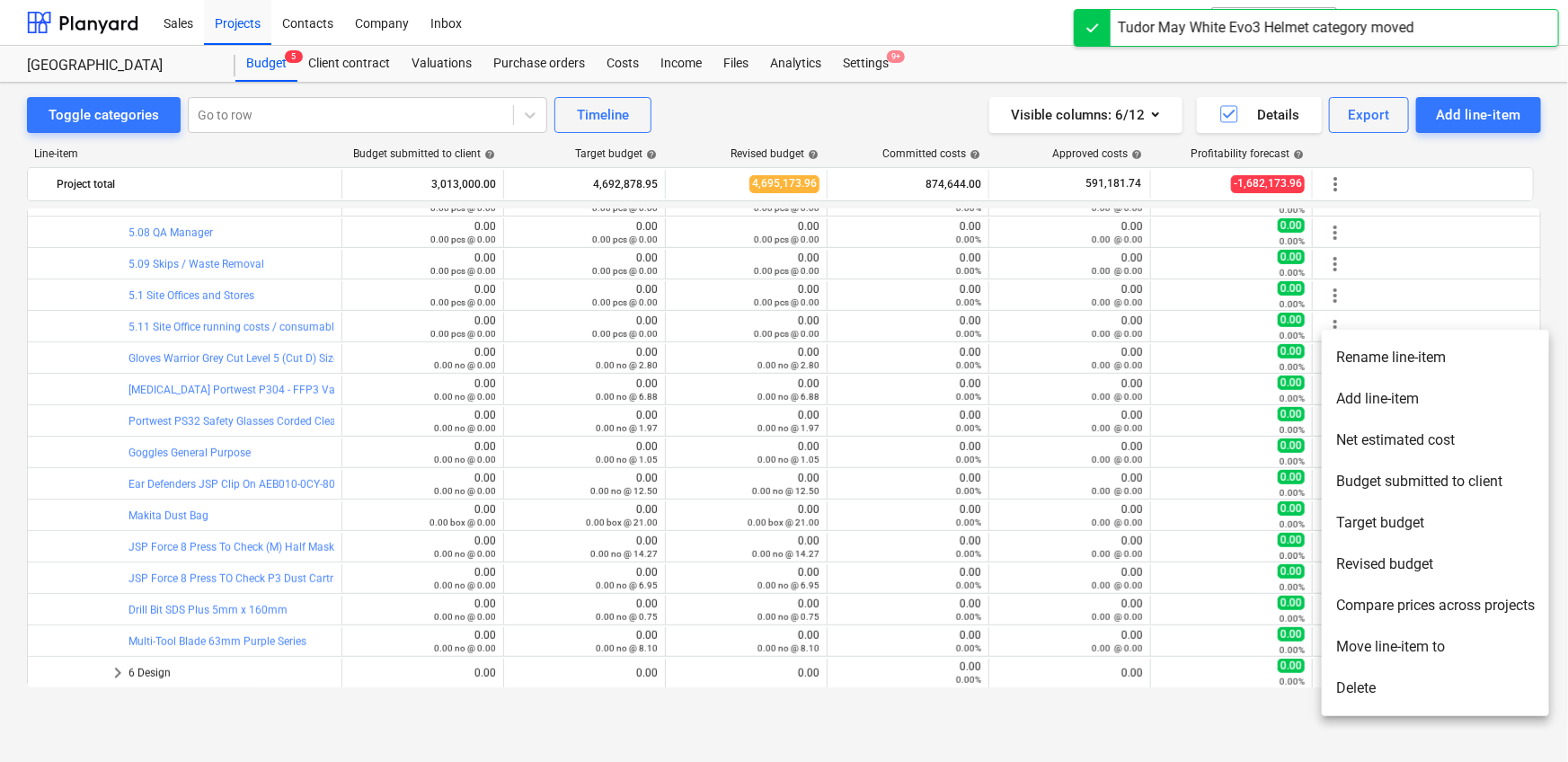
click at [1373, 648] on li "Move line-item to" at bounding box center [1435, 646] width 228 height 41
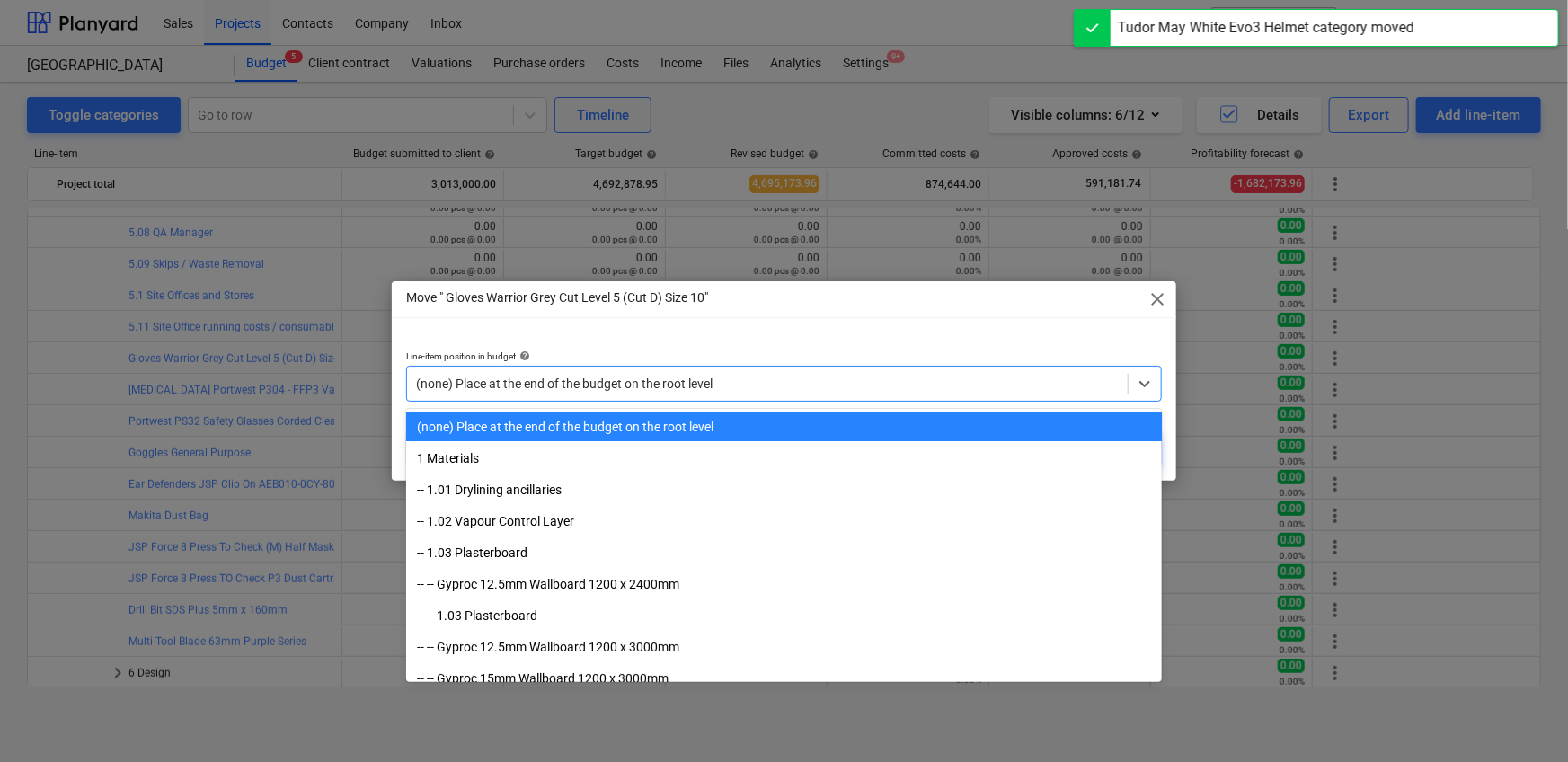
click at [610, 384] on div at bounding box center [767, 382] width 702 height 18
paste input "5.11"
type input "5.11"
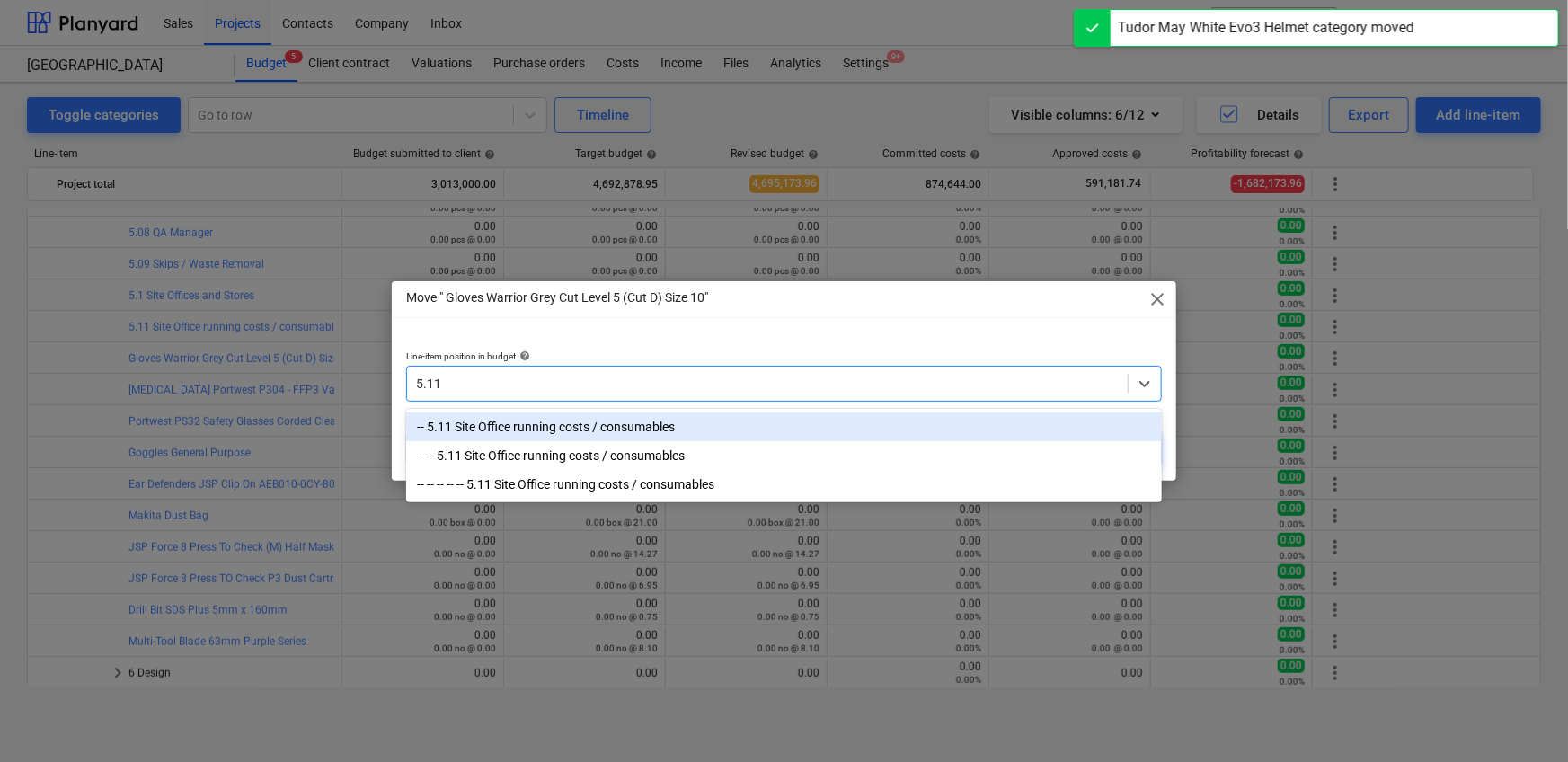
click at [635, 422] on div "-- 5.11 Site Office running costs / consumables" at bounding box center [784, 426] width 756 height 29
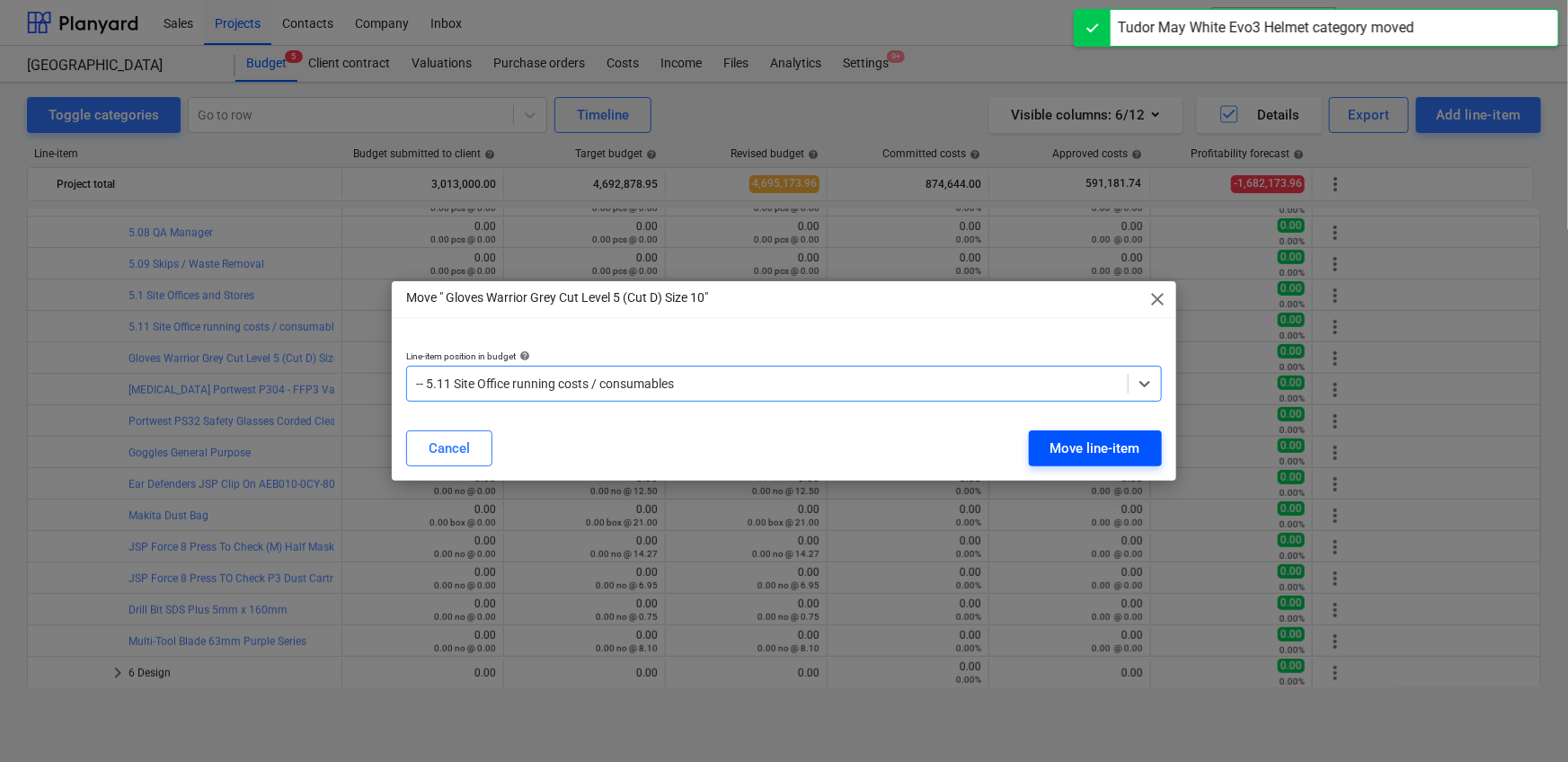
click at [1053, 448] on div "Move line-item" at bounding box center [1094, 448] width 89 height 23
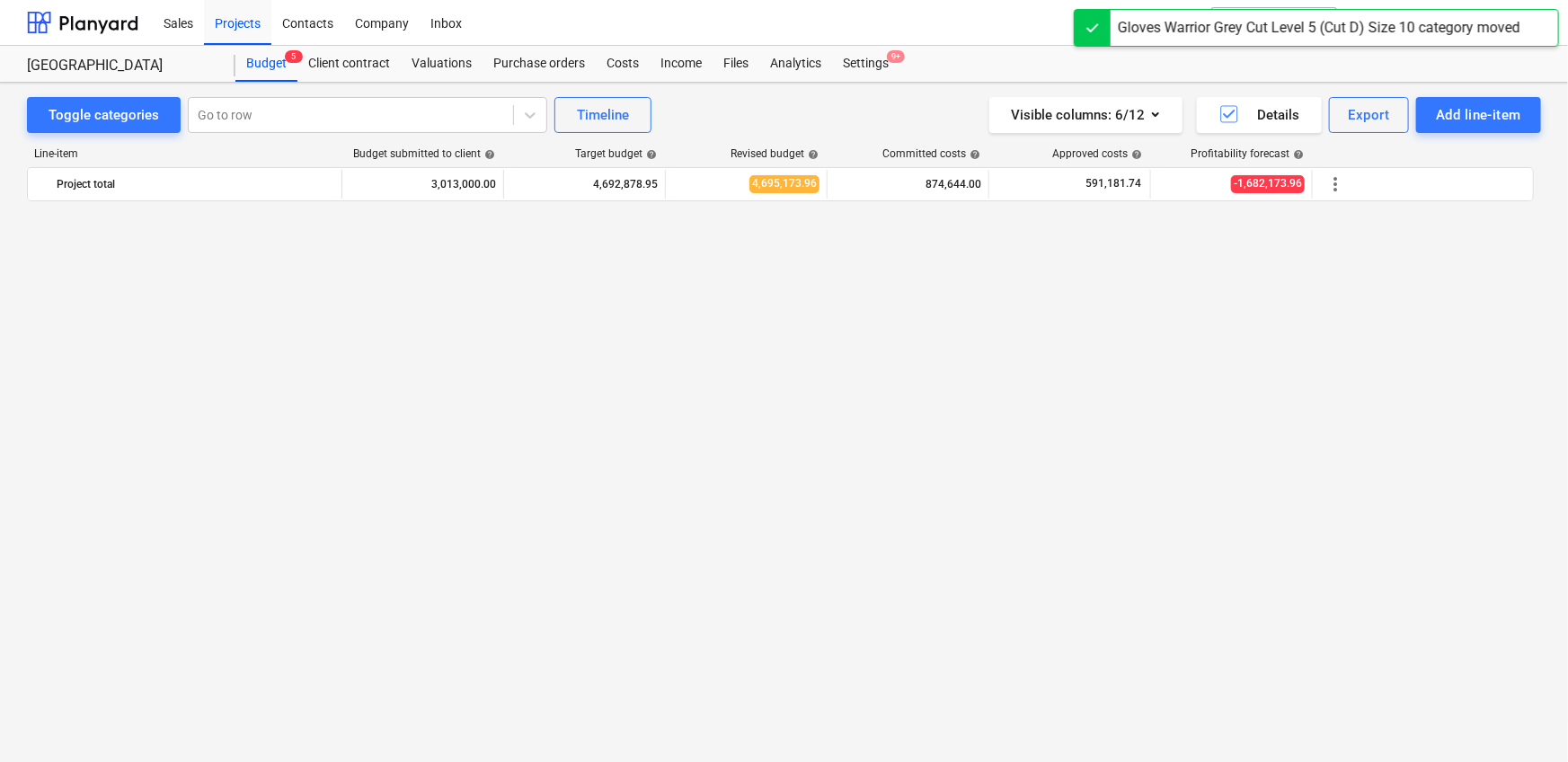
scroll to position [3954, 0]
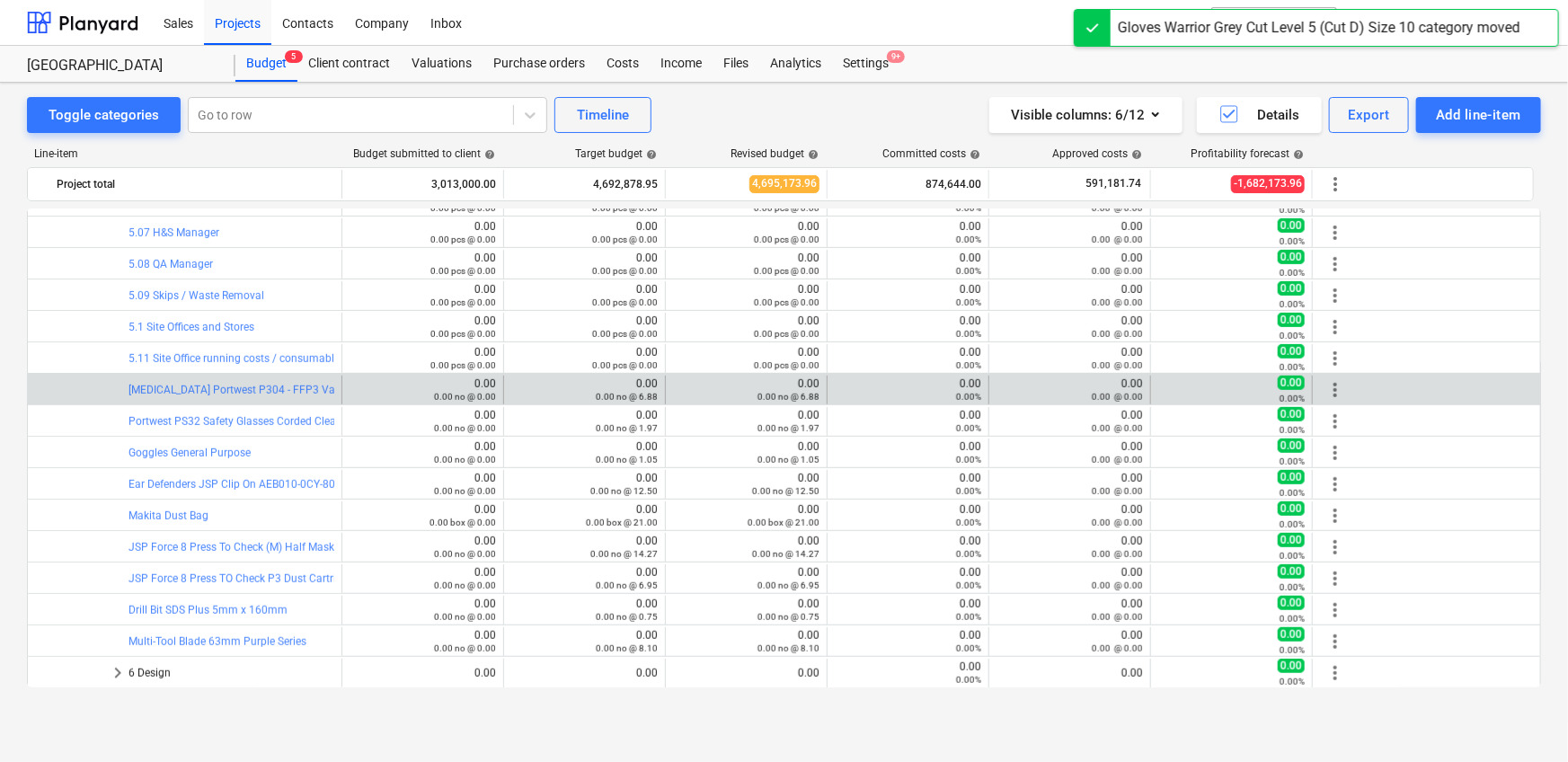
click at [1326, 388] on span "more_vert" at bounding box center [1335, 389] width 21 height 21
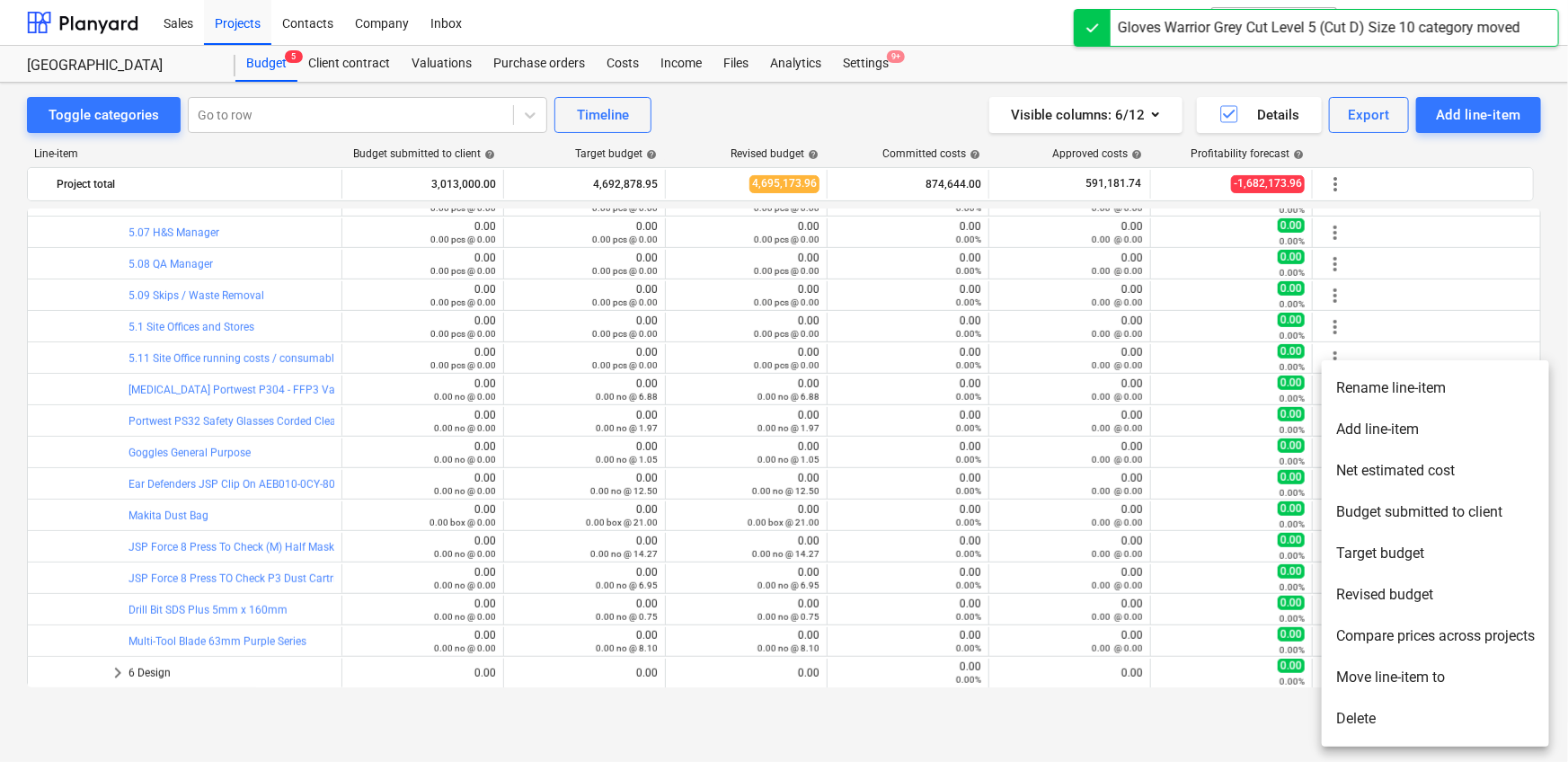
click at [1372, 674] on li "Move line-item to" at bounding box center [1435, 676] width 228 height 41
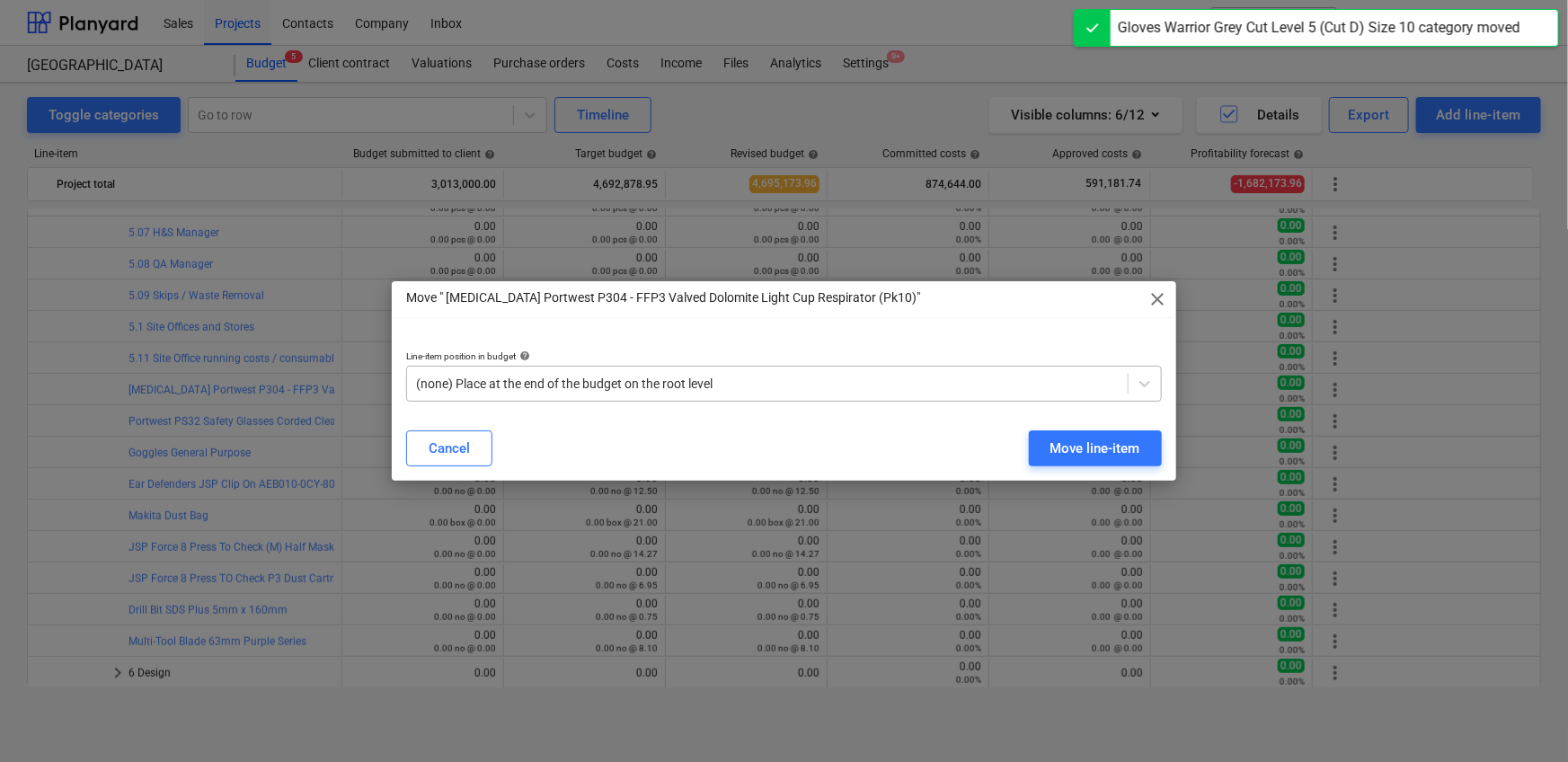
click at [890, 382] on div at bounding box center [767, 382] width 702 height 18
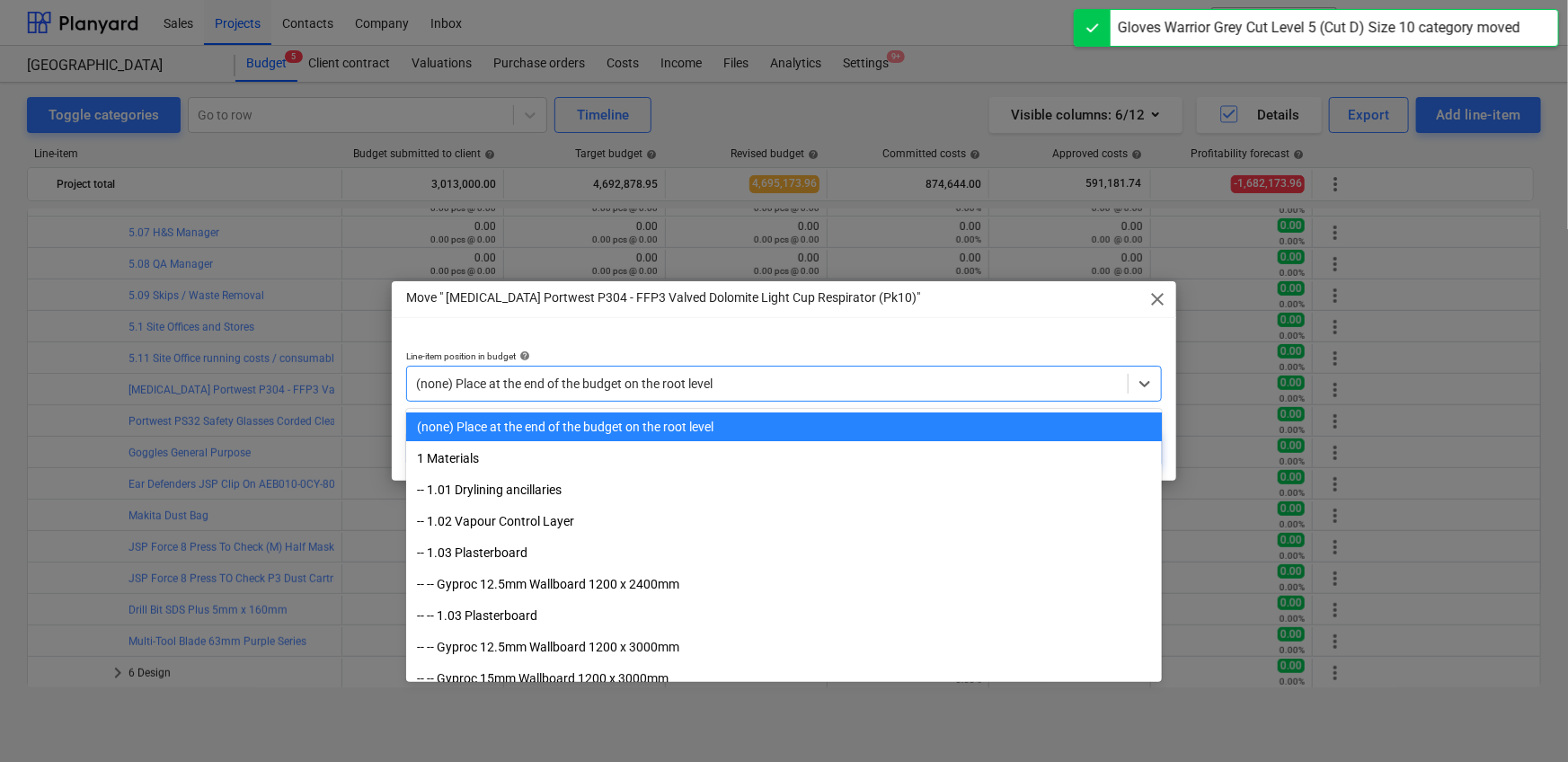
paste input "5.11"
type input "5.11"
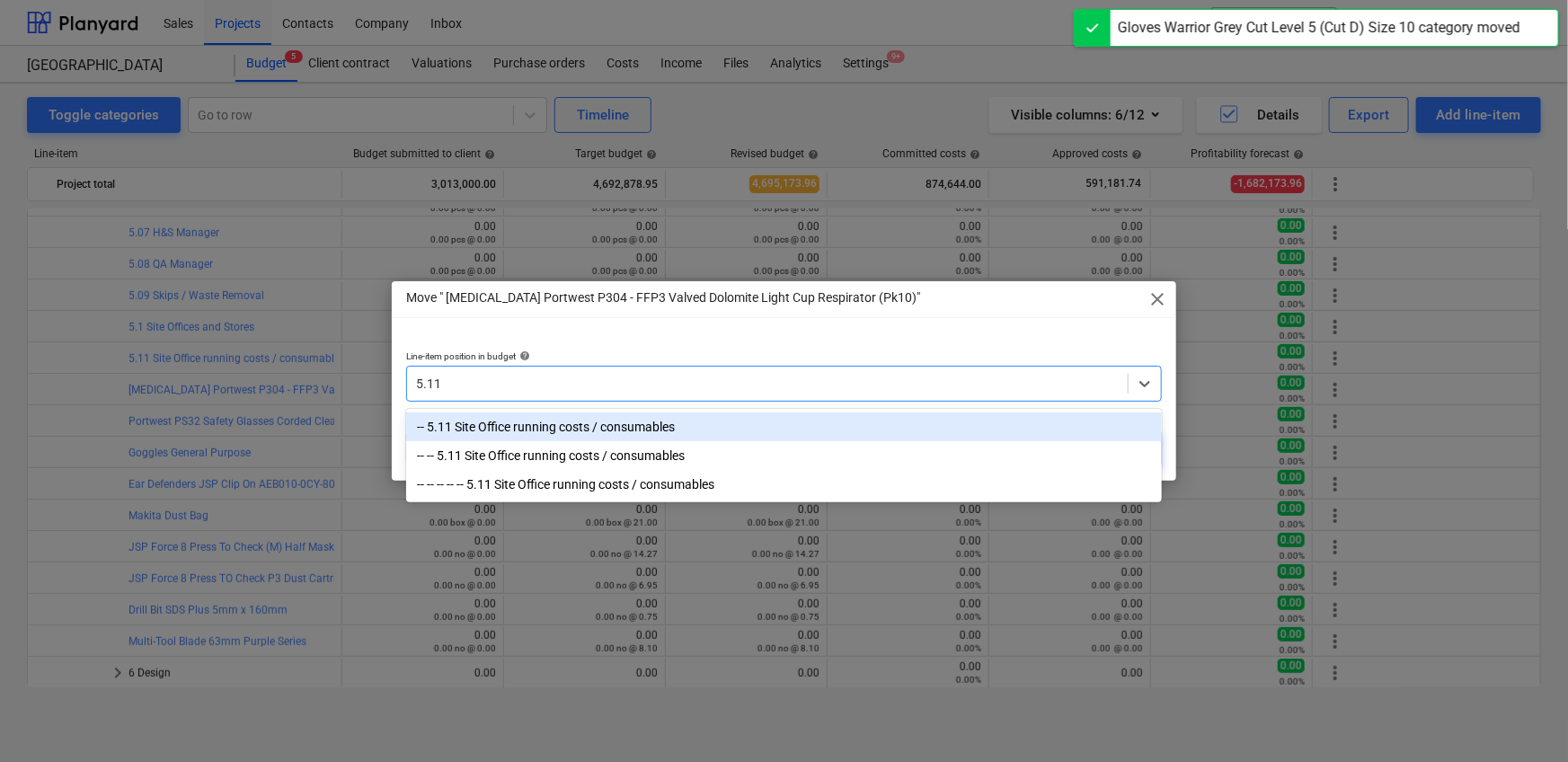
click at [878, 432] on div "-- 5.11 Site Office running costs / consumables" at bounding box center [784, 426] width 756 height 29
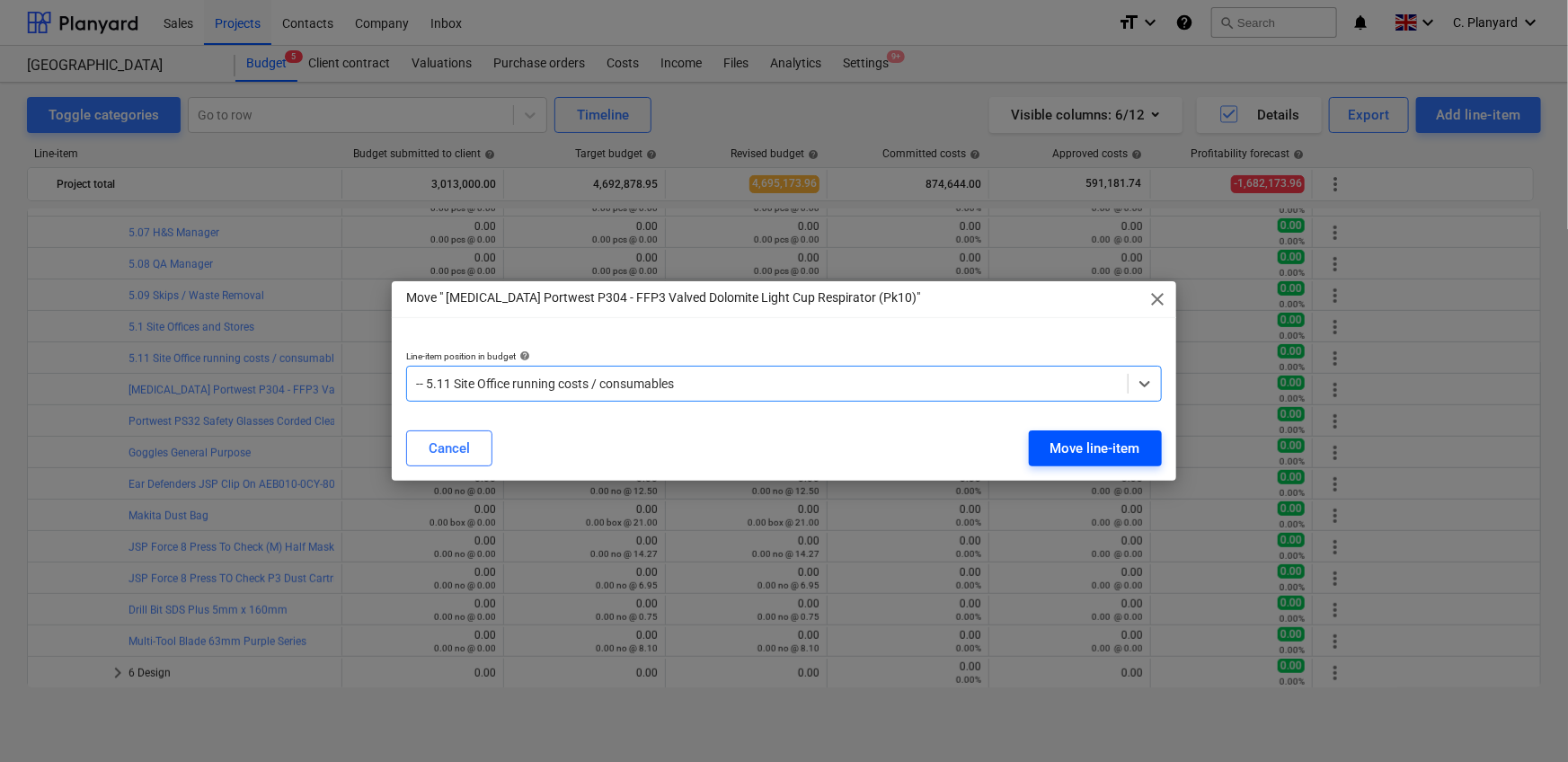
click at [1117, 441] on div "Move line-item" at bounding box center [1094, 448] width 89 height 23
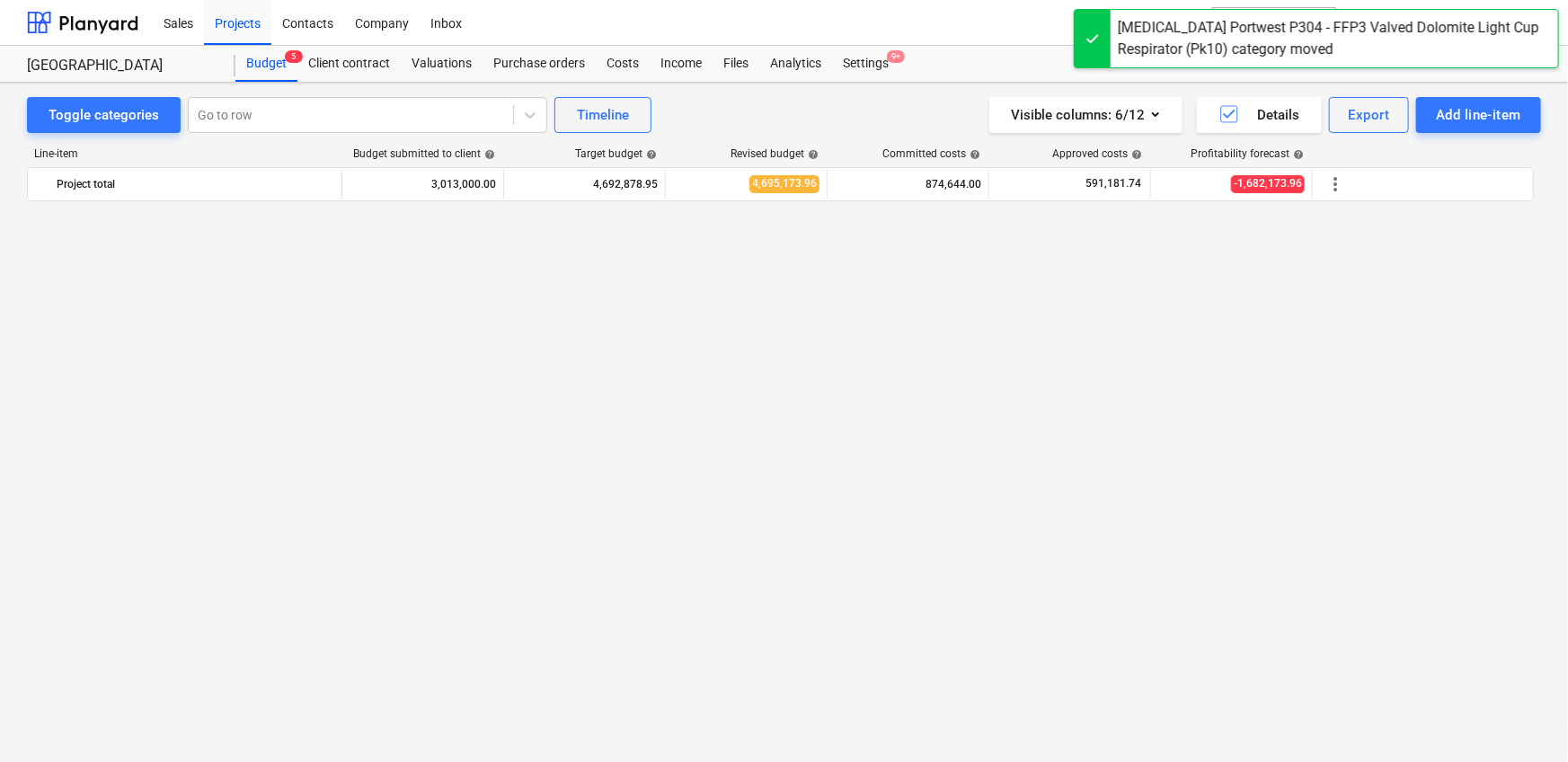
scroll to position [3921, 0]
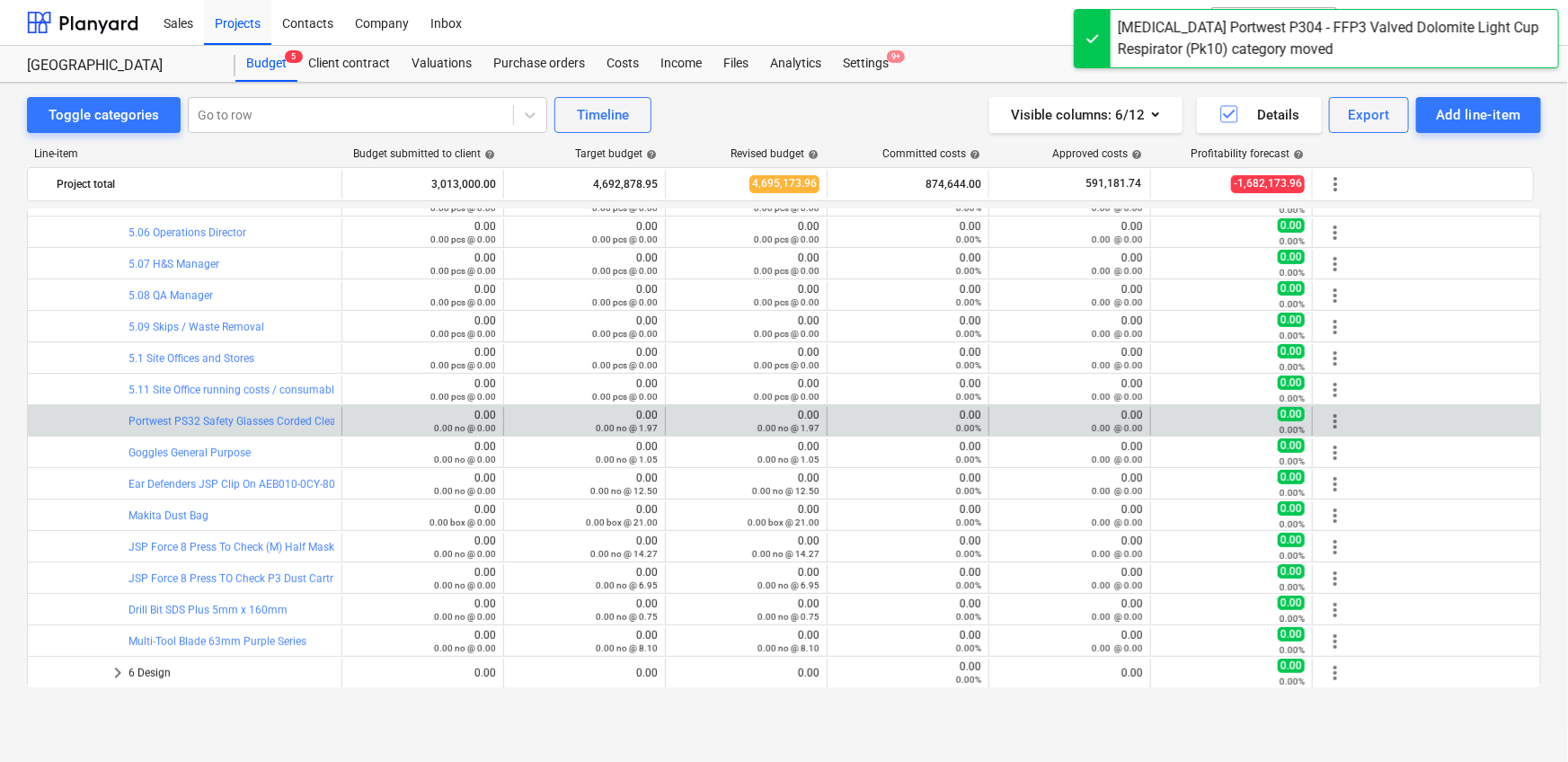
click at [1332, 416] on span "more_vert" at bounding box center [1335, 420] width 21 height 21
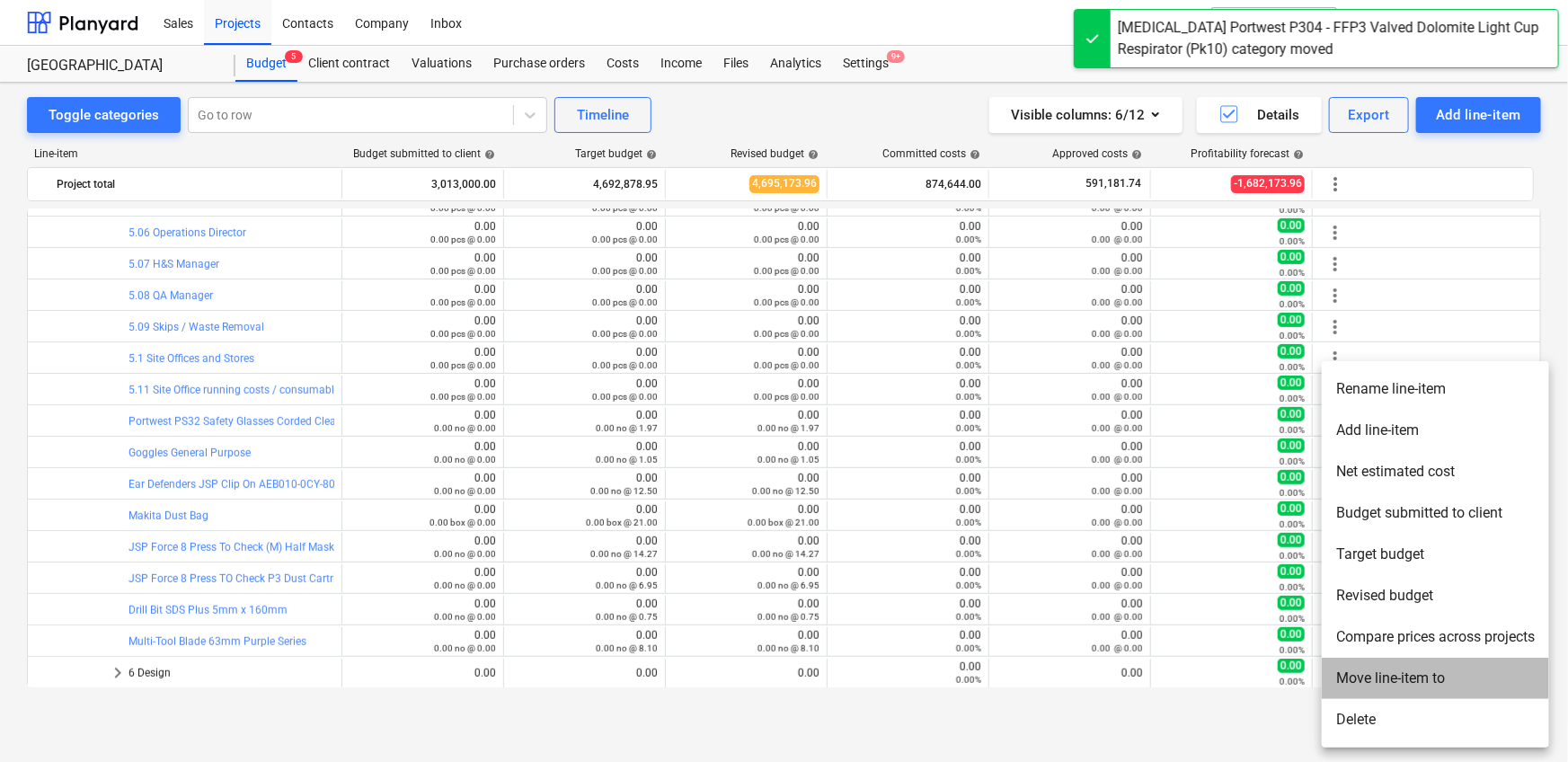
click at [1364, 676] on li "Move line-item to" at bounding box center [1435, 677] width 228 height 41
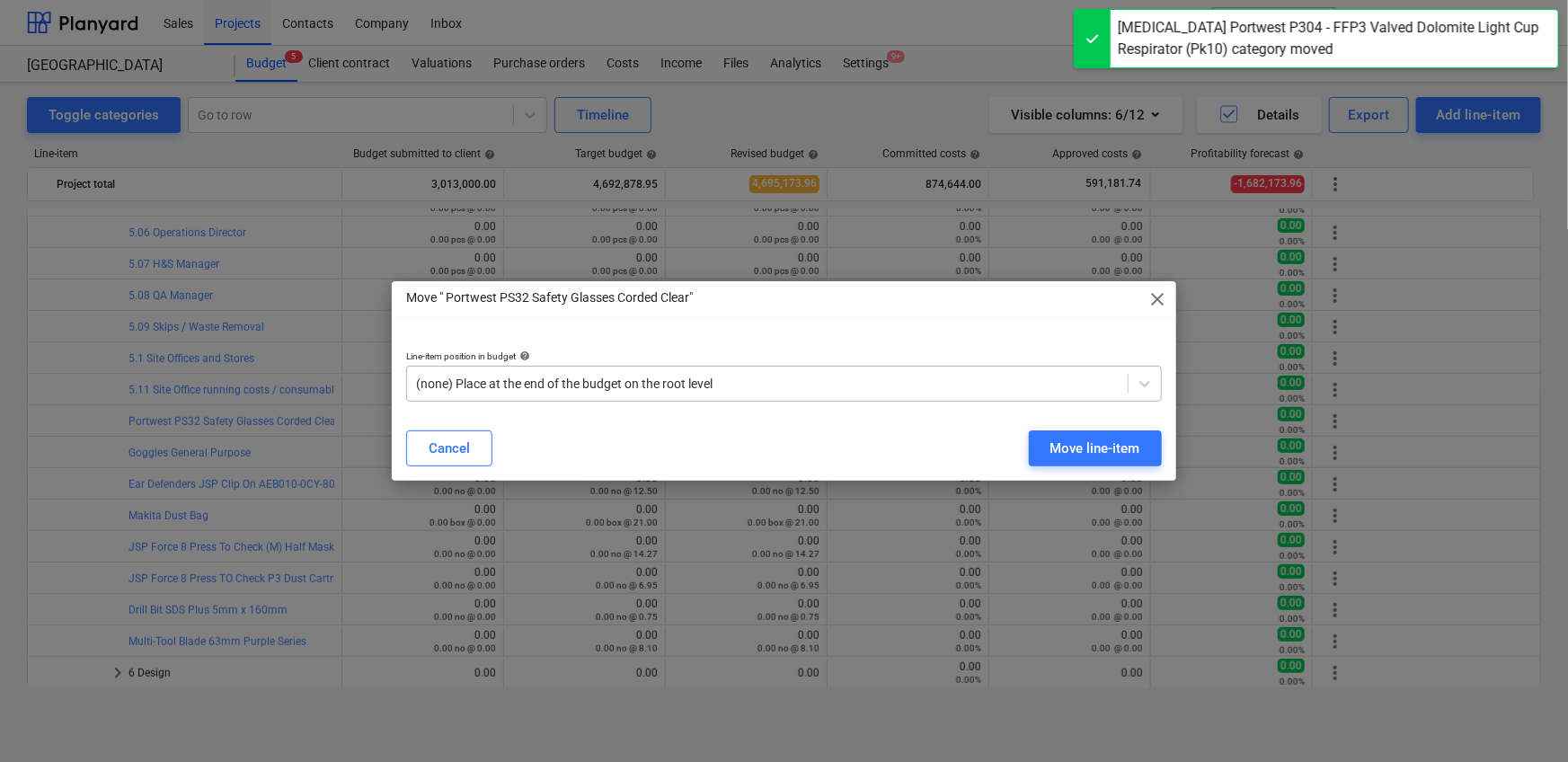
click at [595, 381] on div at bounding box center [767, 382] width 702 height 18
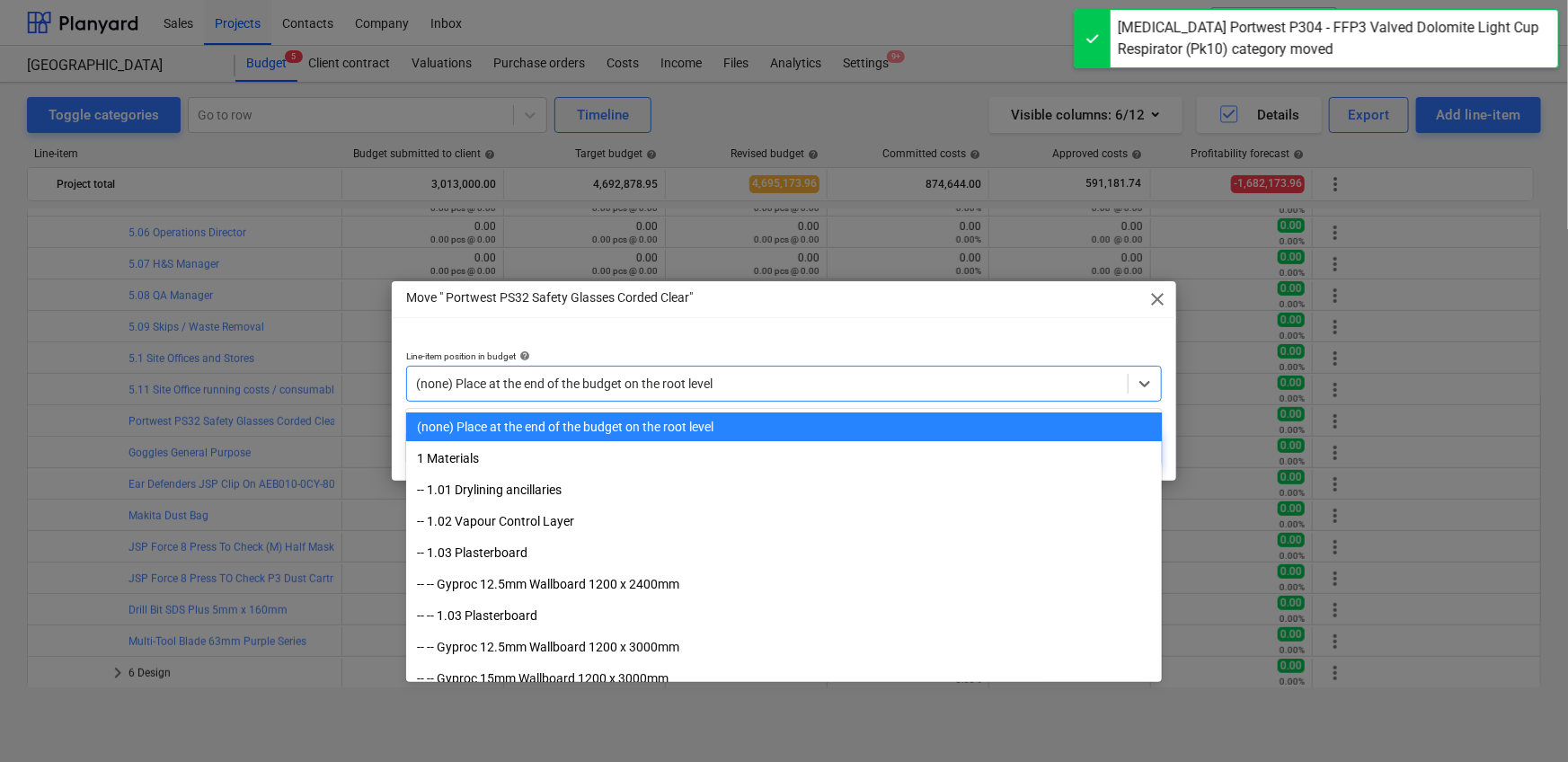
paste input "5.11"
type input "5.11"
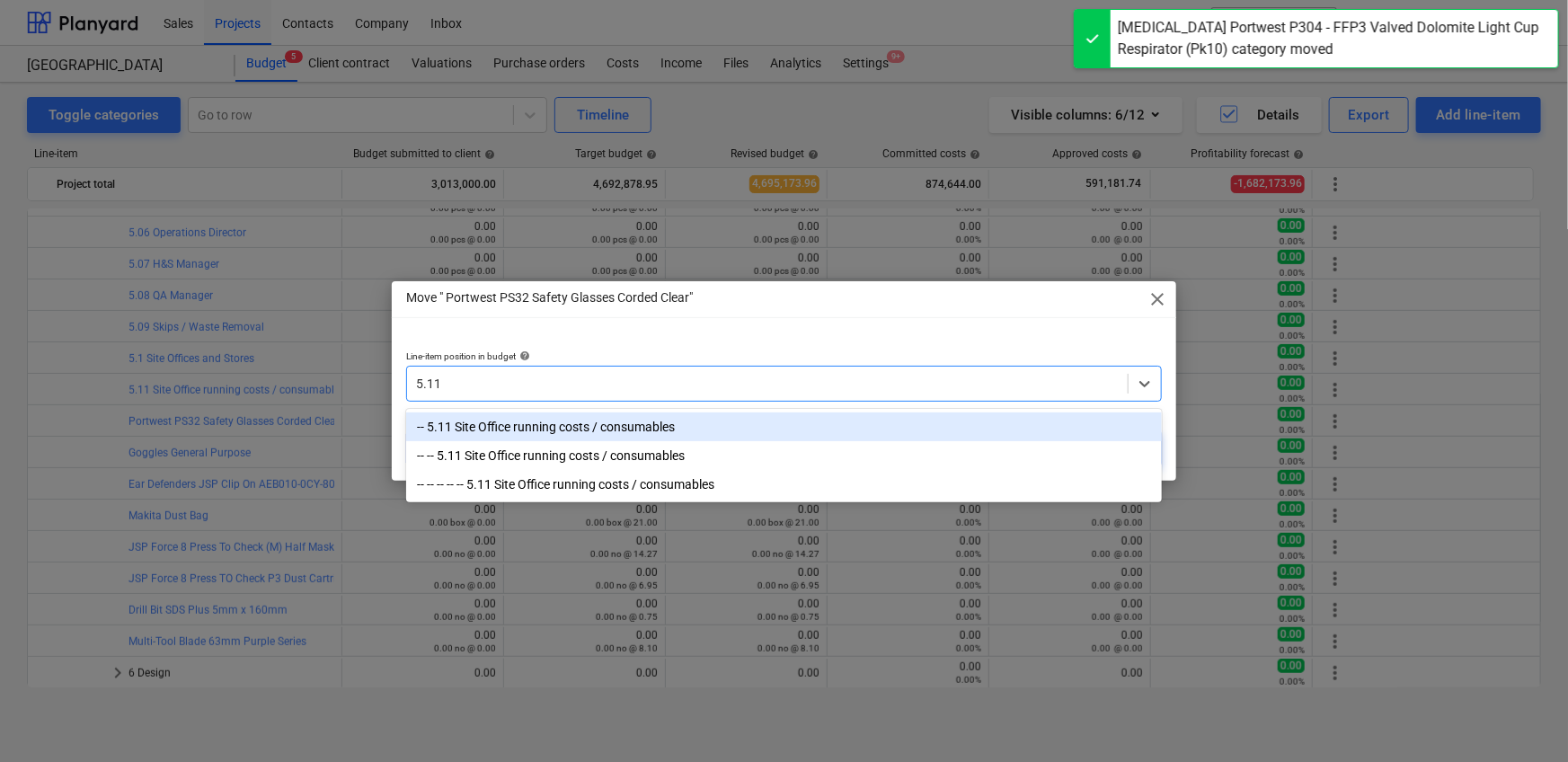
click at [602, 426] on div "-- 5.11 Site Office running costs / consumables" at bounding box center [784, 426] width 756 height 29
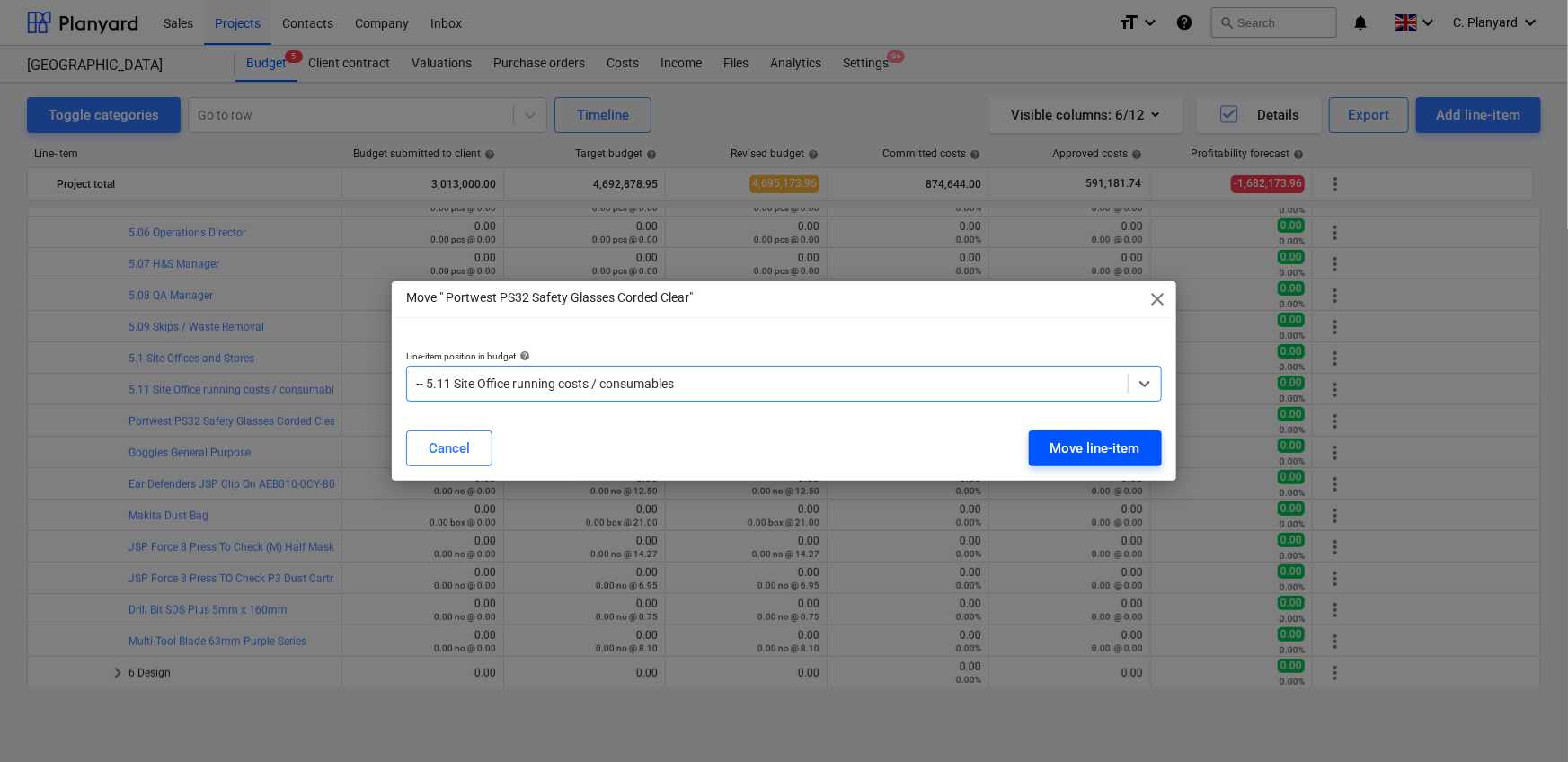
click at [1083, 447] on div "Move line-item" at bounding box center [1094, 448] width 89 height 23
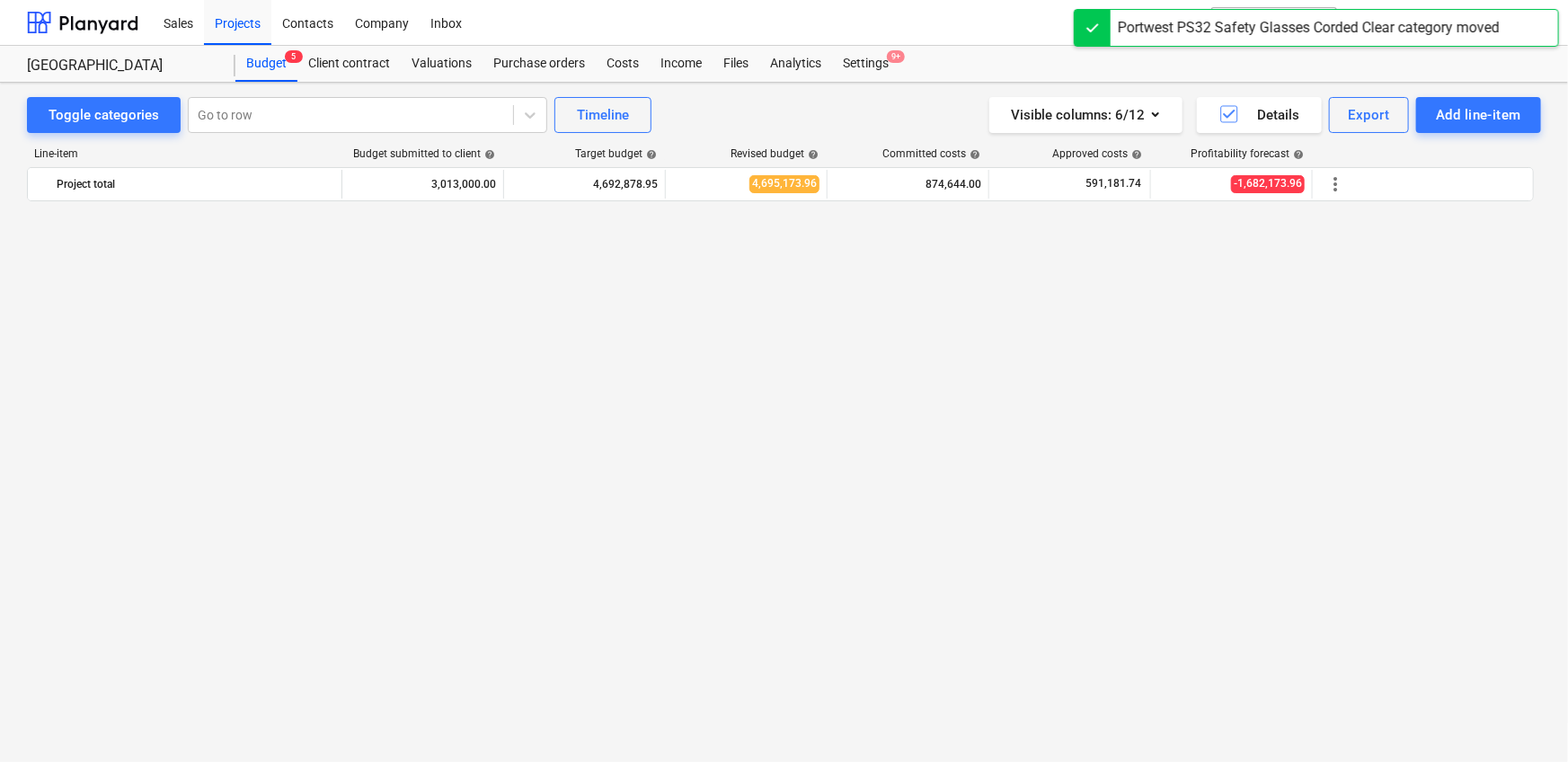
scroll to position [3890, 0]
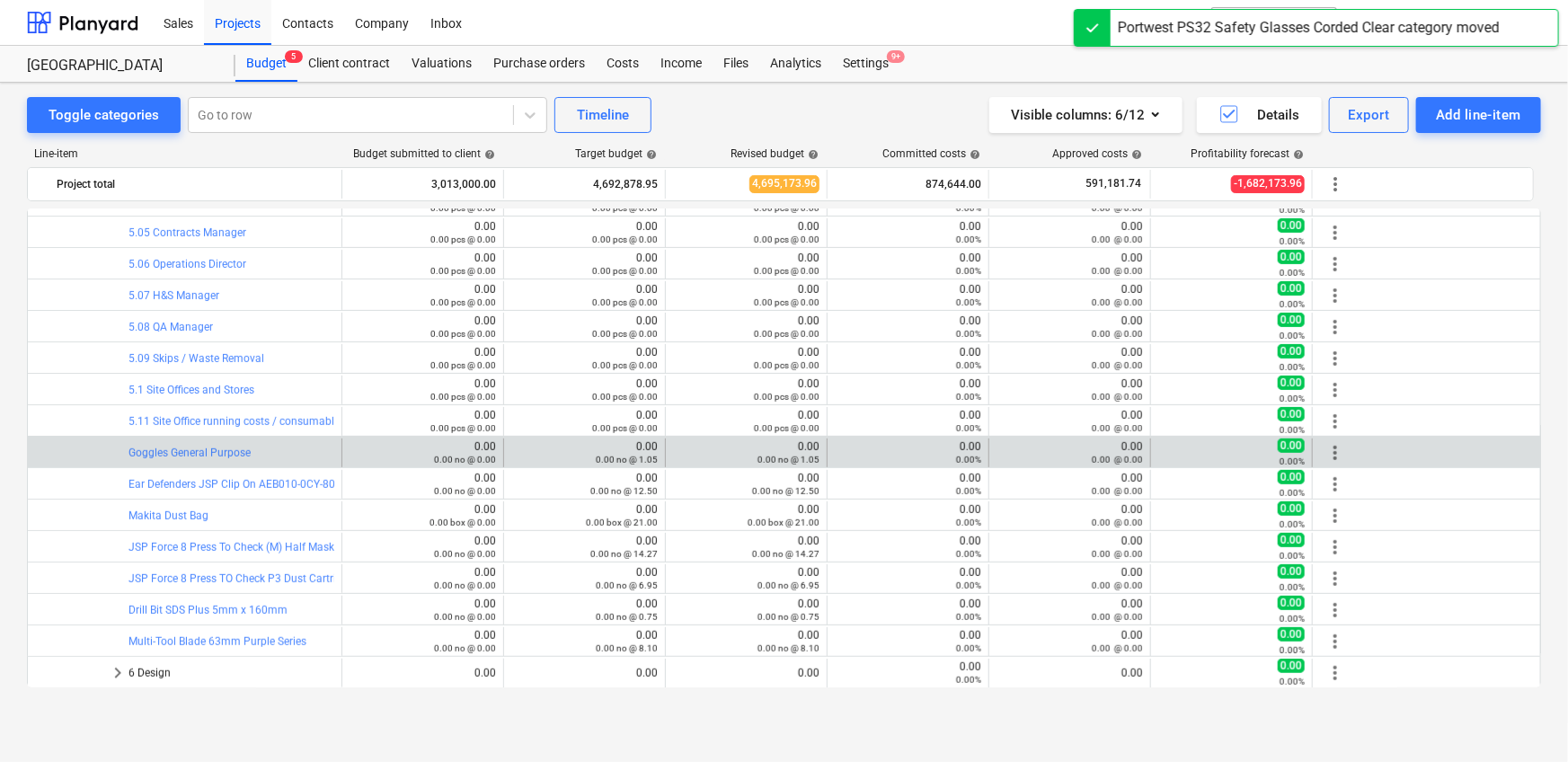
click at [1328, 445] on span "more_vert" at bounding box center [1335, 452] width 21 height 21
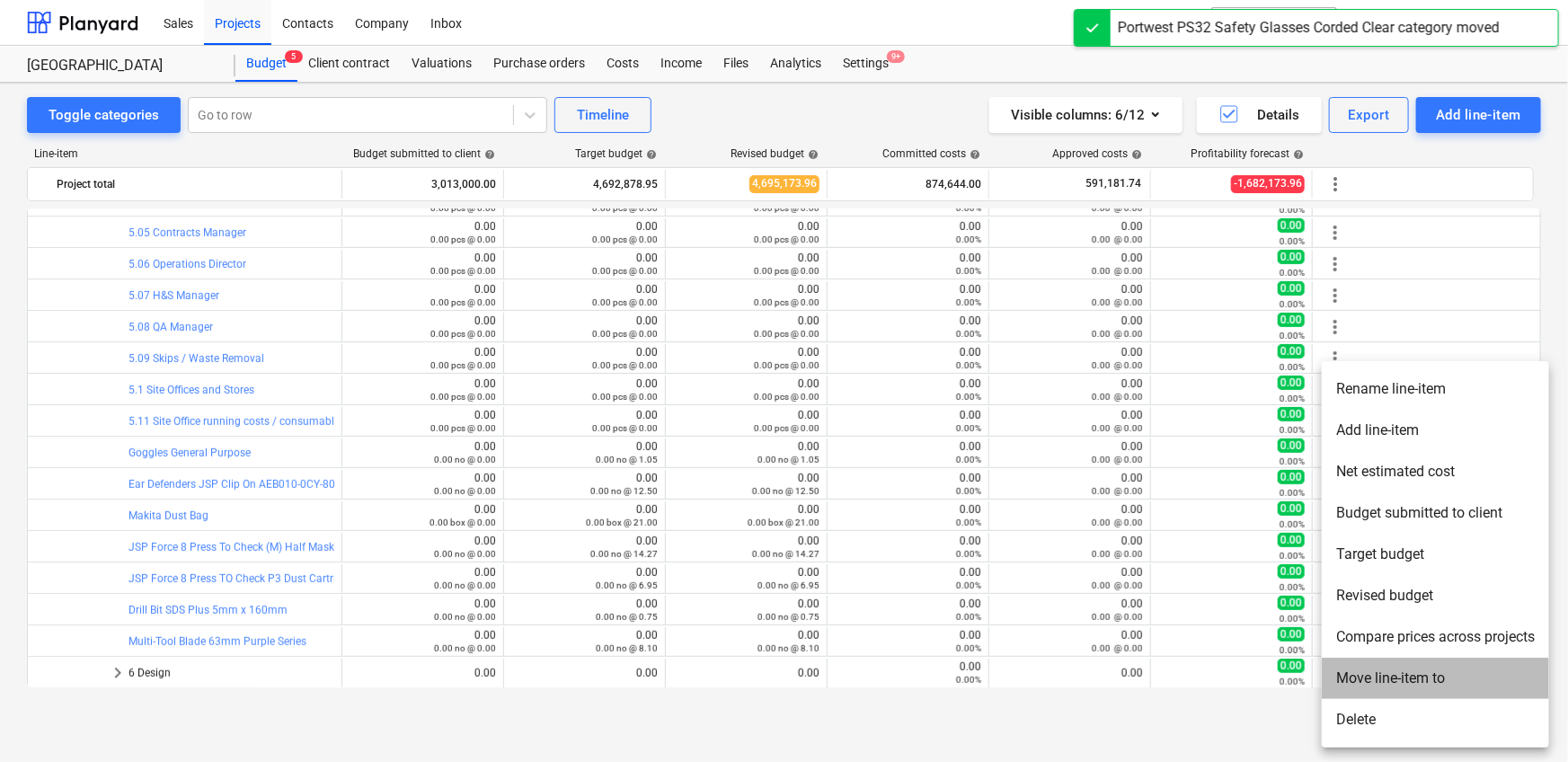
click at [1361, 669] on li "Move line-item to" at bounding box center [1435, 677] width 228 height 41
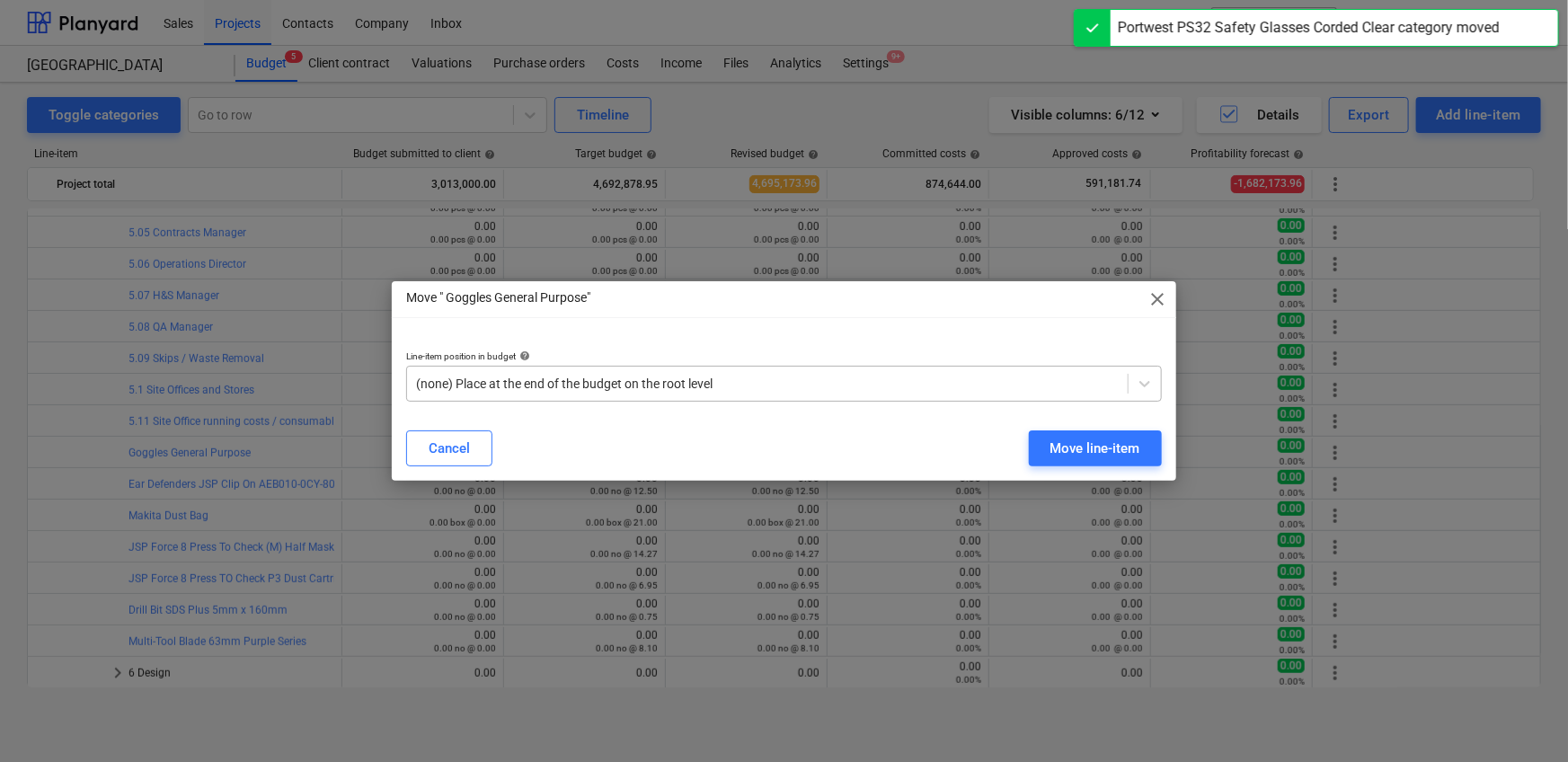
click at [827, 385] on div at bounding box center [767, 382] width 702 height 18
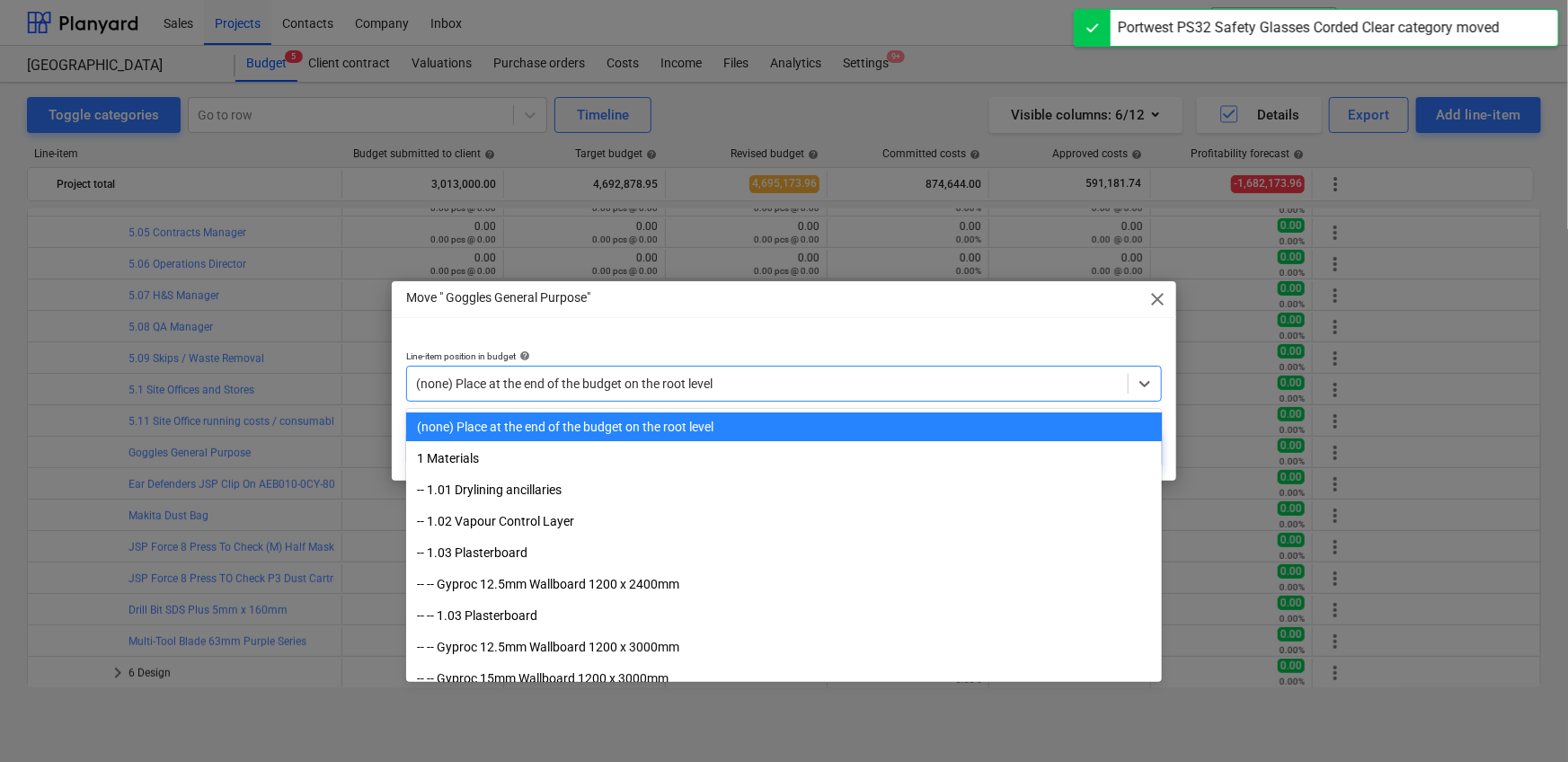
paste input "5.11"
type input "5.11"
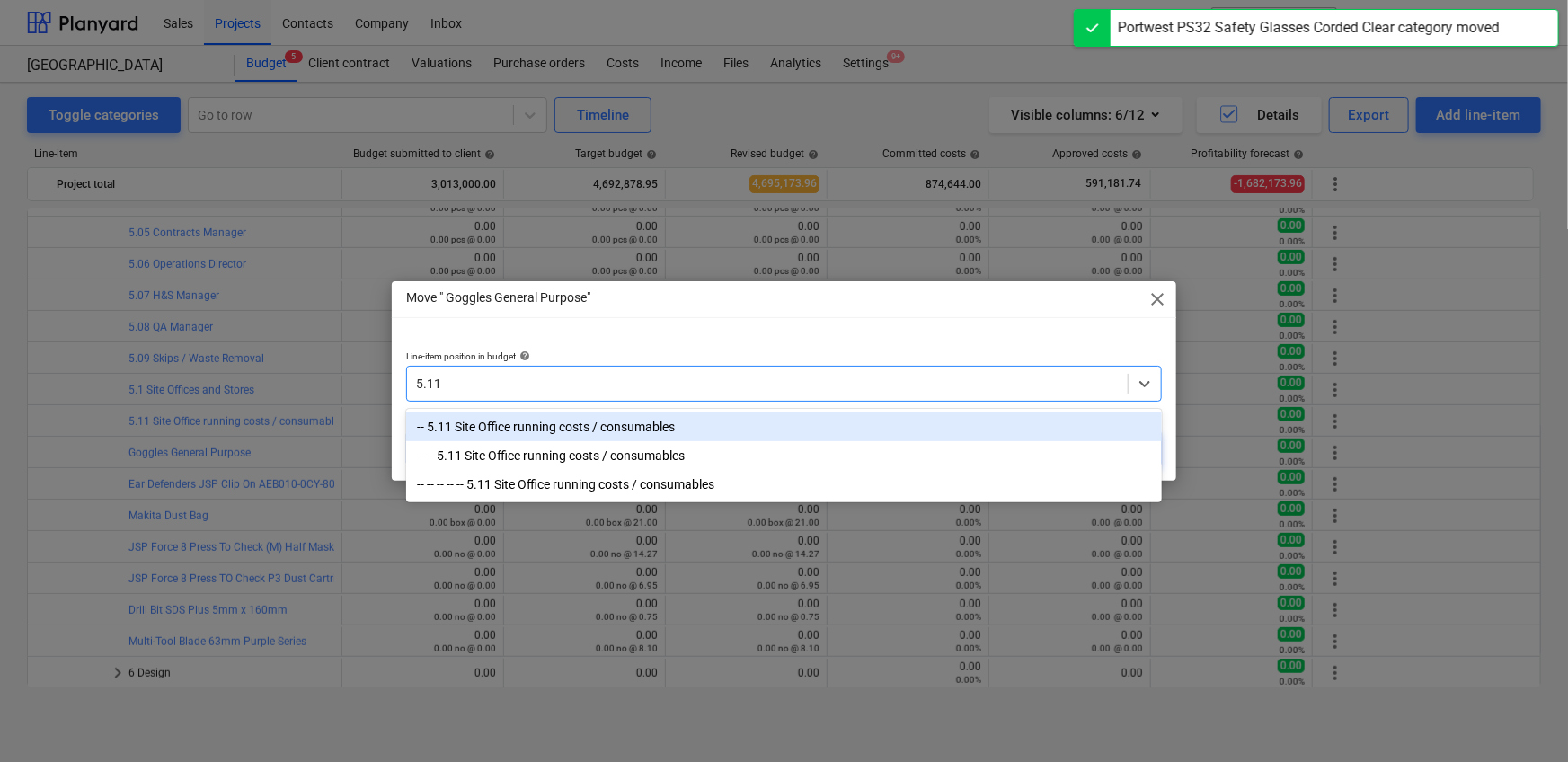
click at [766, 427] on div "-- 5.11 Site Office running costs / consumables" at bounding box center [784, 426] width 756 height 29
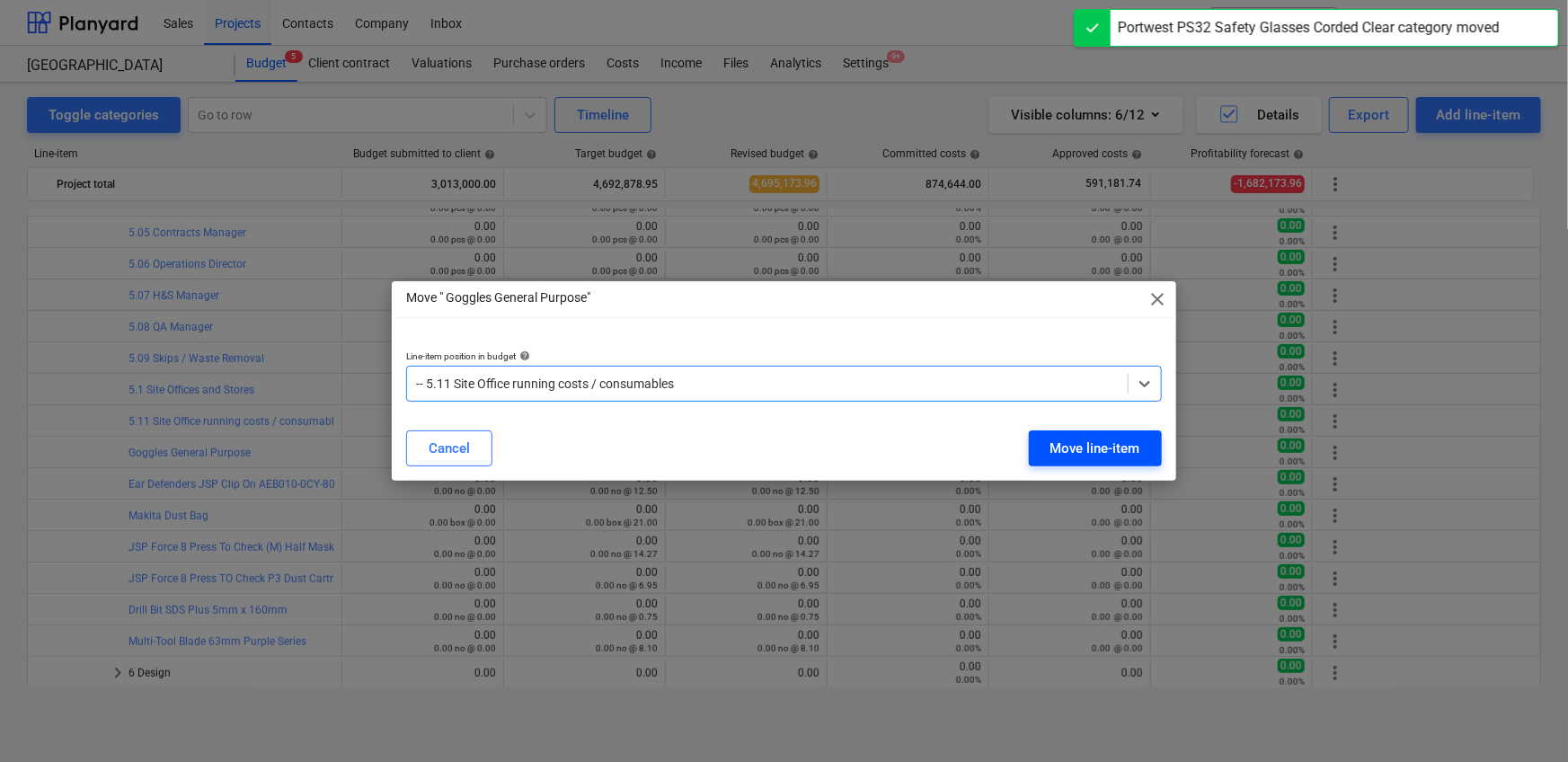
click at [1073, 431] on button "Move line-item" at bounding box center [1095, 448] width 133 height 36
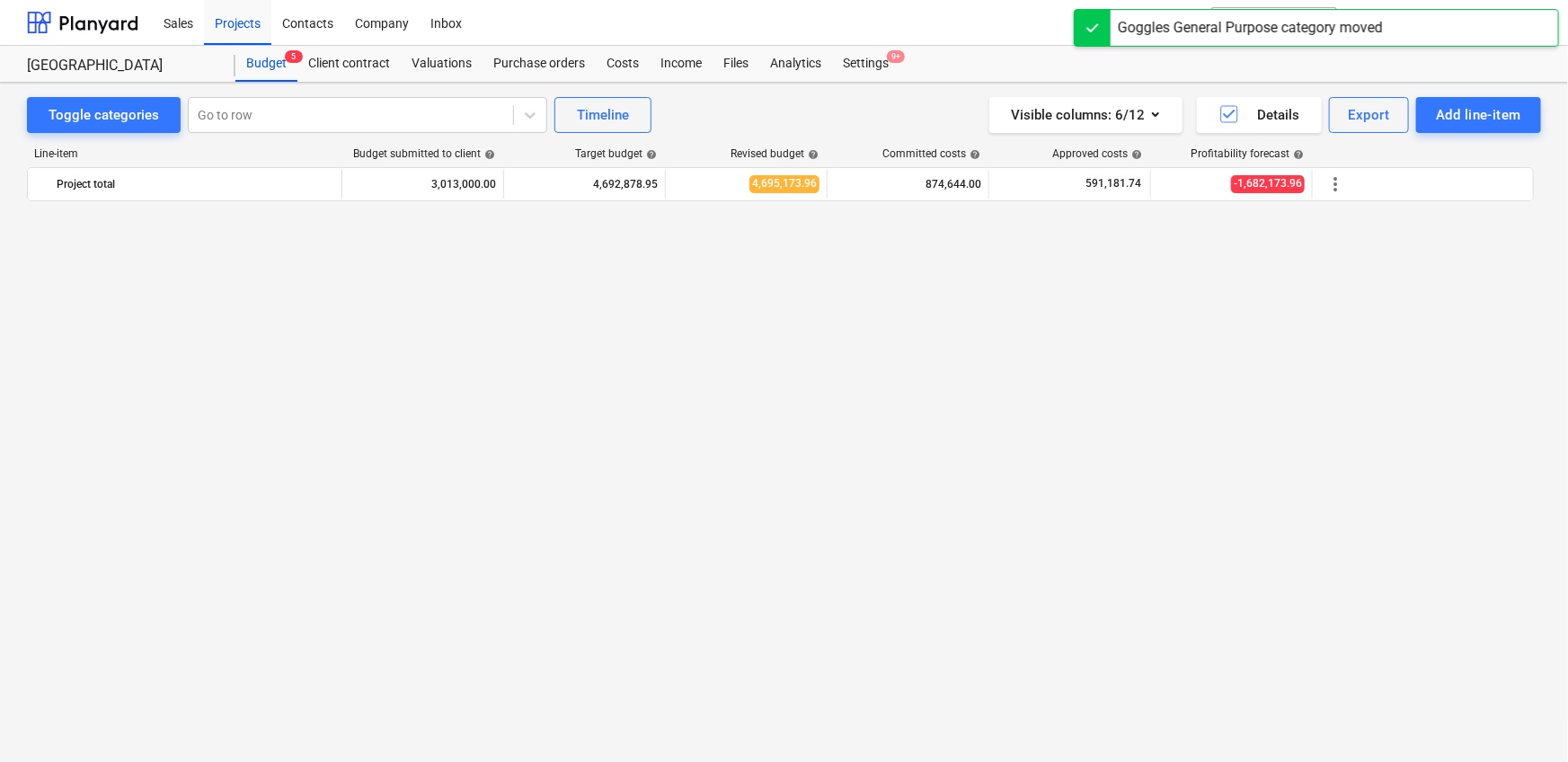
scroll to position [3859, 0]
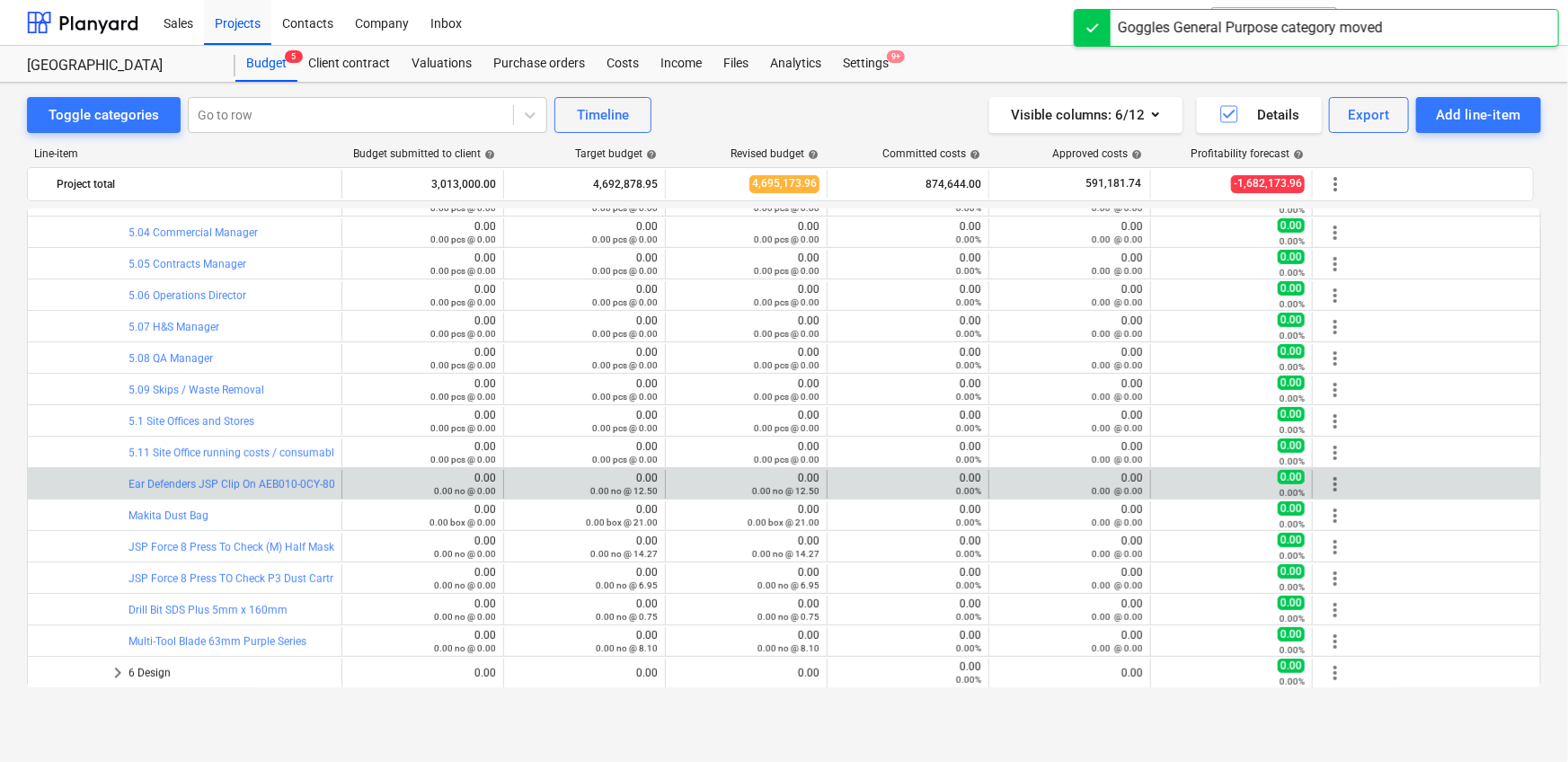
click at [1331, 481] on span "more_vert" at bounding box center [1335, 484] width 21 height 21
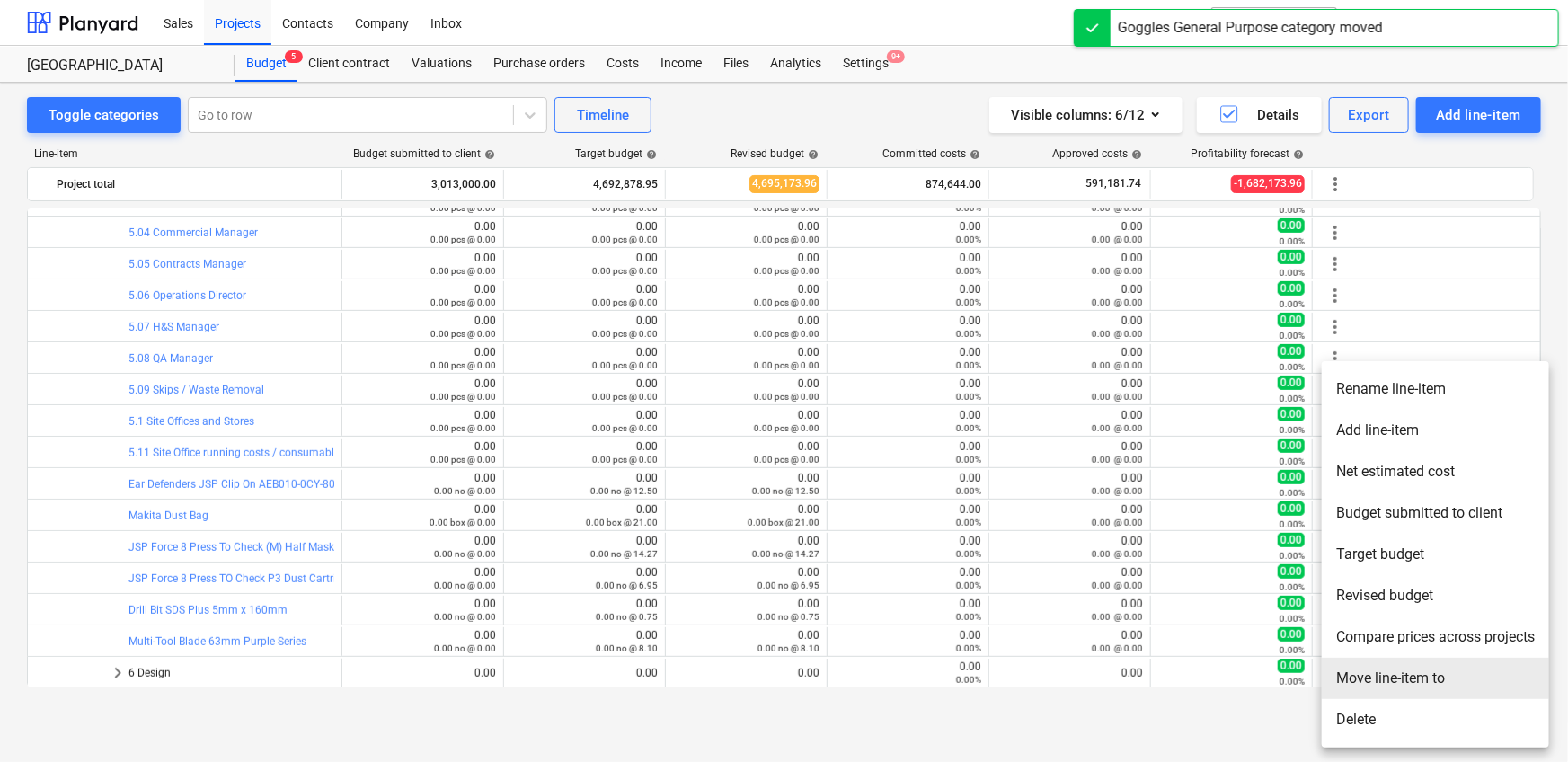
drag, startPoint x: 1368, startPoint y: 676, endPoint x: 1008, endPoint y: 562, distance: 377.6
click at [1368, 677] on li "Move line-item to" at bounding box center [1435, 677] width 228 height 41
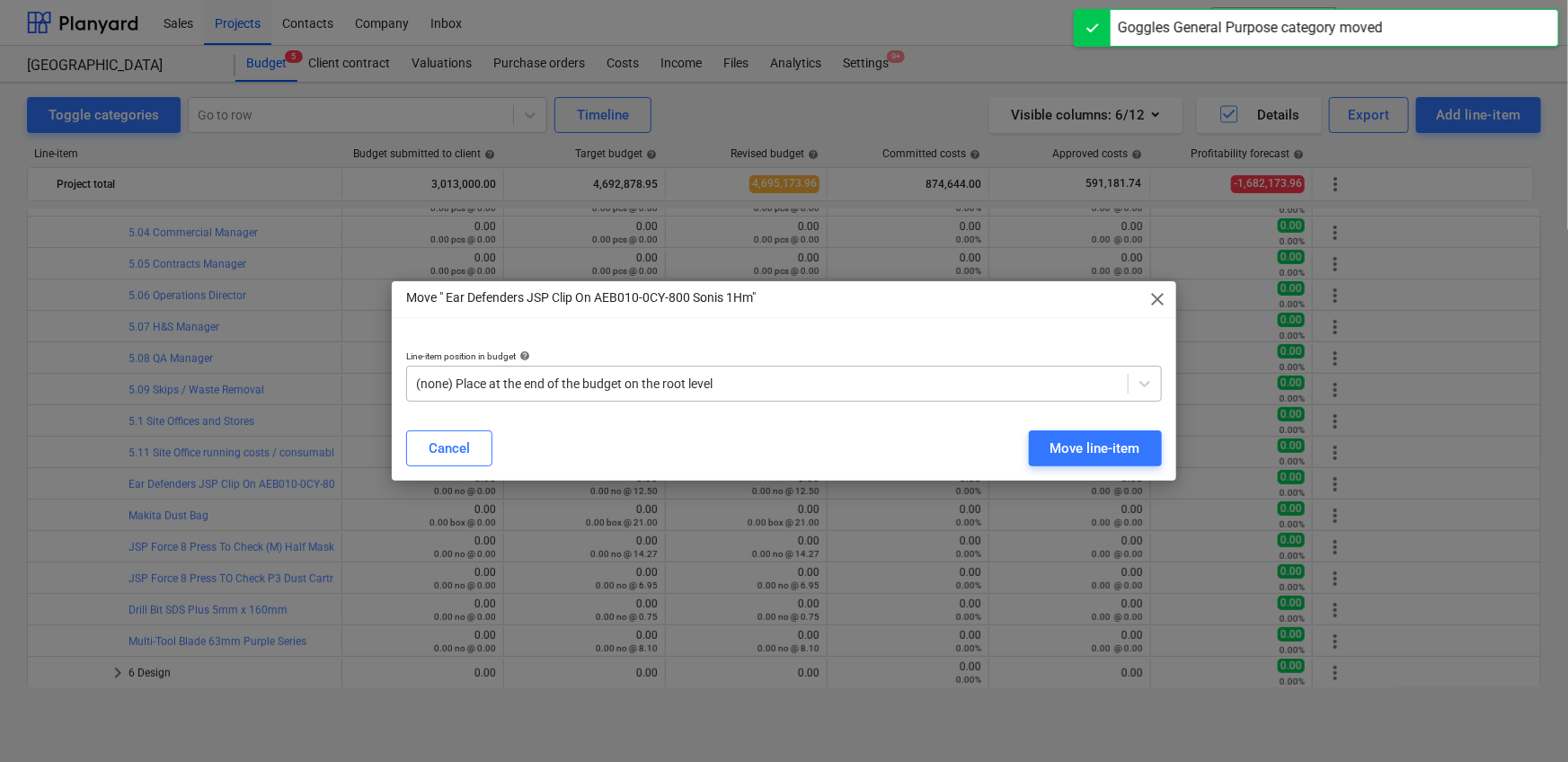
click at [632, 382] on div at bounding box center [767, 382] width 702 height 18
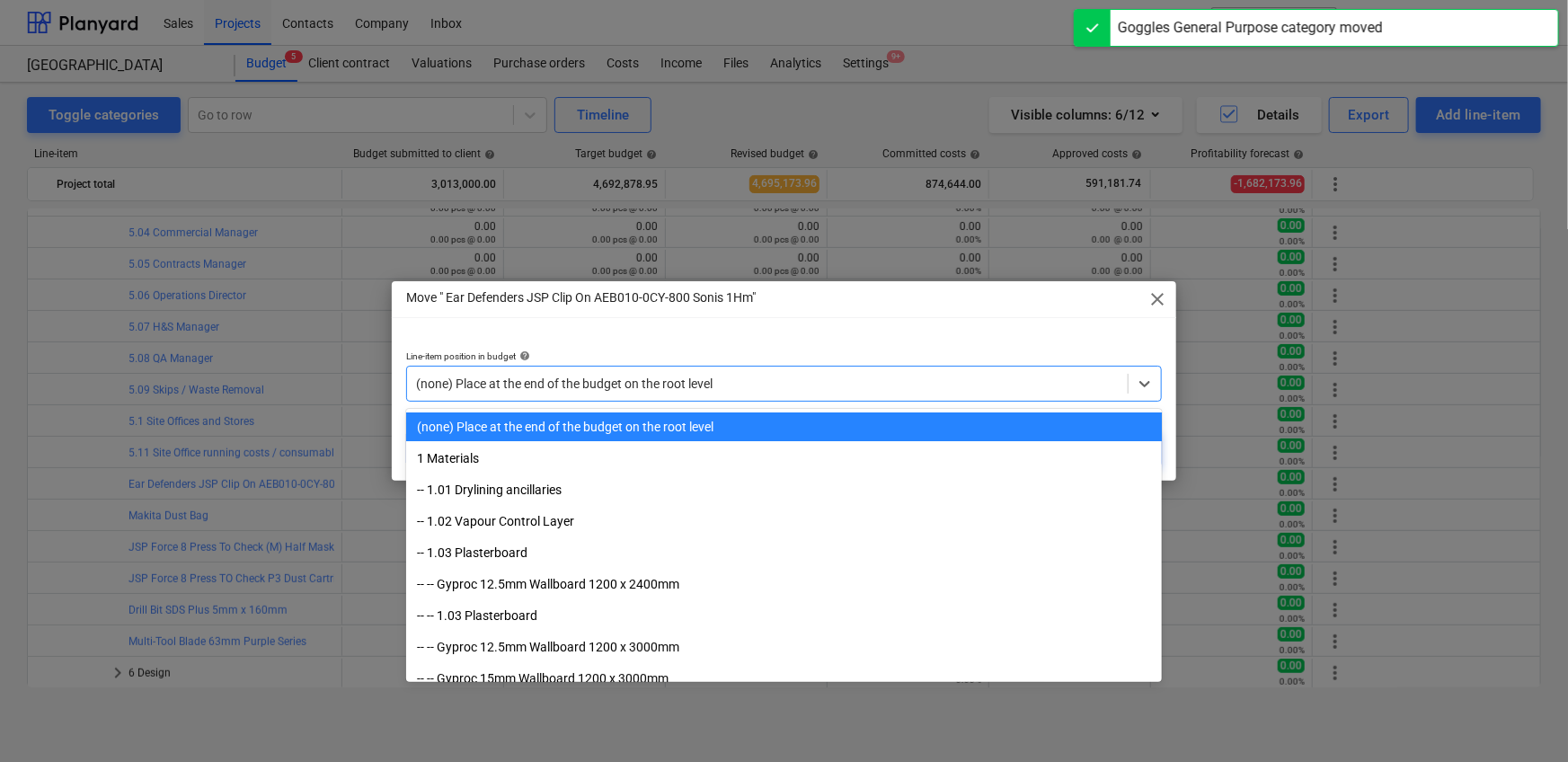
paste input "5.11"
type input "5.11"
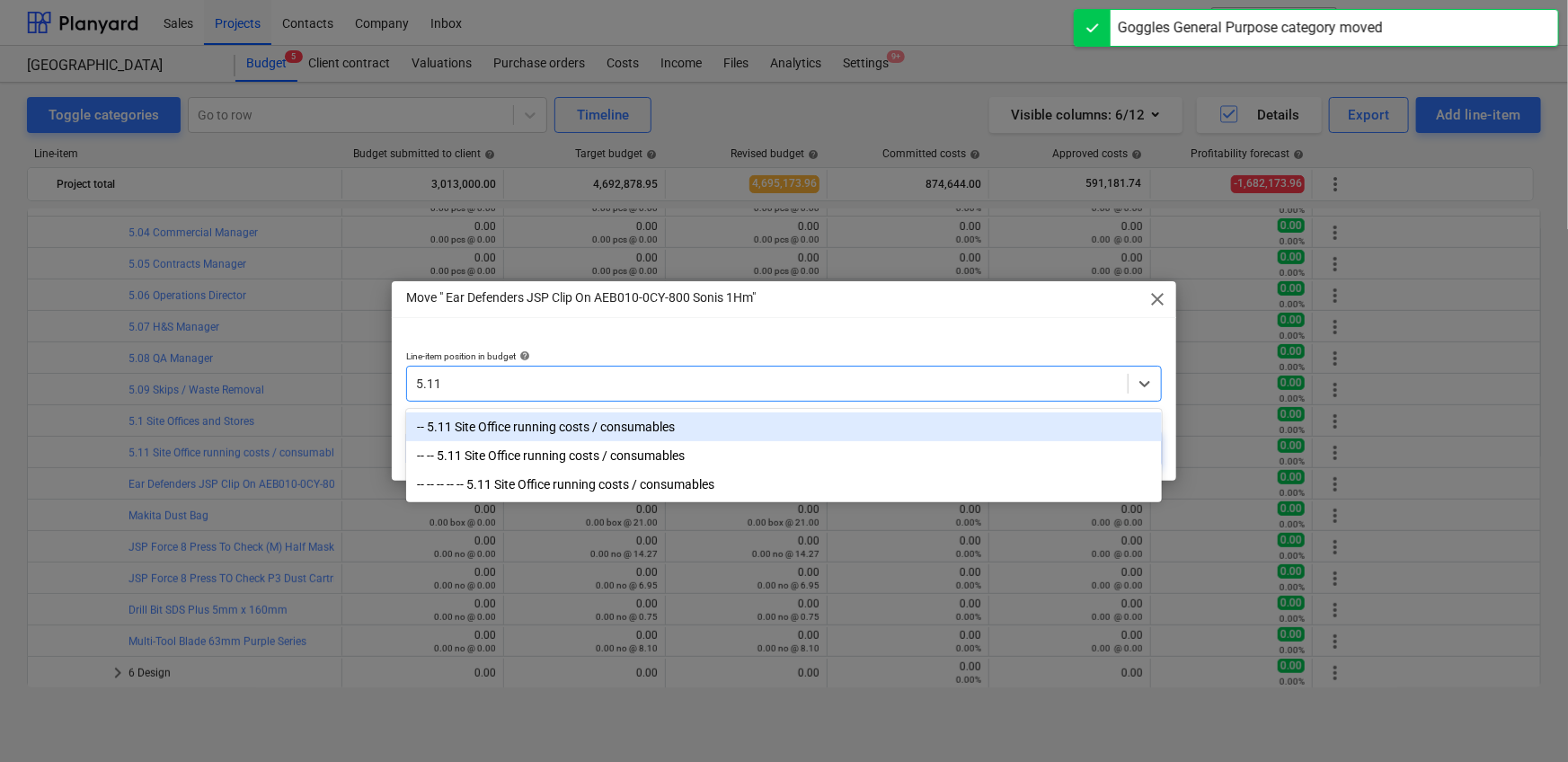
click at [623, 419] on div "-- 5.11 Site Office running costs / consumables" at bounding box center [784, 426] width 756 height 29
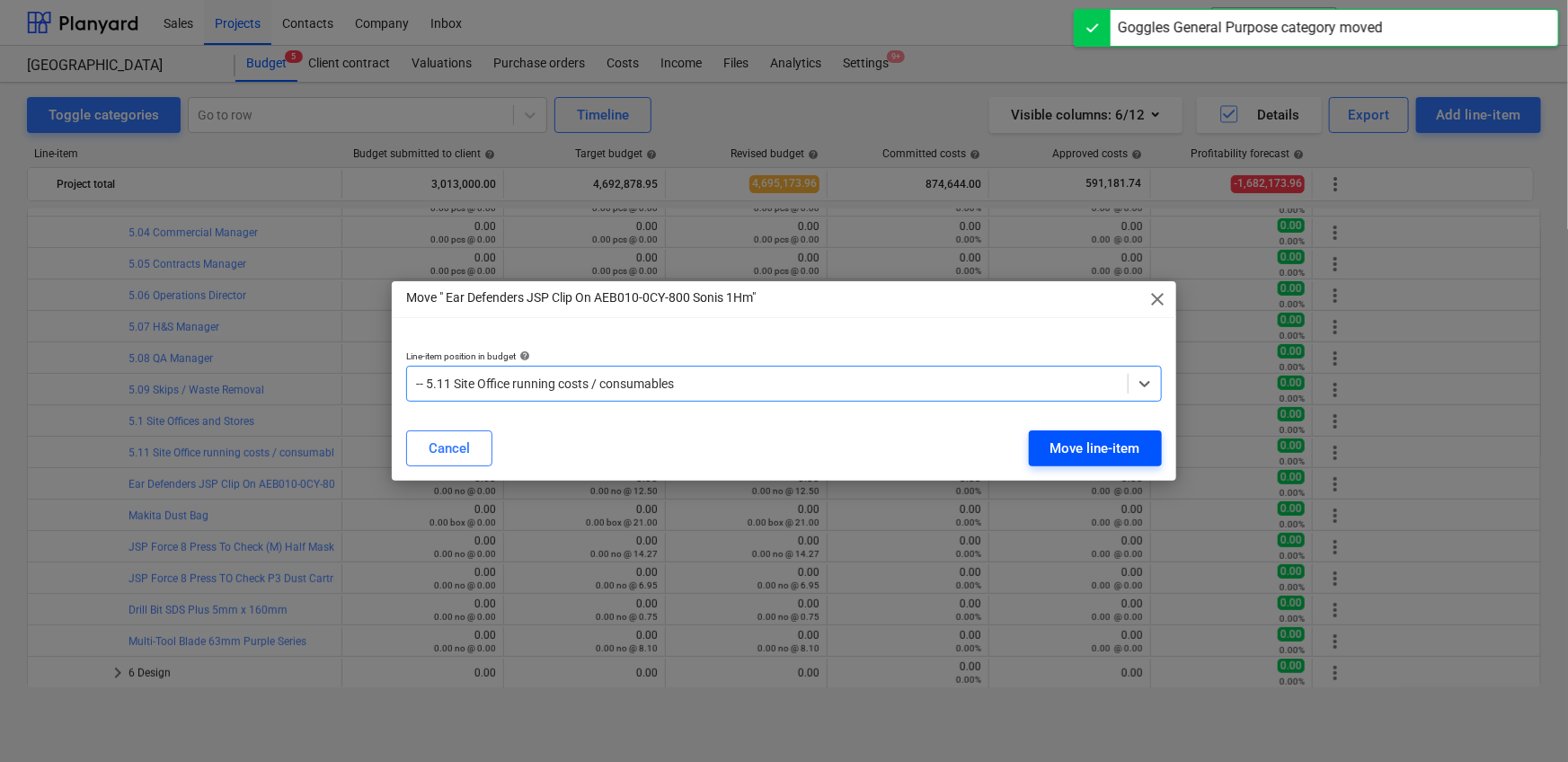
click at [1059, 455] on div "Move line-item" at bounding box center [1094, 448] width 89 height 23
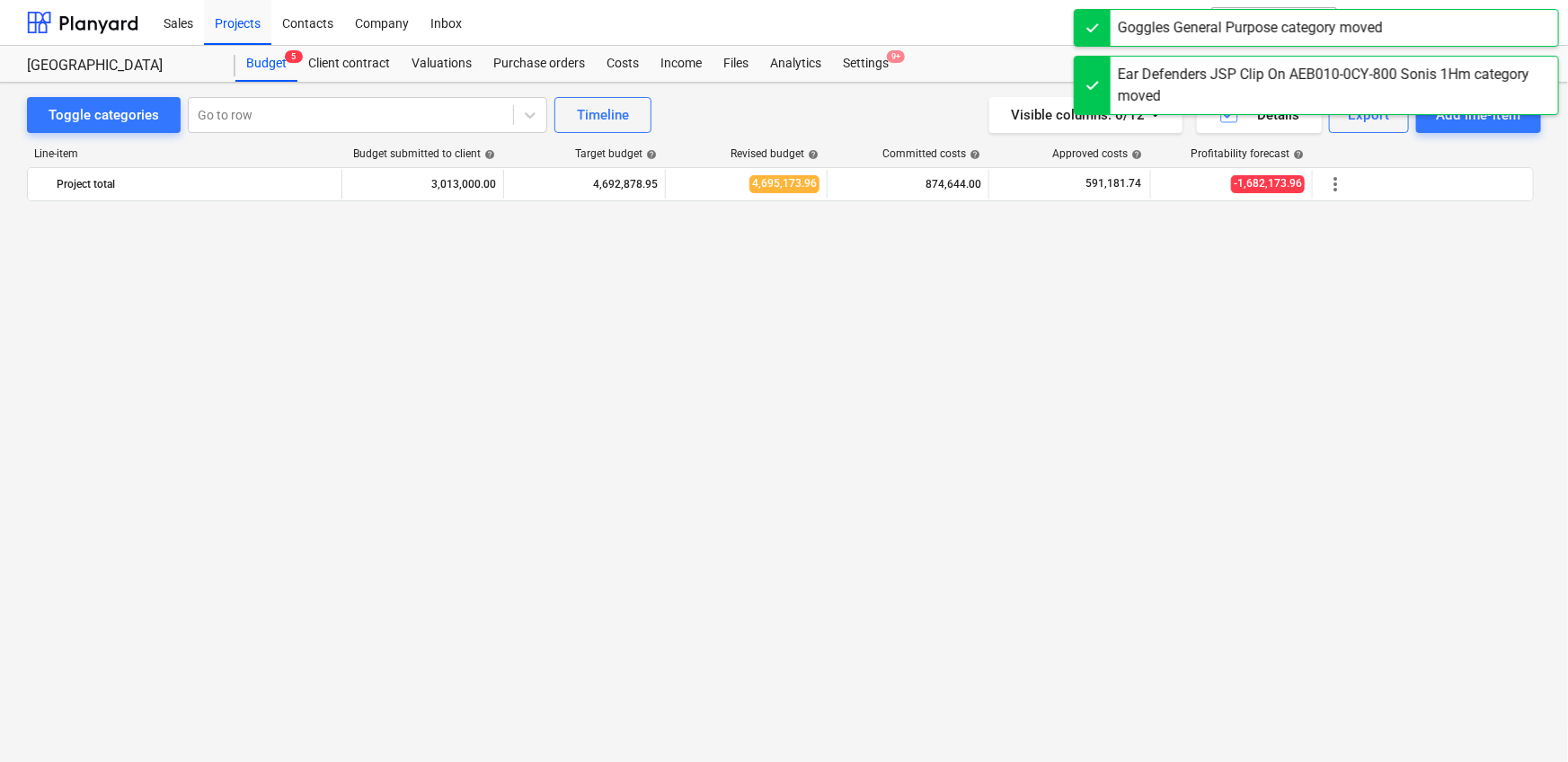
scroll to position [3828, 0]
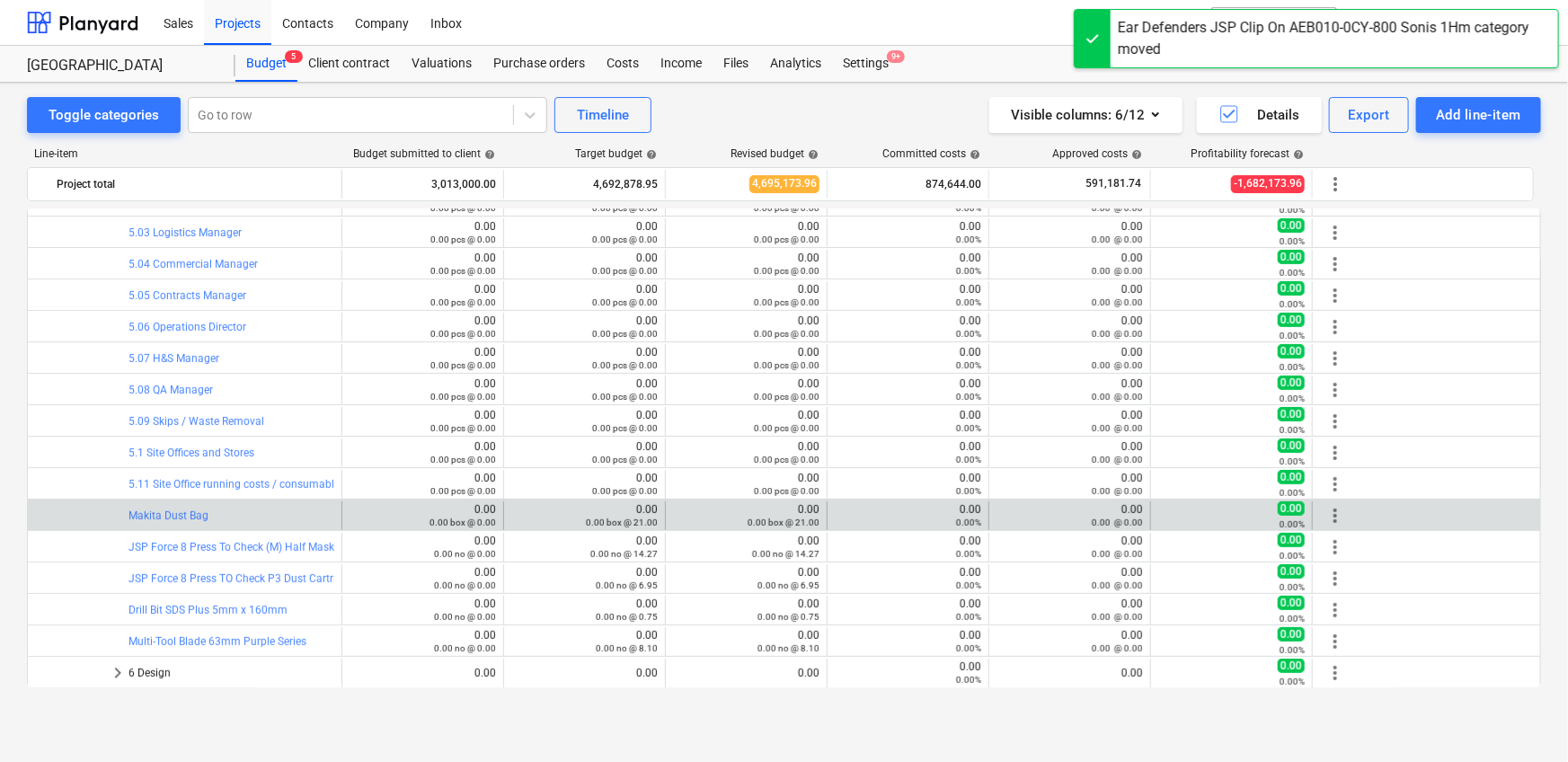
click at [1326, 516] on span "more_vert" at bounding box center [1335, 515] width 21 height 21
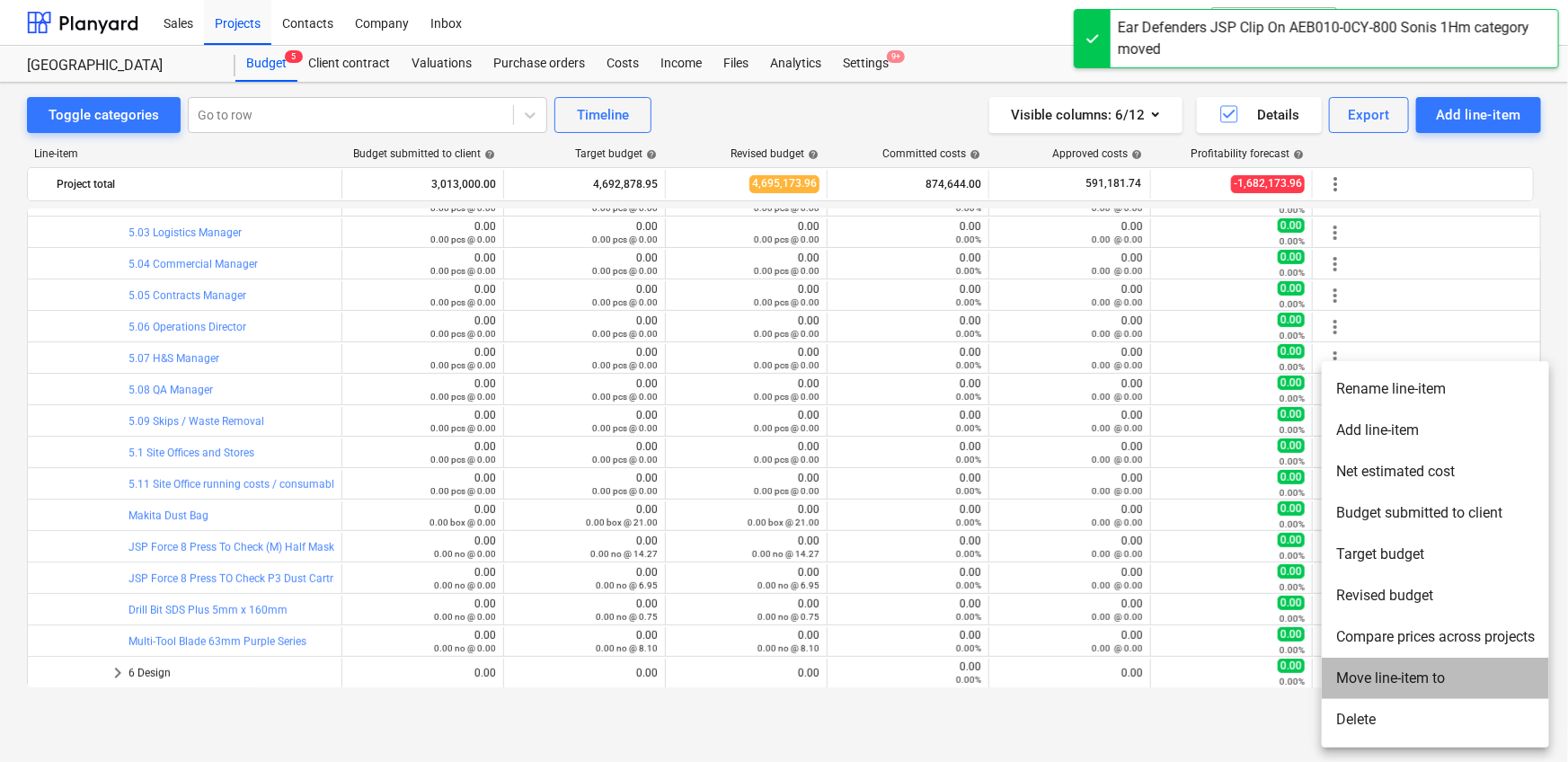
click at [1376, 688] on li "Move line-item to" at bounding box center [1435, 677] width 228 height 41
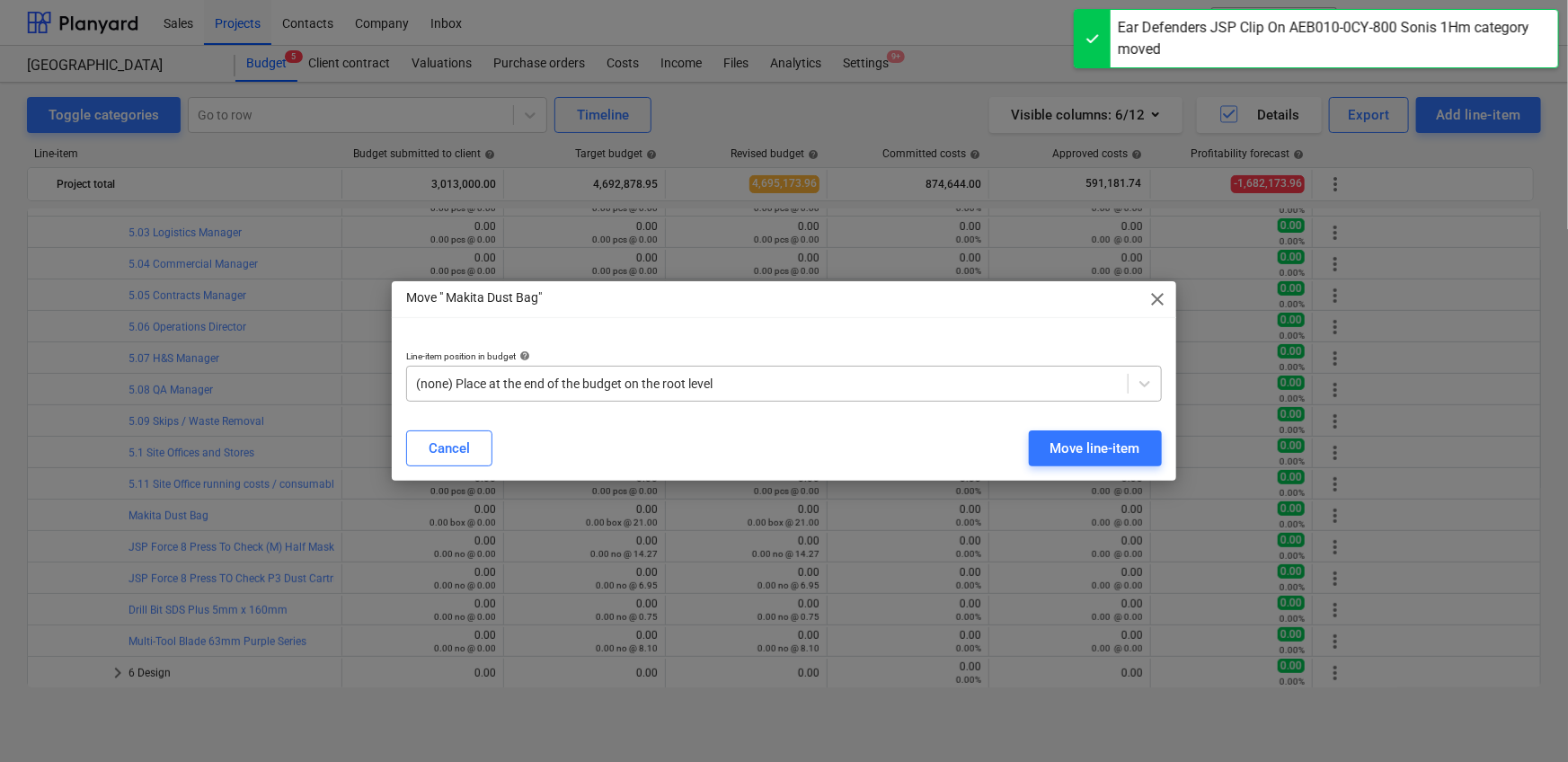
click at [809, 390] on div at bounding box center [767, 382] width 702 height 18
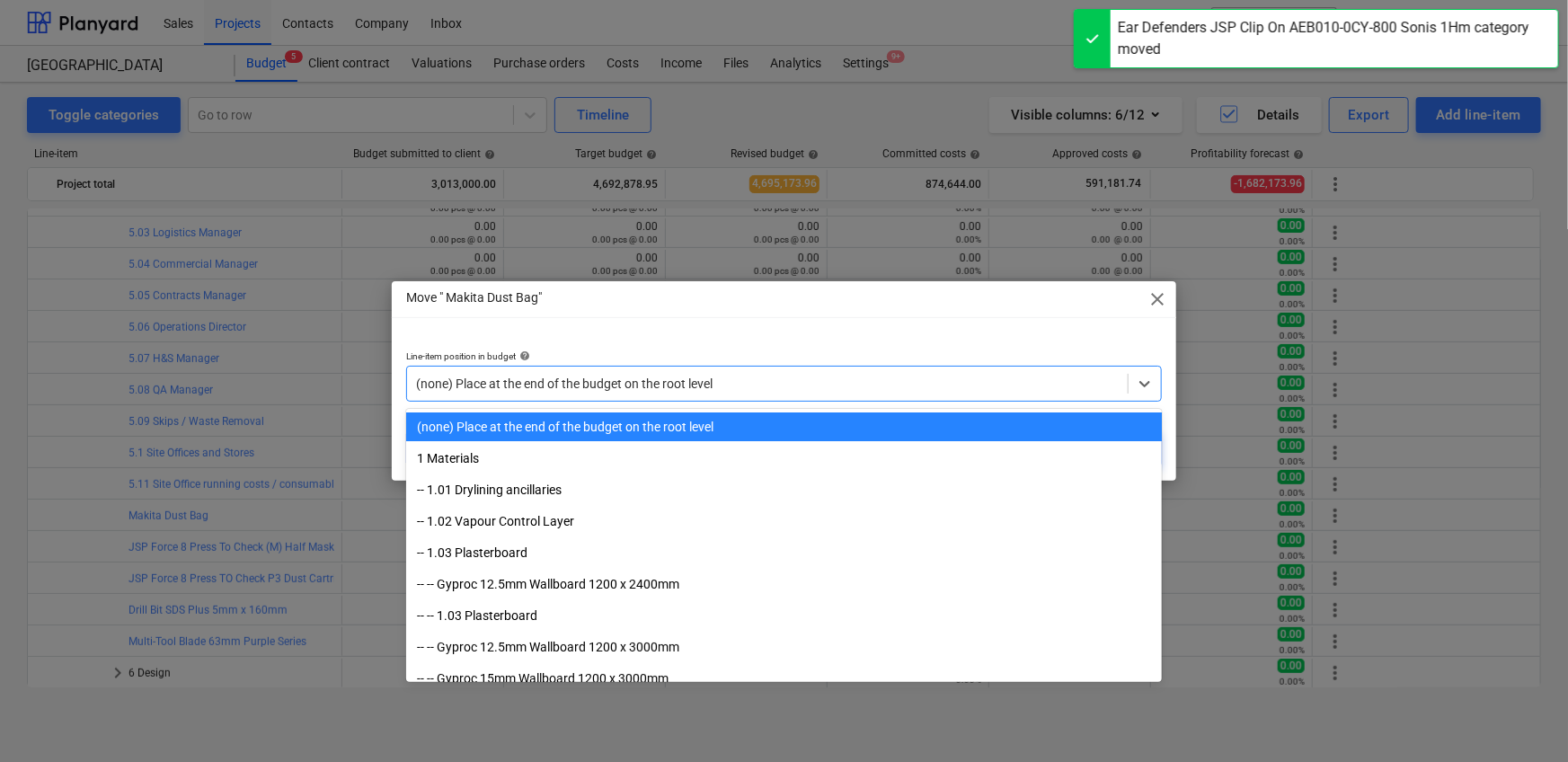
paste input "5.11"
type input "5.11"
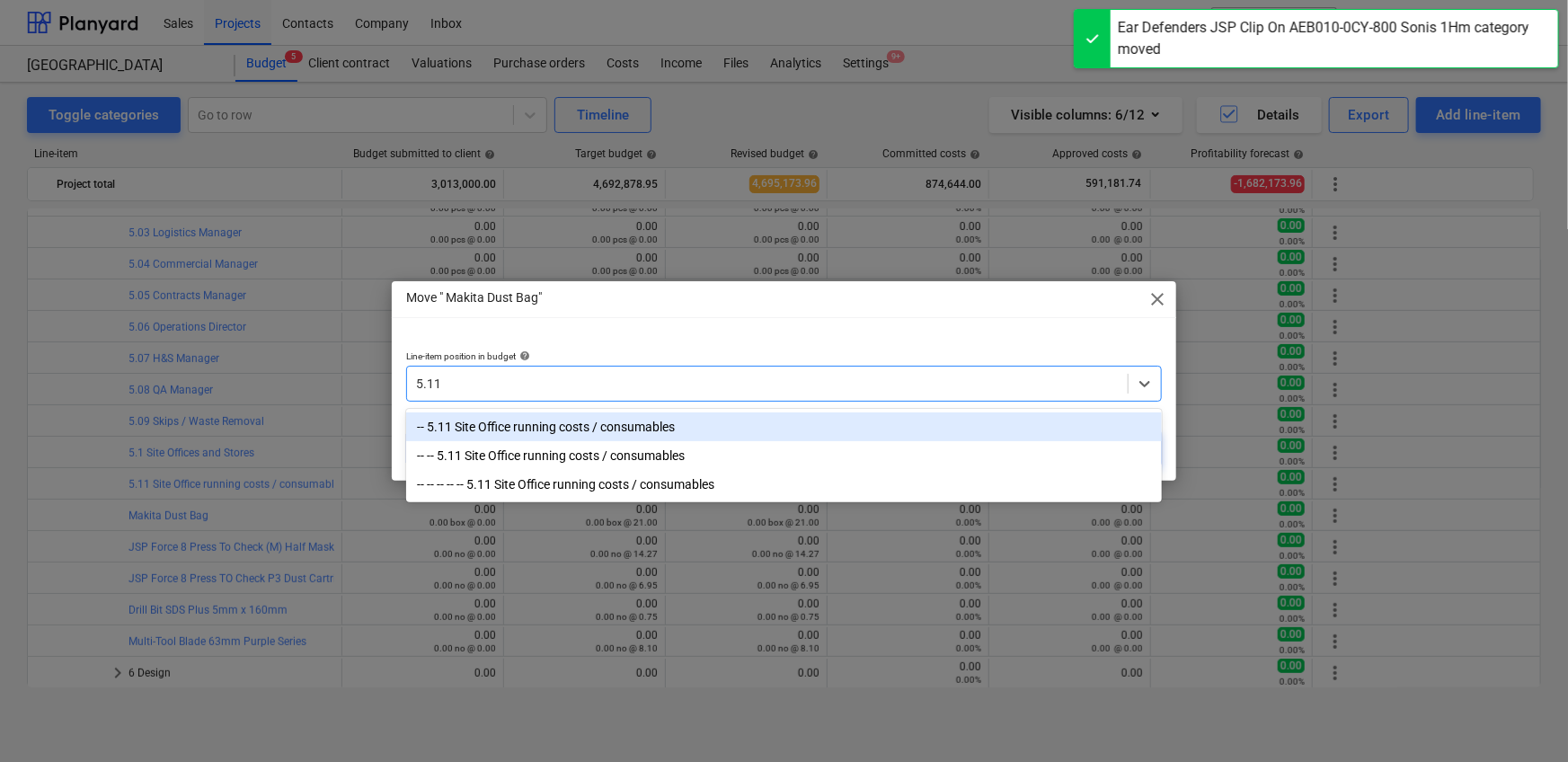
click at [782, 421] on div "-- 5.11 Site Office running costs / consumables" at bounding box center [784, 426] width 756 height 29
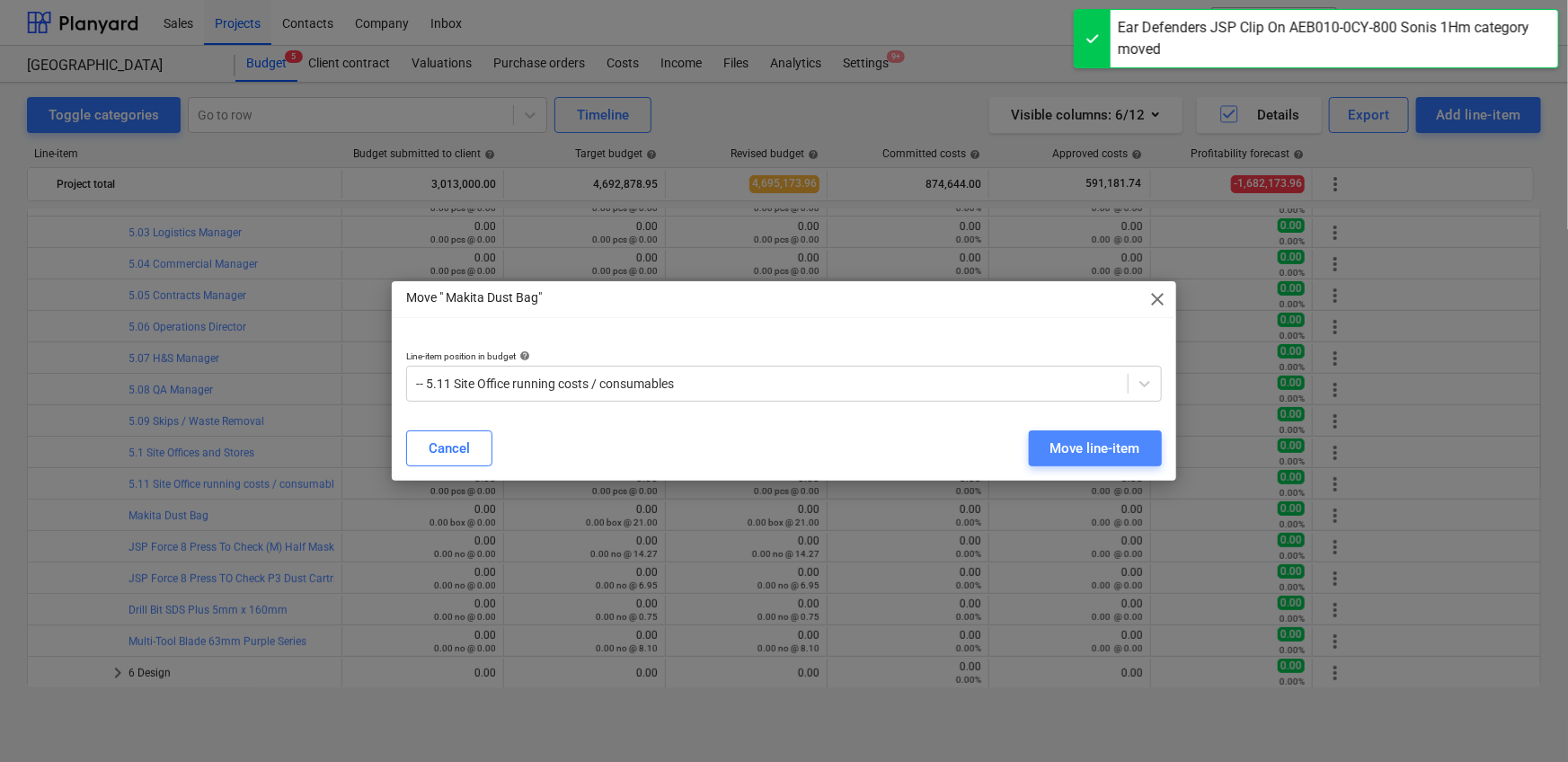
click at [1094, 451] on div "Move line-item" at bounding box center [1094, 448] width 89 height 23
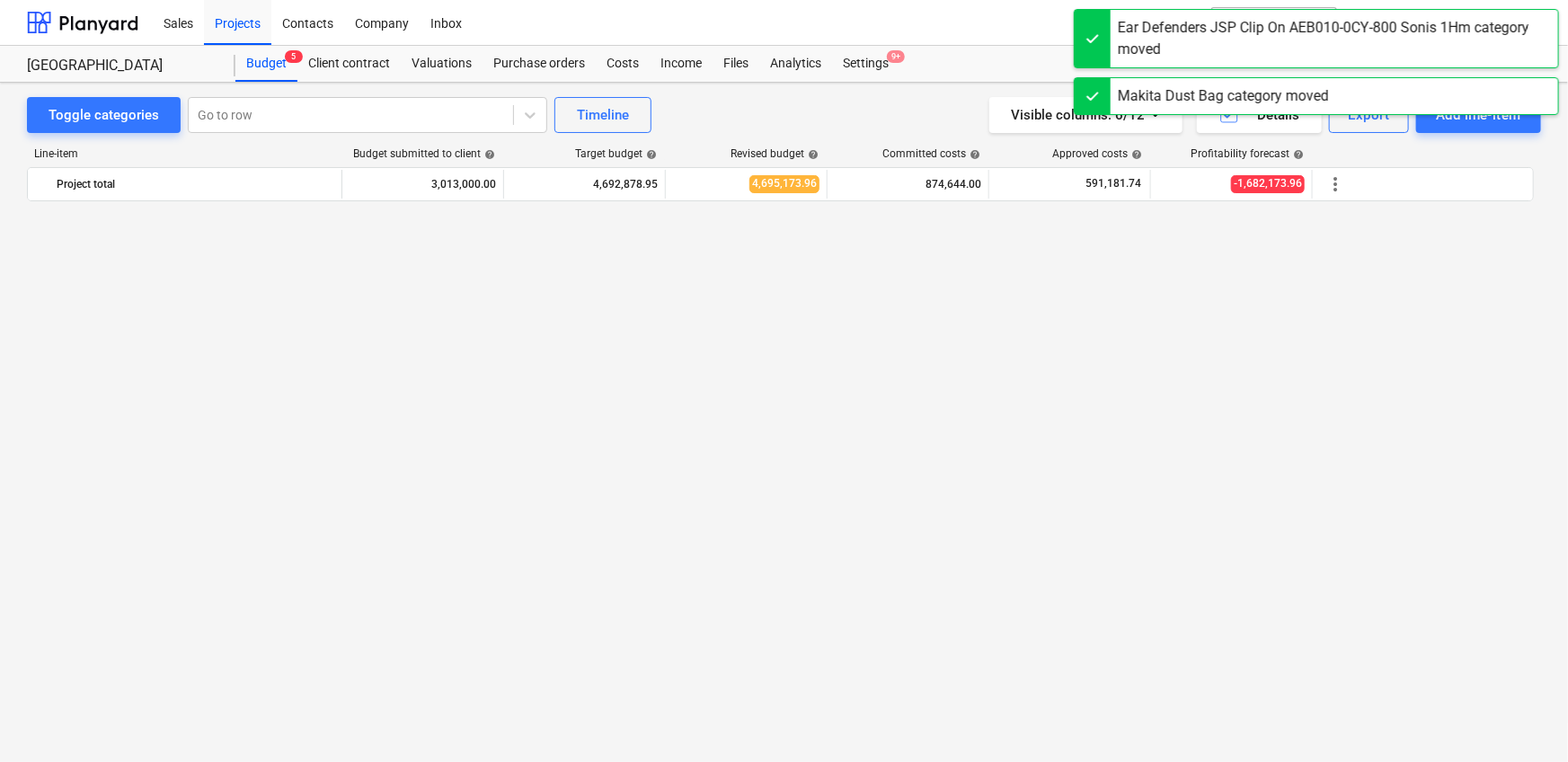
scroll to position [3796, 0]
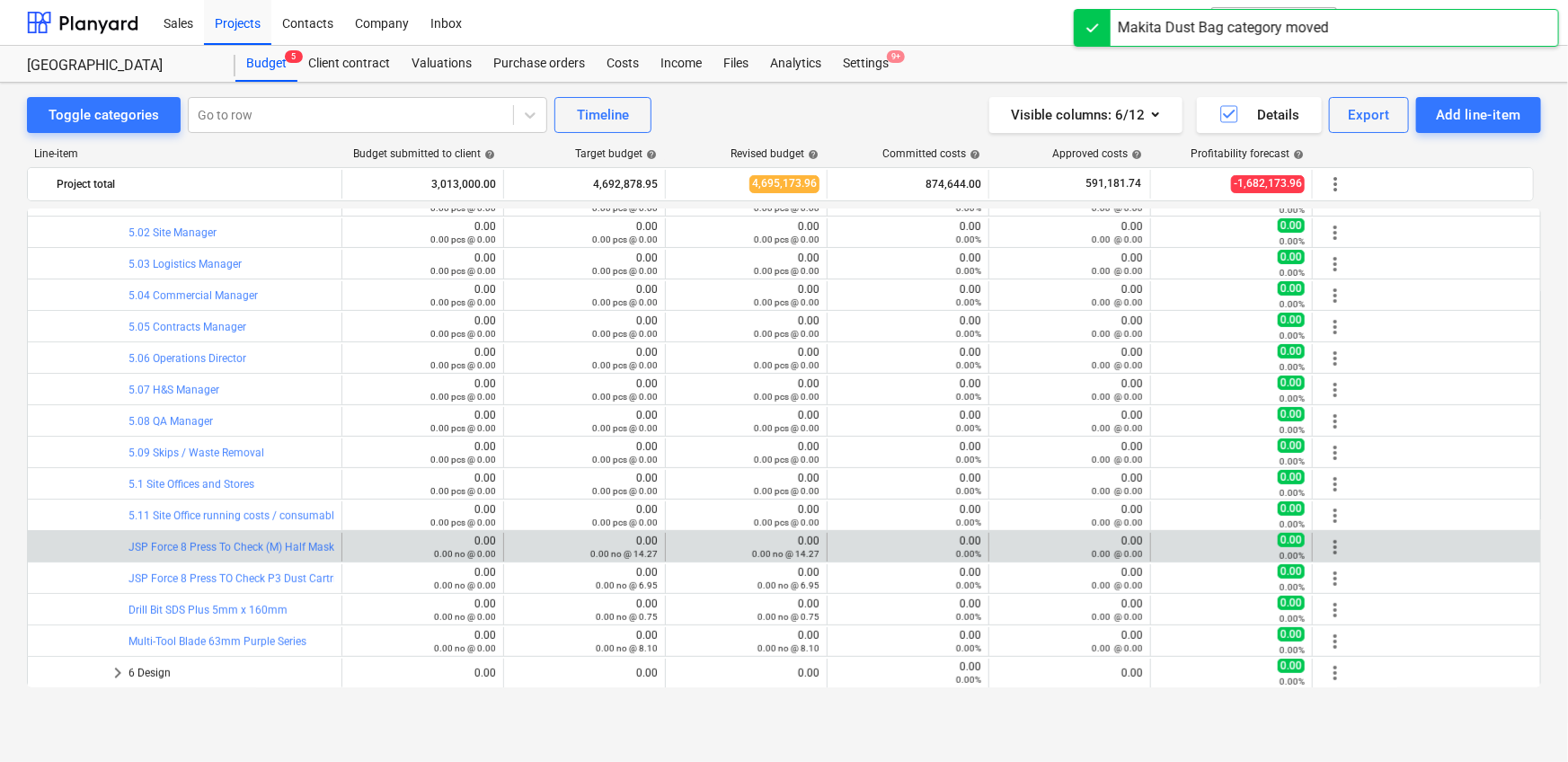
click at [1330, 548] on span "more_vert" at bounding box center [1335, 546] width 21 height 21
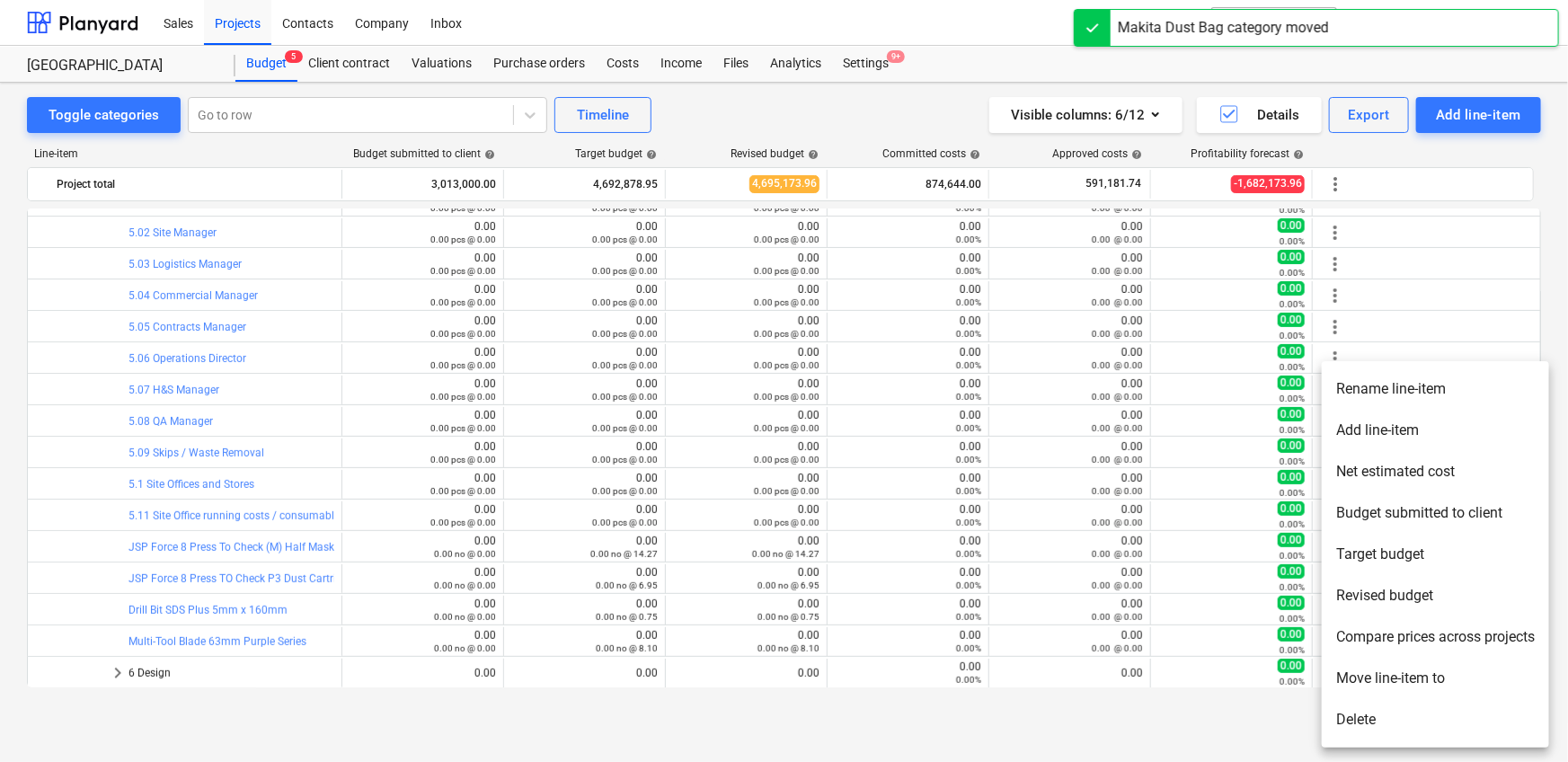
click at [1355, 686] on li "Move line-item to" at bounding box center [1435, 677] width 228 height 41
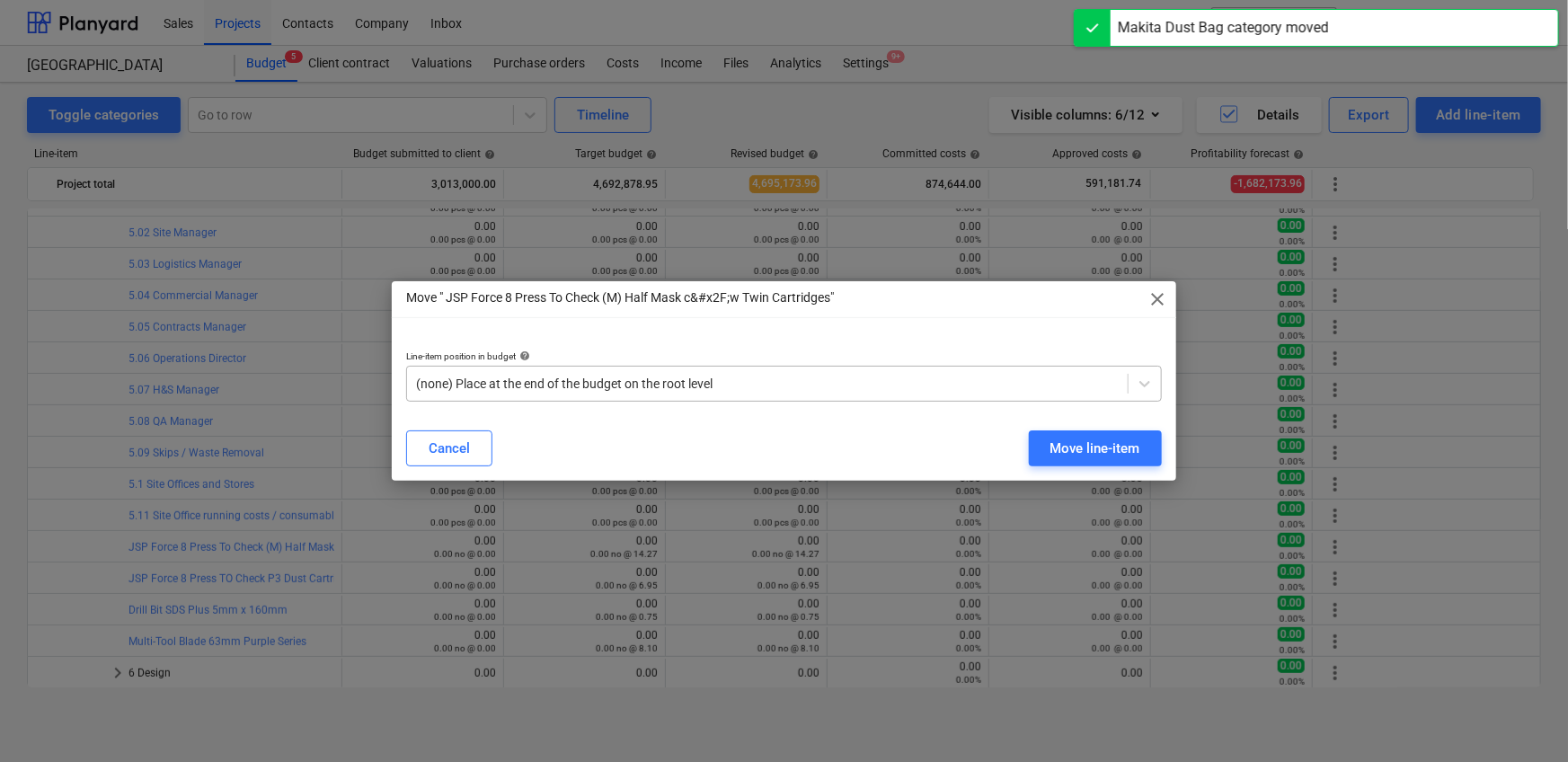
click at [759, 385] on div at bounding box center [767, 382] width 702 height 18
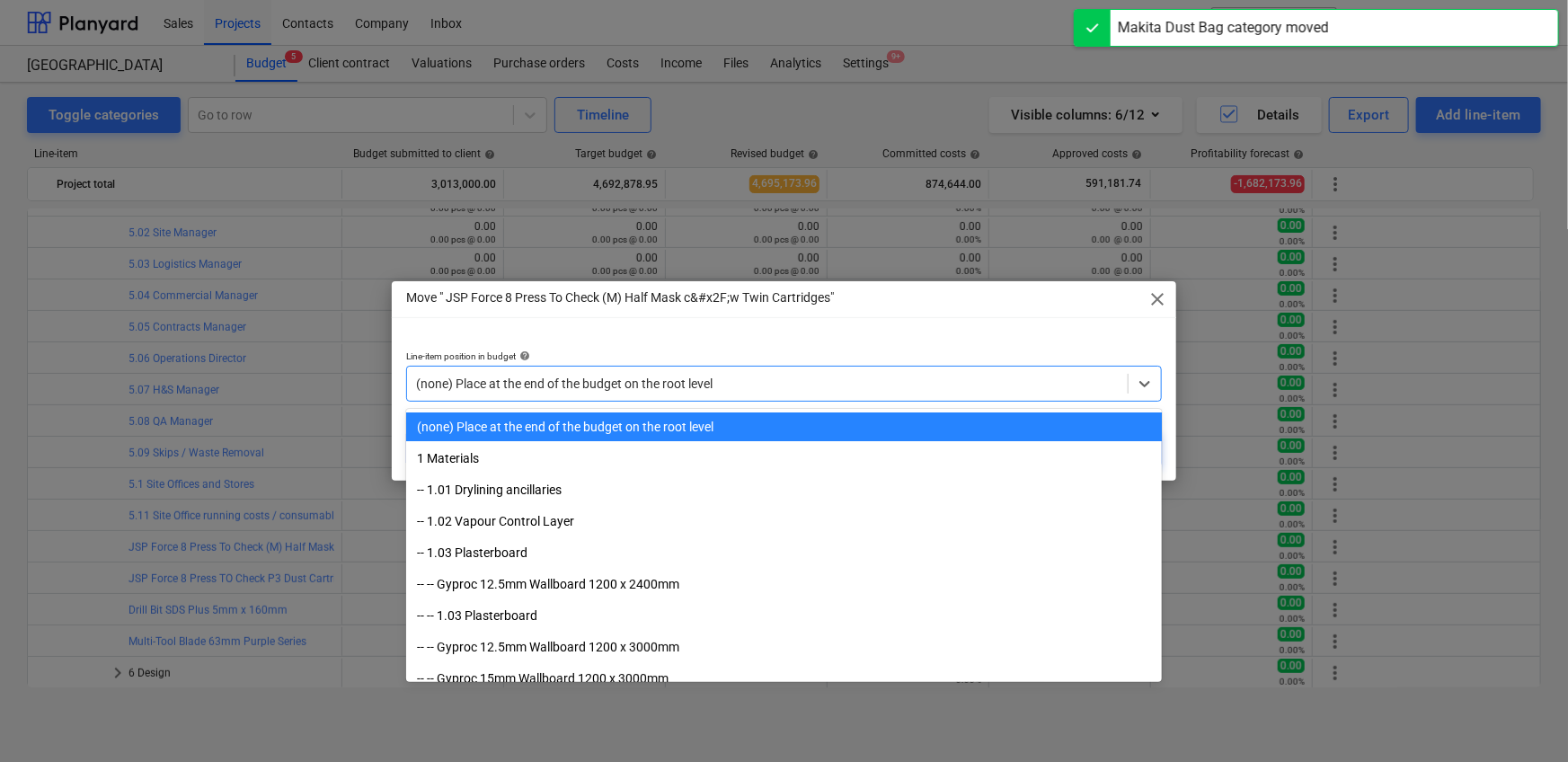
paste input "5.11"
type input "5.11"
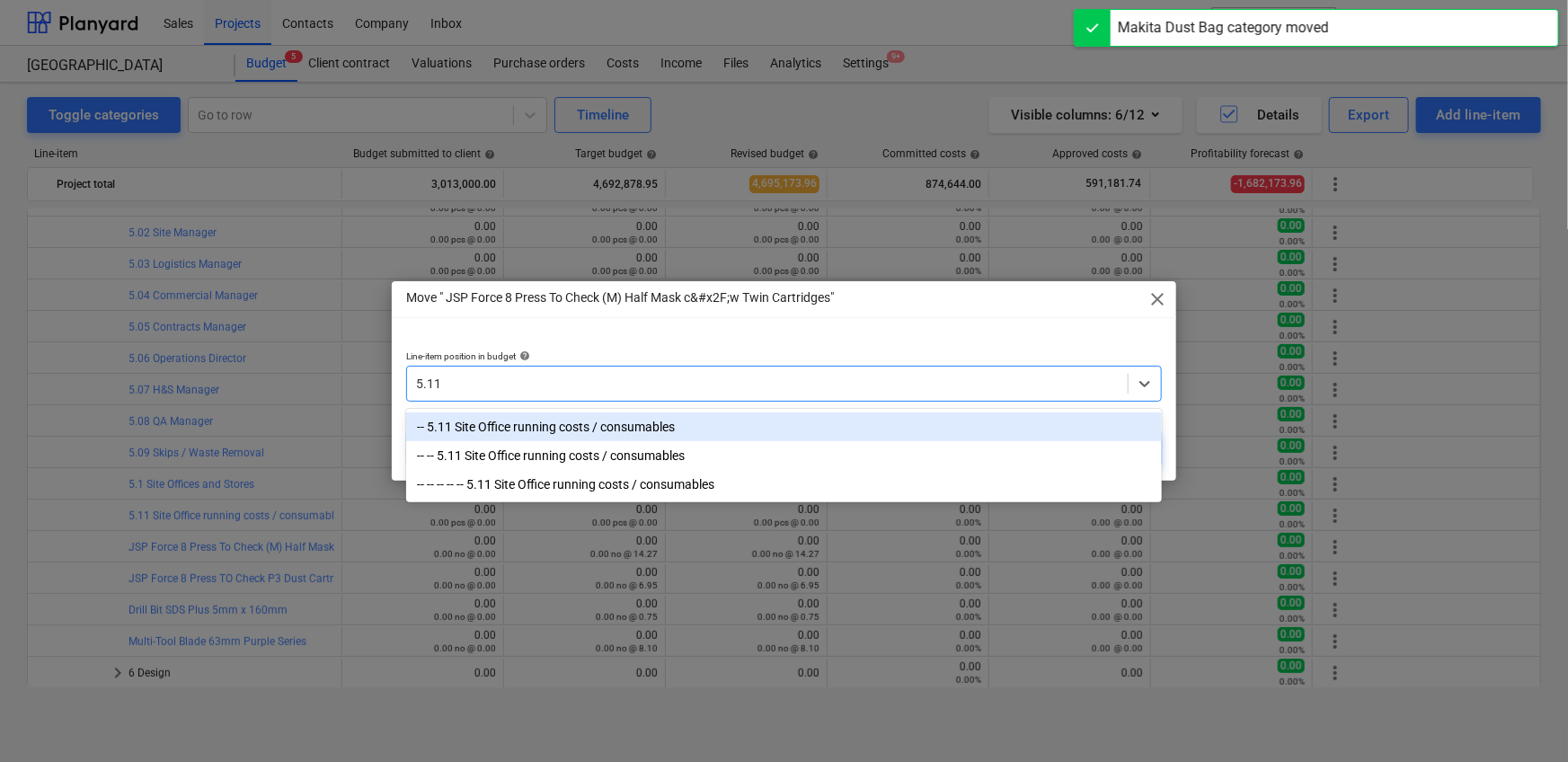
click at [739, 438] on div "-- 5.11 Site Office running costs / consumables" at bounding box center [784, 426] width 756 height 29
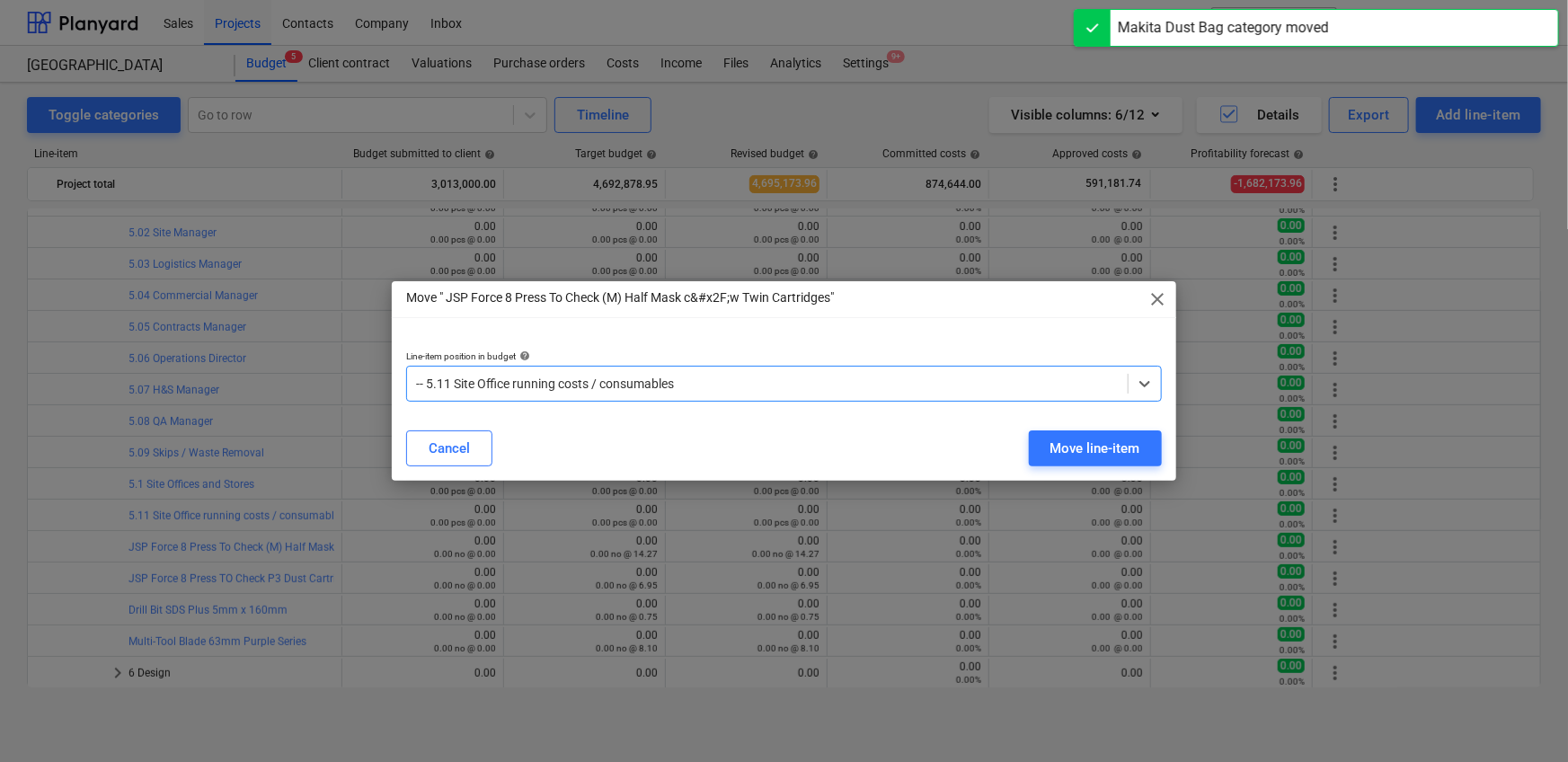
click at [999, 444] on div "Cancel Move line-item" at bounding box center [784, 448] width 756 height 36
click at [1037, 444] on button "Move line-item" at bounding box center [1095, 448] width 133 height 36
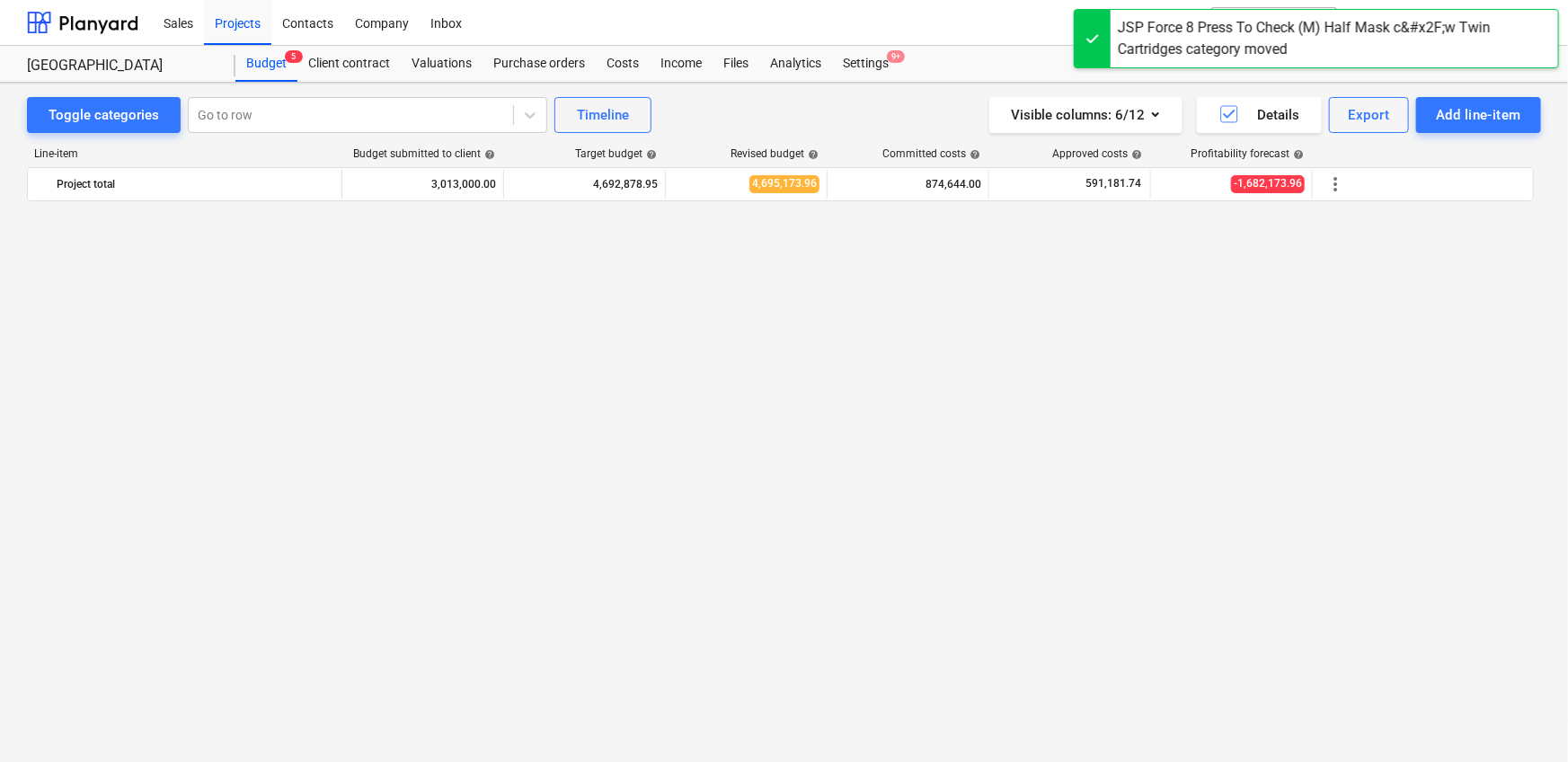
scroll to position [3765, 0]
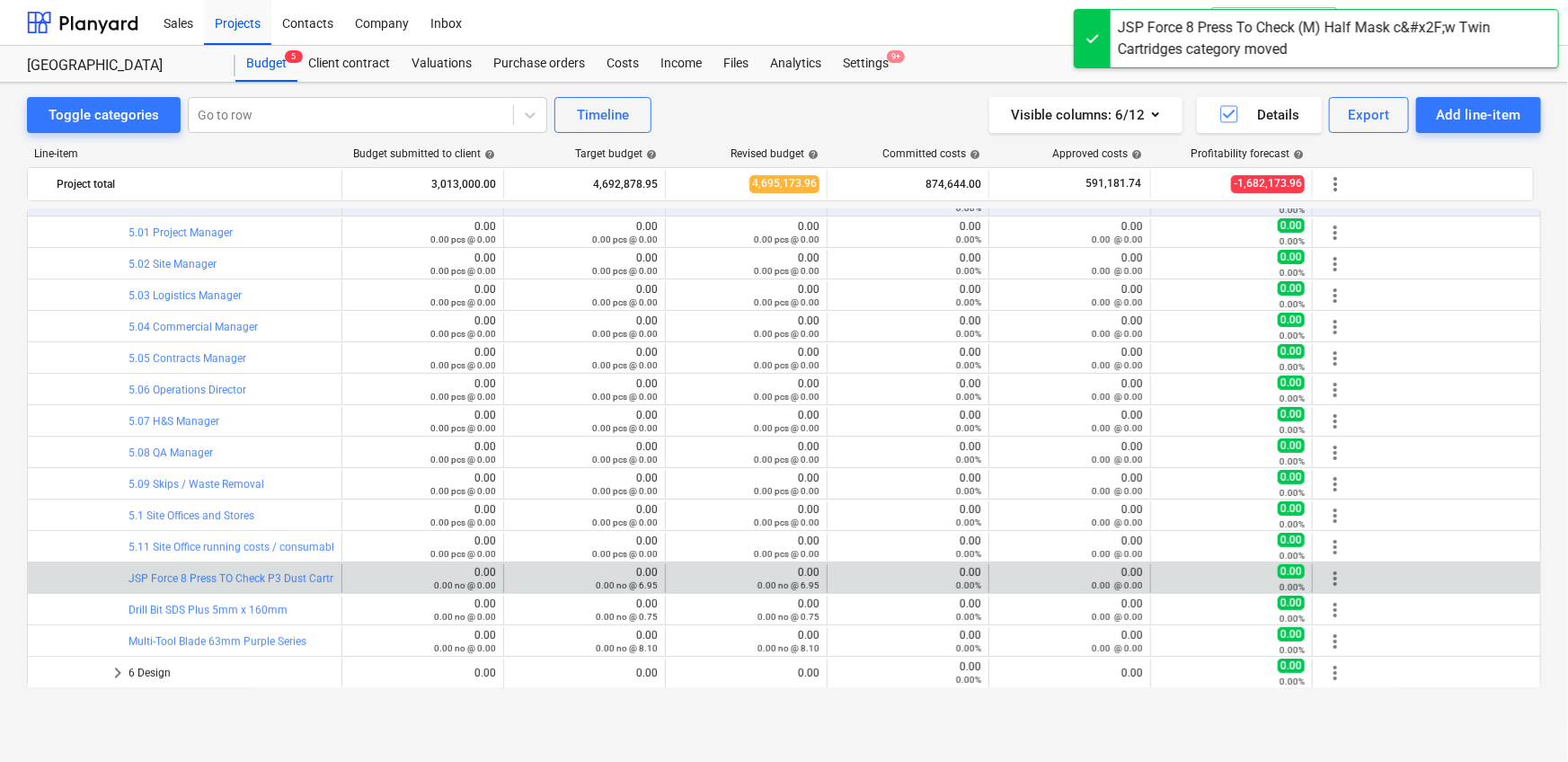
click at [1338, 577] on span "more_vert" at bounding box center [1335, 578] width 21 height 21
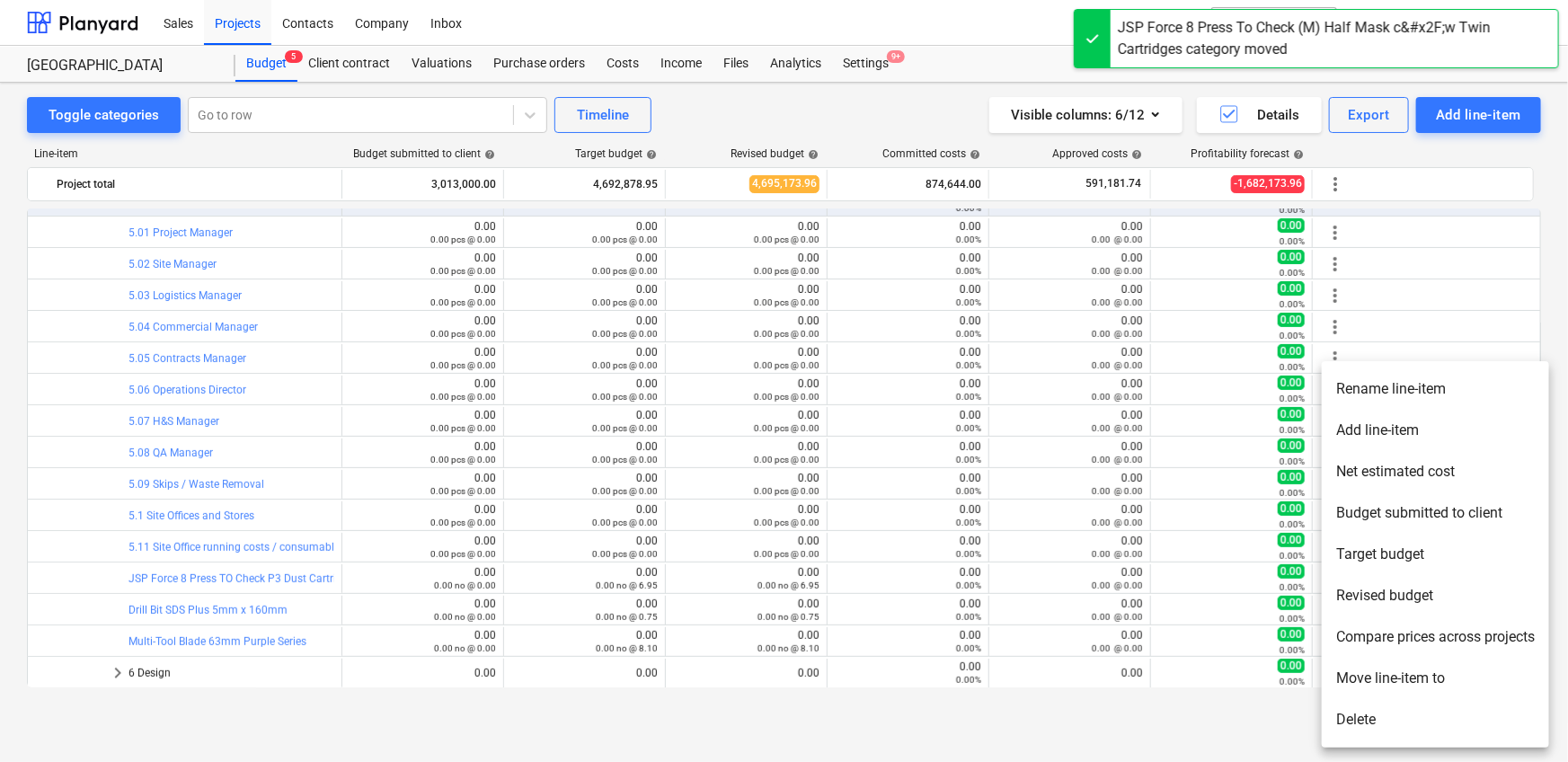
click at [1352, 682] on li "Move line-item to" at bounding box center [1435, 677] width 228 height 41
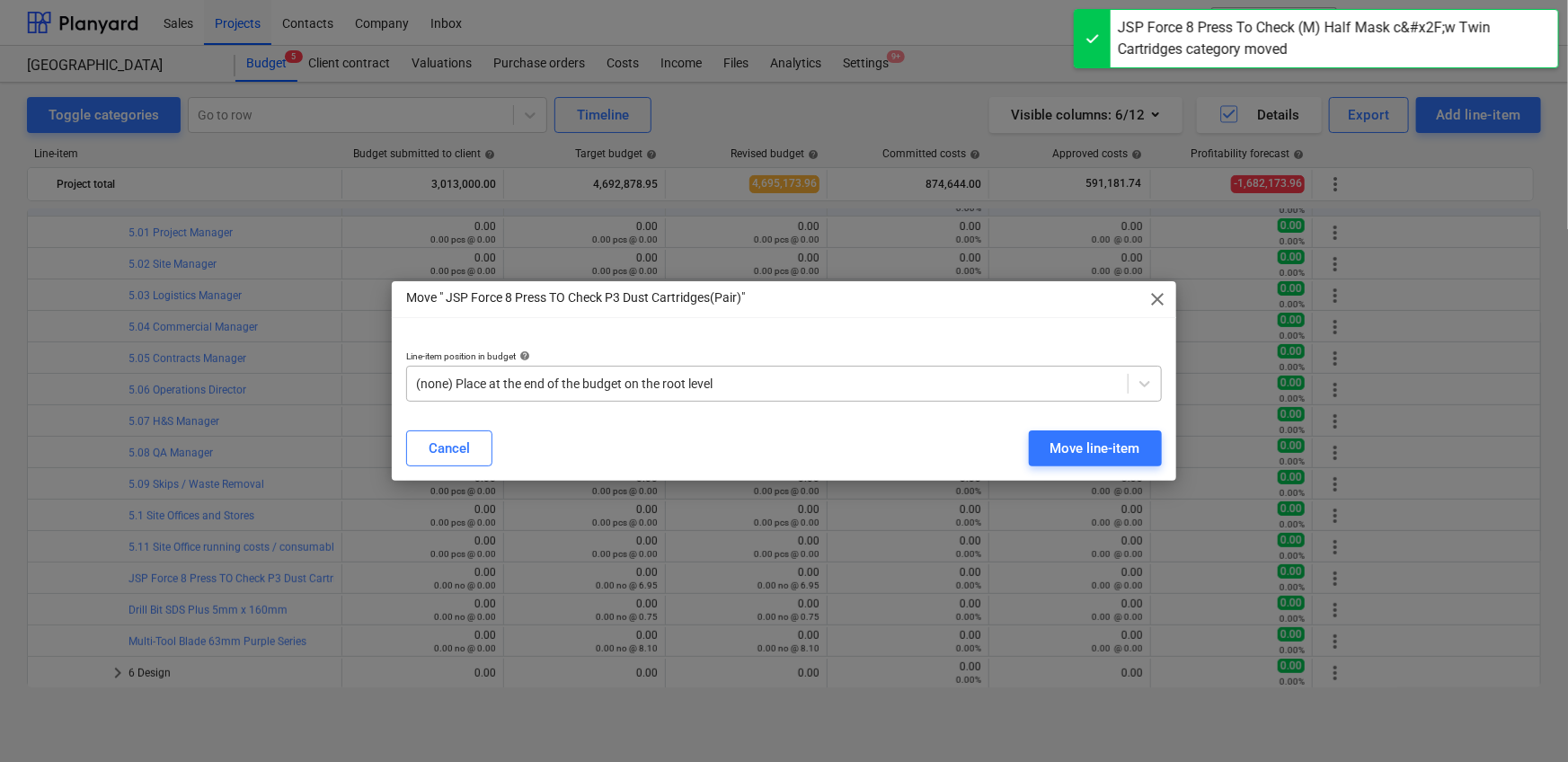
click at [763, 400] on div "(none) Place at the end of the budget on the root level" at bounding box center [784, 383] width 756 height 36
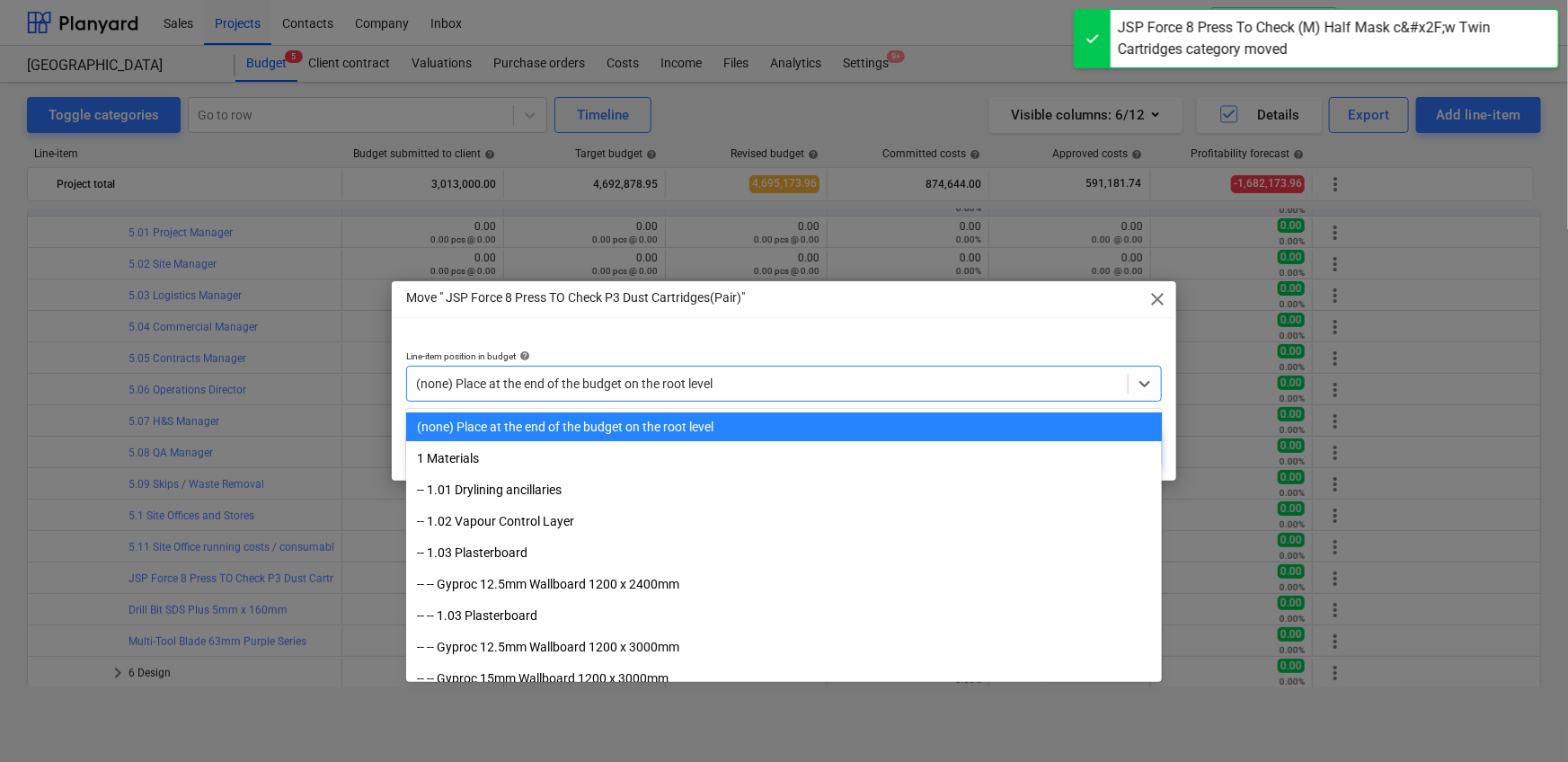
paste input "5.11"
type input "5.11"
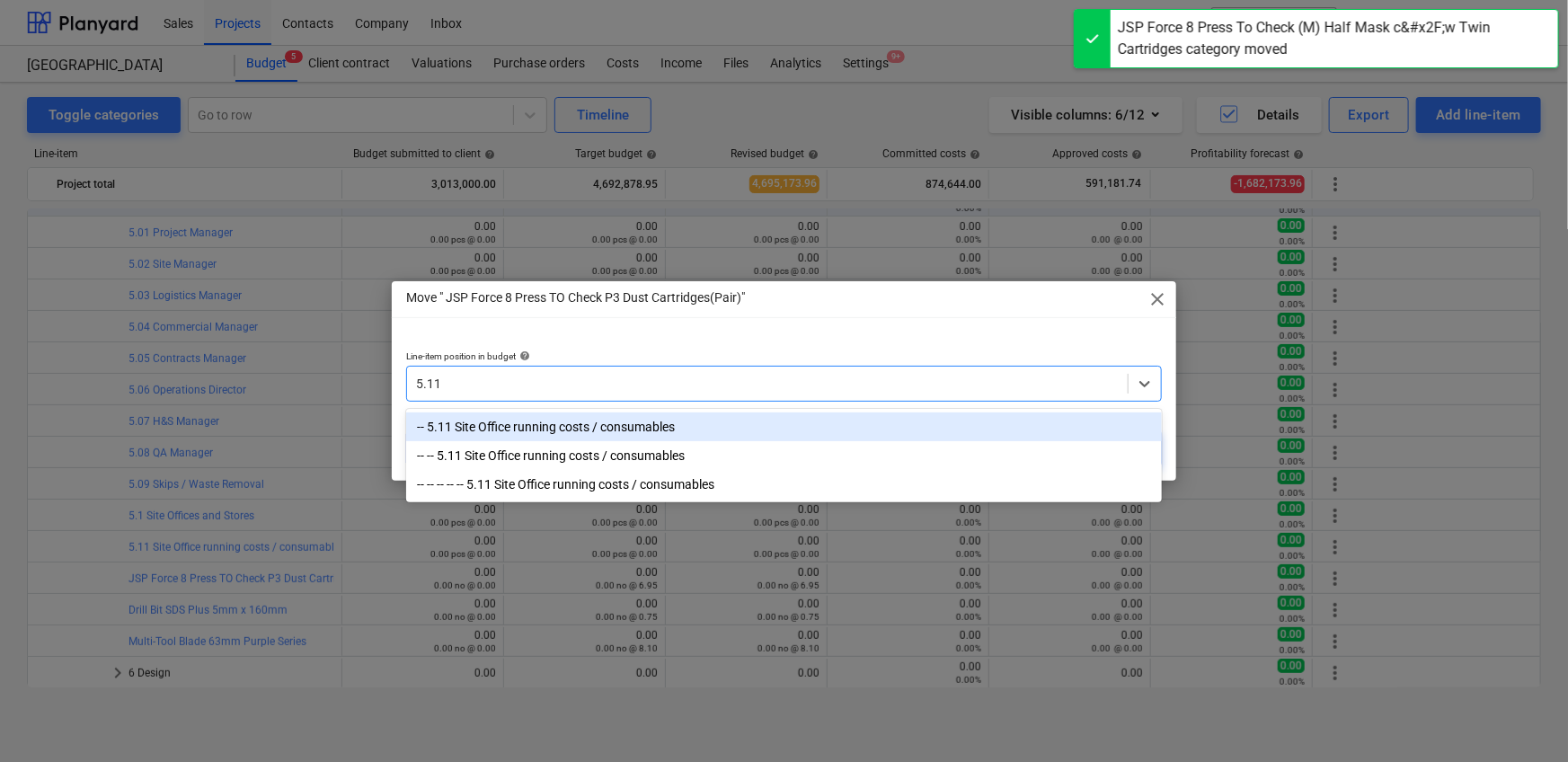
click at [754, 421] on div "-- 5.11 Site Office running costs / consumables" at bounding box center [784, 426] width 756 height 29
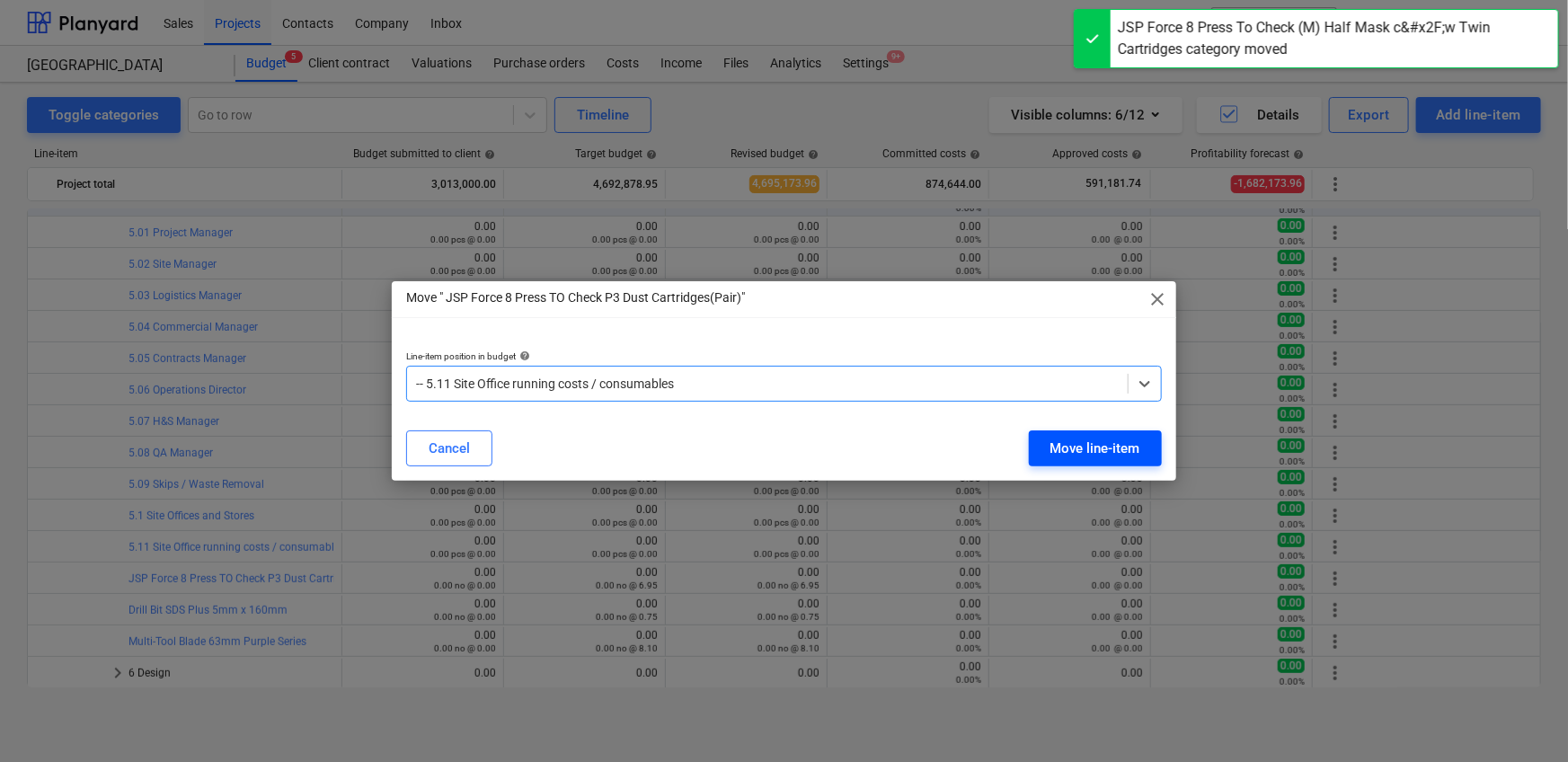
click at [1062, 439] on div "Move line-item" at bounding box center [1094, 448] width 89 height 23
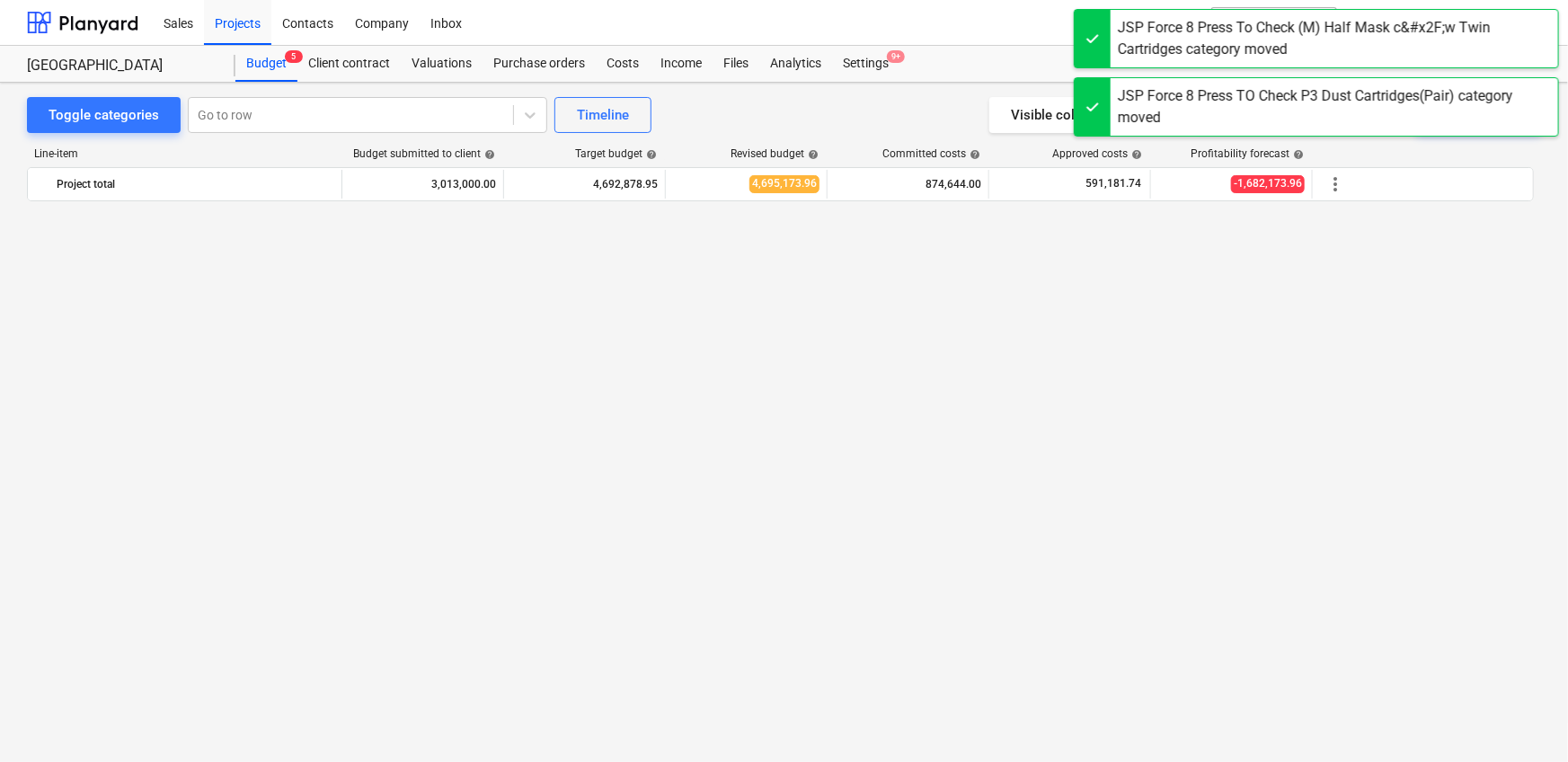
scroll to position [3734, 0]
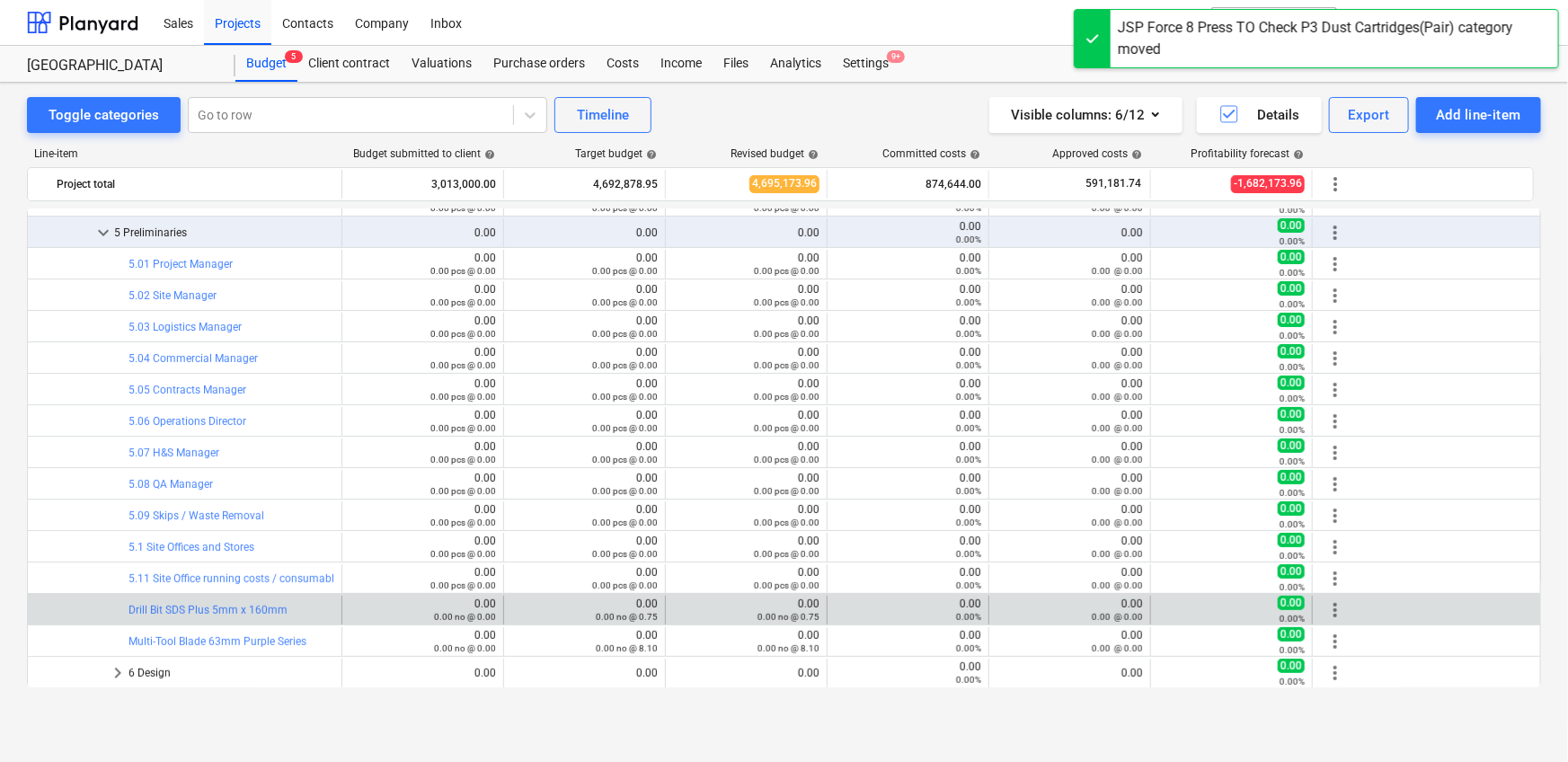
click at [1335, 607] on span "more_vert" at bounding box center [1335, 609] width 21 height 21
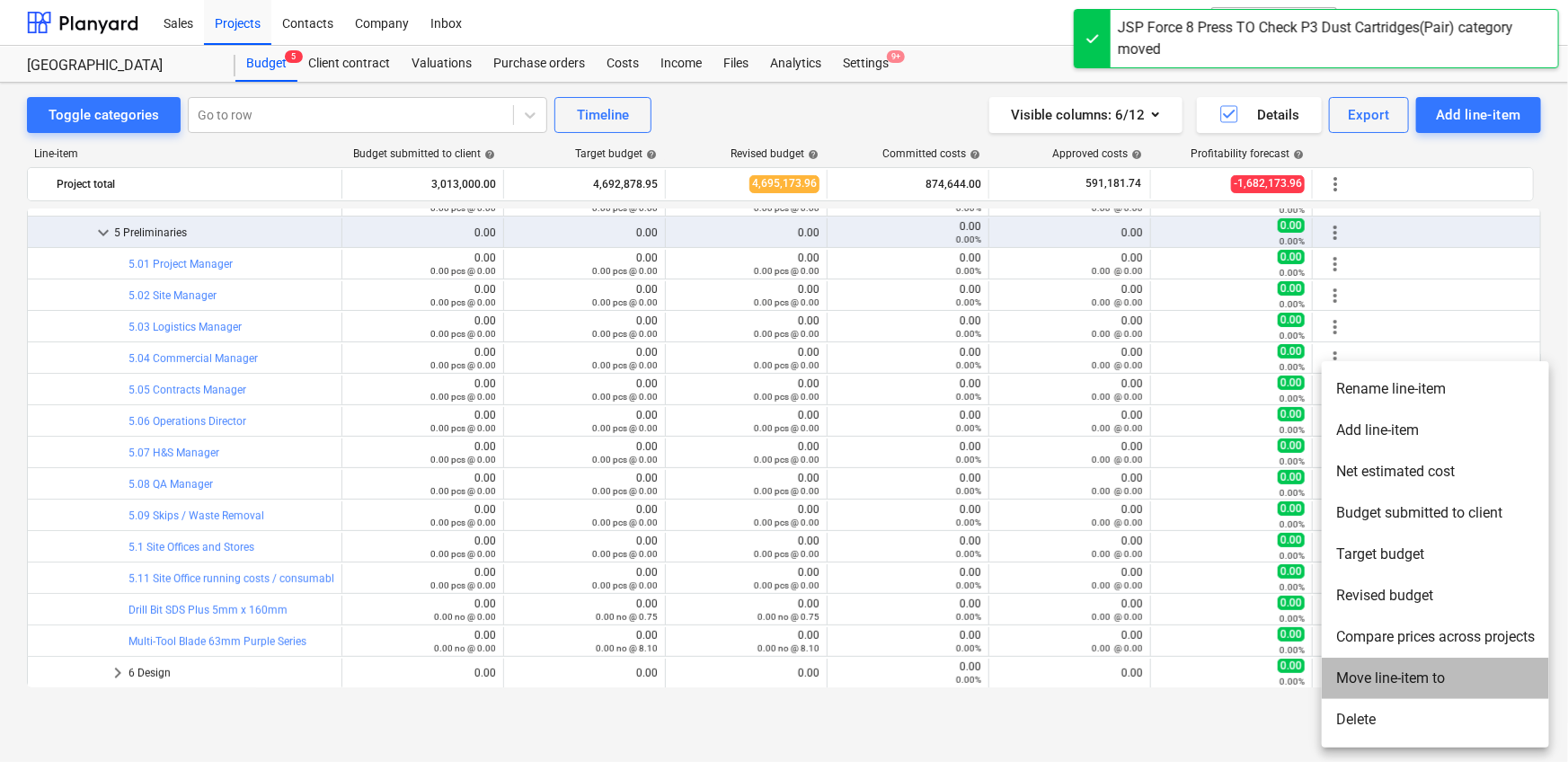
click at [1366, 685] on li "Move line-item to" at bounding box center [1435, 677] width 228 height 41
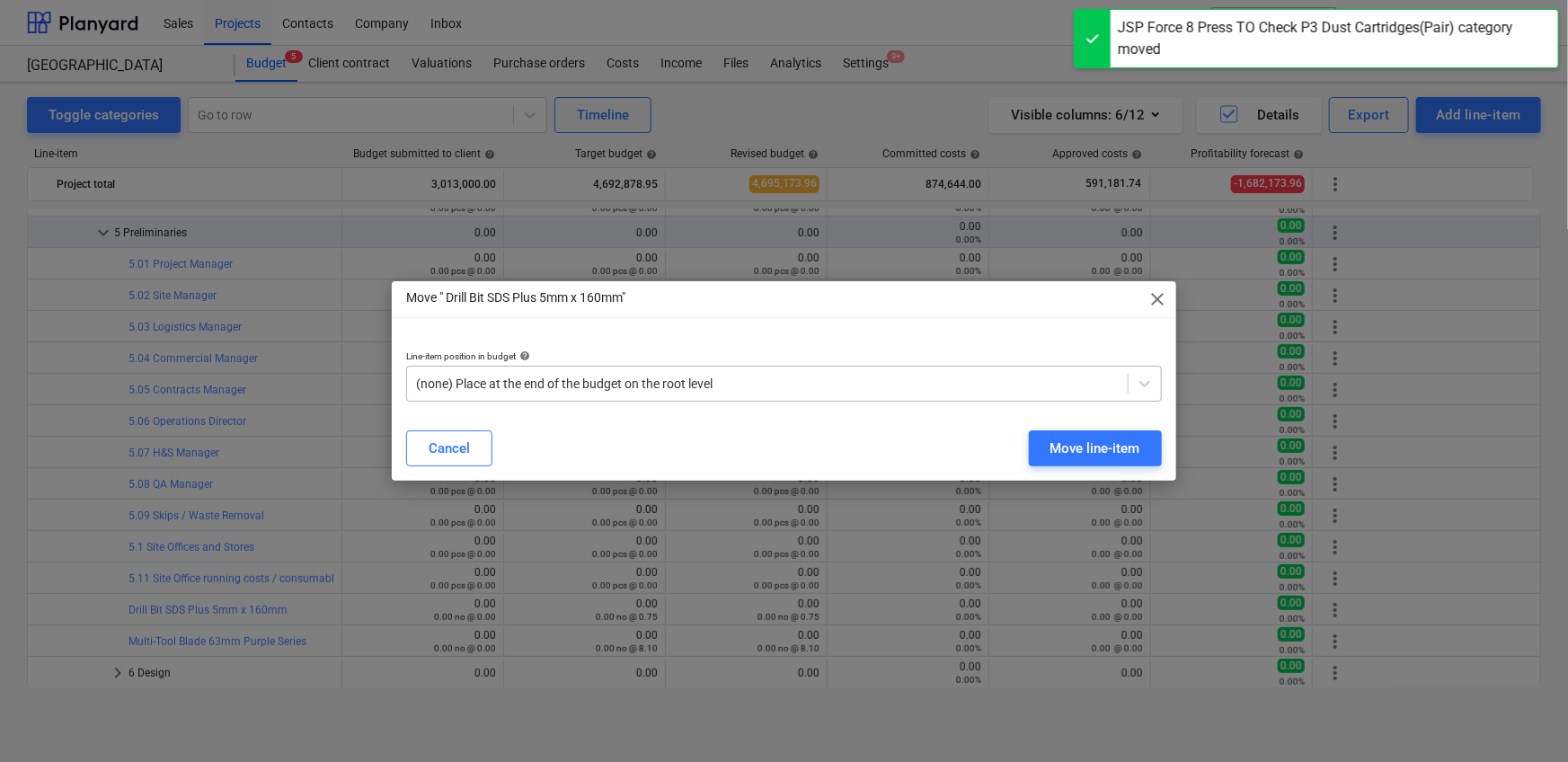
click at [784, 373] on div "(none) Place at the end of the budget on the root level" at bounding box center [768, 383] width 721 height 25
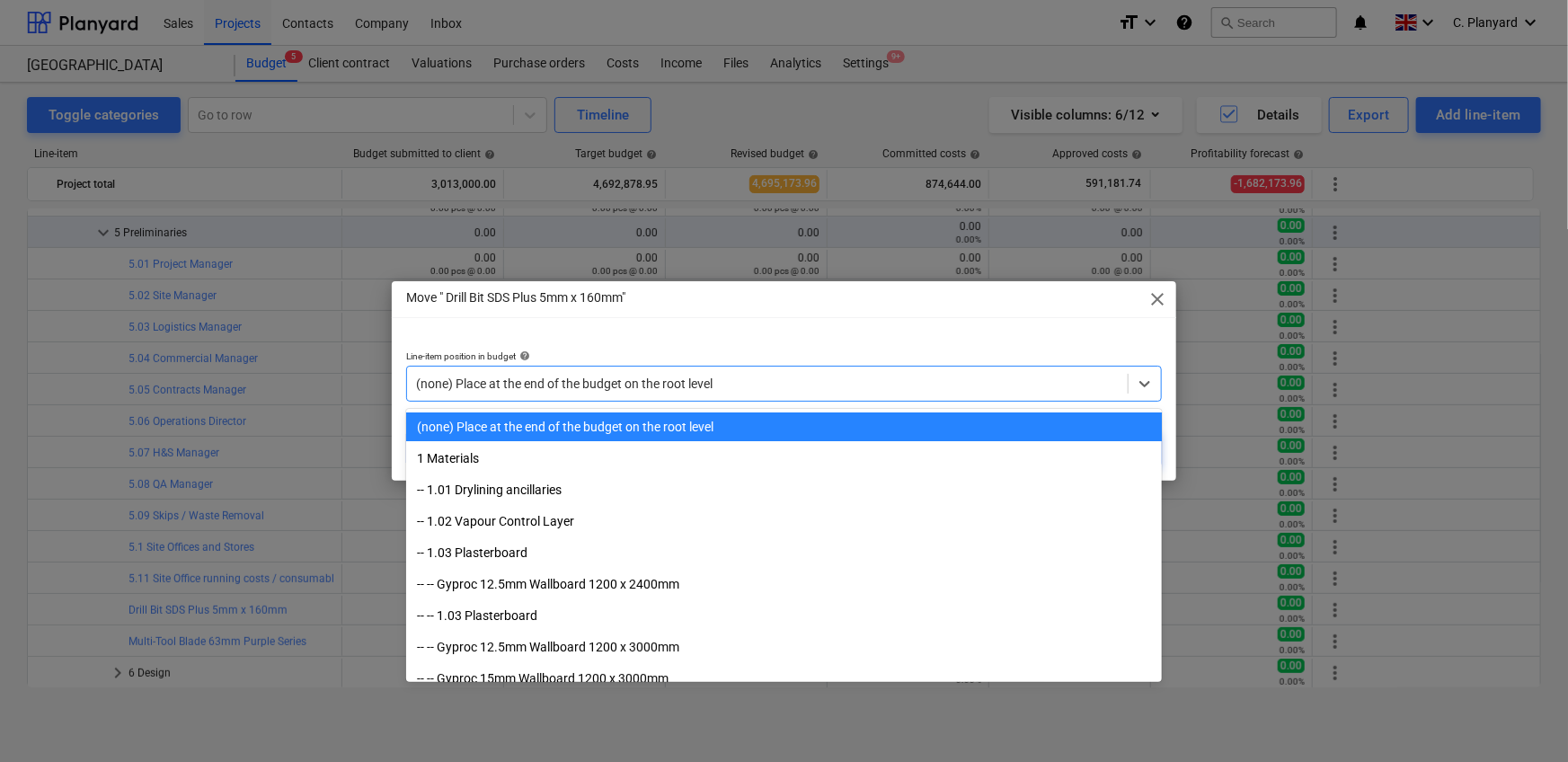
paste input "5.11"
type input "5.11"
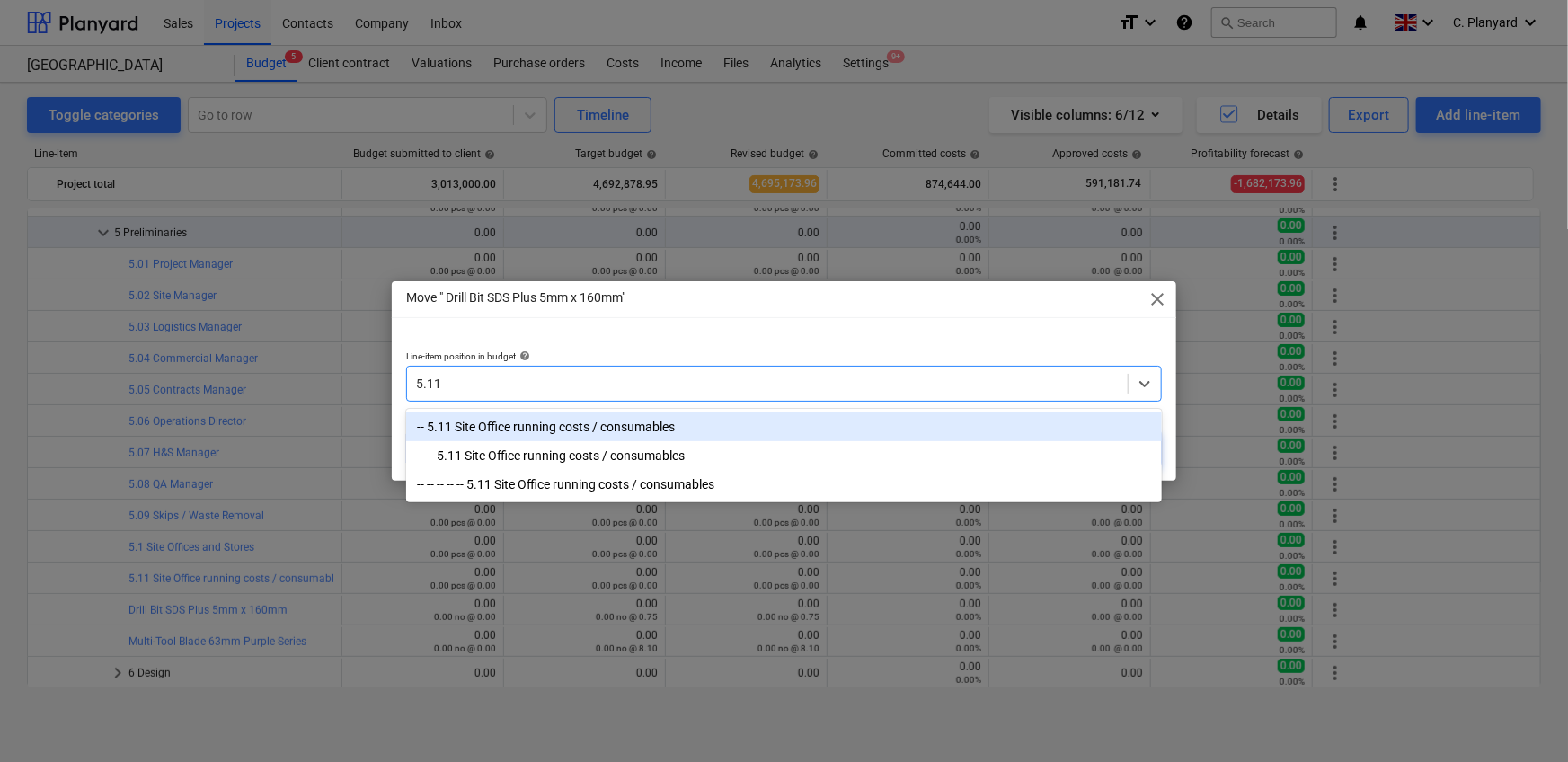
click at [632, 426] on div "-- 5.11 Site Office running costs / consumables" at bounding box center [784, 426] width 756 height 29
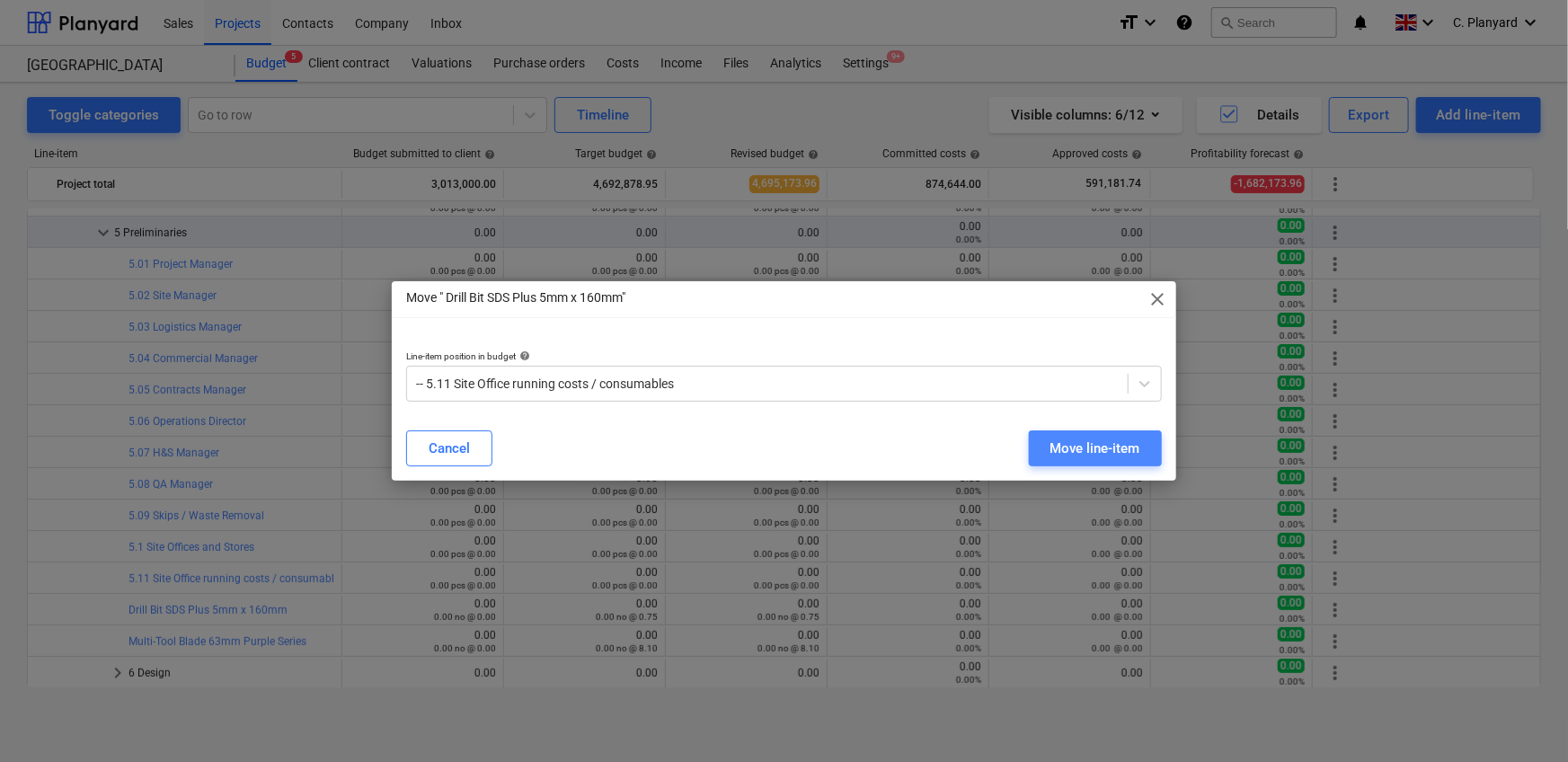
click at [1097, 447] on div "Move line-item" at bounding box center [1094, 448] width 89 height 23
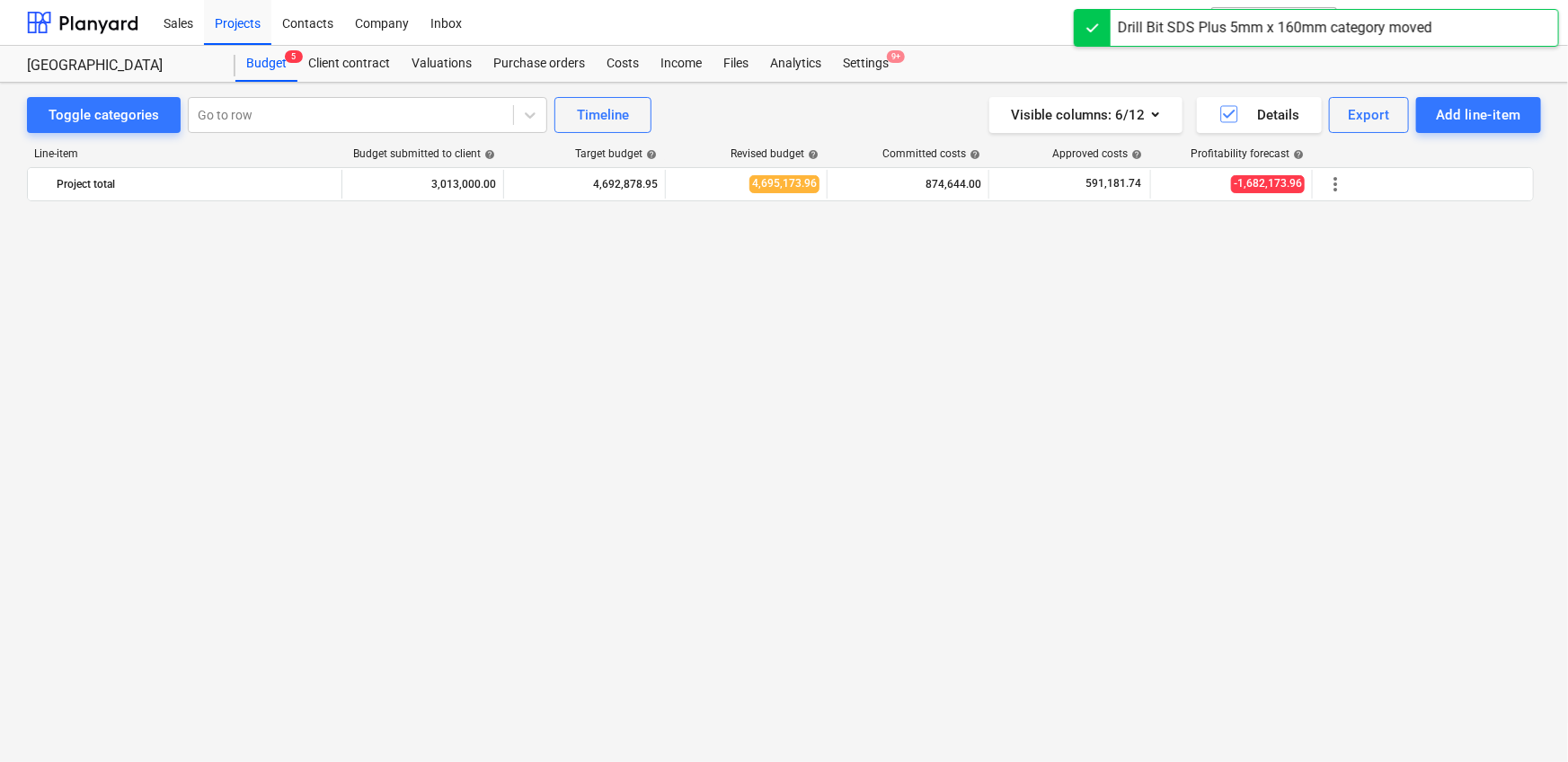
scroll to position [3702, 0]
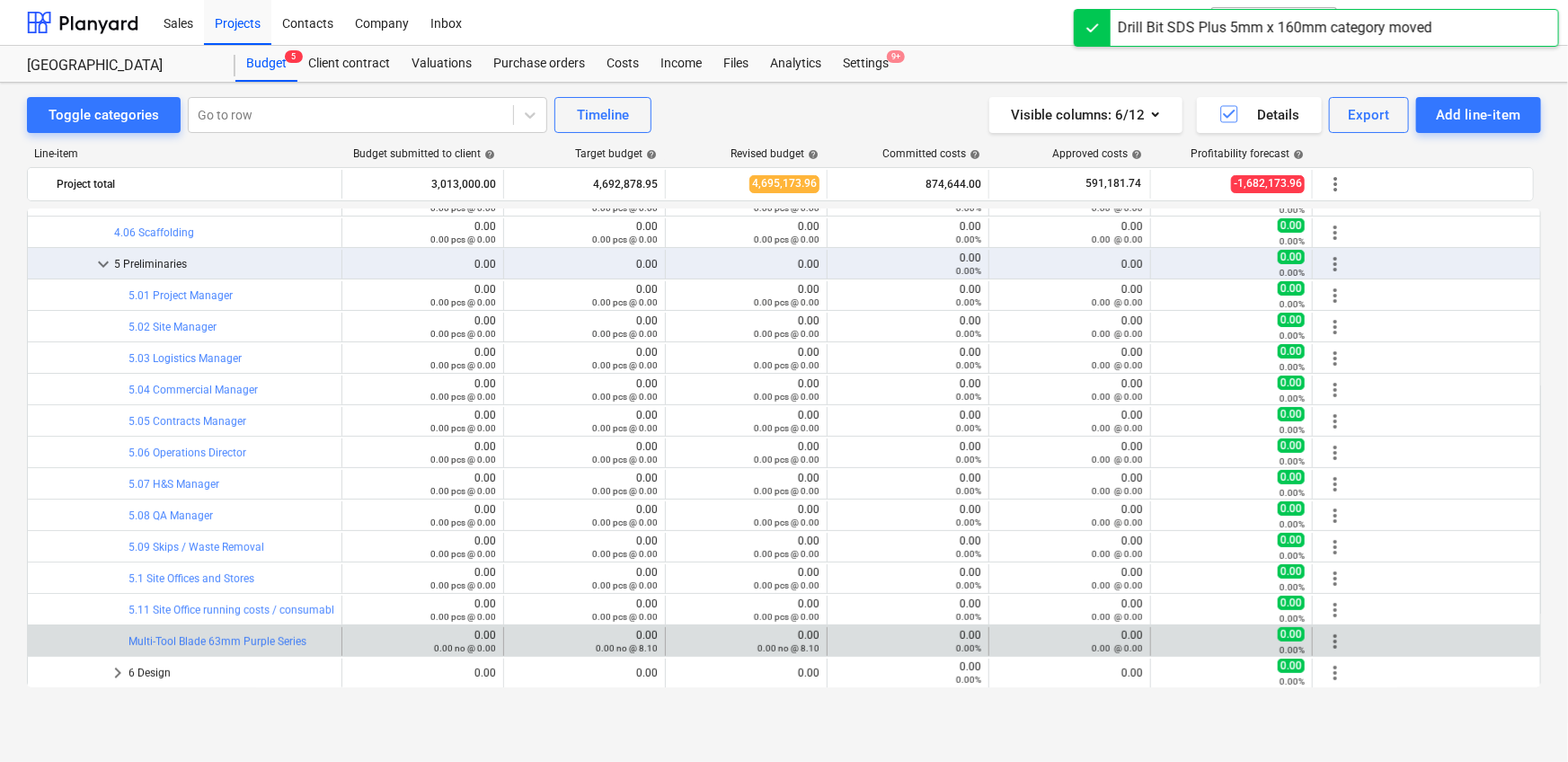
click at [1341, 639] on span "more_vert" at bounding box center [1335, 640] width 21 height 21
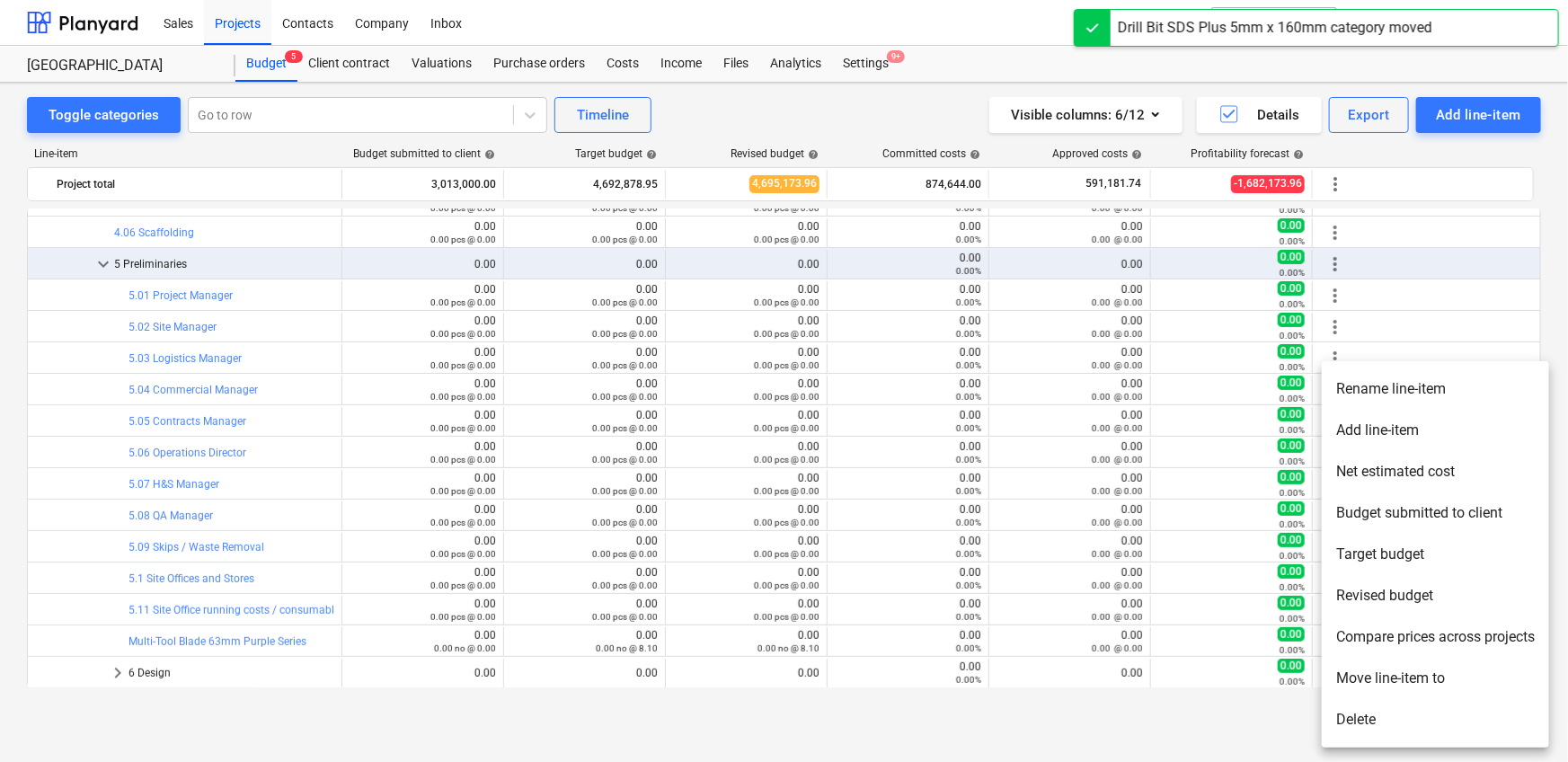
click at [1362, 686] on li "Move line-item to" at bounding box center [1435, 677] width 228 height 41
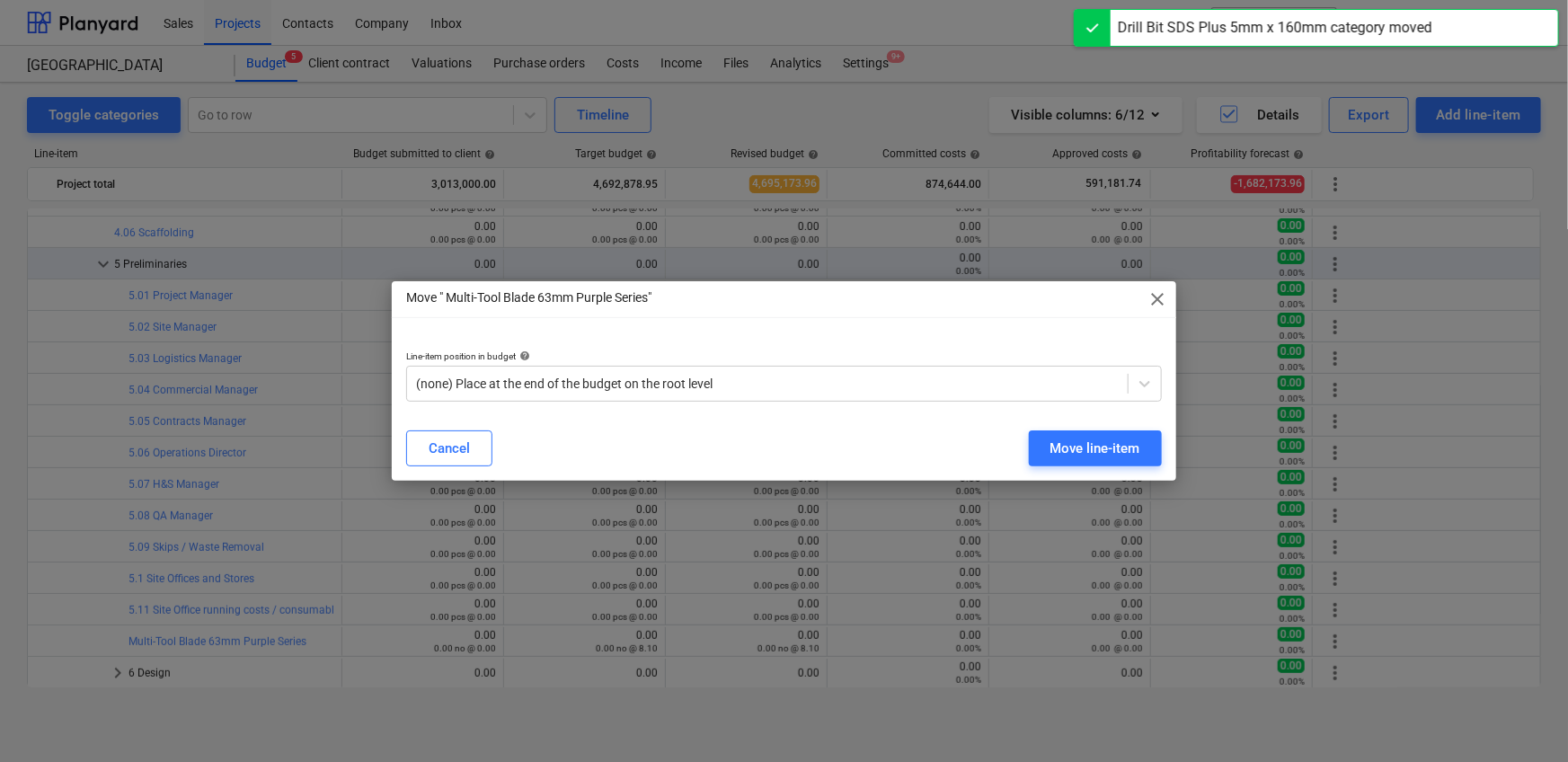
click at [887, 363] on p "Line-item position in budget help" at bounding box center [784, 358] width 756 height 16
click at [886, 359] on div "Line-item position in budget help" at bounding box center [784, 356] width 756 height 12
click at [879, 369] on div "(none) Place at the end of the budget on the root level" at bounding box center [784, 383] width 756 height 36
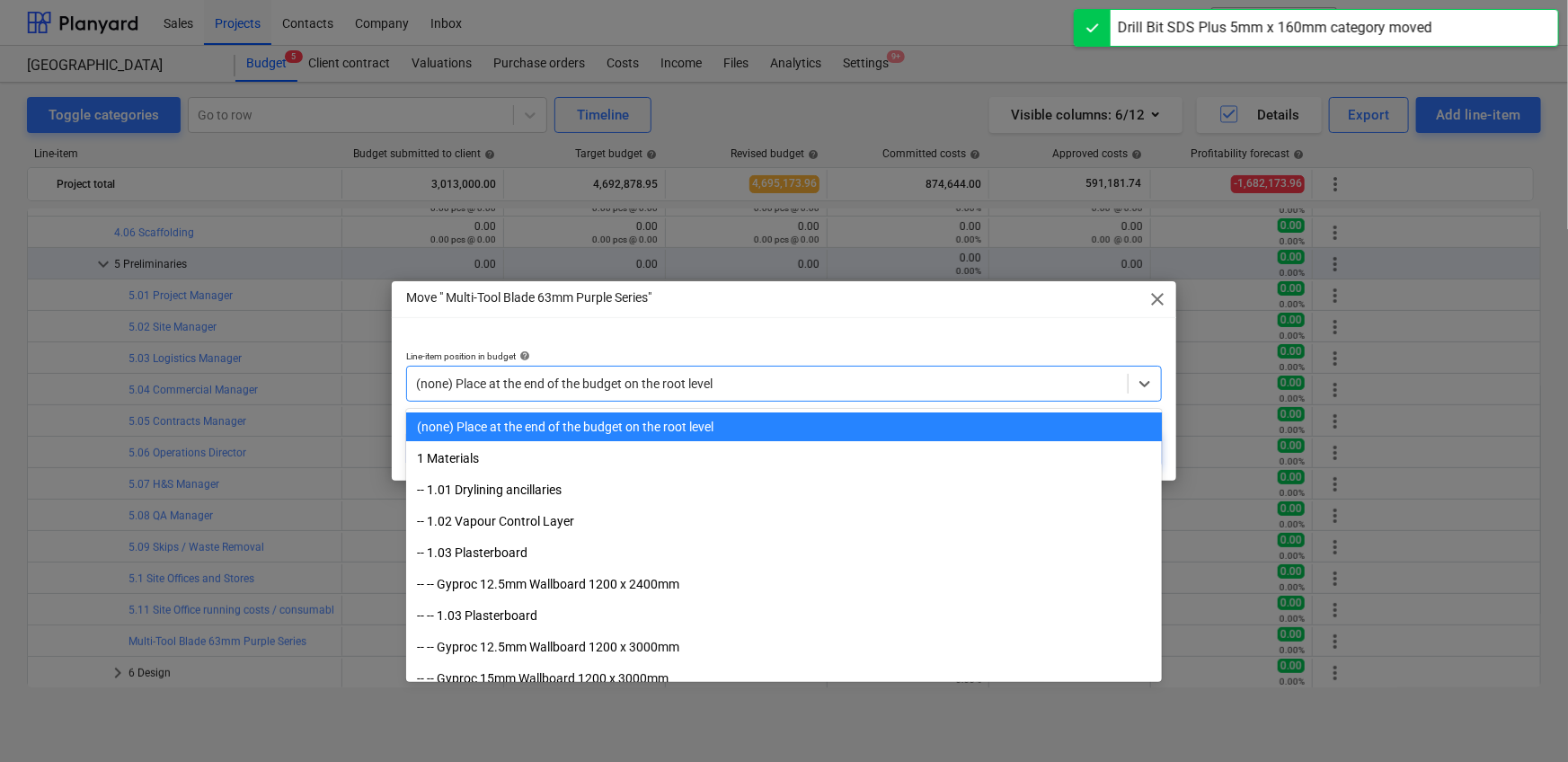
paste input "5.11"
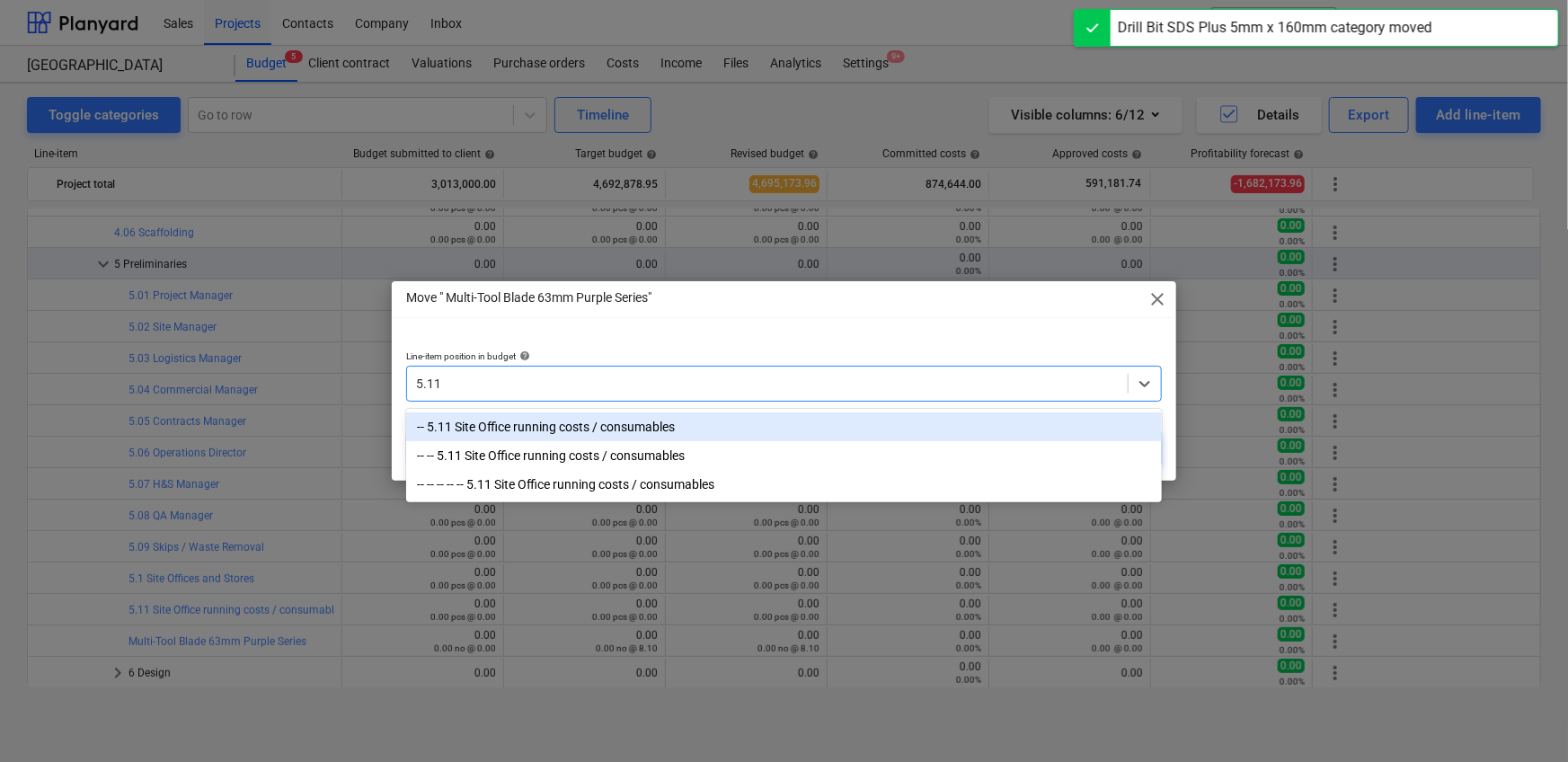
type input "5.11"
click at [865, 408] on div "Line-item position in budget help option -- 5.11 Site Office running costs / co…" at bounding box center [784, 376] width 784 height 80
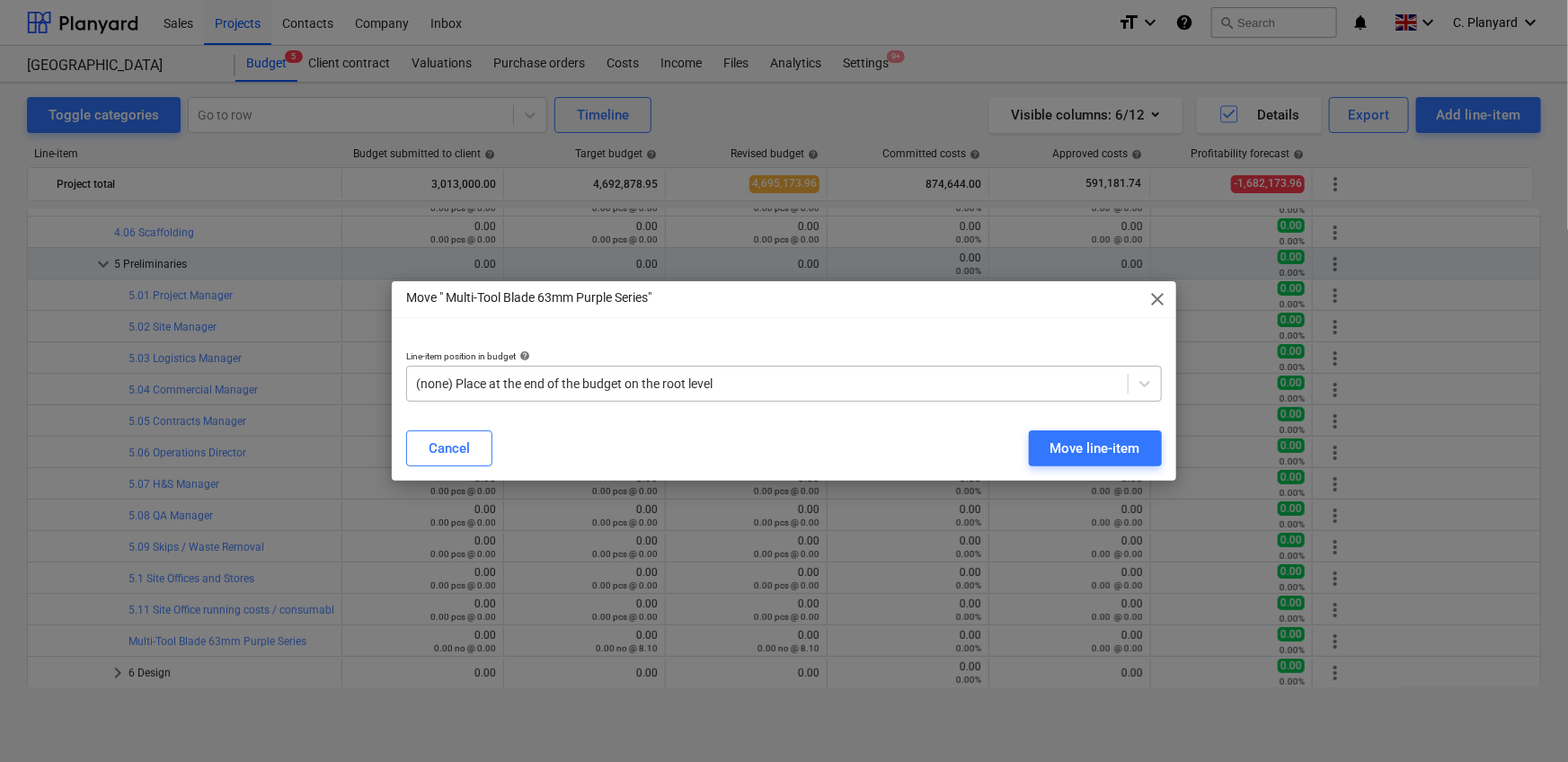
click at [965, 387] on div at bounding box center [767, 382] width 702 height 18
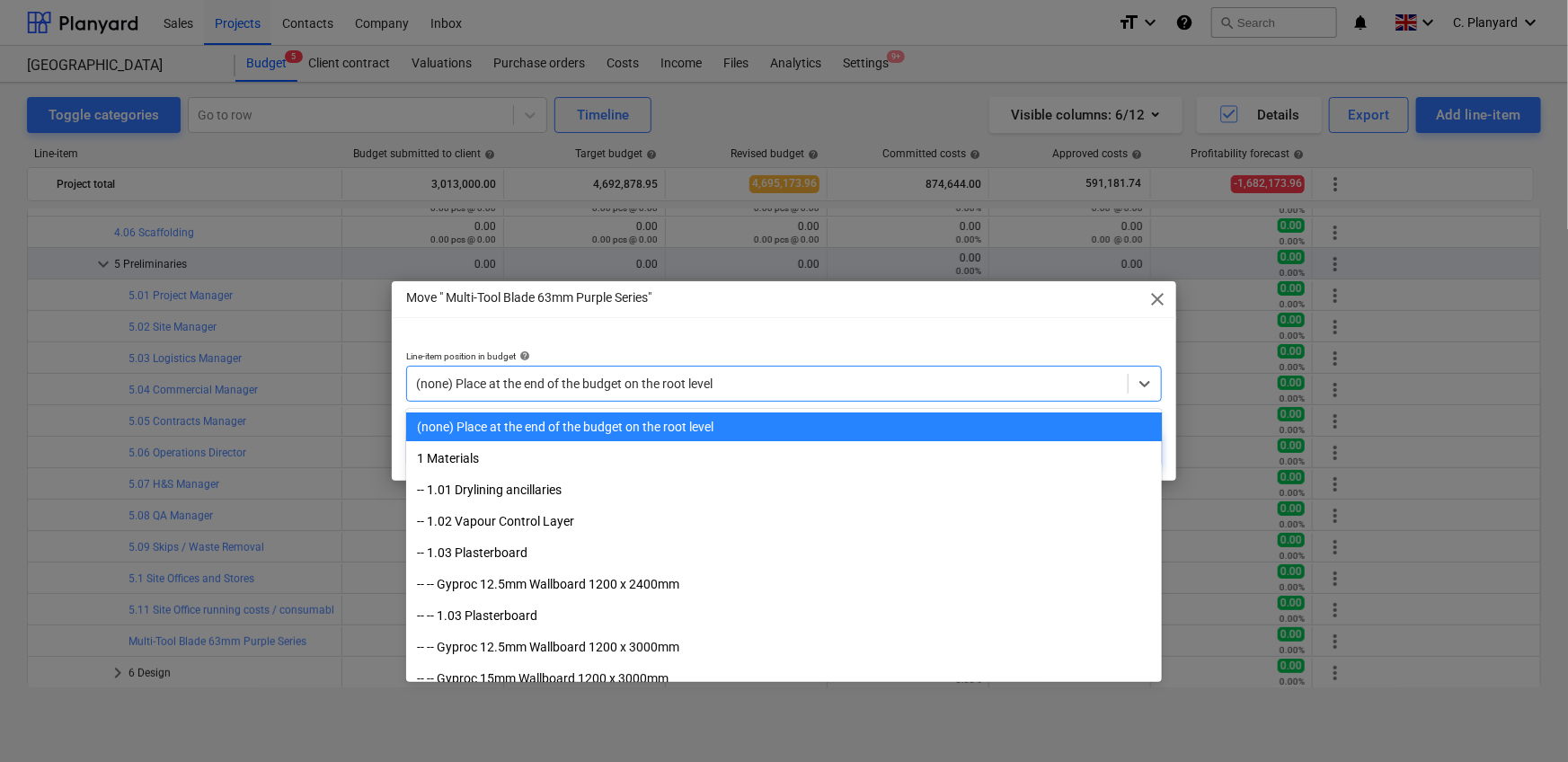
click at [839, 388] on div at bounding box center [767, 382] width 702 height 18
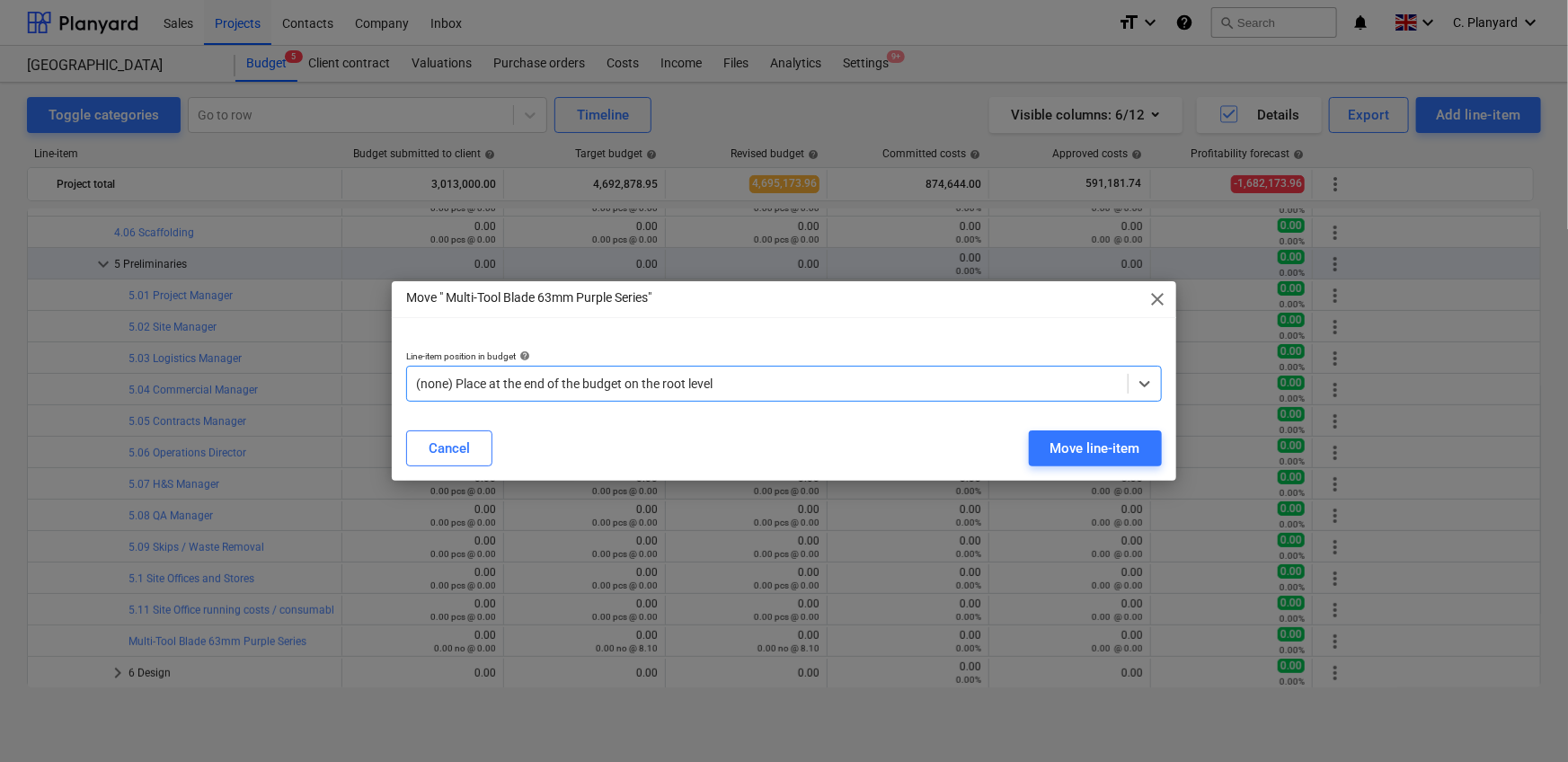
paste input "5.11"
type input "5.11"
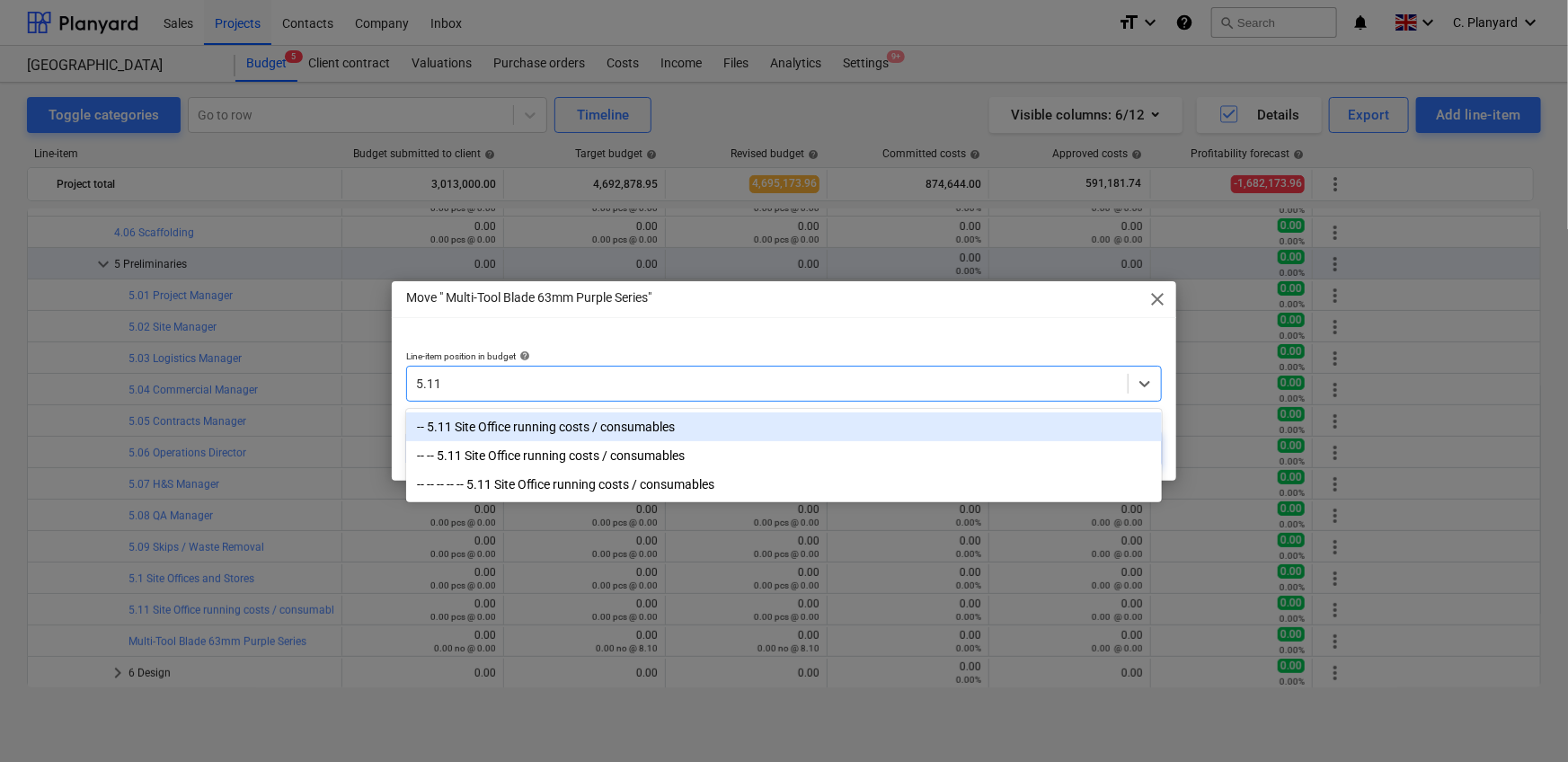
click at [688, 427] on div "-- 5.11 Site Office running costs / consumables" at bounding box center [784, 426] width 756 height 29
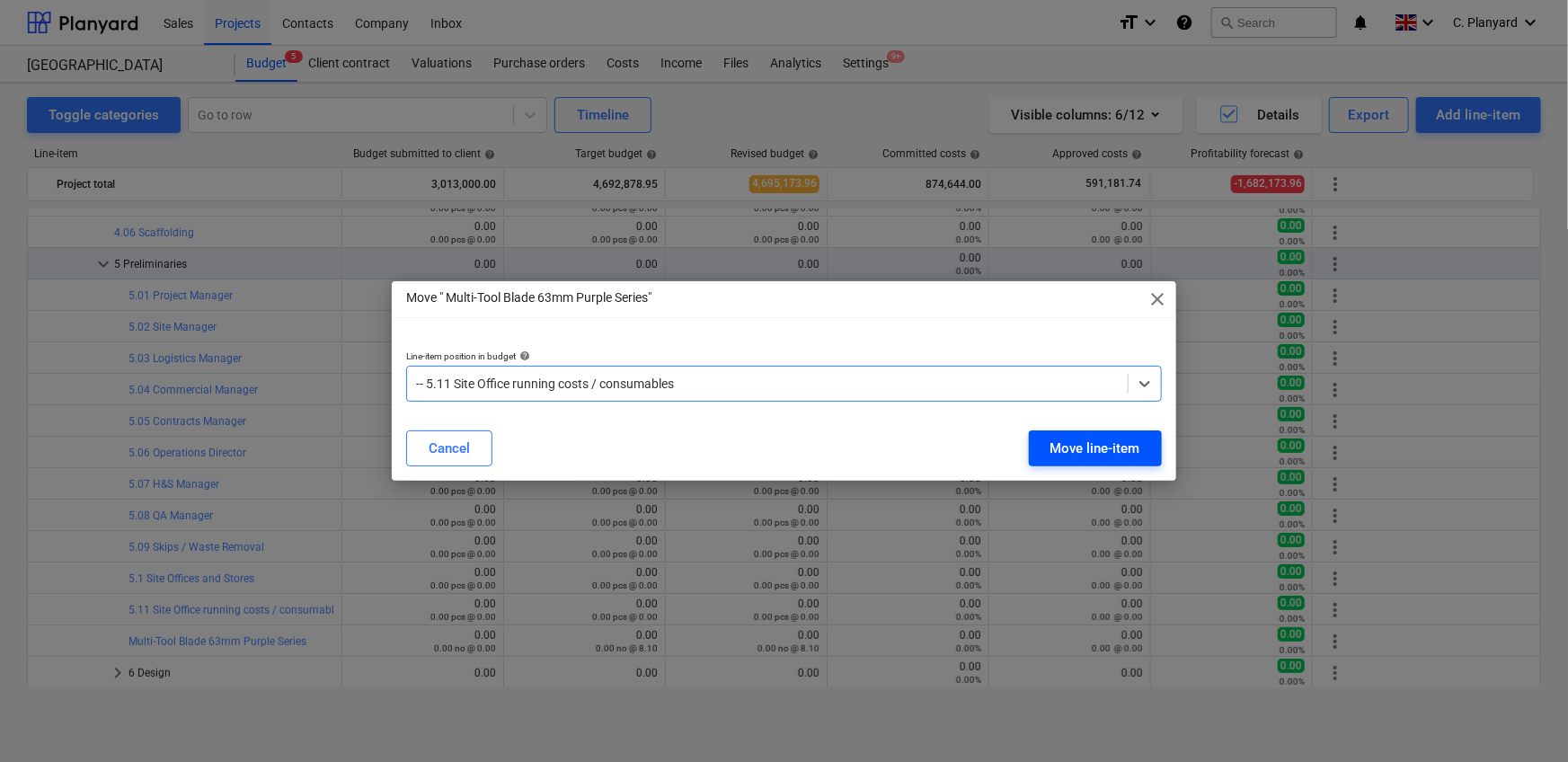
click at [1072, 443] on div "Move line-item" at bounding box center [1094, 448] width 89 height 23
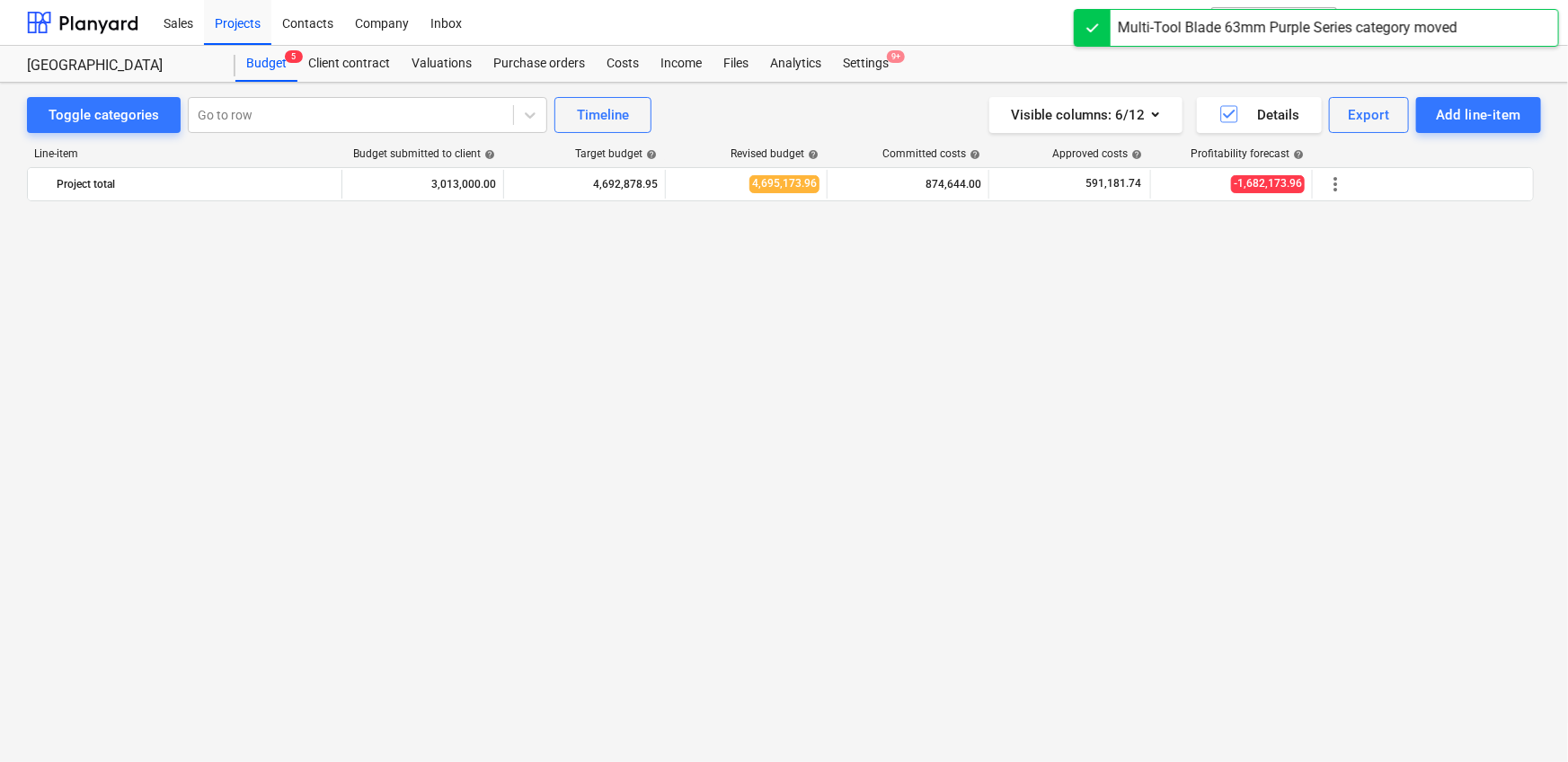
scroll to position [3670, 0]
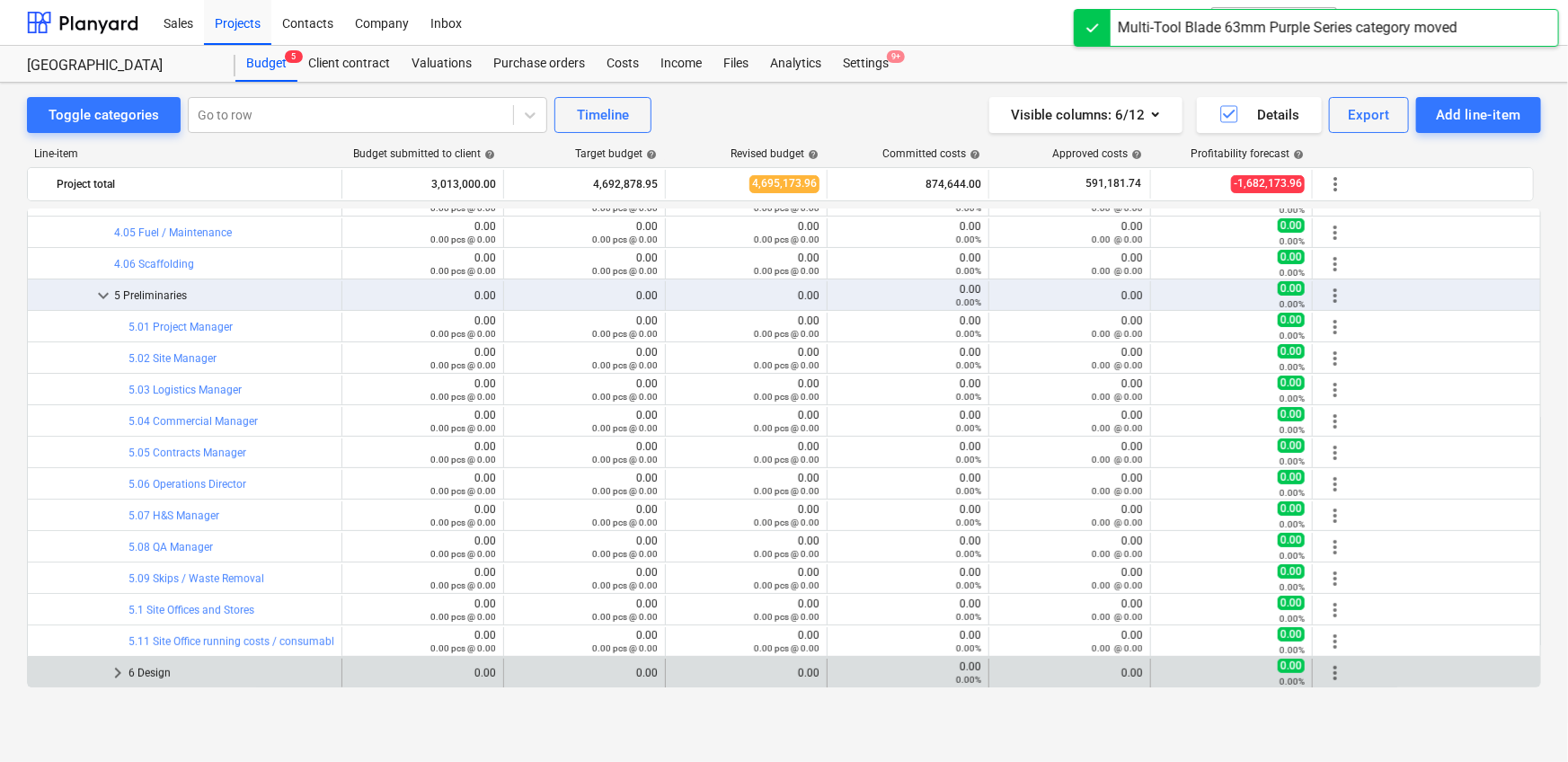
click at [117, 668] on span "keyboard_arrow_right" at bounding box center [117, 672] width 21 height 21
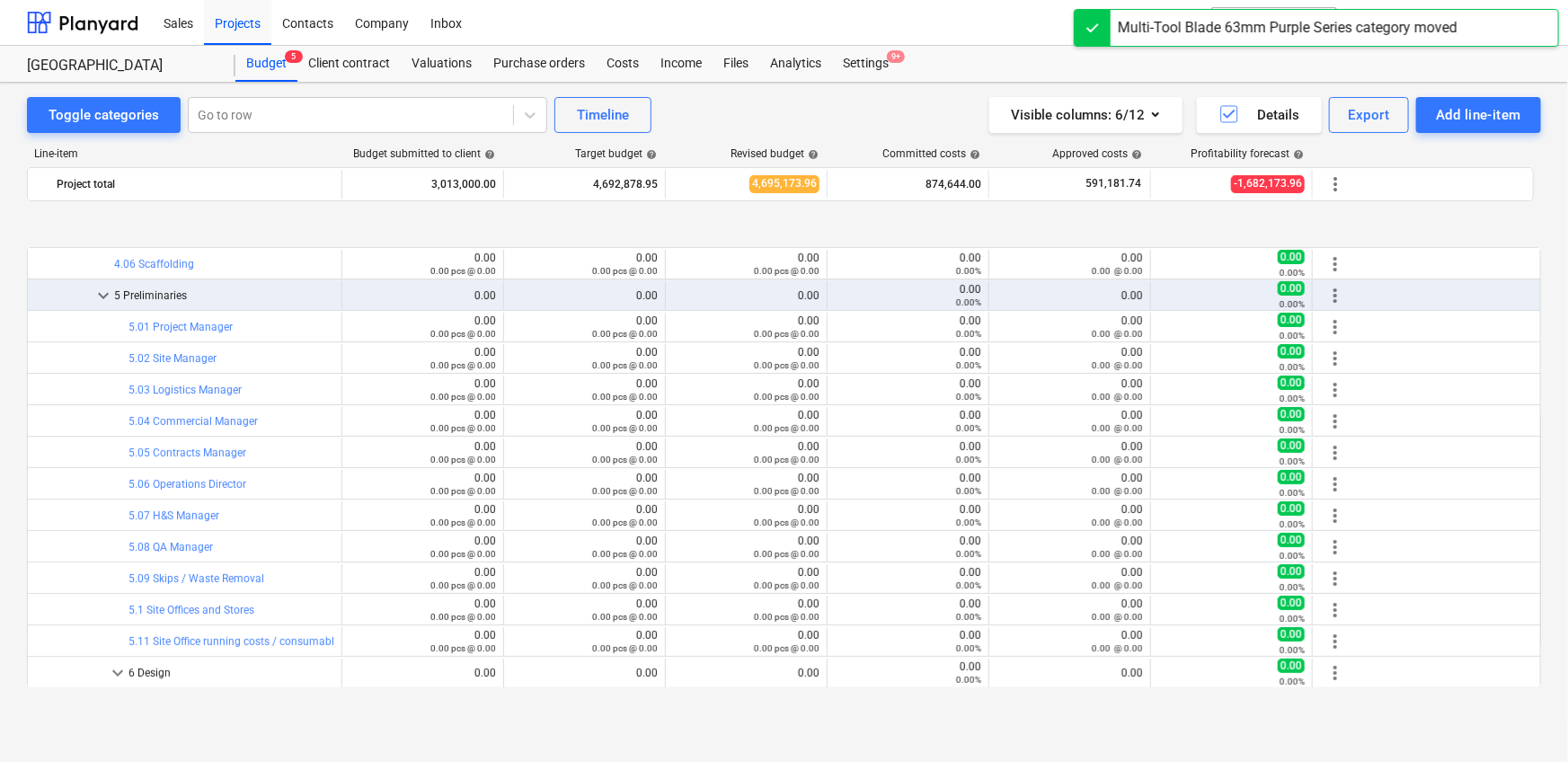
scroll to position [3796, 0]
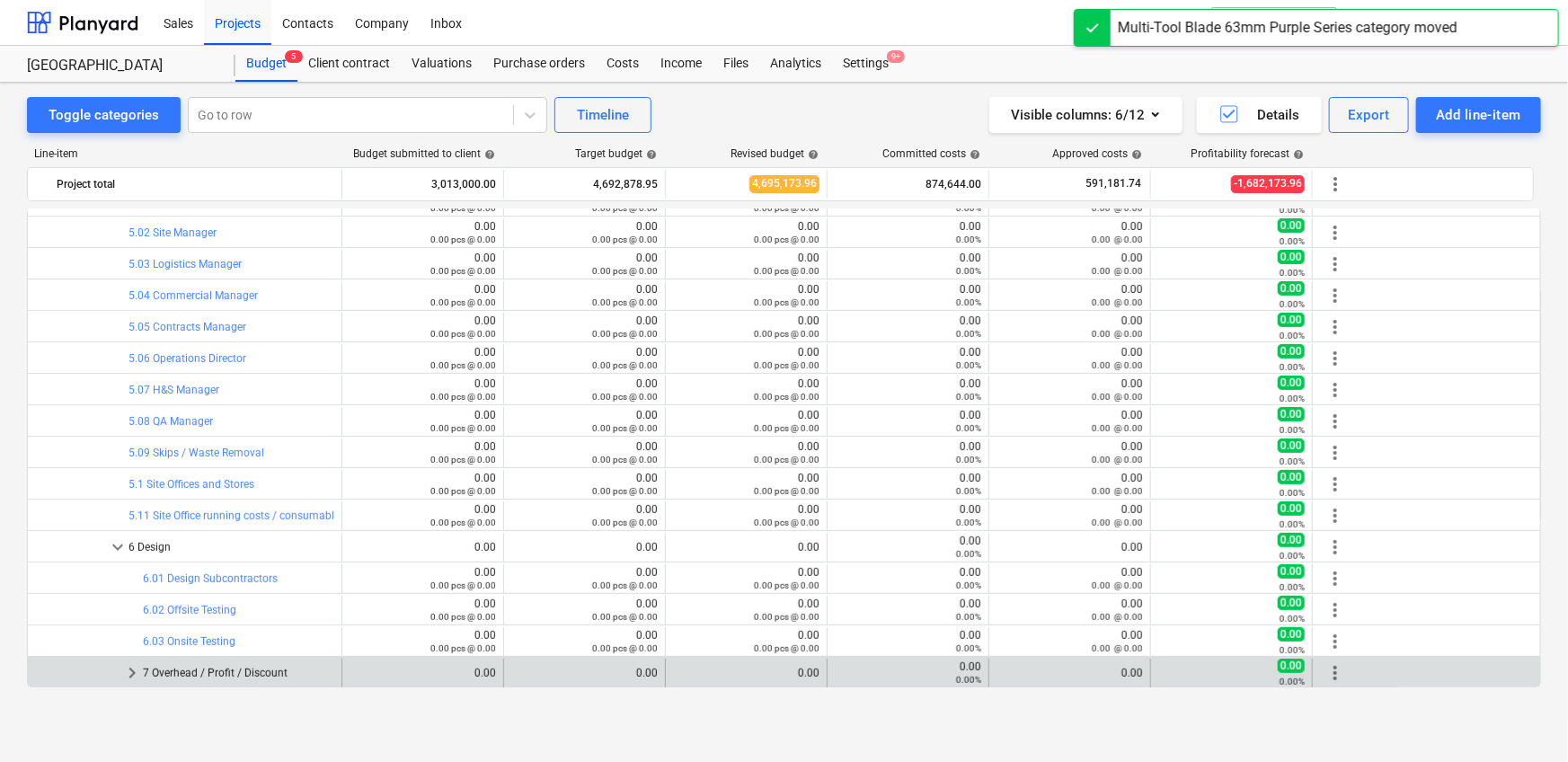
click at [133, 665] on span "keyboard_arrow_right" at bounding box center [132, 672] width 21 height 21
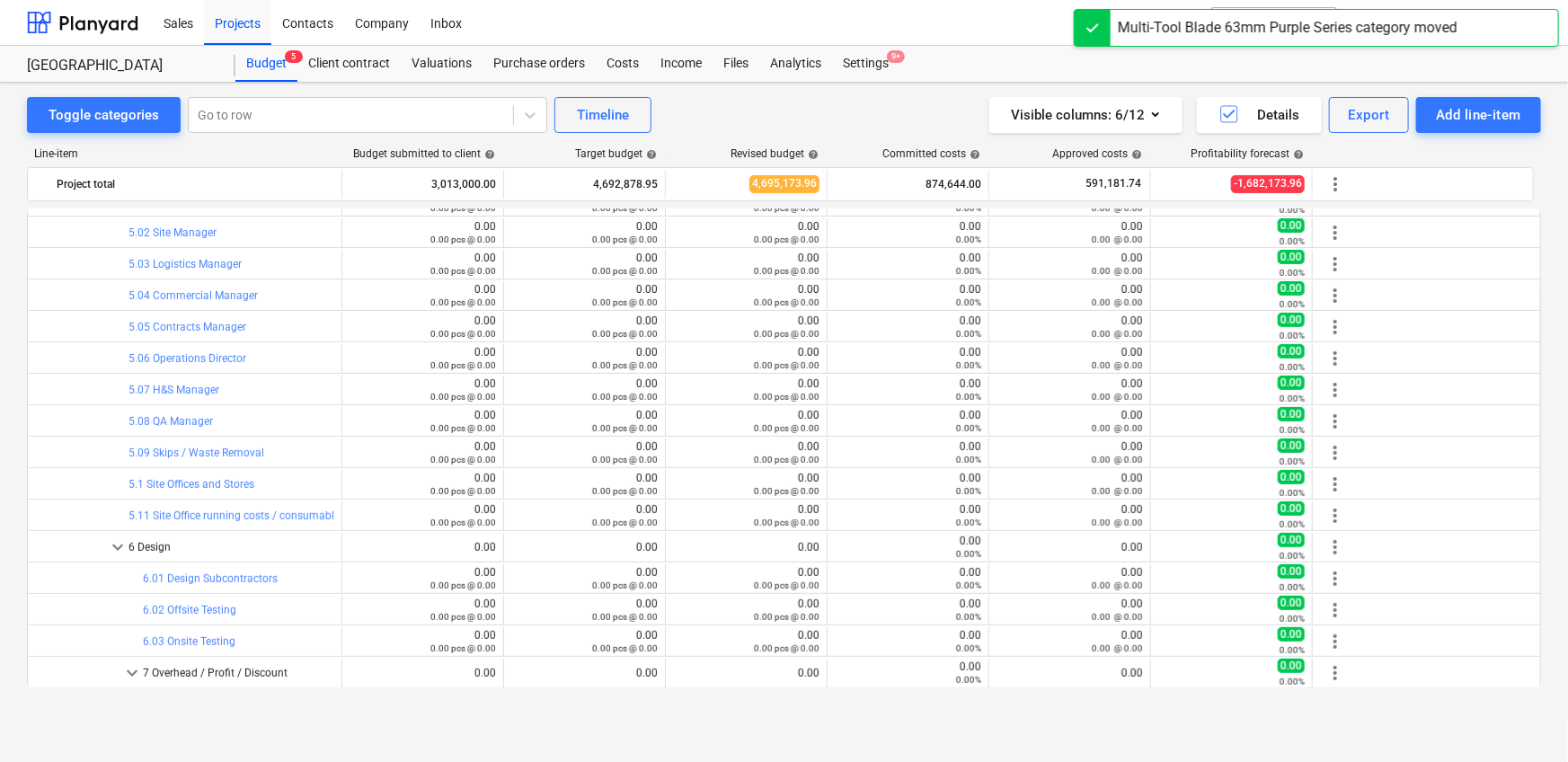
click at [132, 670] on span "keyboard_arrow_down" at bounding box center [132, 672] width 21 height 21
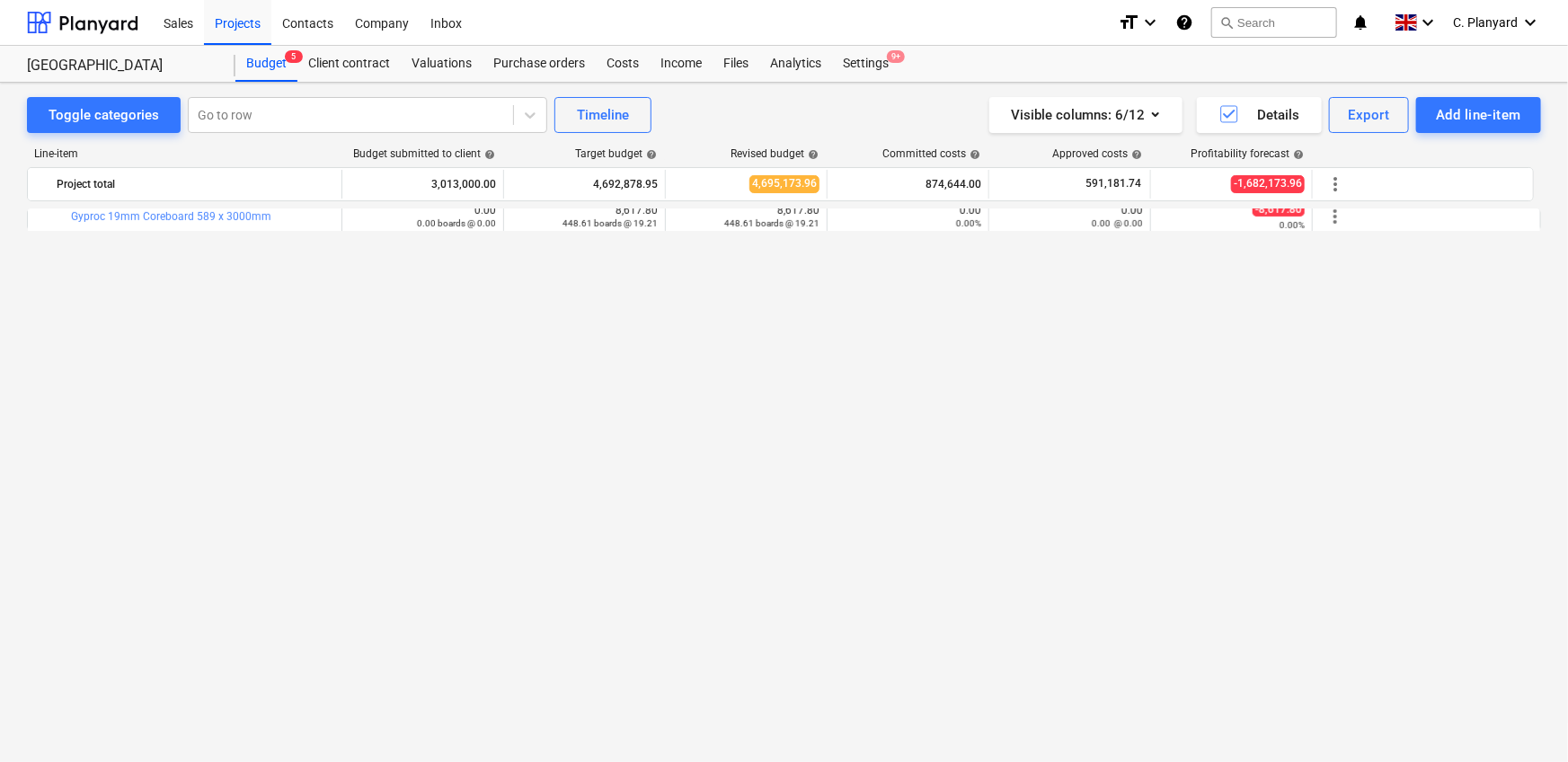
scroll to position [0, 0]
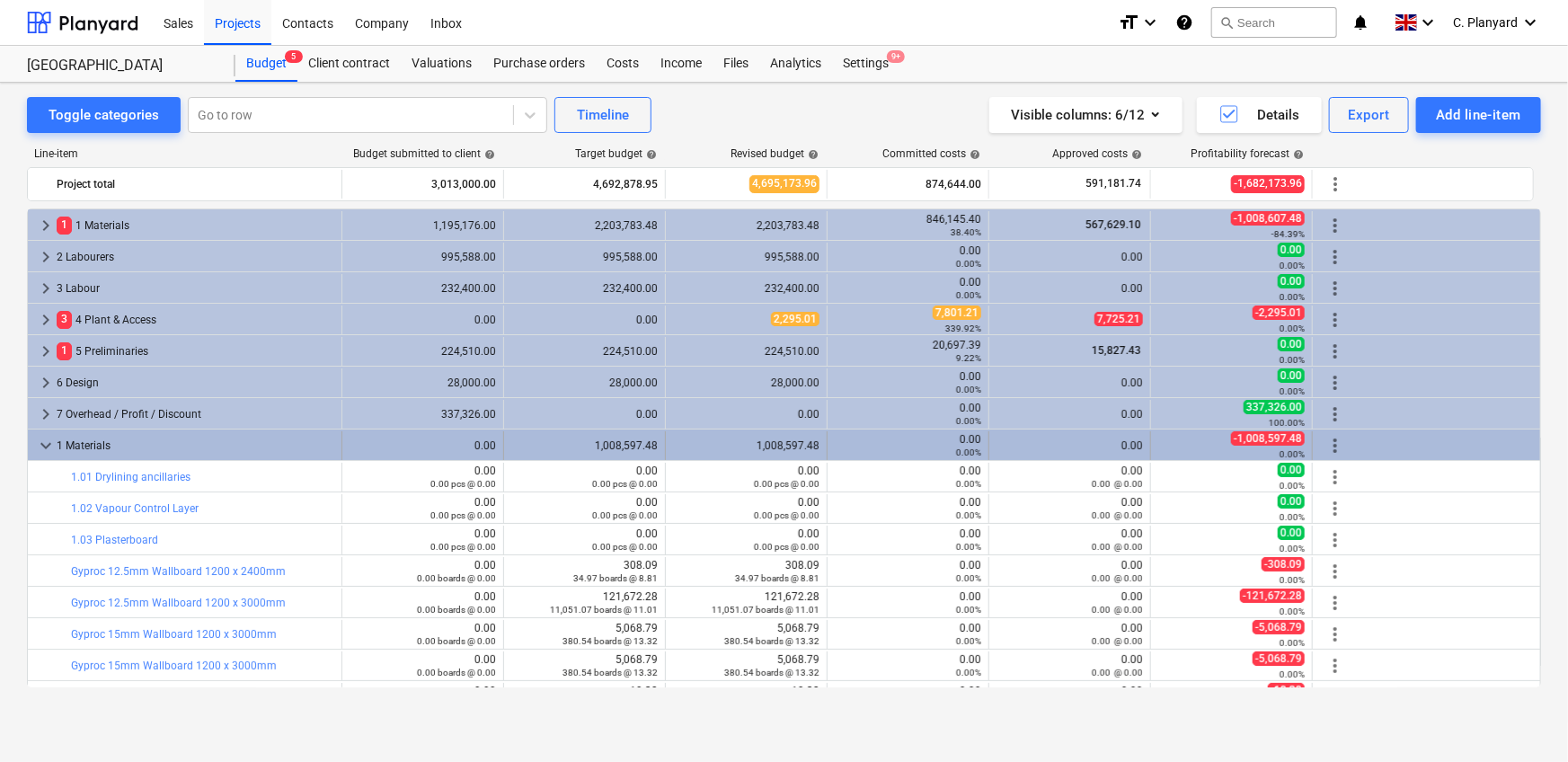
click at [1340, 442] on span "more_vert" at bounding box center [1335, 445] width 21 height 21
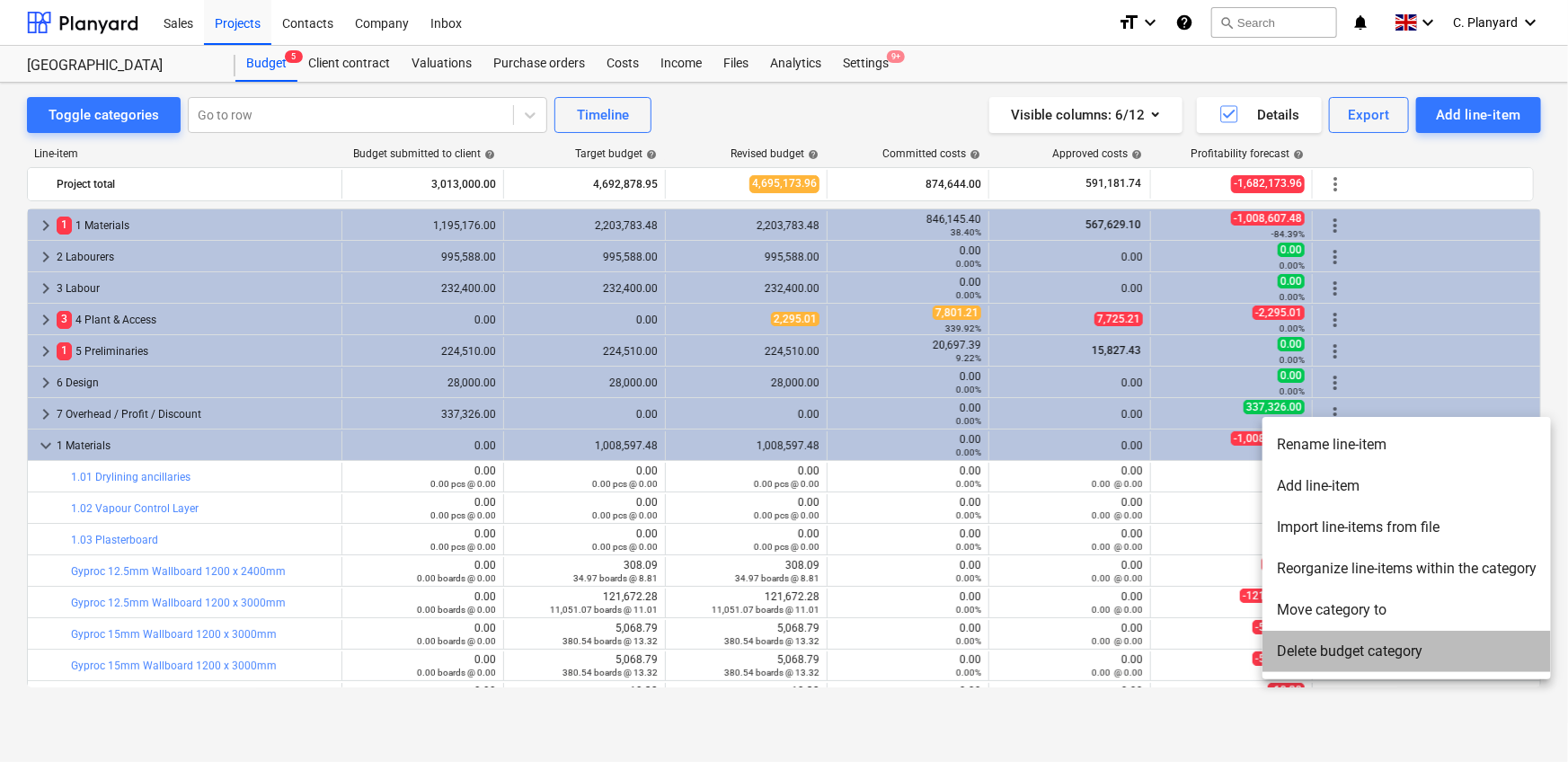
click at [1319, 644] on li "Delete budget category" at bounding box center [1406, 651] width 289 height 41
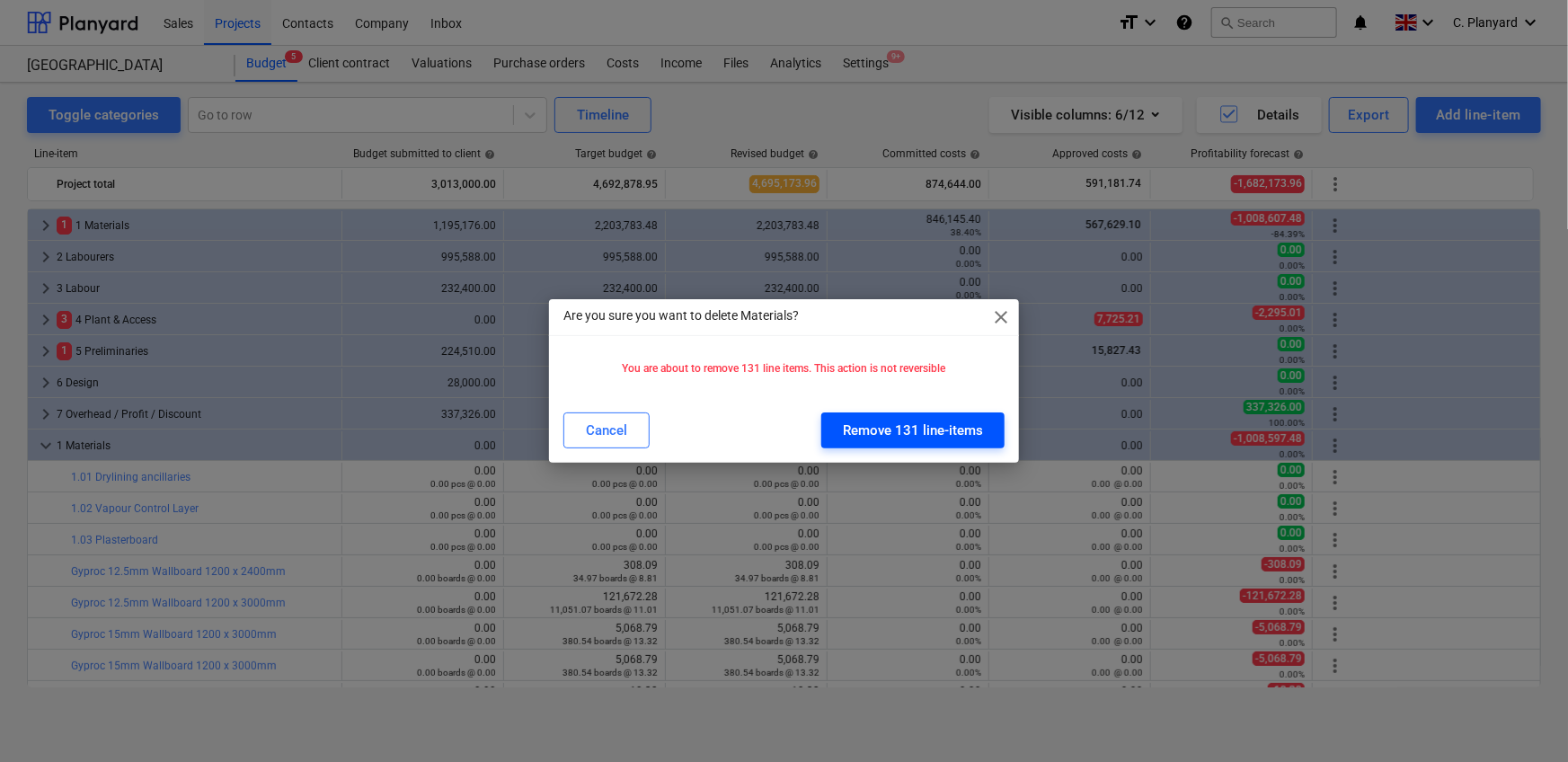
click at [869, 422] on div "Remove 131 line-items" at bounding box center [913, 429] width 140 height 23
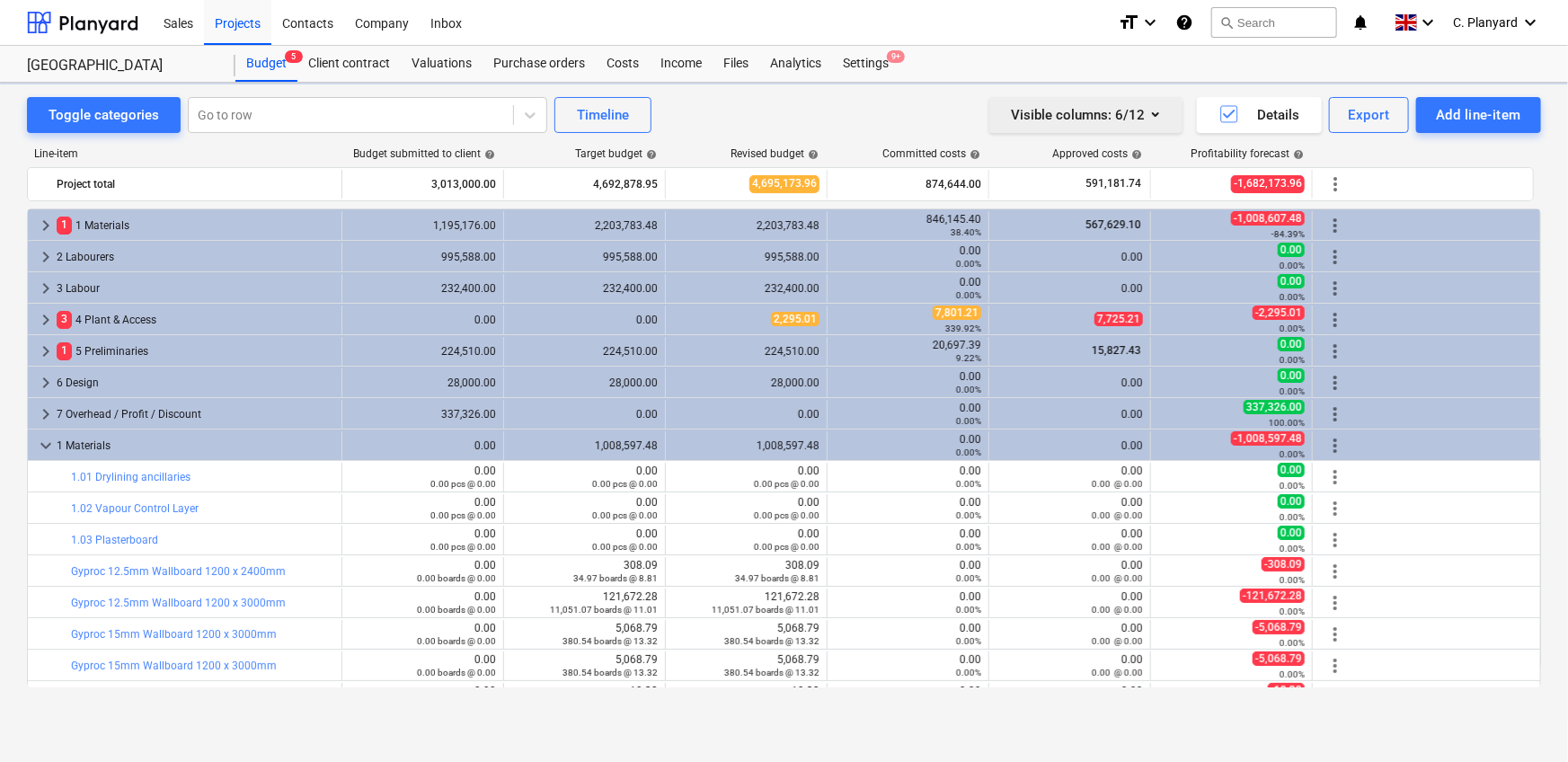
click at [1126, 121] on div "Visible columns : 6/12" at bounding box center [1086, 114] width 150 height 23
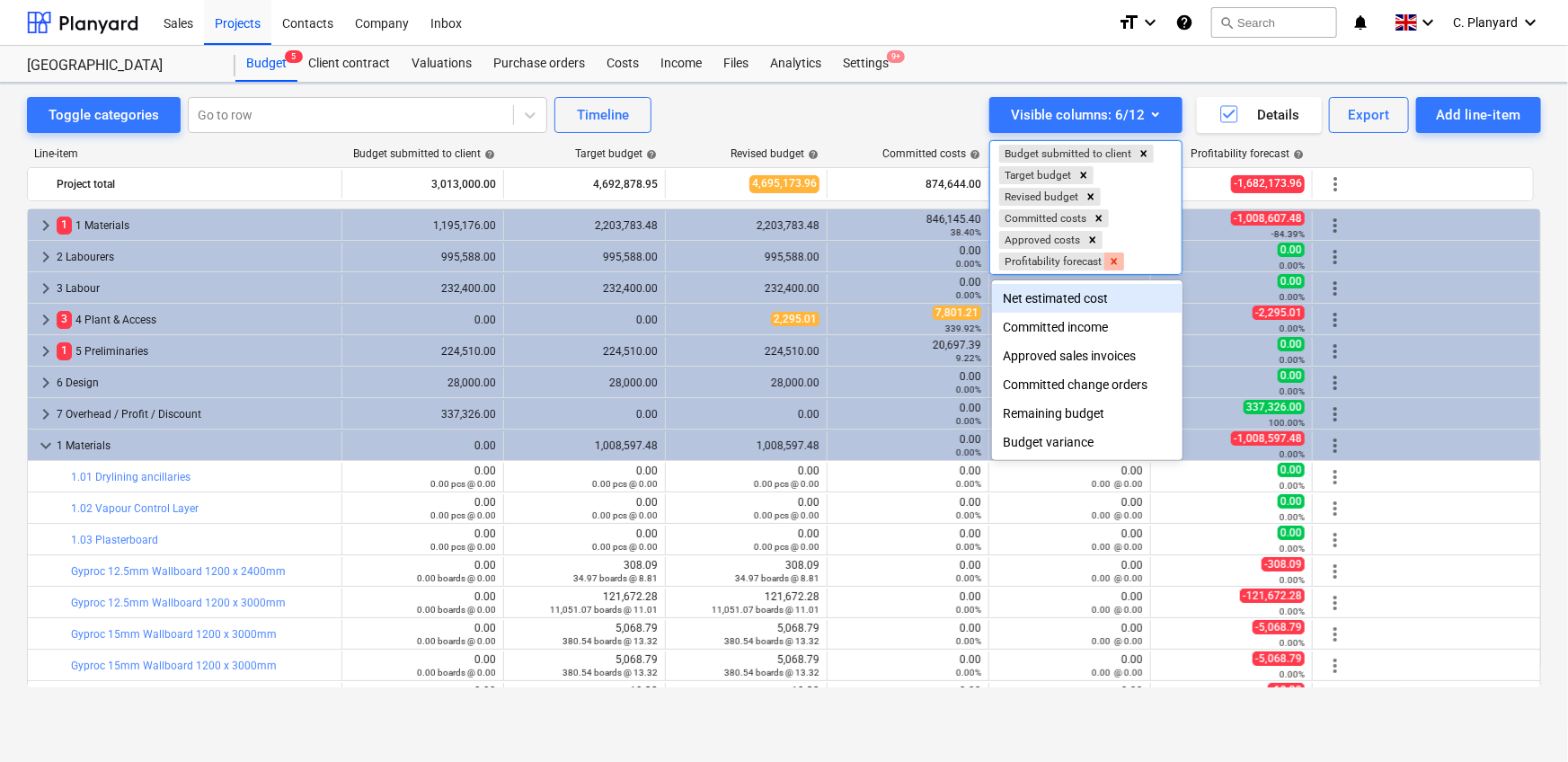
click at [1116, 261] on icon "Remove Profitability forecast" at bounding box center [1114, 261] width 6 height 6
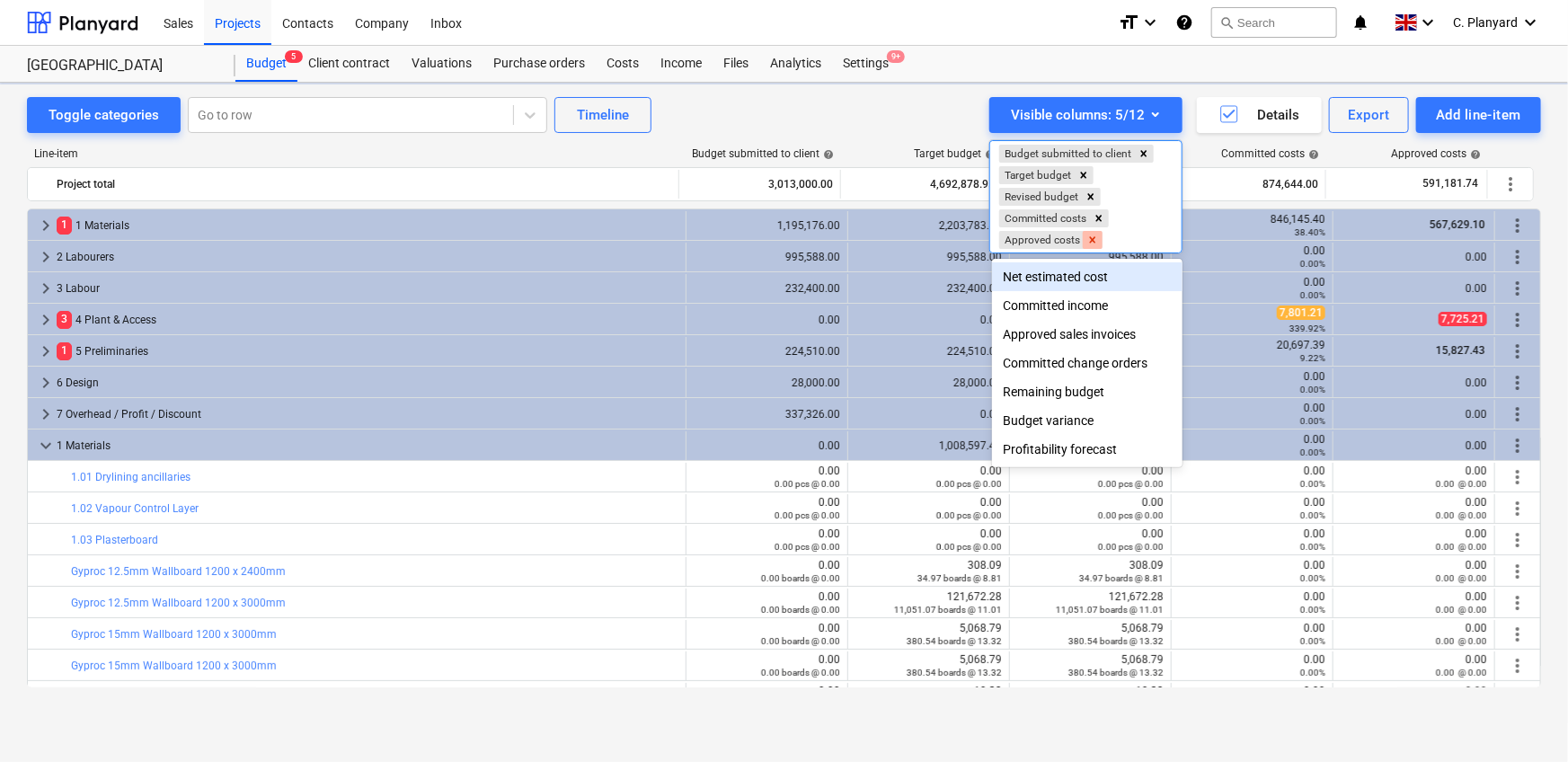
click at [1090, 237] on icon "Remove Approved costs" at bounding box center [1092, 240] width 13 height 13
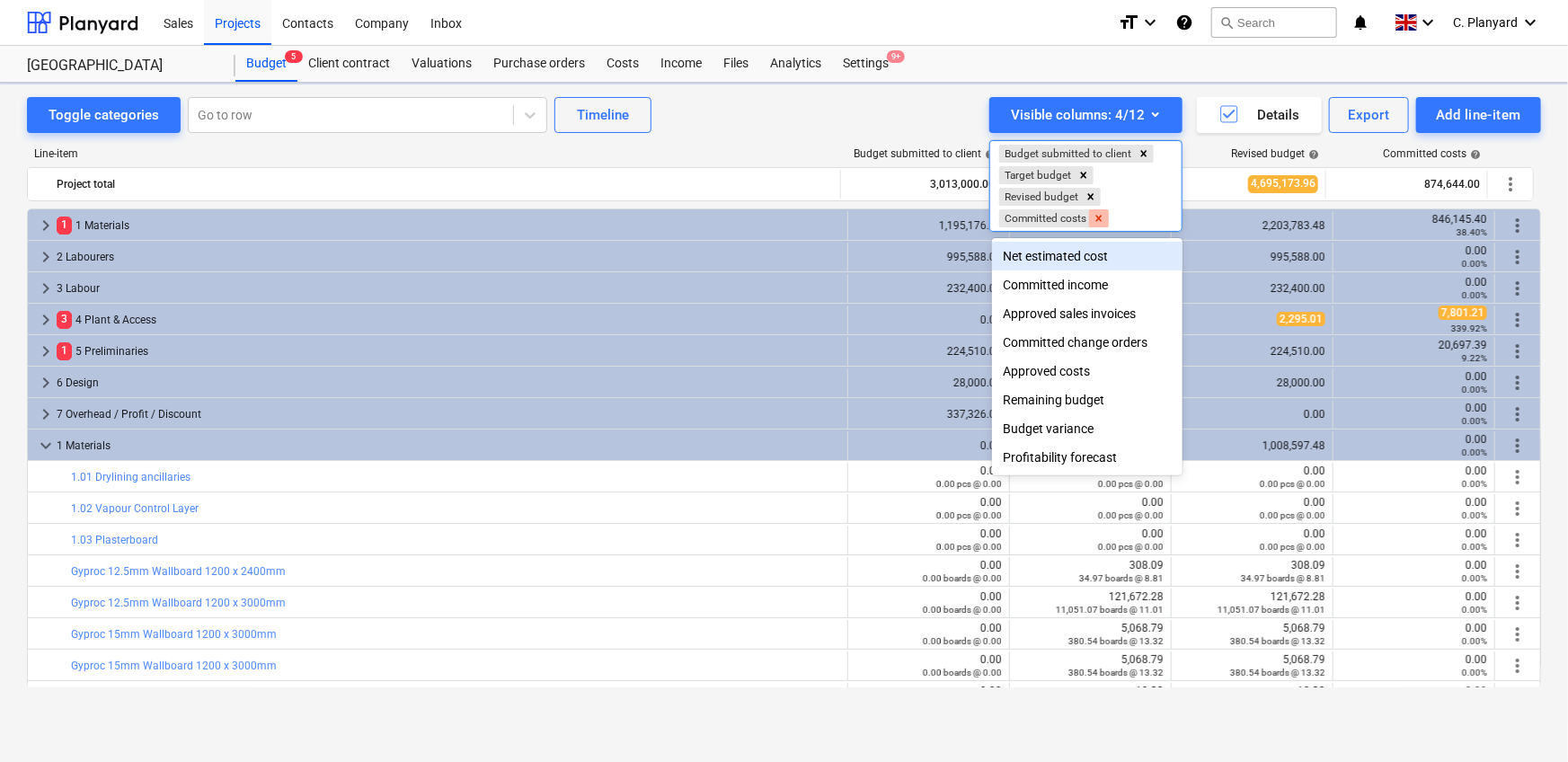
click at [1101, 217] on icon "Remove Committed costs" at bounding box center [1099, 217] width 6 height 6
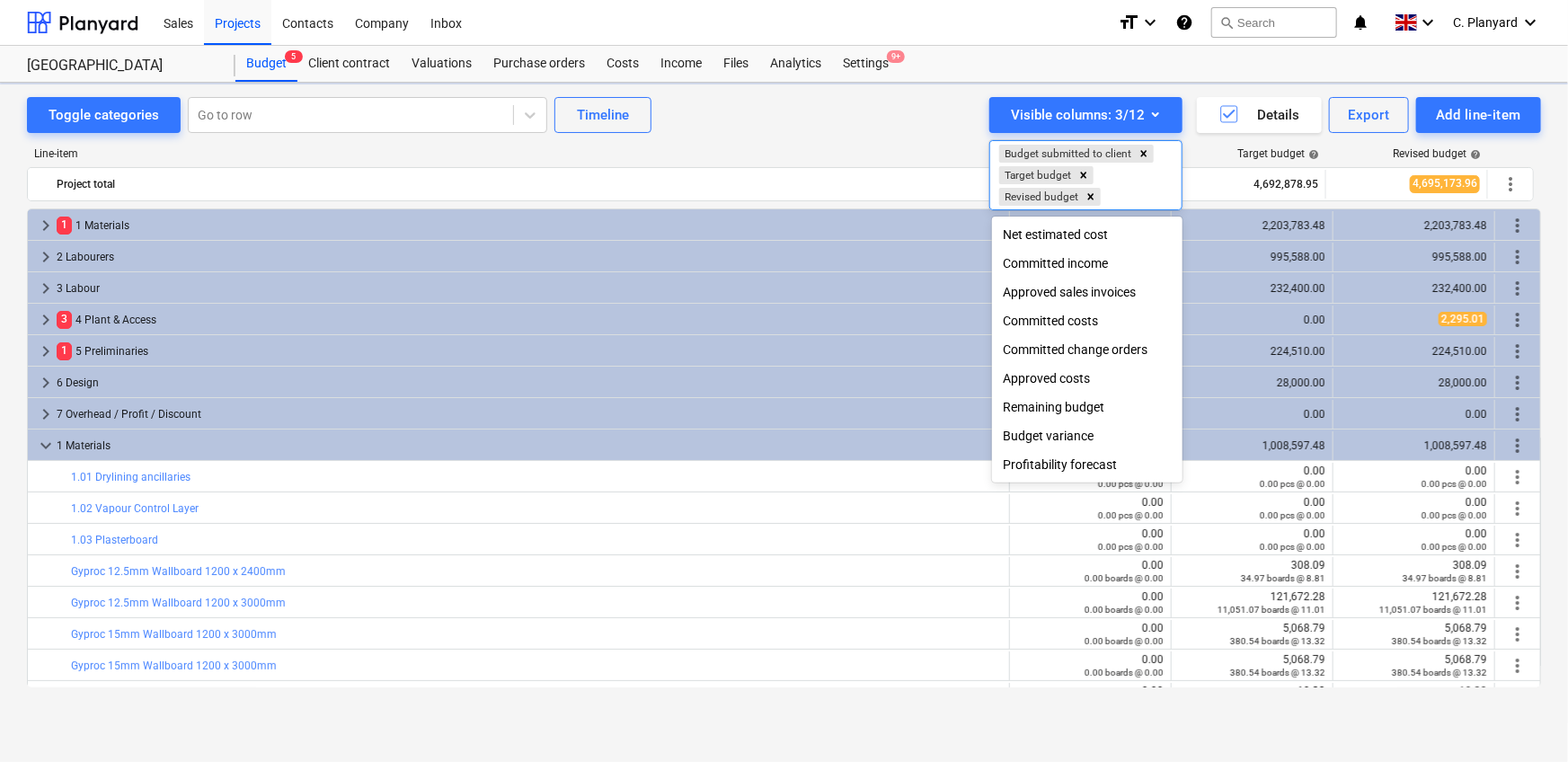
click at [1054, 242] on div "Net estimated cost" at bounding box center [1087, 234] width 191 height 29
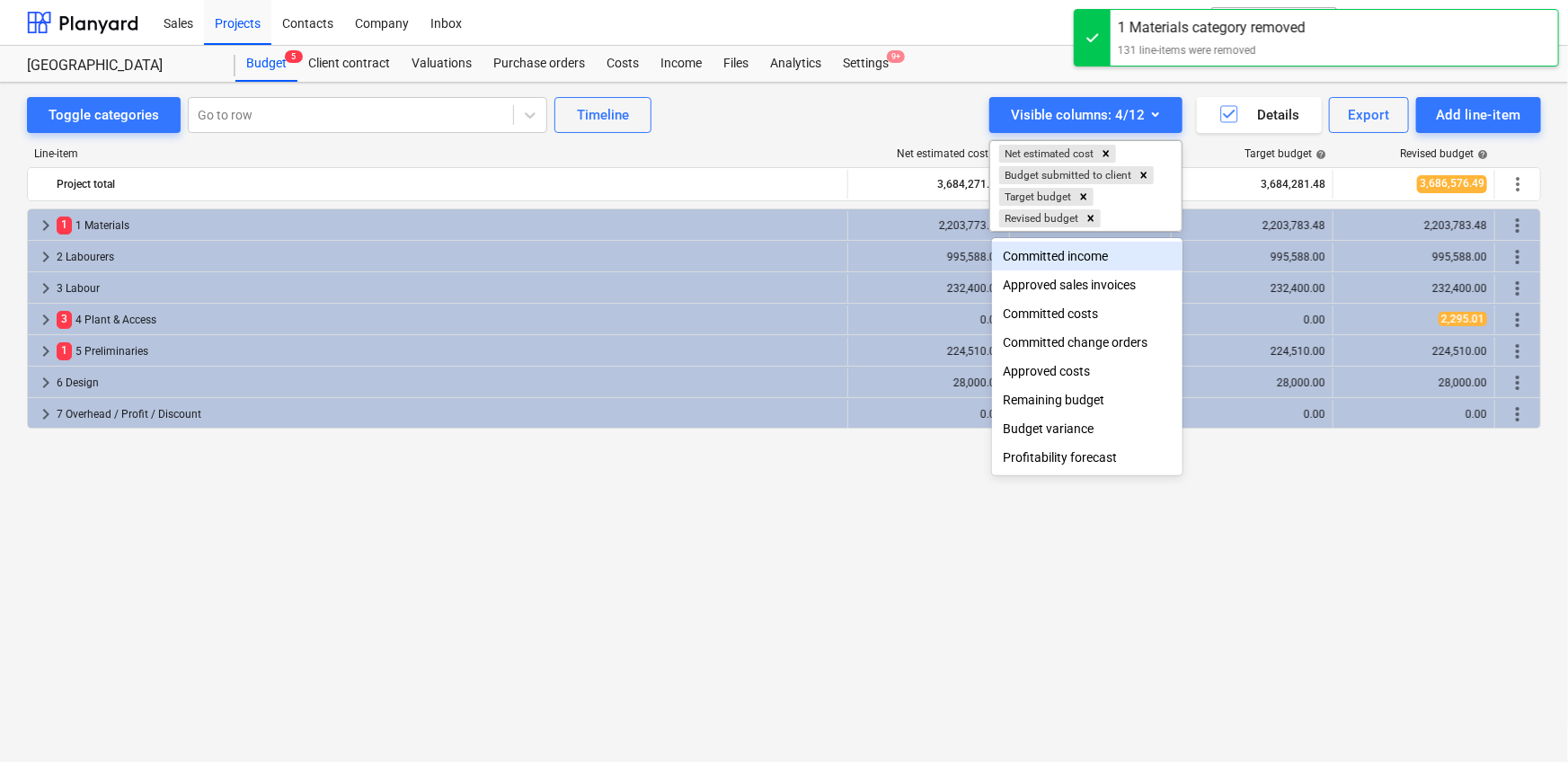
click at [800, 512] on div at bounding box center [784, 381] width 1568 height 762
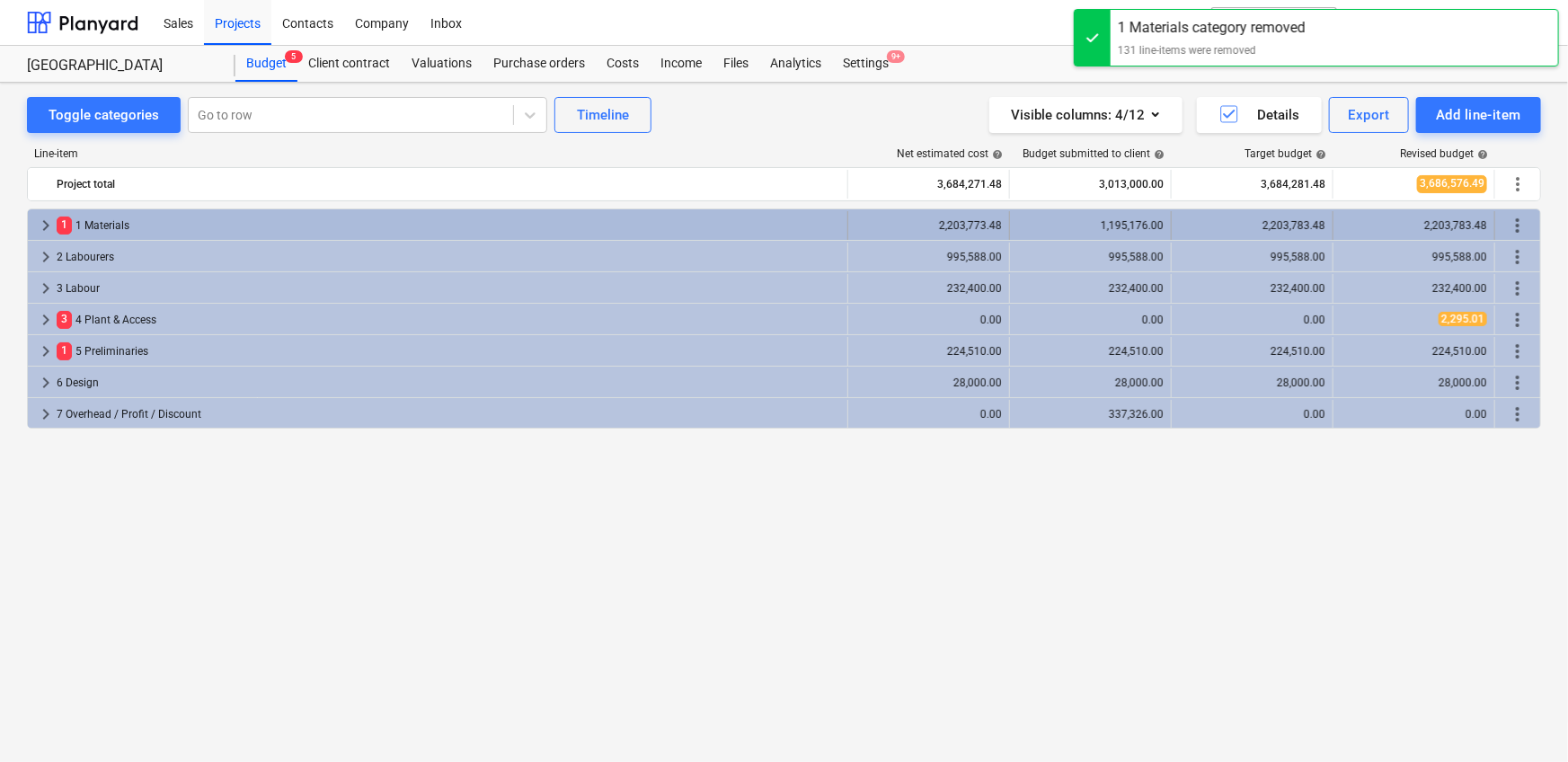
click at [39, 224] on span "keyboard_arrow_right" at bounding box center [45, 225] width 21 height 21
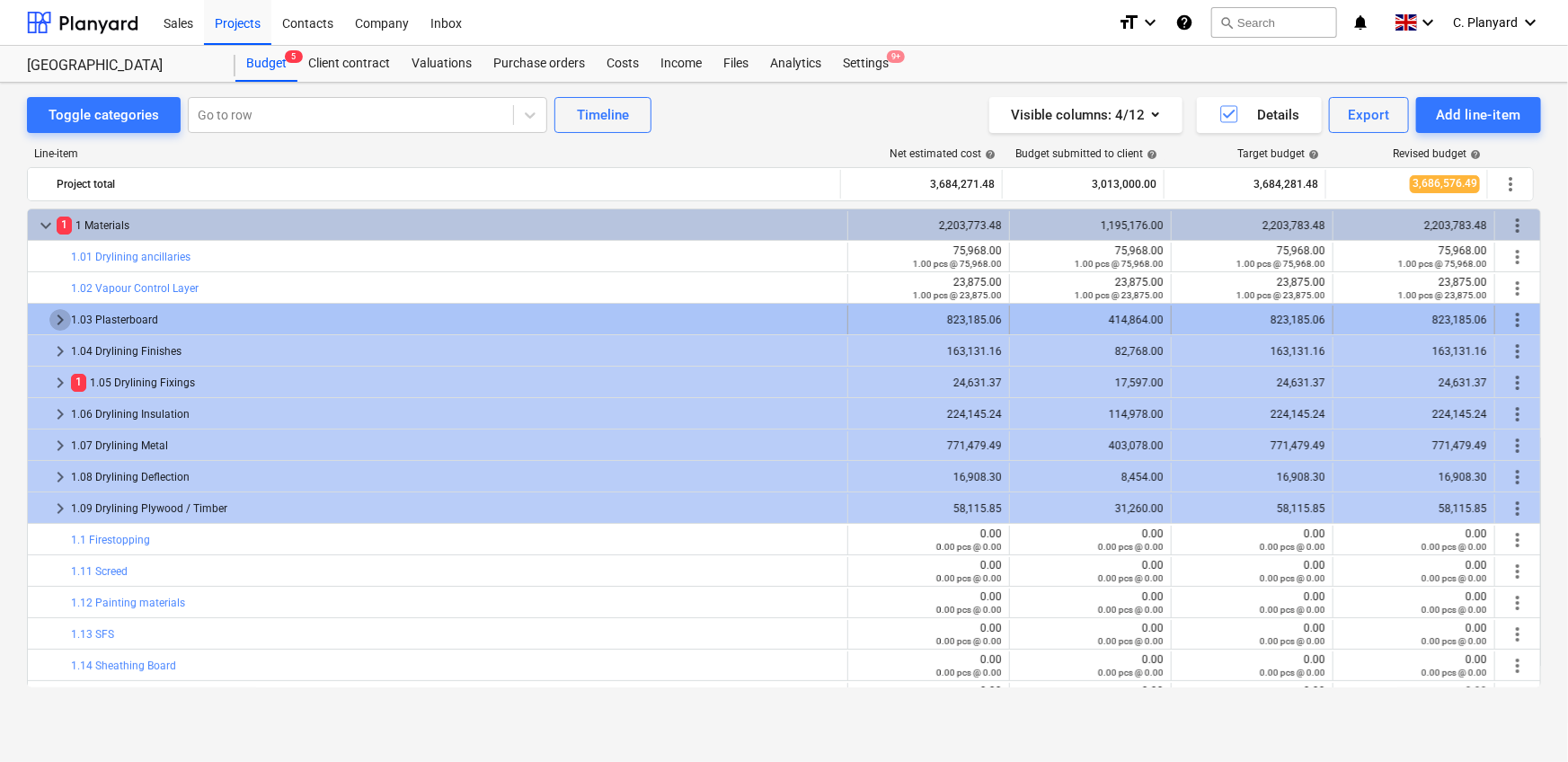
click at [52, 315] on span "keyboard_arrow_right" at bounding box center [60, 319] width 21 height 21
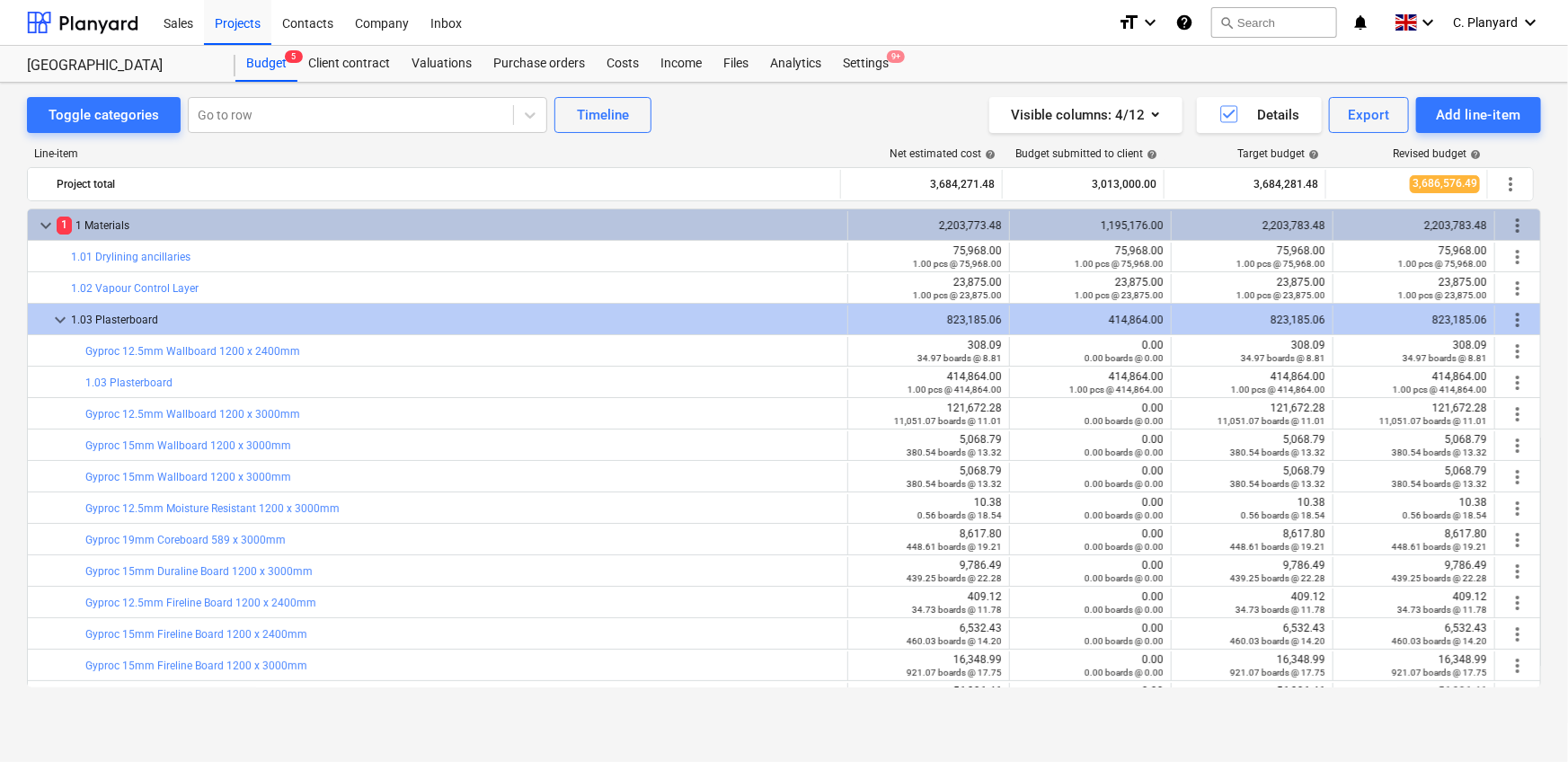
scroll to position [3, 0]
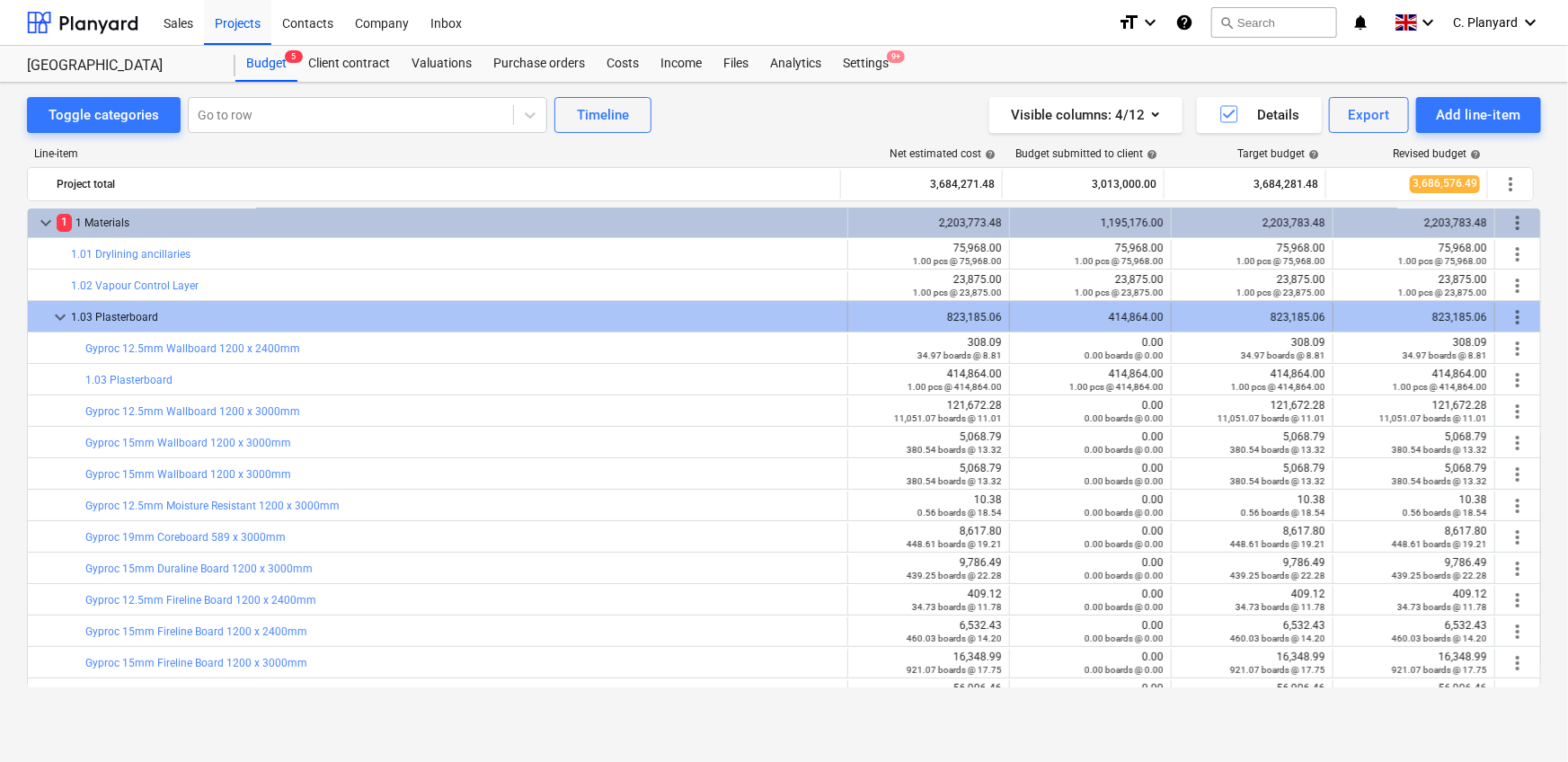
click at [1515, 315] on span "more_vert" at bounding box center [1517, 316] width 21 height 21
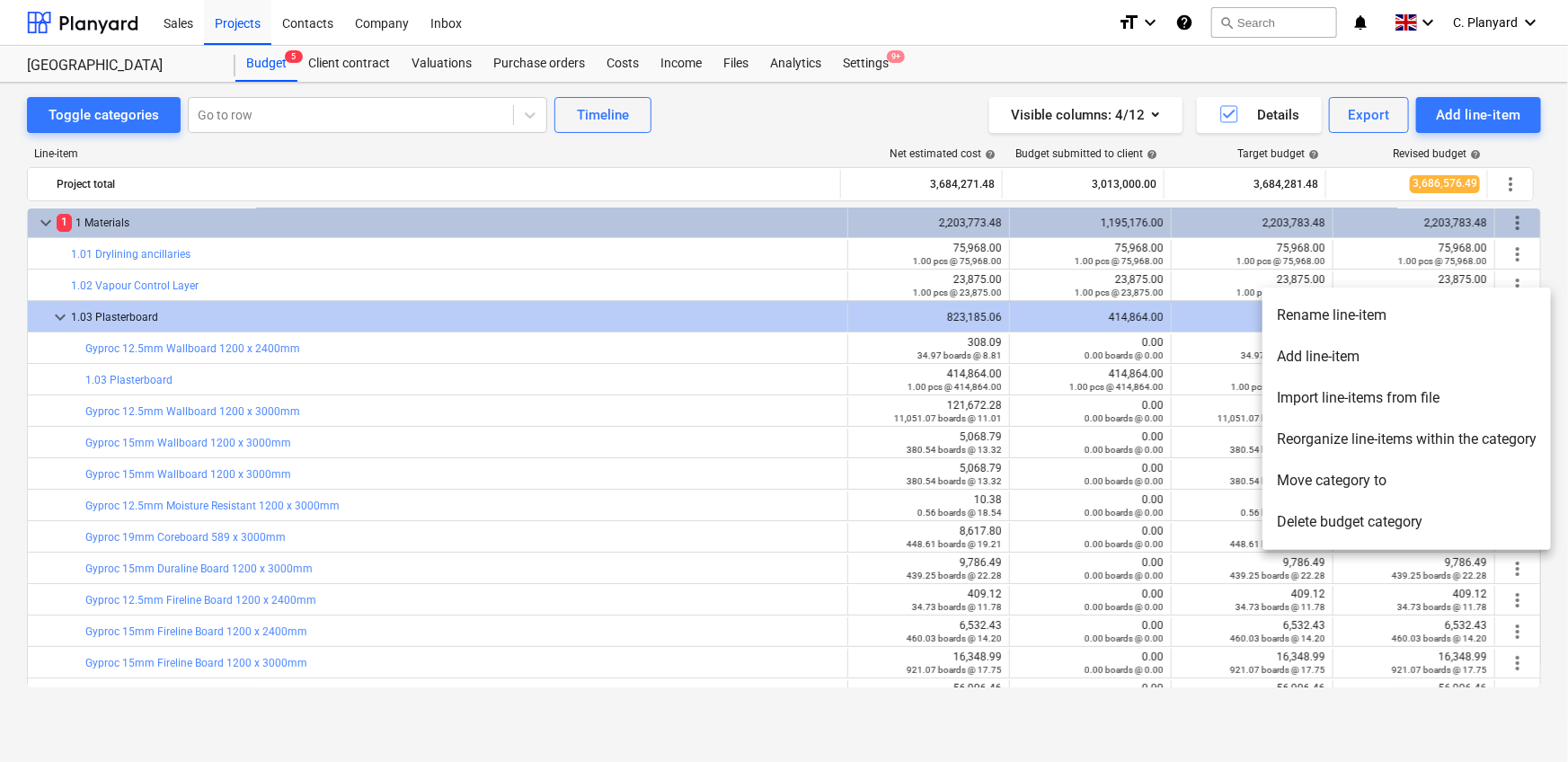
click at [1391, 449] on li "Reorganize line-items within the category" at bounding box center [1406, 439] width 289 height 41
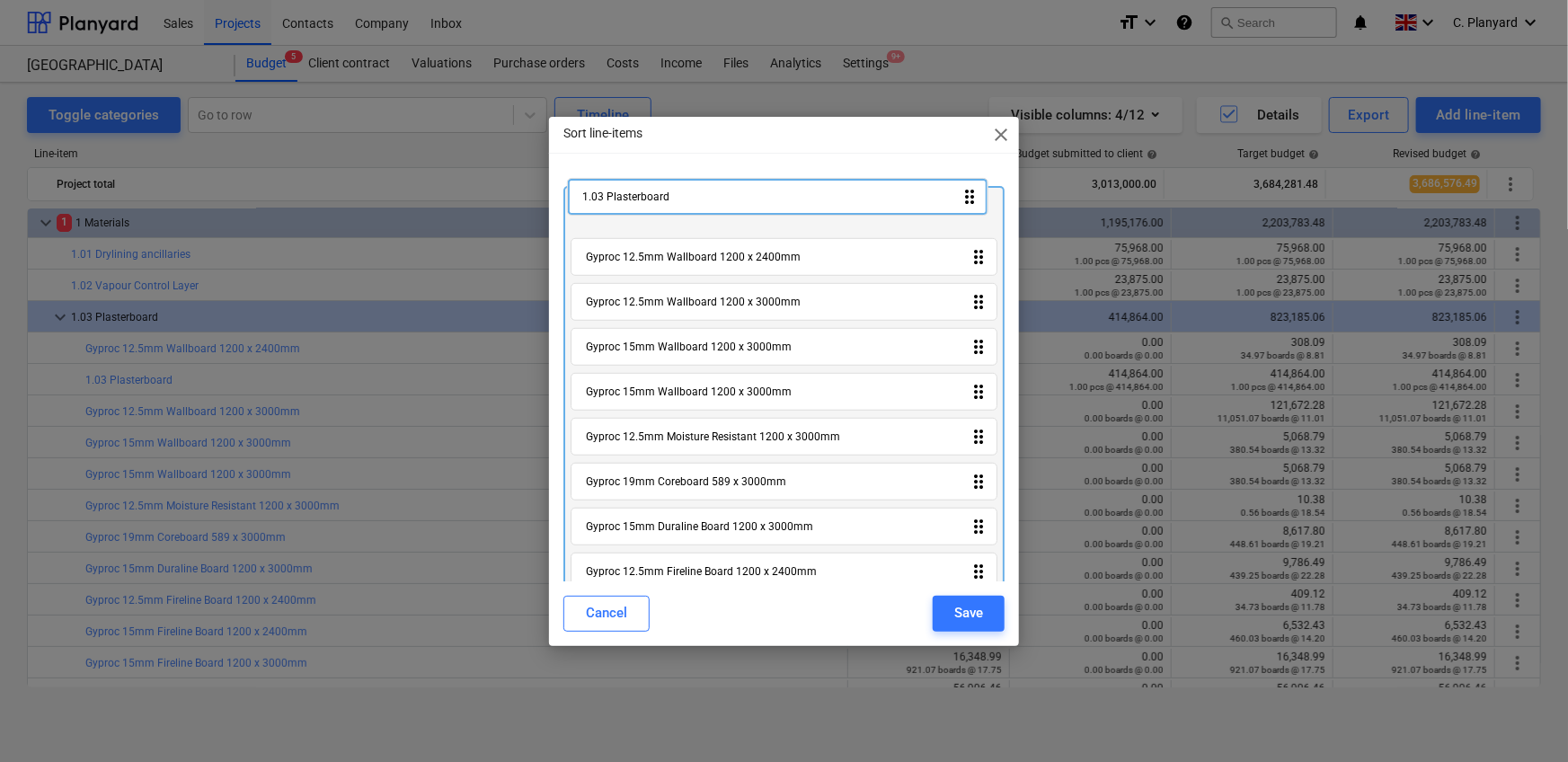
drag, startPoint x: 683, startPoint y: 268, endPoint x: 682, endPoint y: 205, distance: 63.0
click at [679, 205] on div "Gyproc 12.5mm Wallboard 1200 x 2400mm drag_indicator 1.03 Plasterboard drag_ind…" at bounding box center [784, 552] width 442 height 733
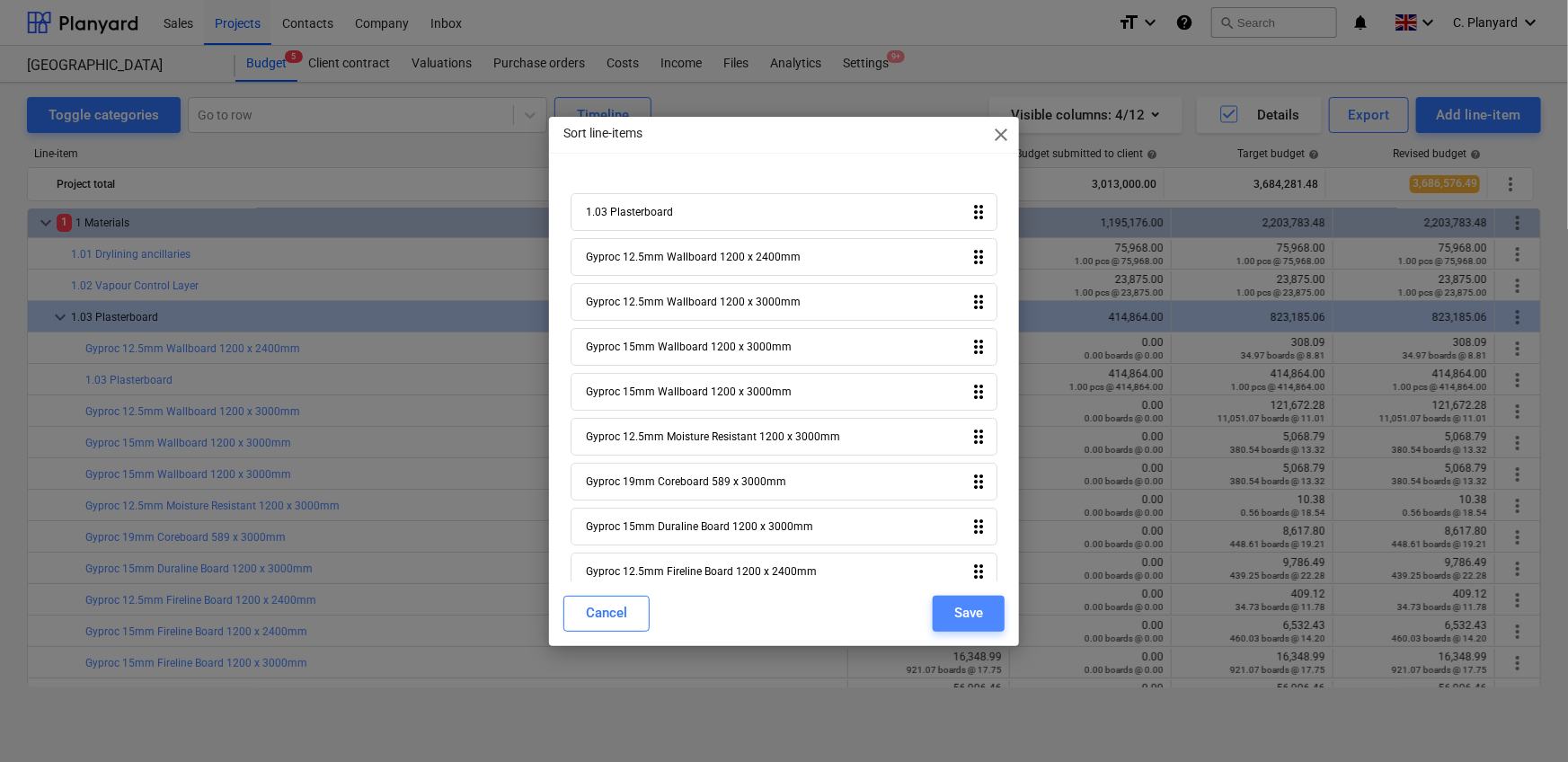
click at [943, 618] on button "Save" at bounding box center [969, 613] width 72 height 36
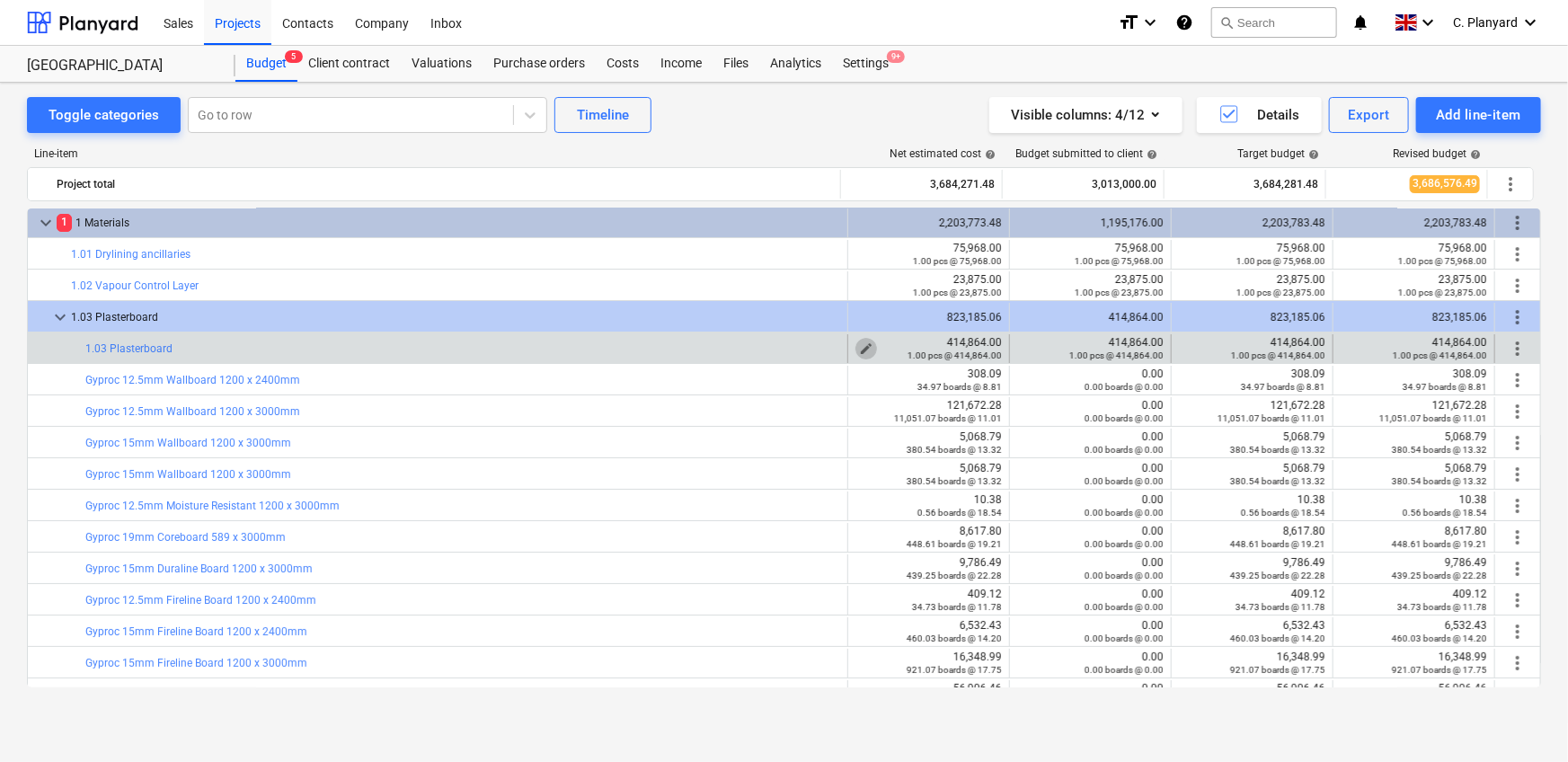
click at [859, 344] on span "edit" at bounding box center [867, 348] width 15 height 15
type textarea "x"
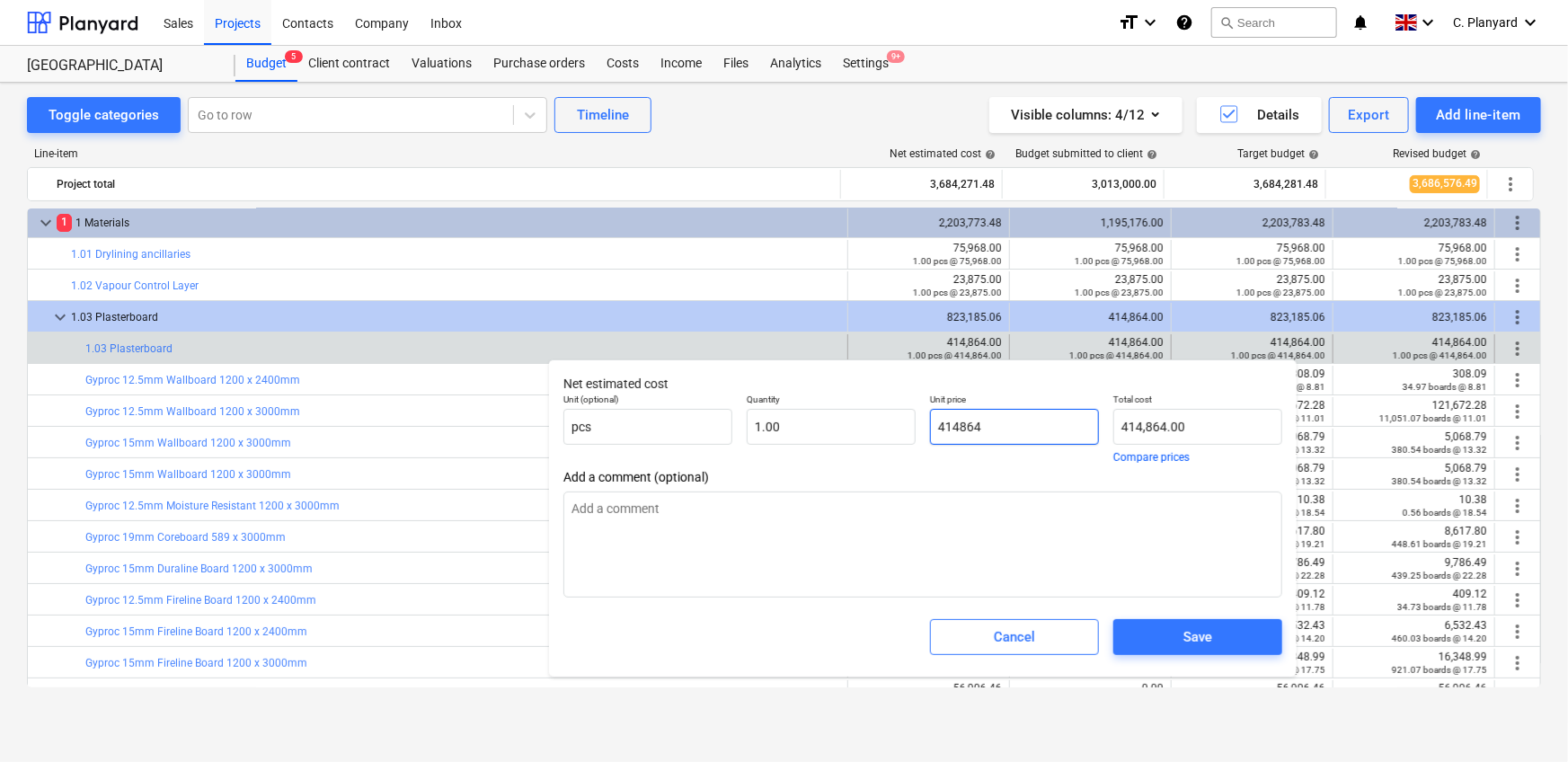
click at [959, 421] on input "414864" at bounding box center [1014, 426] width 169 height 36
click at [961, 422] on input "414864" at bounding box center [1014, 426] width 169 height 36
click at [961, 422] on input "414864" at bounding box center [1014, 426] width 169 height 36
paste input "6542,9"
type input "6542,94"
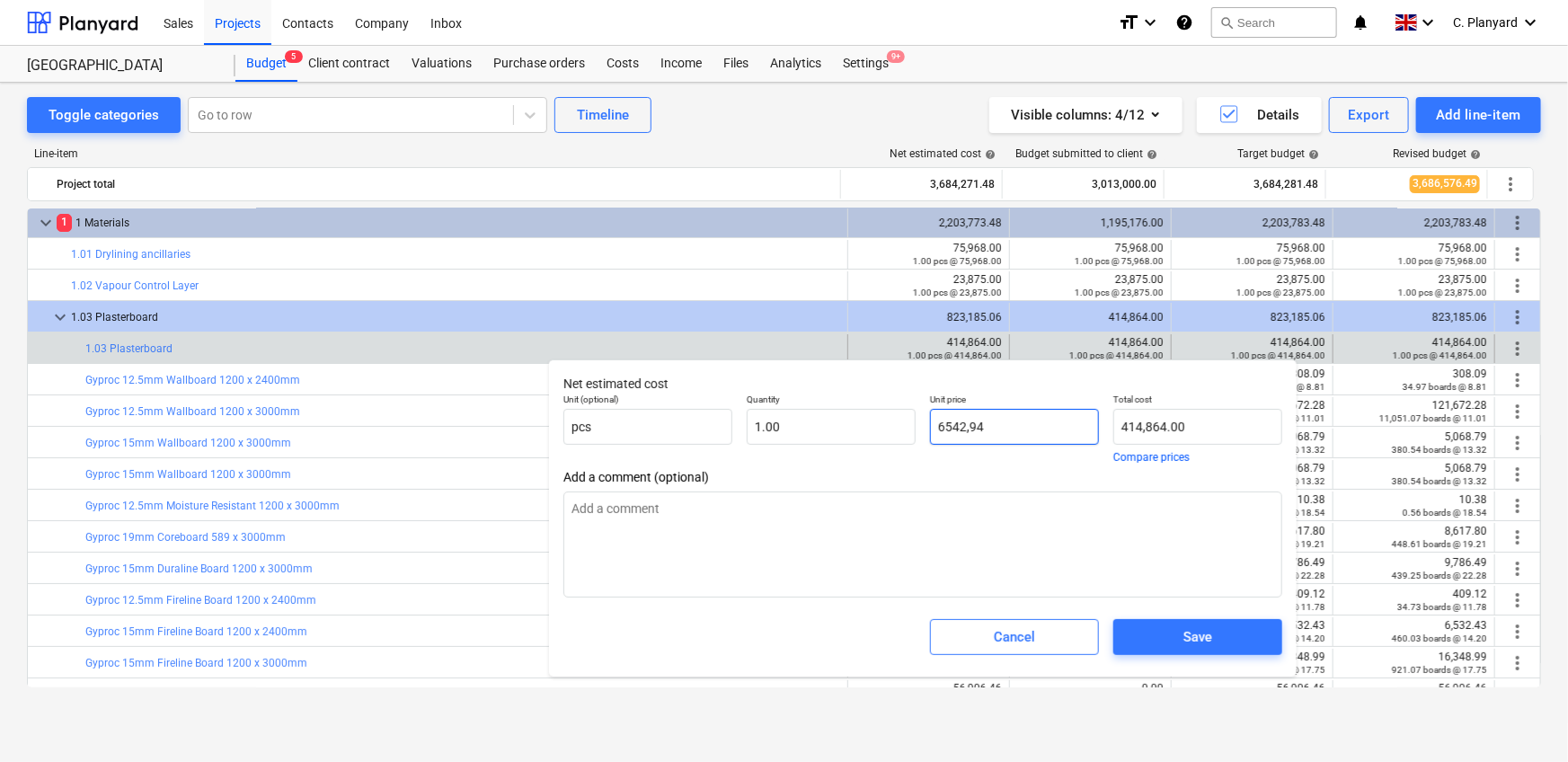
type textarea "x"
type input "0.00"
click at [972, 429] on input "6542,94" at bounding box center [1014, 426] width 169 height 36
type textarea "x"
type input "654294"
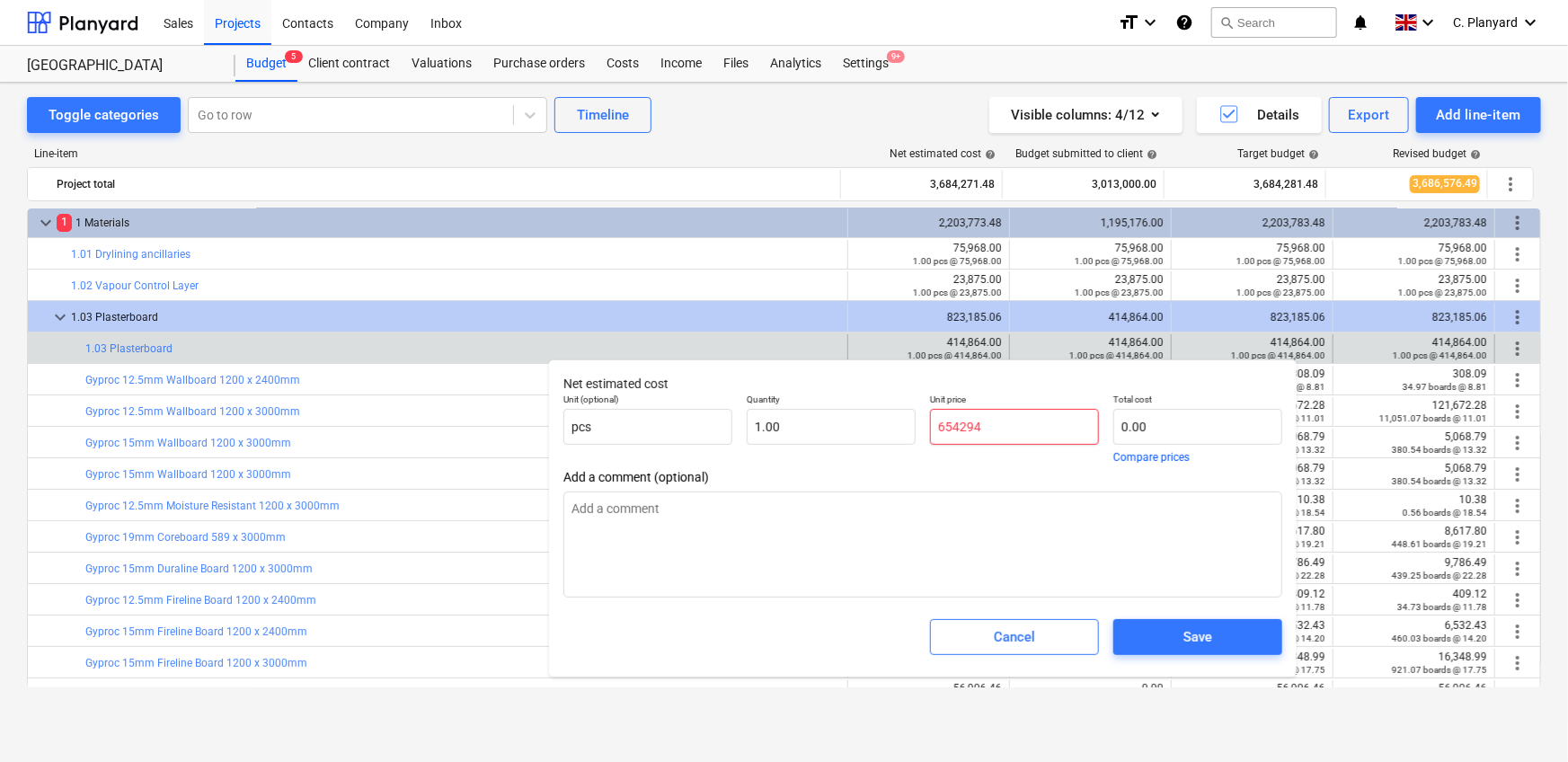
type textarea "x"
type input "6542.94"
type input "6,542.94"
click at [1205, 640] on div "Save" at bounding box center [1197, 636] width 29 height 23
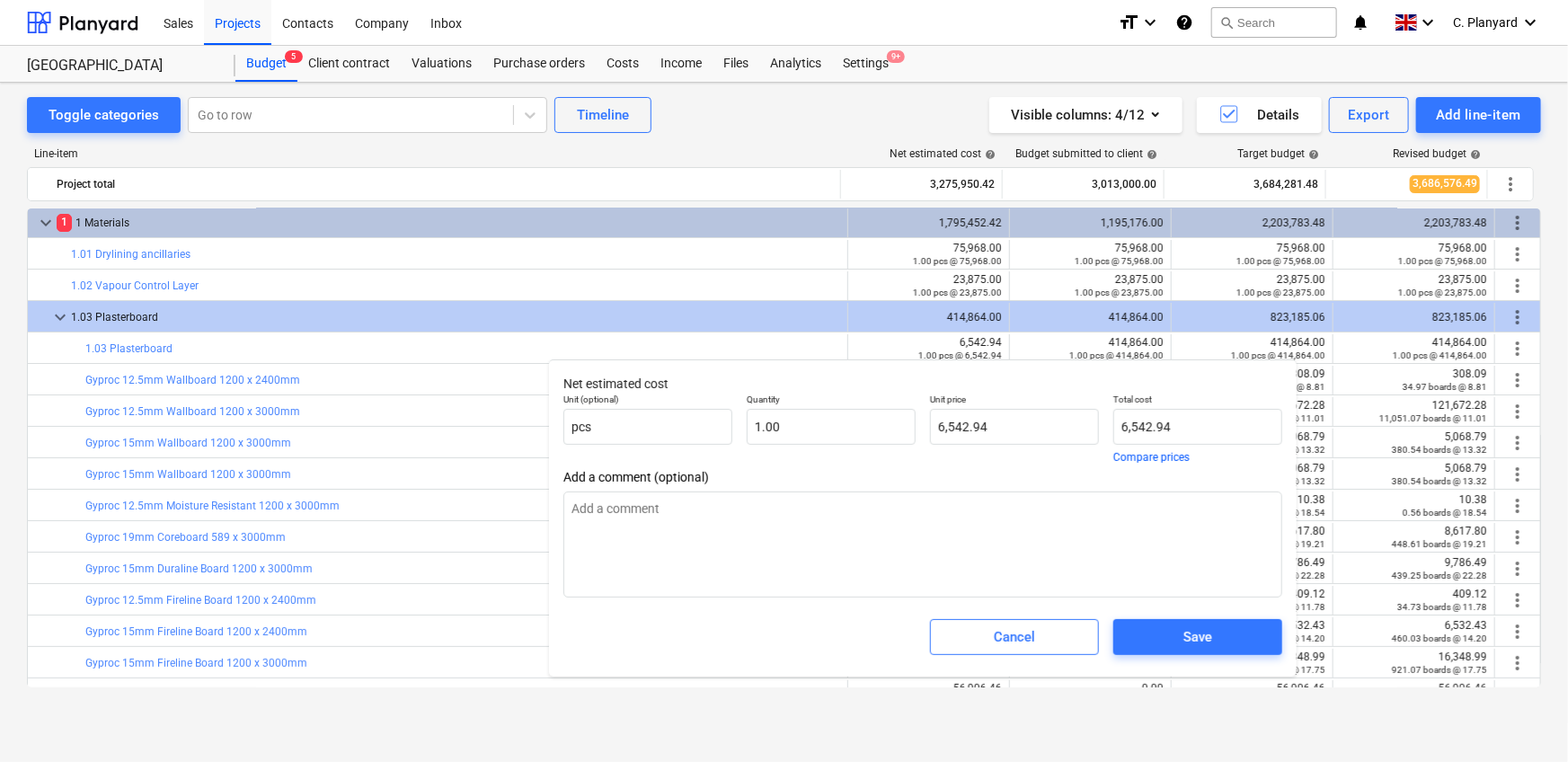
type textarea "x"
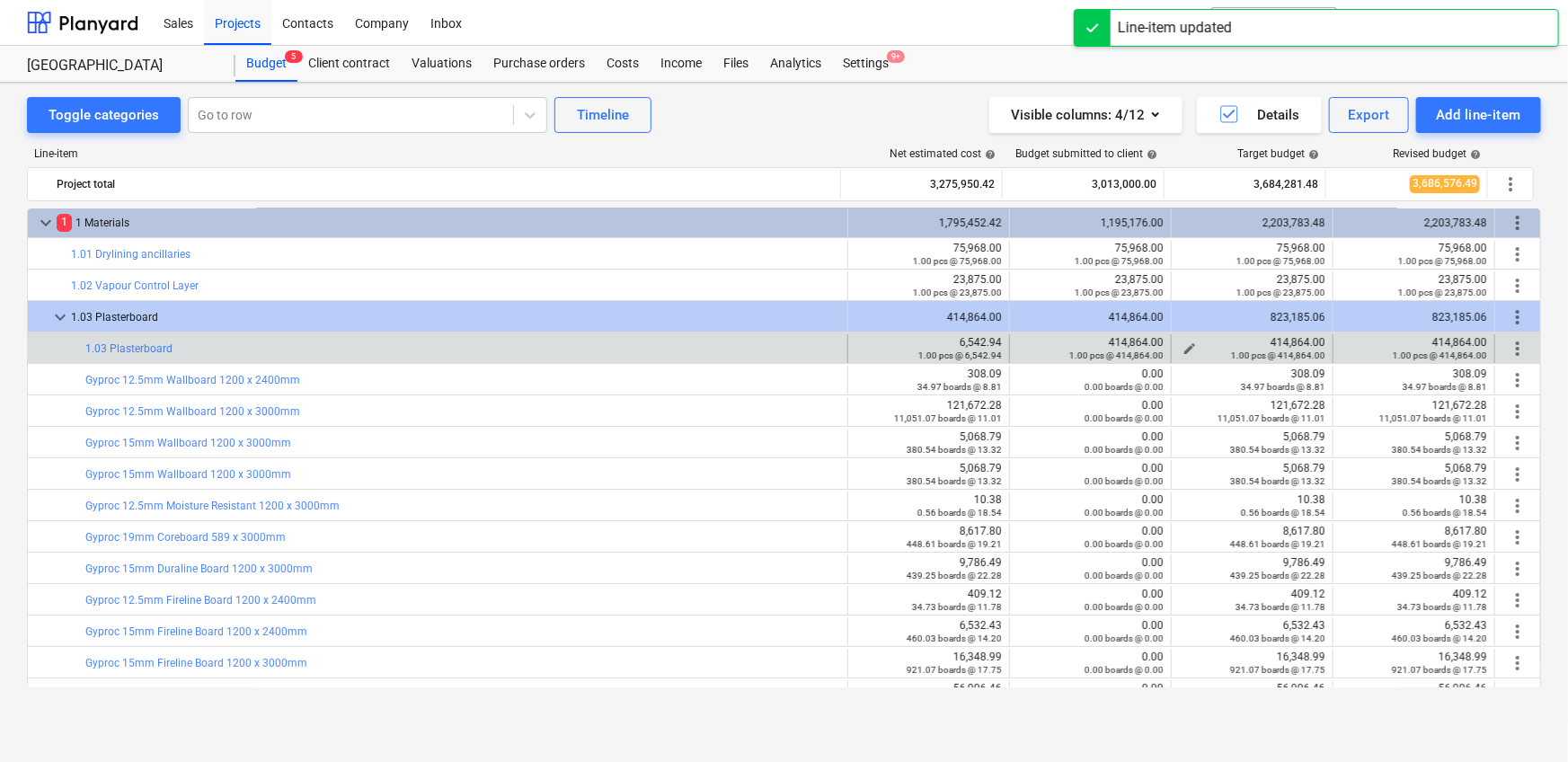
click at [1186, 342] on span "edit" at bounding box center [1190, 348] width 15 height 15
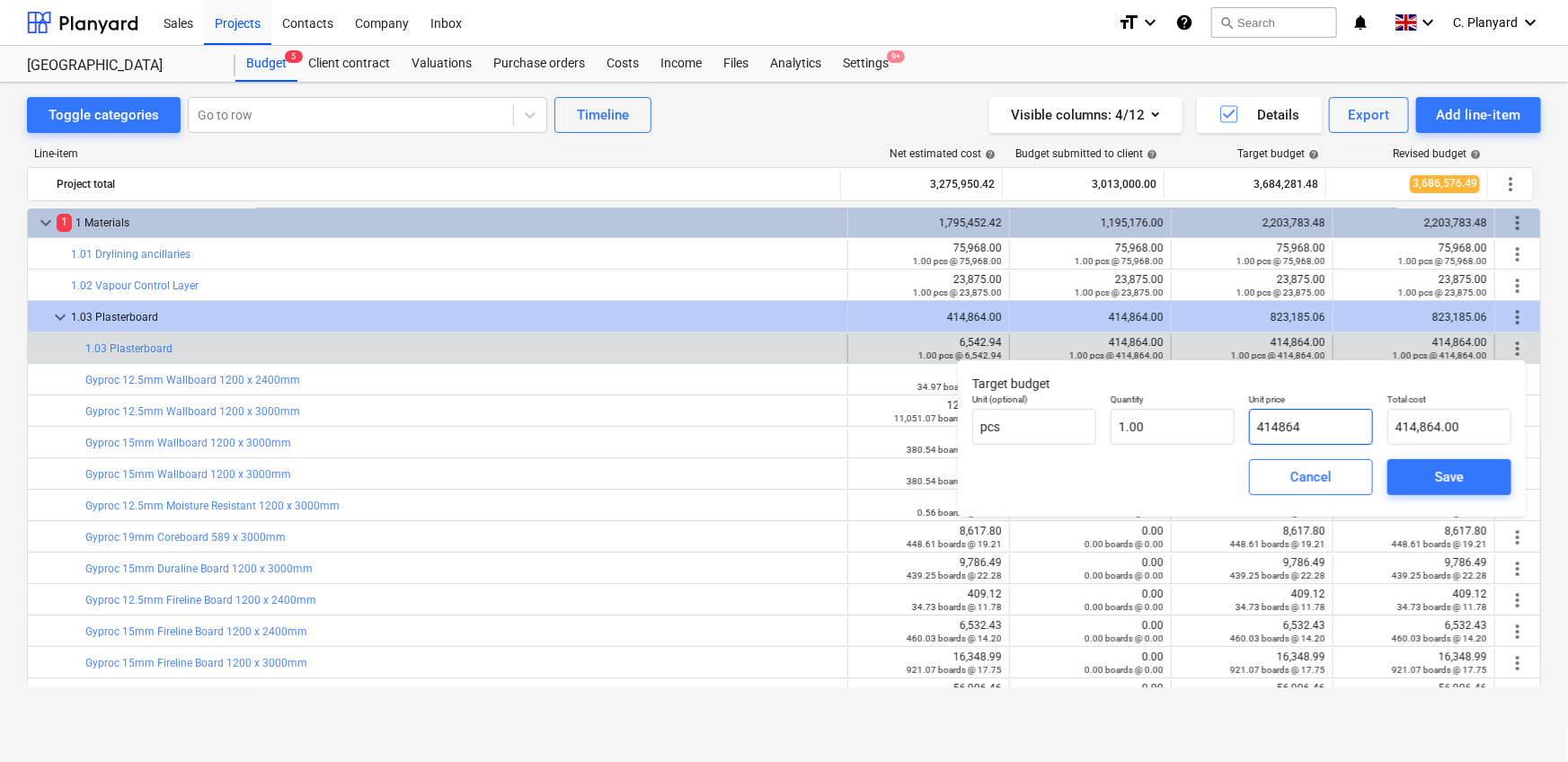
click at [1267, 428] on input "414864" at bounding box center [1311, 426] width 124 height 36
paste input "46542,9"
type input "46542,9414864"
type input "0.00"
click at [1282, 417] on input "46542,9414864" at bounding box center [1311, 426] width 124 height 36
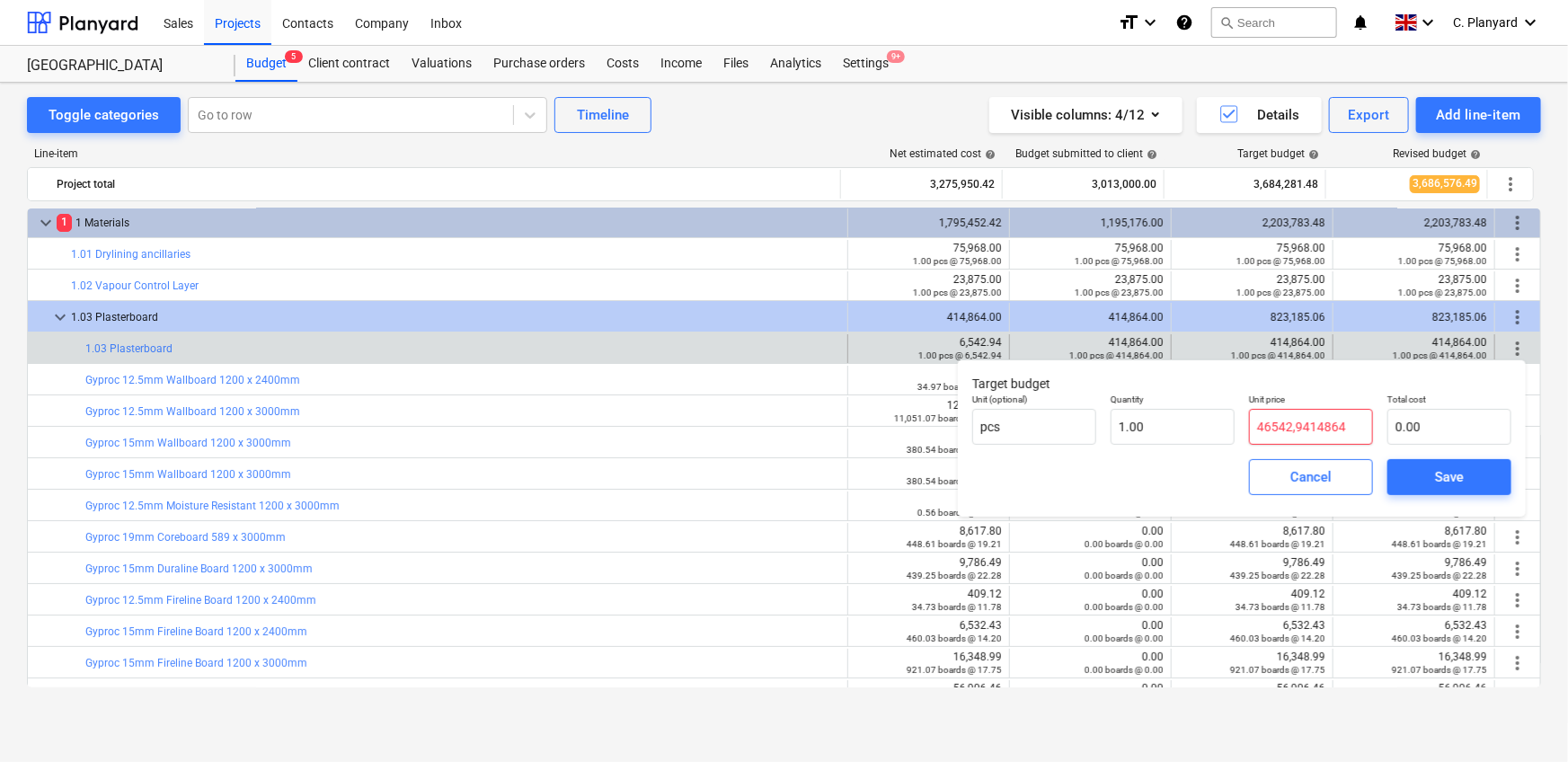
click at [1282, 417] on input "46542,9414864" at bounding box center [1311, 426] width 124 height 36
paste input "6542,9"
type input "0.00"
click at [1432, 470] on span "Save" at bounding box center [1449, 476] width 81 height 23
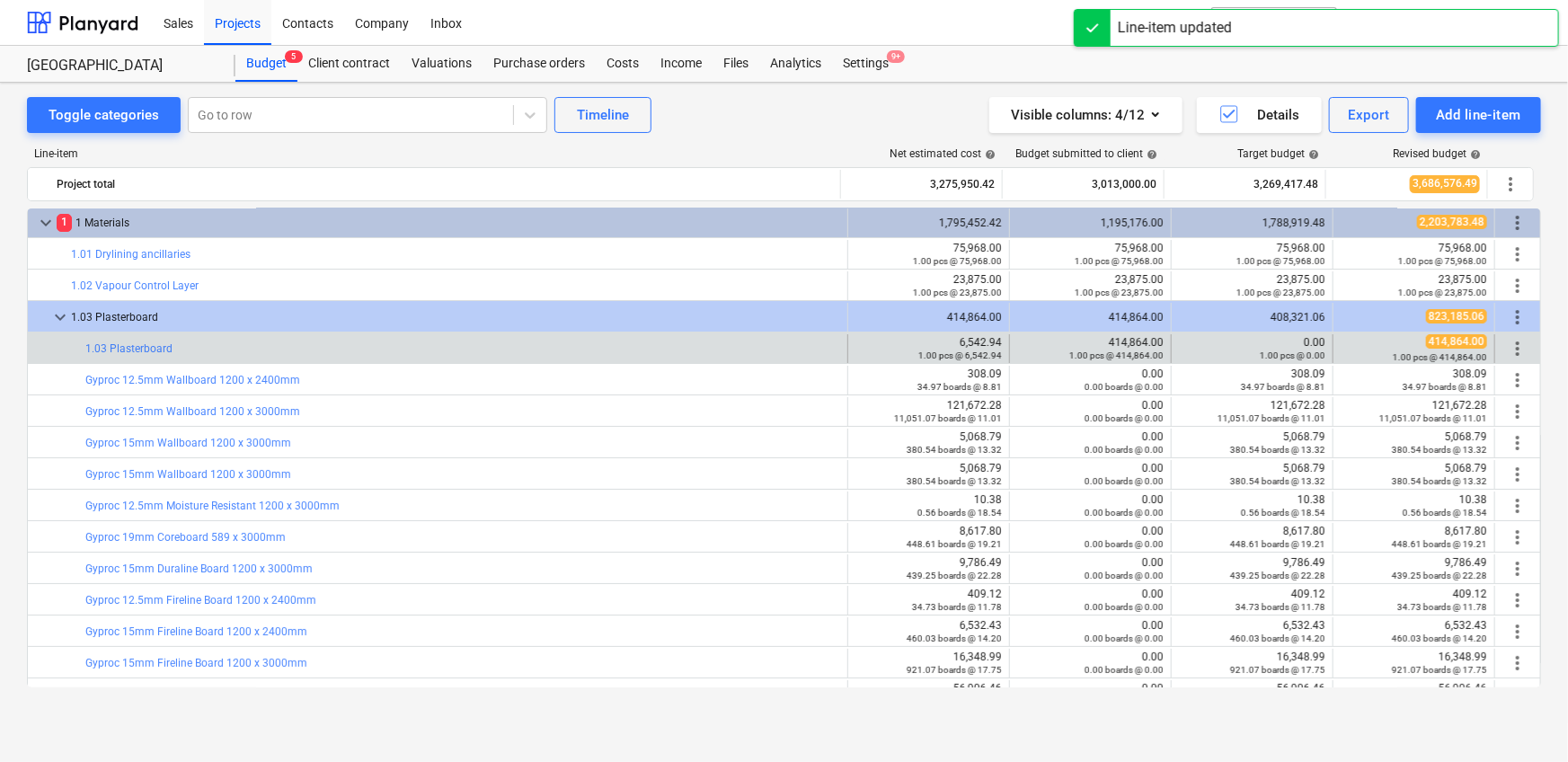
click at [1172, 347] on div "edit 0.00 1.00 pcs @ 0.00" at bounding box center [1252, 348] width 161 height 29
click at [1183, 345] on span "edit" at bounding box center [1190, 348] width 15 height 15
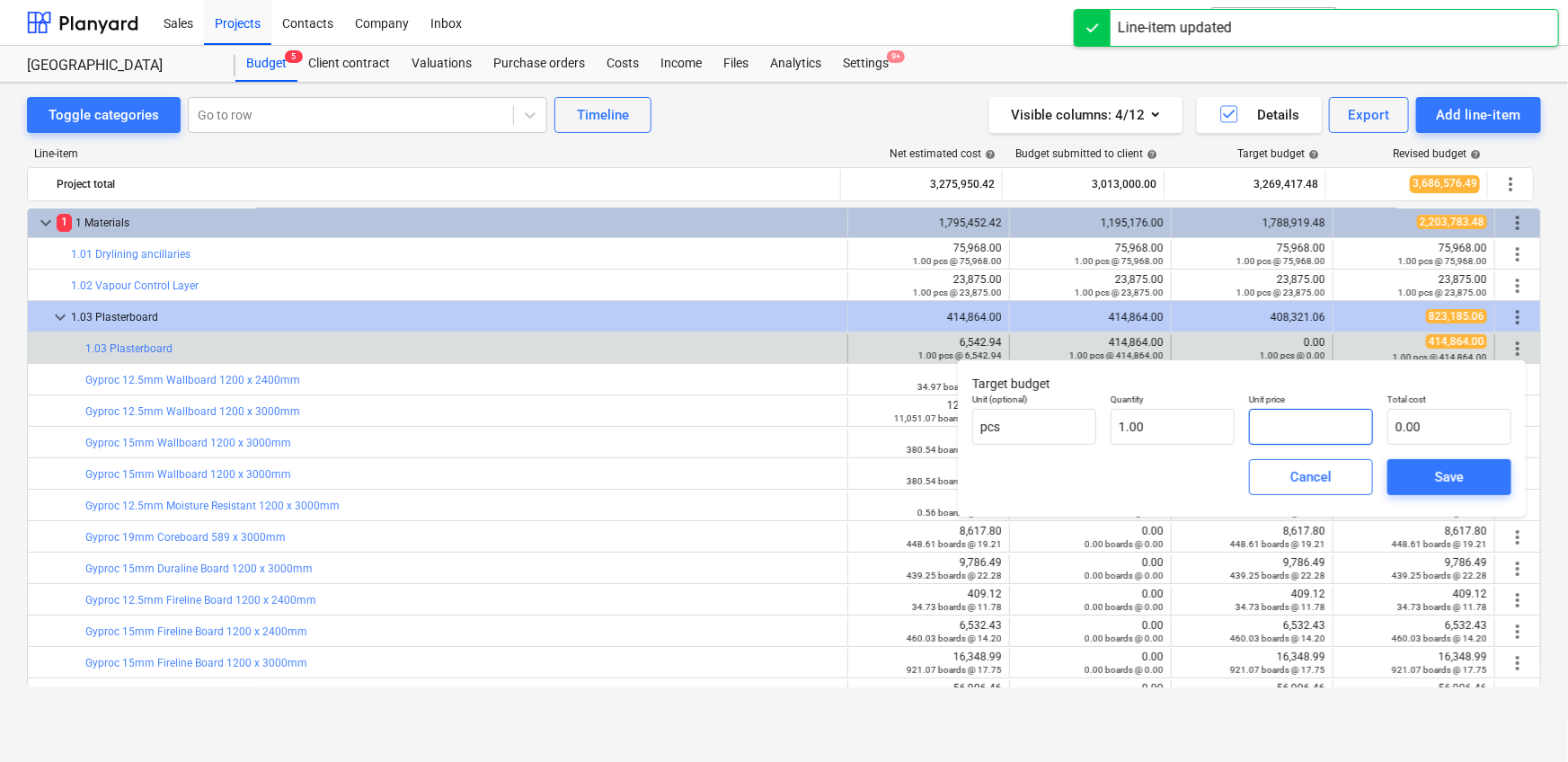
click at [1311, 439] on input "text" at bounding box center [1311, 426] width 124 height 36
paste input "6542,94"
type input "654294"
type input "654,294.00"
type input "6542ö94"
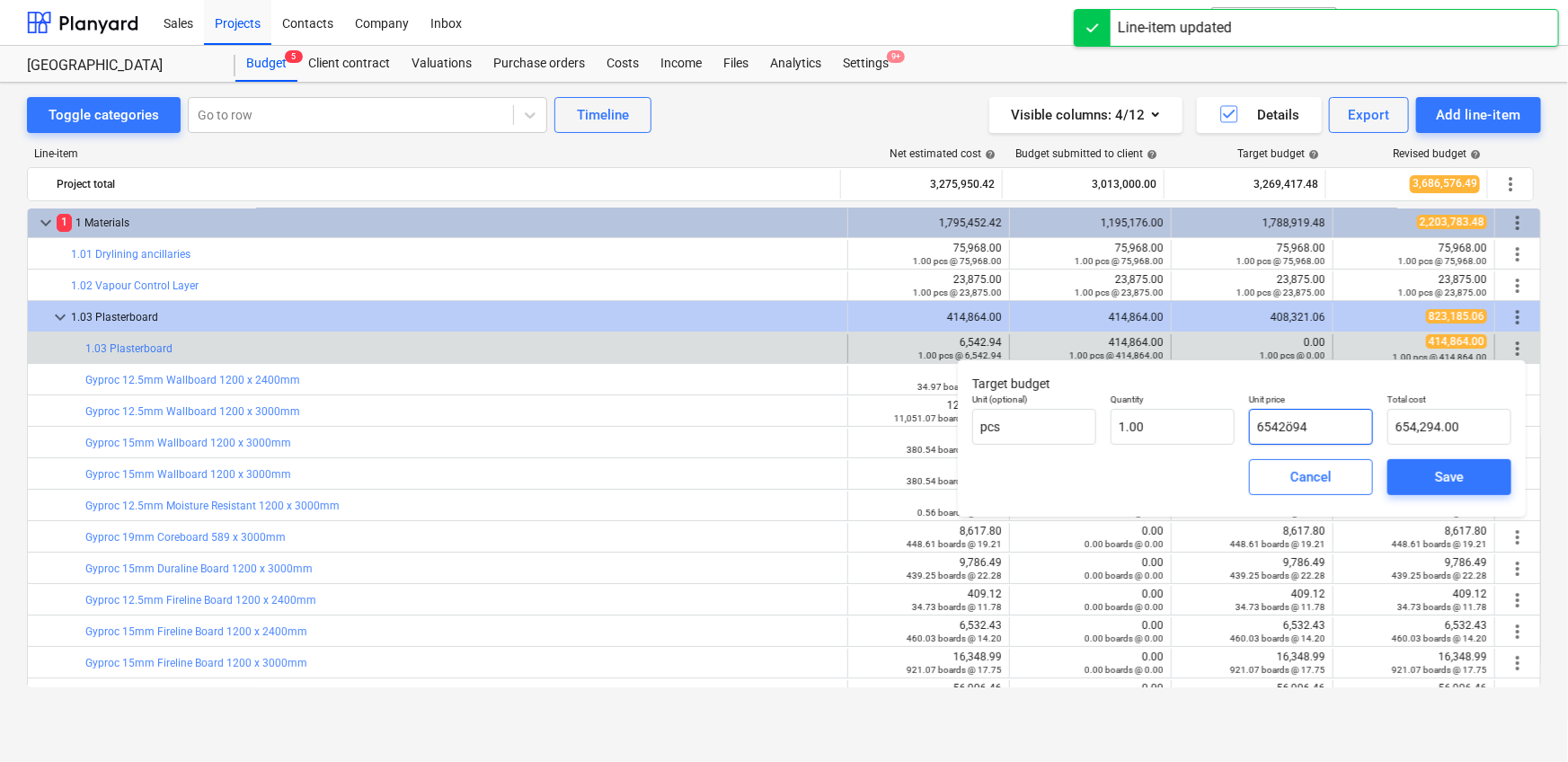
type input "0.00"
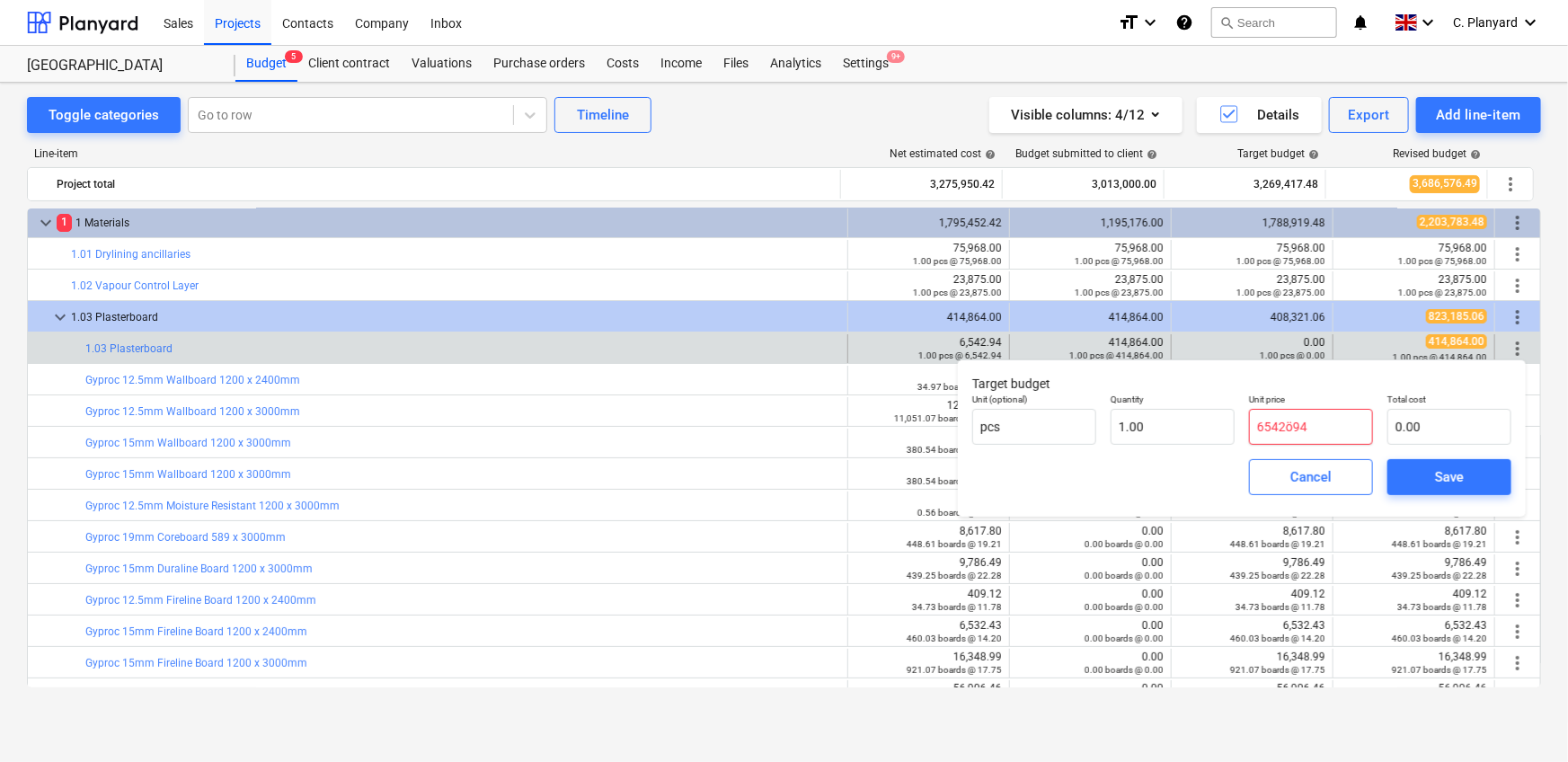
type input "654294"
type input "654,294.00"
type input "6542.94"
type input "6,542.94"
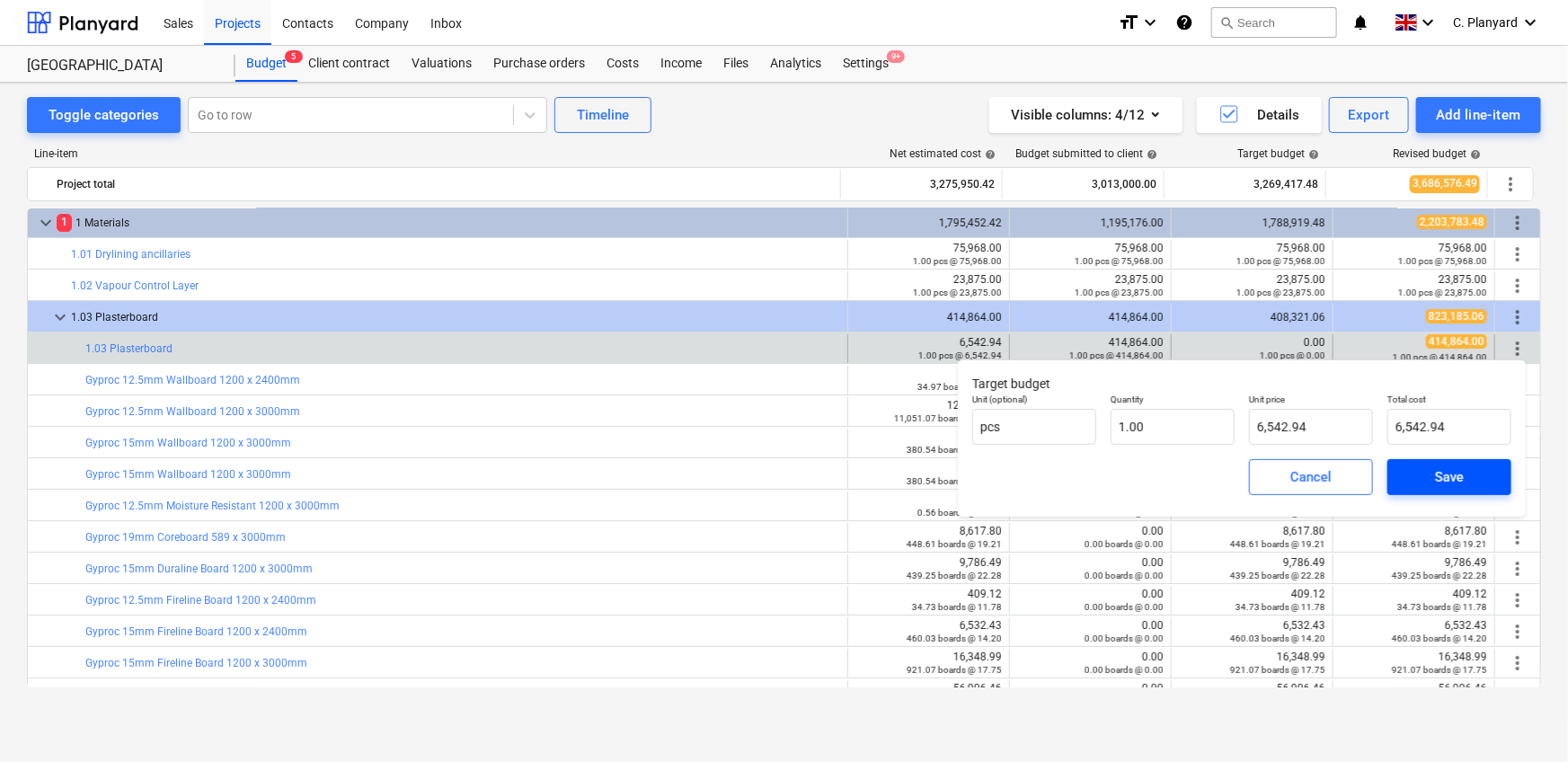
click at [1457, 480] on div "Save" at bounding box center [1449, 476] width 29 height 23
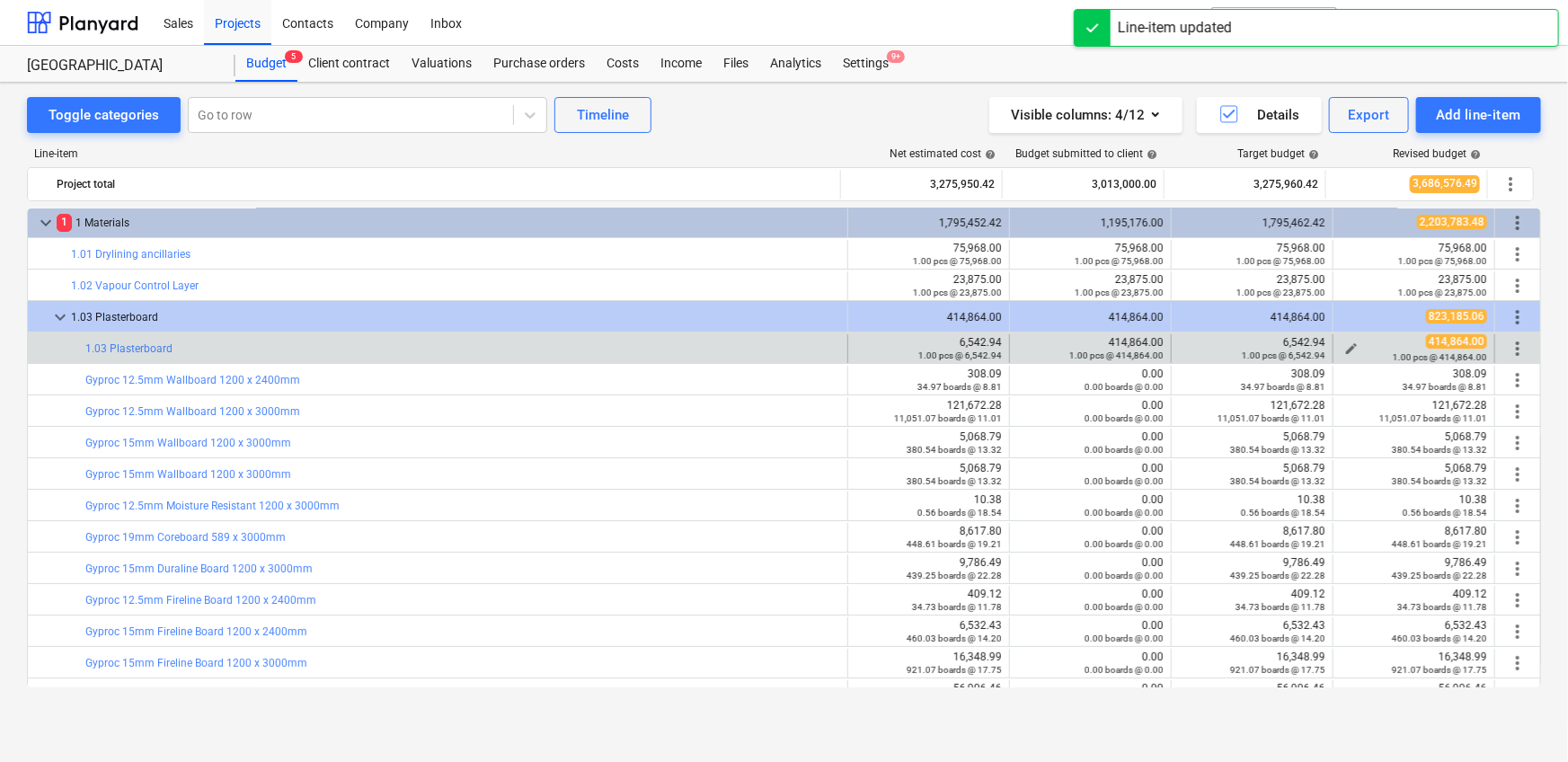
click at [1350, 341] on span "edit" at bounding box center [1351, 348] width 15 height 15
type textarea "x"
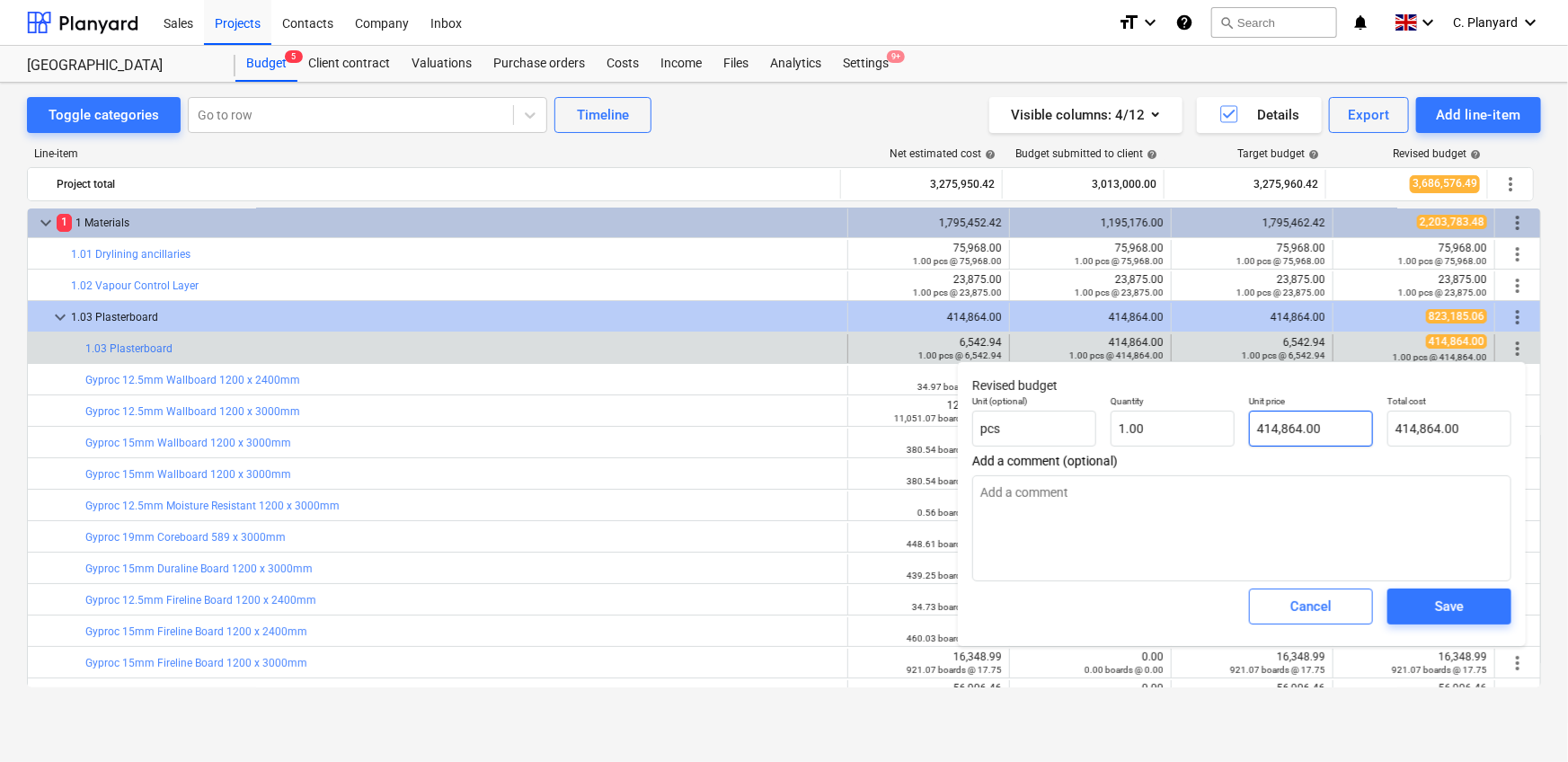
type input "414864"
click at [1295, 440] on input "414864" at bounding box center [1311, 428] width 124 height 36
paste input "6542,9"
type textarea "x"
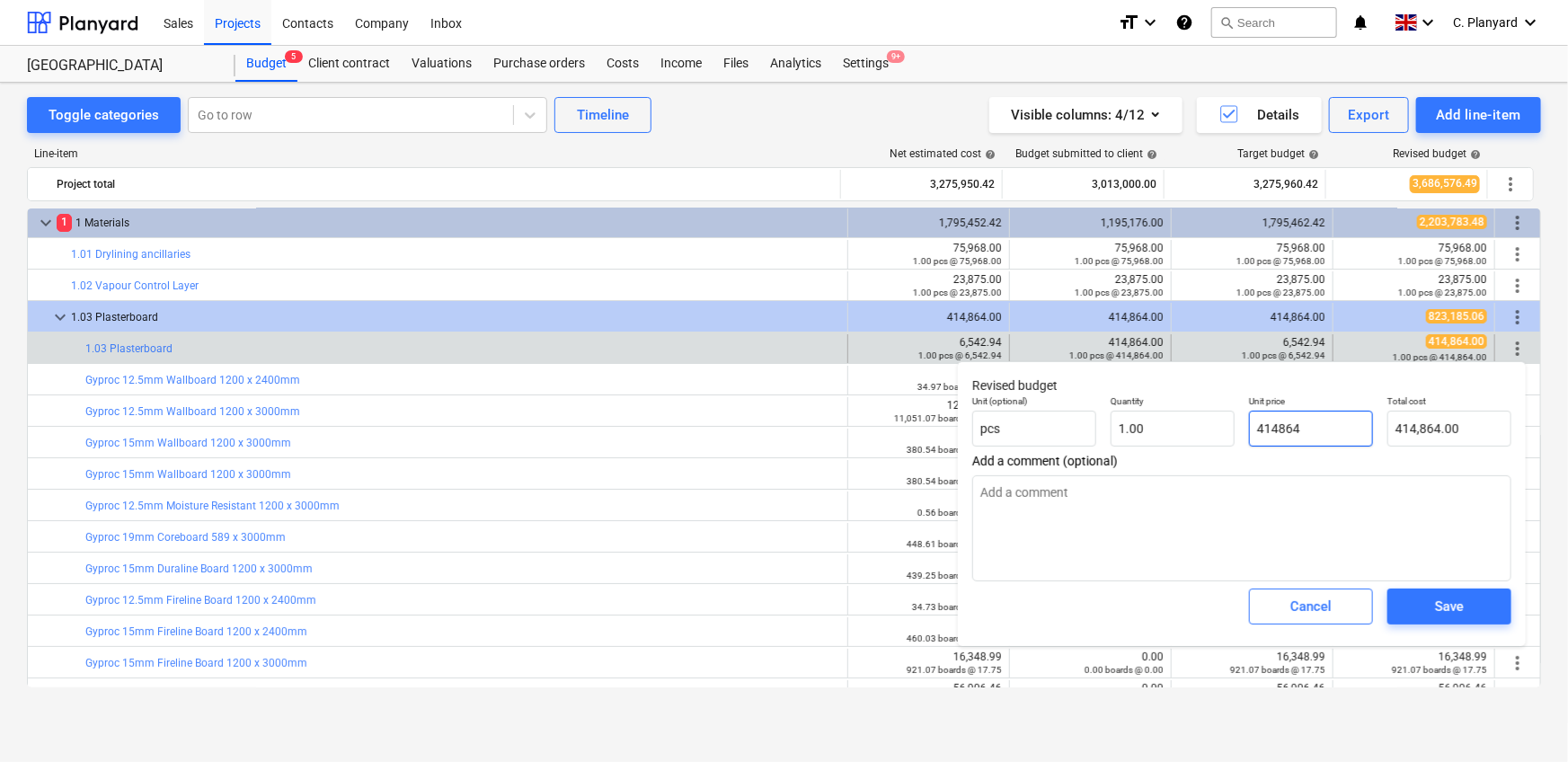
type input "6542,94"
type input "0.00"
click at [1300, 432] on input "6542,94" at bounding box center [1311, 428] width 124 height 36
type textarea "x"
type input "654294"
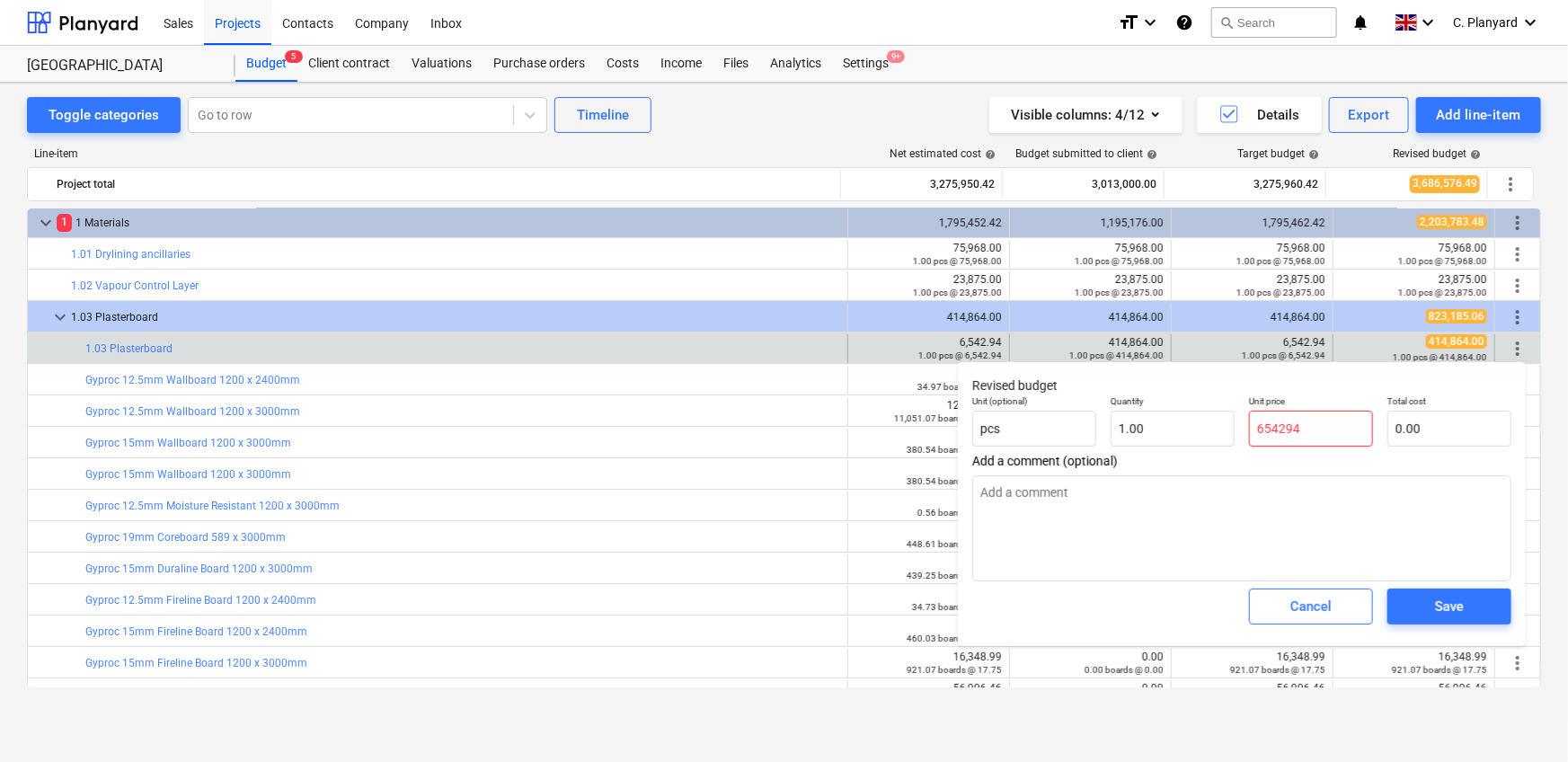
type input "654,294.00"
type input "6542.94"
type textarea "x"
type input "6,542.94"
type input "6542.94"
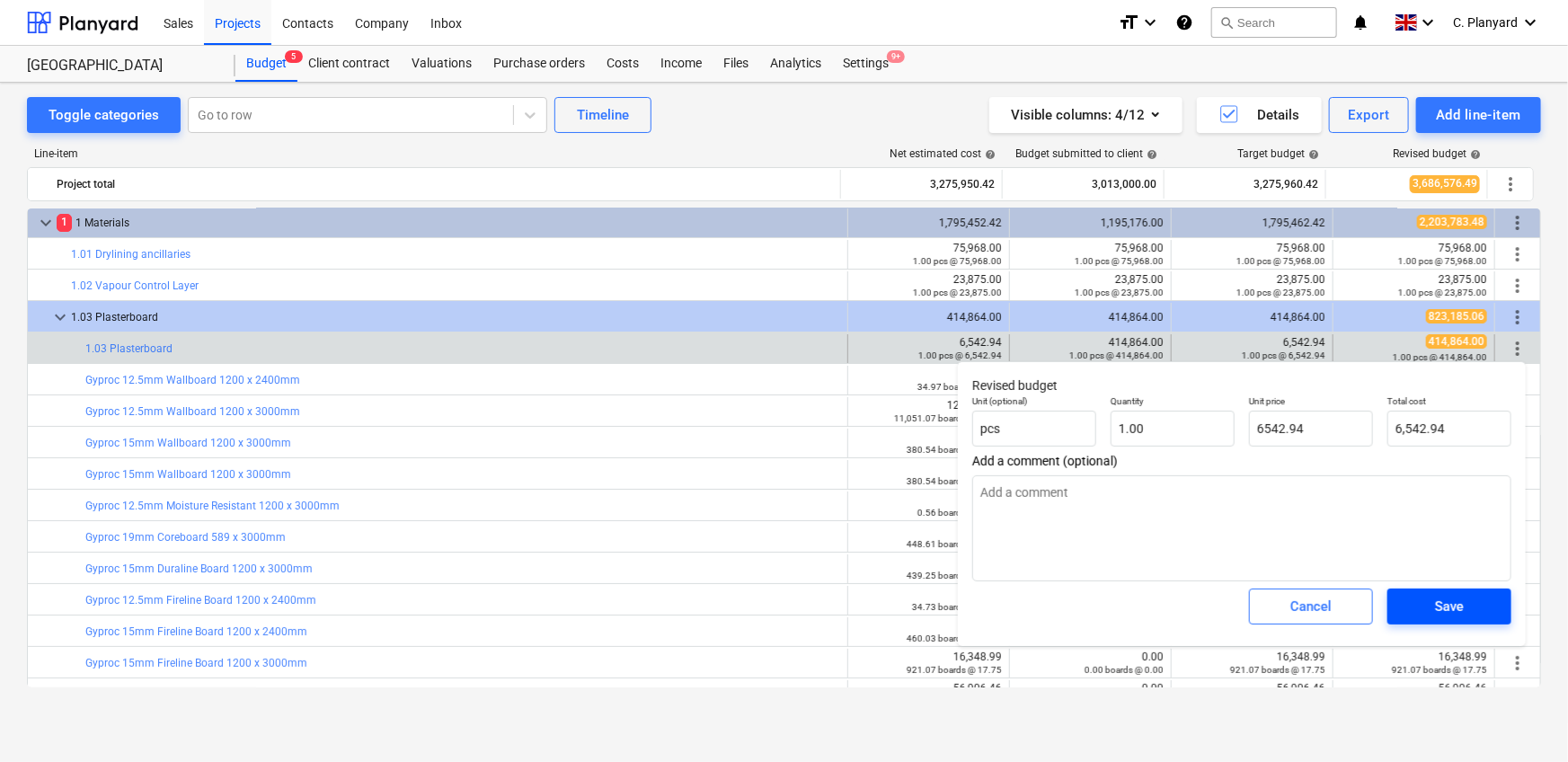
type textarea "x"
type input "6,542.94"
click at [1440, 610] on div "Save" at bounding box center [1449, 605] width 29 height 23
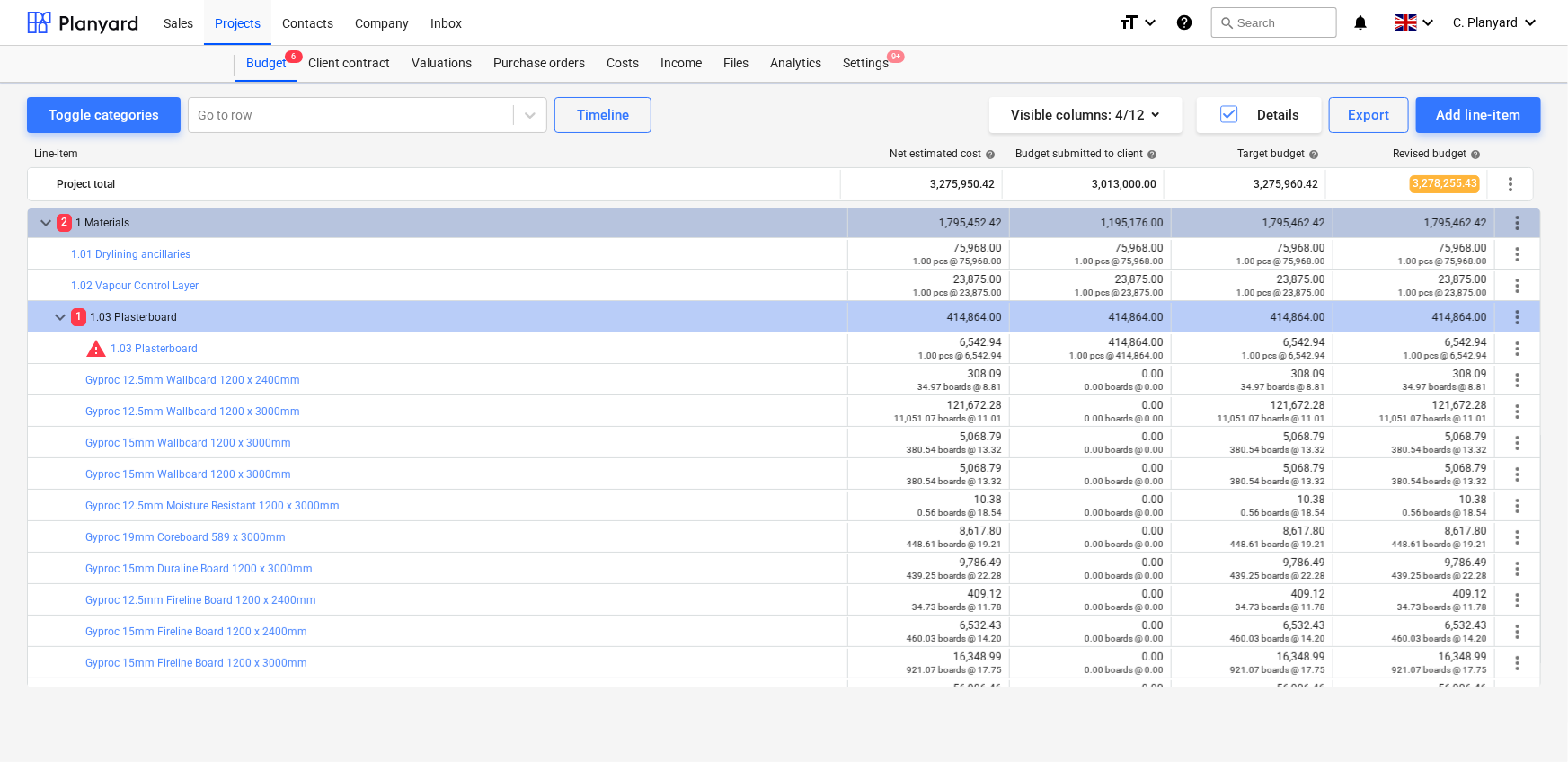
type textarea "x"
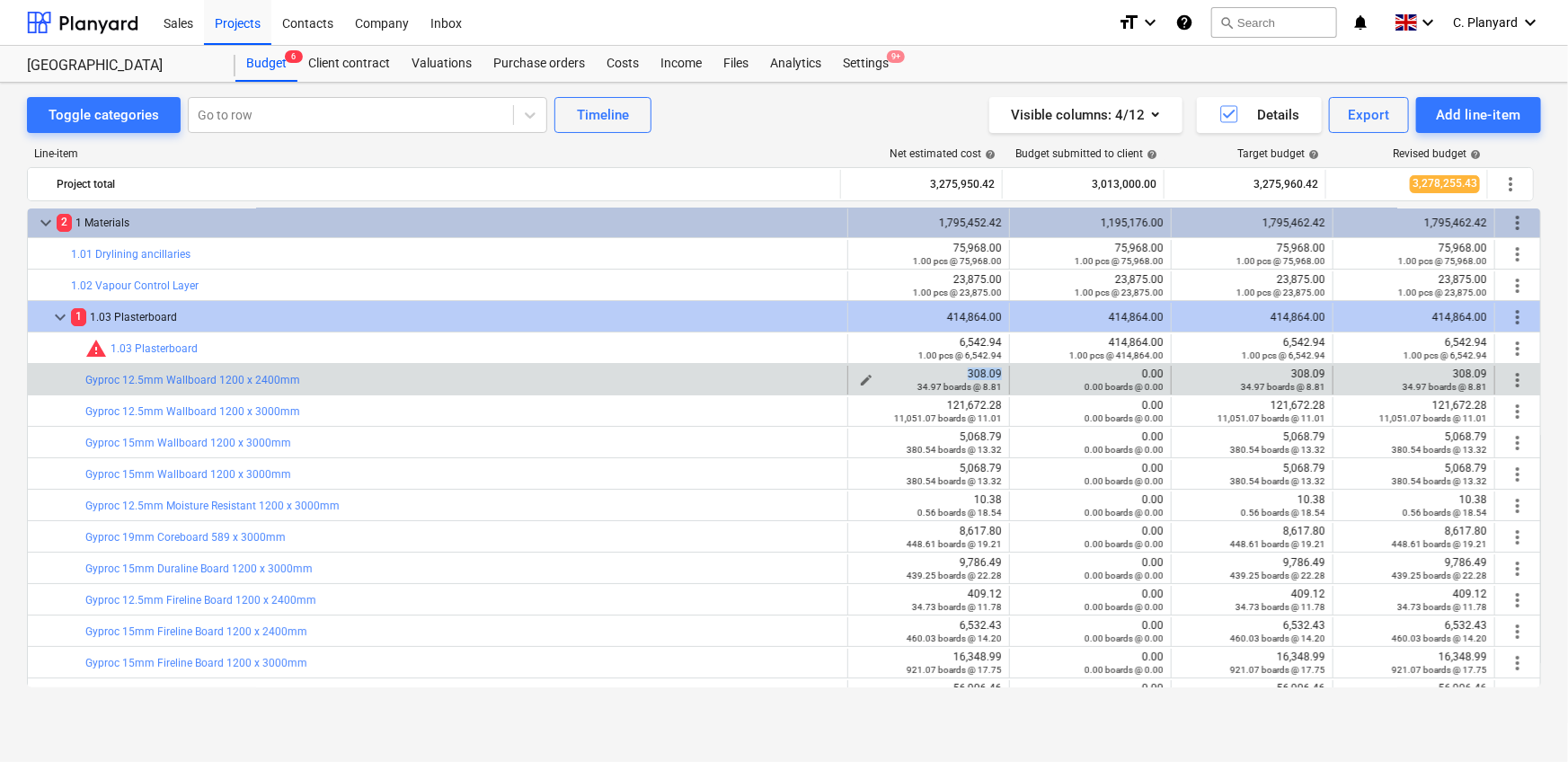
drag, startPoint x: 996, startPoint y: 369, endPoint x: 944, endPoint y: 369, distance: 52.0
click at [944, 369] on div "308.09 34.97 boards @ 8.81" at bounding box center [928, 380] width 147 height 25
copy div "308.09"
click at [1023, 372] on span "edit" at bounding box center [1028, 380] width 15 height 15
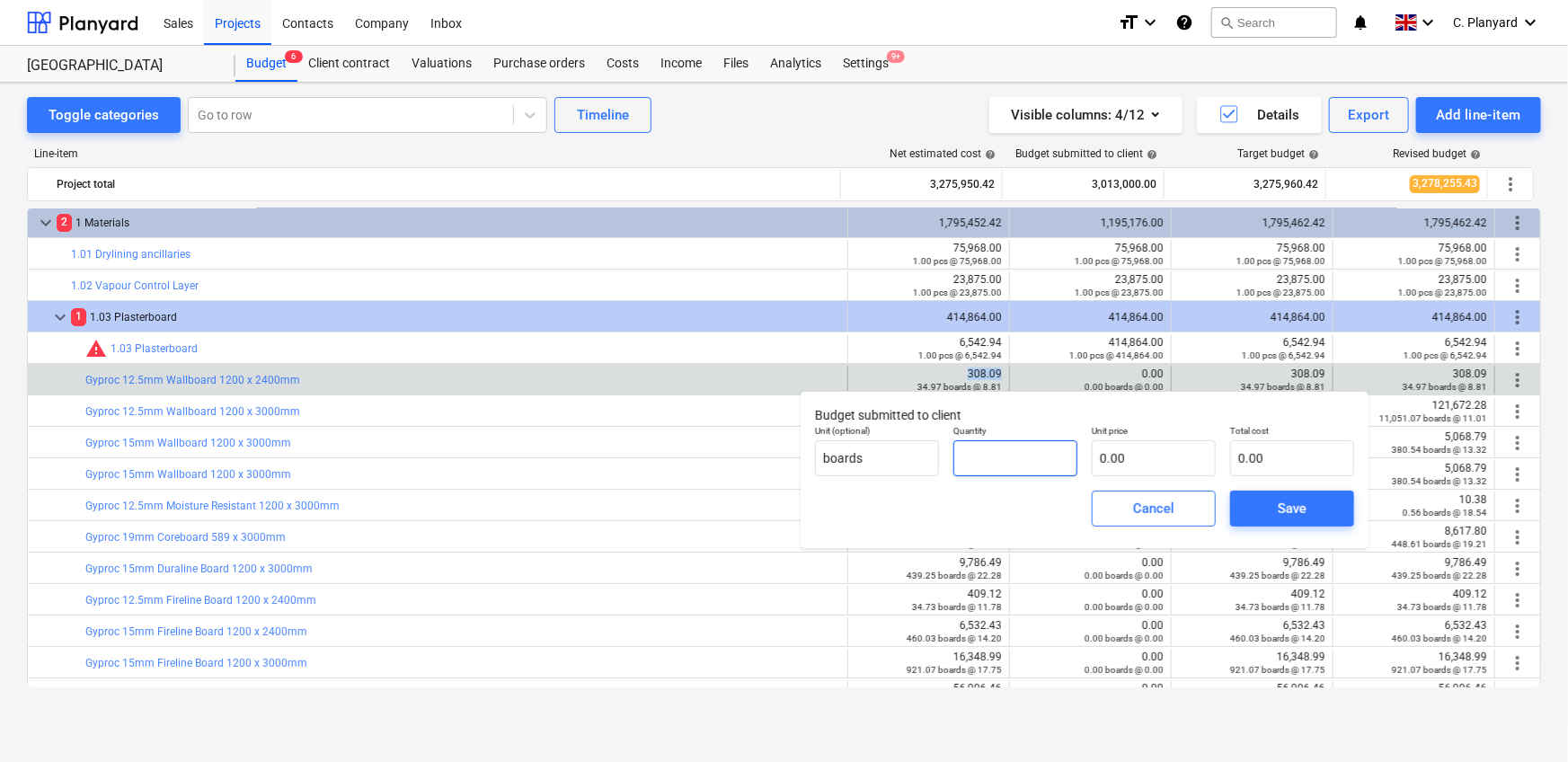
click at [1066, 453] on input "text" at bounding box center [1015, 458] width 124 height 36
type input "1.00"
click at [1139, 457] on input "text" at bounding box center [1153, 458] width 124 height 36
paste input "308.09"
type input "308.09"
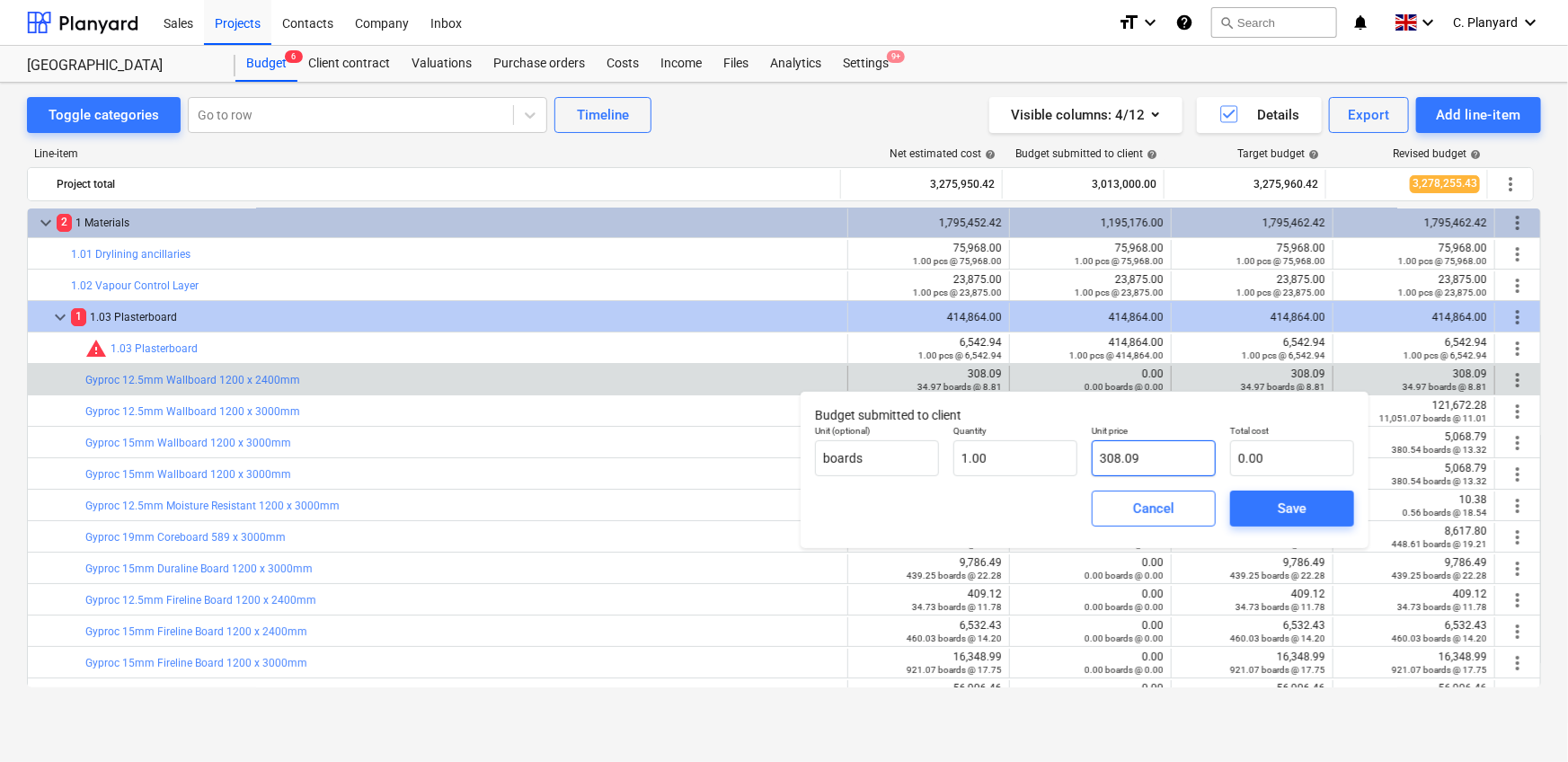
type input "308.09"
click at [1289, 511] on div "Save" at bounding box center [1291, 508] width 29 height 23
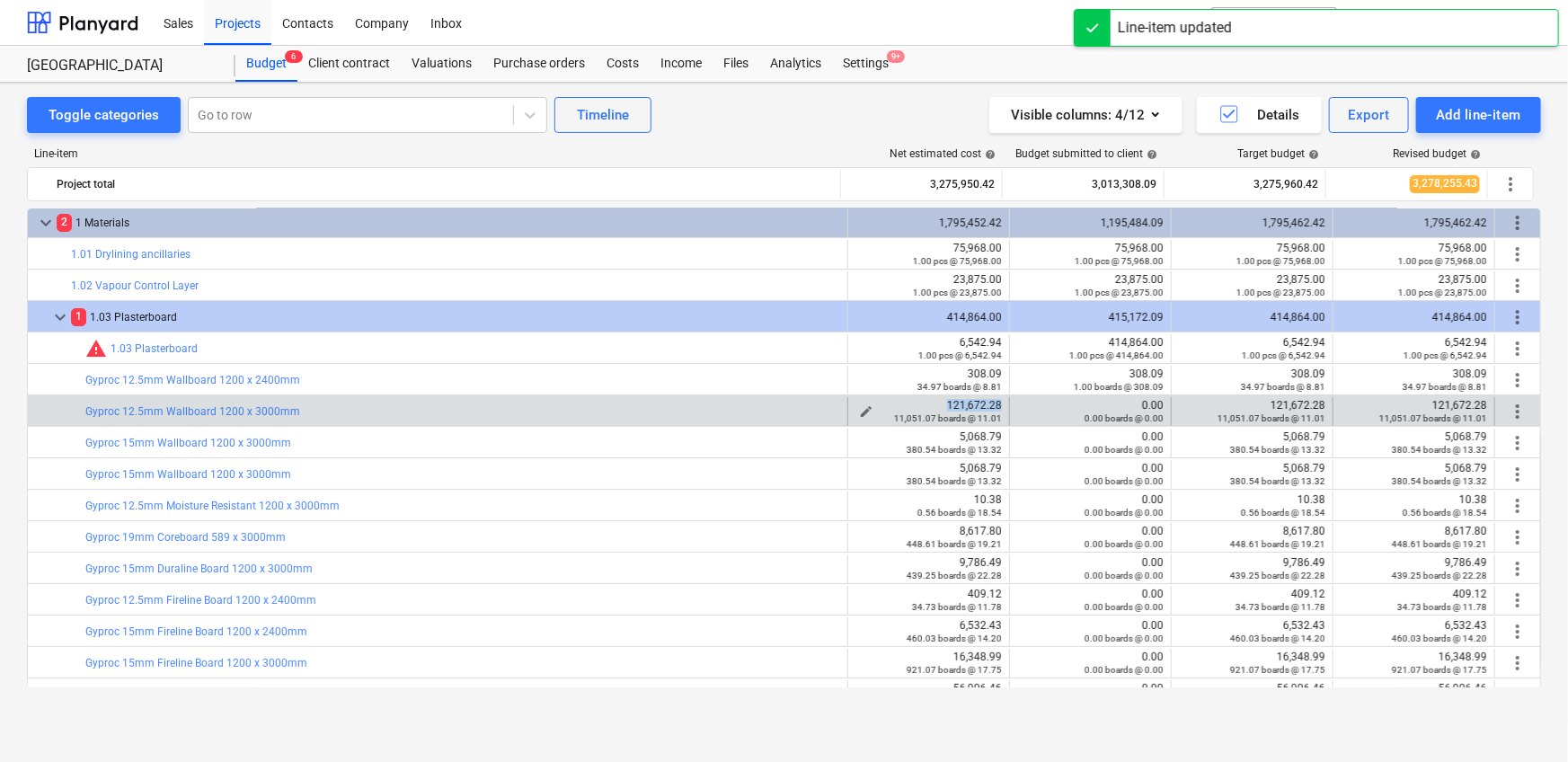
drag, startPoint x: 986, startPoint y: 404, endPoint x: 941, endPoint y: 402, distance: 45.0
click at [941, 402] on div "edit 121,672.28 11,051.07 boards @ 11.01" at bounding box center [928, 411] width 161 height 29
copy div "121,672.28"
click at [1027, 405] on span "edit" at bounding box center [1028, 412] width 15 height 15
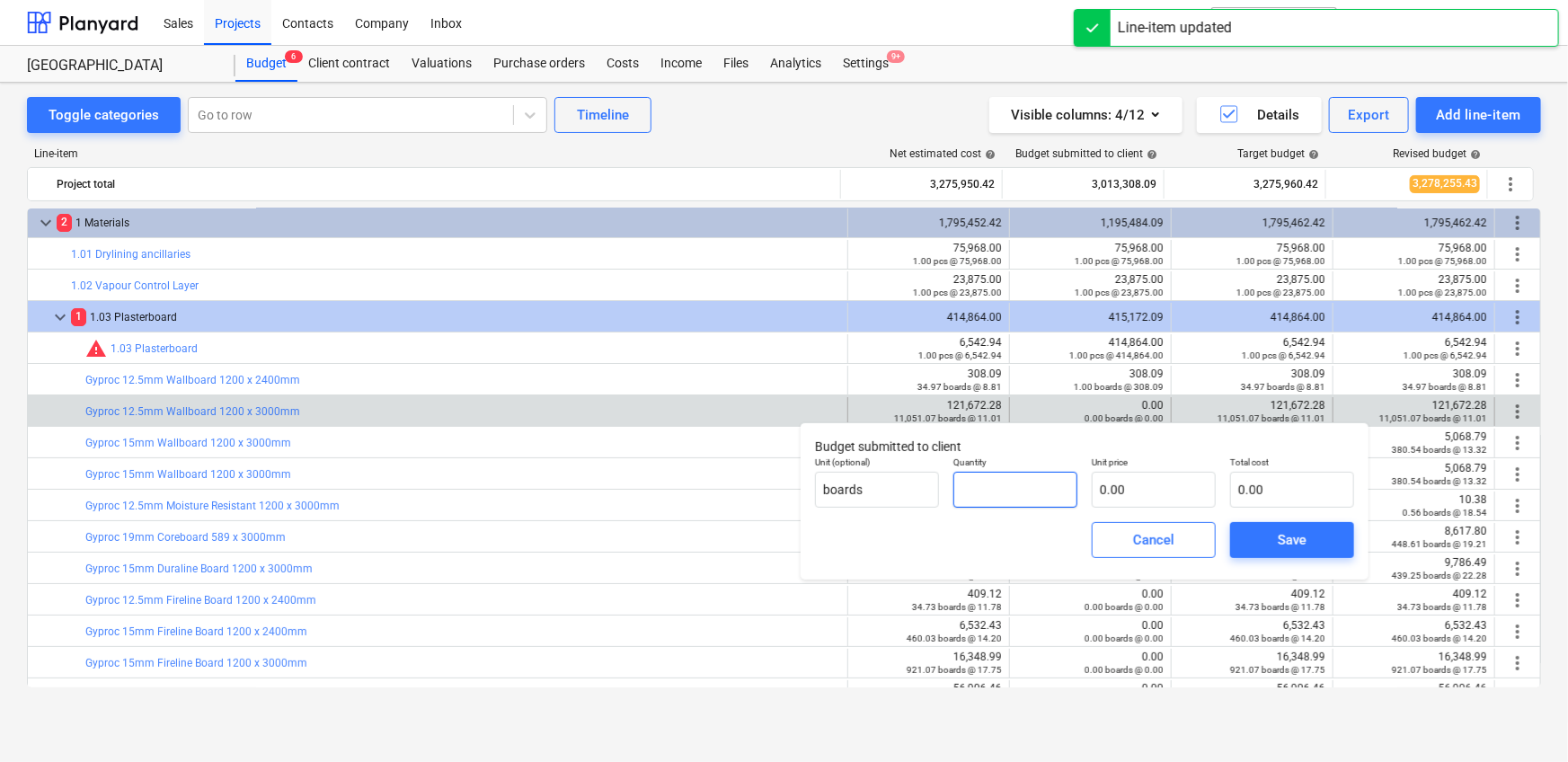
click at [1055, 474] on input "text" at bounding box center [1015, 489] width 124 height 36
type input "1.00"
click at [1140, 498] on input "text" at bounding box center [1153, 489] width 124 height 36
paste input "121,672.28"
type input "121,672.28"
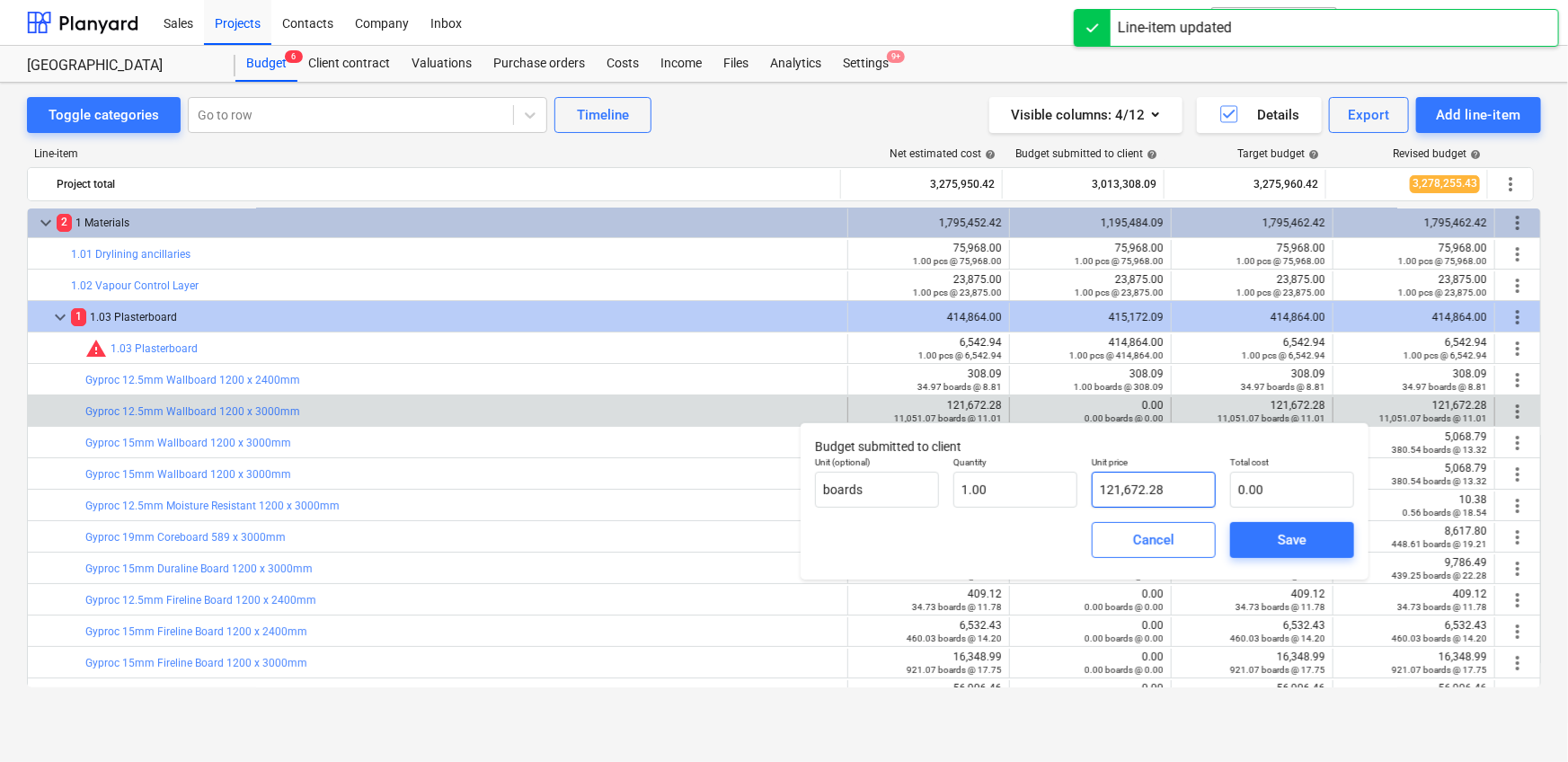
type input "121,672.28"
click at [1319, 536] on span "Save" at bounding box center [1292, 539] width 81 height 23
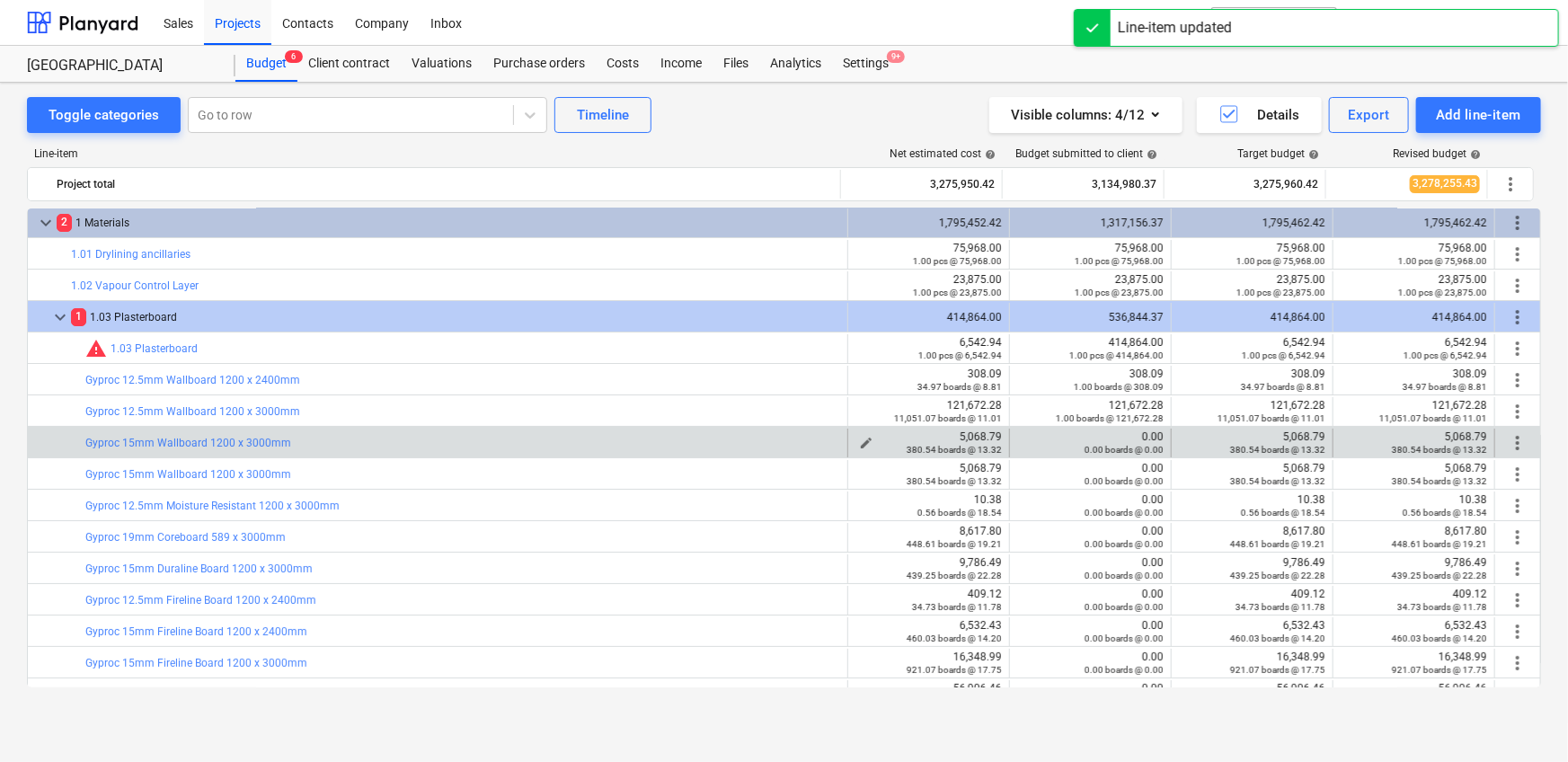
click at [982, 433] on div "5,068.79 380.54 boards @ 13.32" at bounding box center [928, 442] width 147 height 25
copy div "5,068.79"
click at [1024, 439] on span "edit" at bounding box center [1028, 443] width 15 height 15
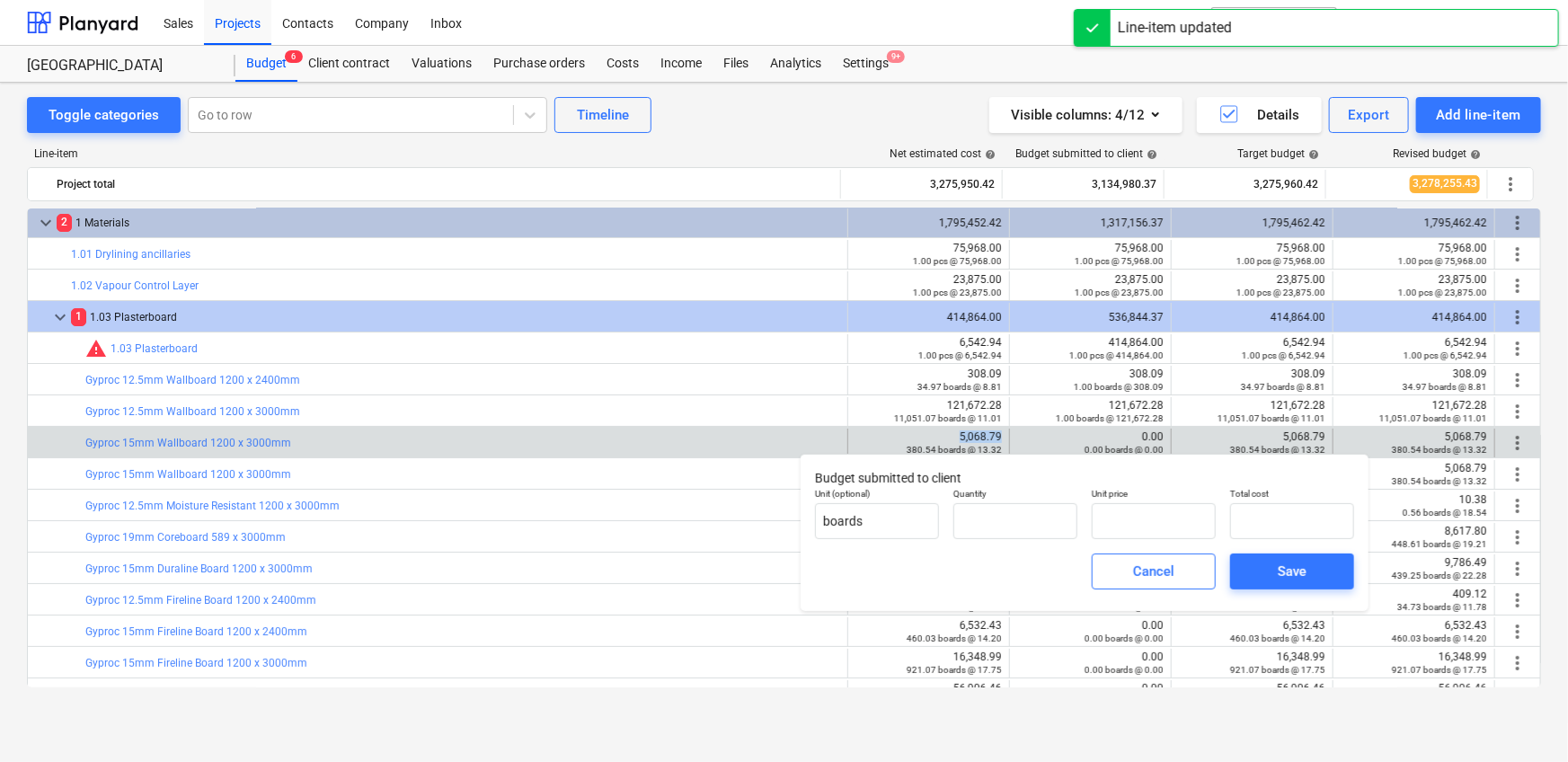
type input "0.00"
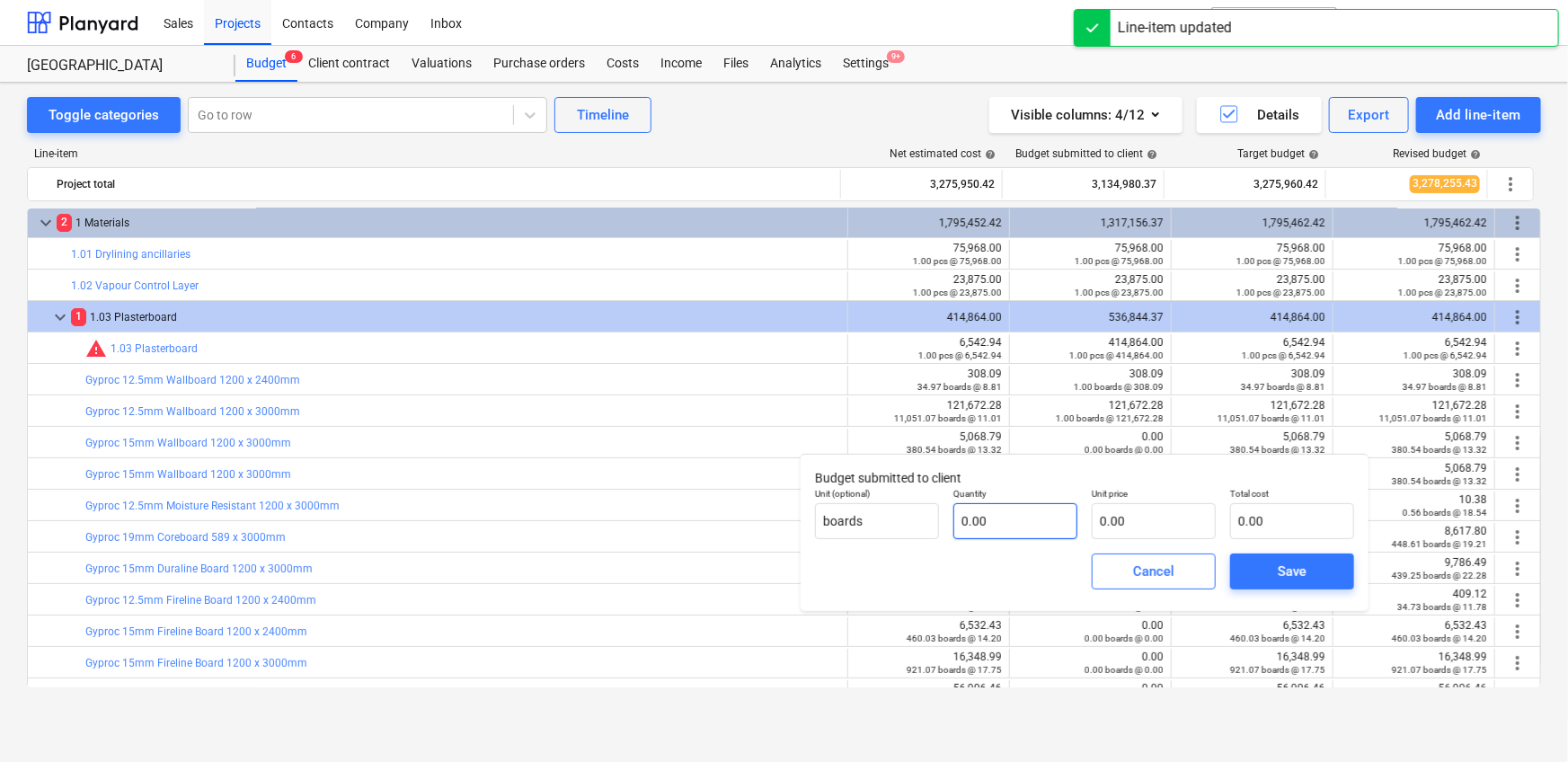
drag, startPoint x: 1032, startPoint y: 501, endPoint x: 1040, endPoint y: 510, distance: 12.0
click at [1032, 502] on div "Quantity 0.00" at bounding box center [1015, 513] width 124 height 52
click at [1044, 511] on input "text" at bounding box center [1015, 521] width 124 height 36
type input "1.00"
click at [1156, 525] on input "text" at bounding box center [1153, 521] width 124 height 36
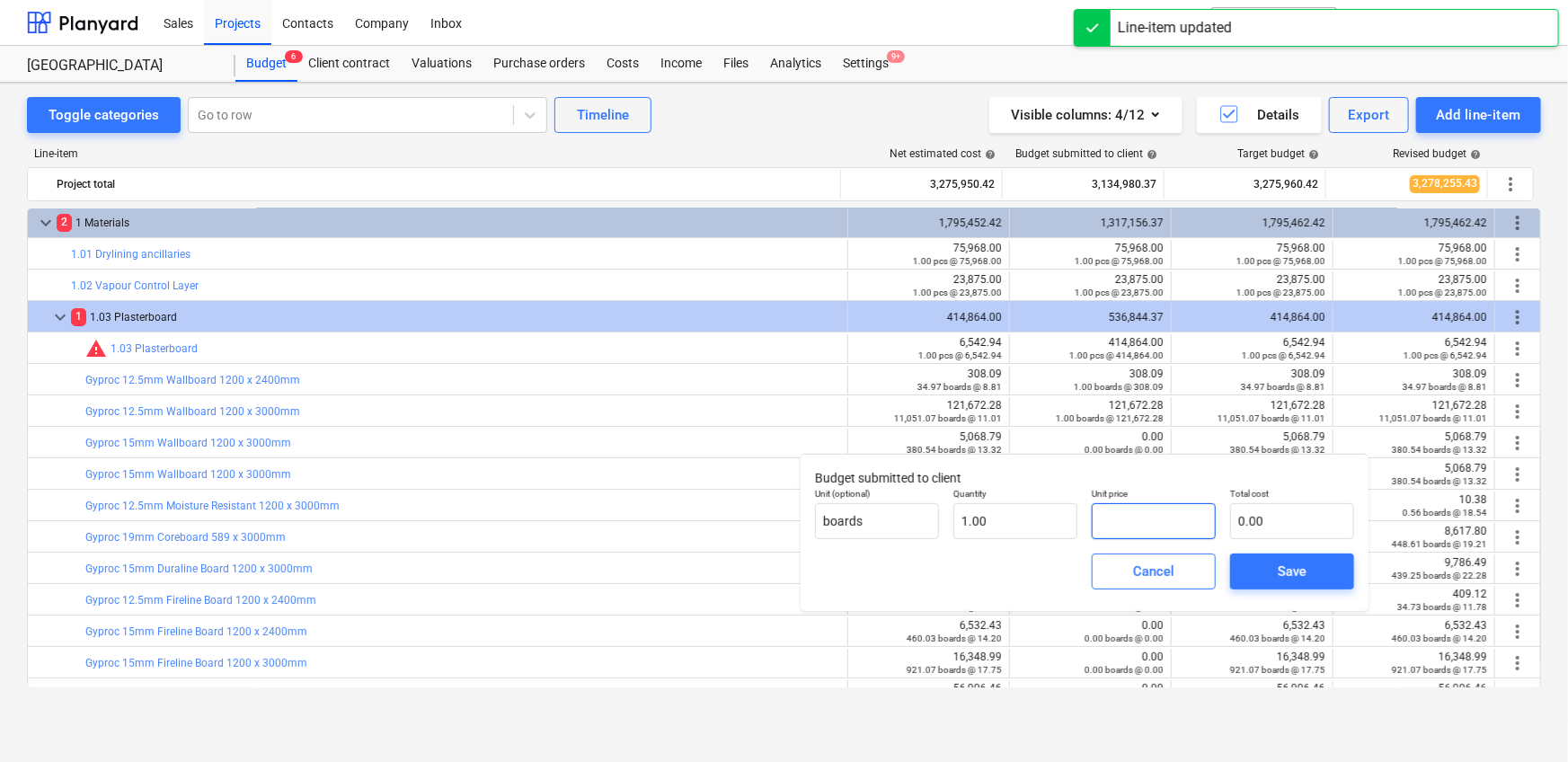
paste input "5,068.79"
type input "5,068.79"
click at [1326, 585] on button "Save" at bounding box center [1291, 570] width 124 height 36
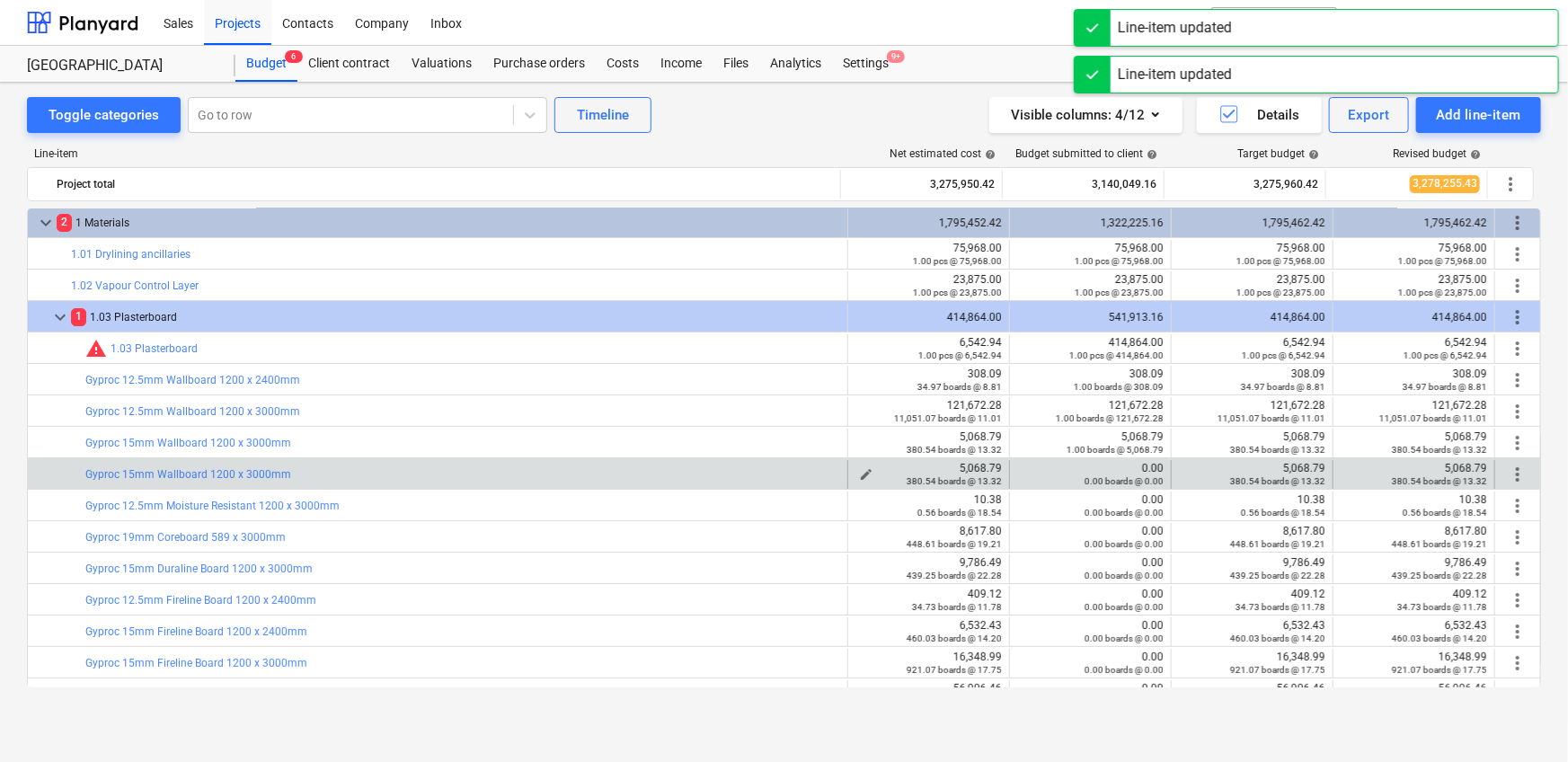
click at [966, 467] on div "5,068.79 380.54 boards @ 13.32" at bounding box center [928, 474] width 147 height 25
copy div "5,068.79"
click at [1029, 475] on div "0.00 boards @ 0.00" at bounding box center [1090, 481] width 147 height 13
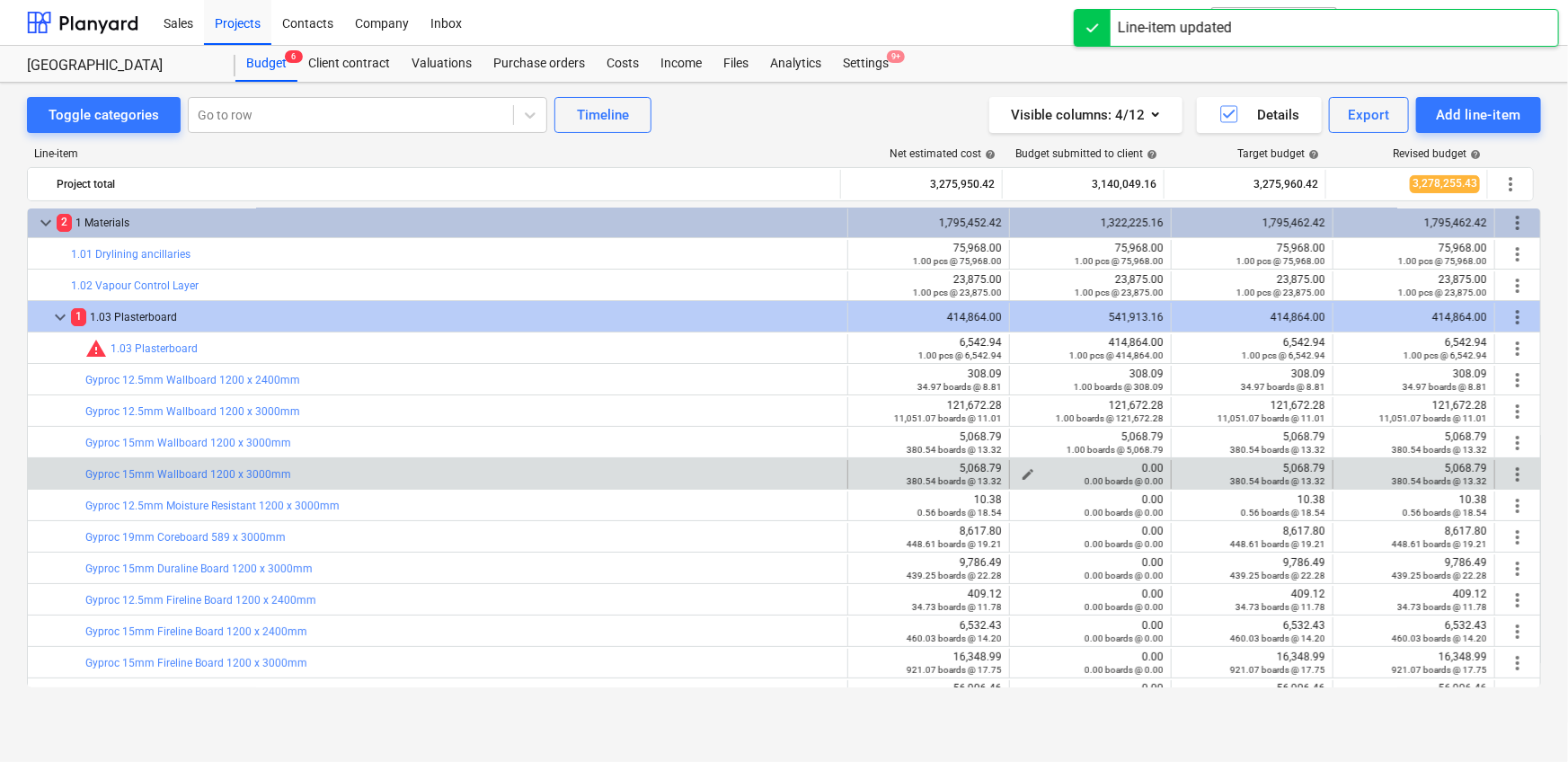
click at [1025, 470] on span "edit" at bounding box center [1028, 475] width 15 height 15
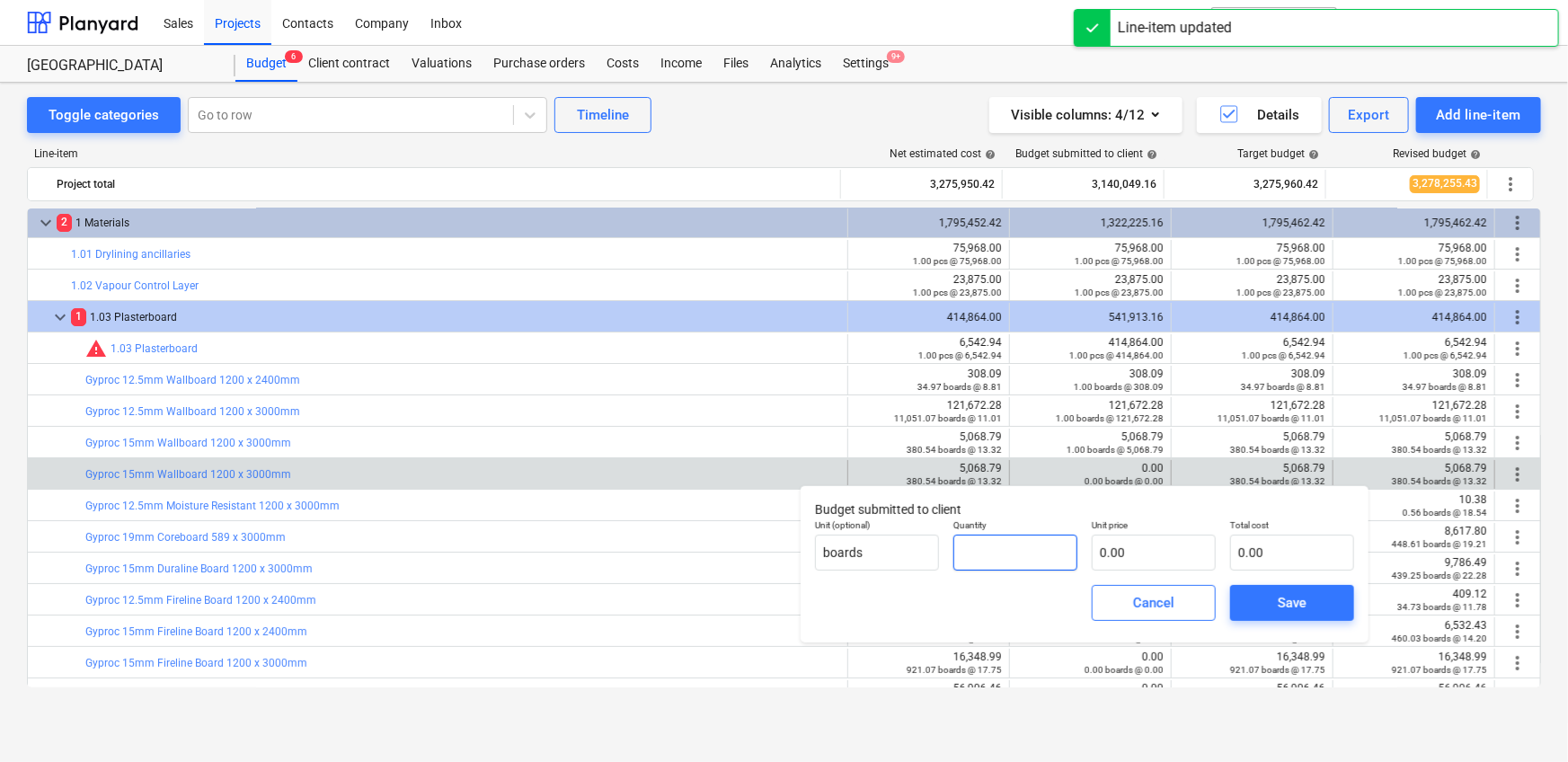
click at [992, 549] on input "text" at bounding box center [1015, 552] width 124 height 36
type input "1.00"
click at [1146, 552] on input "text" at bounding box center [1153, 552] width 124 height 36
paste input "5,068.79"
type input "5,068.79"
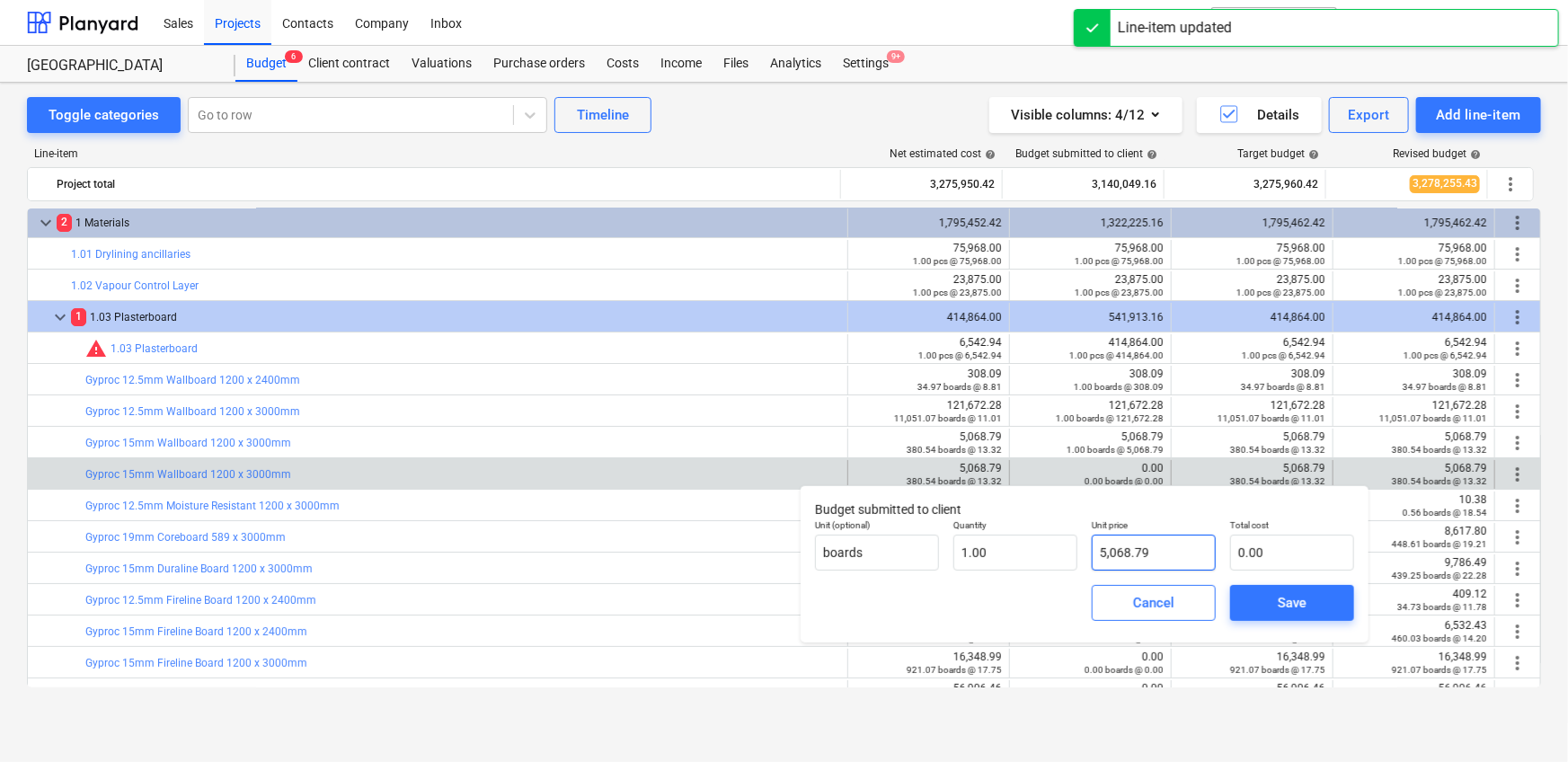
type input "5,068.79"
click at [1281, 603] on div "Save" at bounding box center [1291, 602] width 29 height 23
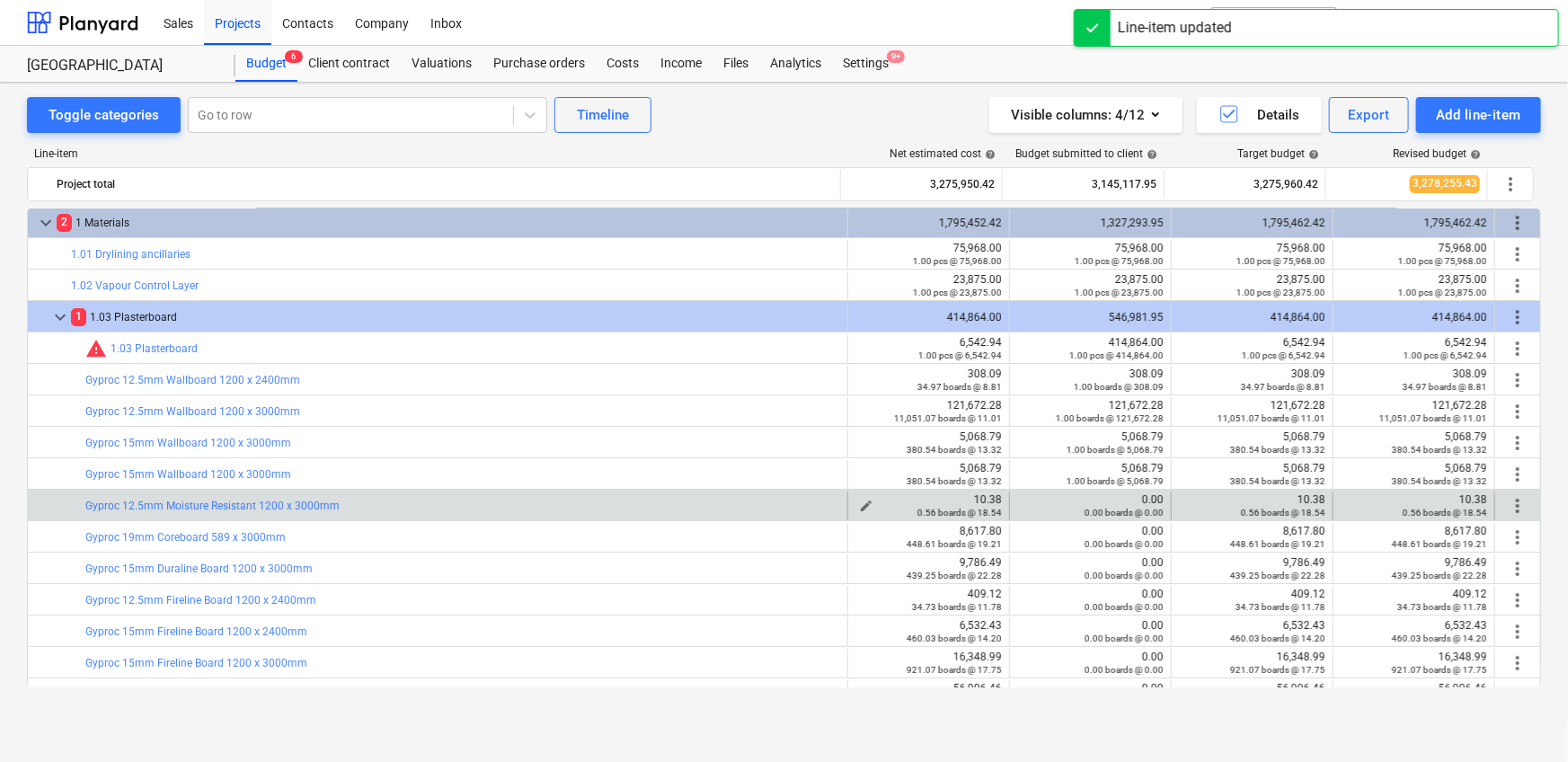
click at [971, 498] on div "10.38 0.56 boards @ 18.54" at bounding box center [928, 505] width 147 height 25
copy div "10.38"
click at [1020, 502] on span "edit" at bounding box center [1028, 506] width 15 height 15
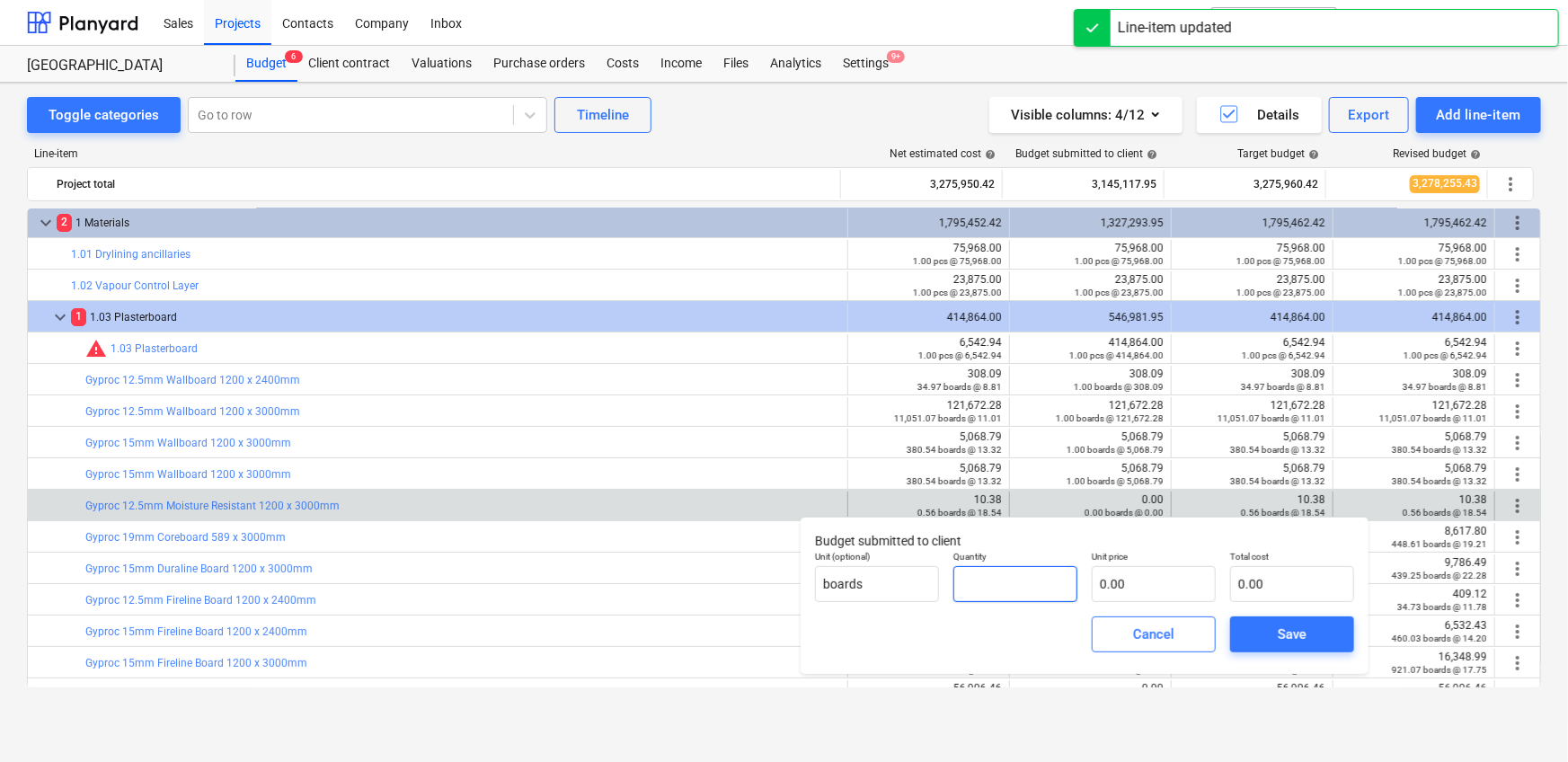
drag, startPoint x: 1014, startPoint y: 569, endPoint x: 1026, endPoint y: 573, distance: 12.6
click at [1014, 569] on input "text" at bounding box center [1015, 583] width 124 height 36
type input "1.00"
click at [1149, 576] on input "text" at bounding box center [1153, 583] width 124 height 36
paste input "10.38"
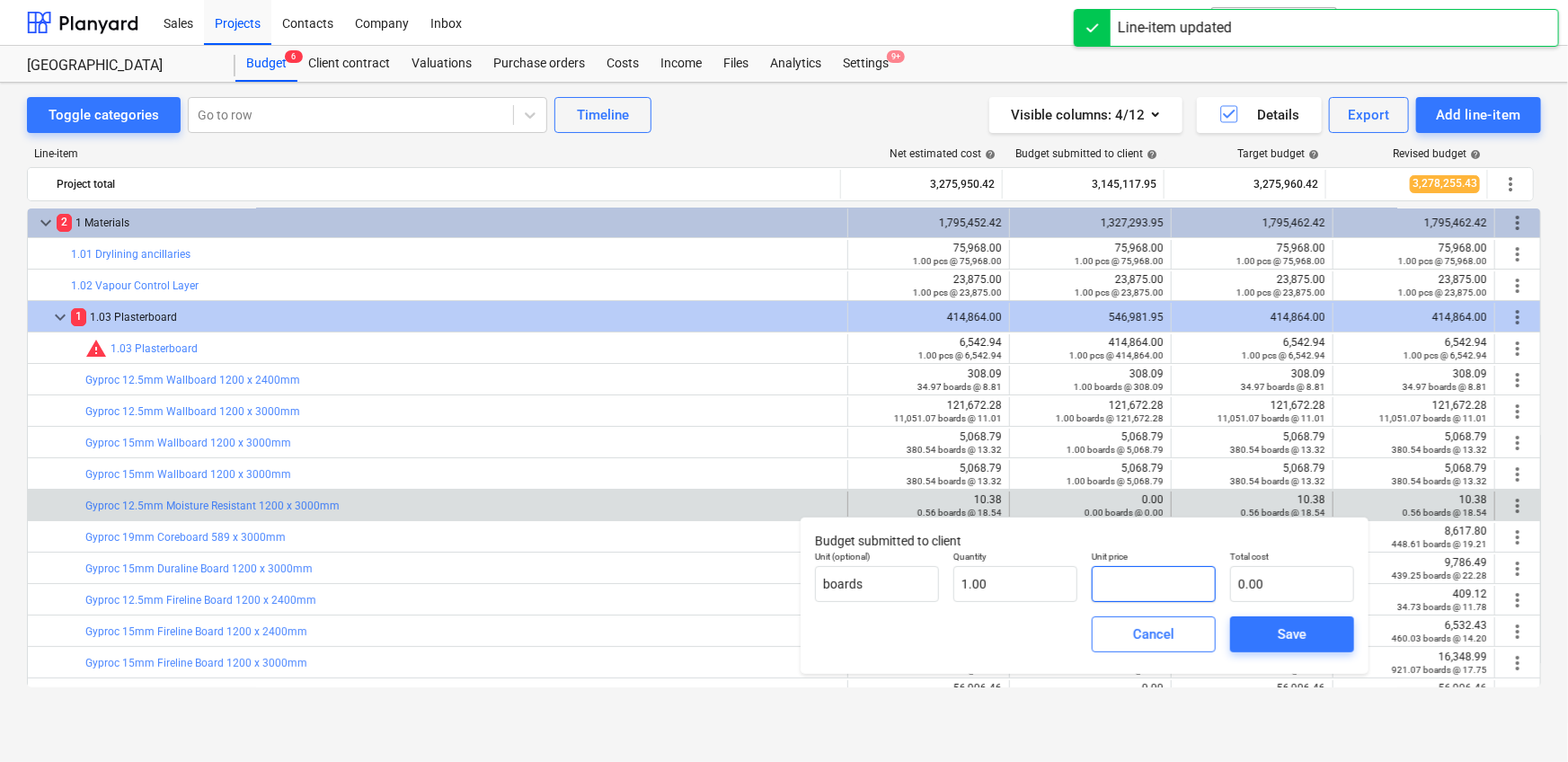
type input "10.38"
click at [1259, 623] on span "Save" at bounding box center [1292, 633] width 81 height 23
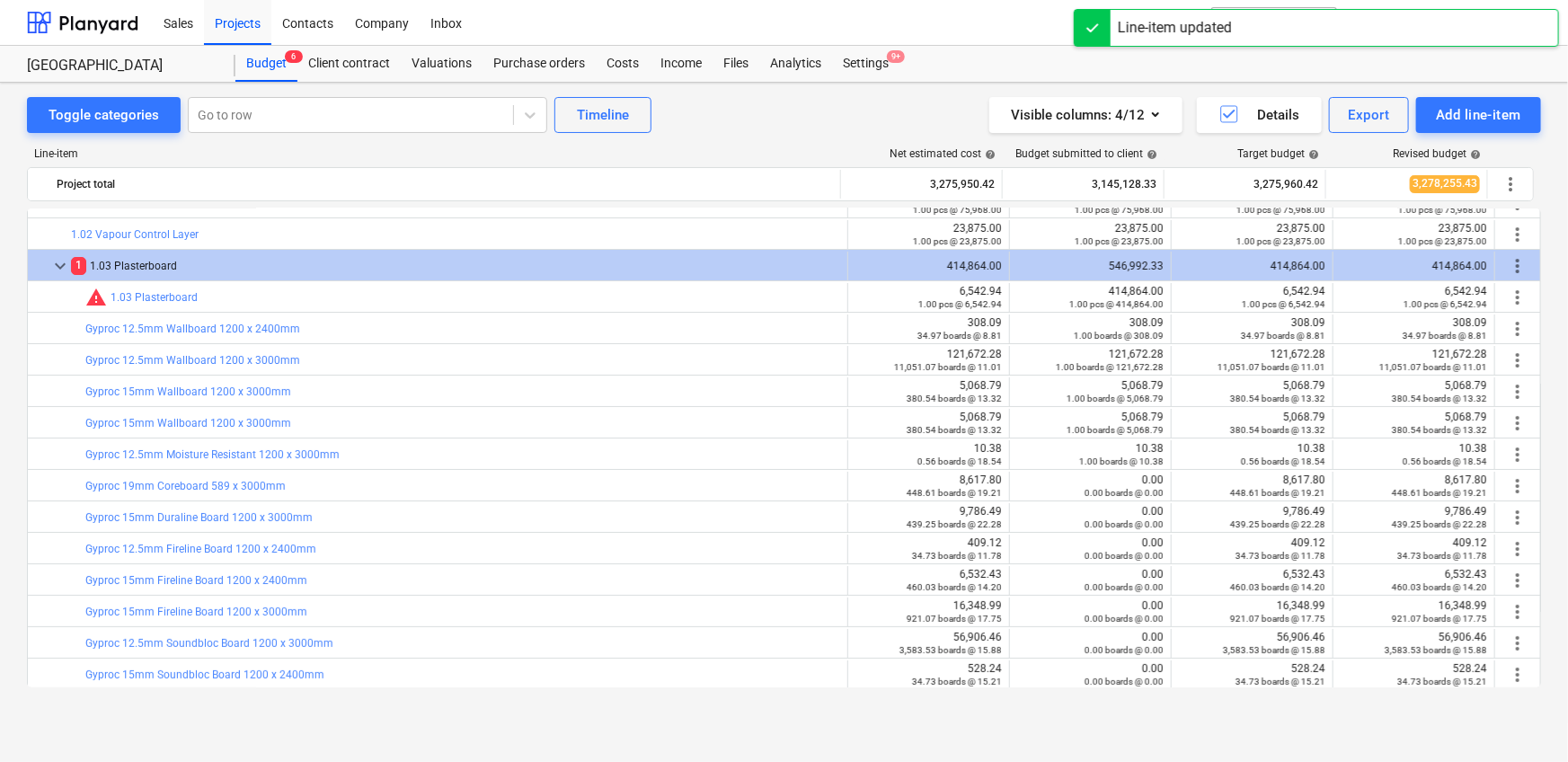
scroll to position [88, 0]
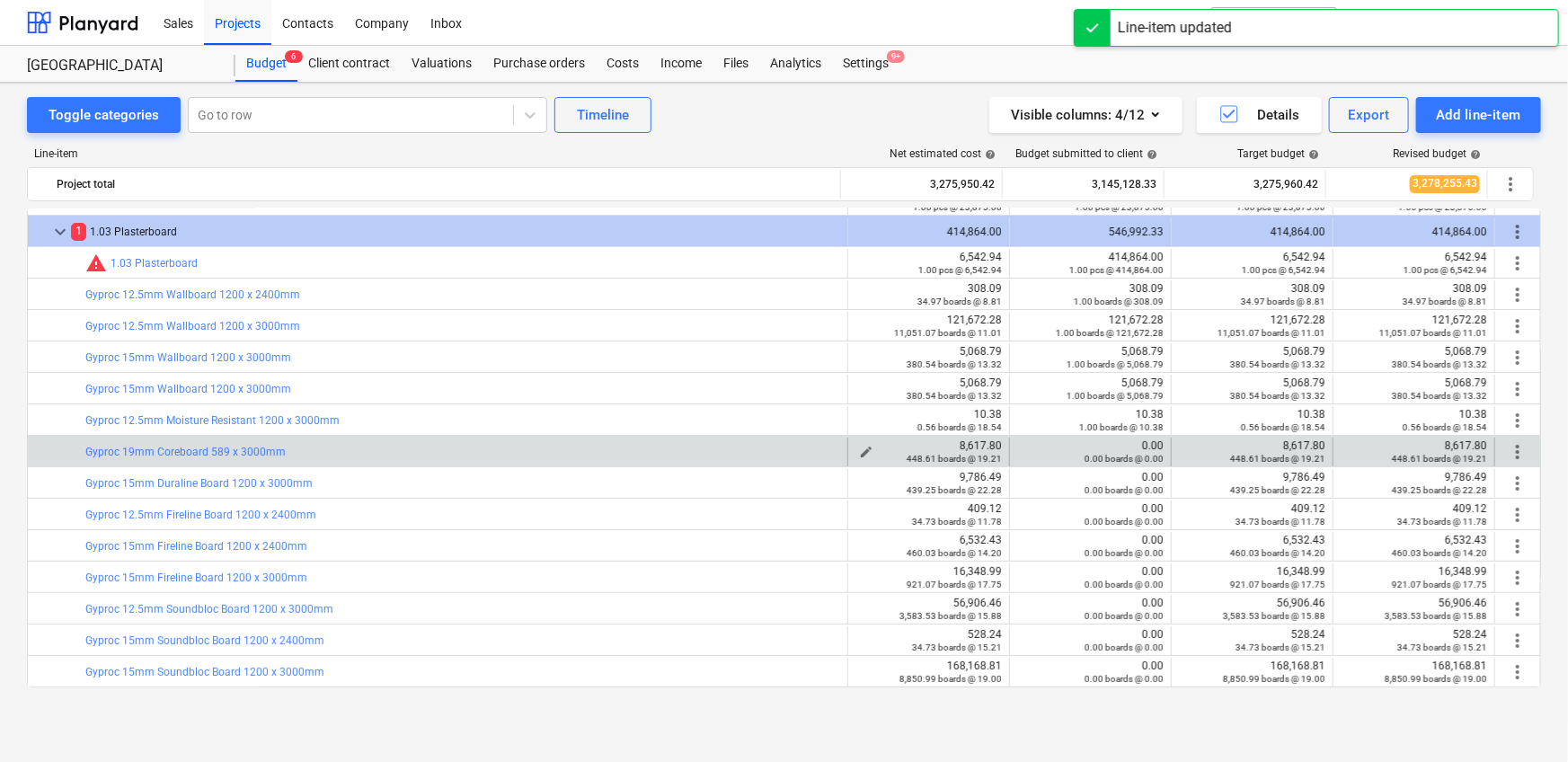
click at [867, 447] on span "edit" at bounding box center [867, 451] width 15 height 15
type textarea "x"
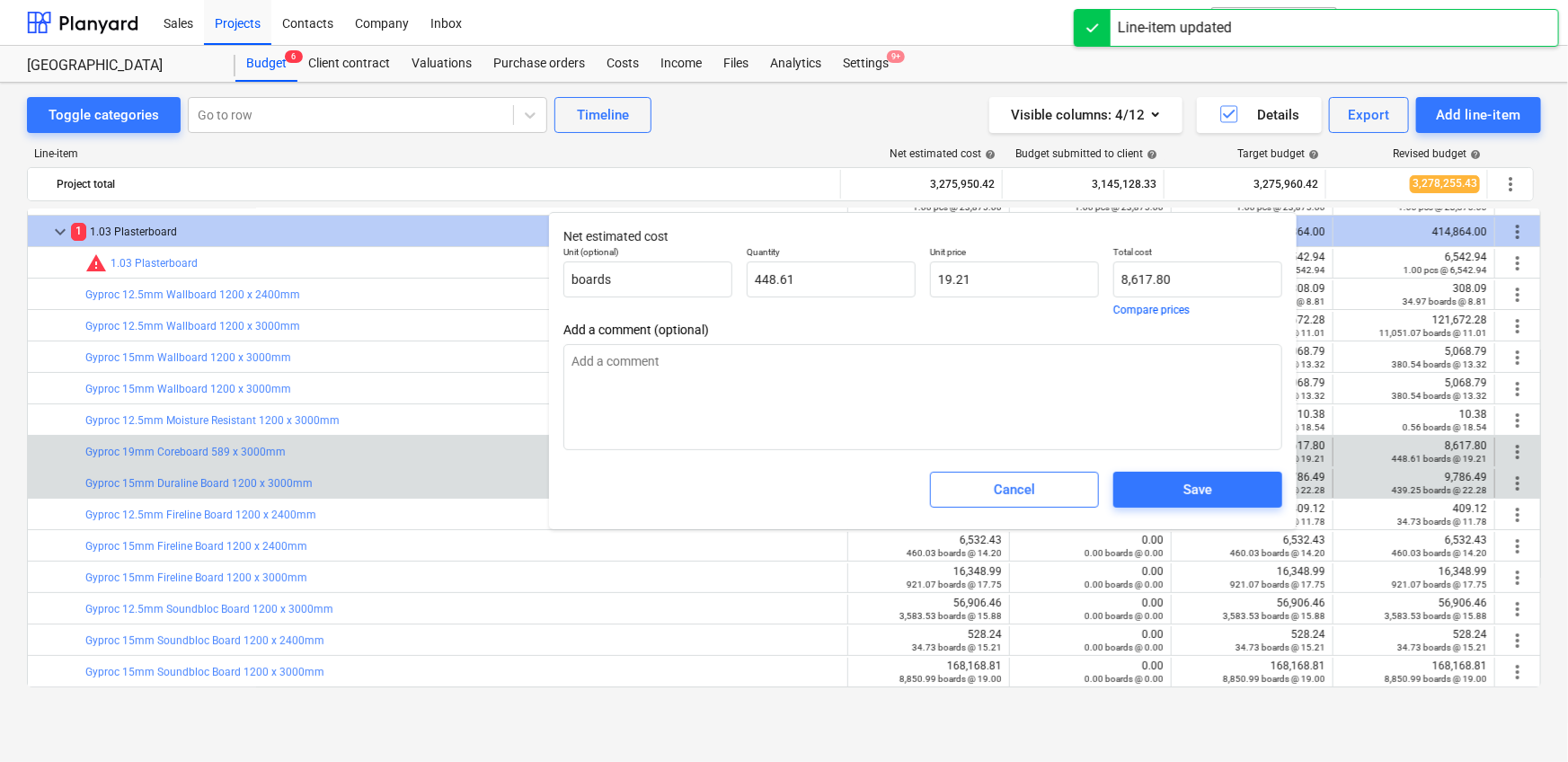
click at [961, 501] on span "Cancel" at bounding box center [1014, 489] width 124 height 23
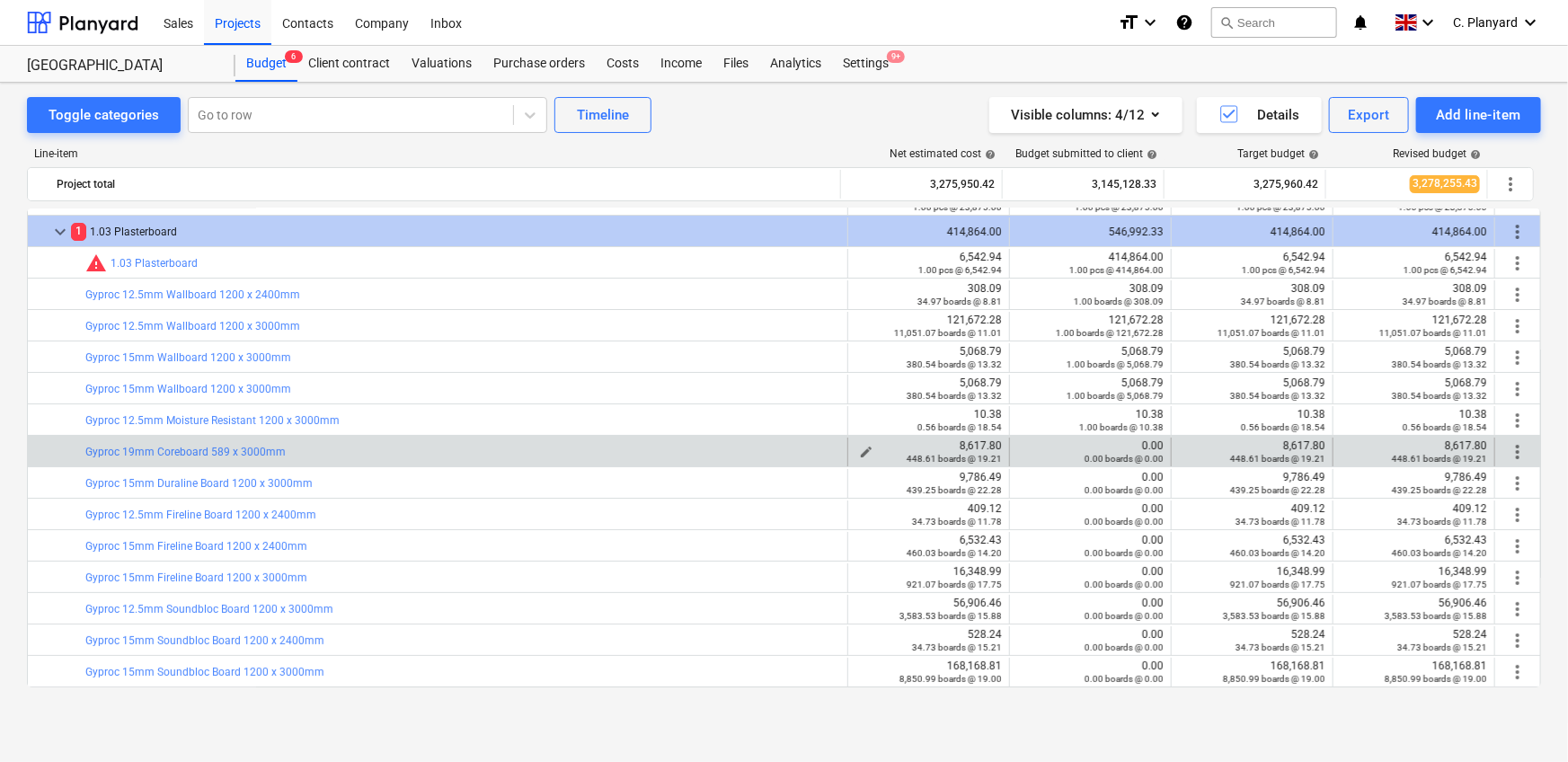
click at [972, 447] on div "8,617.80 448.61 boards @ 19.21" at bounding box center [928, 451] width 147 height 25
copy div "8,617.80"
click at [1022, 445] on span "edit" at bounding box center [1028, 451] width 15 height 15
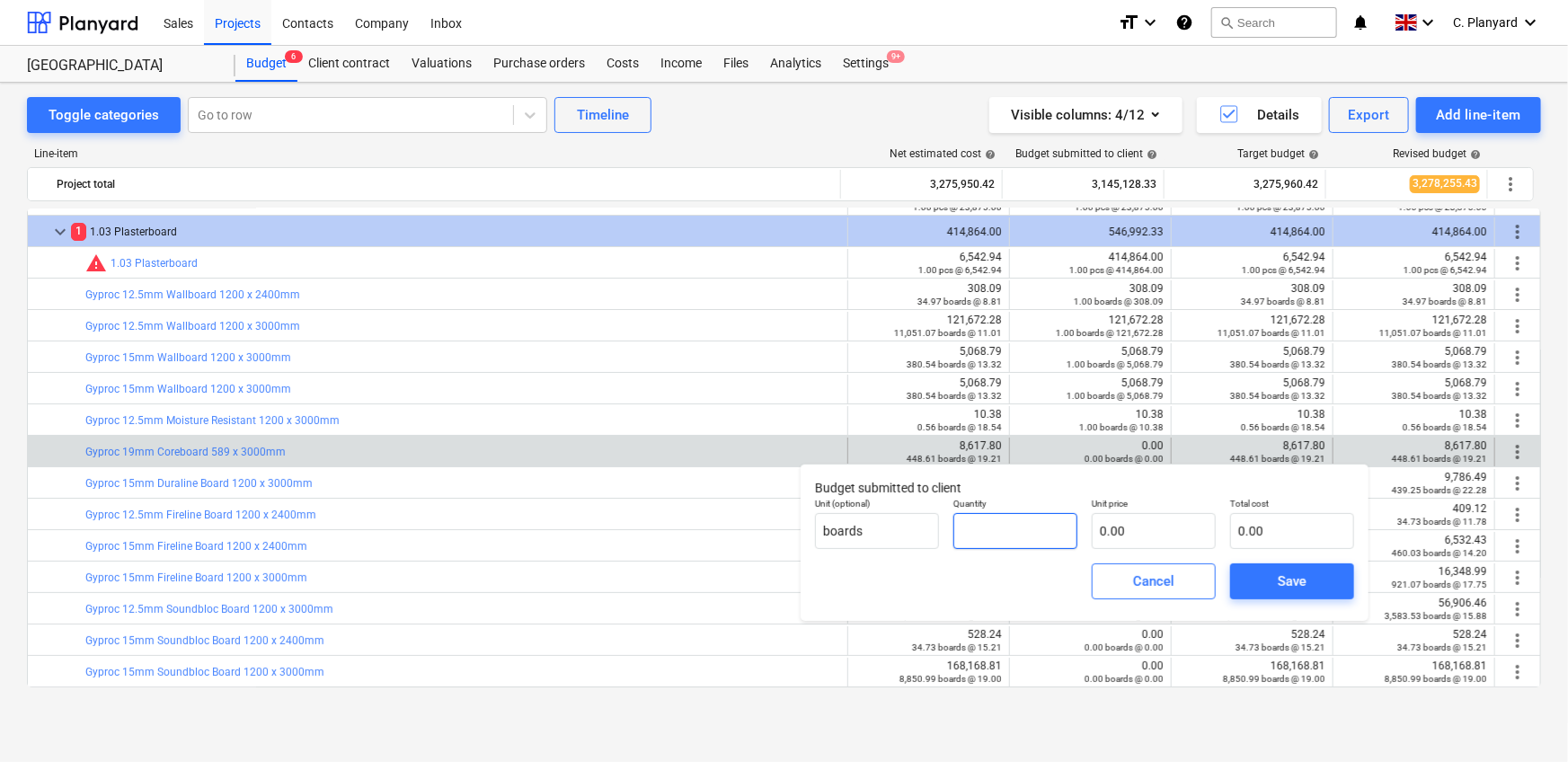
click at [1005, 524] on input "text" at bounding box center [1015, 531] width 124 height 36
type input "1.00"
click at [1155, 537] on input "text" at bounding box center [1153, 531] width 124 height 36
paste input "8,617.80"
type input "8,617.80"
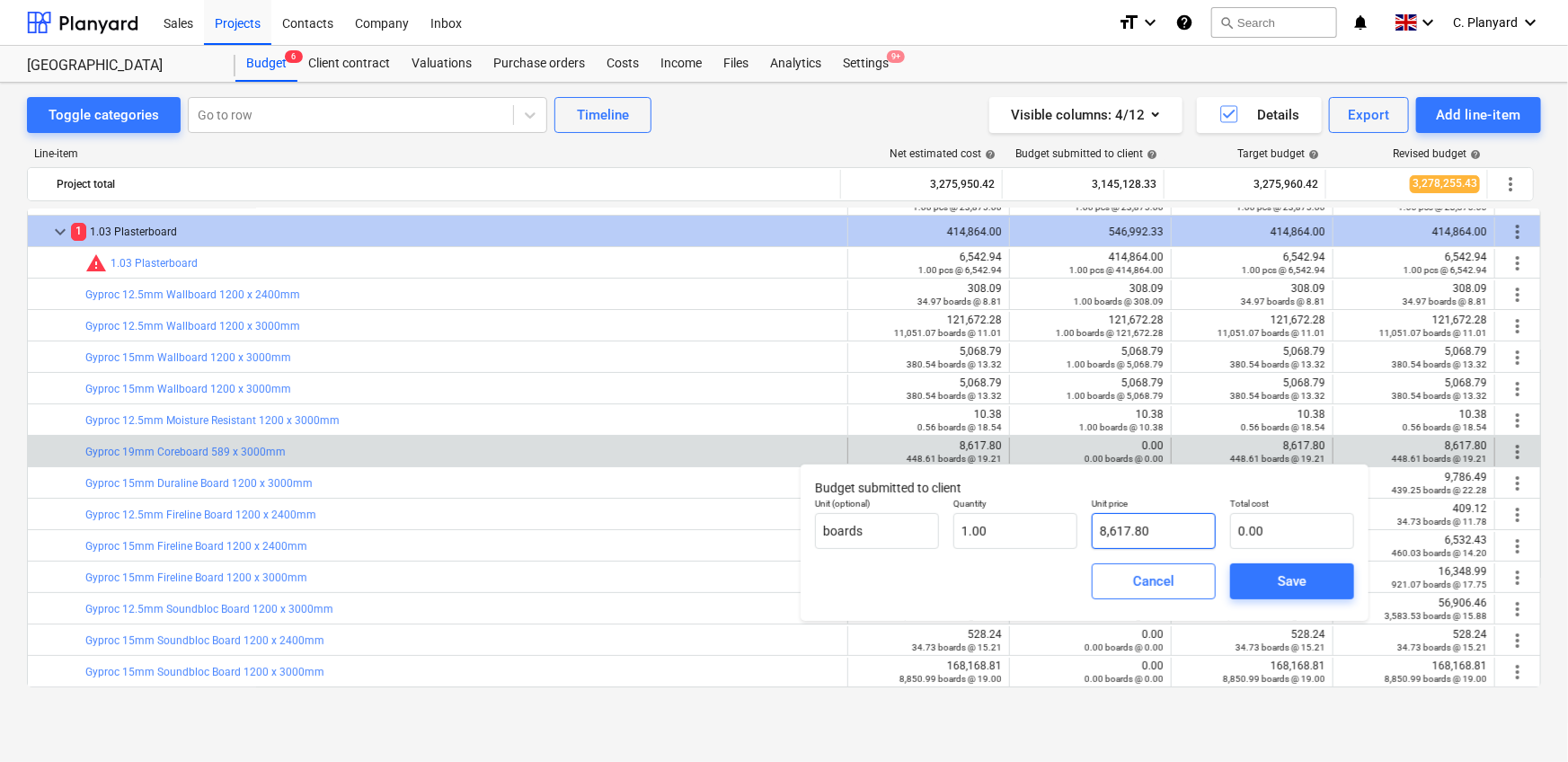
type input "8,617.80"
click at [1279, 580] on div "Save" at bounding box center [1291, 580] width 29 height 23
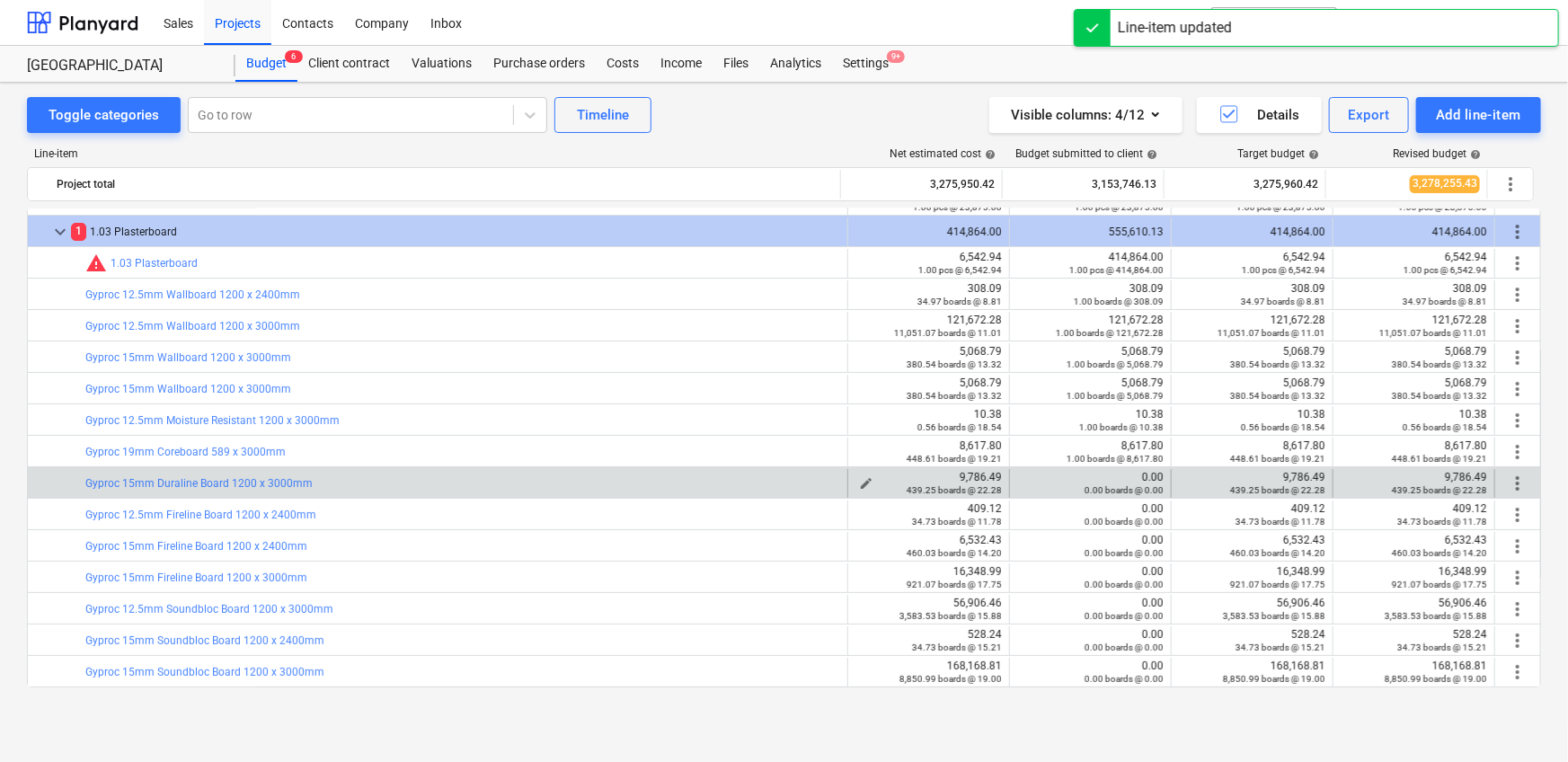
click at [969, 479] on div "9,786.49 439.25 boards @ 22.28" at bounding box center [928, 483] width 147 height 25
copy div "9,786.49"
click at [1023, 480] on span "edit" at bounding box center [1028, 484] width 15 height 15
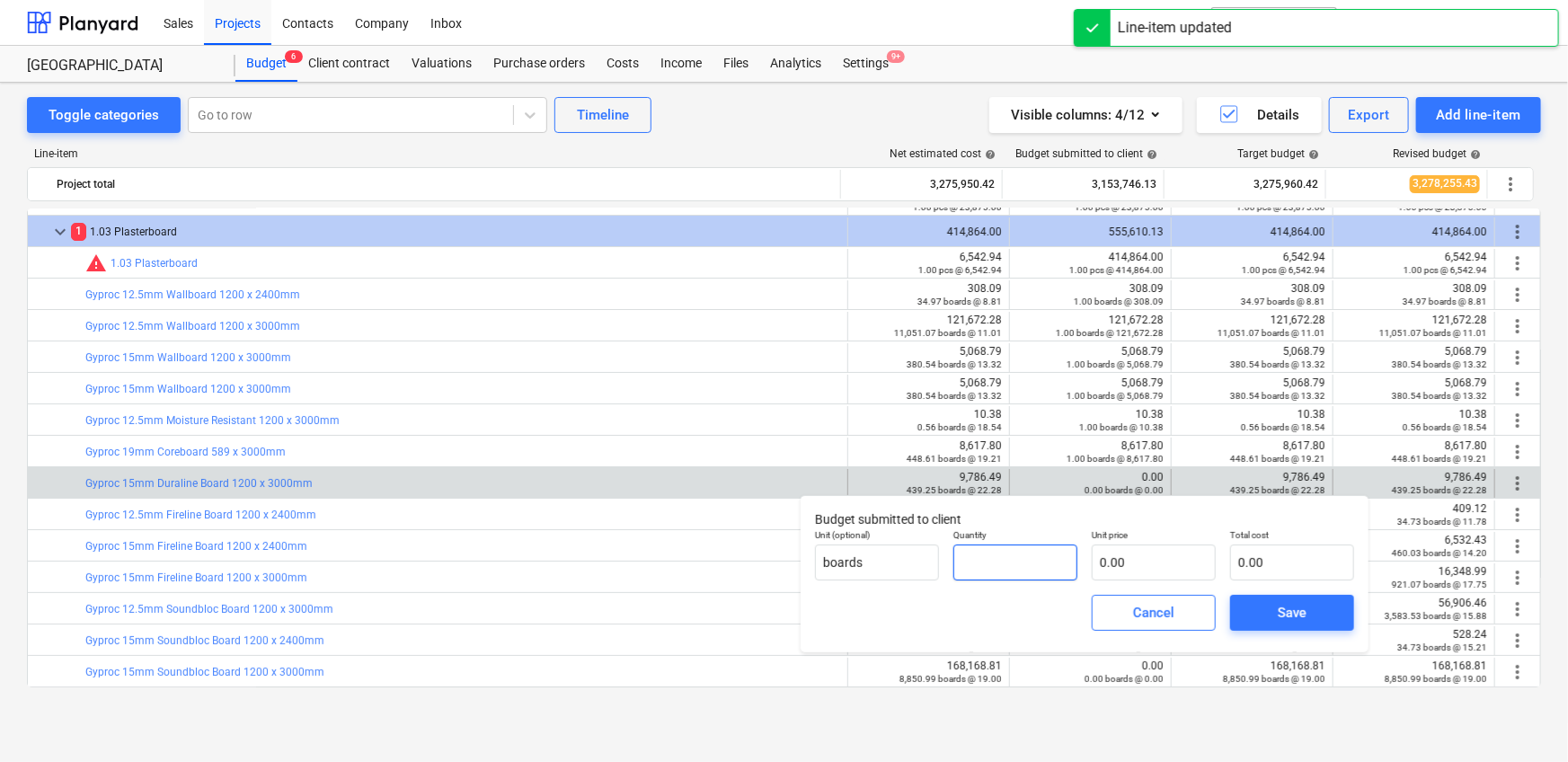
click at [1013, 558] on input "text" at bounding box center [1015, 562] width 124 height 36
type input "1.00"
click at [1161, 550] on input "text" at bounding box center [1153, 562] width 124 height 36
paste input "9,786.49"
type input "9,786.49"
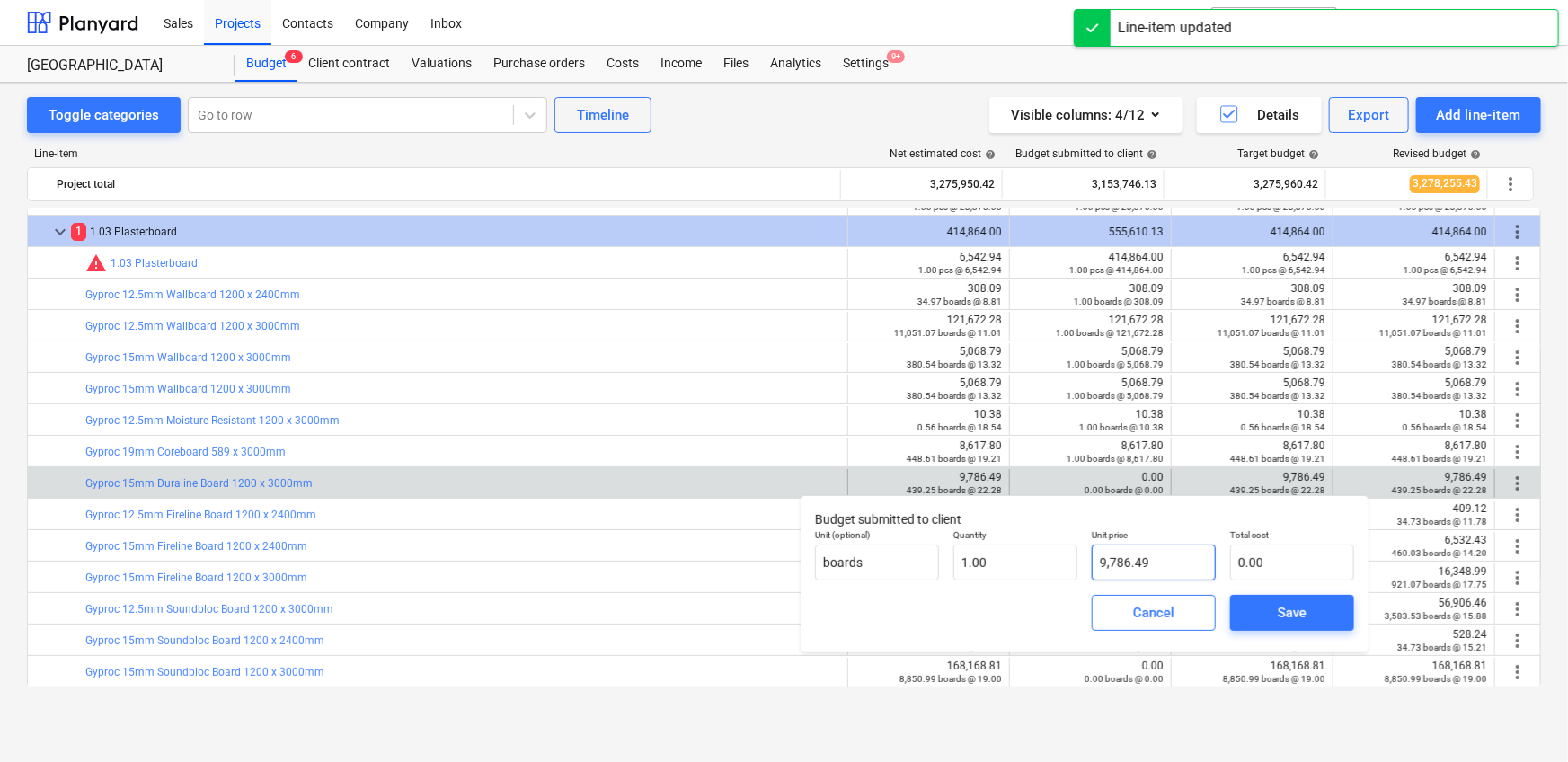
type input "9,786.49"
click at [1266, 610] on span "Save" at bounding box center [1292, 612] width 81 height 23
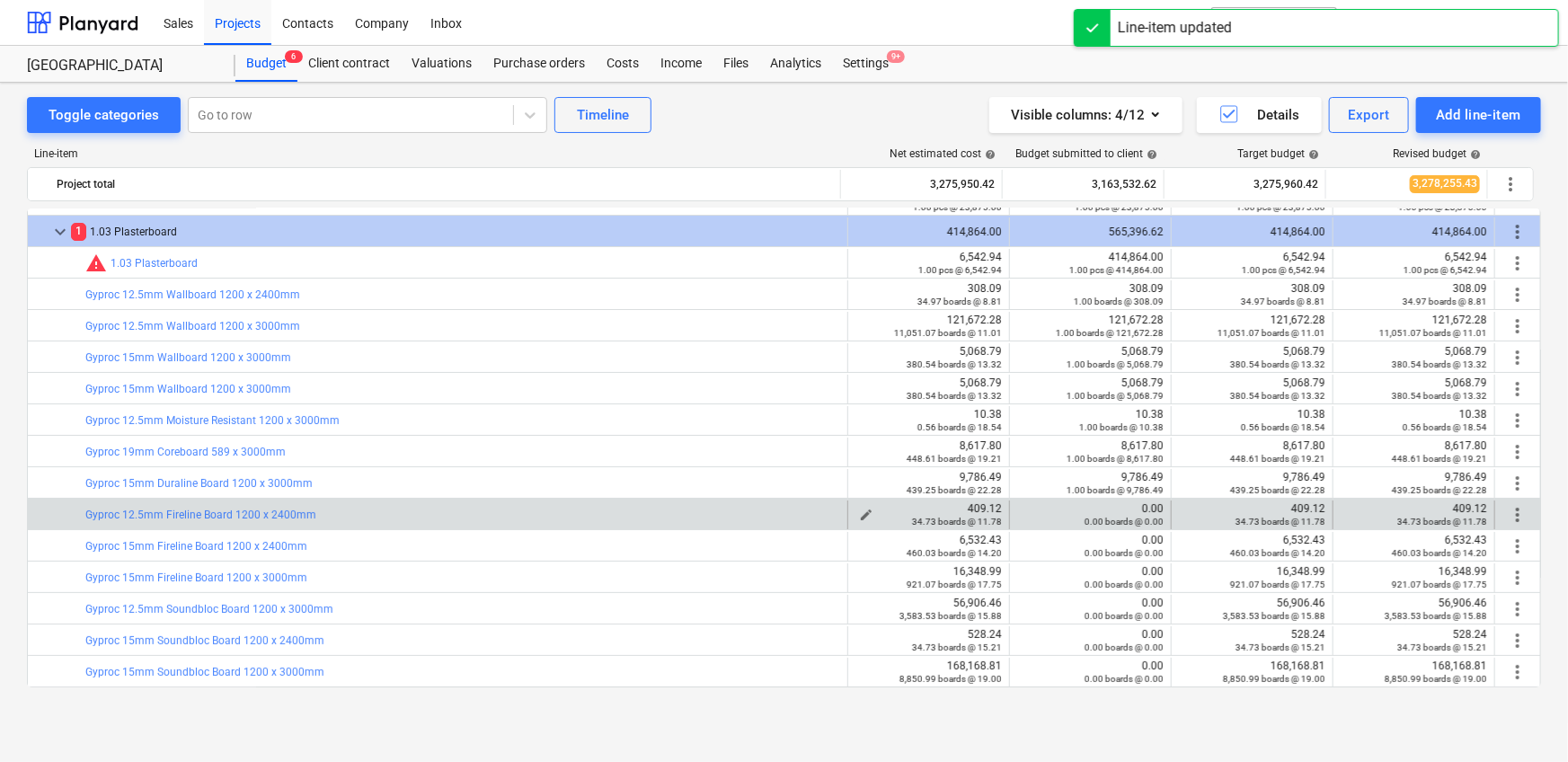
click at [967, 502] on div "409.12 34.73 boards @ 11.78" at bounding box center [928, 514] width 147 height 25
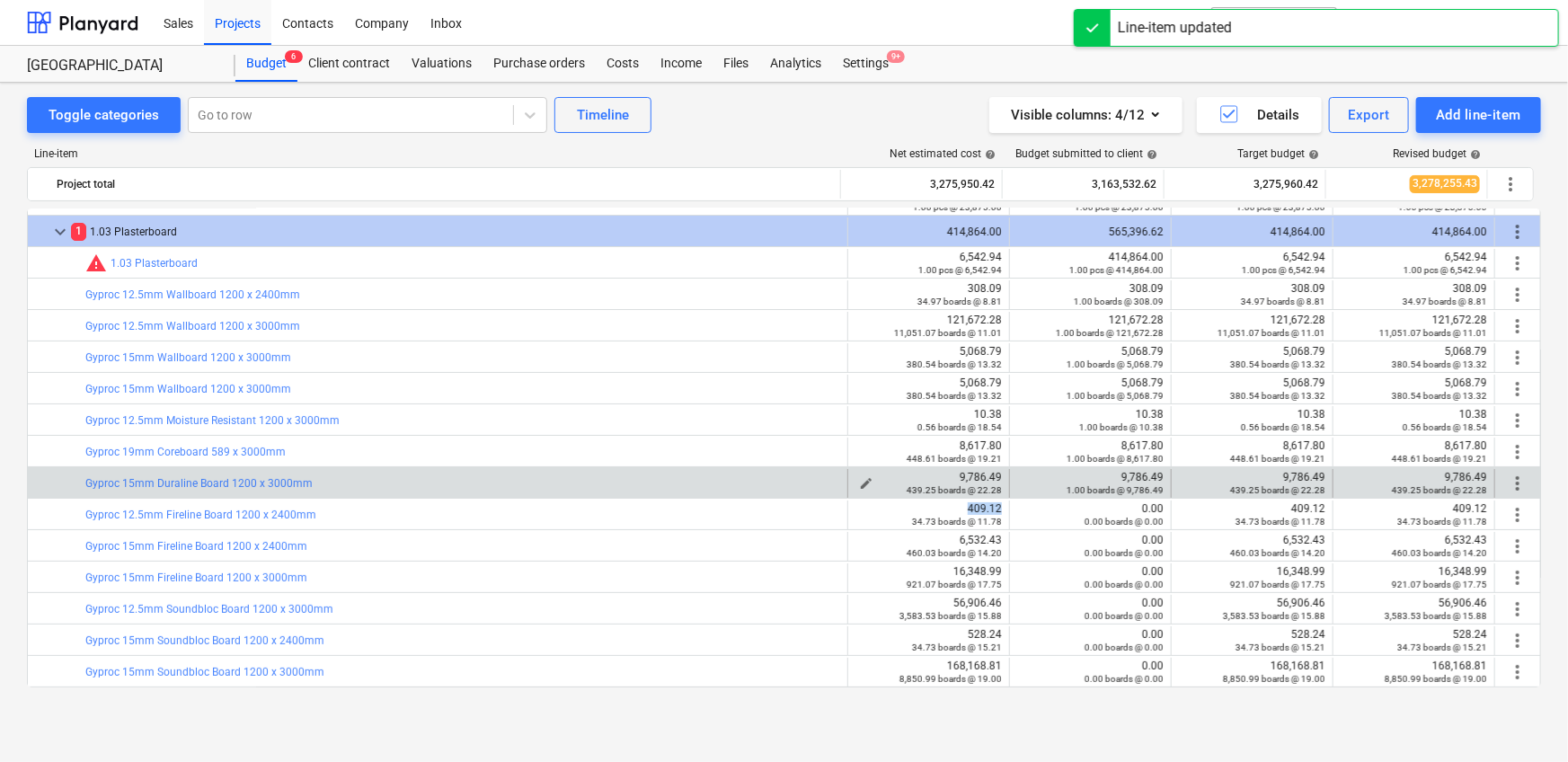
copy div "409.12"
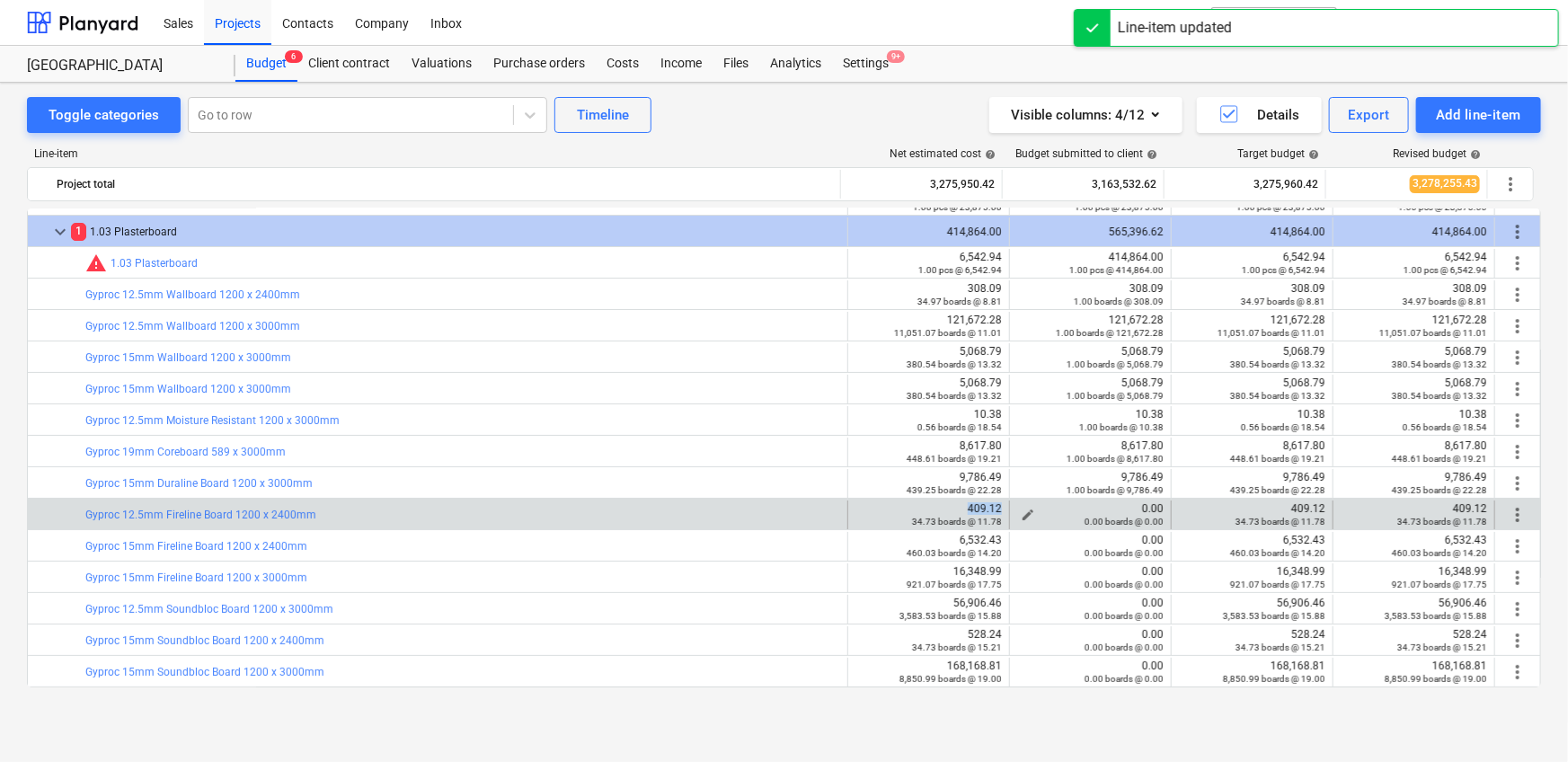
click at [1022, 508] on span "edit" at bounding box center [1028, 515] width 15 height 15
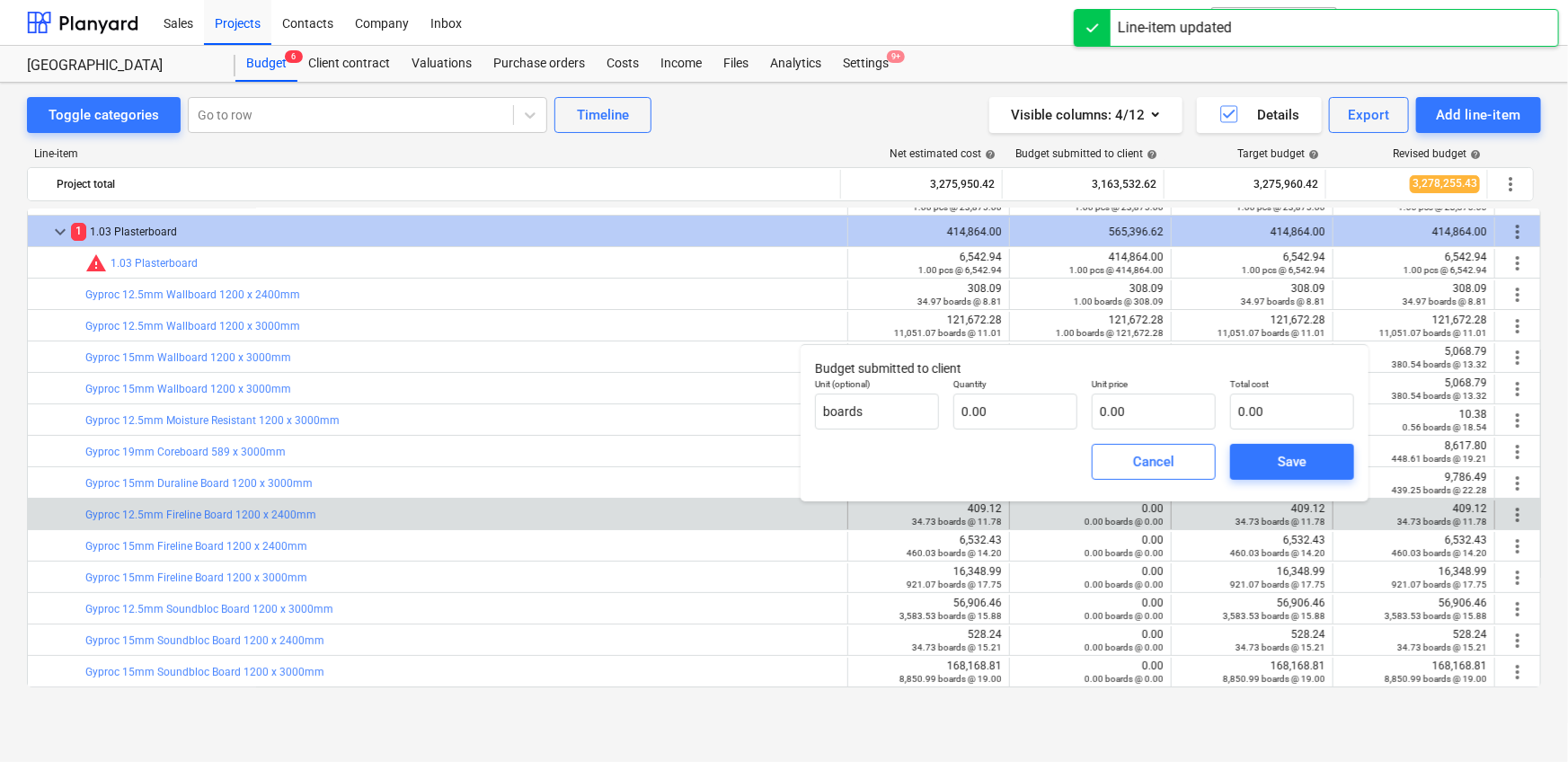
click at [1002, 438] on div "Cancel Save" at bounding box center [1084, 462] width 553 height 64
click at [1010, 424] on input "text" at bounding box center [1015, 411] width 124 height 36
type input "1.00"
click at [1114, 416] on input "text" at bounding box center [1153, 411] width 124 height 36
paste input "409.12"
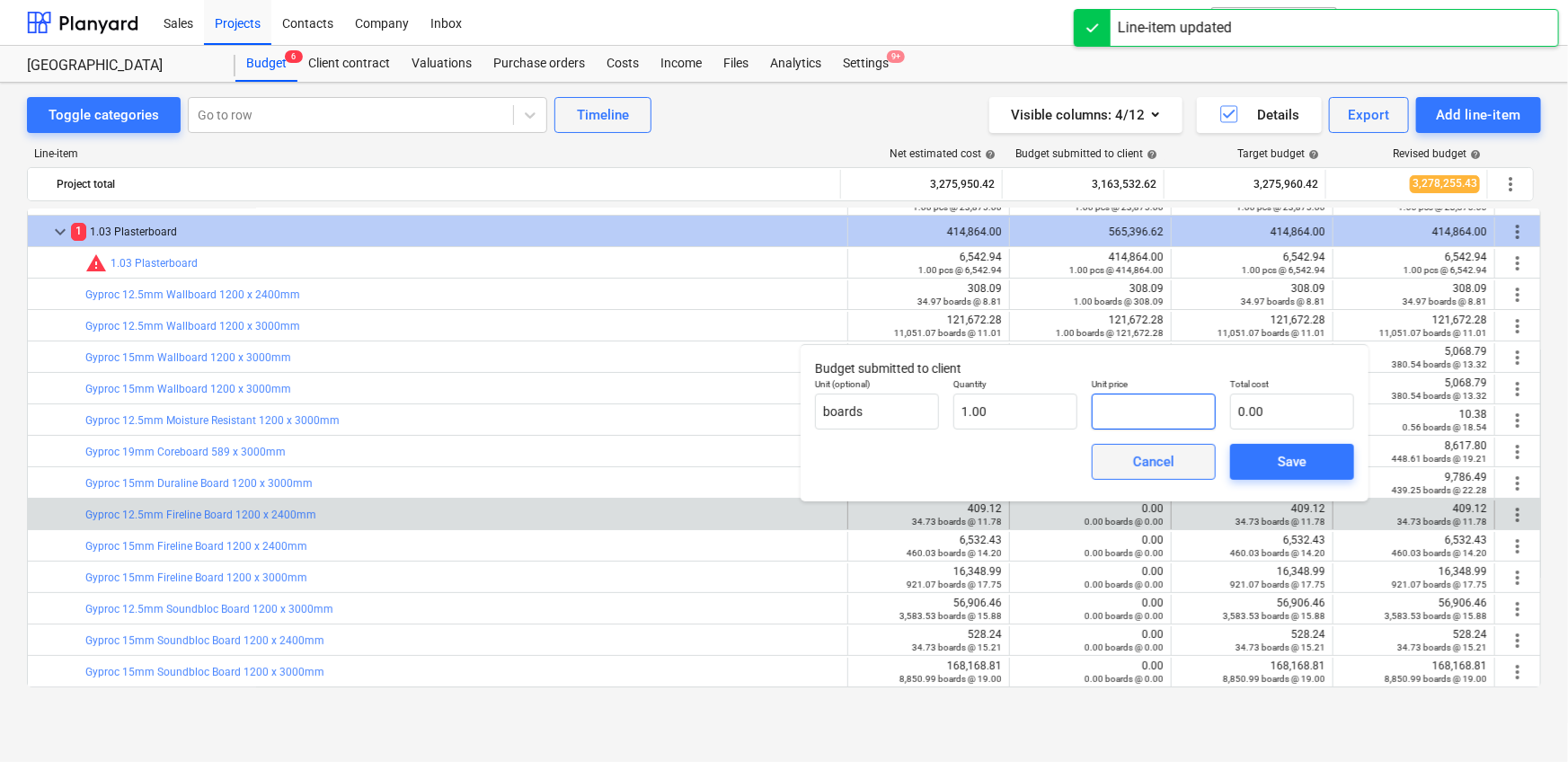
type input "409.12"
click at [1260, 463] on span "Save" at bounding box center [1292, 461] width 81 height 23
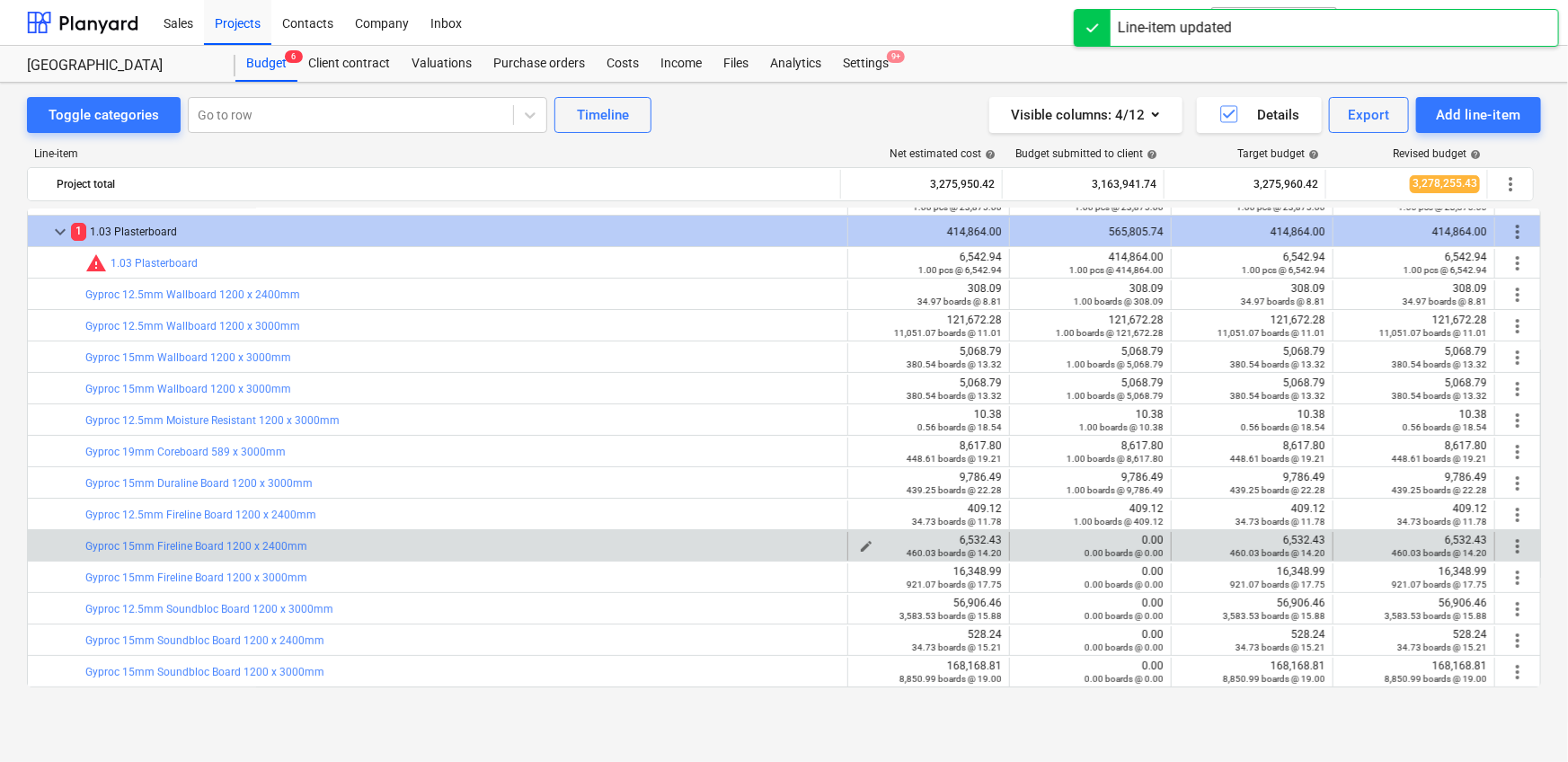
click at [972, 538] on div "6,532.43 460.03 boards @ 14.20" at bounding box center [928, 545] width 147 height 25
copy div "6,532.43"
click at [1023, 540] on span "edit" at bounding box center [1028, 546] width 15 height 15
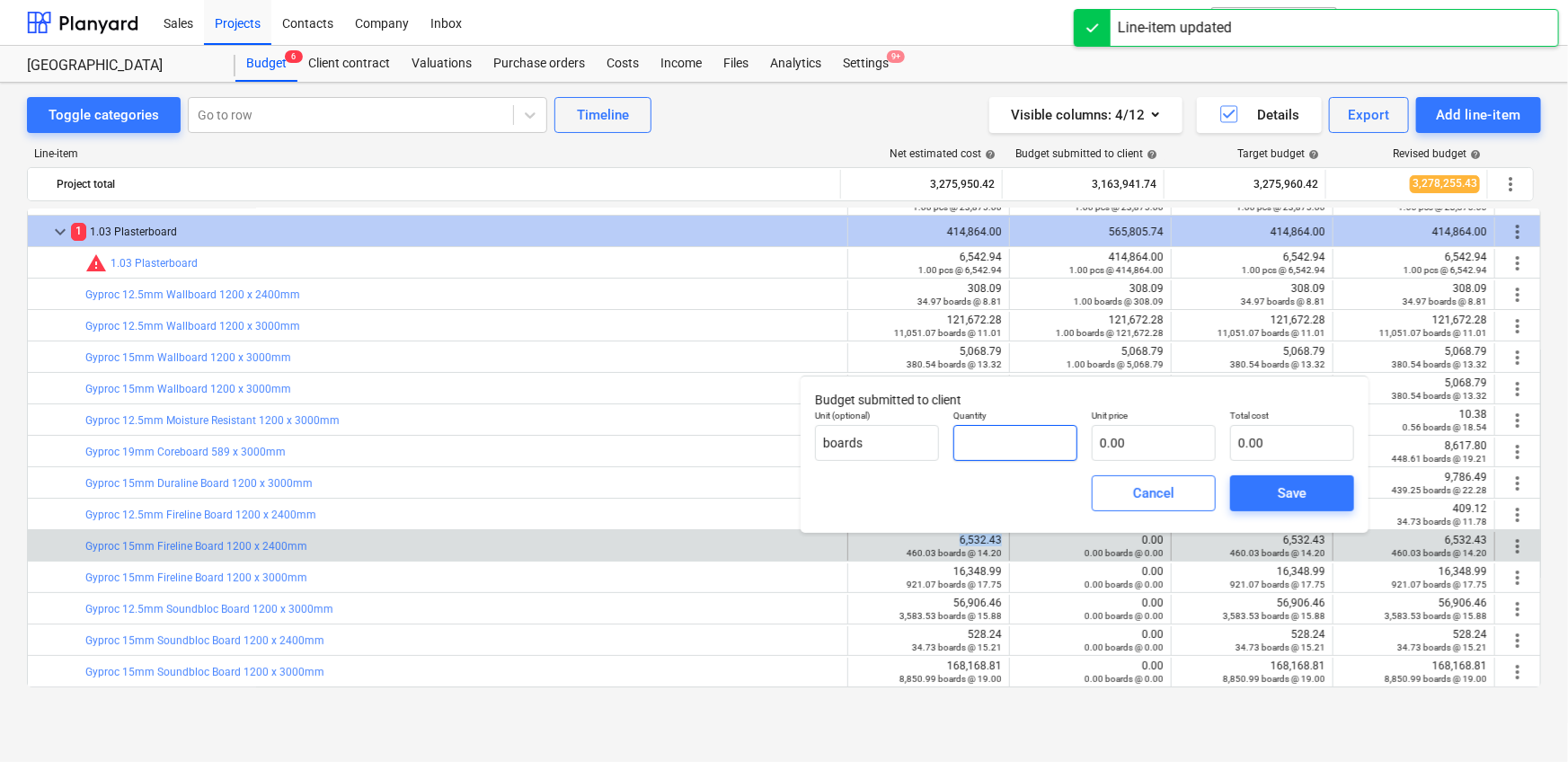
click at [1028, 430] on input "text" at bounding box center [1015, 442] width 124 height 36
type input "1.00"
click at [1107, 440] on input "text" at bounding box center [1153, 442] width 124 height 36
paste input "6,532.43"
type input "6,532.43"
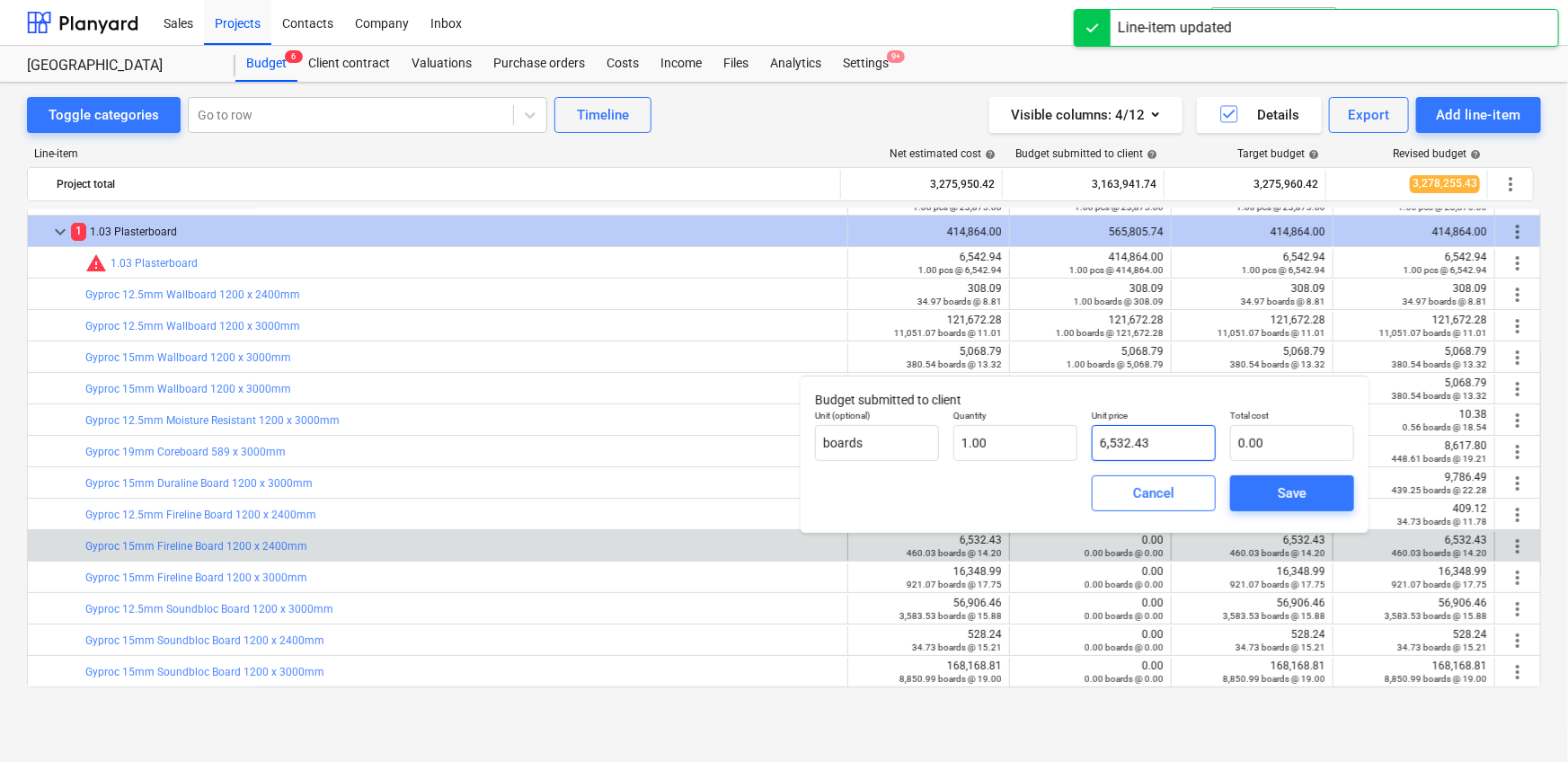
type input "6,532.43"
click at [1259, 486] on span "Save" at bounding box center [1292, 492] width 81 height 23
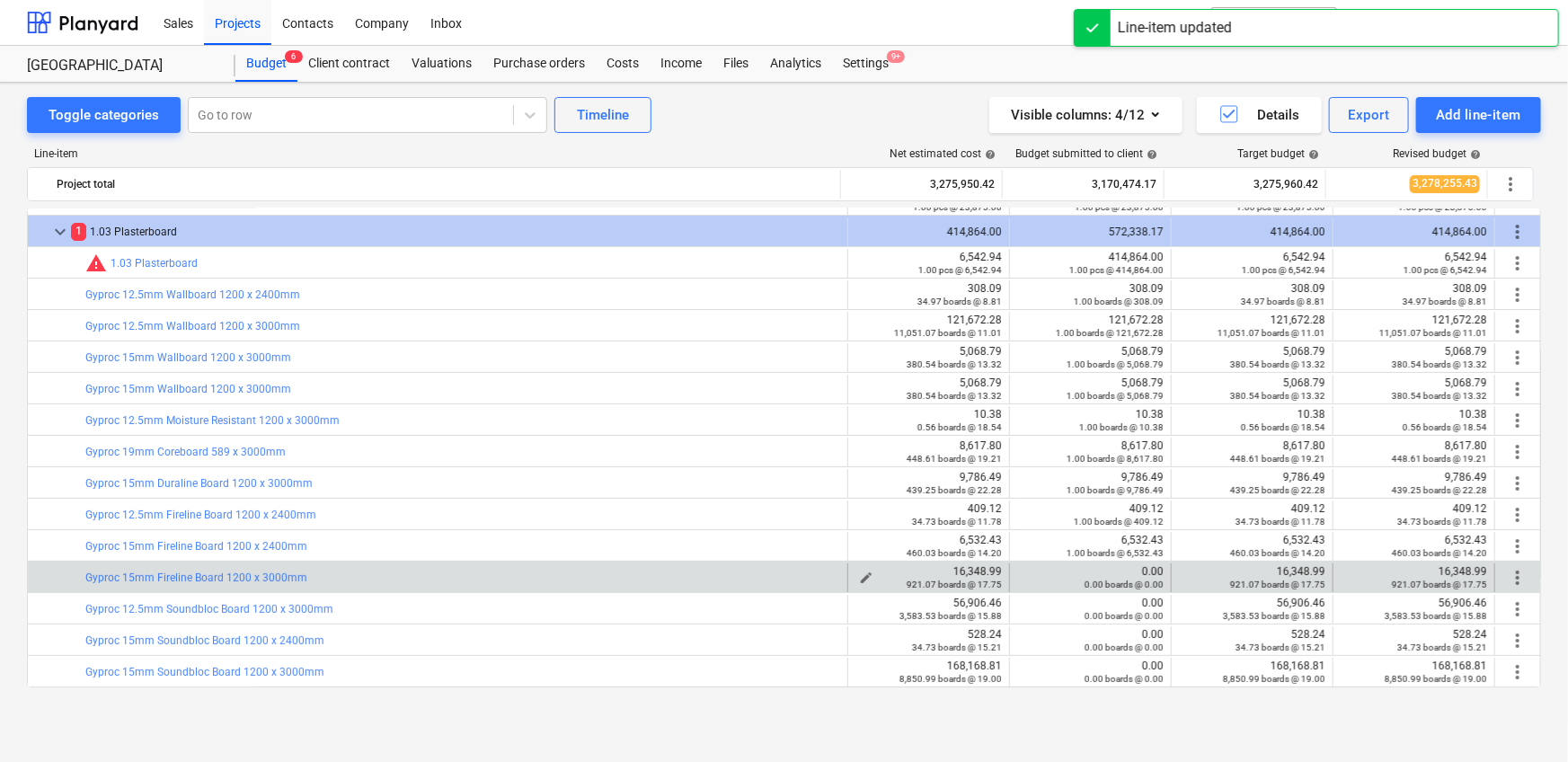
click at [967, 566] on div "16,348.99 921.07 boards @ 17.75" at bounding box center [928, 577] width 147 height 25
copy div "16,348.99"
click at [1020, 578] on div "0.00 boards @ 0.00" at bounding box center [1090, 584] width 147 height 13
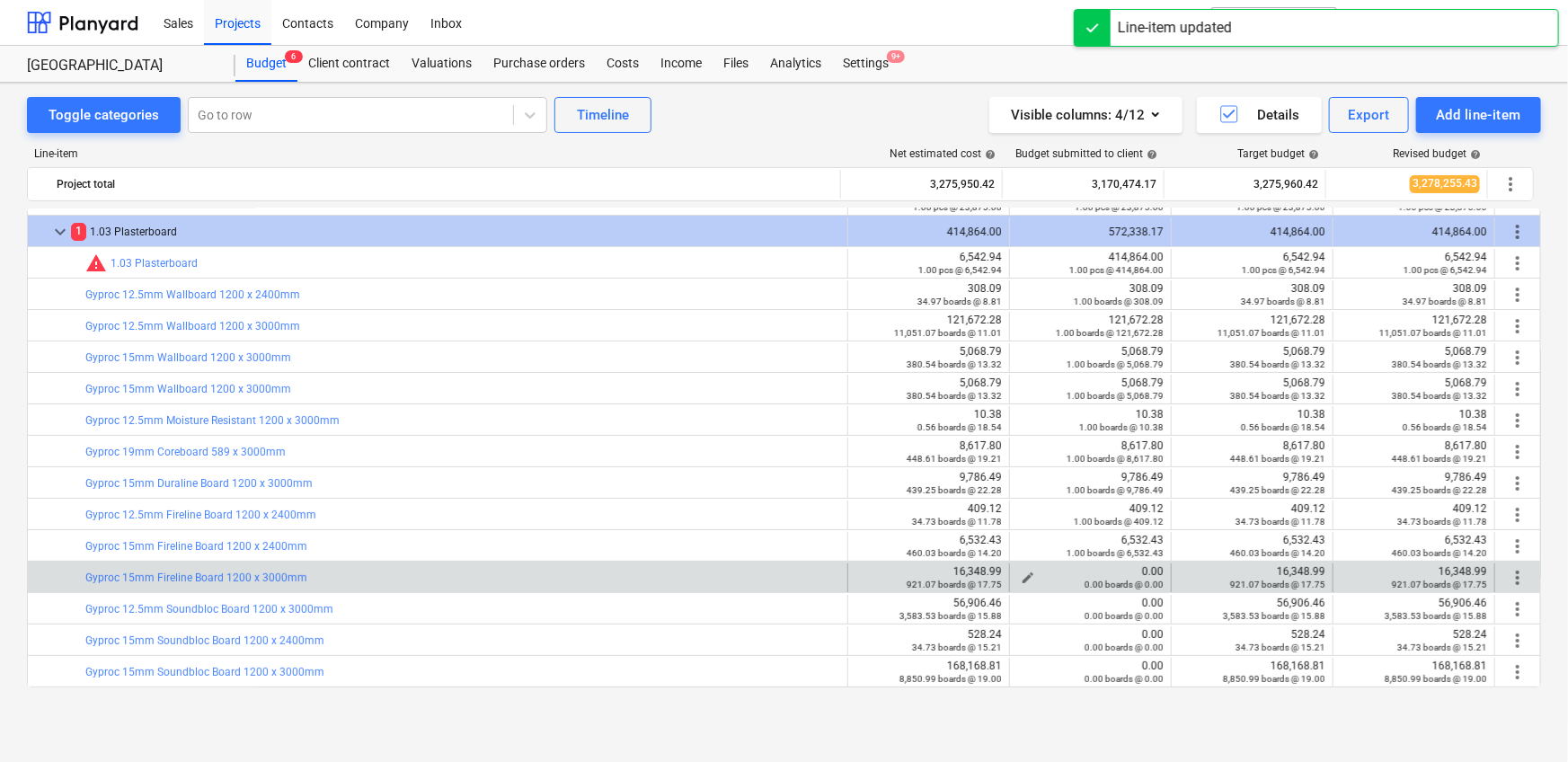
click at [1024, 572] on span "edit" at bounding box center [1028, 578] width 15 height 15
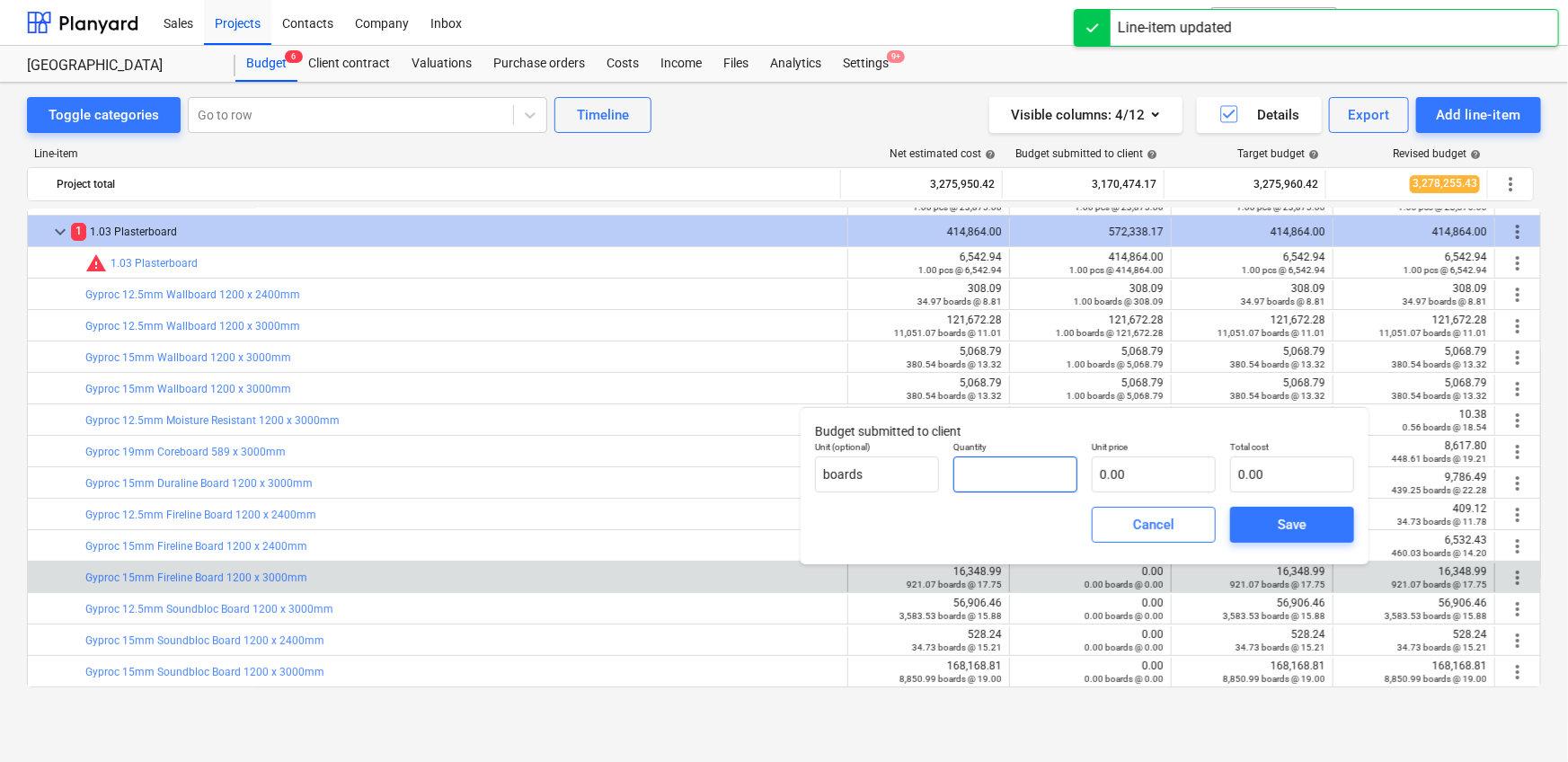
click at [1015, 490] on input "text" at bounding box center [1015, 474] width 124 height 36
type input "1.00"
click at [1110, 469] on input "text" at bounding box center [1153, 474] width 124 height 36
paste input "16,348.99"
type input "16,348.99"
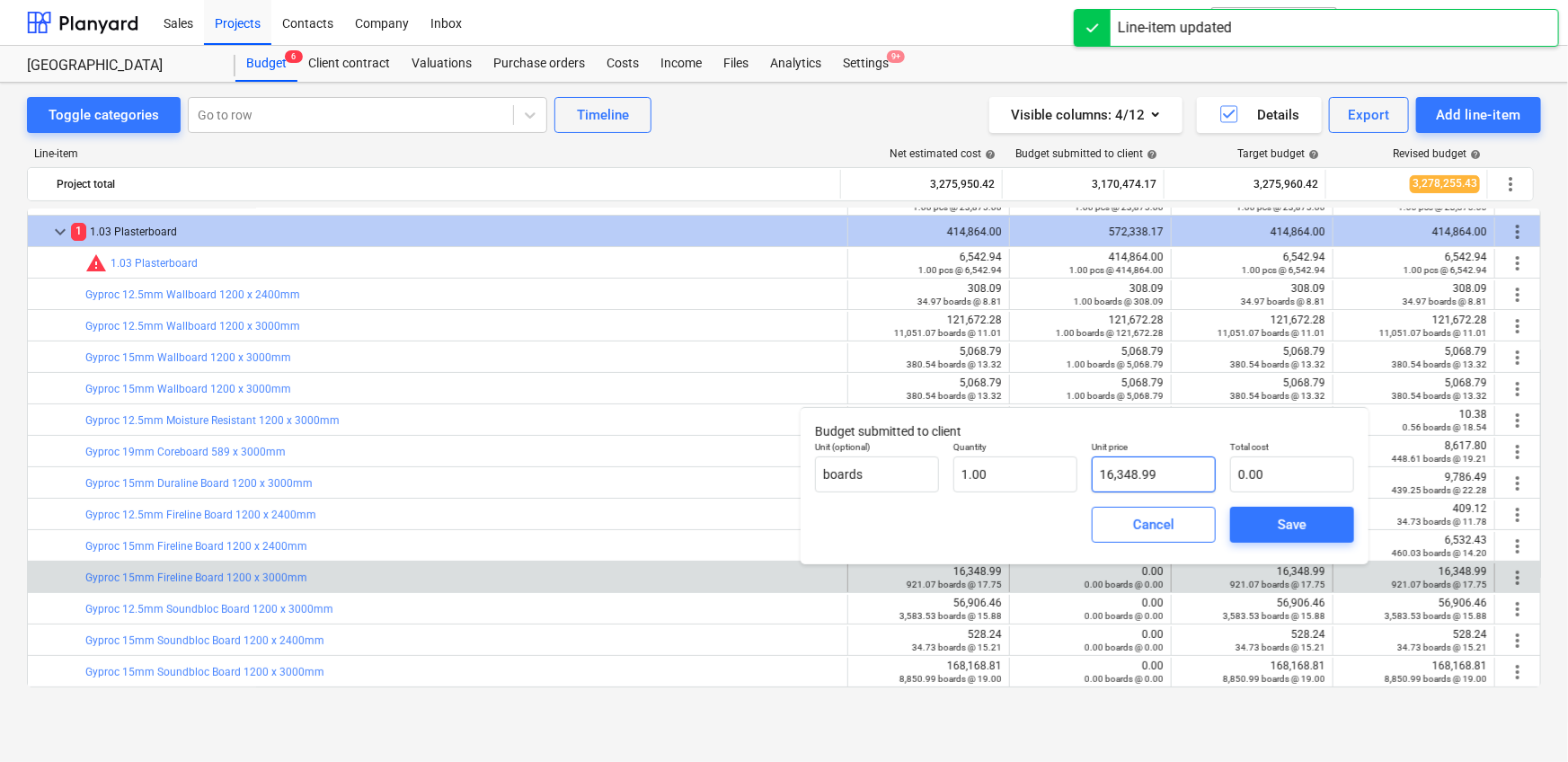
type input "16,348.99"
click at [1267, 516] on span "Save" at bounding box center [1292, 524] width 81 height 23
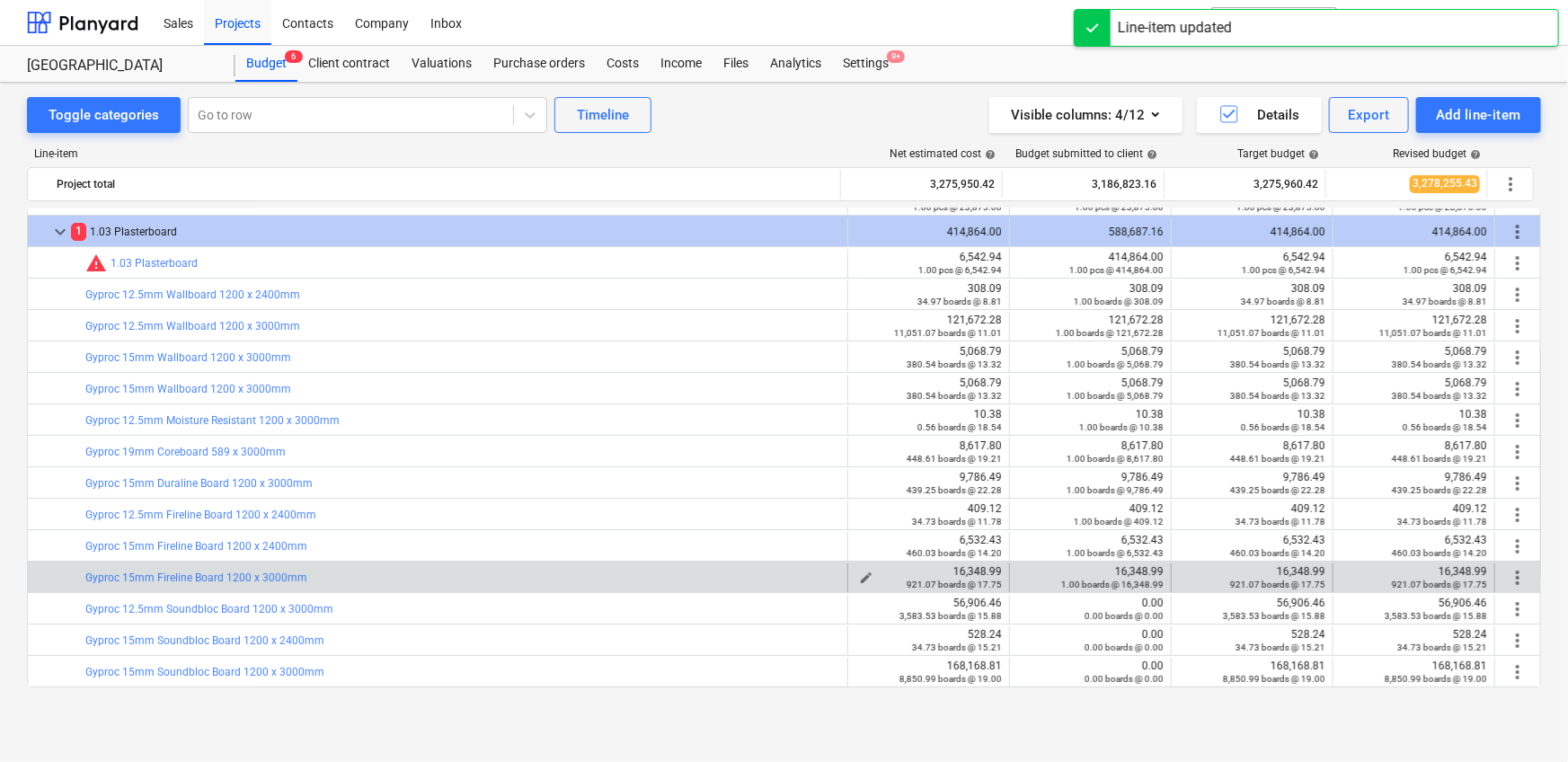
click at [987, 565] on div "16,348.99 921.07 boards @ 17.75" at bounding box center [928, 577] width 147 height 25
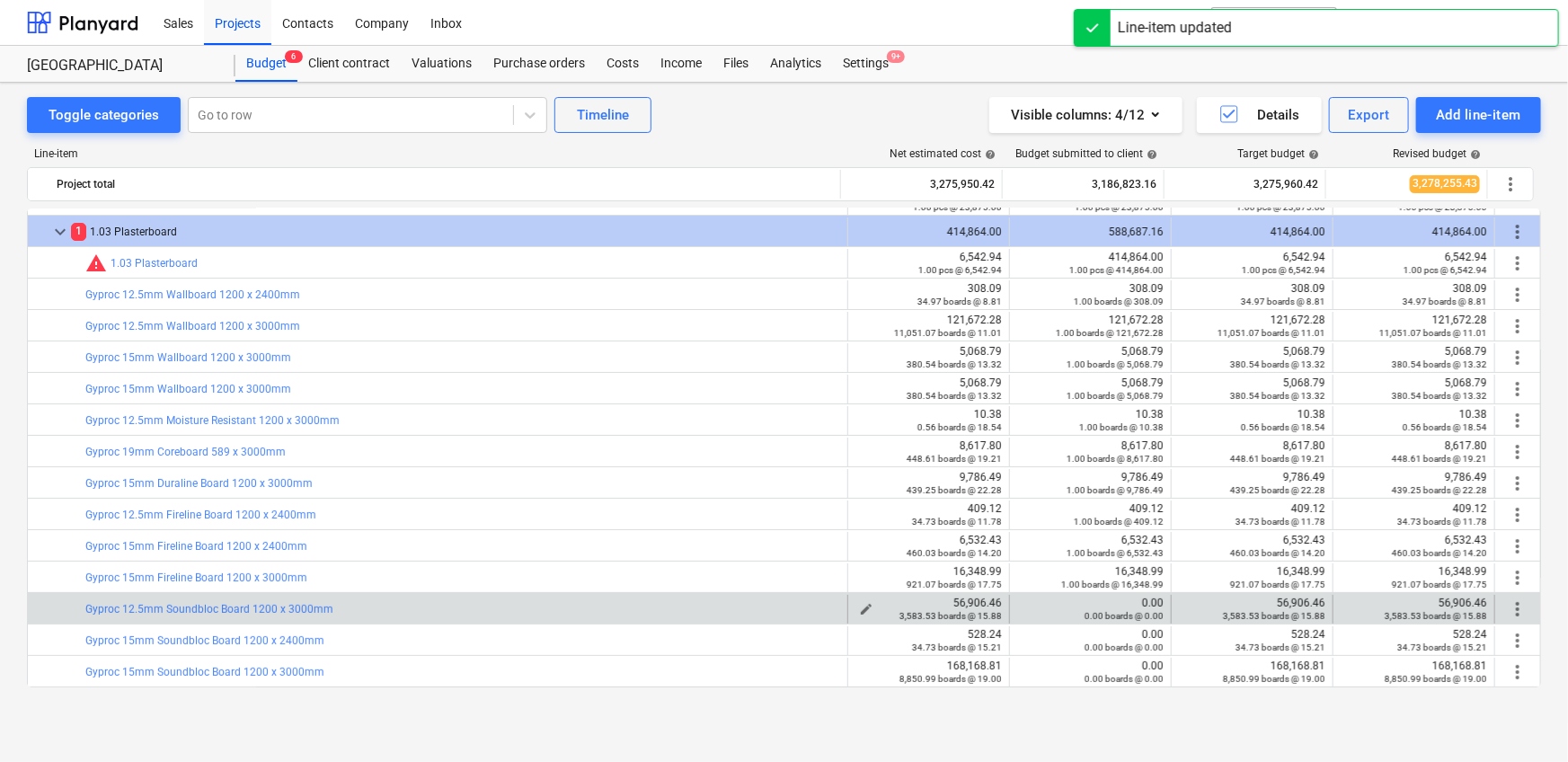
click at [973, 597] on div "56,906.46 3,583.53 boards @ 15.88" at bounding box center [928, 608] width 147 height 25
click at [1026, 602] on span "edit" at bounding box center [1028, 609] width 15 height 15
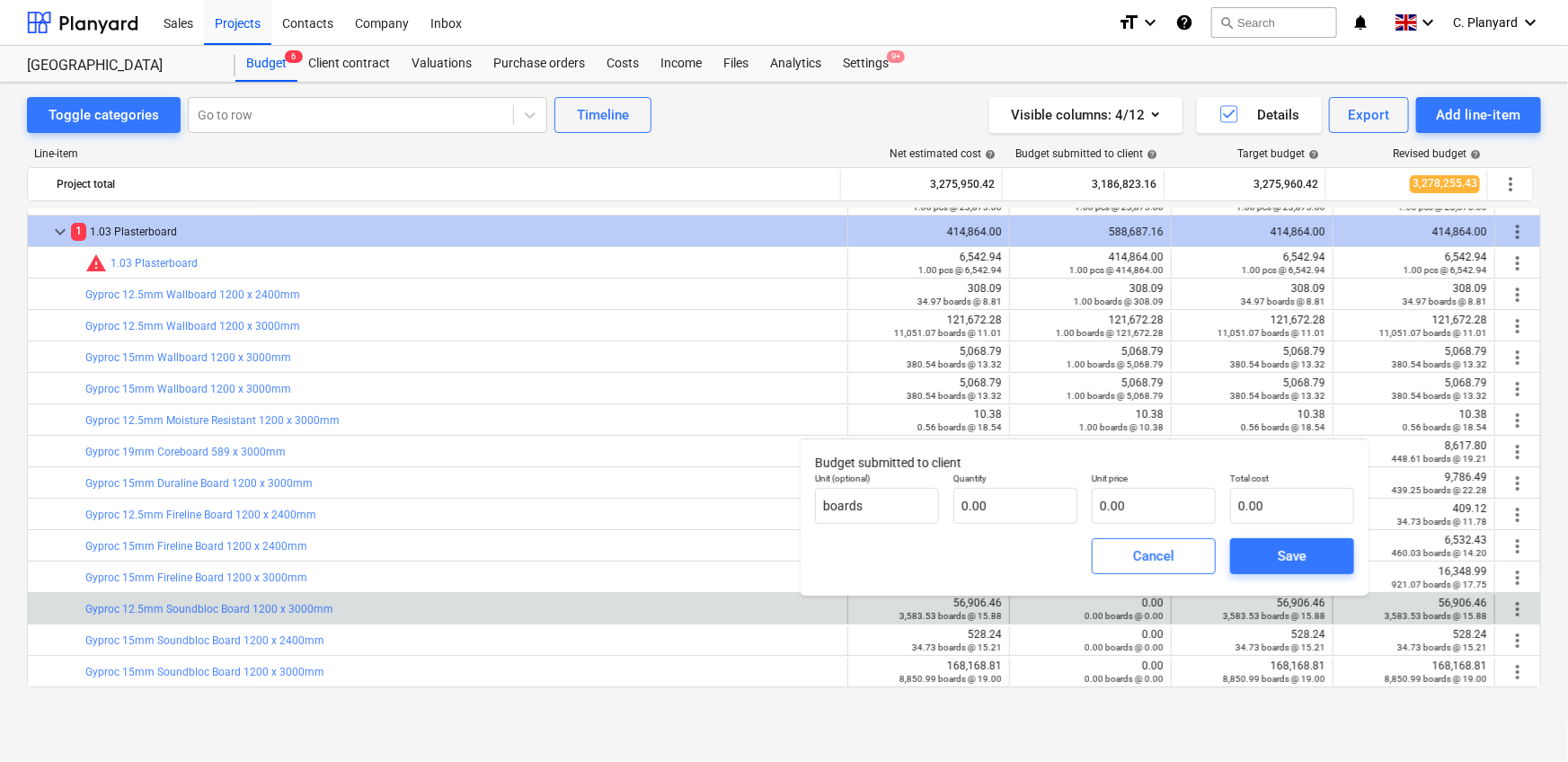
click at [1023, 523] on div "0.00" at bounding box center [1015, 505] width 124 height 36
click at [1028, 516] on input "text" at bounding box center [1015, 505] width 124 height 36
click at [1119, 507] on input "0.00" at bounding box center [1153, 505] width 124 height 36
type input "1.00"
click at [1122, 508] on input "text" at bounding box center [1153, 505] width 124 height 36
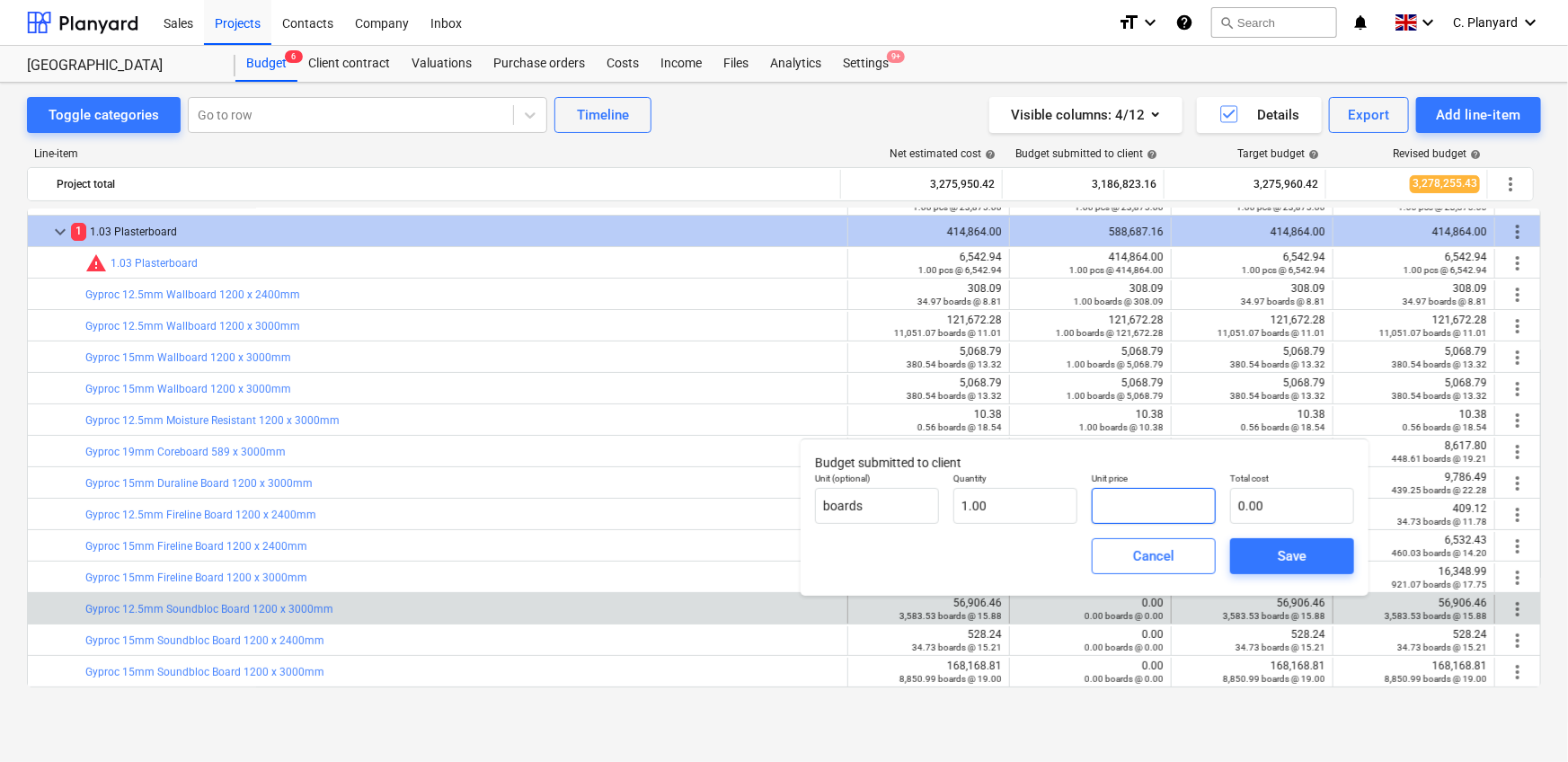
paste input "56,906.46"
type input "56,906.46"
click at [1271, 543] on button "Save" at bounding box center [1291, 556] width 124 height 36
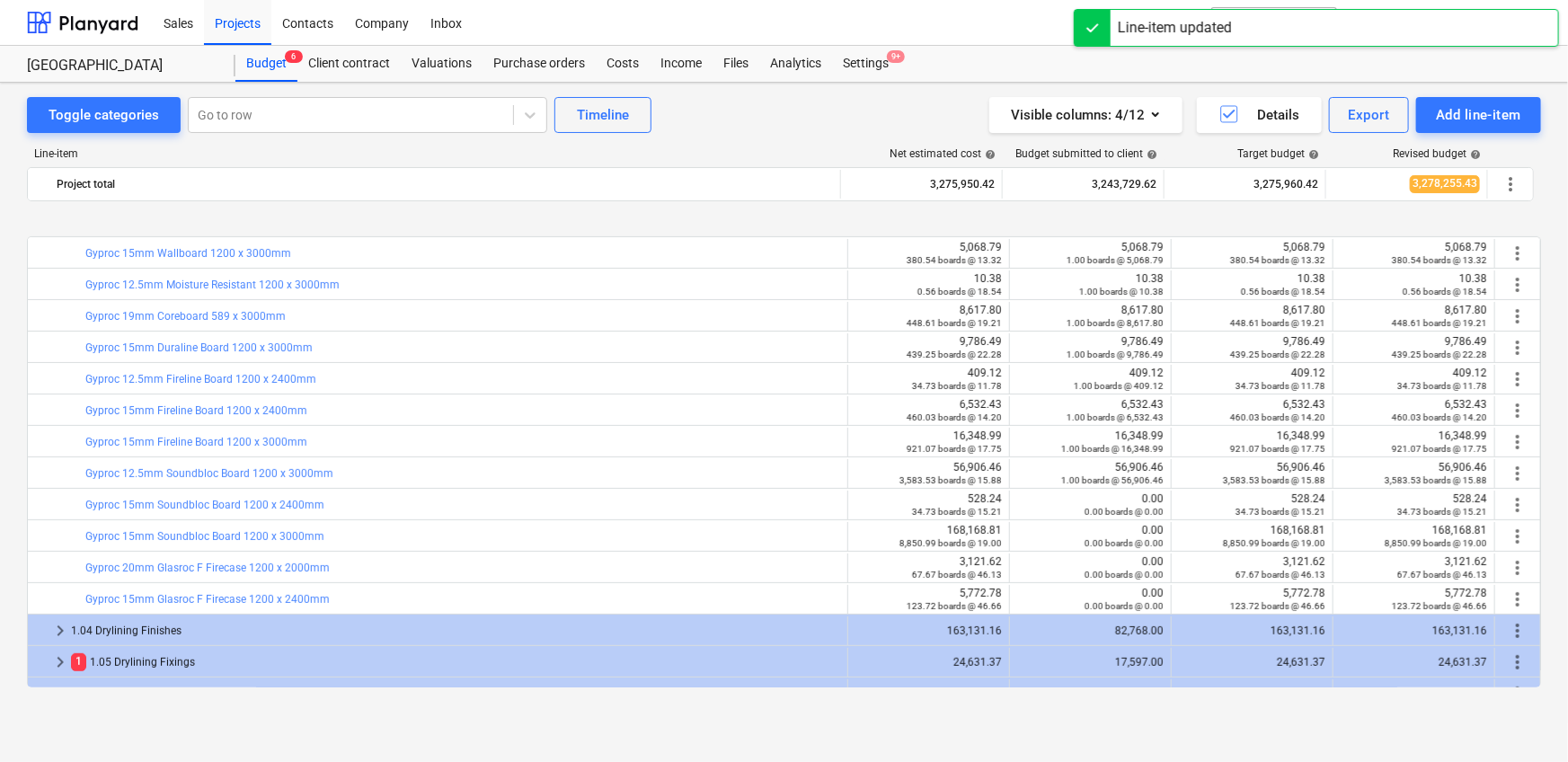
scroll to position [299, 0]
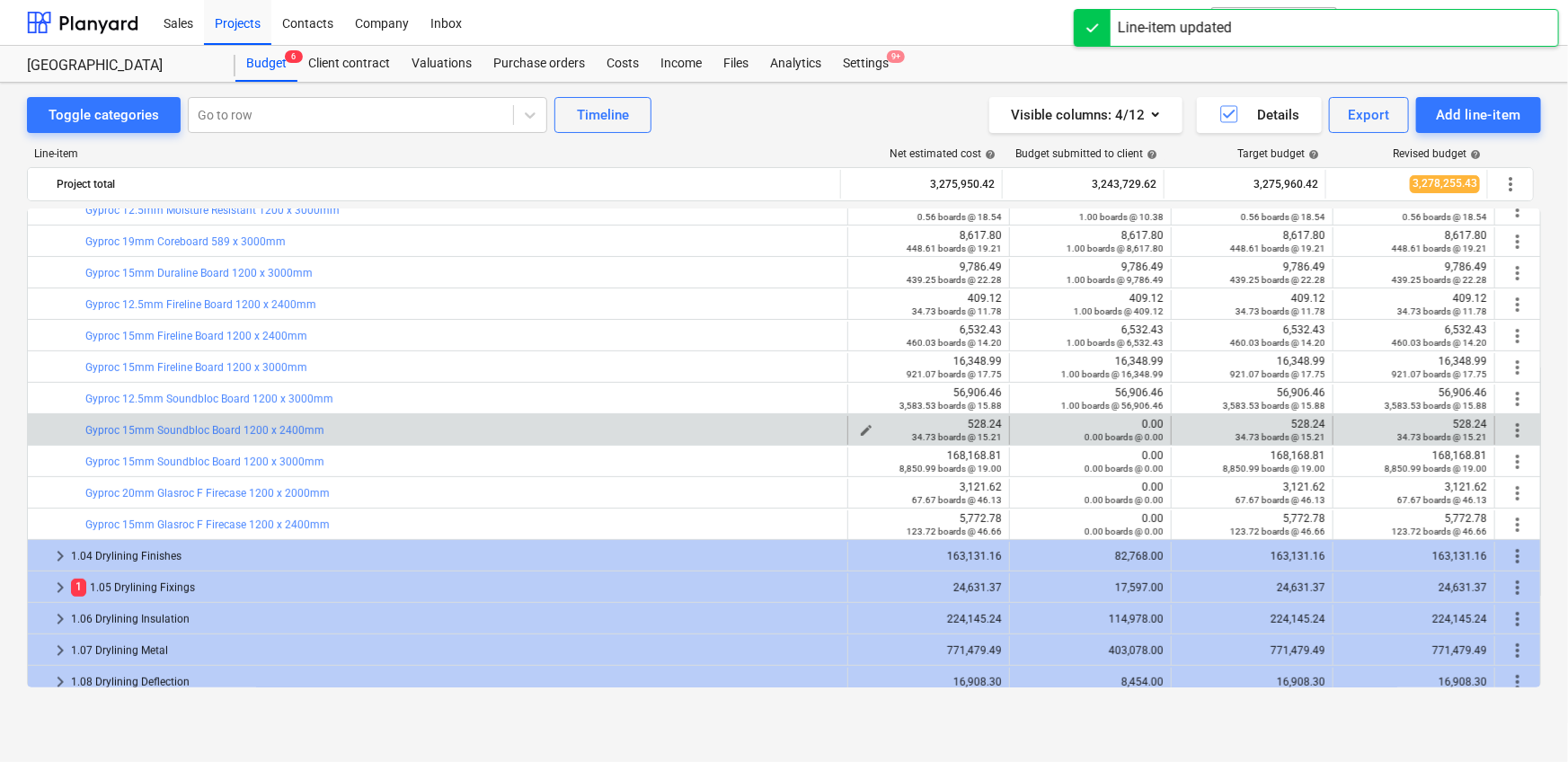
click at [959, 420] on div "528.24 34.73 boards @ 15.21" at bounding box center [928, 429] width 147 height 25
click at [973, 420] on div "528.24 34.73 boards @ 15.21" at bounding box center [928, 429] width 147 height 25
click at [1020, 430] on div "0.00 boards @ 0.00" at bounding box center [1090, 437] width 147 height 13
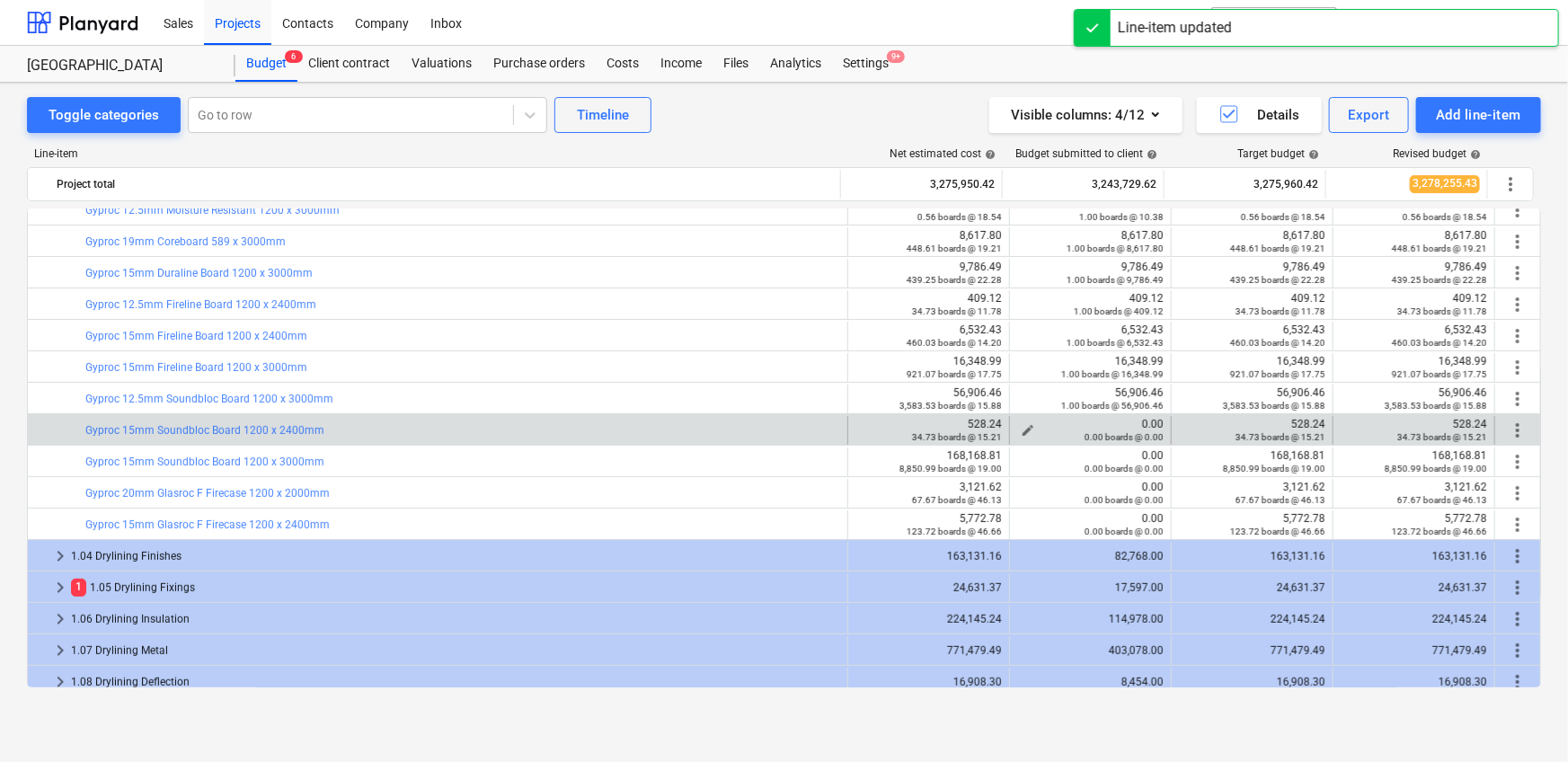
click at [1020, 427] on span "edit" at bounding box center [1028, 430] width 15 height 15
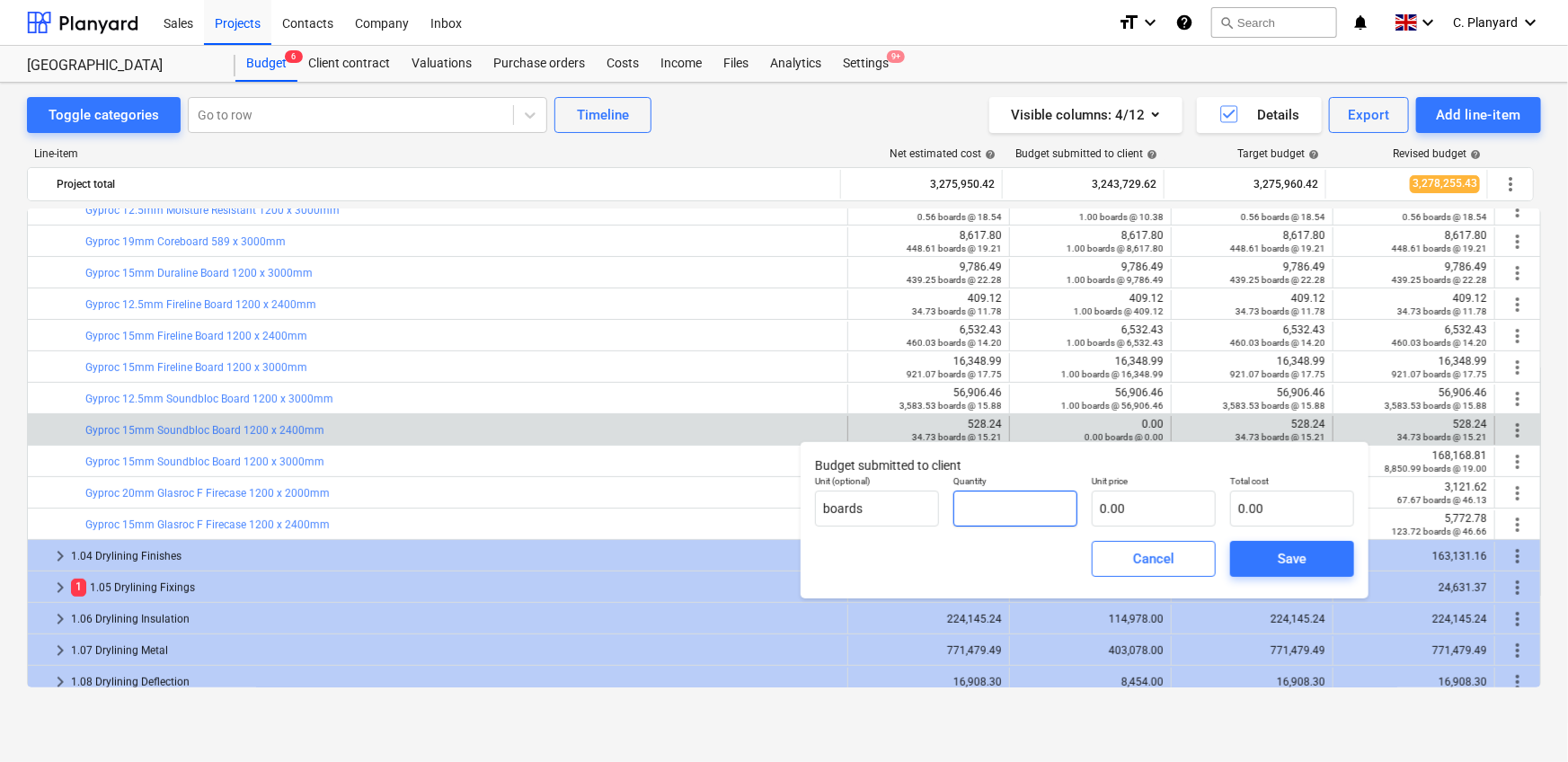
click at [984, 506] on input "text" at bounding box center [1015, 508] width 124 height 36
type input "1.00"
click at [1124, 507] on input "text" at bounding box center [1153, 508] width 124 height 36
paste input "528.24"
type input "528.24"
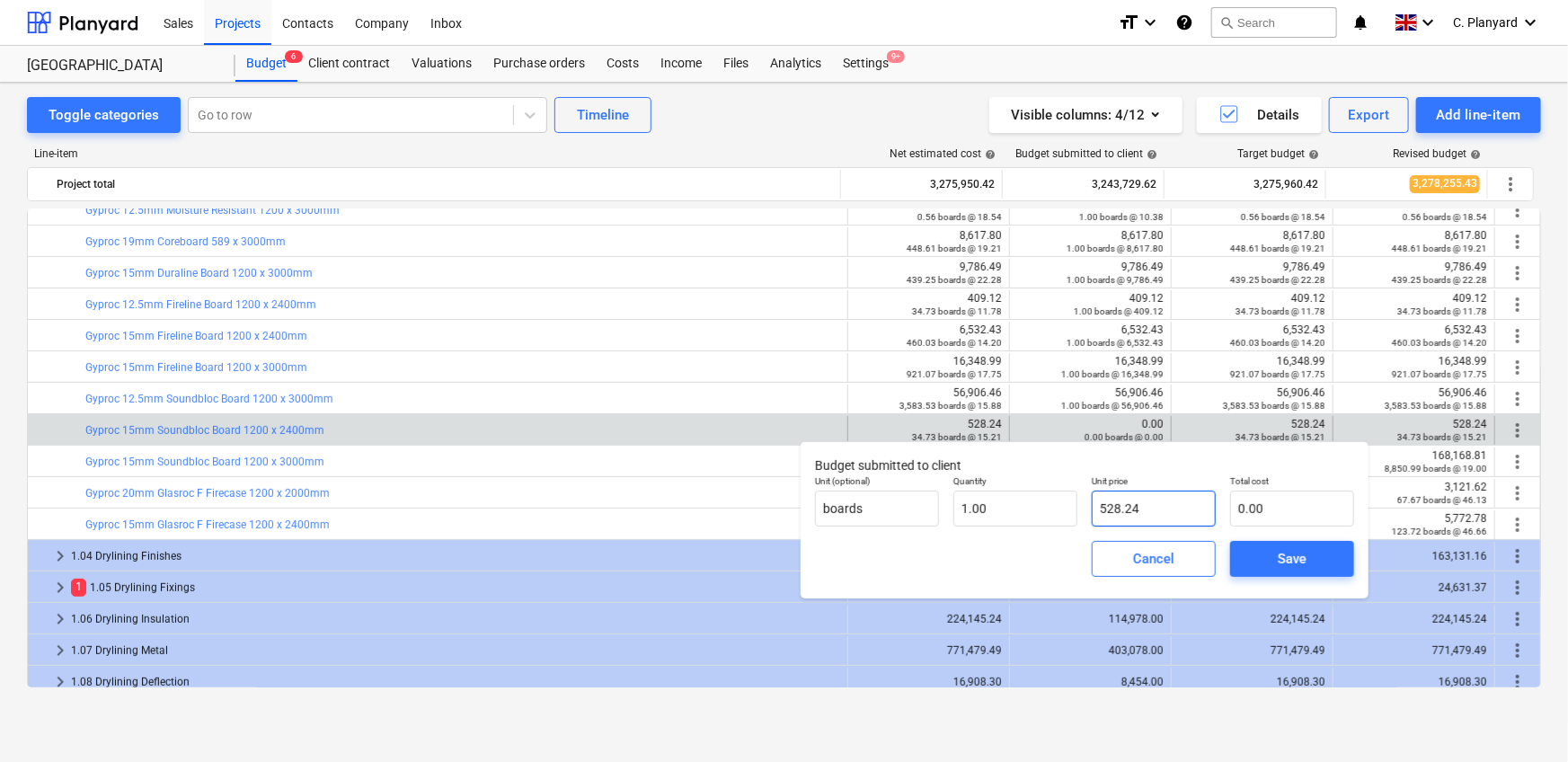
type input "528.24"
click at [1295, 555] on div "Save" at bounding box center [1291, 558] width 29 height 23
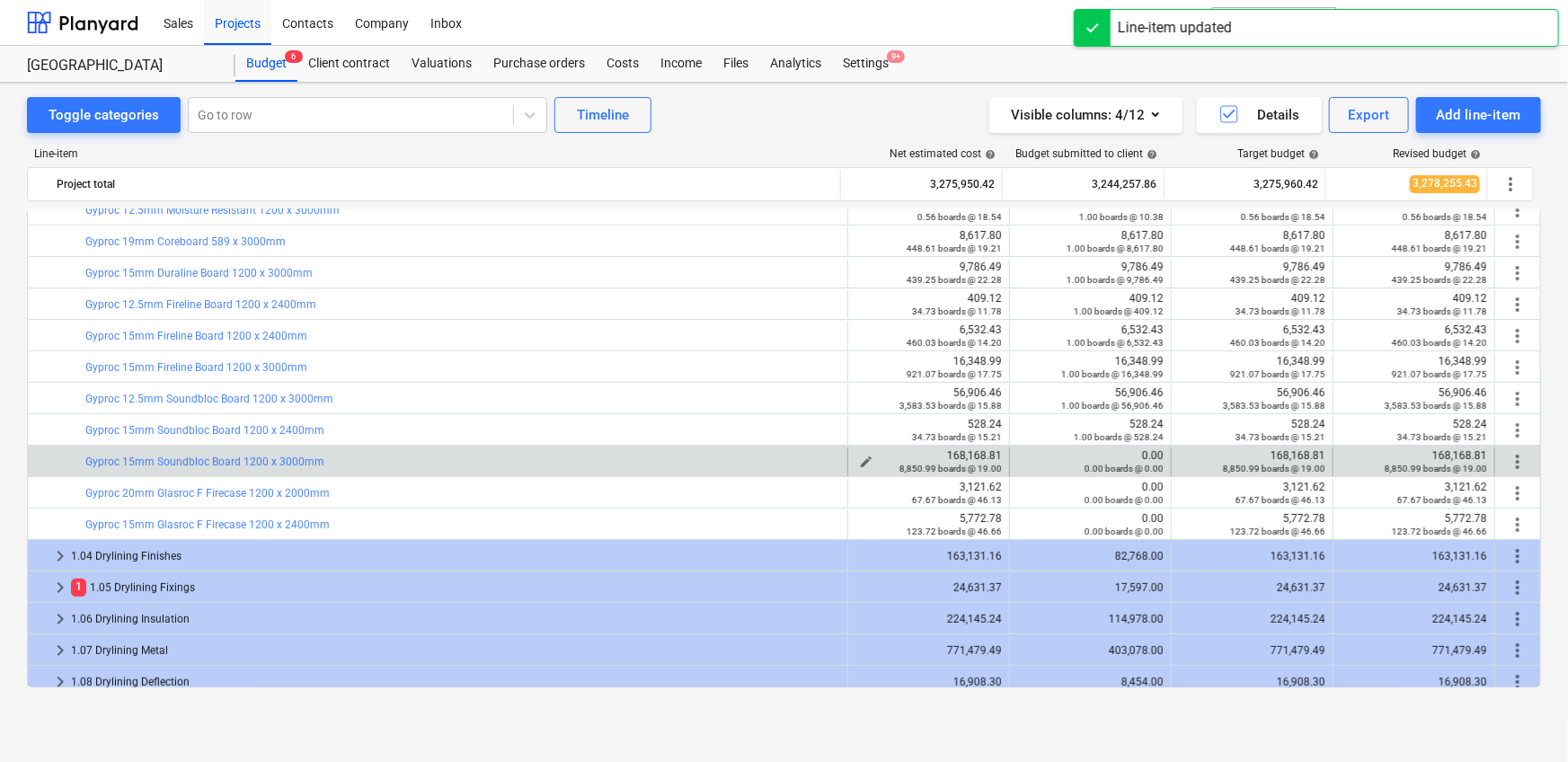
click at [967, 454] on div "168,168.81 8,850.99 boards @ 19.00" at bounding box center [928, 461] width 147 height 25
click at [1021, 458] on span "edit" at bounding box center [1028, 462] width 15 height 15
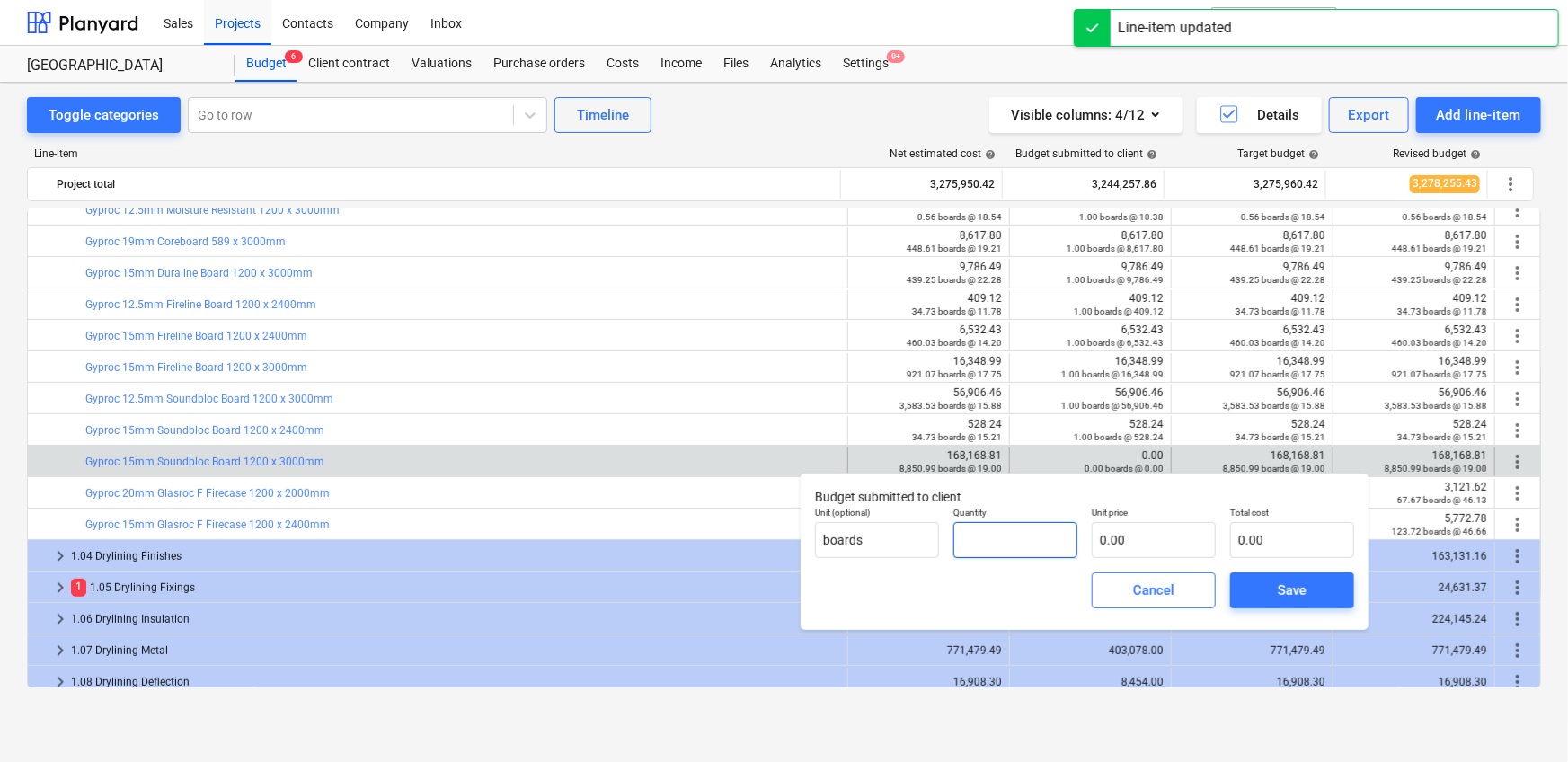
click at [1030, 544] on input "text" at bounding box center [1015, 539] width 124 height 36
type input "1.00"
click at [1160, 540] on input "text" at bounding box center [1153, 539] width 124 height 36
paste input "168,168.81"
type input "168,168.81"
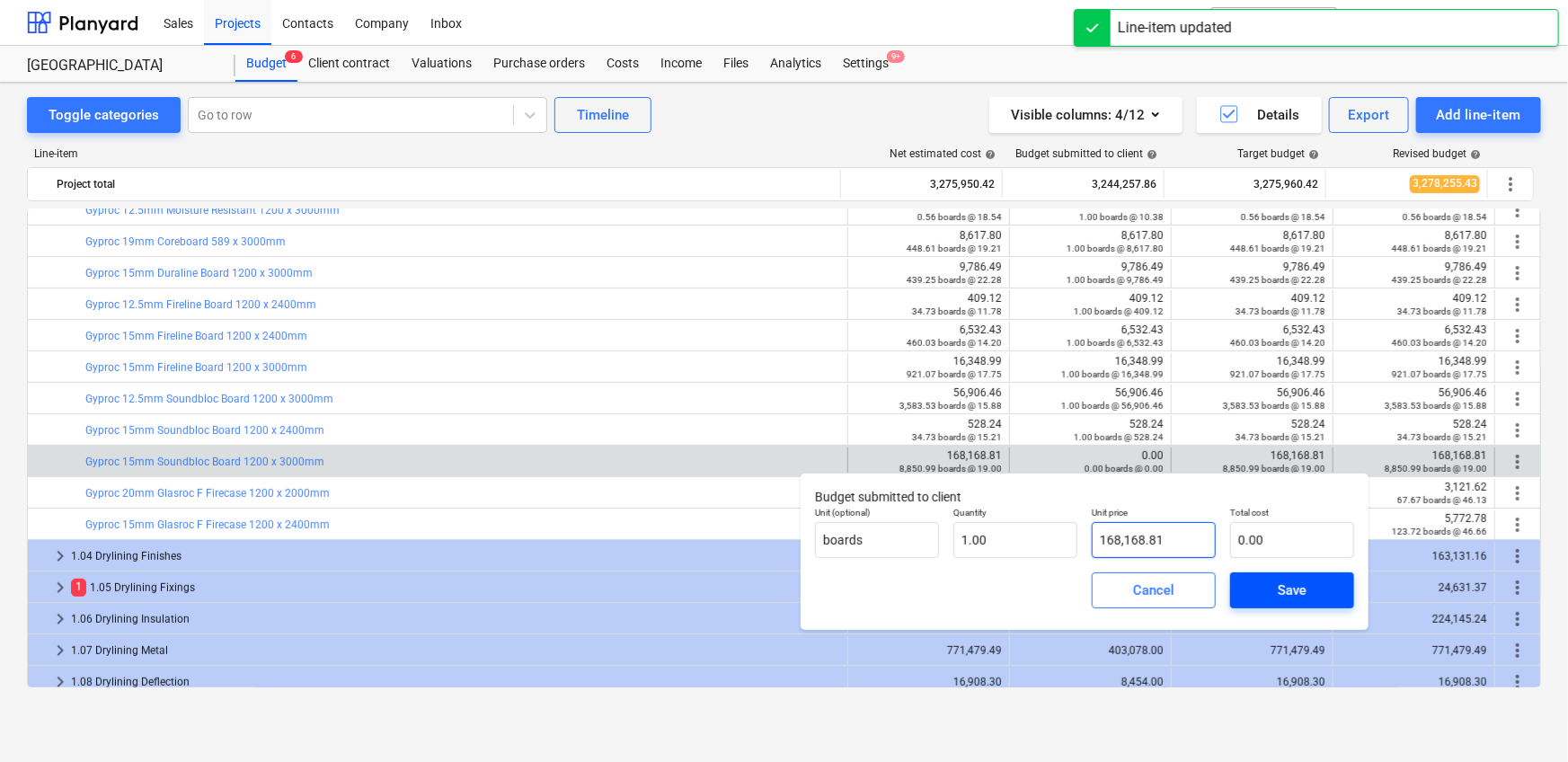
type input "168,168.81"
click at [1303, 595] on div "Save" at bounding box center [1291, 590] width 29 height 23
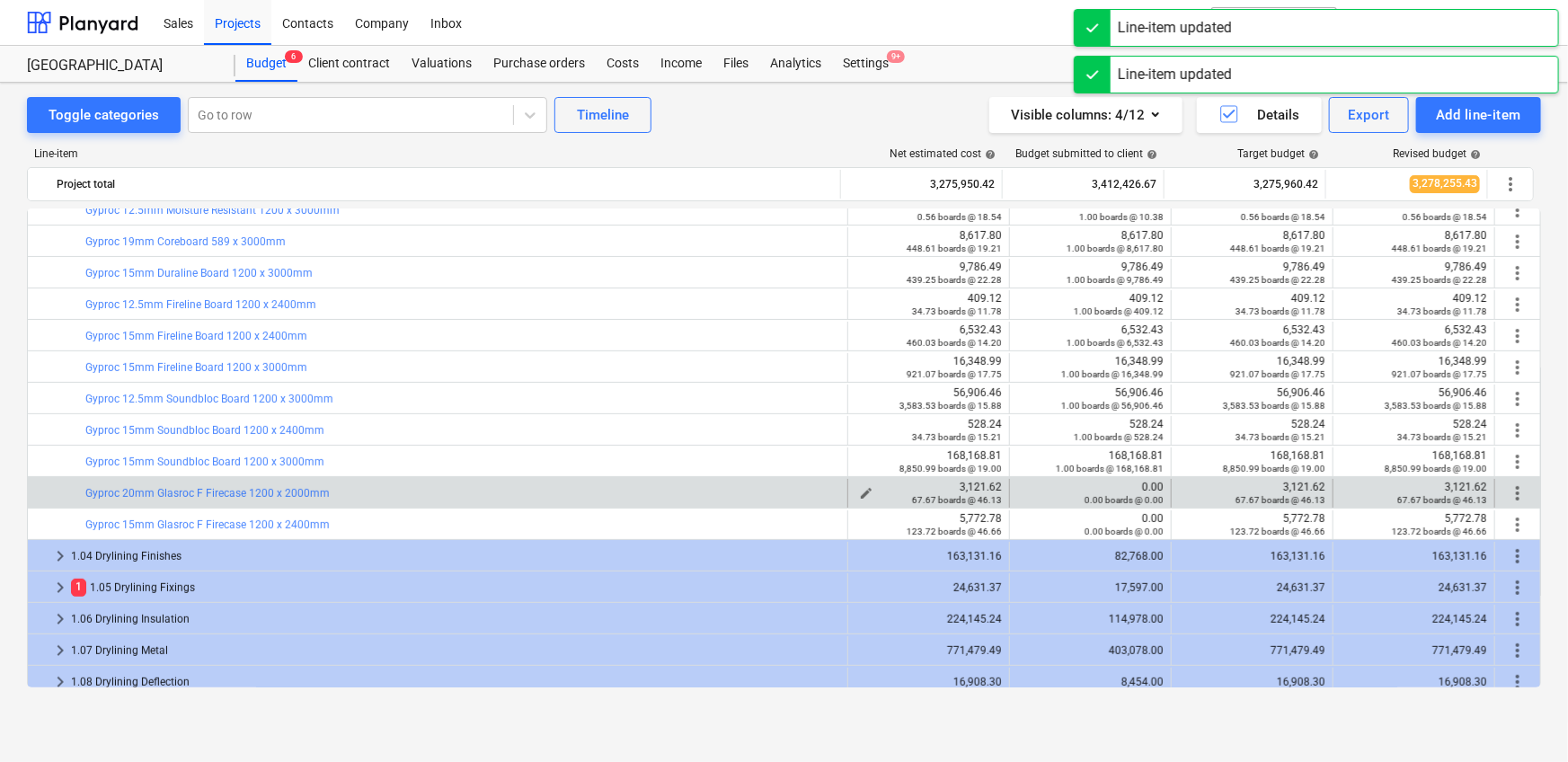
click at [972, 486] on div "3,121.62 67.67 boards @ 46.13" at bounding box center [928, 492] width 147 height 25
click at [1028, 487] on span "edit" at bounding box center [1028, 493] width 15 height 15
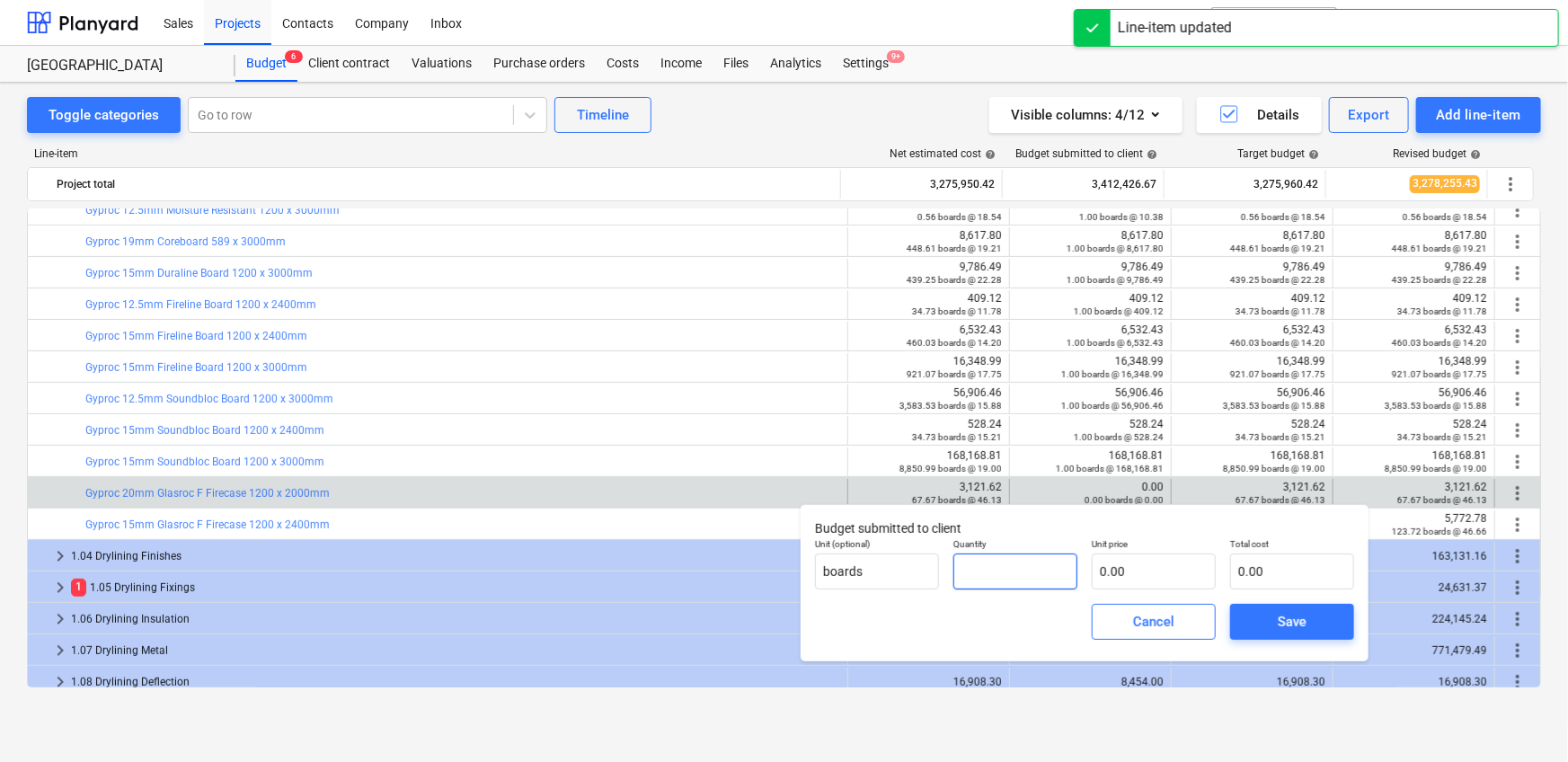
click at [1045, 568] on input "text" at bounding box center [1015, 570] width 124 height 36
type input "1.00"
click at [1144, 572] on input "text" at bounding box center [1153, 570] width 124 height 36
paste input "3,121.62"
type input "3,121.62"
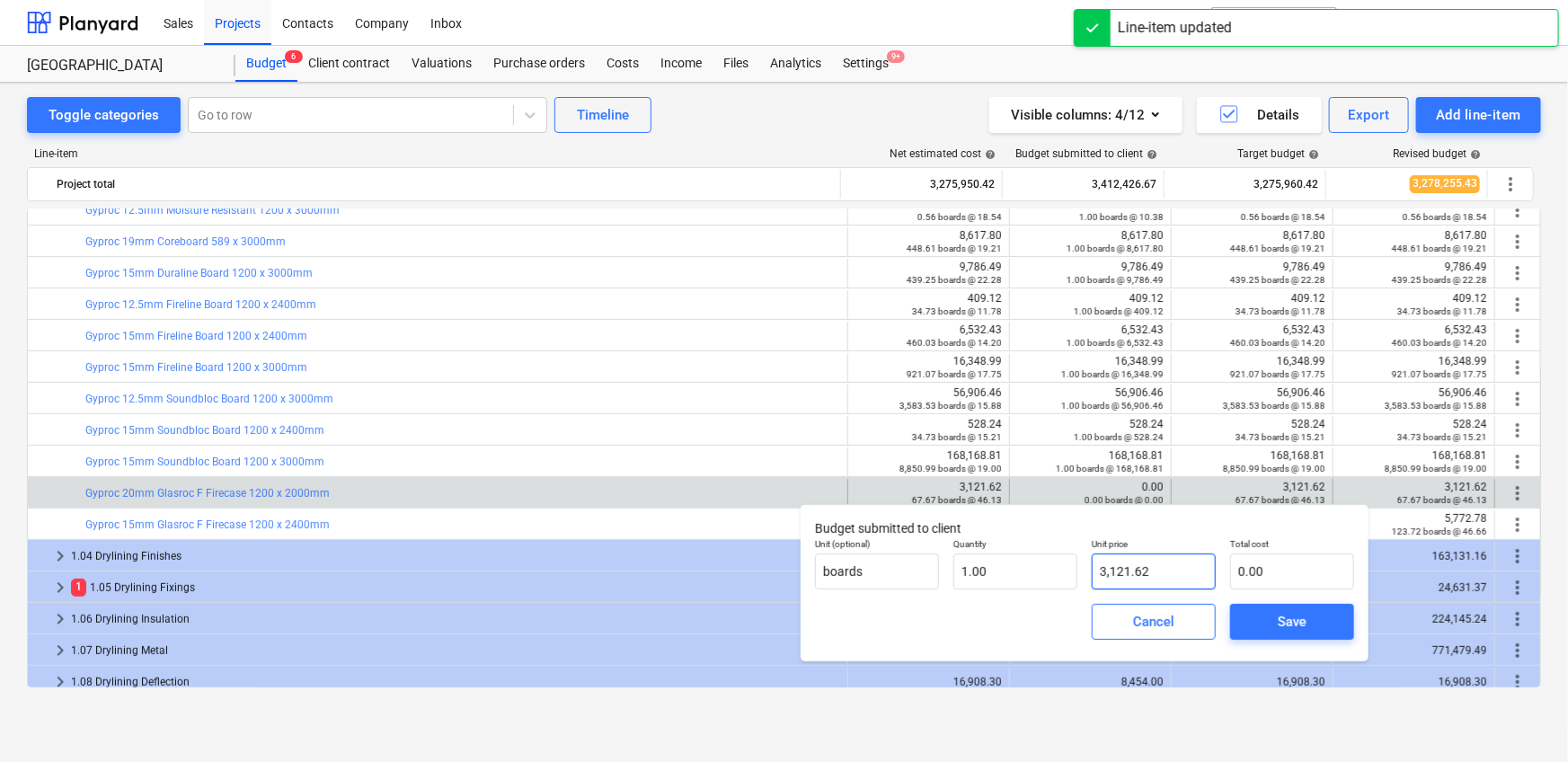
type input "3,121.62"
click at [1311, 619] on span "Save" at bounding box center [1292, 621] width 81 height 23
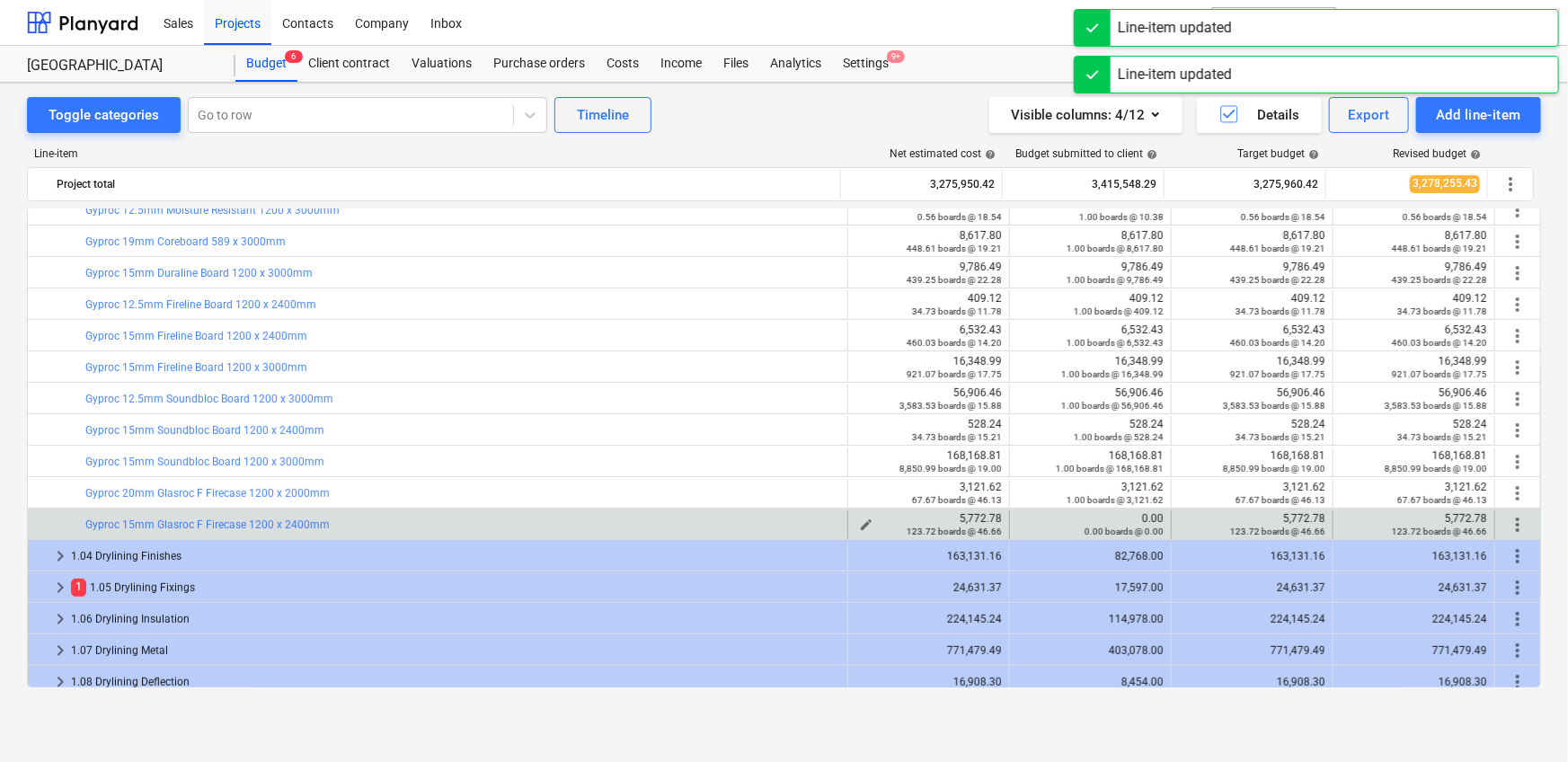
click at [954, 513] on div "5,772.78 123.72 boards @ 46.66" at bounding box center [928, 524] width 147 height 25
click at [968, 514] on div "5,772.78 123.72 boards @ 46.66" at bounding box center [928, 524] width 147 height 25
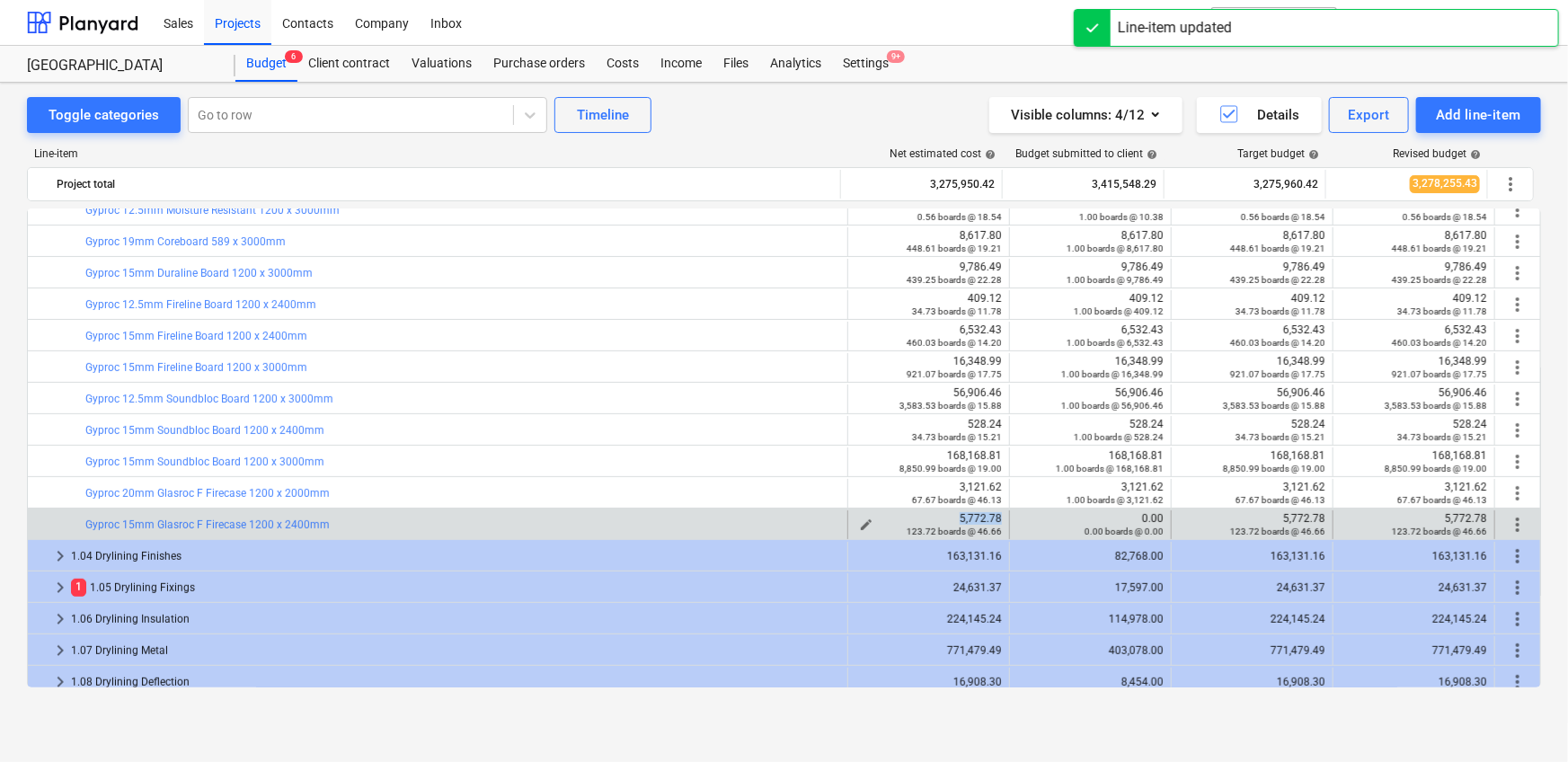
click at [968, 514] on div "5,772.78 123.72 boards @ 46.66" at bounding box center [928, 524] width 147 height 25
click at [1022, 517] on span "edit" at bounding box center [1028, 524] width 15 height 15
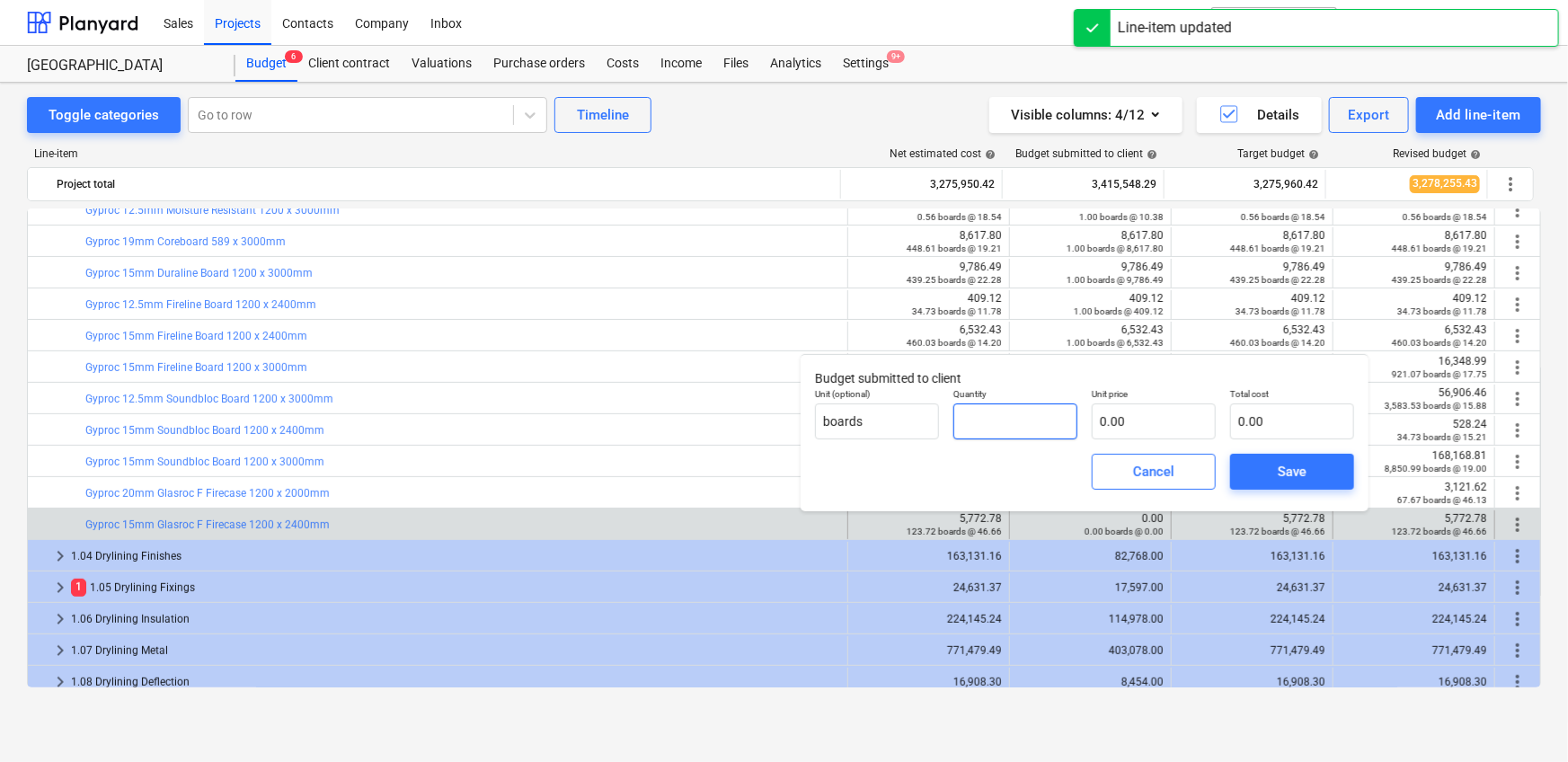
click at [1026, 433] on input "text" at bounding box center [1015, 421] width 124 height 36
type input "1.00"
click at [1117, 421] on input "text" at bounding box center [1153, 421] width 124 height 36
paste input "5,772.78"
type input "5,772.78"
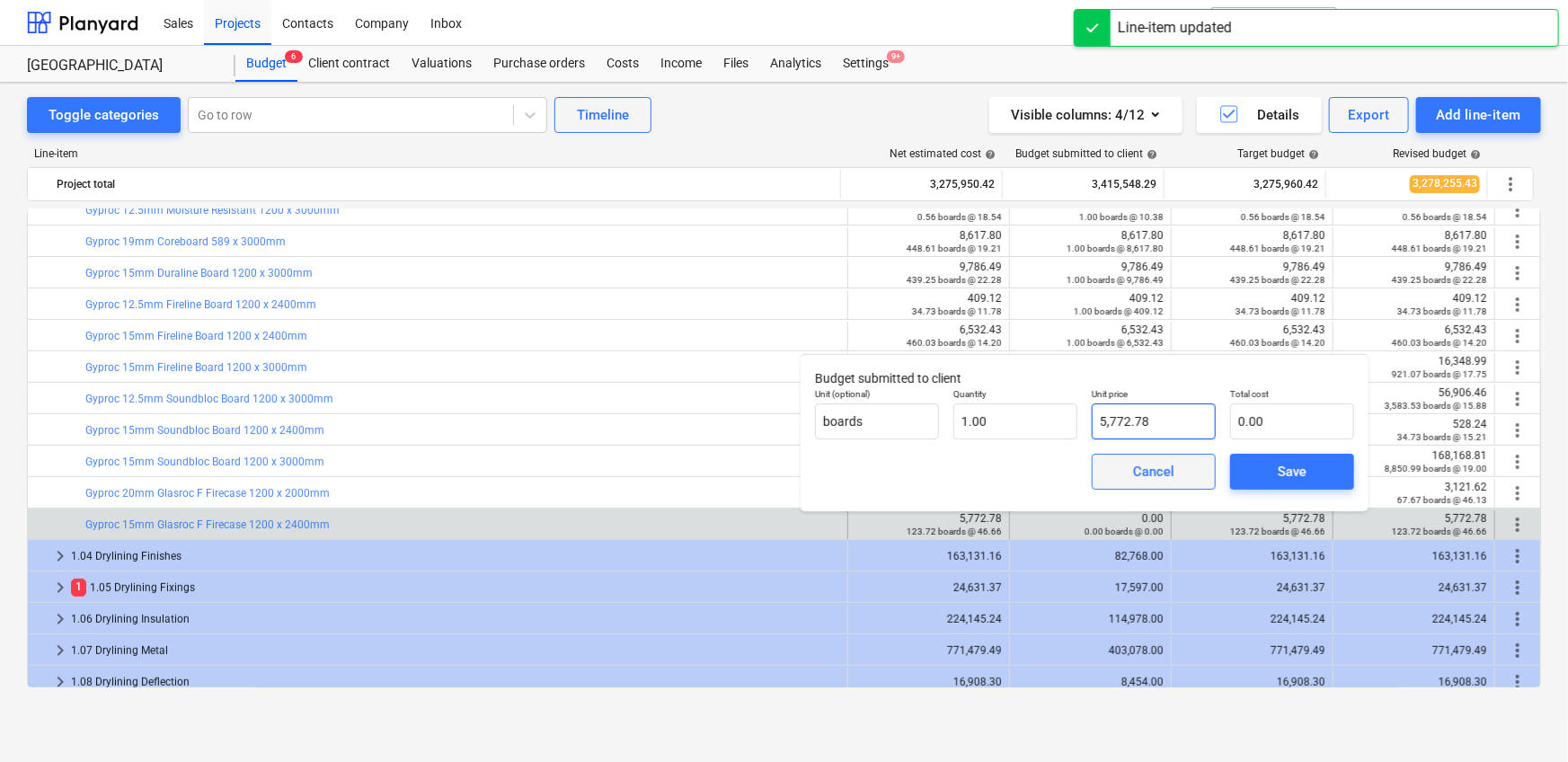
type input "5,772.78"
click at [1265, 462] on span "Save" at bounding box center [1292, 471] width 81 height 23
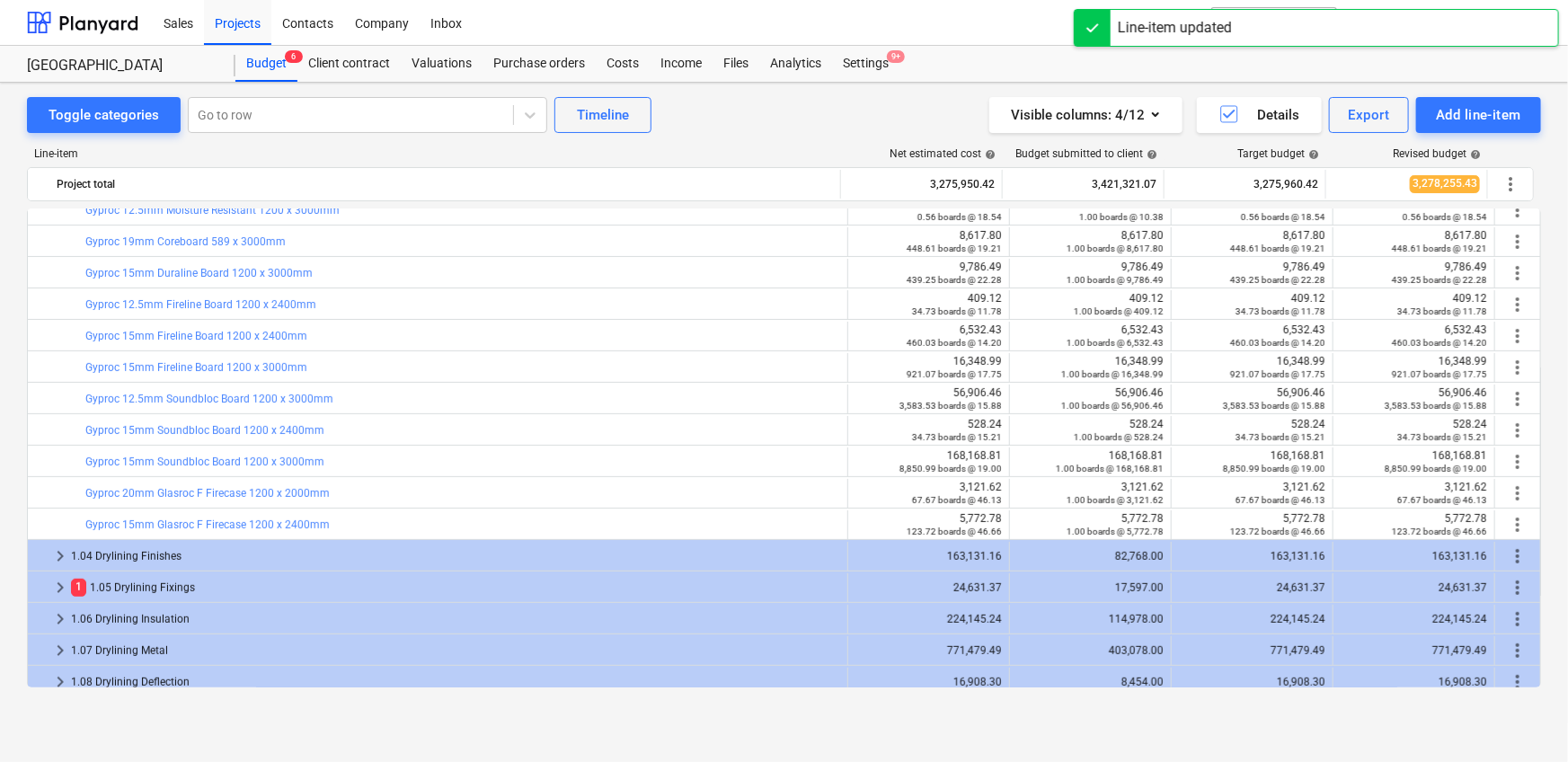
scroll to position [0, 0]
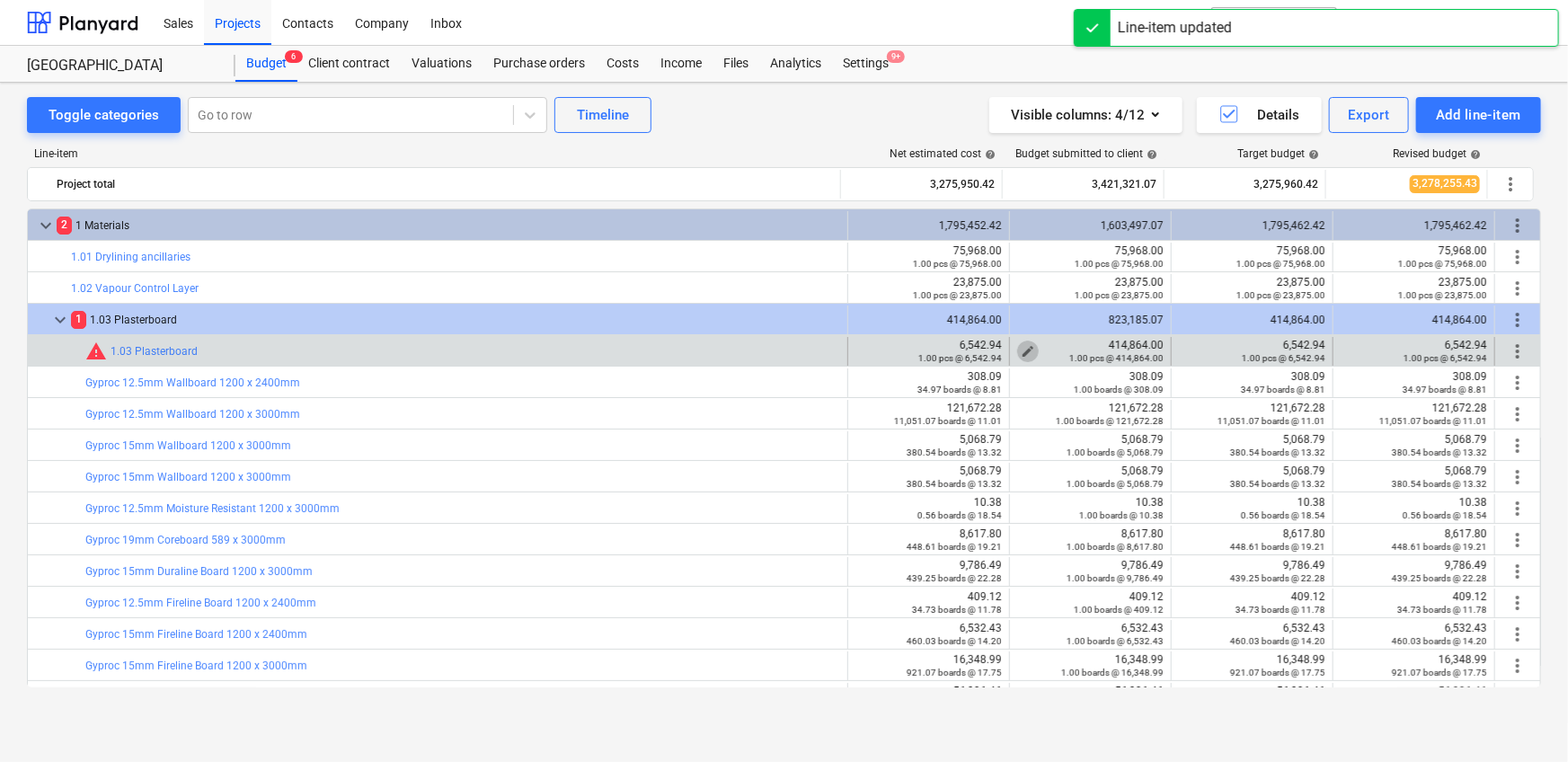
click at [1026, 347] on span "edit" at bounding box center [1028, 351] width 15 height 15
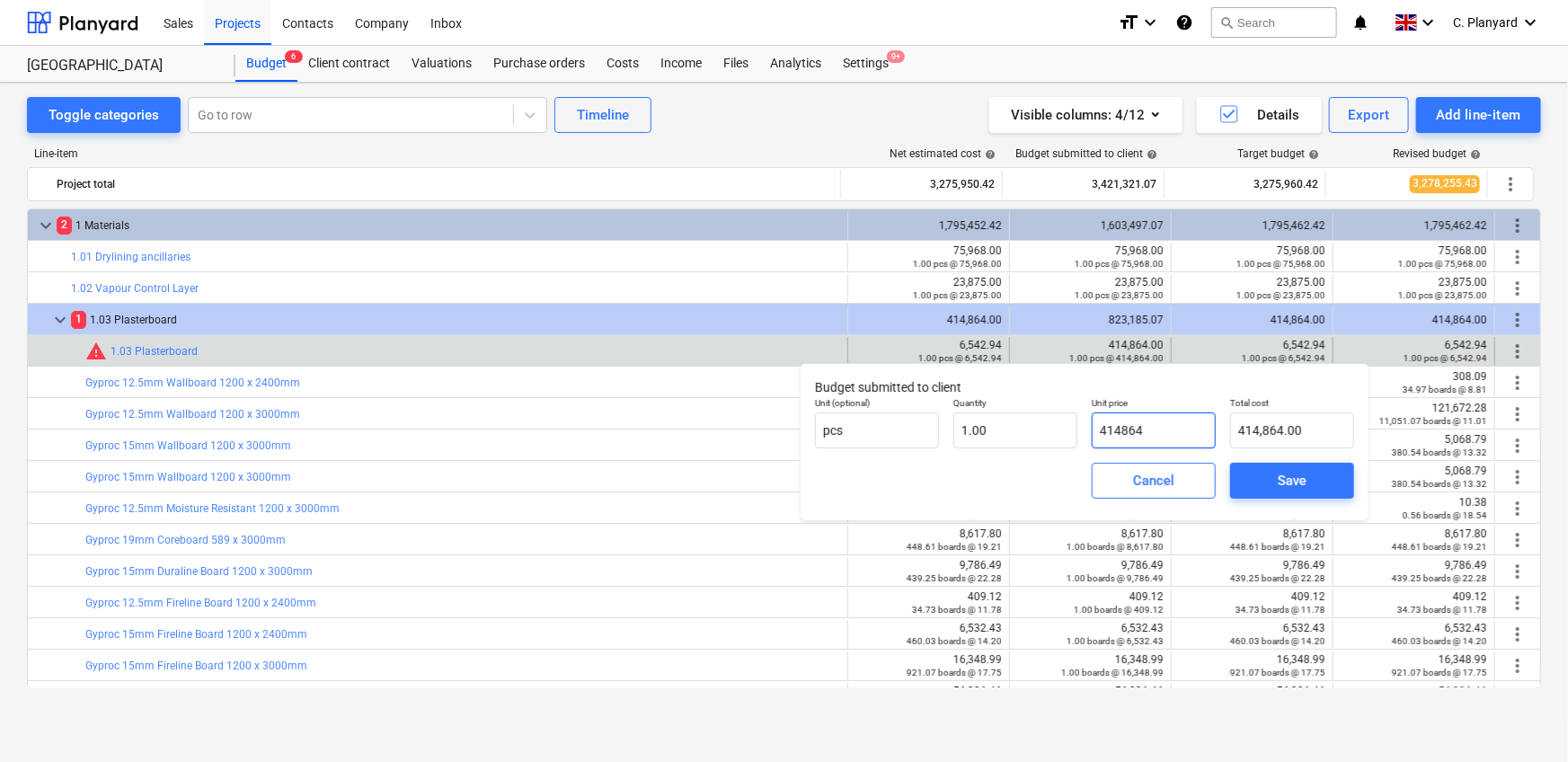
click at [1133, 427] on input "414864" at bounding box center [1153, 429] width 124 height 36
click at [1132, 427] on input "414864" at bounding box center [1153, 429] width 124 height 36
click at [1136, 427] on input "414864" at bounding box center [1153, 429] width 124 height 36
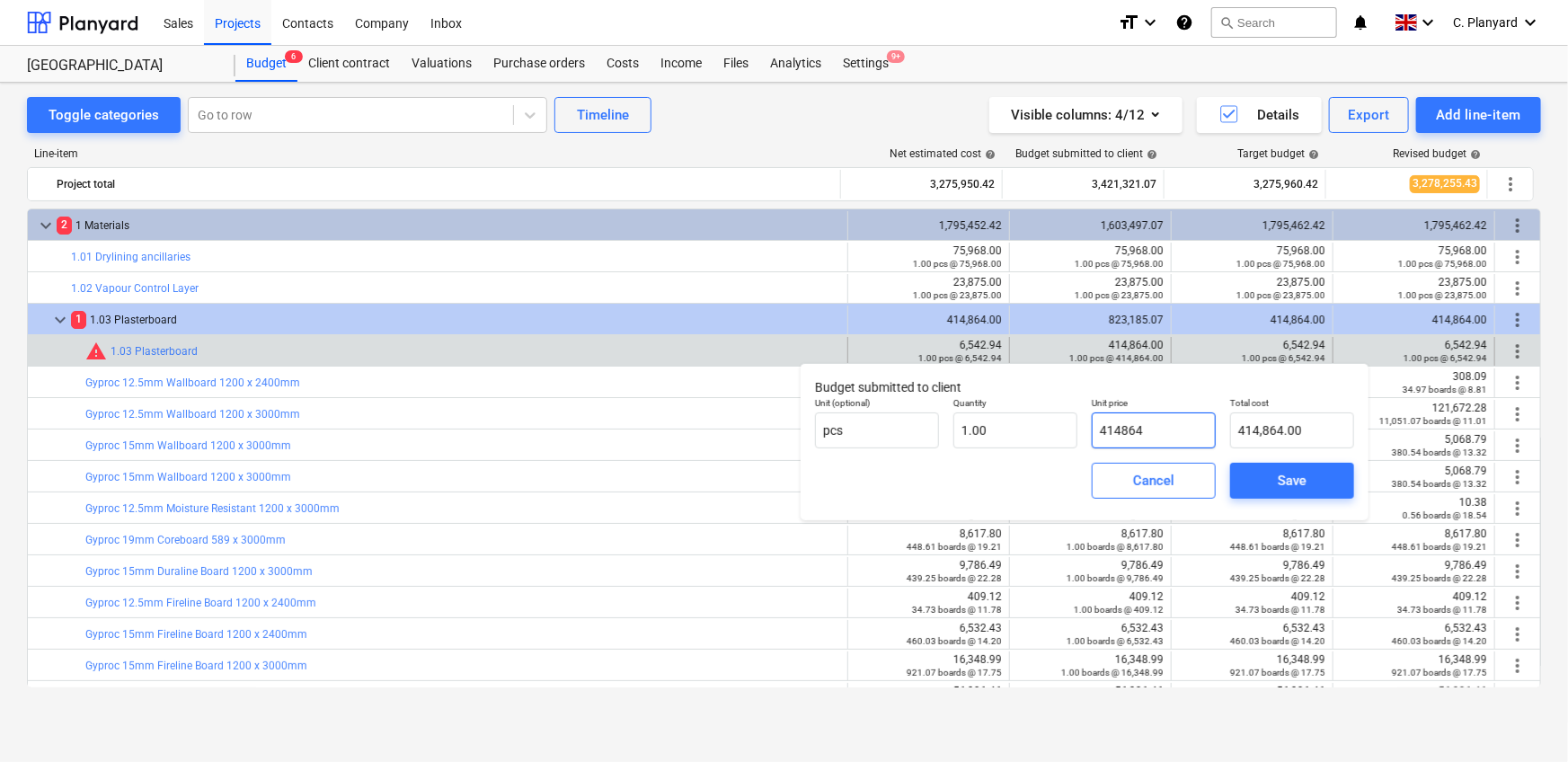
paste input "5,772.78"
type input "5,772.78"
click at [1283, 475] on div "Save" at bounding box center [1291, 480] width 29 height 23
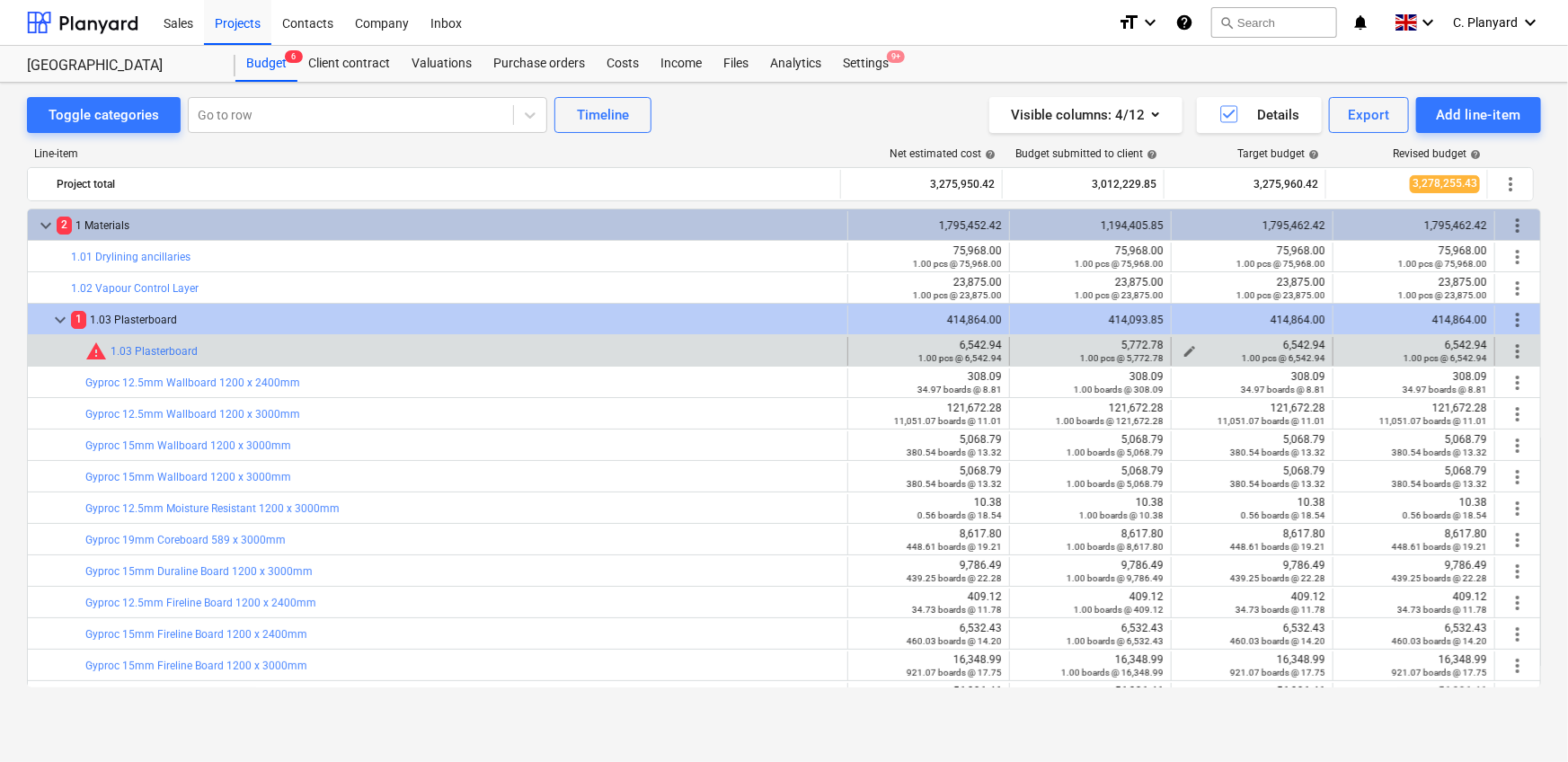
click at [1293, 339] on div "6,542.94 1.00 pcs @ 6,542.94" at bounding box center [1252, 350] width 147 height 25
click at [1027, 351] on div "1.00 pcs @ 5,772.78" at bounding box center [1090, 358] width 147 height 13
click at [1021, 347] on span "edit" at bounding box center [1028, 351] width 15 height 15
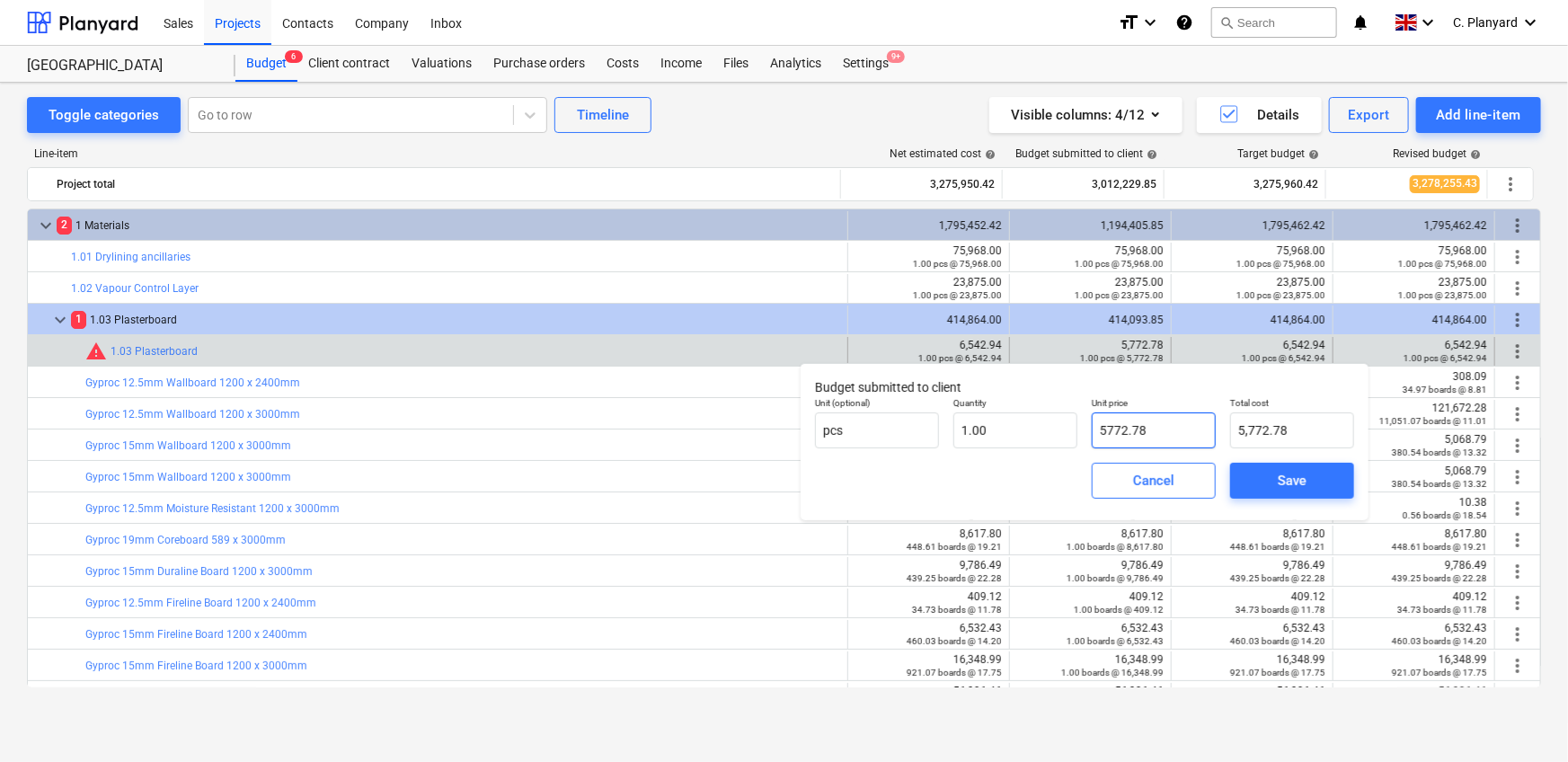
click at [1115, 429] on input "5772.78" at bounding box center [1153, 429] width 124 height 36
paste input "6,542.94"
type input "6,542.94"
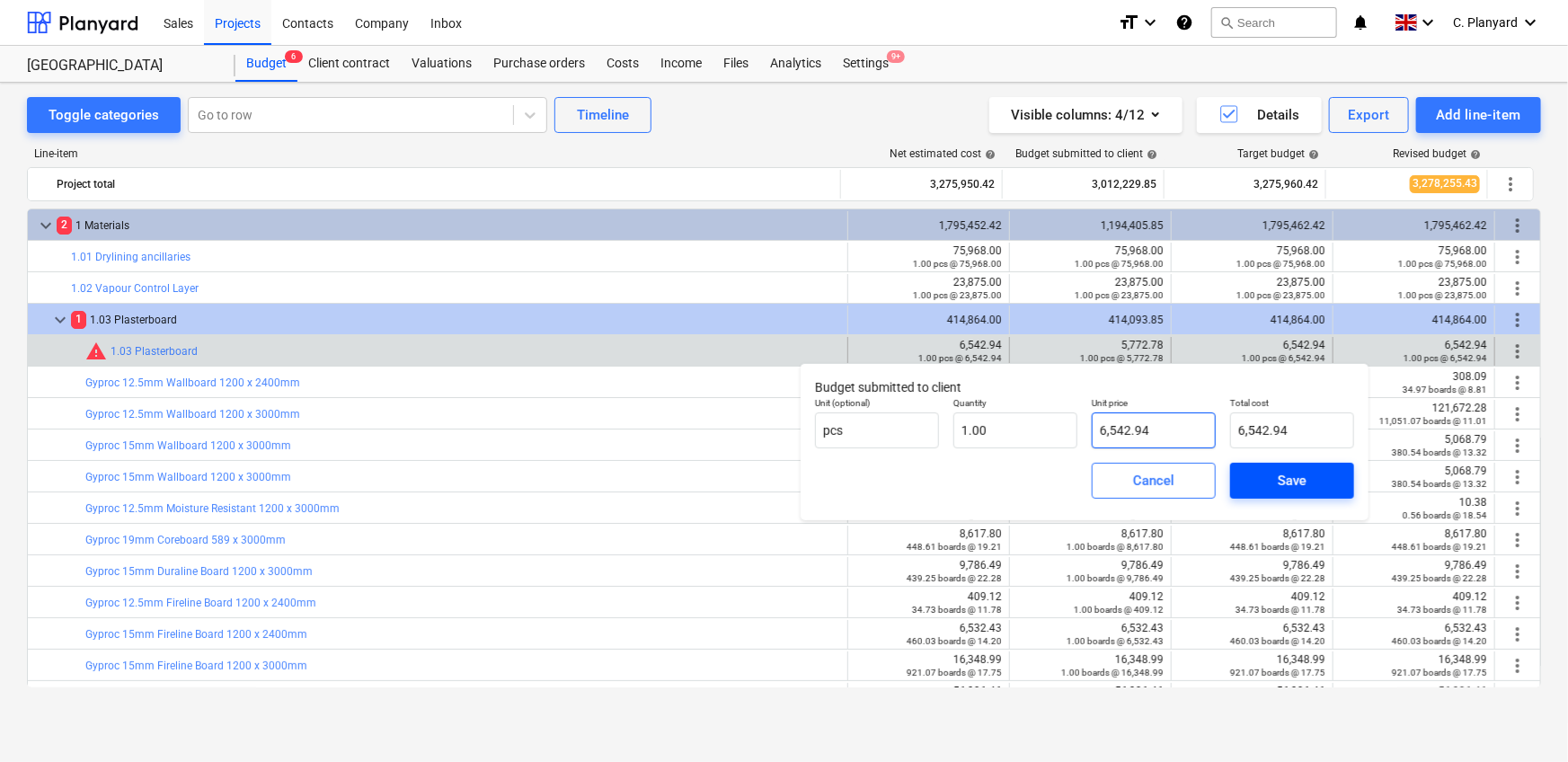
type input "6,542.94"
click at [1271, 477] on span "Save" at bounding box center [1292, 480] width 81 height 23
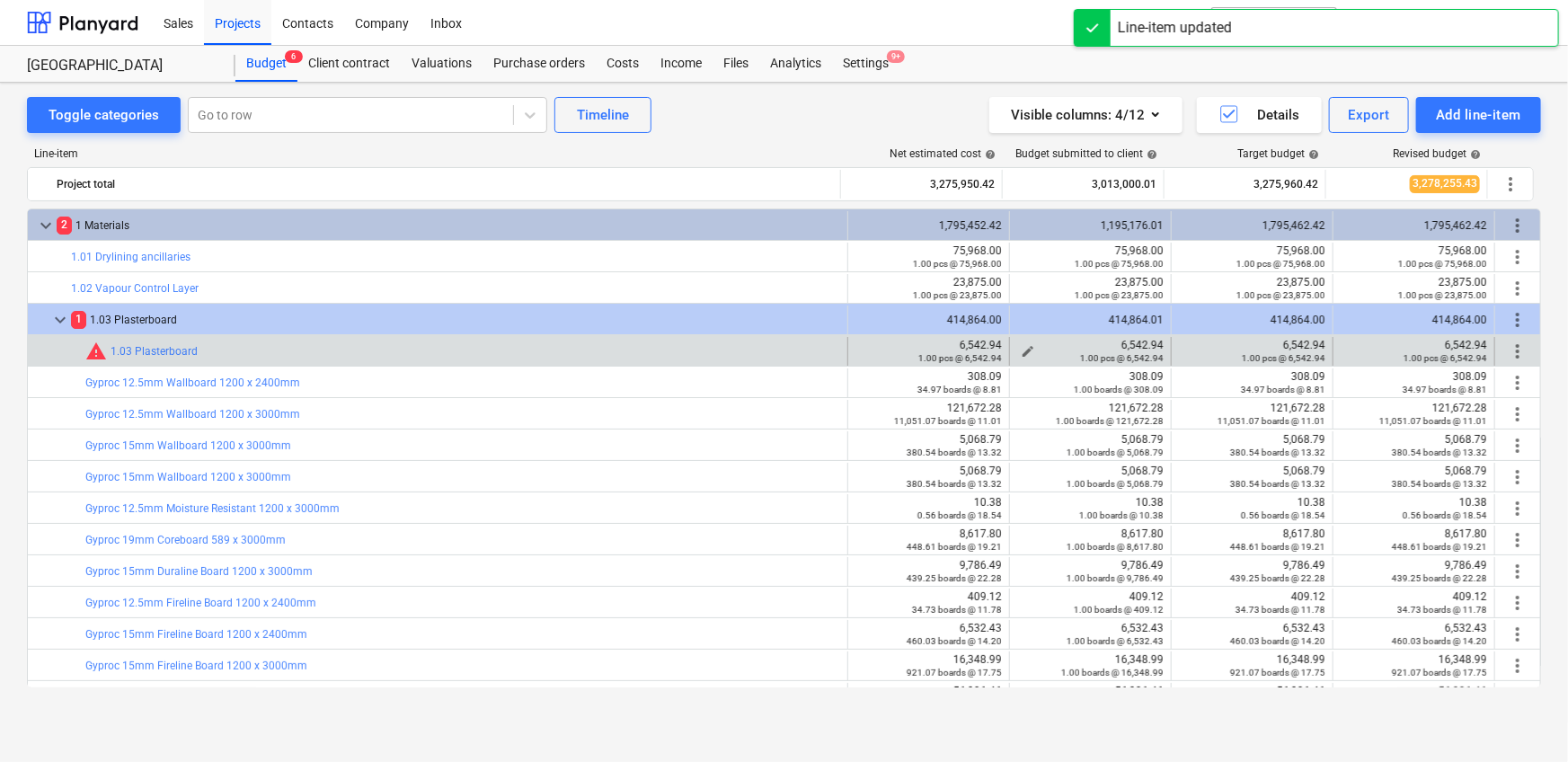
click at [1021, 354] on div "1.00 pcs @ 6,542.94" at bounding box center [1090, 358] width 147 height 13
click at [1027, 351] on div "1.00 pcs @ 6,542.94" at bounding box center [1090, 358] width 147 height 13
click at [1021, 345] on span "edit" at bounding box center [1028, 351] width 15 height 15
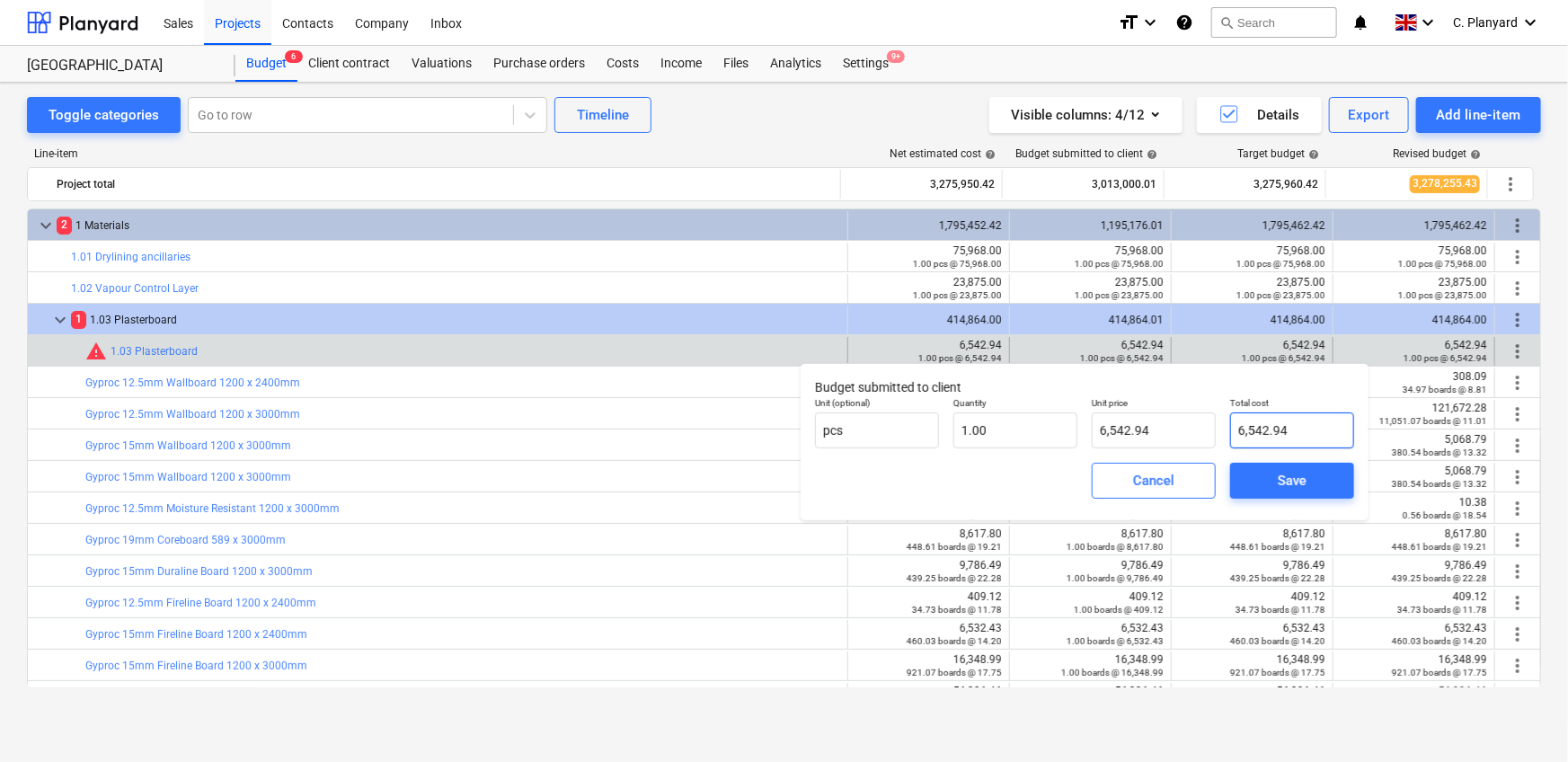
type input "6542.94"
click at [1294, 429] on input "6542.94" at bounding box center [1291, 429] width 124 height 36
click at [1187, 463] on button "Cancel" at bounding box center [1153, 480] width 124 height 36
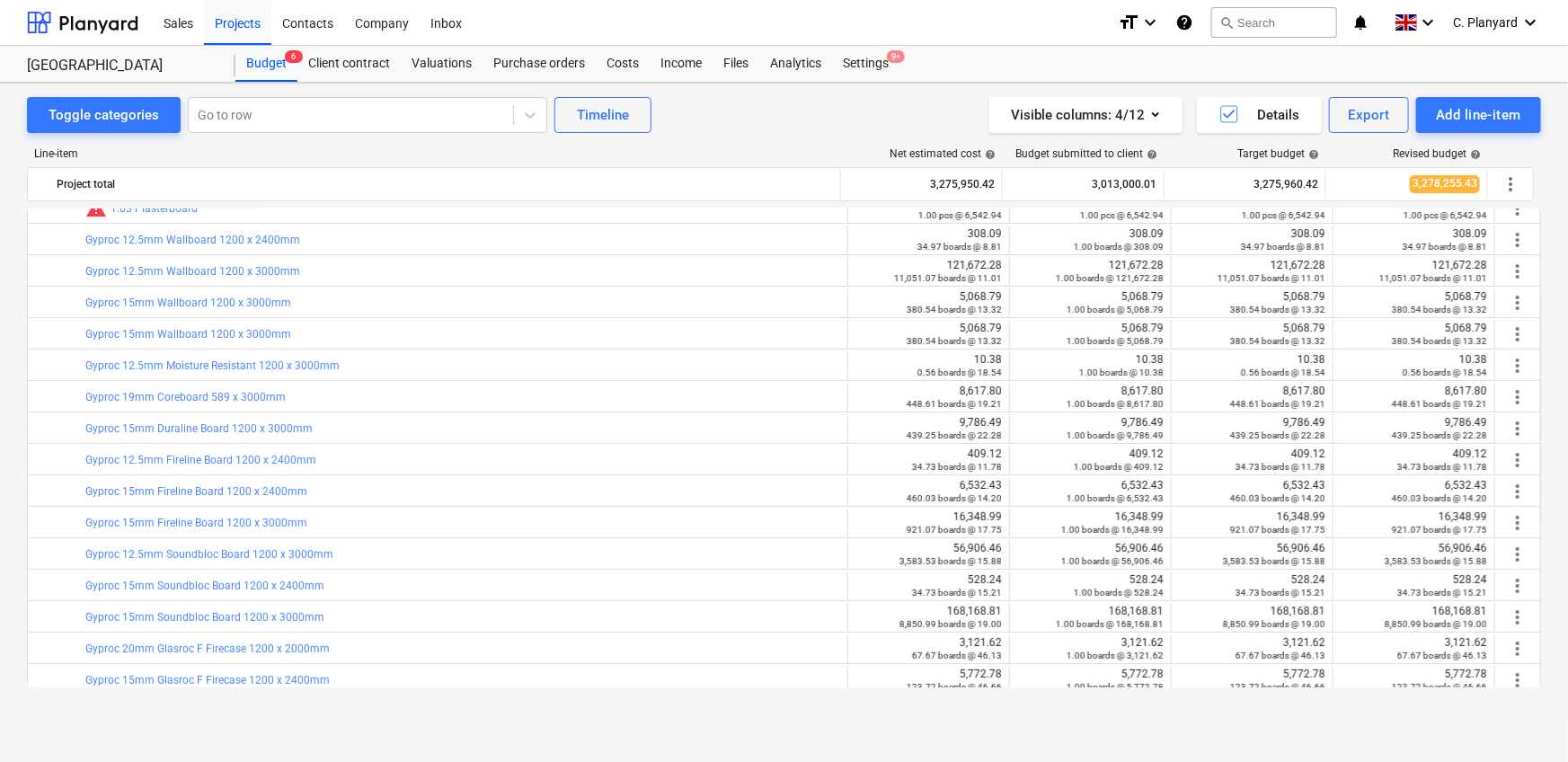
scroll to position [237, 0]
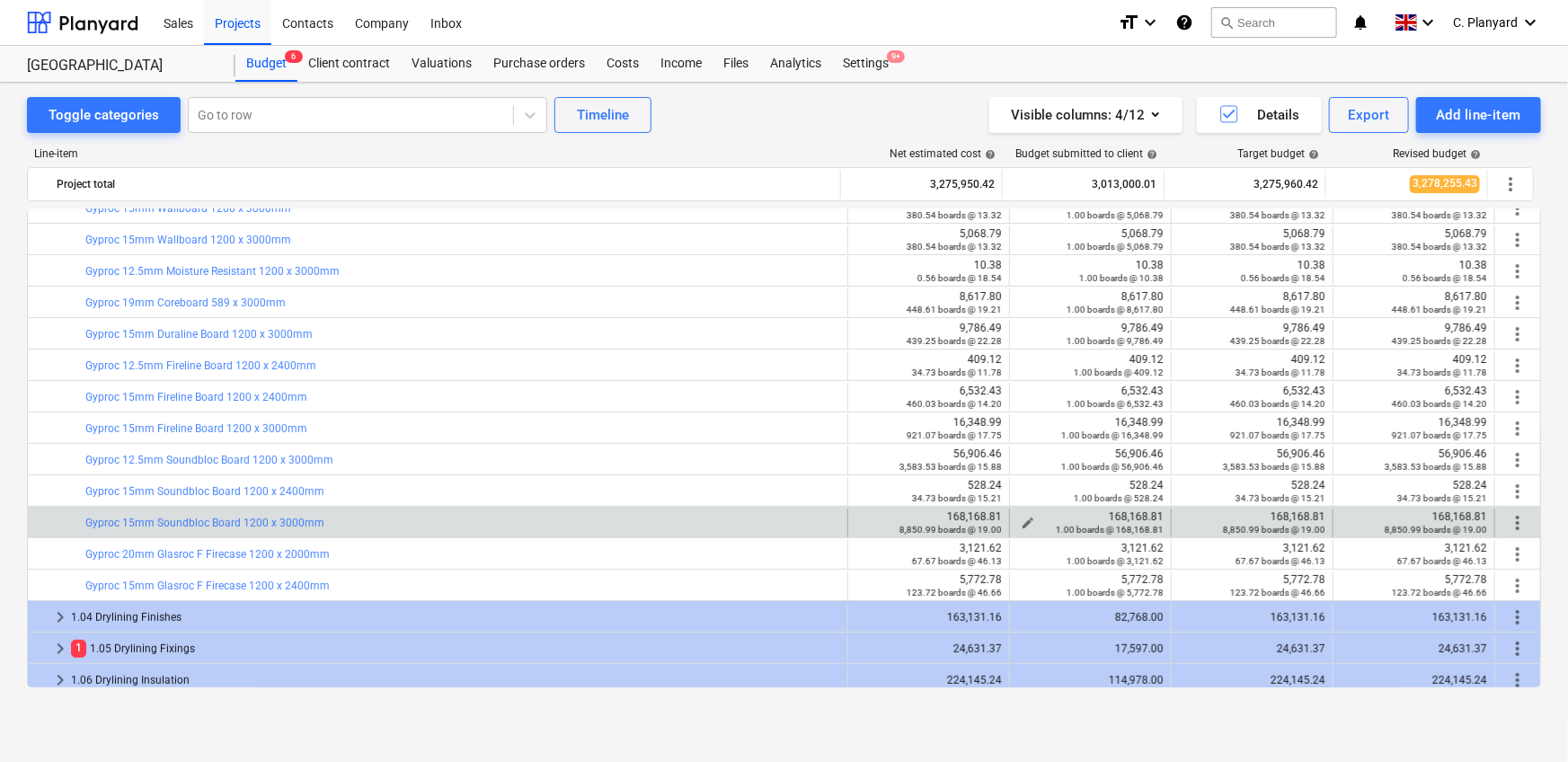
click at [1030, 522] on div "1.00 boards @ 168,168.81" at bounding box center [1090, 529] width 147 height 13
click at [1022, 522] on div "1.00 boards @ 168,168.81" at bounding box center [1090, 529] width 147 height 13
click at [1020, 515] on span "edit" at bounding box center [1028, 522] width 15 height 15
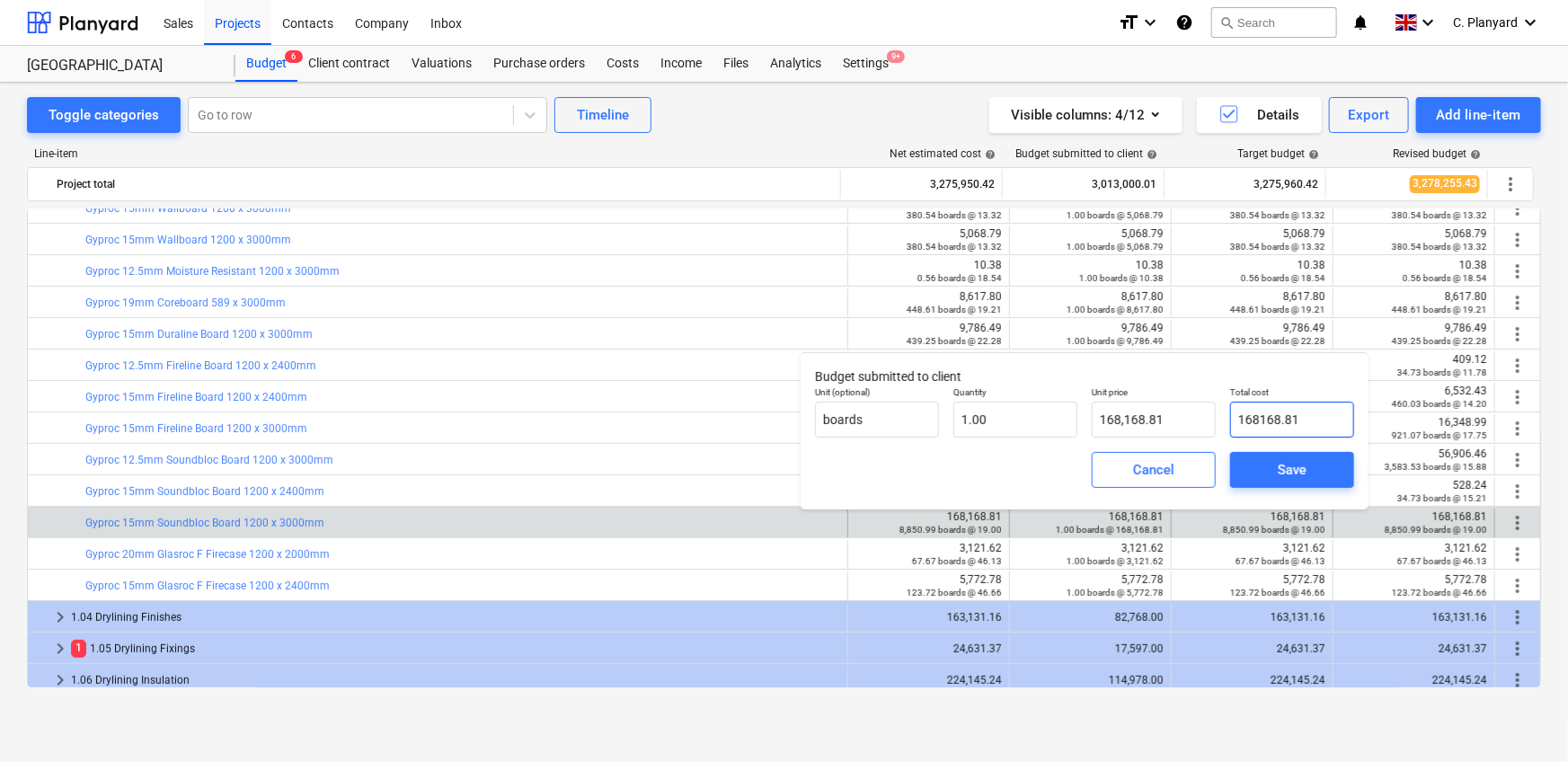
click at [1318, 419] on input "168168.81" at bounding box center [1291, 419] width 124 height 36
click at [1314, 422] on input "168168.8102" at bounding box center [1291, 419] width 124 height 36
type input "168168.81022"
click at [1324, 463] on span "Save" at bounding box center [1292, 469] width 81 height 23
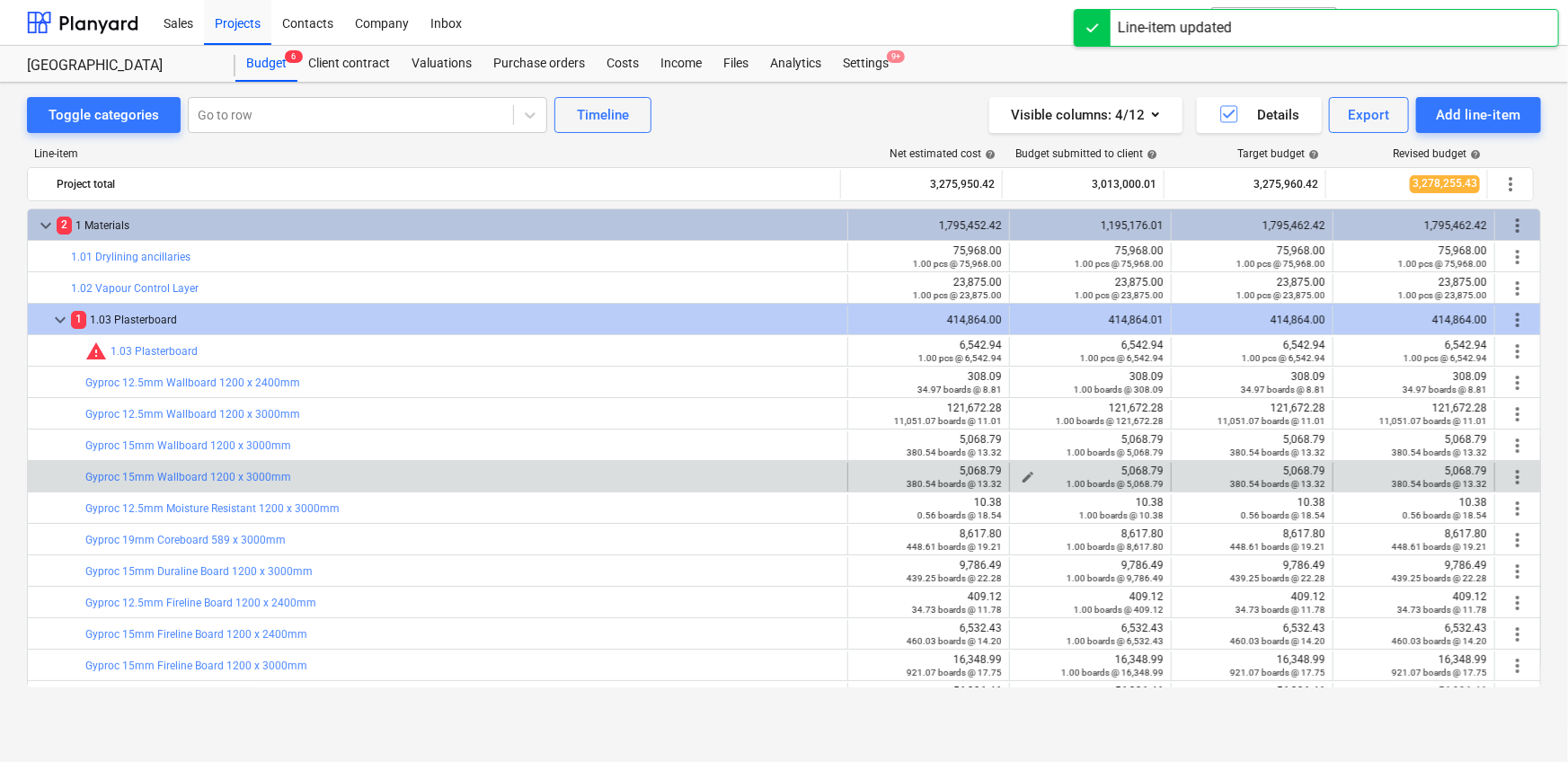
scroll to position [3, 0]
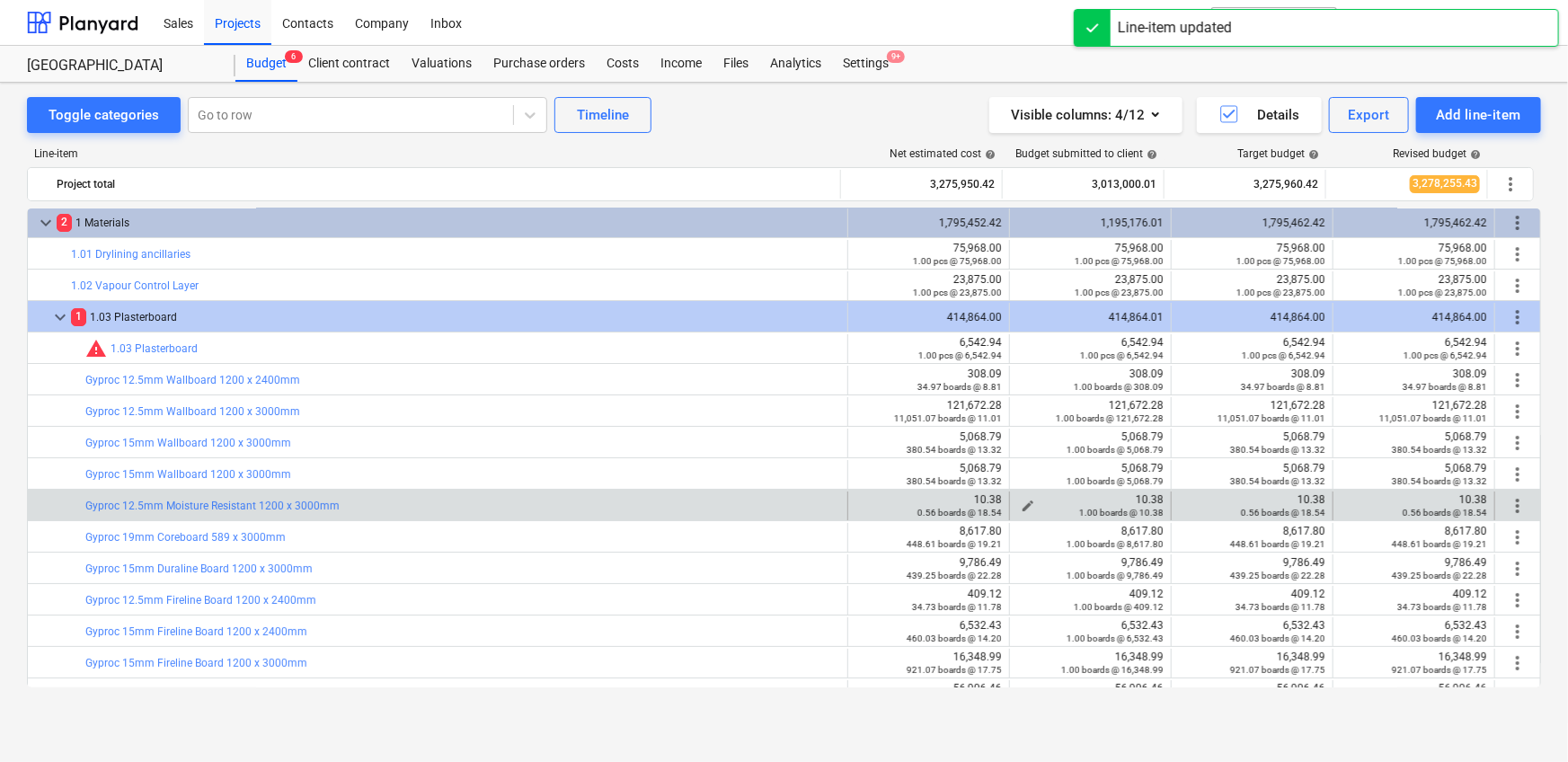
click at [1023, 498] on span "edit" at bounding box center [1028, 506] width 15 height 15
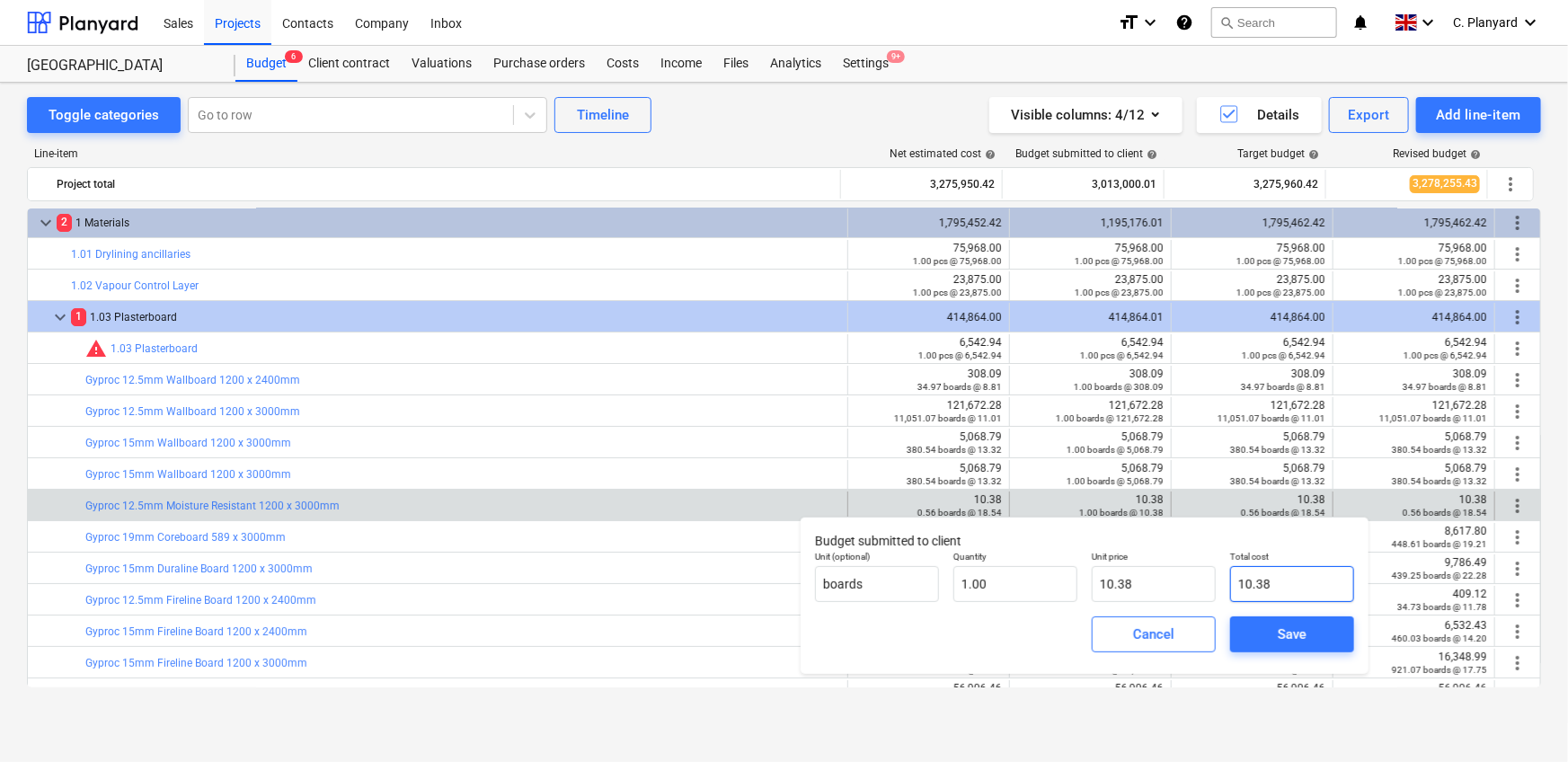
click at [1297, 585] on input "10.38" at bounding box center [1291, 583] width 124 height 36
type input "10.38"
click at [1314, 631] on span "Save" at bounding box center [1292, 633] width 81 height 23
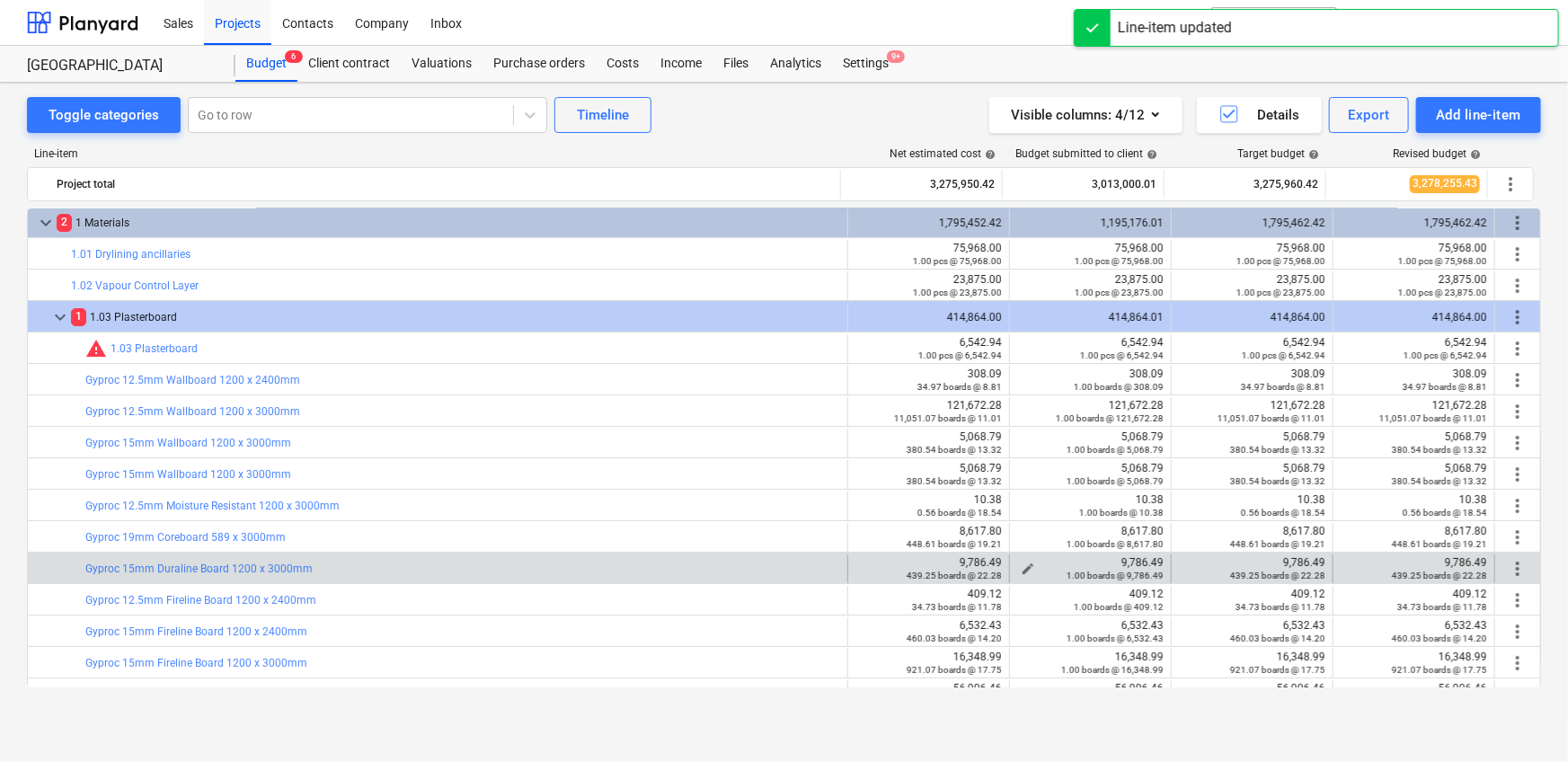
click at [1020, 562] on span "edit" at bounding box center [1028, 569] width 15 height 15
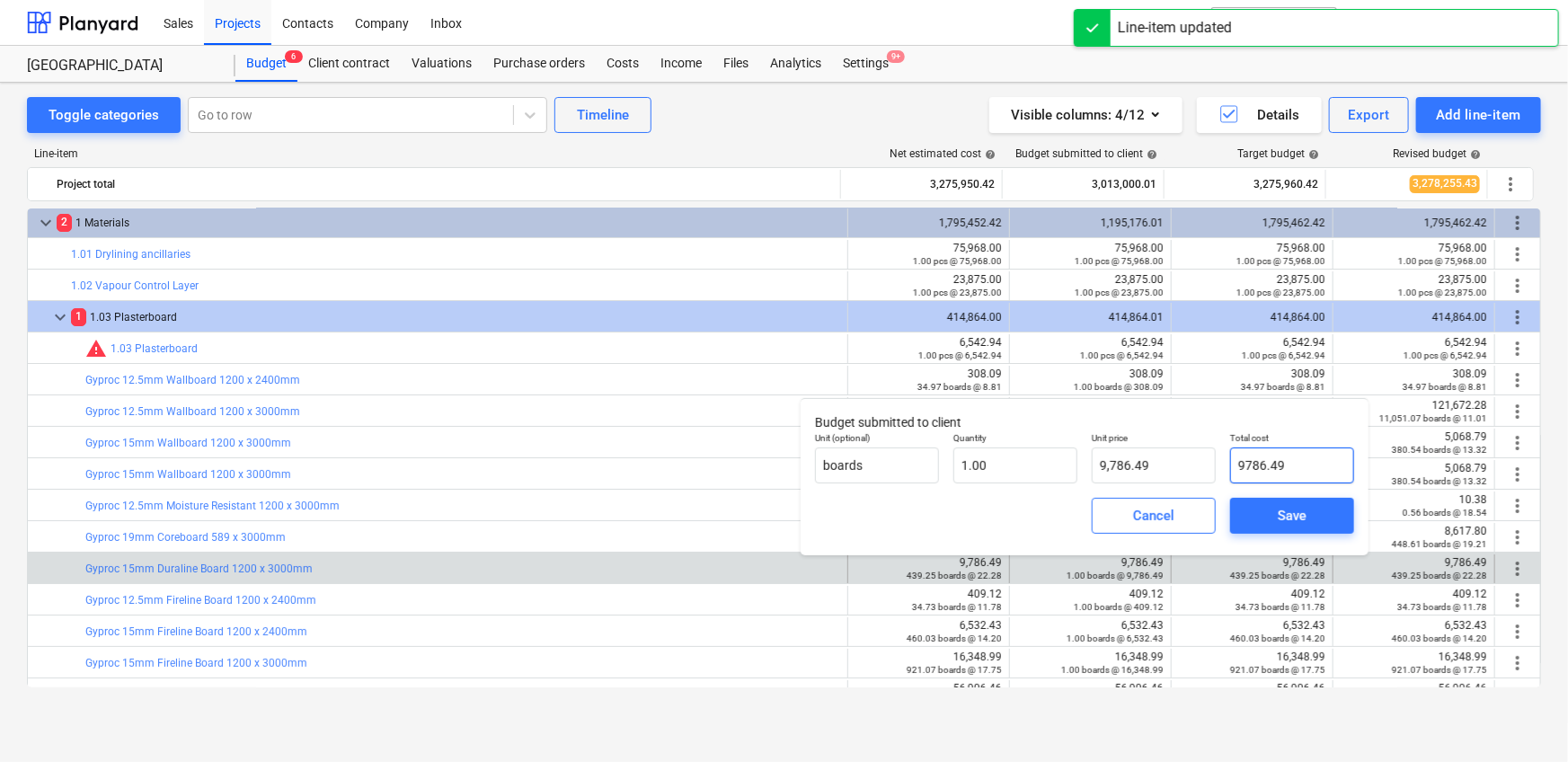
click at [1315, 453] on input "9786.49" at bounding box center [1291, 464] width 124 height 36
click at [1300, 469] on input "9786.49" at bounding box center [1291, 464] width 124 height 36
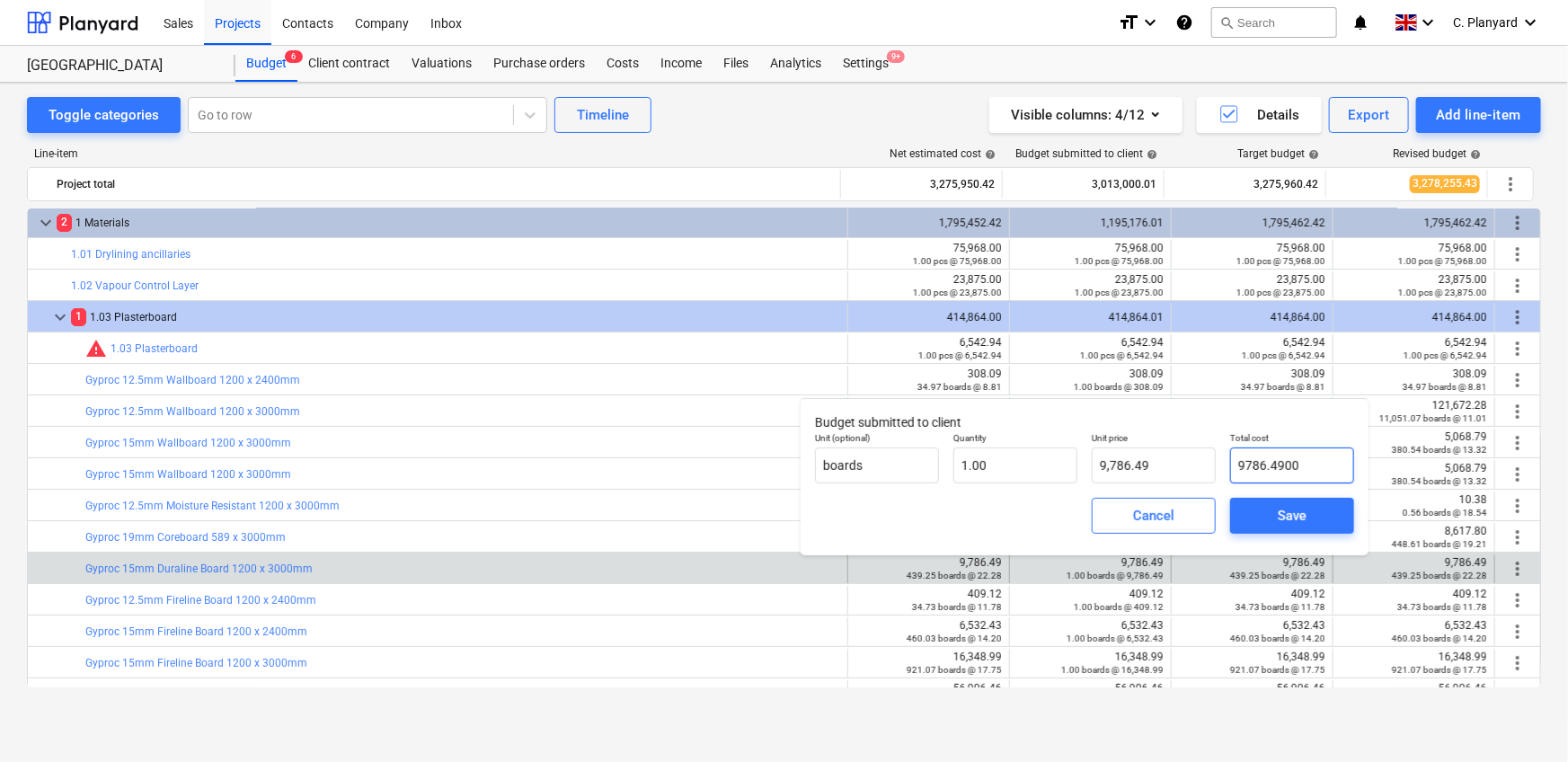
type input "9786.4900."
type input "0.00"
type input "9786.4900"
type input "9,786.49"
type input "9786.49001"
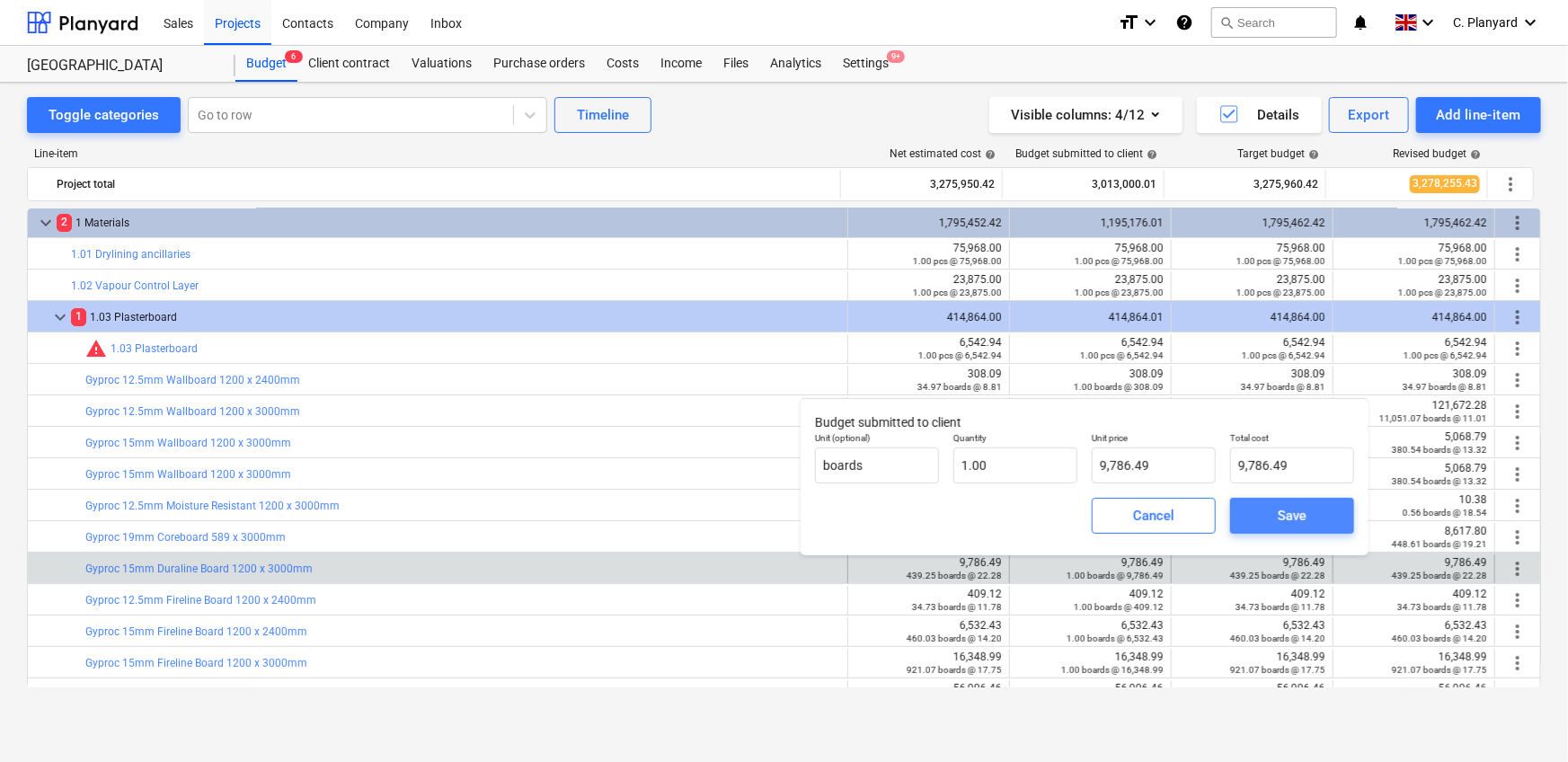
click at [1307, 505] on span "Save" at bounding box center [1292, 515] width 81 height 23
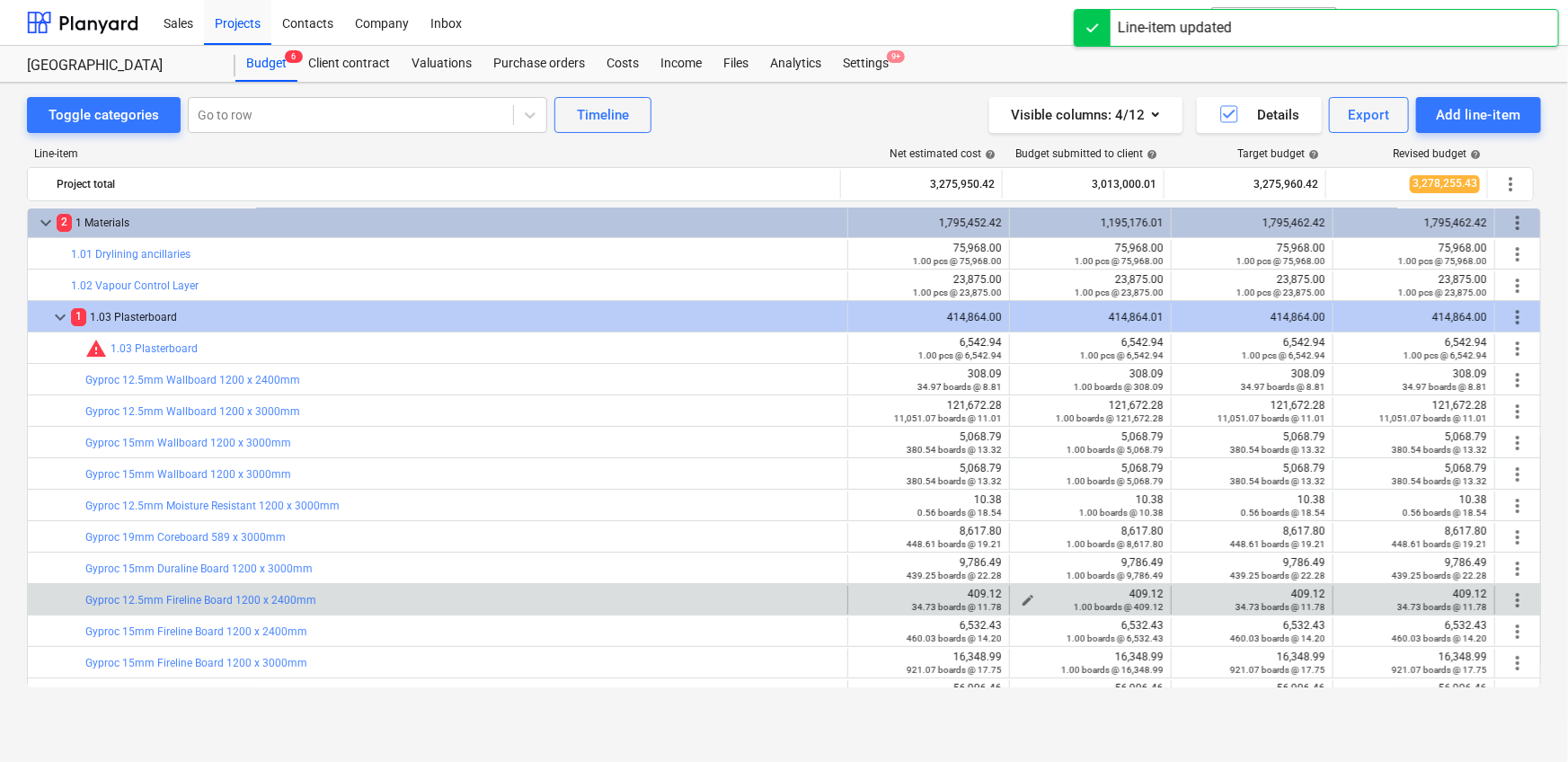
click at [1024, 592] on span "edit" at bounding box center [1028, 600] width 15 height 15
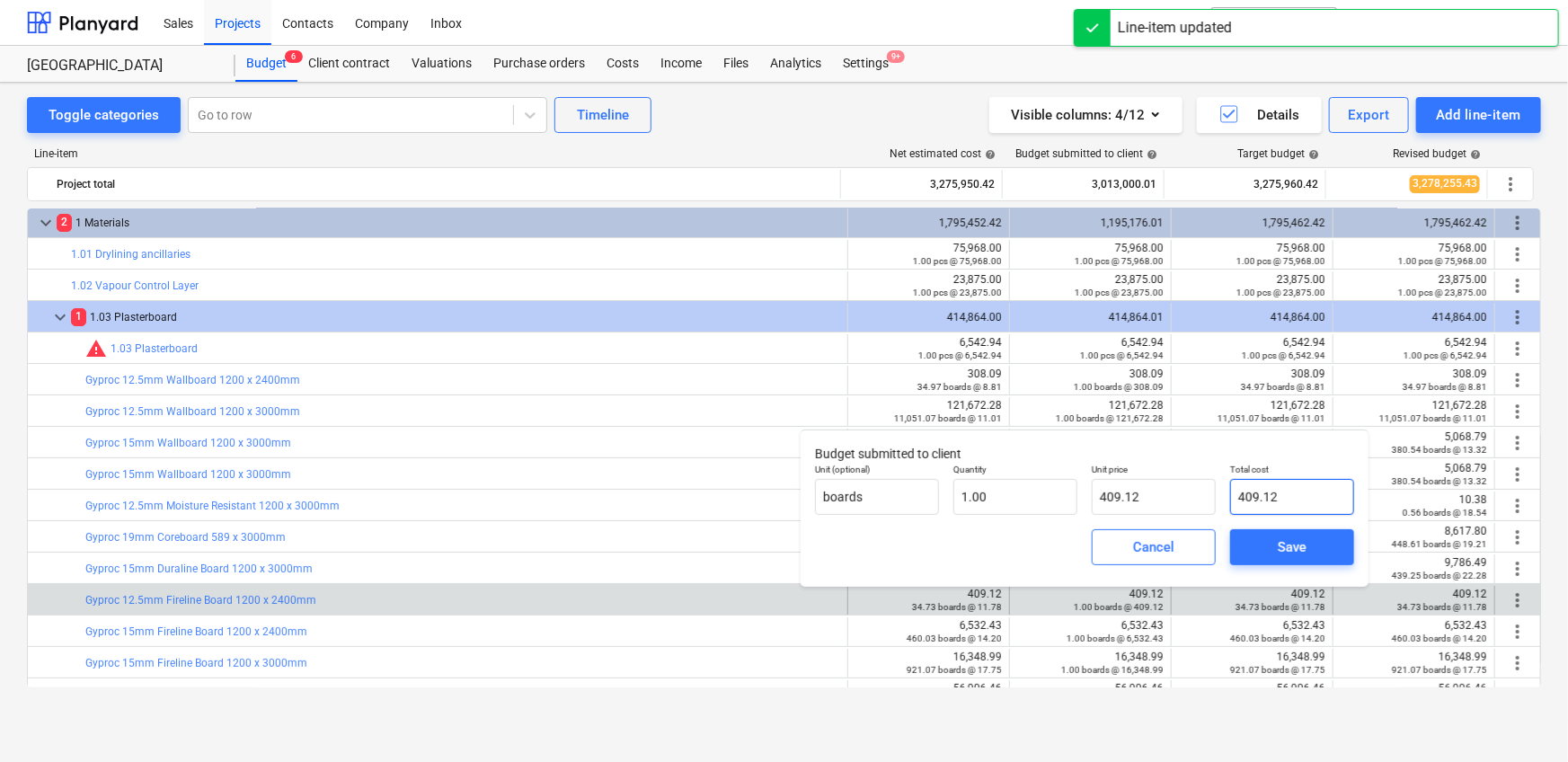
click at [1315, 479] on input "409.12" at bounding box center [1291, 496] width 124 height 36
click at [1302, 504] on input "409.12" at bounding box center [1291, 496] width 124 height 36
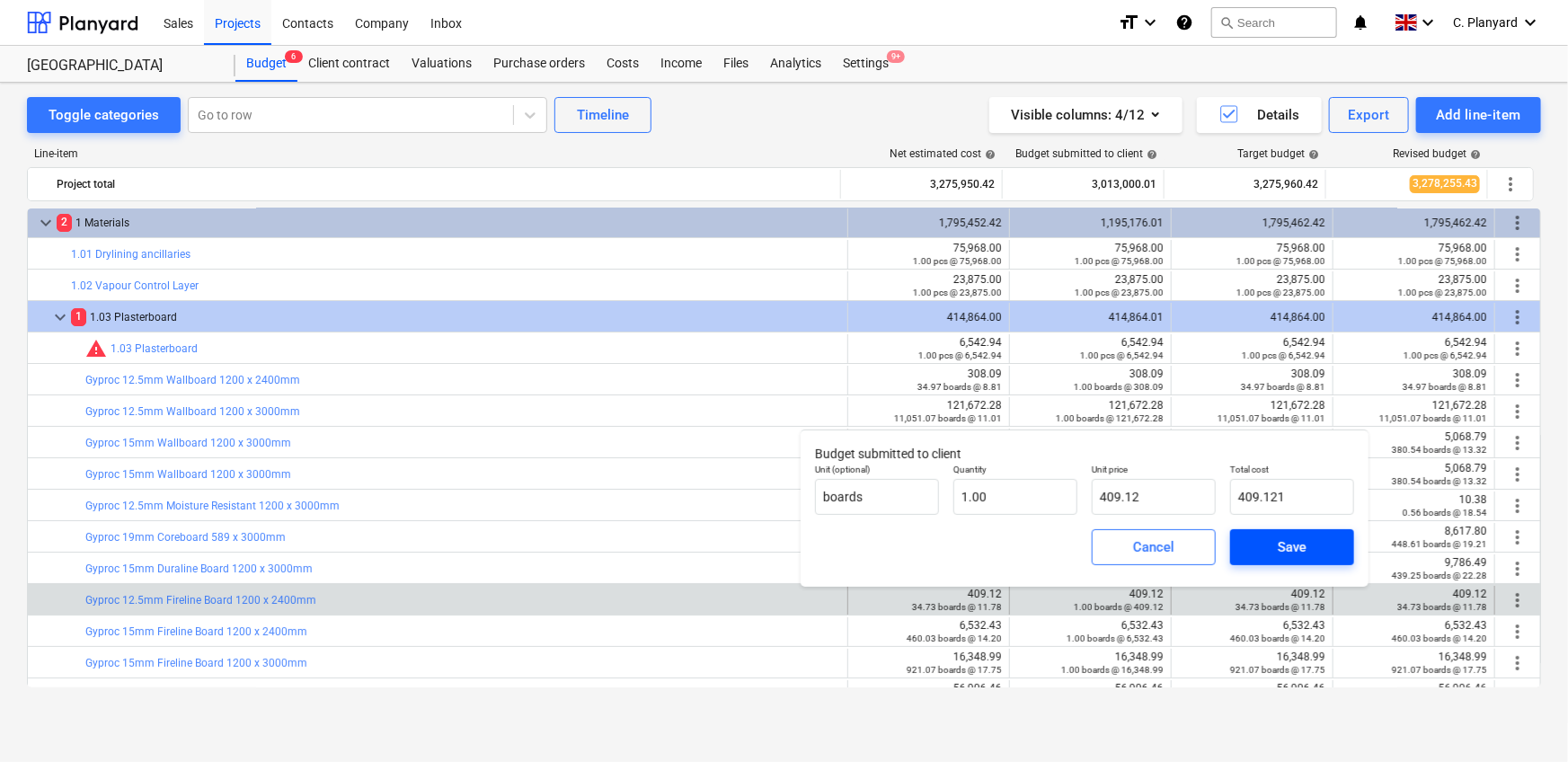
type input "409.12"
click at [1318, 561] on button "Save" at bounding box center [1291, 546] width 124 height 36
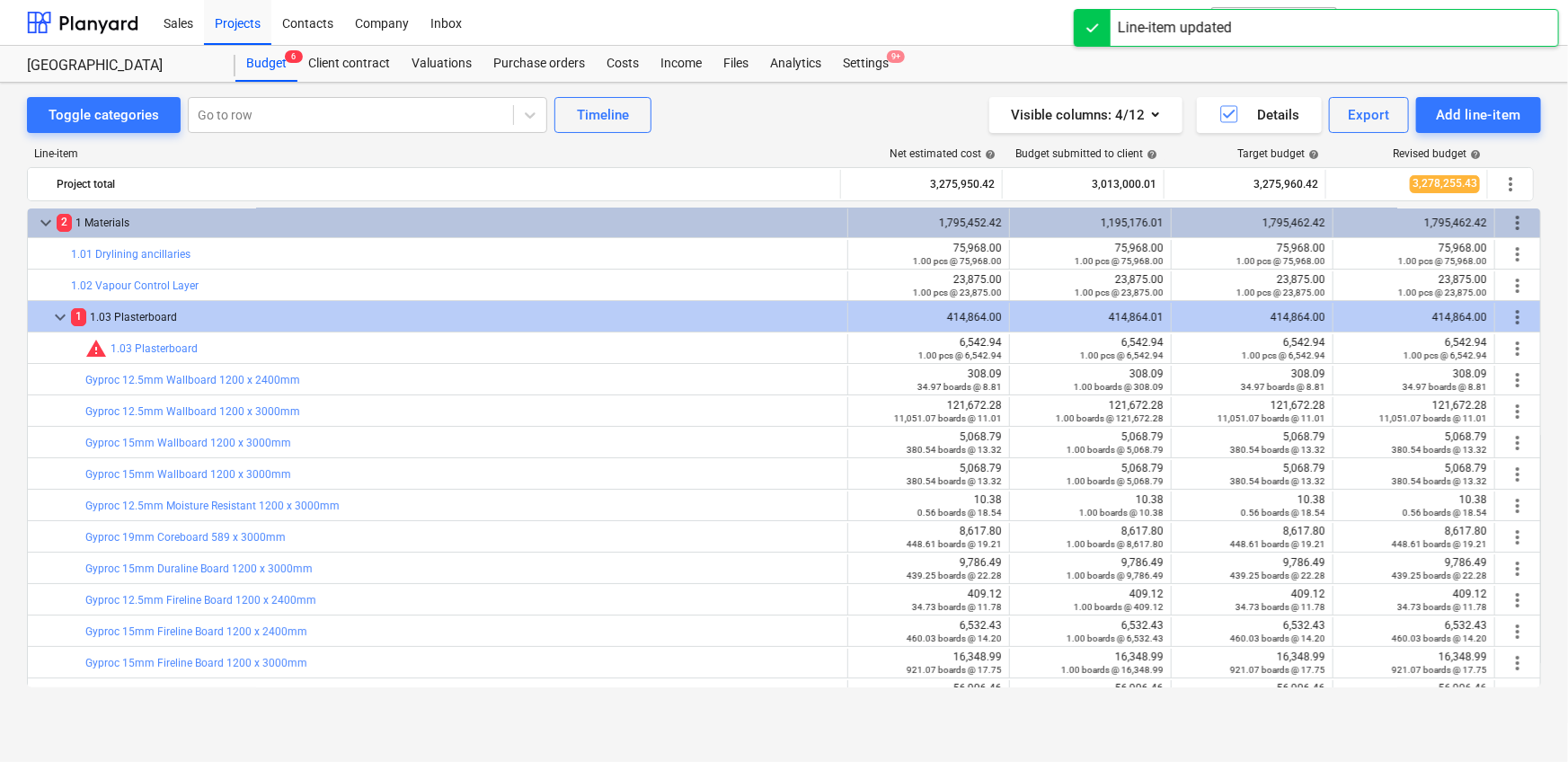
scroll to position [29, 0]
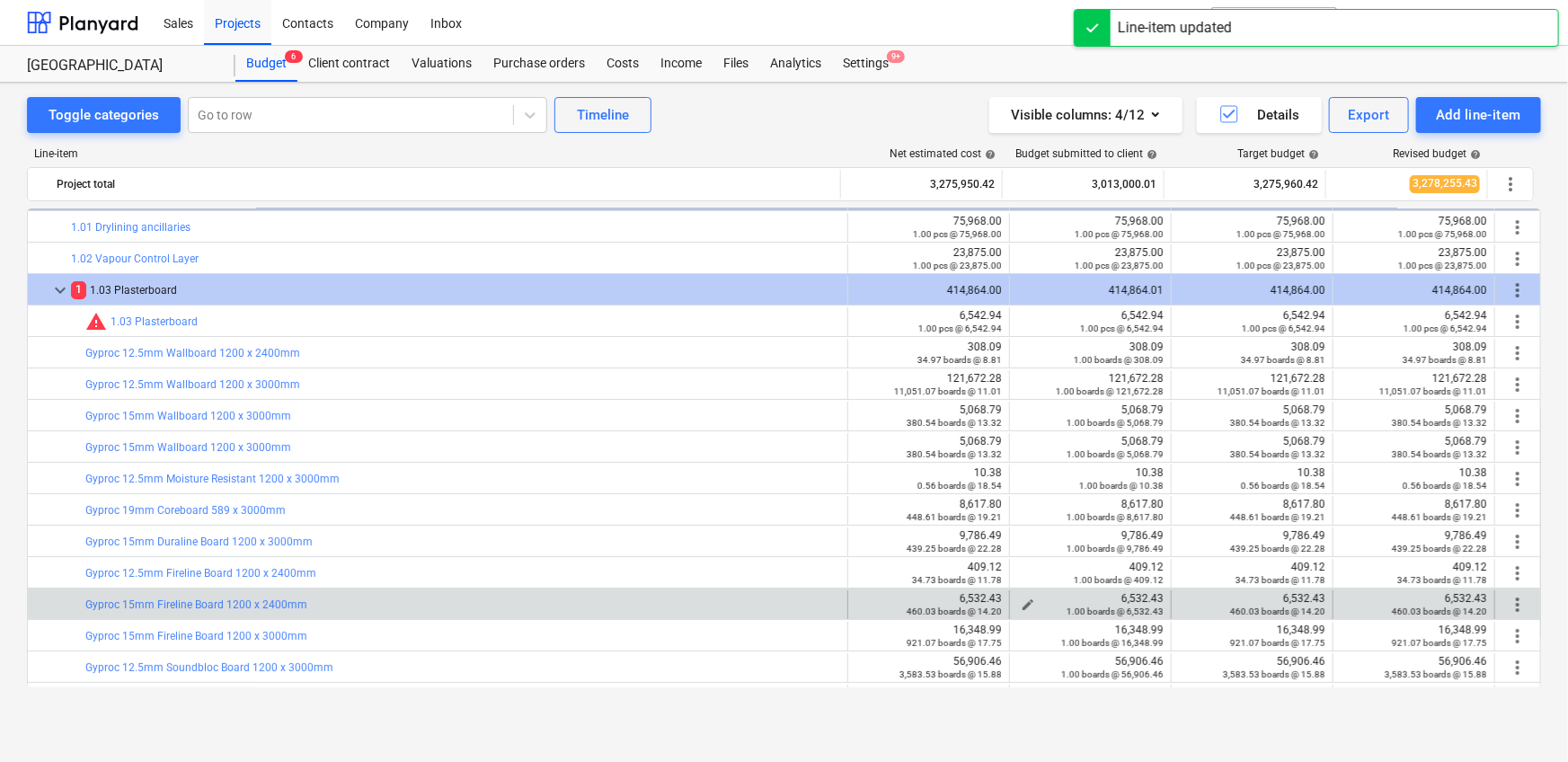
click at [1020, 599] on span "edit" at bounding box center [1028, 604] width 15 height 15
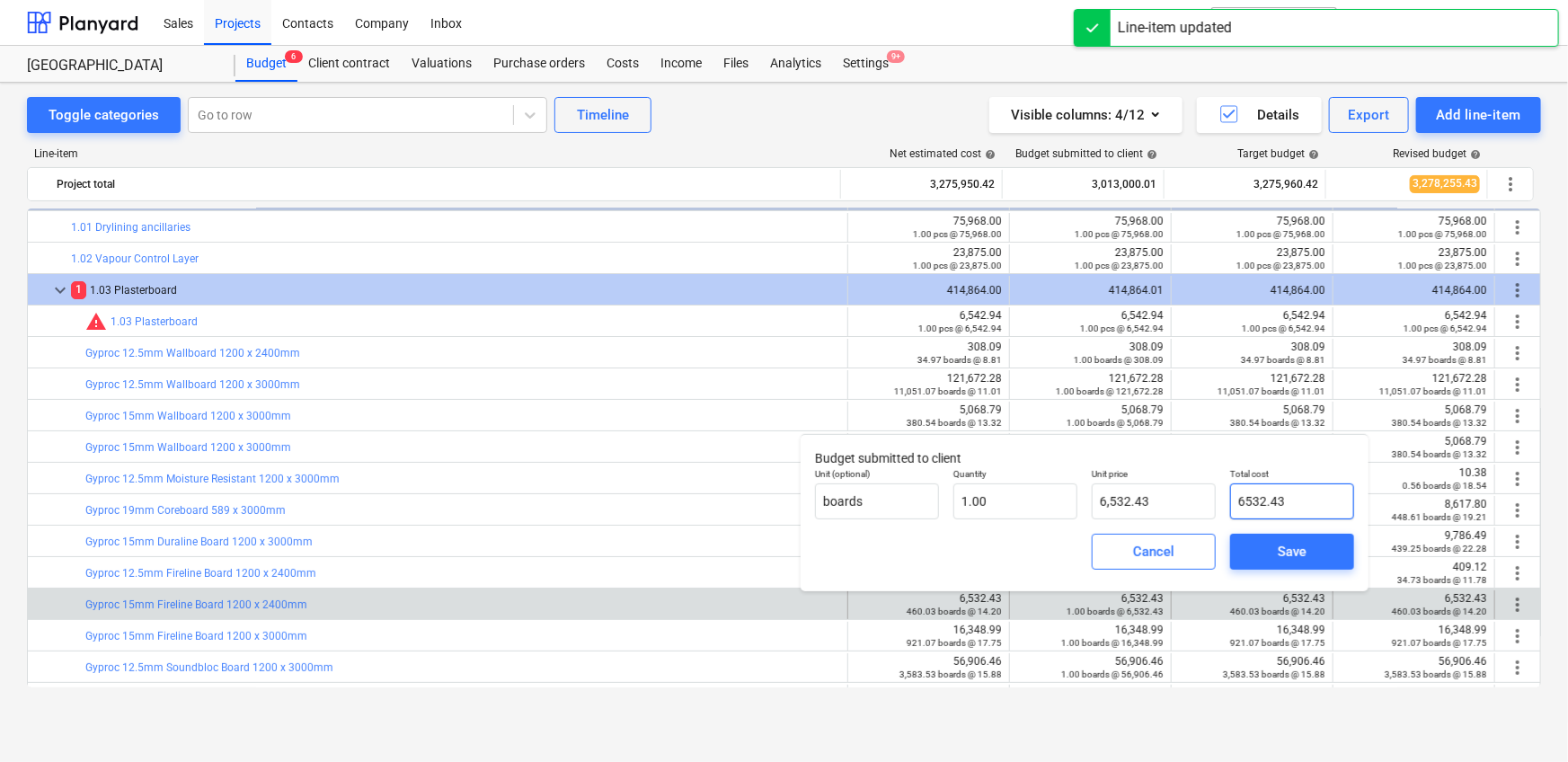
click at [1302, 498] on input "6532.43" at bounding box center [1291, 500] width 124 height 36
type input "6,532.43"
click at [1303, 551] on div "Save" at bounding box center [1291, 551] width 29 height 23
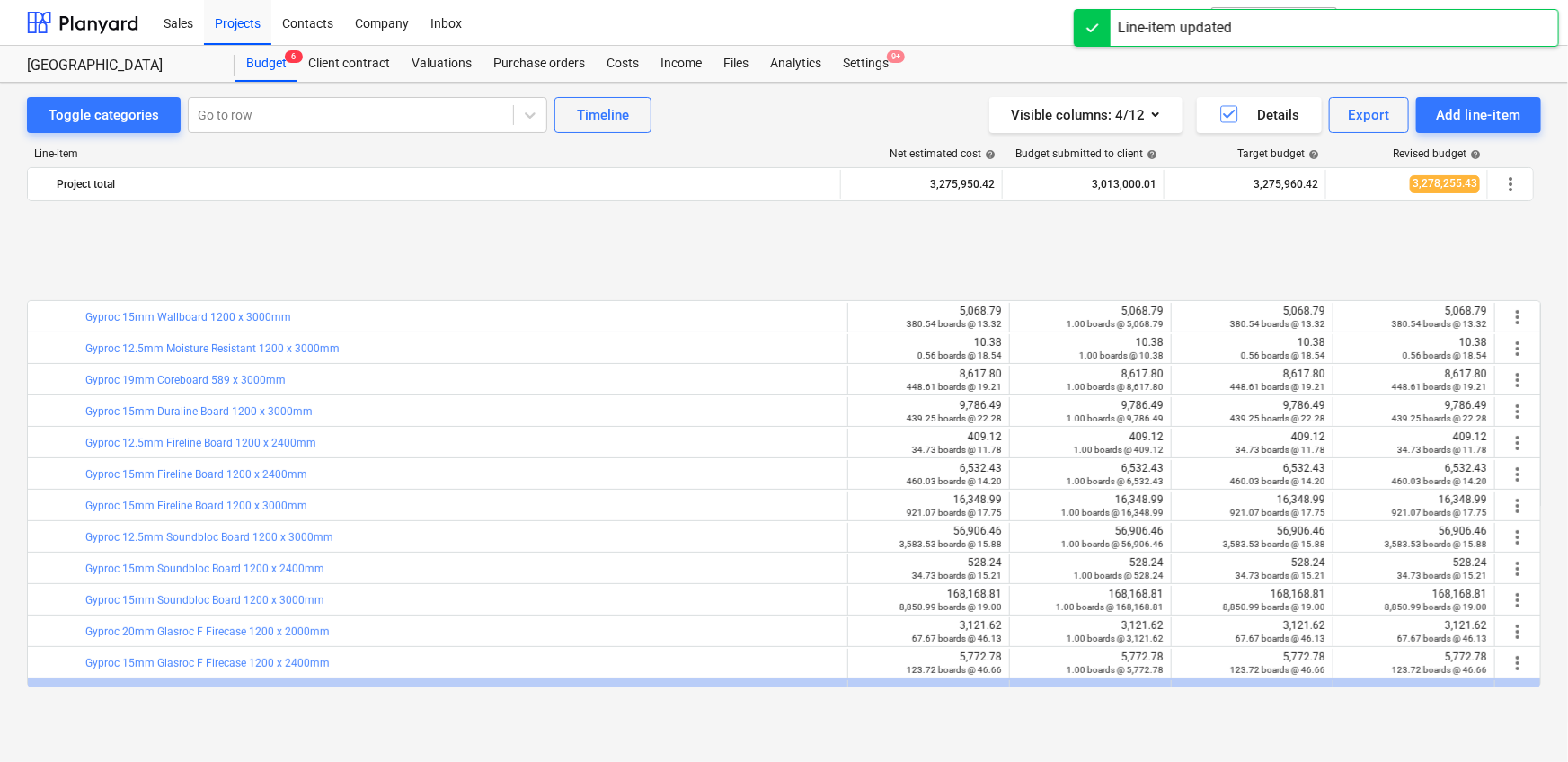
scroll to position [297, 0]
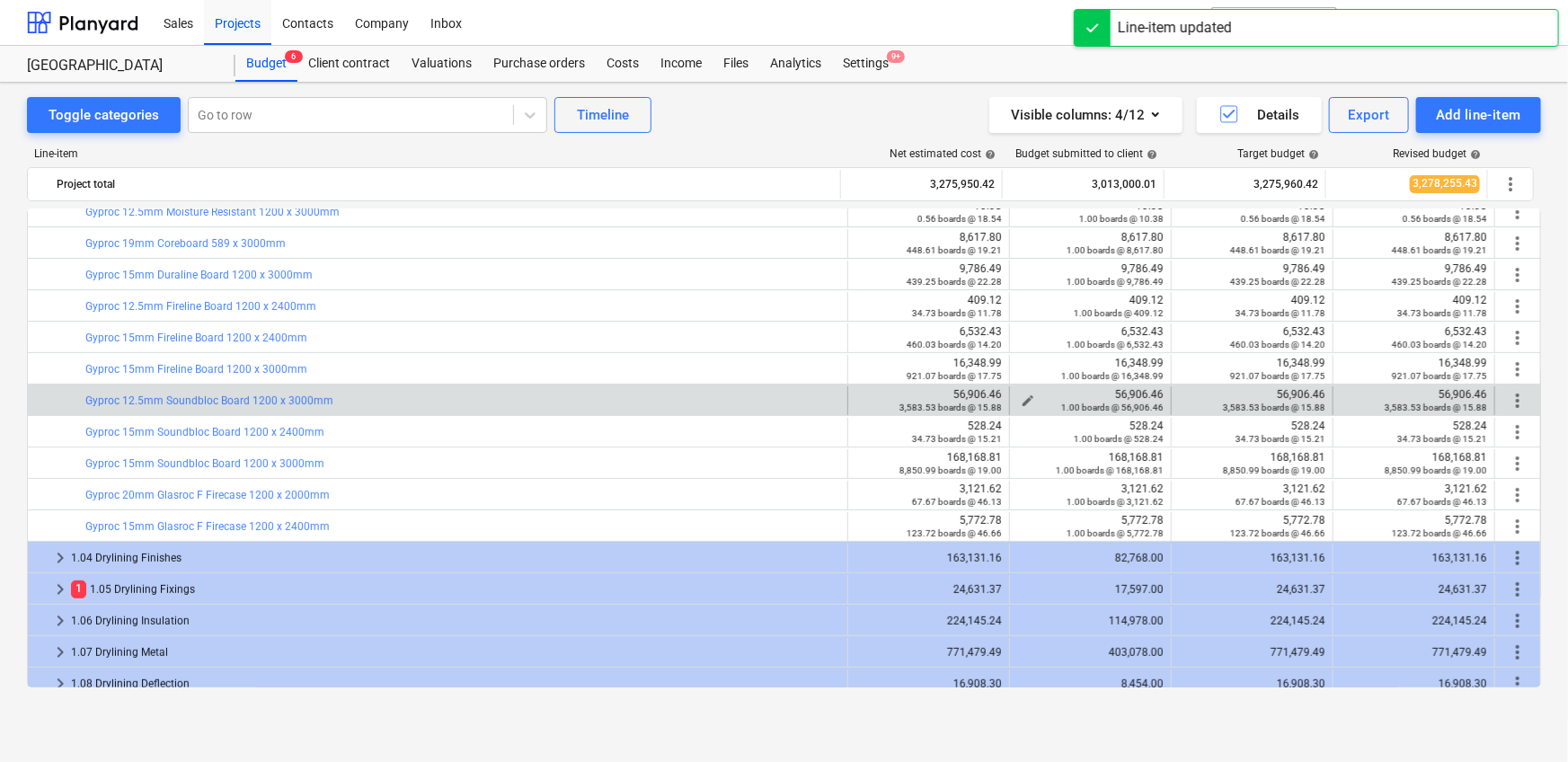
click at [1020, 395] on span "edit" at bounding box center [1028, 401] width 15 height 15
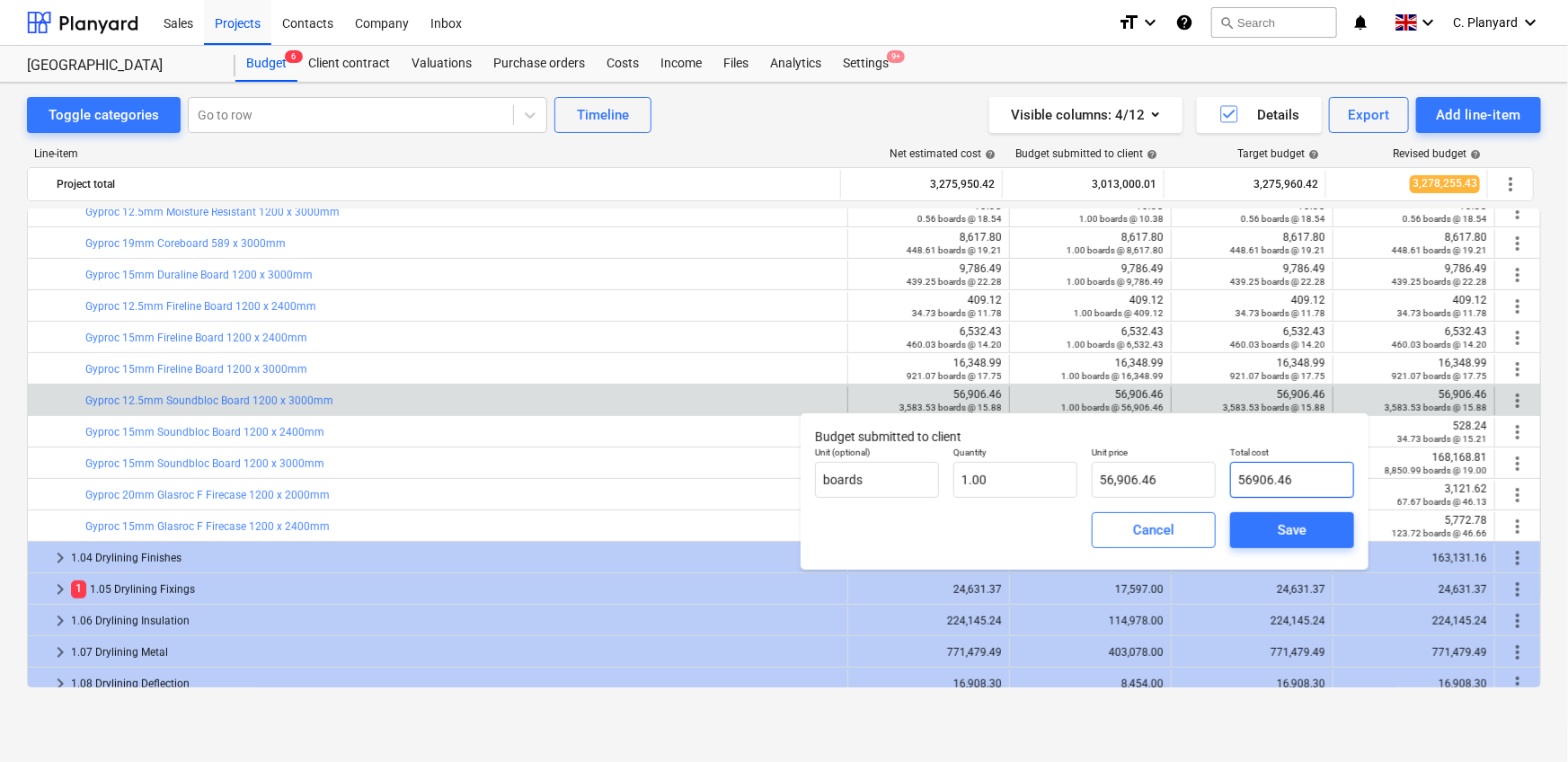
click at [1300, 478] on input "56906.46" at bounding box center [1291, 479] width 124 height 36
type input "56,906.46"
click at [1298, 527] on div "Save" at bounding box center [1291, 529] width 29 height 23
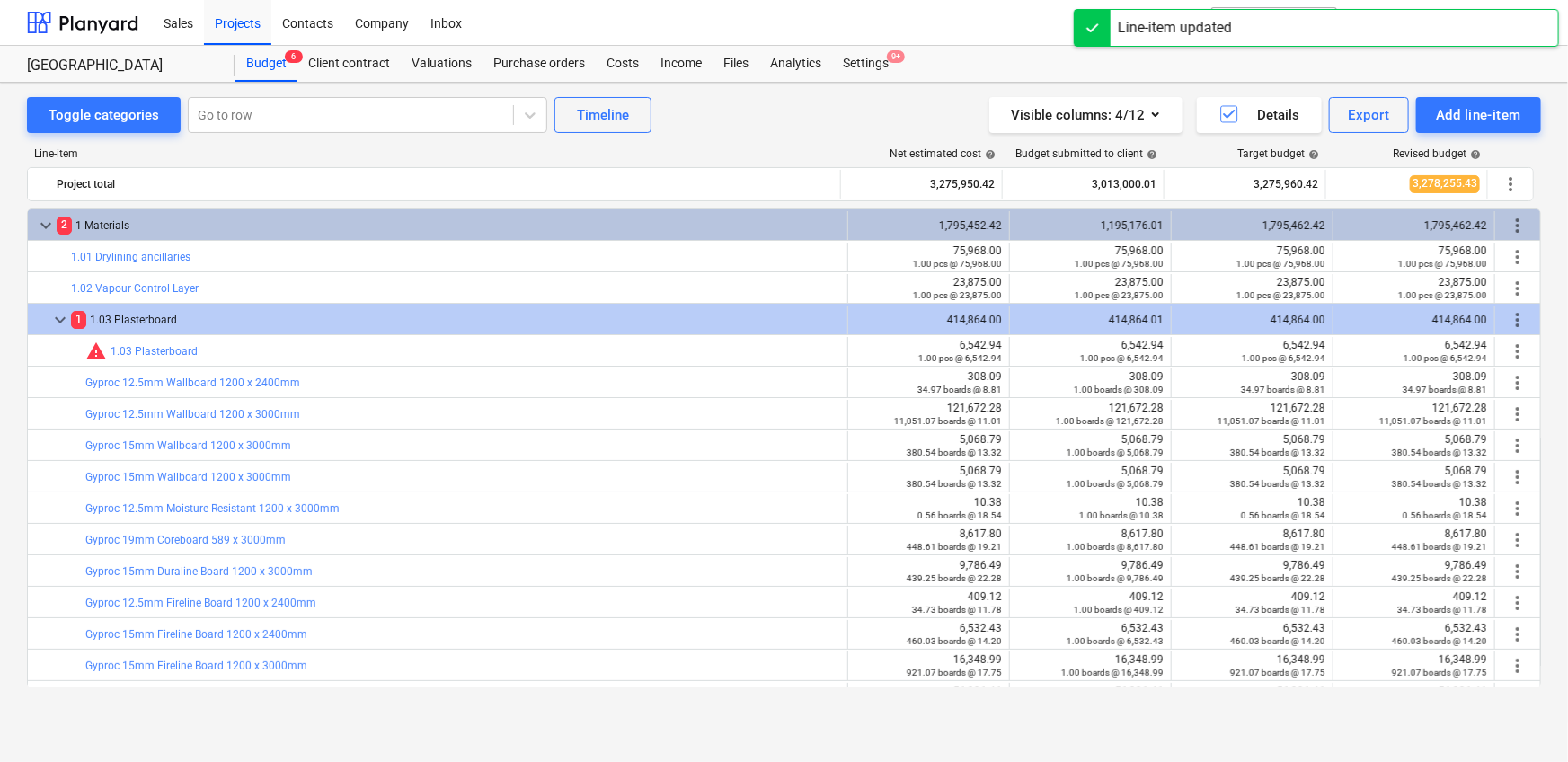
scroll to position [0, 0]
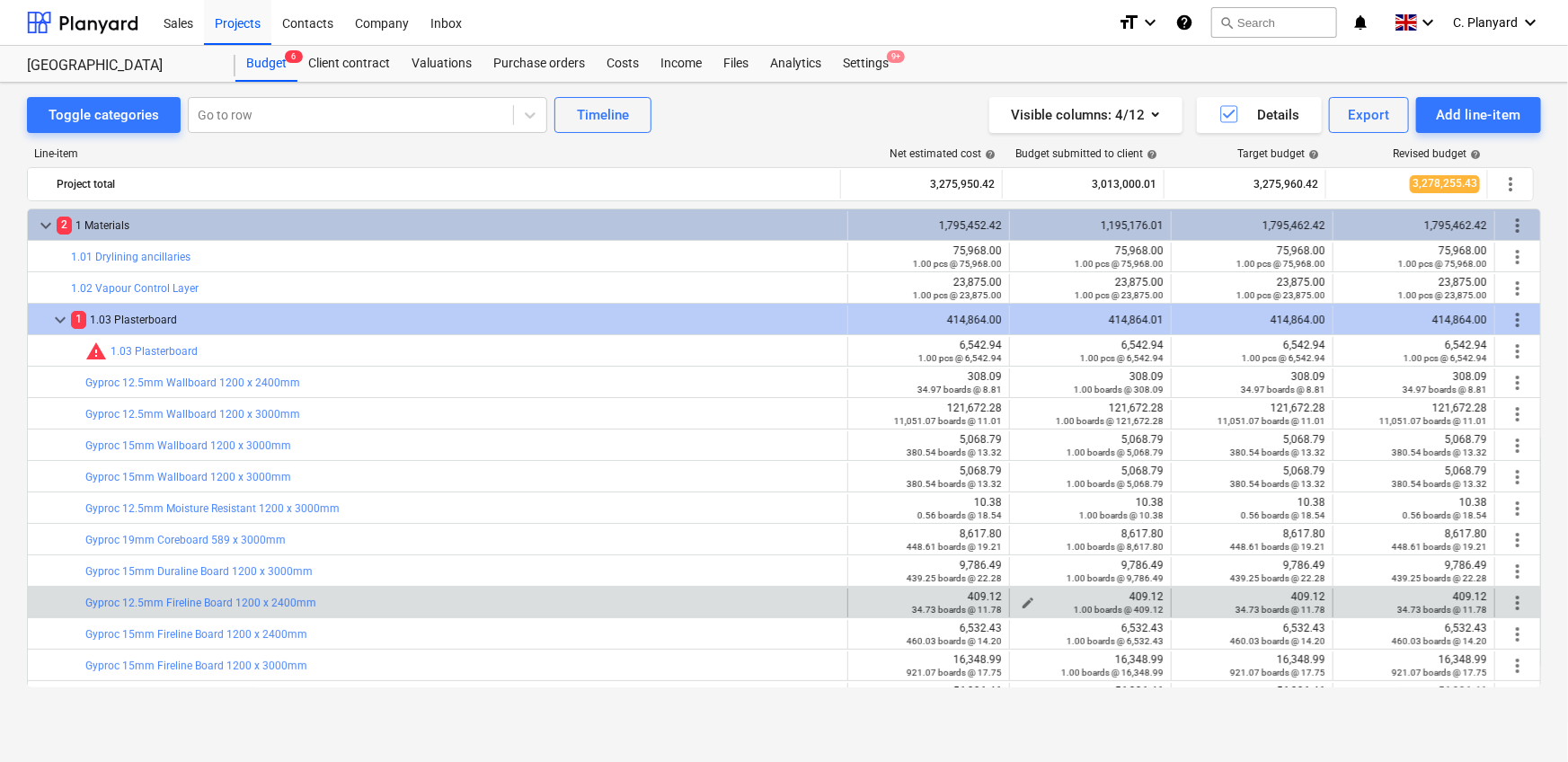
click at [1023, 595] on span "edit" at bounding box center [1028, 603] width 15 height 15
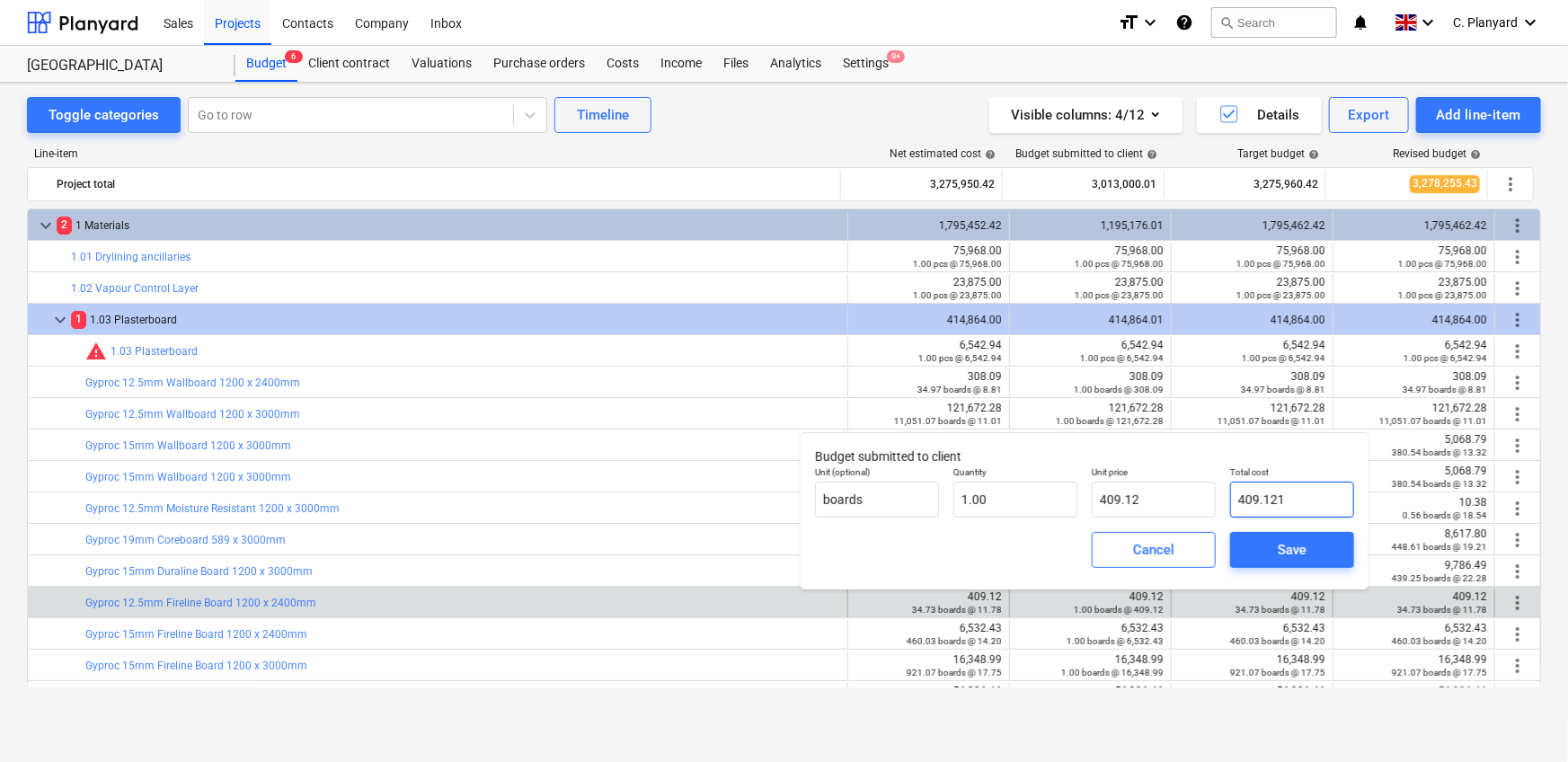
click at [1293, 498] on input "409.121" at bounding box center [1291, 498] width 124 height 36
type input "409.1"
type input "409.10"
type input "409.11"
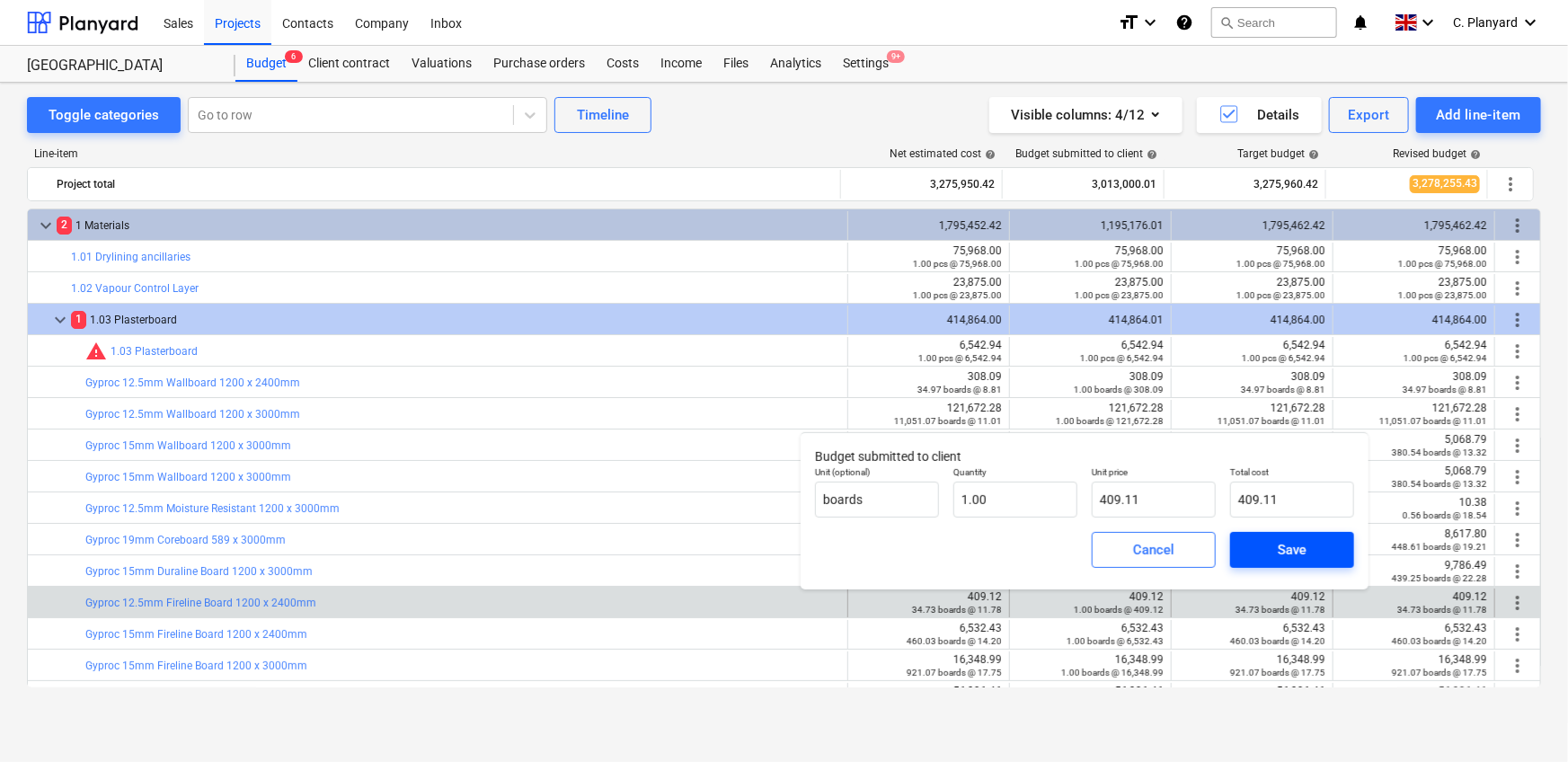
click at [1302, 551] on div "Save" at bounding box center [1291, 549] width 29 height 23
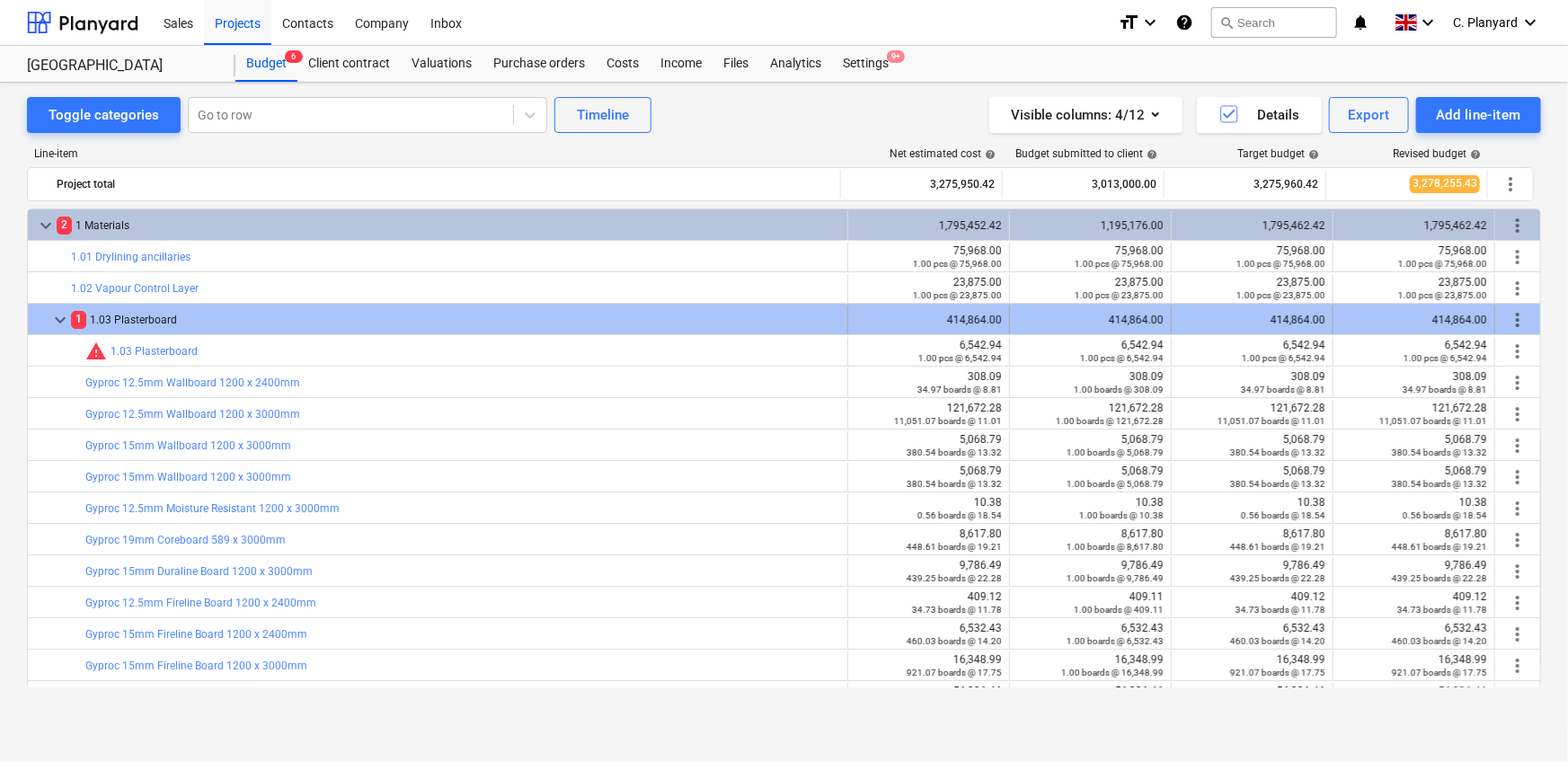
click at [54, 314] on span "keyboard_arrow_down" at bounding box center [60, 319] width 21 height 21
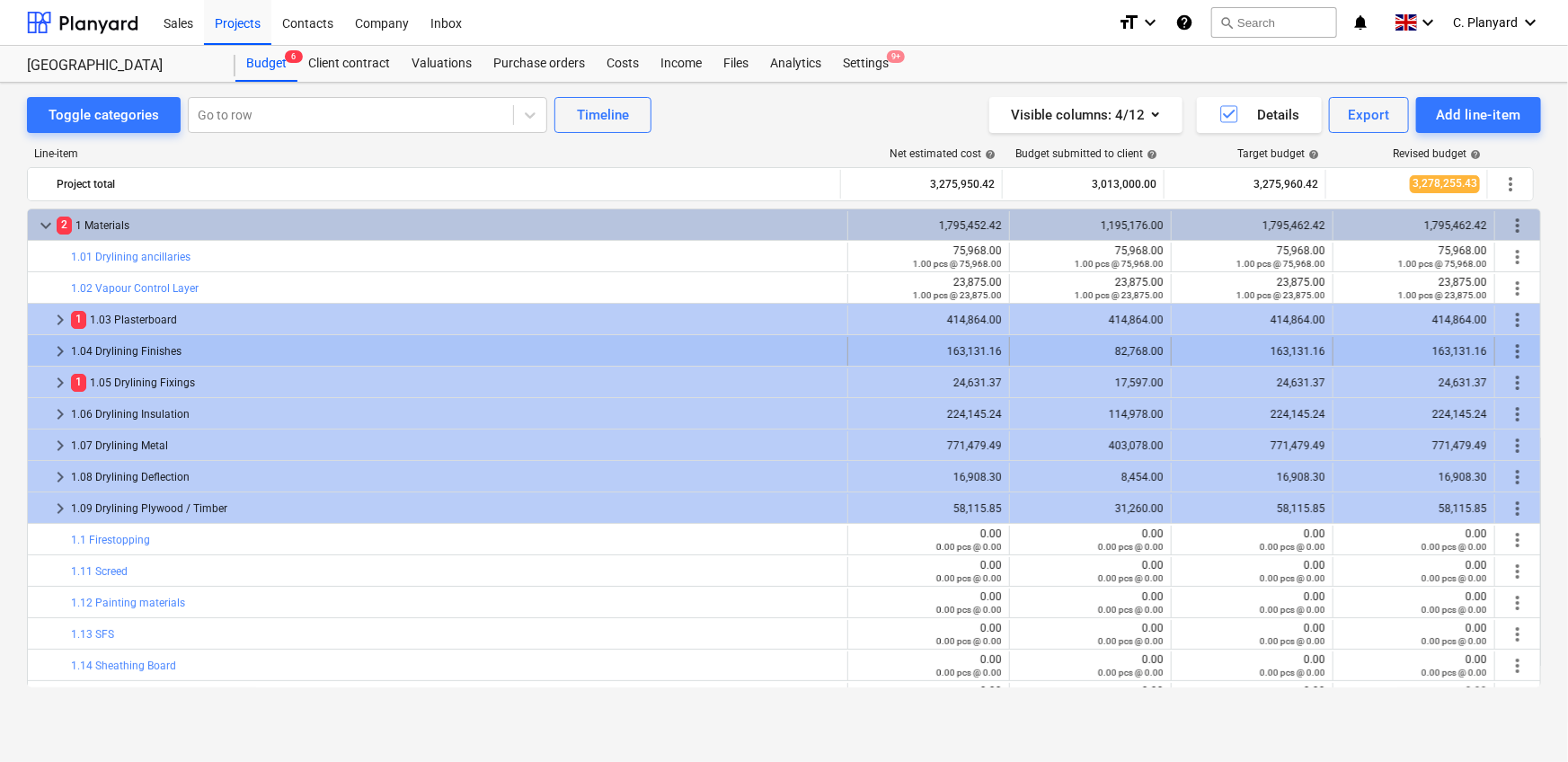
click at [55, 347] on span "keyboard_arrow_right" at bounding box center [60, 350] width 21 height 21
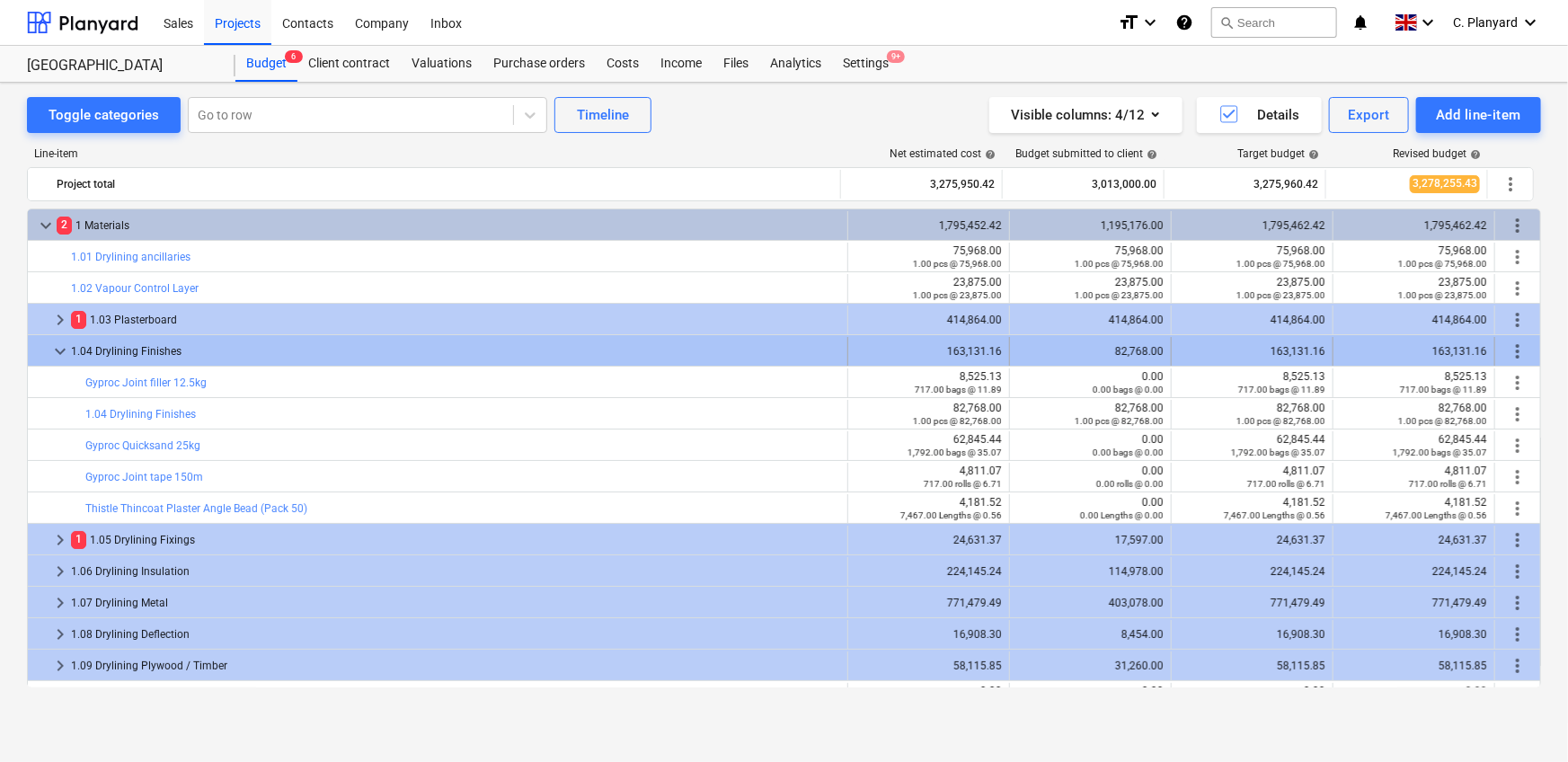
click at [1507, 348] on span "more_vert" at bounding box center [1517, 350] width 21 height 21
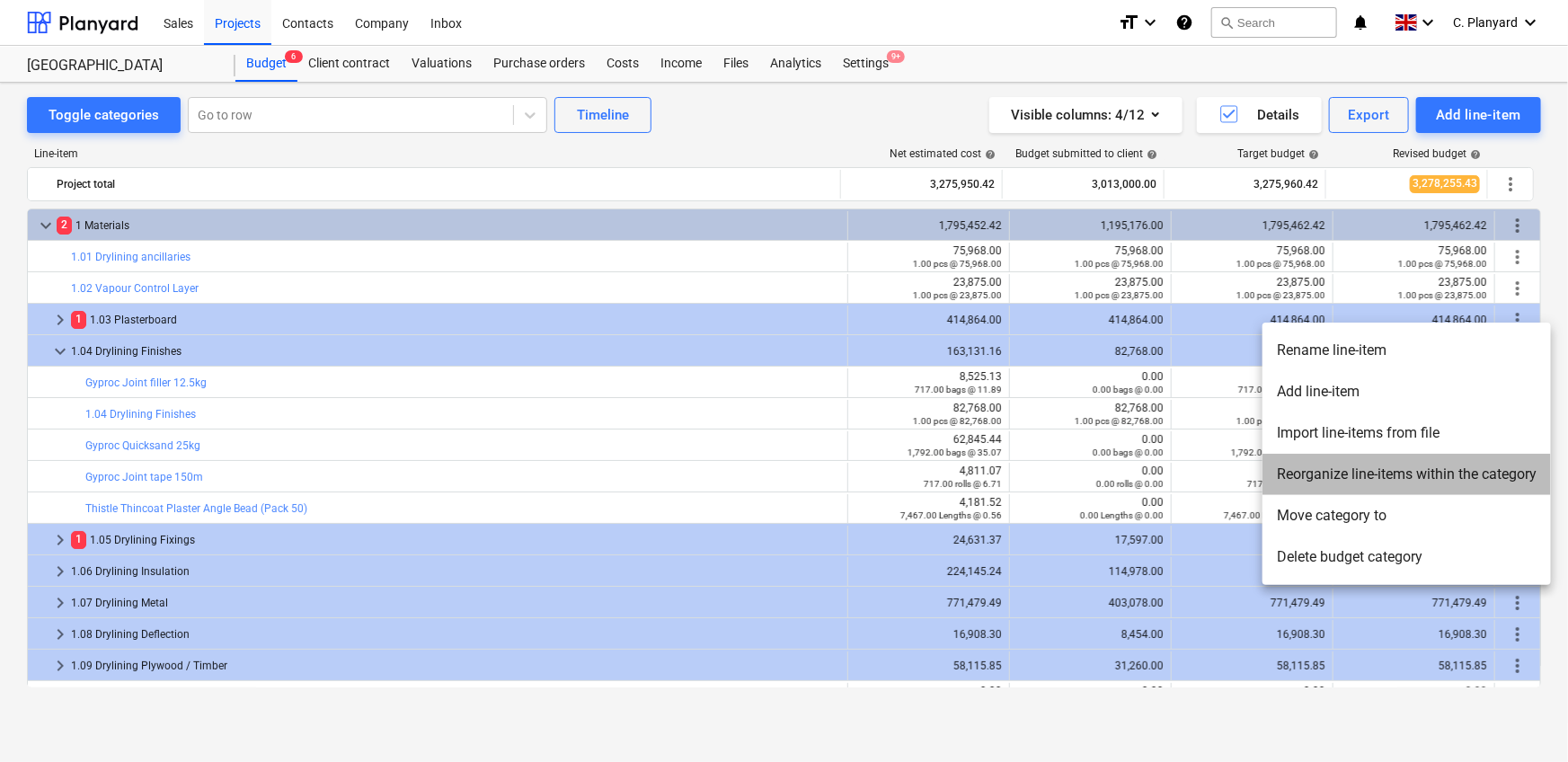
click at [1347, 475] on li "Reorganize line-items within the category" at bounding box center [1406, 474] width 289 height 41
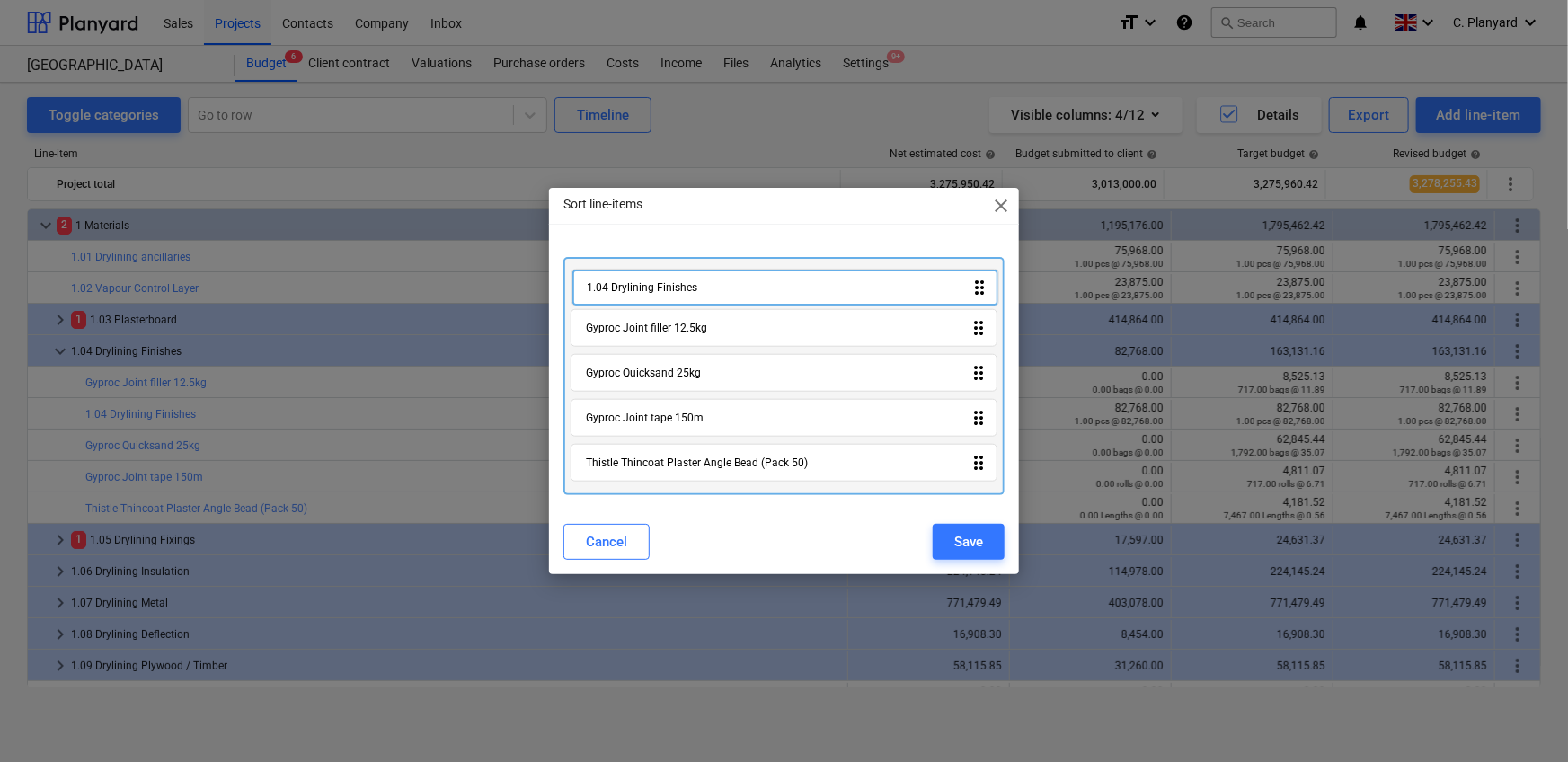
drag, startPoint x: 693, startPoint y: 322, endPoint x: 697, endPoint y: 274, distance: 48.2
click at [697, 274] on div "Gyproc Joint filler 12.5kg drag_indicator 1.04 Drylining Finishes drag_indicato…" at bounding box center [784, 376] width 442 height 239
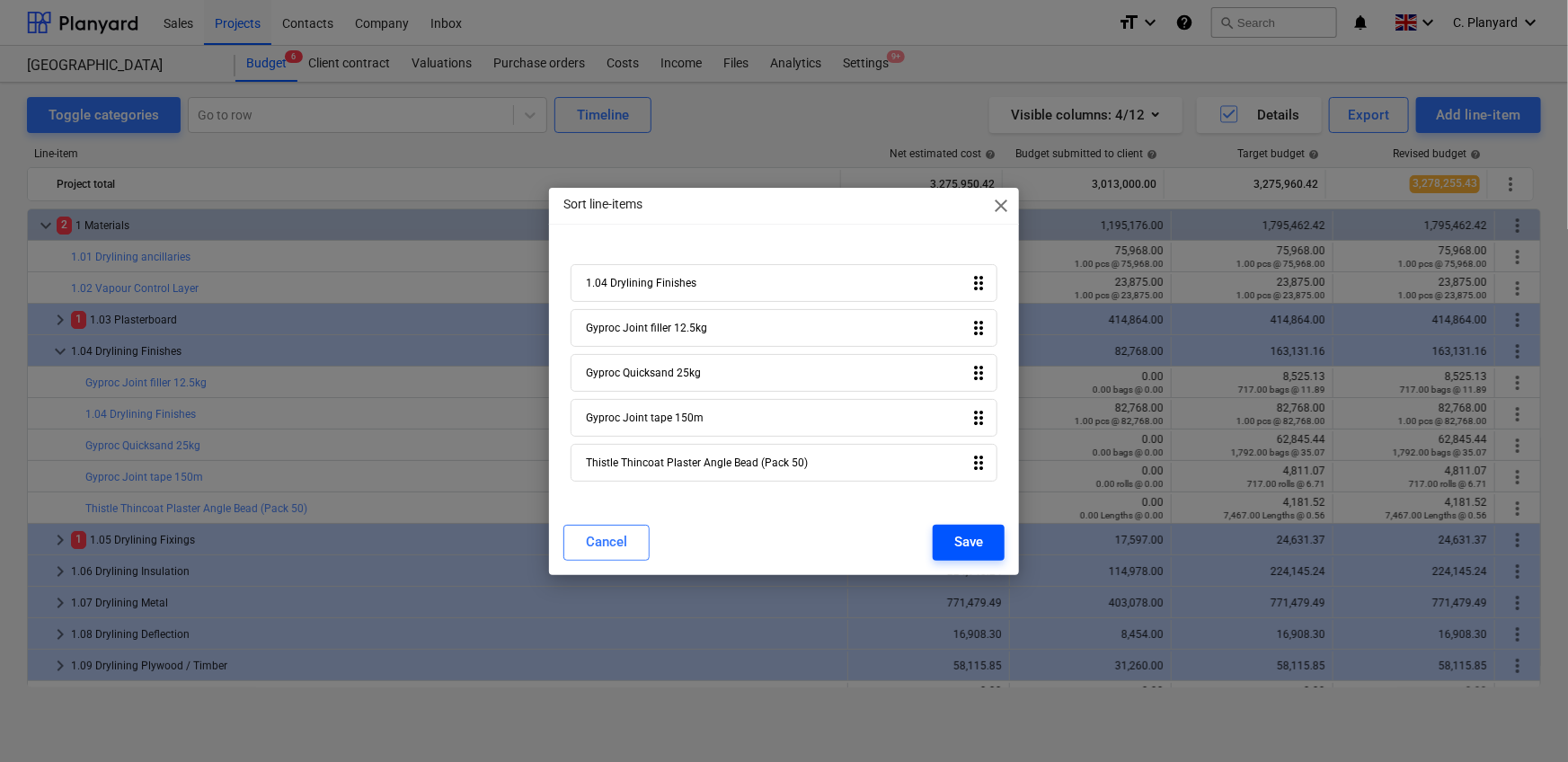
click at [977, 536] on div "Save" at bounding box center [968, 541] width 29 height 23
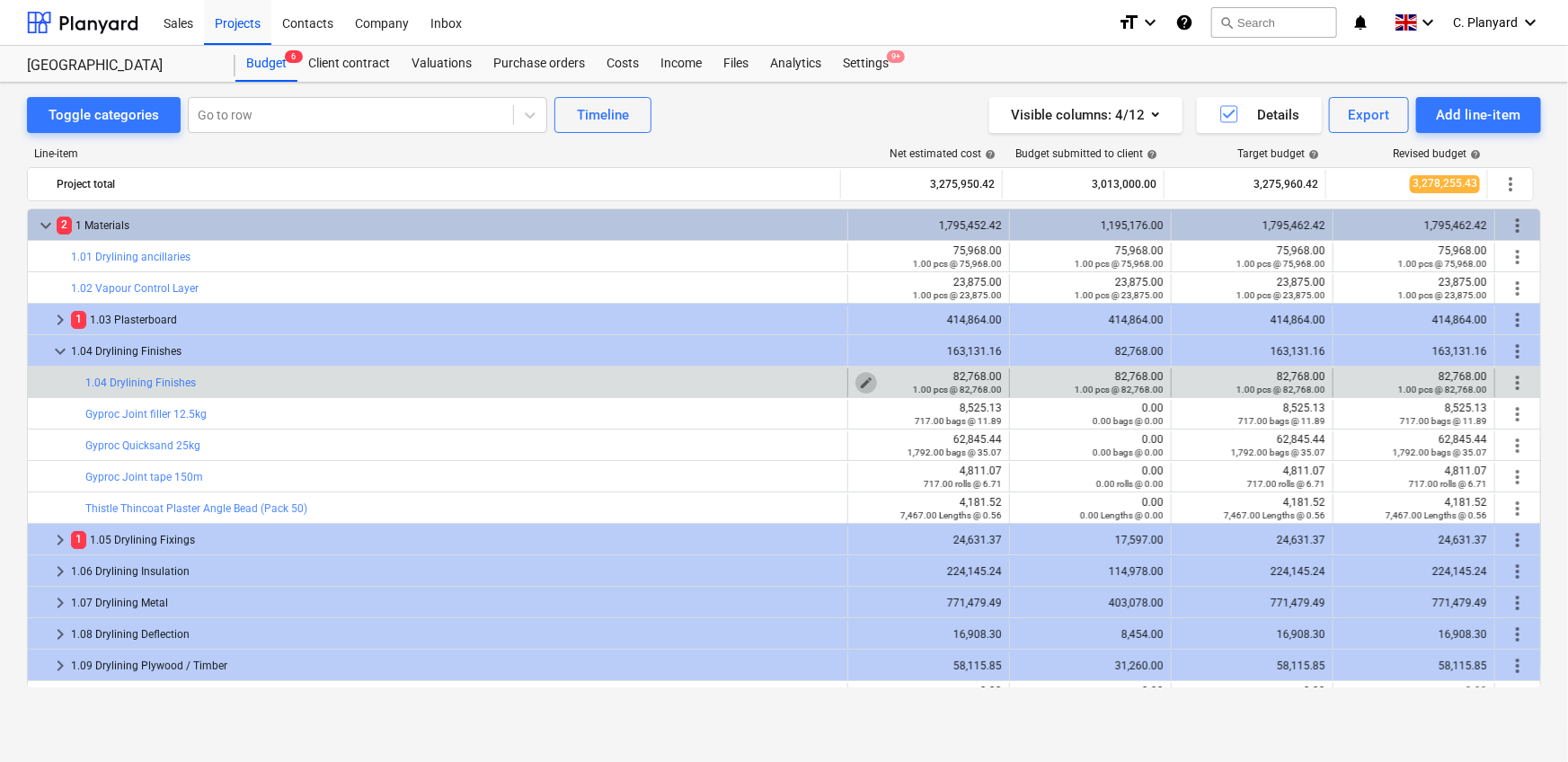
click at [859, 379] on span "edit" at bounding box center [867, 382] width 15 height 15
type textarea "x"
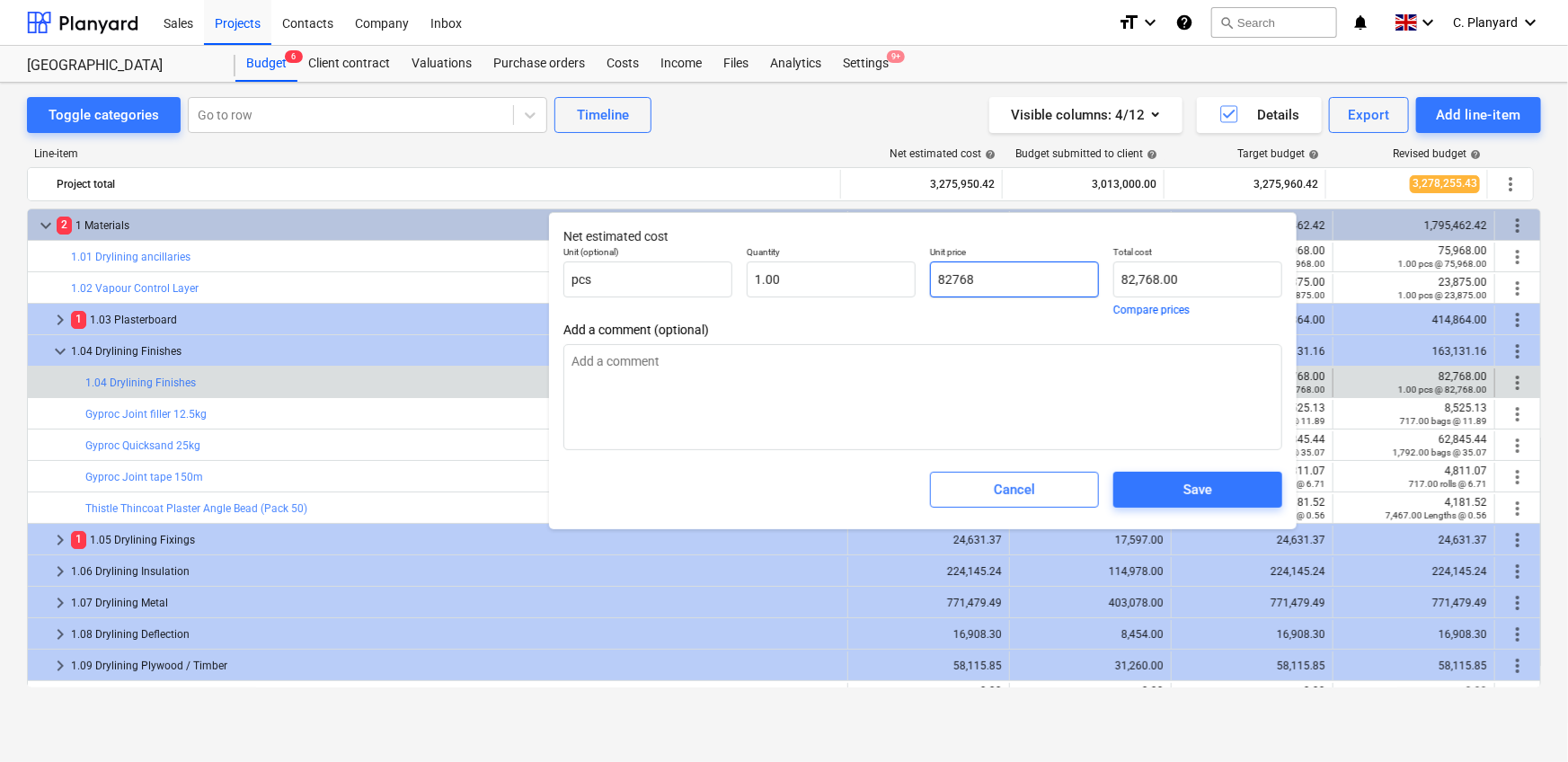
click at [954, 291] on input "82768" at bounding box center [1014, 279] width 169 height 36
paste input "2404,85"
type input "2404,85"
type textarea "x"
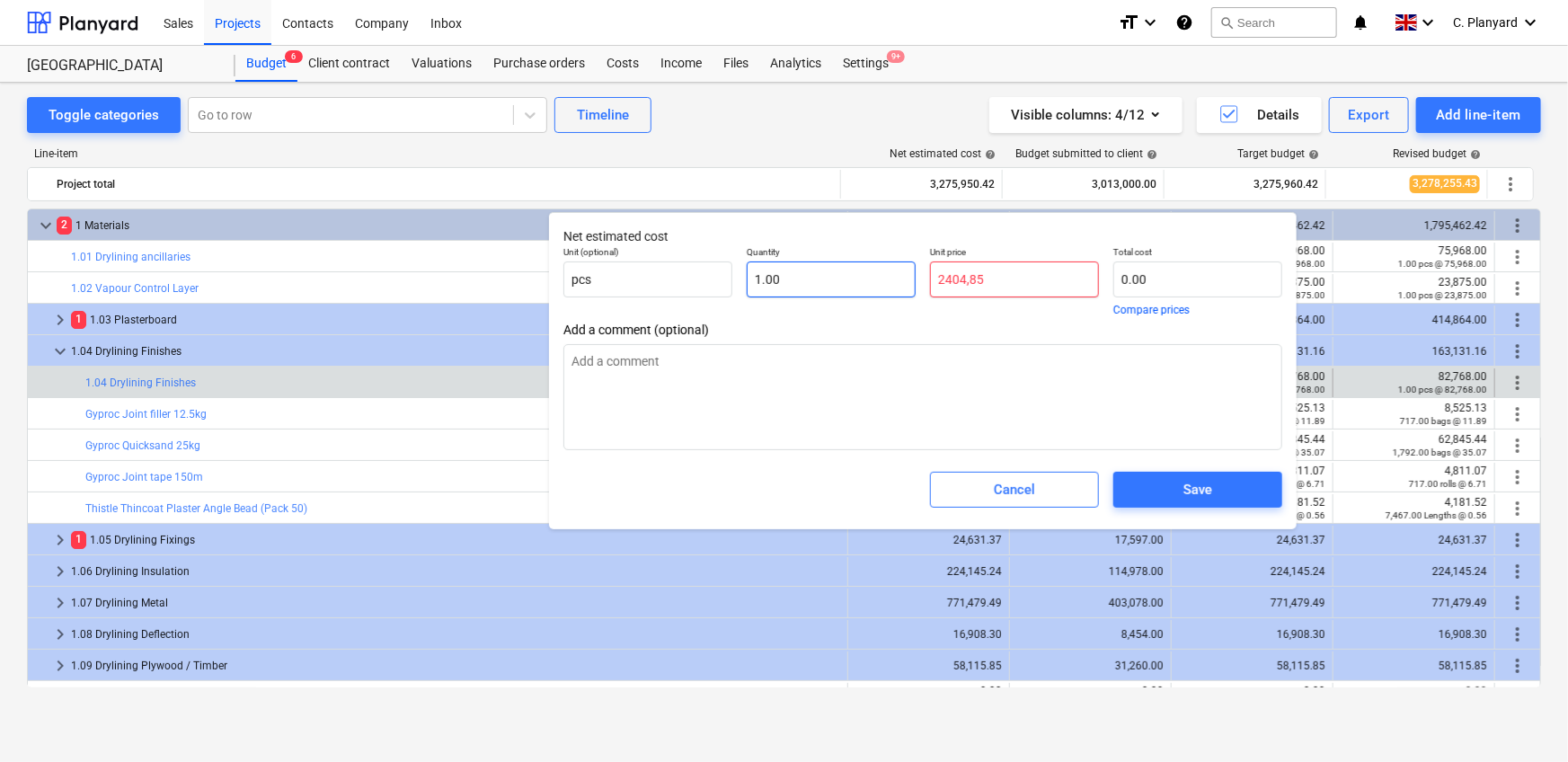
type input "0.00"
click at [968, 279] on input "2404,85" at bounding box center [1014, 279] width 169 height 36
type textarea "x"
type input "2404185"
type input "2,404,185.00"
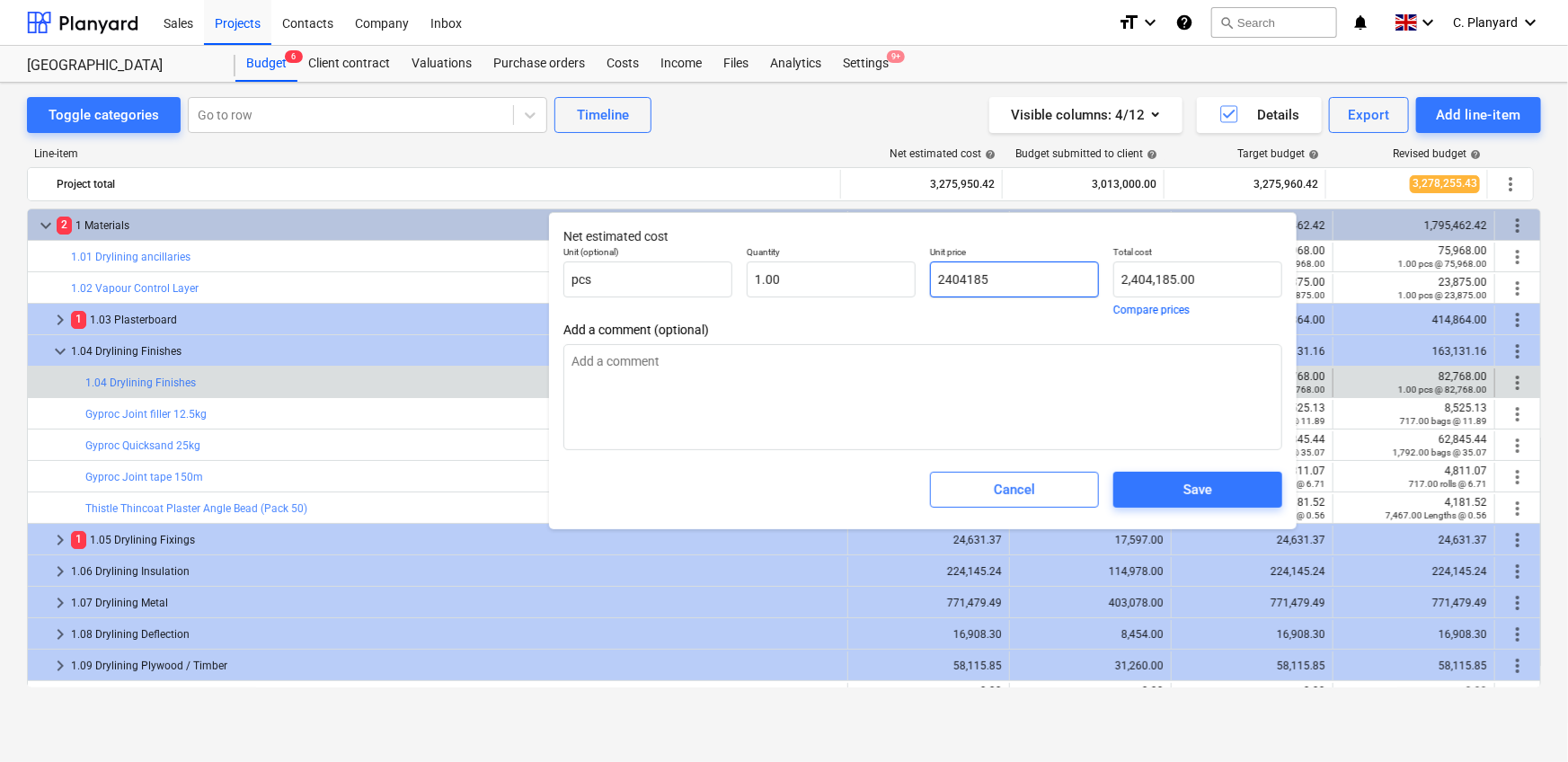
type textarea "x"
type input "240485"
type input "240,485.00"
type textarea "x"
type input "2404.85"
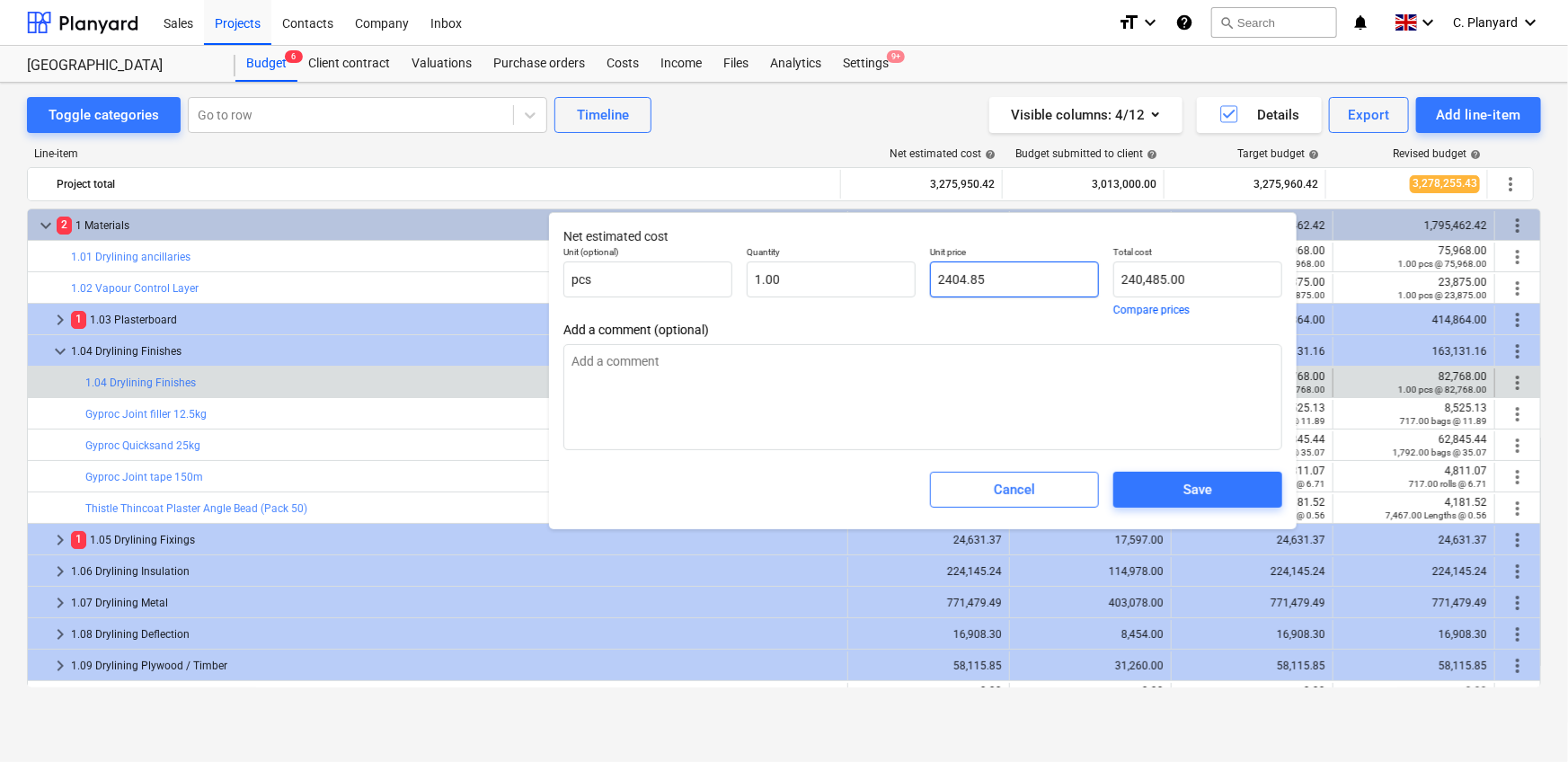
type input "2,404.85"
type input "2404.85"
type textarea "x"
type input "2,404.85"
click at [1219, 494] on span "Save" at bounding box center [1197, 489] width 125 height 23
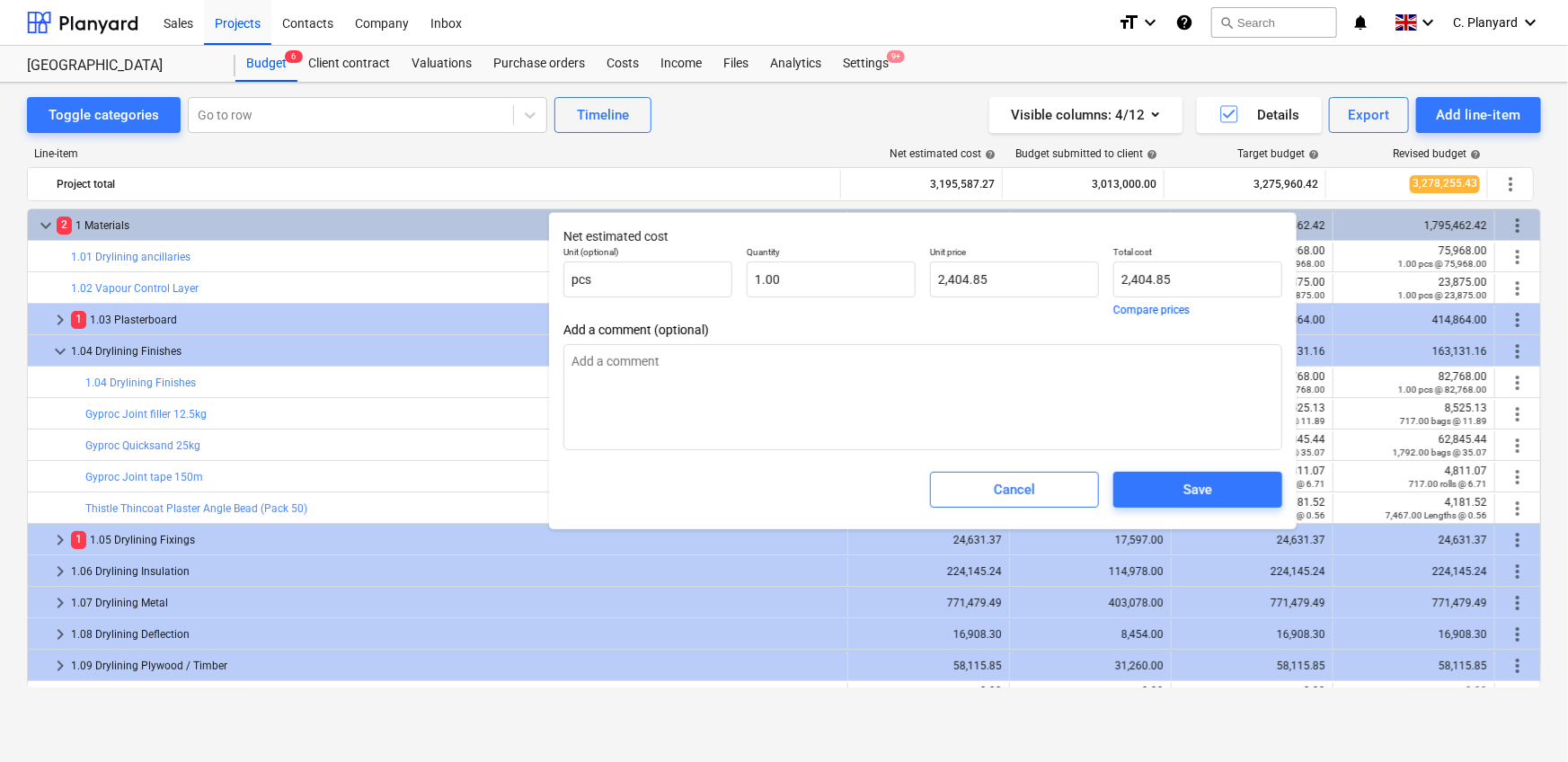
type textarea "x"
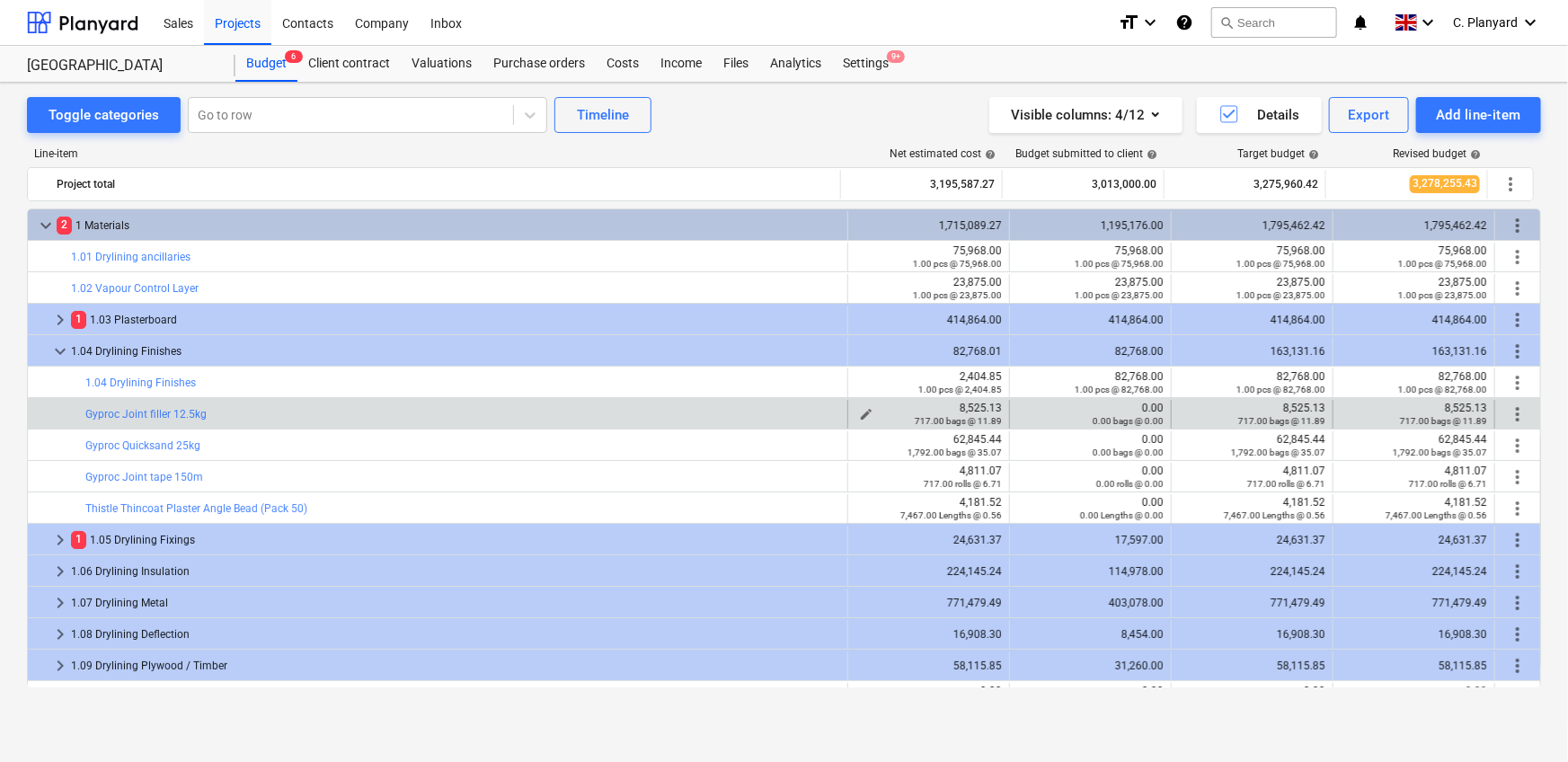
click at [979, 406] on div "8,525.13 717.00 bags @ 11.89" at bounding box center [928, 414] width 147 height 25
click at [1024, 409] on span "edit" at bounding box center [1028, 415] width 15 height 15
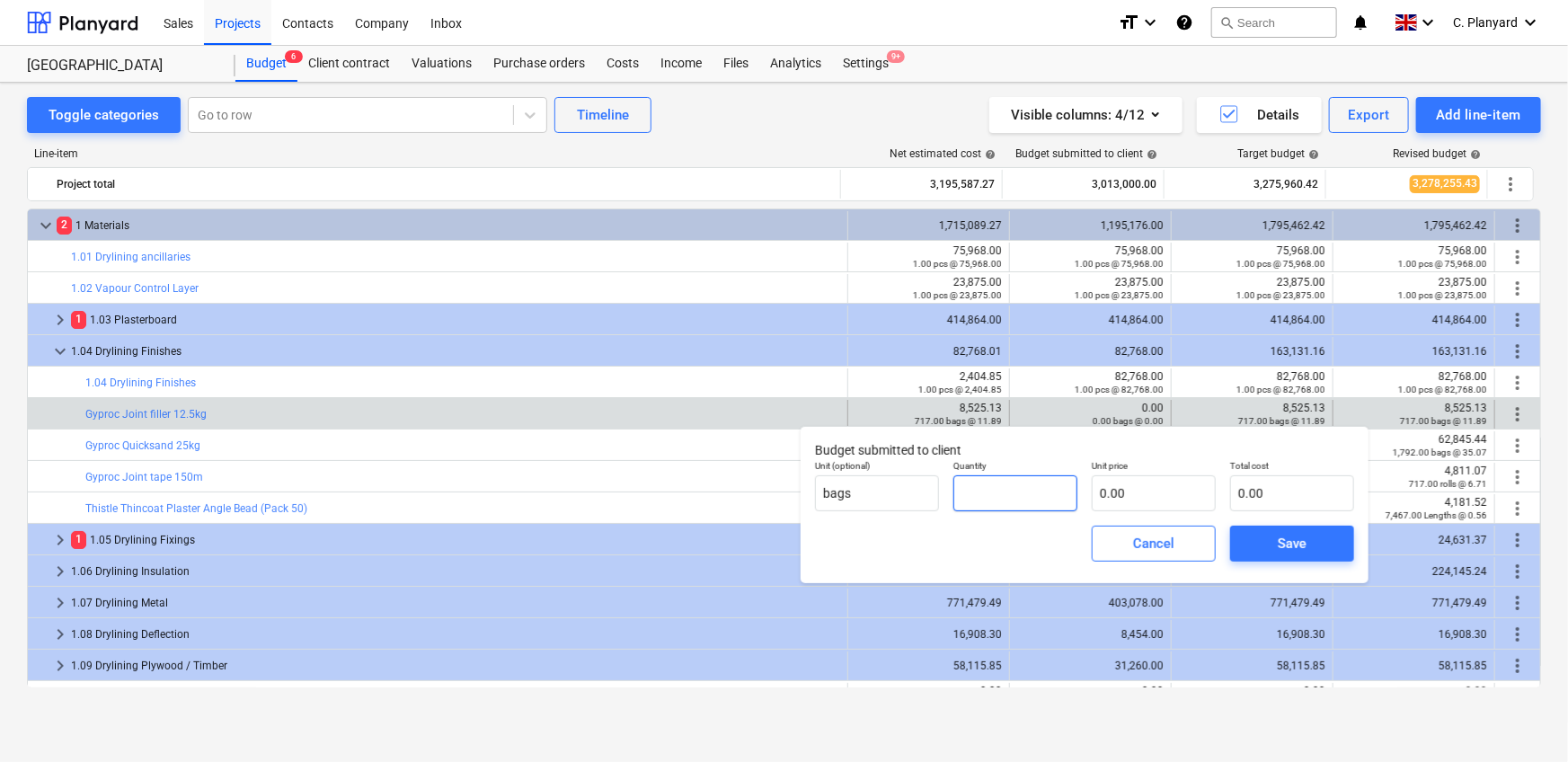
click at [1013, 498] on input "text" at bounding box center [1015, 493] width 124 height 36
click at [1147, 493] on input "0.00" at bounding box center [1153, 493] width 124 height 36
type input "1.00"
paste input "8,525.13"
type input "8,525.13"
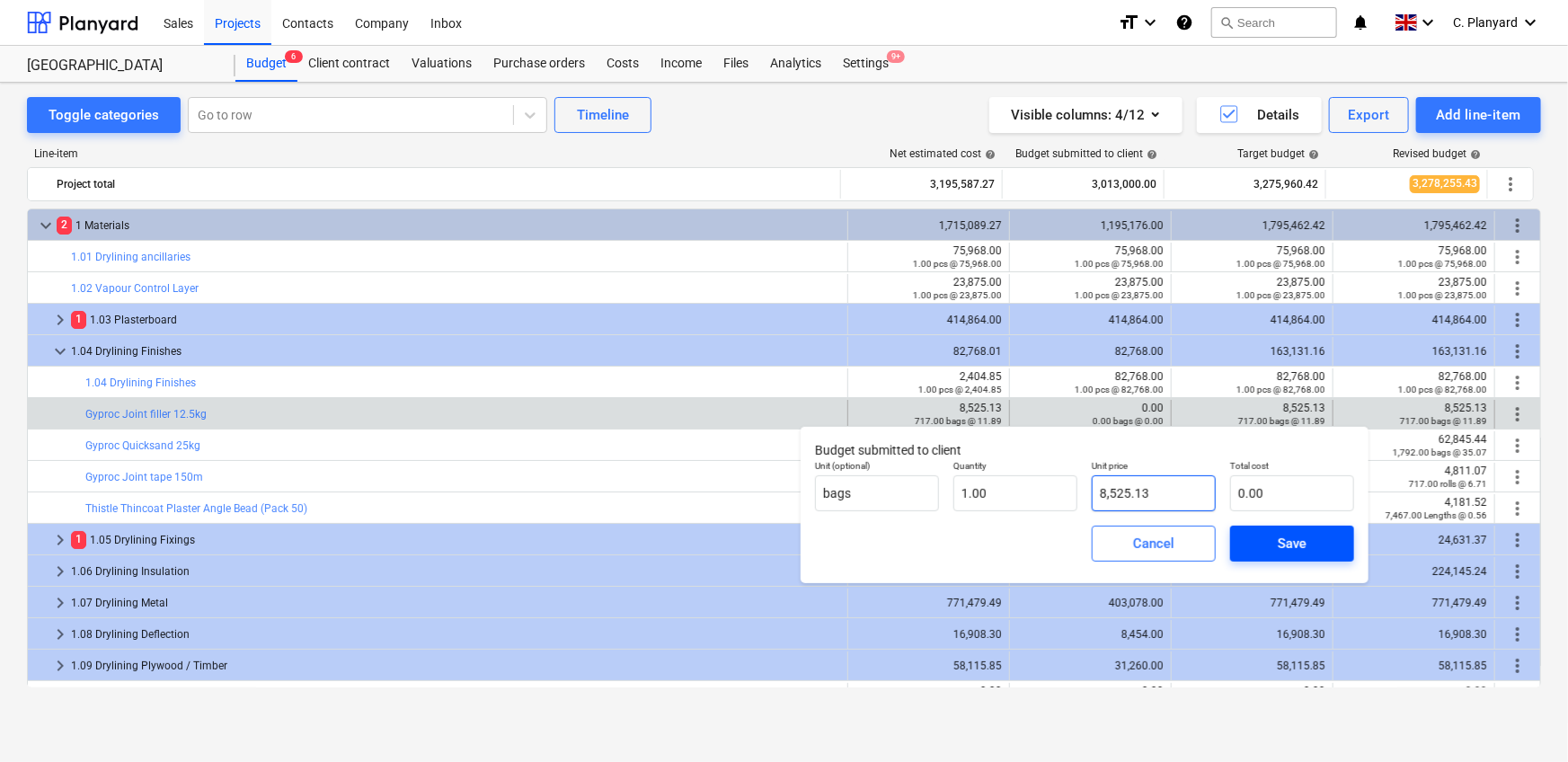
type input "8,525.13"
click at [1309, 558] on button "Save" at bounding box center [1291, 543] width 124 height 36
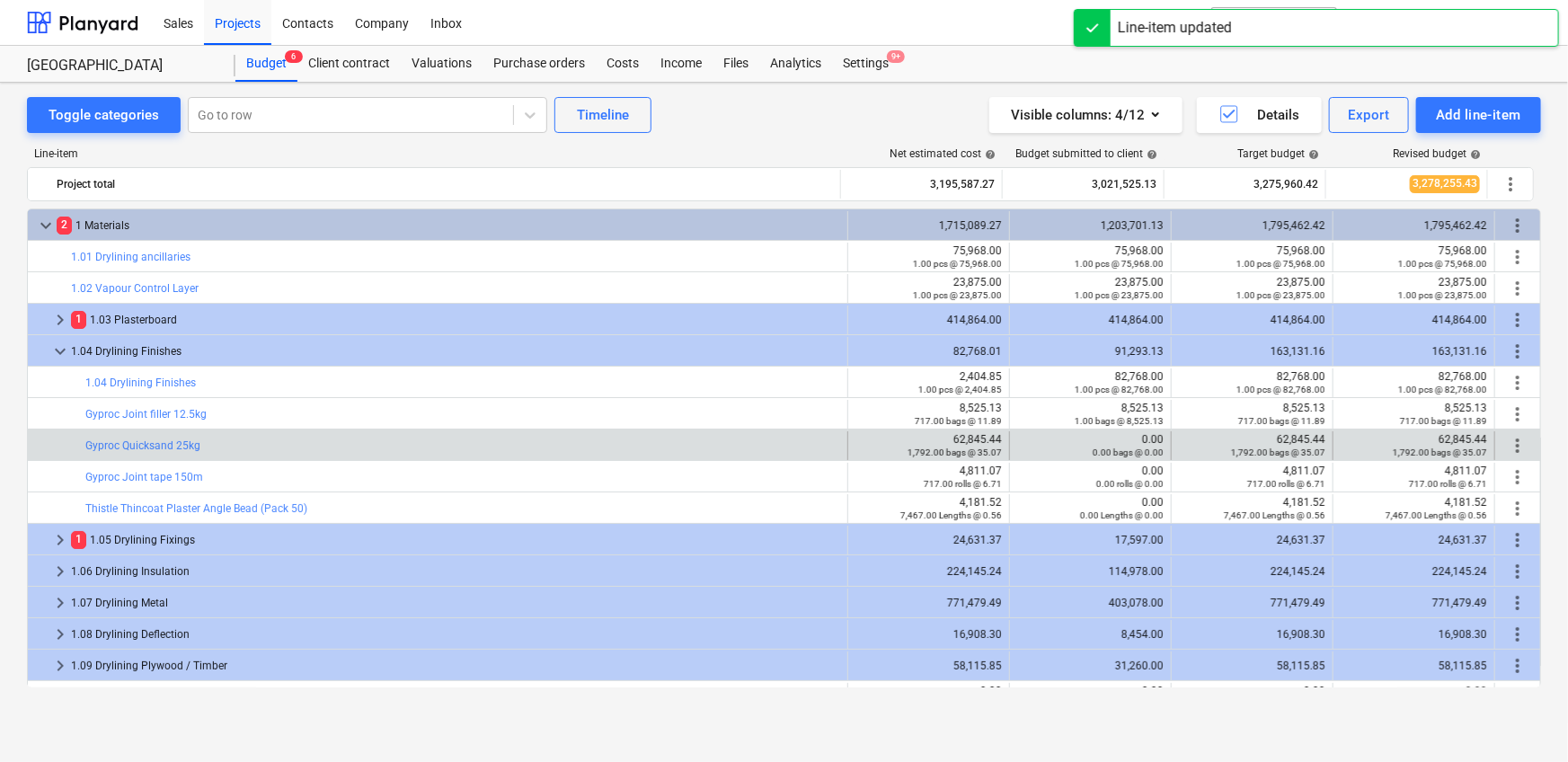
click at [974, 431] on div "edit 62,845.44 1,792.00 bags @ 35.07" at bounding box center [928, 445] width 147 height 29
click at [1030, 445] on div "0.00 bags @ 0.00" at bounding box center [1090, 451] width 147 height 13
click at [1028, 445] on div "0.00 bags @ 0.00" at bounding box center [1090, 451] width 147 height 13
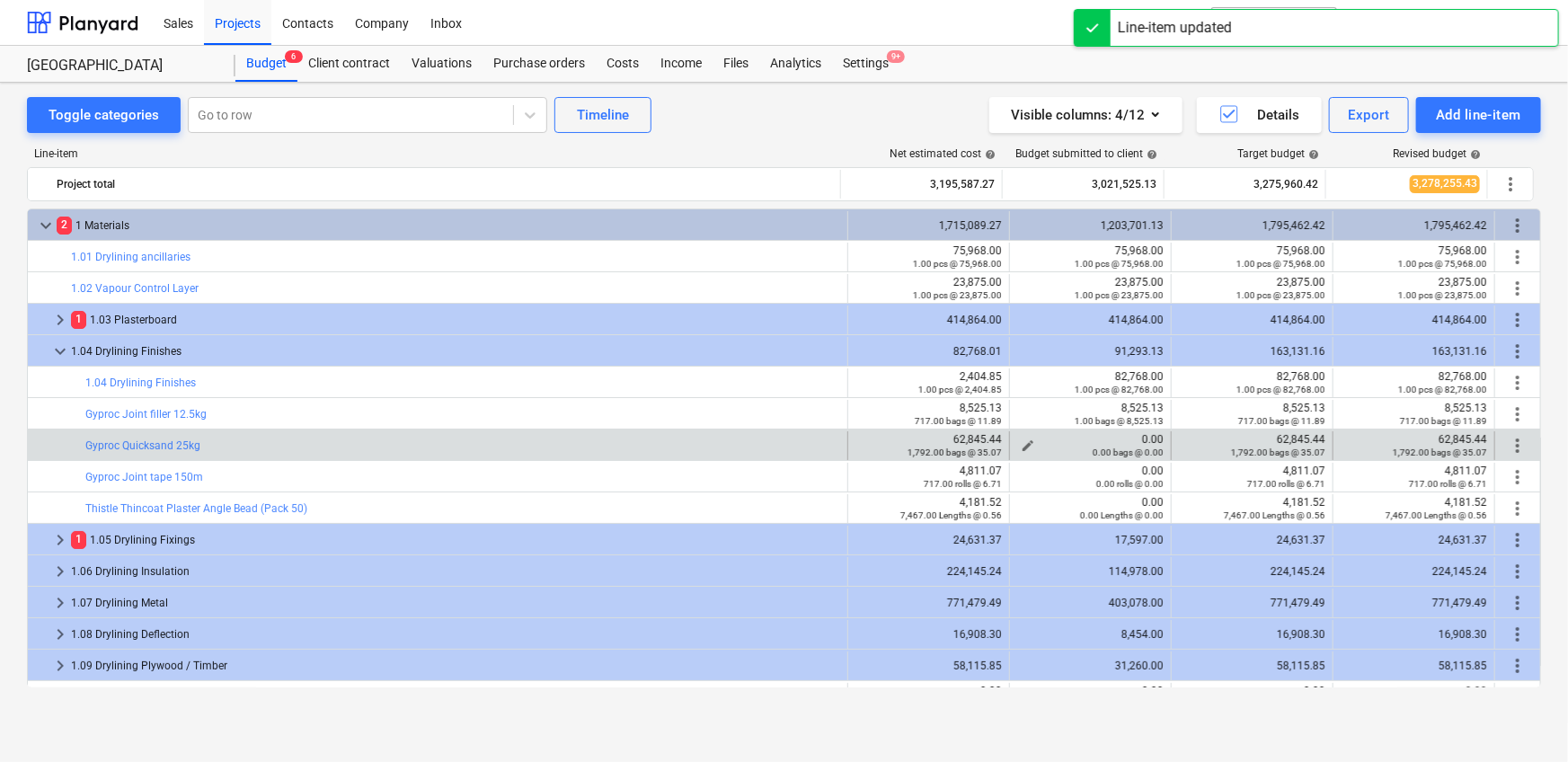
click at [1023, 445] on div "0.00 bags @ 0.00" at bounding box center [1090, 451] width 147 height 13
click at [1023, 437] on button "edit" at bounding box center [1027, 445] width 21 height 21
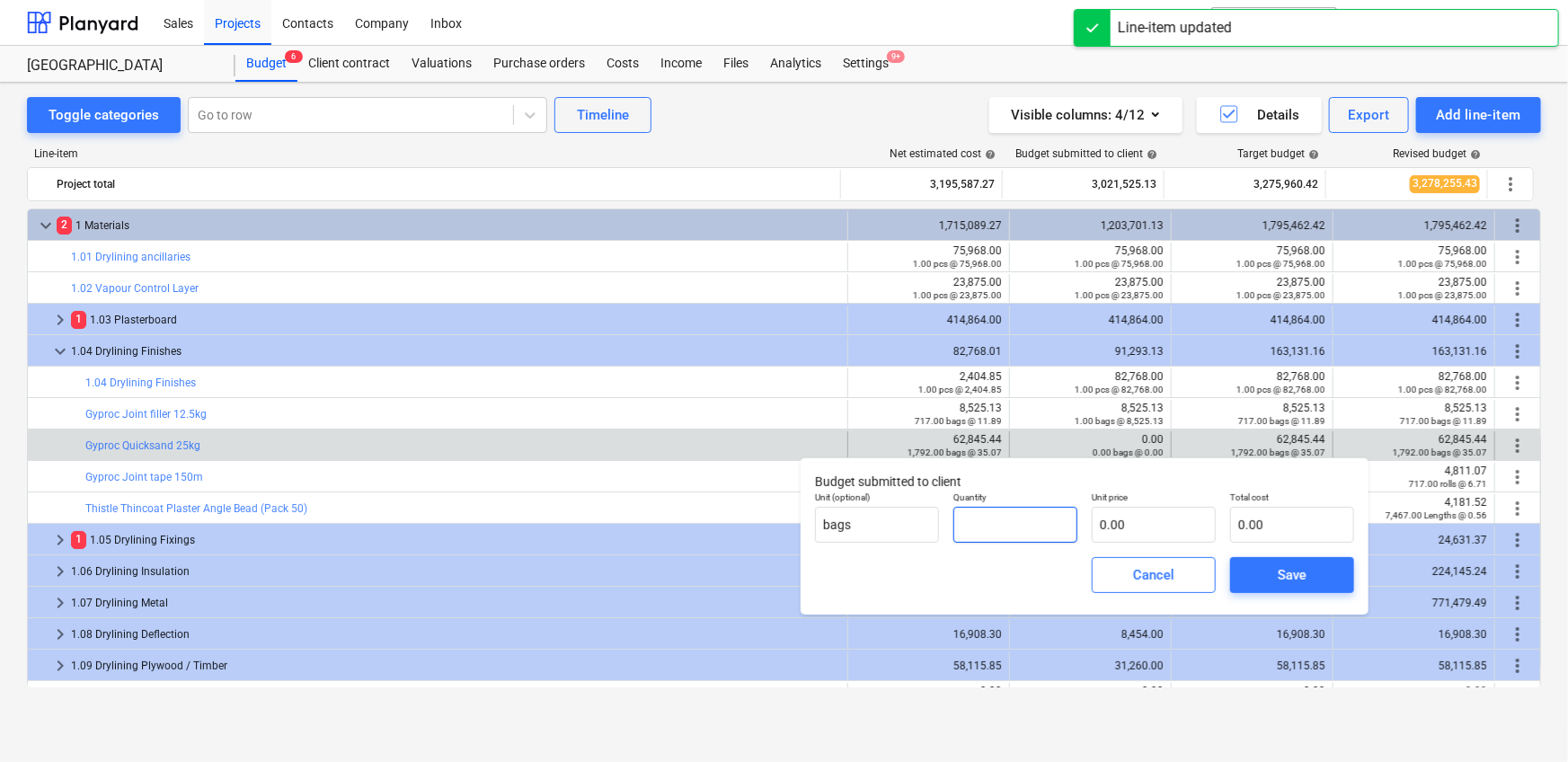
click at [1007, 533] on input "text" at bounding box center [1015, 524] width 124 height 36
type input "1.00"
click at [1136, 522] on input "text" at bounding box center [1153, 524] width 124 height 36
paste input "62,845.44"
type input "62,845.44"
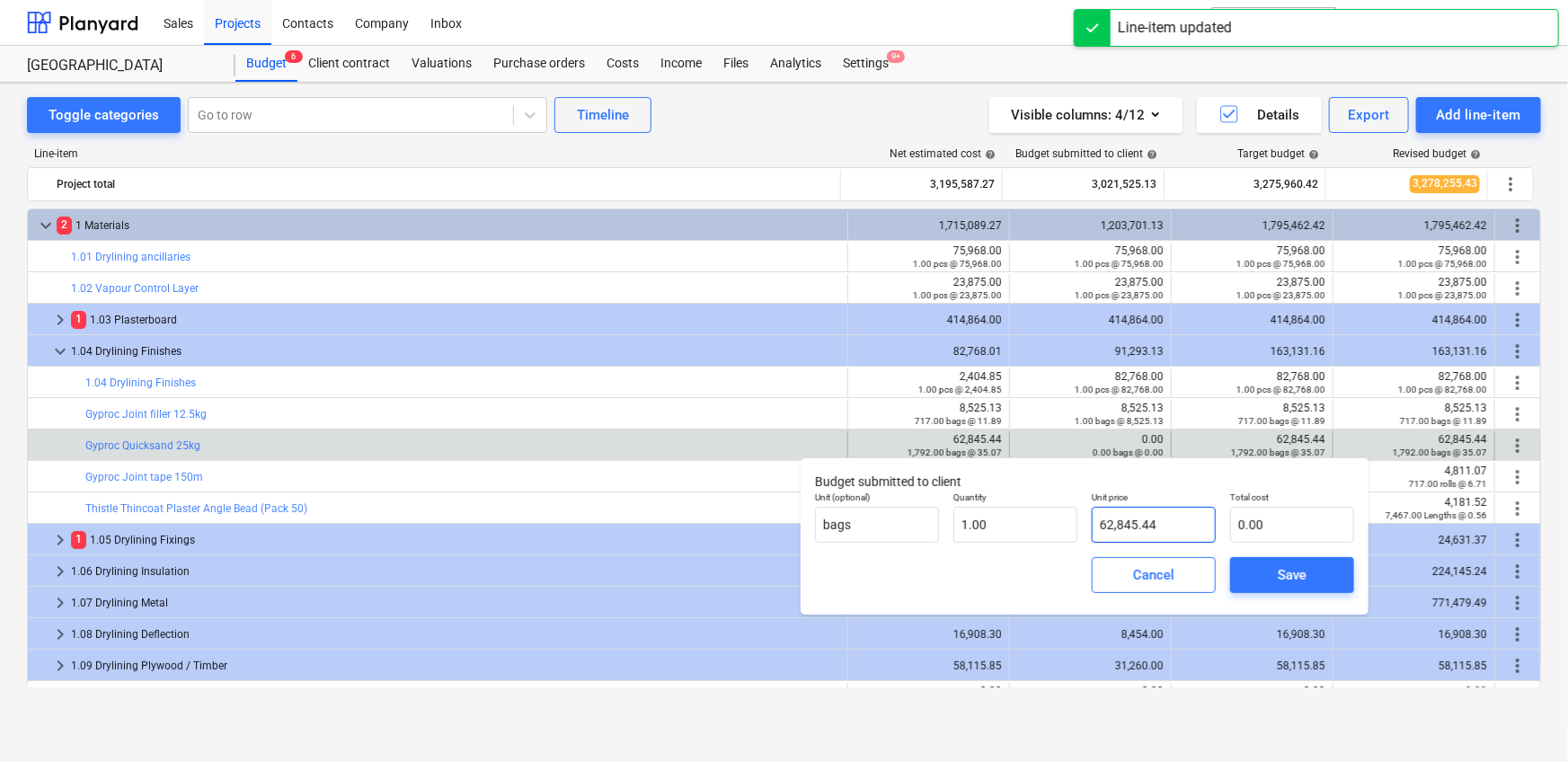
type input "62,845.44"
click at [1283, 572] on div "Save" at bounding box center [1291, 574] width 29 height 23
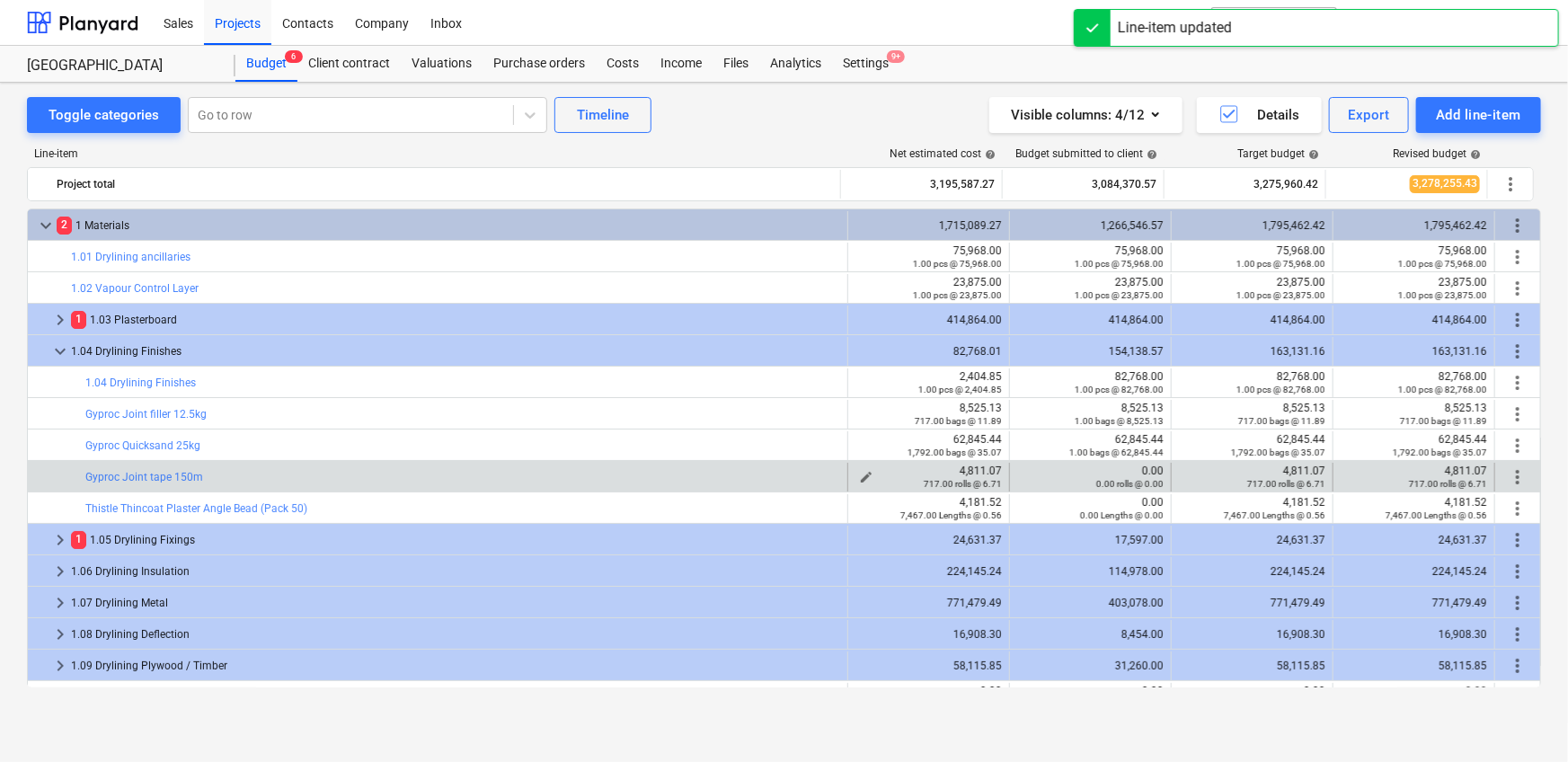
click at [972, 466] on div "4,811.07 717.00 rolls @ 6.71" at bounding box center [928, 476] width 147 height 25
click at [1020, 470] on span "edit" at bounding box center [1028, 477] width 15 height 15
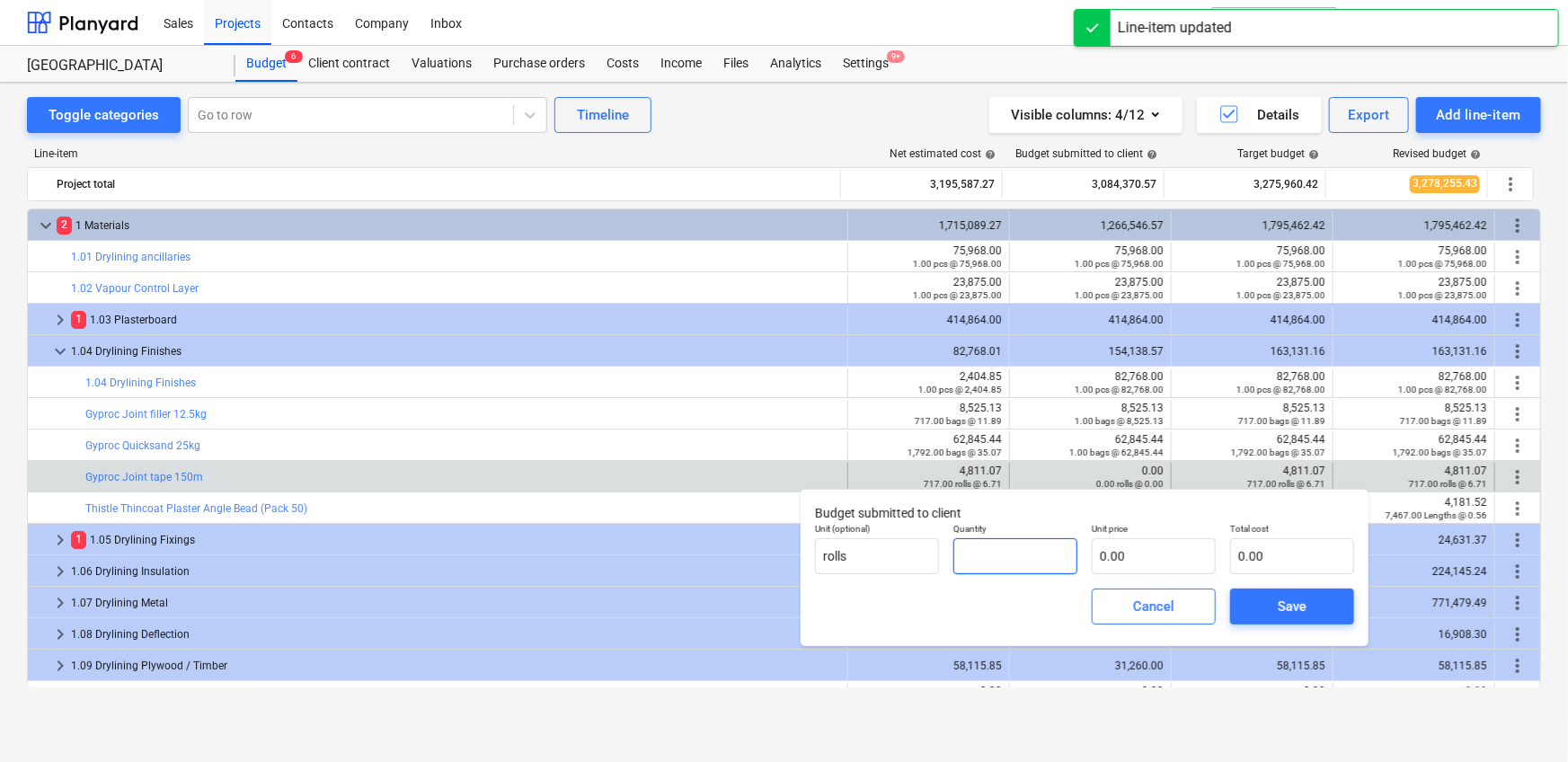
click at [1028, 549] on input "text" at bounding box center [1015, 556] width 124 height 36
type input "1.00"
click at [1134, 556] on input "text" at bounding box center [1153, 556] width 124 height 36
paste input "4,811.07"
type input "4,811.07"
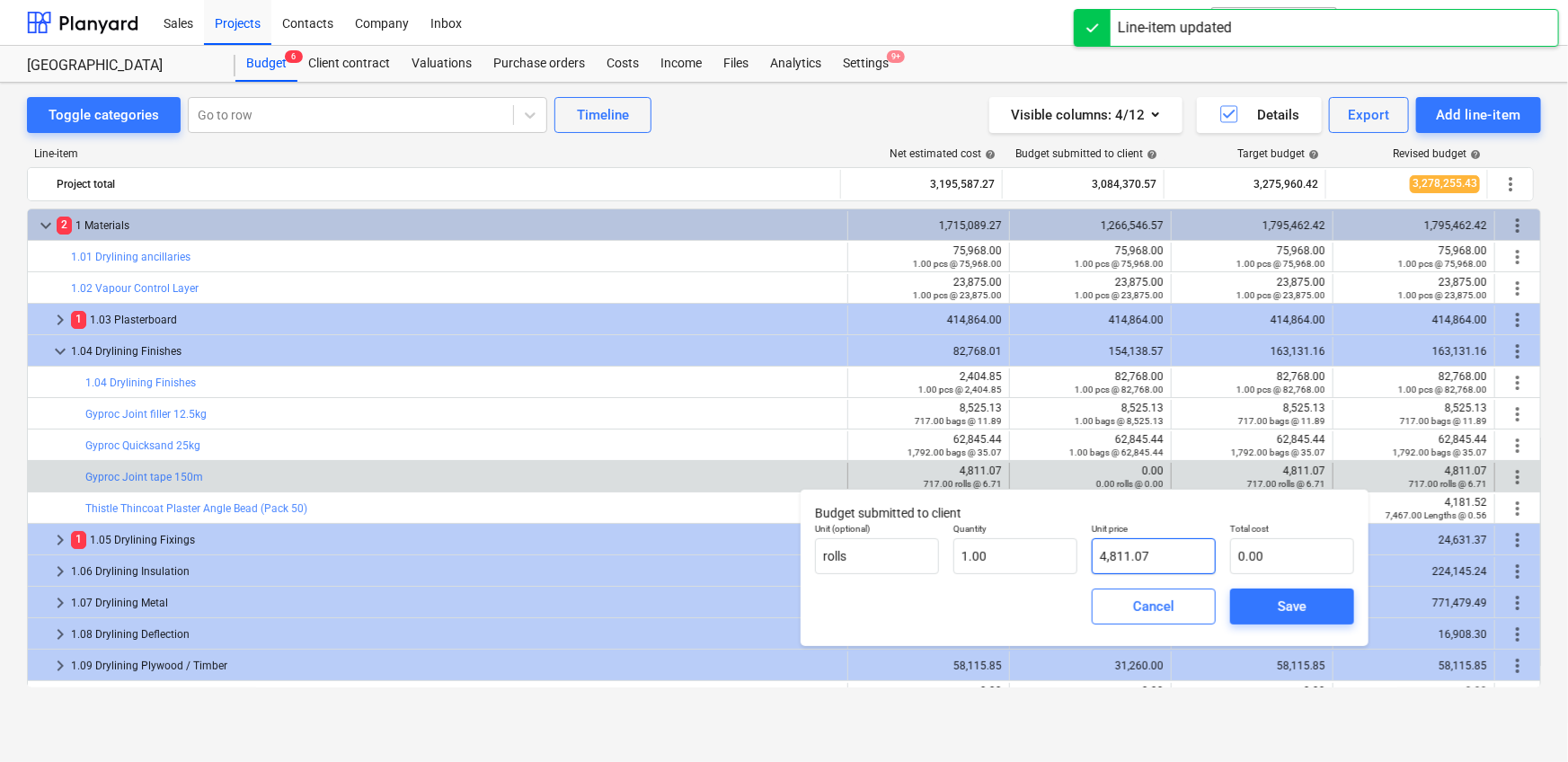
type input "4,811.07"
click at [1295, 602] on div "Save" at bounding box center [1291, 605] width 29 height 23
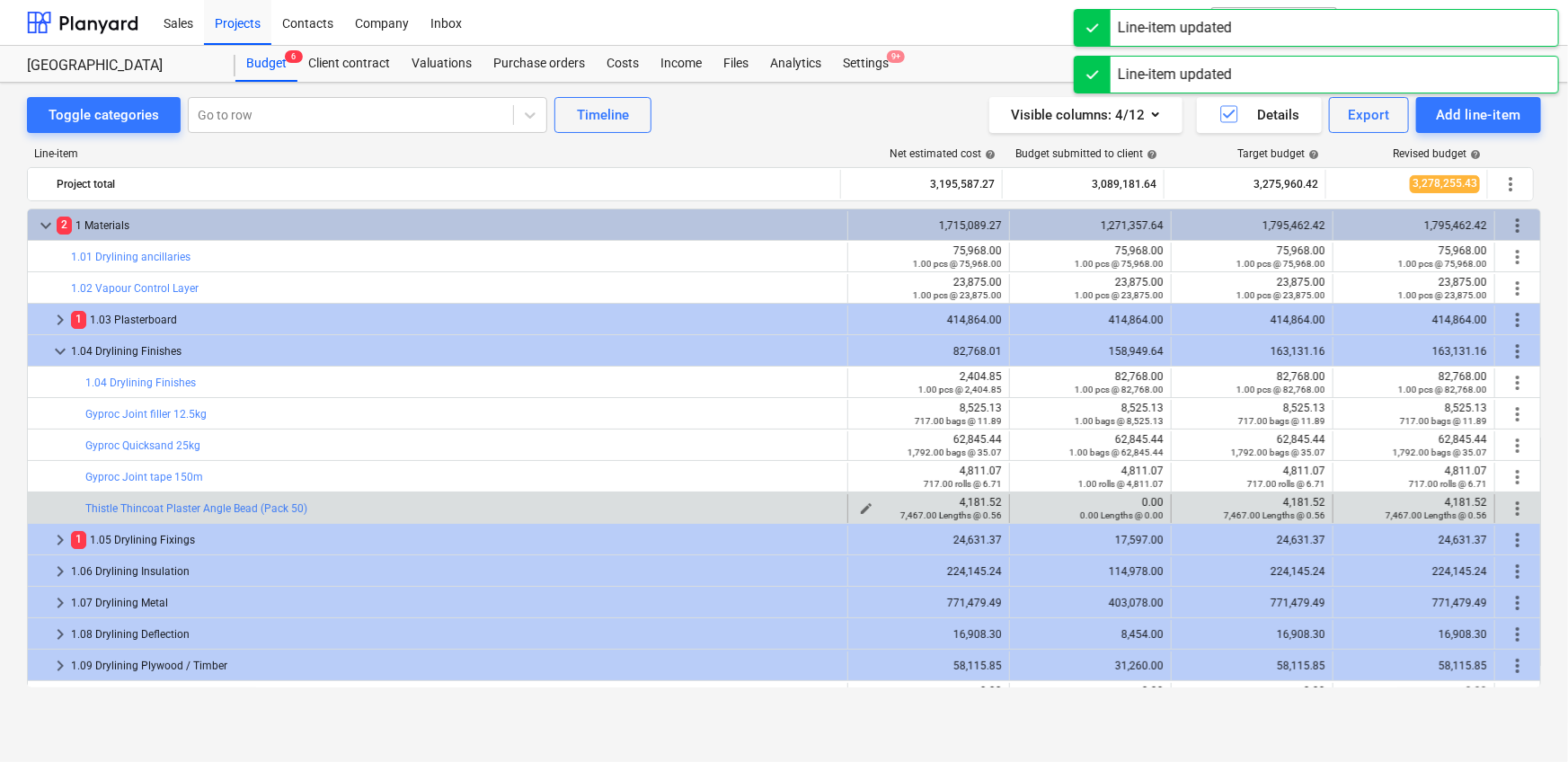
click at [963, 499] on div "4,181.52 7,467.00 Lengths @ 0.56" at bounding box center [928, 508] width 147 height 25
click at [1027, 502] on span "edit" at bounding box center [1028, 509] width 15 height 15
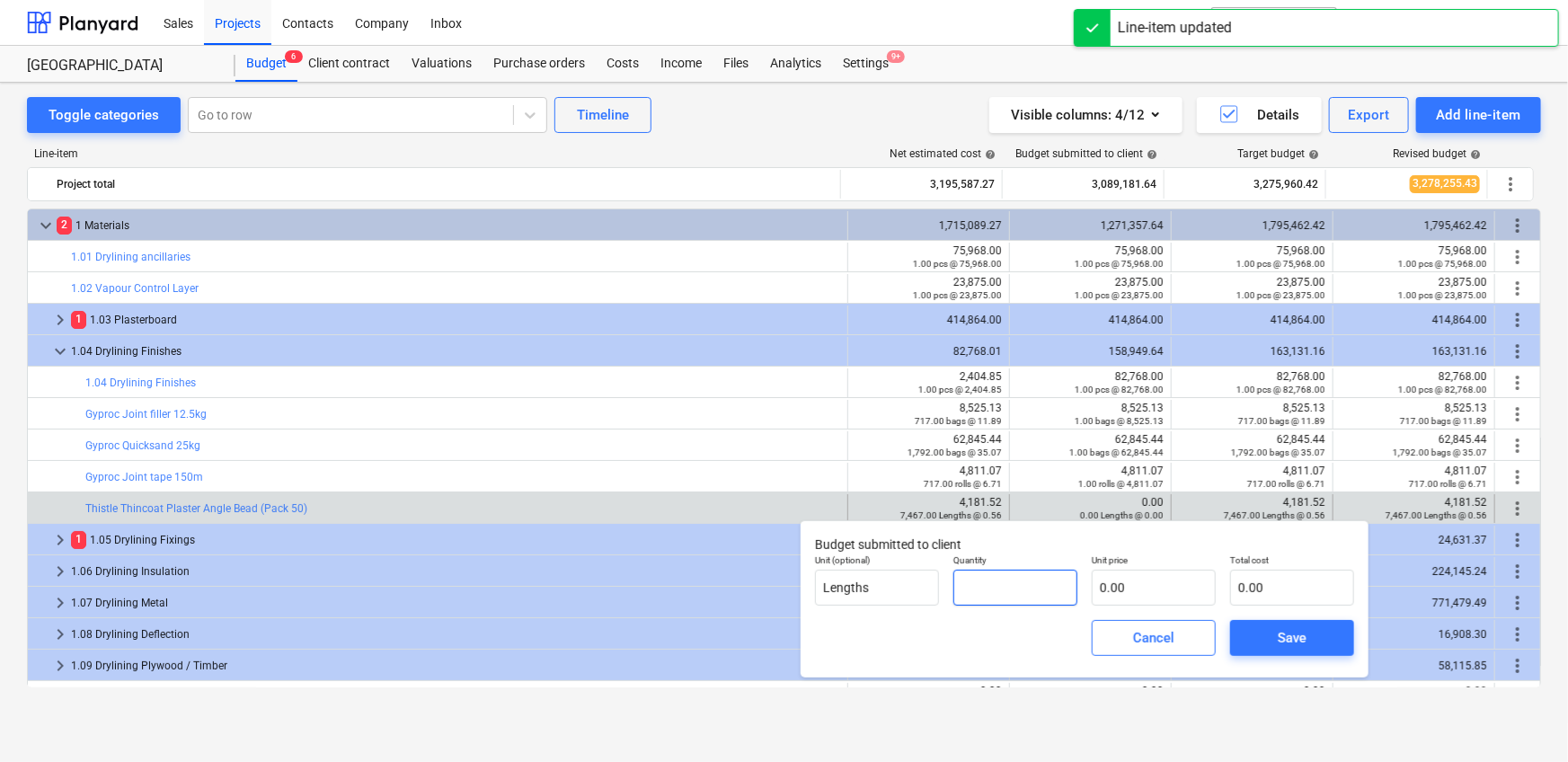
drag, startPoint x: 1057, startPoint y: 597, endPoint x: 1068, endPoint y: 595, distance: 11.2
click at [1057, 595] on input "text" at bounding box center [1015, 587] width 124 height 36
type input "1.00"
click at [1129, 588] on input "text" at bounding box center [1153, 587] width 124 height 36
paste input "4,181.52"
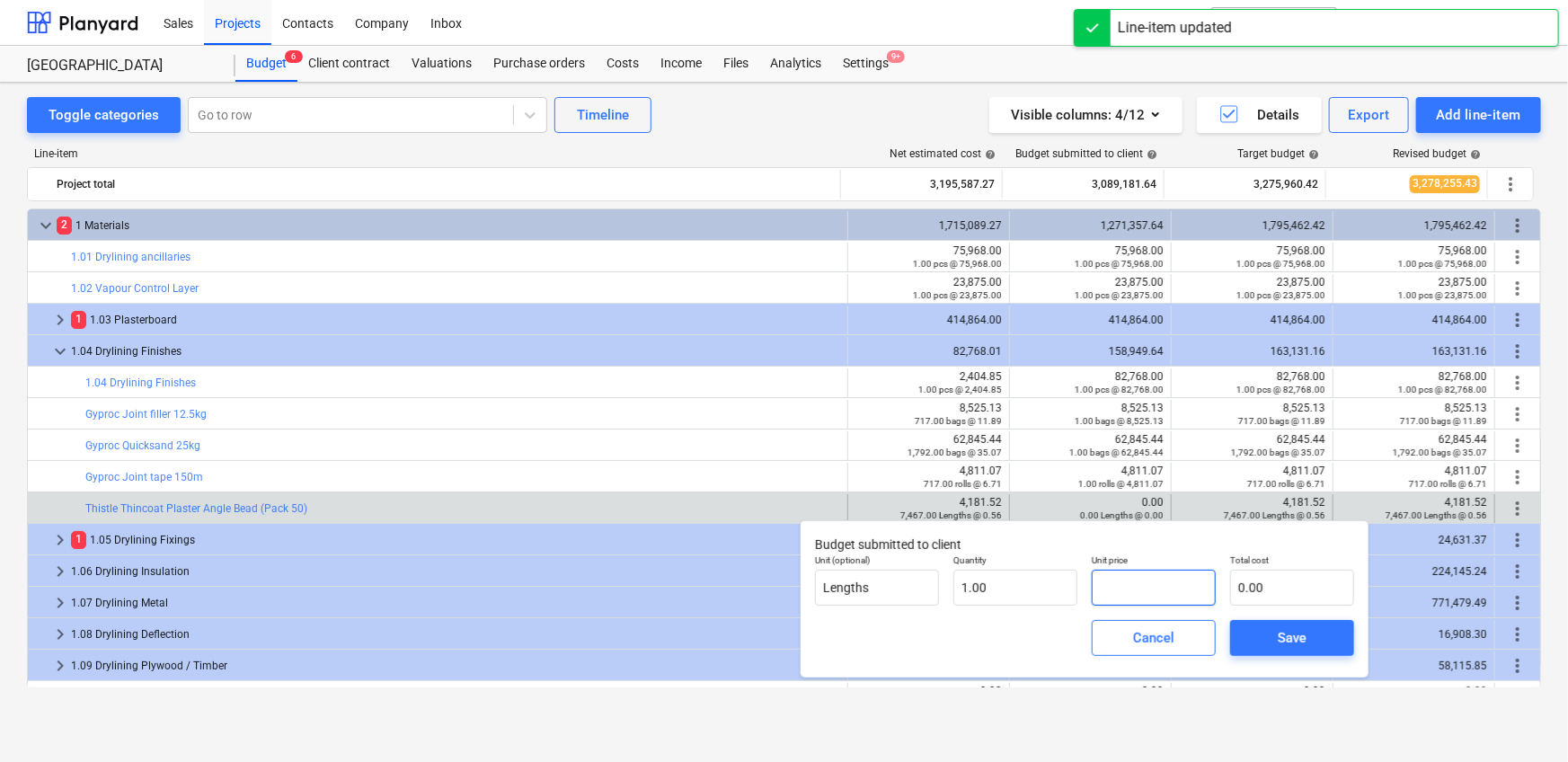
type input "4,181.52"
click at [1291, 633] on div "Save" at bounding box center [1291, 637] width 29 height 23
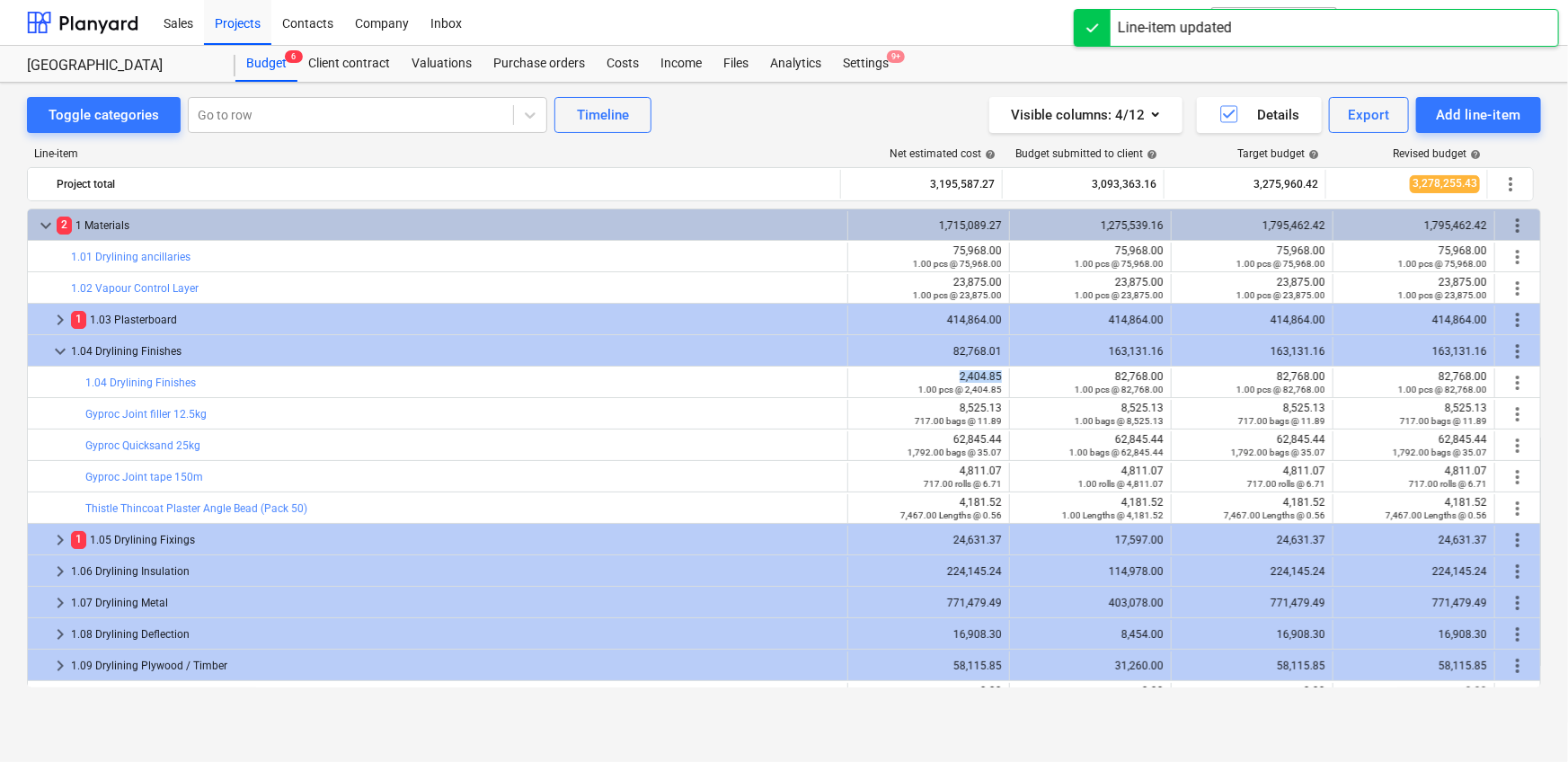
click at [985, 372] on div "2,404.85 1.00 pcs @ 2,404.85" at bounding box center [928, 382] width 147 height 25
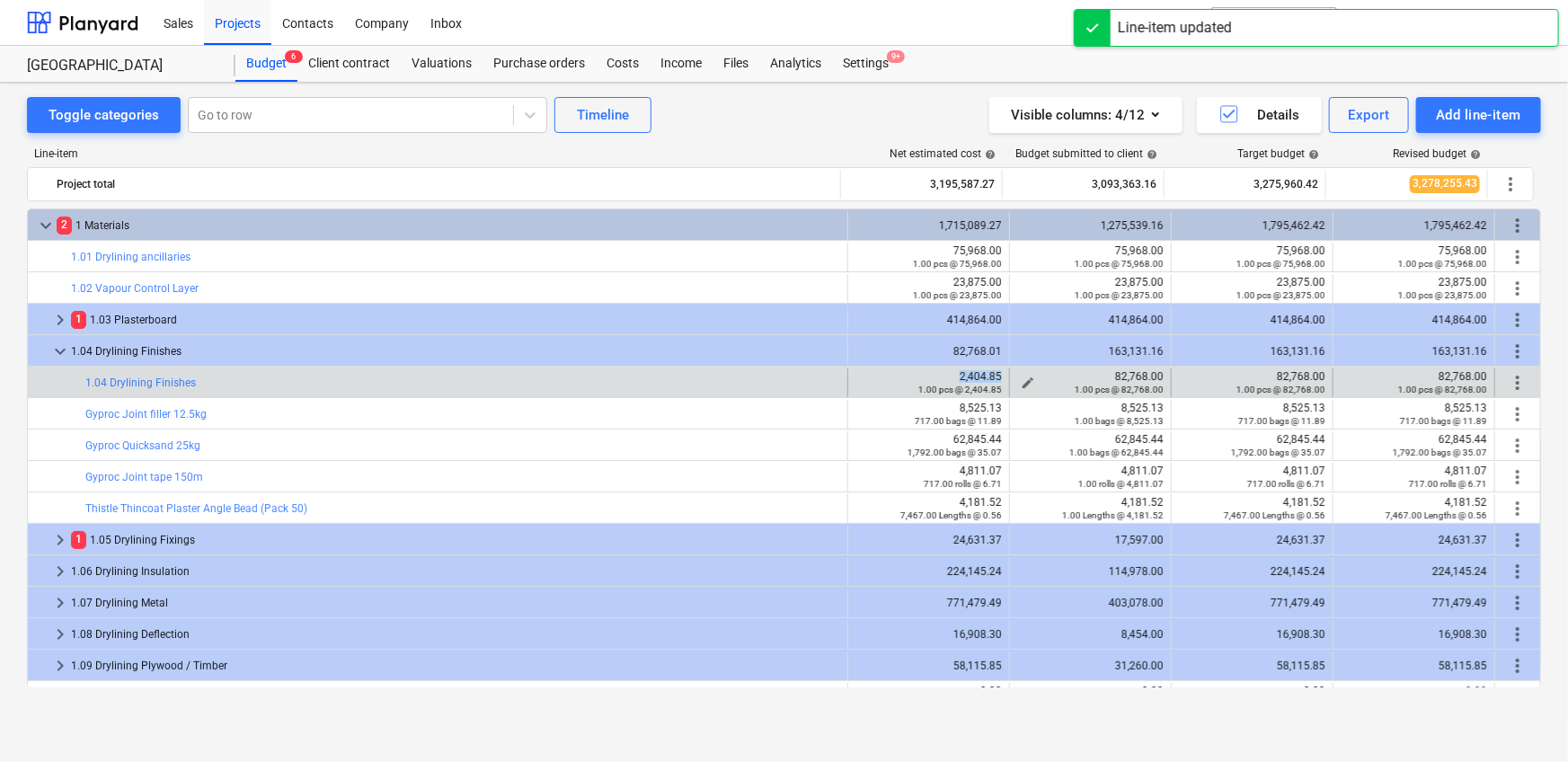
click at [1020, 379] on span "edit" at bounding box center [1028, 382] width 15 height 15
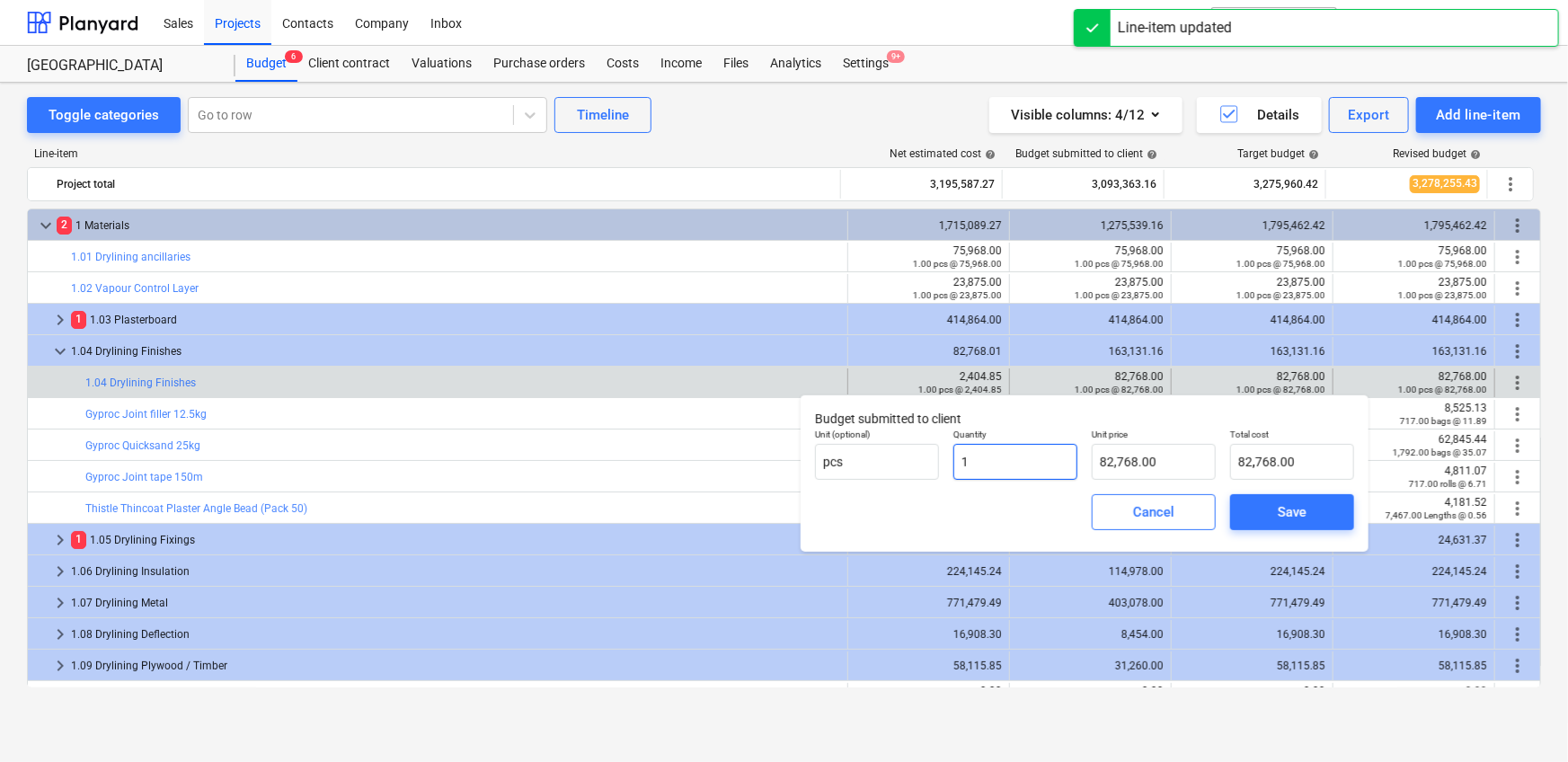
click at [1043, 463] on input "1" at bounding box center [1015, 461] width 124 height 36
type input "1.00"
click at [1161, 468] on input "82768" at bounding box center [1153, 461] width 124 height 36
paste input "2,404.85"
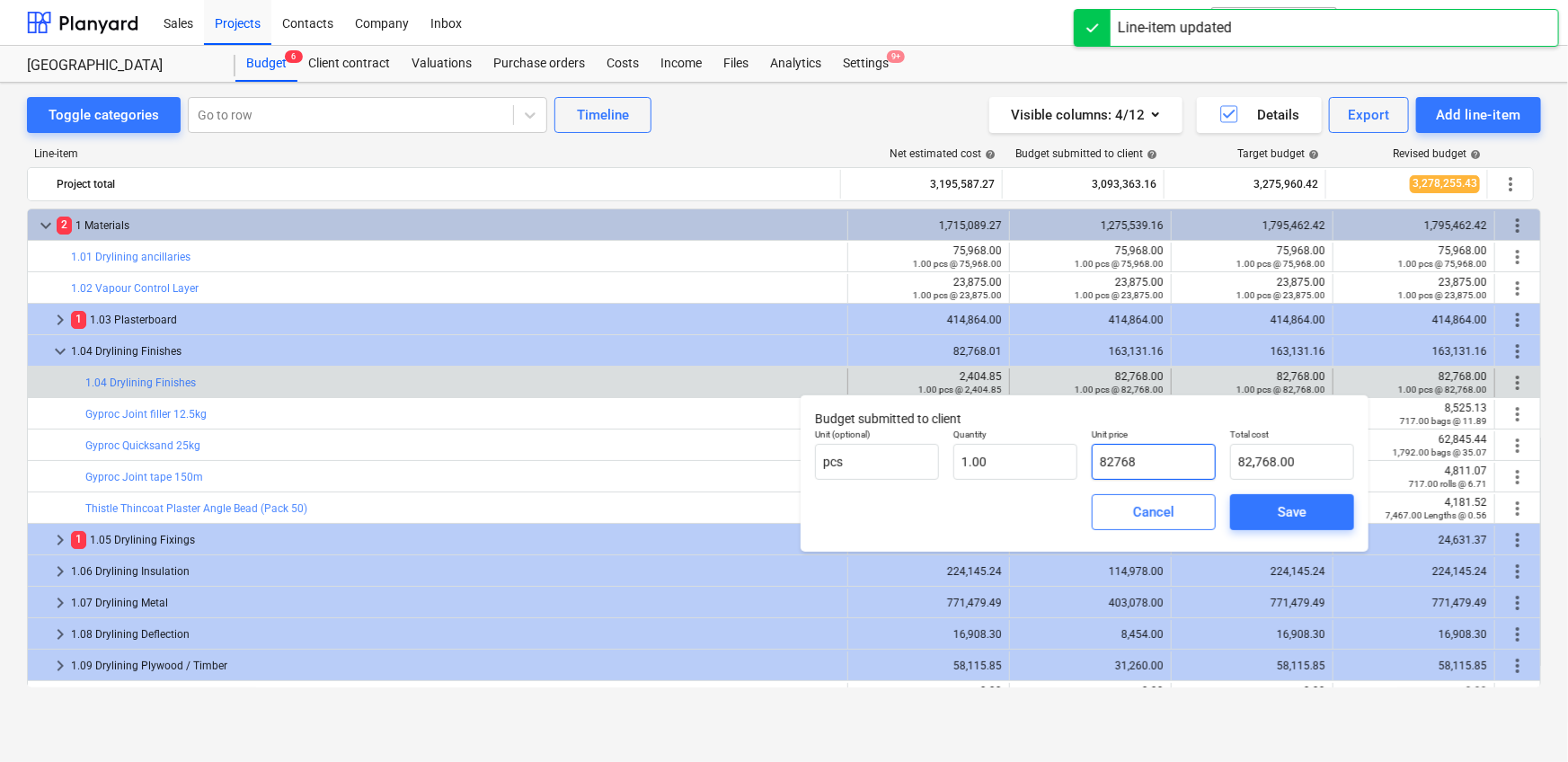
type input "2,404.85"
click at [1251, 498] on button "Save" at bounding box center [1291, 511] width 124 height 36
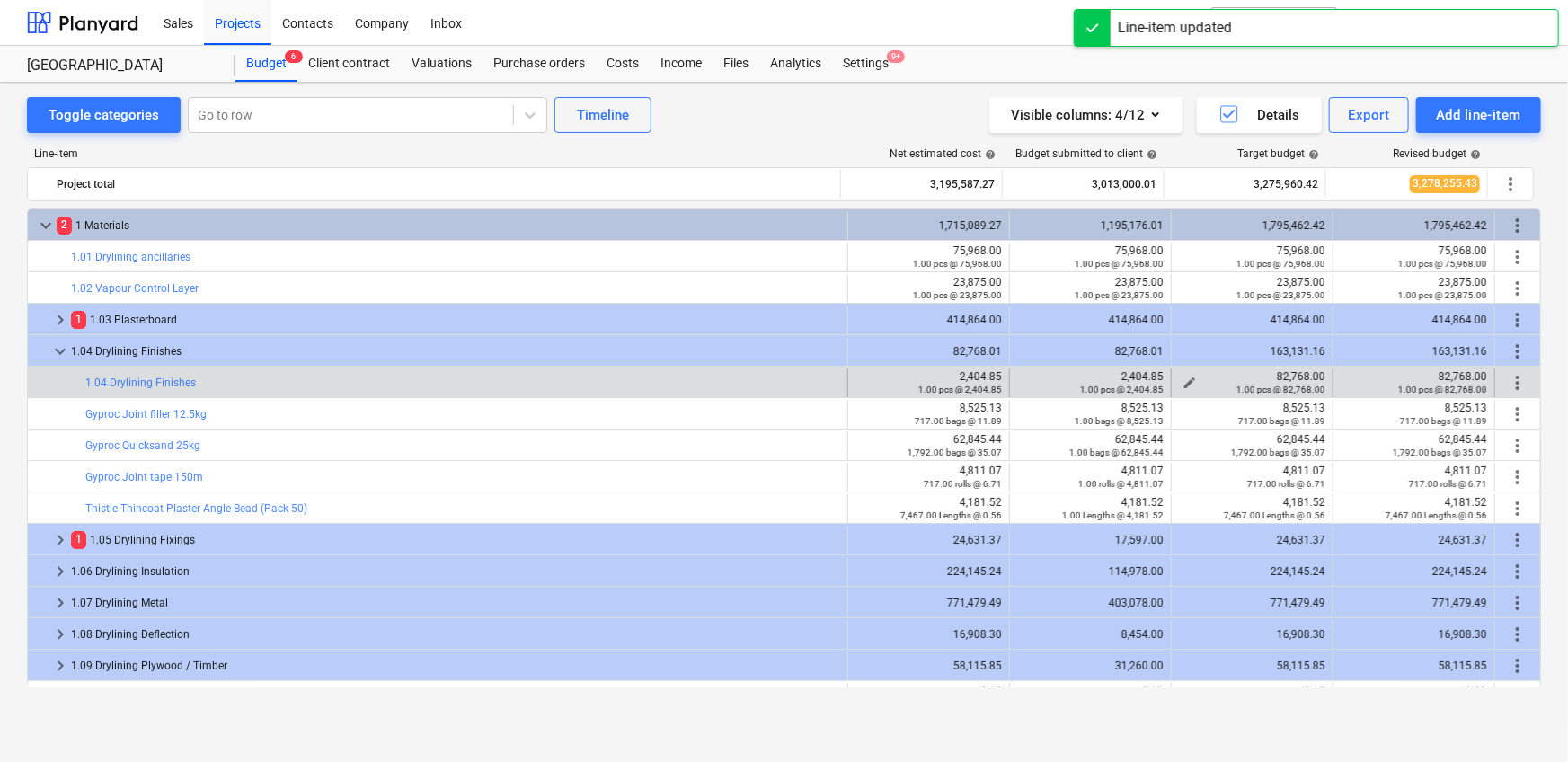
click at [1184, 376] on span "edit" at bounding box center [1190, 382] width 15 height 15
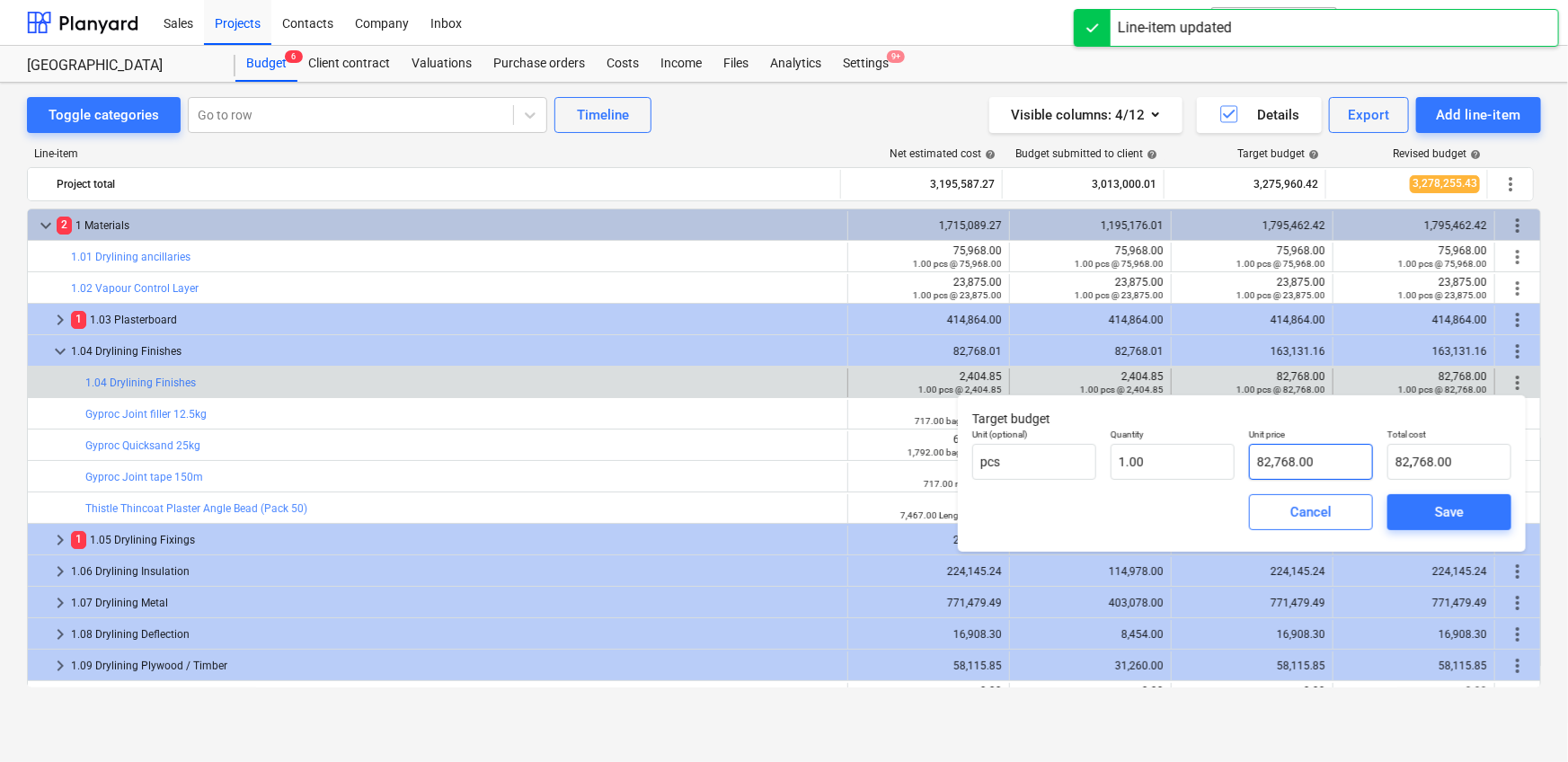
click at [1279, 450] on input "82,768.00" at bounding box center [1311, 461] width 124 height 36
click at [1289, 458] on input "82768" at bounding box center [1311, 461] width 124 height 36
paste input "2,404.85"
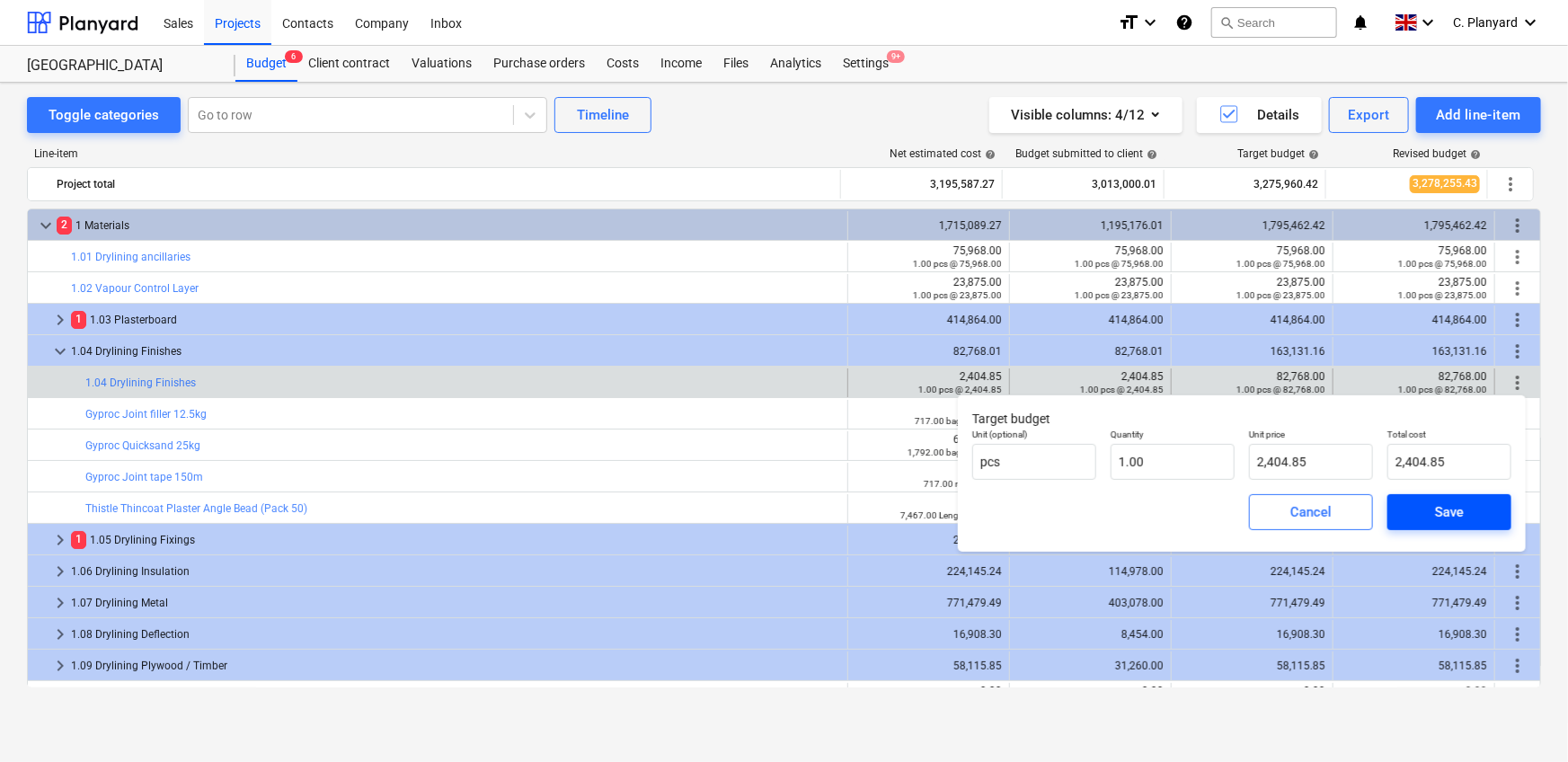
click at [1430, 504] on span "Save" at bounding box center [1449, 511] width 81 height 23
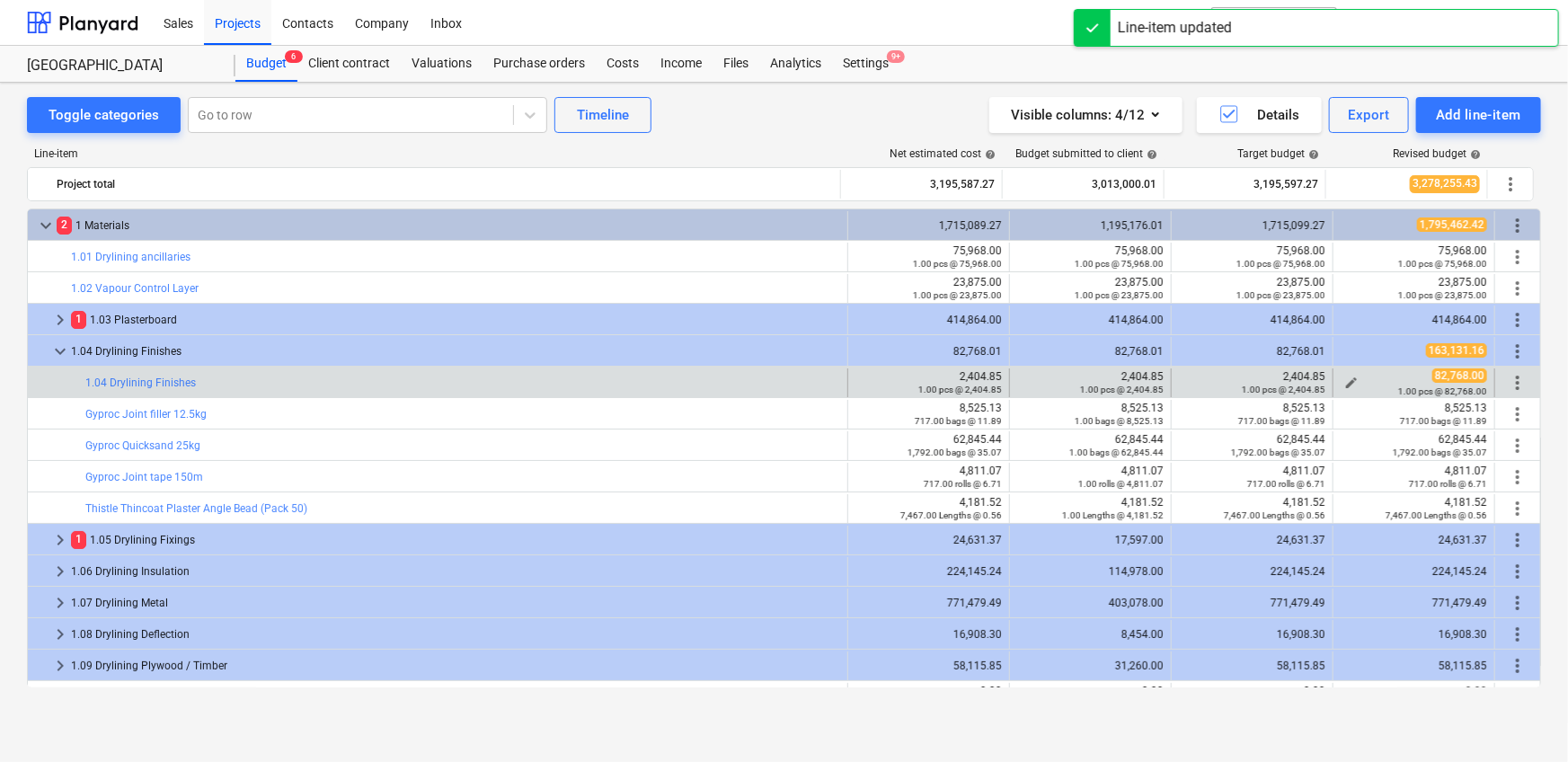
click at [1347, 378] on span "edit" at bounding box center [1351, 382] width 15 height 15
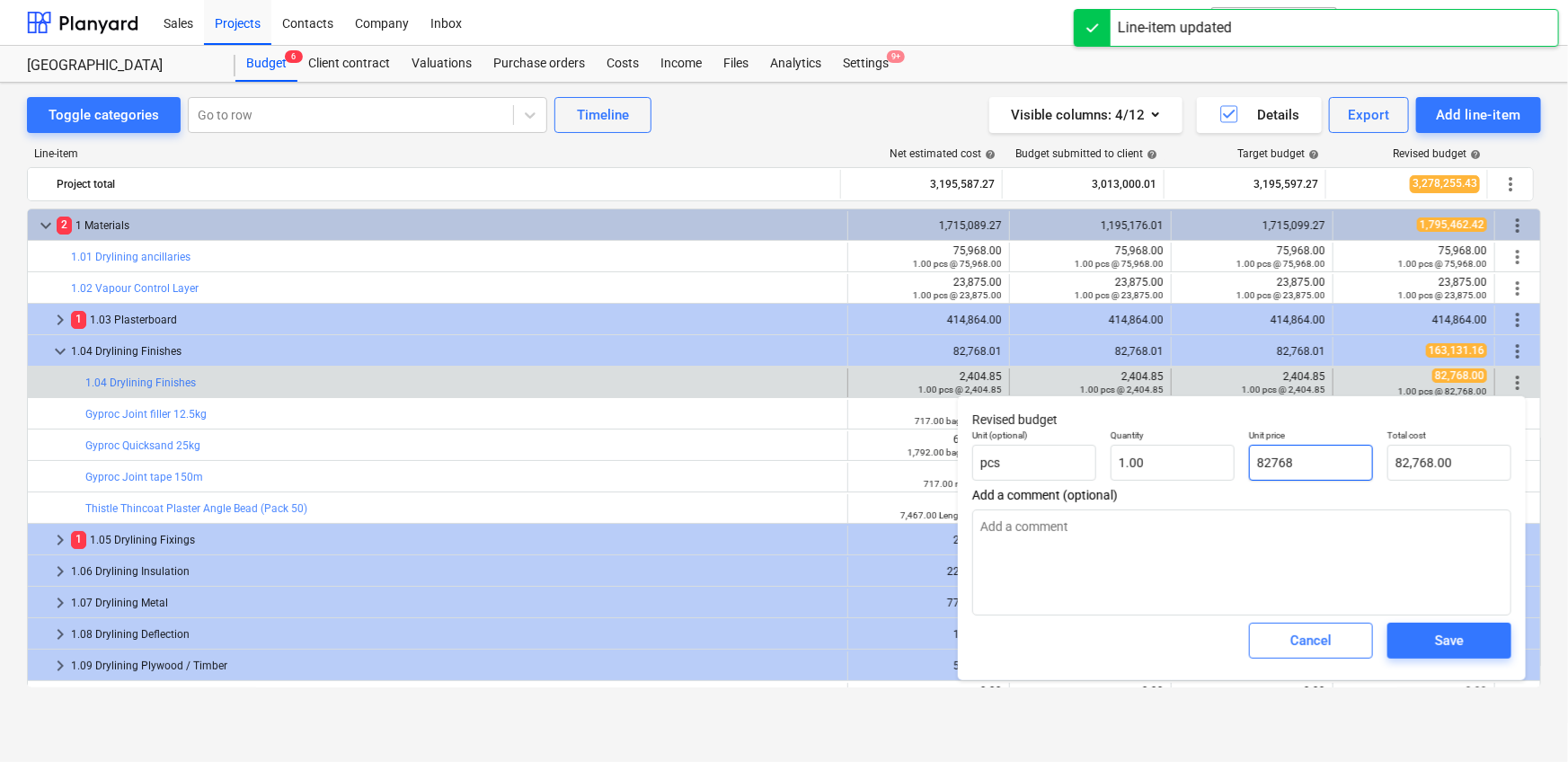
click at [1316, 454] on input "82768" at bounding box center [1311, 462] width 124 height 36
paste input "2,404.85"
click at [1420, 640] on span "Save" at bounding box center [1449, 639] width 81 height 23
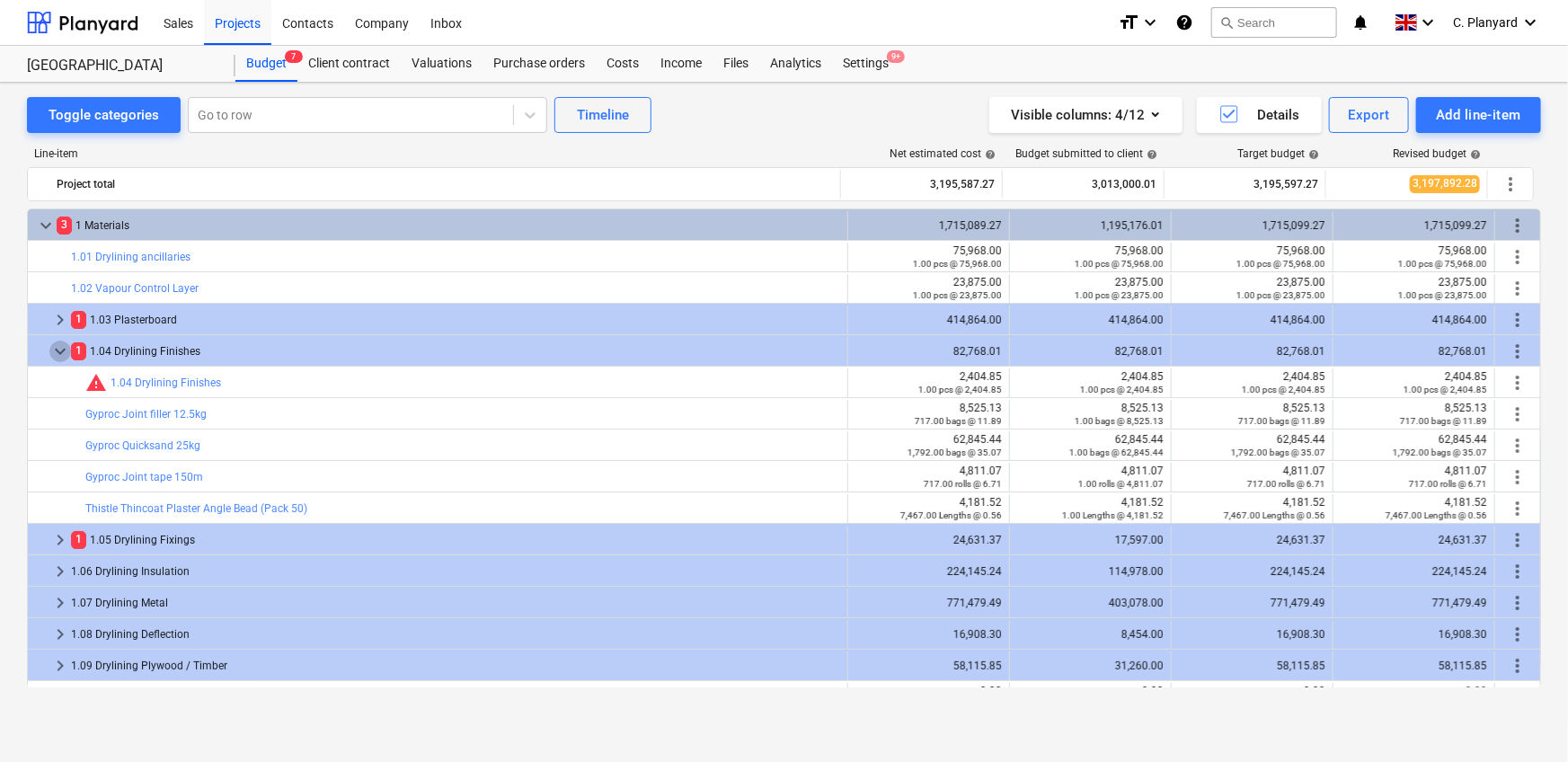
click at [60, 351] on span "keyboard_arrow_down" at bounding box center [60, 350] width 21 height 21
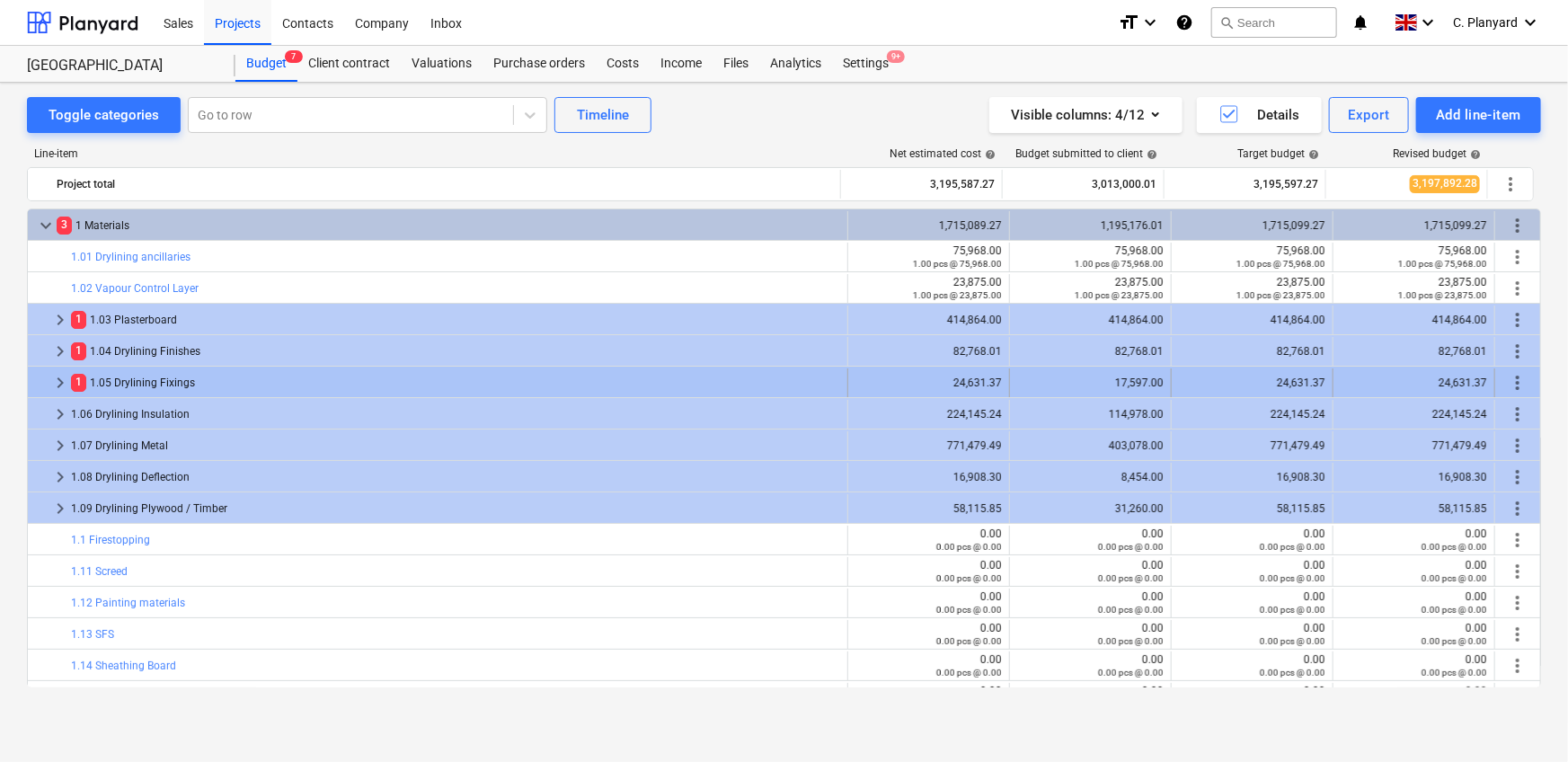
click at [57, 378] on span "keyboard_arrow_right" at bounding box center [60, 382] width 21 height 21
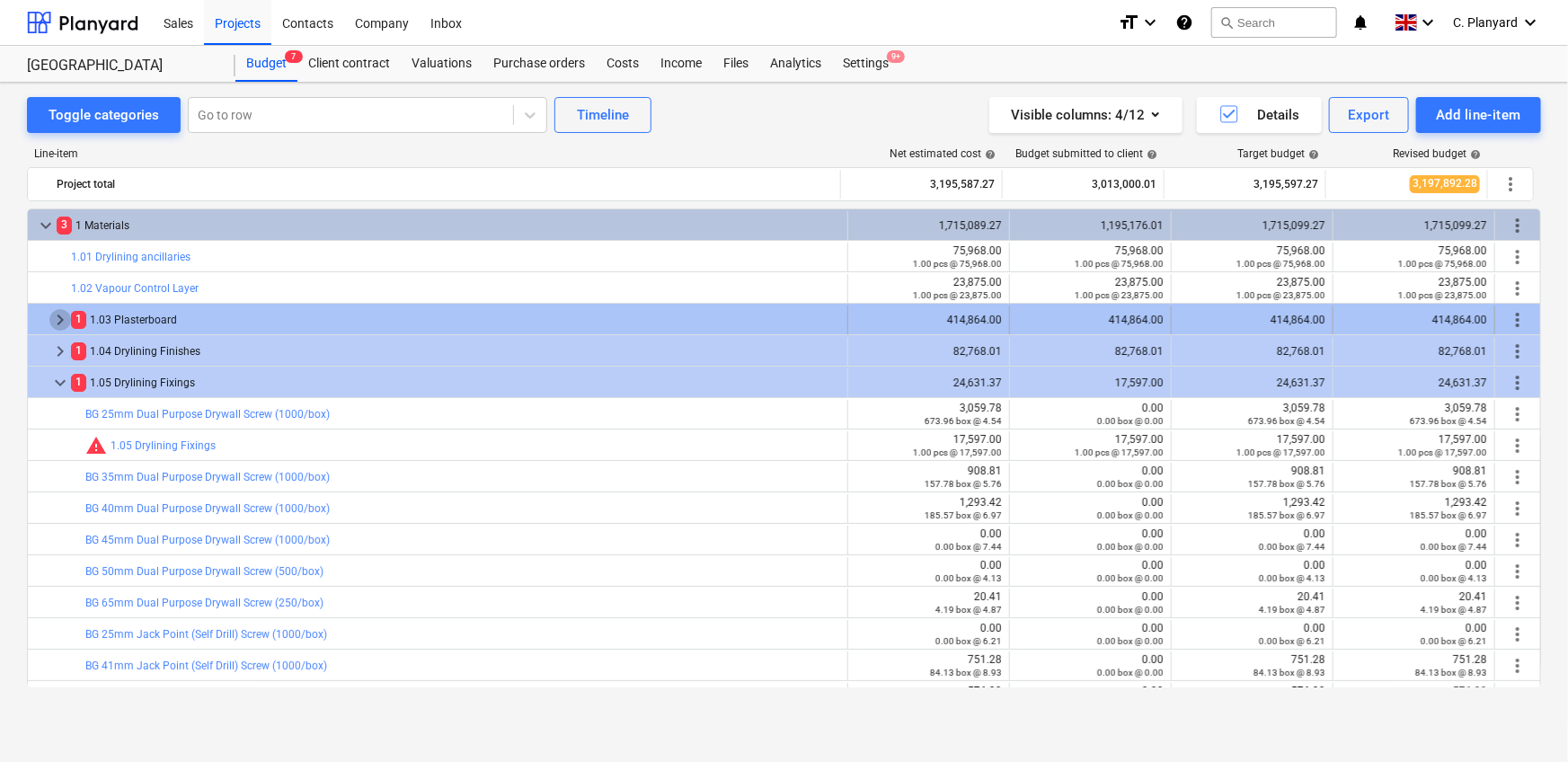
click at [56, 314] on span "keyboard_arrow_right" at bounding box center [60, 319] width 21 height 21
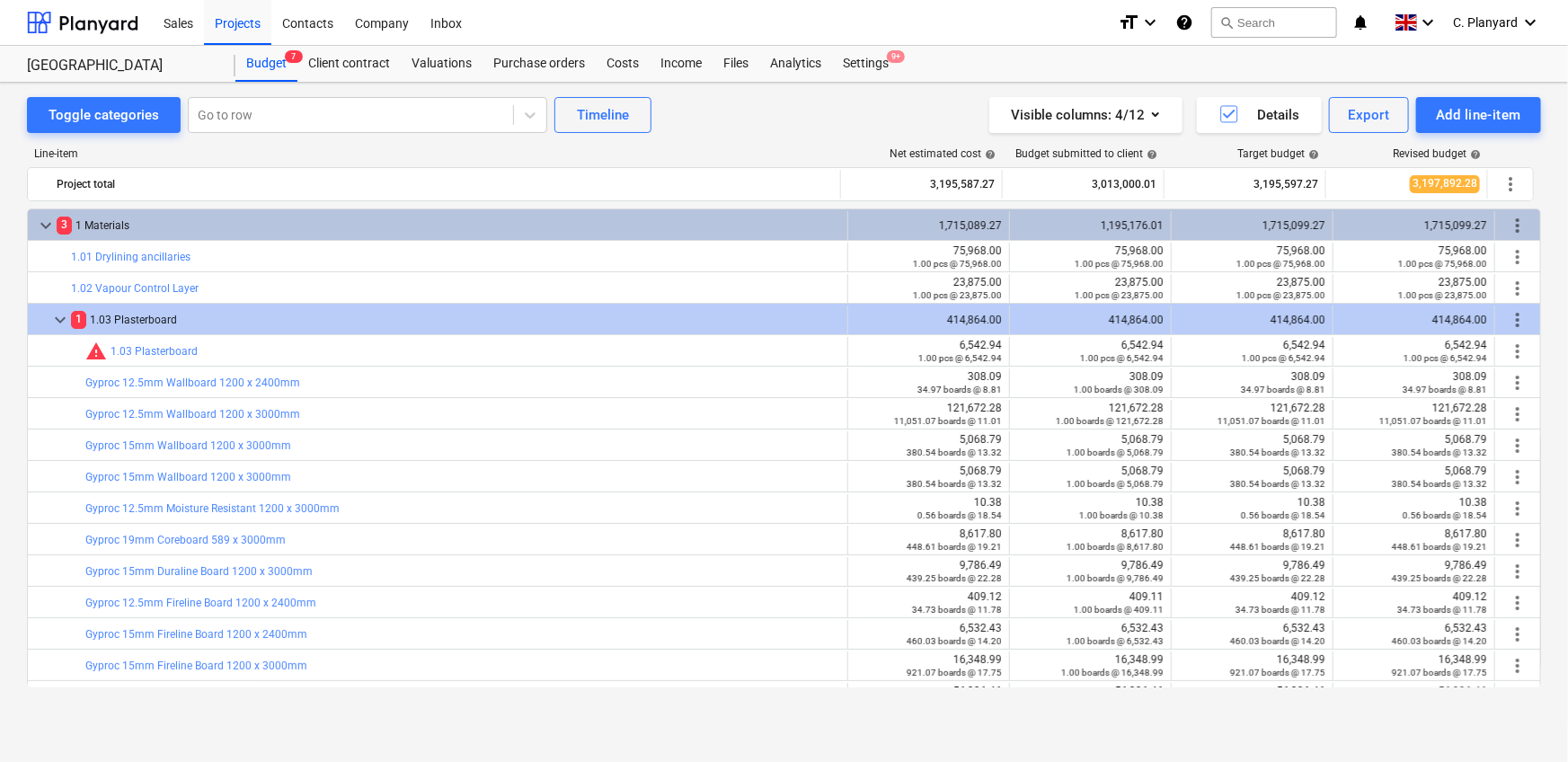
click at [56, 314] on span "keyboard_arrow_down" at bounding box center [60, 319] width 21 height 21
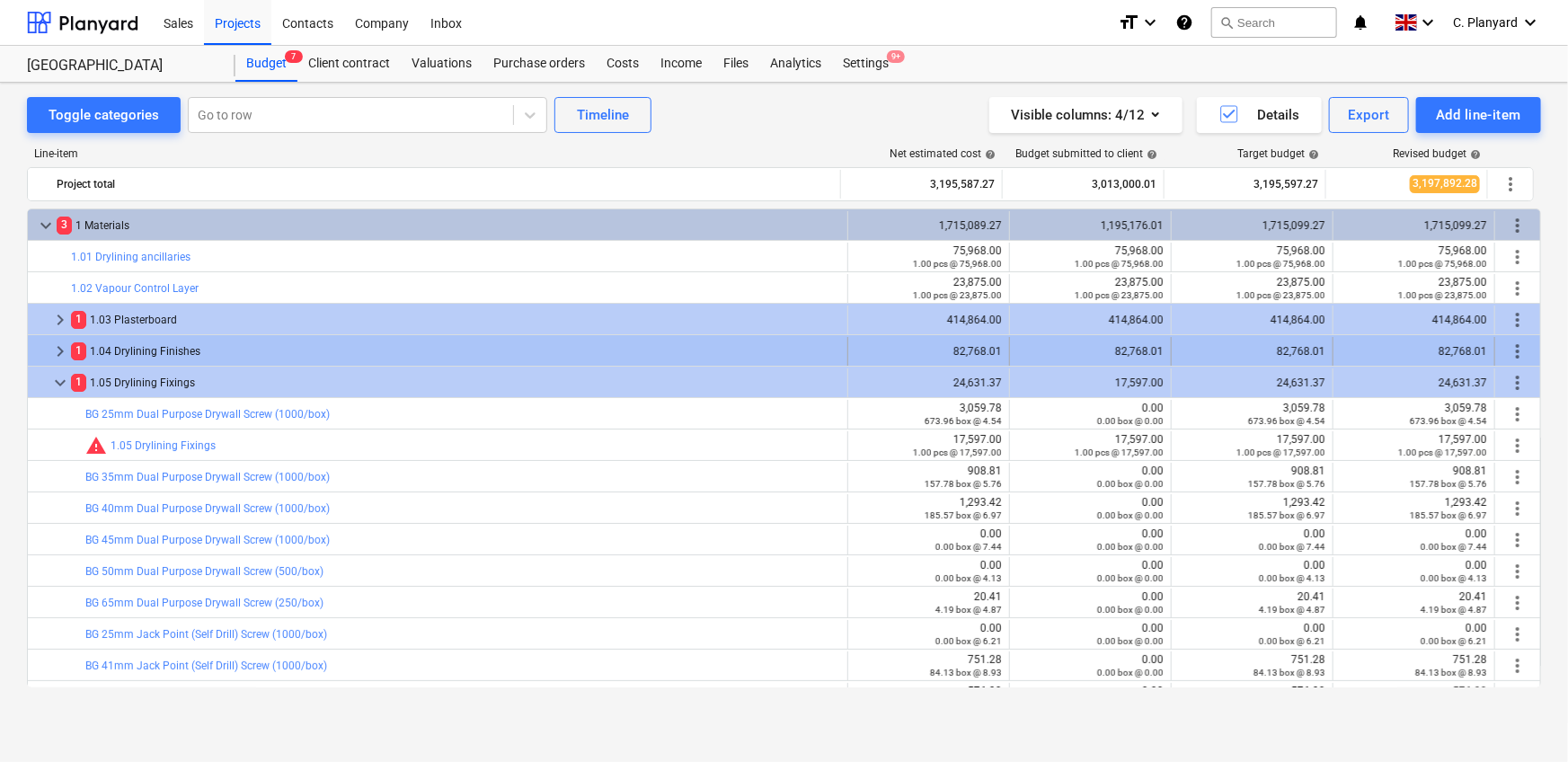
click at [64, 353] on span "keyboard_arrow_right" at bounding box center [60, 350] width 21 height 21
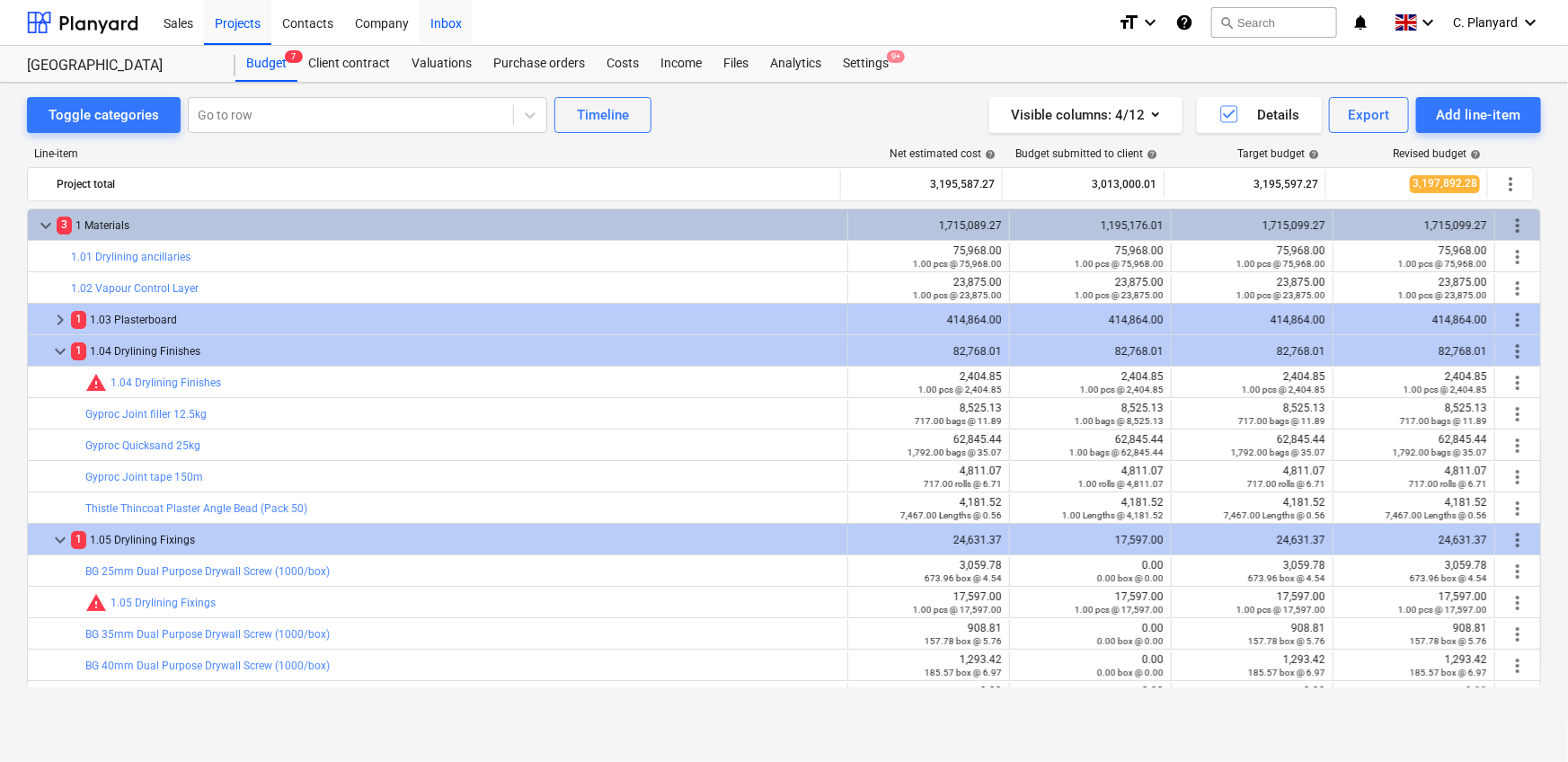
scroll to position [29, 0]
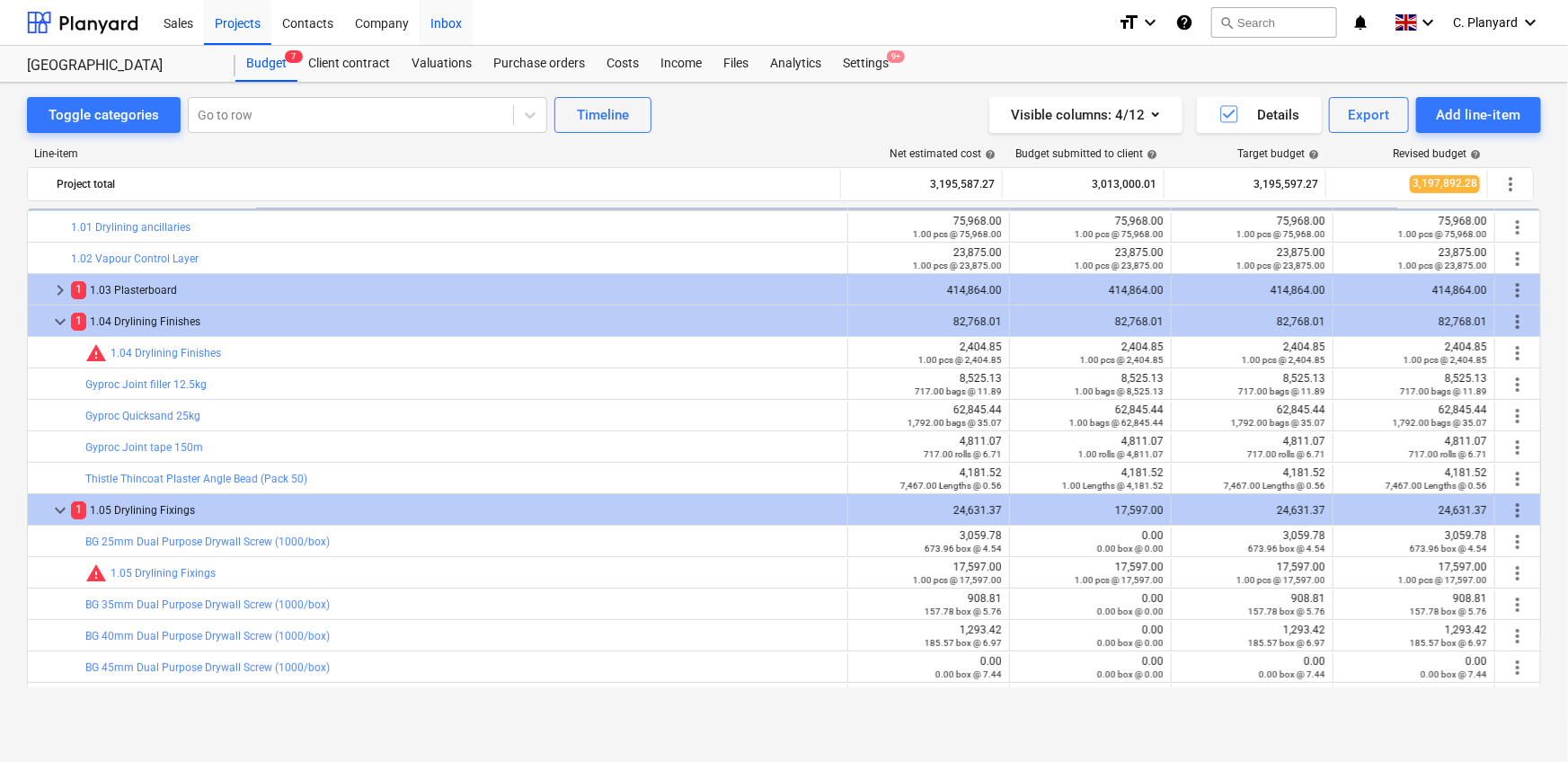
click at [59, 322] on span "keyboard_arrow_down" at bounding box center [60, 321] width 21 height 21
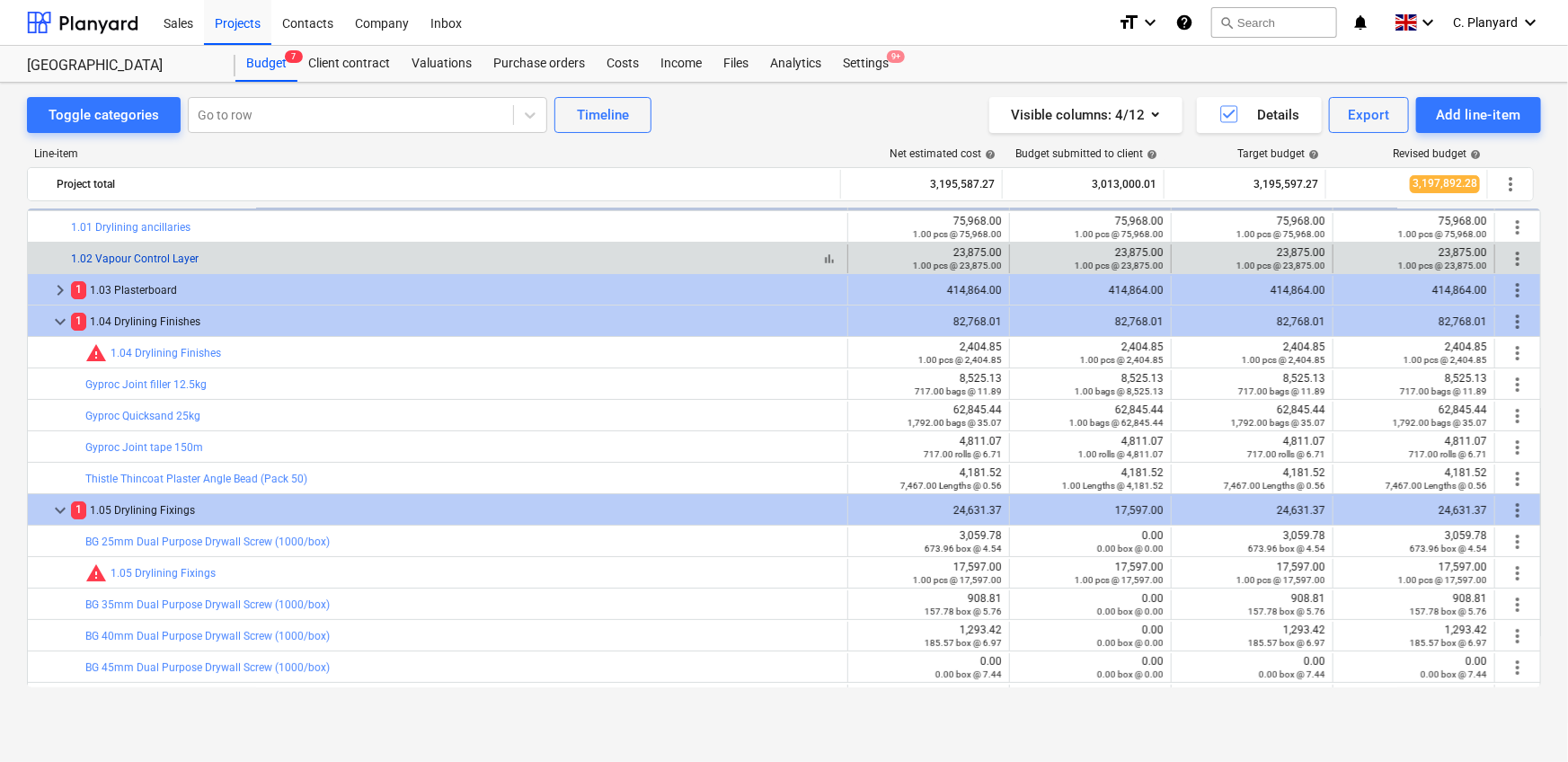
scroll to position [0, 0]
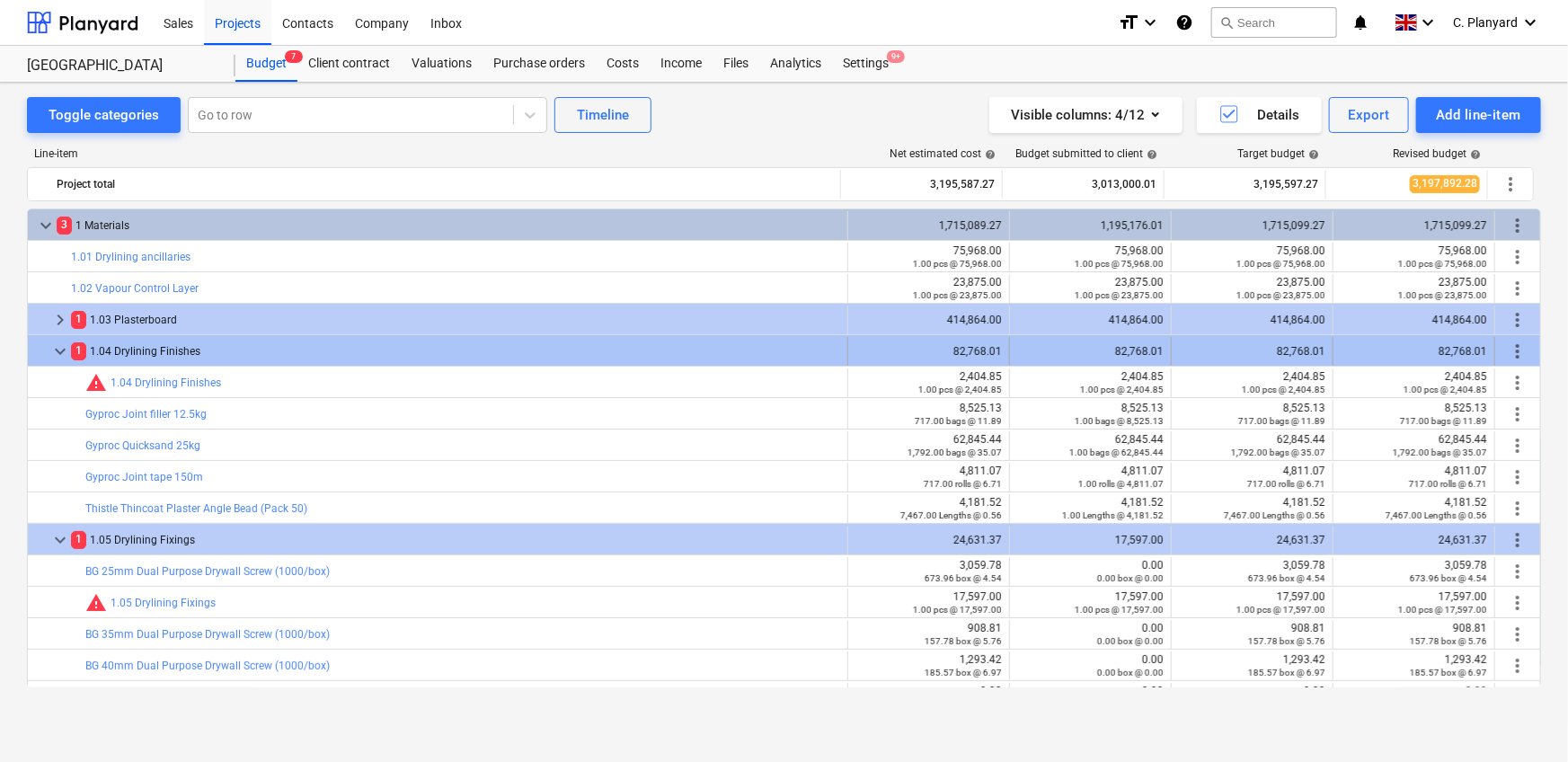
click at [63, 345] on span "keyboard_arrow_down" at bounding box center [60, 350] width 21 height 21
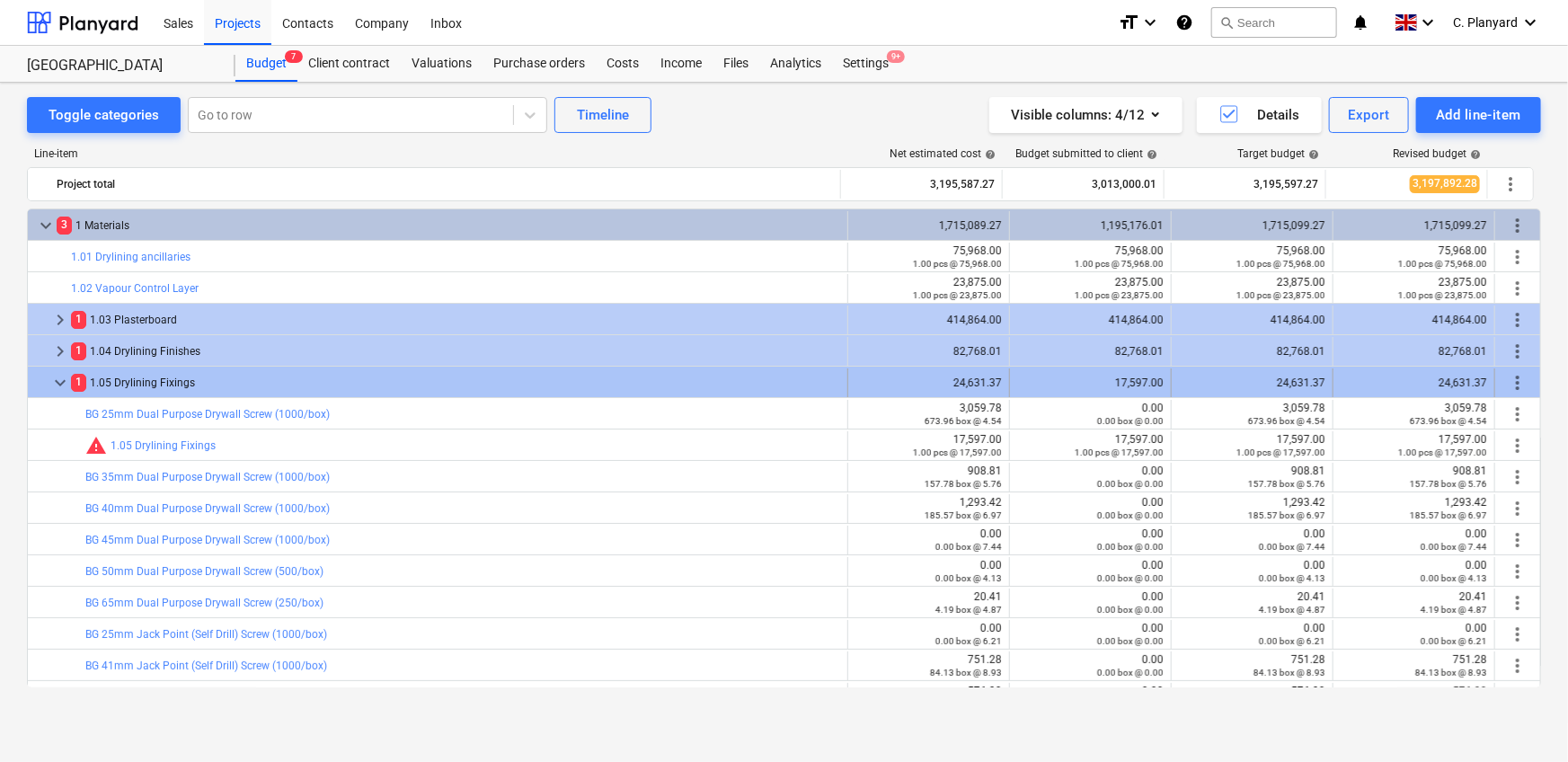
click at [1509, 381] on span "more_vert" at bounding box center [1517, 382] width 21 height 21
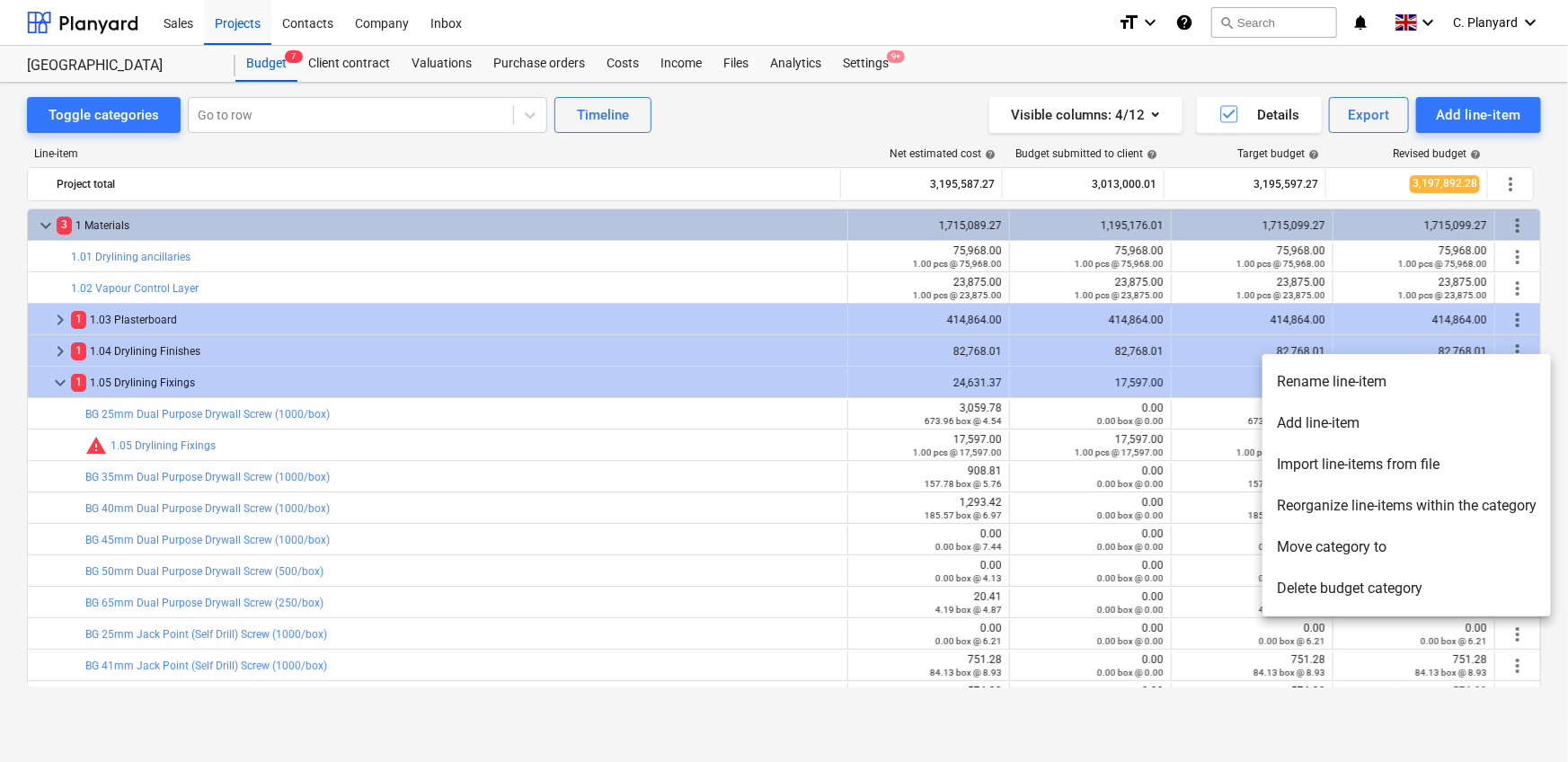
click at [1326, 503] on li "Reorganize line-items within the category" at bounding box center [1406, 505] width 289 height 41
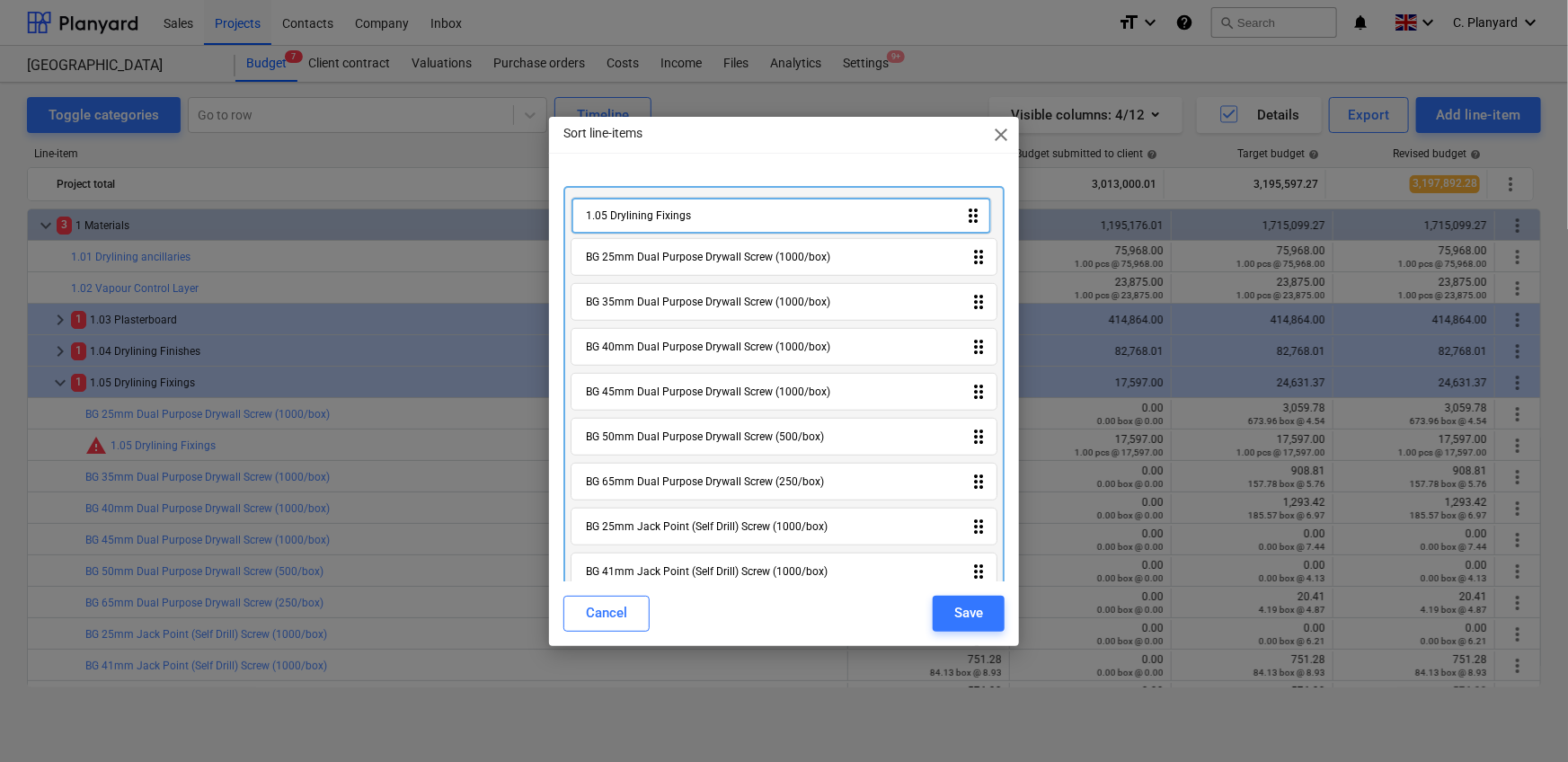
drag, startPoint x: 772, startPoint y: 260, endPoint x: 772, endPoint y: 206, distance: 54.0
click at [772, 206] on div "BG 25mm Dual Purpose Drywall Screw (1000/box) drag_indicator 1.05 Drylining Fix…" at bounding box center [784, 440] width 442 height 509
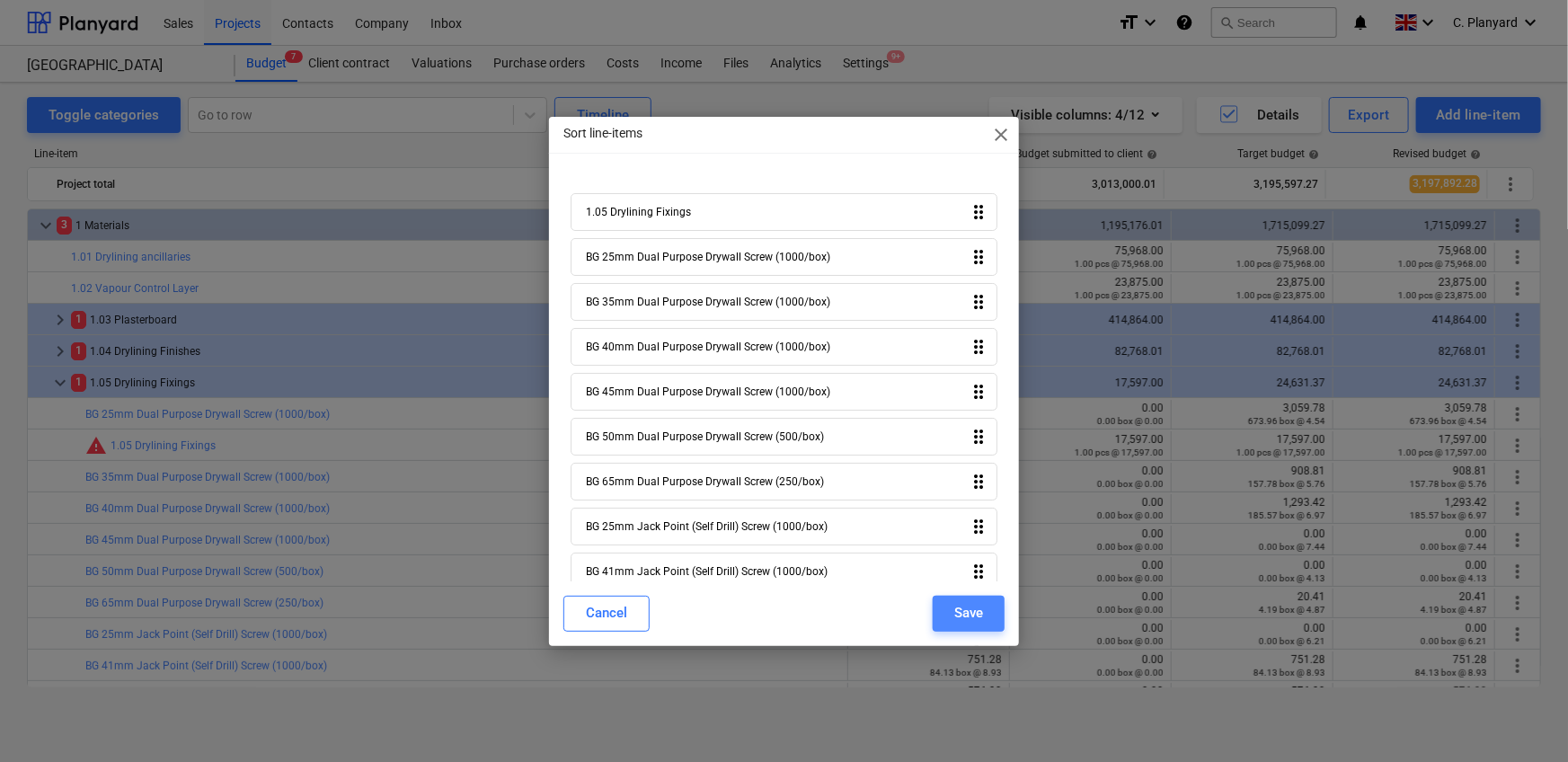
click at [946, 606] on button "Save" at bounding box center [969, 613] width 72 height 36
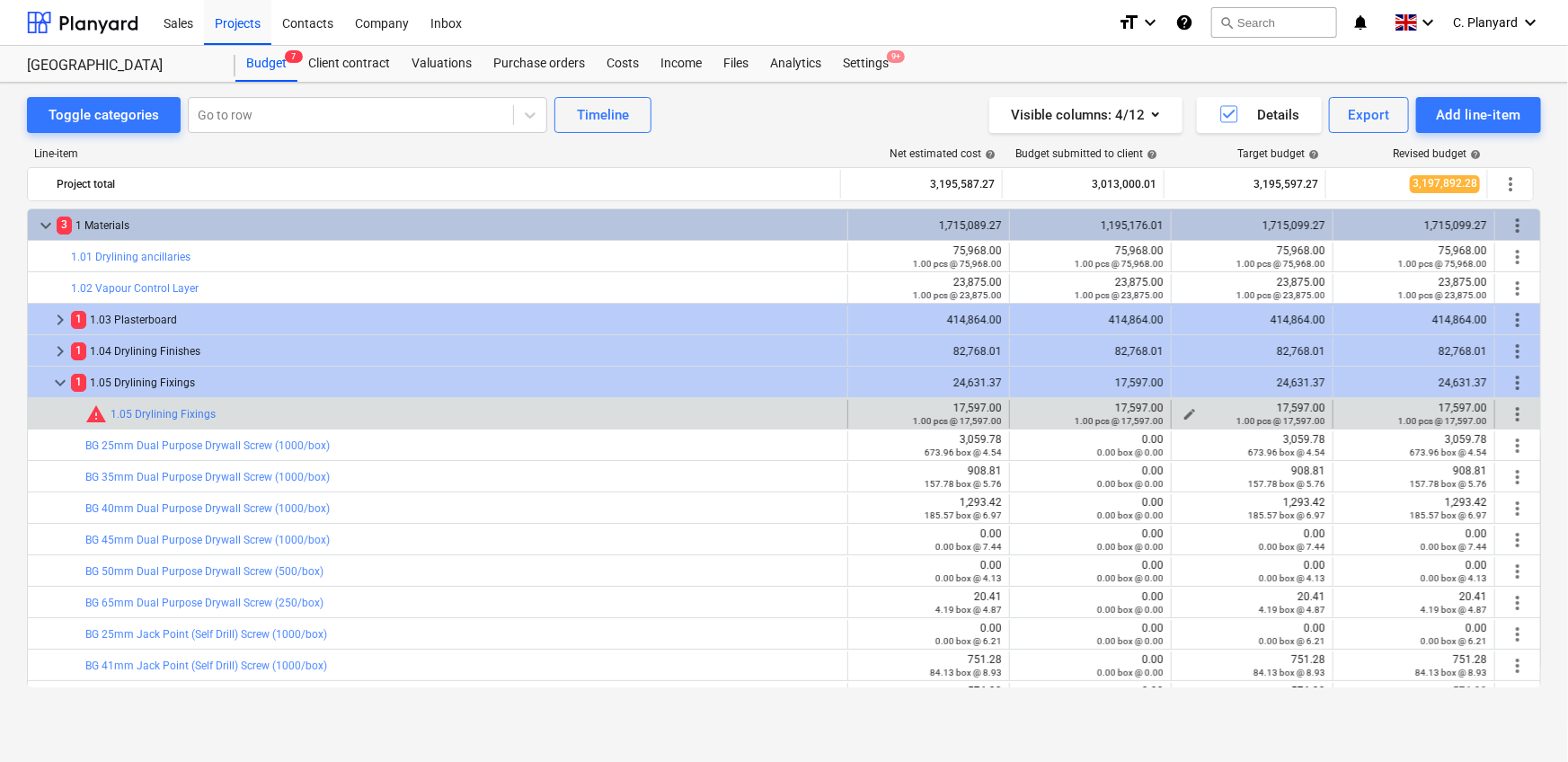
click at [1185, 407] on span "edit" at bounding box center [1190, 415] width 15 height 15
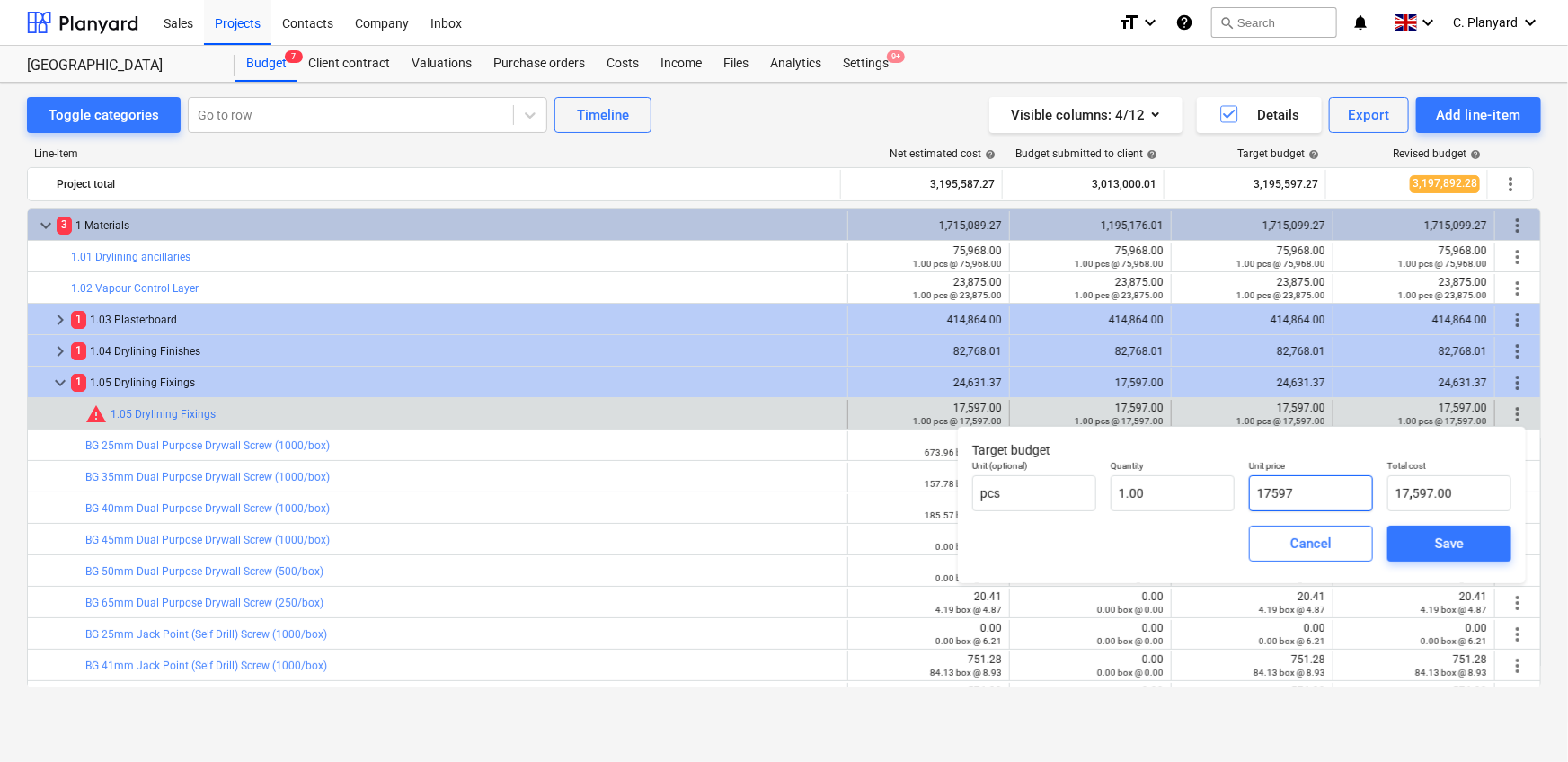
click at [1267, 494] on input "17597" at bounding box center [1311, 493] width 124 height 36
paste input "7034,3"
click at [1295, 491] on input "7034,37" at bounding box center [1311, 493] width 124 height 36
click at [1442, 540] on div "Save" at bounding box center [1449, 543] width 29 height 23
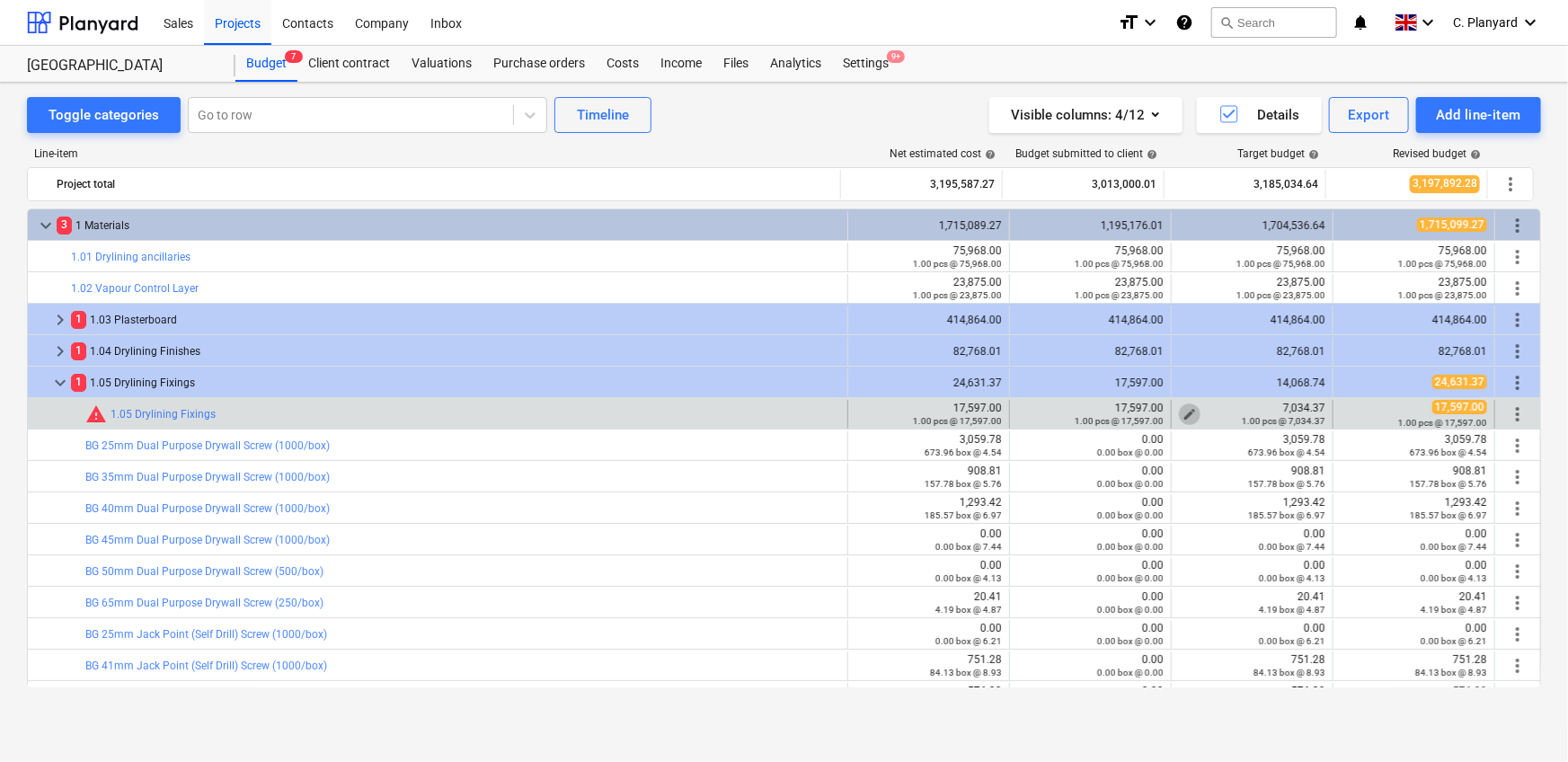
click at [1187, 408] on span "edit" at bounding box center [1190, 415] width 15 height 15
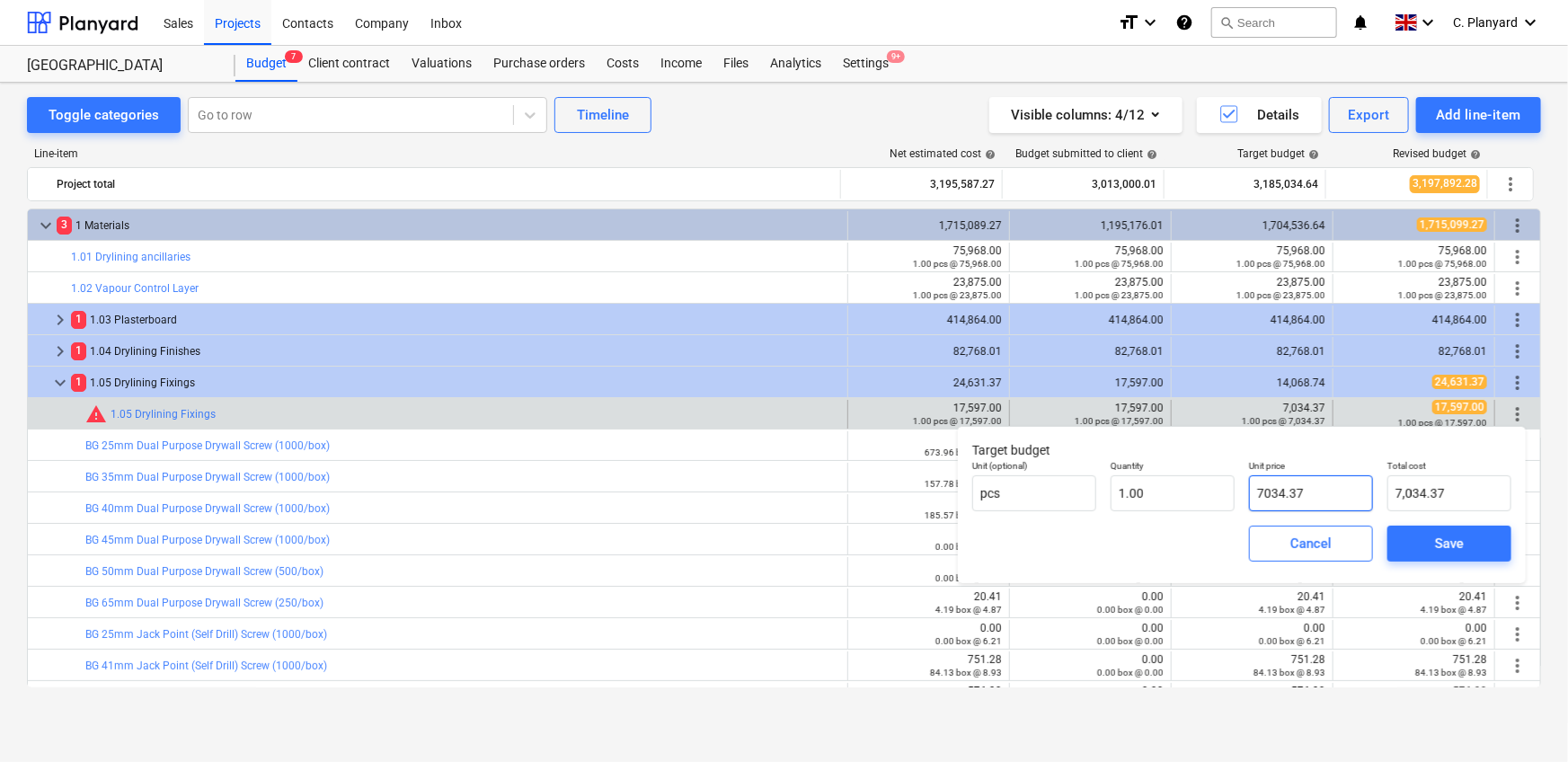
click at [1256, 492] on input "7034.37" at bounding box center [1311, 493] width 124 height 36
paste input "10562,63"
click at [1424, 535] on span "Save" at bounding box center [1449, 543] width 81 height 23
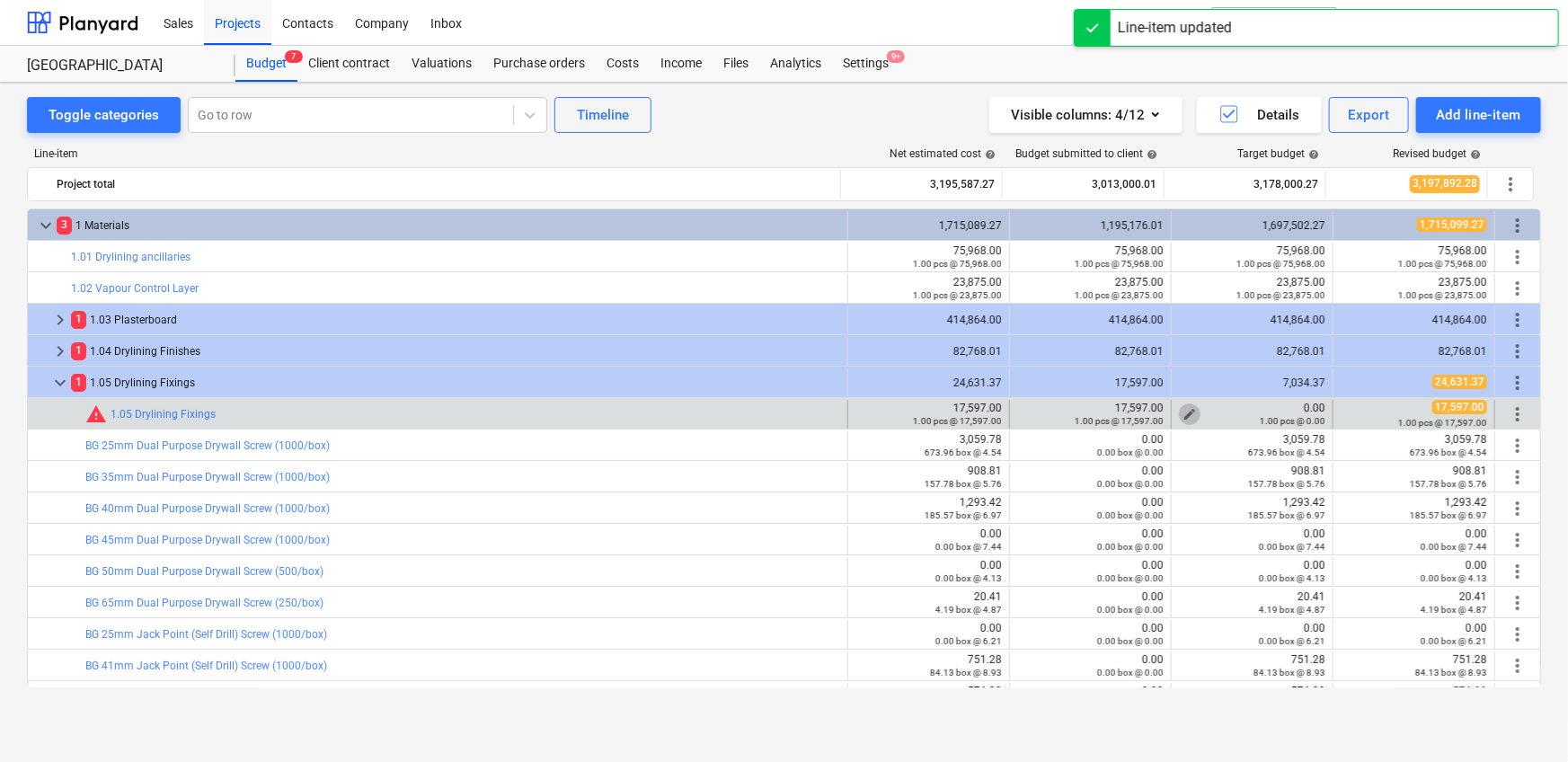
click at [1183, 410] on span "edit" at bounding box center [1190, 415] width 15 height 15
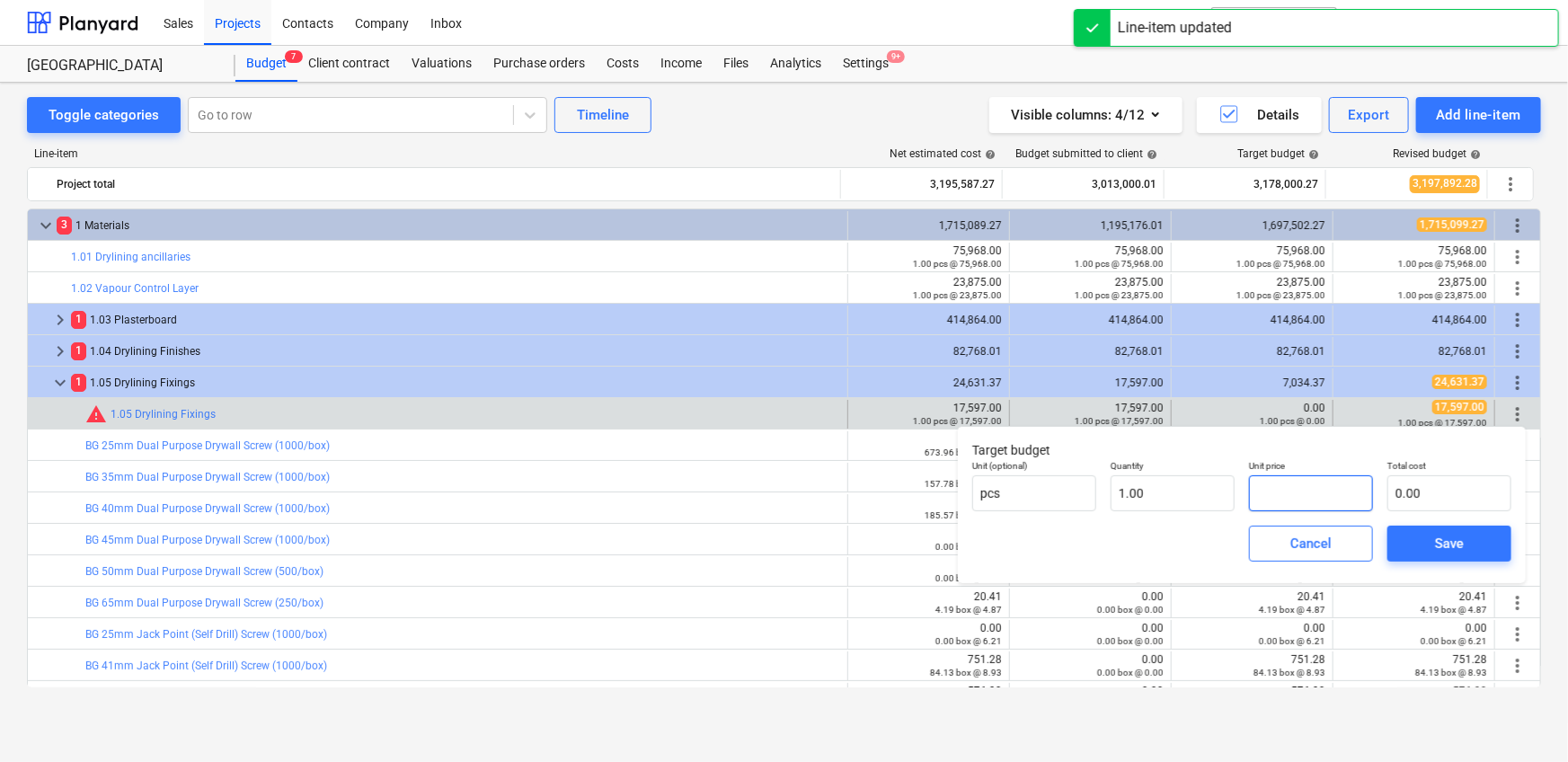
click at [1259, 492] on input "text" at bounding box center [1311, 493] width 124 height 36
paste input "10562,63"
click at [1295, 493] on input "10562,63" at bounding box center [1311, 493] width 124 height 36
click at [1438, 545] on div "Save" at bounding box center [1449, 543] width 29 height 23
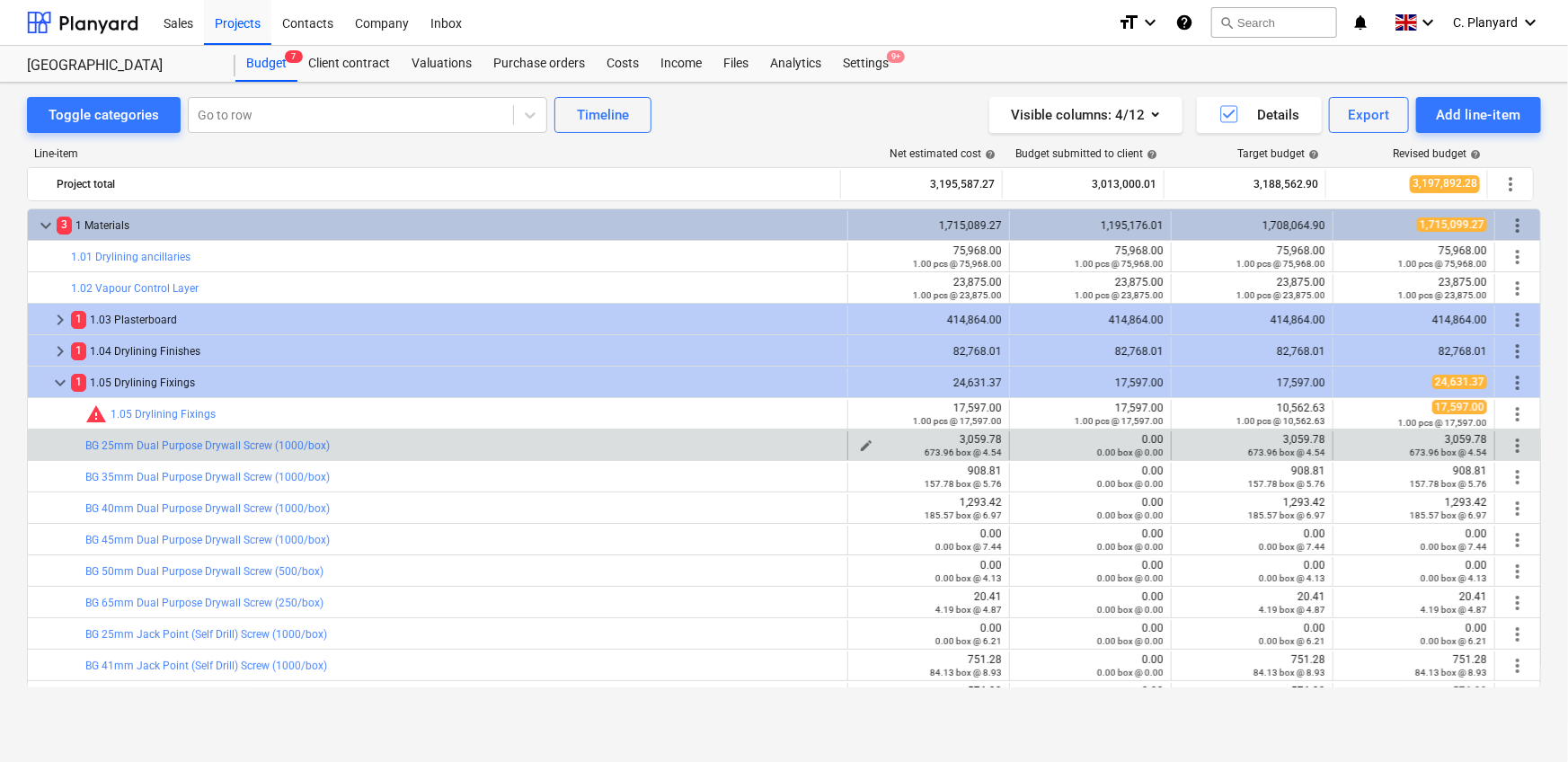
click at [979, 433] on div "3,059.78 673.96 box @ 4.54" at bounding box center [928, 445] width 147 height 25
click at [1020, 441] on span "edit" at bounding box center [1028, 446] width 15 height 15
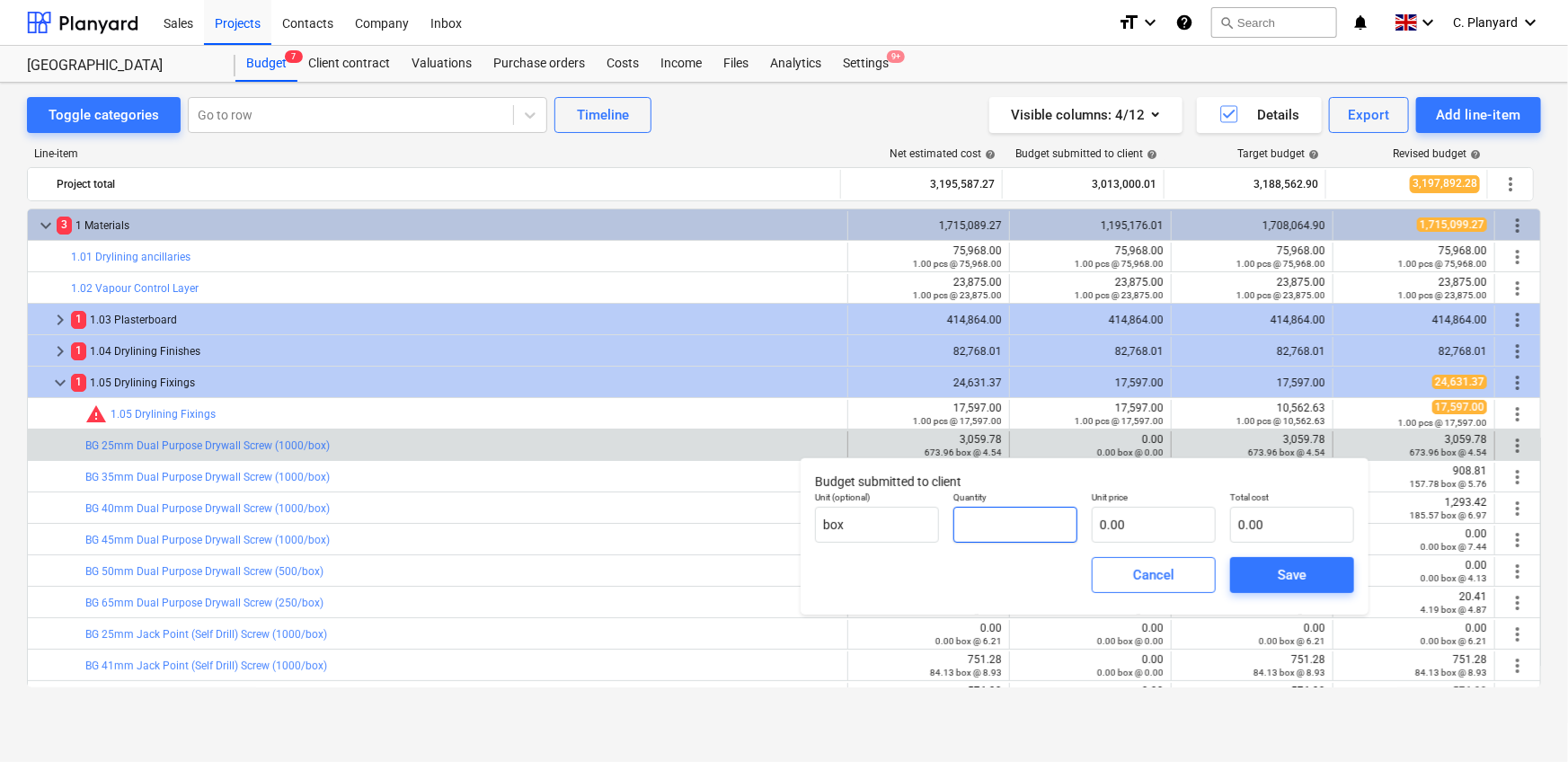
click at [1072, 521] on input "text" at bounding box center [1015, 524] width 124 height 36
click at [1112, 522] on input "text" at bounding box center [1153, 524] width 124 height 36
paste input "3,059.78"
click at [1269, 565] on span "Save" at bounding box center [1292, 574] width 81 height 23
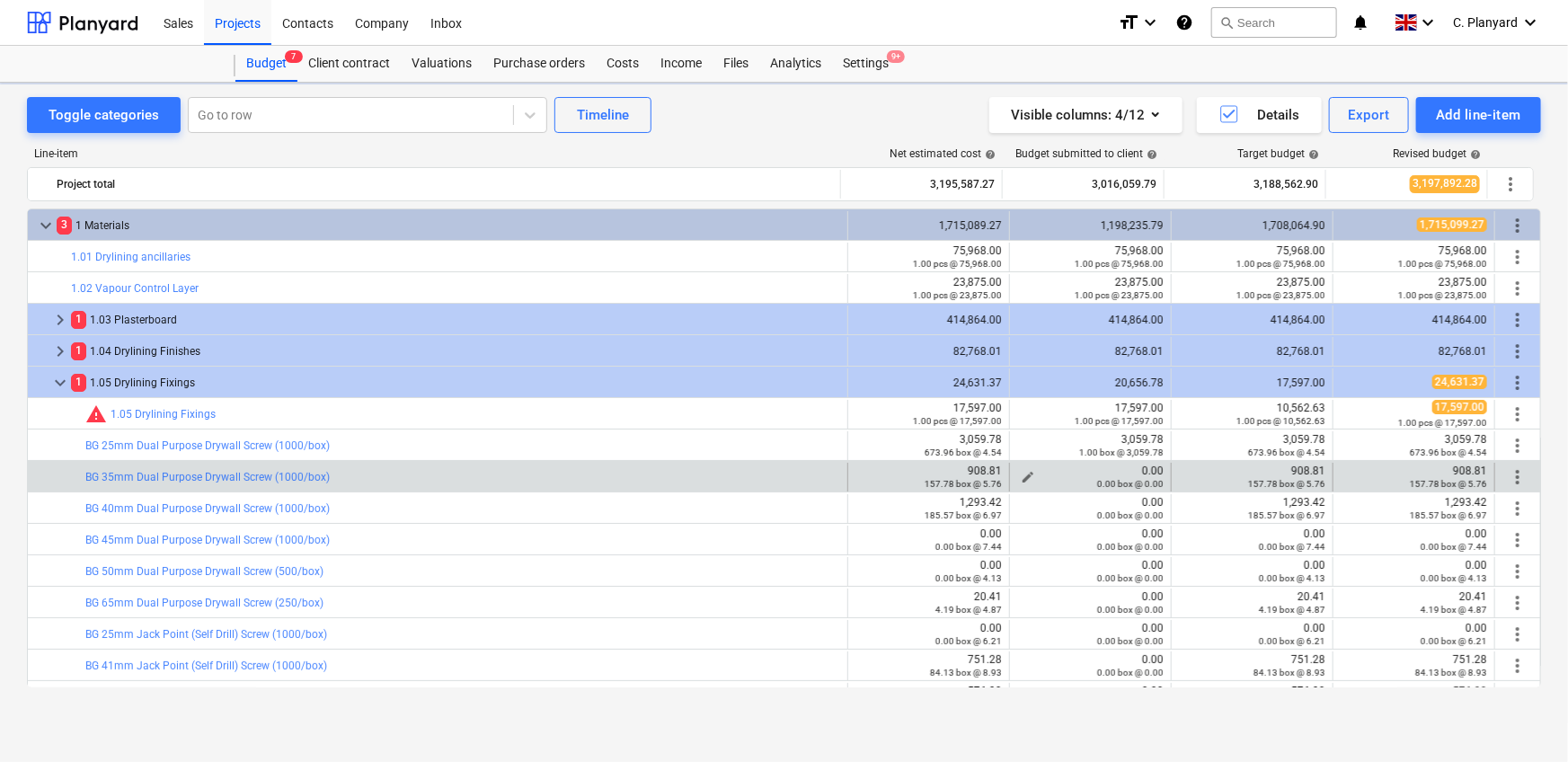
click at [979, 469] on div "908.81 157.78 box @ 5.76" at bounding box center [928, 476] width 147 height 25
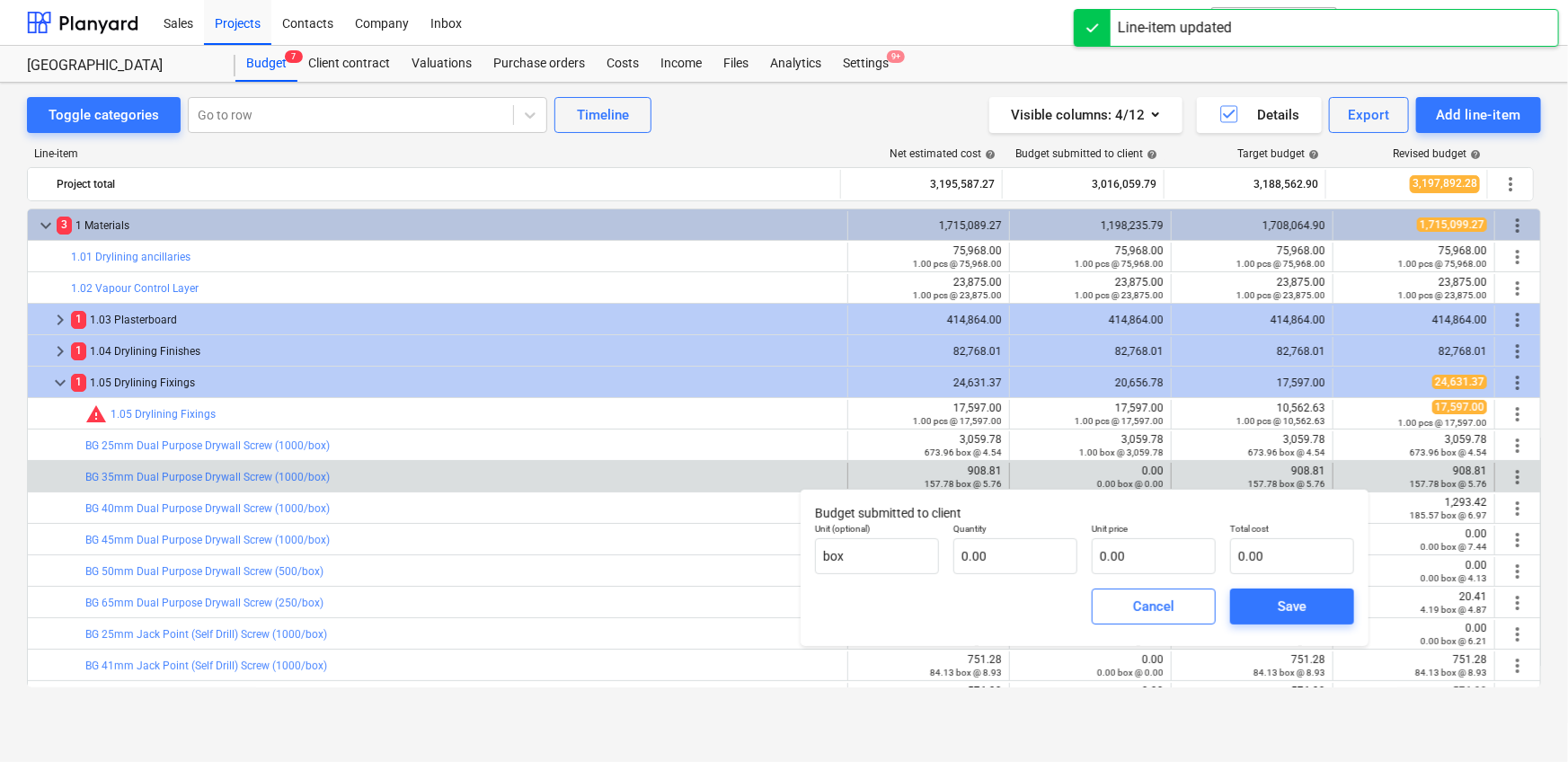
click at [981, 470] on div "908.81 157.78 box @ 5.76" at bounding box center [963, 476] width 77 height 25
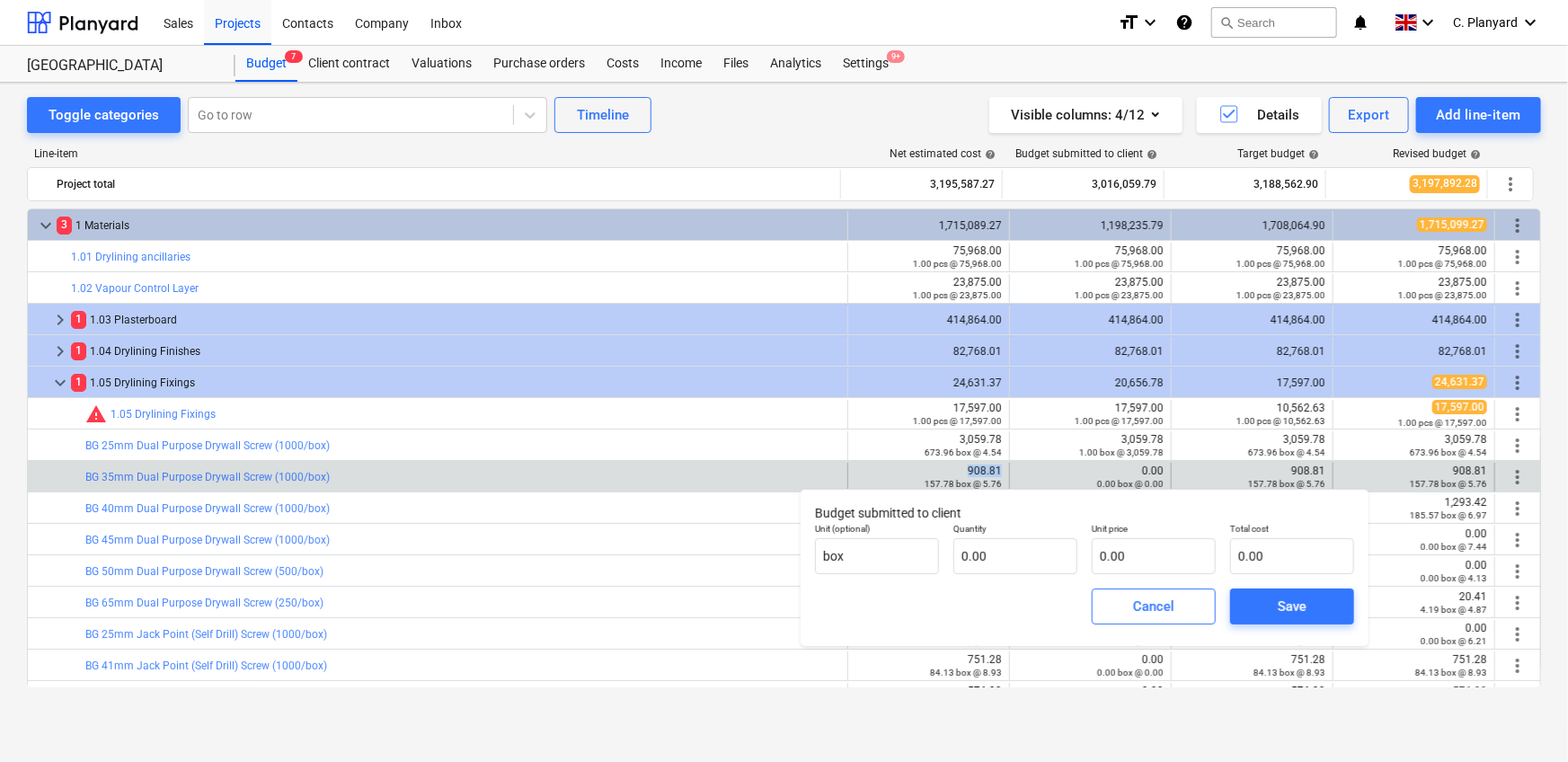
click at [981, 470] on div "908.81 157.78 box @ 5.76" at bounding box center [963, 476] width 77 height 25
click at [1030, 467] on div "0.00 0.00 box @ 0.00" at bounding box center [1090, 476] width 147 height 25
click at [1049, 481] on div "0.00 box @ 0.00" at bounding box center [1090, 484] width 147 height 13
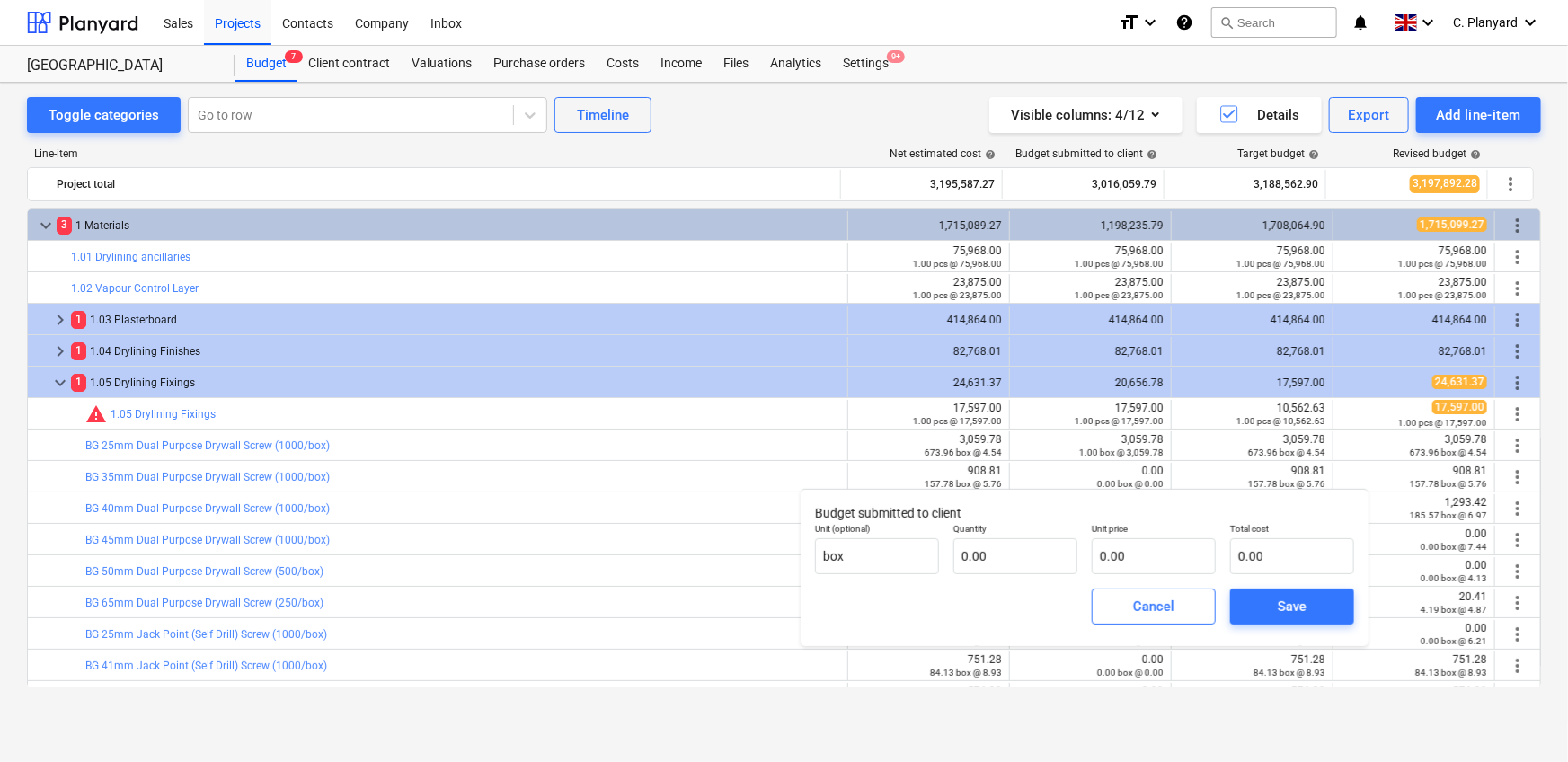
click at [1112, 586] on div "Cancel" at bounding box center [1153, 606] width 138 height 51
click at [1111, 594] on button "Cancel" at bounding box center [1153, 605] width 124 height 36
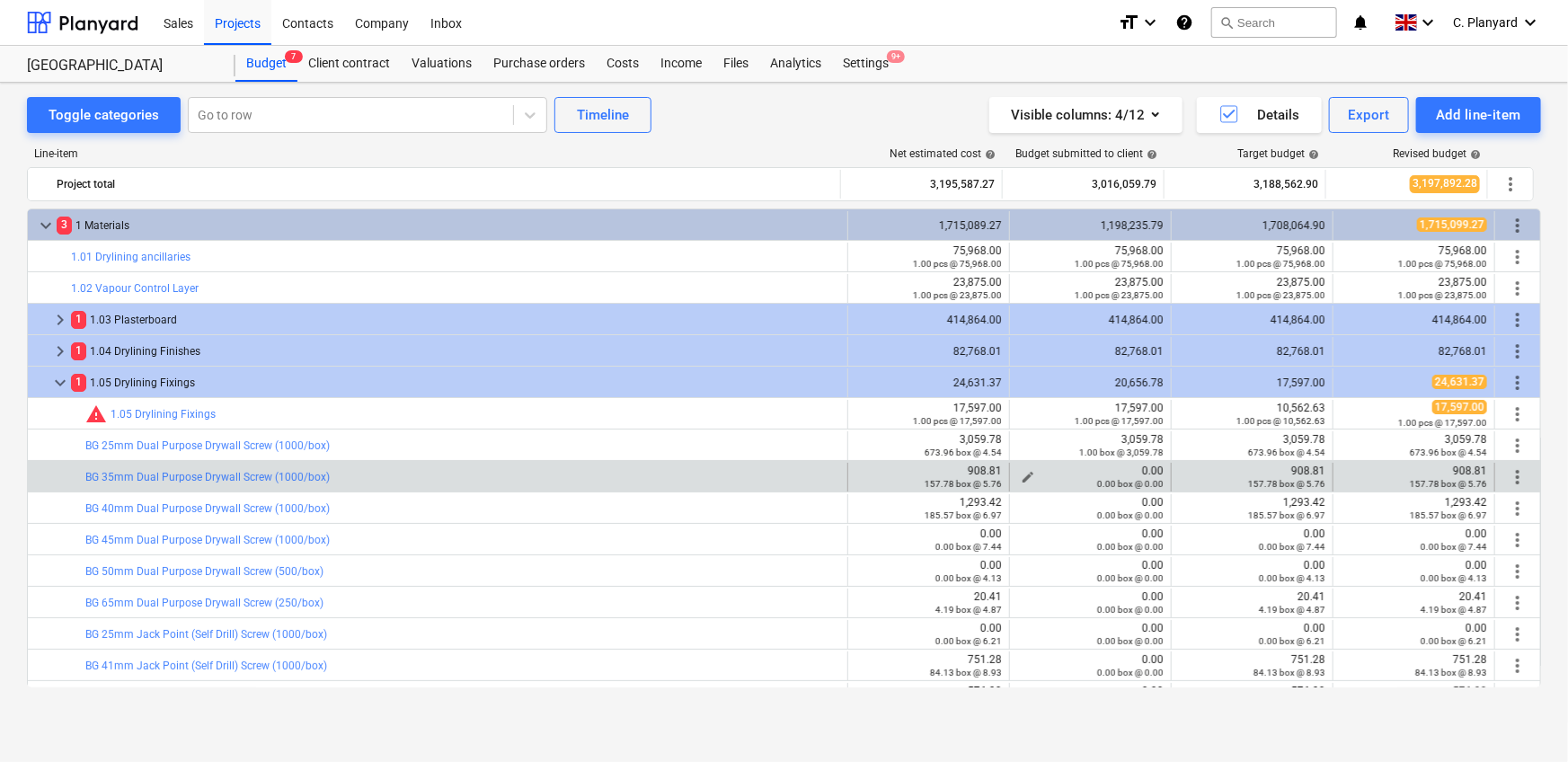
click at [1020, 477] on div "0.00 box @ 0.00" at bounding box center [1090, 484] width 147 height 13
click at [1022, 470] on span "edit" at bounding box center [1028, 477] width 15 height 15
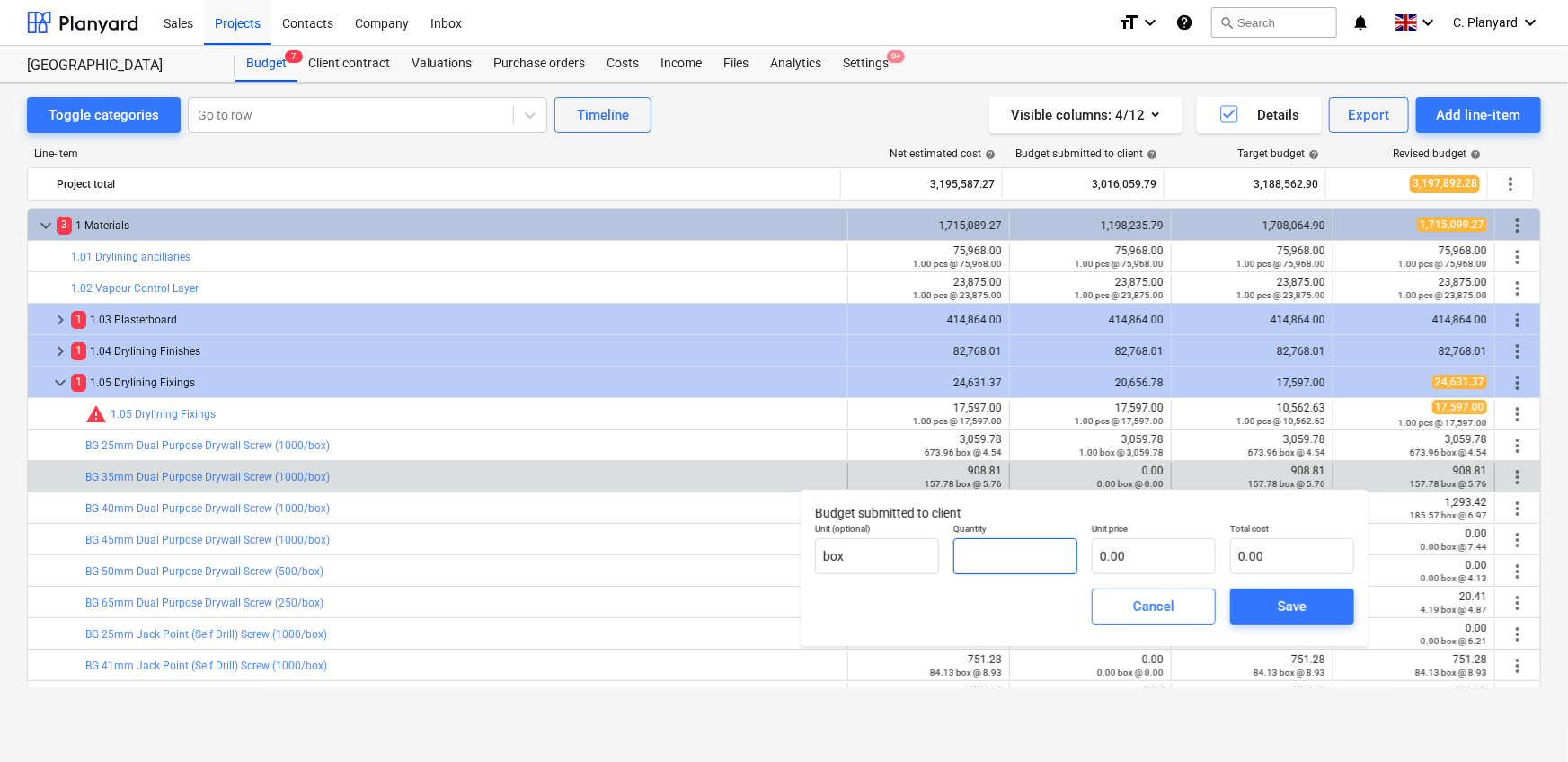
click at [1009, 543] on input "text" at bounding box center [1015, 556] width 124 height 36
click at [1115, 551] on input "text" at bounding box center [1153, 556] width 124 height 36
paste input "908.81"
click at [1263, 601] on span "Save" at bounding box center [1292, 605] width 81 height 23
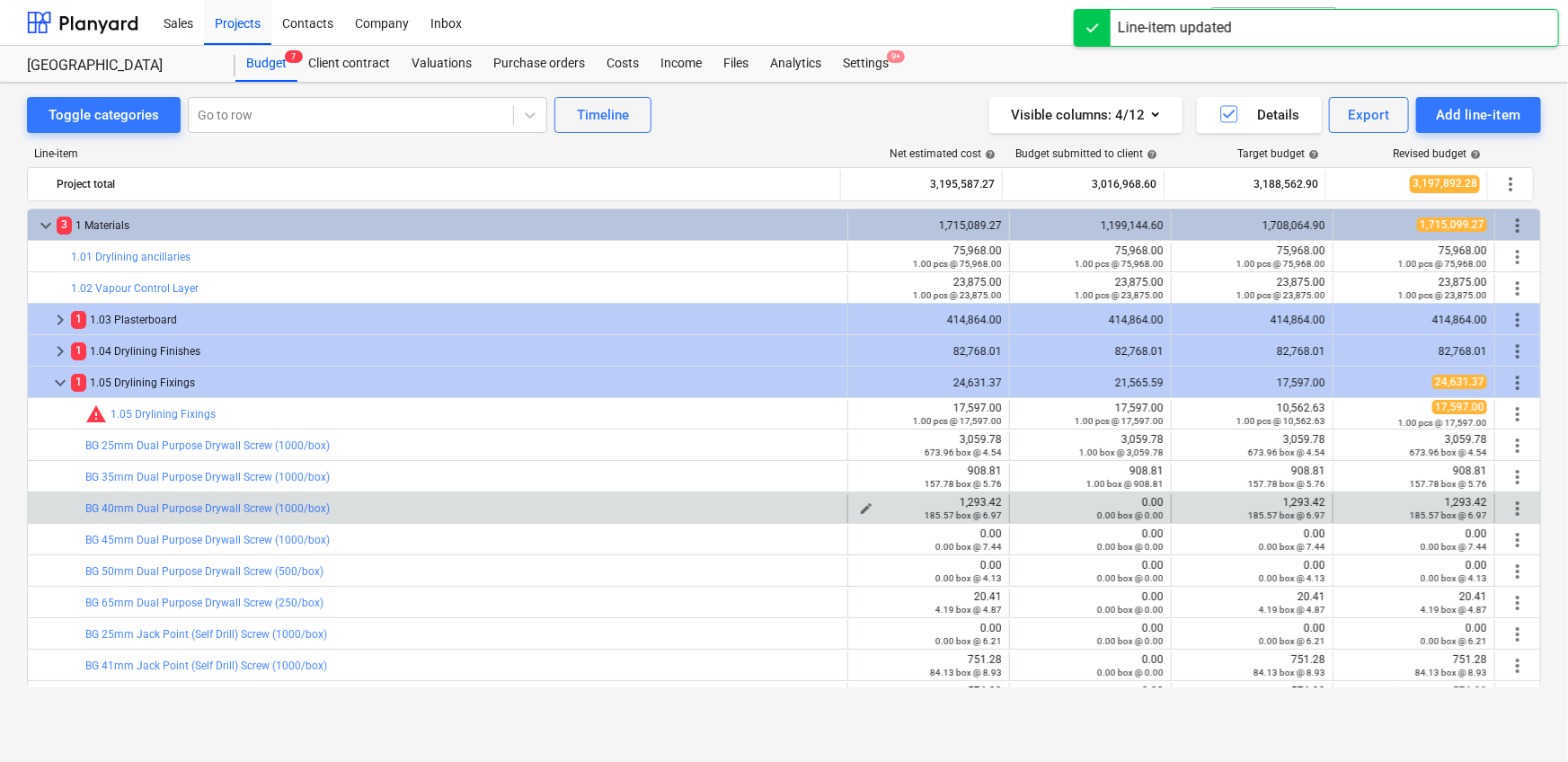
click at [968, 502] on div "1,293.42 185.57 box @ 6.97" at bounding box center [928, 508] width 147 height 25
click at [1025, 504] on span "edit" at bounding box center [1028, 509] width 15 height 15
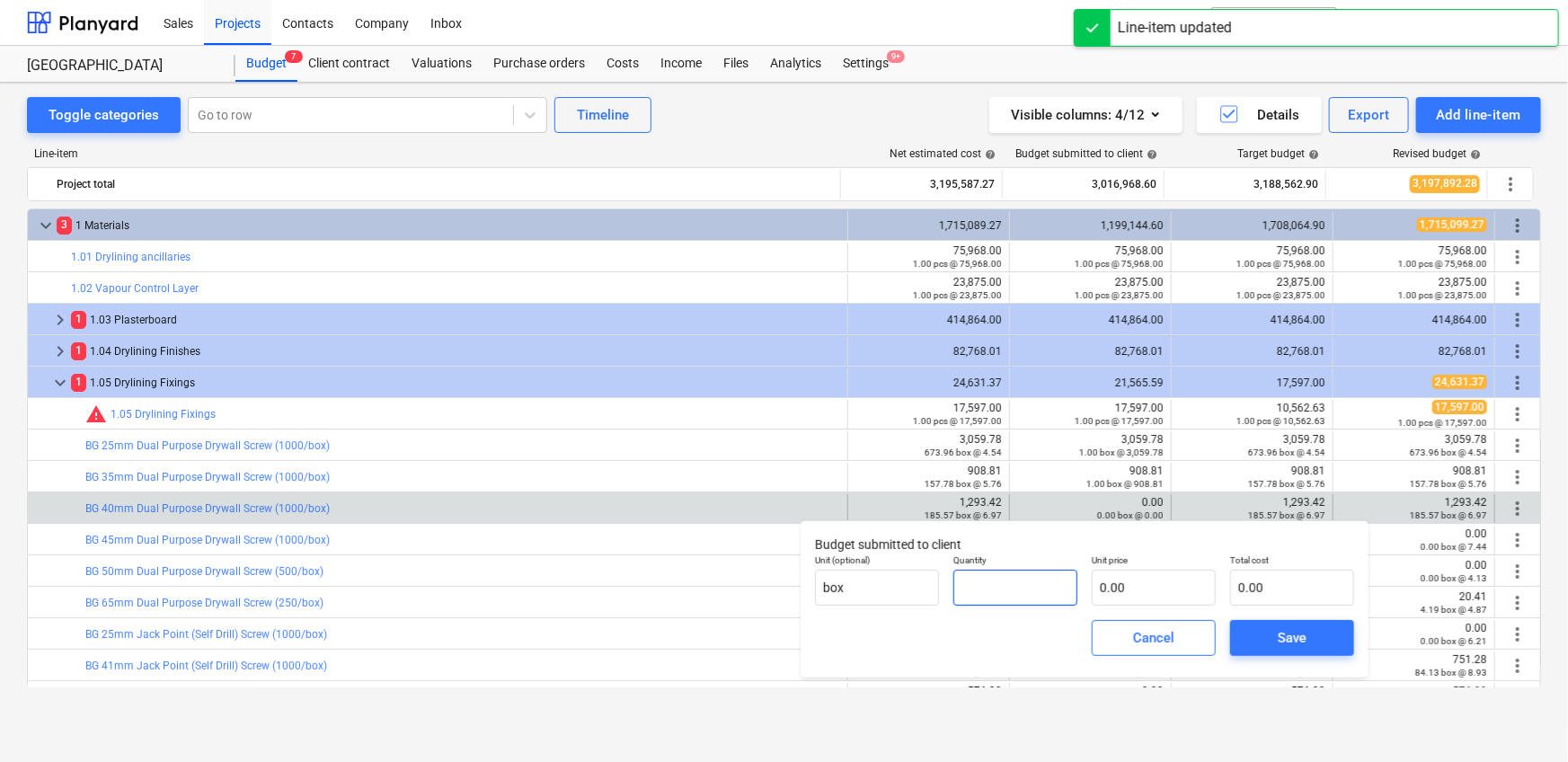
click at [1005, 573] on input "text" at bounding box center [1015, 587] width 124 height 36
click at [1113, 577] on input "text" at bounding box center [1153, 587] width 124 height 36
paste input "1,293.42"
click at [1233, 635] on button "Save" at bounding box center [1291, 638] width 124 height 36
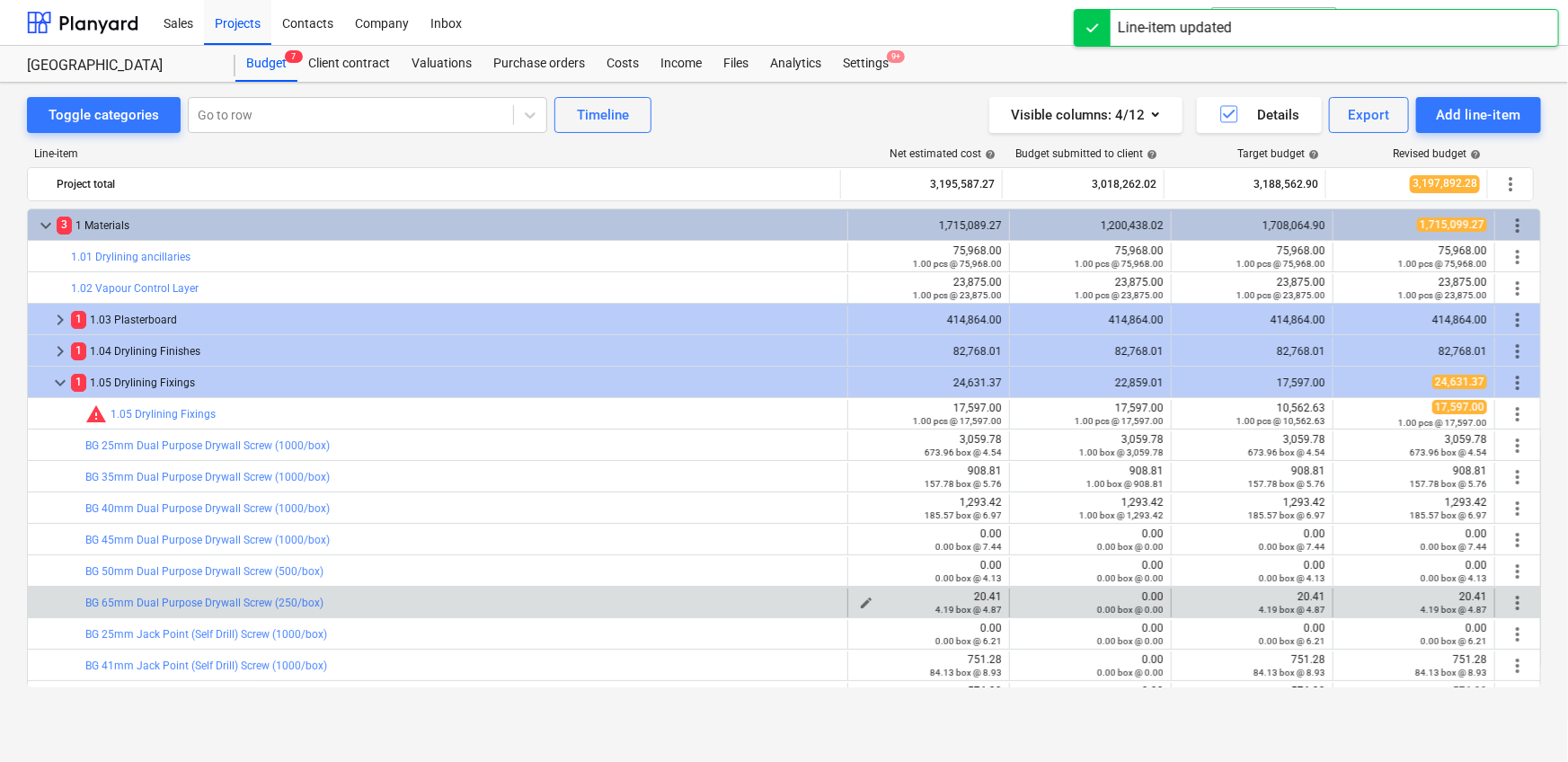
click at [985, 591] on div "20.41 4.19 box @ 4.87" at bounding box center [928, 602] width 147 height 25
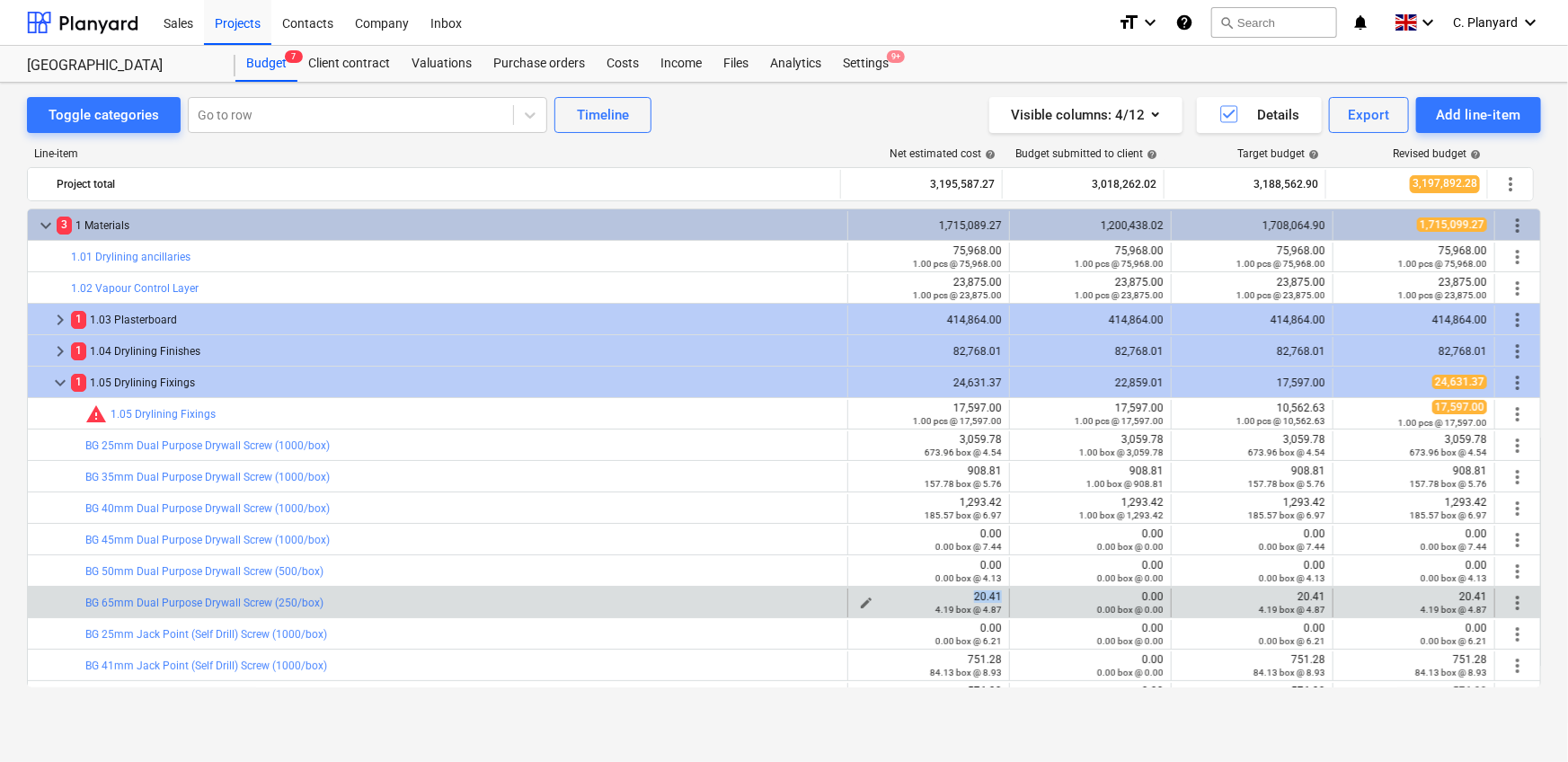
click at [985, 591] on div "20.41 4.19 box @ 4.87" at bounding box center [928, 602] width 147 height 25
click at [1025, 597] on span "edit" at bounding box center [1028, 603] width 15 height 15
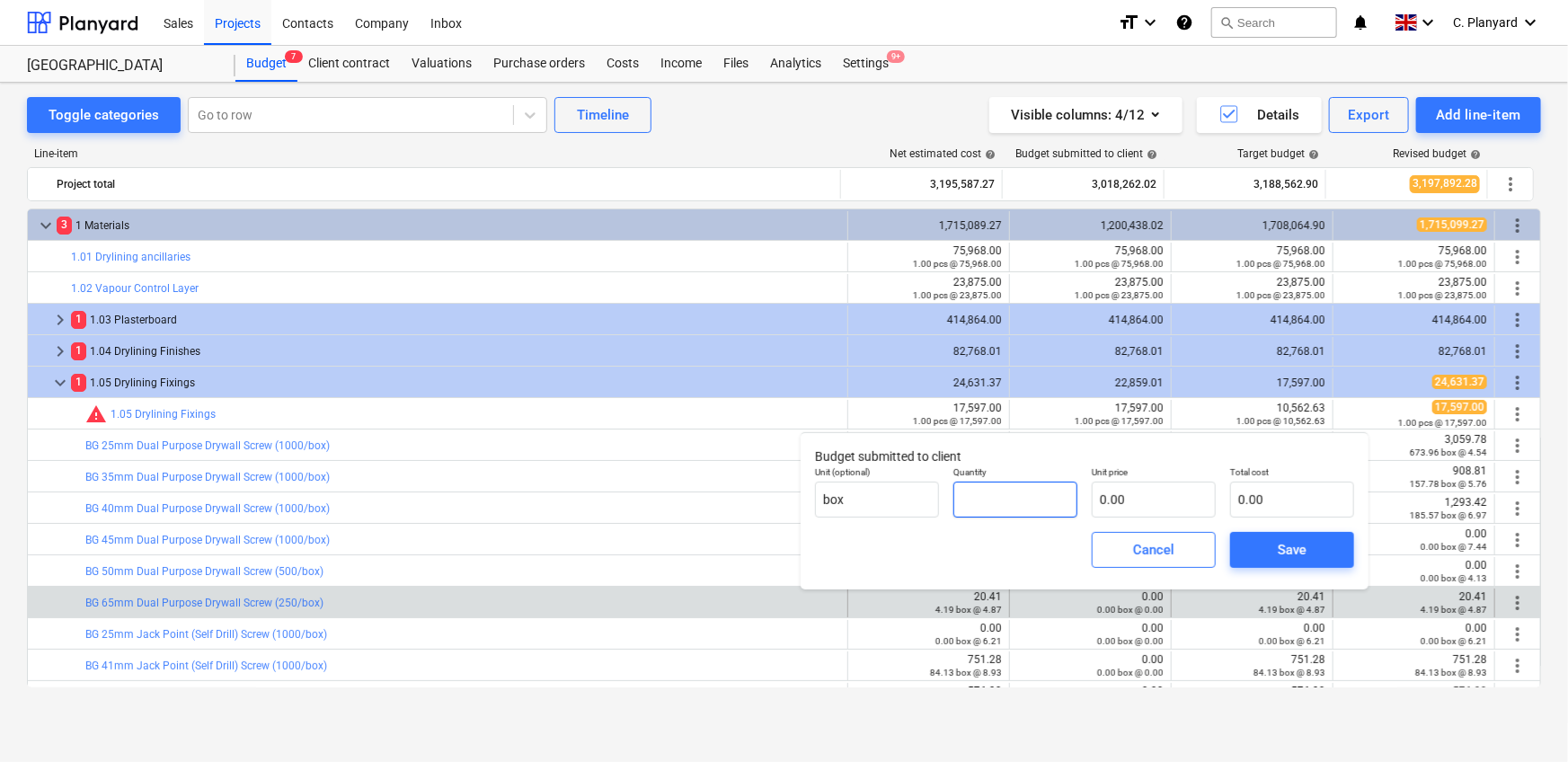
click at [989, 490] on input "text" at bounding box center [1015, 498] width 124 height 36
click at [1091, 498] on div "Unit price 0.00" at bounding box center [1153, 491] width 138 height 65
click at [1113, 500] on input "text" at bounding box center [1153, 498] width 124 height 36
paste input "20.41"
click at [1246, 542] on button "Save" at bounding box center [1291, 549] width 124 height 36
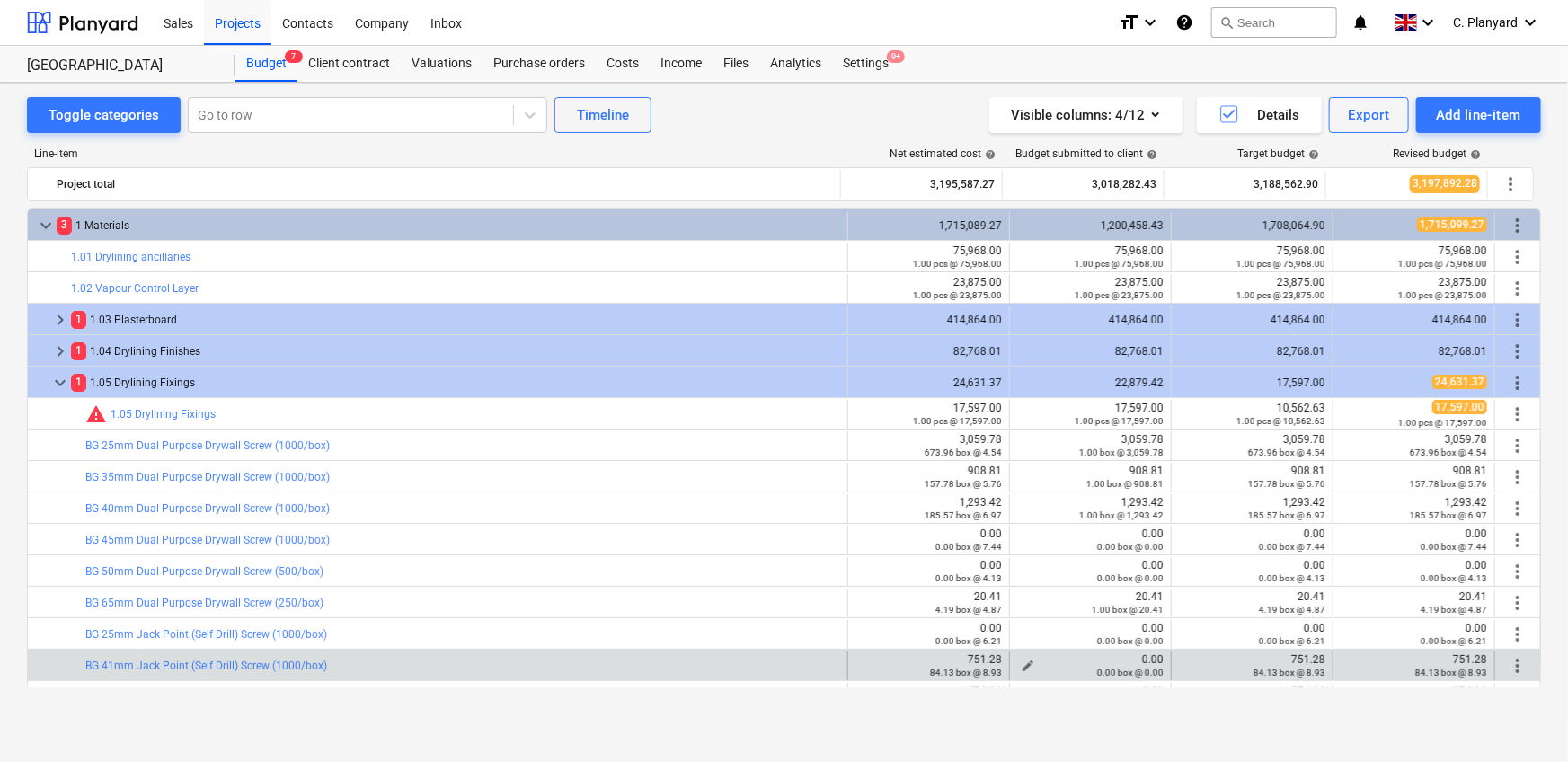
scroll to position [144, 0]
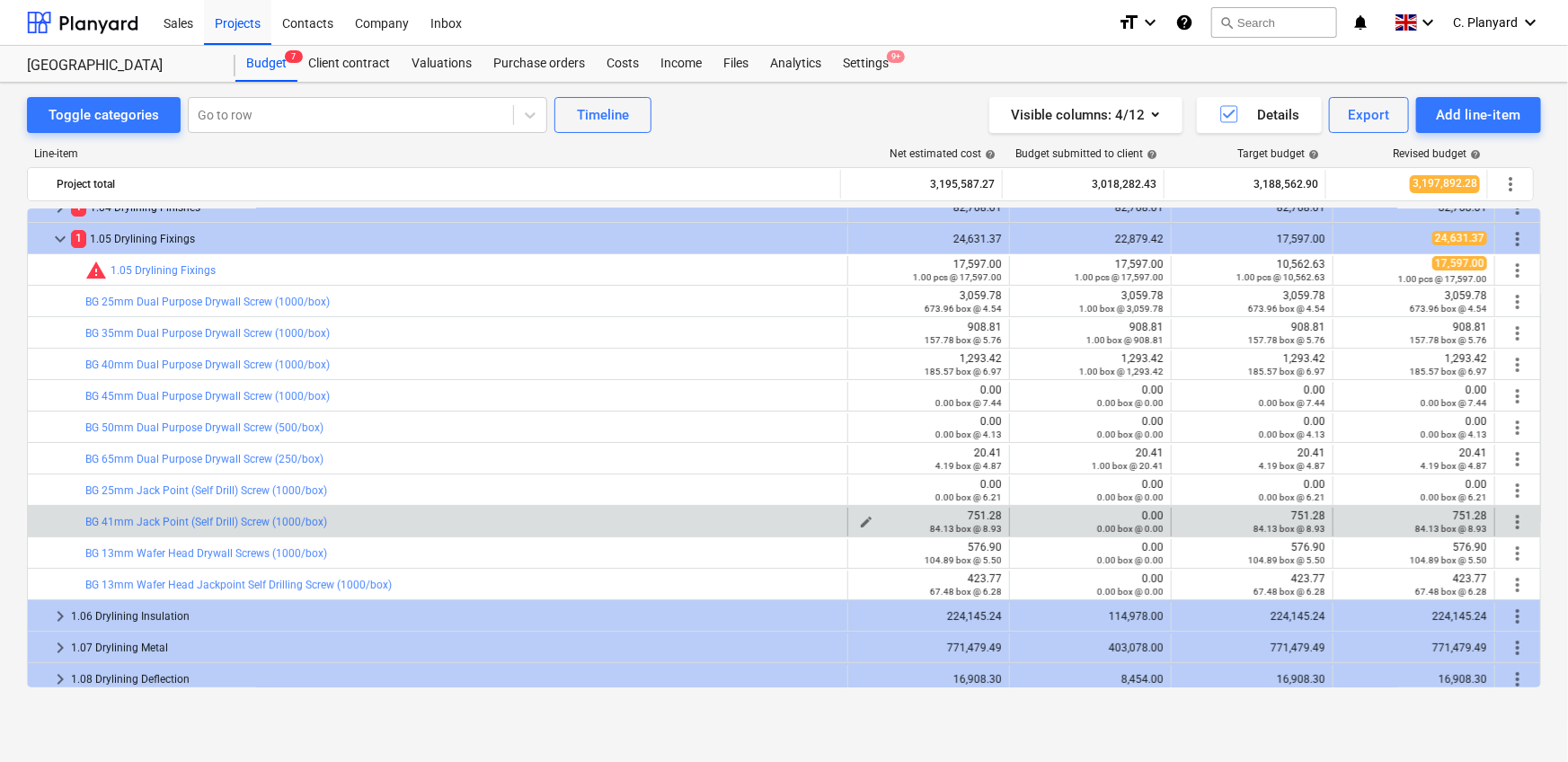
click at [993, 510] on div "751.28 84.13 box @ 8.93" at bounding box center [928, 522] width 147 height 25
click at [1002, 517] on div "edit 751.28 84.13 box @ 8.93" at bounding box center [928, 522] width 161 height 29
click at [1019, 522] on div "0.00 box @ 0.00" at bounding box center [1090, 528] width 147 height 13
click at [1024, 522] on div "0.00 box @ 0.00" at bounding box center [1090, 528] width 147 height 13
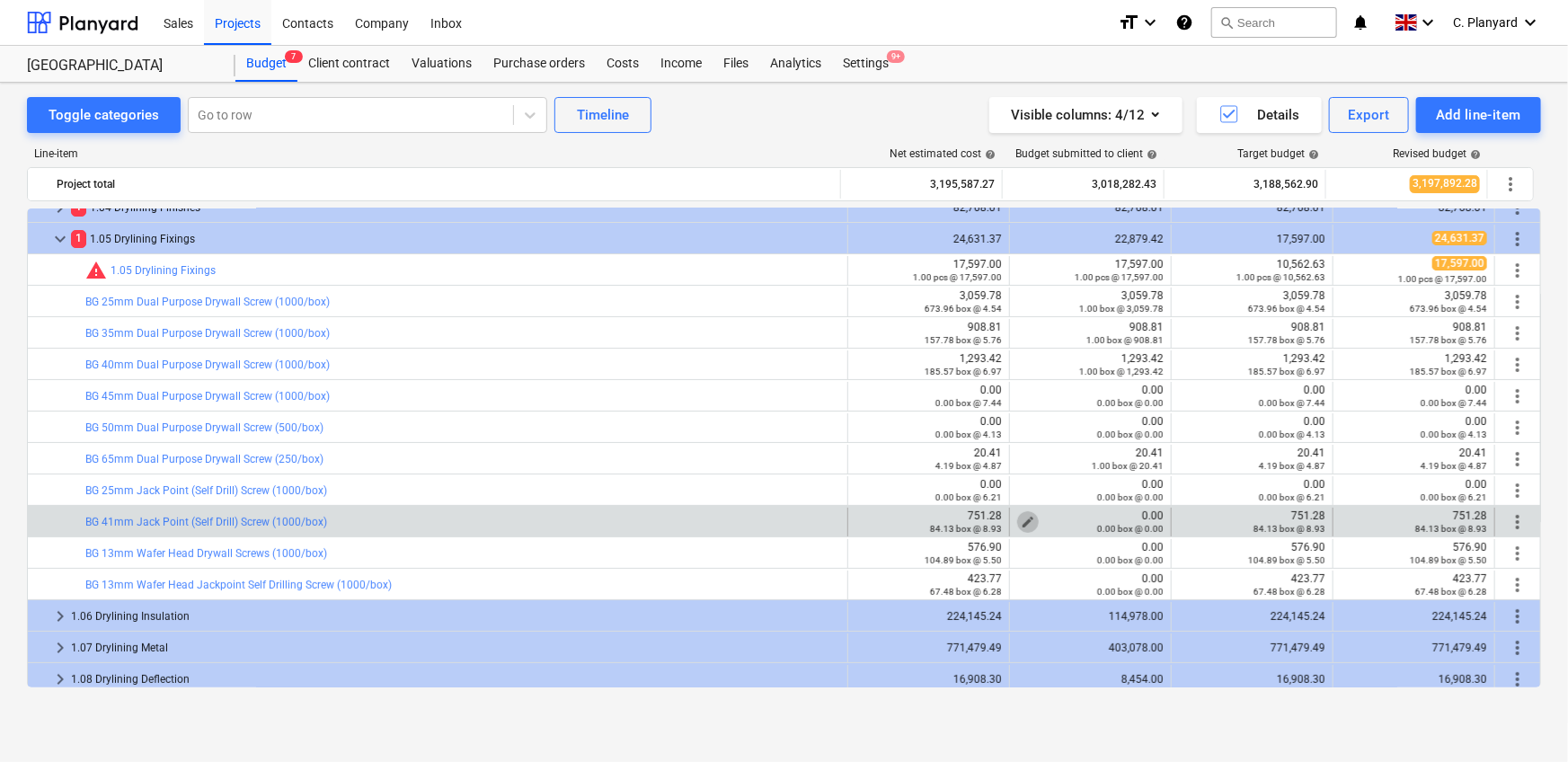
click at [1020, 518] on span "edit" at bounding box center [1028, 522] width 15 height 15
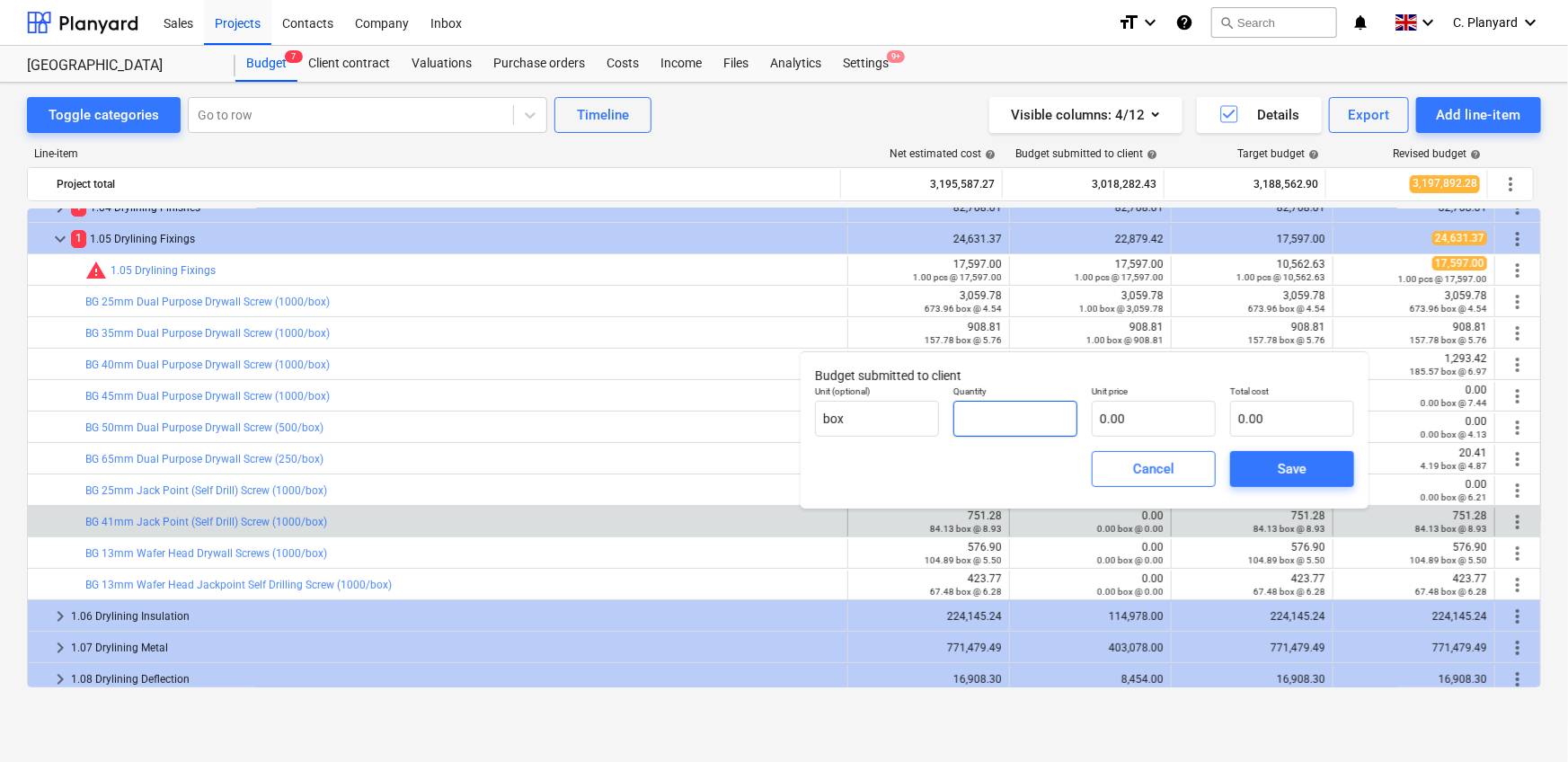
click at [969, 428] on input "text" at bounding box center [1015, 418] width 124 height 36
click at [1175, 442] on div "Unit price 0.00" at bounding box center [1153, 410] width 138 height 65
click at [1165, 425] on input "text" at bounding box center [1153, 418] width 124 height 36
paste input "751.28"
click at [1248, 458] on button "Save" at bounding box center [1291, 468] width 124 height 36
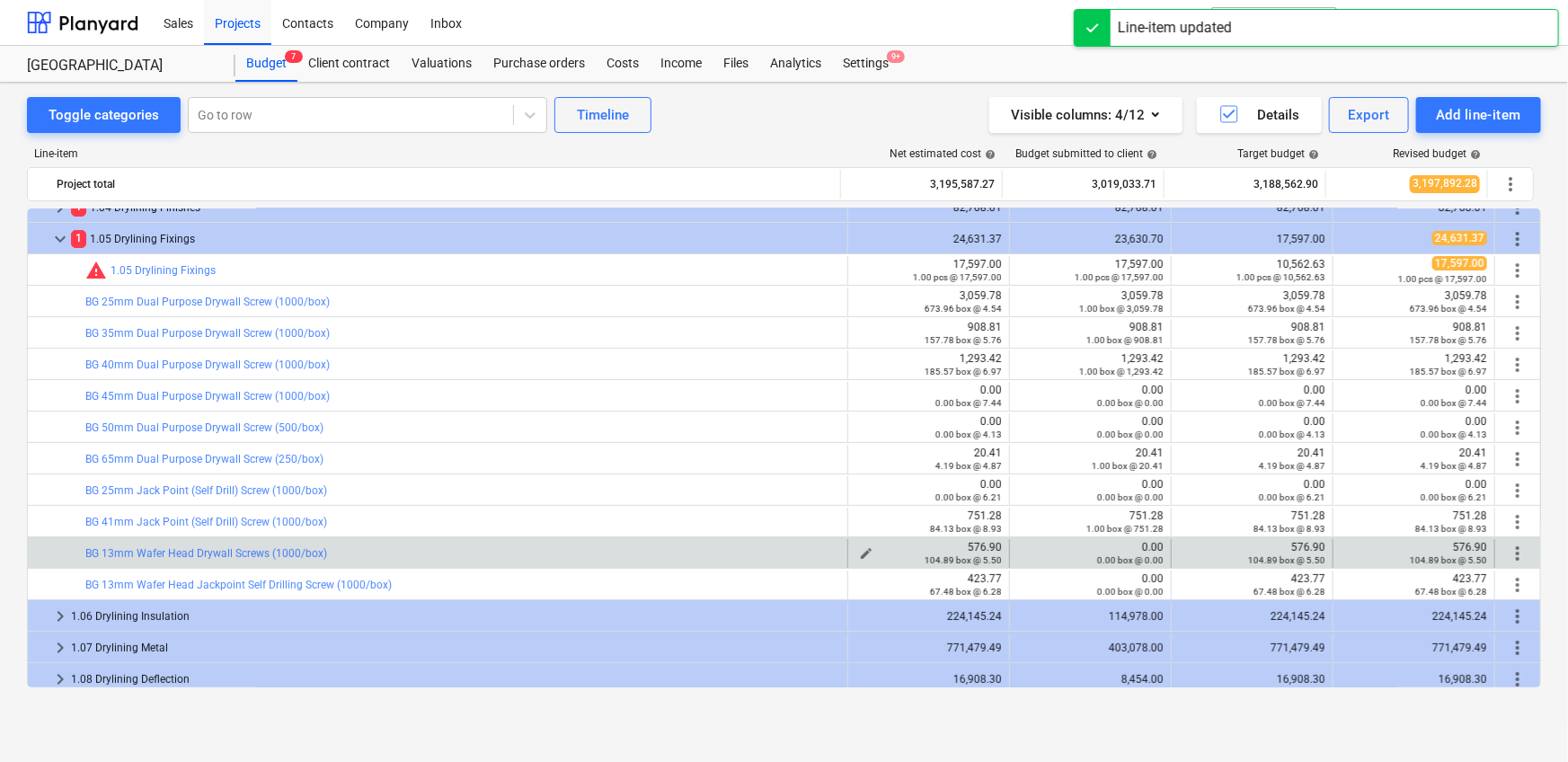
click at [992, 543] on div "576.90 104.89 box @ 5.50" at bounding box center [928, 553] width 147 height 25
click at [1029, 546] on span "edit" at bounding box center [1028, 554] width 15 height 15
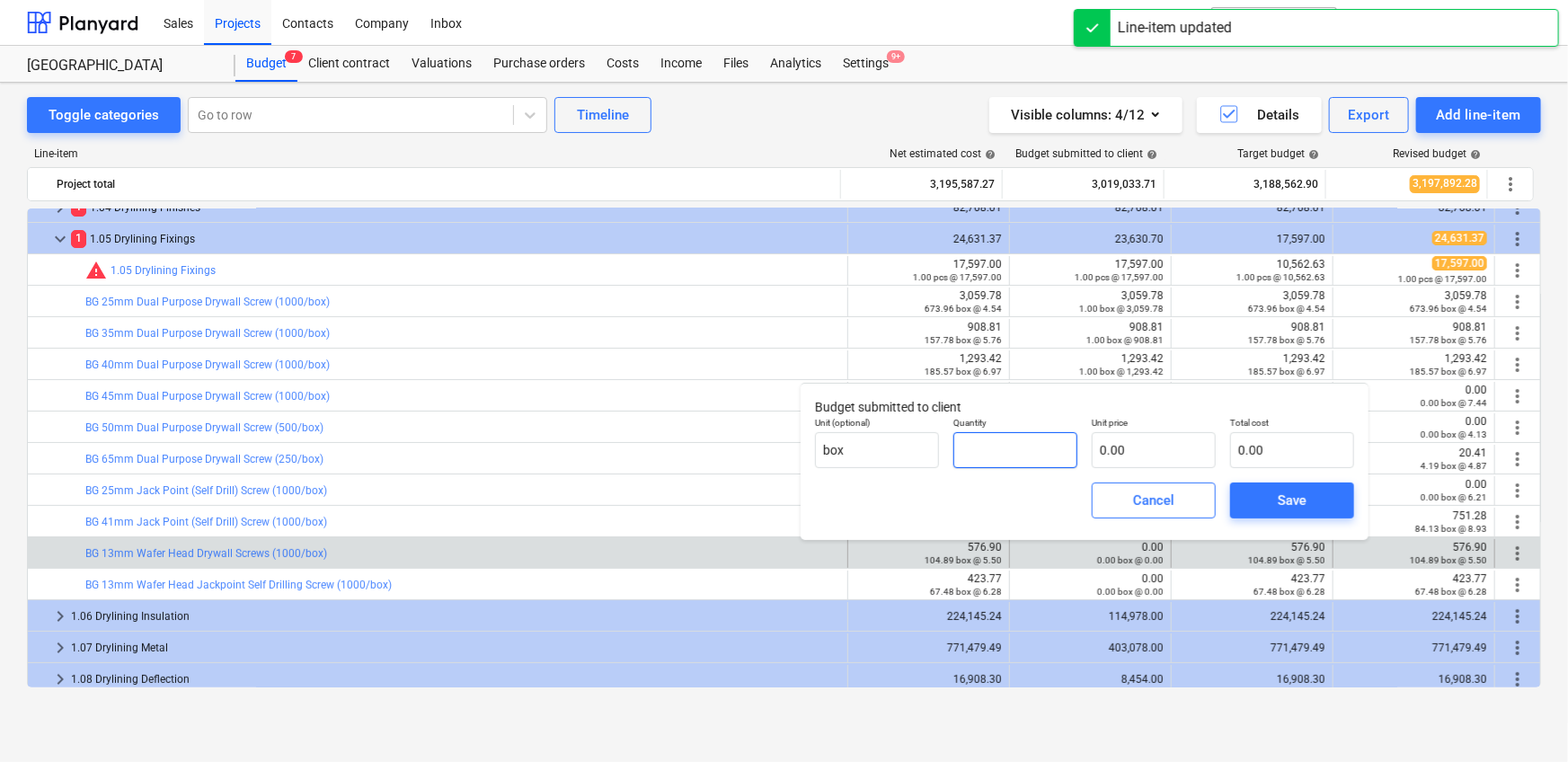
click at [1050, 450] on input "text" at bounding box center [1015, 450] width 124 height 36
click at [1130, 443] on input "text" at bounding box center [1153, 450] width 124 height 36
paste input "576.90"
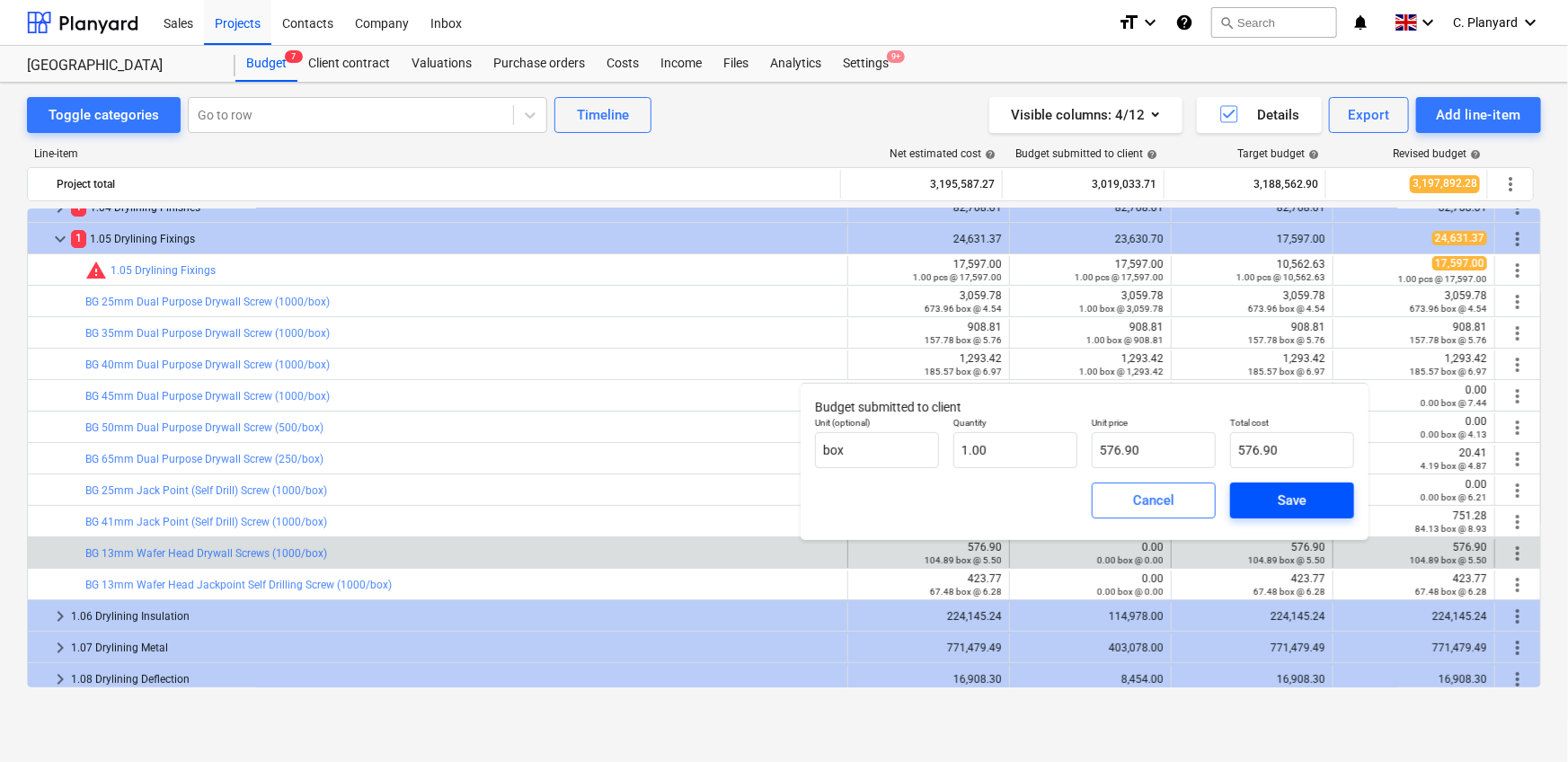
click at [1260, 497] on span "Save" at bounding box center [1292, 499] width 81 height 23
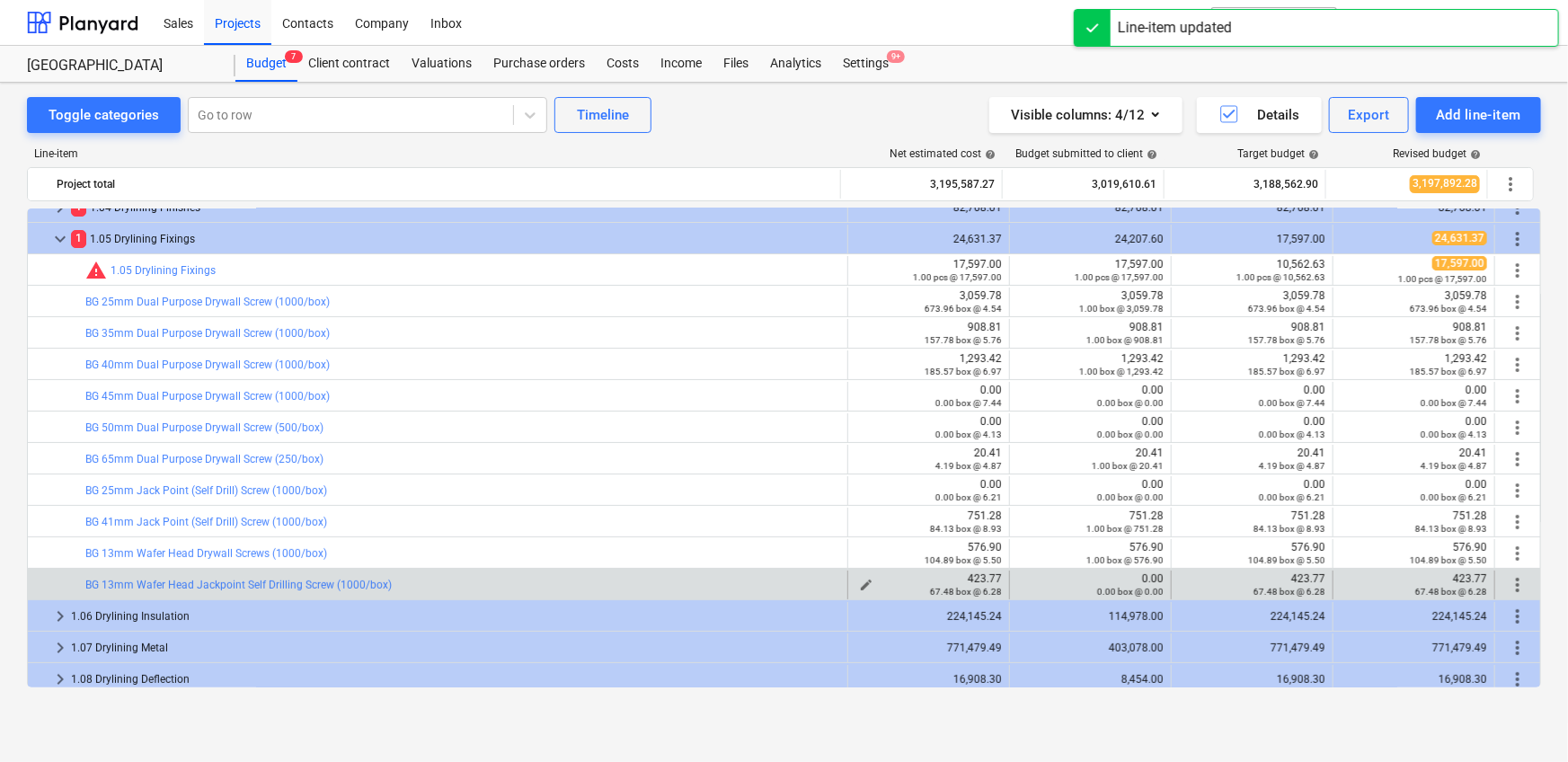
click at [978, 573] on div "423.77 67.48 box @ 6.28" at bounding box center [928, 584] width 147 height 25
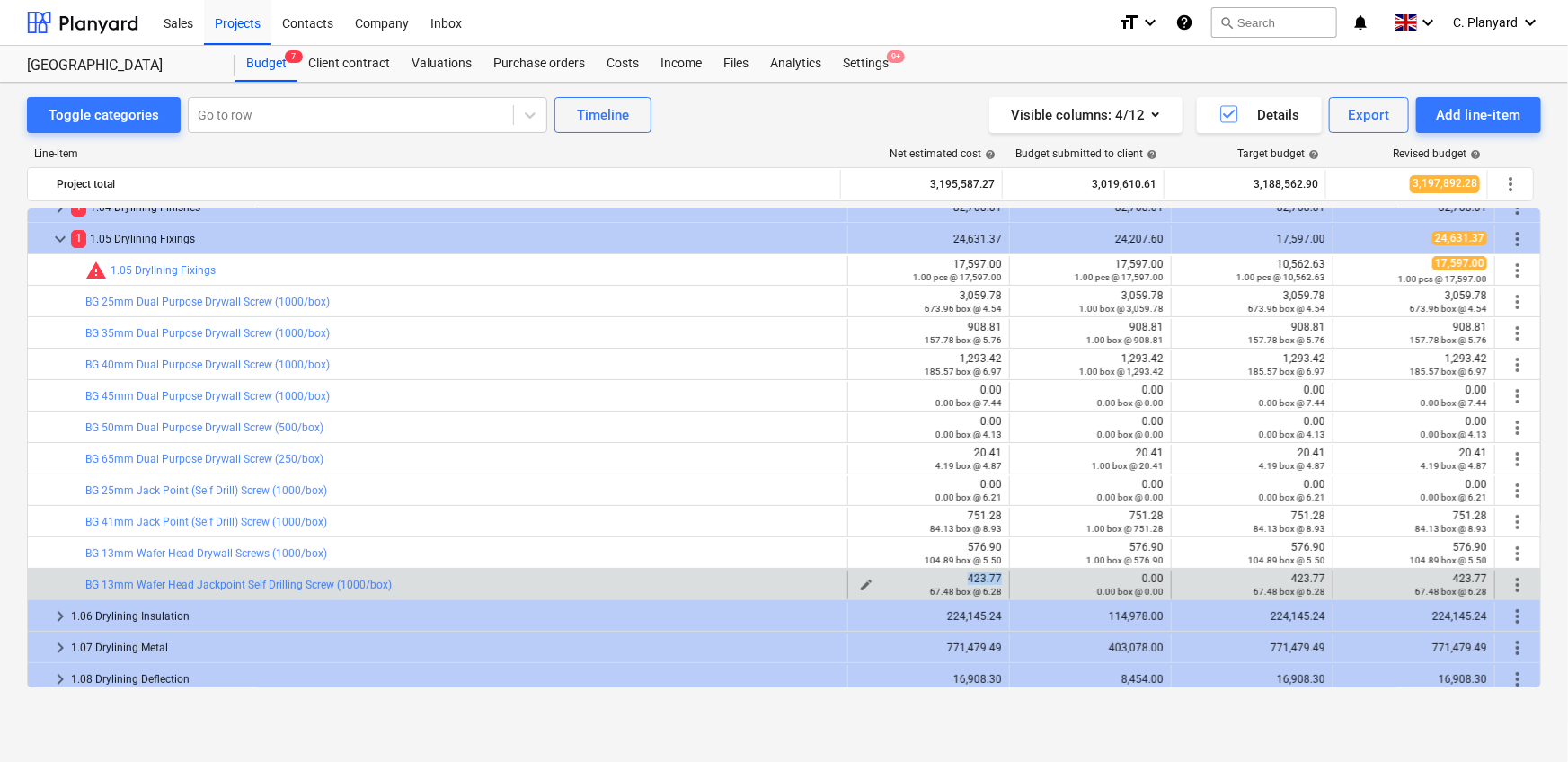
click at [978, 573] on div "423.77 67.48 box @ 6.28" at bounding box center [928, 584] width 147 height 25
click at [1027, 581] on span "edit" at bounding box center [1028, 585] width 15 height 15
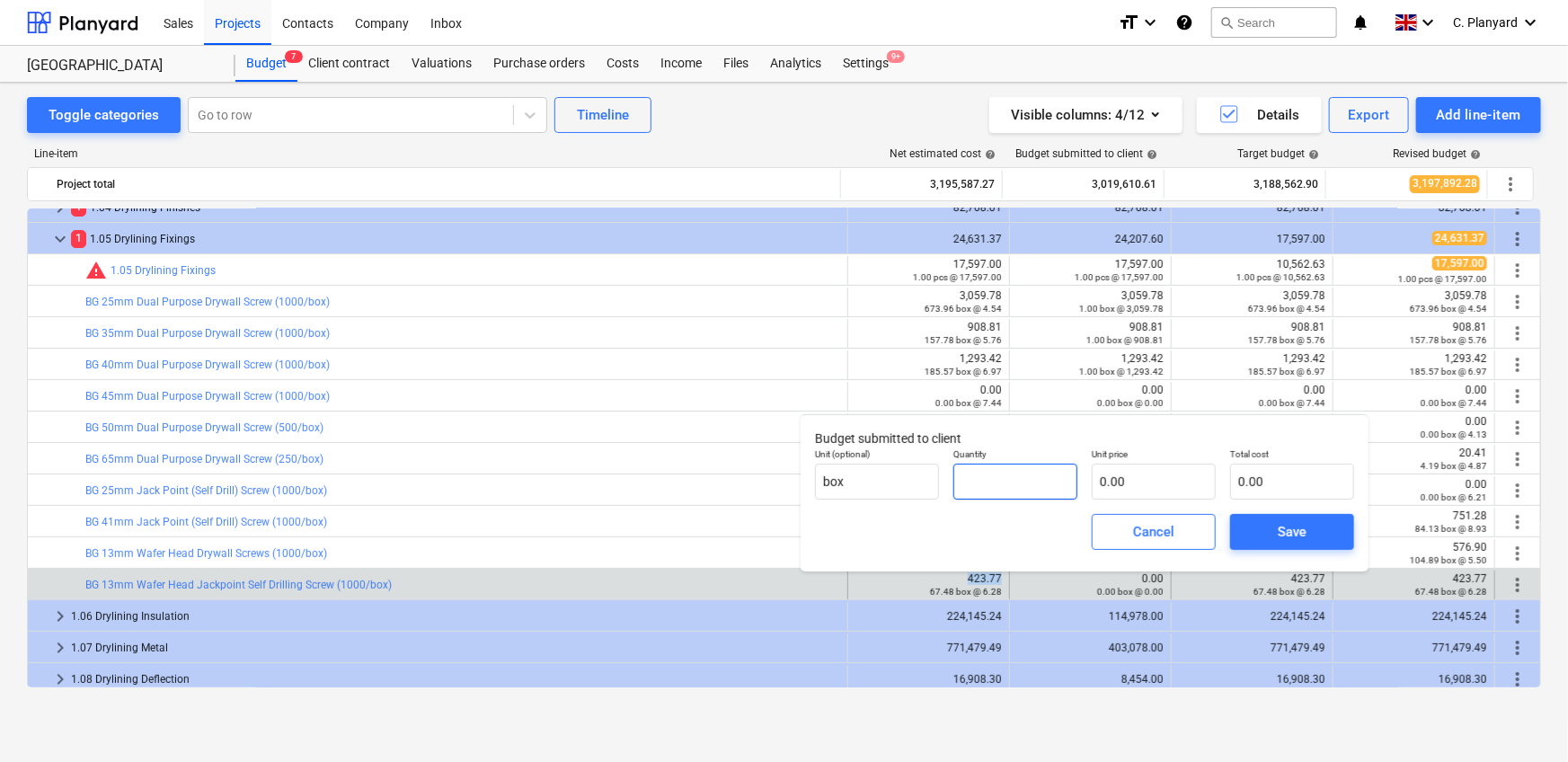
click at [1015, 474] on input "text" at bounding box center [1015, 481] width 124 height 36
click at [1128, 486] on input "text" at bounding box center [1153, 481] width 124 height 36
paste input "423.77"
click at [1230, 537] on button "Save" at bounding box center [1291, 532] width 124 height 36
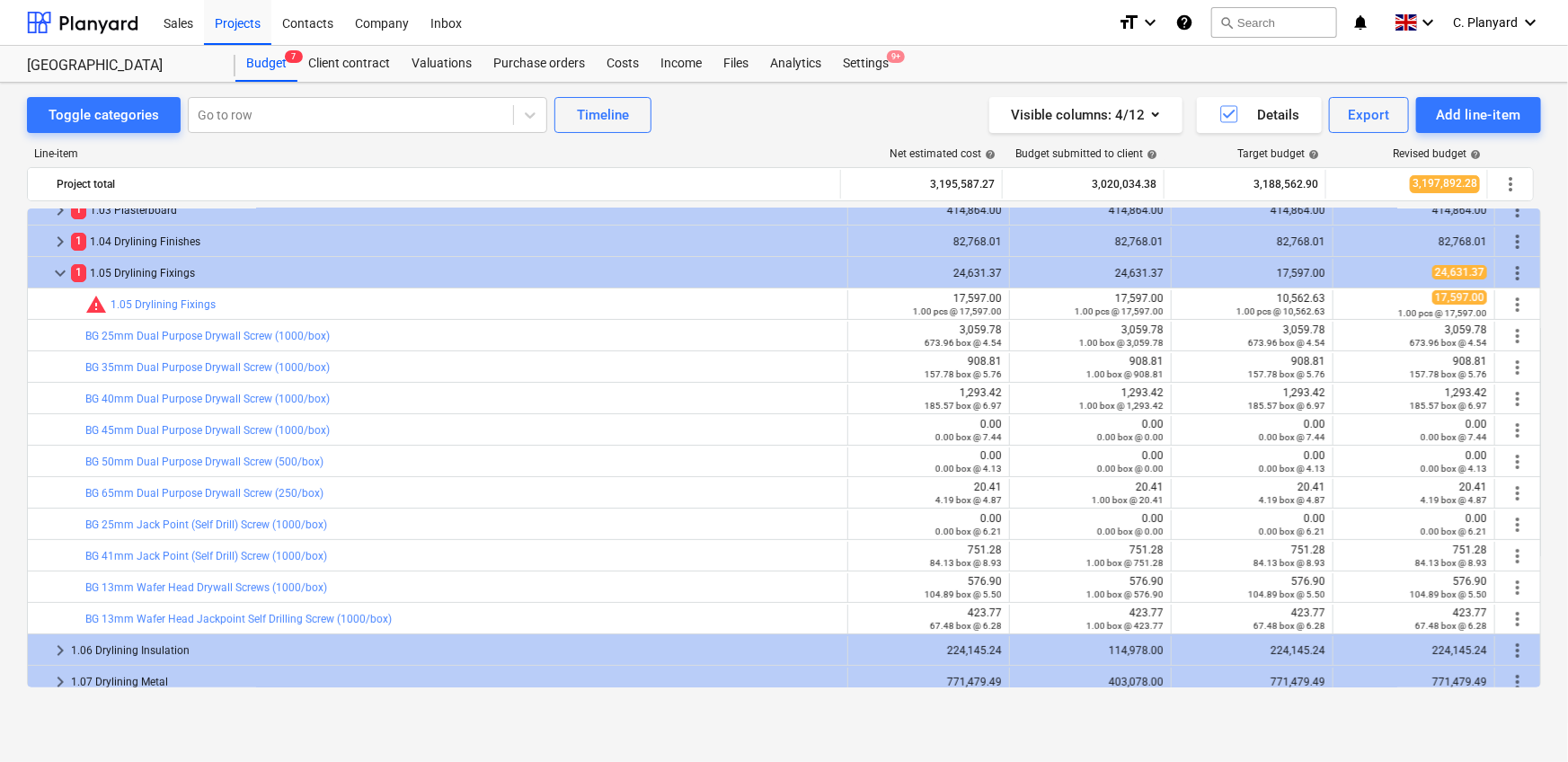
scroll to position [72, 0]
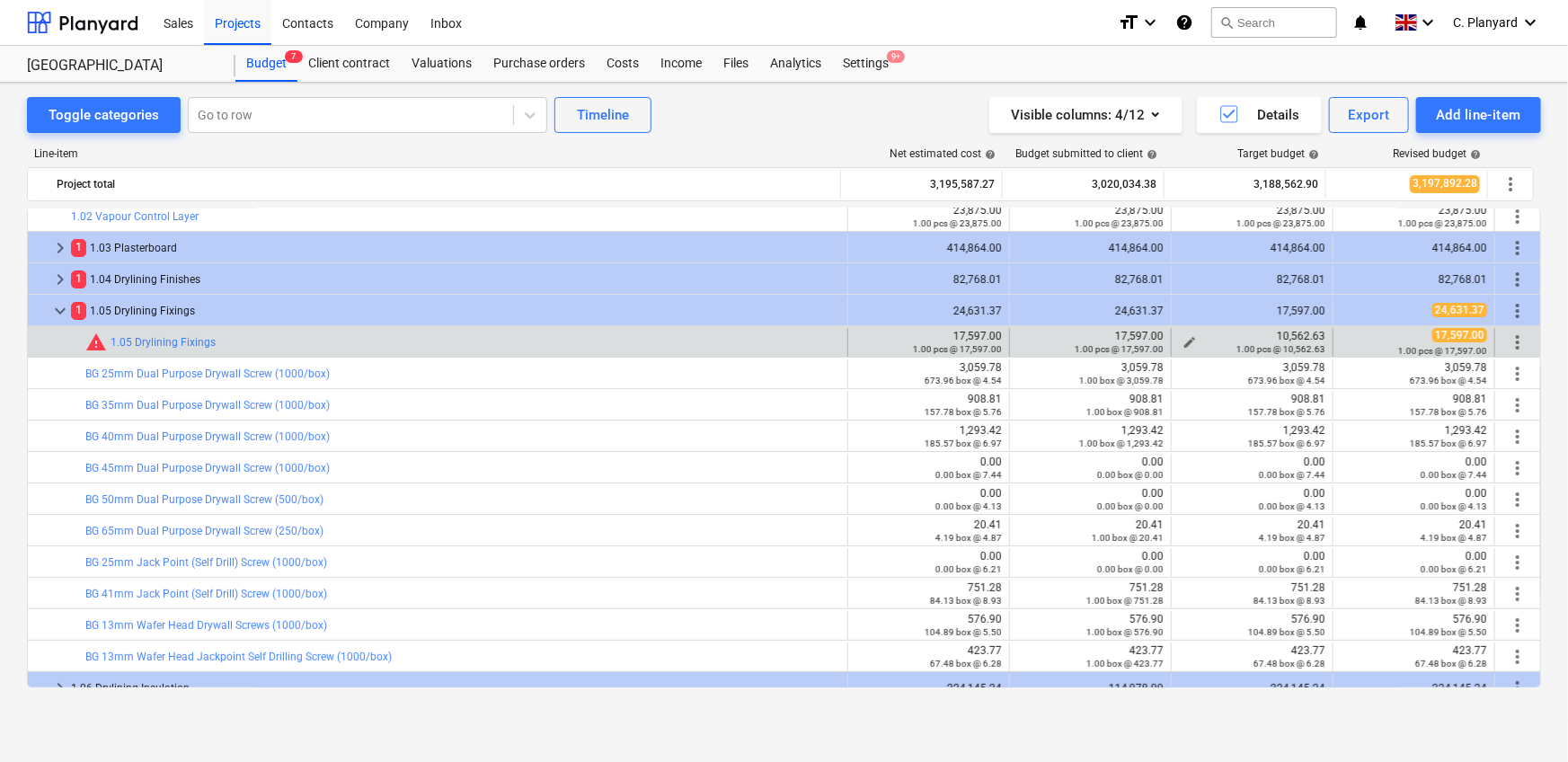
click at [1283, 330] on div "10,562.63 1.00 pcs @ 10,562.63" at bounding box center [1252, 342] width 147 height 25
click at [1344, 338] on span "edit" at bounding box center [1351, 343] width 15 height 15
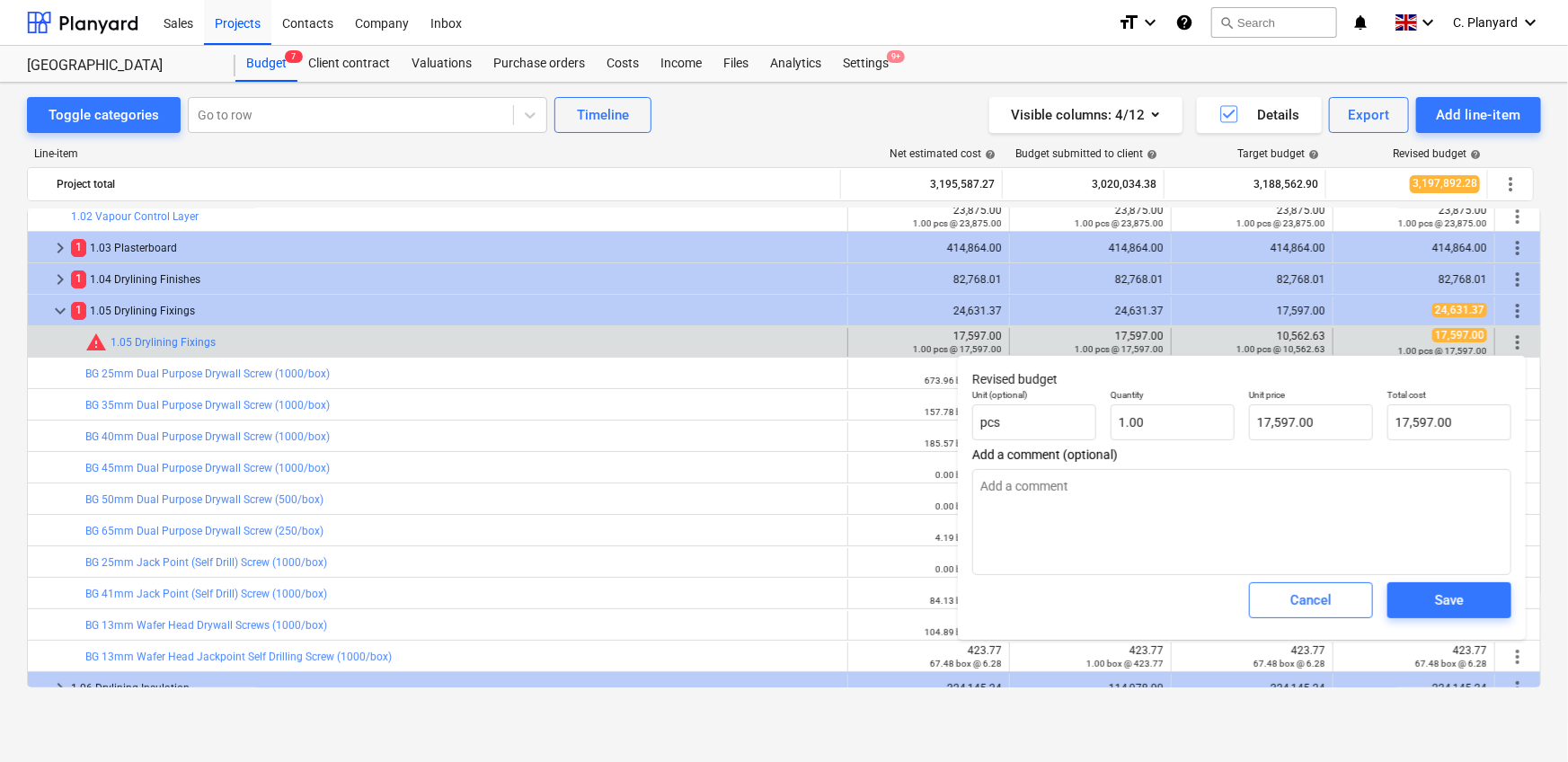
click at [1317, 451] on span "Add a comment (optional)" at bounding box center [1242, 454] width 539 height 15
click at [1313, 436] on input "17597" at bounding box center [1311, 422] width 124 height 36
paste input "0,562.63"
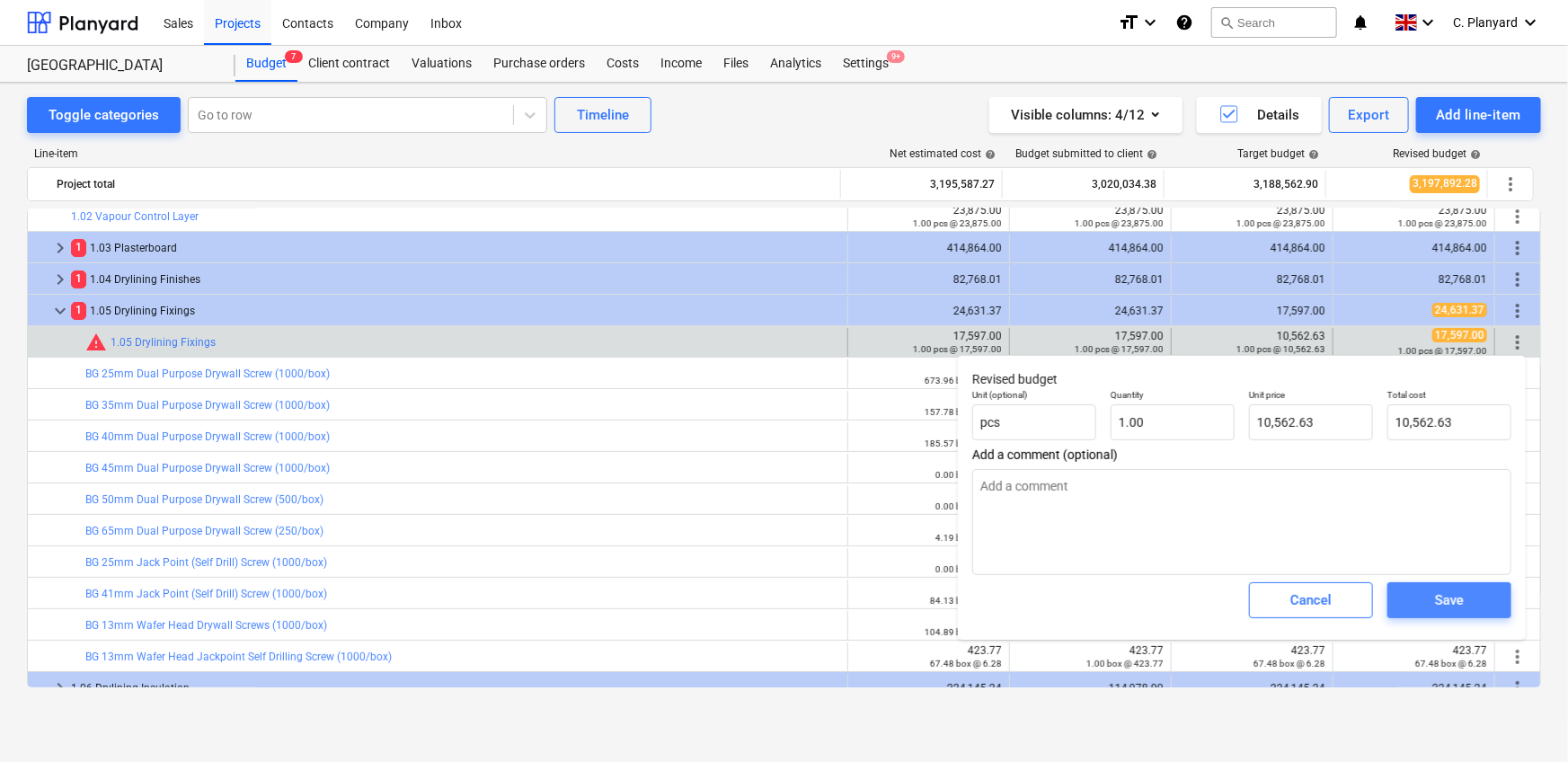
click at [1414, 601] on span "Save" at bounding box center [1449, 599] width 81 height 23
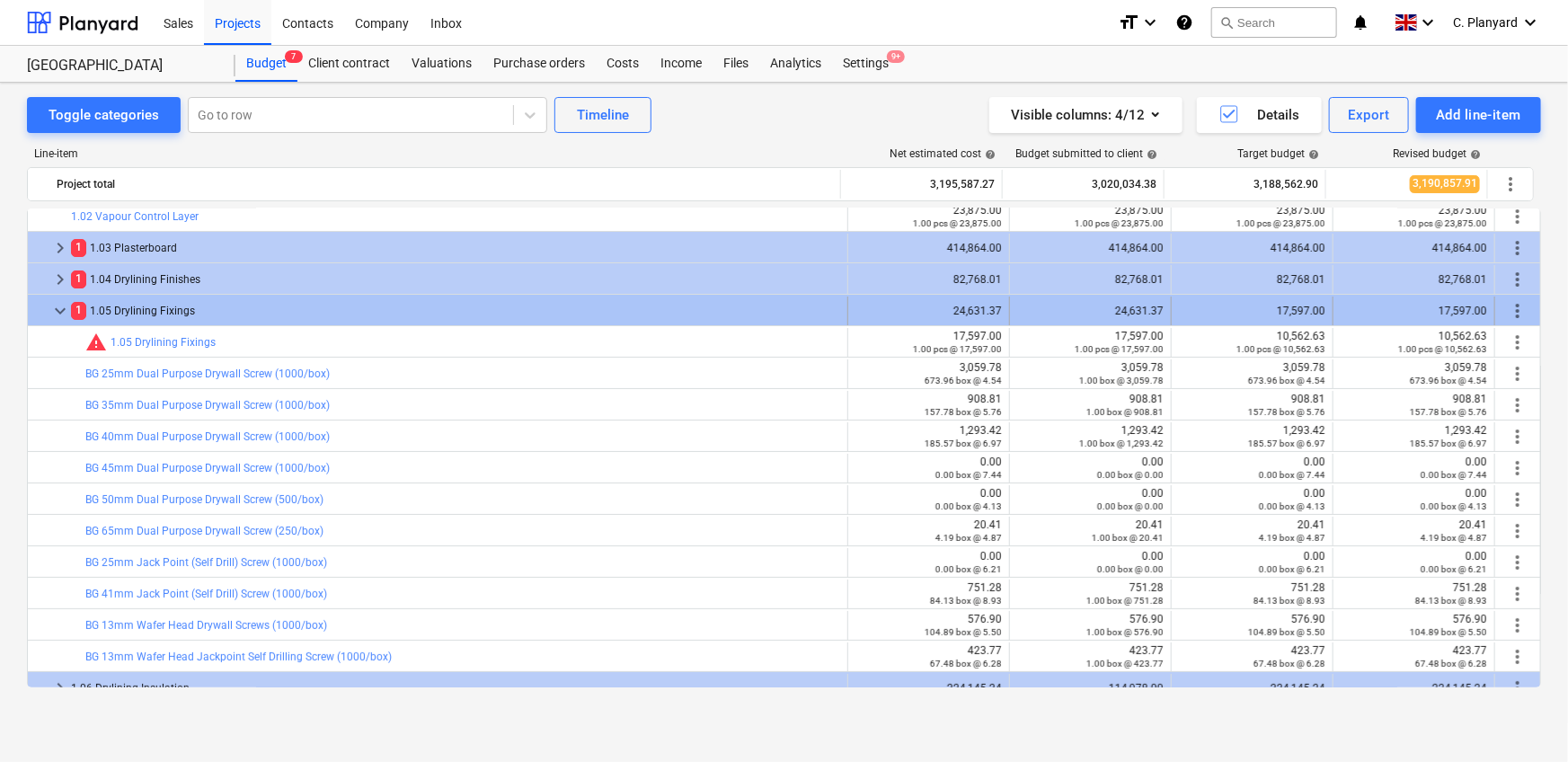
click at [68, 306] on span "keyboard_arrow_down" at bounding box center [60, 311] width 21 height 21
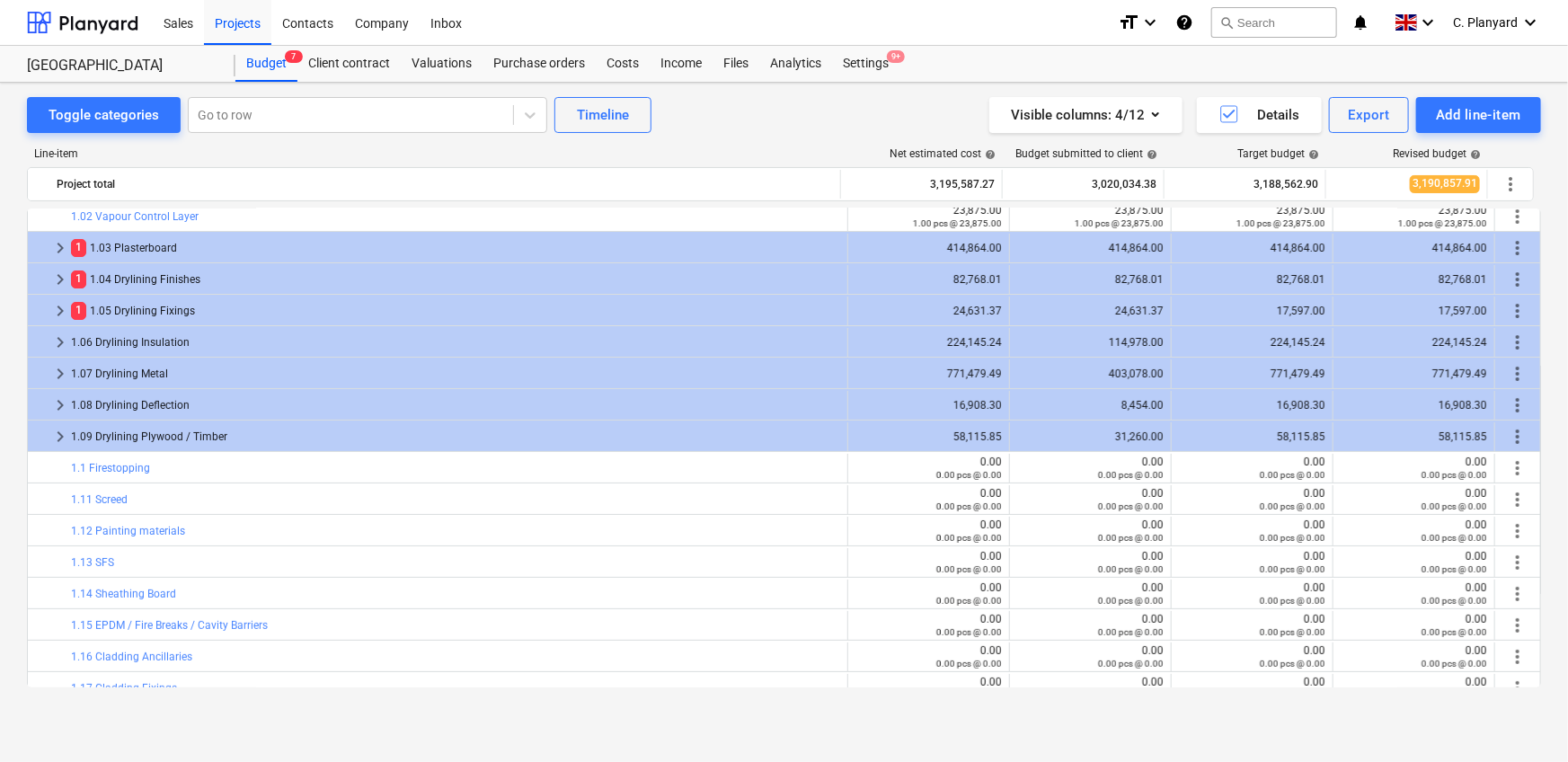
click at [68, 306] on span "keyboard_arrow_right" at bounding box center [60, 311] width 21 height 21
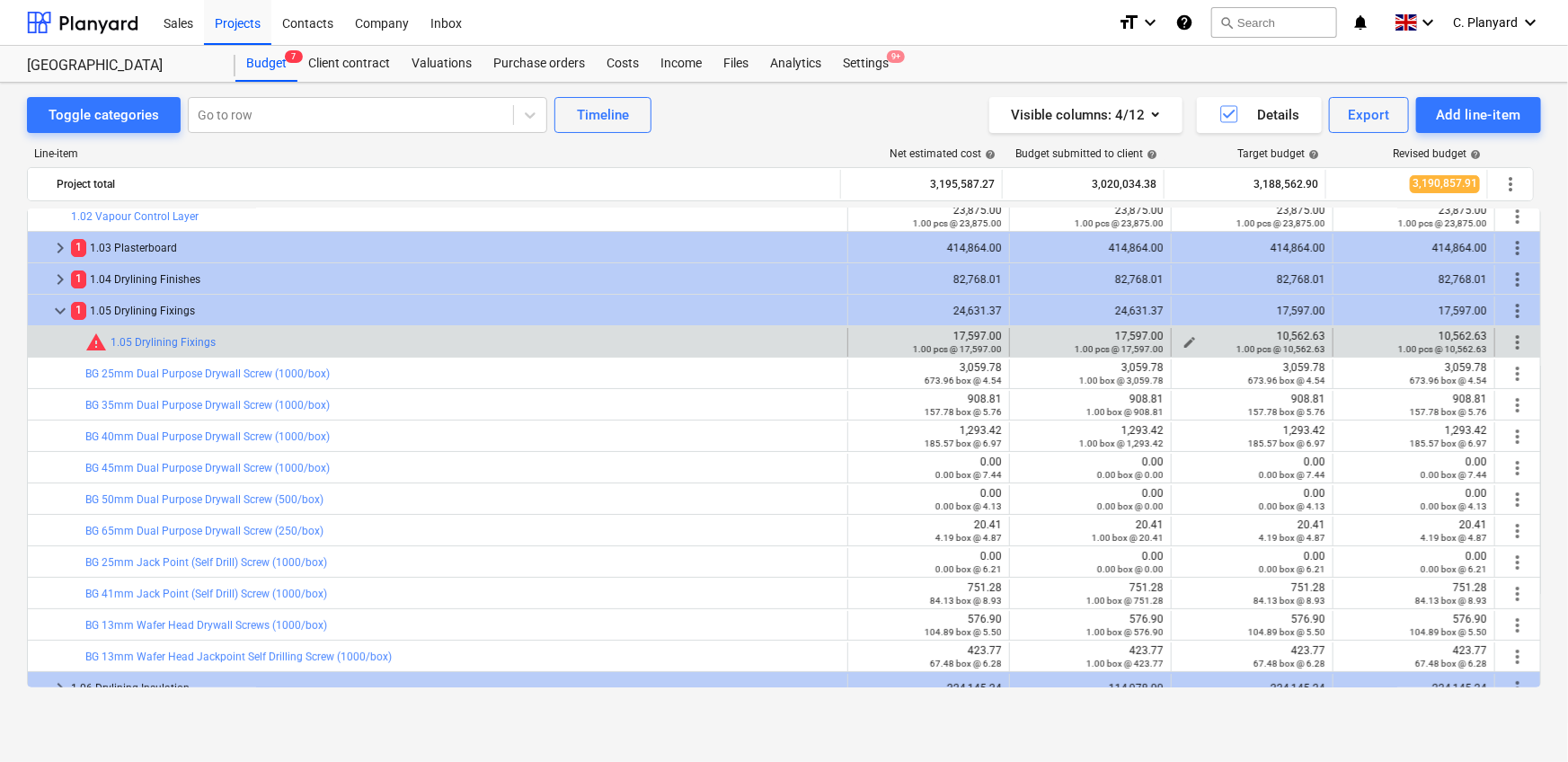
click at [1292, 342] on div "1.00 pcs @ 10,562.63" at bounding box center [1252, 348] width 147 height 13
click at [1292, 334] on div "10,562.63 1.00 pcs @ 10,562.63" at bounding box center [1252, 342] width 147 height 25
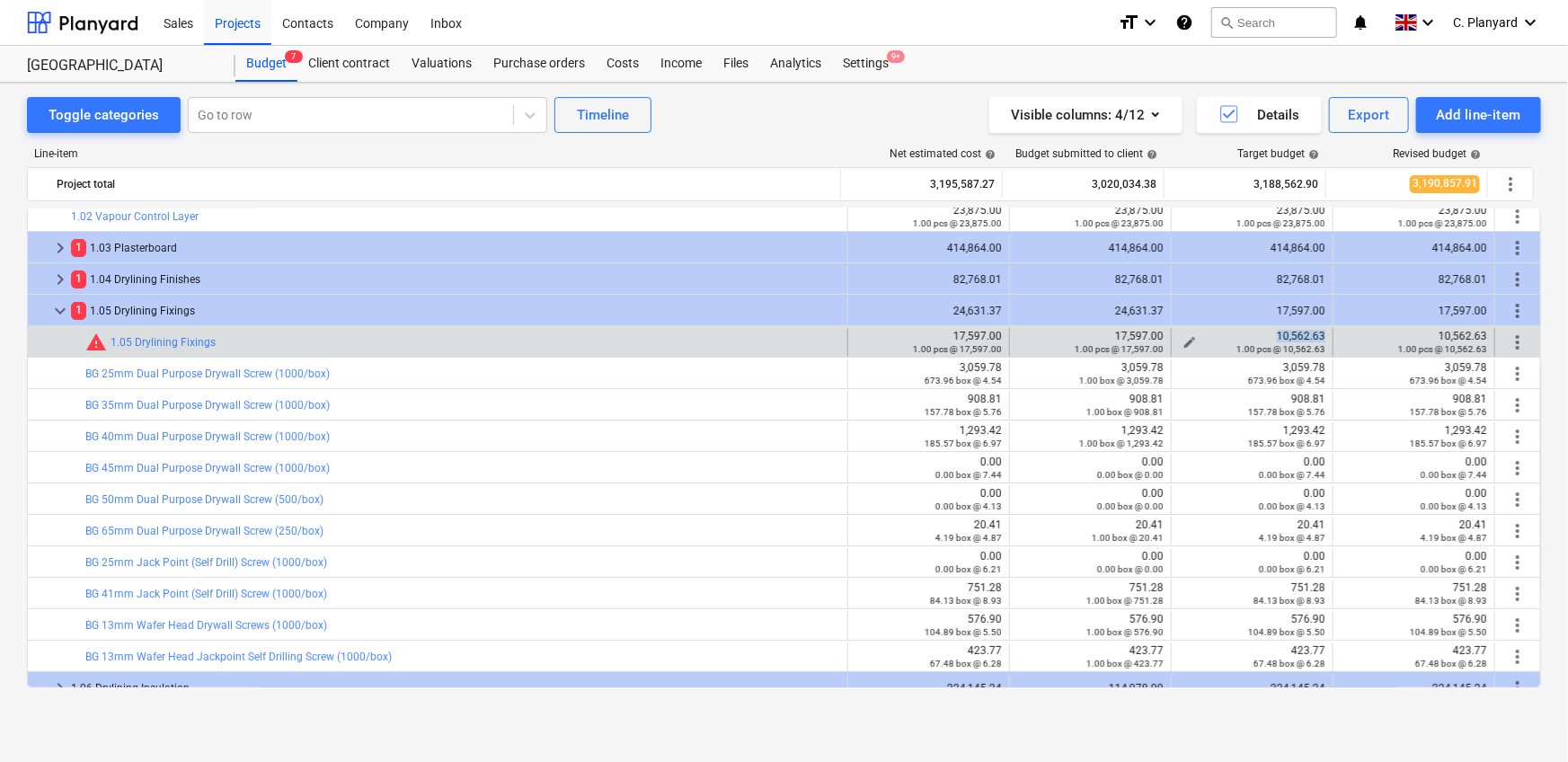
click at [1292, 334] on div "10,562.63 1.00 pcs @ 10,562.63" at bounding box center [1252, 342] width 147 height 25
click at [1027, 342] on div "1.00 pcs @ 17,597.00" at bounding box center [1090, 348] width 147 height 13
click at [1020, 338] on span "edit" at bounding box center [1028, 343] width 15 height 15
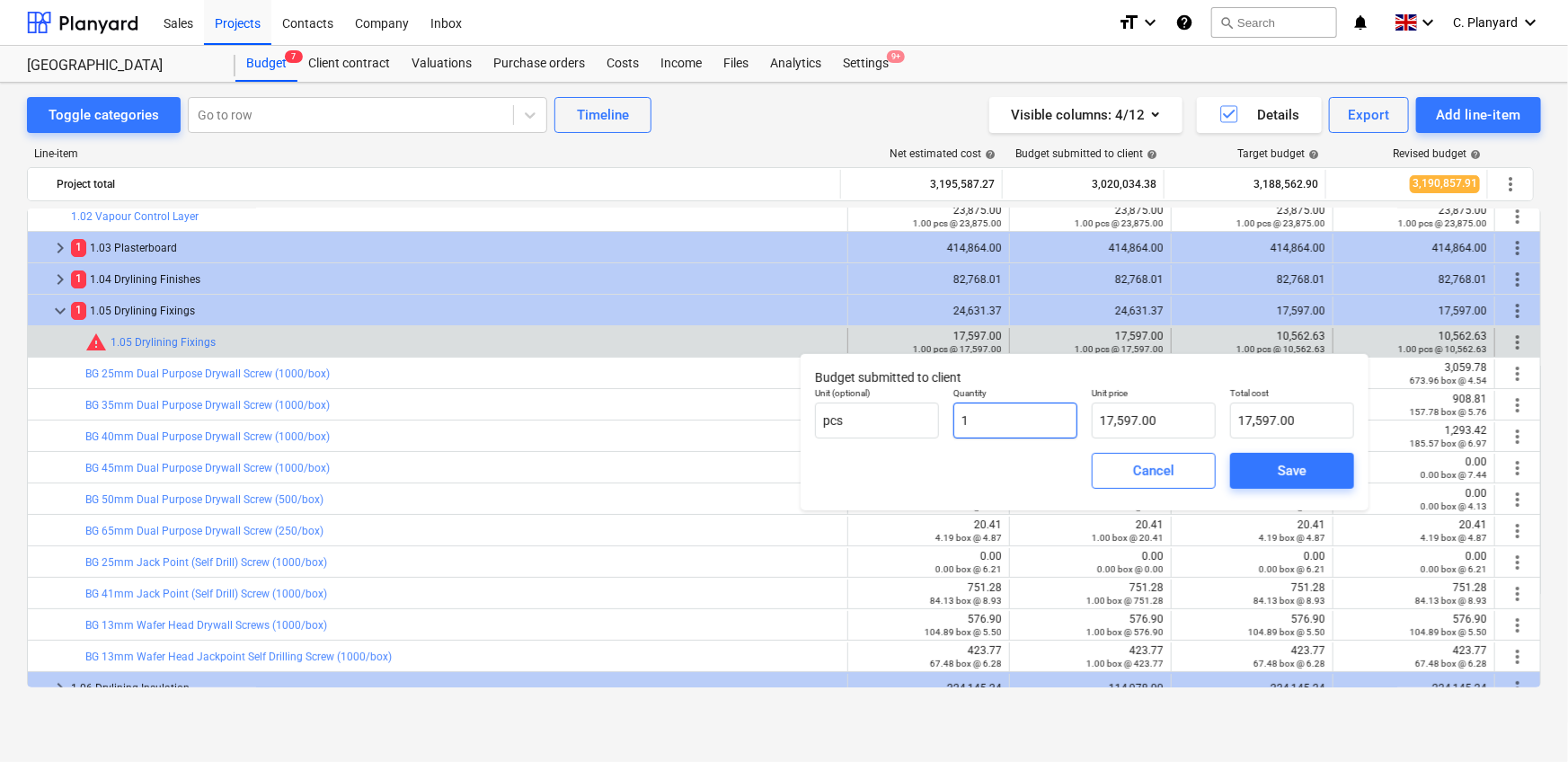
click at [996, 414] on input "1" at bounding box center [1015, 420] width 124 height 36
click at [1152, 425] on input "17597" at bounding box center [1153, 420] width 124 height 36
paste input "0,562.63"
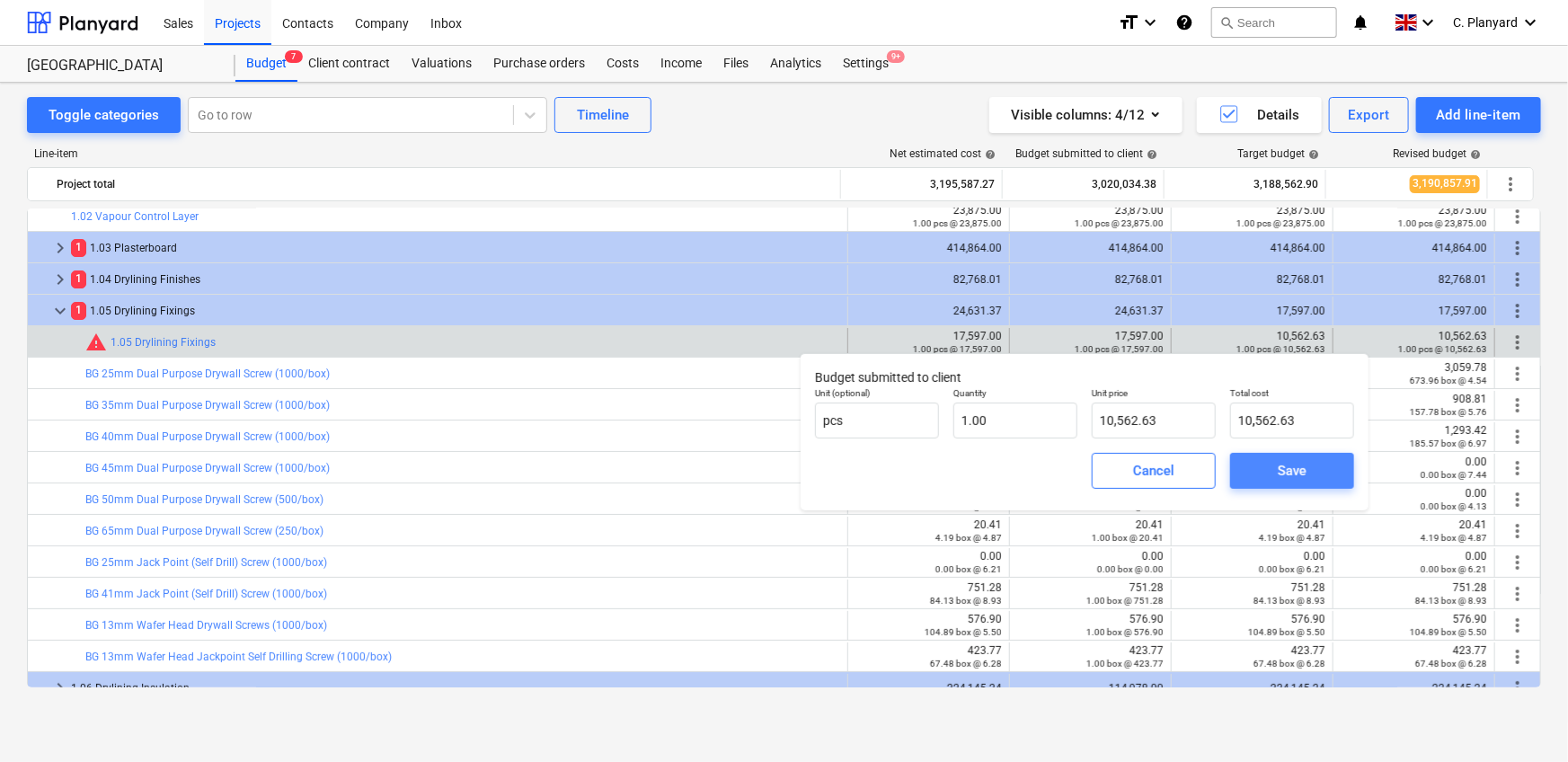
click at [1292, 459] on div "Save" at bounding box center [1291, 470] width 29 height 23
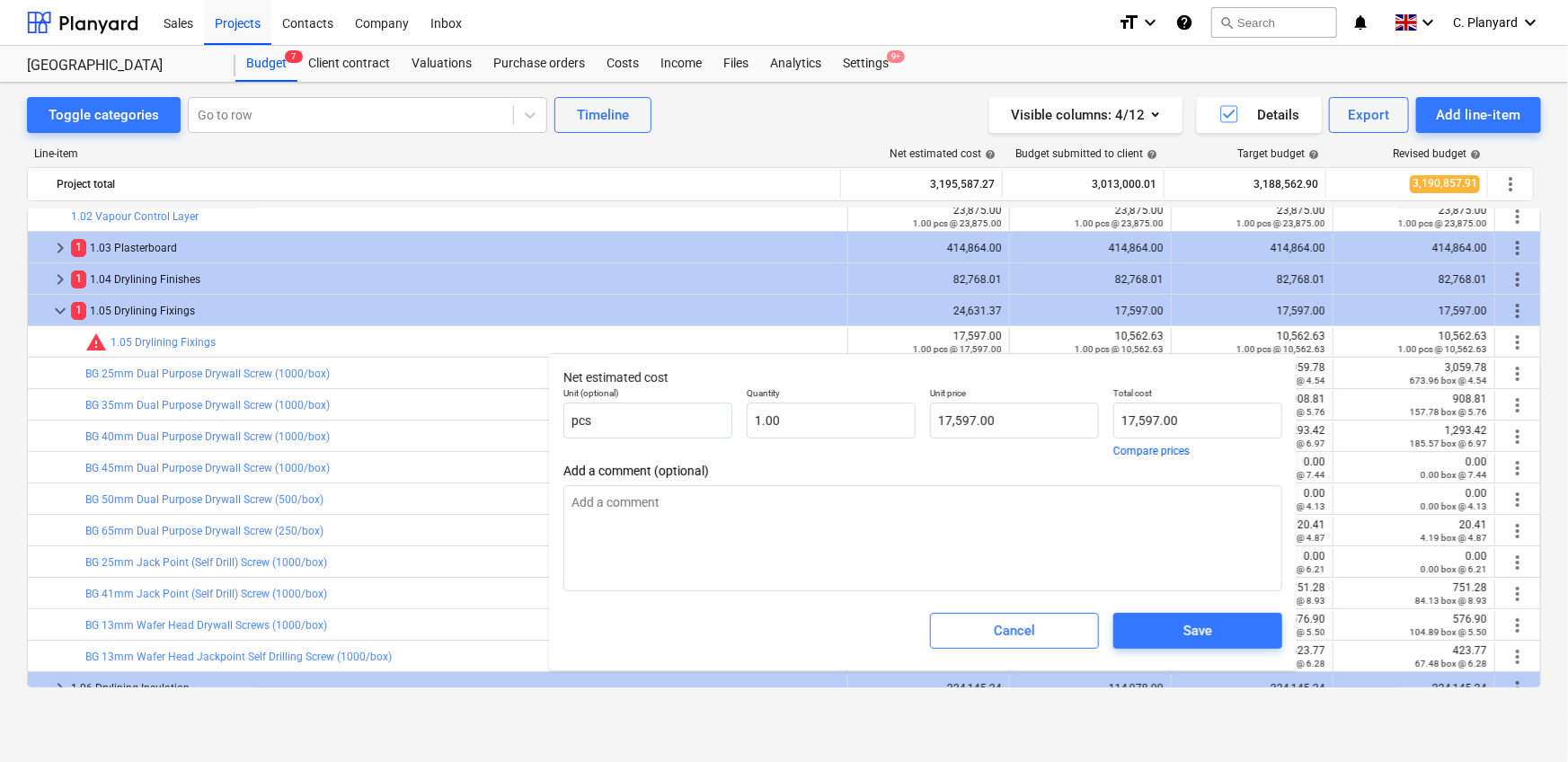
click at [981, 402] on p "Unit price" at bounding box center [1014, 394] width 169 height 16
click at [980, 414] on input "17597" at bounding box center [1014, 420] width 169 height 36
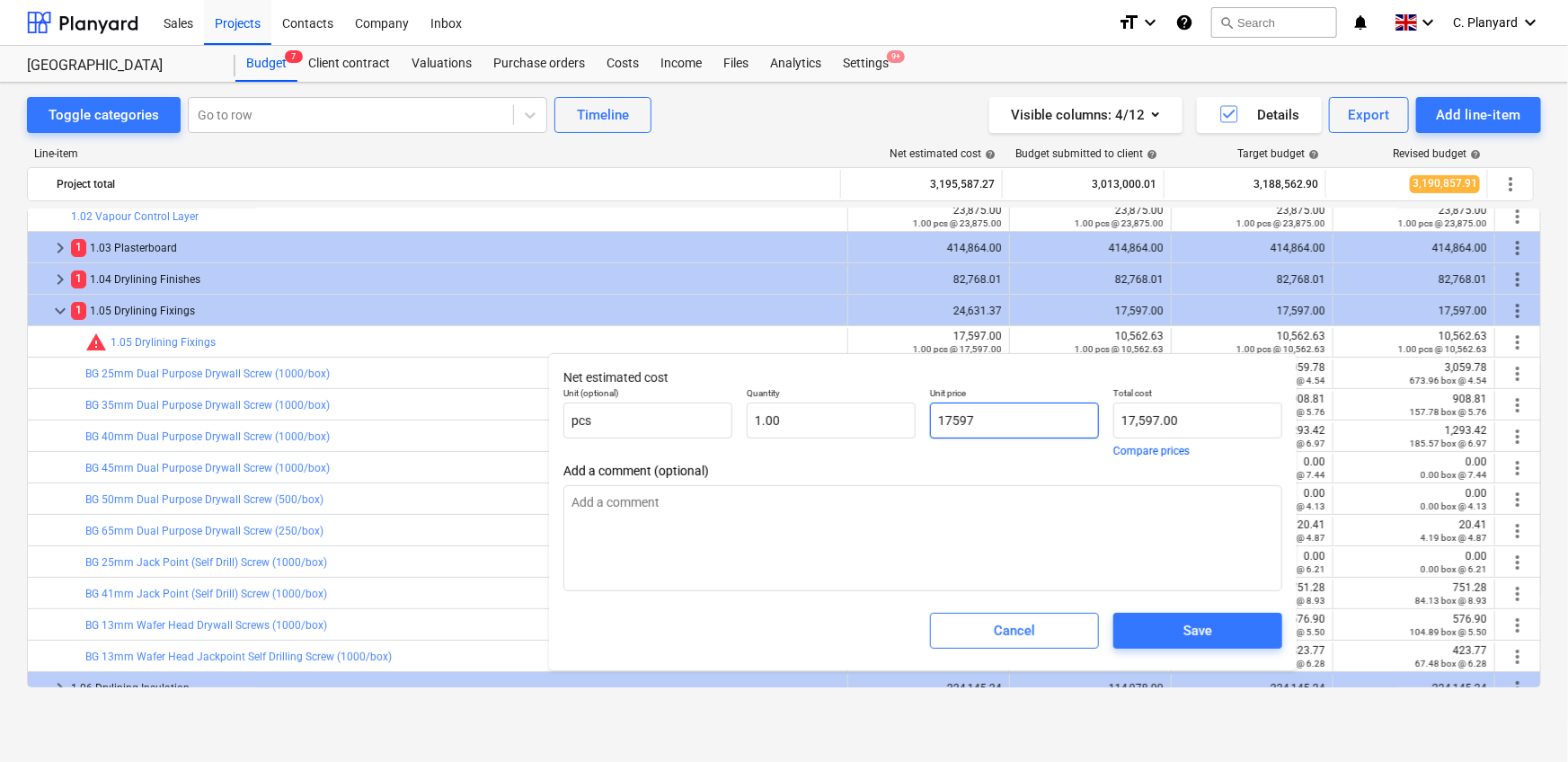
paste input "0,562.63"
click at [1161, 639] on span "Save" at bounding box center [1197, 630] width 125 height 23
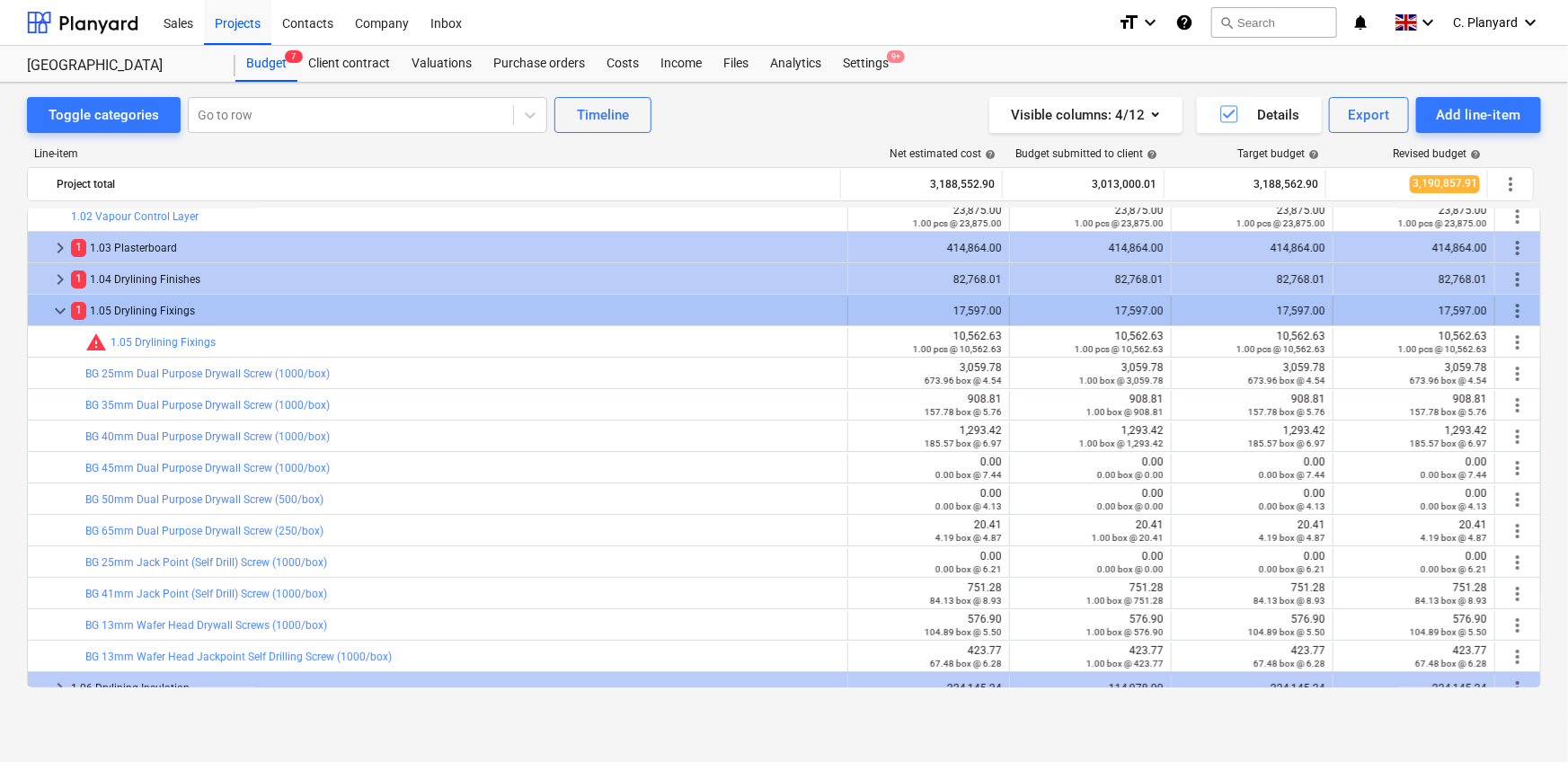
click at [53, 311] on span "keyboard_arrow_down" at bounding box center [60, 311] width 21 height 21
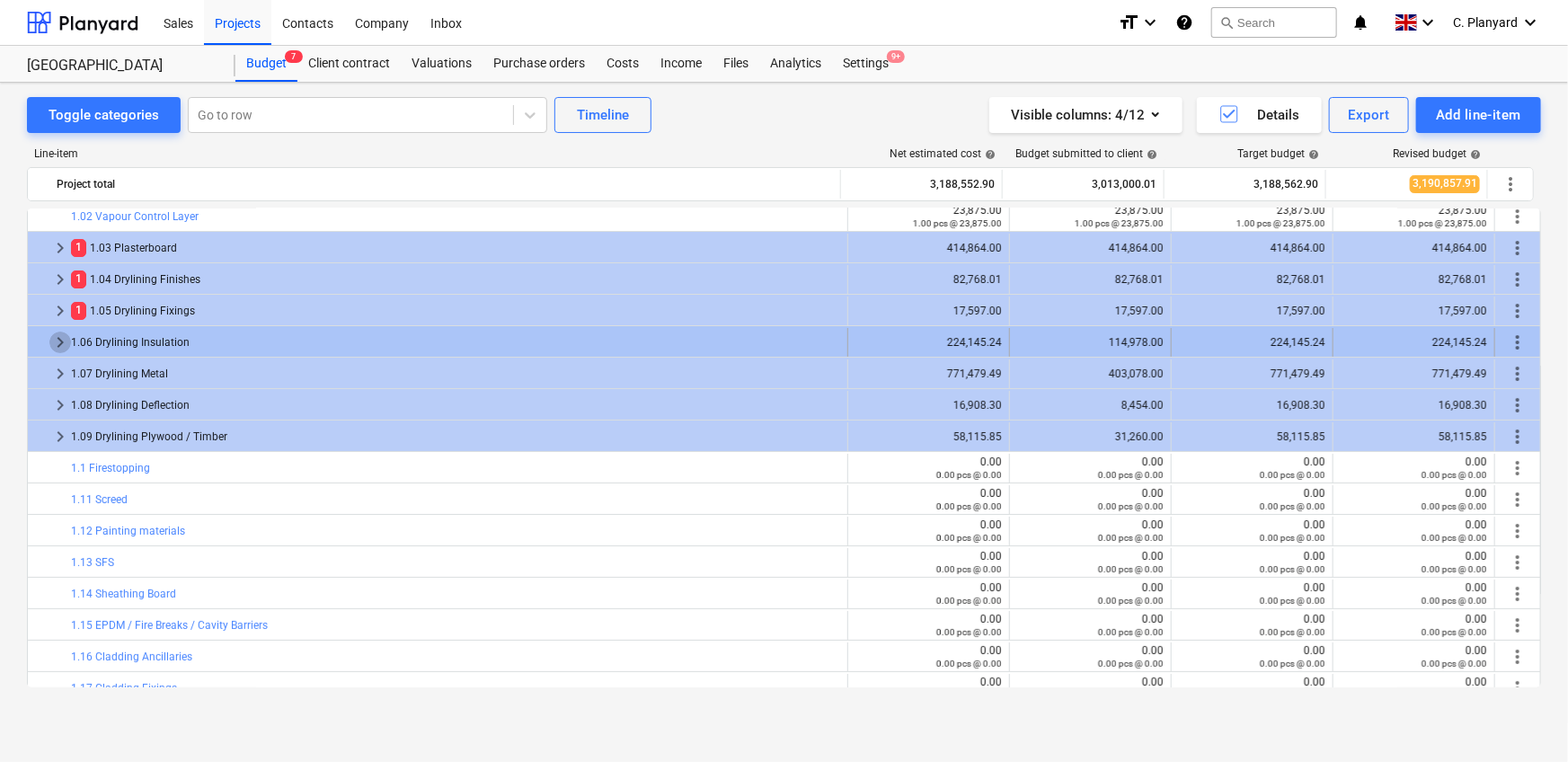
click at [54, 339] on span "keyboard_arrow_right" at bounding box center [60, 342] width 21 height 21
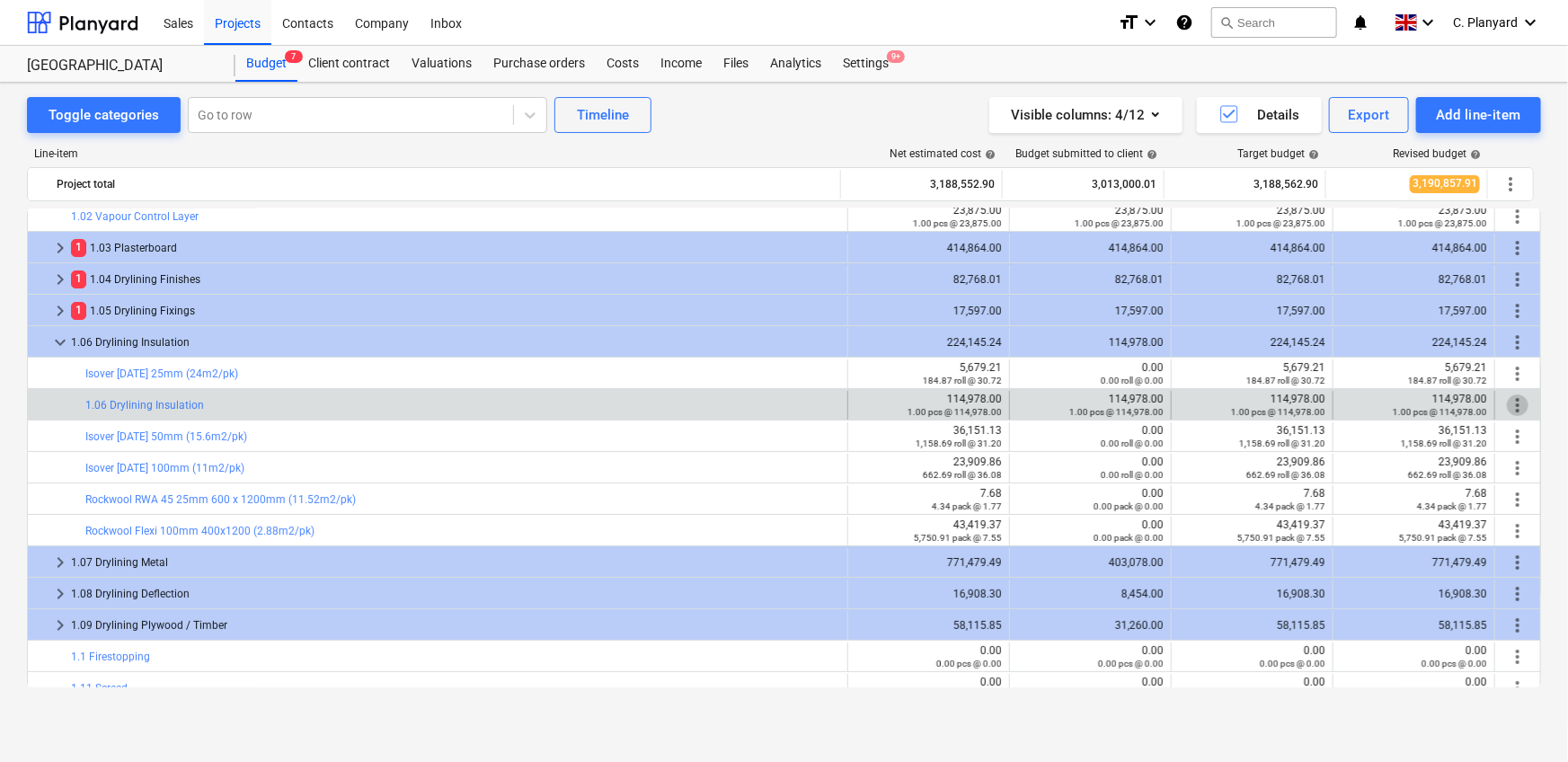
click at [1507, 401] on span "more_vert" at bounding box center [1517, 404] width 21 height 21
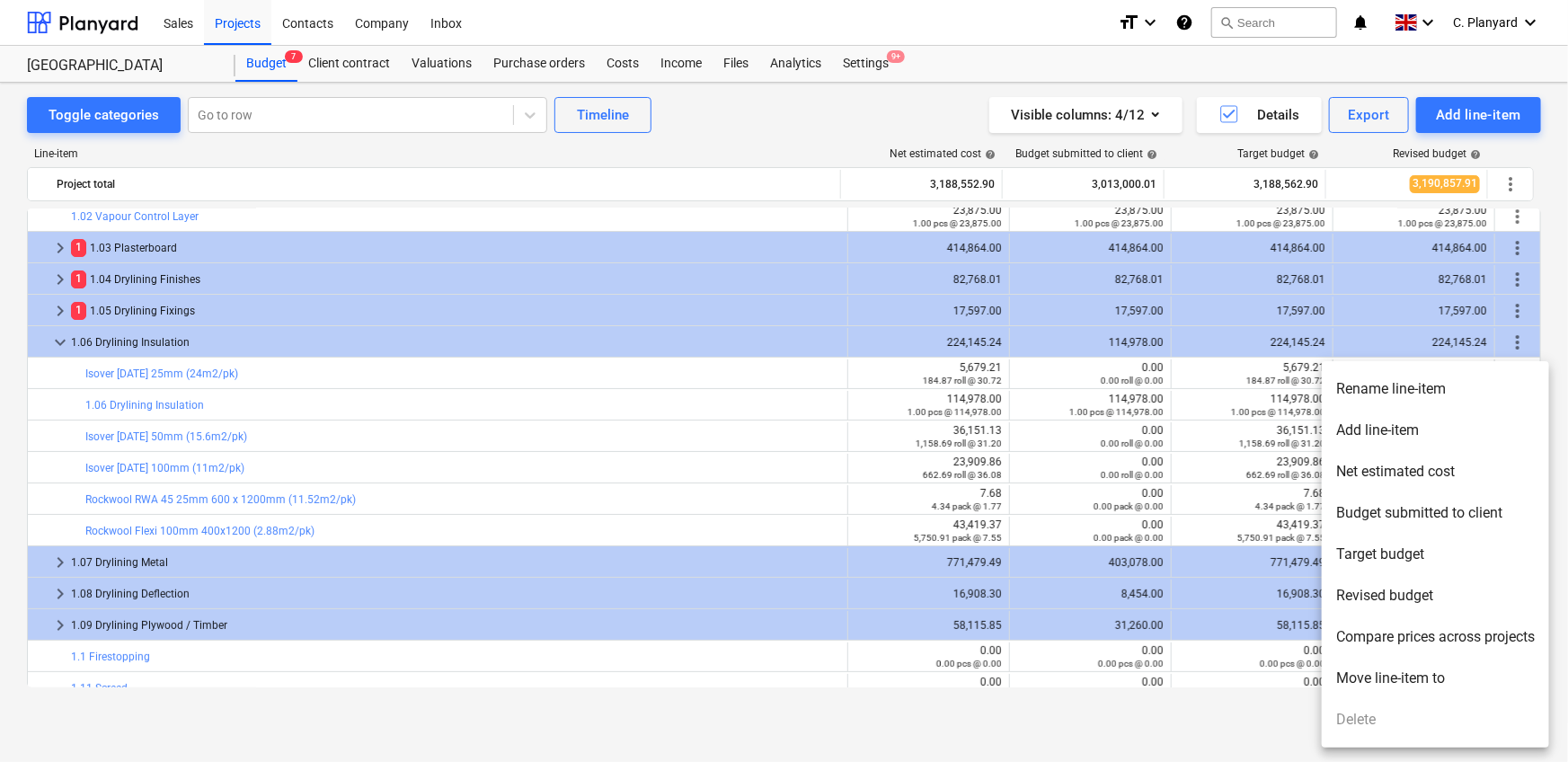
click at [1138, 363] on div at bounding box center [784, 381] width 1568 height 762
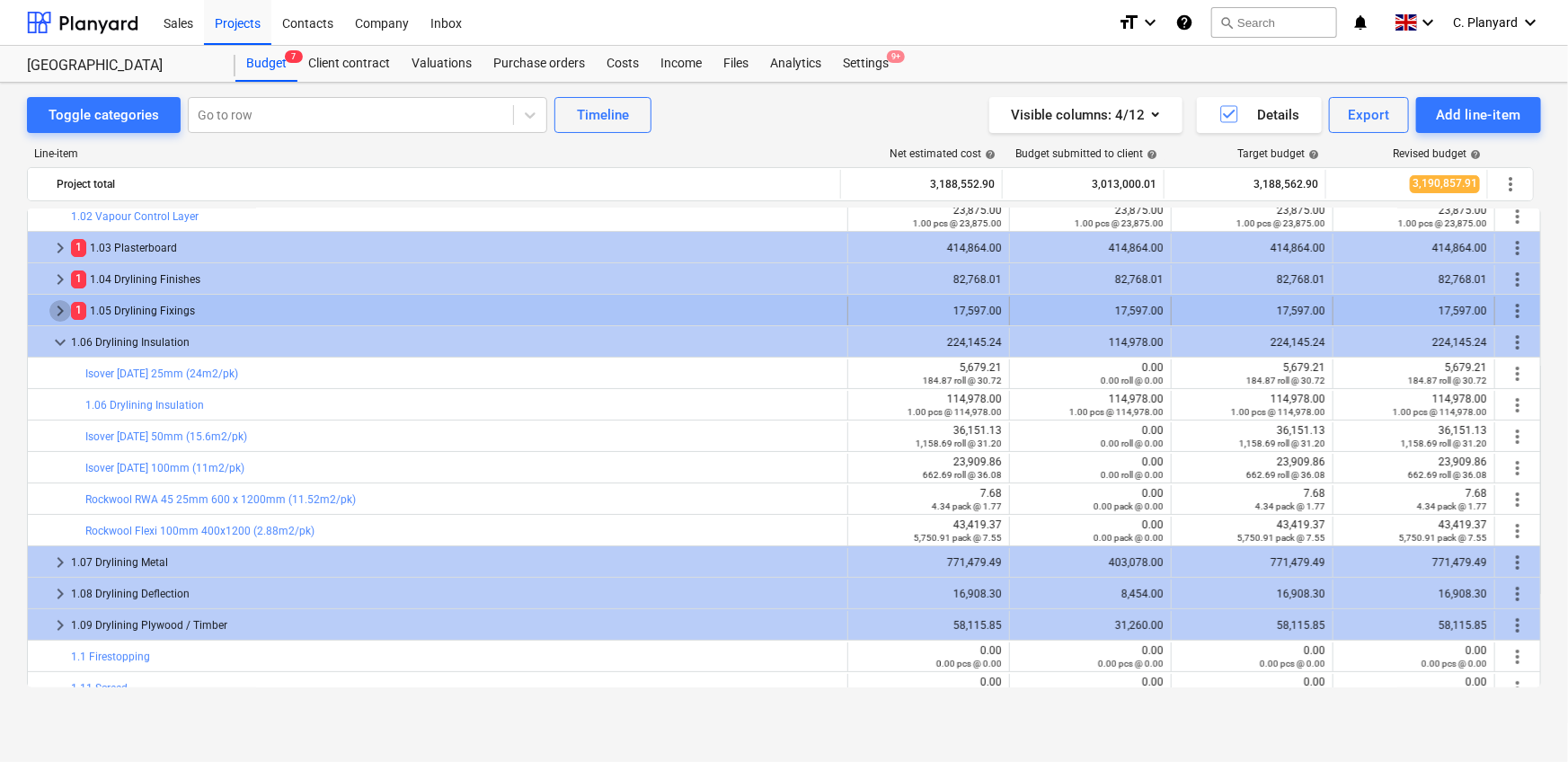
click at [56, 306] on span "keyboard_arrow_right" at bounding box center [60, 311] width 21 height 21
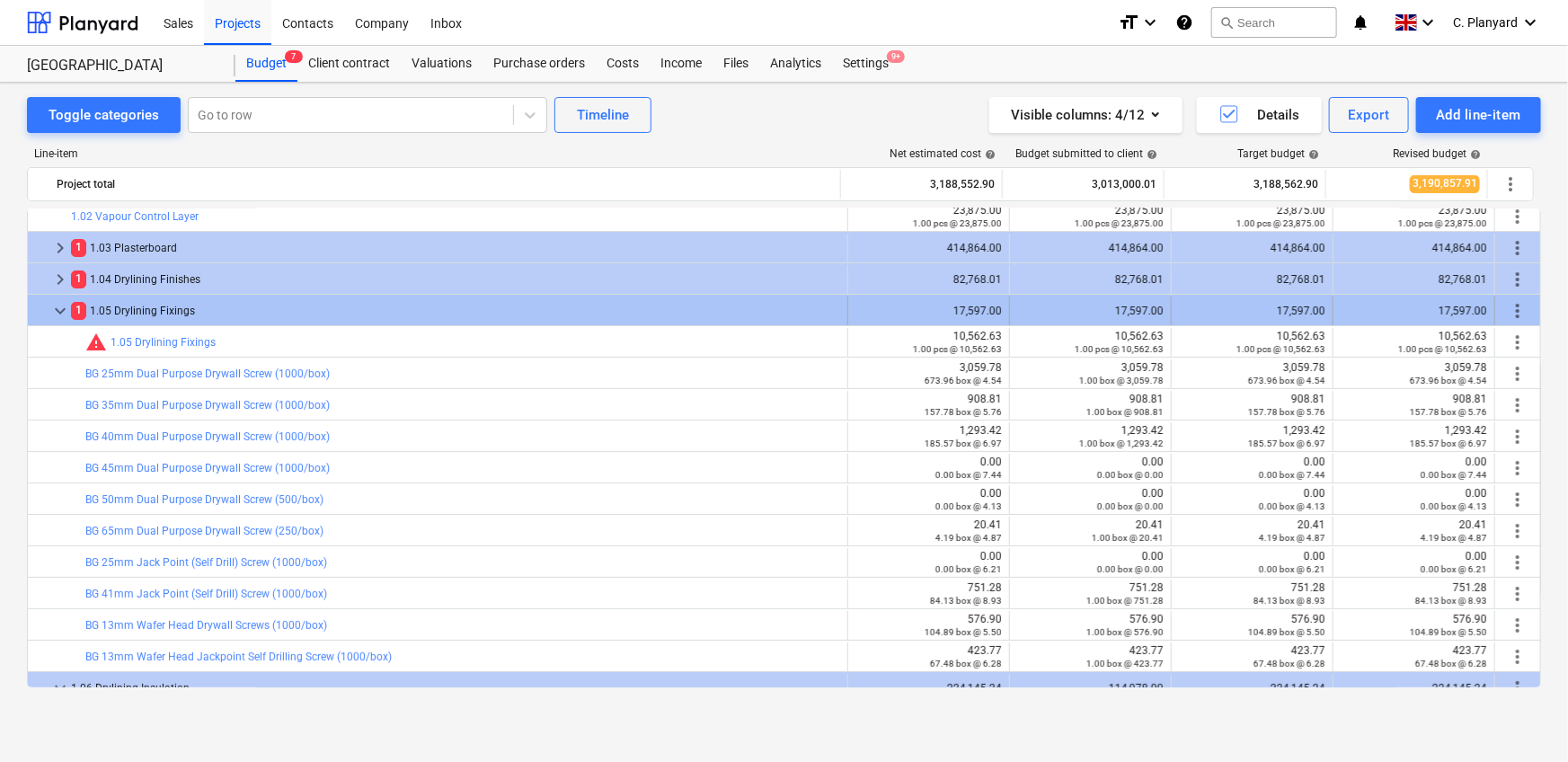
click at [56, 306] on span "keyboard_arrow_down" at bounding box center [60, 311] width 21 height 21
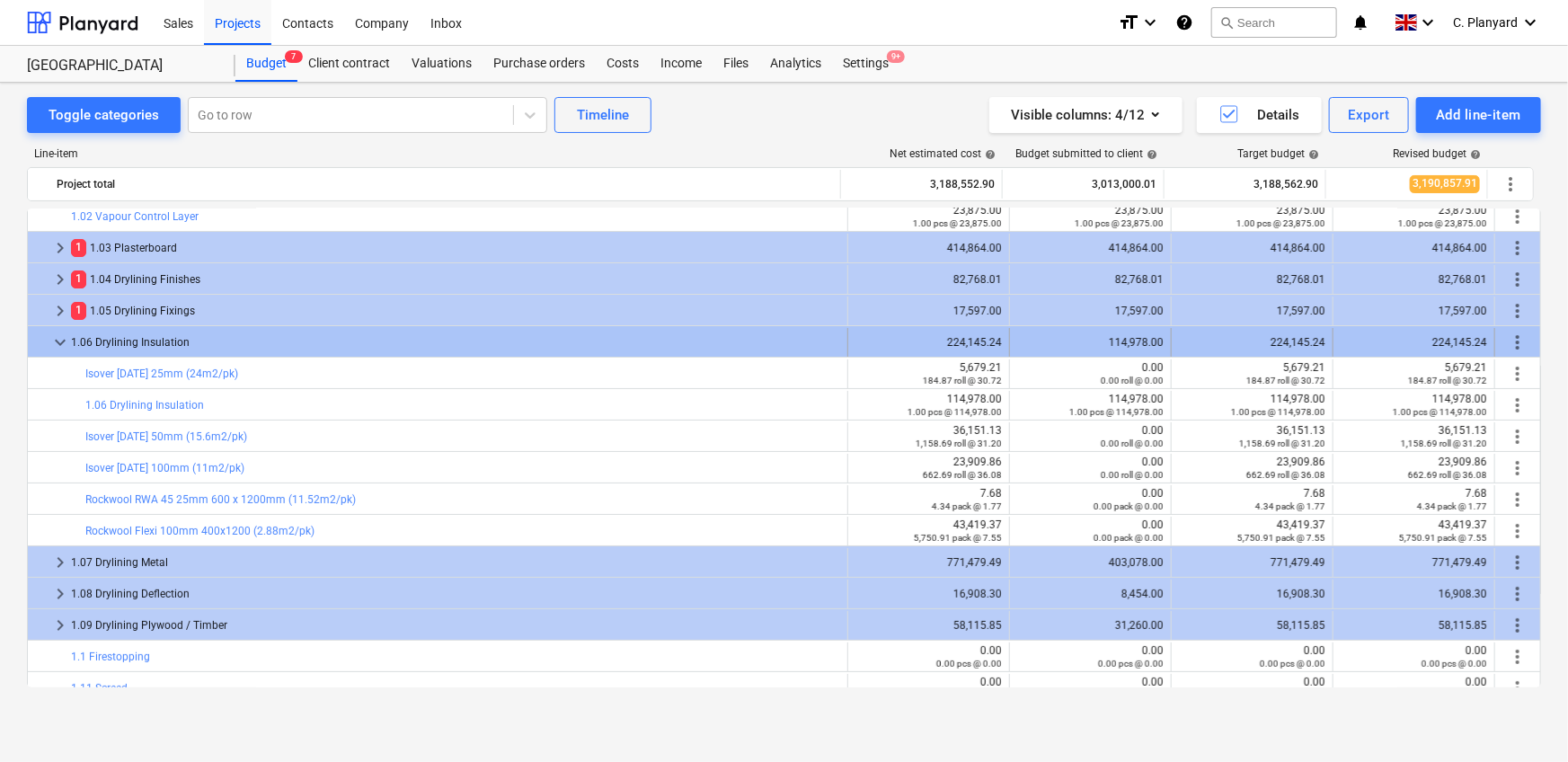
click at [980, 340] on div "224,145.24" at bounding box center [928, 343] width 147 height 13
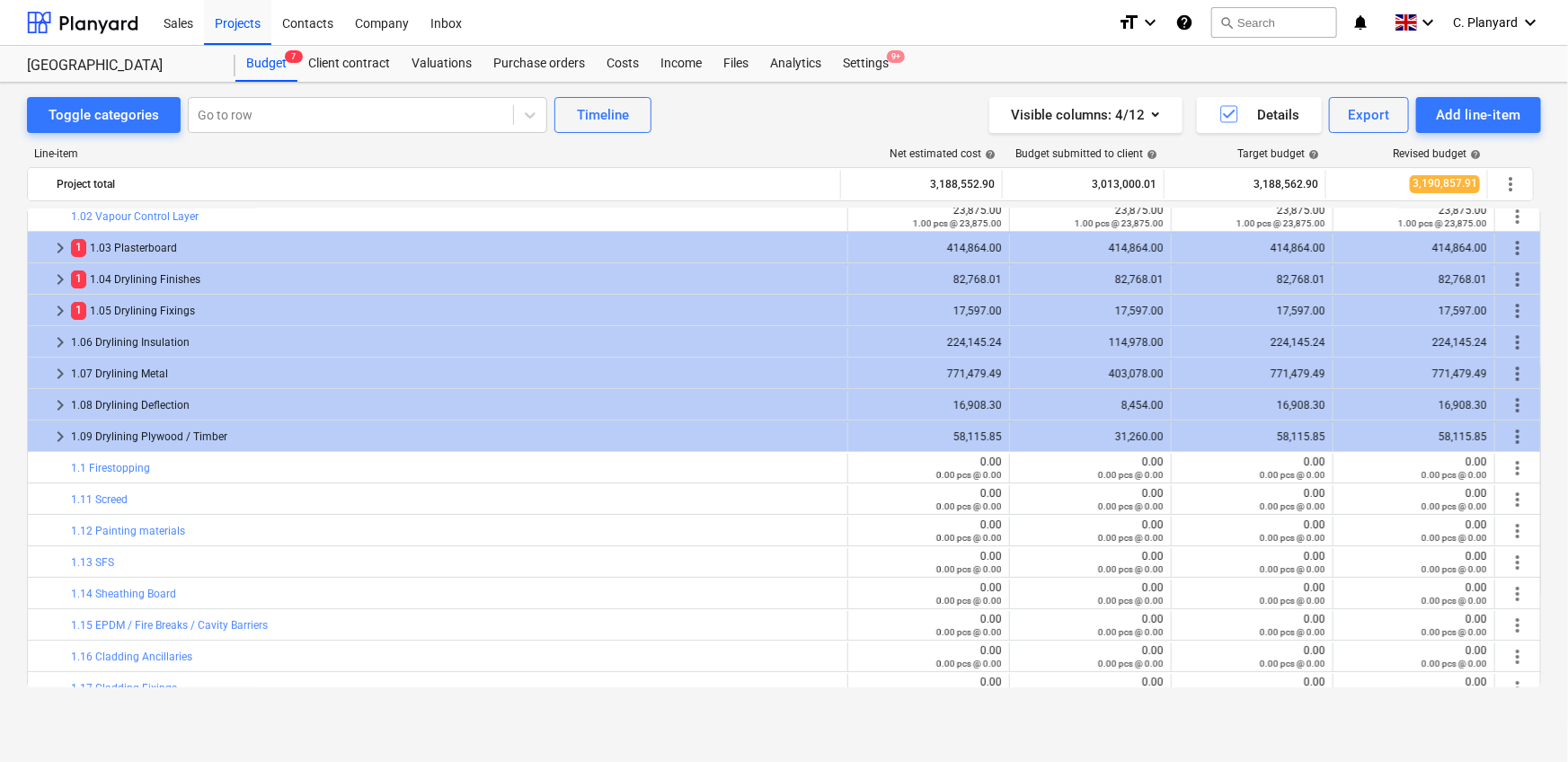
click at [980, 340] on div "224,145.24" at bounding box center [928, 343] width 147 height 13
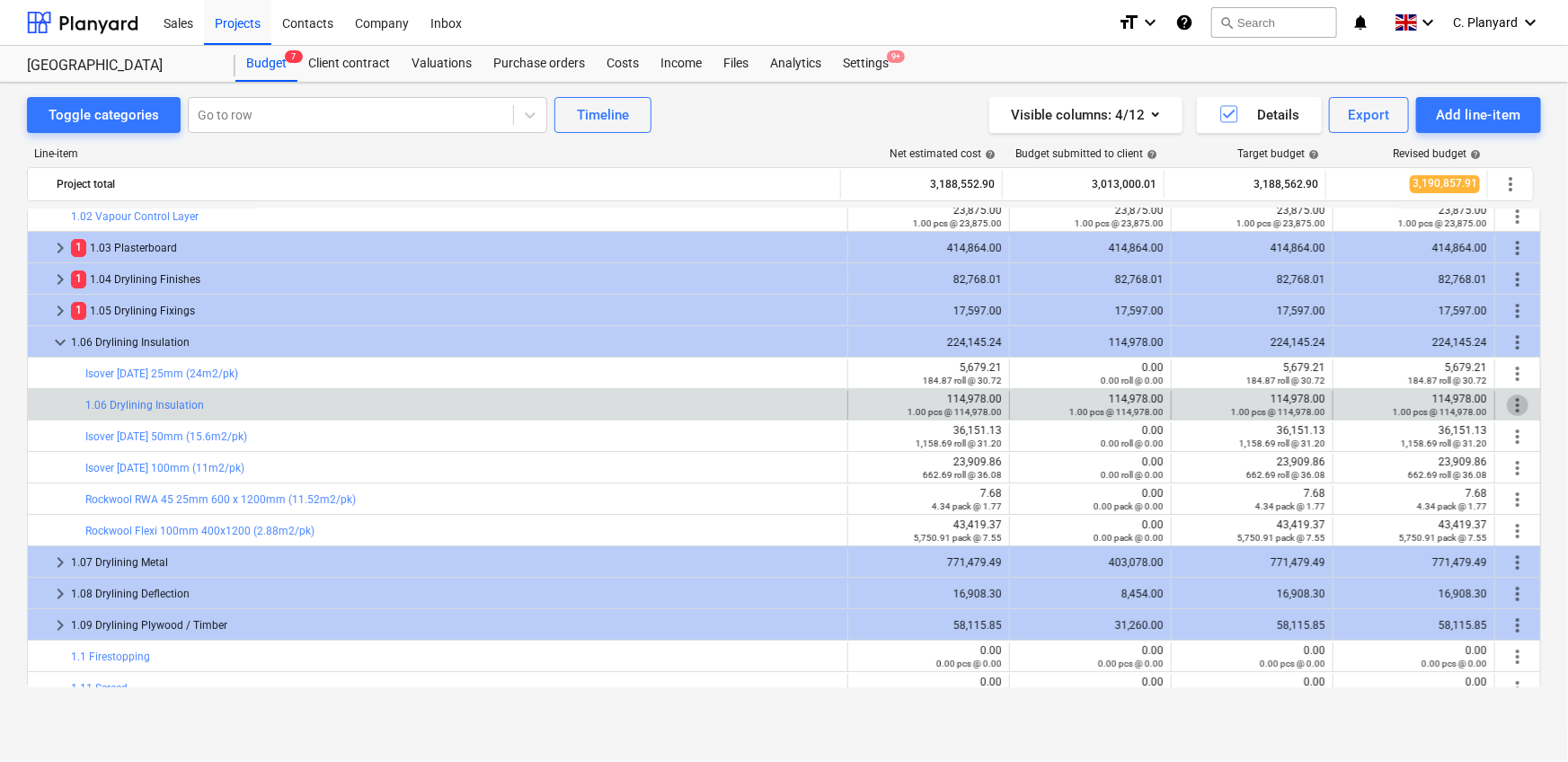
click at [1516, 408] on span "more_vert" at bounding box center [1517, 404] width 21 height 21
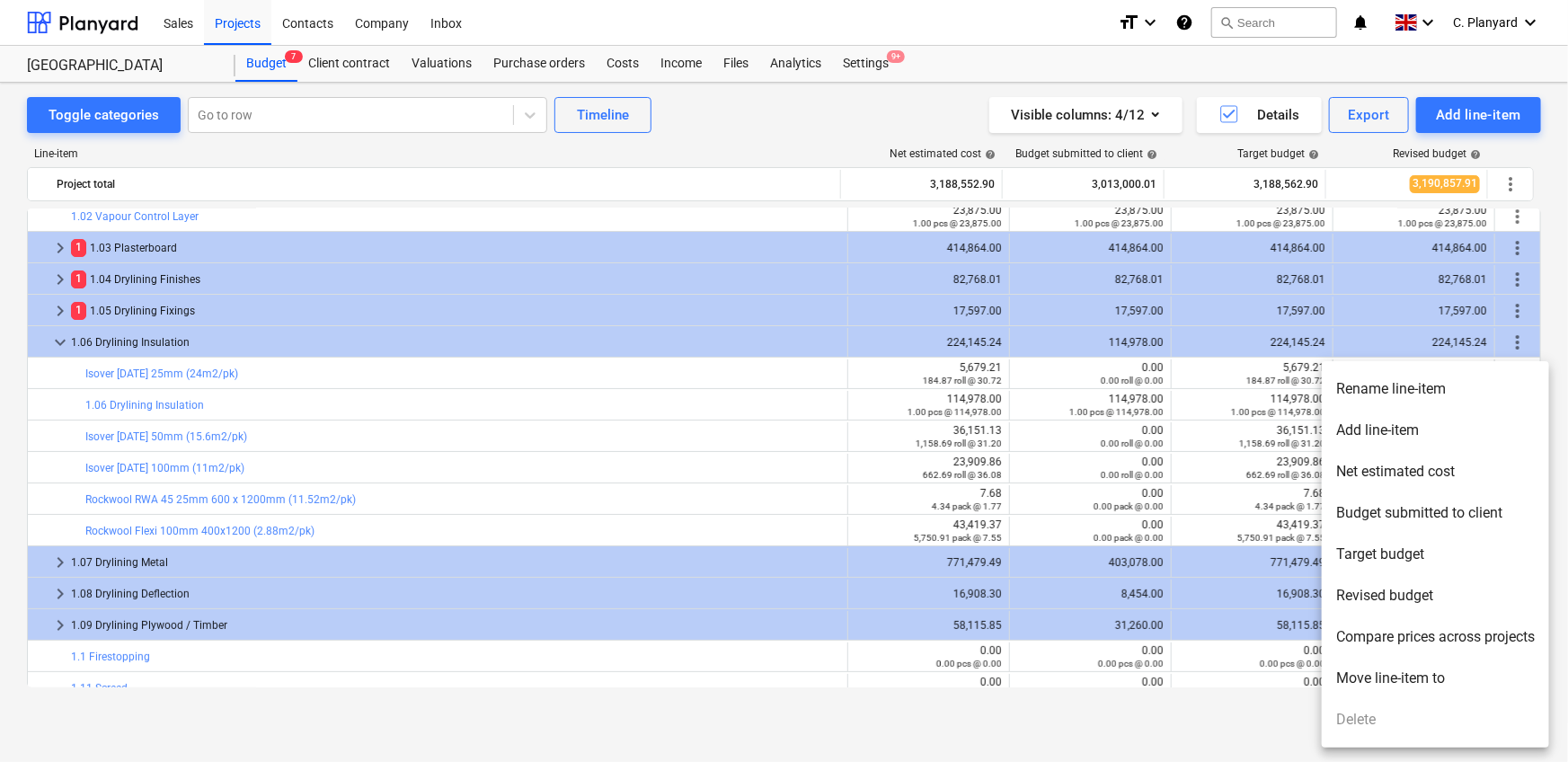
click at [1370, 676] on li "Move line-item to" at bounding box center [1435, 677] width 228 height 41
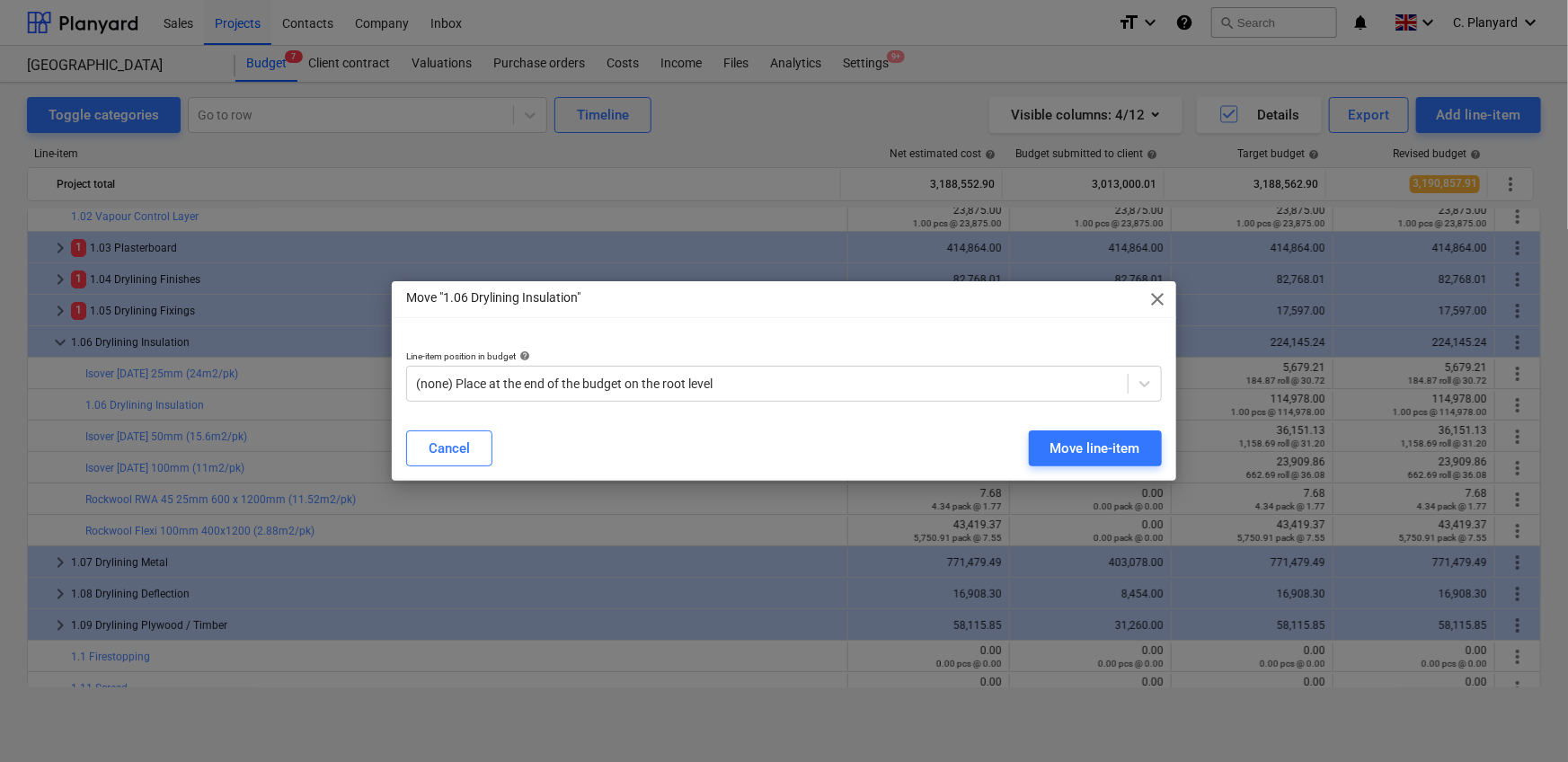
click at [882, 377] on div at bounding box center [784, 381] width 1568 height 762
click at [808, 375] on div at bounding box center [767, 382] width 702 height 18
click at [811, 402] on div "Line-item position in budget help (none) Place at the end of the budget on the …" at bounding box center [784, 376] width 784 height 80
click at [462, 440] on div "Cancel" at bounding box center [449, 448] width 41 height 23
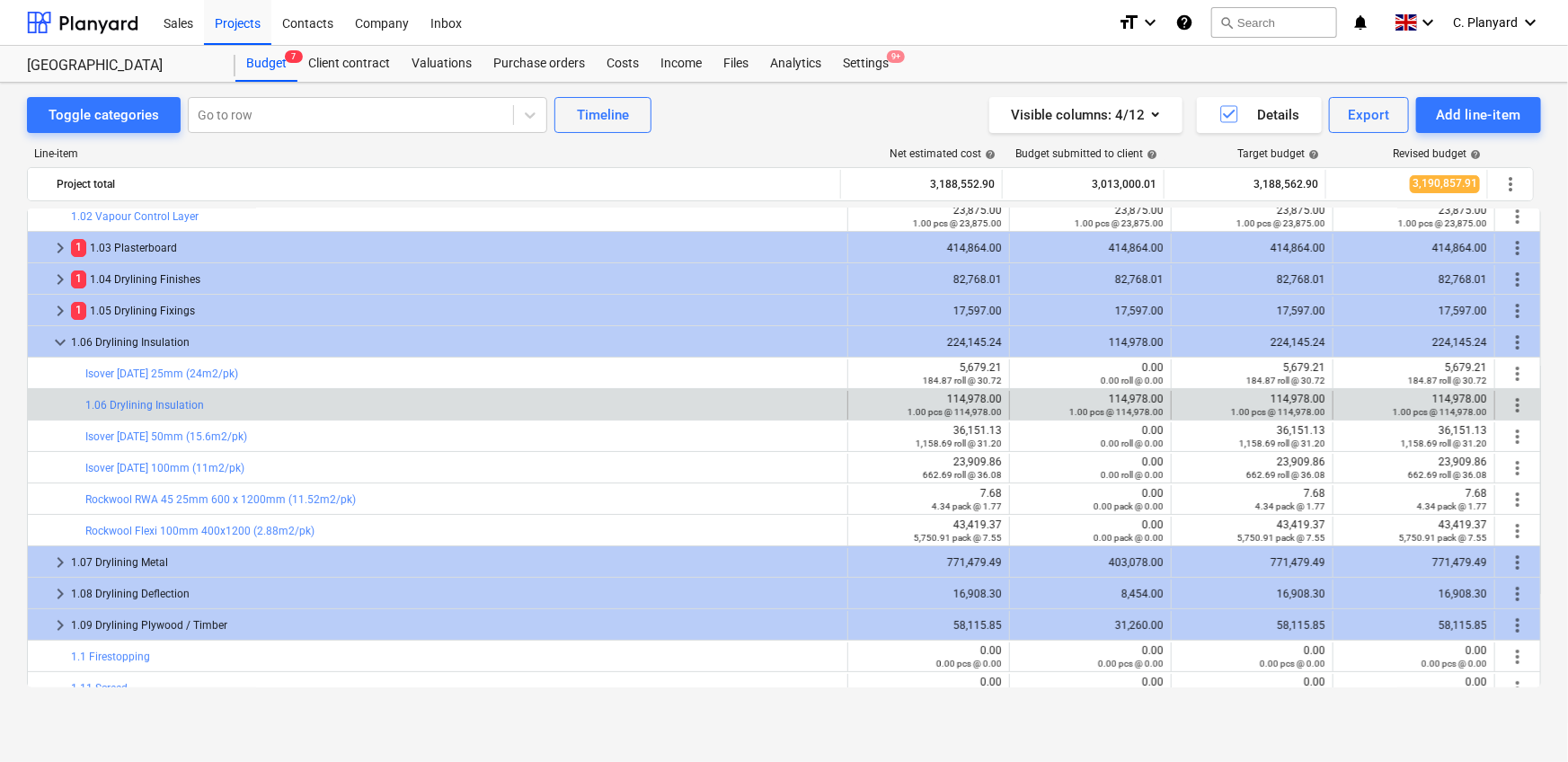
click at [1512, 402] on span "more_vert" at bounding box center [1517, 404] width 21 height 21
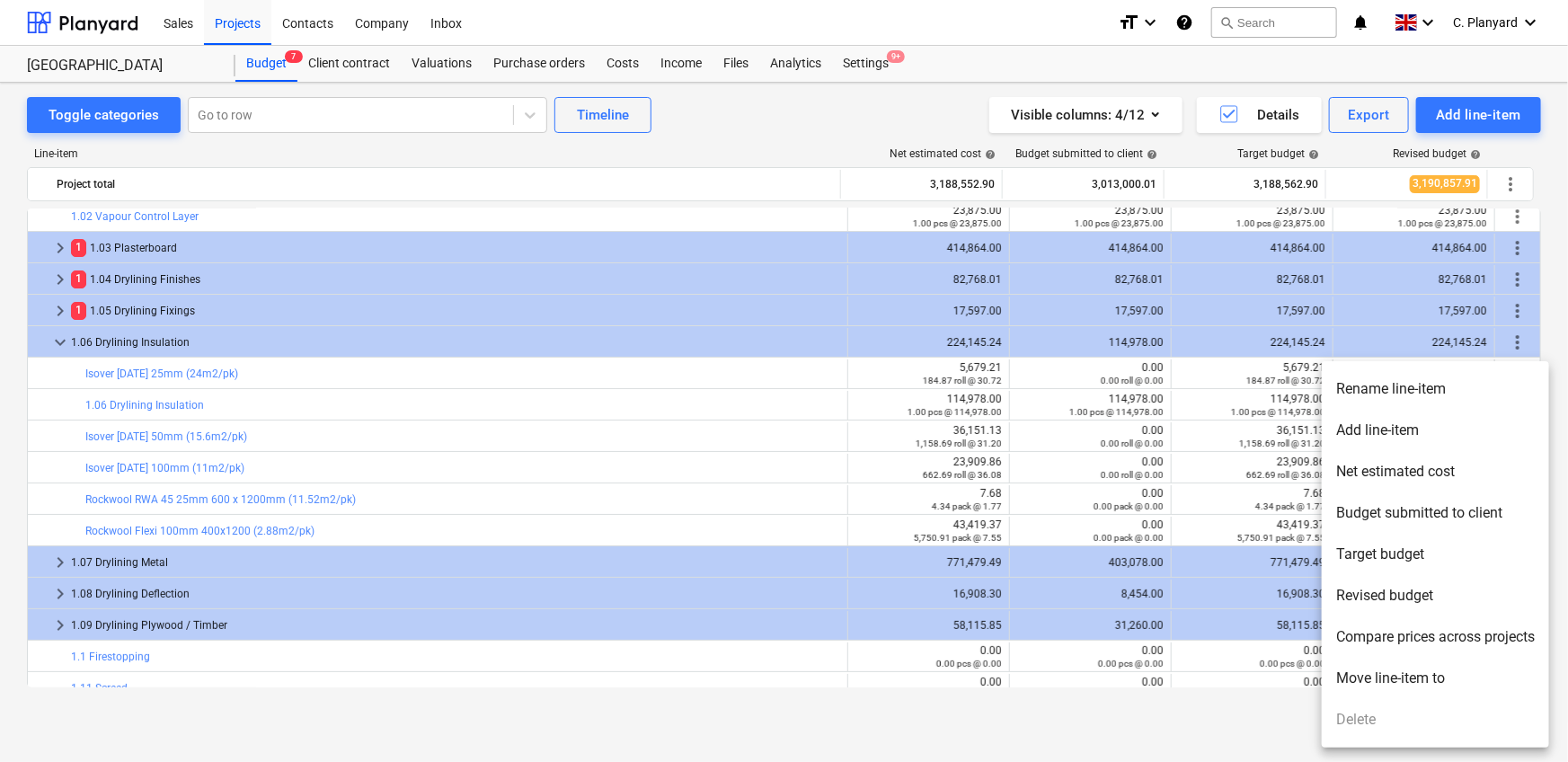
click at [1436, 333] on div at bounding box center [784, 381] width 1568 height 762
click at [1510, 337] on div at bounding box center [784, 381] width 1568 height 762
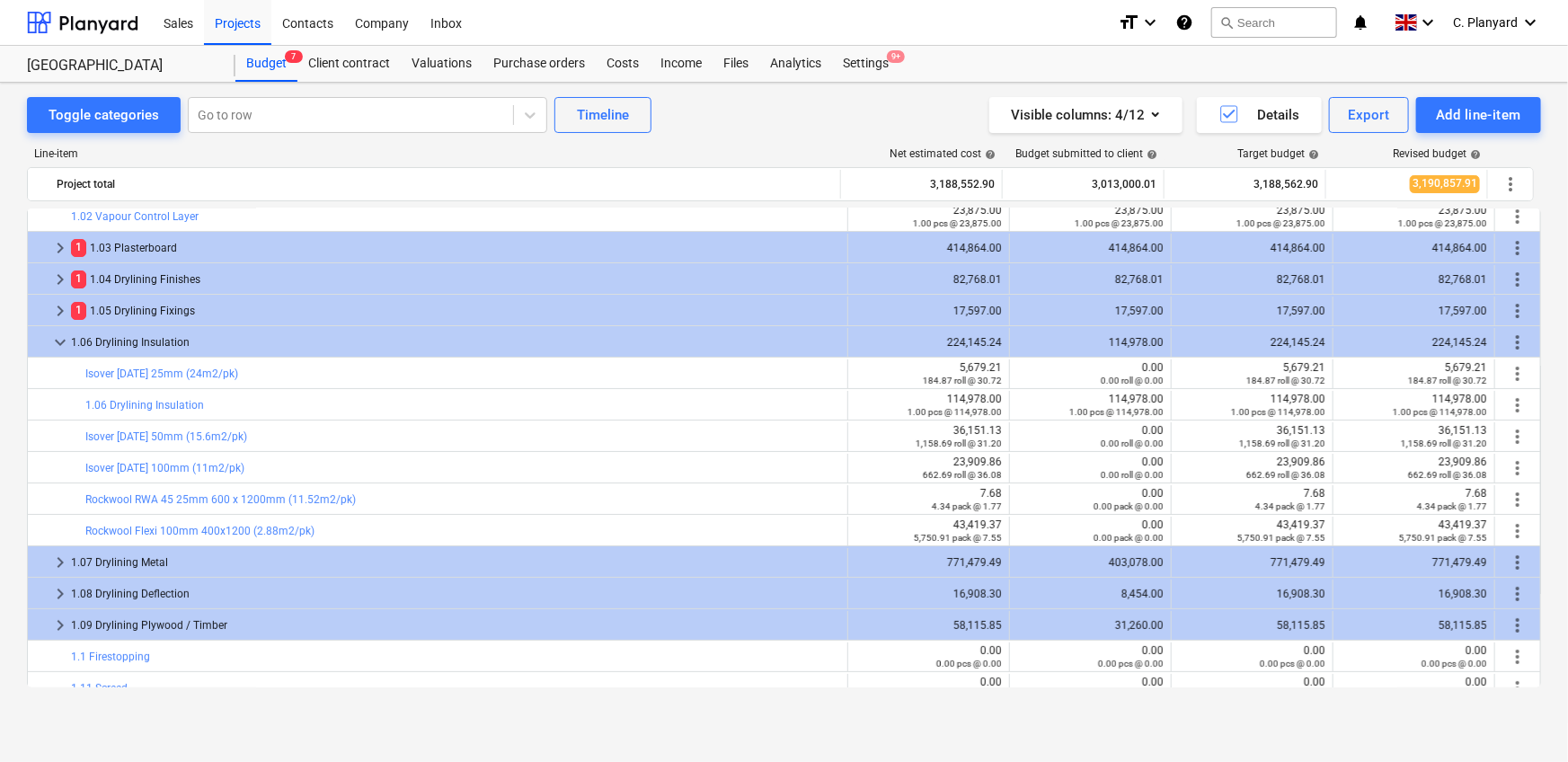
click at [1510, 337] on span "more_vert" at bounding box center [1517, 342] width 21 height 21
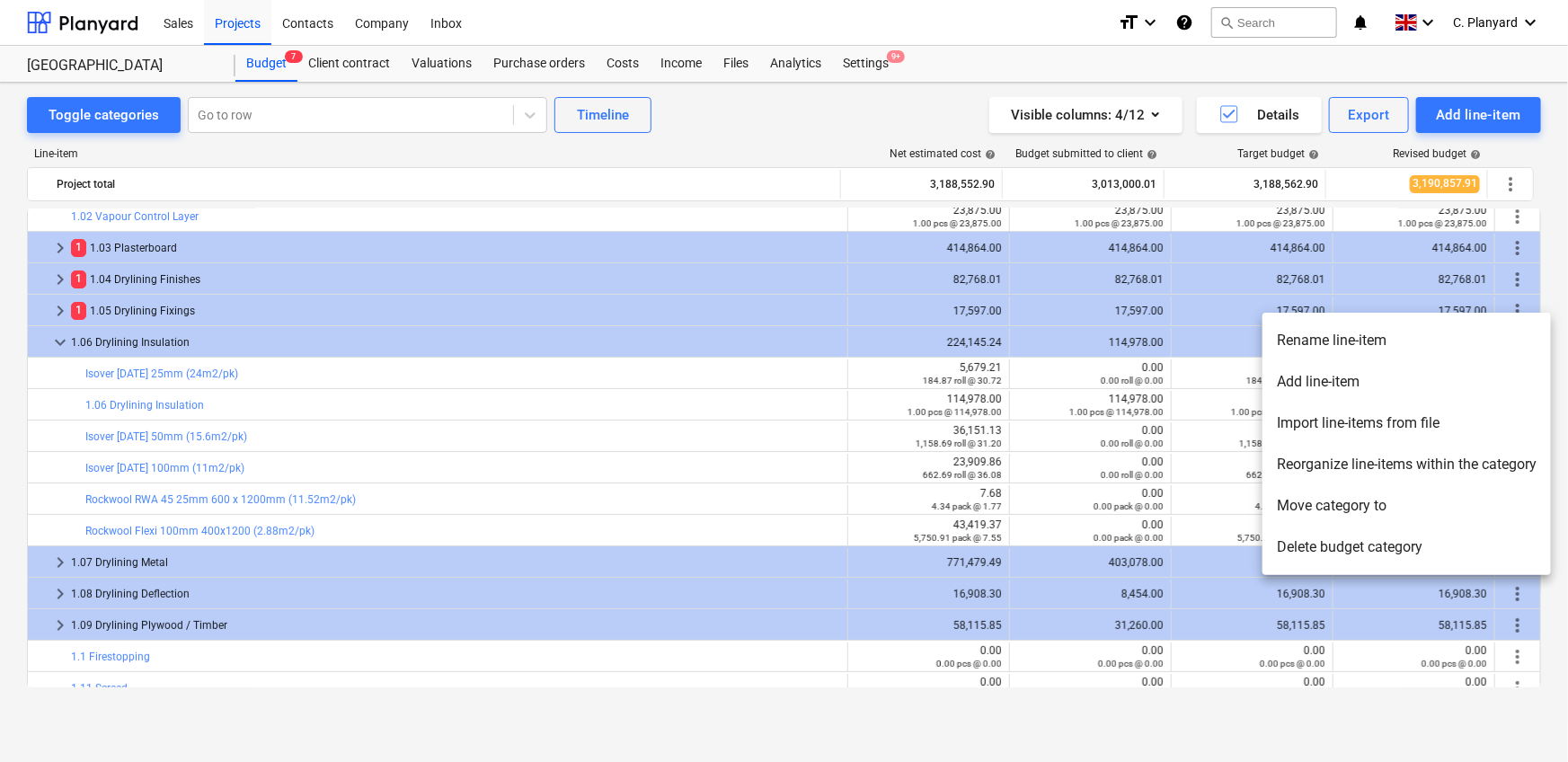
click at [1338, 471] on li "Reorganize line-items within the category" at bounding box center [1406, 463] width 289 height 41
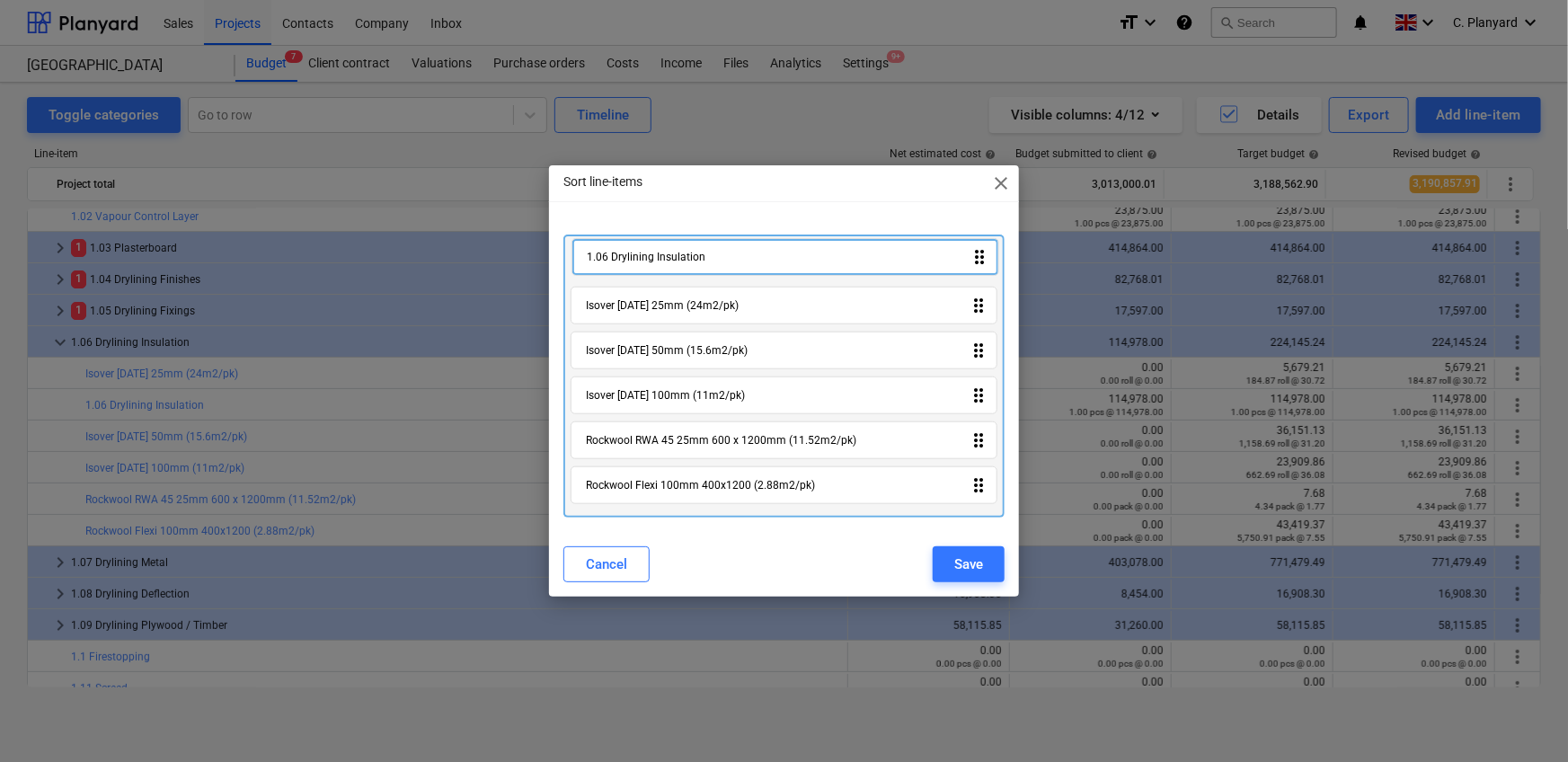
drag, startPoint x: 841, startPoint y: 317, endPoint x: 842, endPoint y: 260, distance: 57.0
click at [842, 260] on div "Isover APR 1200 25mm (24m2/pk) drag_indicator 1.06 Drylining Insulation drag_in…" at bounding box center [784, 376] width 442 height 284
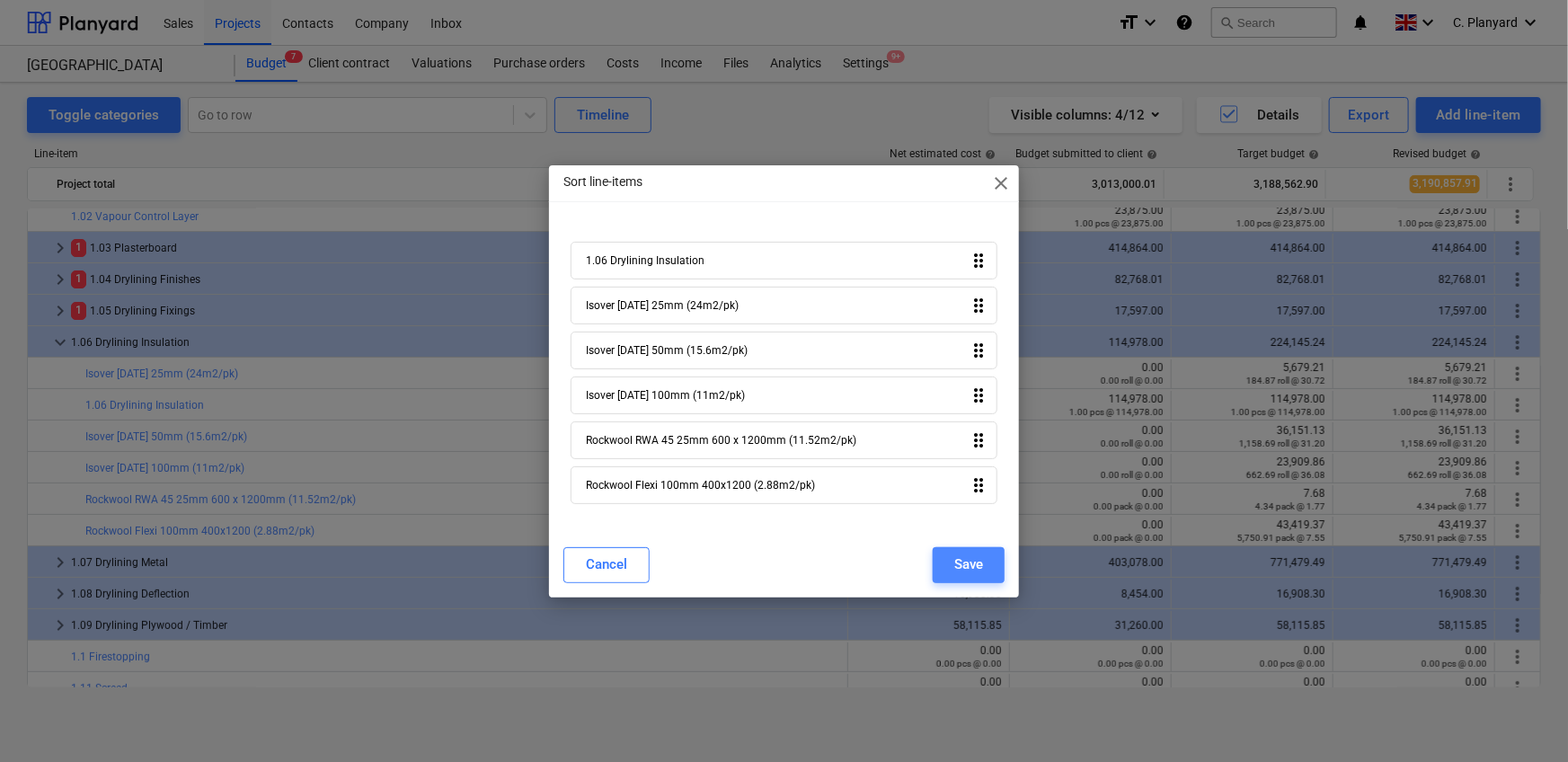
click at [960, 548] on button "Save" at bounding box center [969, 565] width 72 height 36
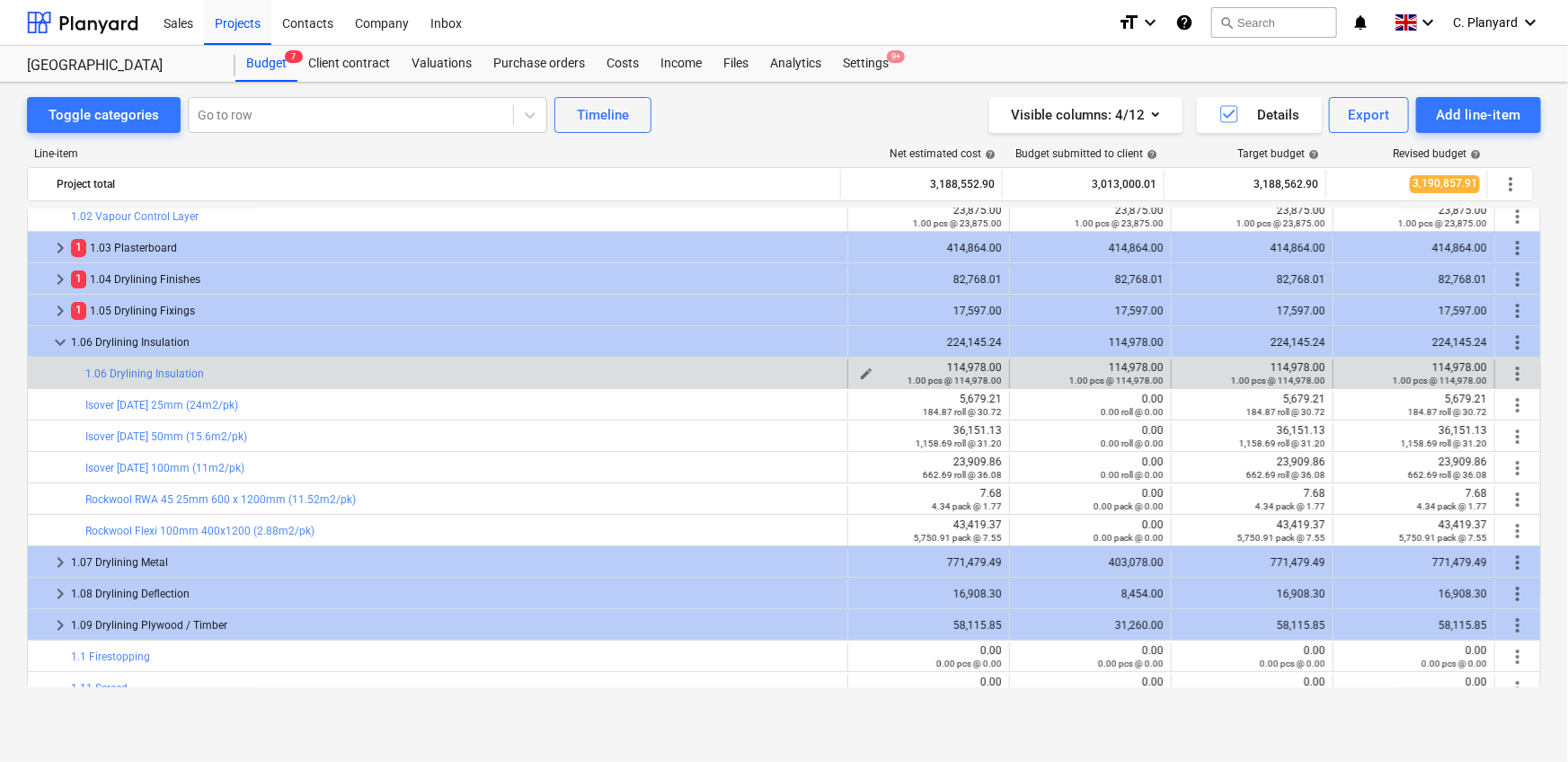
click at [962, 363] on div "114,978.00 1.00 pcs @ 114,978.00" at bounding box center [928, 373] width 147 height 25
click at [862, 369] on span "edit" at bounding box center [867, 374] width 15 height 15
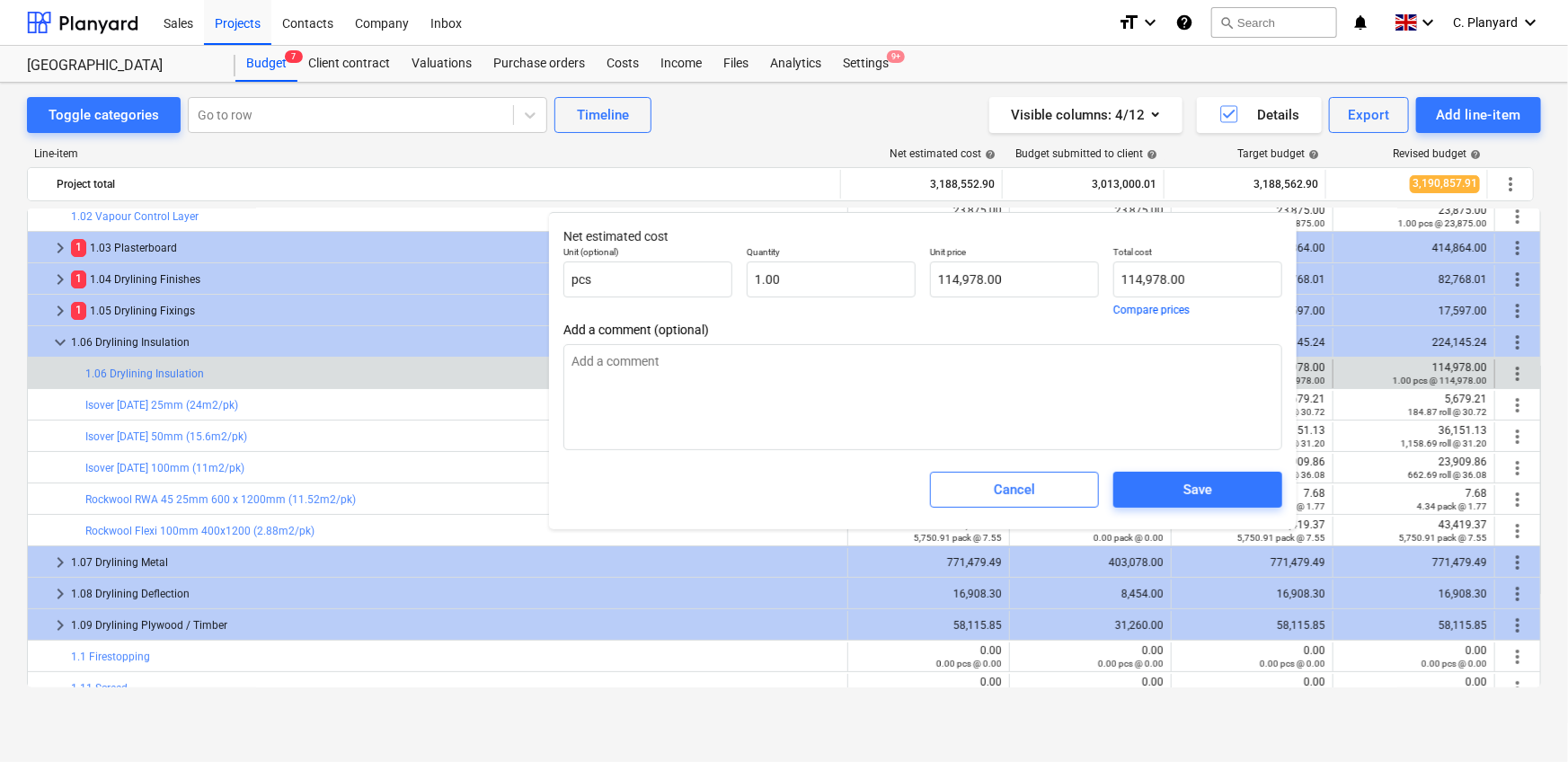
click at [984, 510] on div "Cancel" at bounding box center [1014, 489] width 183 height 51
click at [983, 498] on span "Cancel" at bounding box center [1014, 489] width 124 height 23
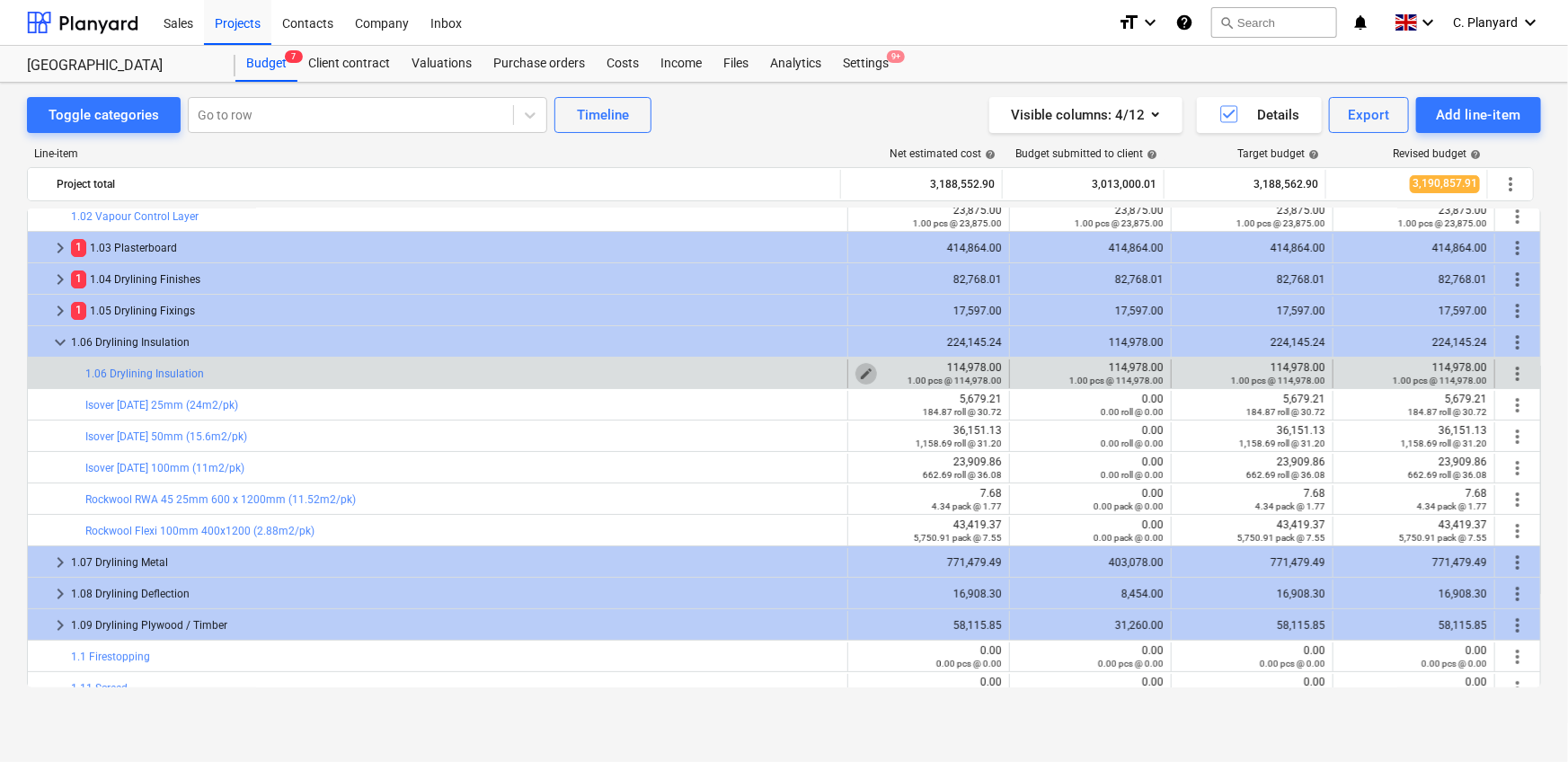
click at [859, 368] on span "edit" at bounding box center [867, 374] width 15 height 15
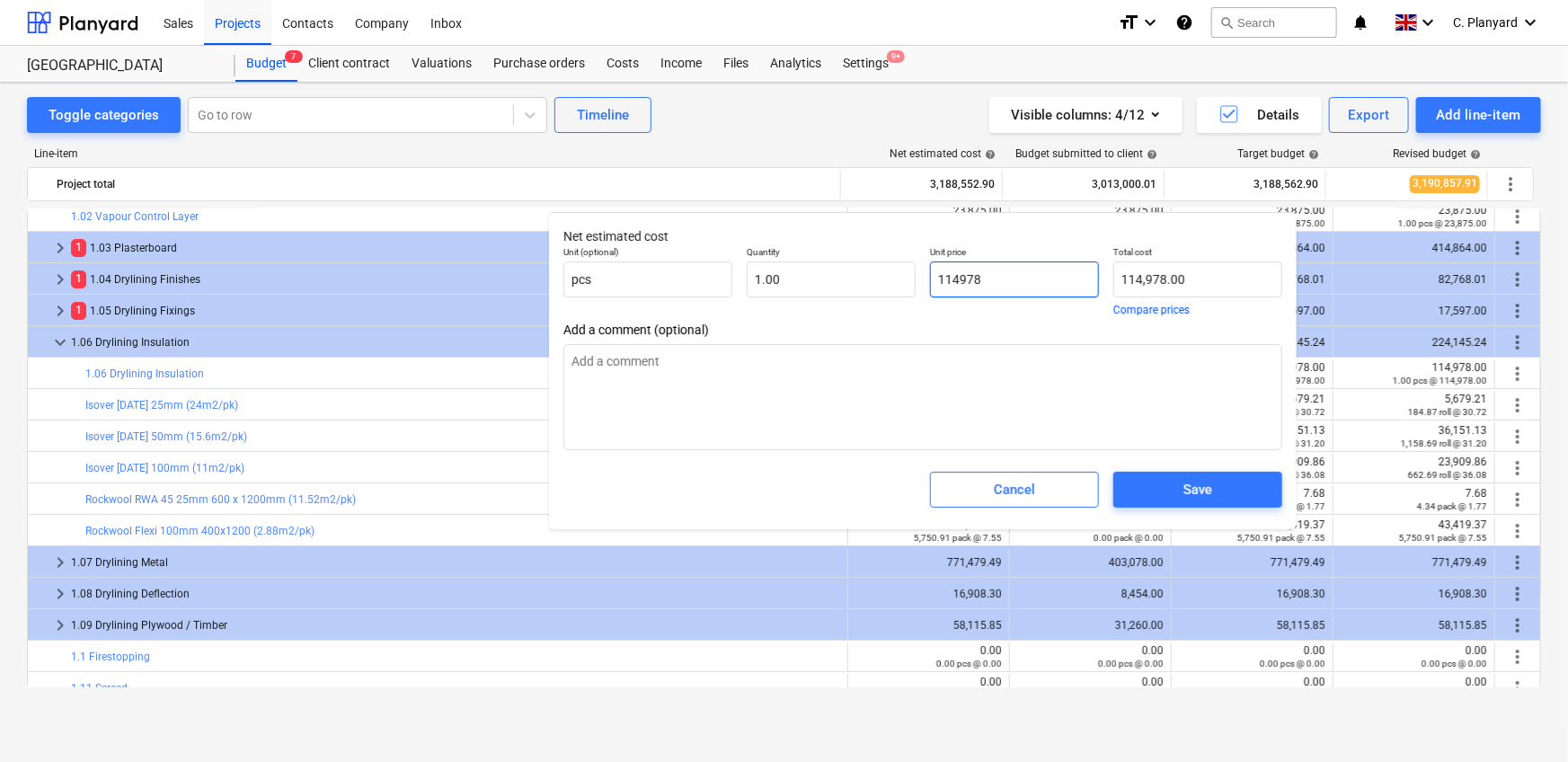
click at [971, 277] on input "114978" at bounding box center [1014, 279] width 169 height 36
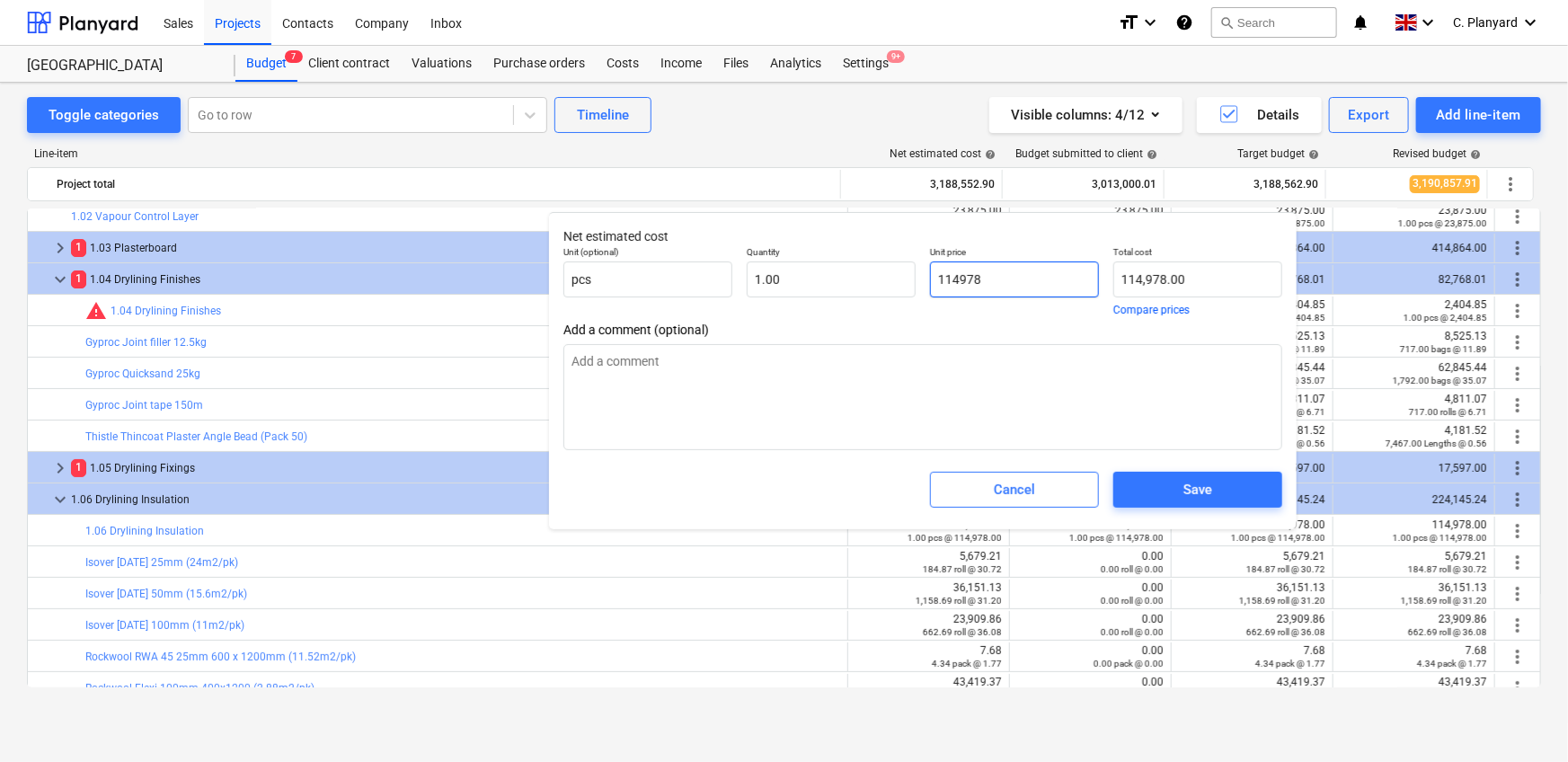
click at [971, 277] on input "114978" at bounding box center [1014, 279] width 169 height 36
paste input "5810,76"
click at [1185, 488] on div "Save" at bounding box center [1197, 489] width 29 height 23
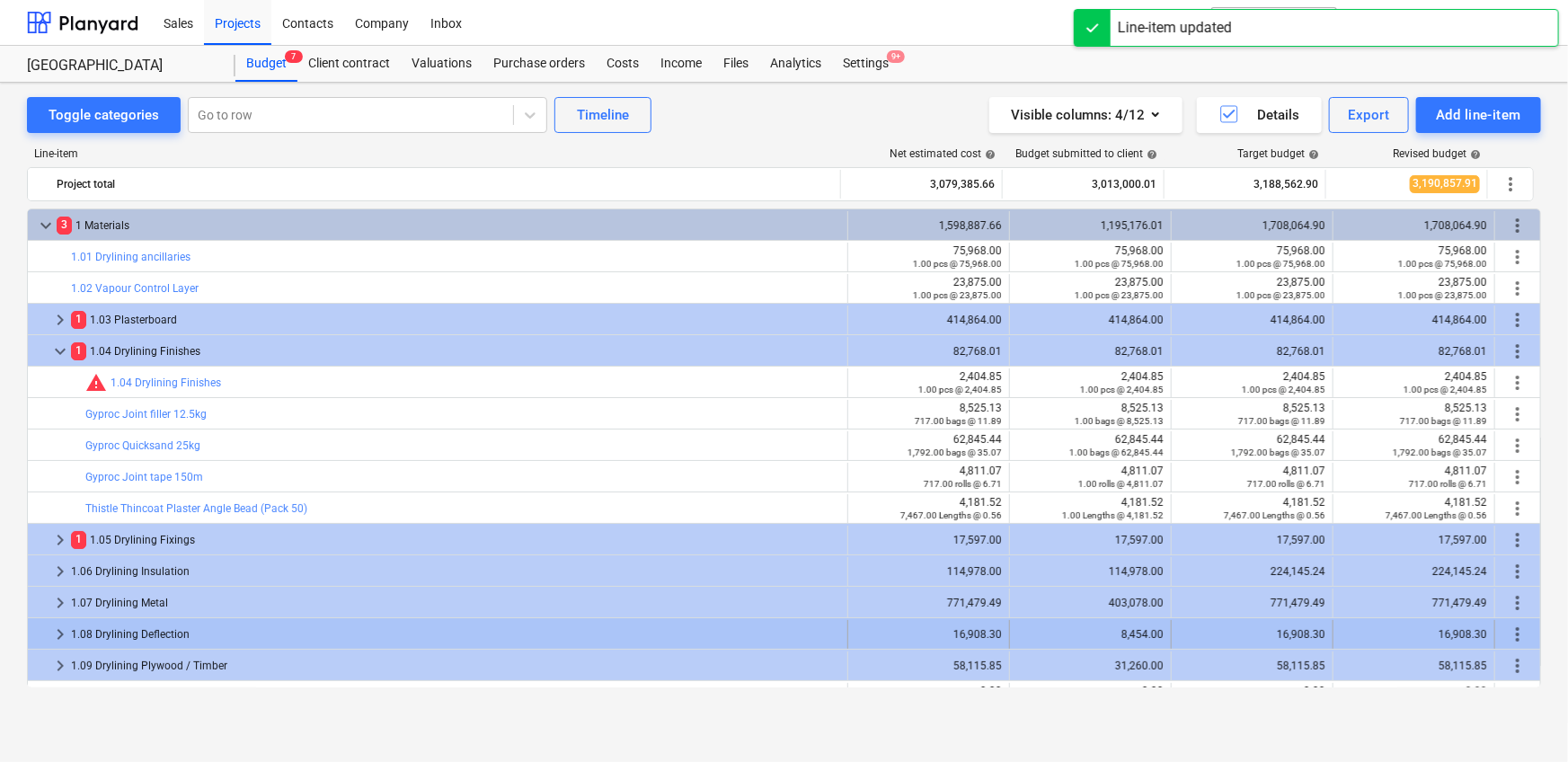
scroll to position [117, 0]
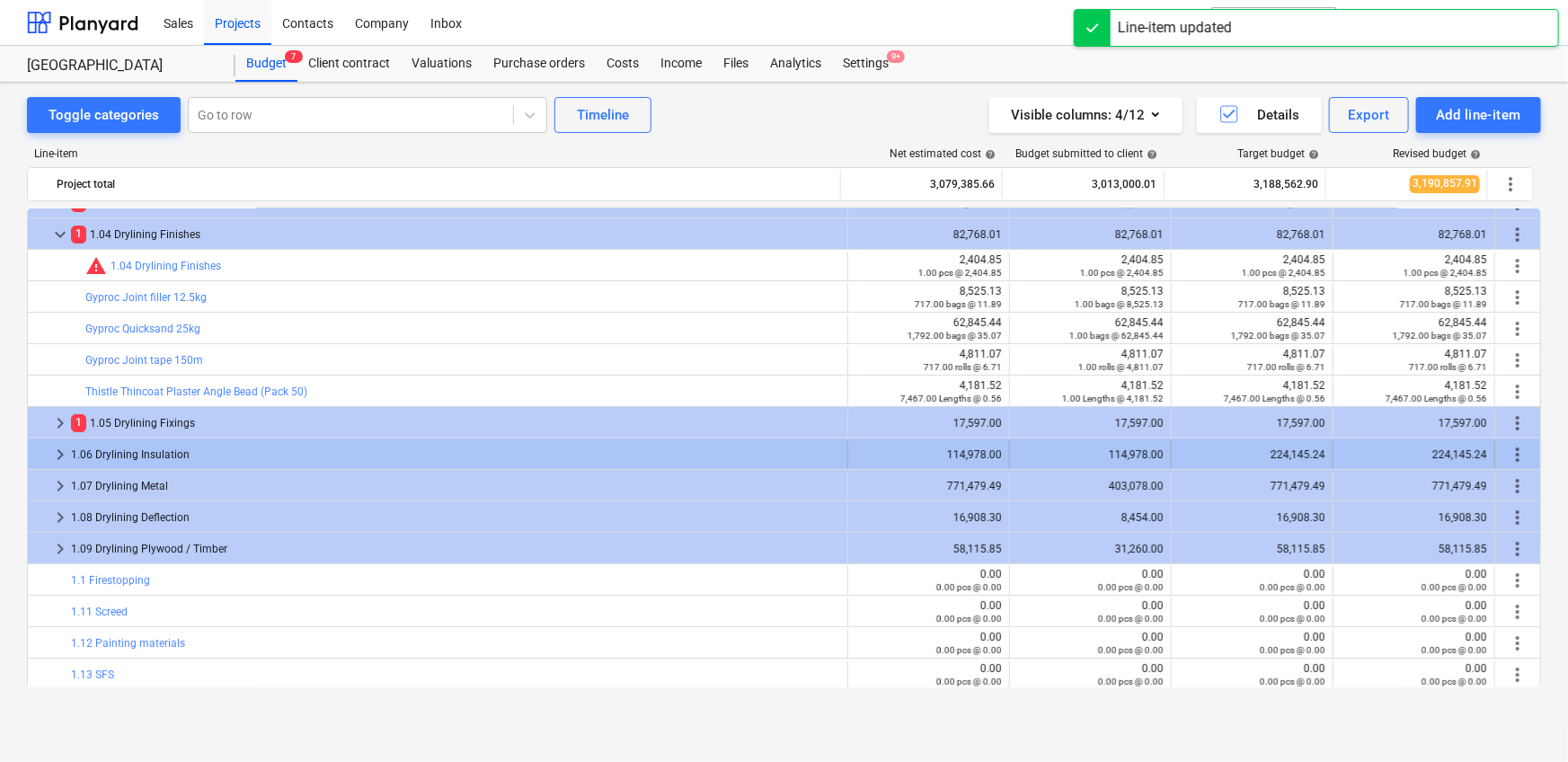
click at [53, 450] on span "keyboard_arrow_right" at bounding box center [60, 453] width 21 height 21
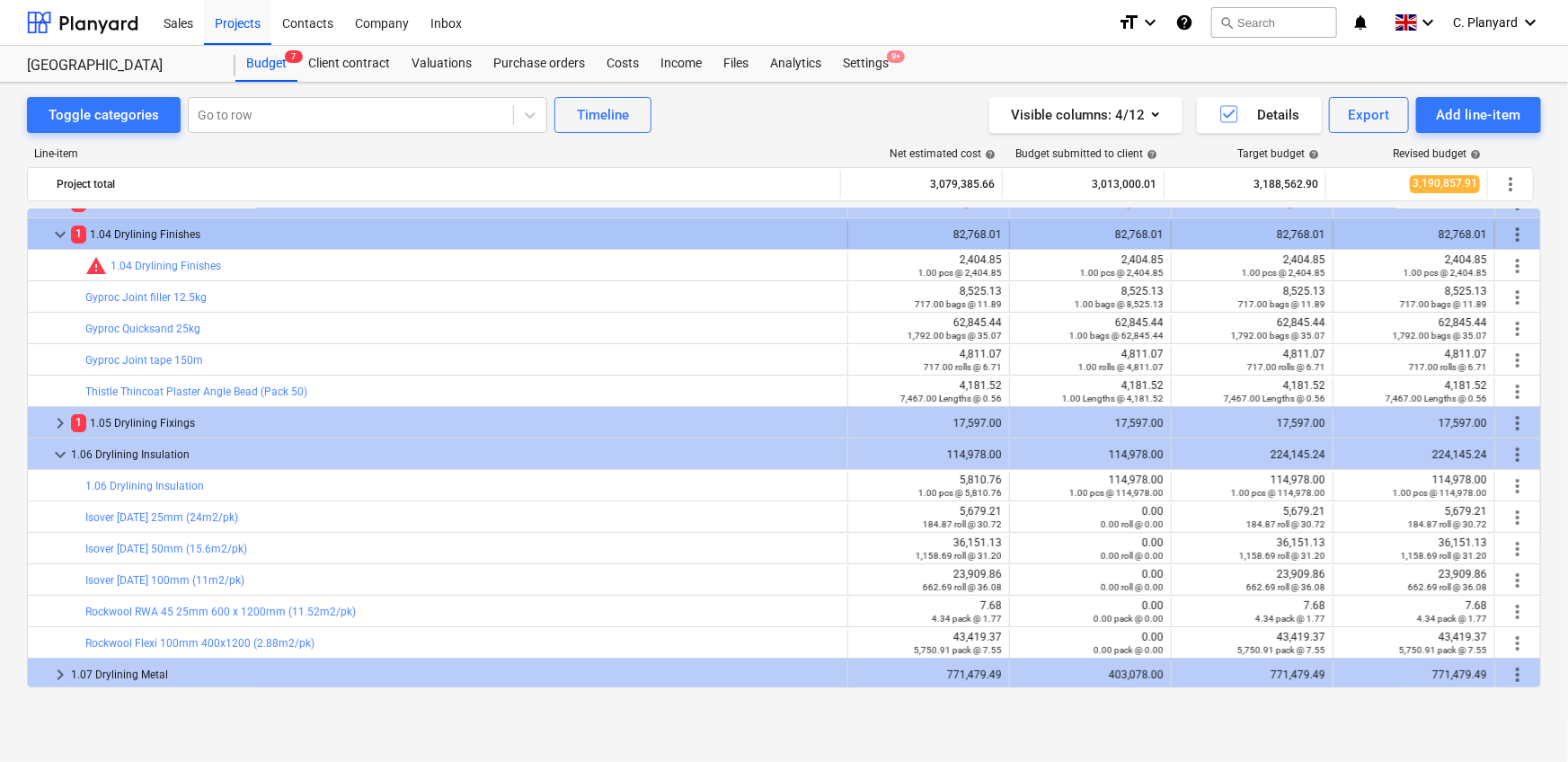
click at [58, 231] on span "keyboard_arrow_down" at bounding box center [60, 234] width 21 height 21
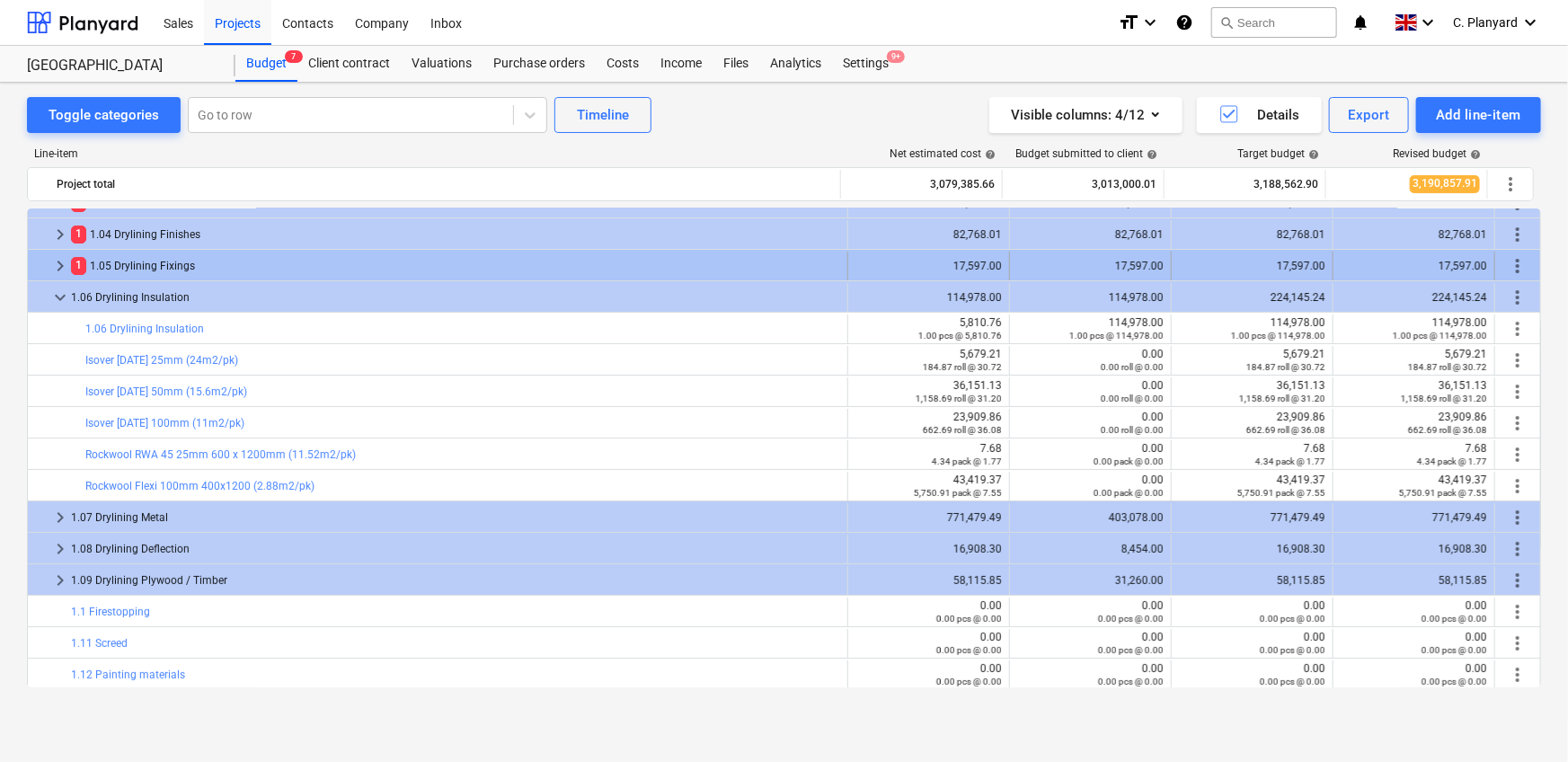
click at [53, 260] on span "keyboard_arrow_right" at bounding box center [60, 265] width 21 height 21
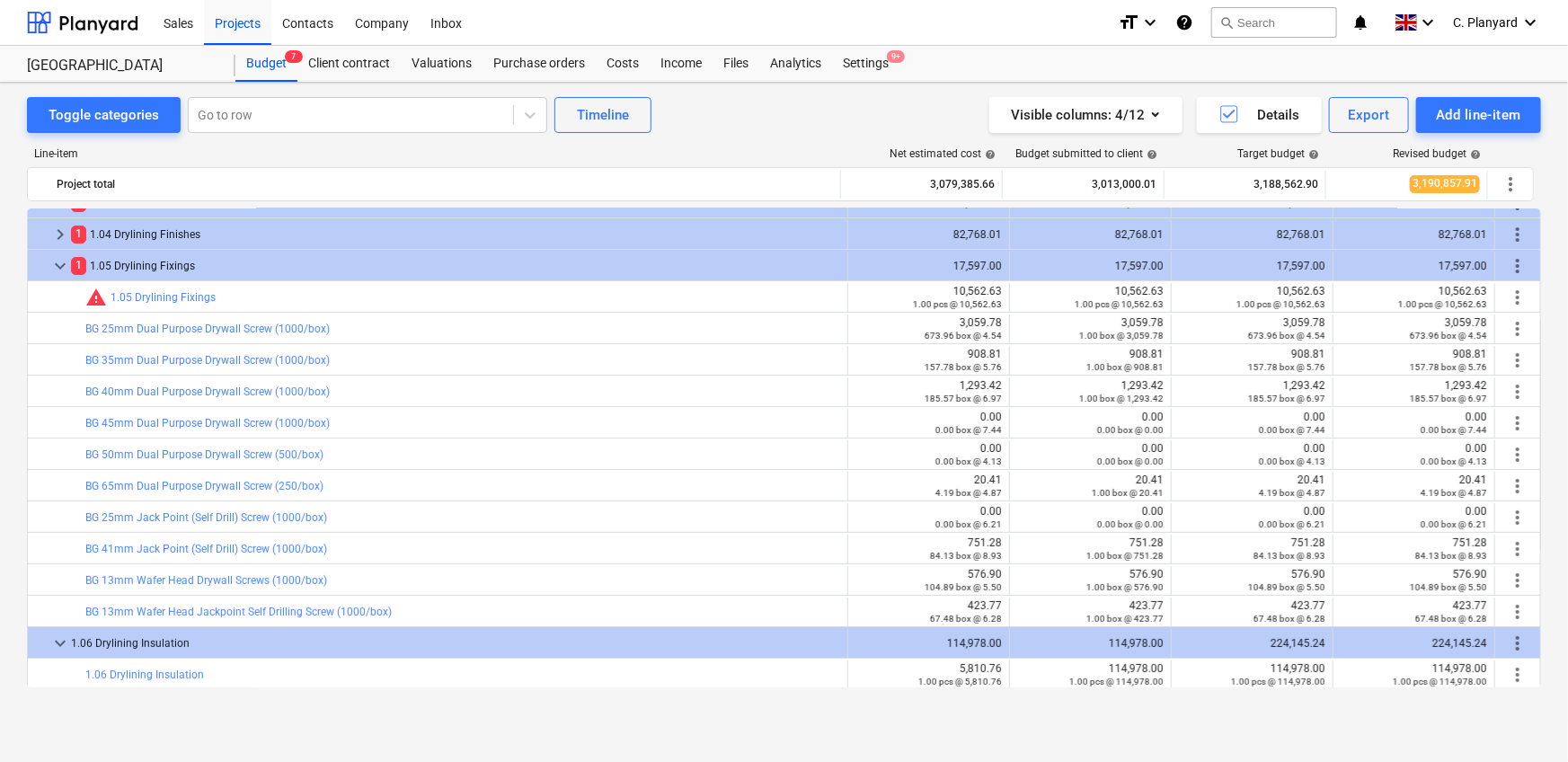
click at [63, 245] on div "keyboard_arrow_down 3 1 Materials 1,598,887.66 1,195,176.01 1,708,064.90 1,708,…" at bounding box center [784, 447] width 1514 height 478
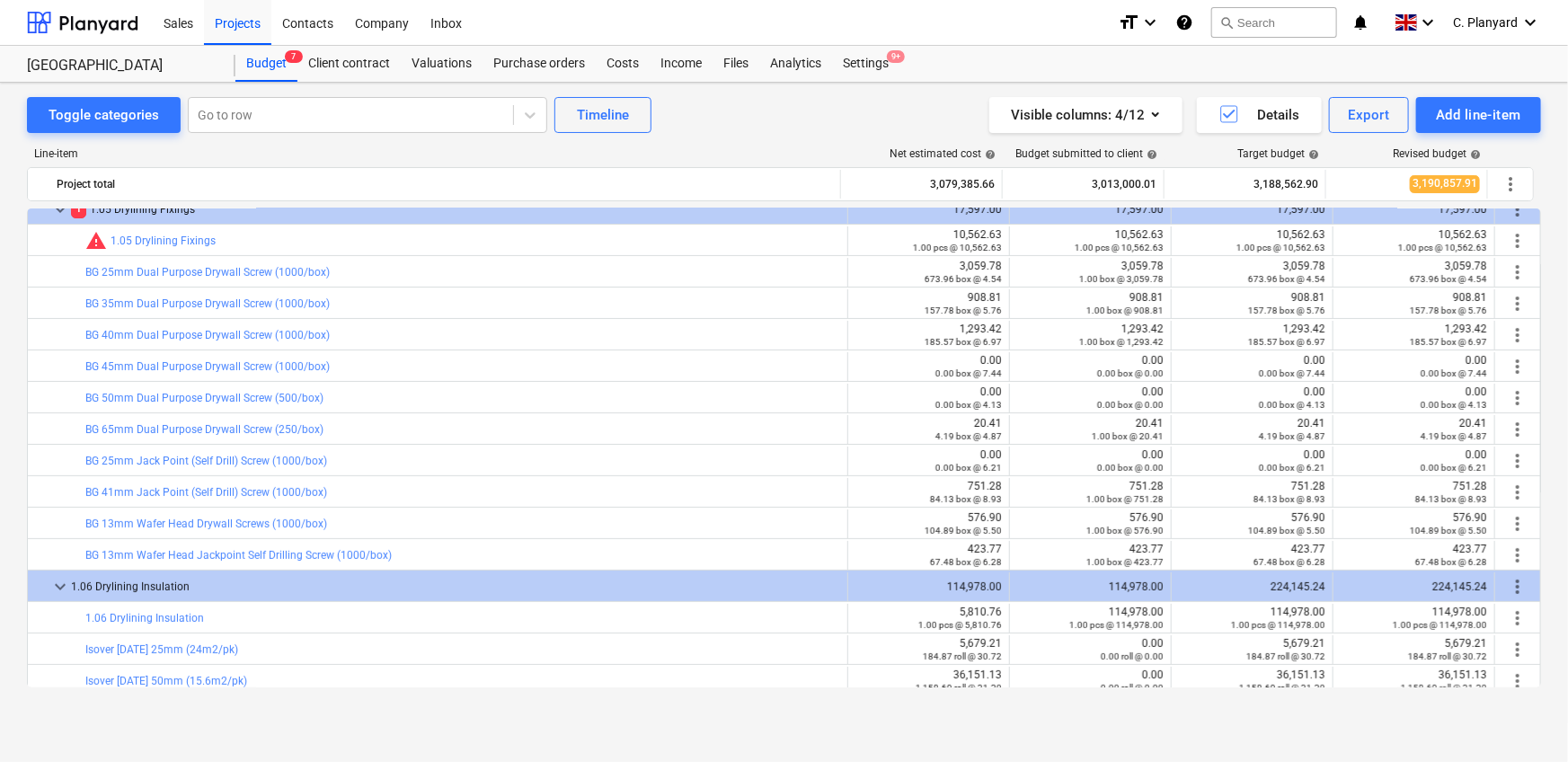
scroll to position [173, 0]
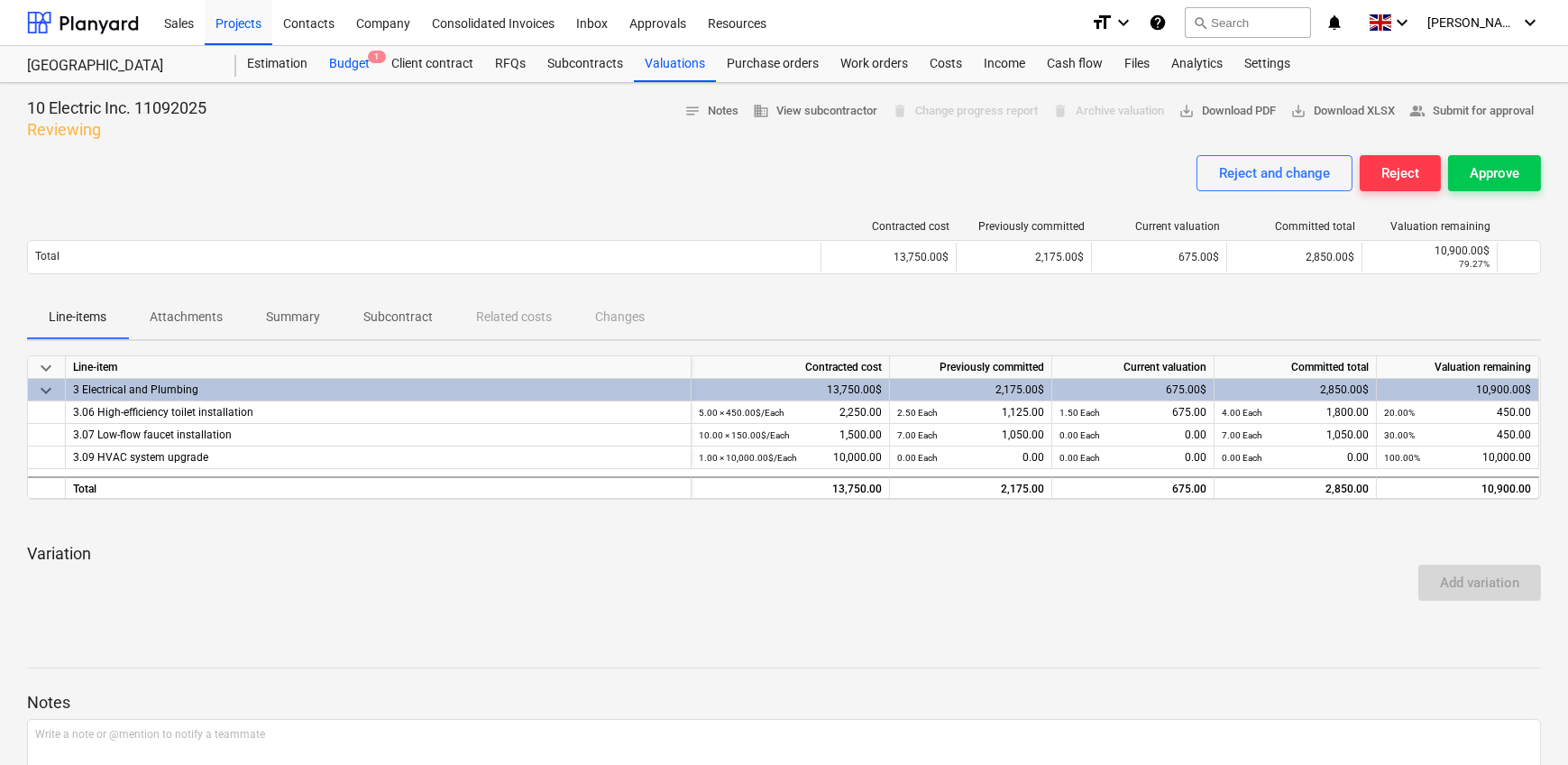
click at [361, 66] on div "Budget 1" at bounding box center [349, 64] width 62 height 36
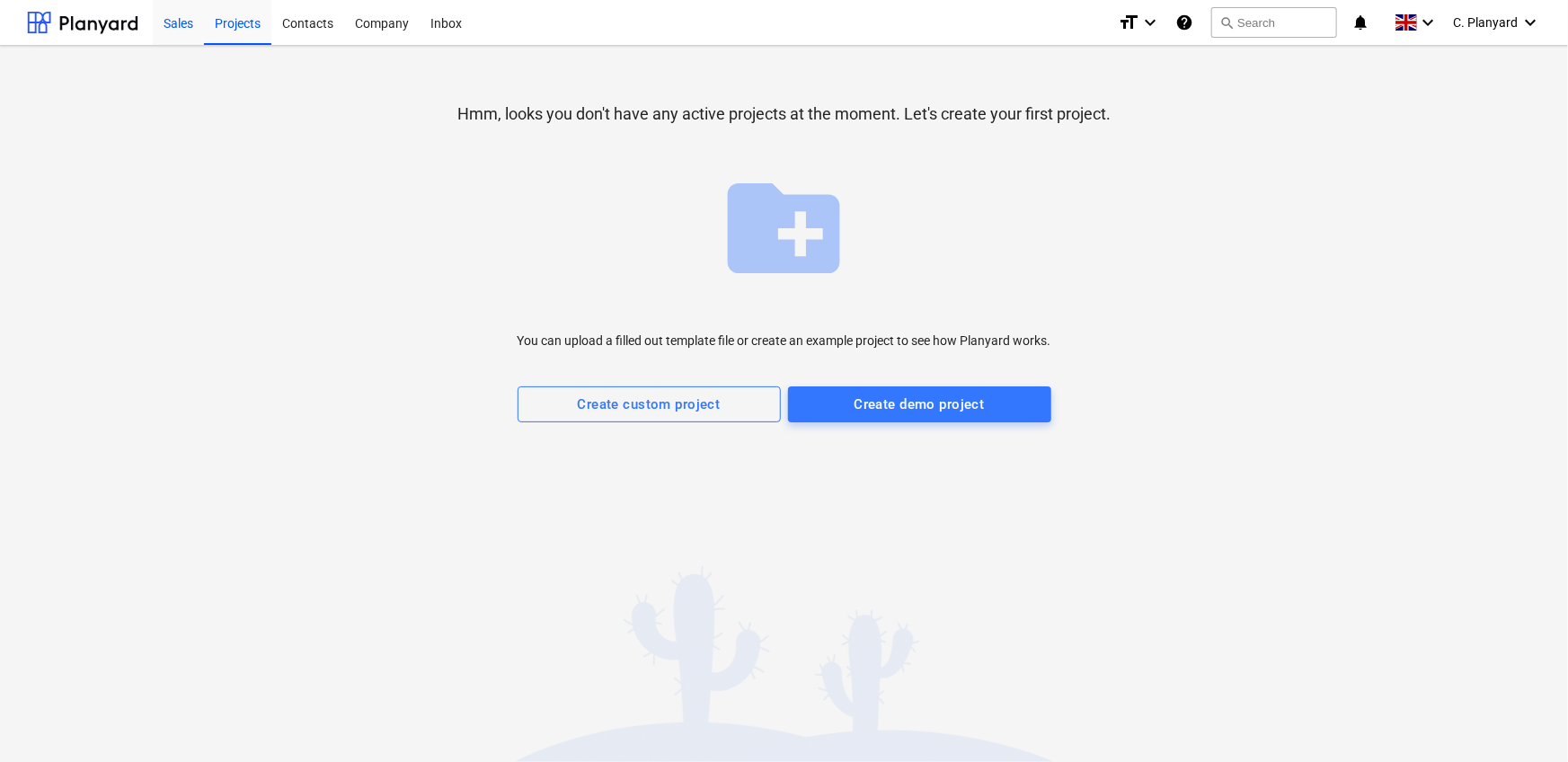
click at [185, 27] on div "Sales" at bounding box center [179, 22] width 52 height 46
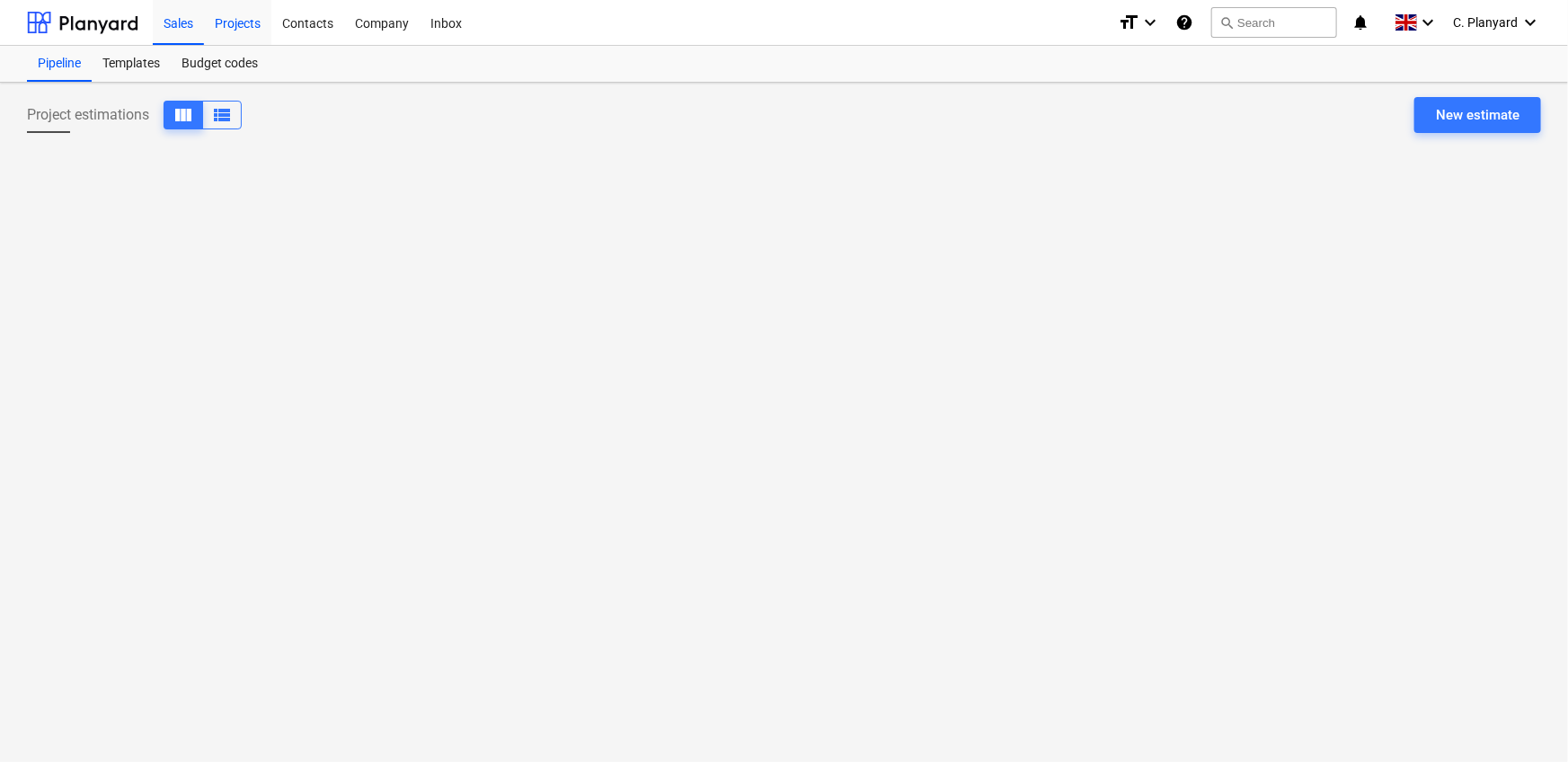
click at [234, 29] on div "Projects" at bounding box center [237, 22] width 67 height 46
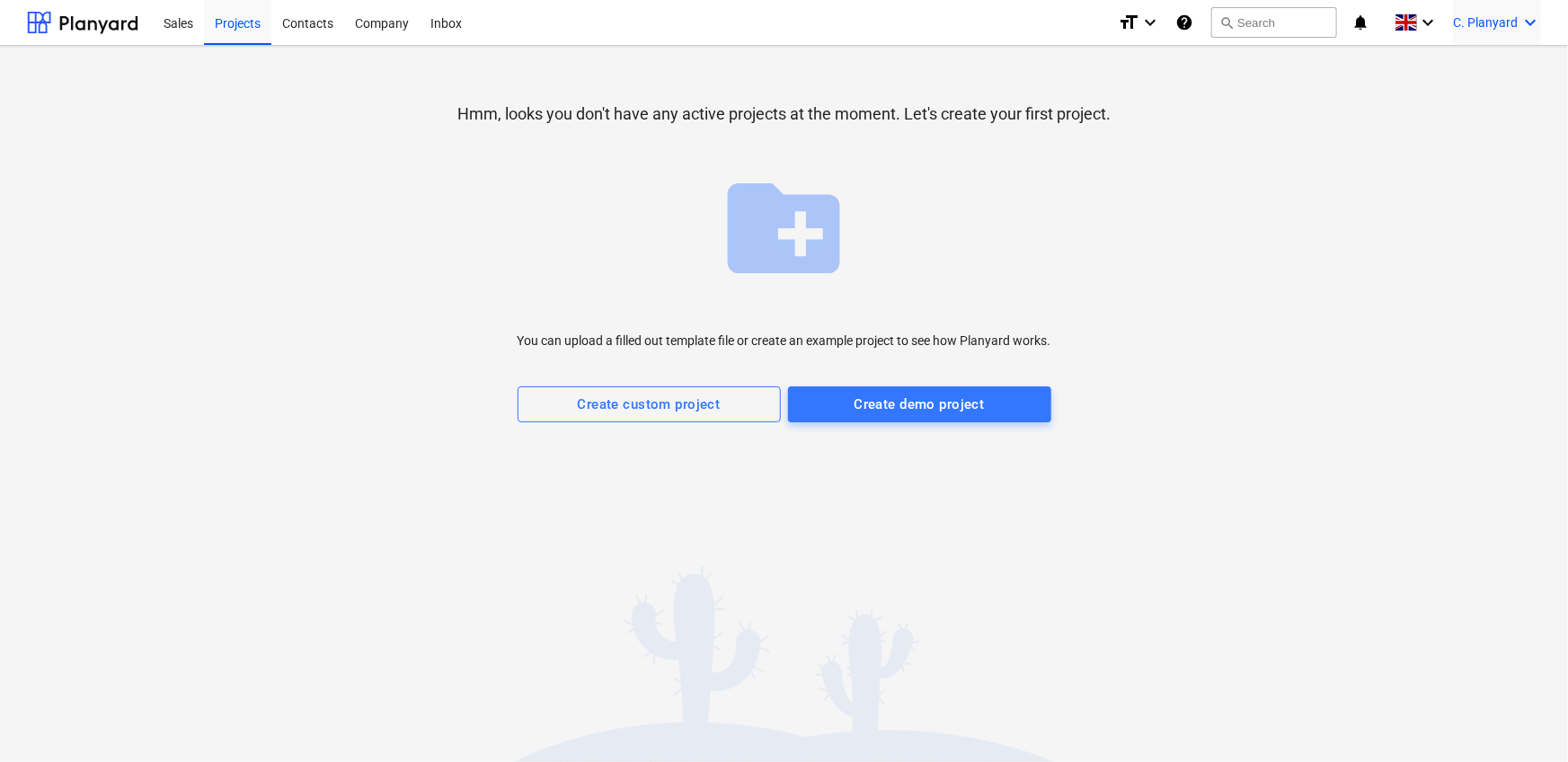
click at [1484, 22] on span "C. Planyard" at bounding box center [1485, 23] width 65 height 15
click at [1465, 111] on div "Log out" at bounding box center [1487, 99] width 108 height 29
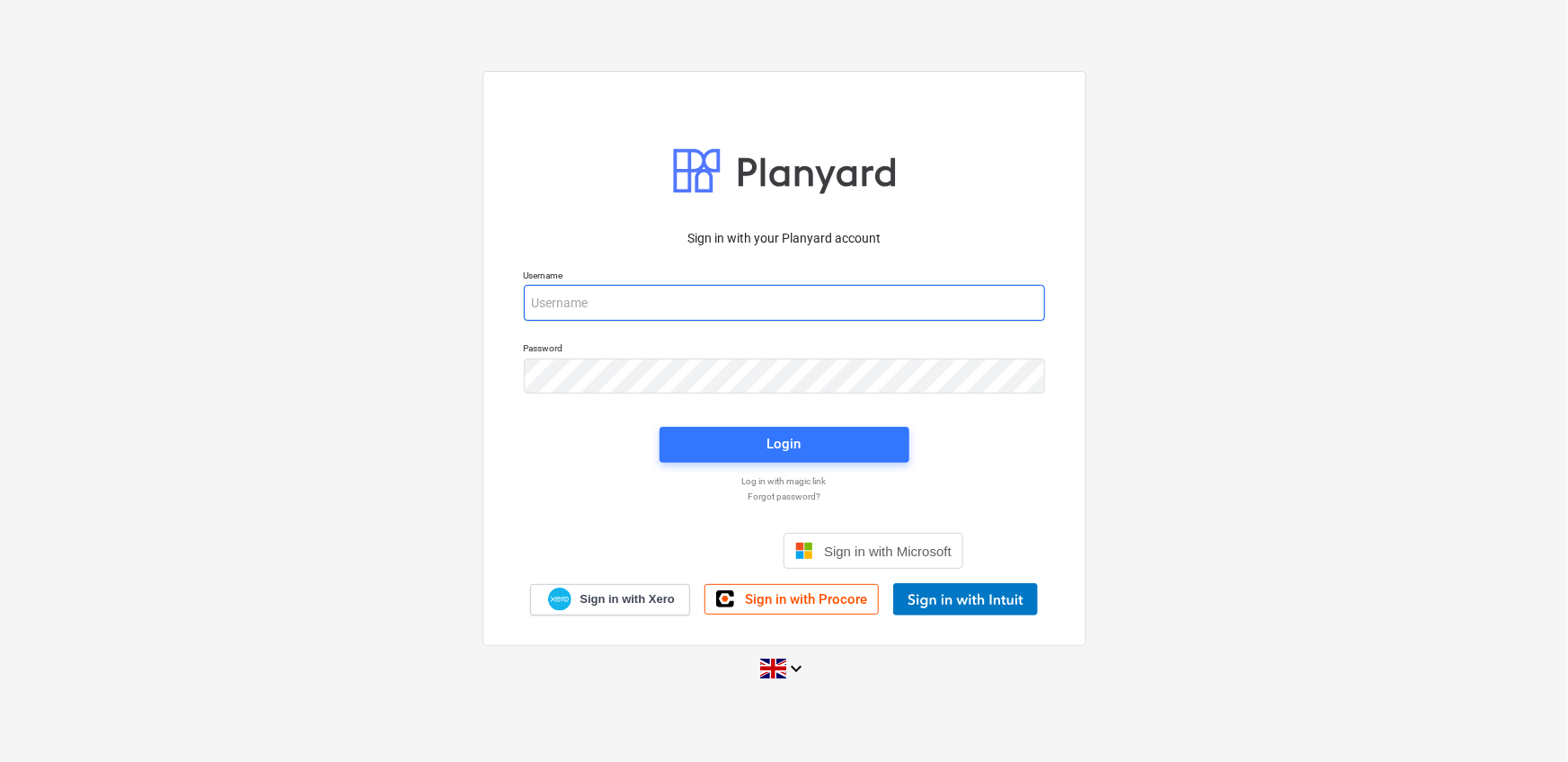
click at [767, 294] on input "email" at bounding box center [784, 302] width 521 height 36
type input "[PERSON_NAME][EMAIL_ADDRESS][DOMAIN_NAME]"
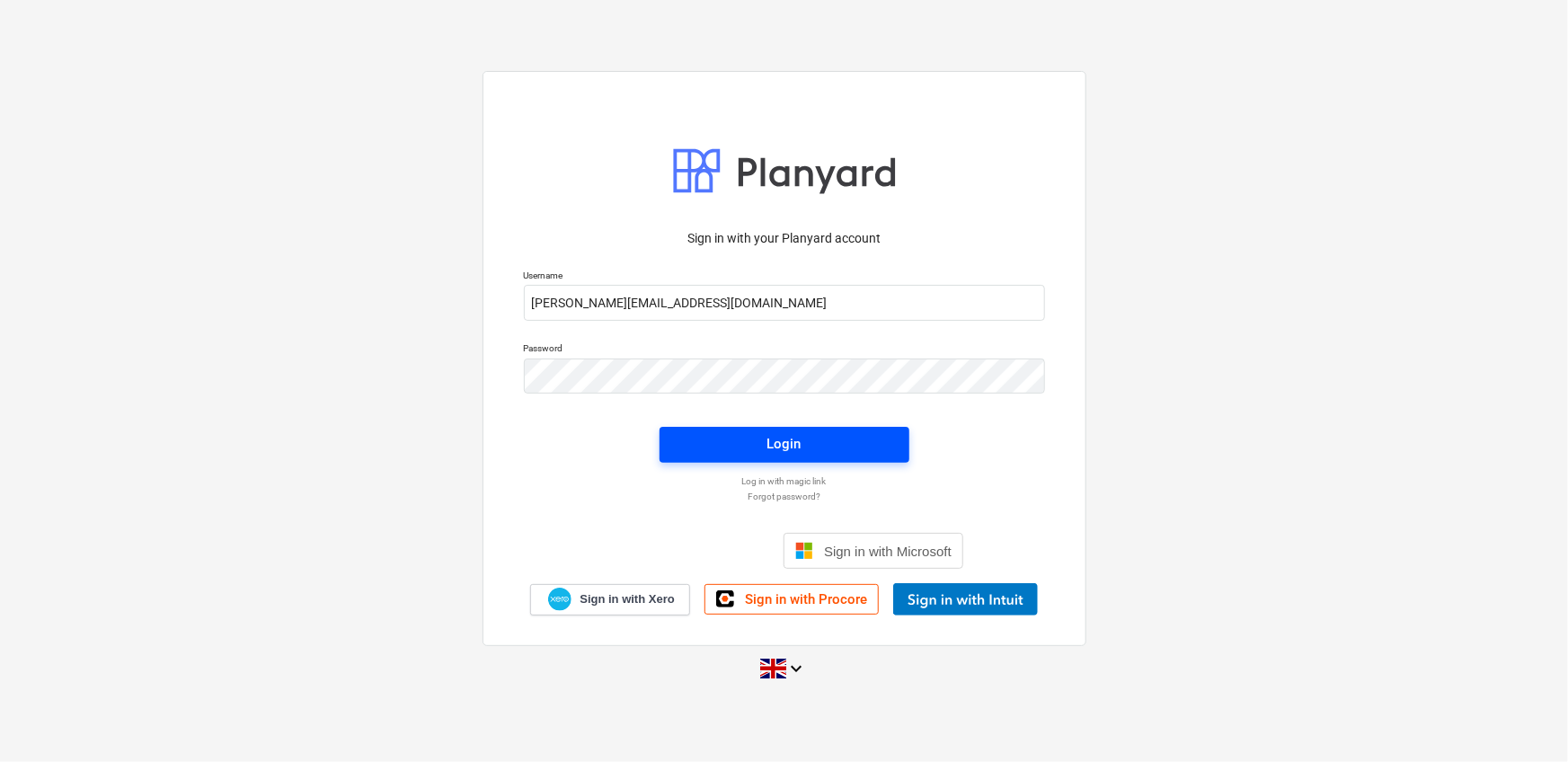
click at [703, 446] on span "Login" at bounding box center [784, 443] width 206 height 23
